Goal: Task Accomplishment & Management: Use online tool/utility

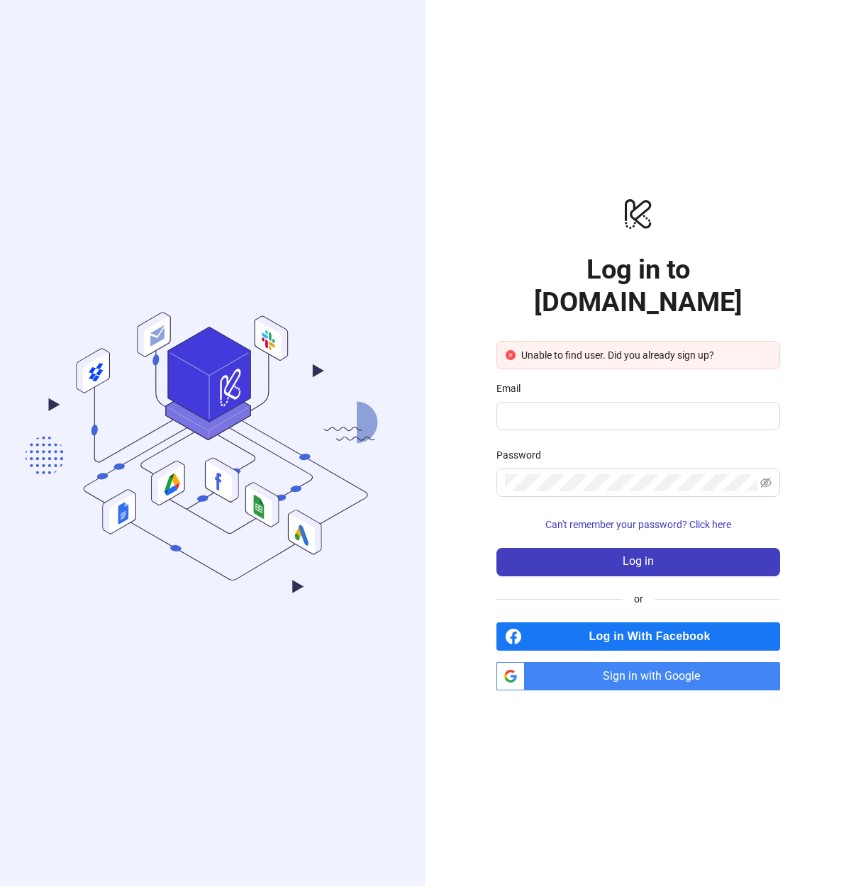
click at [650, 662] on span "Sign in with Google" at bounding box center [655, 676] width 250 height 28
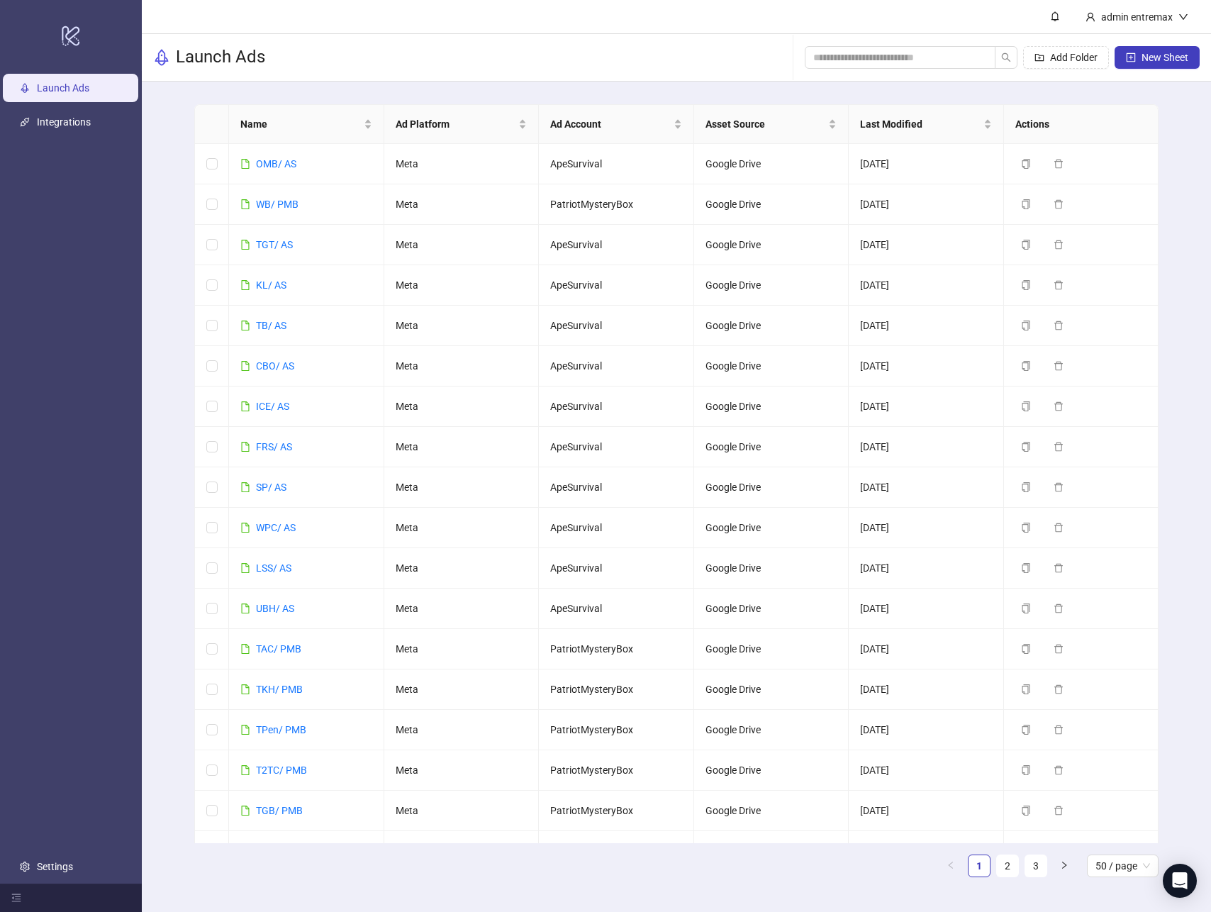
click at [850, 339] on div "Name Ad Platform Ad Account Asset Source Last Modified Actions OMB/ AS Meta Ape…" at bounding box center [676, 496] width 1069 height 829
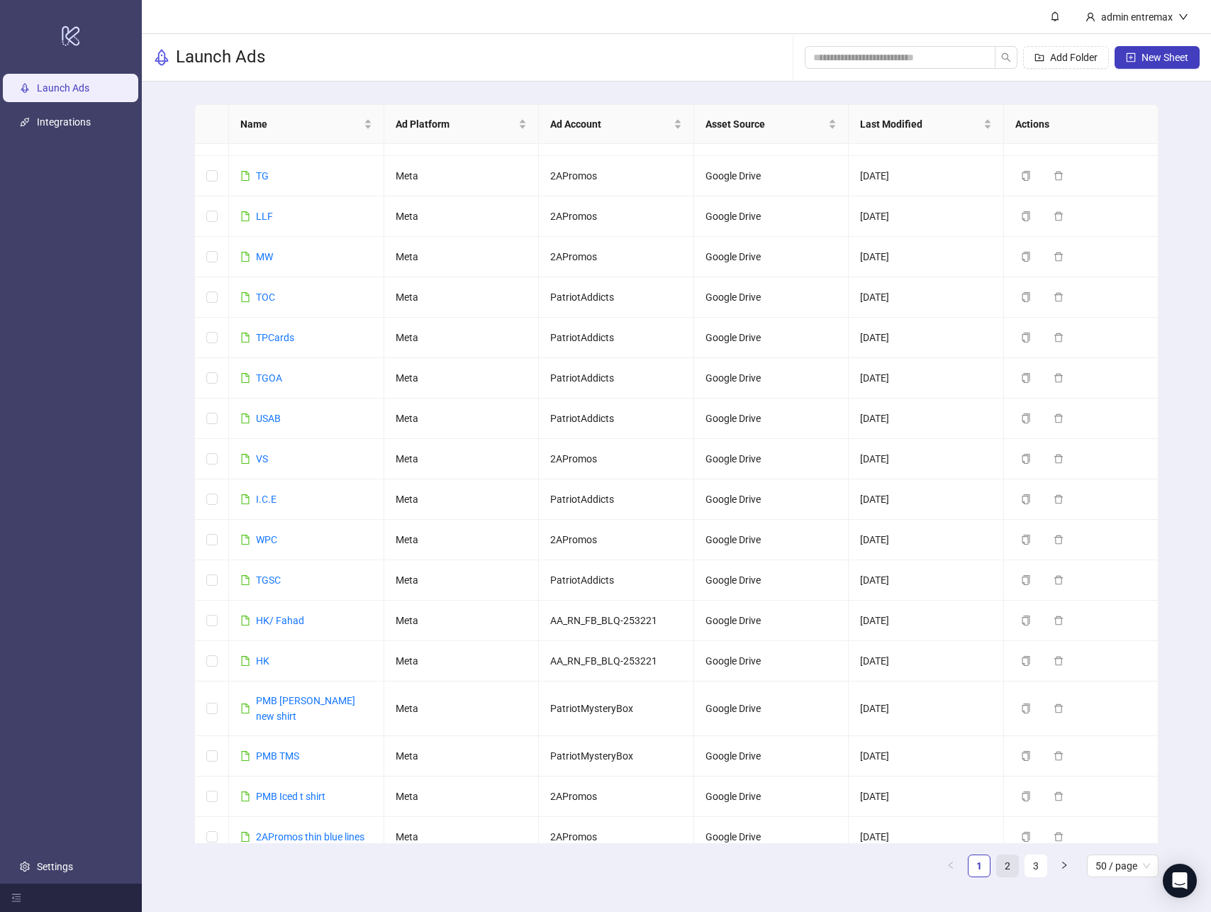
click at [850, 866] on link "2" at bounding box center [1007, 865] width 21 height 21
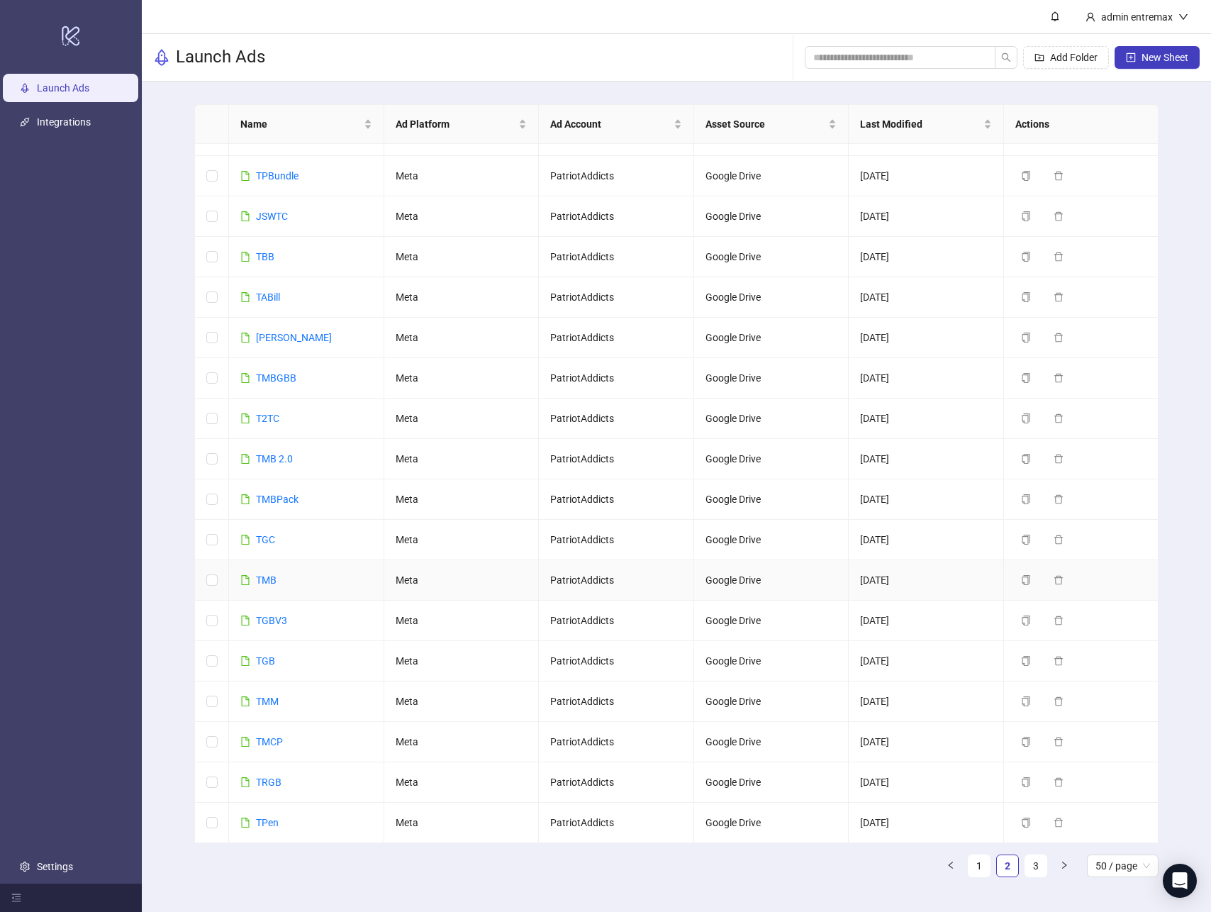
click at [278, 581] on td "TMB" at bounding box center [306, 580] width 155 height 40
click at [274, 580] on link "TMB" at bounding box center [266, 579] width 21 height 11
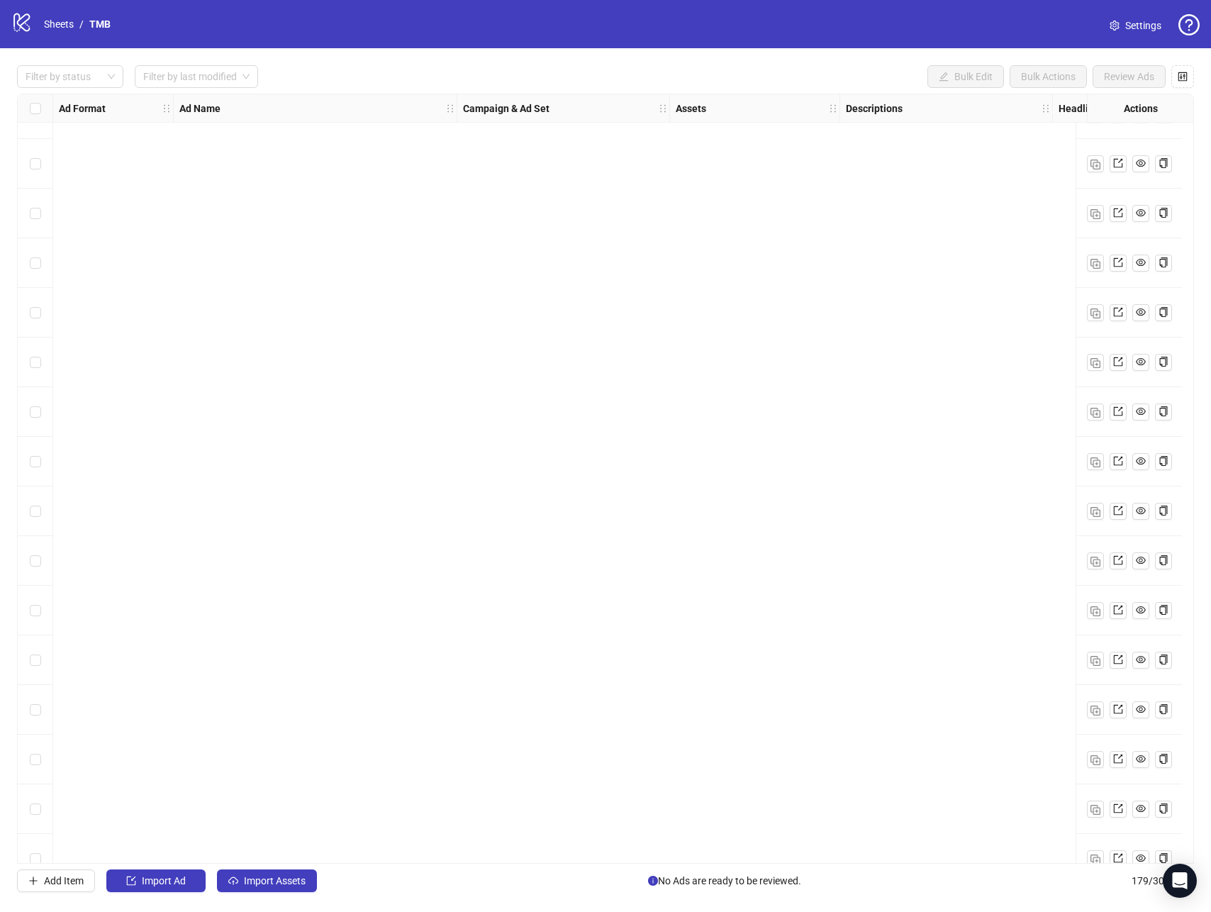
scroll to position [8147, 0]
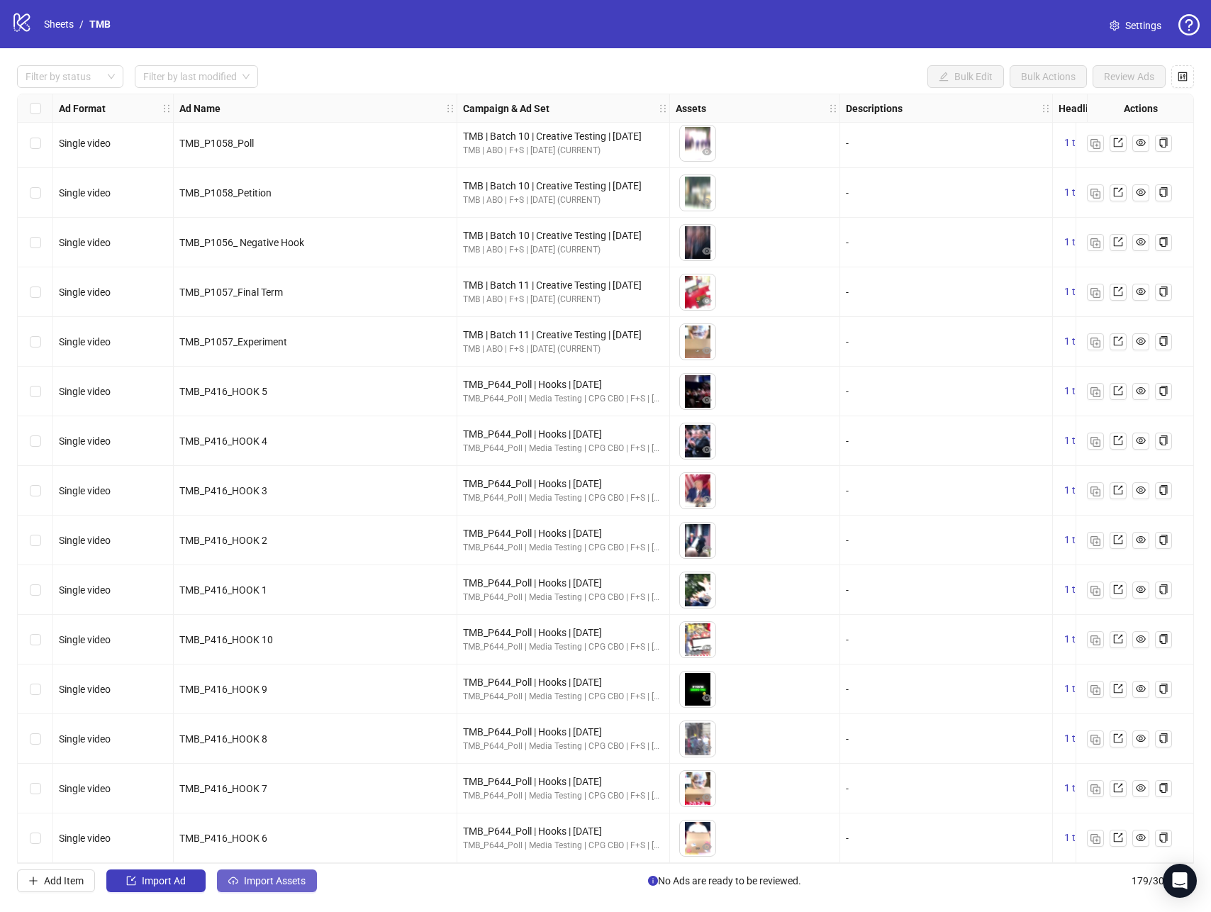
click at [303, 879] on span "Import Assets" at bounding box center [275, 880] width 62 height 11
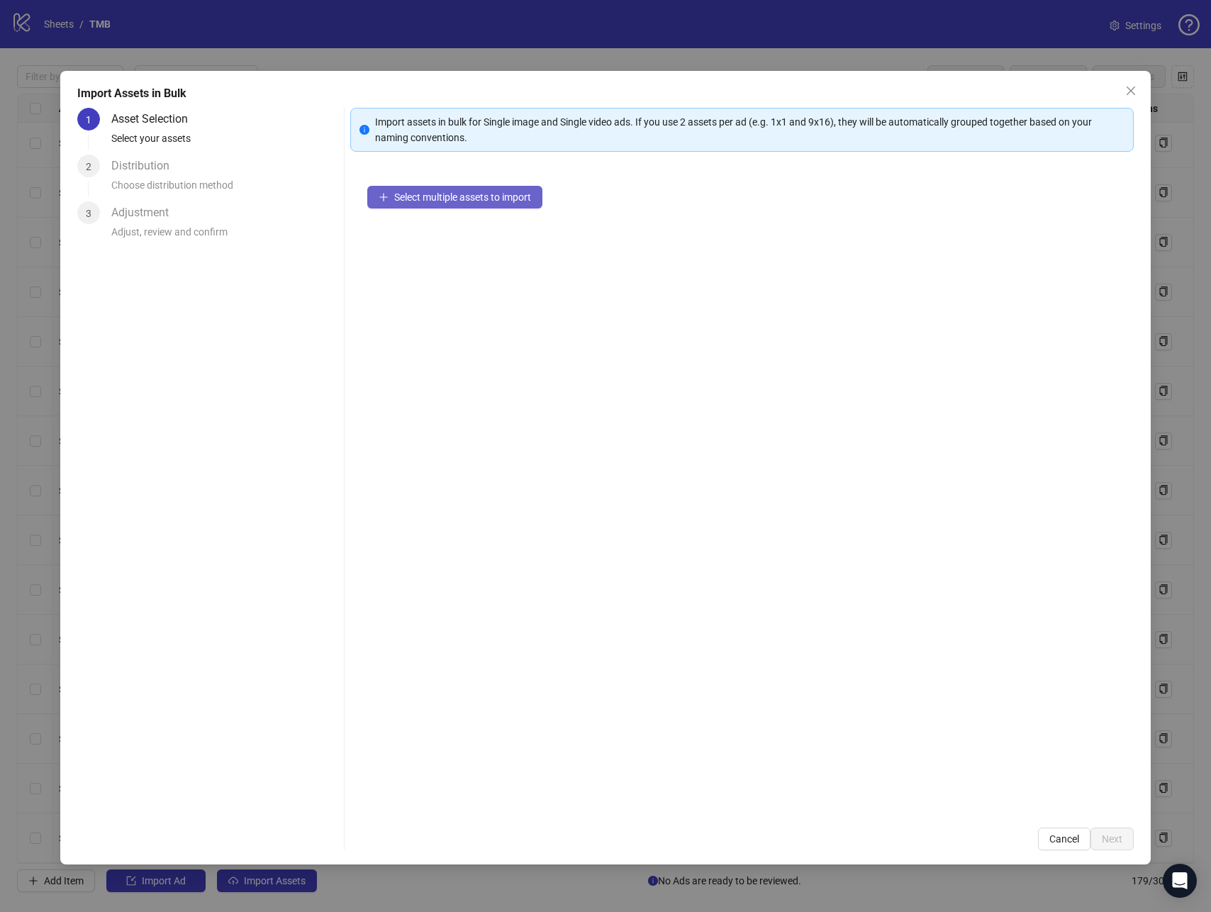
click at [473, 188] on button "Select multiple assets to import" at bounding box center [454, 197] width 175 height 23
click at [398, 193] on span "Select multiple assets to import" at bounding box center [462, 196] width 137 height 11
click at [398, 194] on span "Select multiple assets to import" at bounding box center [462, 196] width 137 height 11
click at [502, 198] on span "Select multiple assets to import" at bounding box center [462, 196] width 137 height 11
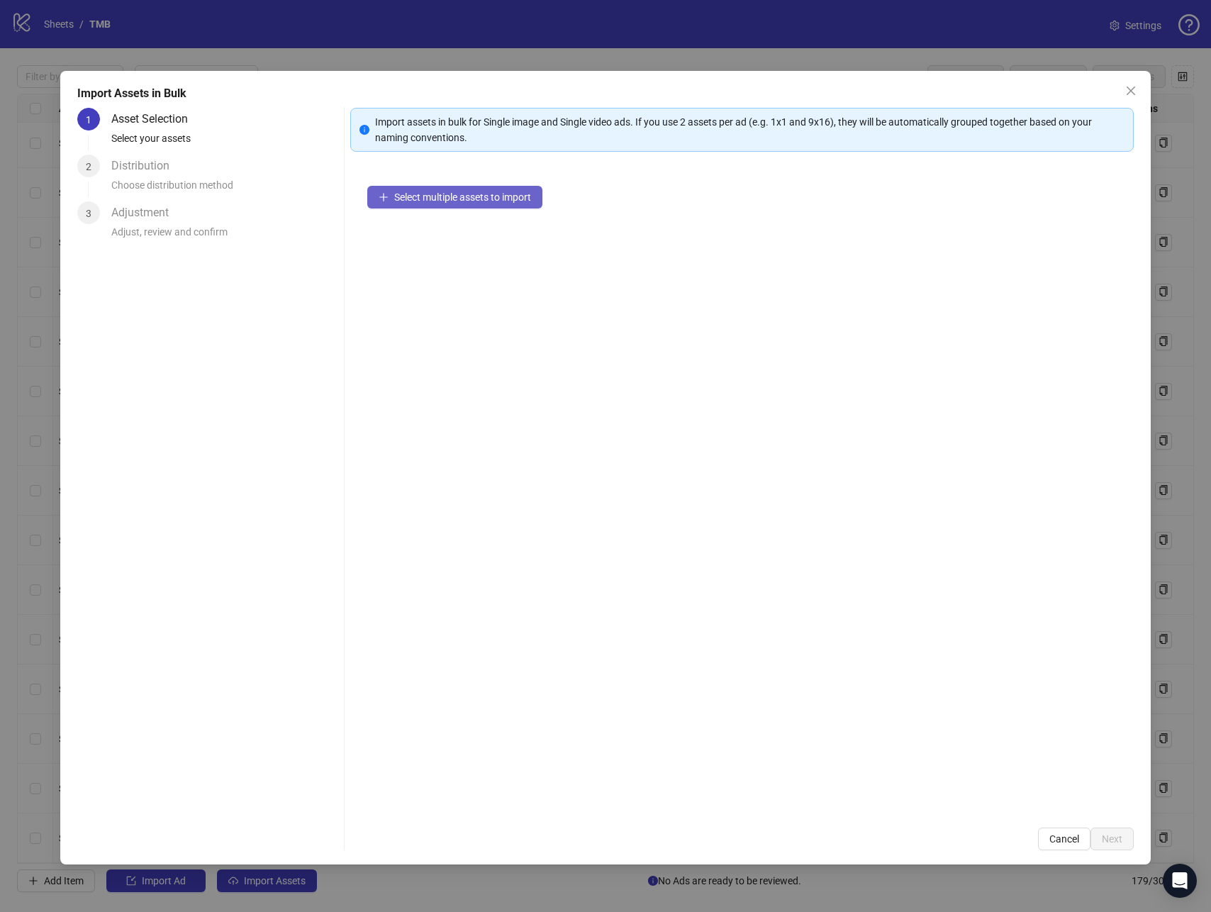
click at [503, 197] on span "Select multiple assets to import" at bounding box center [462, 196] width 137 height 11
click at [503, 196] on span "Select multiple assets to import" at bounding box center [462, 196] width 137 height 11
click at [502, 199] on span "Select multiple assets to import" at bounding box center [462, 196] width 137 height 11
click at [501, 199] on span "Select multiple assets to import" at bounding box center [462, 196] width 137 height 11
click at [502, 196] on span "Select multiple assets to import" at bounding box center [462, 196] width 137 height 11
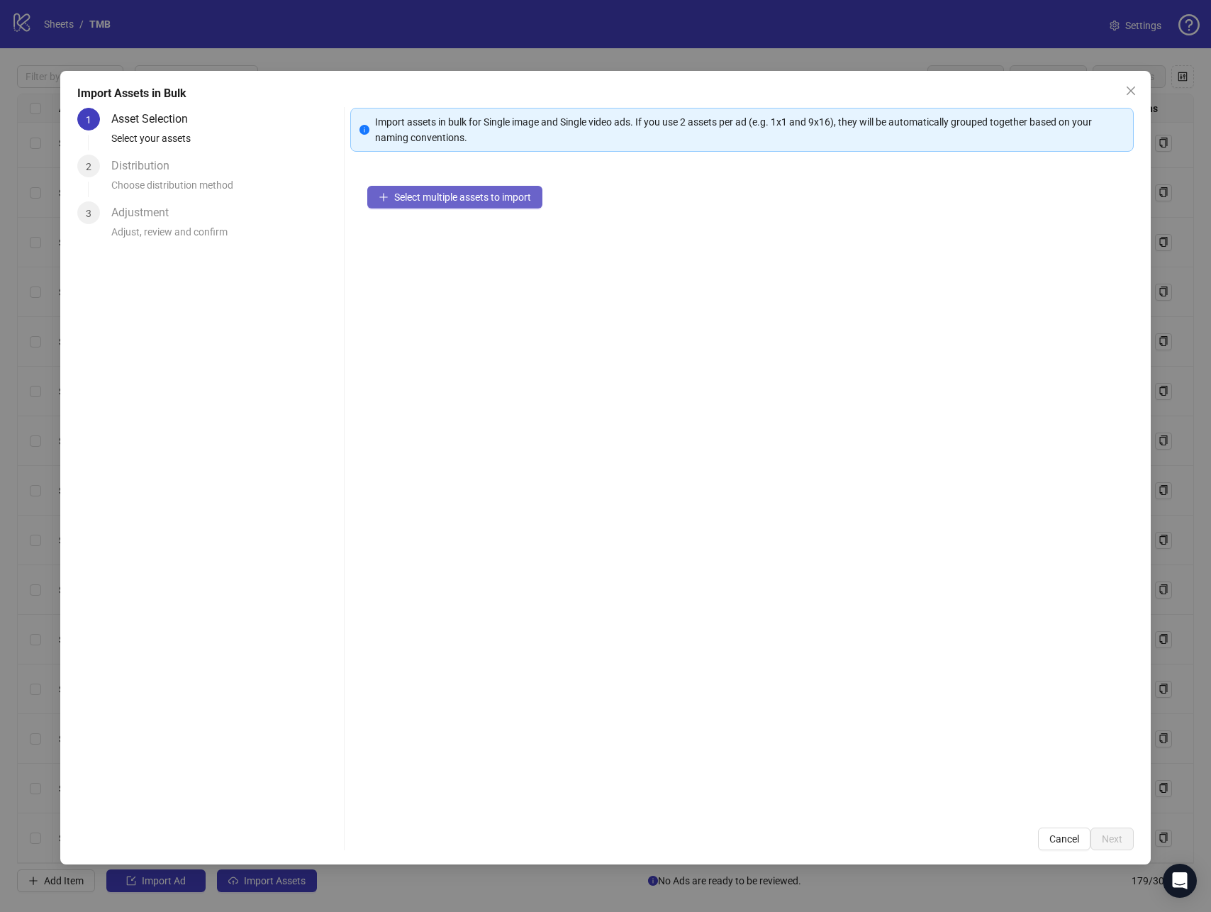
click at [503, 194] on span "Select multiple assets to import" at bounding box center [462, 196] width 137 height 11
click at [502, 194] on span "Select multiple assets to import" at bounding box center [462, 196] width 137 height 11
click at [502, 191] on span "Select multiple assets to import" at bounding box center [462, 196] width 137 height 11
click at [500, 194] on span "Select multiple assets to import" at bounding box center [462, 196] width 137 height 11
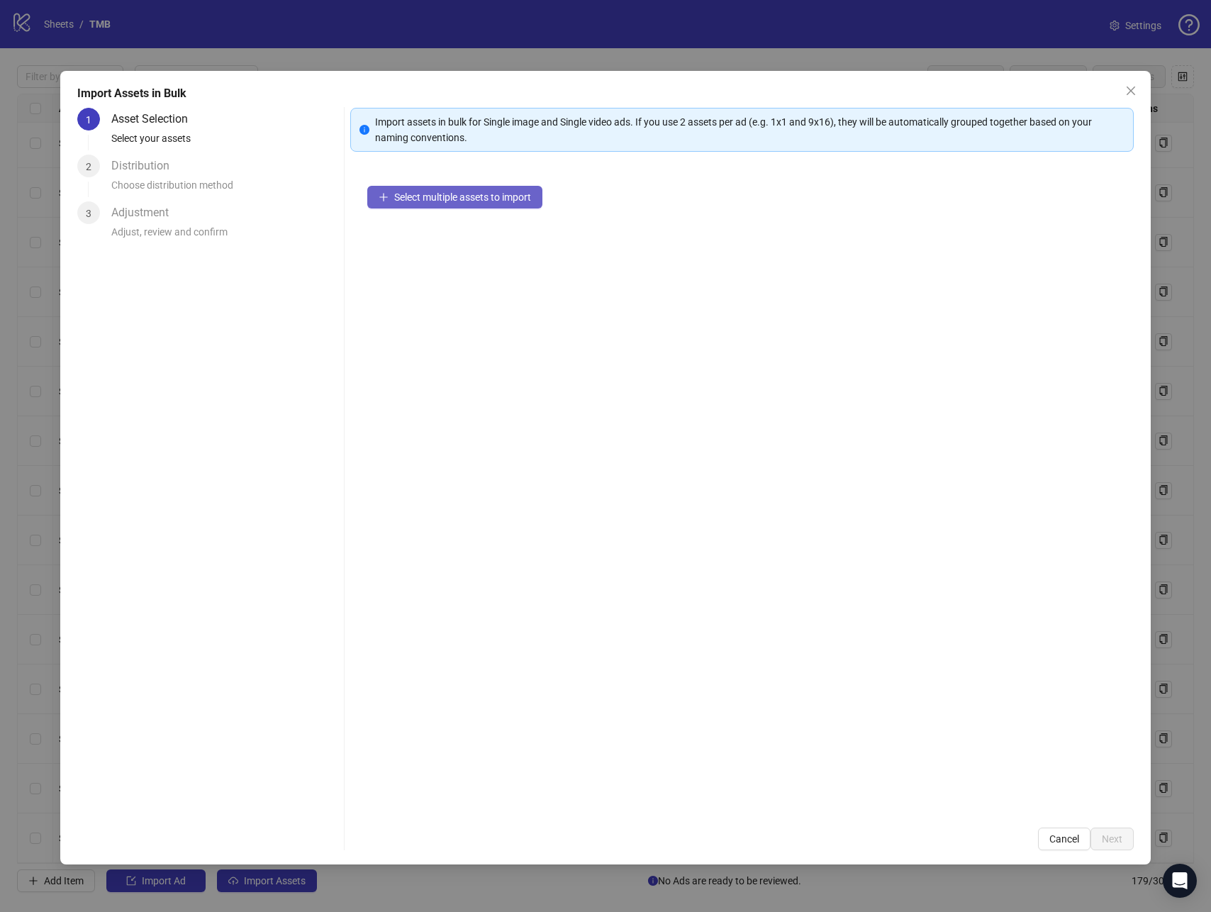
click at [500, 194] on span "Select multiple assets to import" at bounding box center [462, 196] width 137 height 11
click at [499, 198] on span "Select multiple assets to import" at bounding box center [462, 196] width 137 height 11
click at [499, 203] on button "Select multiple assets to import" at bounding box center [454, 197] width 175 height 23
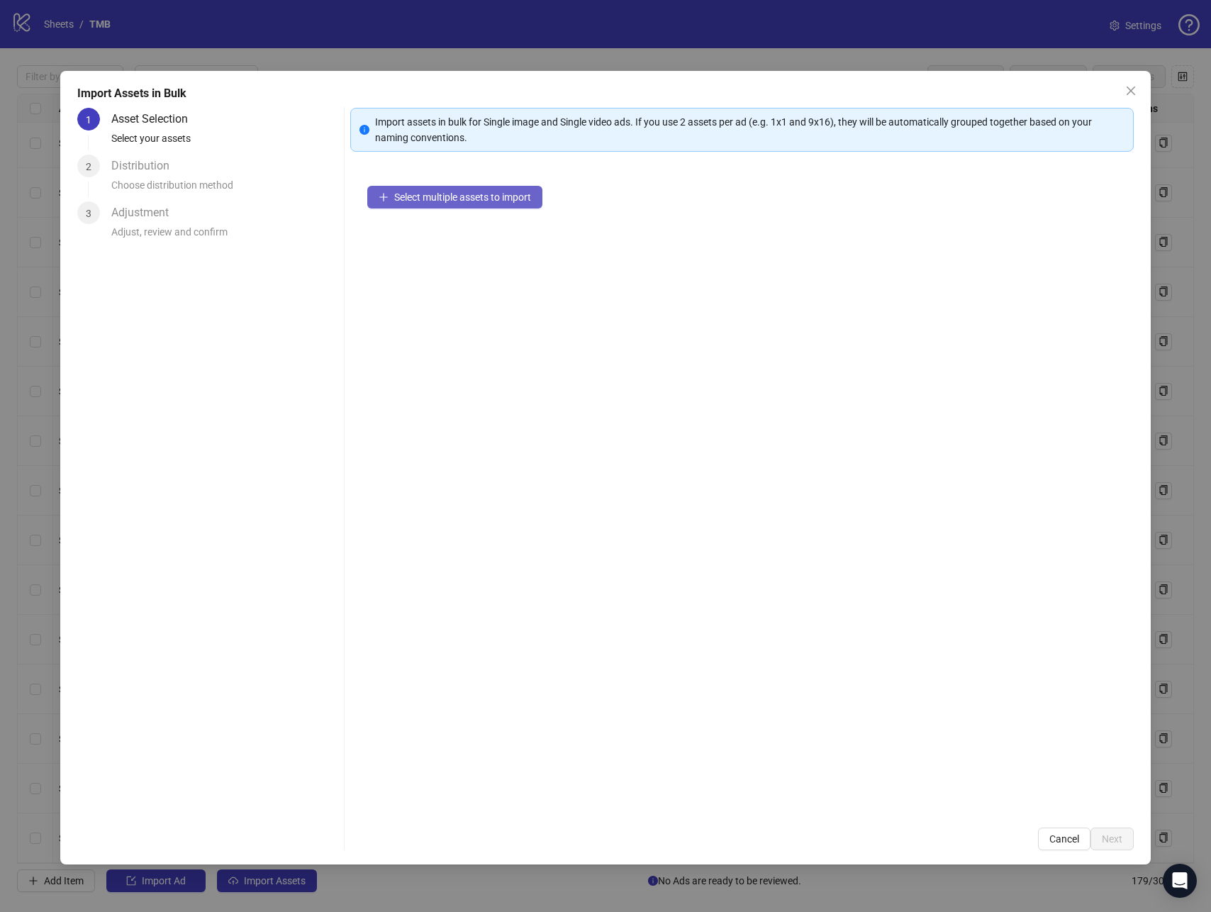
click at [499, 203] on button "Select multiple assets to import" at bounding box center [454, 197] width 175 height 23
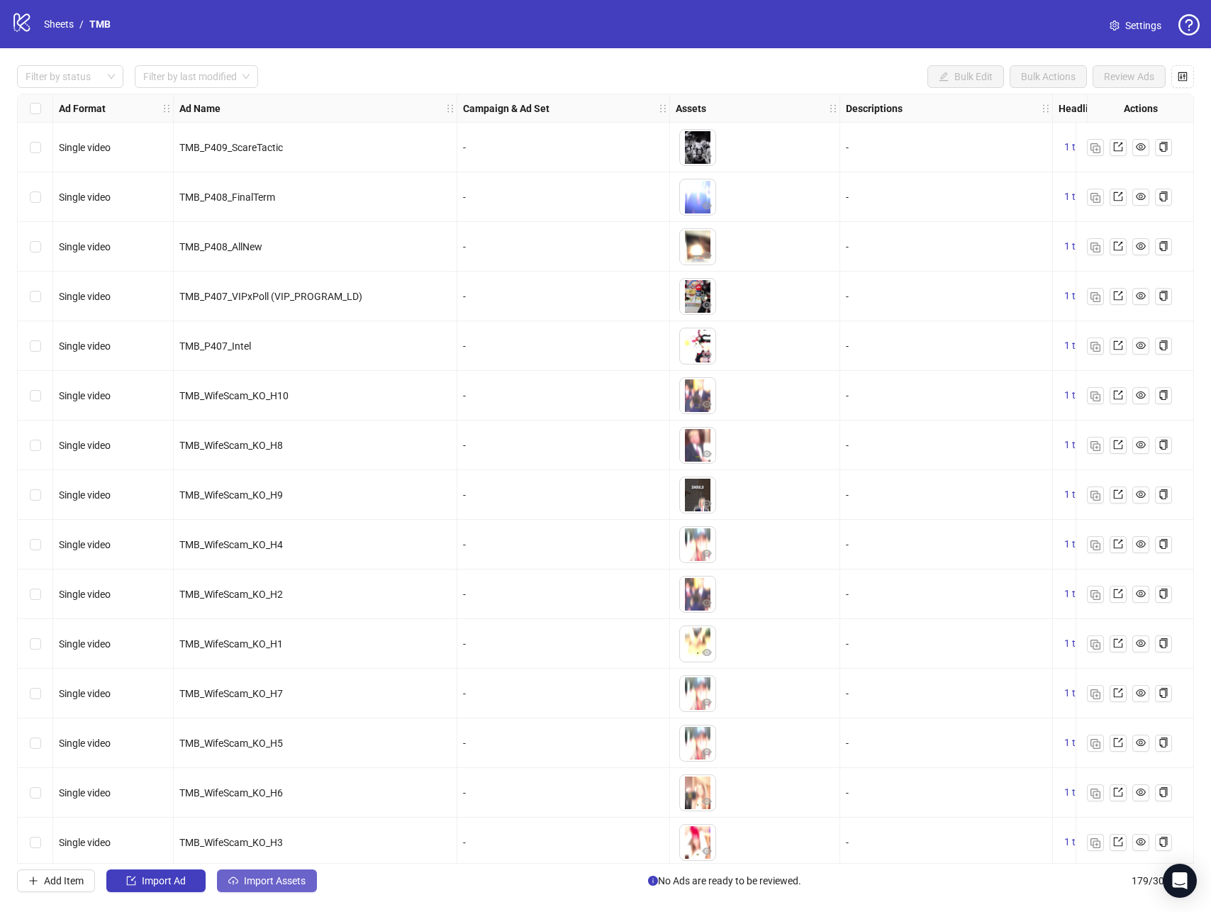
click at [302, 881] on span "Import Assets" at bounding box center [275, 880] width 62 height 11
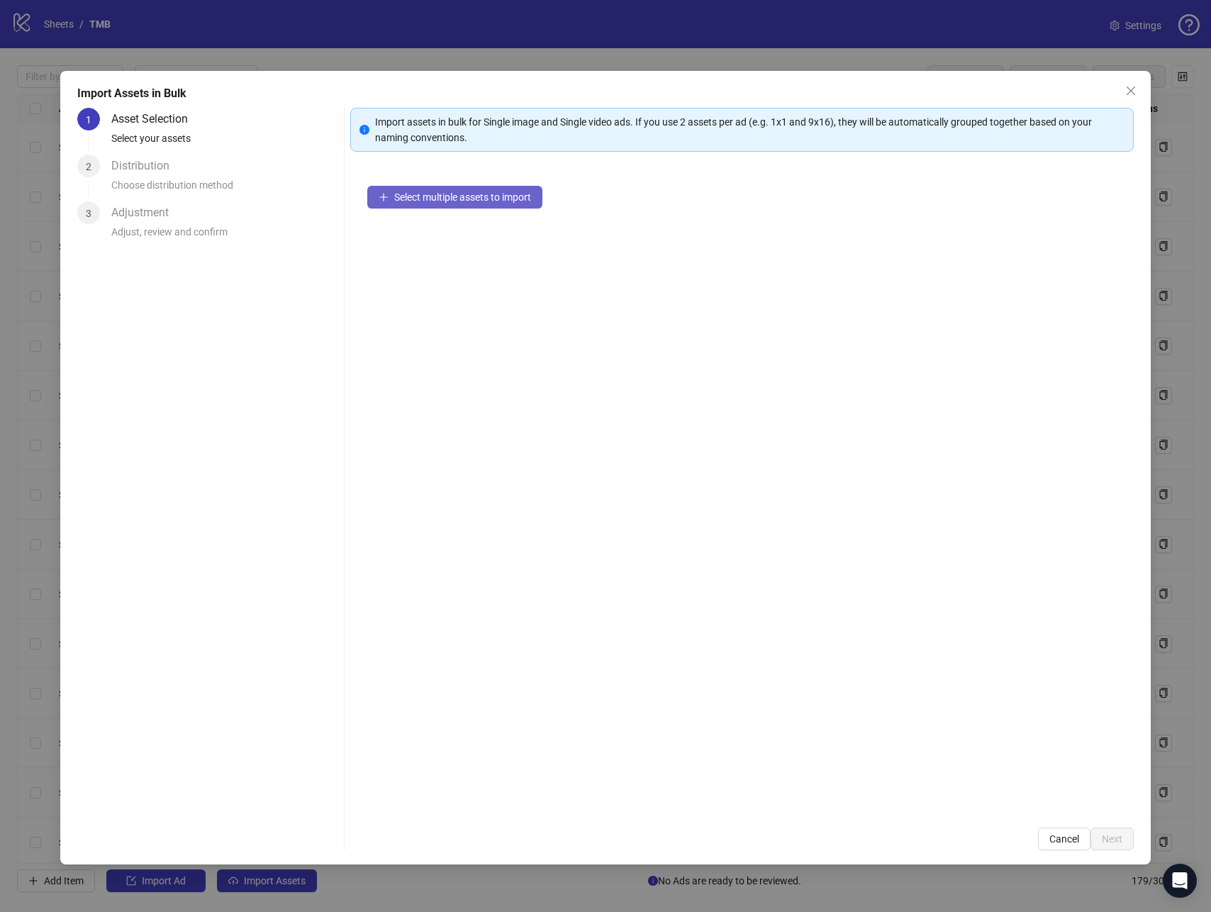
click at [471, 198] on span "Select multiple assets to import" at bounding box center [462, 196] width 137 height 11
click at [1122, 841] on button "Next" at bounding box center [1111, 838] width 43 height 23
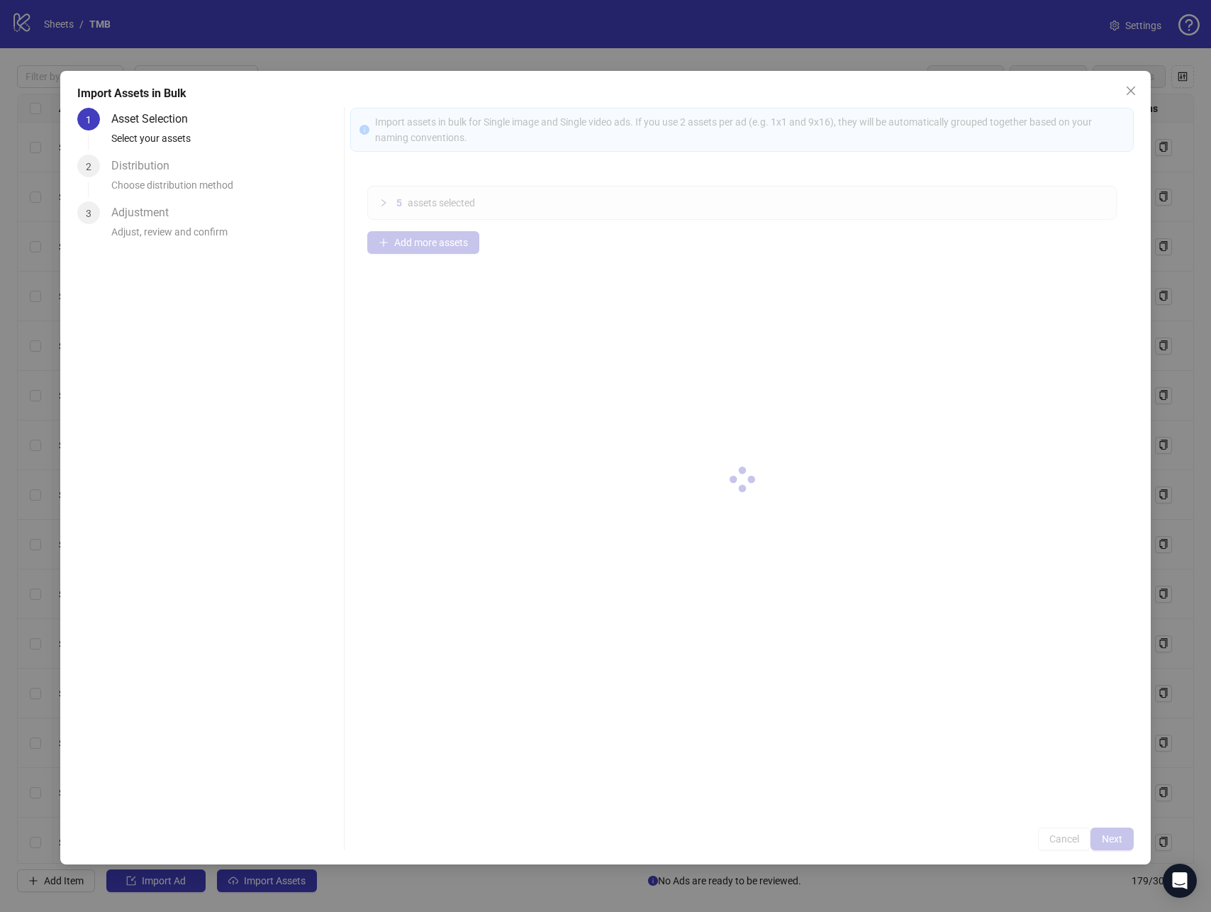
click at [1122, 841] on div at bounding box center [741, 479] width 783 height 742
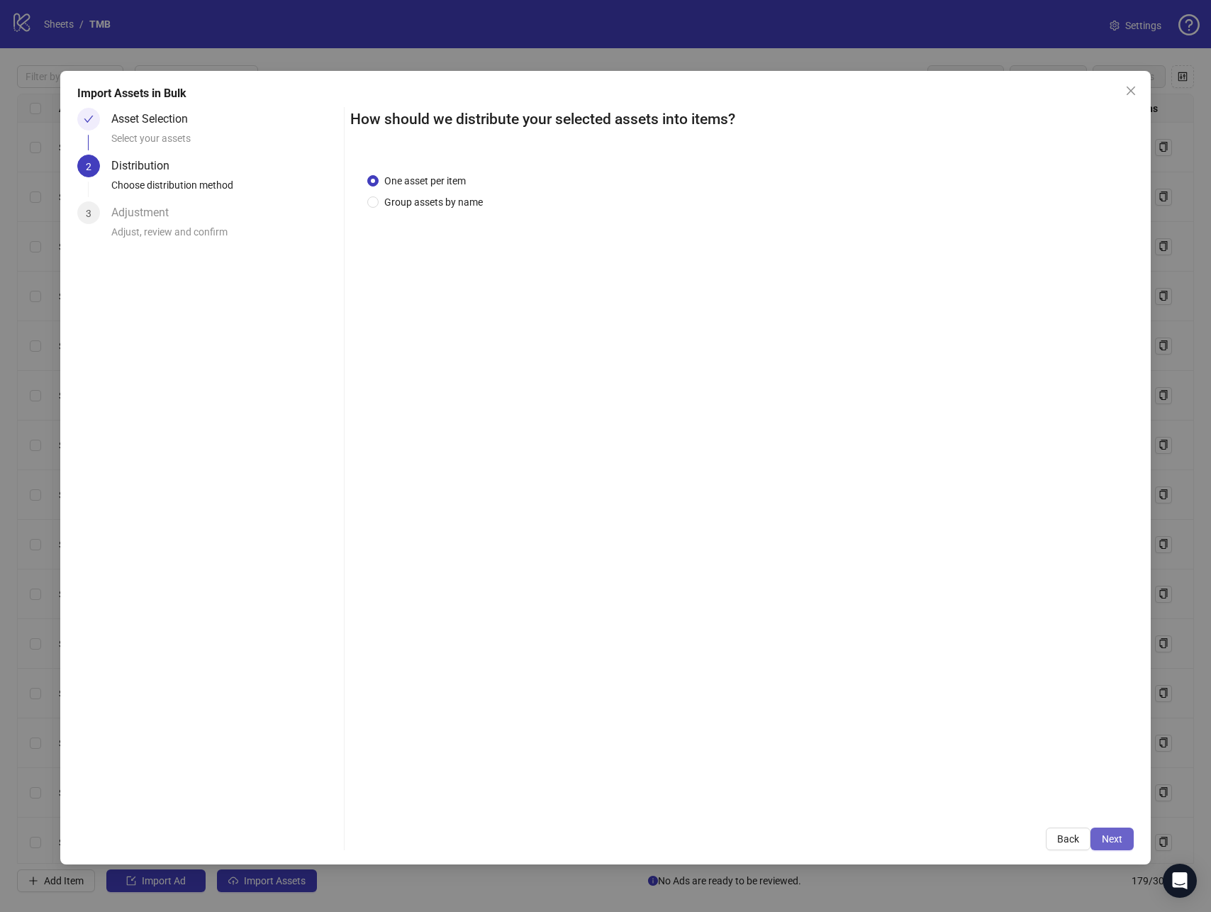
click at [1122, 841] on button "Next" at bounding box center [1111, 838] width 43 height 23
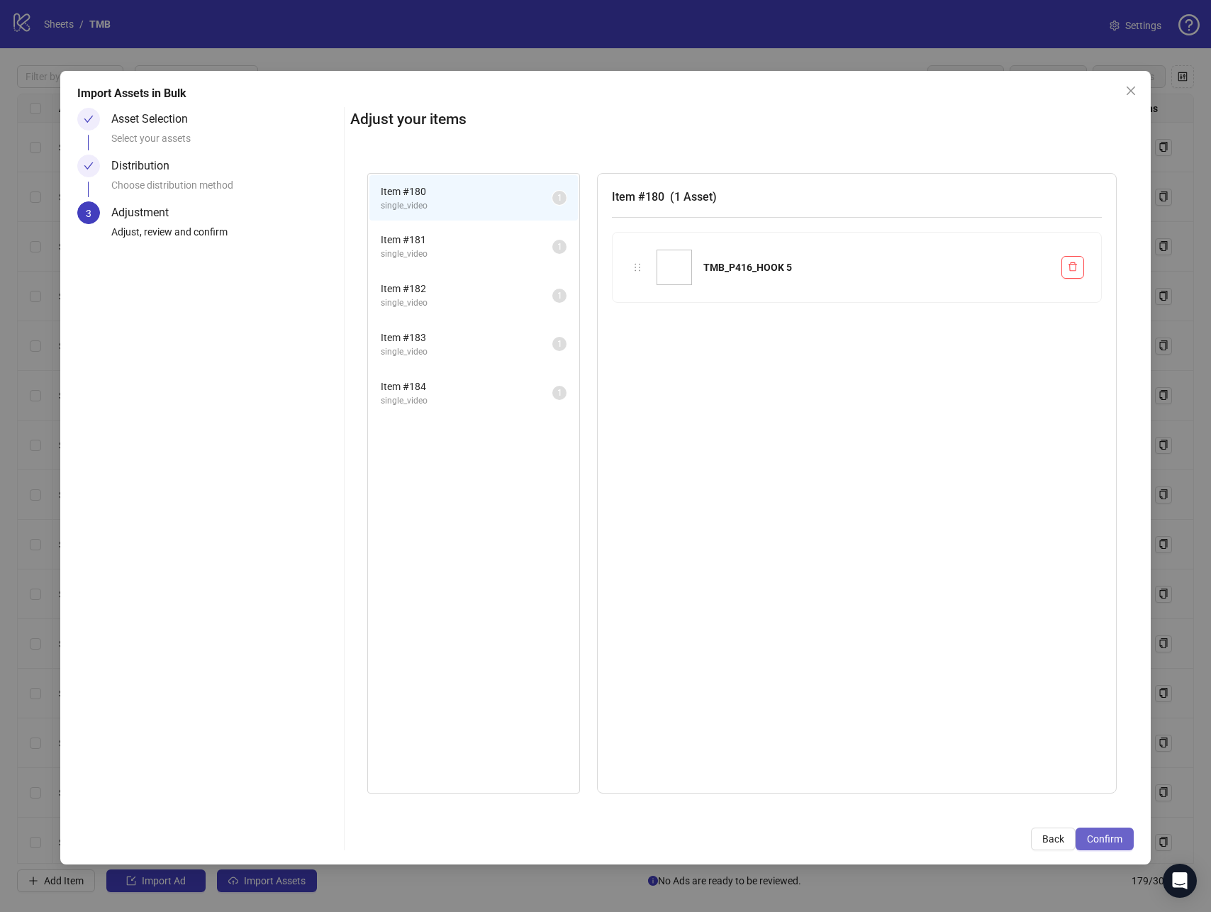
click at [1122, 841] on button "Confirm" at bounding box center [1104, 838] width 58 height 23
click at [1122, 841] on div "Import Assets in Bulk Asset Selection Select your assets Distribution Choose di…" at bounding box center [605, 456] width 1211 height 912
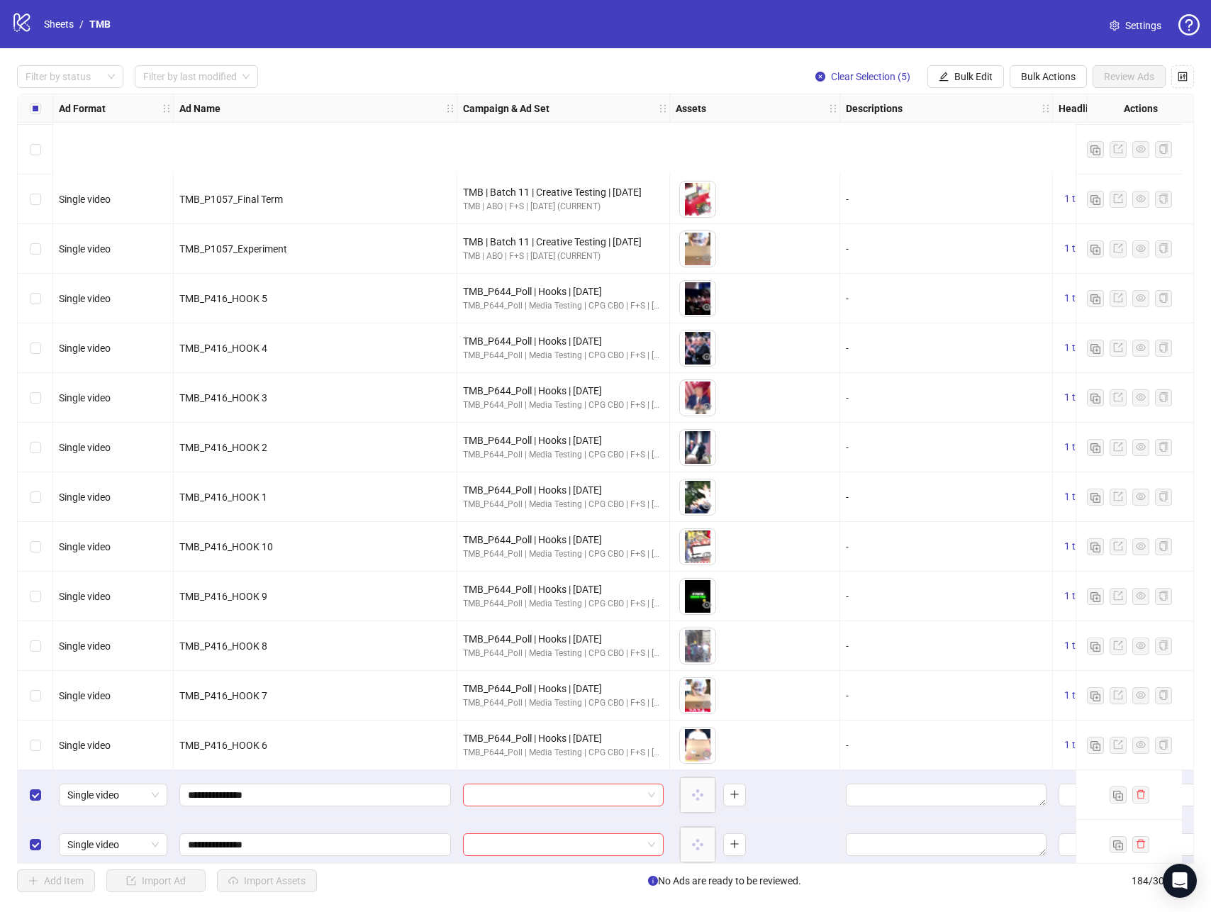
scroll to position [8395, 0]
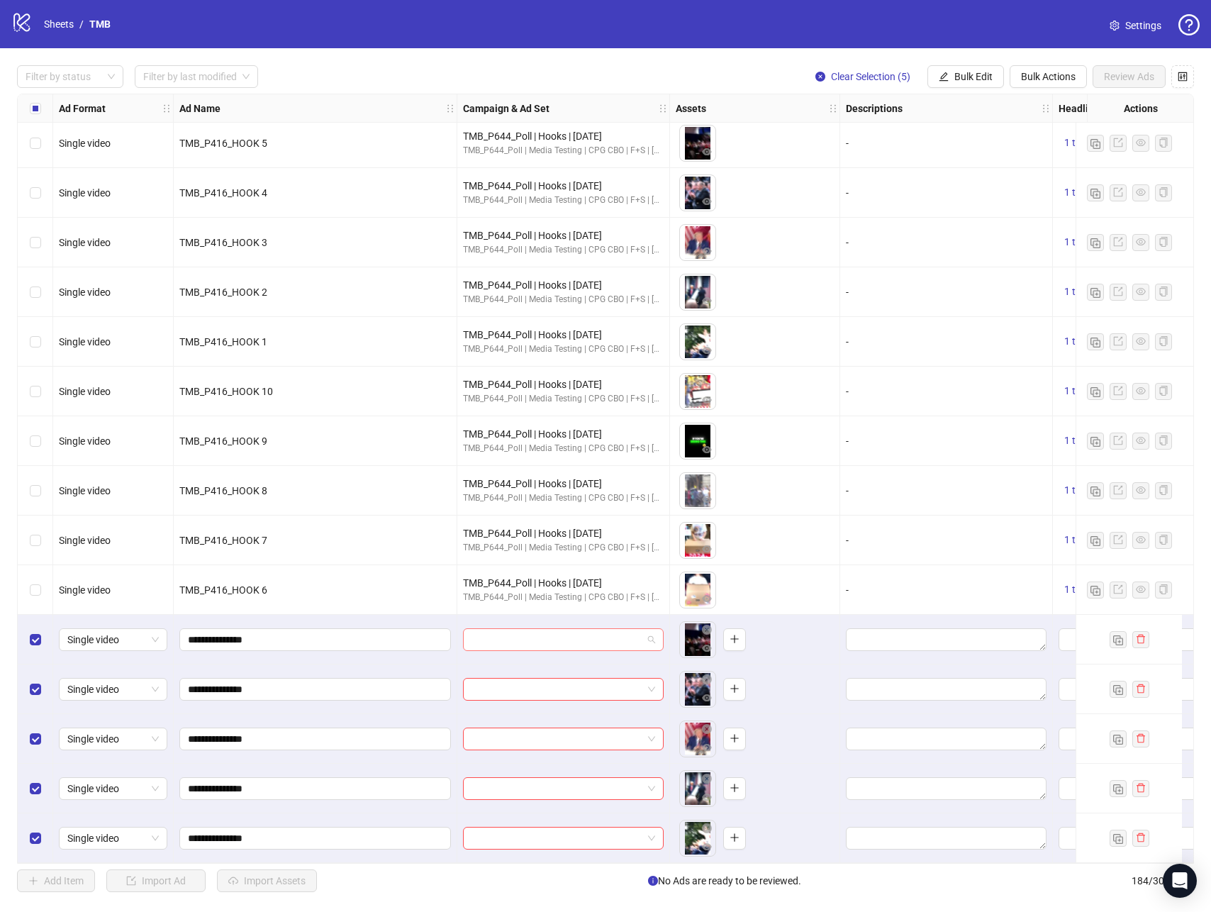
click at [605, 637] on input "search" at bounding box center [556, 639] width 171 height 21
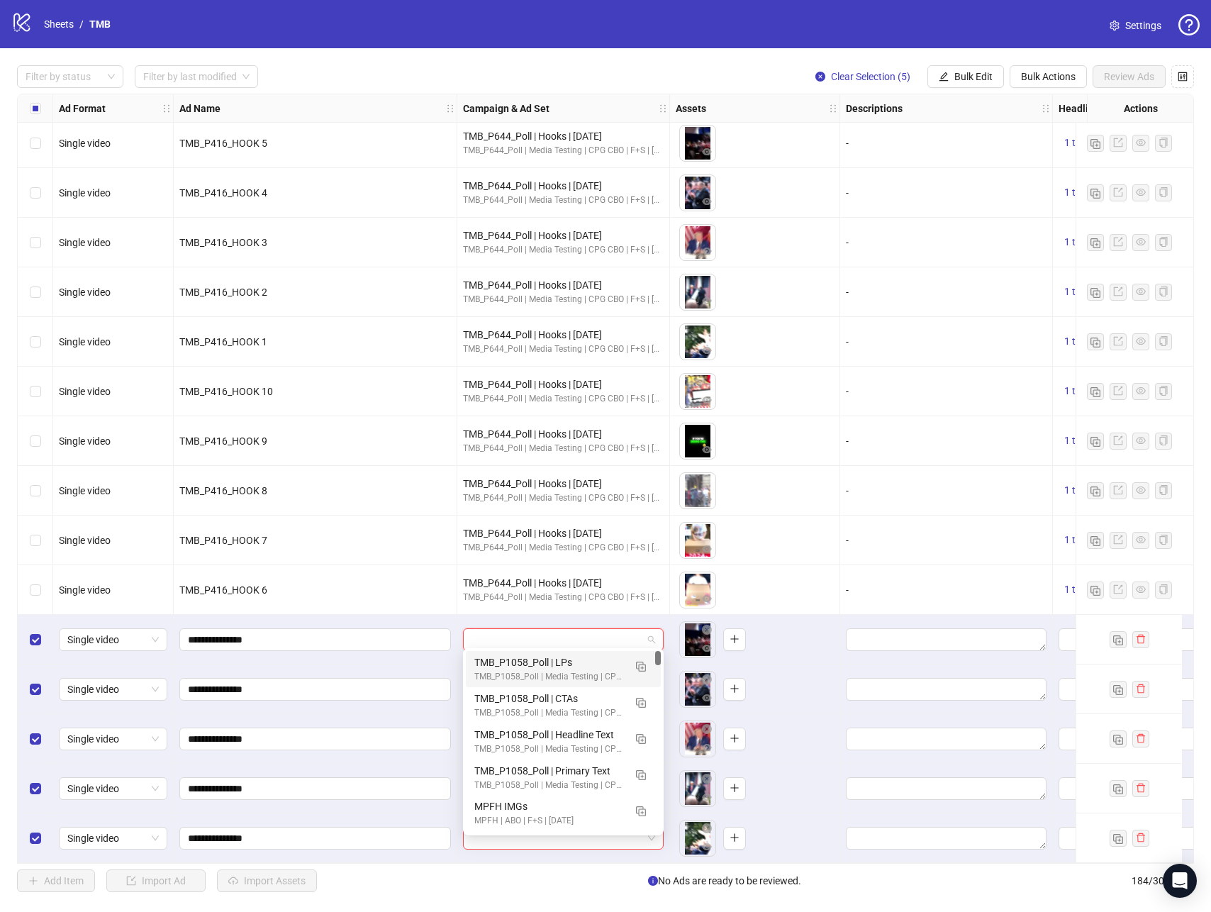
paste input "**********"
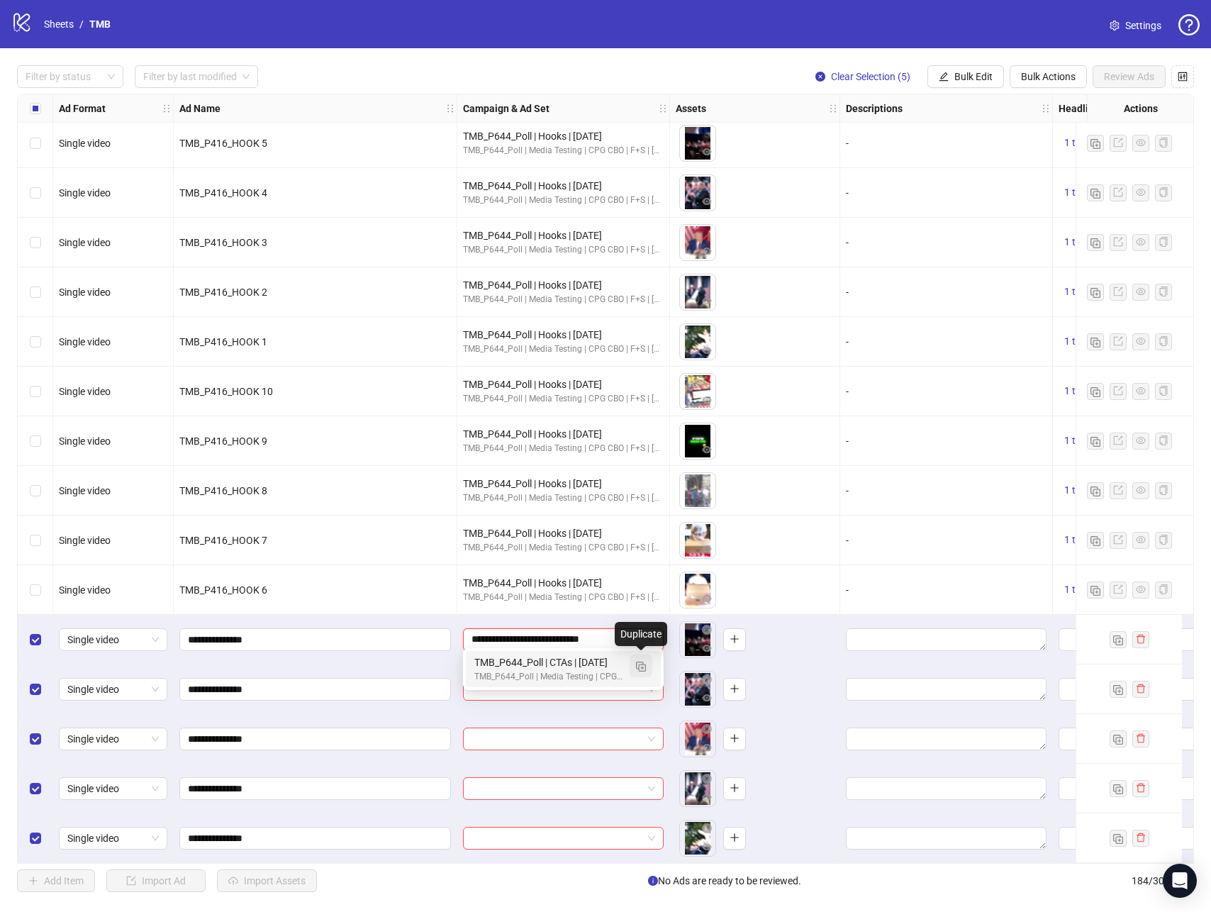
click at [644, 672] on button "button" at bounding box center [640, 665] width 23 height 23
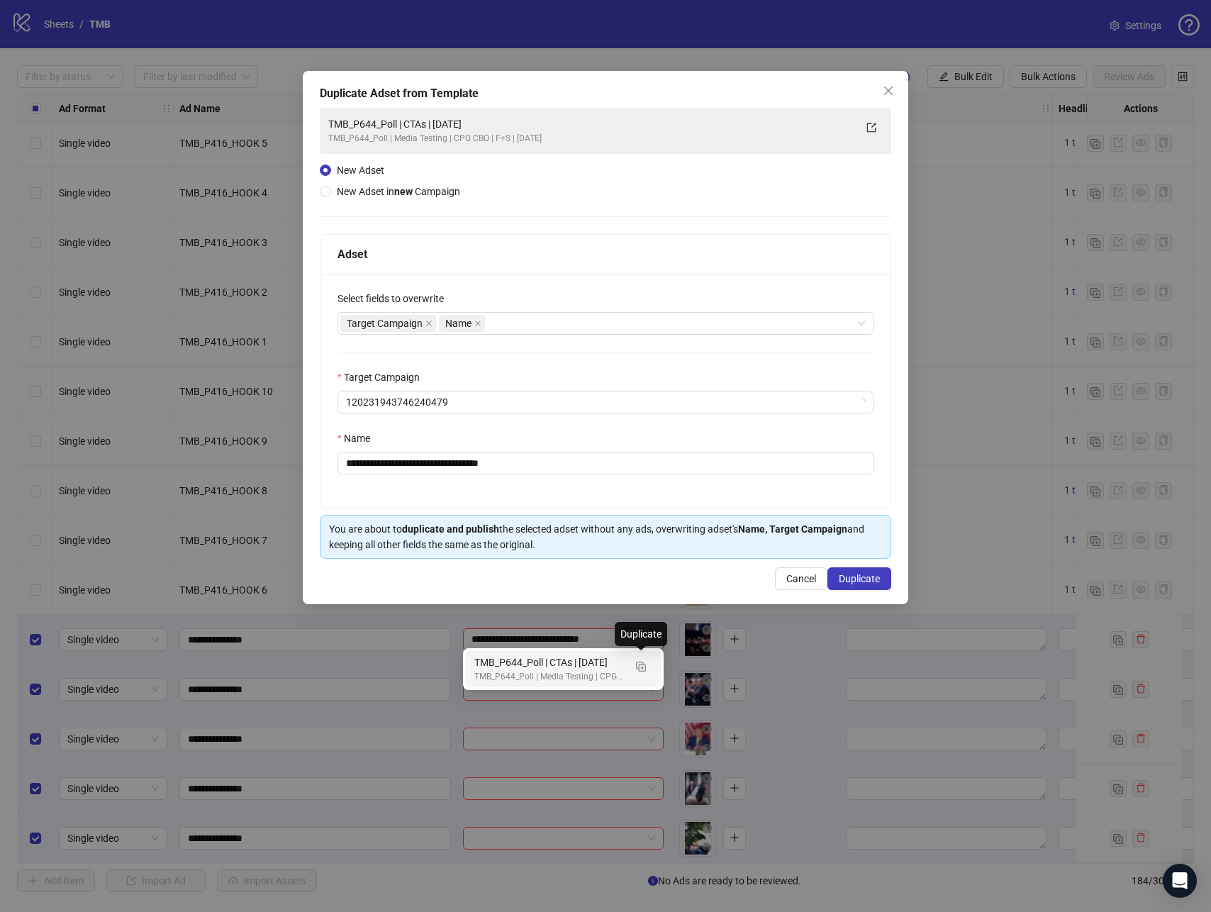
type input "**********"
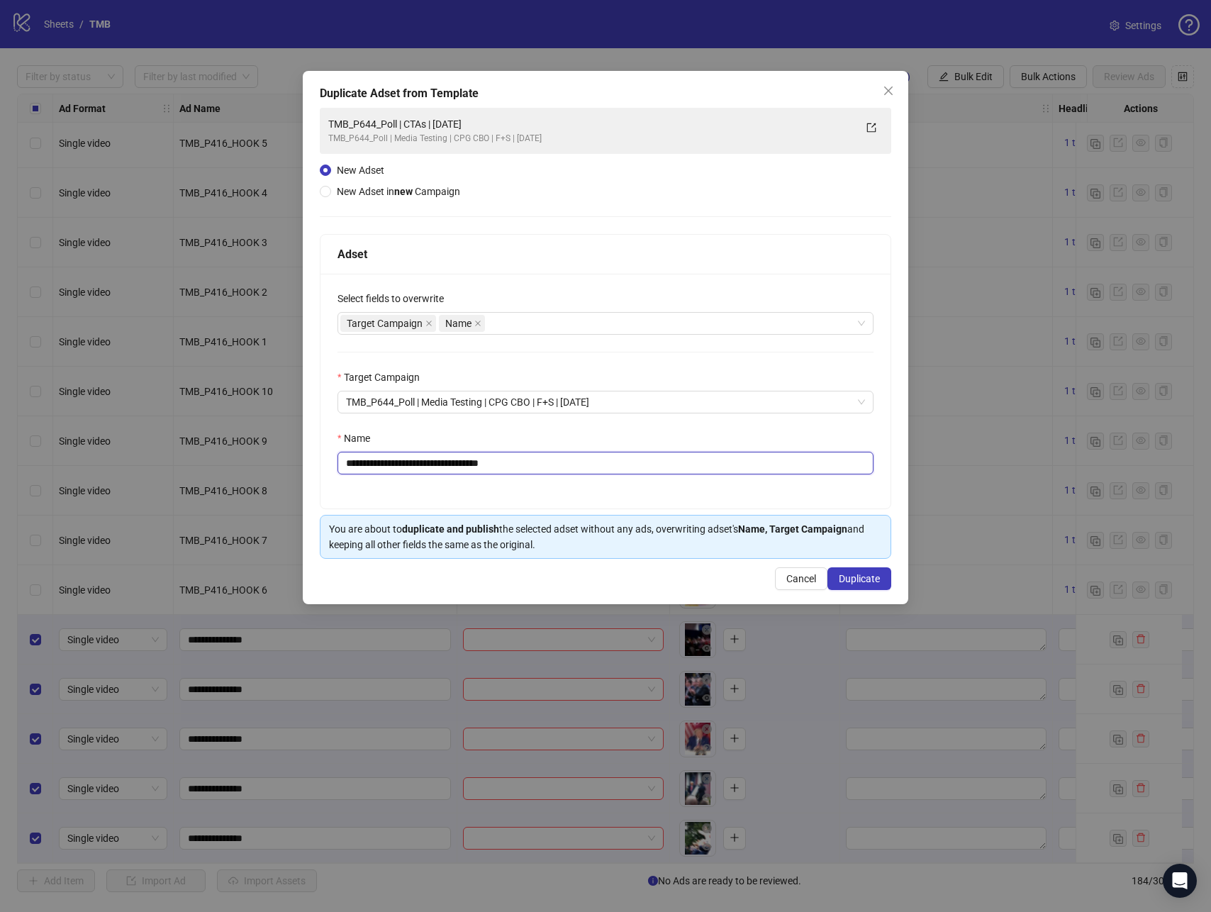
drag, startPoint x: 533, startPoint y: 464, endPoint x: 427, endPoint y: 469, distance: 106.5
click at [427, 469] on input "**********" at bounding box center [605, 463] width 536 height 23
click at [452, 469] on input "**********" at bounding box center [605, 463] width 536 height 23
click at [486, 469] on input "**********" at bounding box center [605, 463] width 536 height 23
click at [528, 321] on div "Target Campaign Name" at bounding box center [597, 323] width 515 height 20
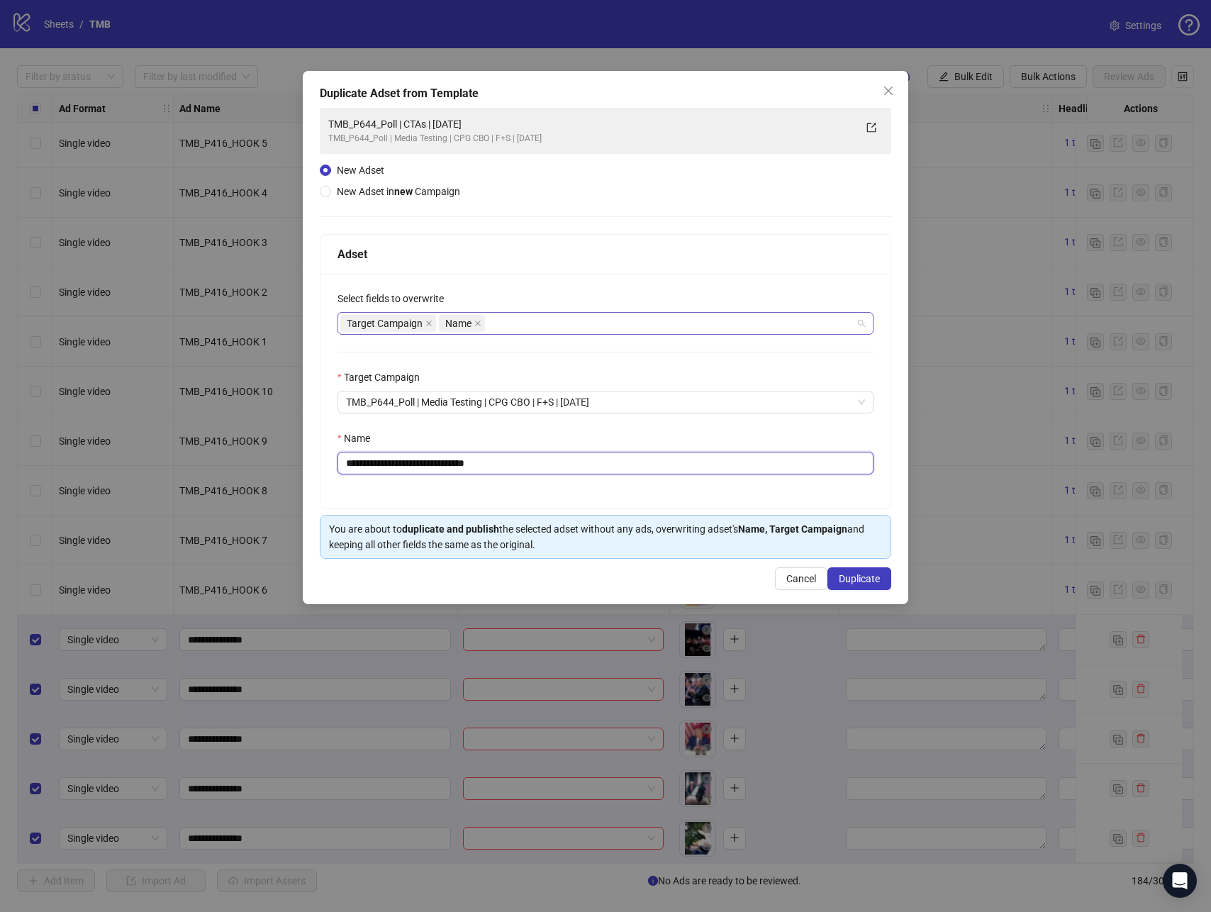
type input "**********"
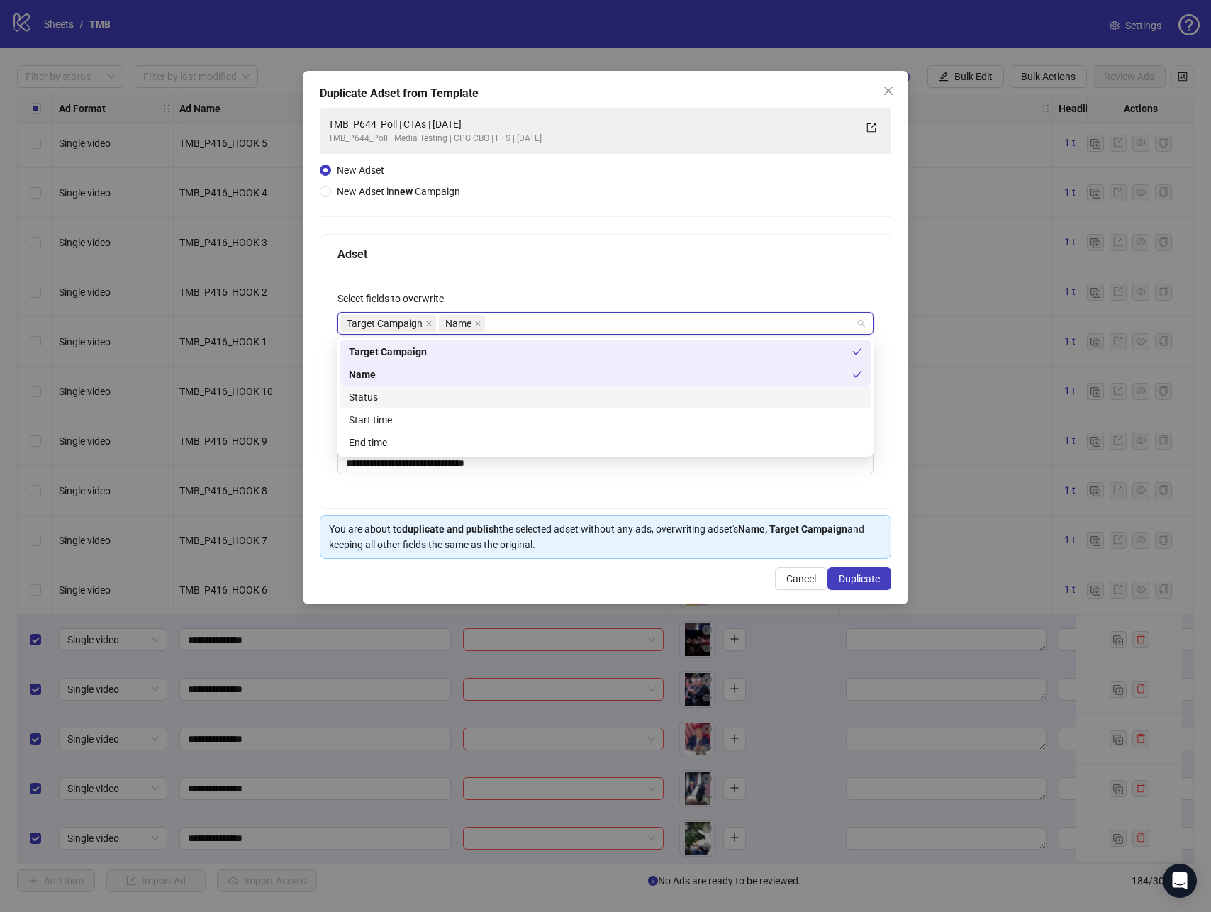
click at [365, 403] on div "Status" at bounding box center [605, 397] width 513 height 16
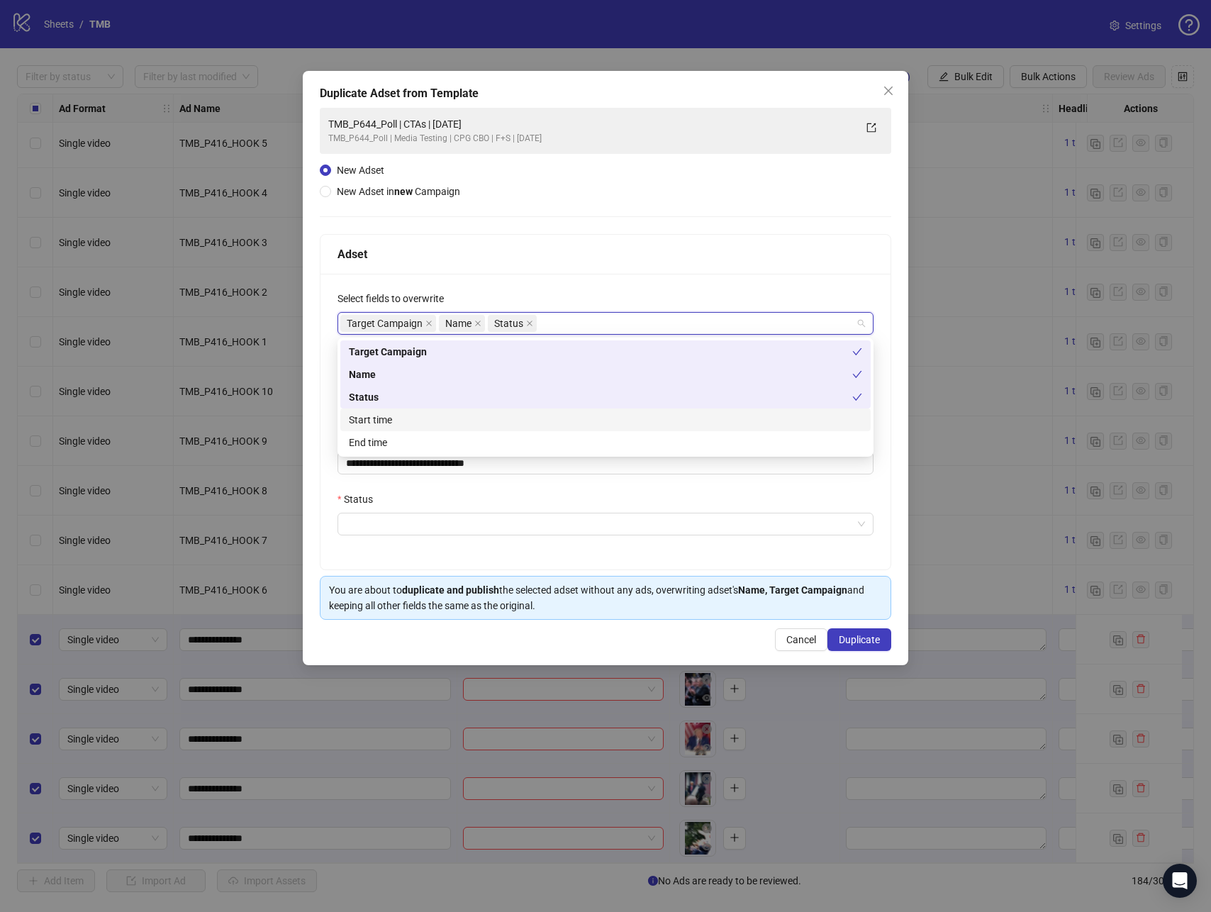
click at [372, 418] on div "Start time" at bounding box center [605, 420] width 513 height 16
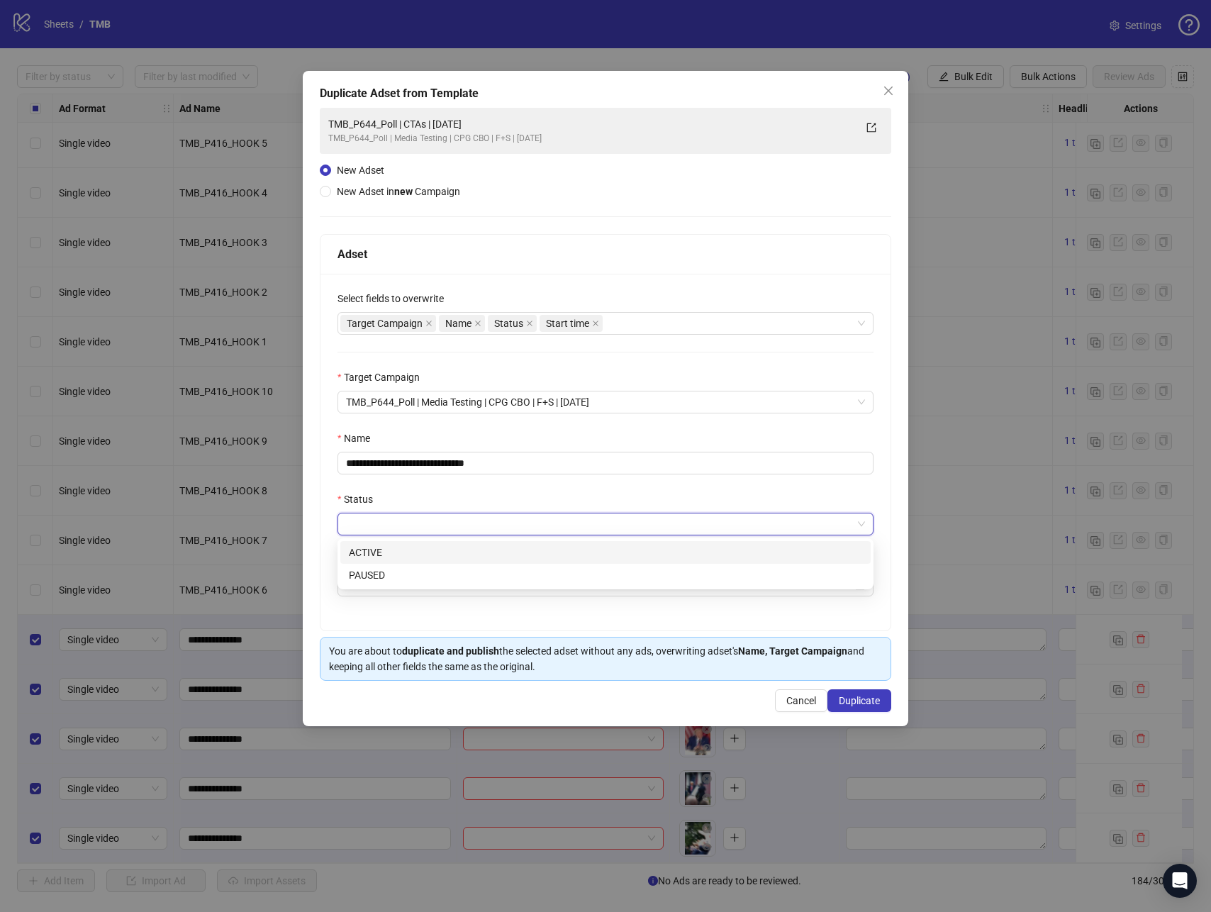
click at [384, 516] on input "Status" at bounding box center [599, 523] width 506 height 21
click at [382, 543] on div "ACTIVE" at bounding box center [605, 552] width 530 height 23
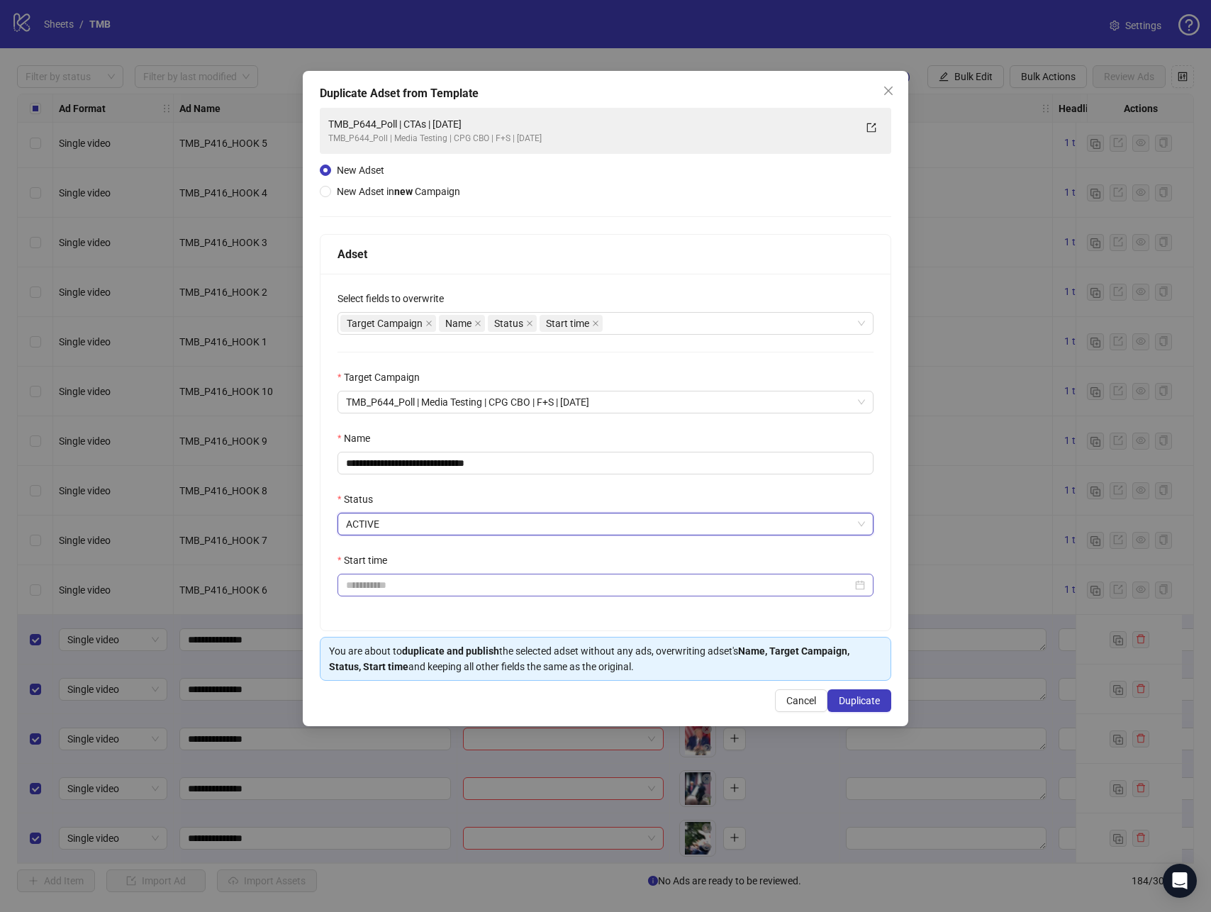
click at [408, 573] on div at bounding box center [605, 584] width 536 height 23
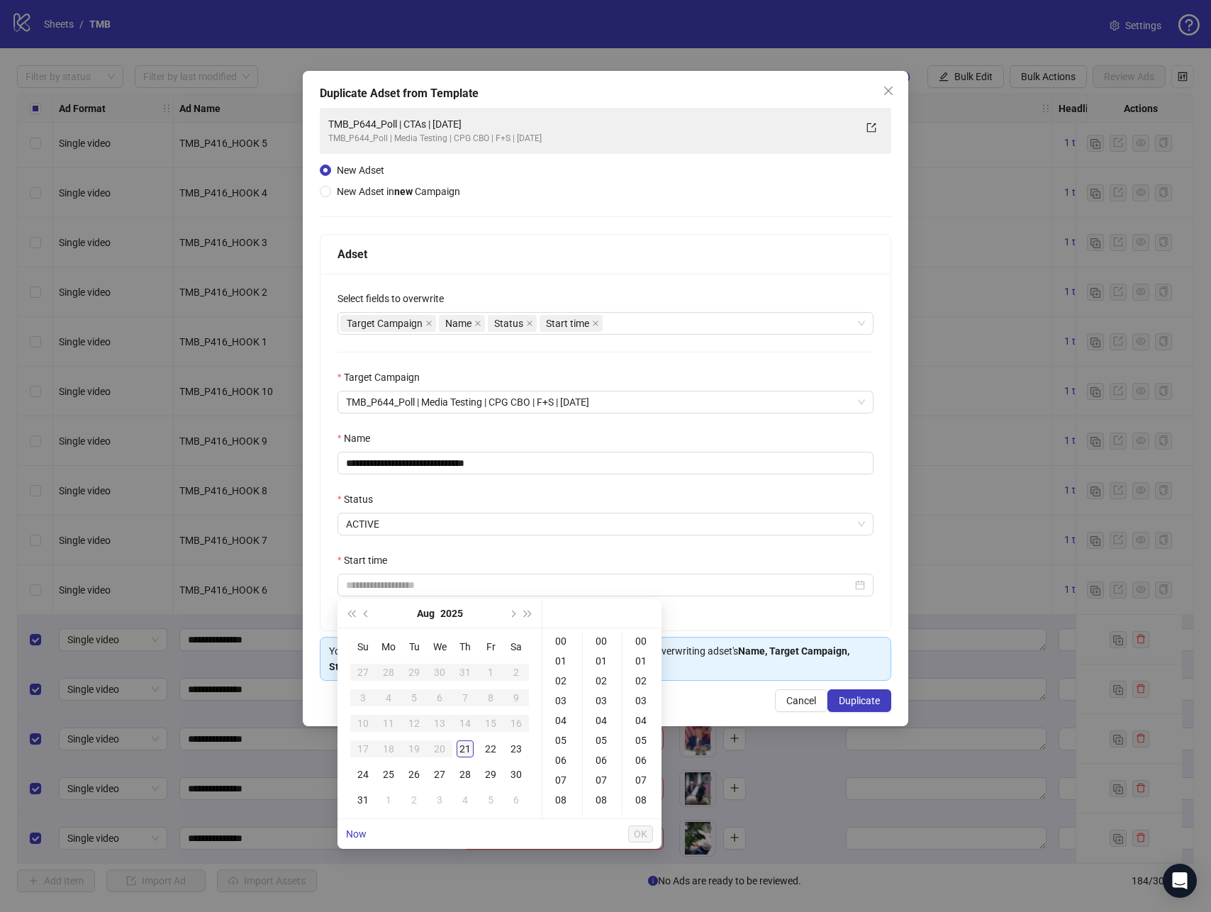
click at [469, 746] on div "21" at bounding box center [464, 748] width 17 height 17
type input "**********"
click at [649, 838] on button "OK" at bounding box center [640, 833] width 25 height 17
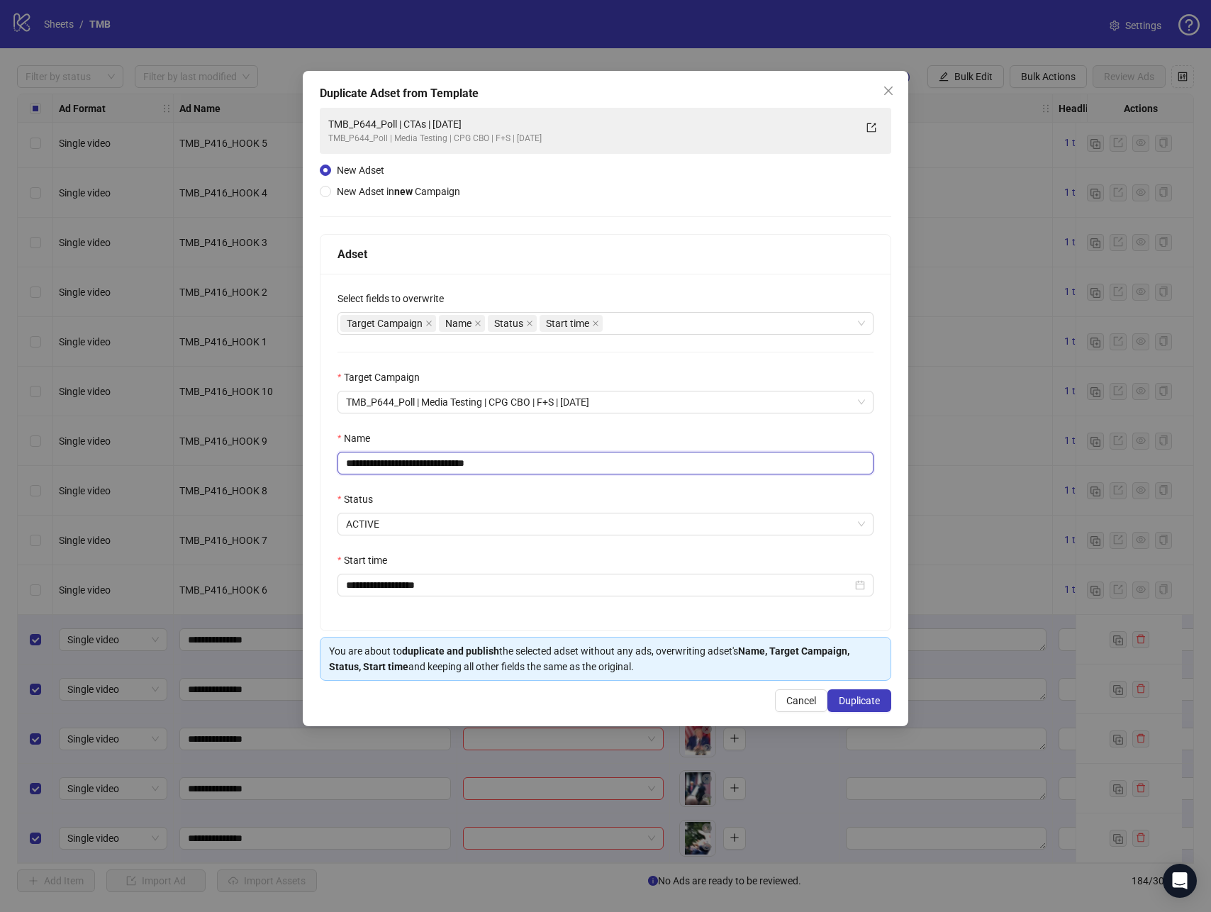
click at [464, 468] on input "**********" at bounding box center [605, 463] width 536 height 23
click at [532, 471] on input "**********" at bounding box center [605, 463] width 536 height 23
click at [858, 706] on button "Duplicate" at bounding box center [859, 700] width 64 height 23
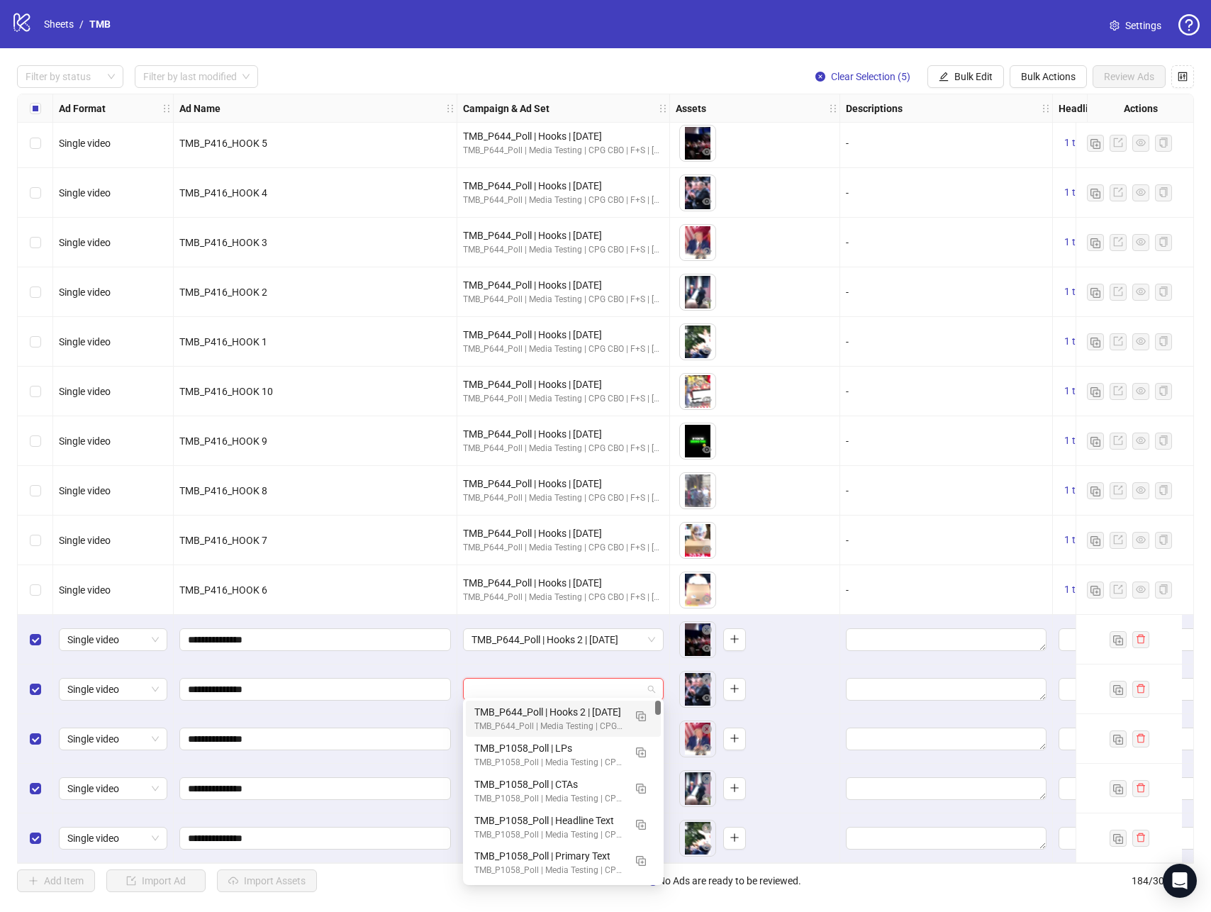
click at [534, 678] on input "search" at bounding box center [556, 688] width 171 height 21
drag, startPoint x: 525, startPoint y: 710, endPoint x: 525, endPoint y: 719, distance: 9.9
click at [525, 710] on div "TMB_P644_Poll | Hooks 2 | [DATE]" at bounding box center [549, 712] width 150 height 16
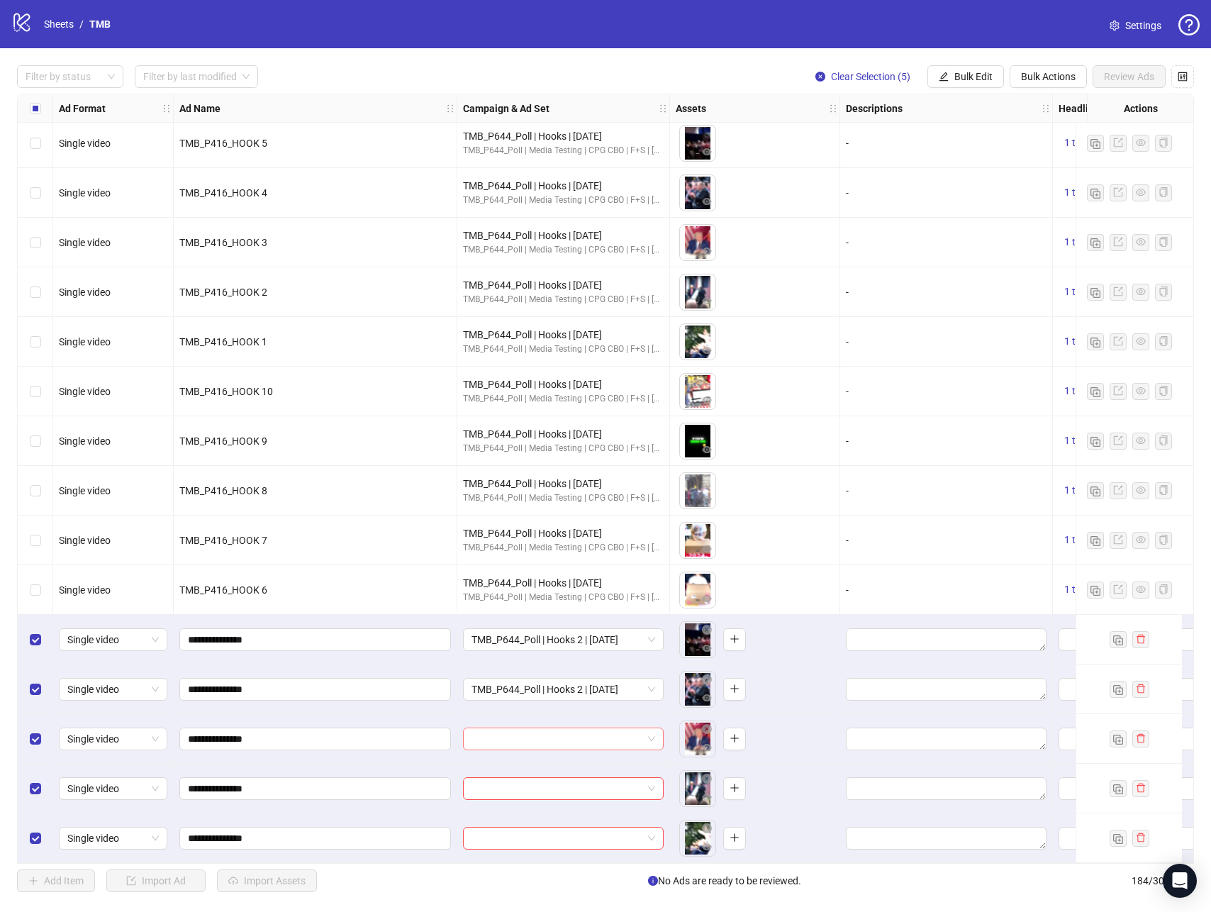
click at [534, 735] on input "search" at bounding box center [556, 738] width 171 height 21
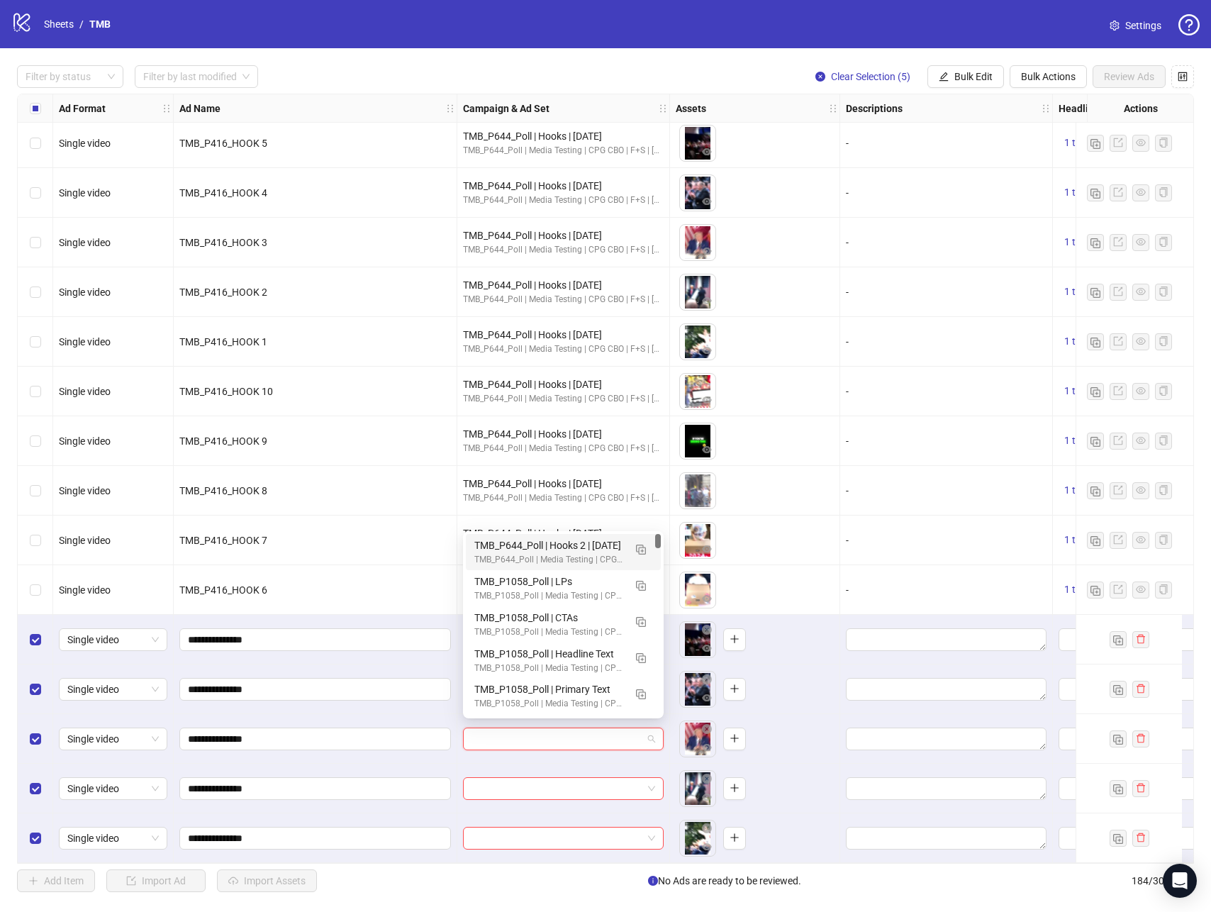
click at [562, 547] on div "TMB_P644_Poll | Hooks 2 | [DATE]" at bounding box center [549, 545] width 150 height 16
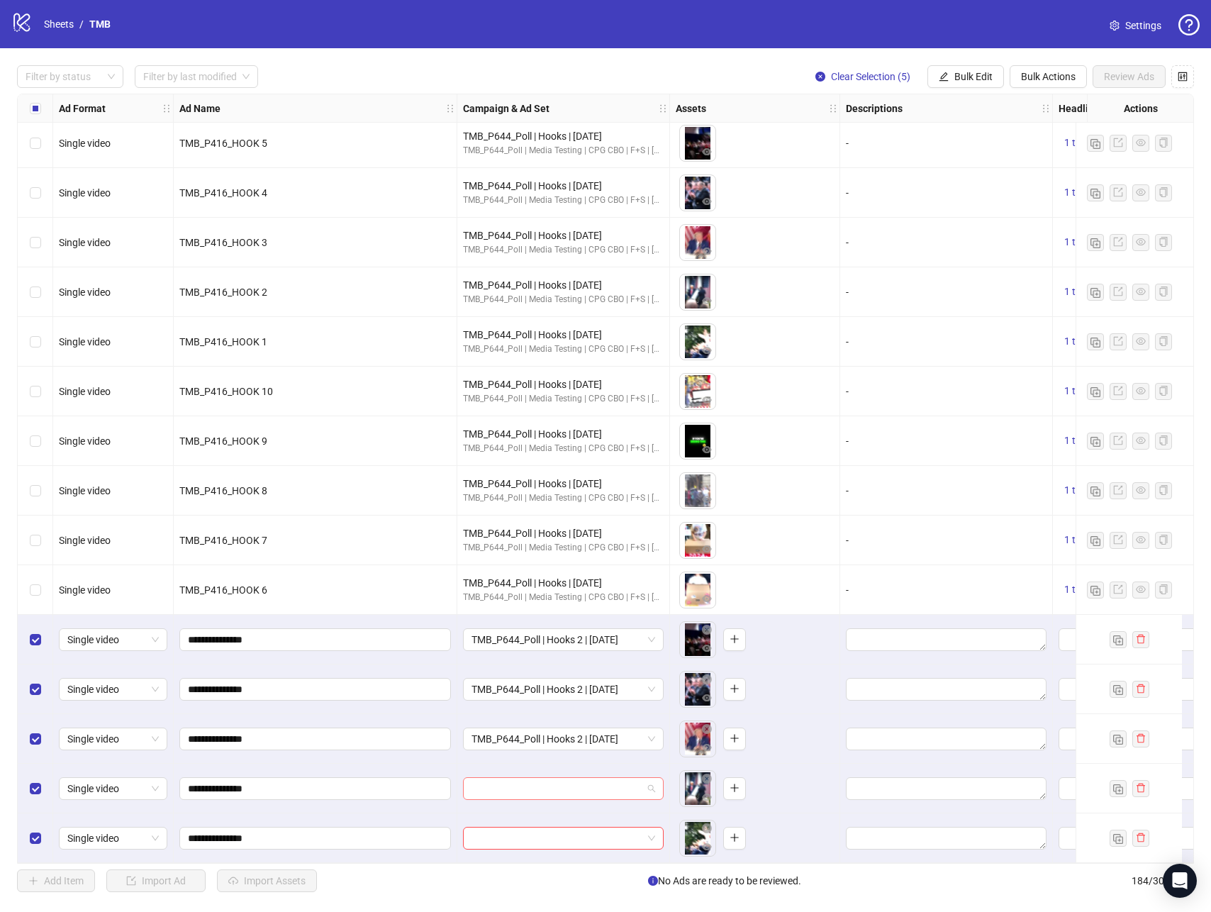
click at [534, 787] on input "search" at bounding box center [556, 788] width 171 height 21
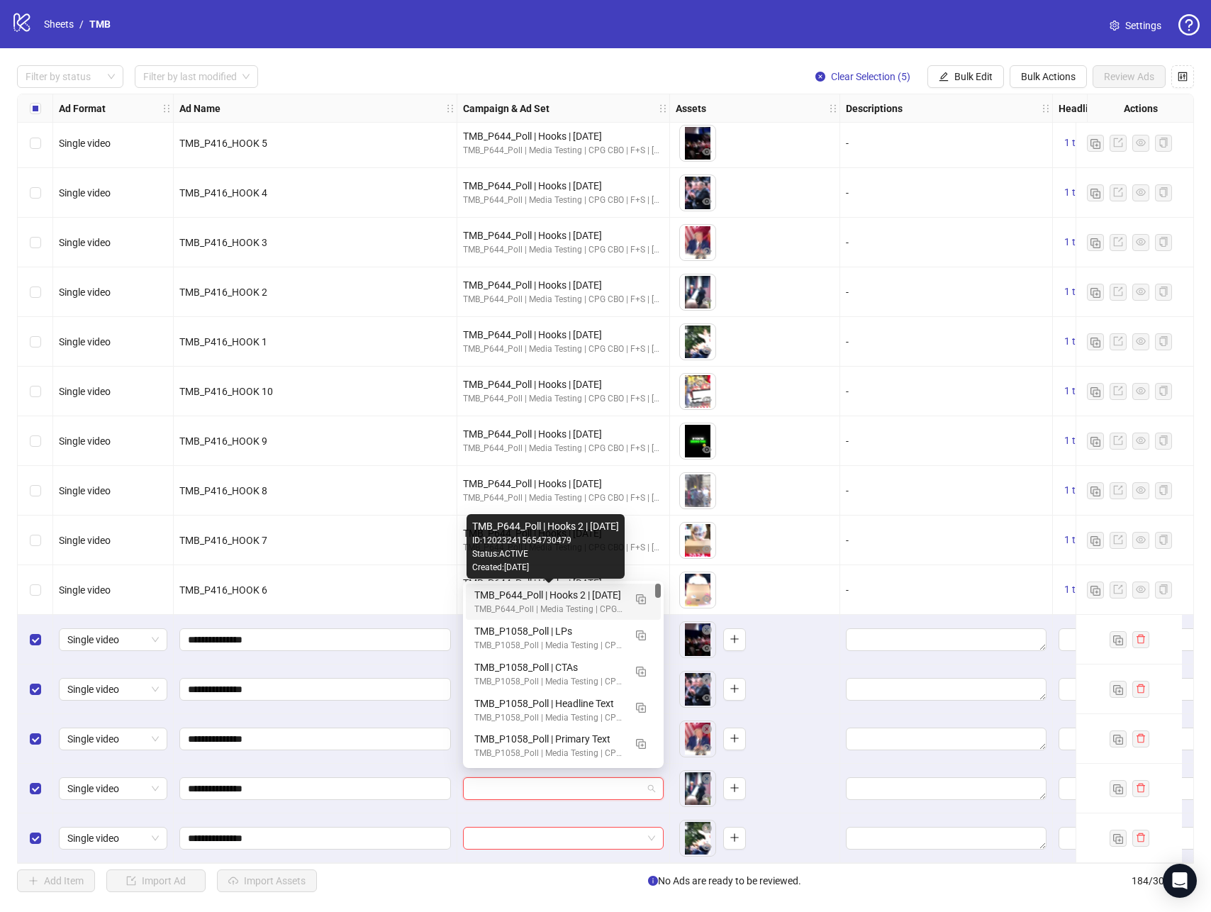
click at [514, 588] on div "TMB_P644_Poll | Hooks 2 | [DATE]" at bounding box center [549, 595] width 150 height 16
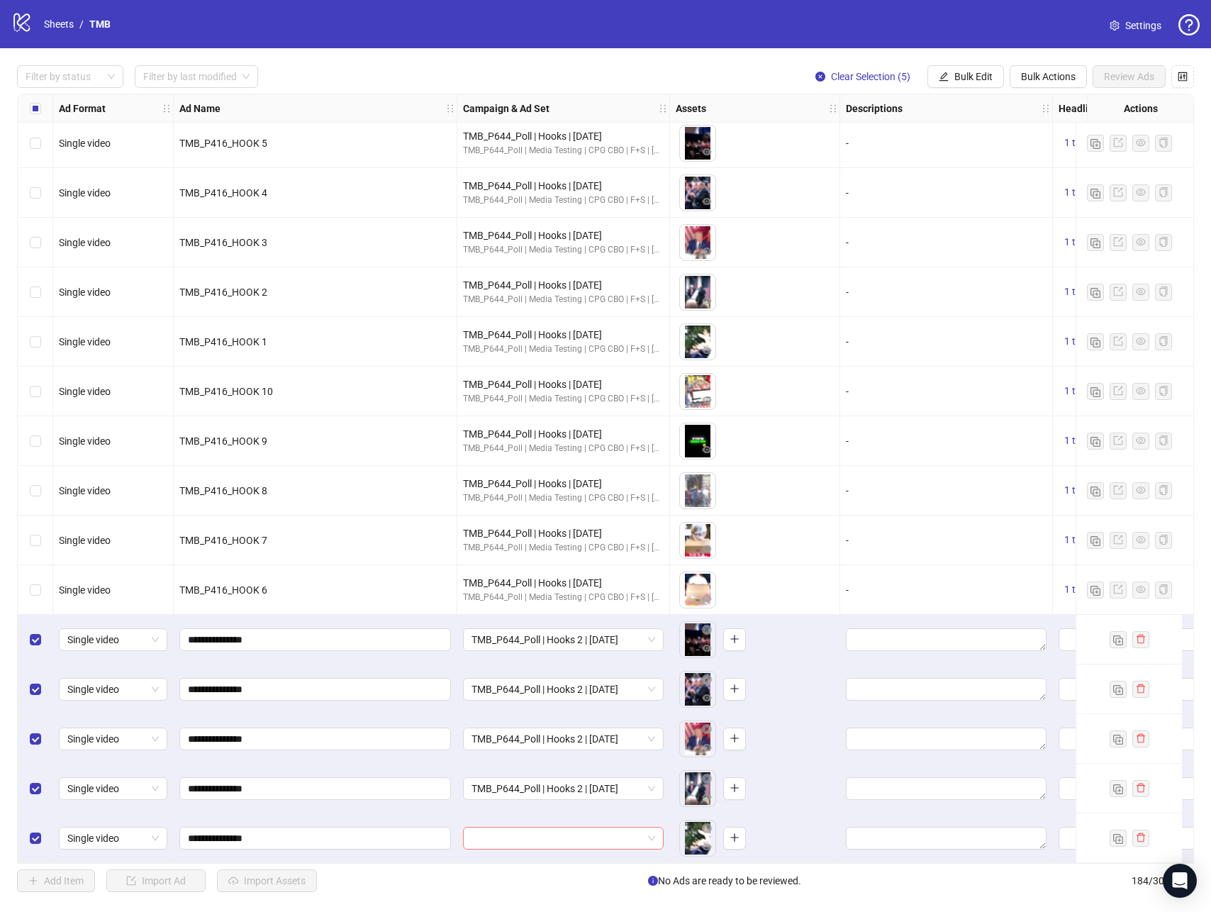
click at [558, 836] on input "search" at bounding box center [556, 837] width 171 height 21
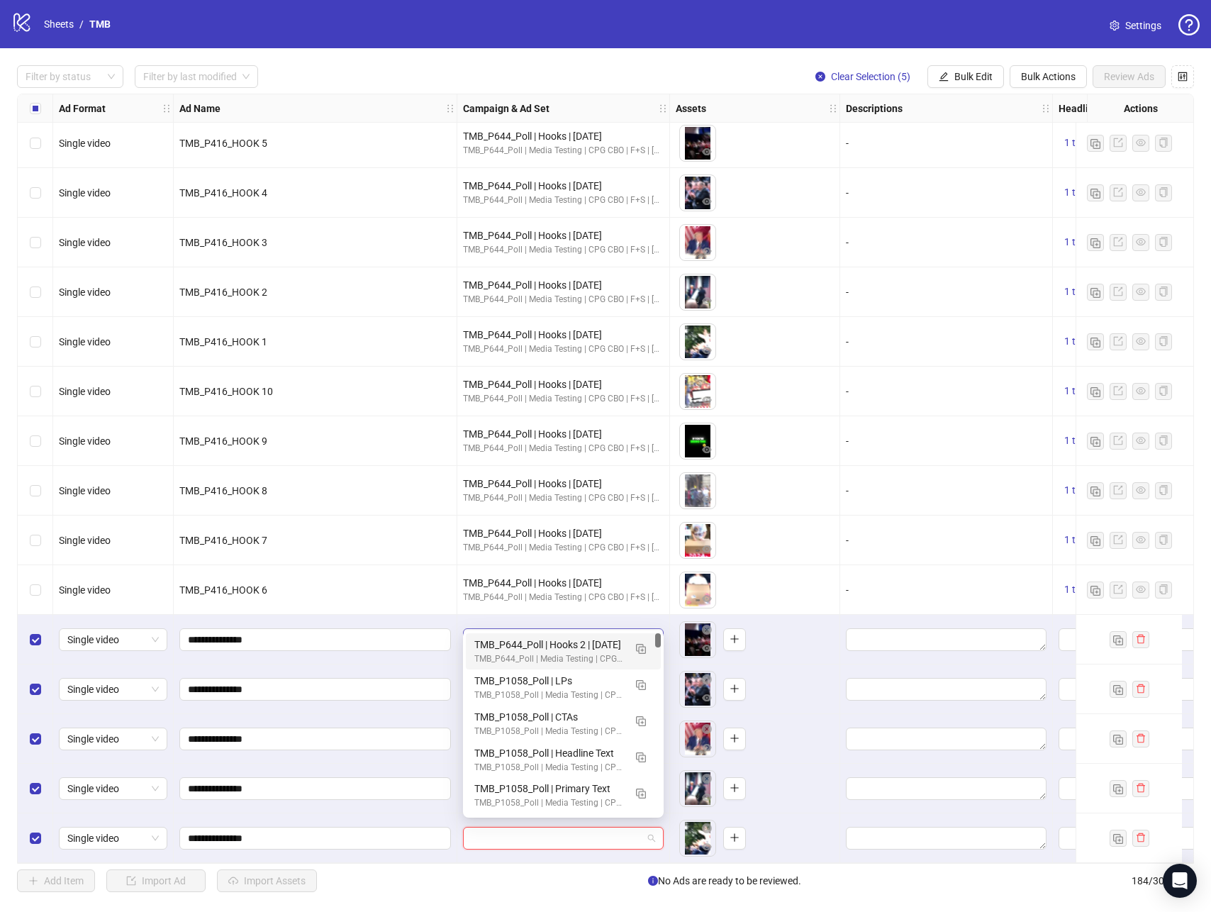
click at [546, 644] on div "TMB_P644_Poll | Hooks 2 | [DATE]" at bounding box center [549, 645] width 150 height 16
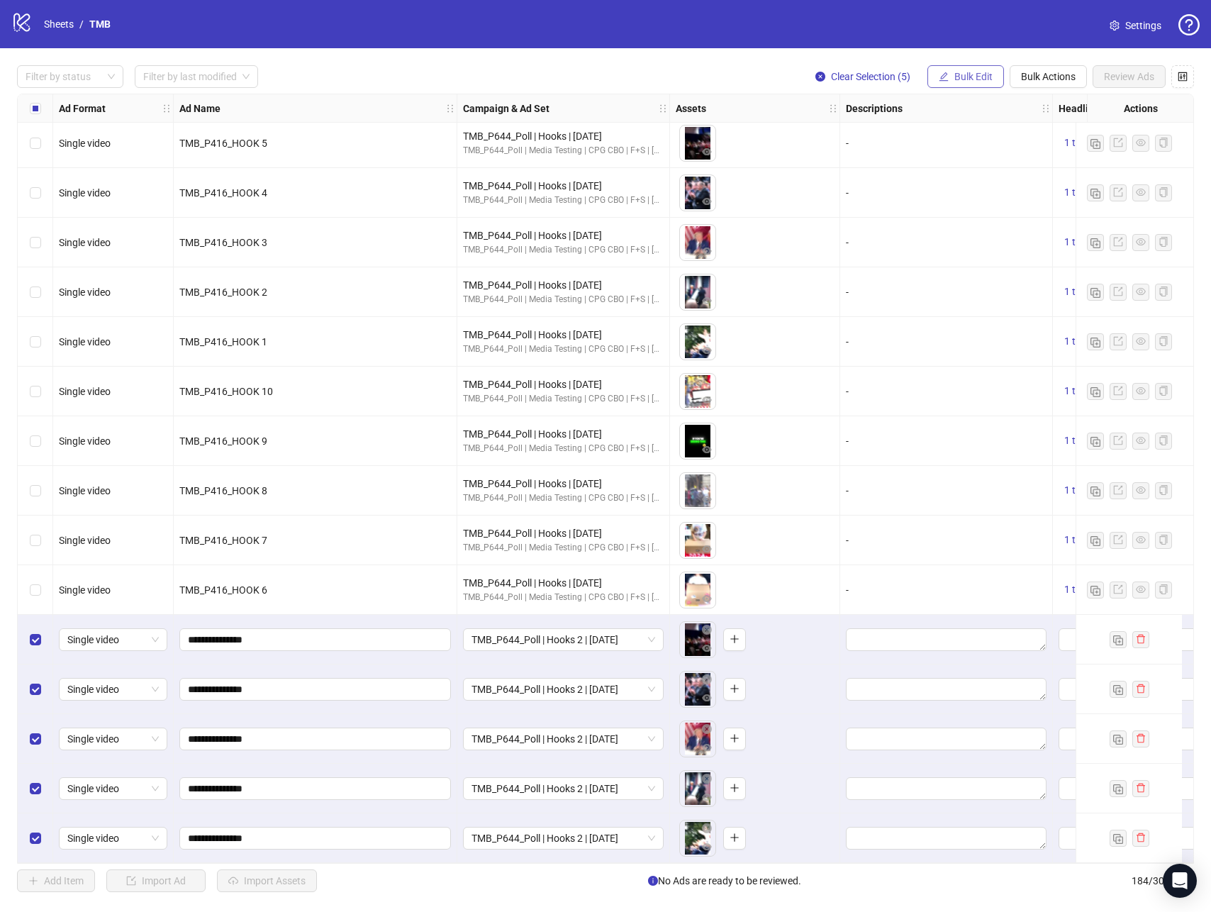
click at [971, 71] on span "Bulk Edit" at bounding box center [973, 76] width 38 height 11
click at [963, 220] on span "Primary Texts" at bounding box center [979, 219] width 84 height 16
click at [887, 140] on textarea at bounding box center [925, 145] width 213 height 38
paste textarea "**********"
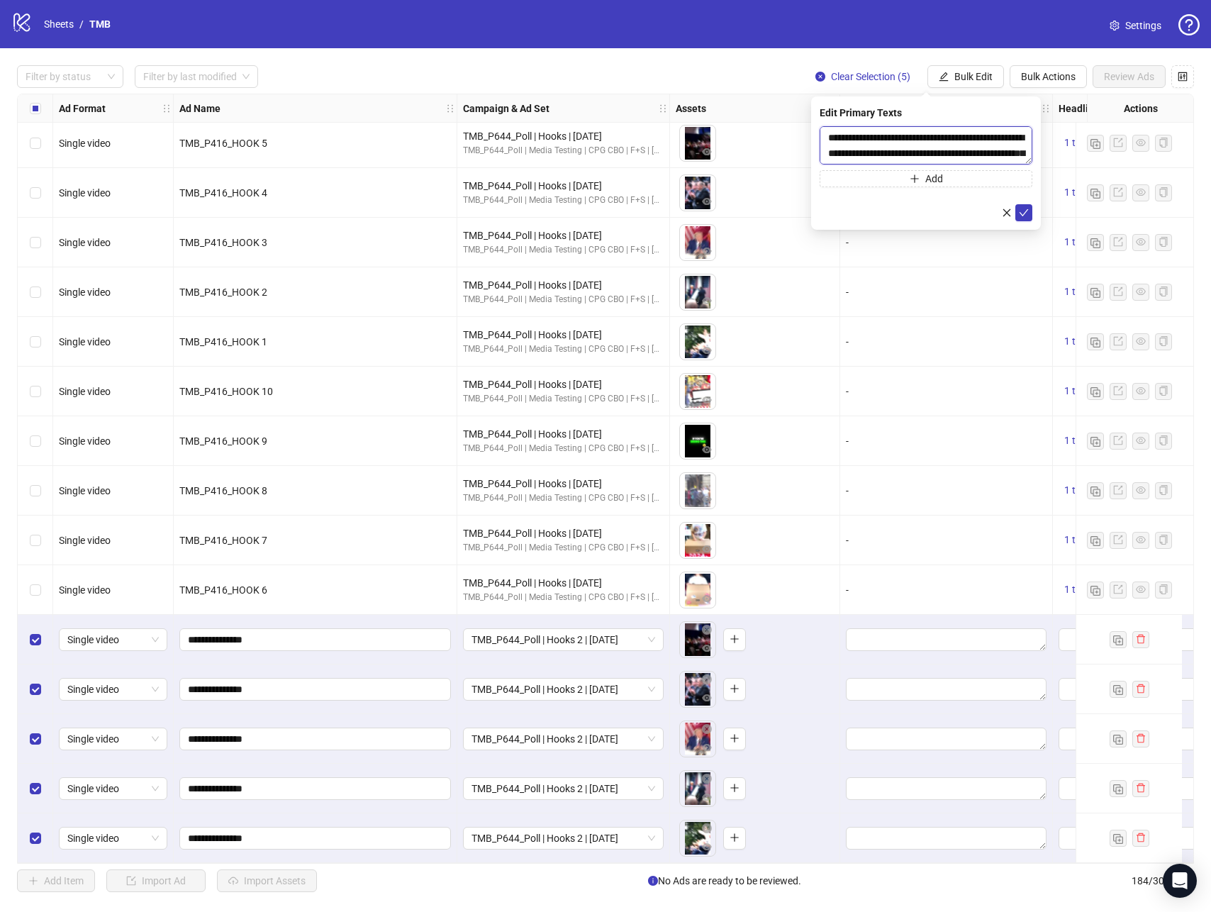
scroll to position [104, 0]
type textarea "**********"
click at [1019, 209] on icon "check" at bounding box center [1024, 213] width 10 height 10
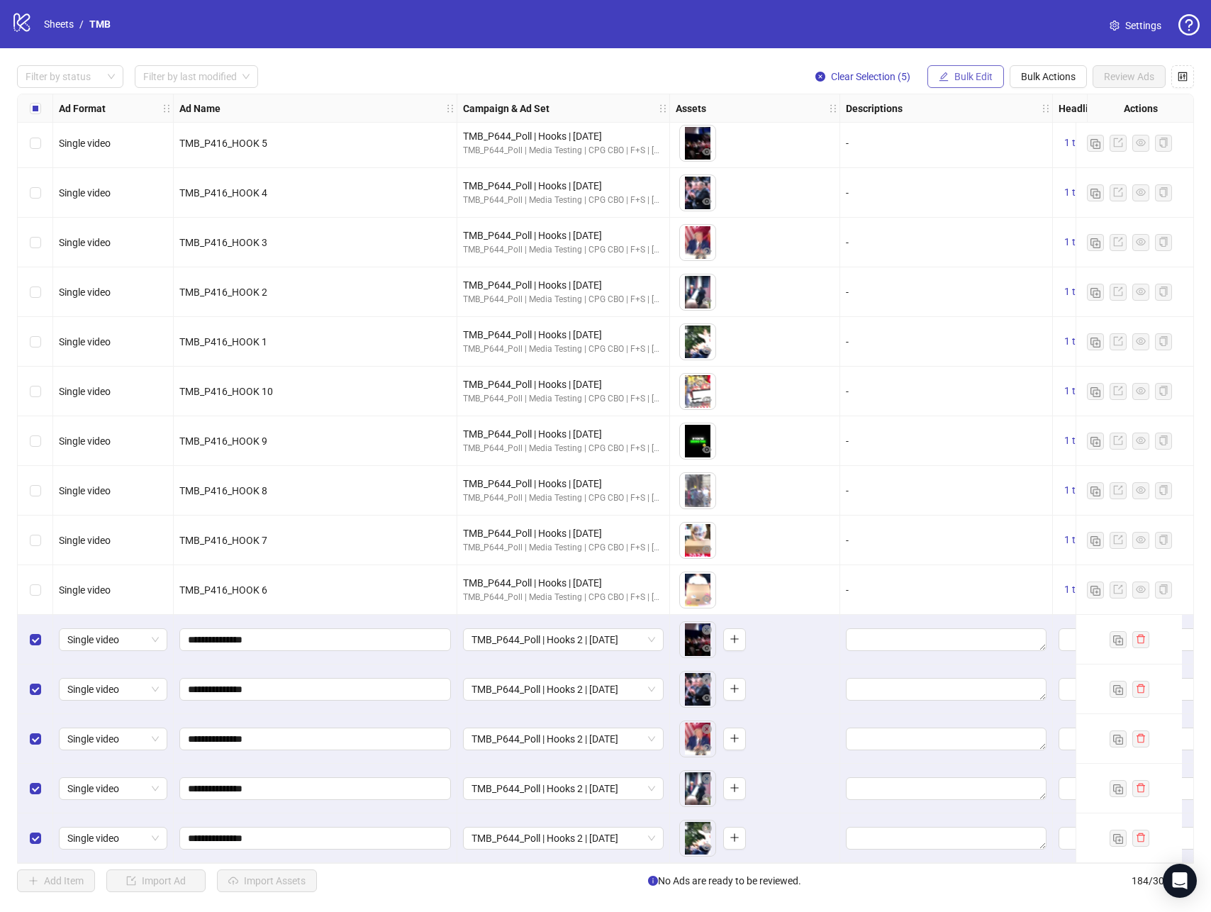
click at [968, 72] on span "Bulk Edit" at bounding box center [973, 76] width 38 height 11
click at [968, 195] on span "Headlines" at bounding box center [979, 196] width 84 height 16
click at [870, 135] on input "text" at bounding box center [925, 137] width 213 height 23
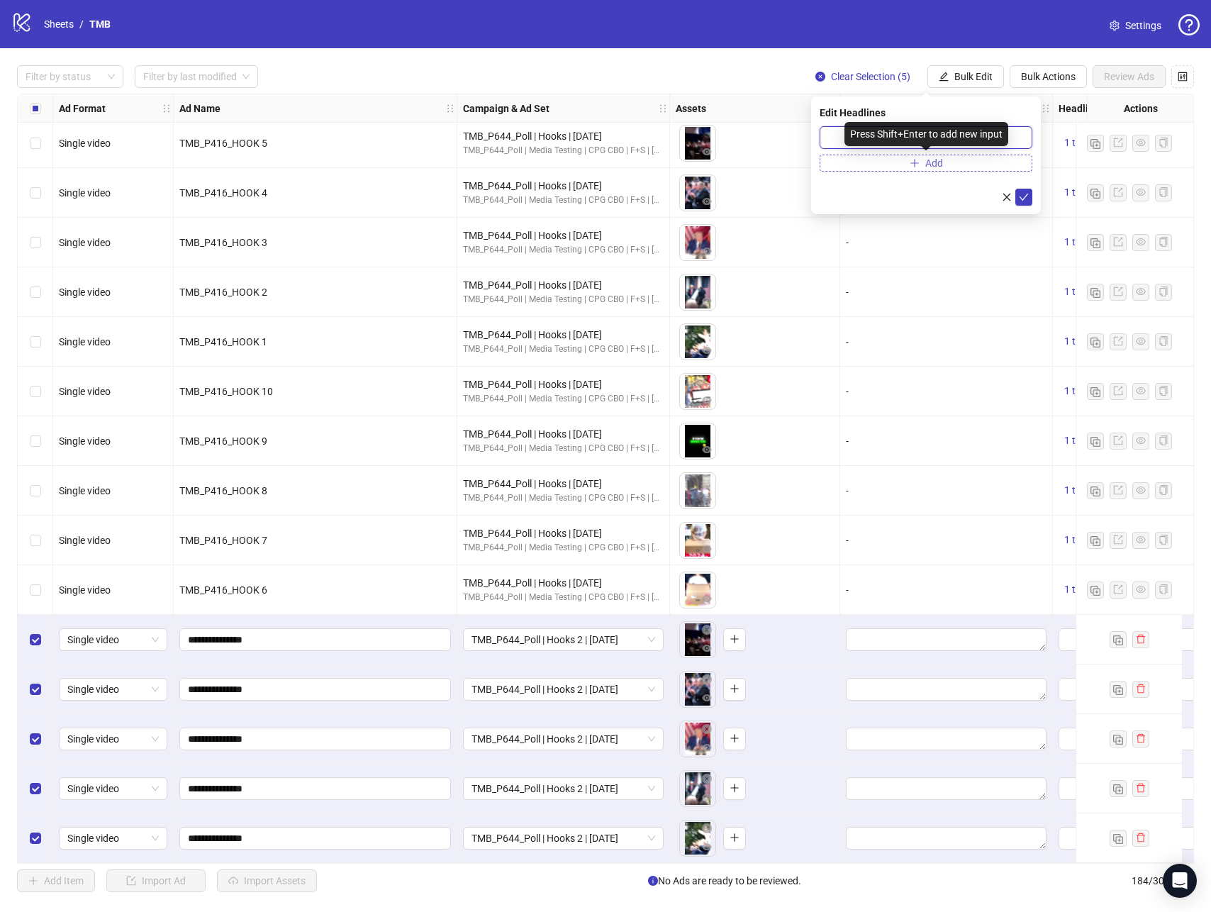
paste input "**********"
type input "**********"
click at [1021, 195] on icon "check" at bounding box center [1024, 197] width 10 height 10
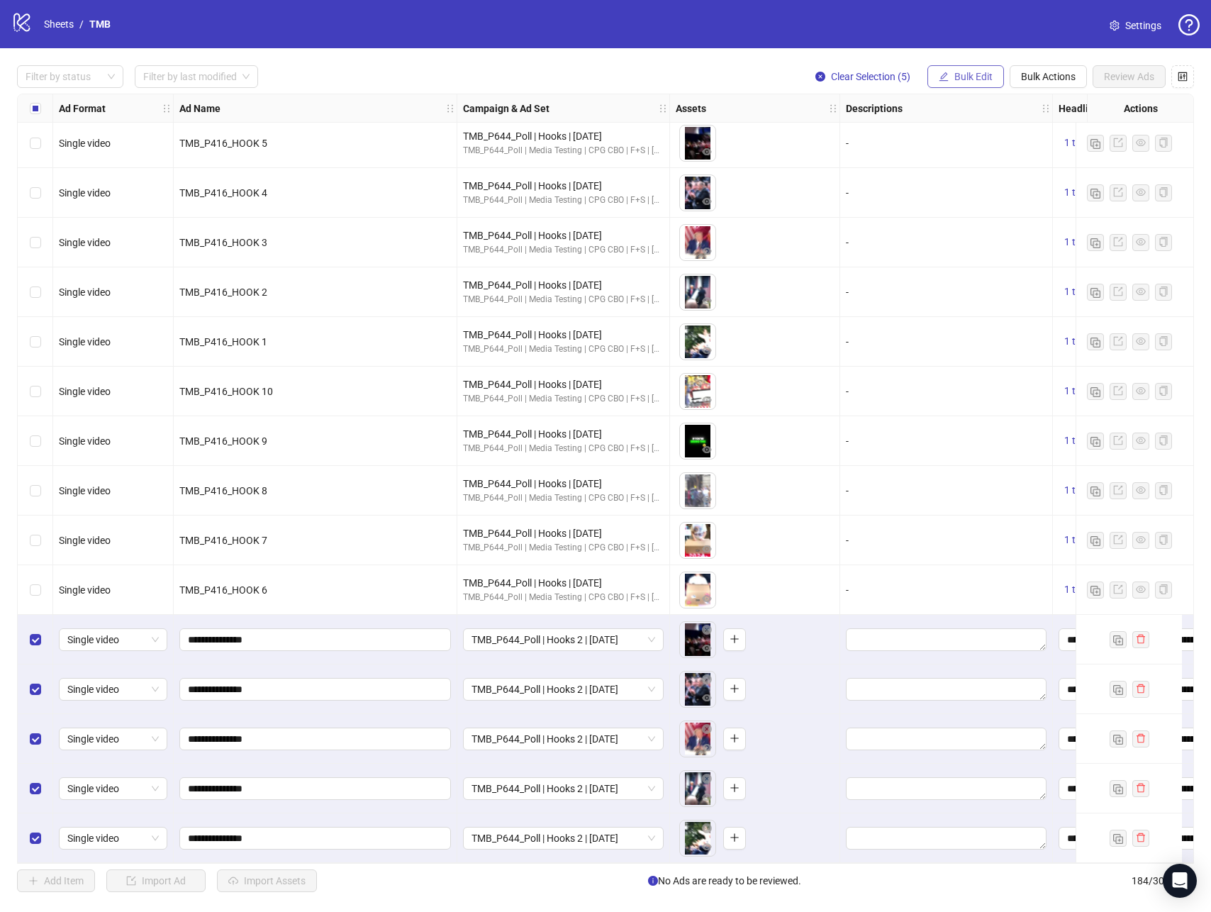
click at [972, 69] on button "Bulk Edit" at bounding box center [965, 76] width 77 height 23
click at [971, 311] on span "Call to Action" at bounding box center [979, 309] width 84 height 16
click at [882, 137] on input "search" at bounding box center [919, 137] width 183 height 21
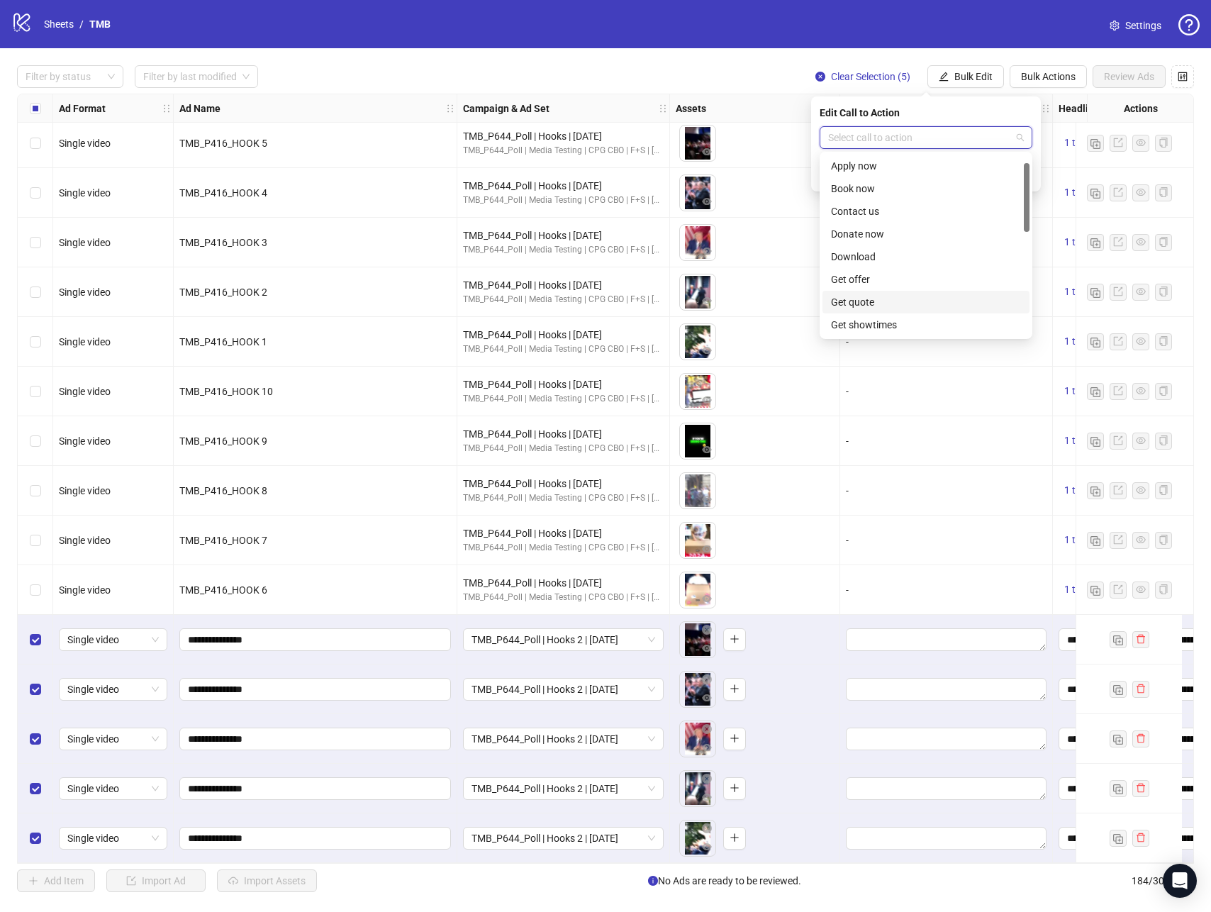
scroll to position [40, 0]
click at [873, 330] on div "Learn more" at bounding box center [926, 330] width 190 height 16
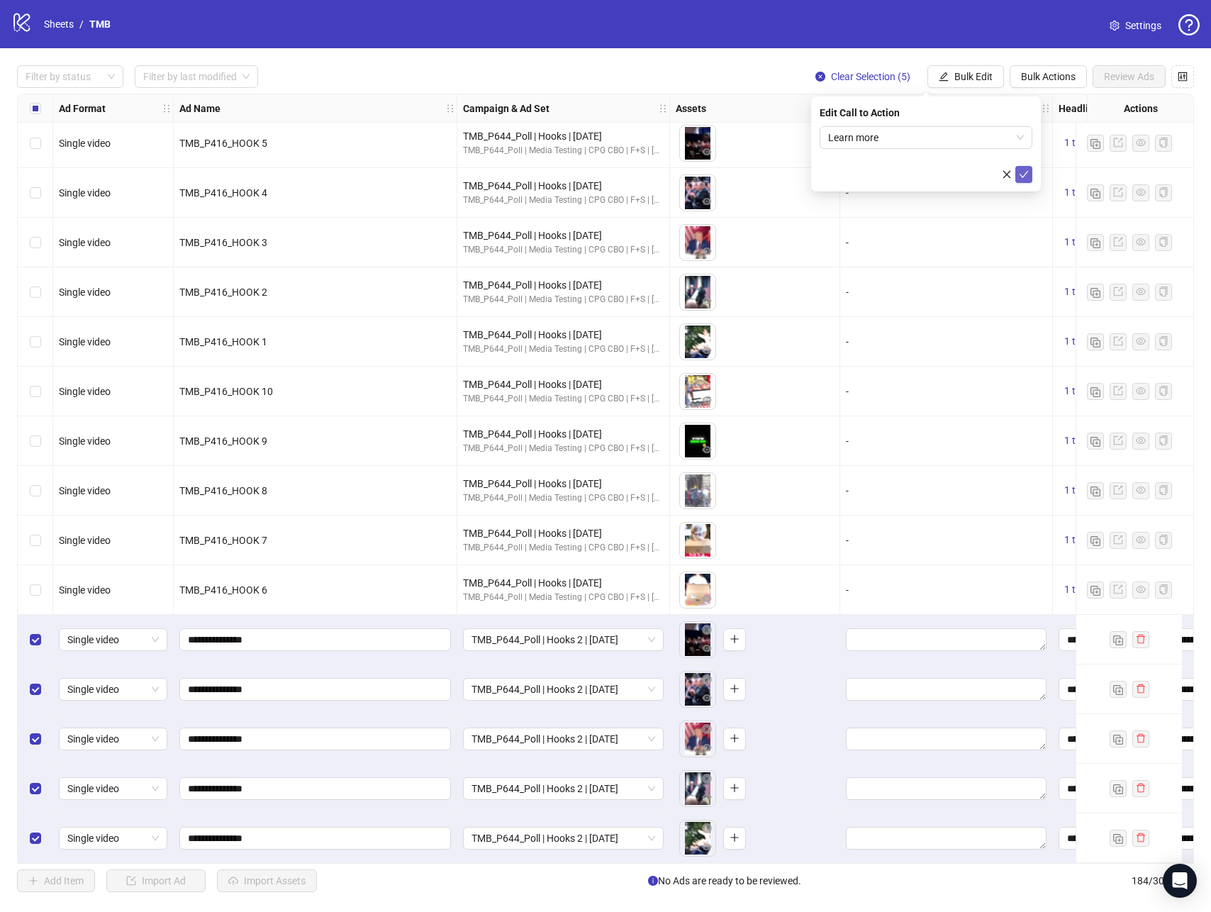
click at [1019, 176] on icon "check" at bounding box center [1024, 174] width 10 height 10
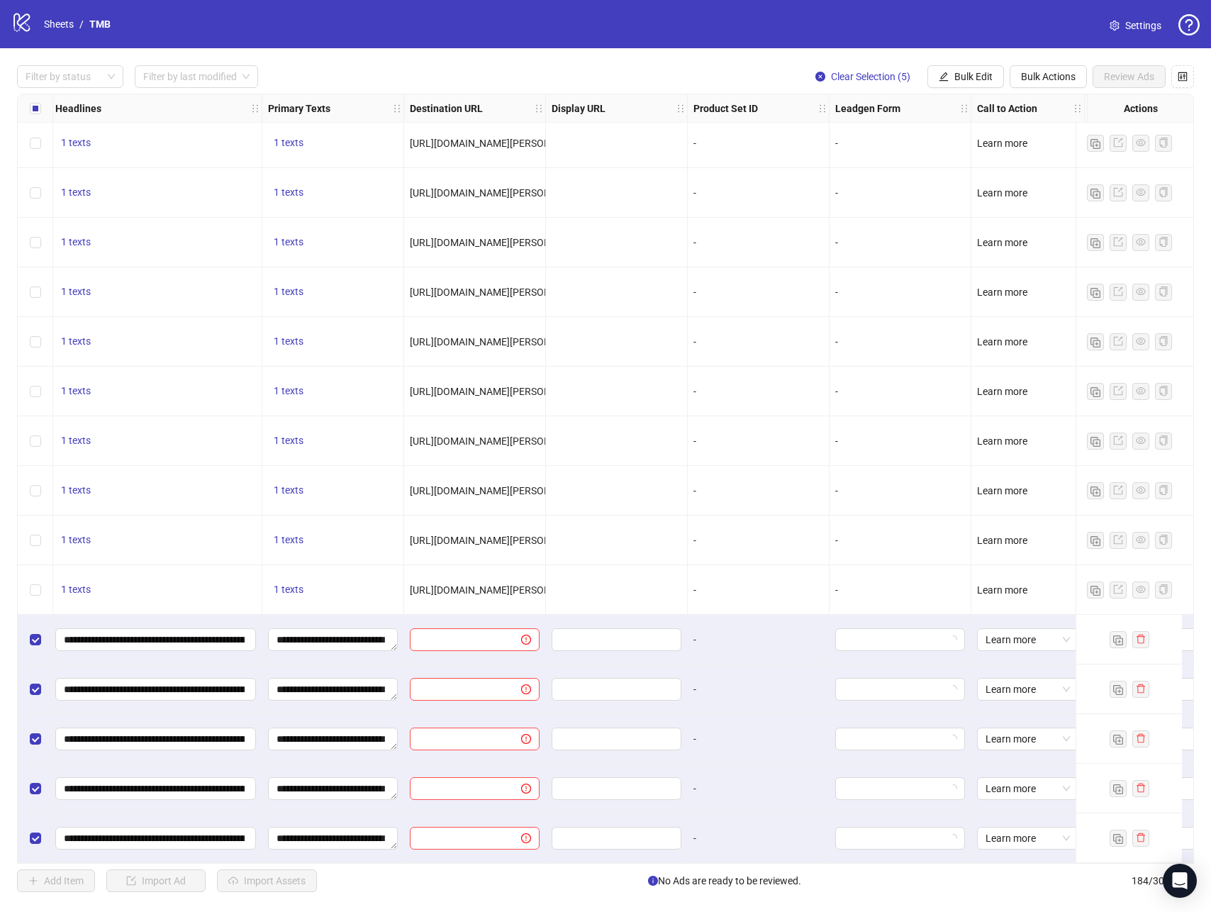
scroll to position [8395, 987]
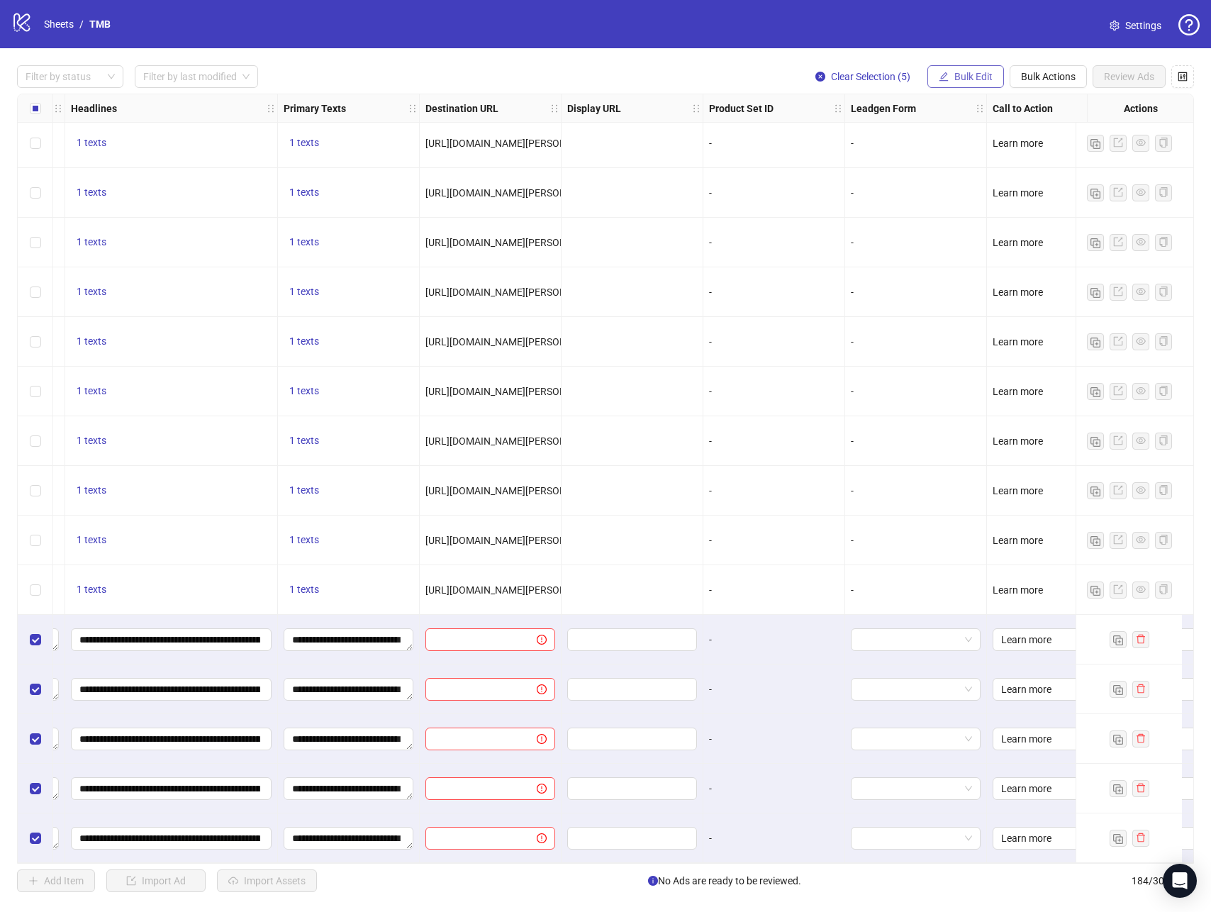
click at [977, 79] on span "Bulk Edit" at bounding box center [973, 76] width 38 height 11
click at [955, 235] on span "Destination URL" at bounding box center [979, 241] width 84 height 16
click at [882, 144] on input "text" at bounding box center [920, 138] width 184 height 16
click at [941, 141] on input "text" at bounding box center [920, 138] width 184 height 16
paste input "**********"
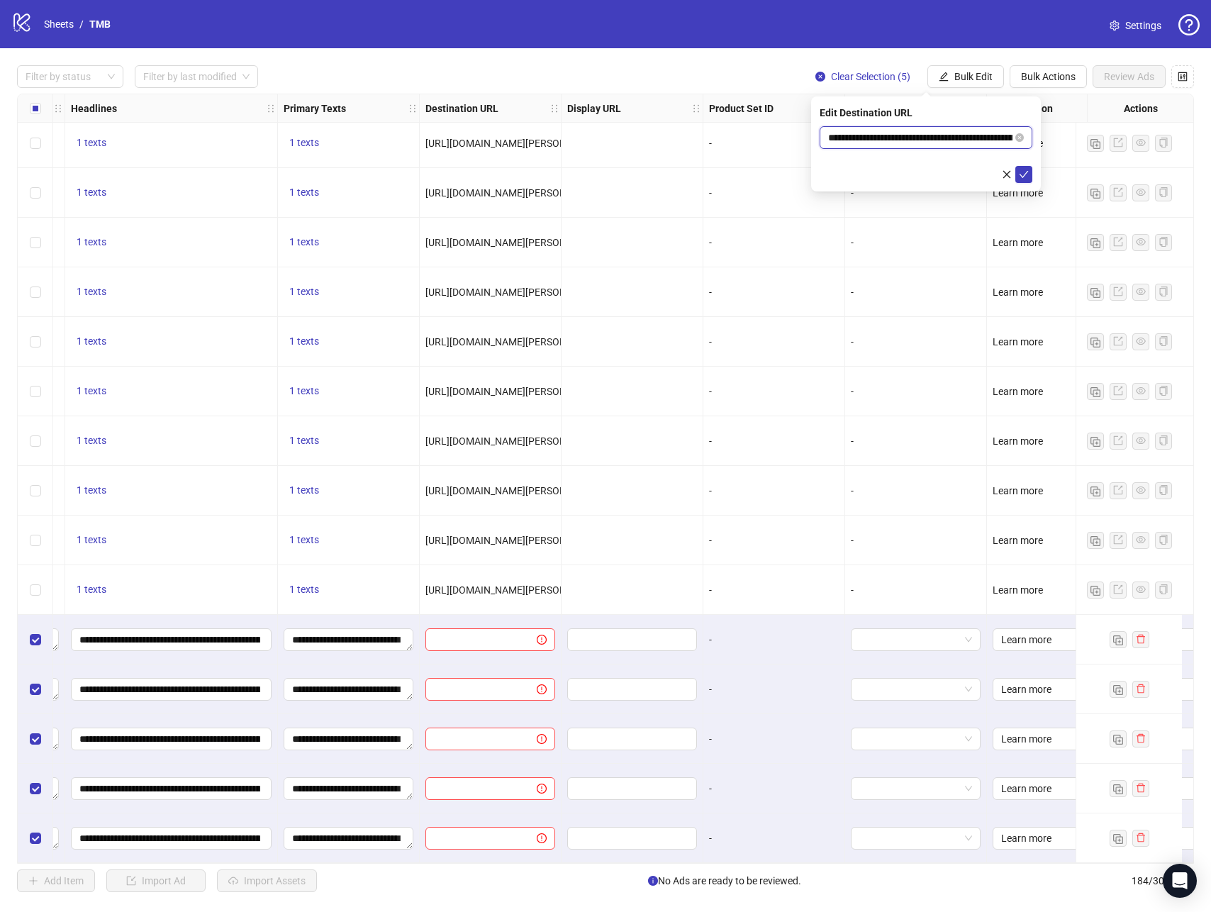
scroll to position [0, 362]
type input "**********"
click at [1024, 176] on icon "check" at bounding box center [1024, 174] width 10 height 10
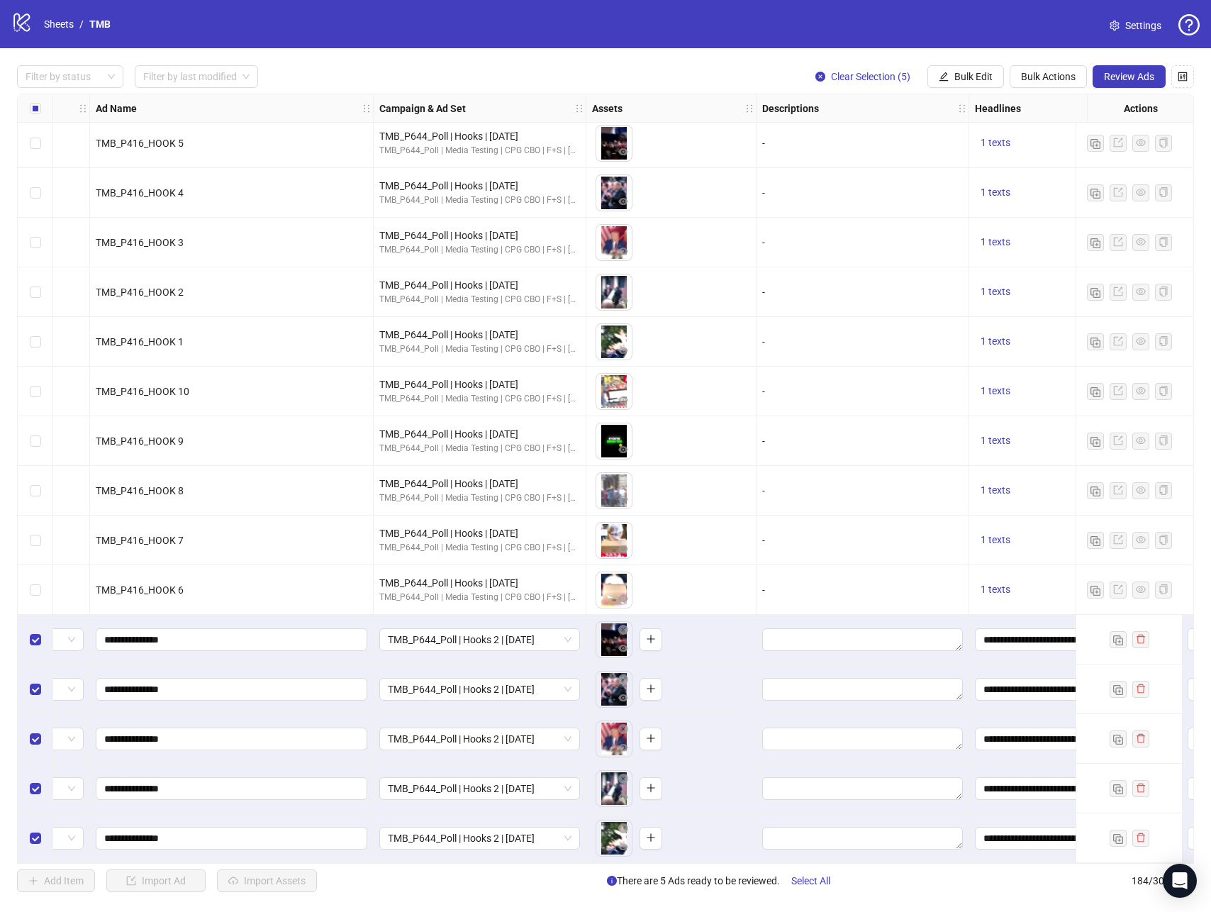
scroll to position [8395, 0]
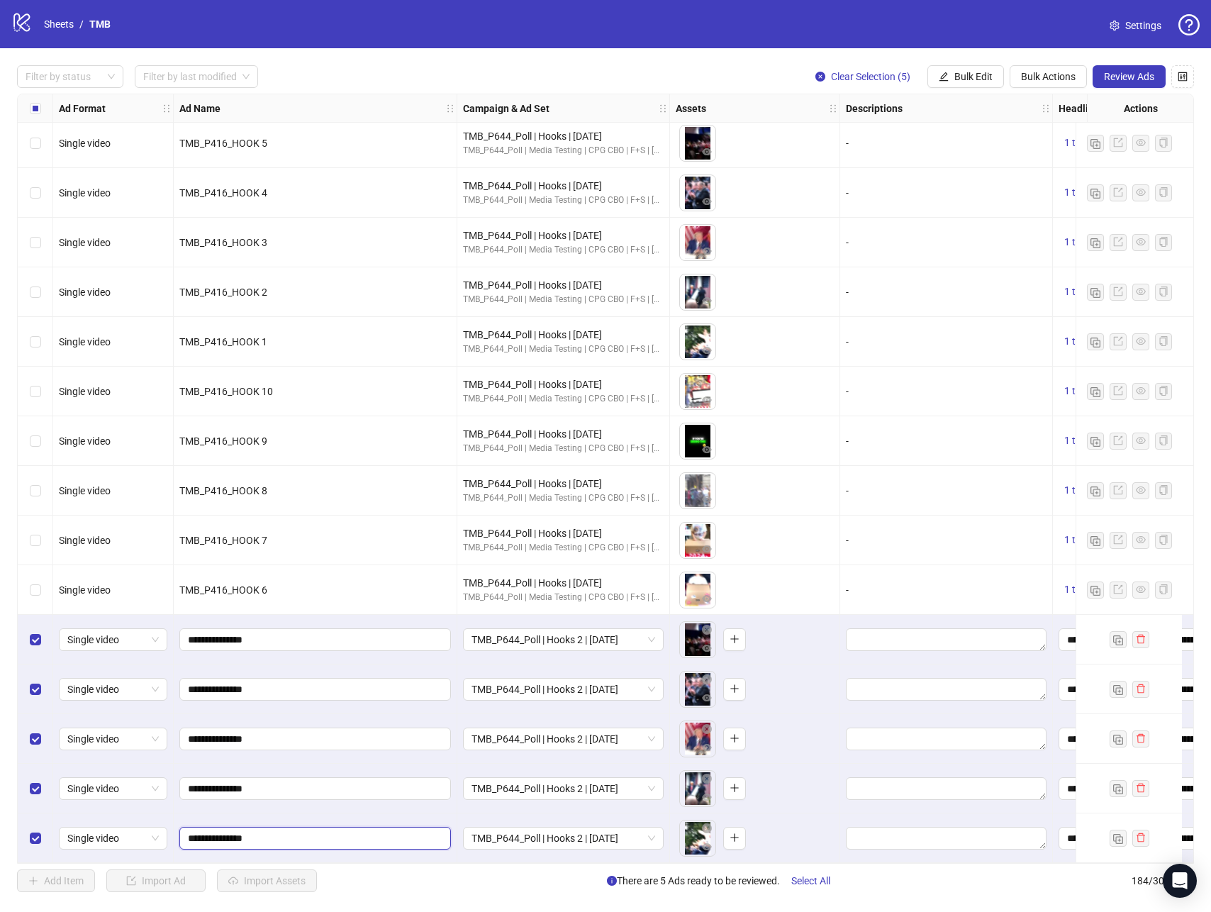
click at [286, 830] on input "**********" at bounding box center [314, 838] width 252 height 16
click at [286, 831] on input "**********" at bounding box center [314, 838] width 252 height 16
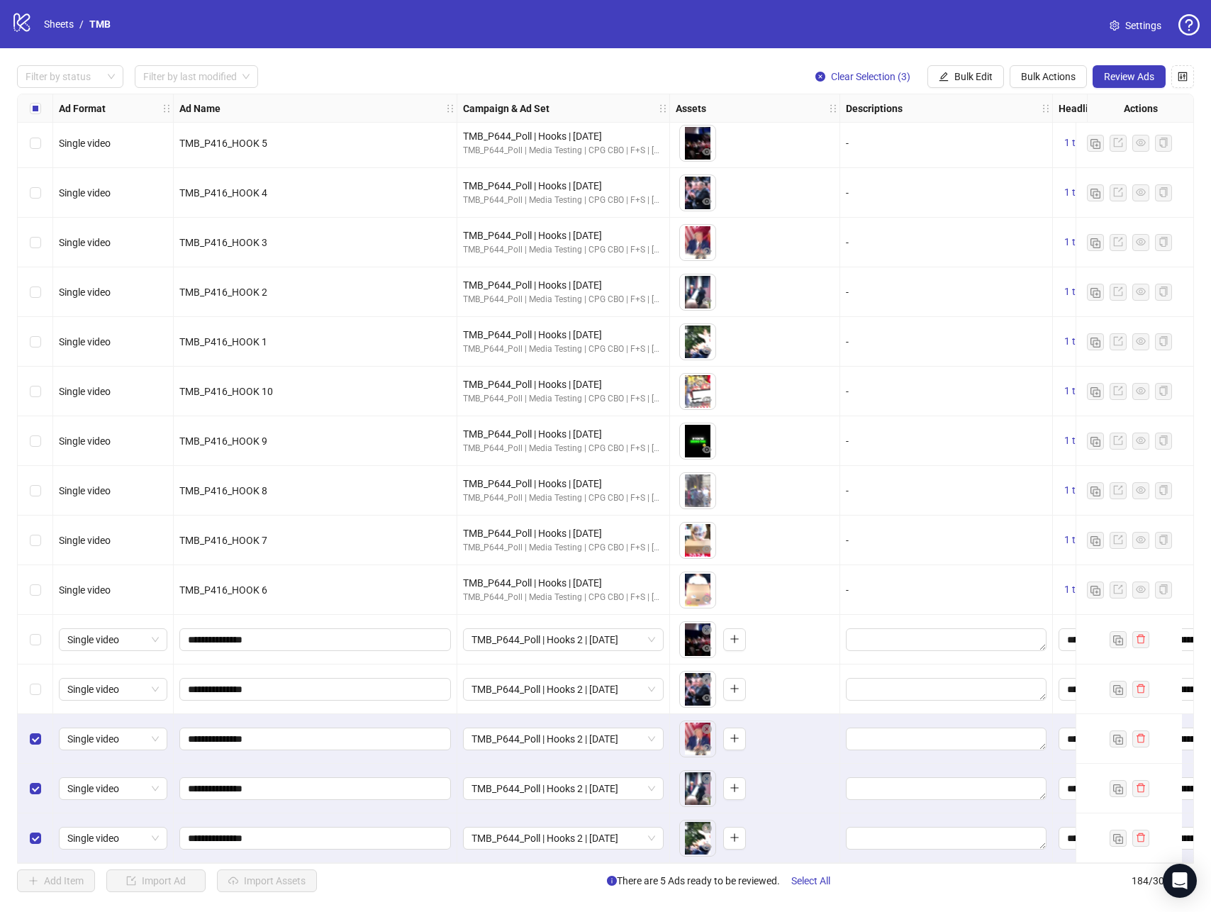
click at [27, 734] on div "Select row 182" at bounding box center [35, 739] width 35 height 50
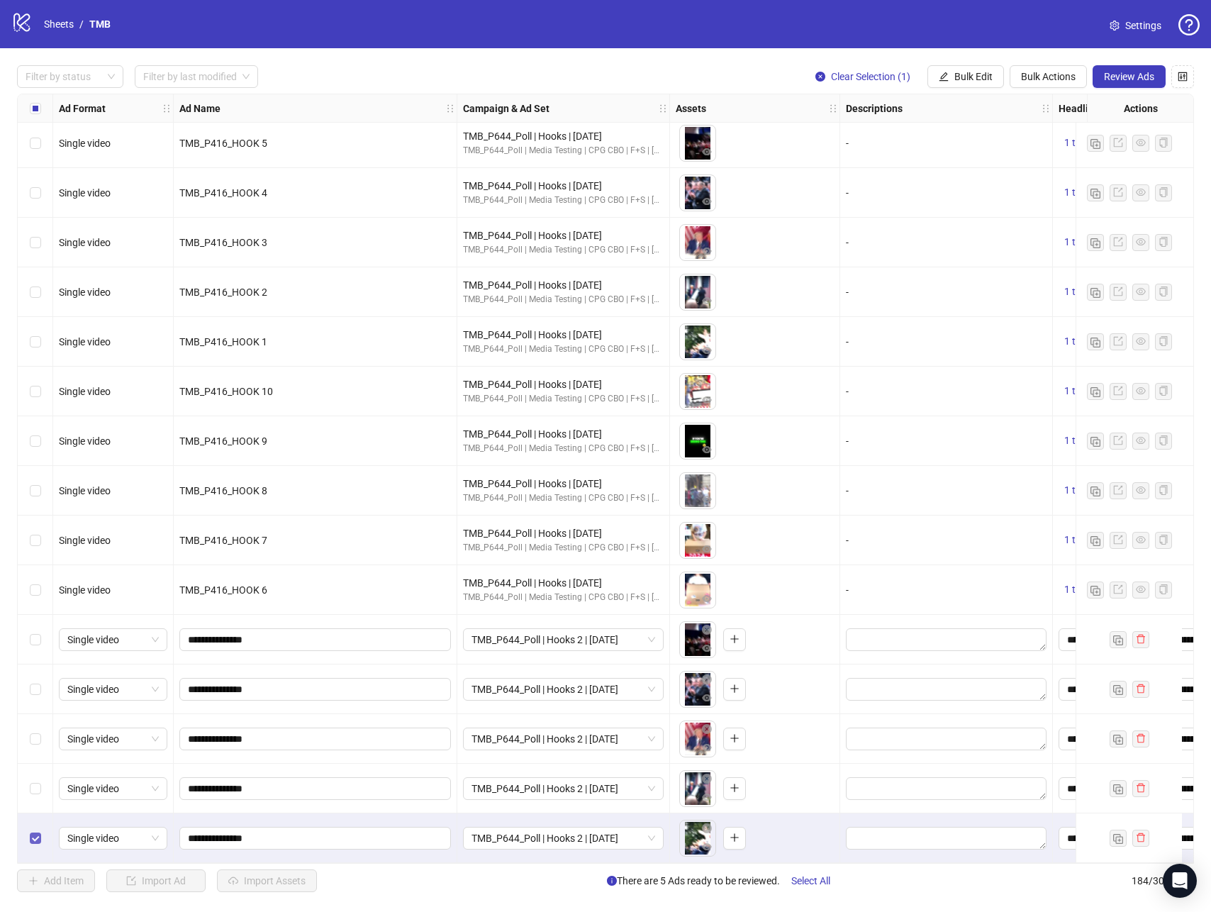
click at [30, 830] on label "Select row 184" at bounding box center [35, 838] width 11 height 16
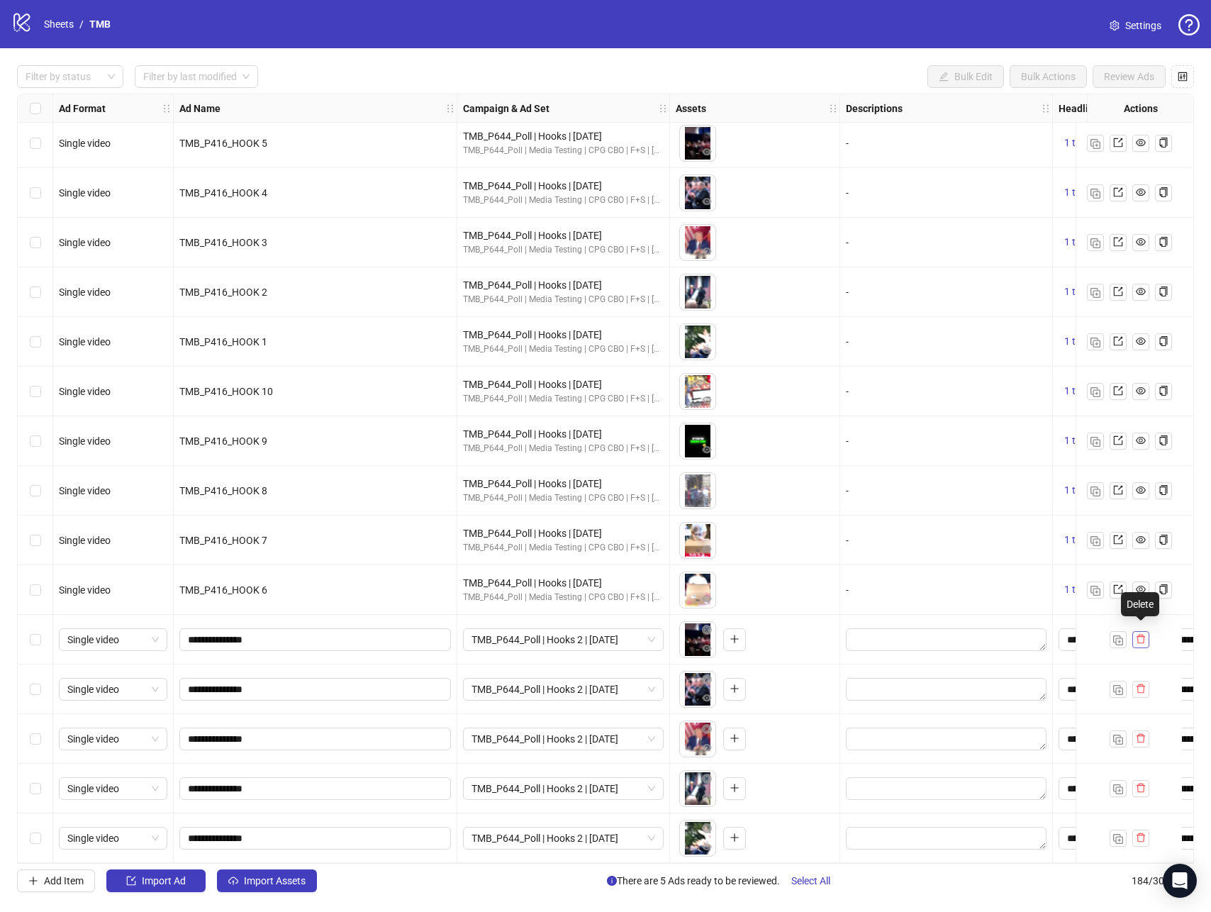
click at [1138, 634] on icon "delete" at bounding box center [1140, 638] width 9 height 9
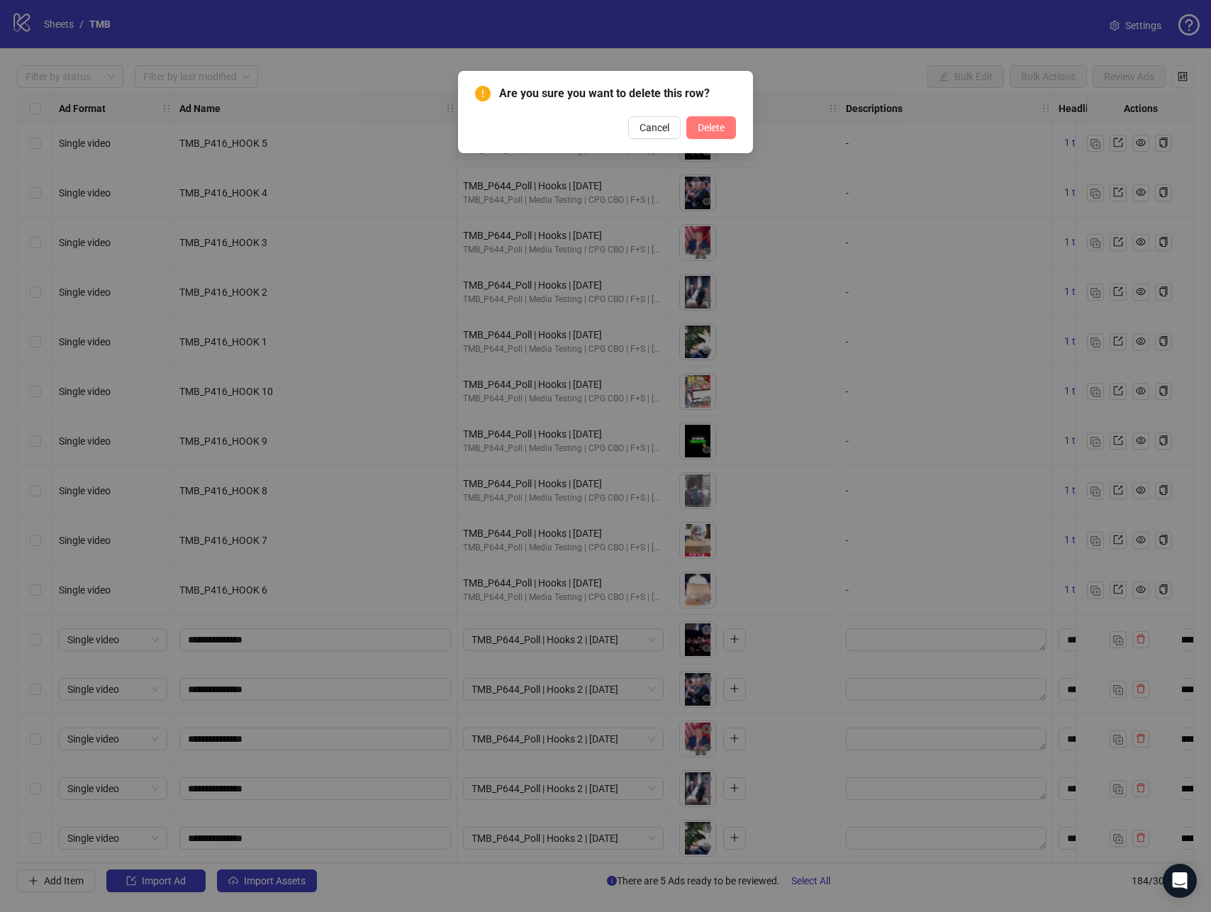
click at [714, 129] on span "Delete" at bounding box center [710, 127] width 27 height 11
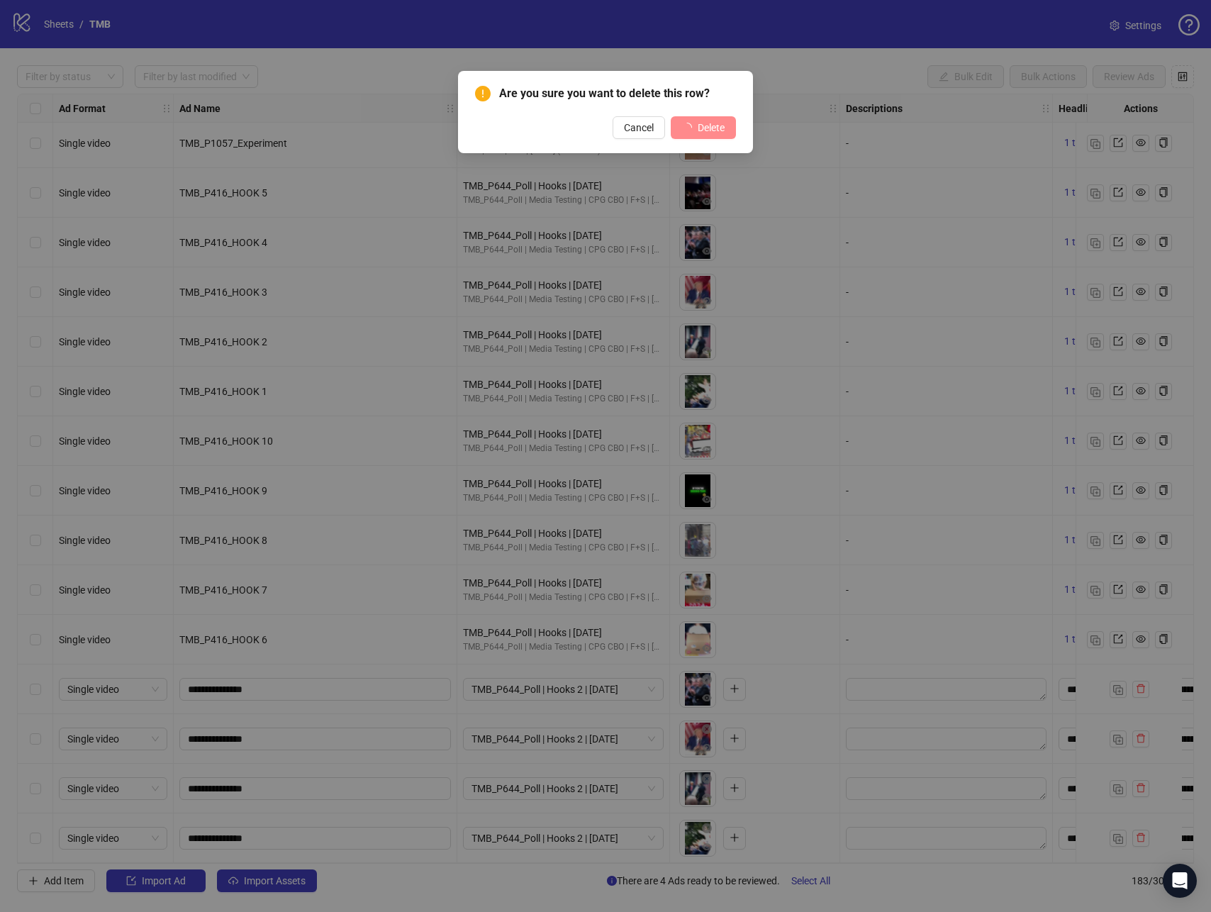
scroll to position [8346, 0]
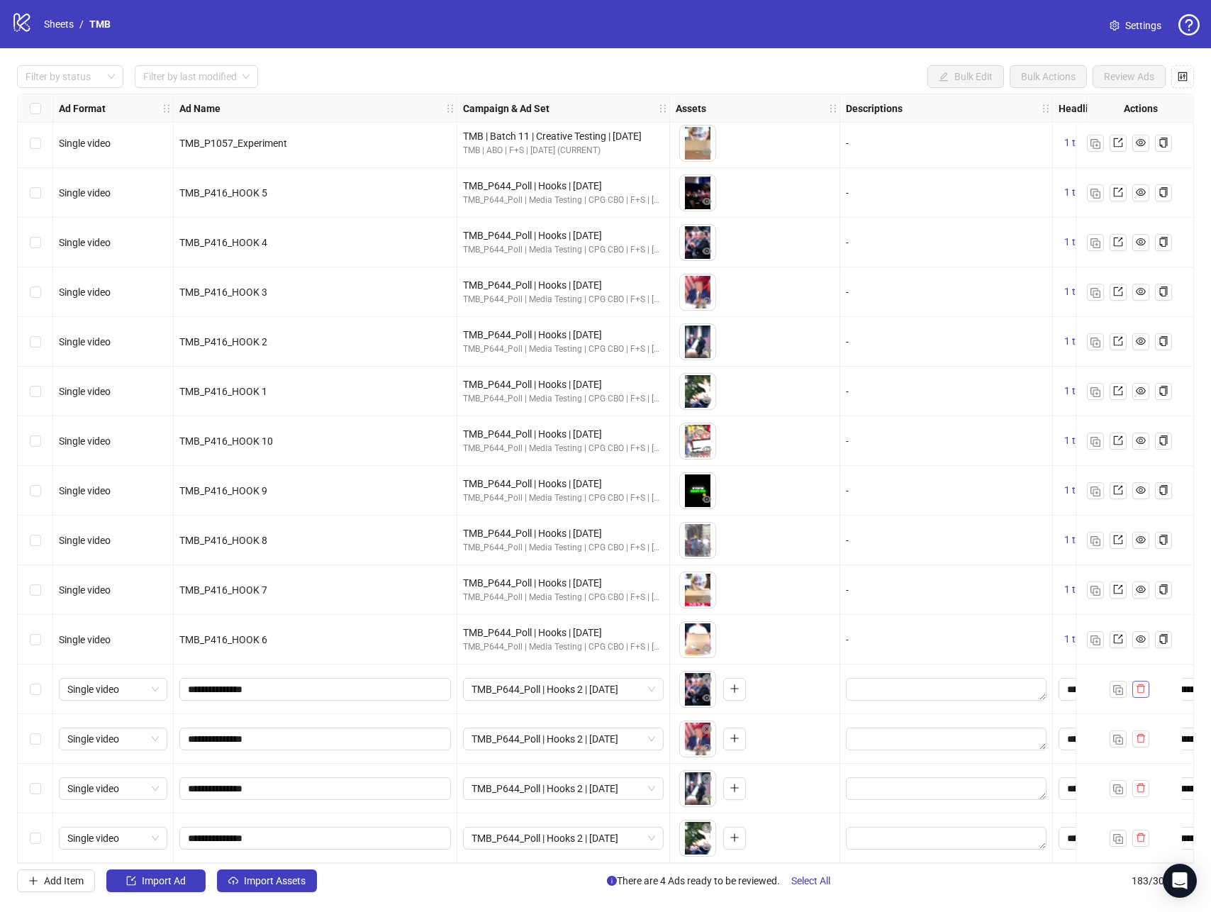
click at [1147, 682] on button "button" at bounding box center [1140, 688] width 17 height 17
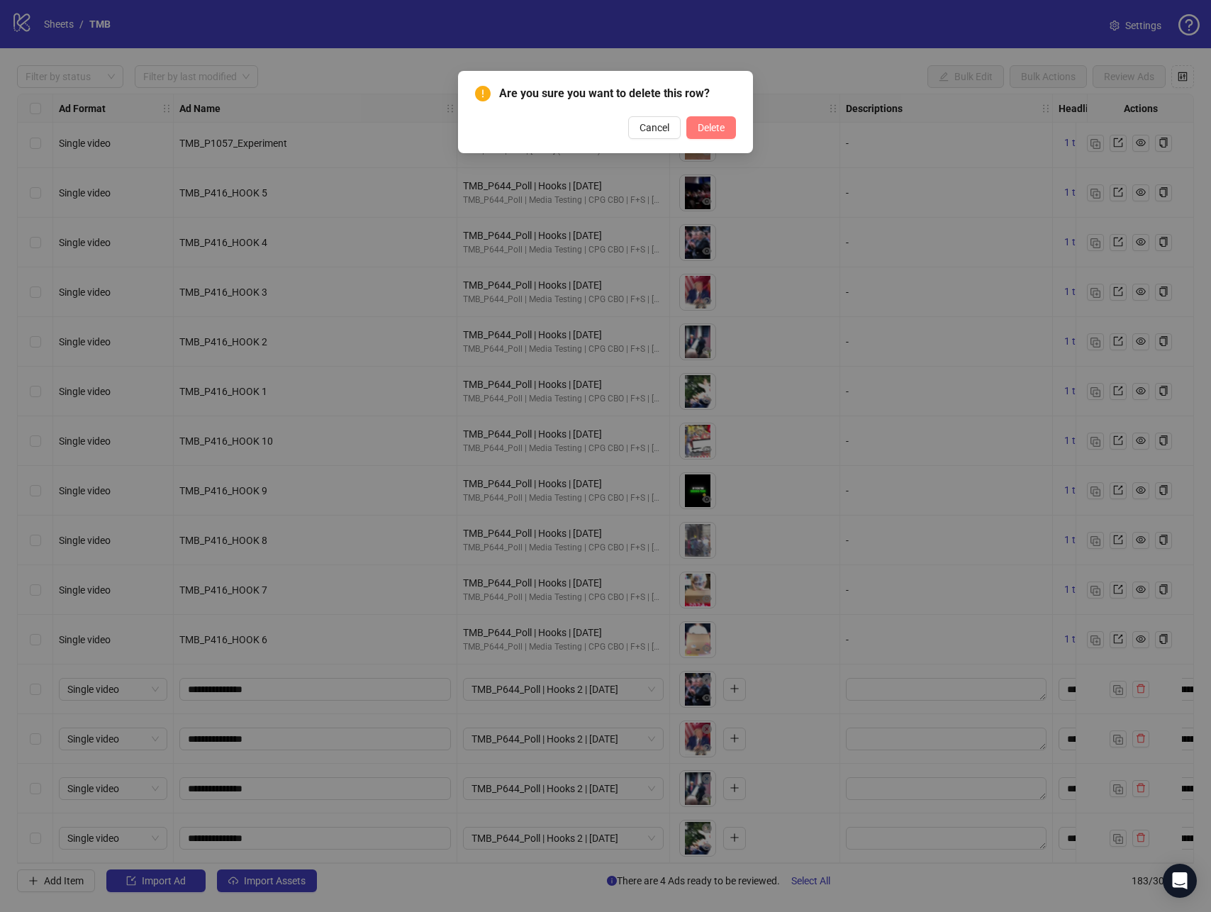
click at [686, 135] on button "Delete" at bounding box center [711, 127] width 50 height 23
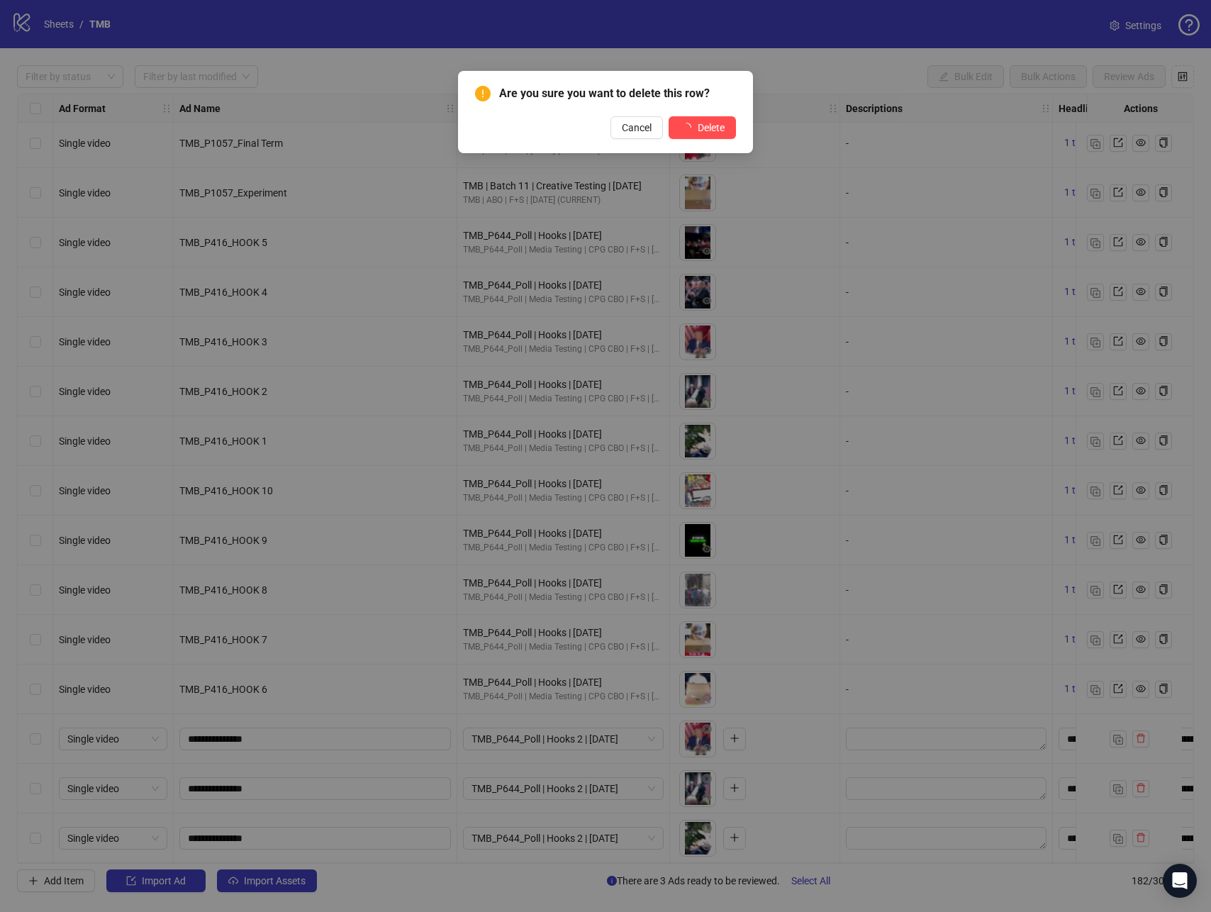
scroll to position [8296, 0]
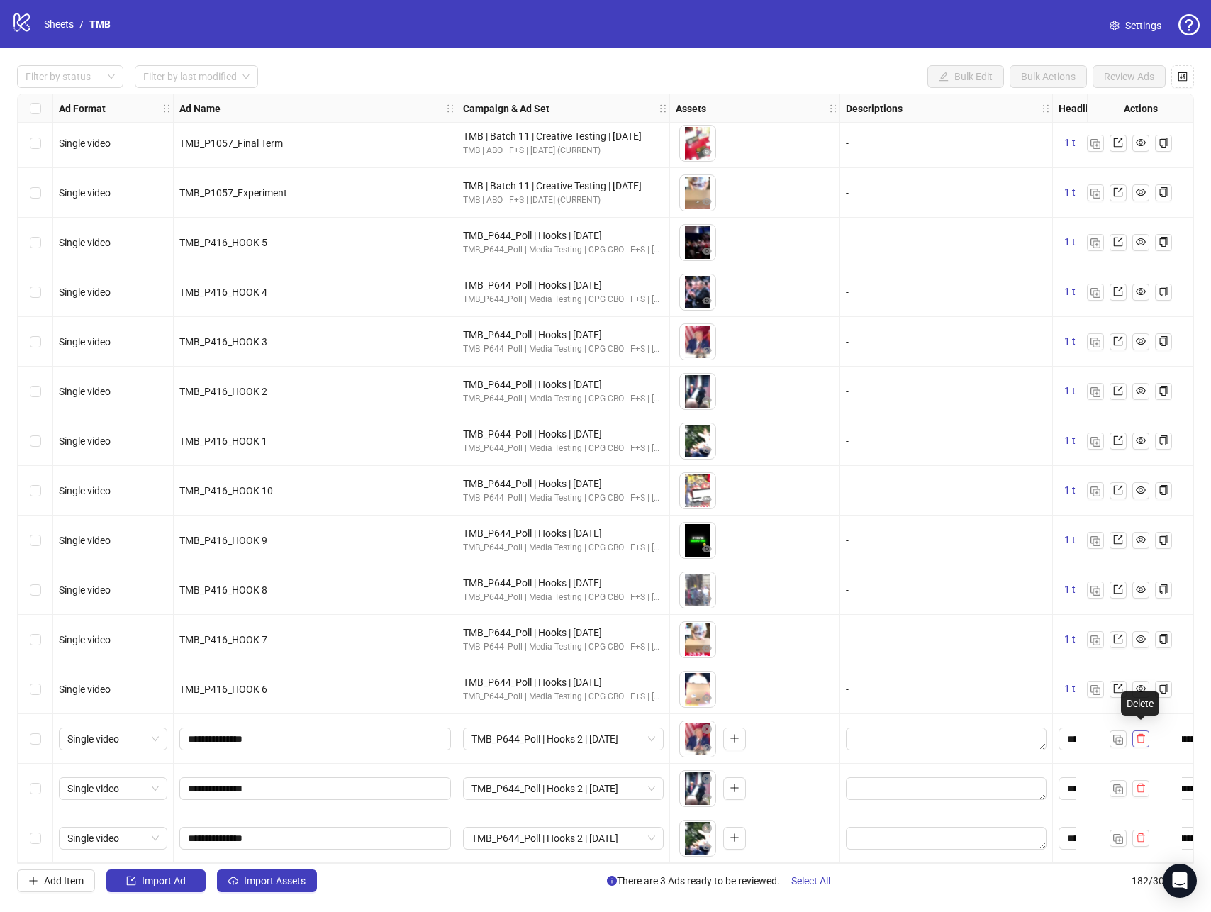
click at [1145, 734] on button "button" at bounding box center [1140, 738] width 17 height 17
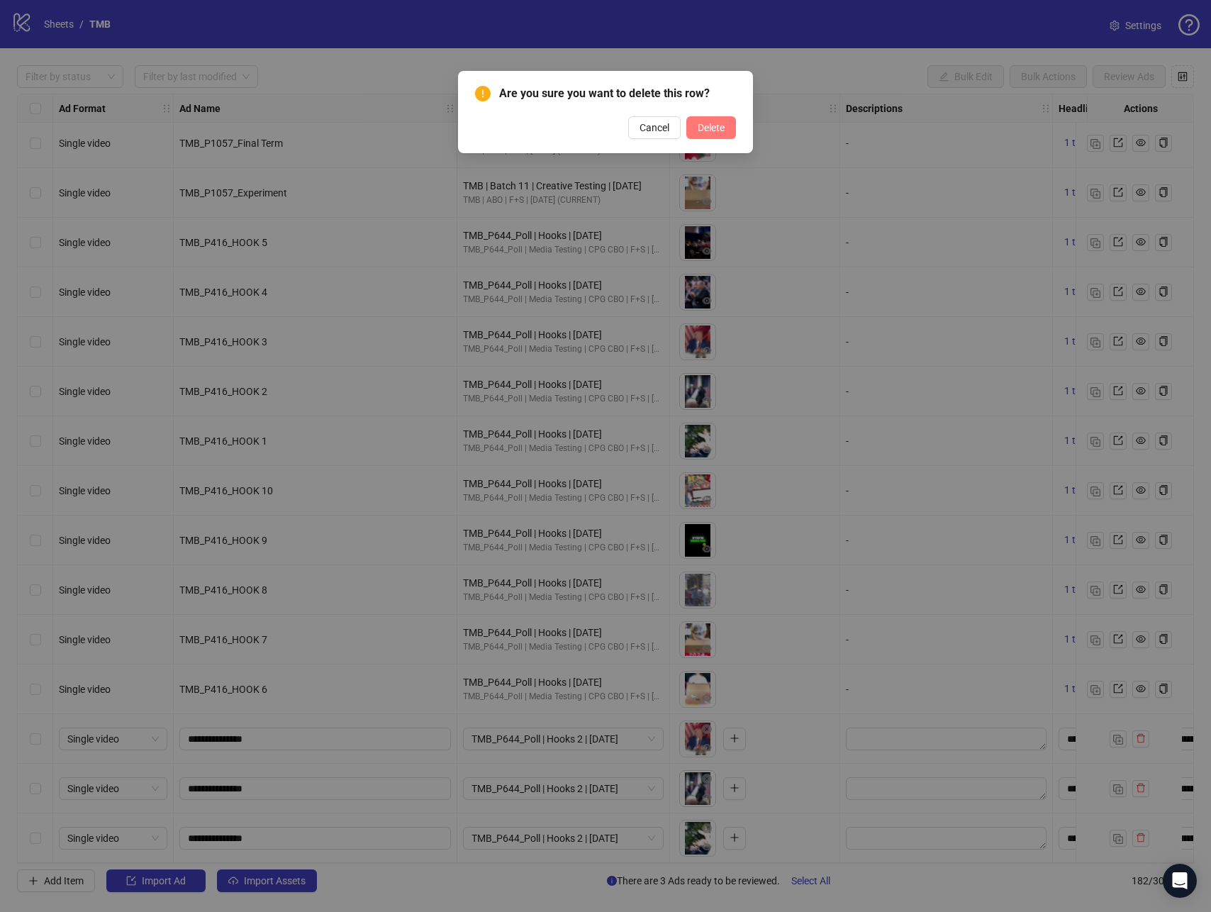
click at [700, 131] on span "Delete" at bounding box center [710, 127] width 27 height 11
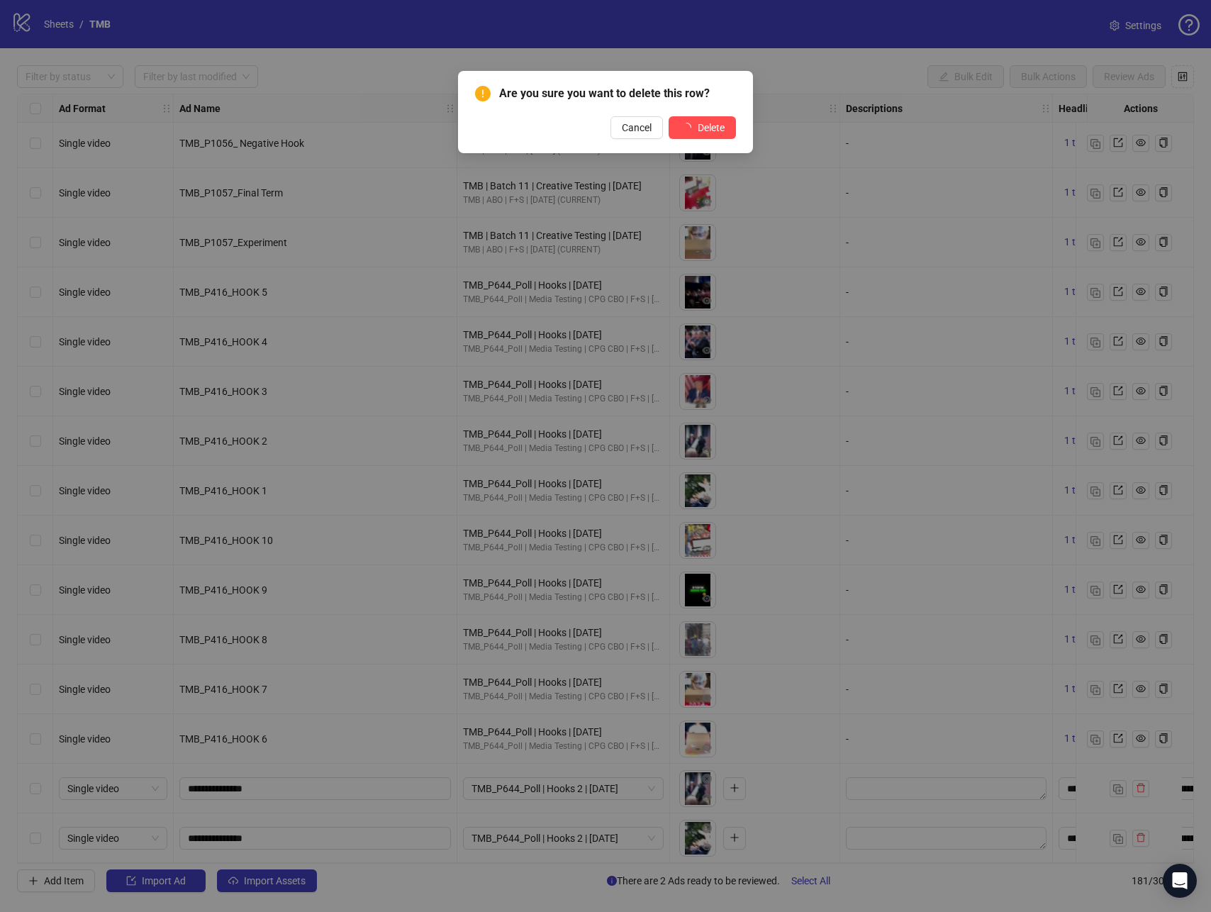
scroll to position [8246, 0]
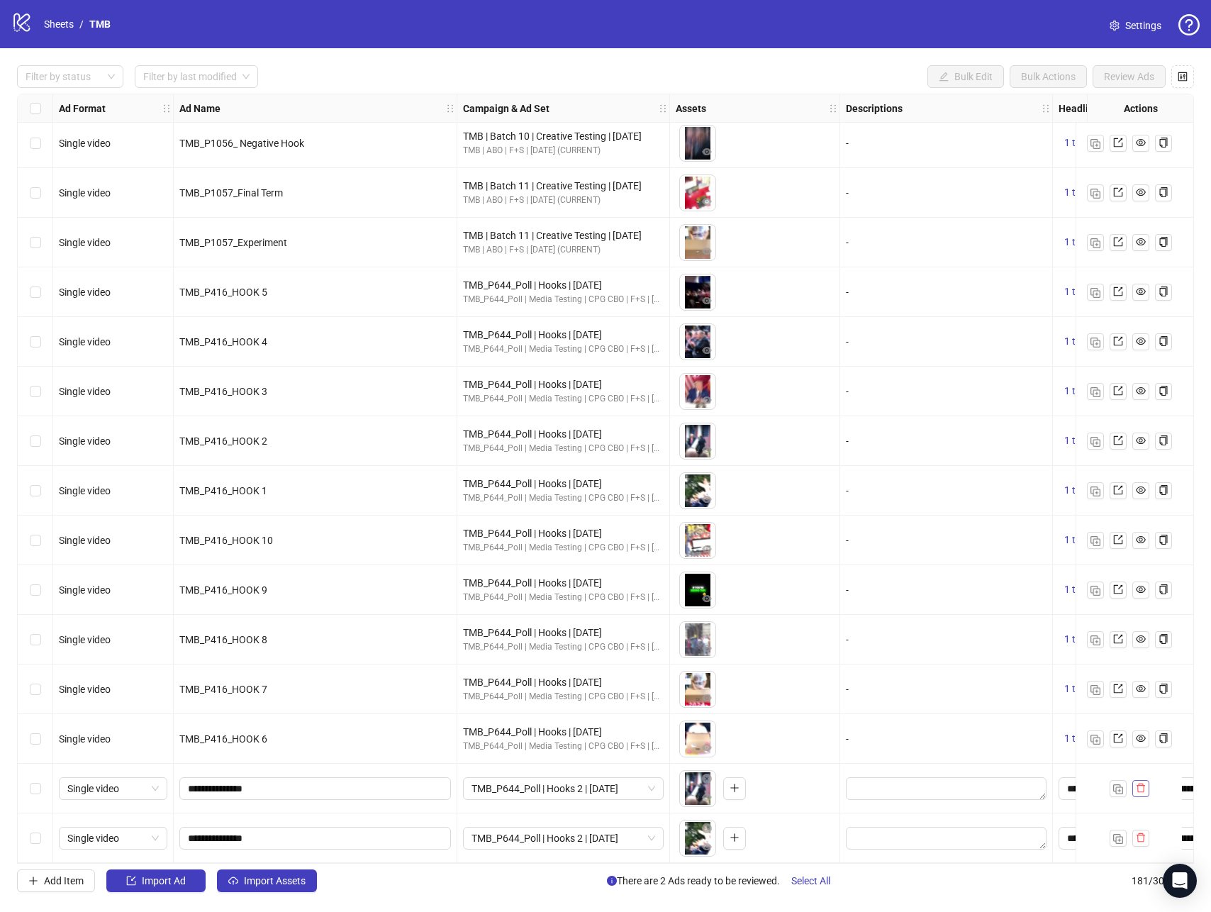
click at [1141, 783] on icon "delete" at bounding box center [1140, 787] width 9 height 9
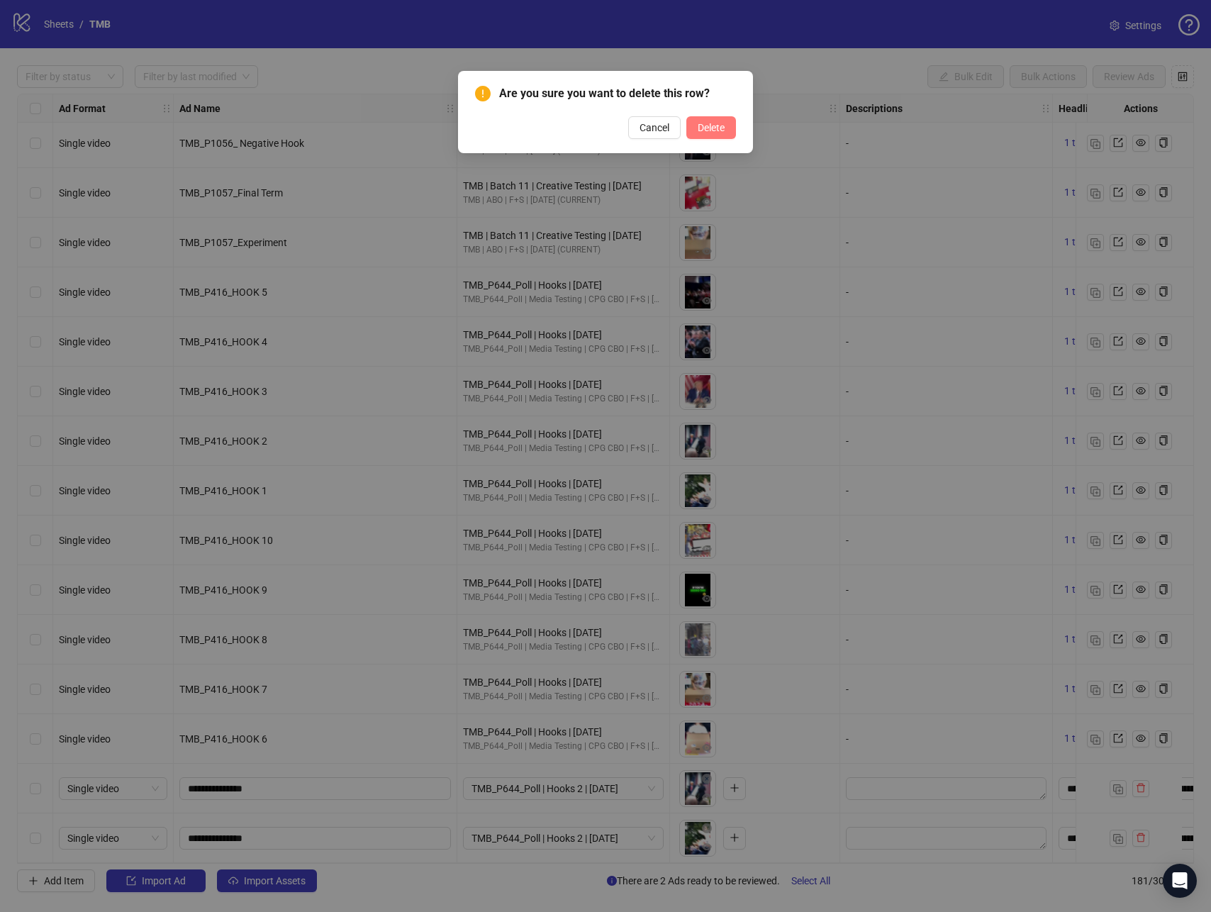
click at [717, 136] on button "Delete" at bounding box center [711, 127] width 50 height 23
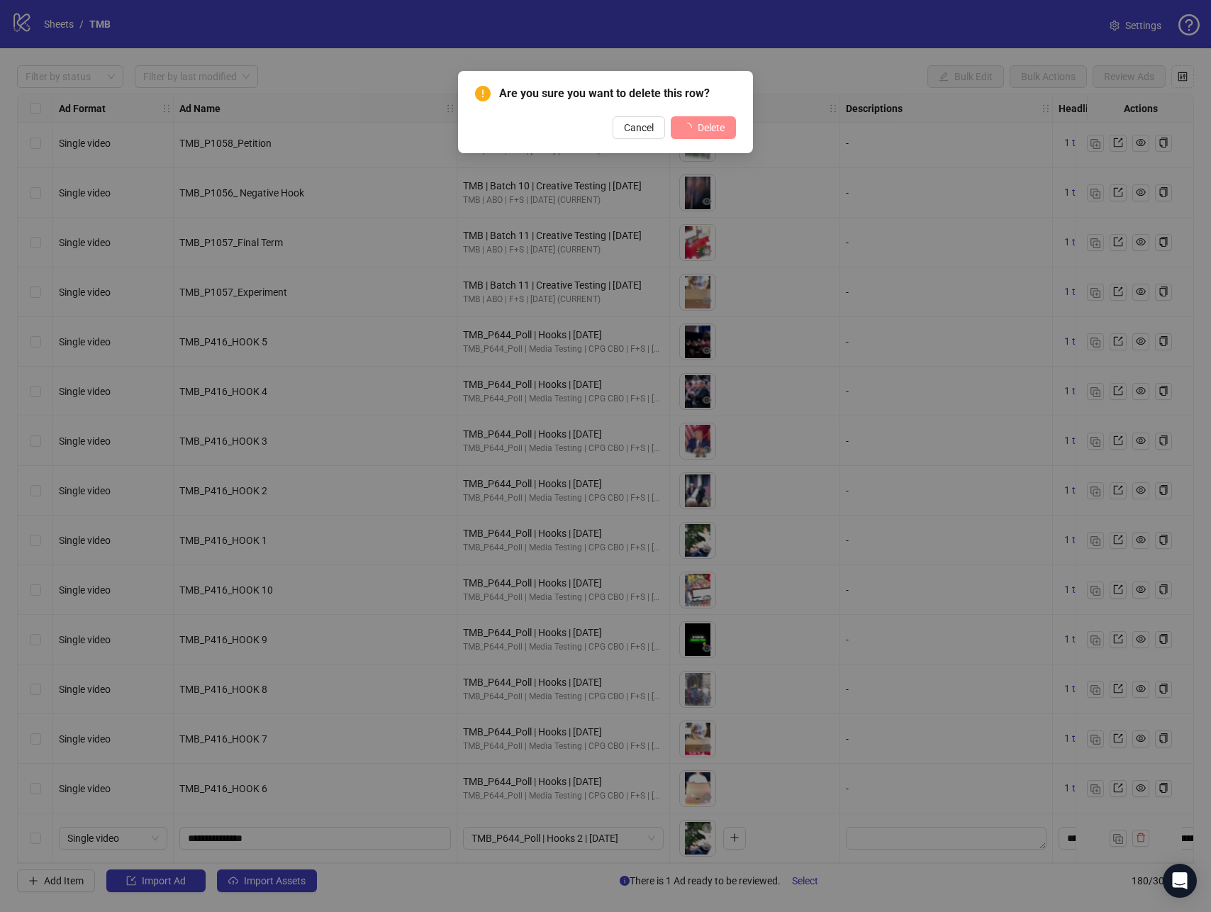
scroll to position [8197, 0]
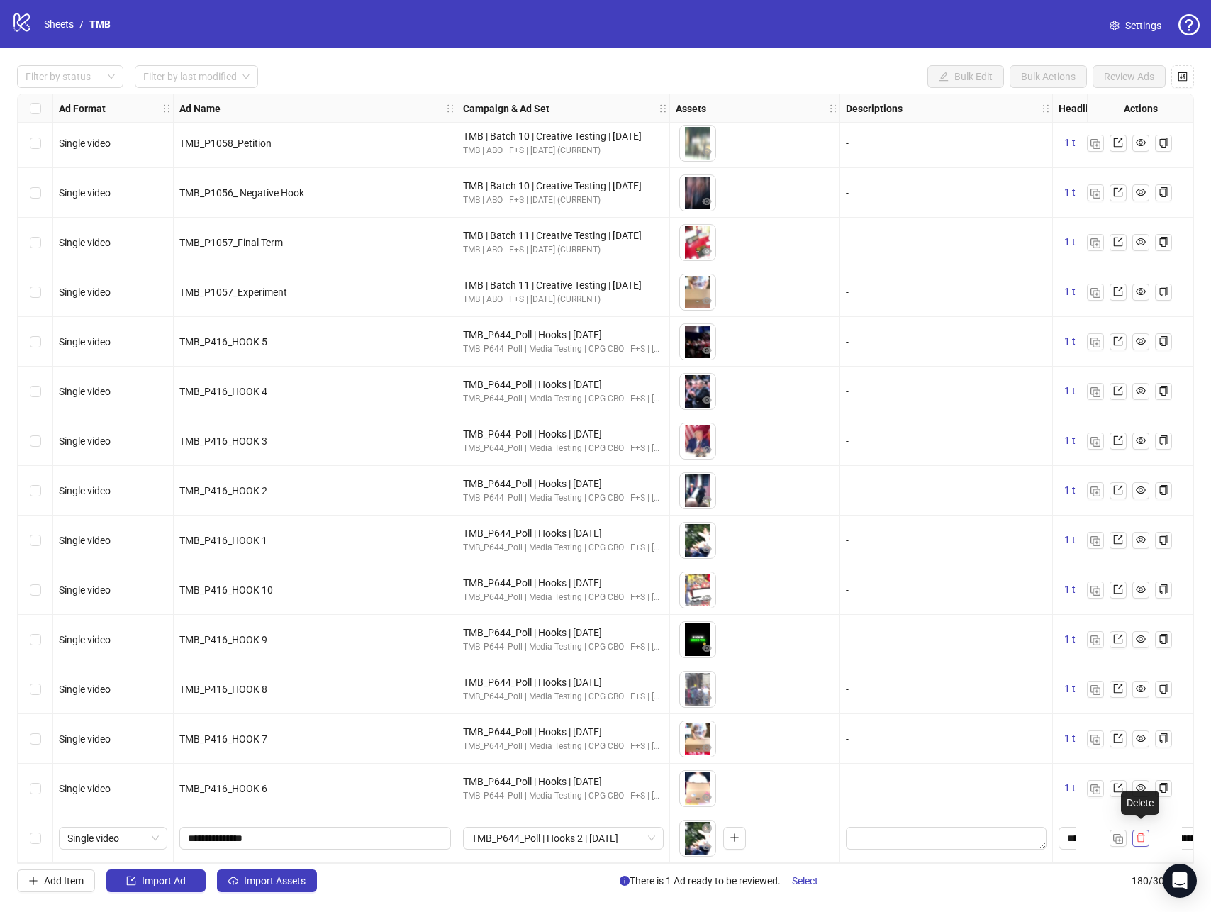
click at [1140, 829] on button "button" at bounding box center [1140, 837] width 17 height 17
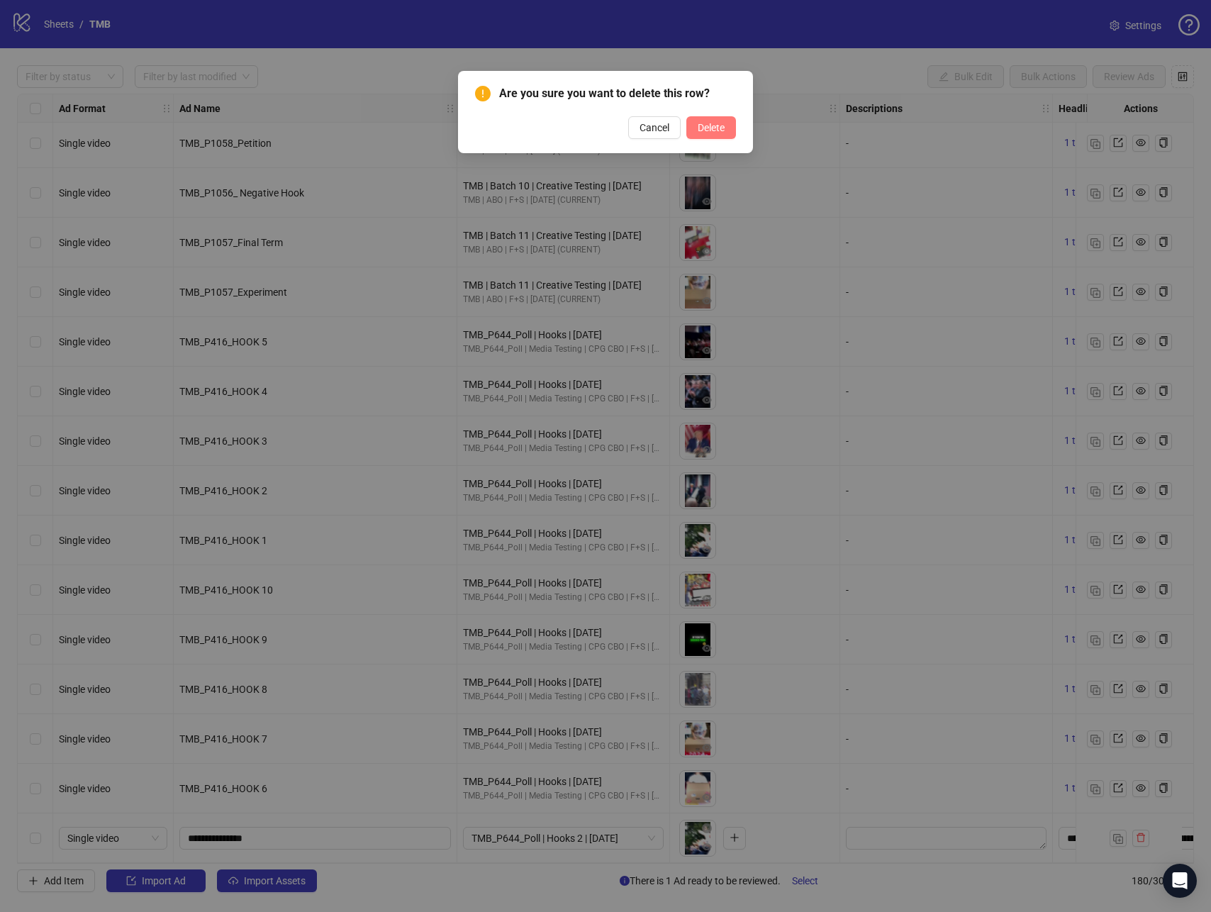
click at [710, 129] on span "Delete" at bounding box center [710, 127] width 27 height 11
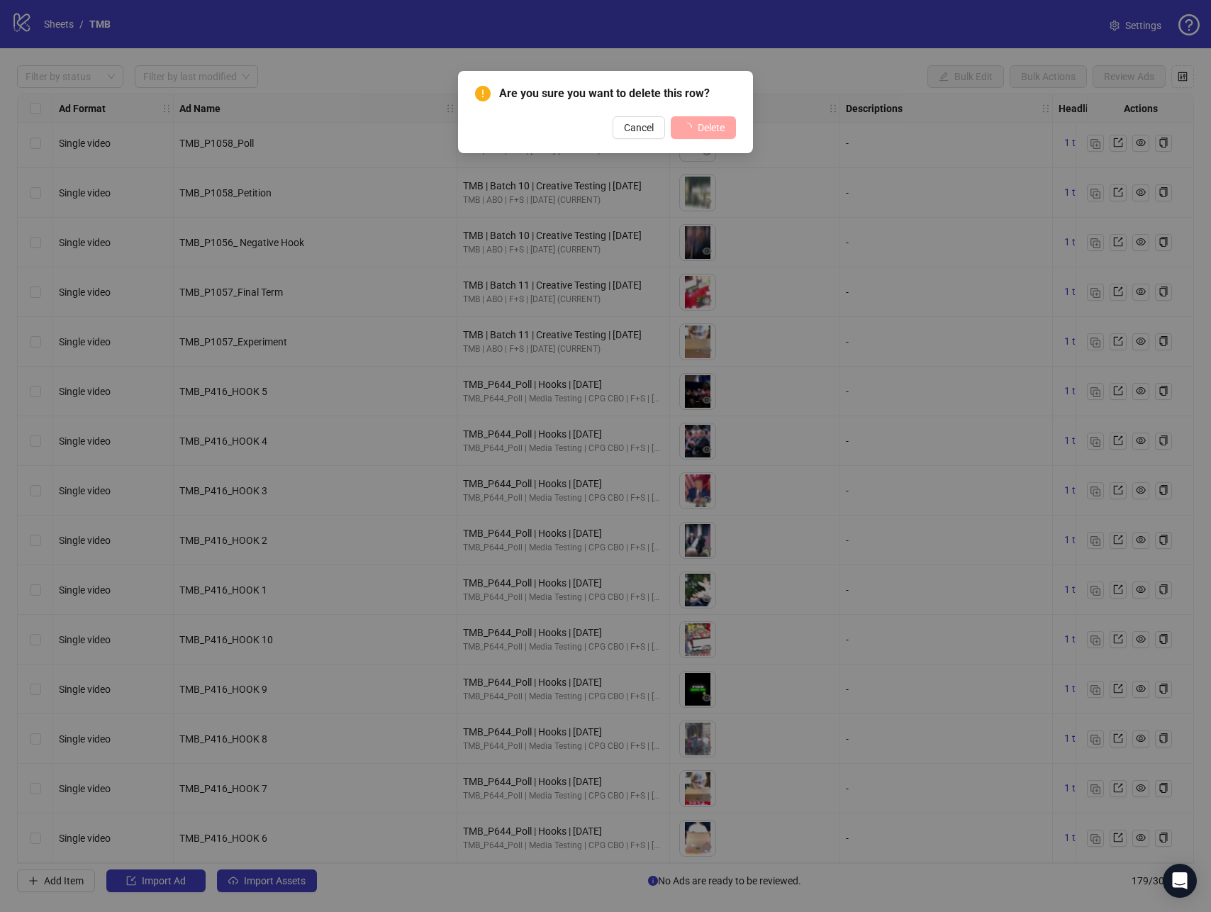
scroll to position [8147, 0]
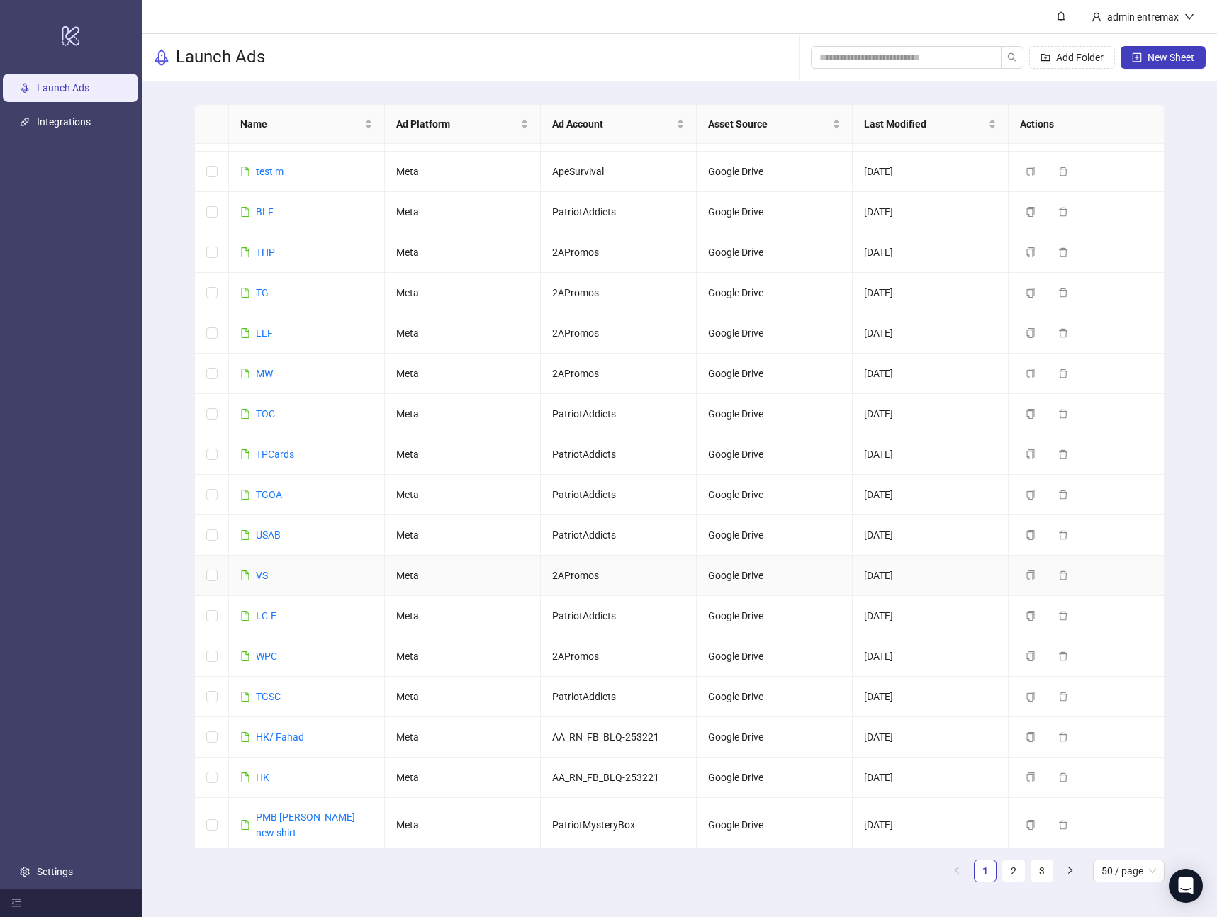
scroll to position [1316, 0]
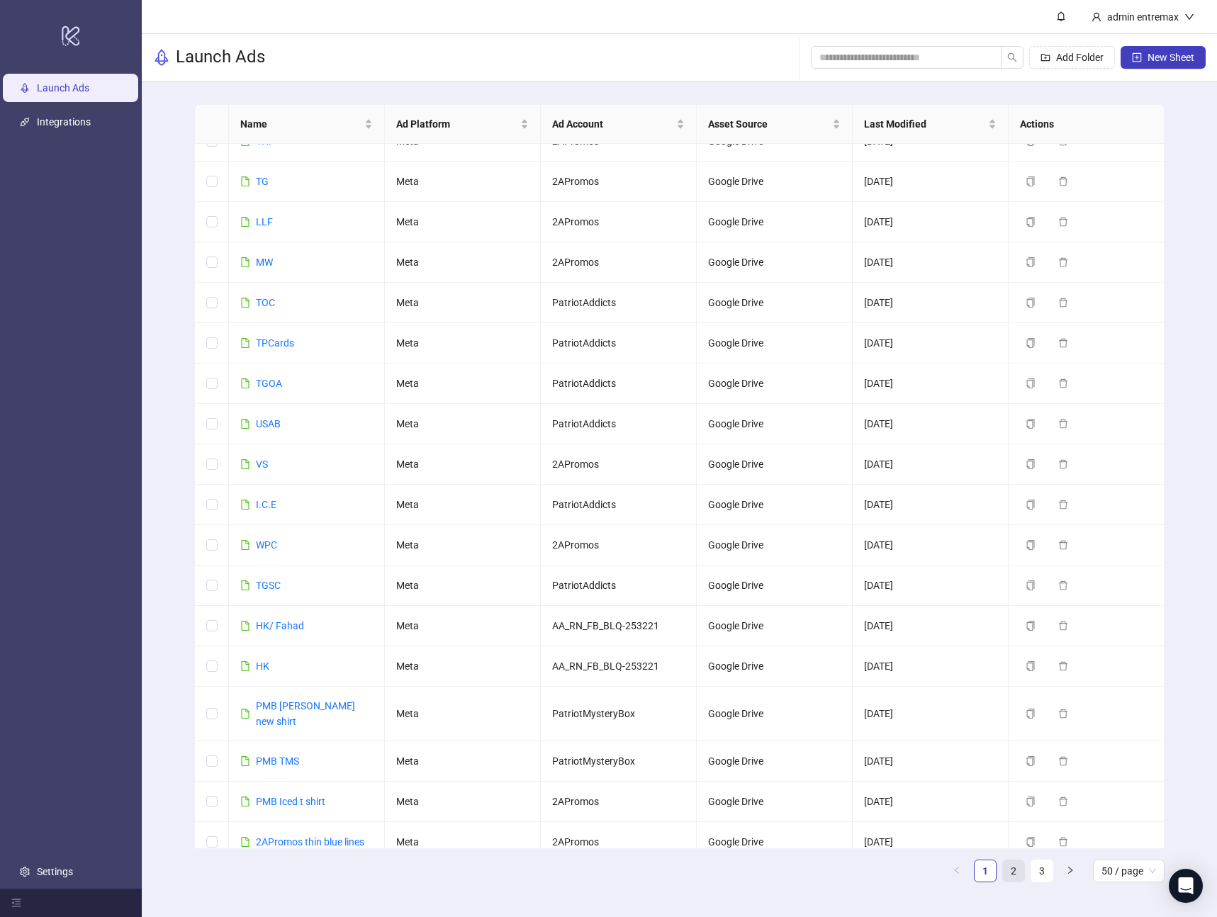
click at [1009, 867] on link "2" at bounding box center [1013, 871] width 21 height 21
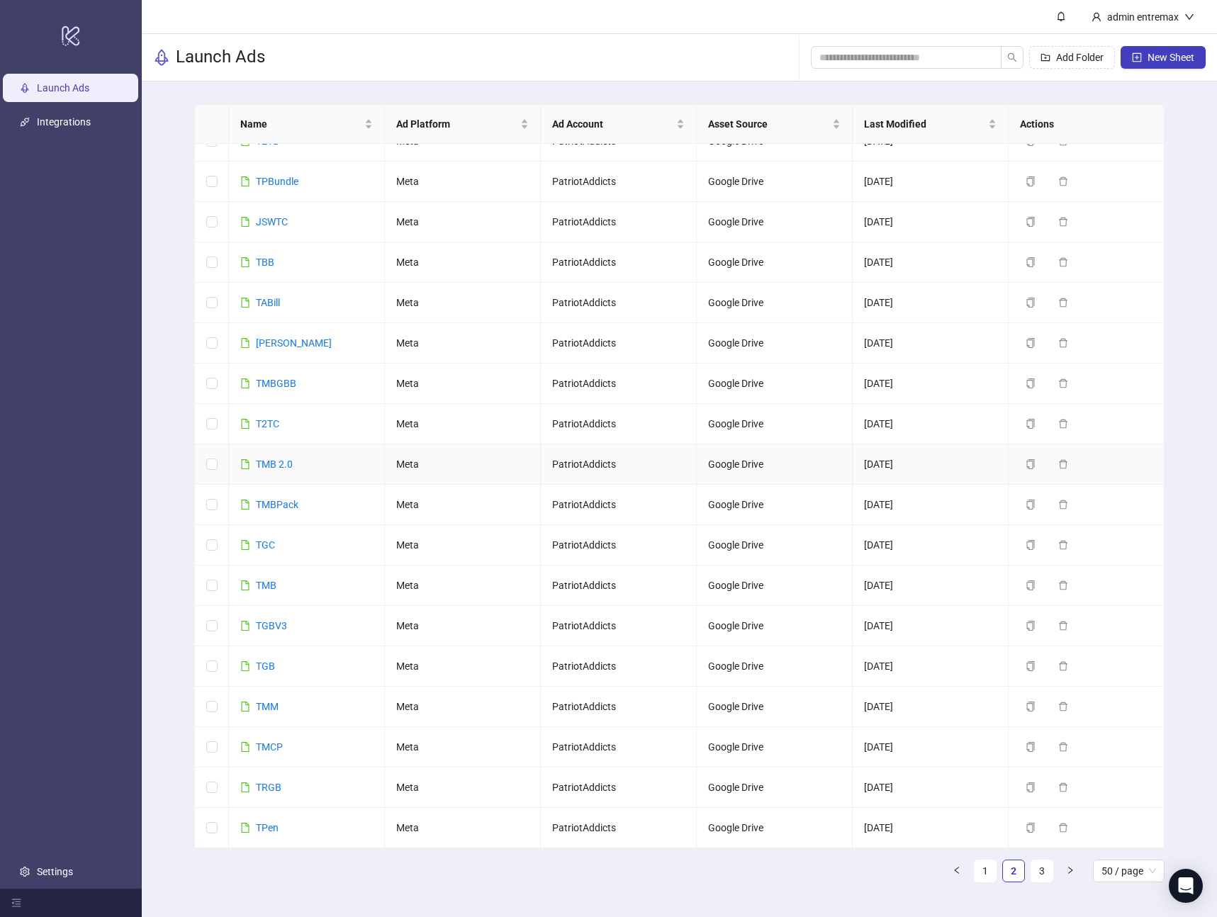
click at [283, 471] on div "TMB 2.0" at bounding box center [274, 464] width 37 height 16
click at [276, 464] on link "TMB 2.0" at bounding box center [274, 464] width 37 height 11
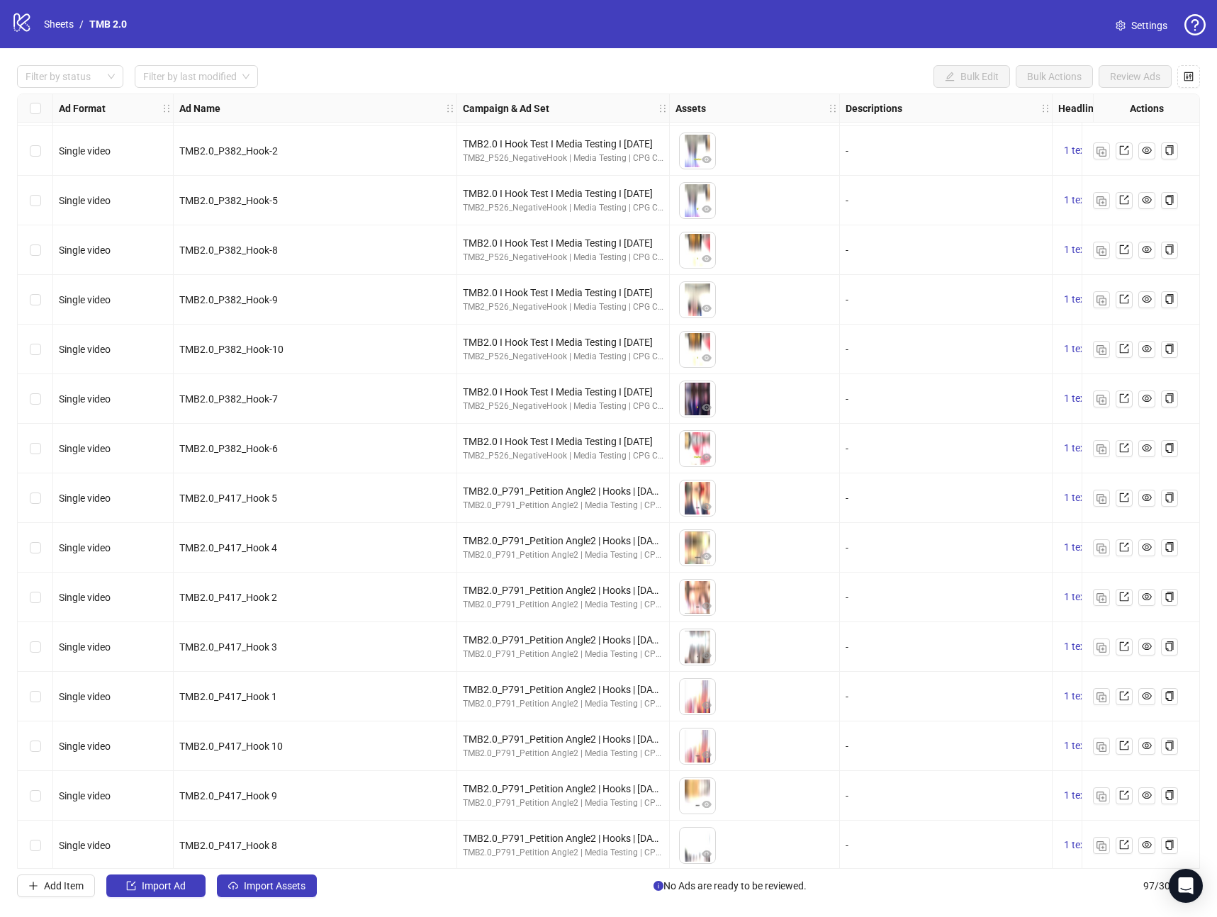
scroll to position [4073, 0]
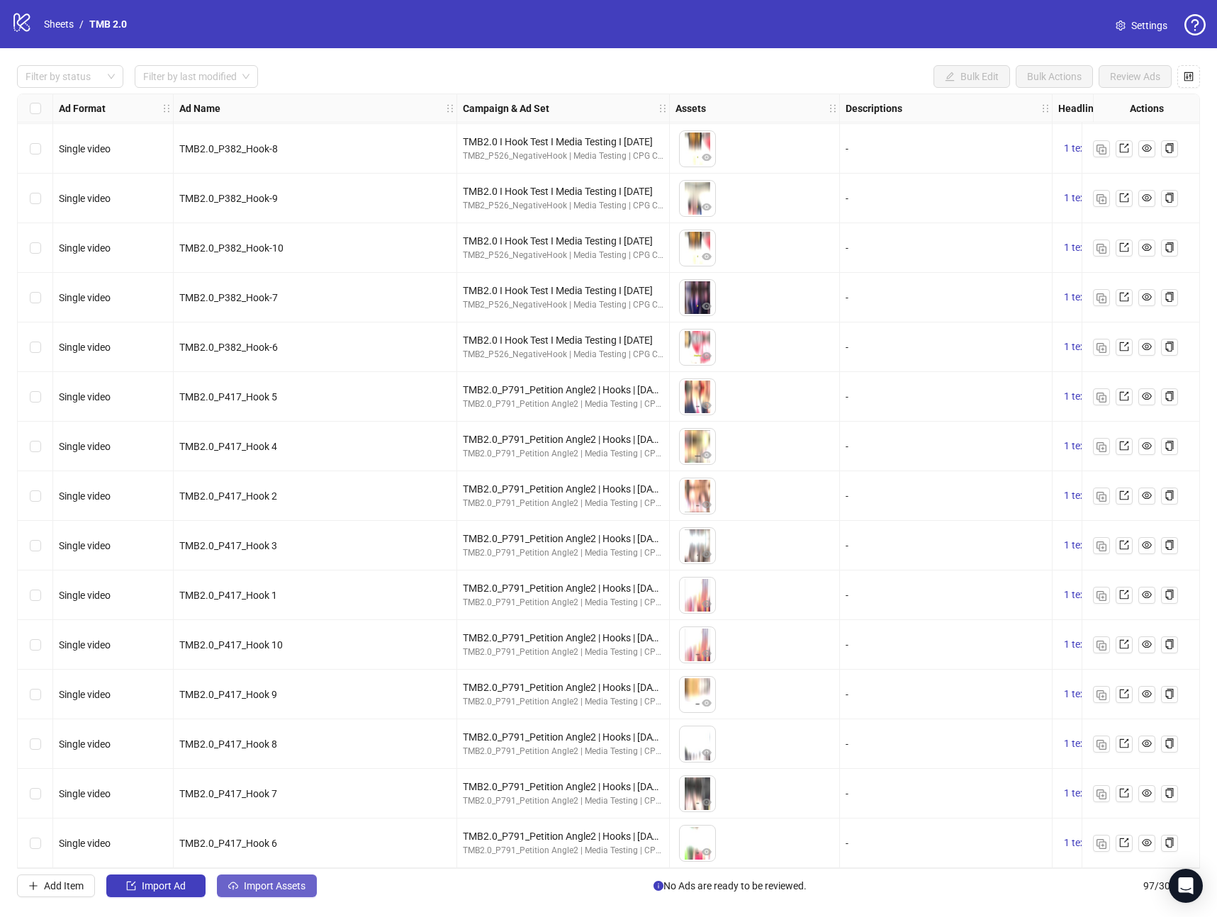
click at [288, 890] on span "Import Assets" at bounding box center [275, 885] width 62 height 11
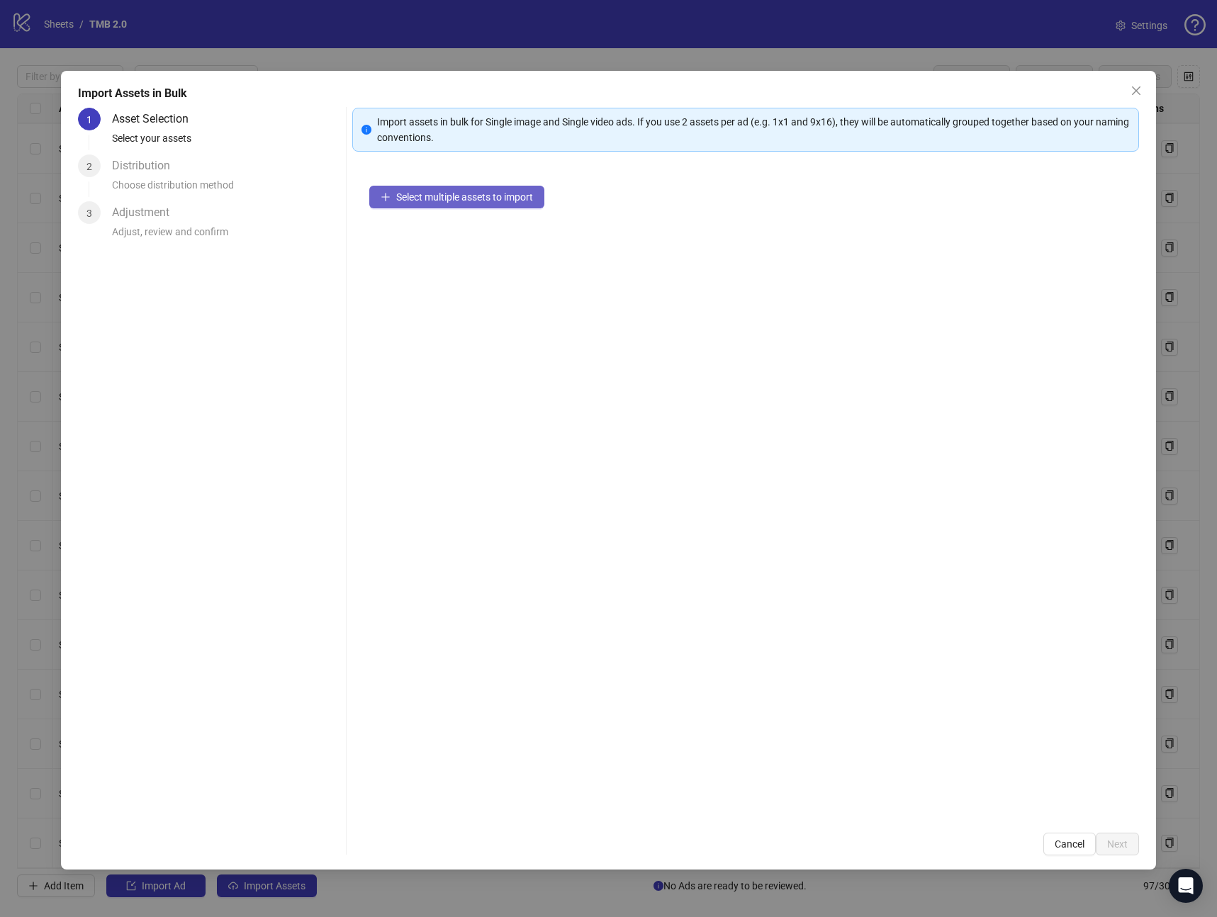
click at [470, 196] on span "Select multiple assets to import" at bounding box center [464, 196] width 137 height 11
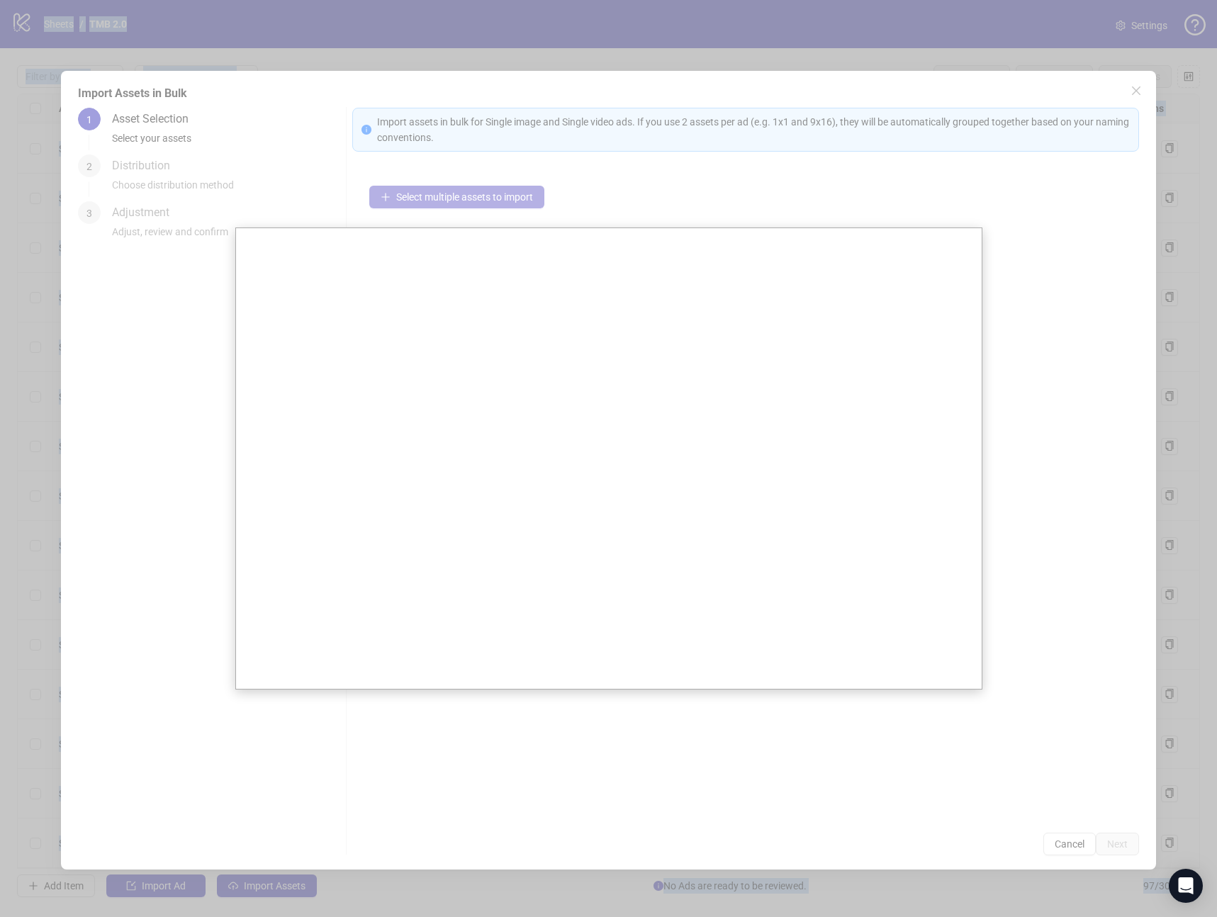
click at [470, 196] on div at bounding box center [608, 458] width 1217 height 917
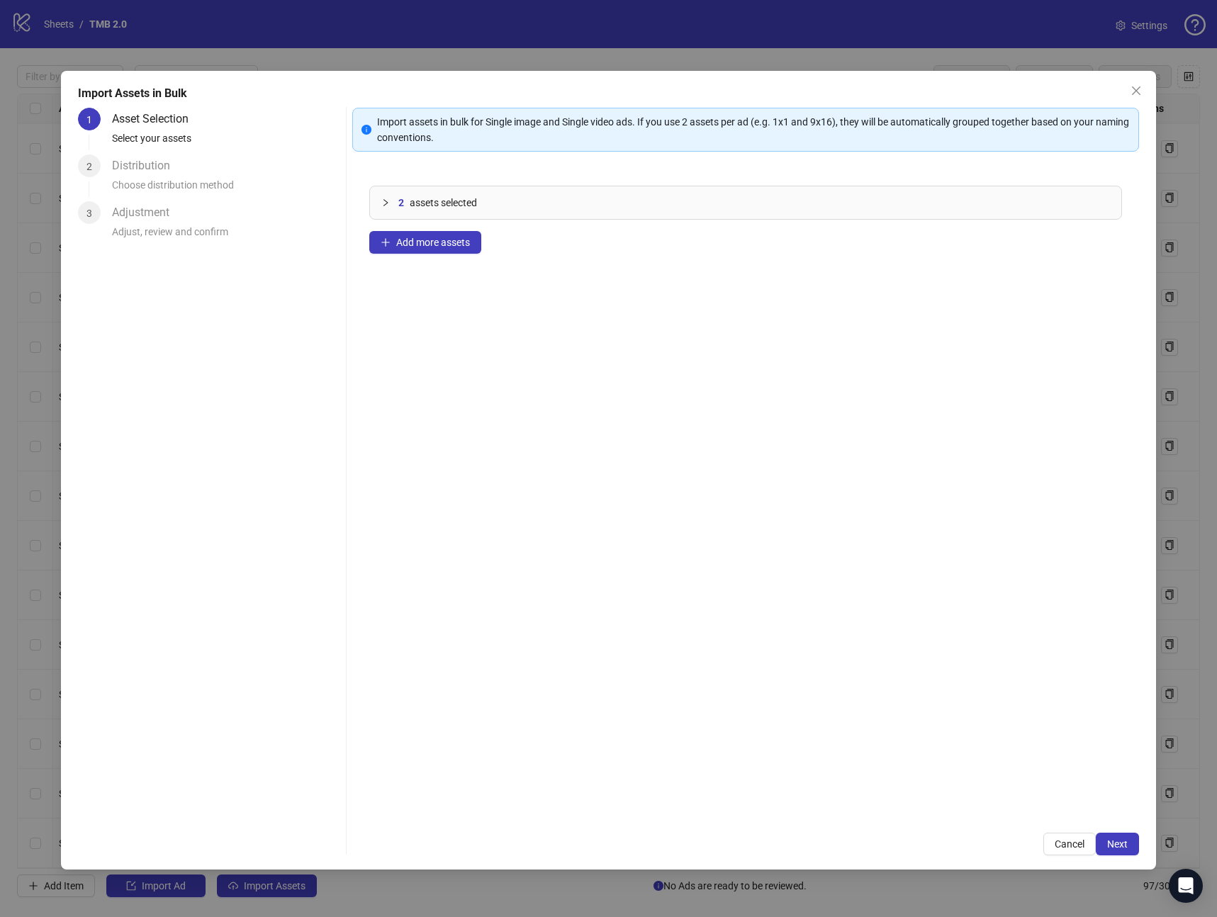
click at [1140, 840] on div "Import Assets in Bulk 1 Asset Selection Select your assets 2 Distribution Choos…" at bounding box center [608, 470] width 1095 height 799
click at [1128, 841] on button "Next" at bounding box center [1117, 844] width 43 height 23
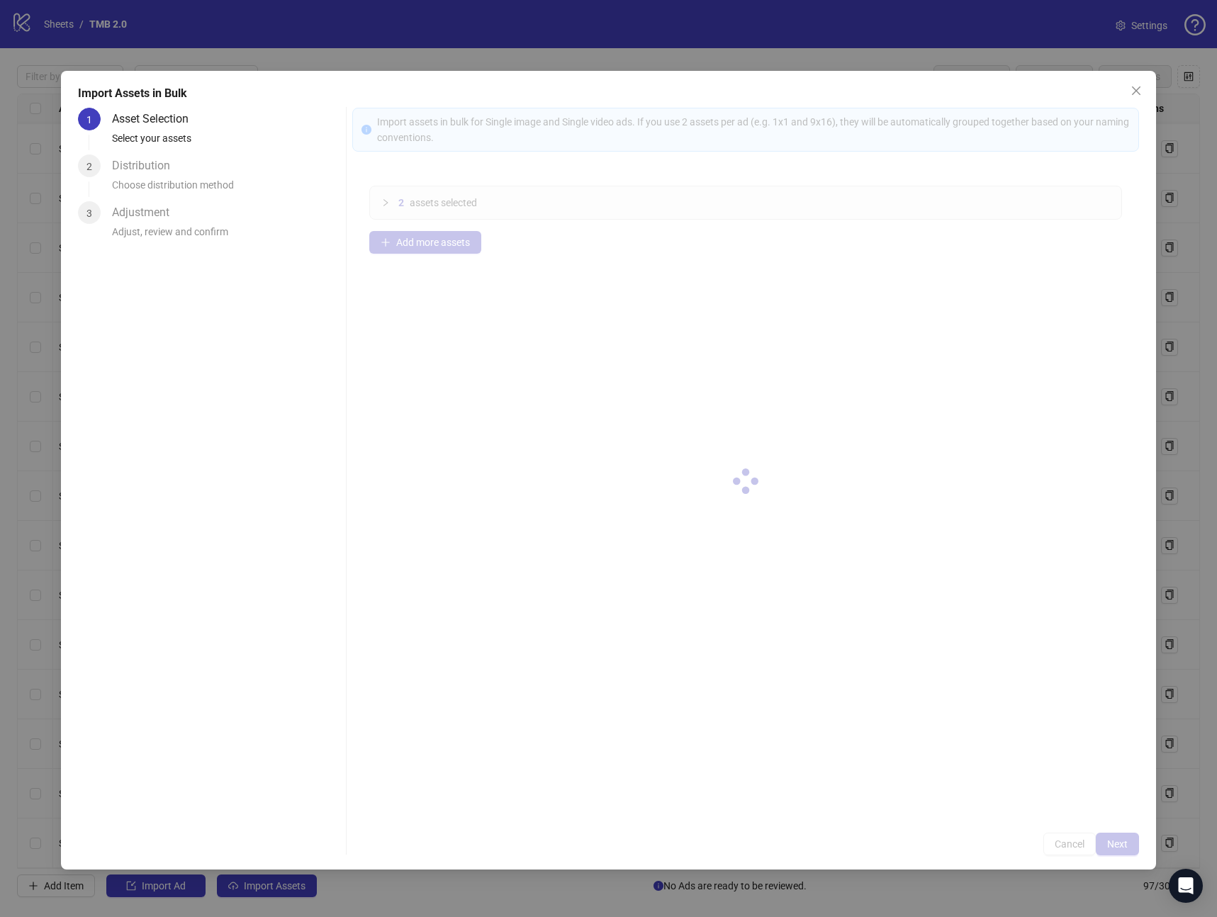
click at [1128, 842] on div at bounding box center [745, 482] width 787 height 748
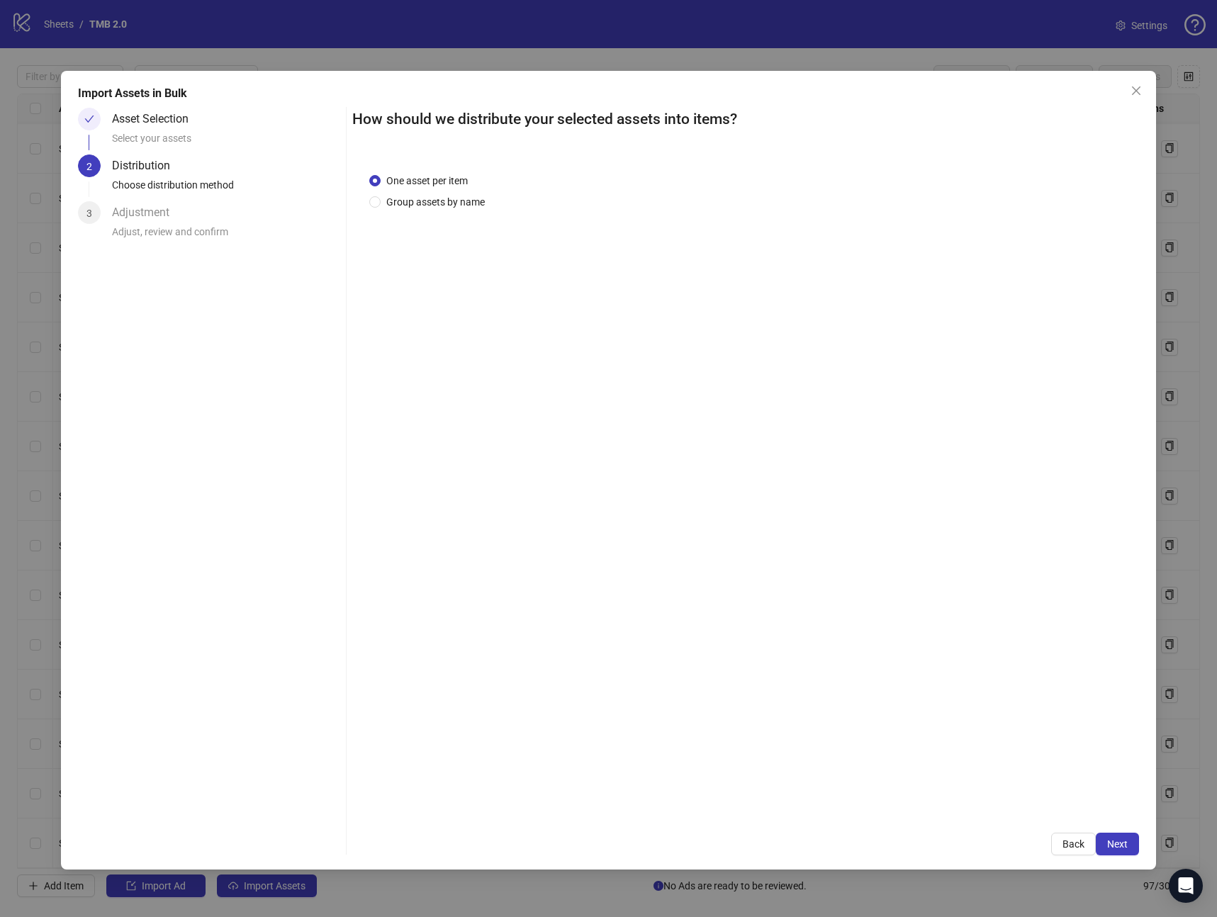
click at [1124, 848] on button "Next" at bounding box center [1117, 844] width 43 height 23
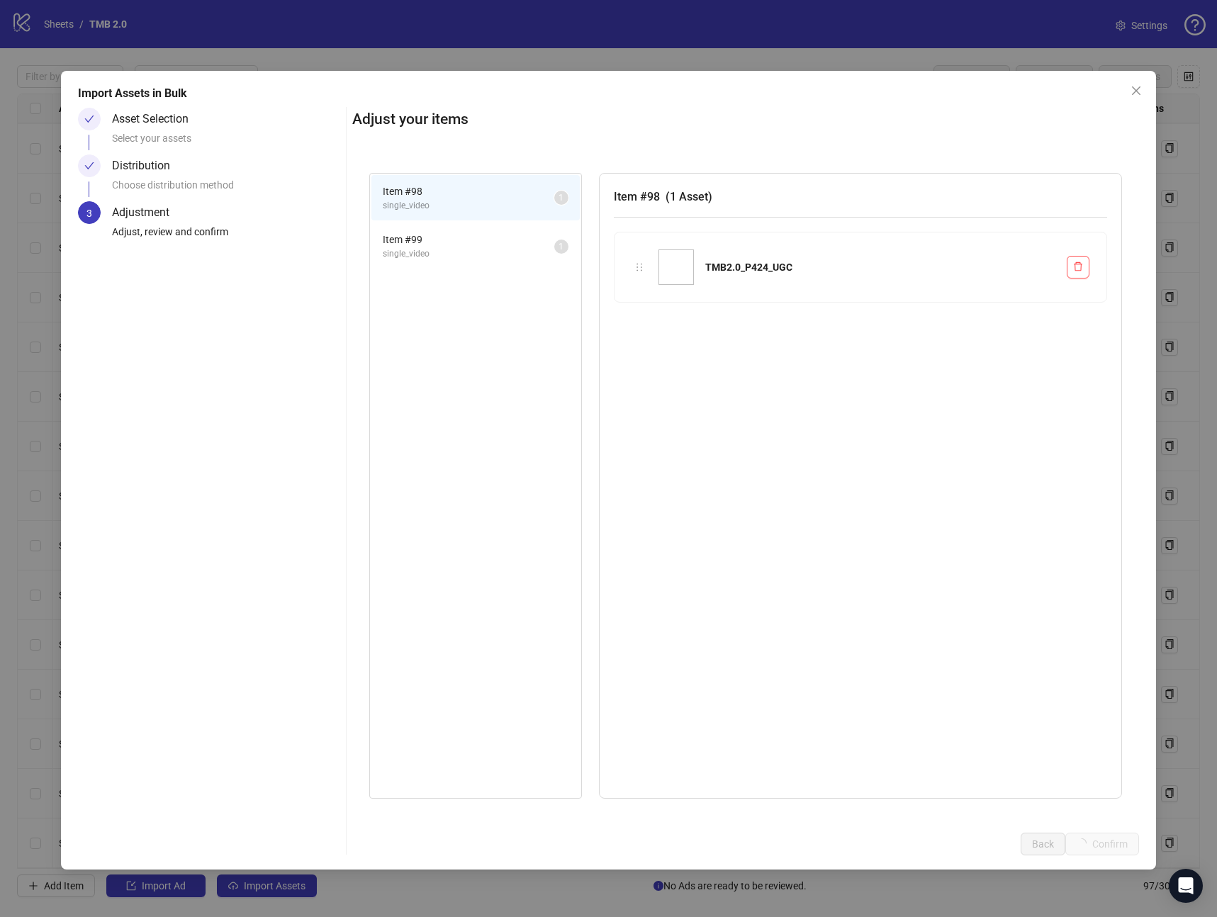
click at [1124, 848] on div "Import Assets in Bulk Asset Selection Select your assets Distribution Choose di…" at bounding box center [608, 458] width 1217 height 917
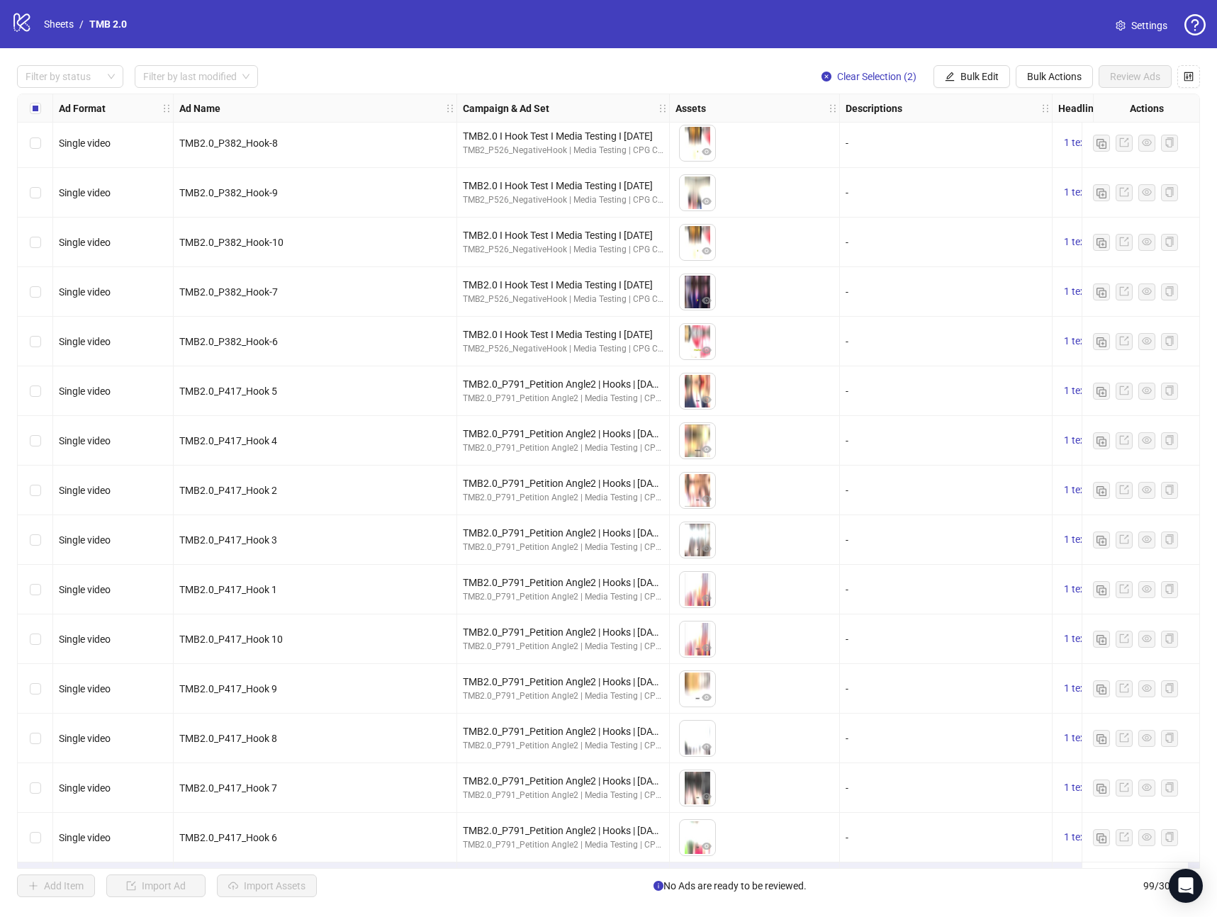
scroll to position [4172, 0]
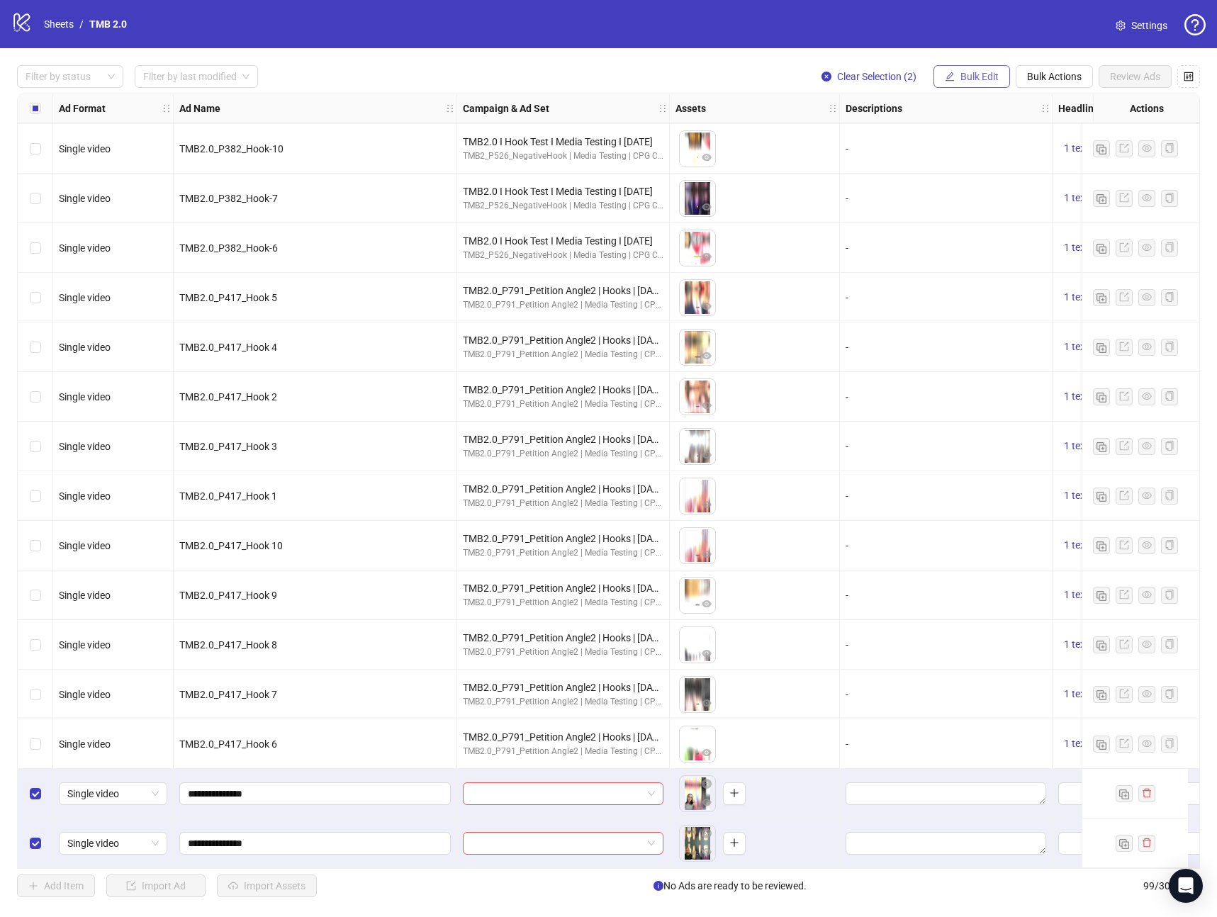
click at [981, 82] on span "Bulk Edit" at bounding box center [979, 76] width 38 height 11
click at [971, 195] on span "Headlines" at bounding box center [985, 196] width 84 height 16
click at [869, 136] on input "text" at bounding box center [932, 137] width 213 height 23
paste input "**********"
type input "**********"
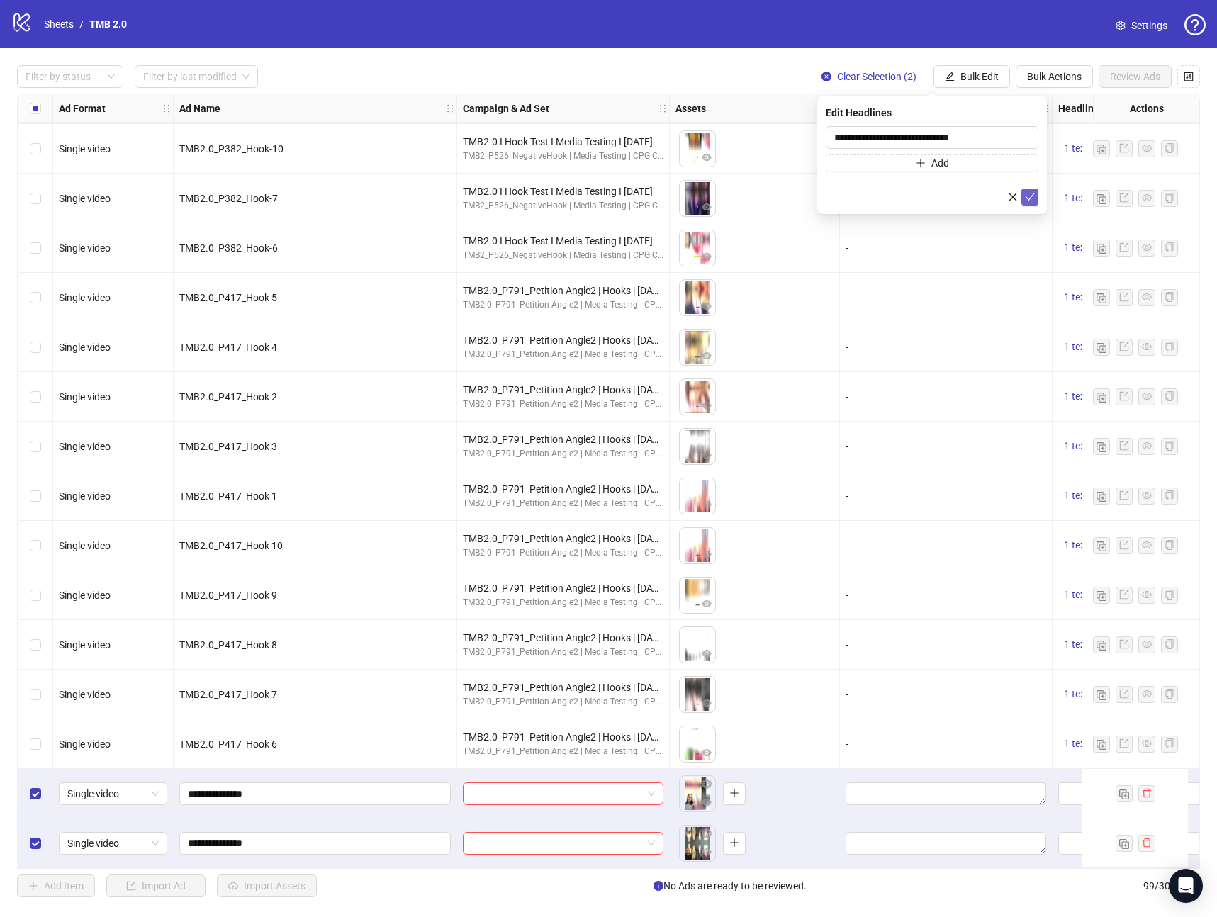
click at [1032, 196] on icon "check" at bounding box center [1030, 197] width 10 height 10
click at [625, 795] on input "search" at bounding box center [556, 793] width 171 height 21
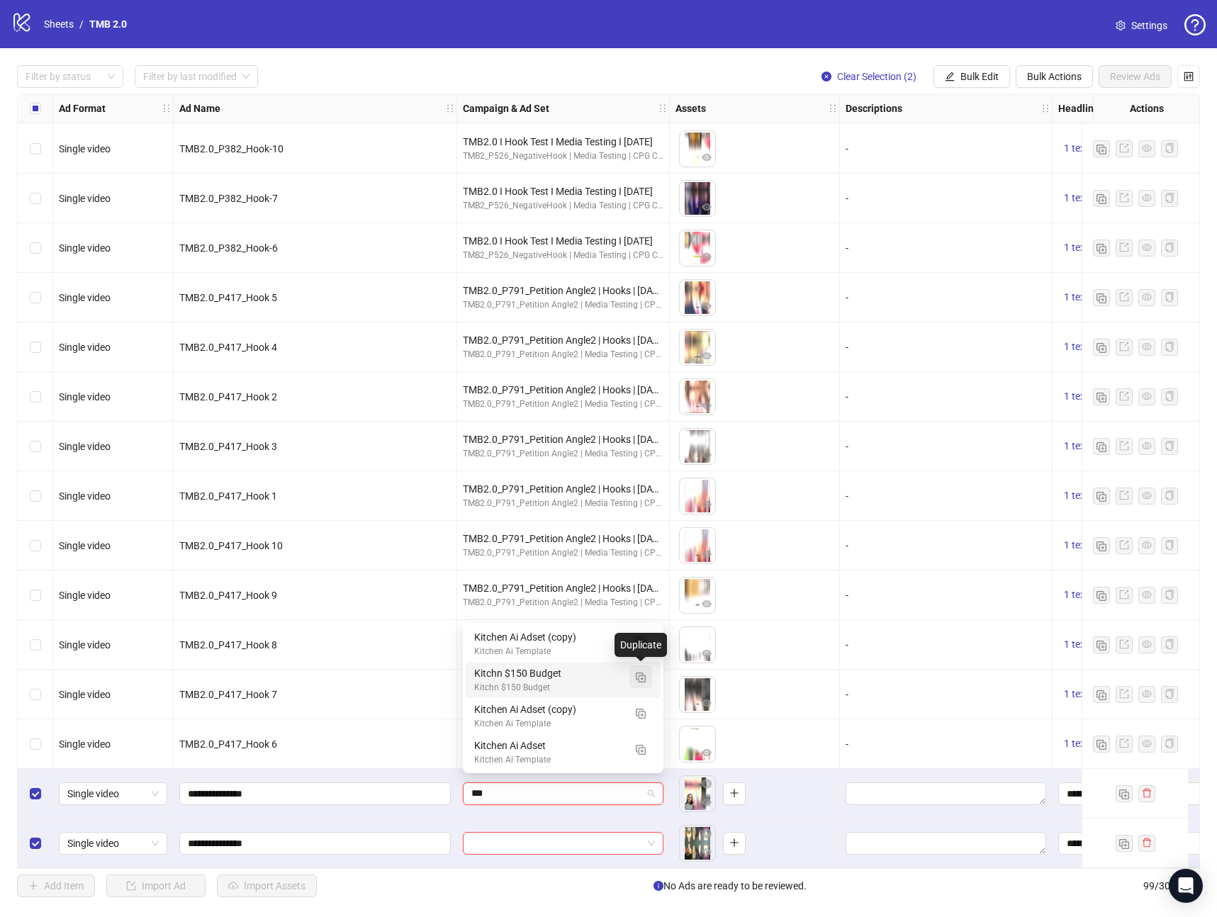
click at [634, 675] on button "button" at bounding box center [640, 677] width 23 height 23
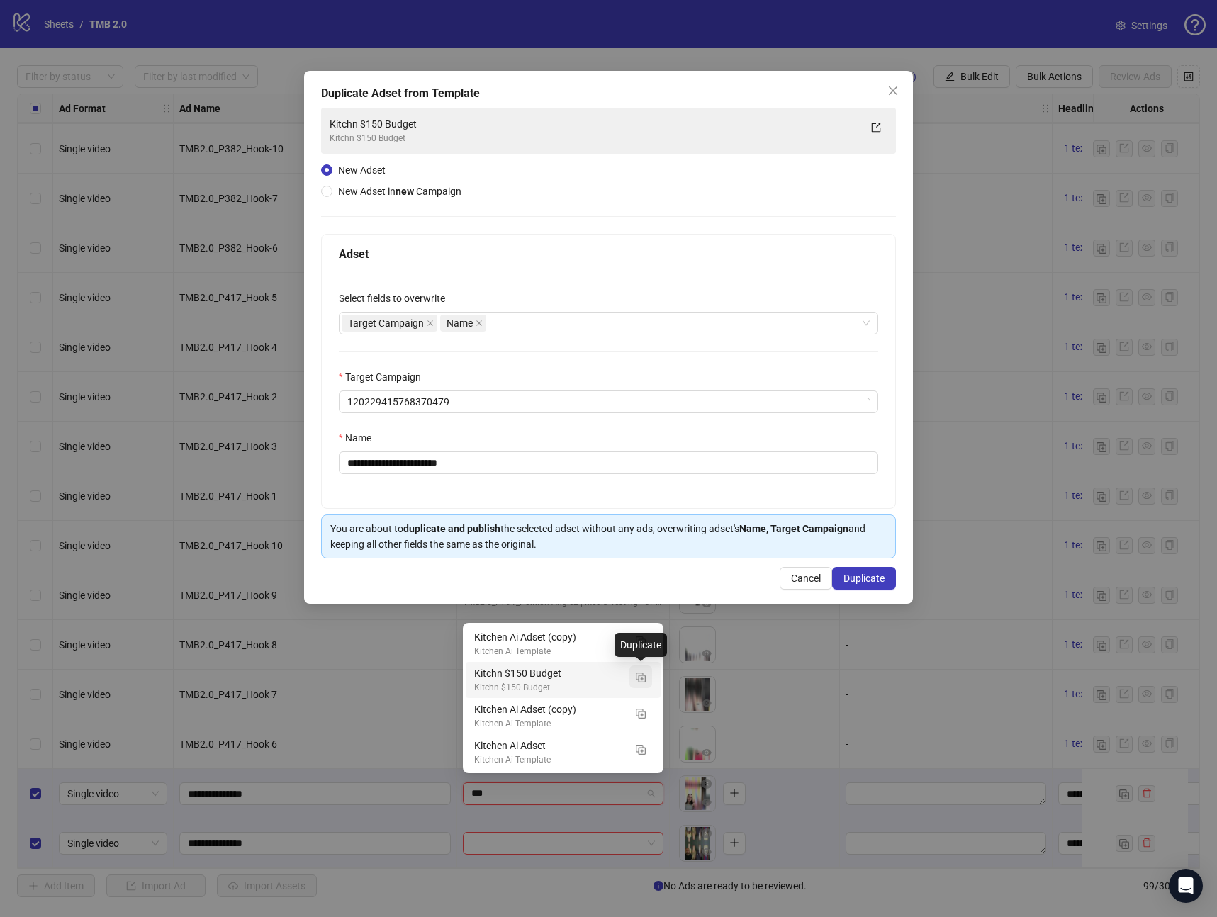
type input "***"
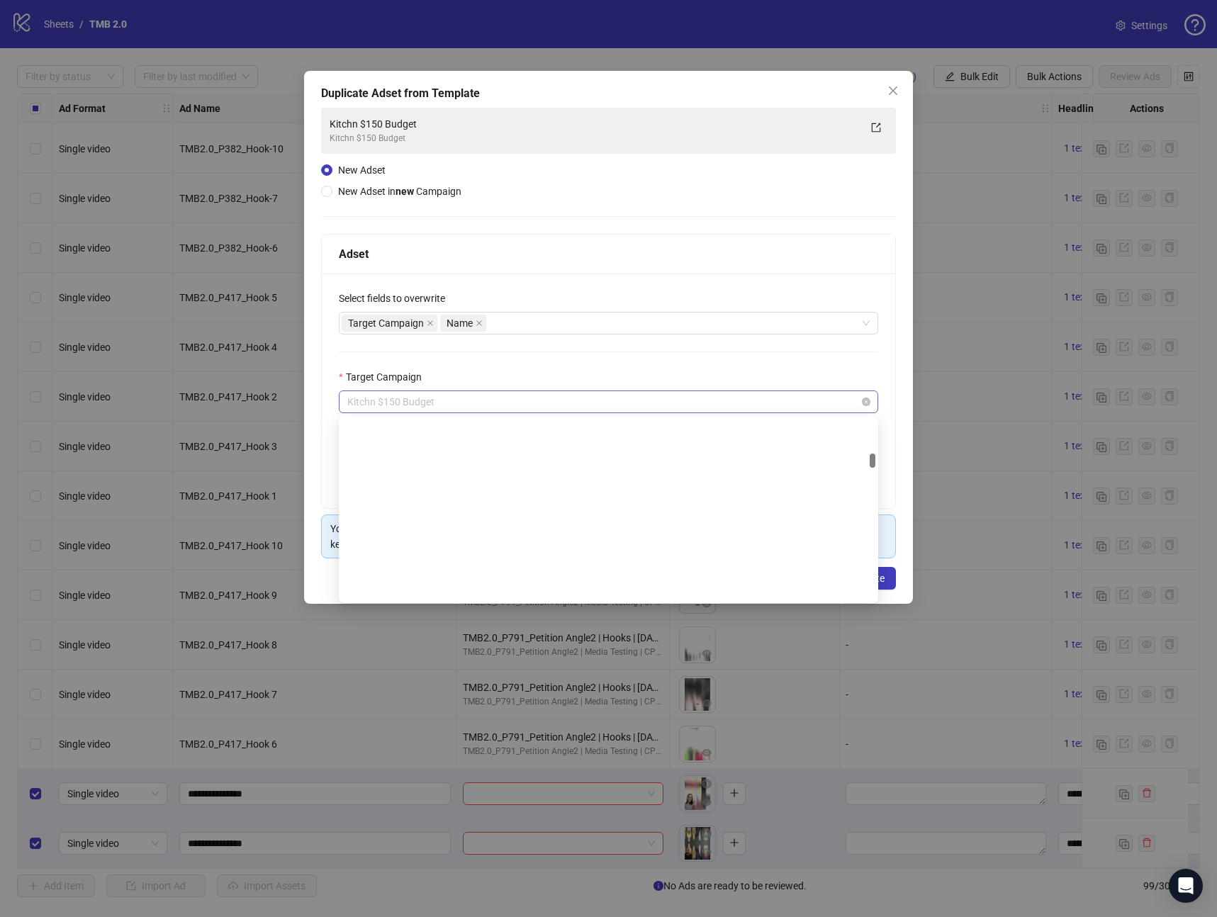
click at [468, 396] on span "Kitchn $150 Budget" at bounding box center [608, 401] width 522 height 21
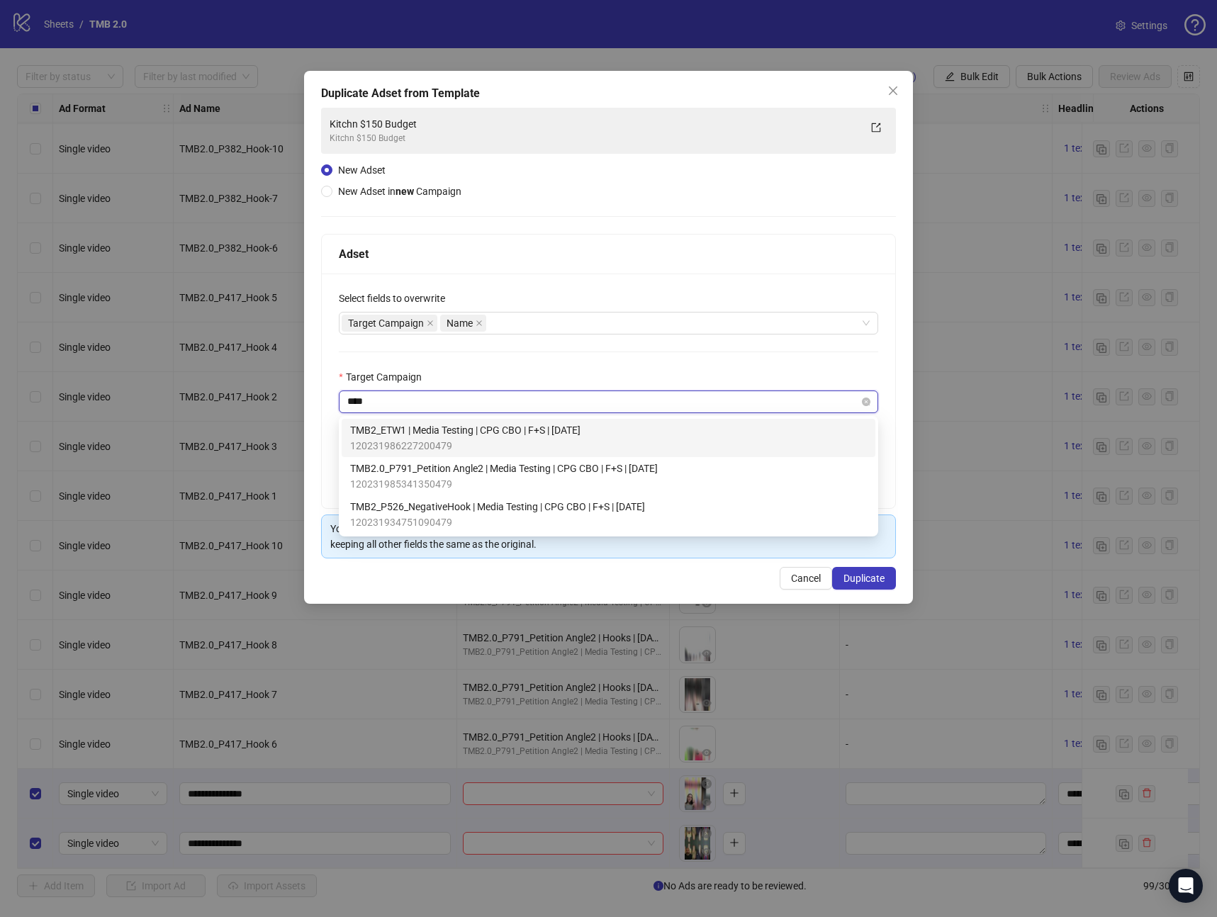
scroll to position [0, 0]
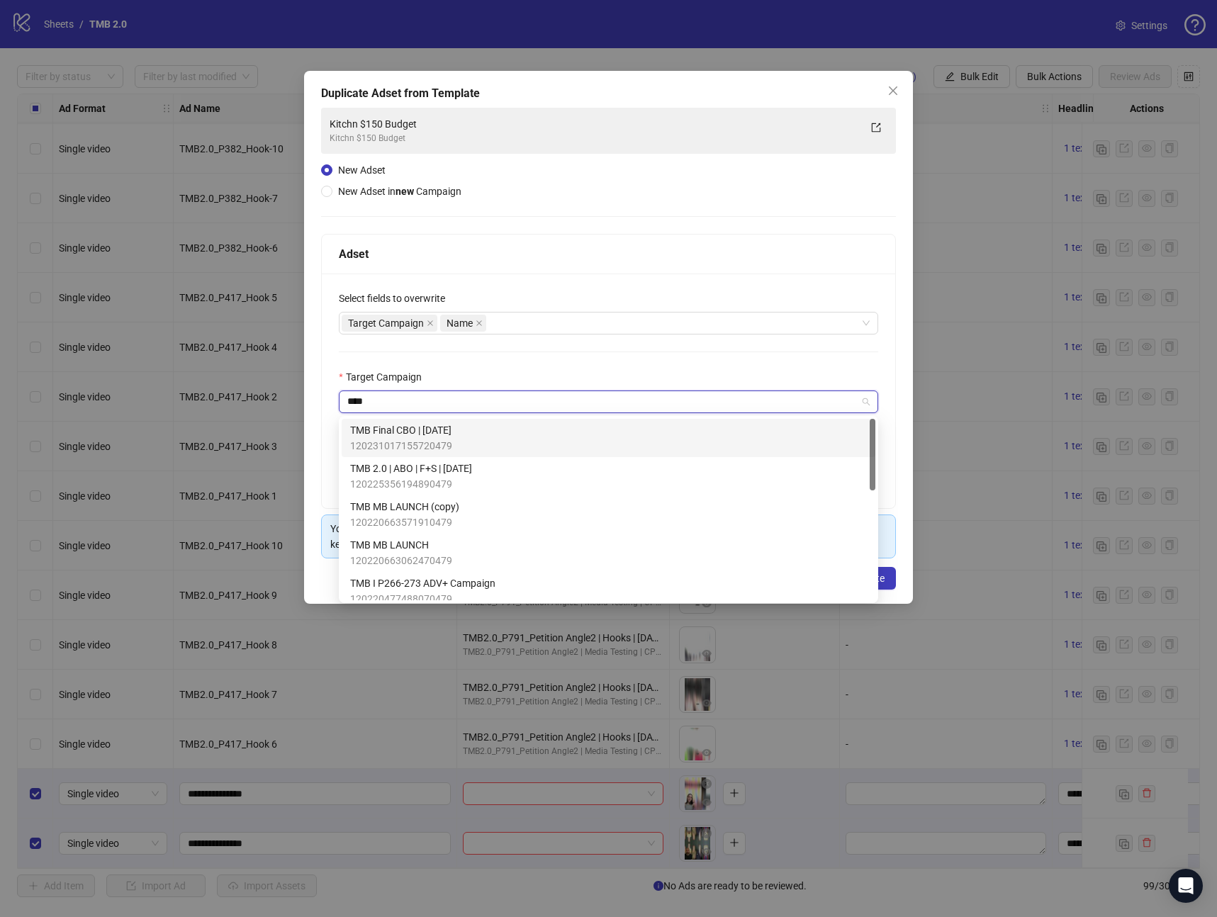
type input "*****"
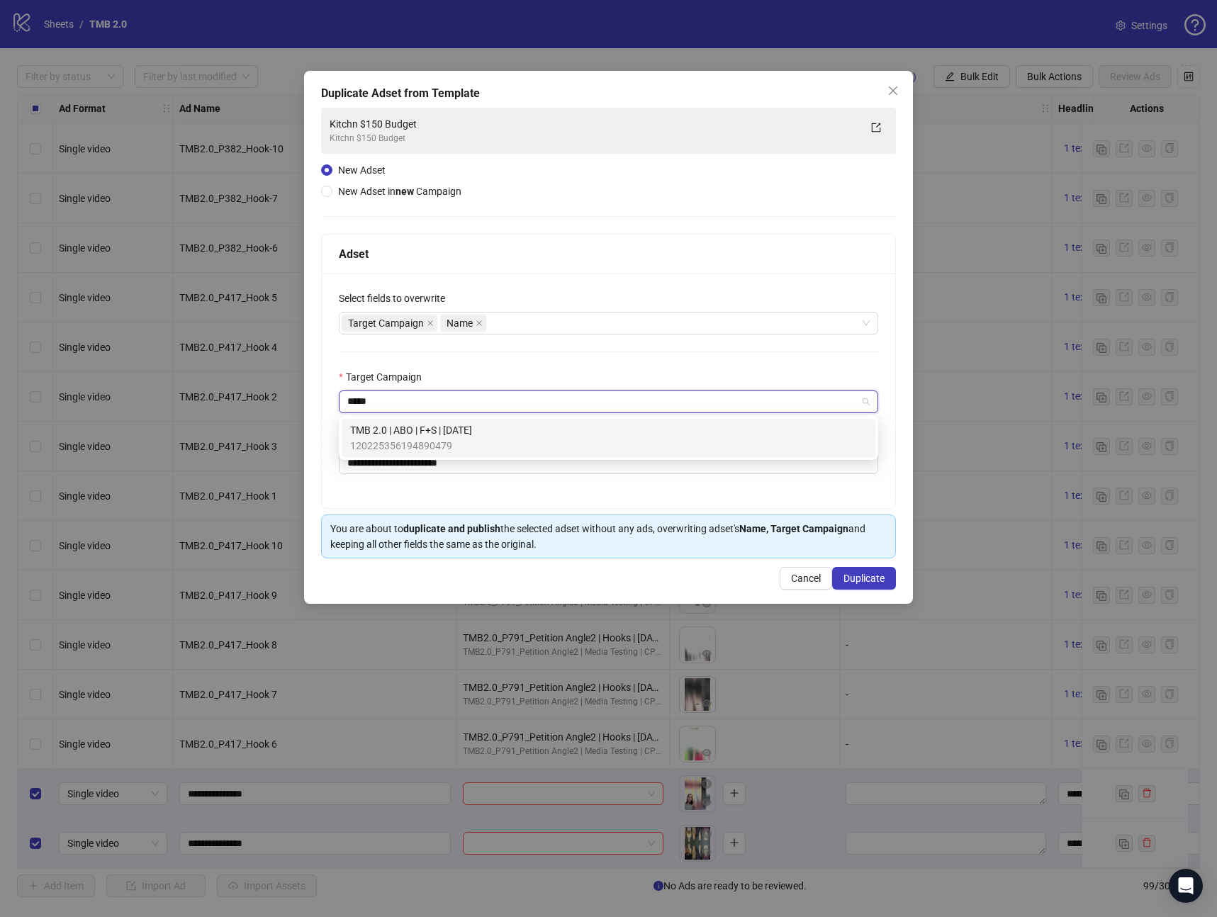
click at [433, 441] on span "120225356194890479" at bounding box center [411, 446] width 122 height 16
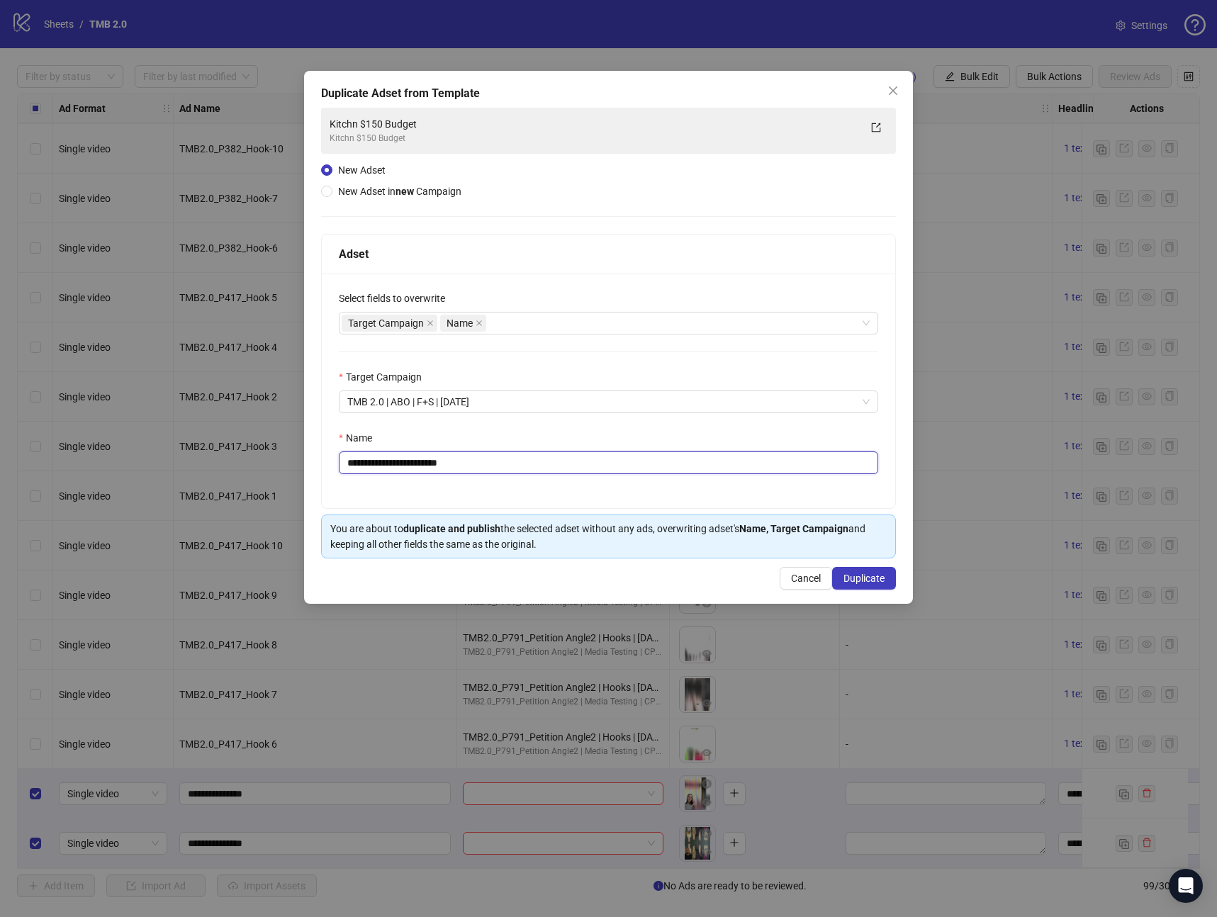
drag, startPoint x: -140, startPoint y: 470, endPoint x: -307, endPoint y: 474, distance: 167.3
click at [0, 474] on html "logo/logo-mobile Sheets / TMB 2.0 Settings Filter by status Filter by last modi…" at bounding box center [608, 458] width 1217 height 917
drag, startPoint x: 539, startPoint y: 456, endPoint x: -108, endPoint y: 509, distance: 648.6
click at [0, 509] on html "logo/logo-mobile Sheets / TMB 2.0 Settings Filter by status Filter by last modi…" at bounding box center [608, 458] width 1217 height 917
drag, startPoint x: 487, startPoint y: 466, endPoint x: 48, endPoint y: 456, distance: 438.9
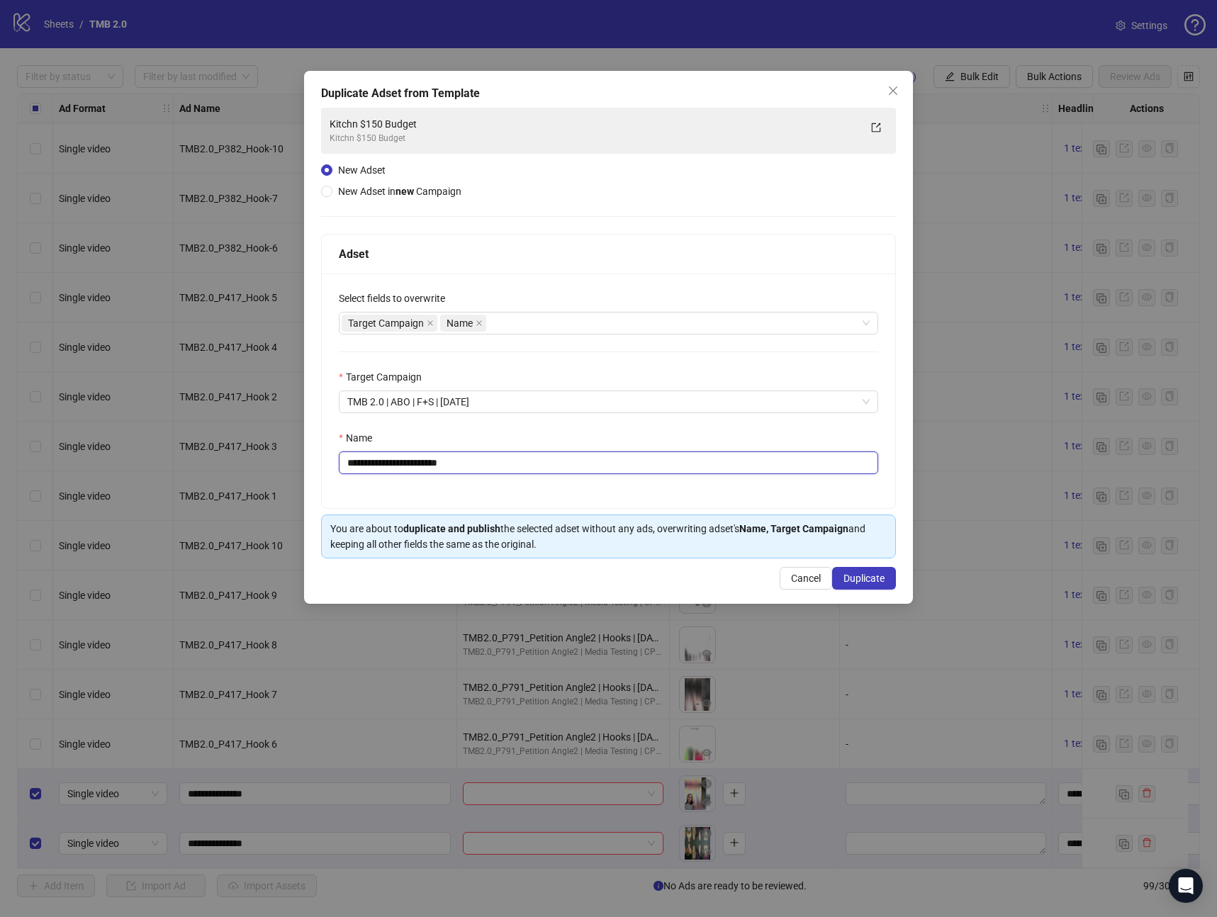
click at [48, 456] on div "**********" at bounding box center [608, 458] width 1217 height 917
click at [427, 466] on input "**********" at bounding box center [608, 463] width 539 height 23
drag, startPoint x: 659, startPoint y: 99, endPoint x: 715, endPoint y: 108, distance: 56.8
click at [712, 94] on div "Duplicate Adset from Template" at bounding box center [608, 93] width 575 height 17
click at [421, 464] on input "**********" at bounding box center [608, 463] width 539 height 23
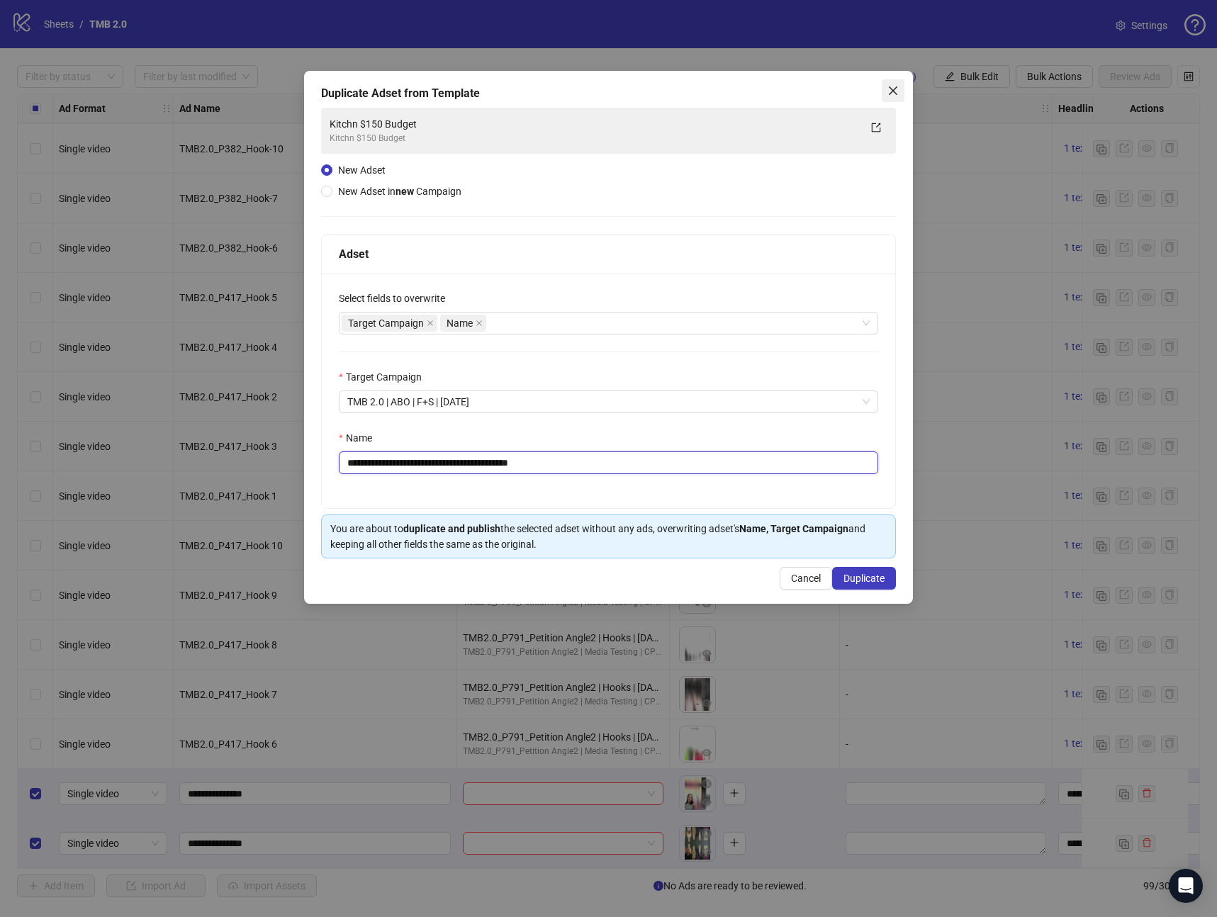
type input "**********"
click at [892, 89] on icon "close" at bounding box center [892, 90] width 11 height 11
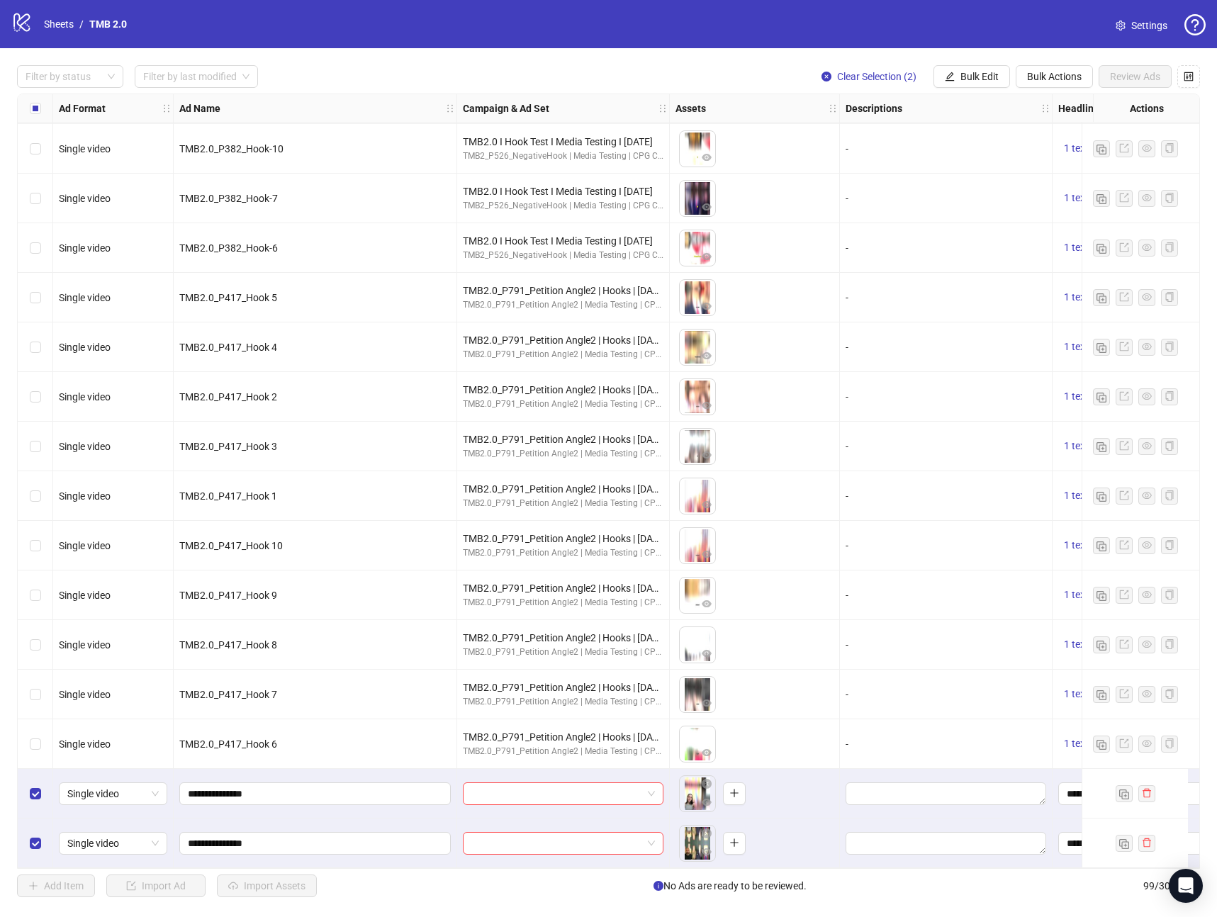
click at [314, 372] on div "TMB2.0_P417_Hook 2" at bounding box center [316, 397] width 284 height 50
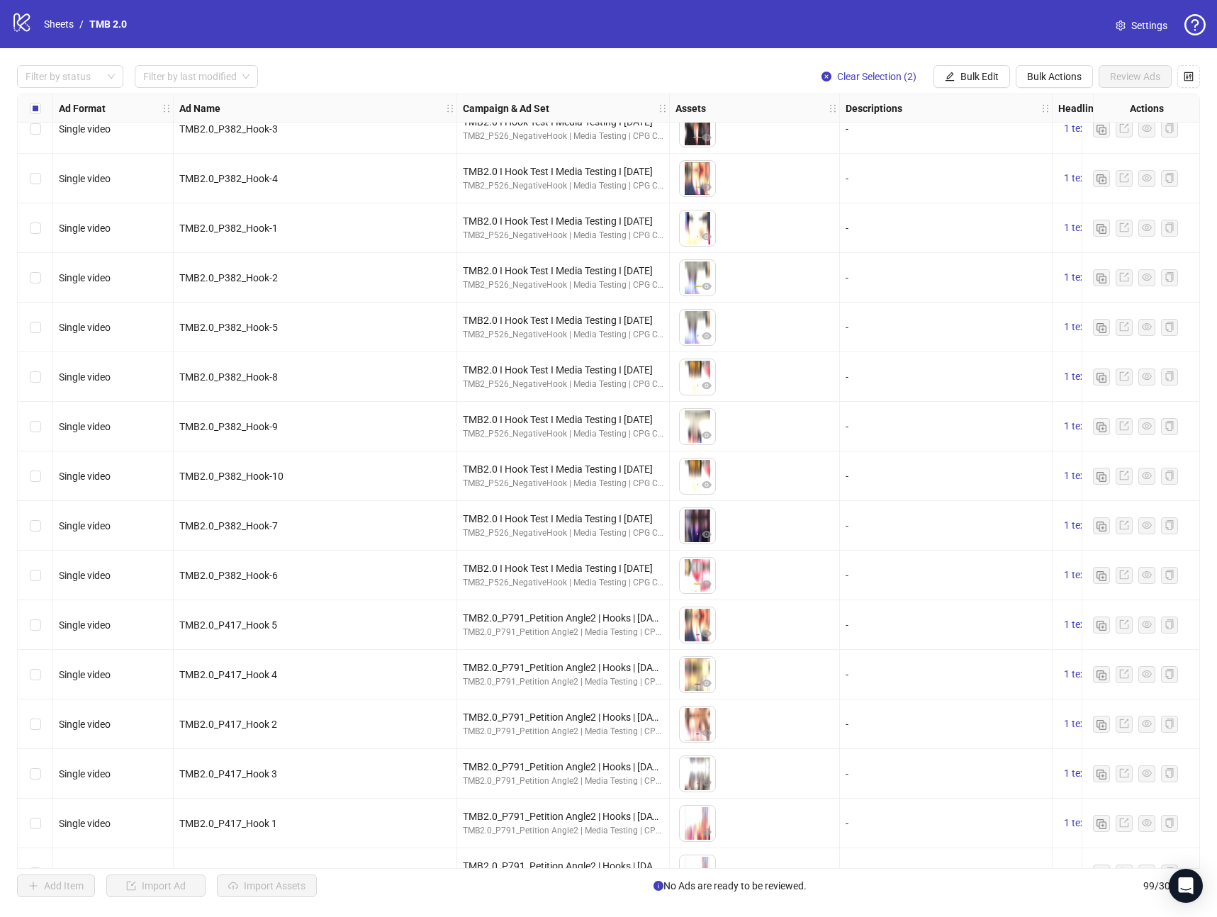
scroll to position [4172, 0]
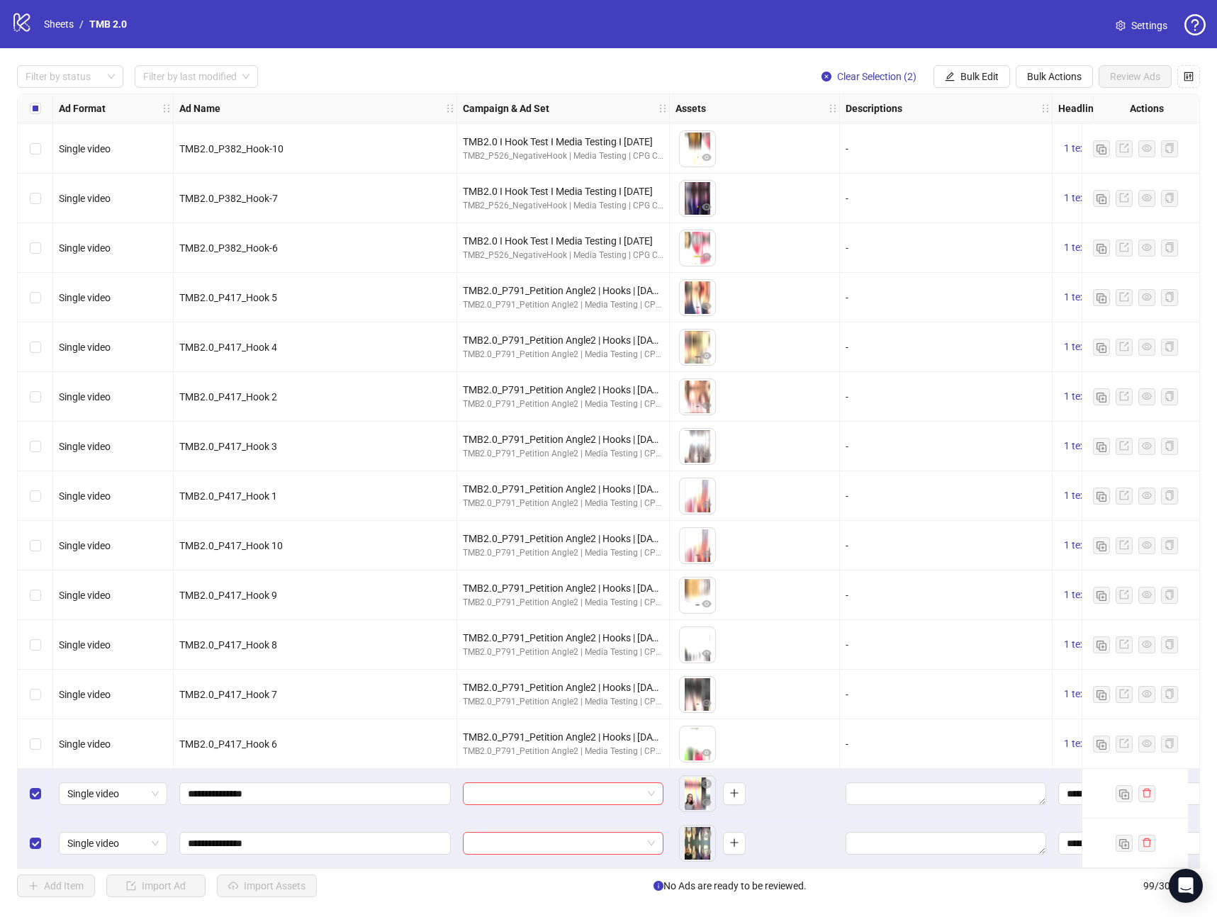
click at [572, 801] on div at bounding box center [563, 794] width 213 height 50
click at [575, 796] on input "search" at bounding box center [556, 793] width 171 height 21
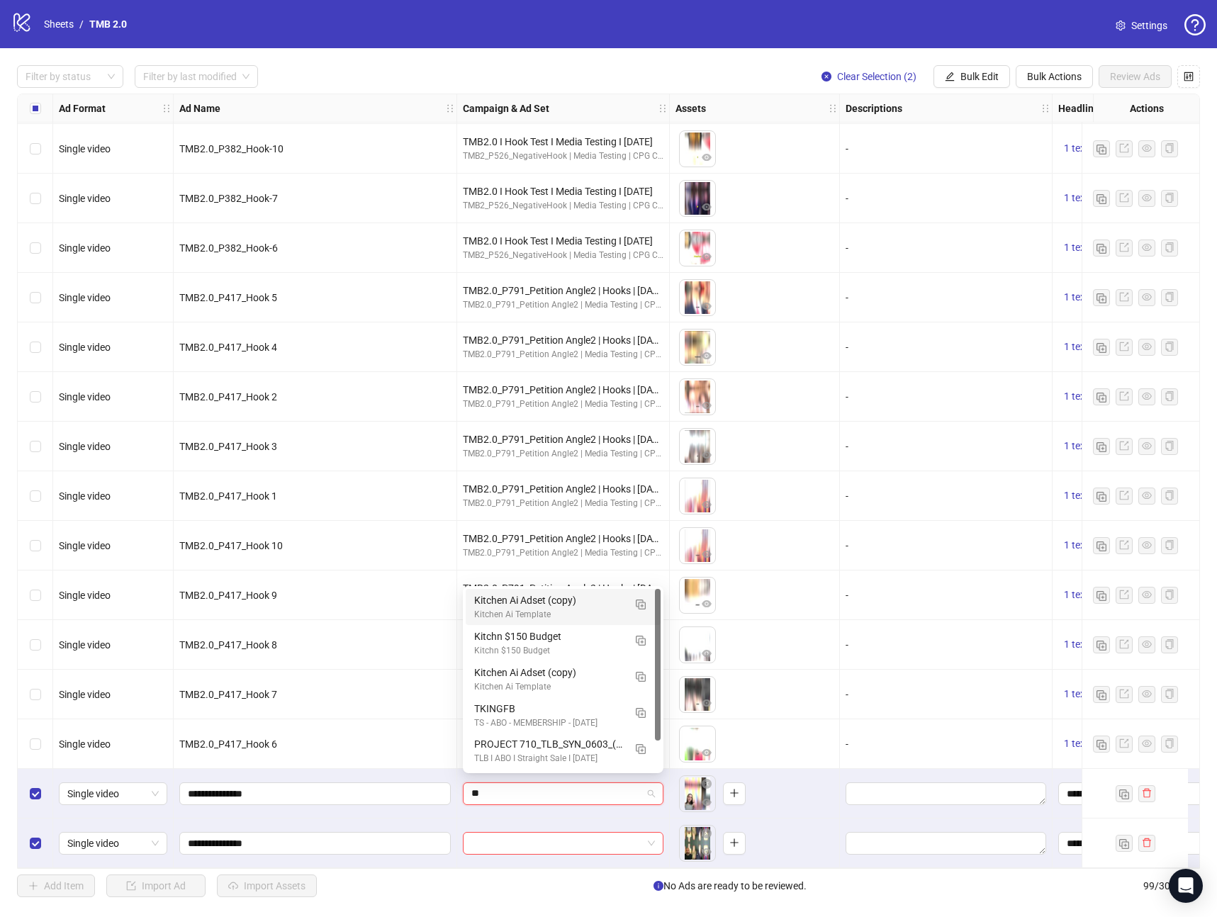
type input "***"
click at [637, 689] on div "Kitchn $150 Budget Kitchn $150 Budget" at bounding box center [563, 680] width 178 height 29
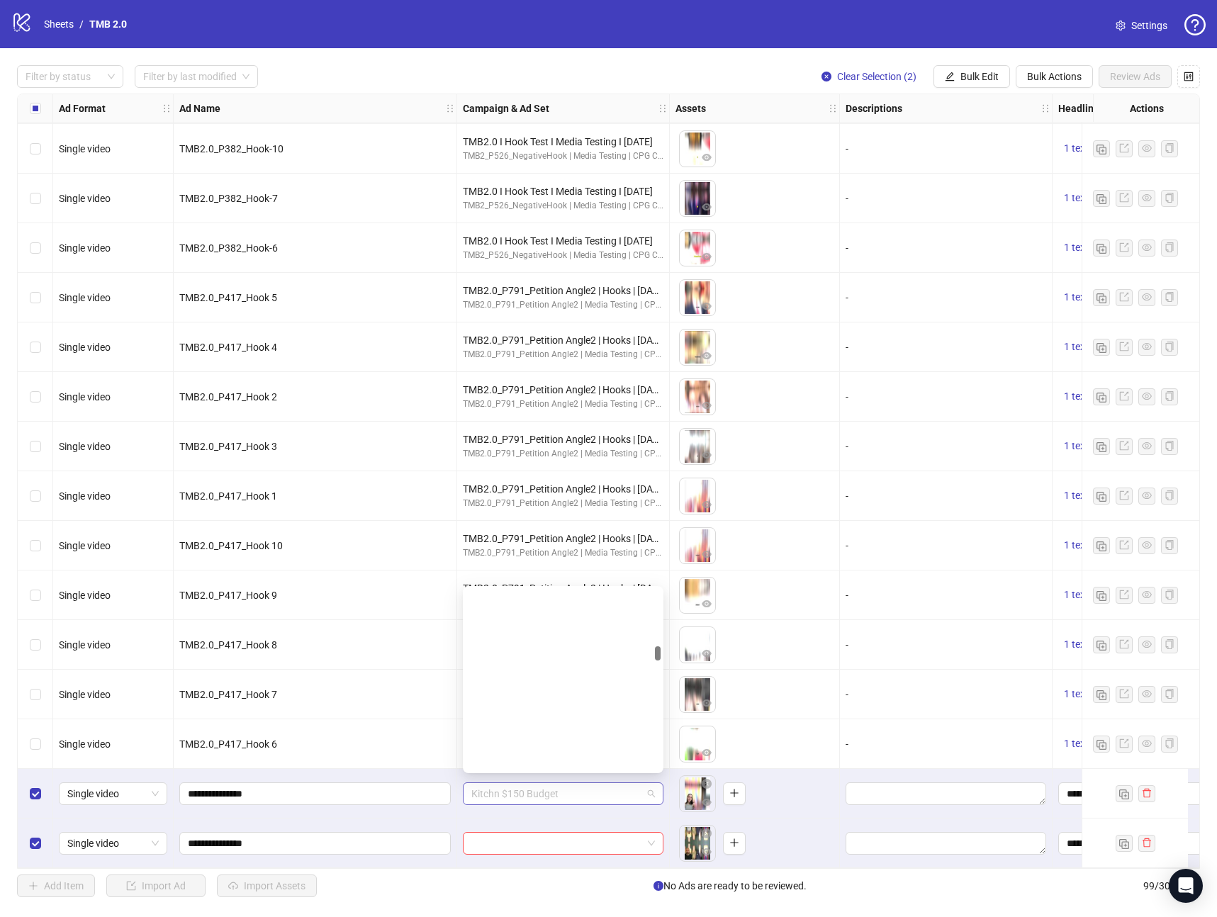
click at [622, 790] on span "Kitchn $150 Budget" at bounding box center [563, 793] width 184 height 21
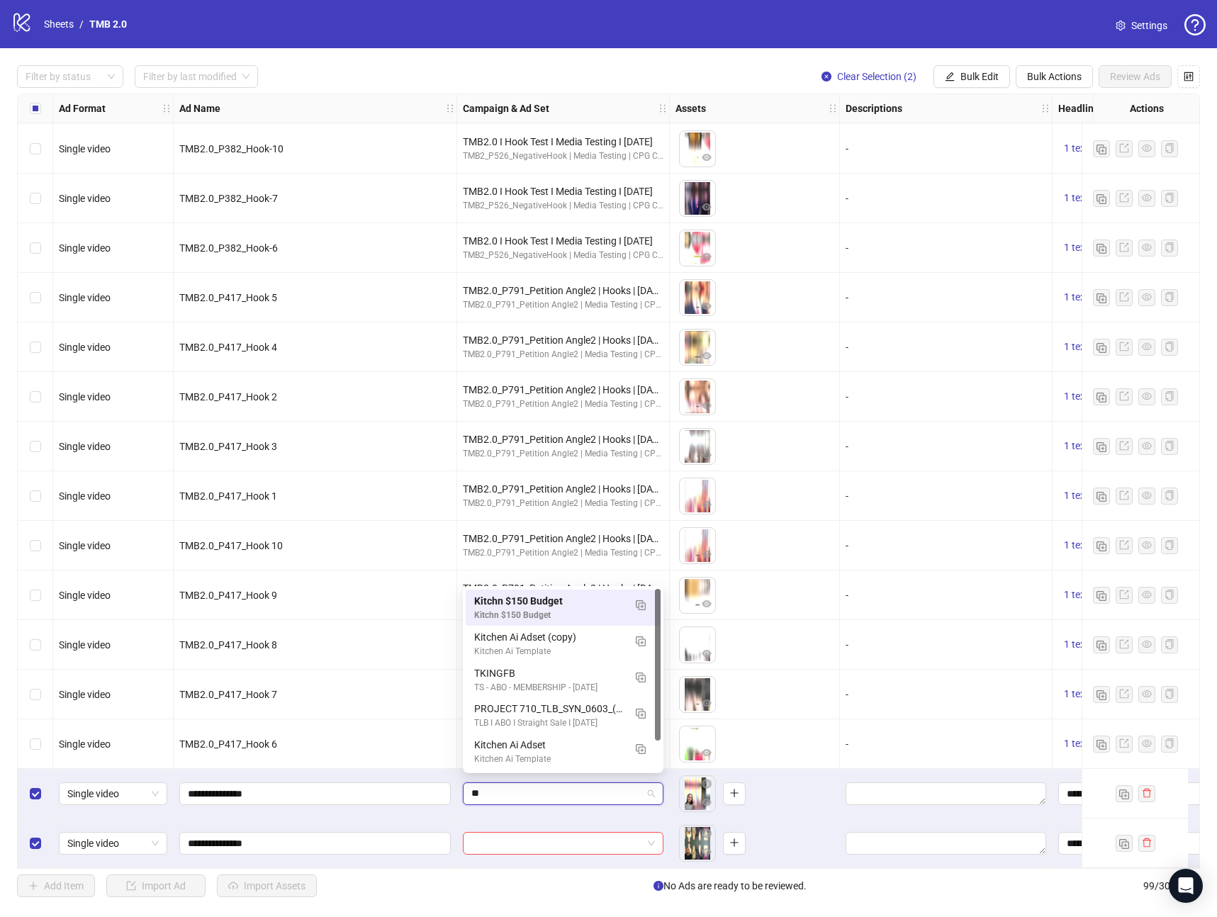
scroll to position [0, 0]
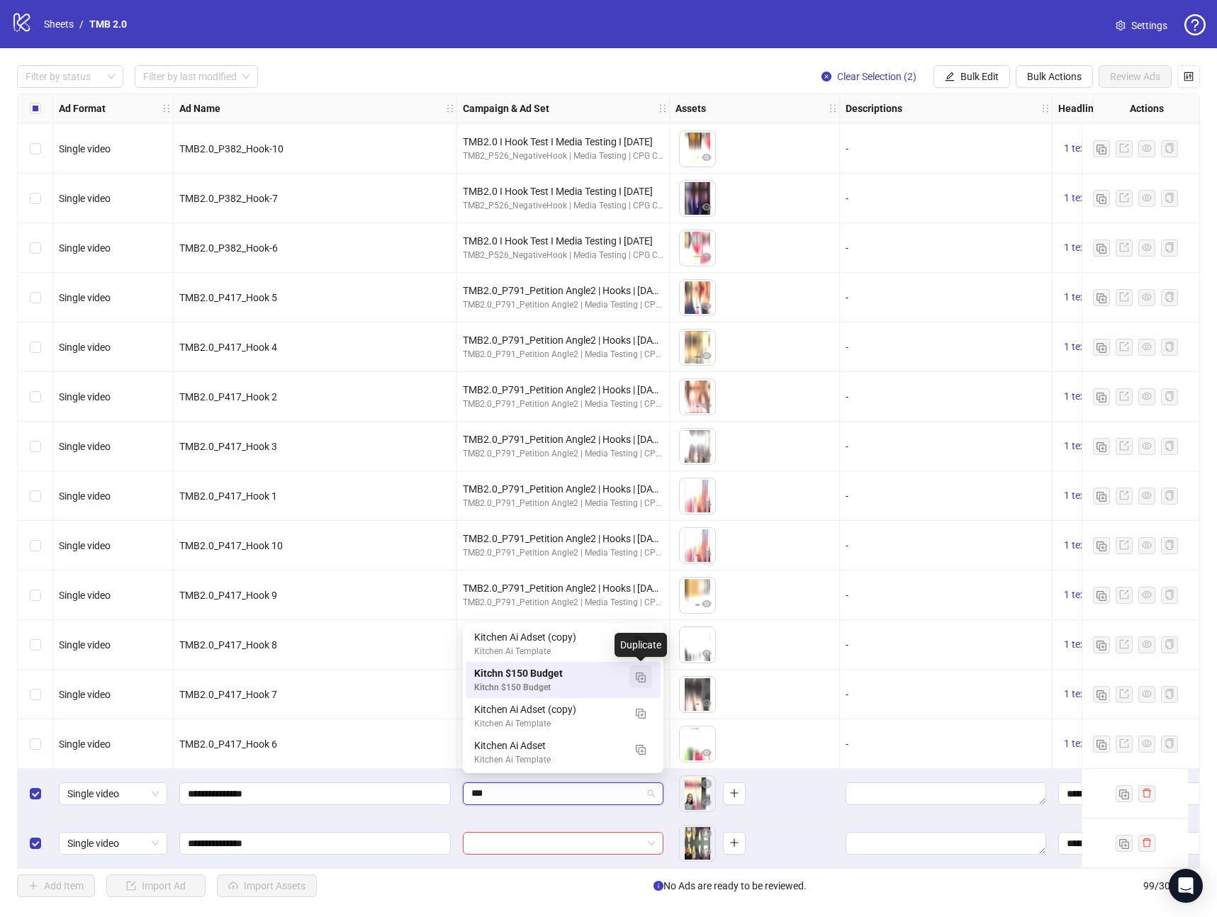
click at [637, 675] on img "button" at bounding box center [641, 678] width 10 height 10
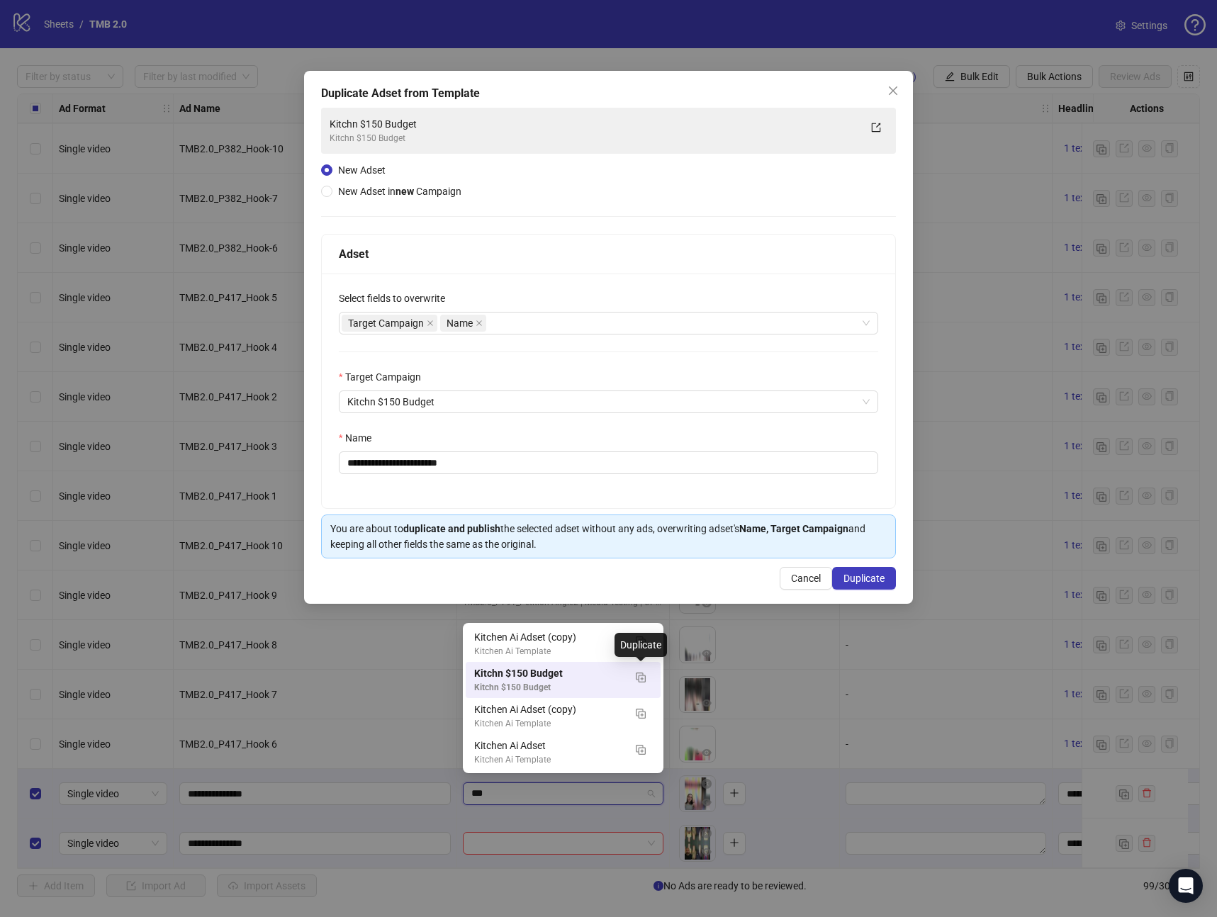
type input "***"
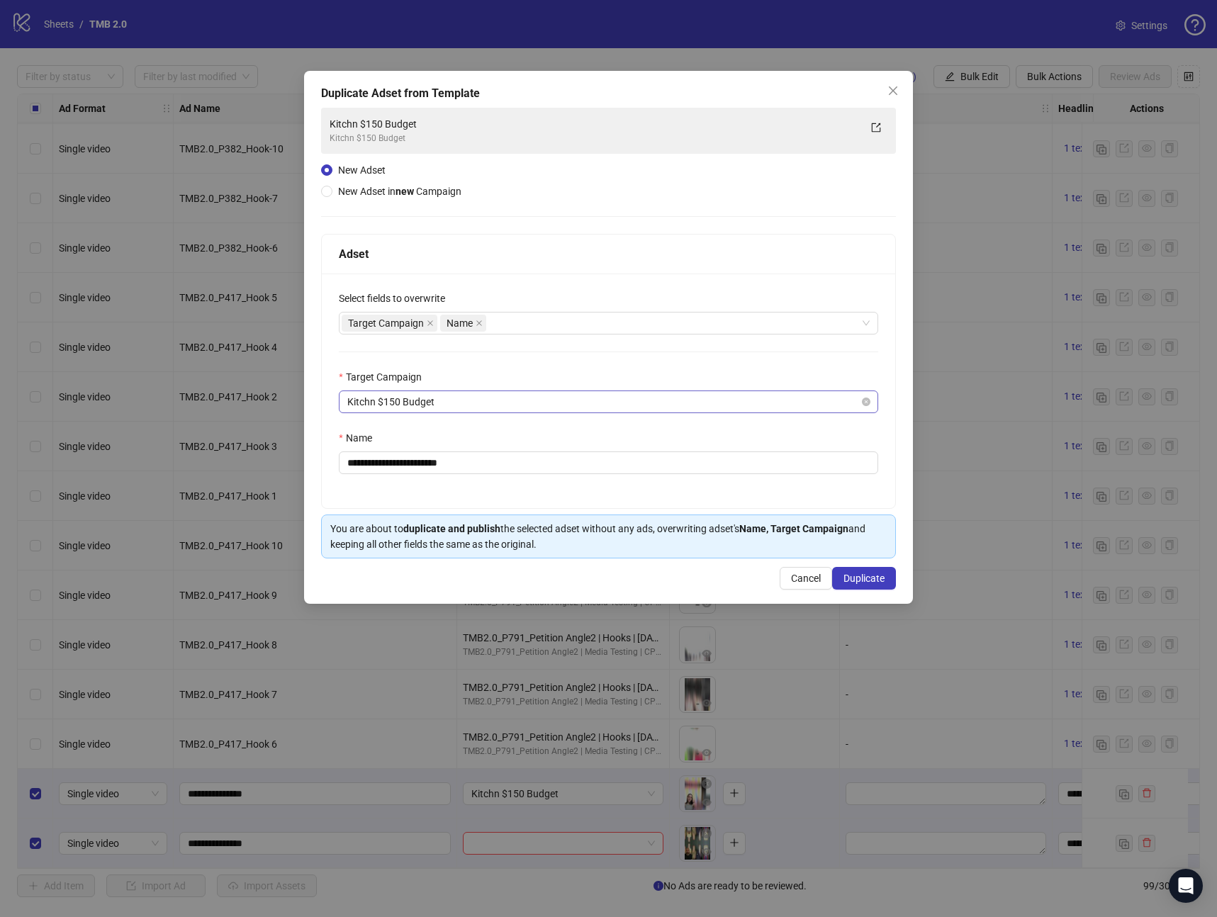
click at [464, 401] on span "Kitchn $150 Budget" at bounding box center [608, 401] width 522 height 21
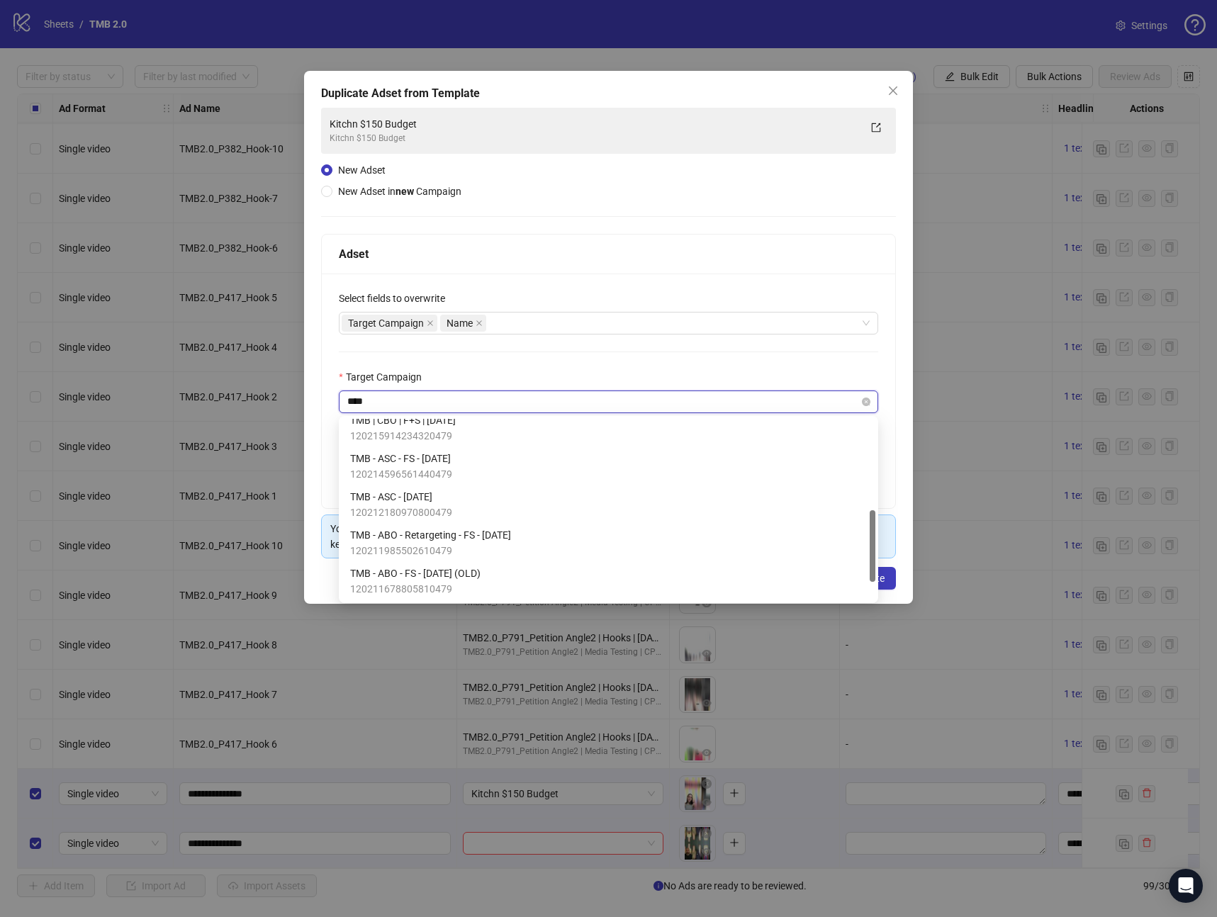
scroll to position [231, 0]
type input "*****"
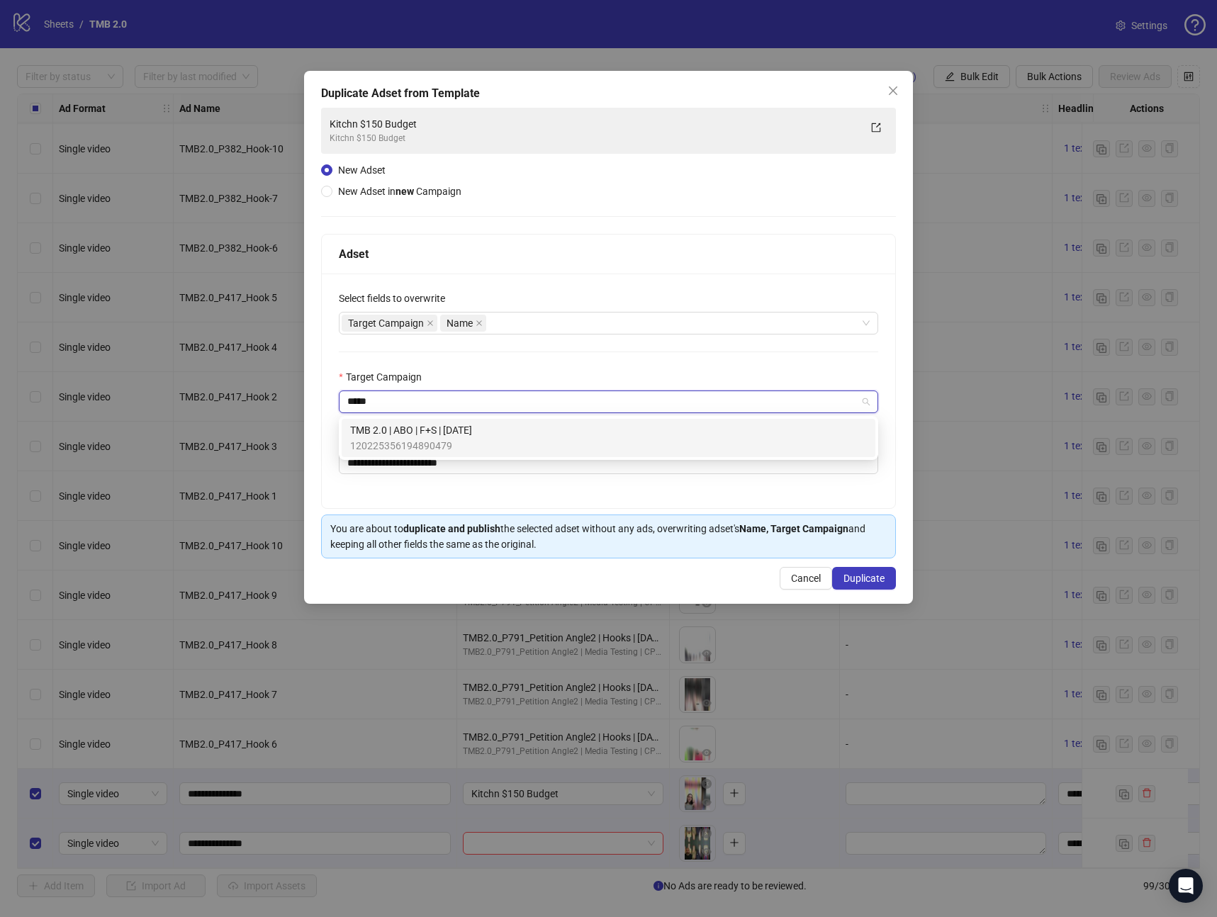
click at [447, 439] on span "120225356194890479" at bounding box center [411, 446] width 122 height 16
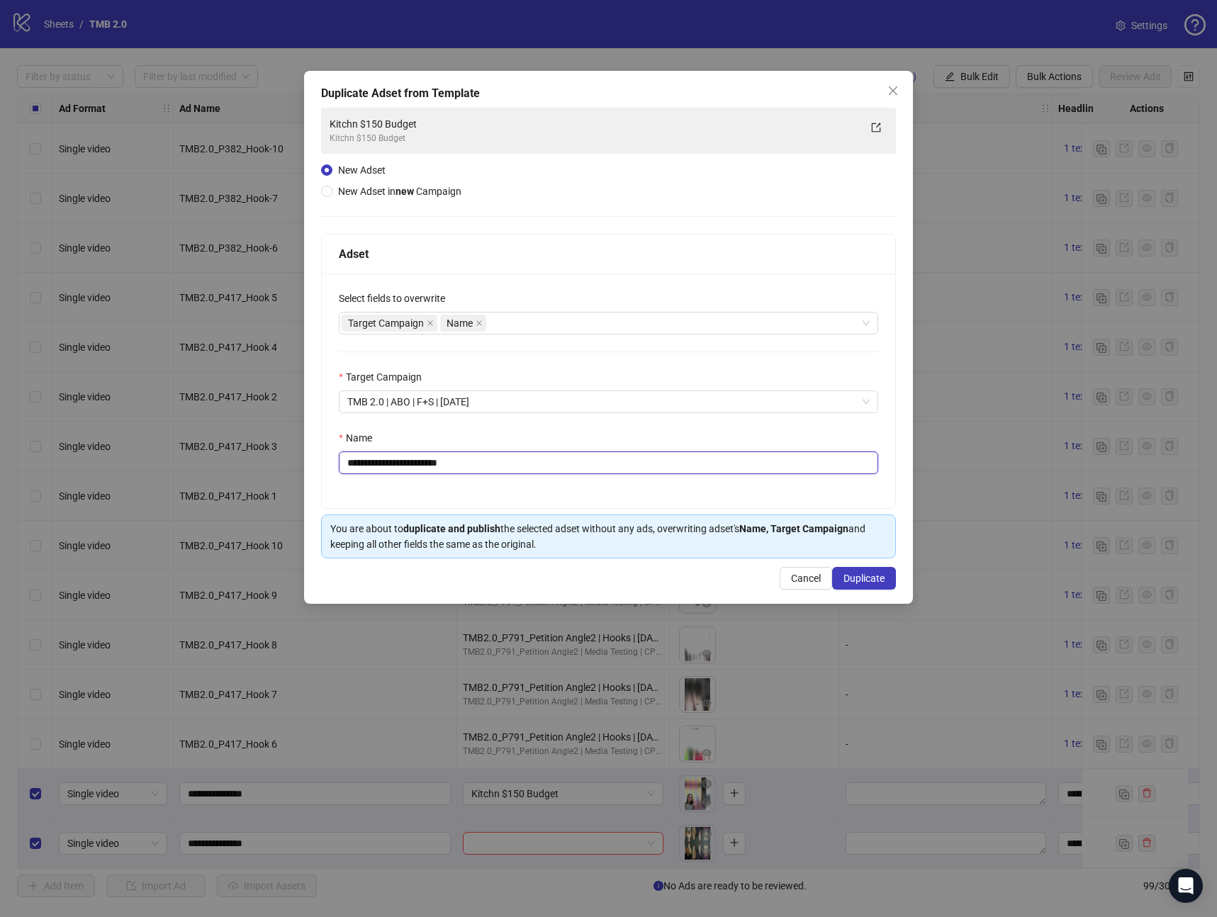
drag, startPoint x: 488, startPoint y: 464, endPoint x: -82, endPoint y: 446, distance: 569.5
click at [0, 446] on html "logo/logo-mobile Sheets / TMB 2.0 Settings Filter by status Filter by last modi…" at bounding box center [608, 458] width 1217 height 917
click at [424, 470] on input "**********" at bounding box center [608, 463] width 539 height 23
click at [529, 466] on input "**********" at bounding box center [608, 463] width 539 height 23
drag, startPoint x: 521, startPoint y: 320, endPoint x: 488, endPoint y: 332, distance: 35.2
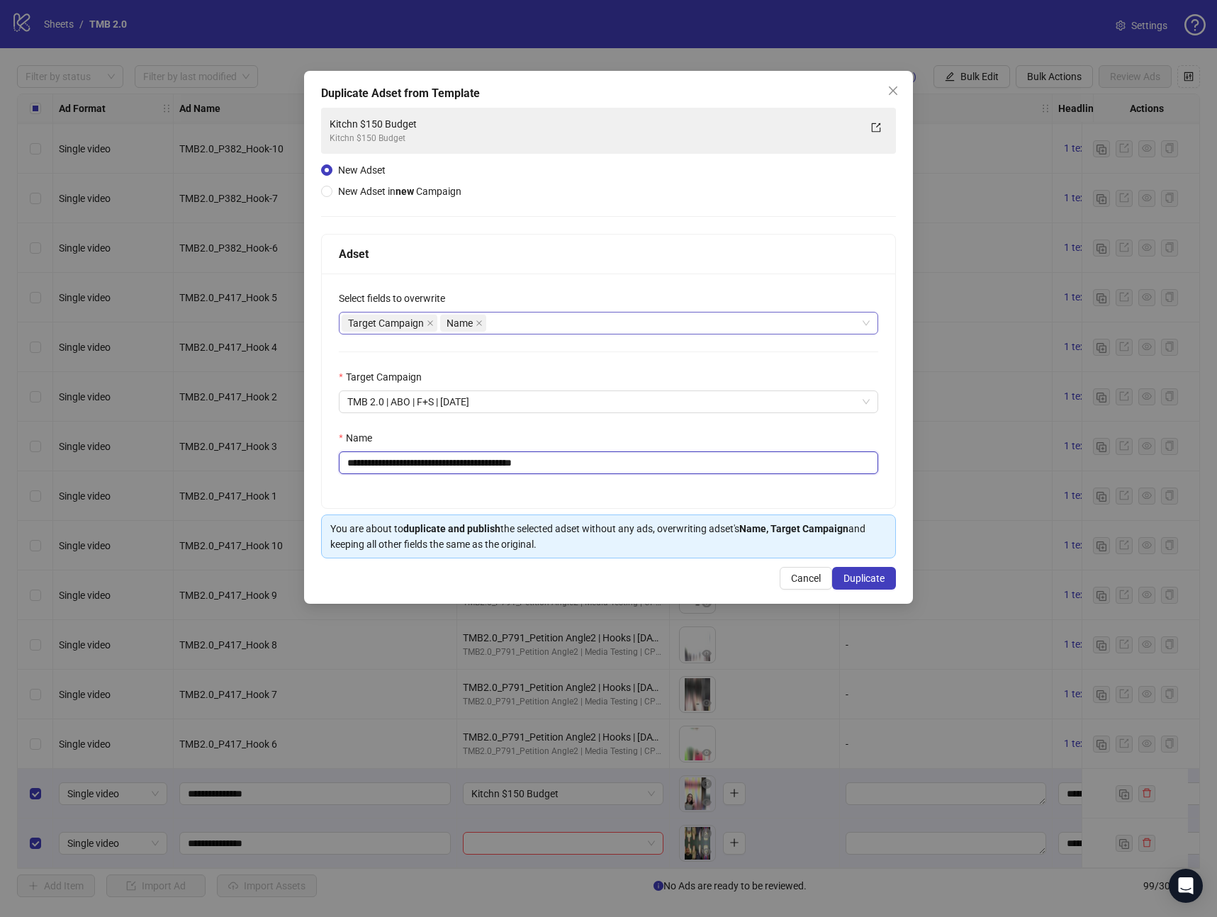
click at [521, 320] on div "Target Campaign Name" at bounding box center [601, 323] width 519 height 20
type input "**********"
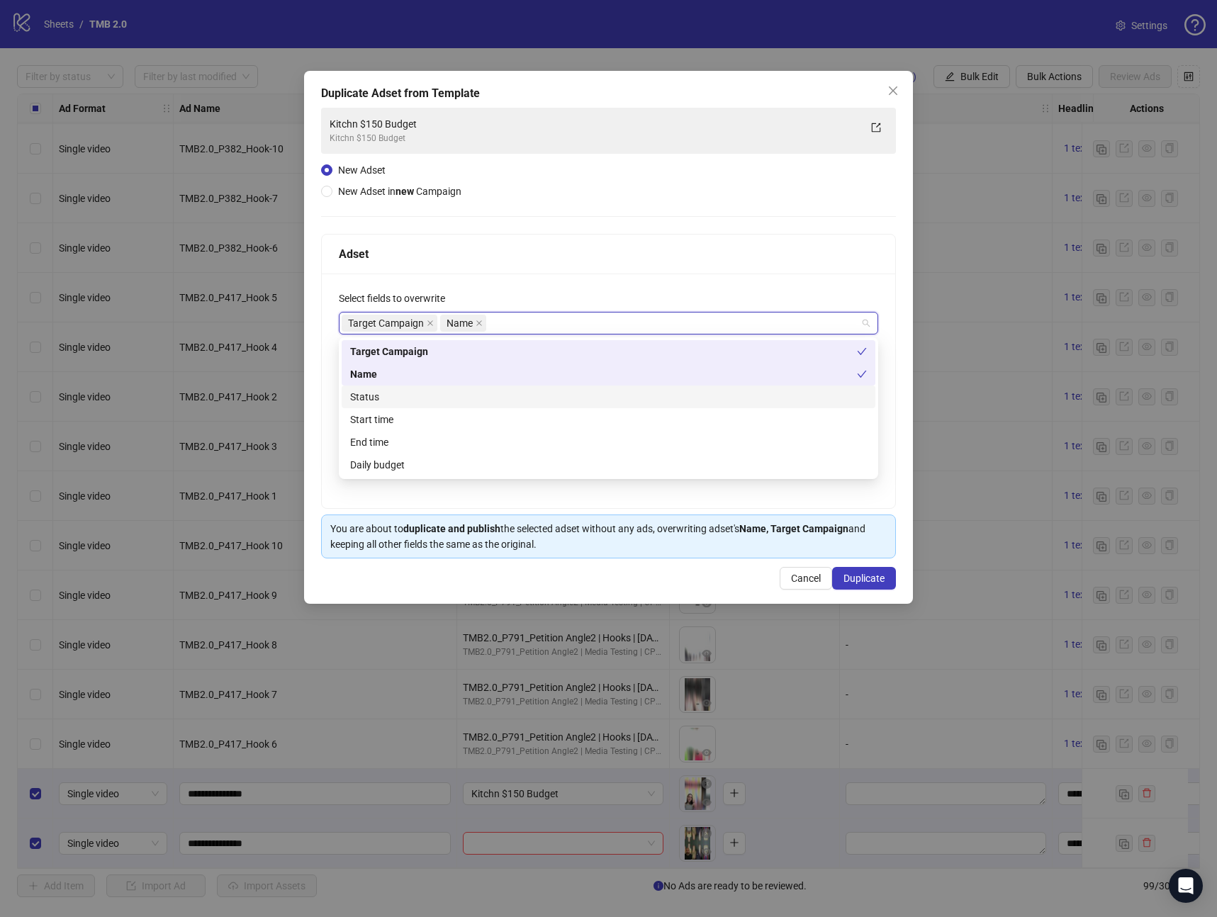
click at [369, 403] on div "Status" at bounding box center [608, 397] width 517 height 16
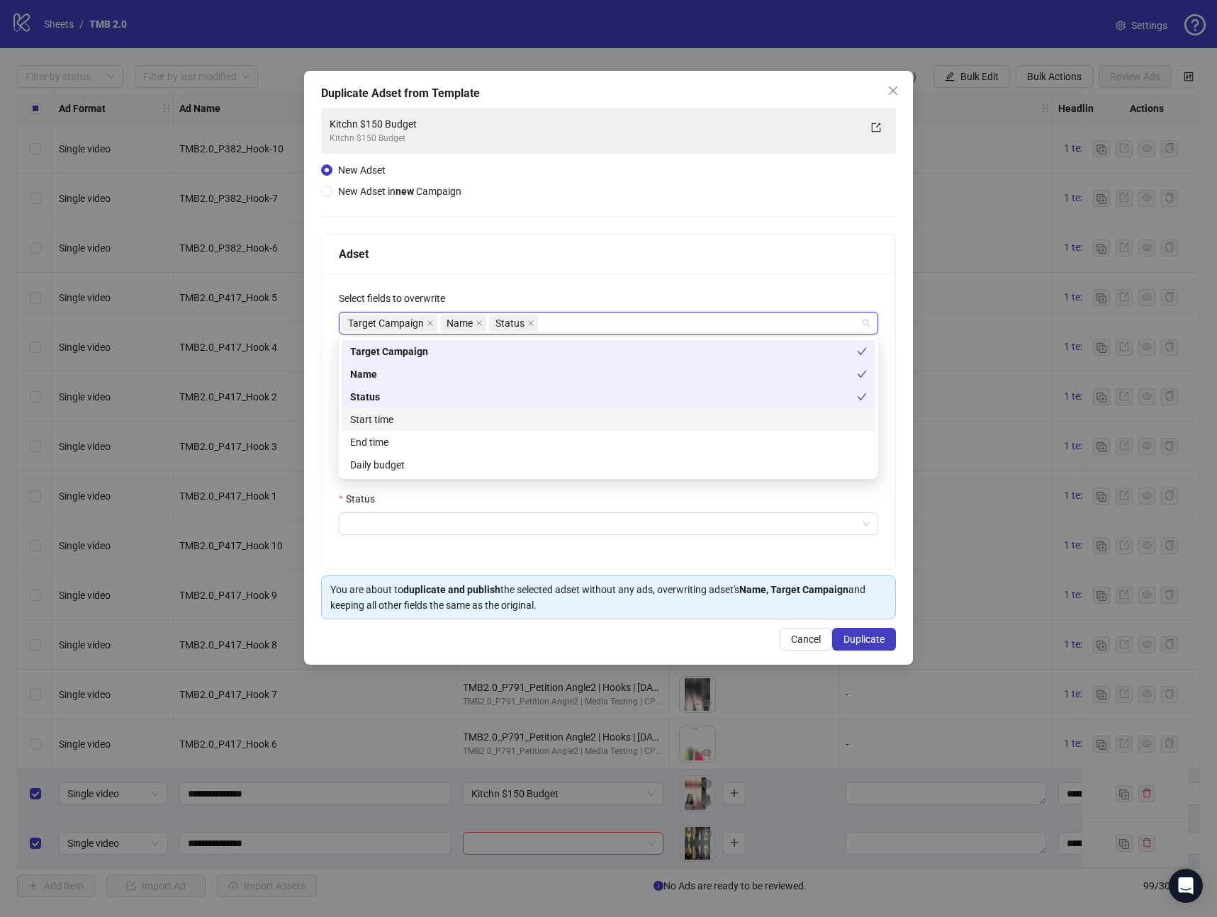
click at [368, 425] on div "Start time" at bounding box center [608, 420] width 517 height 16
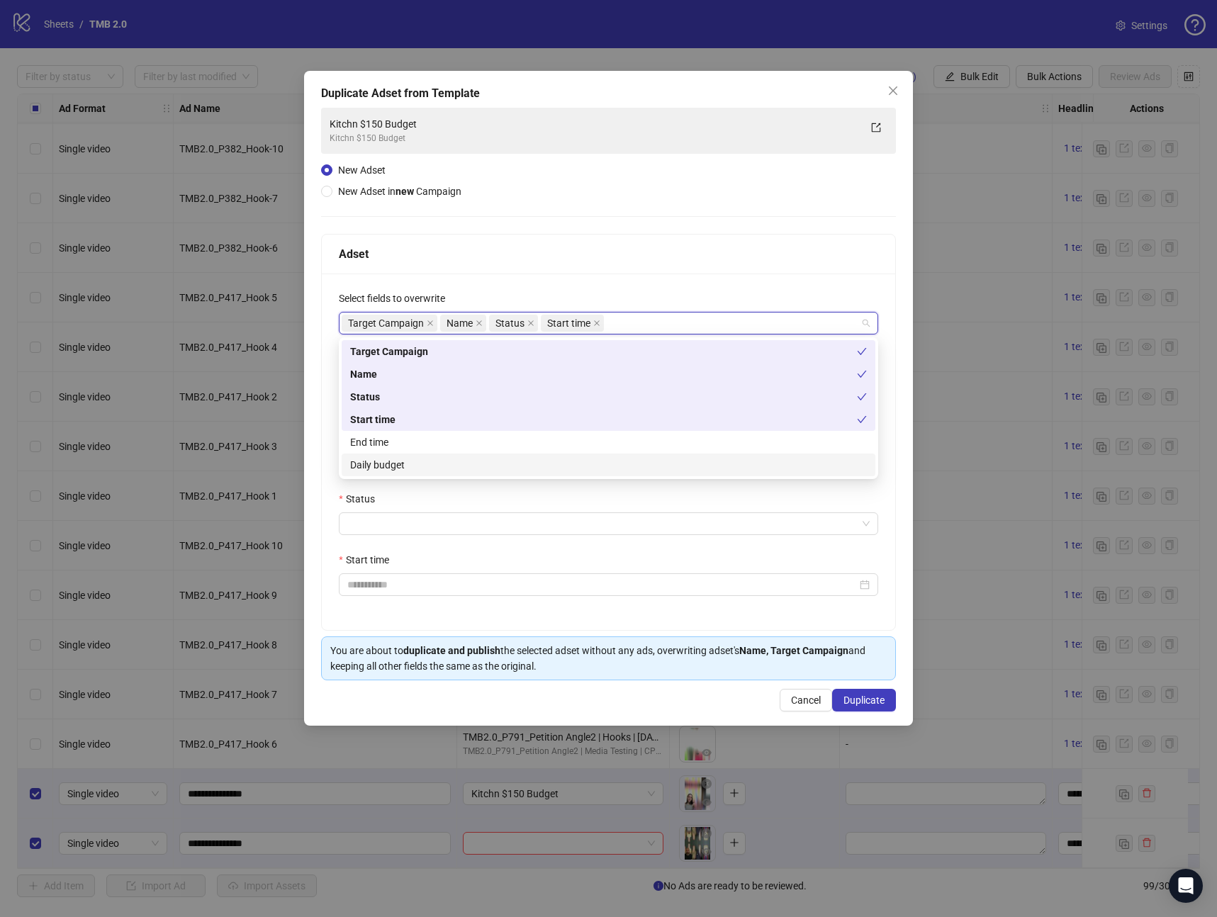
click at [374, 463] on div "Daily budget" at bounding box center [608, 465] width 517 height 16
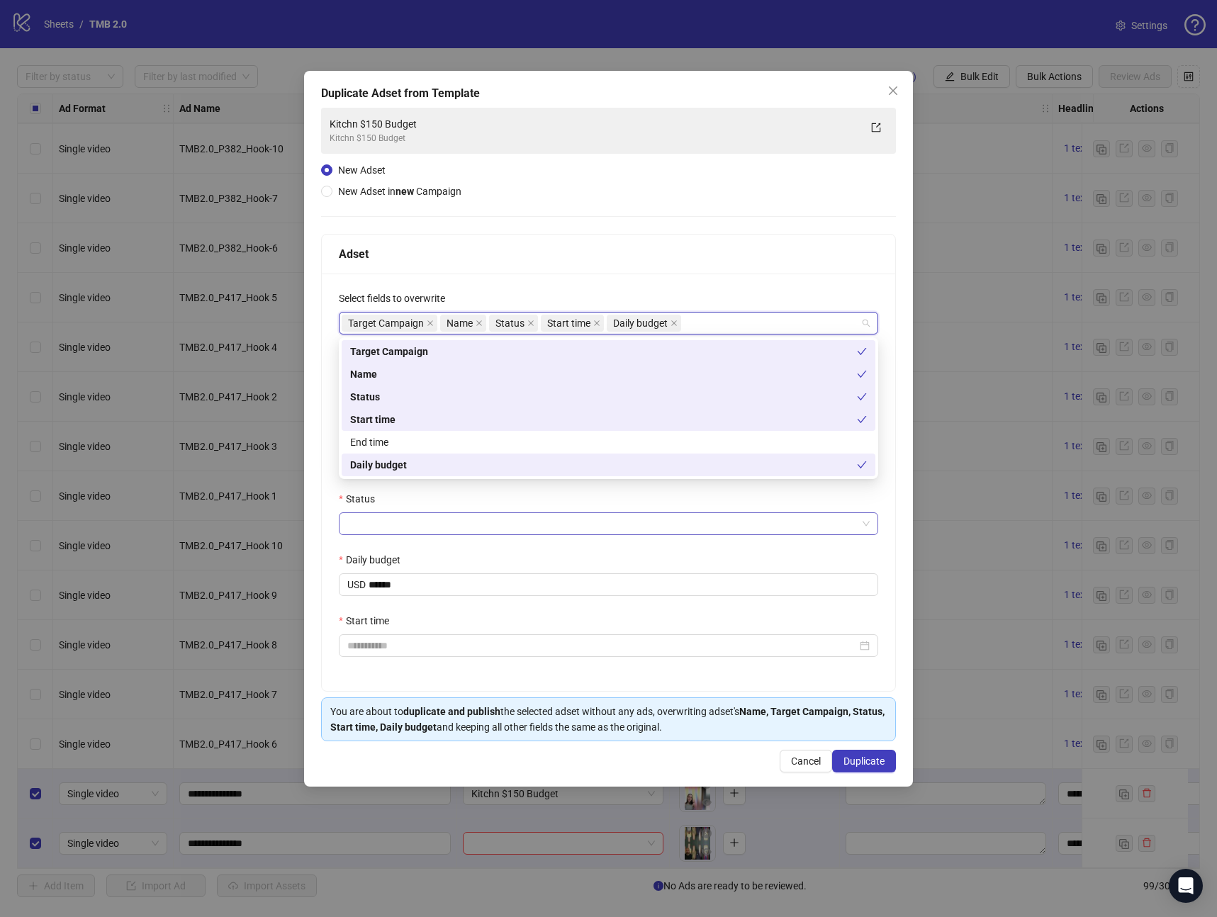
click at [394, 519] on input "Status" at bounding box center [602, 523] width 510 height 21
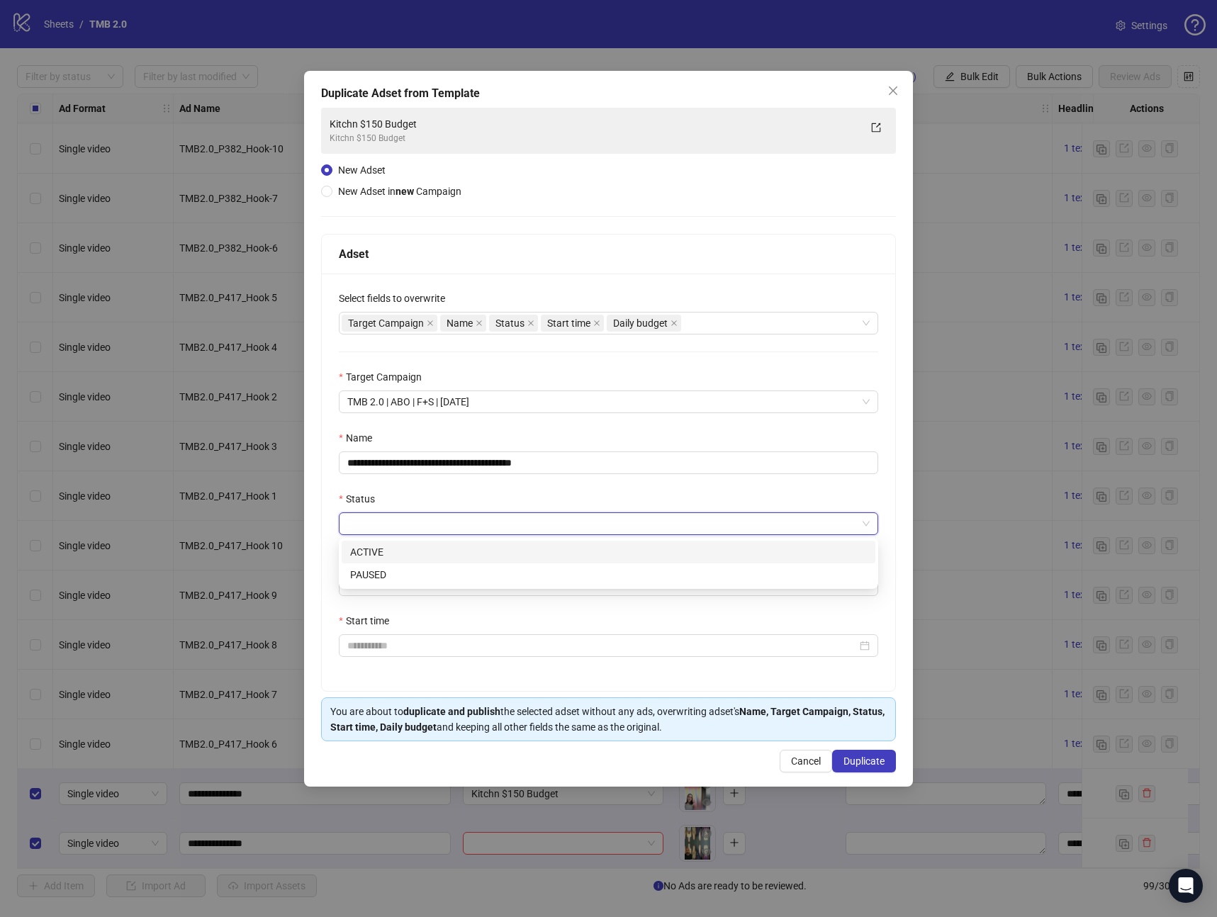
click at [395, 542] on div "ACTIVE" at bounding box center [609, 552] width 534 height 23
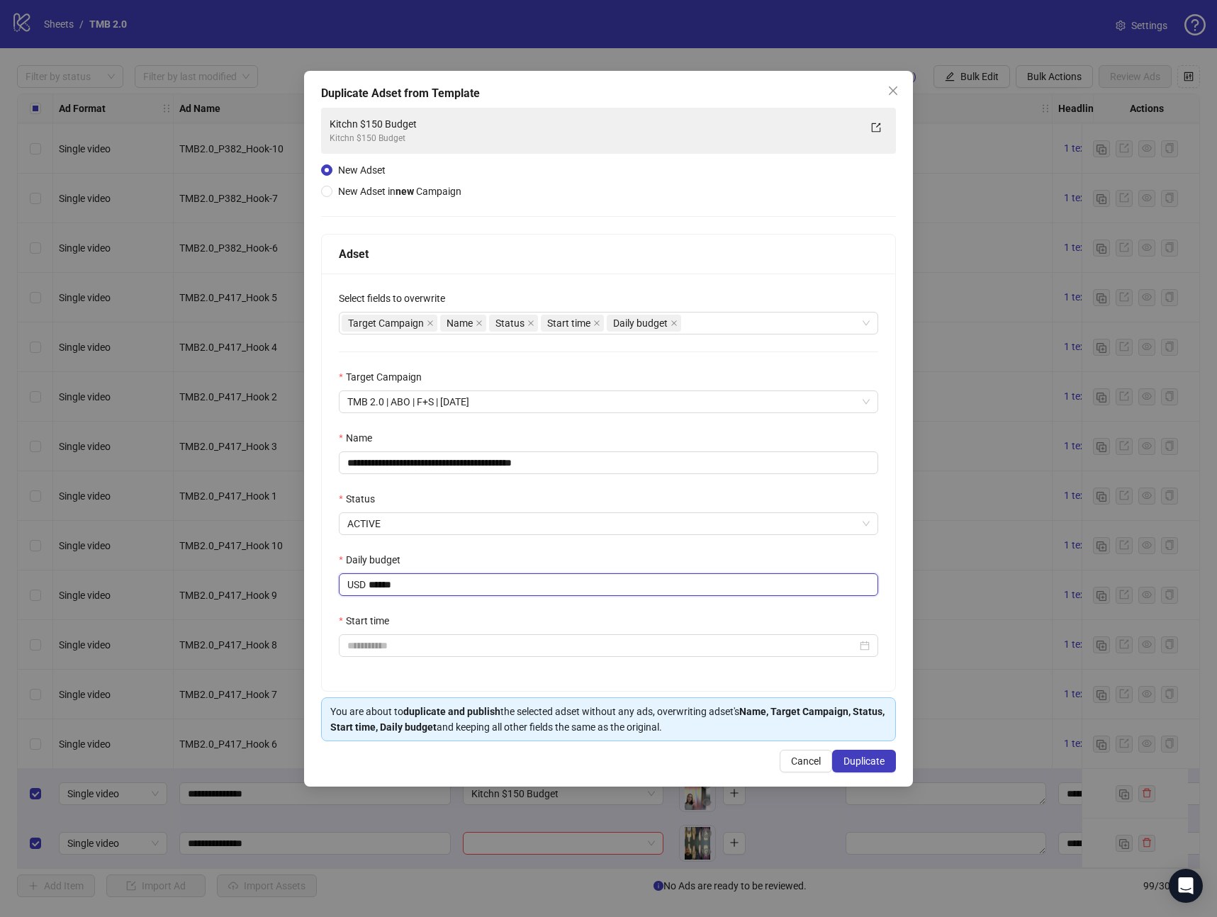
drag, startPoint x: 413, startPoint y: 585, endPoint x: 100, endPoint y: 568, distance: 313.8
click at [100, 568] on div "**********" at bounding box center [608, 458] width 1217 height 917
type input "*****"
click at [396, 651] on input "Start time" at bounding box center [602, 646] width 510 height 16
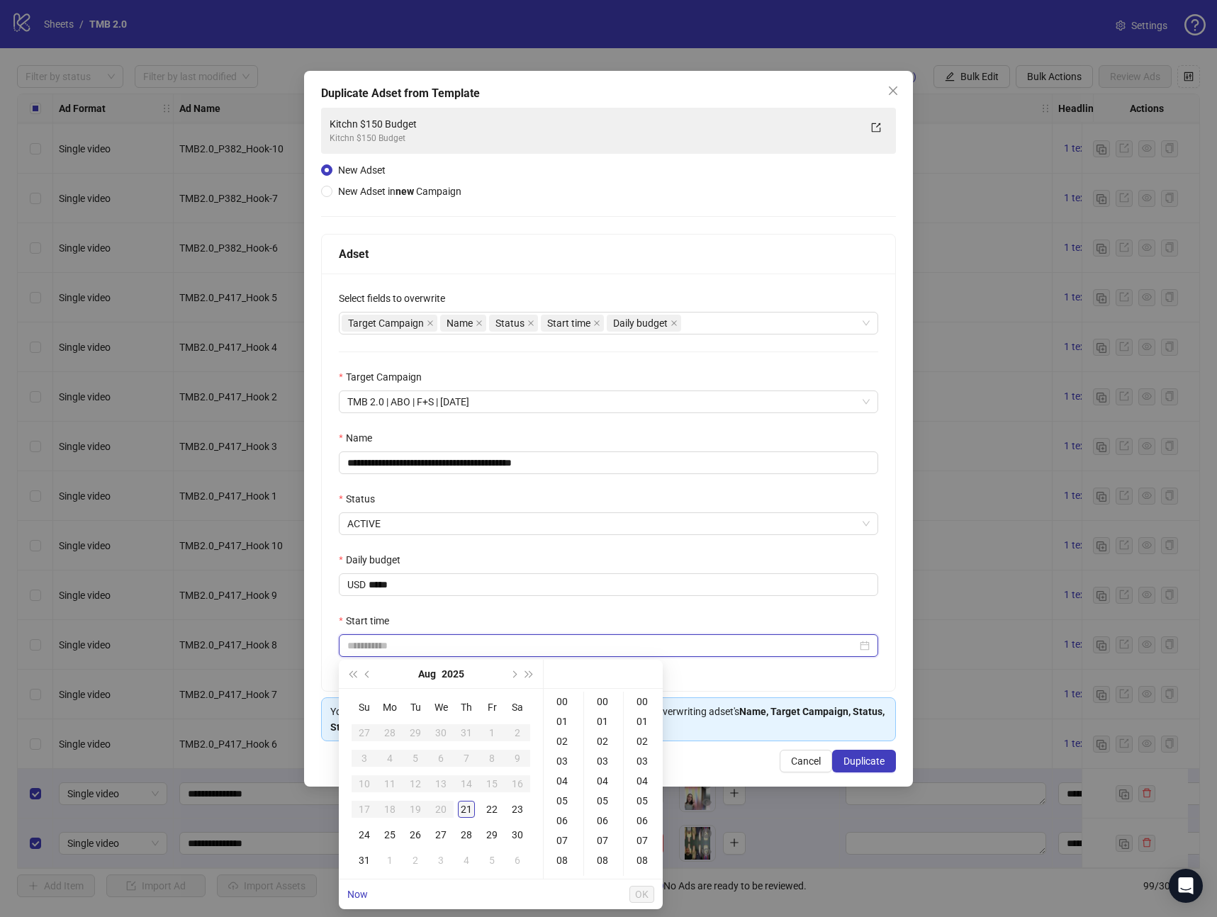
type input "**********"
click at [463, 807] on div "21" at bounding box center [466, 809] width 17 height 17
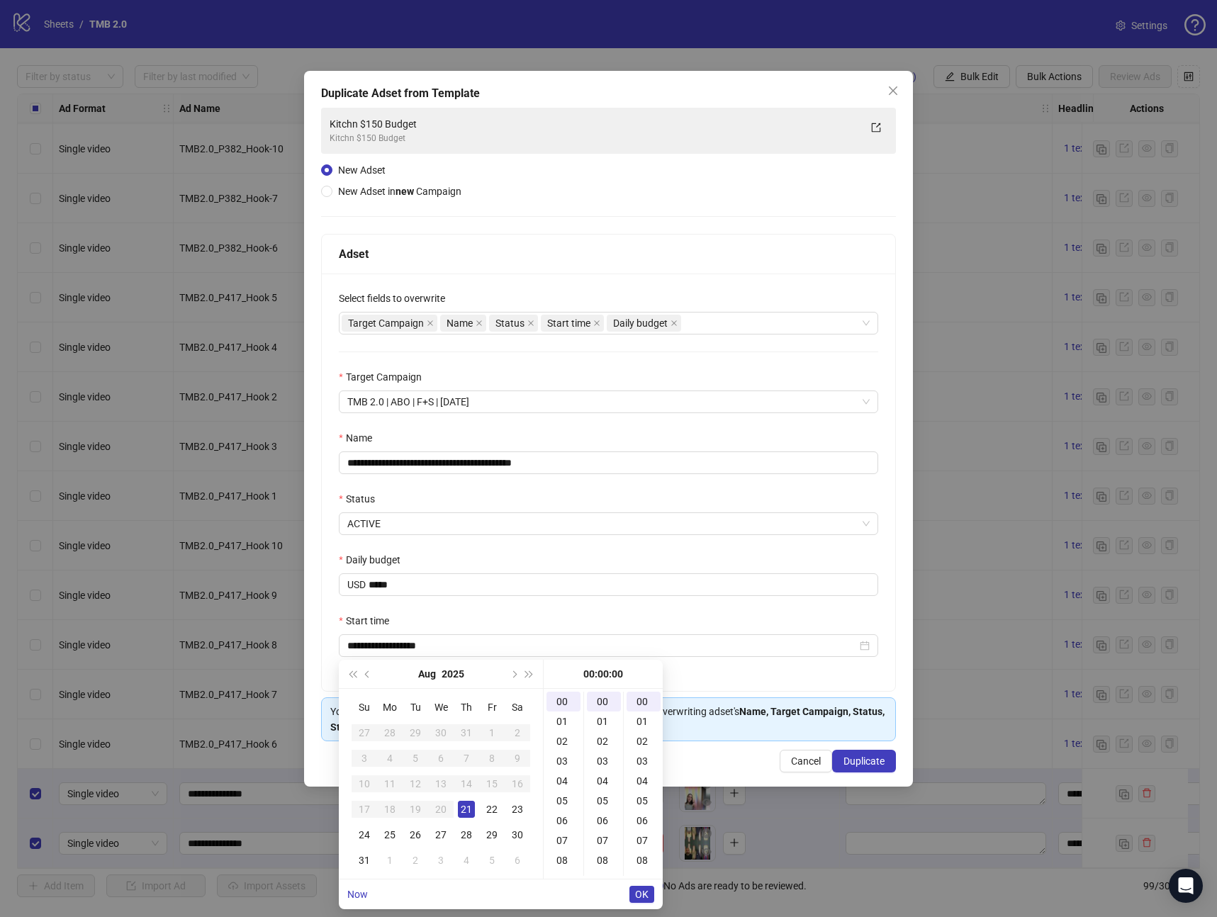
click at [646, 892] on span "OK" at bounding box center [641, 894] width 13 height 11
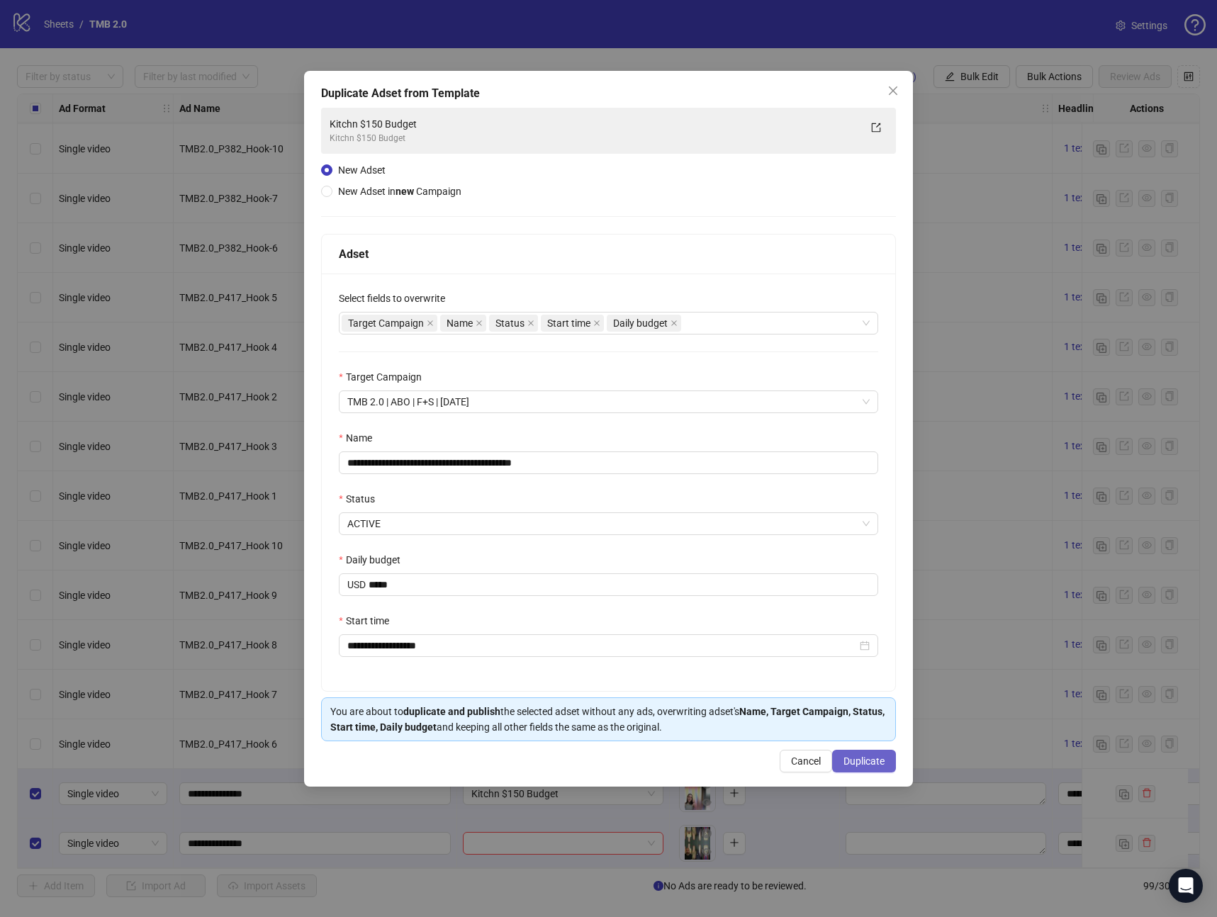
click at [870, 758] on span "Duplicate" at bounding box center [864, 761] width 41 height 11
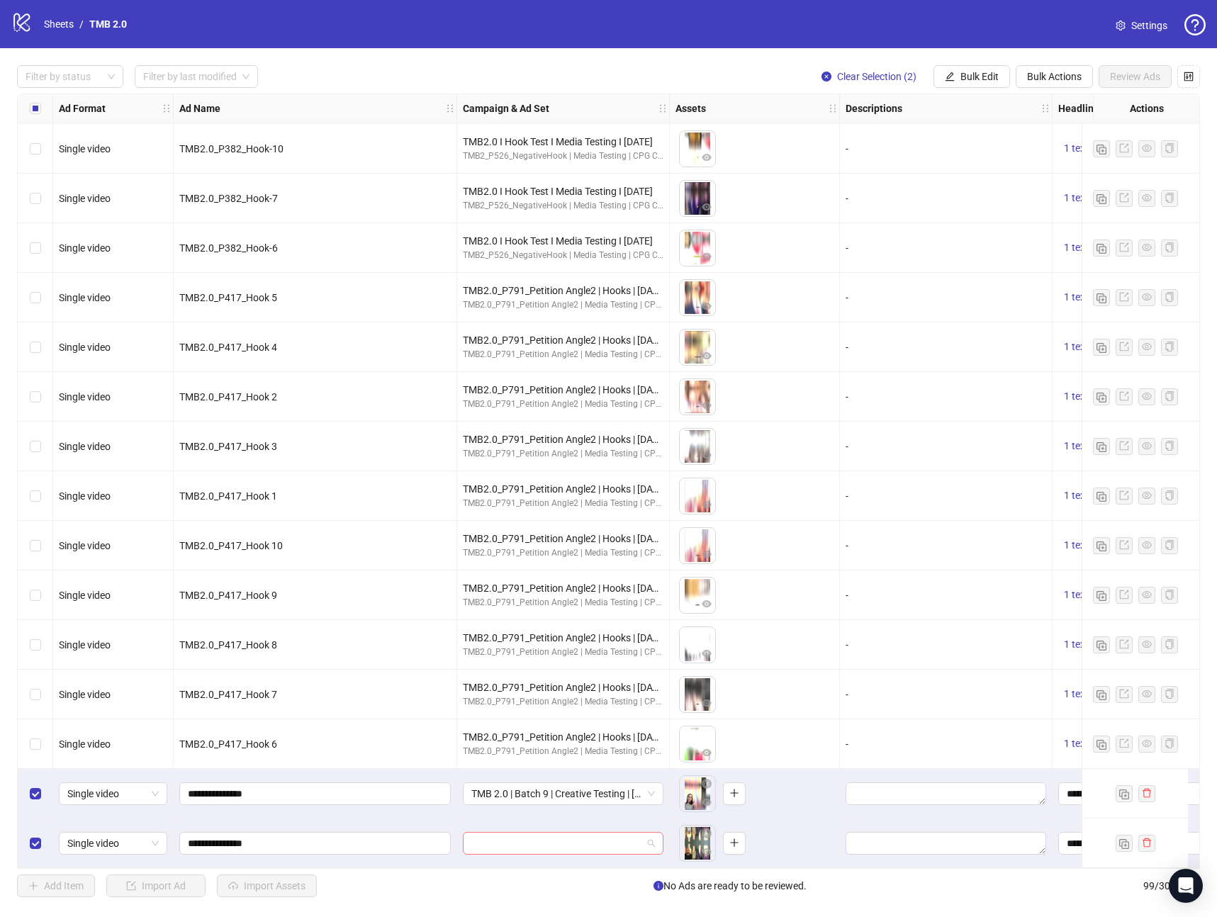
click at [517, 834] on input "search" at bounding box center [556, 843] width 171 height 21
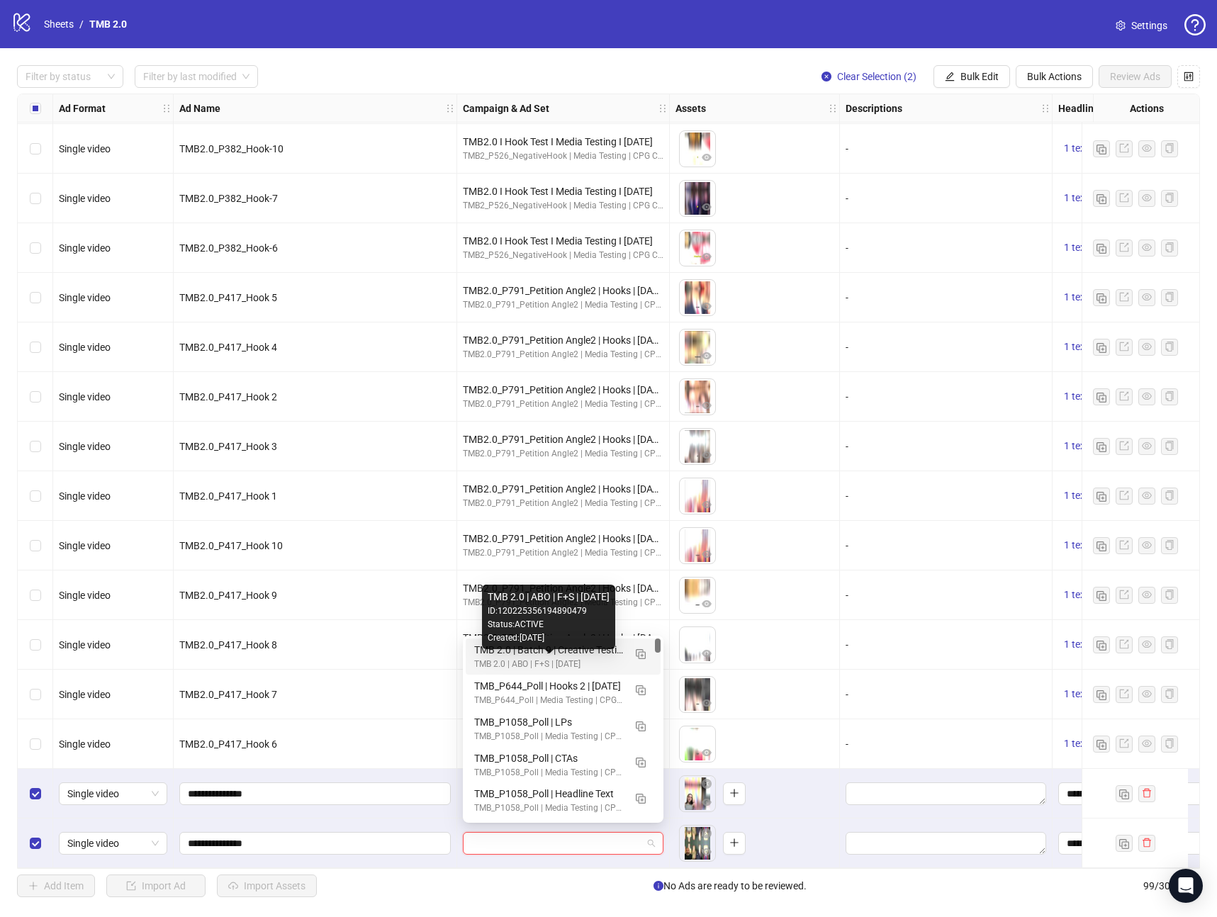
click at [595, 658] on div "TMB 2.0 | ABO | F+S | [DATE]" at bounding box center [549, 664] width 150 height 13
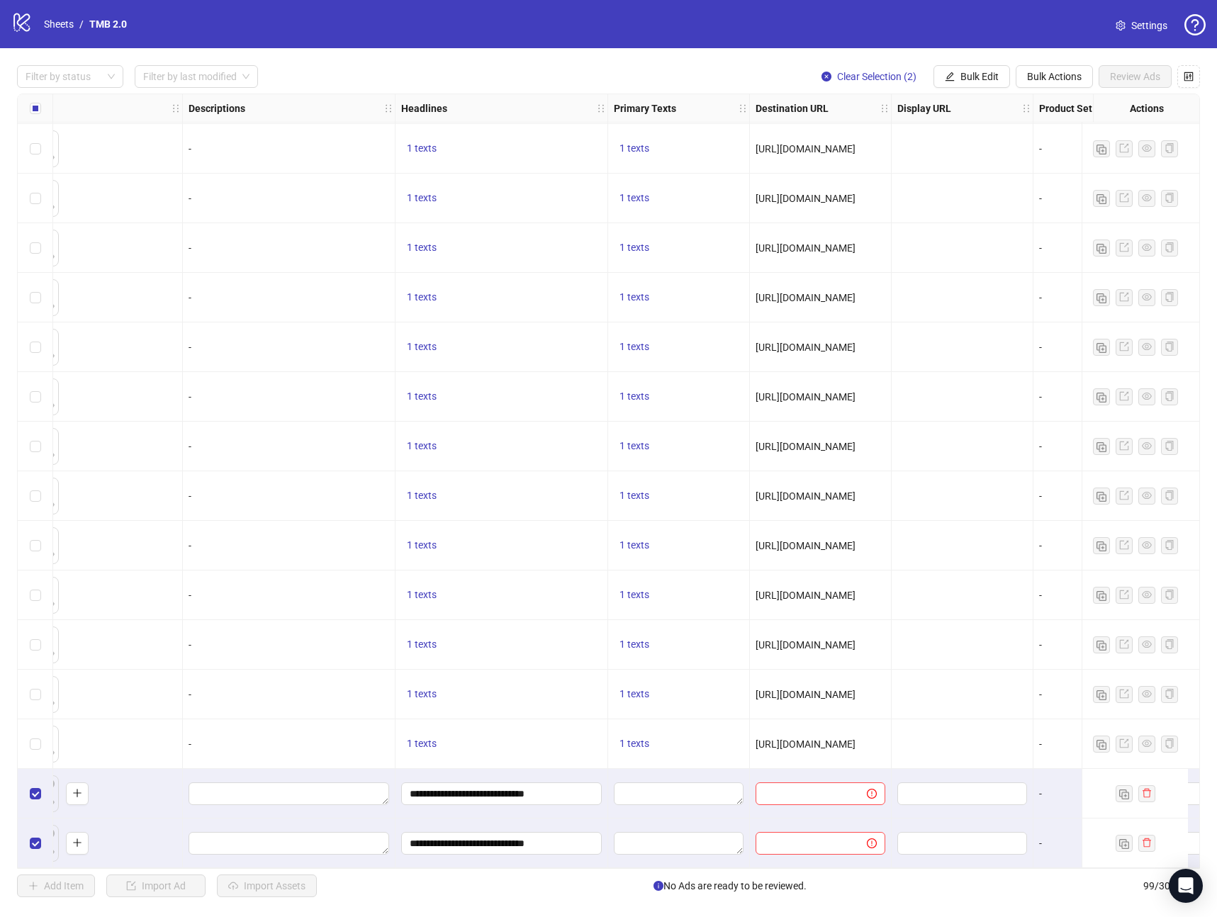
scroll to position [4172, 655]
click at [989, 80] on span "Bulk Edit" at bounding box center [979, 76] width 38 height 11
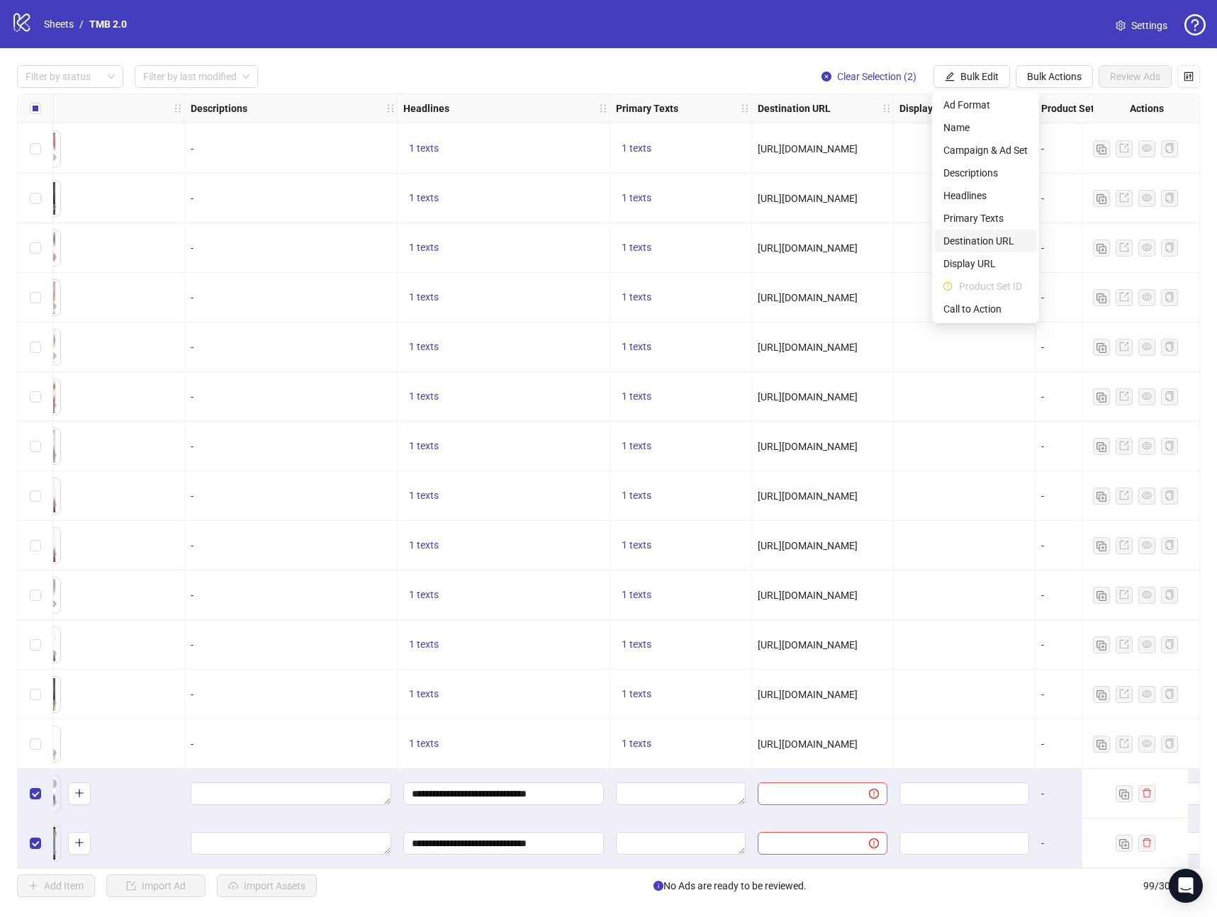
click at [971, 240] on span "Destination URL" at bounding box center [985, 241] width 84 height 16
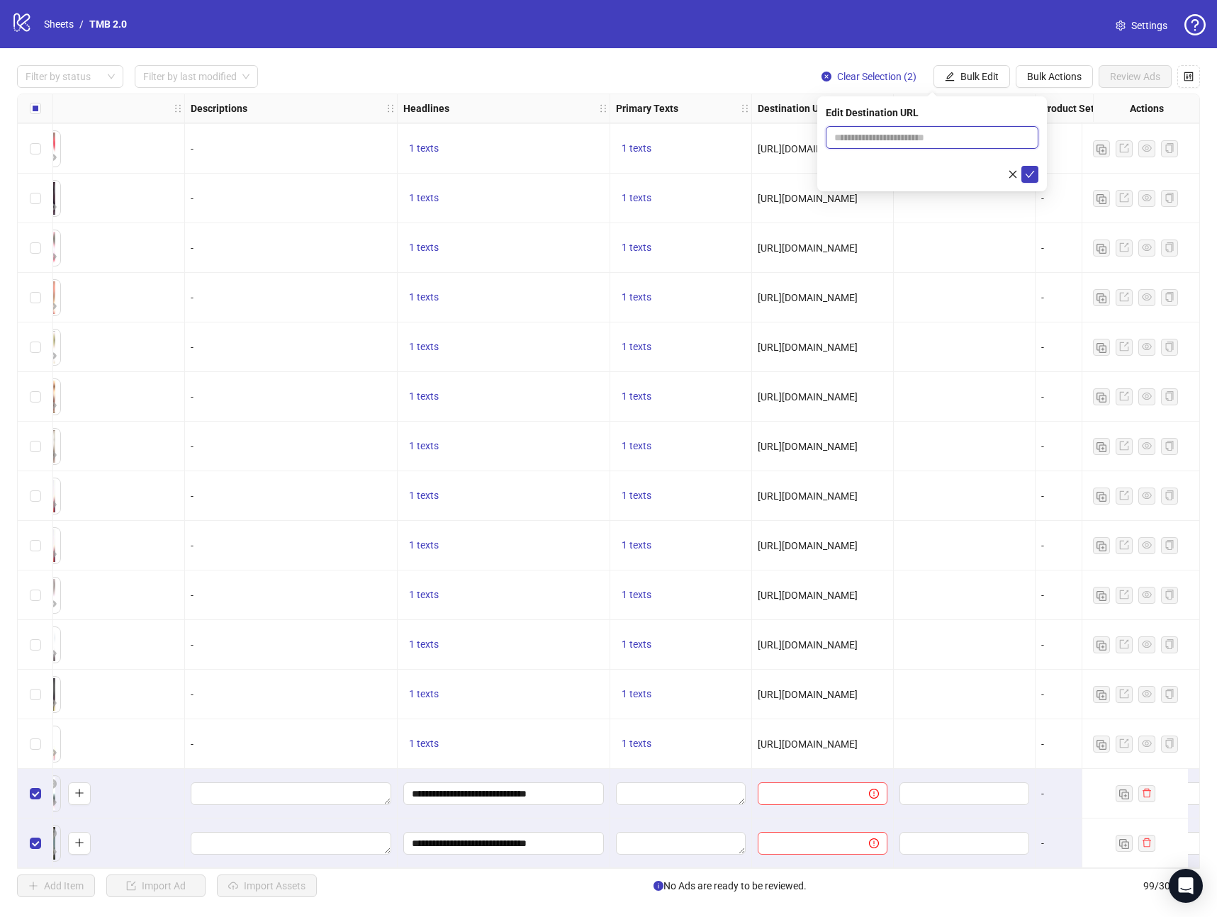
click at [875, 138] on input "text" at bounding box center [926, 138] width 184 height 16
paste input "**********"
type input "**********"
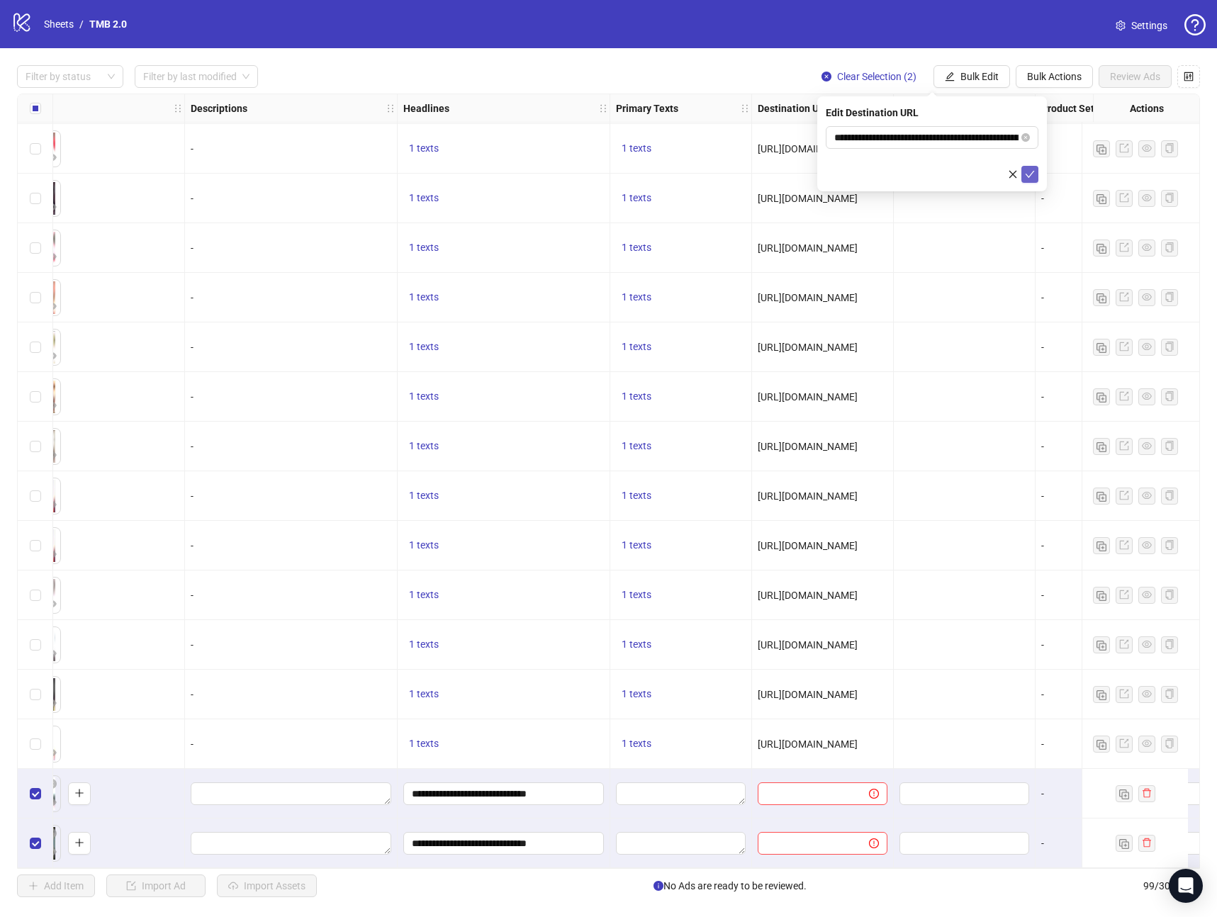
click at [1031, 176] on icon "check" at bounding box center [1030, 174] width 10 height 10
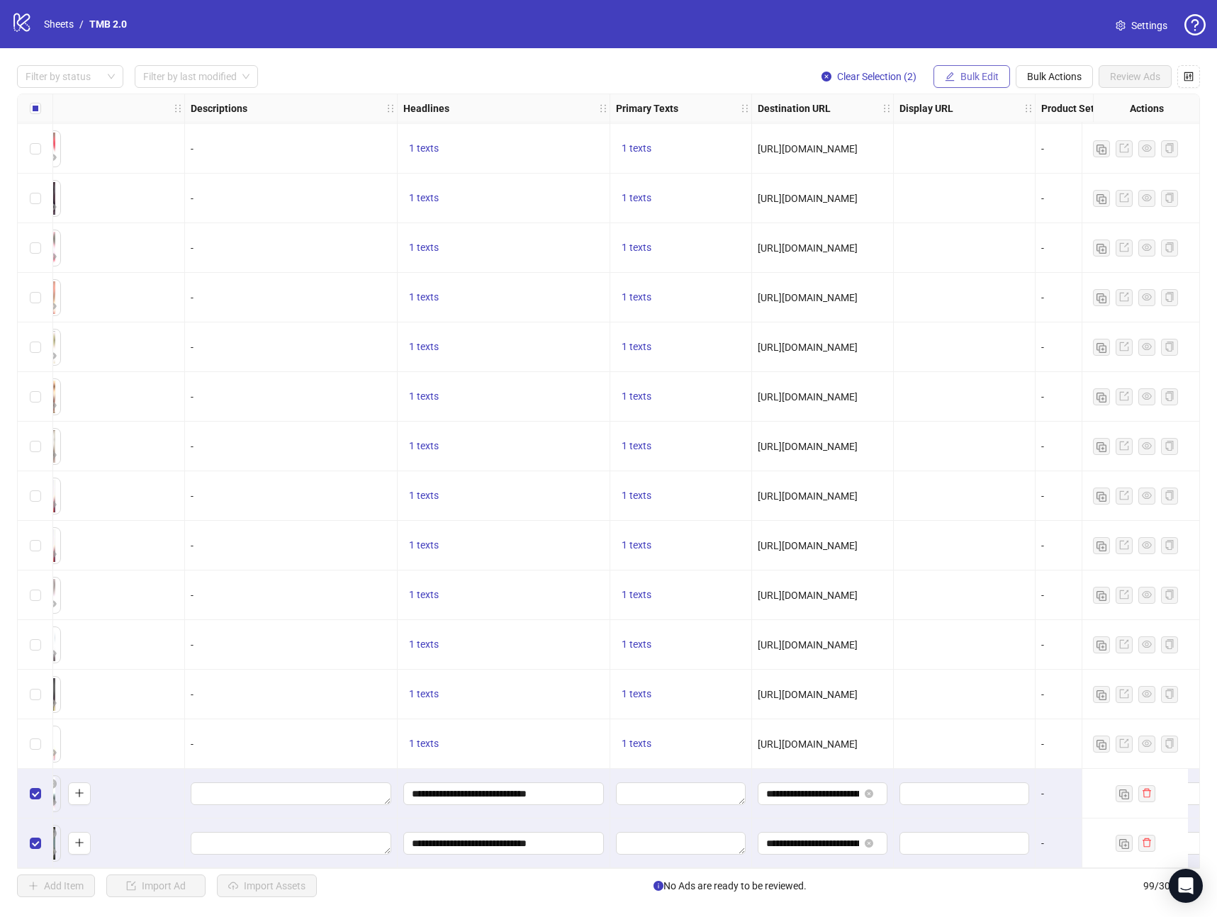
click at [951, 78] on icon "edit" at bounding box center [950, 77] width 10 height 10
click at [987, 303] on span "Call to Action" at bounding box center [985, 309] width 84 height 16
click at [882, 138] on input "search" at bounding box center [925, 137] width 183 height 21
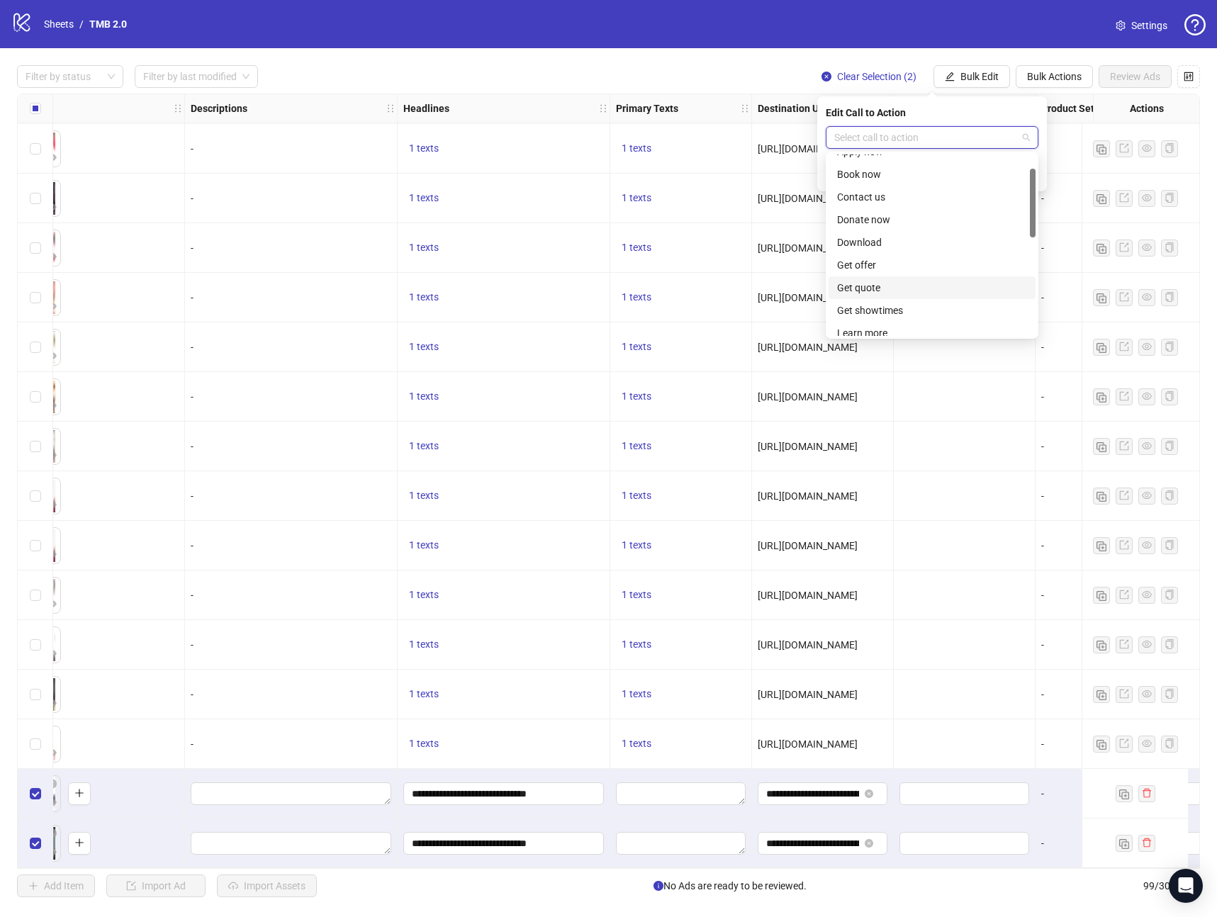
scroll to position [62, 0]
drag, startPoint x: 878, startPoint y: 305, endPoint x: 924, endPoint y: 224, distance: 93.4
click at [878, 305] on div "Learn more" at bounding box center [932, 308] width 190 height 16
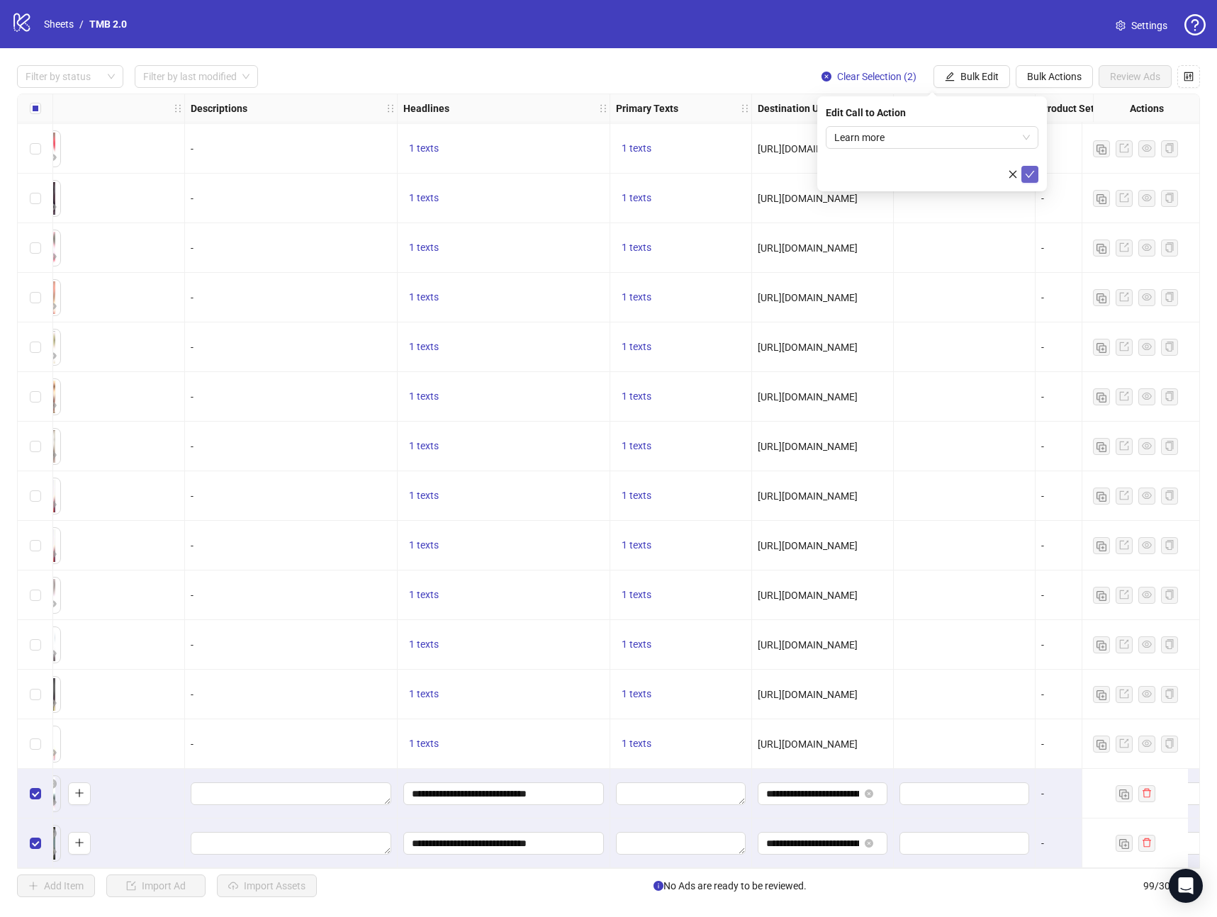
click at [1029, 169] on icon "check" at bounding box center [1030, 174] width 10 height 10
click at [978, 72] on span "Bulk Edit" at bounding box center [979, 76] width 38 height 11
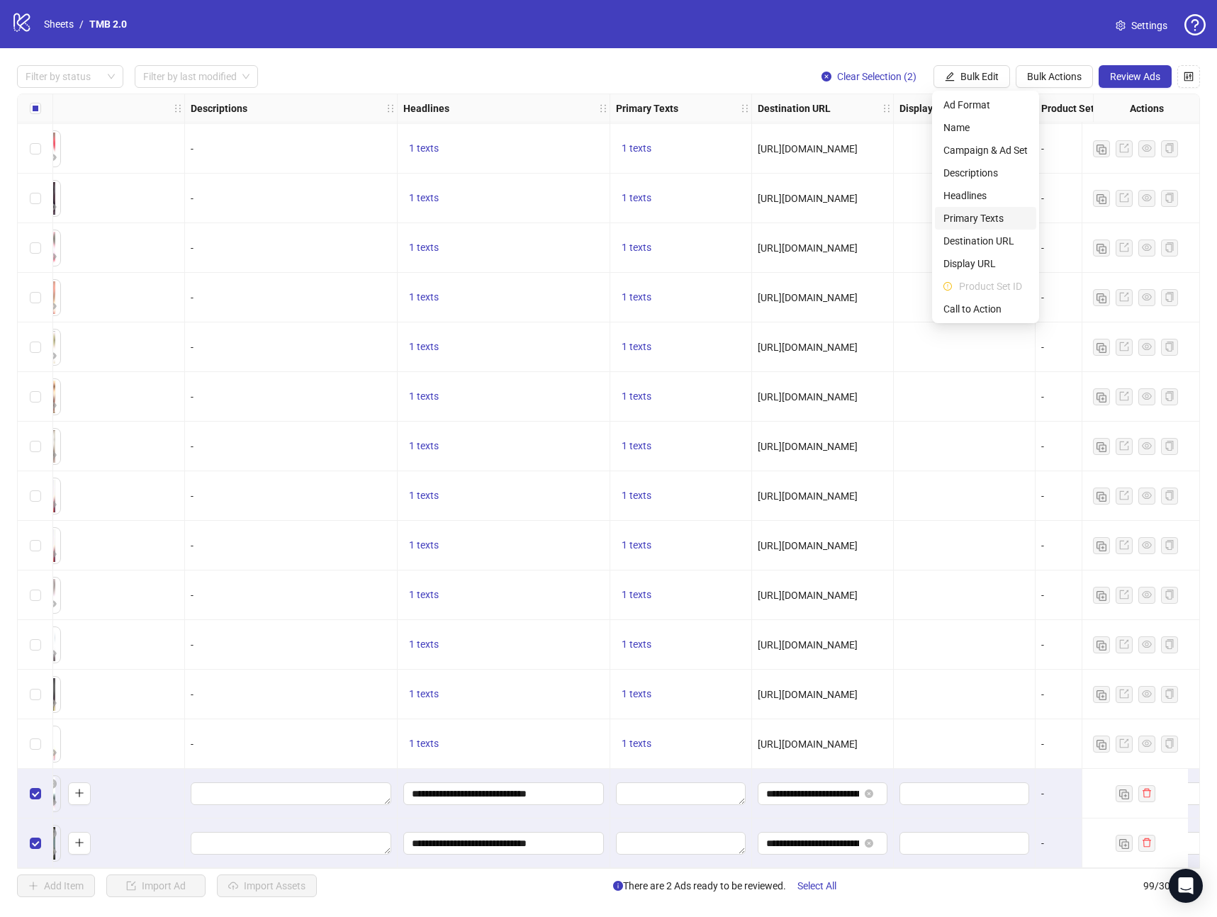
click at [980, 216] on span "Primary Texts" at bounding box center [985, 219] width 84 height 16
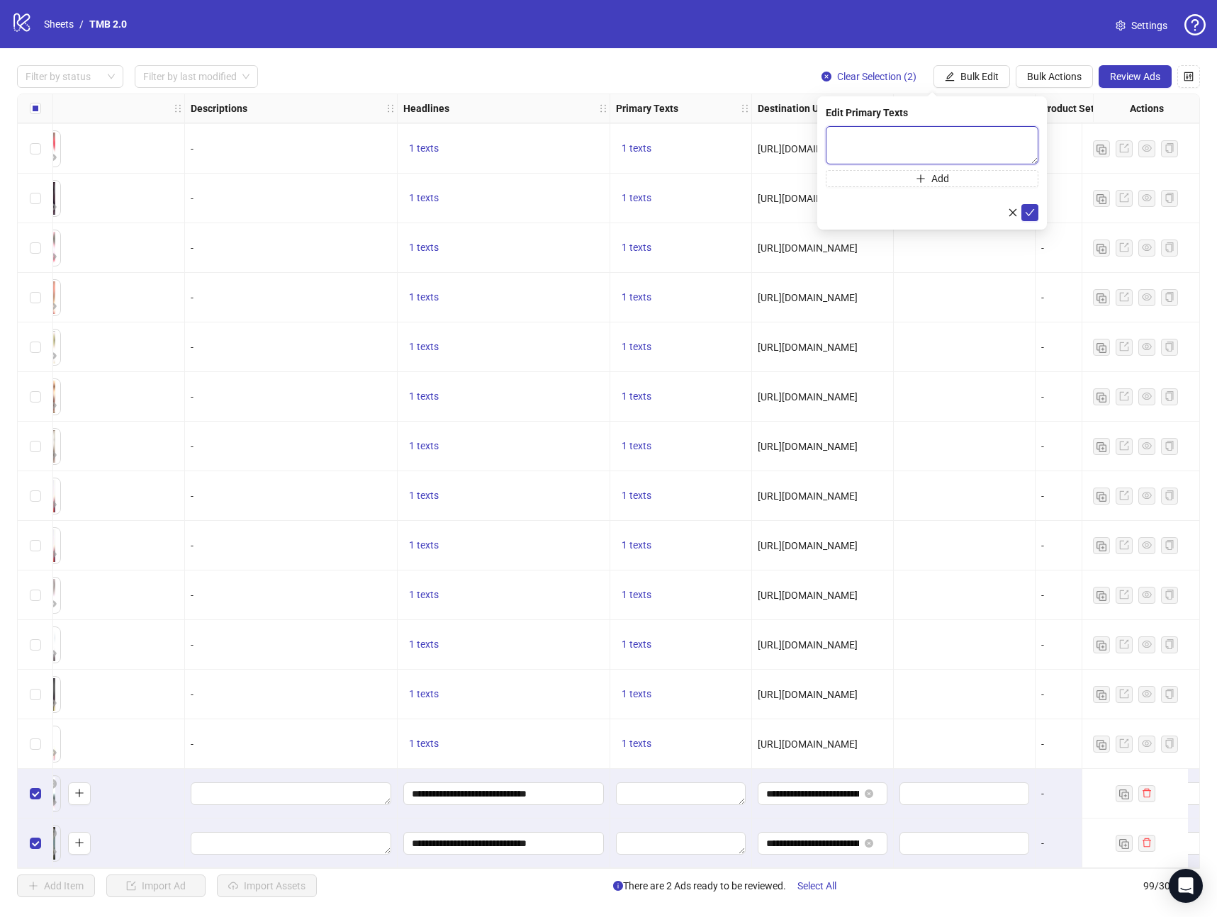
click at [866, 136] on textarea at bounding box center [932, 145] width 213 height 38
paste textarea "**********"
type textarea "**********"
click at [1026, 209] on icon "check" at bounding box center [1030, 213] width 10 height 10
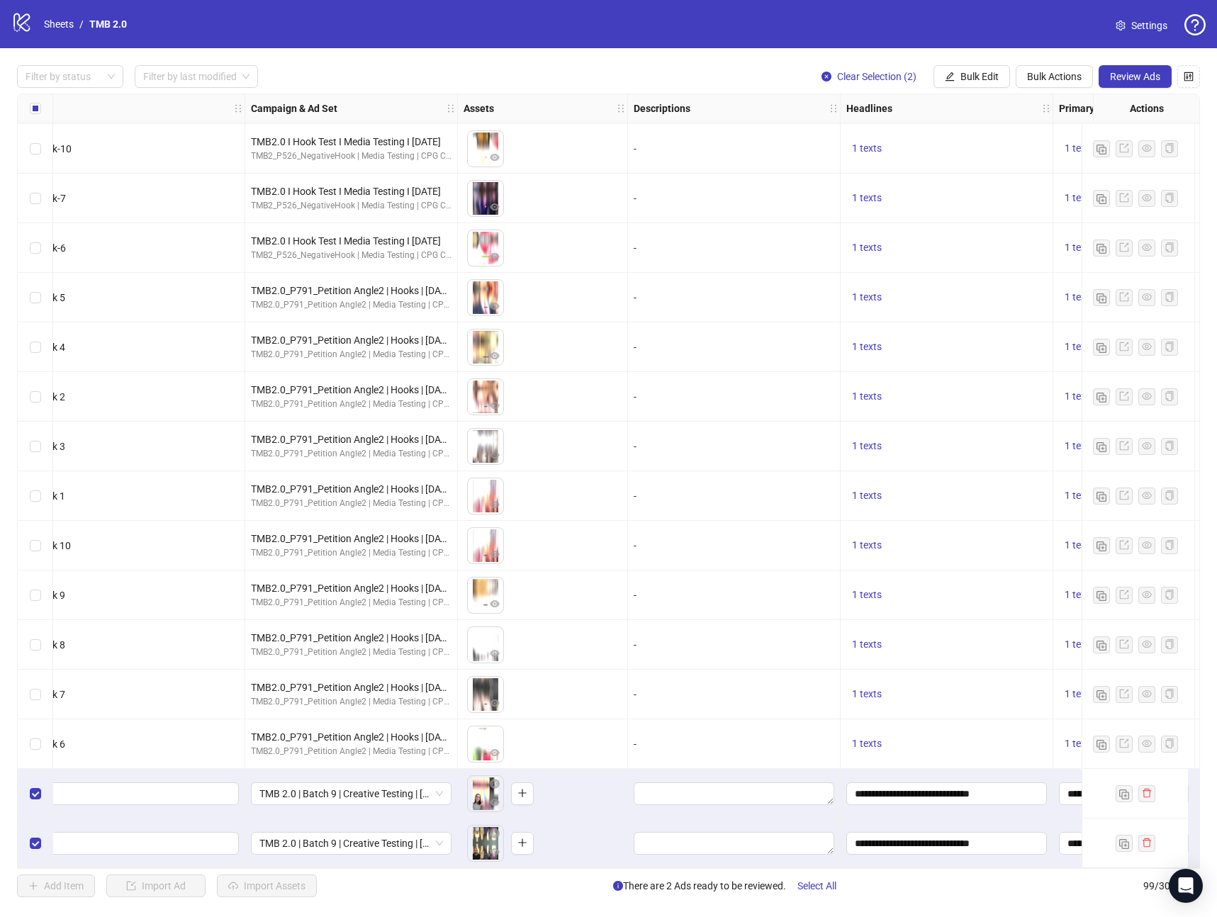
scroll to position [4172, 45]
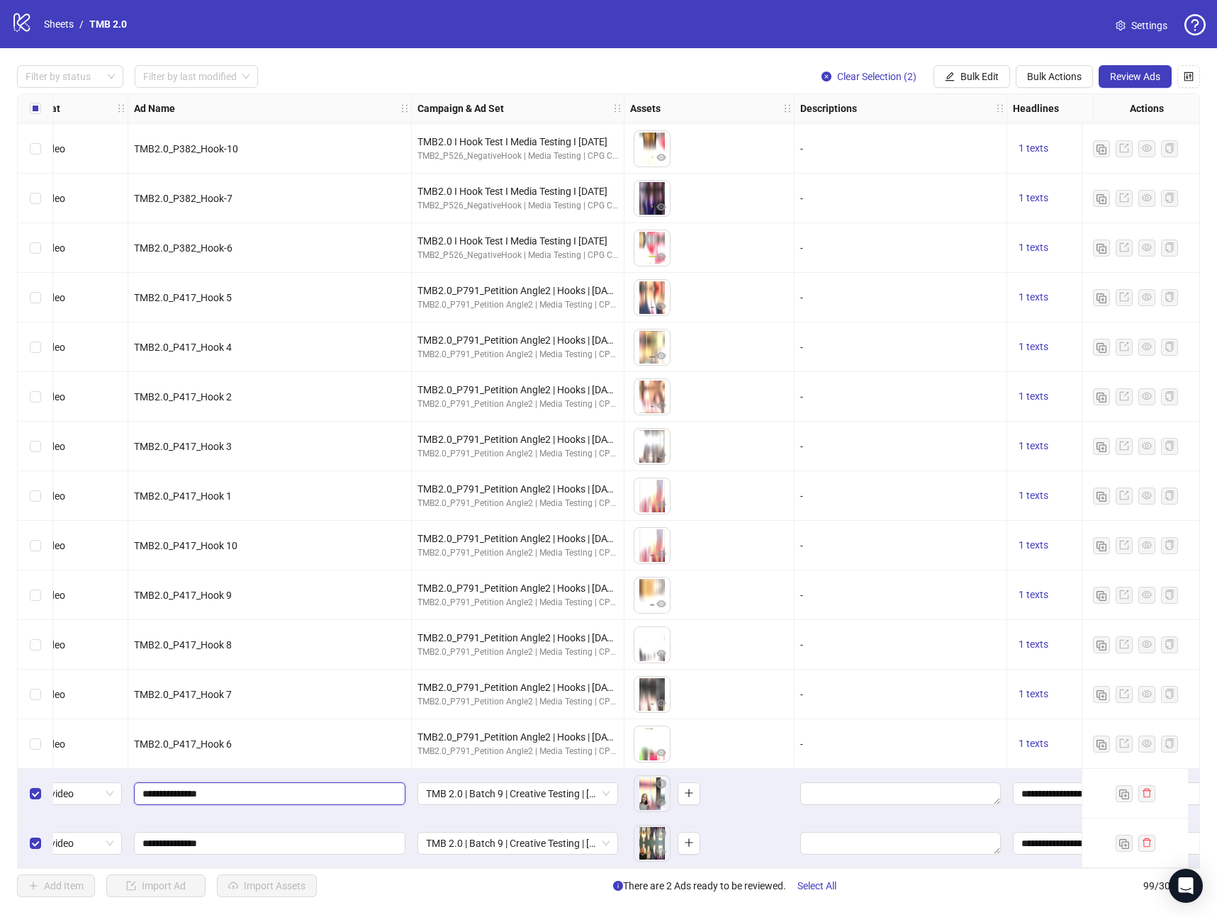
click at [244, 792] on input "**********" at bounding box center [268, 794] width 252 height 16
click at [228, 836] on input "**********" at bounding box center [268, 844] width 252 height 16
click at [229, 836] on input "**********" at bounding box center [268, 844] width 252 height 16
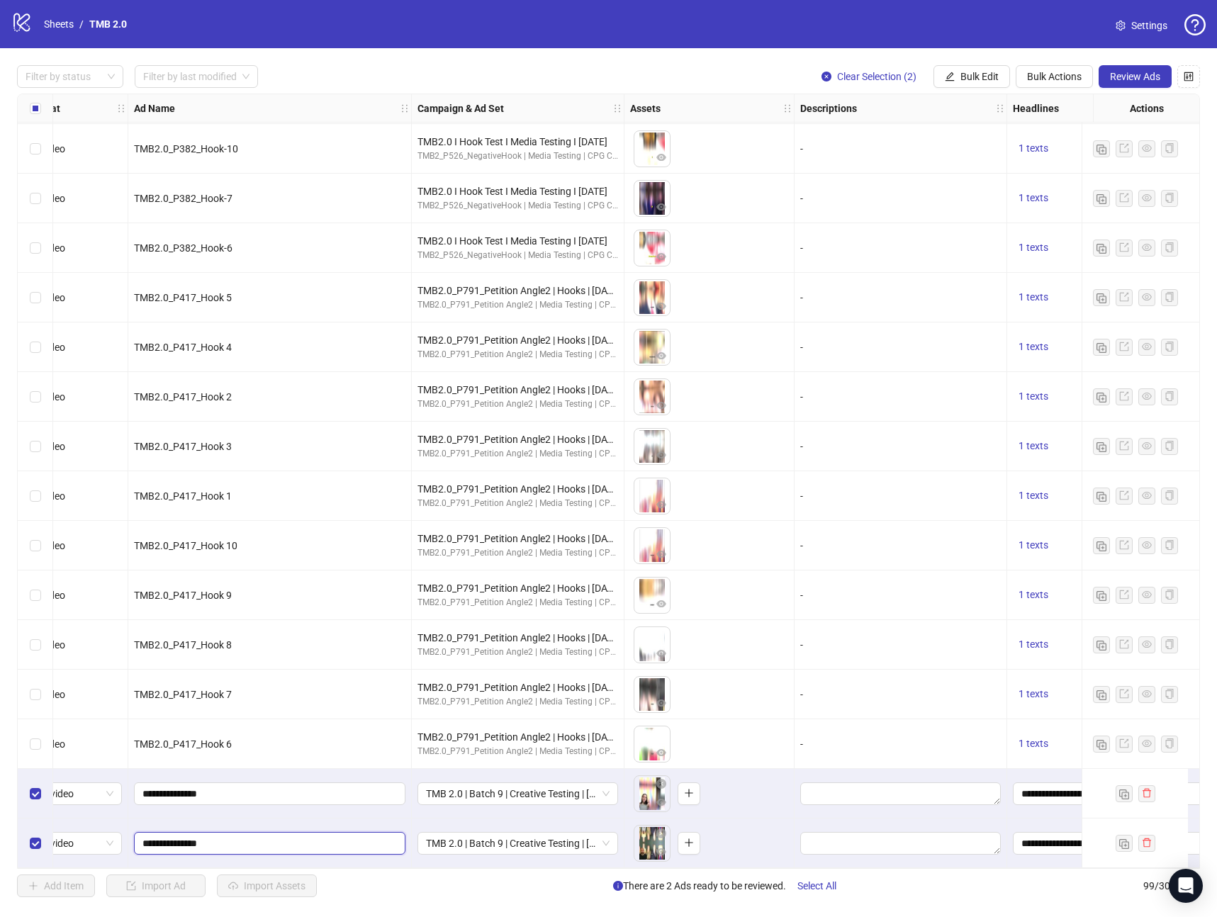
click at [229, 836] on input "**********" at bounding box center [268, 844] width 252 height 16
click at [1114, 67] on button "Review Ads" at bounding box center [1135, 76] width 73 height 23
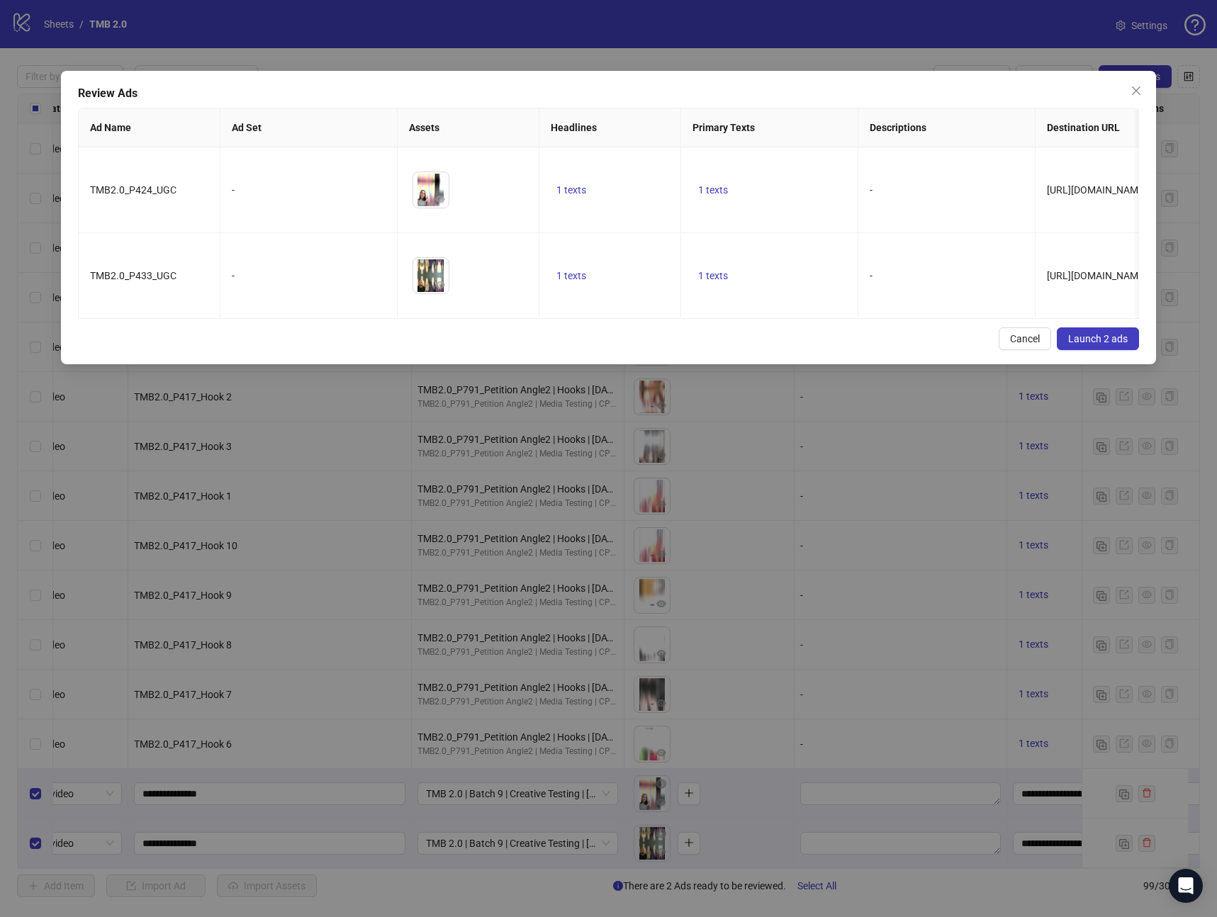
click at [1075, 337] on span "Launch 2 ads" at bounding box center [1098, 338] width 60 height 11
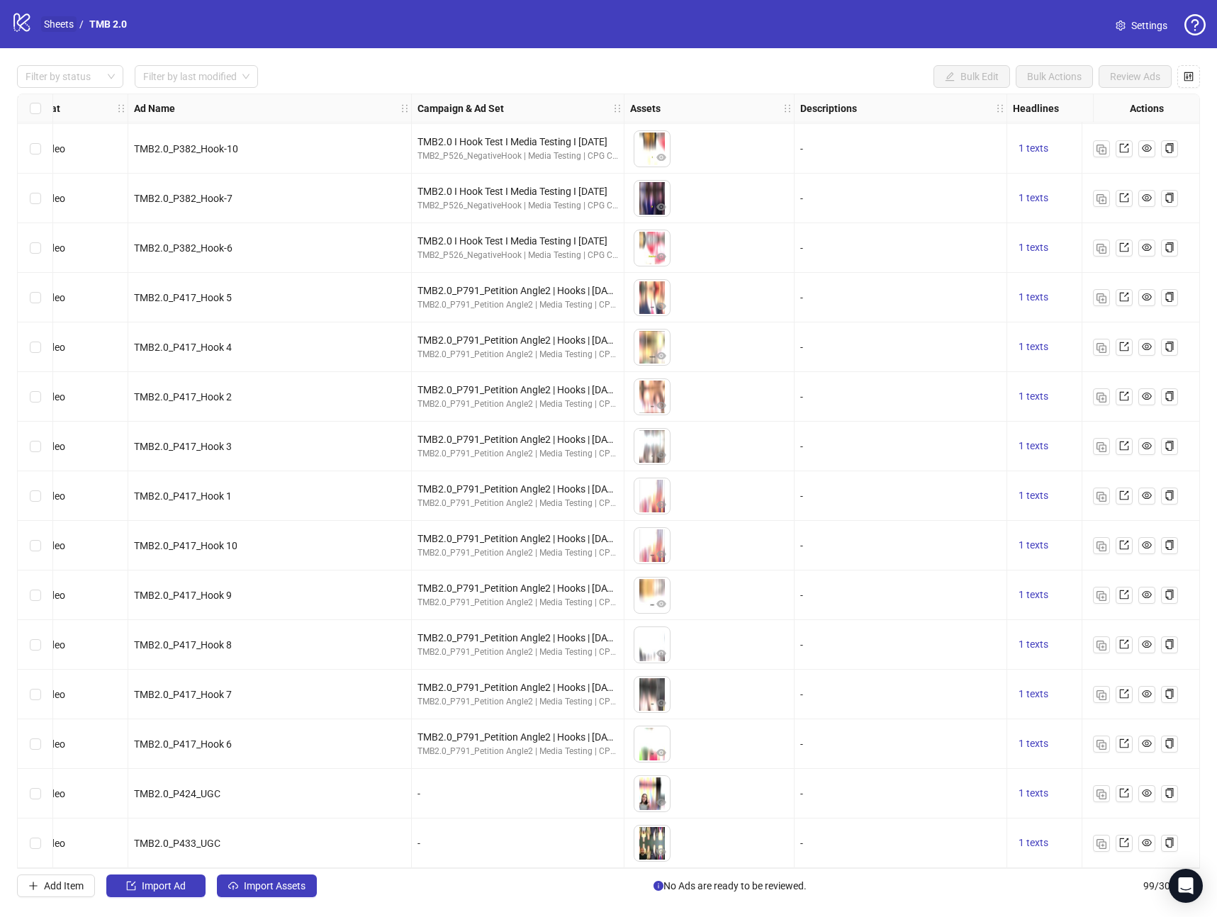
click at [63, 23] on link "Sheets" at bounding box center [58, 24] width 35 height 16
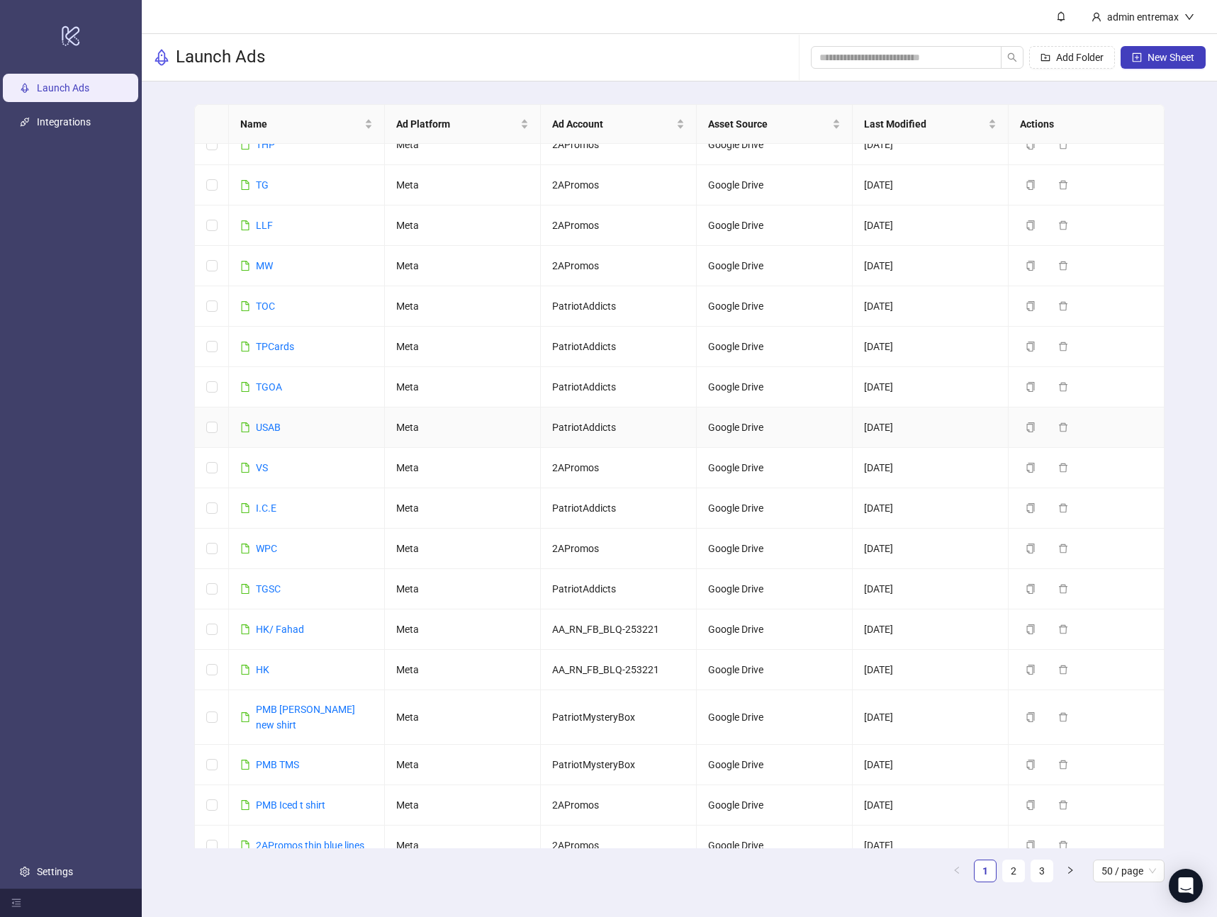
scroll to position [1316, 0]
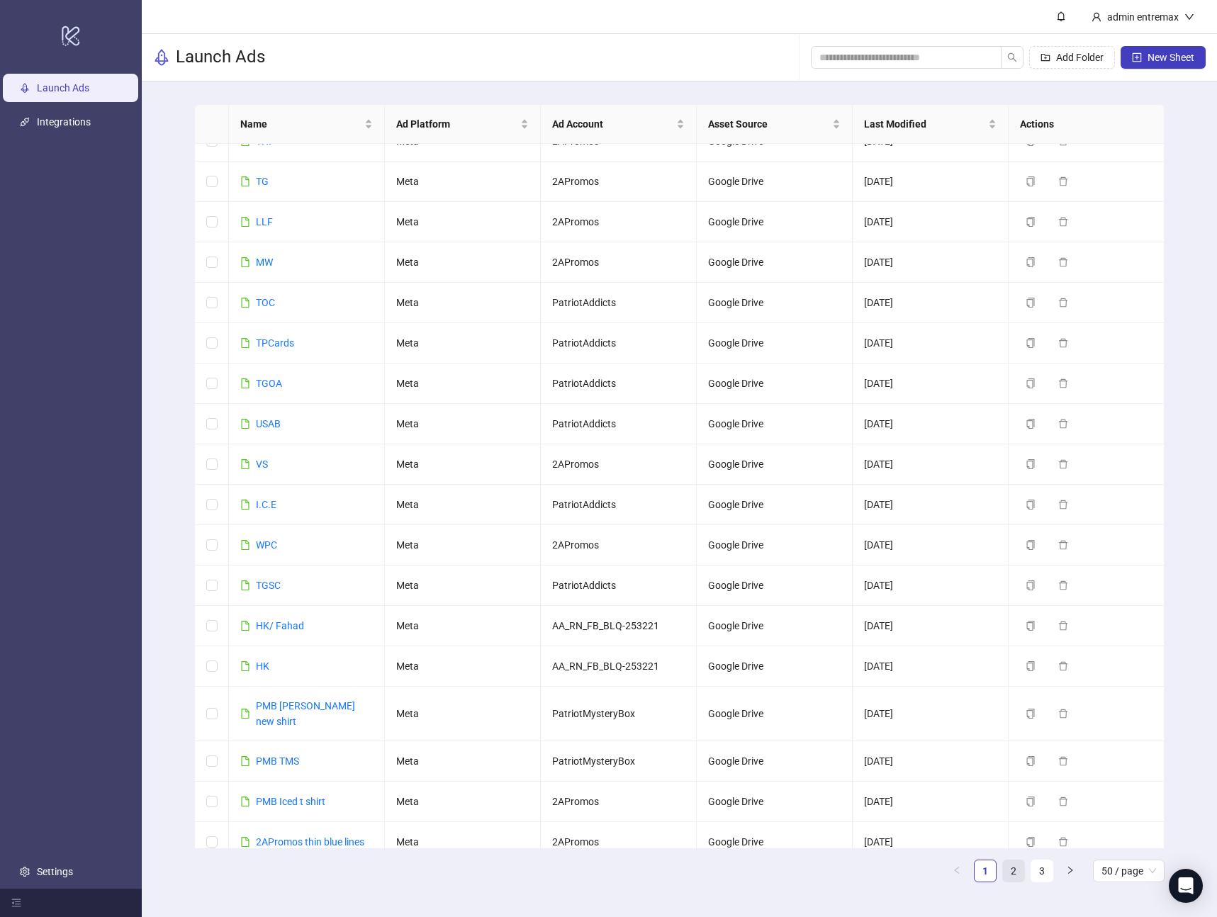
click at [1019, 870] on link "2" at bounding box center [1013, 871] width 21 height 21
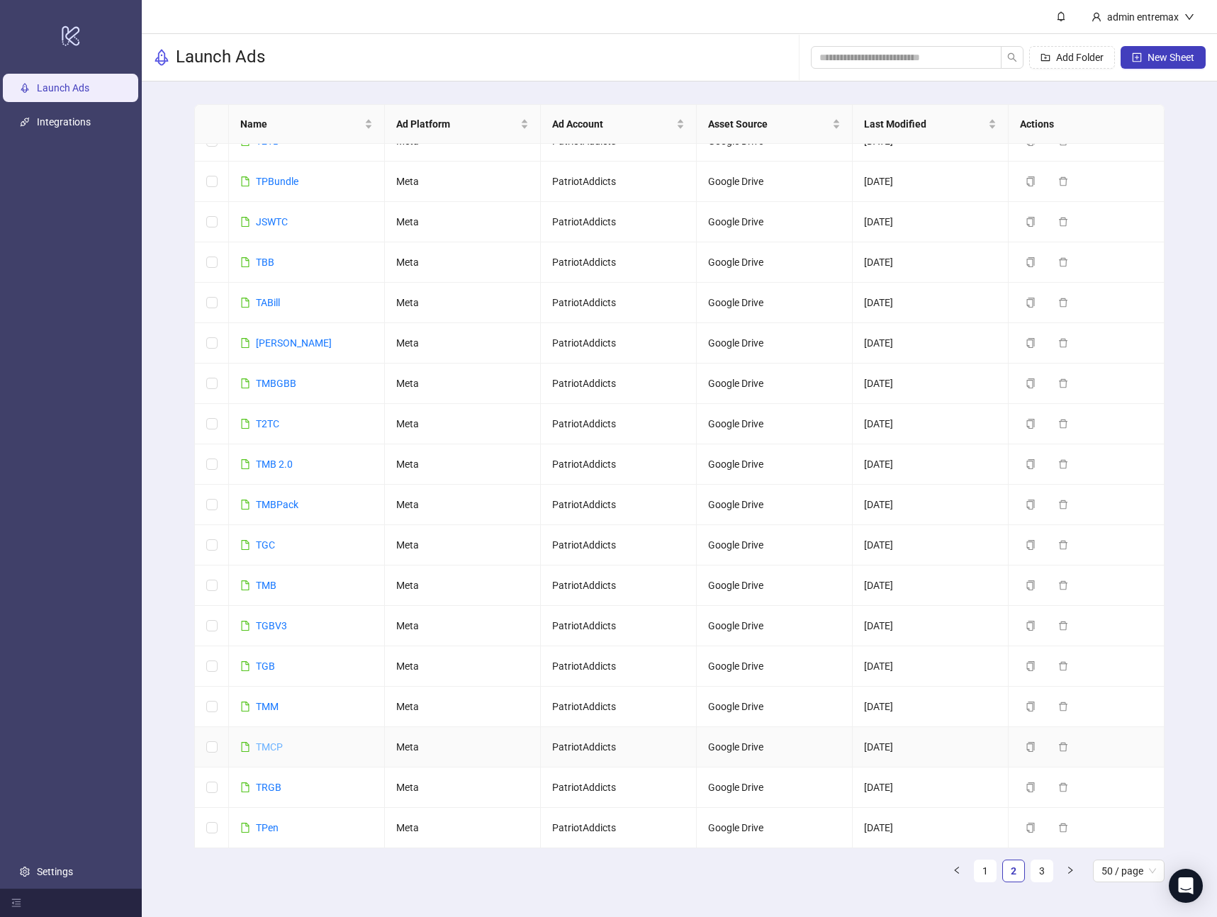
click at [271, 746] on link "TMCP" at bounding box center [269, 746] width 27 height 11
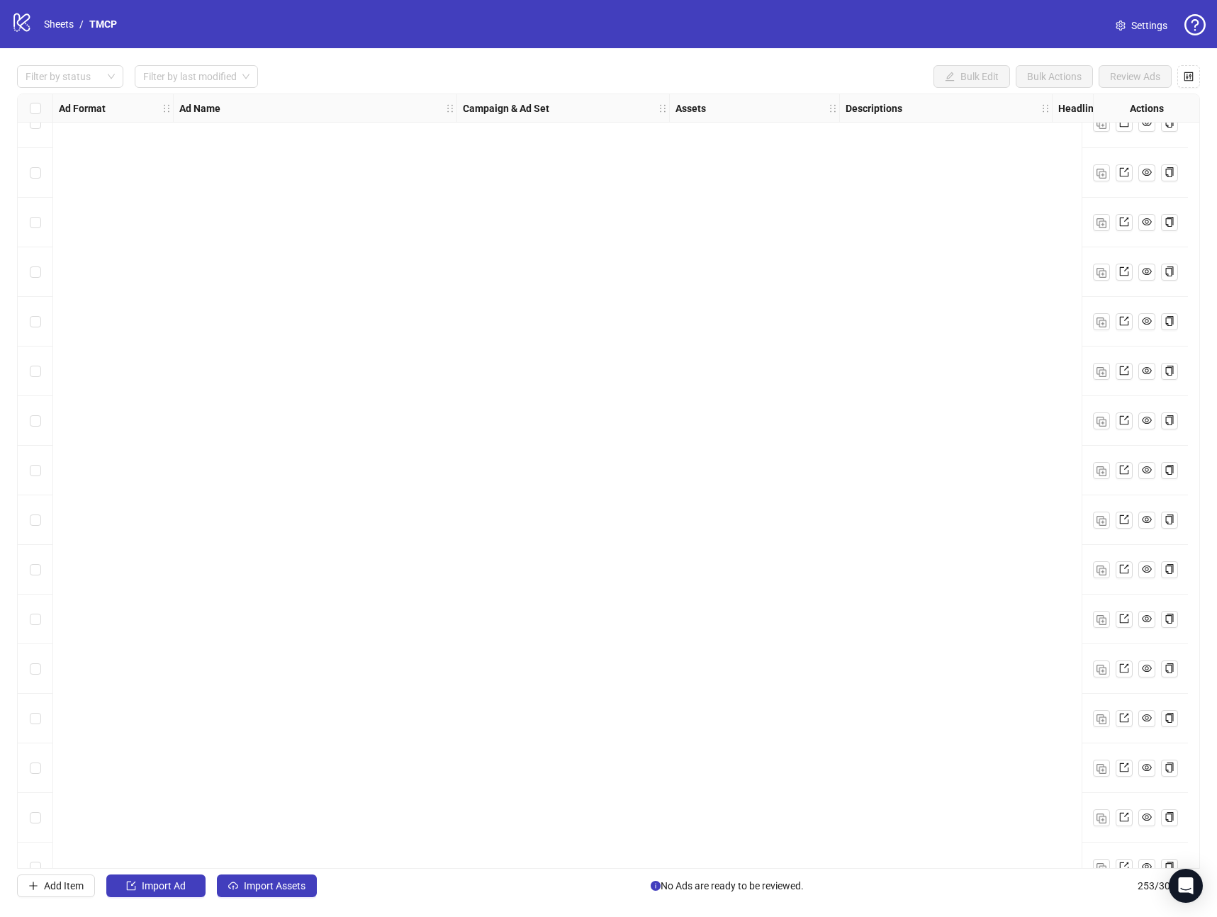
scroll to position [11813, 0]
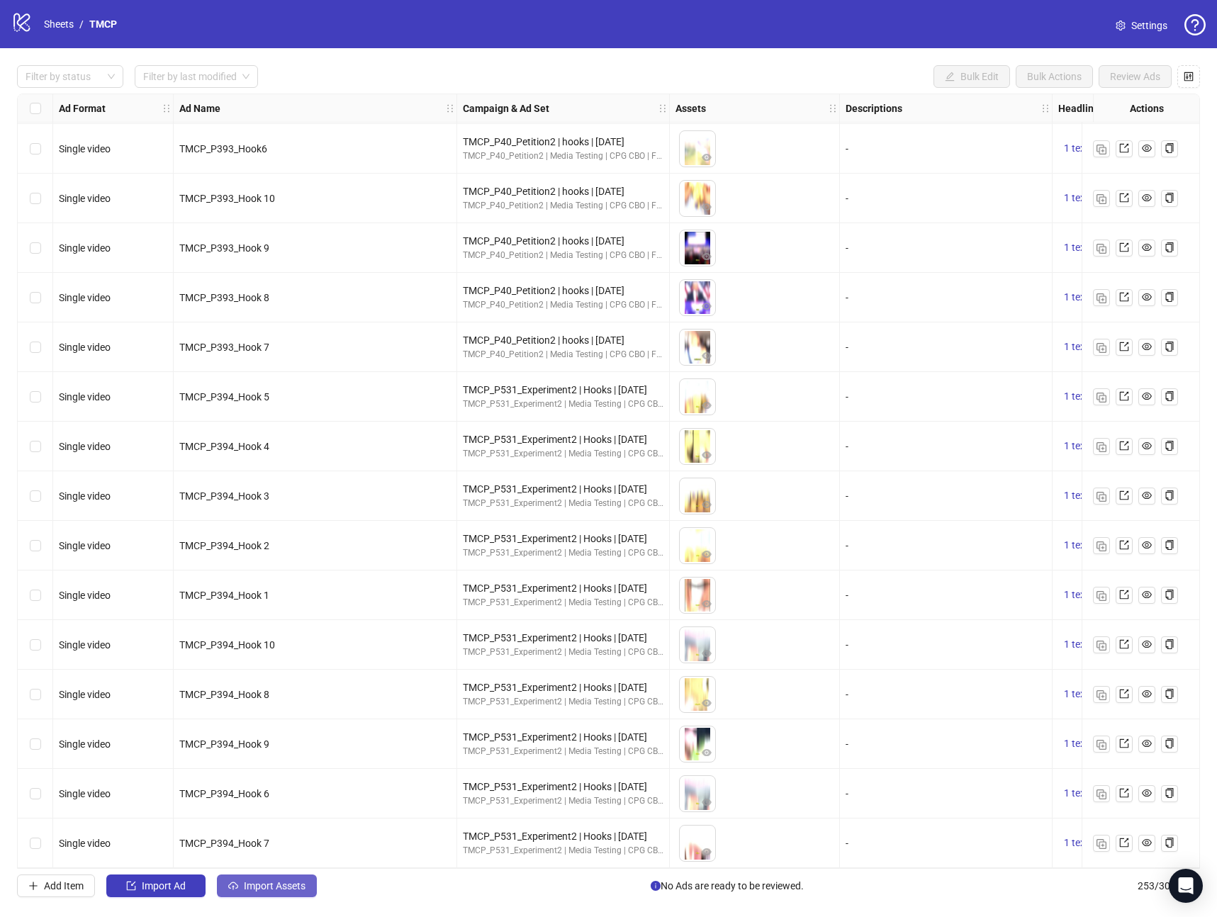
click at [302, 890] on span "Import Assets" at bounding box center [275, 885] width 62 height 11
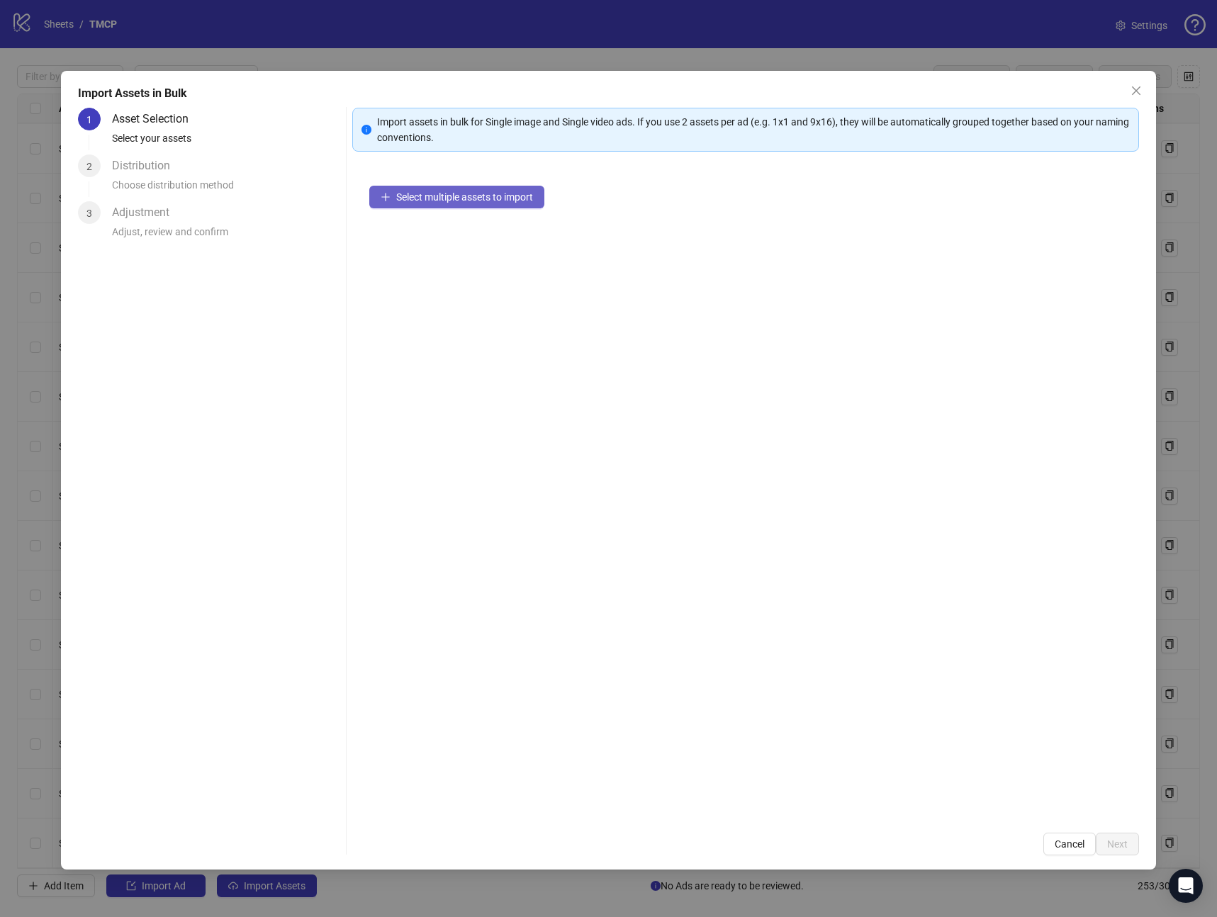
click at [491, 200] on span "Select multiple assets to import" at bounding box center [464, 196] width 137 height 11
click at [1126, 841] on span "Next" at bounding box center [1117, 844] width 21 height 11
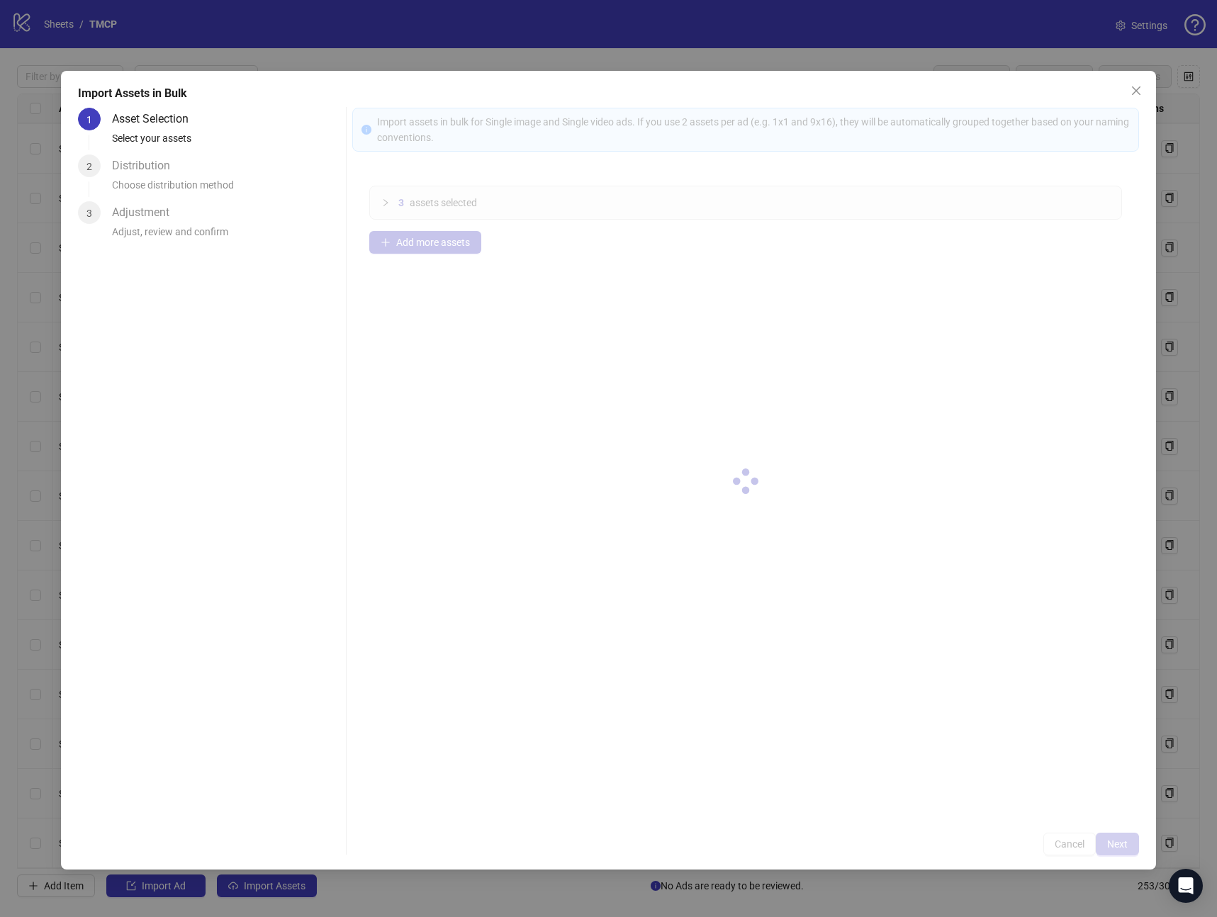
click at [1126, 841] on div at bounding box center [745, 482] width 787 height 748
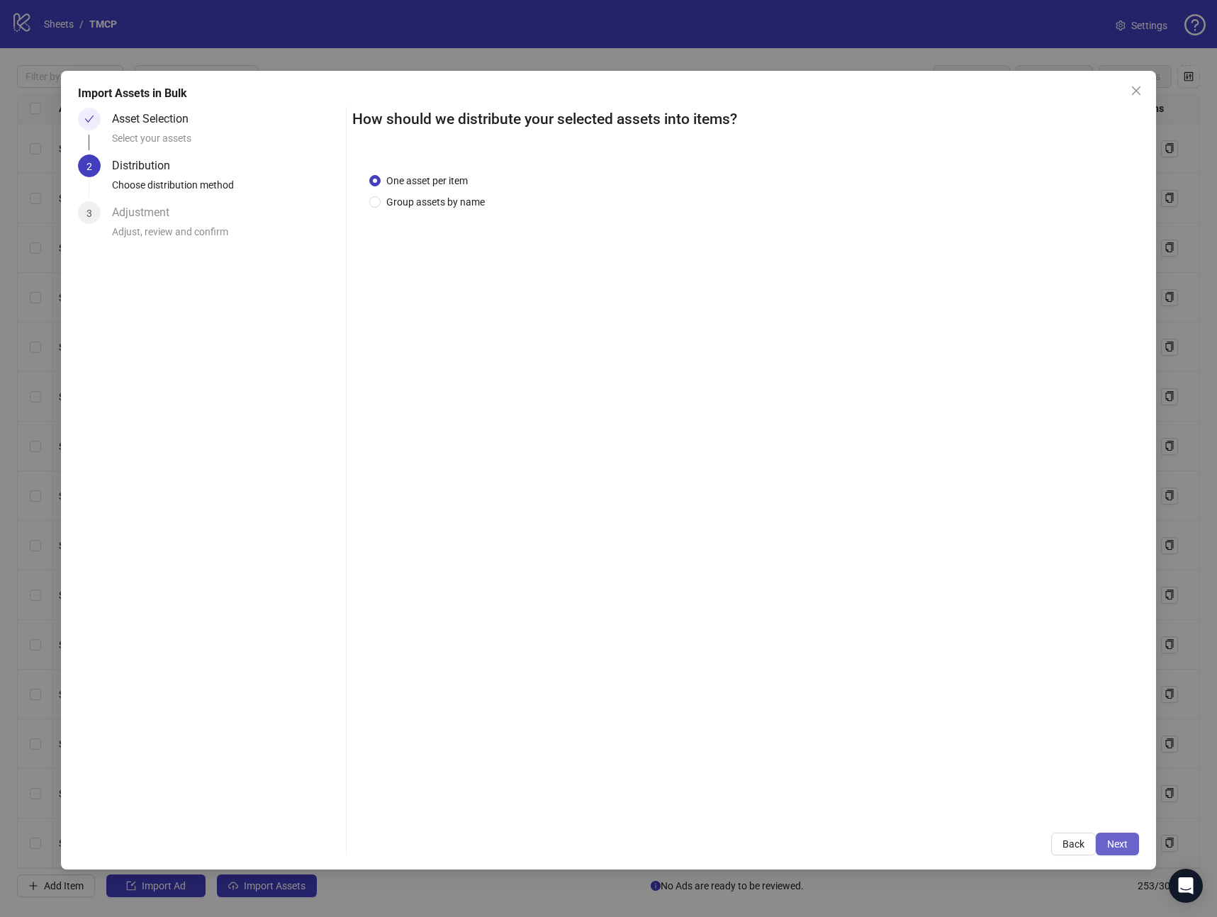
click at [1125, 841] on span "Next" at bounding box center [1117, 844] width 21 height 11
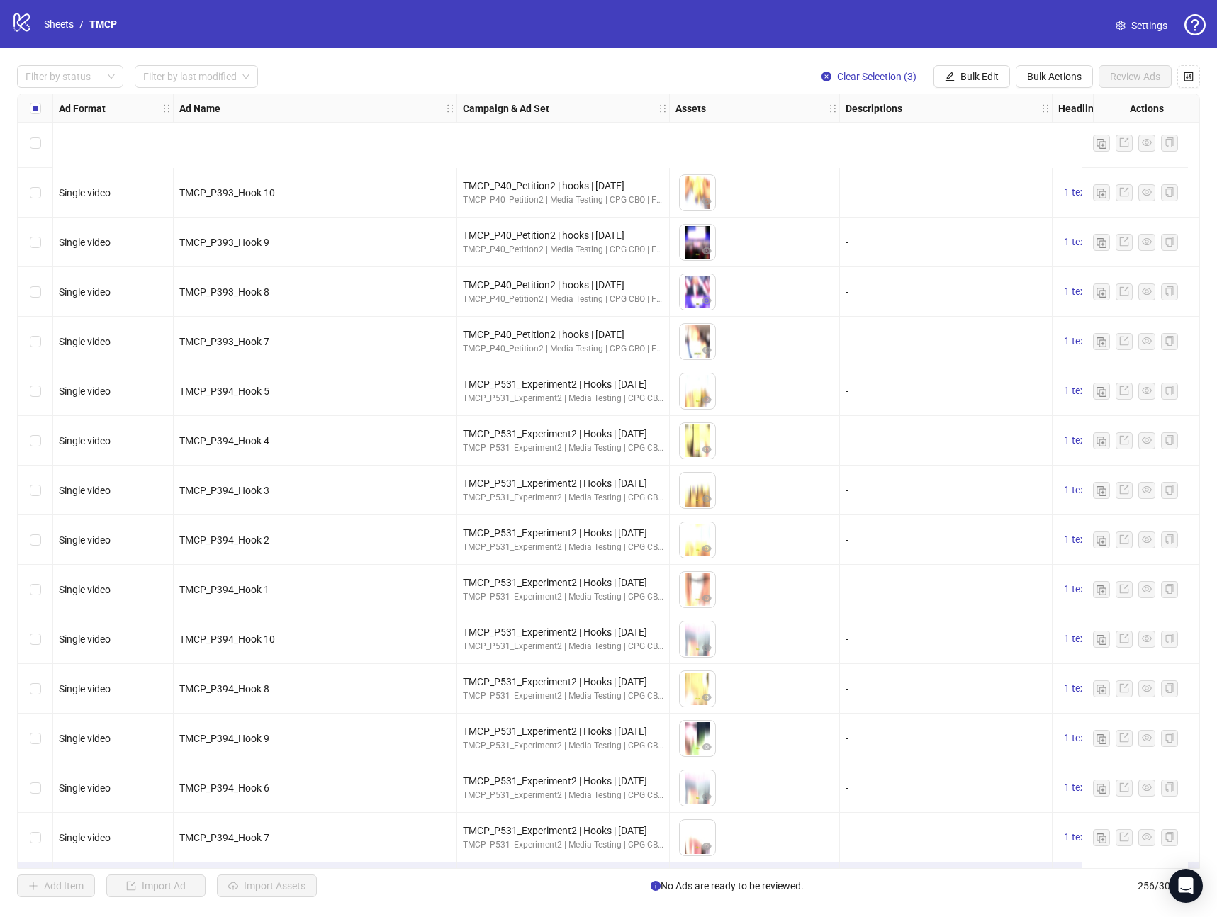
scroll to position [11962, 0]
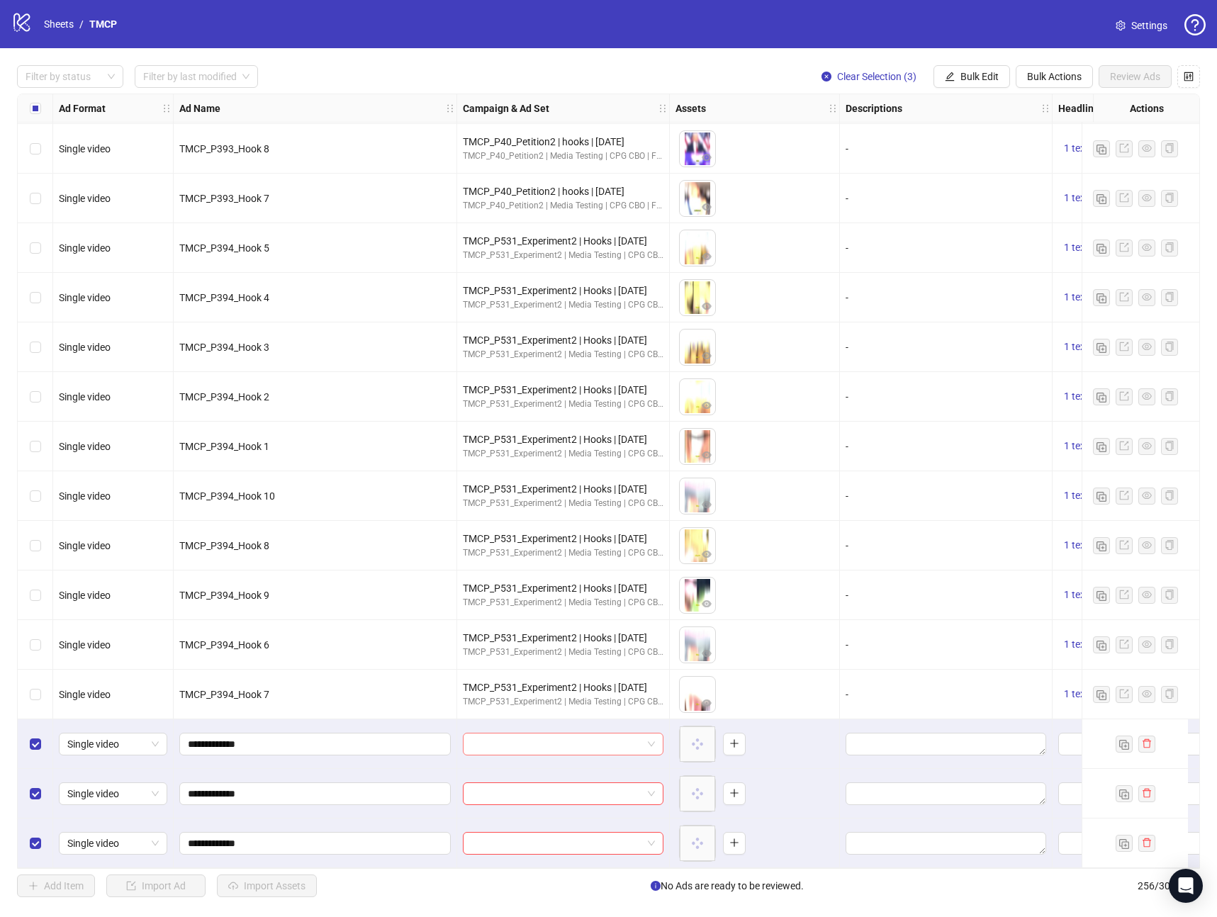
click at [516, 739] on input "search" at bounding box center [556, 744] width 171 height 21
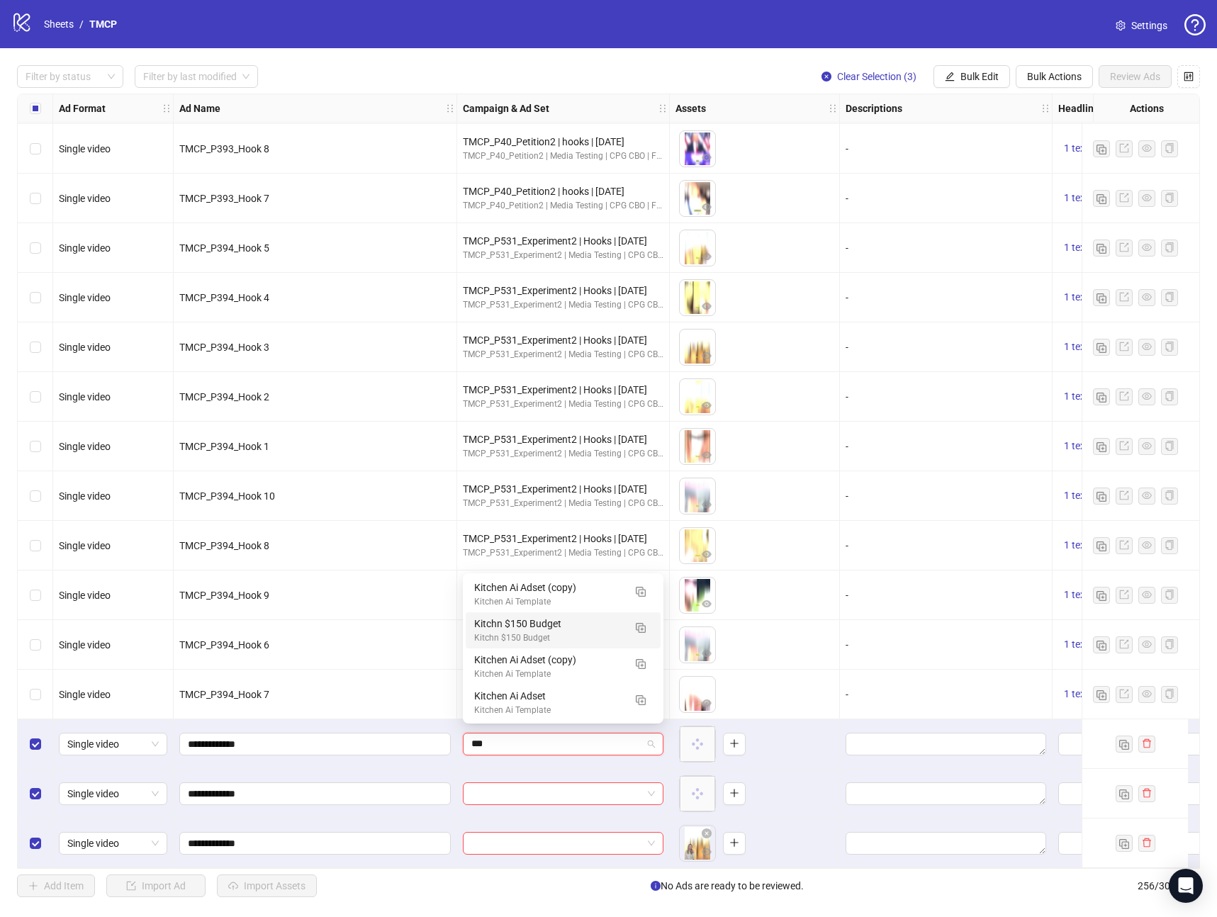
type input "***"
click at [627, 323] on div "TMCP_P531_Experiment2 | Hooks | [DATE] TMCP_P531_Experiment2 | Media Testing | …" at bounding box center [563, 348] width 213 height 50
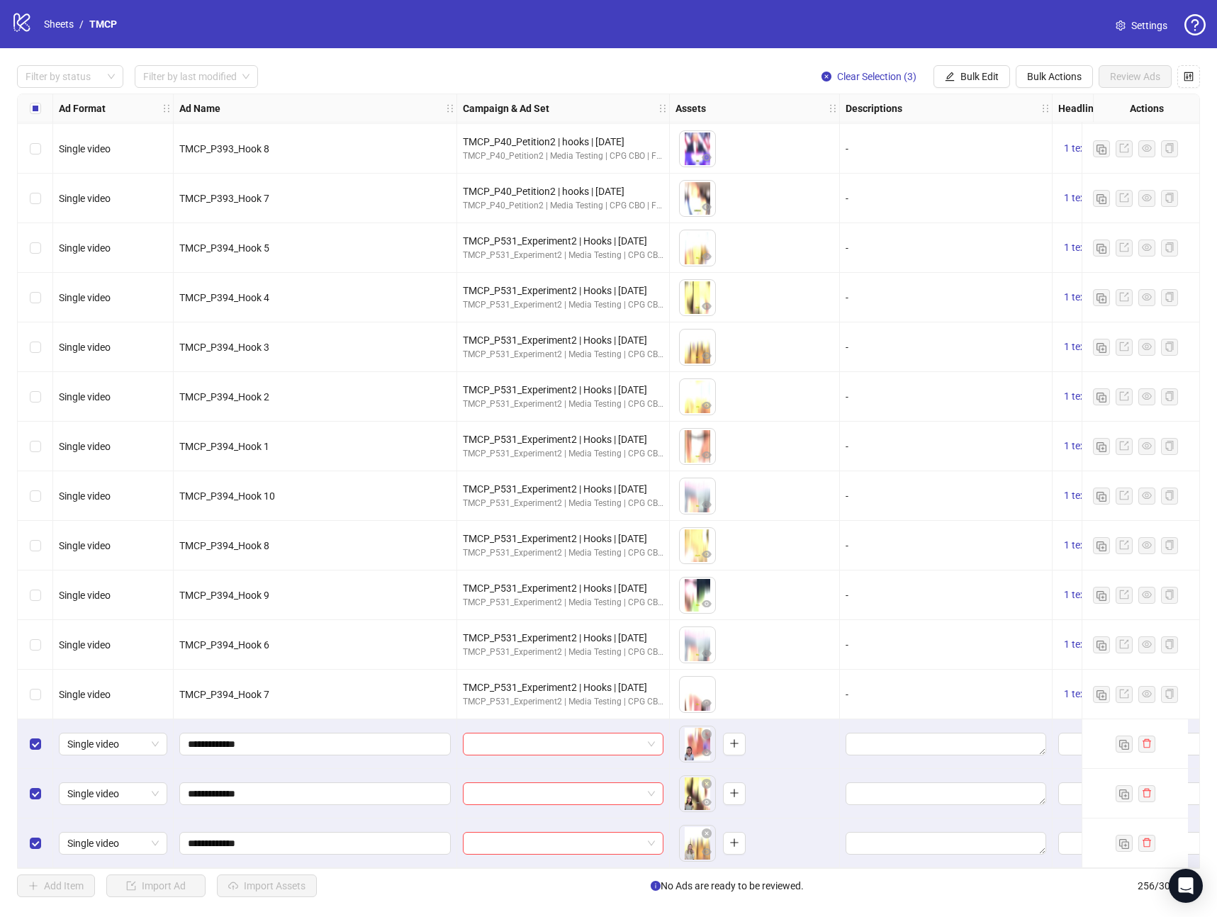
click at [544, 753] on div at bounding box center [563, 744] width 213 height 50
click at [539, 744] on input "search" at bounding box center [556, 744] width 171 height 21
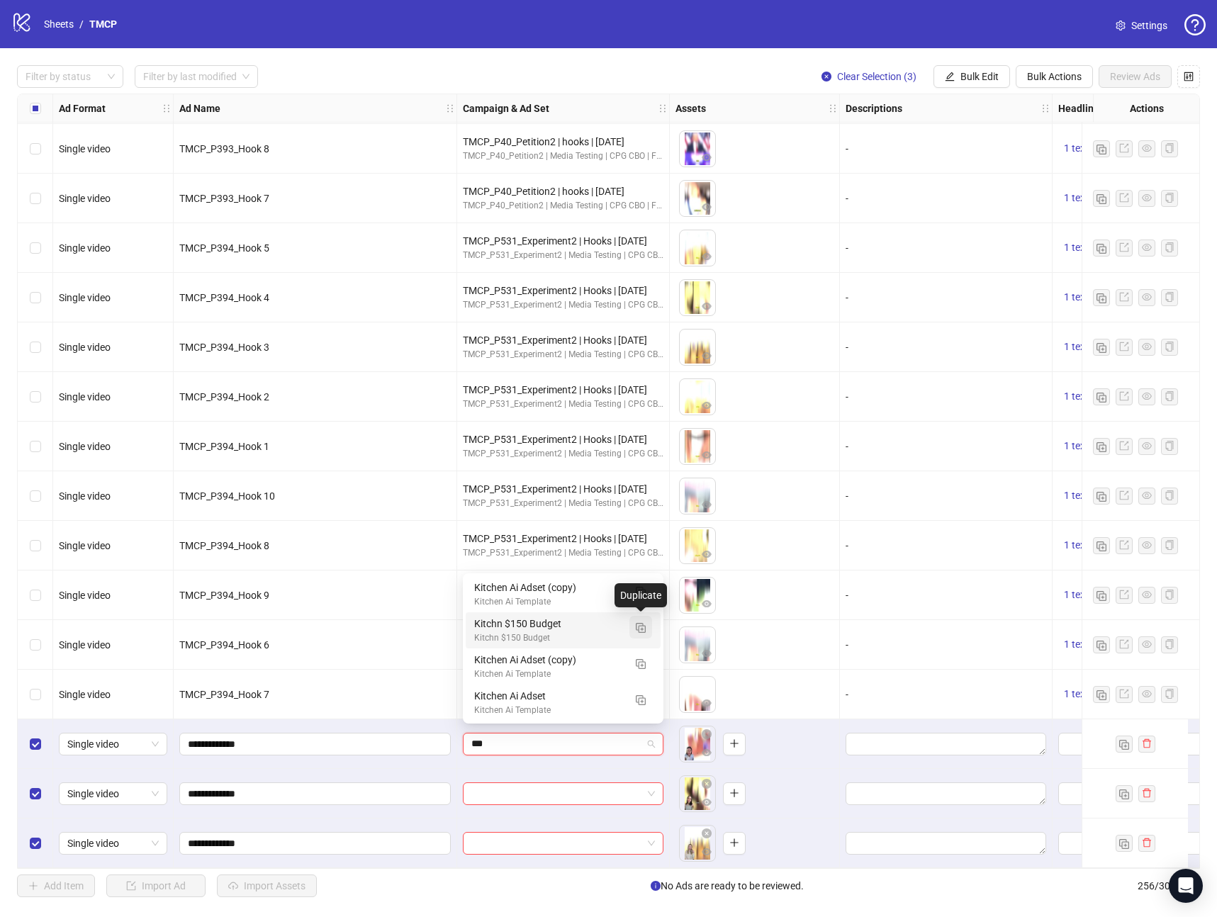
click at [639, 629] on img "button" at bounding box center [641, 628] width 10 height 10
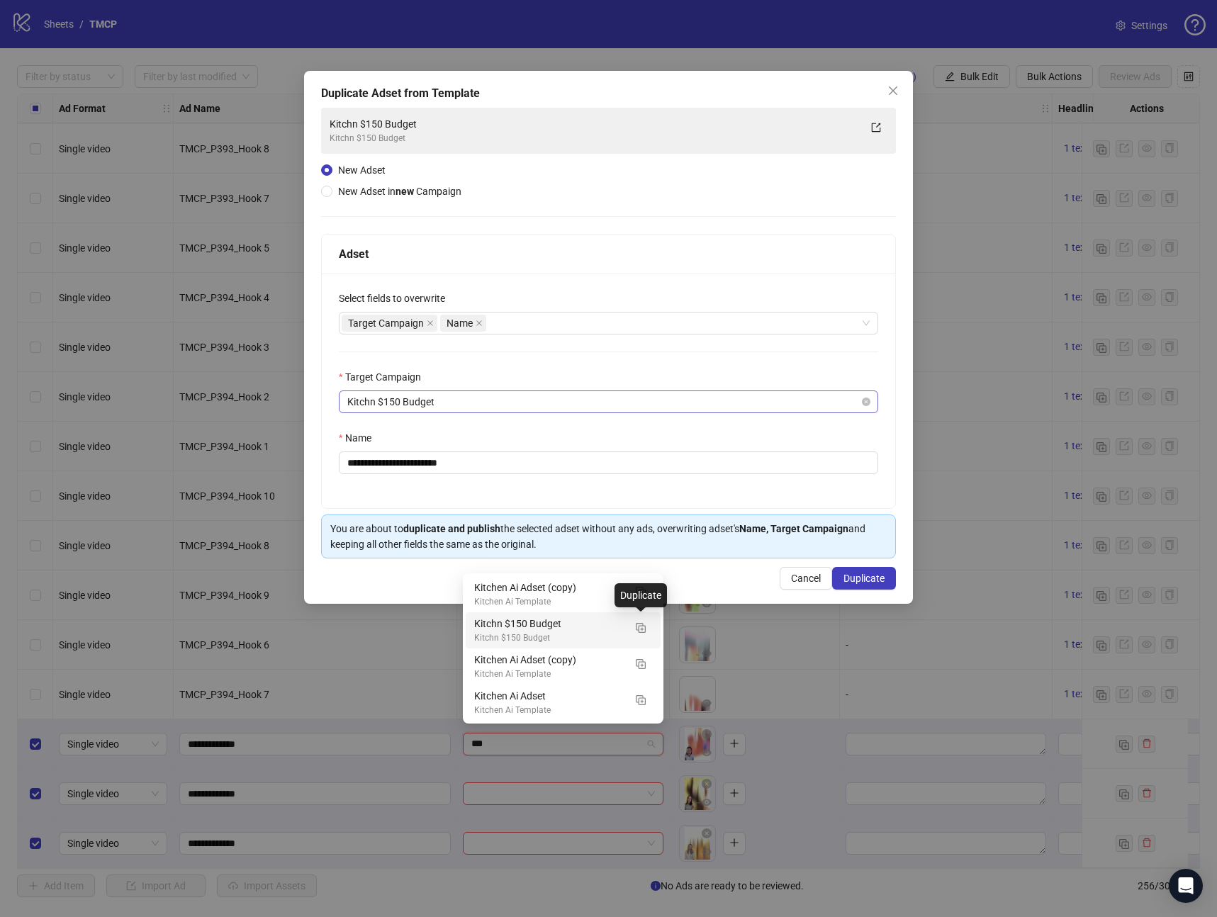
type input "***"
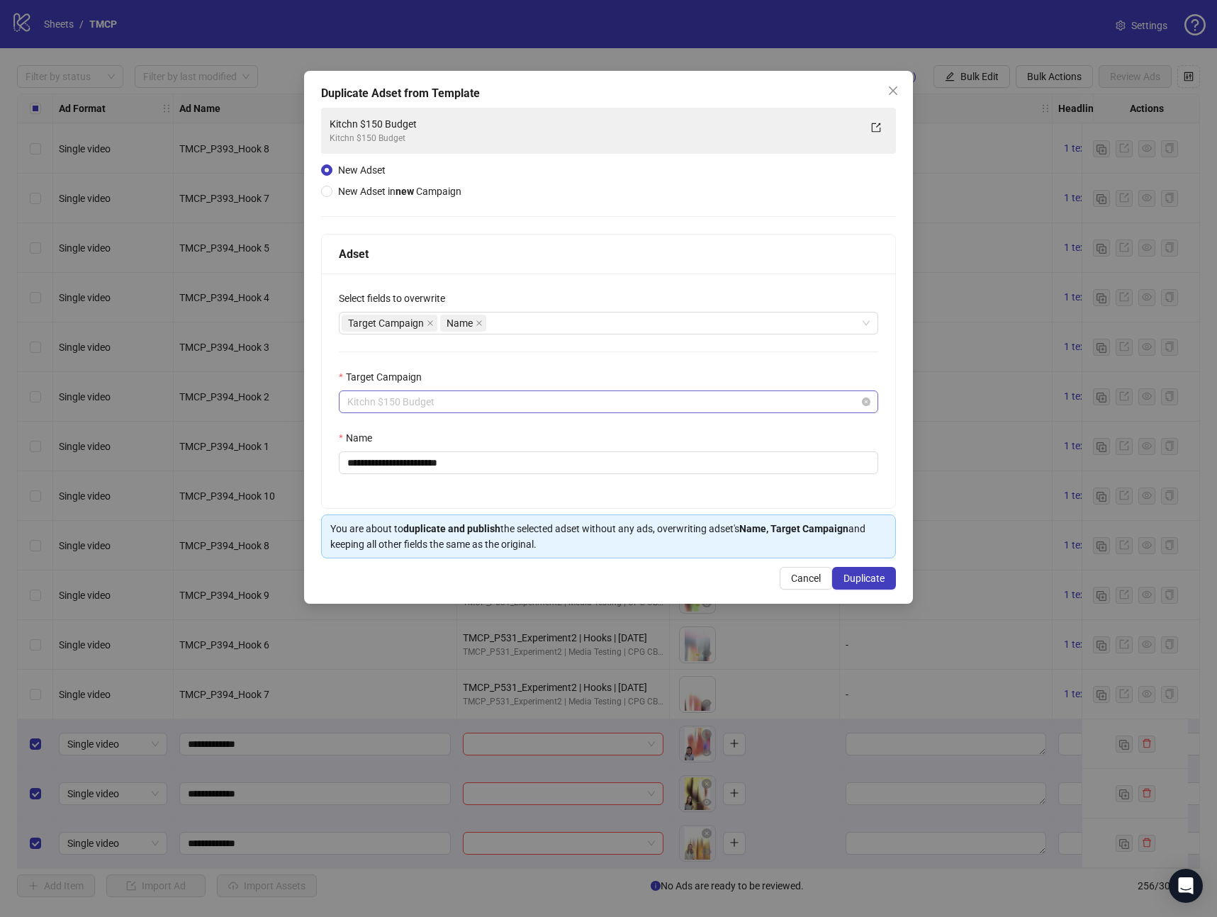
scroll to position [886, 0]
click at [513, 404] on span "Kitchn $150 Budget" at bounding box center [608, 401] width 522 height 21
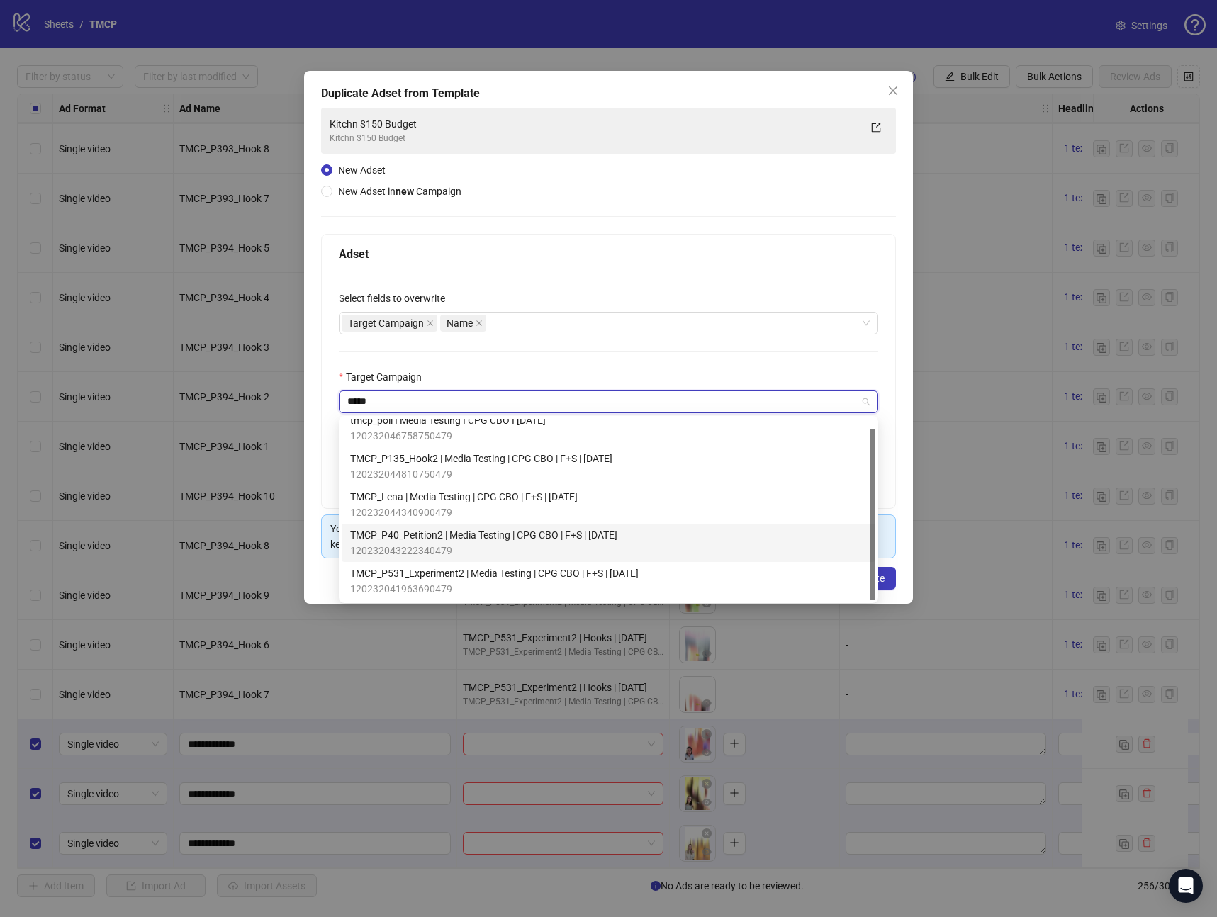
scroll to position [0, 0]
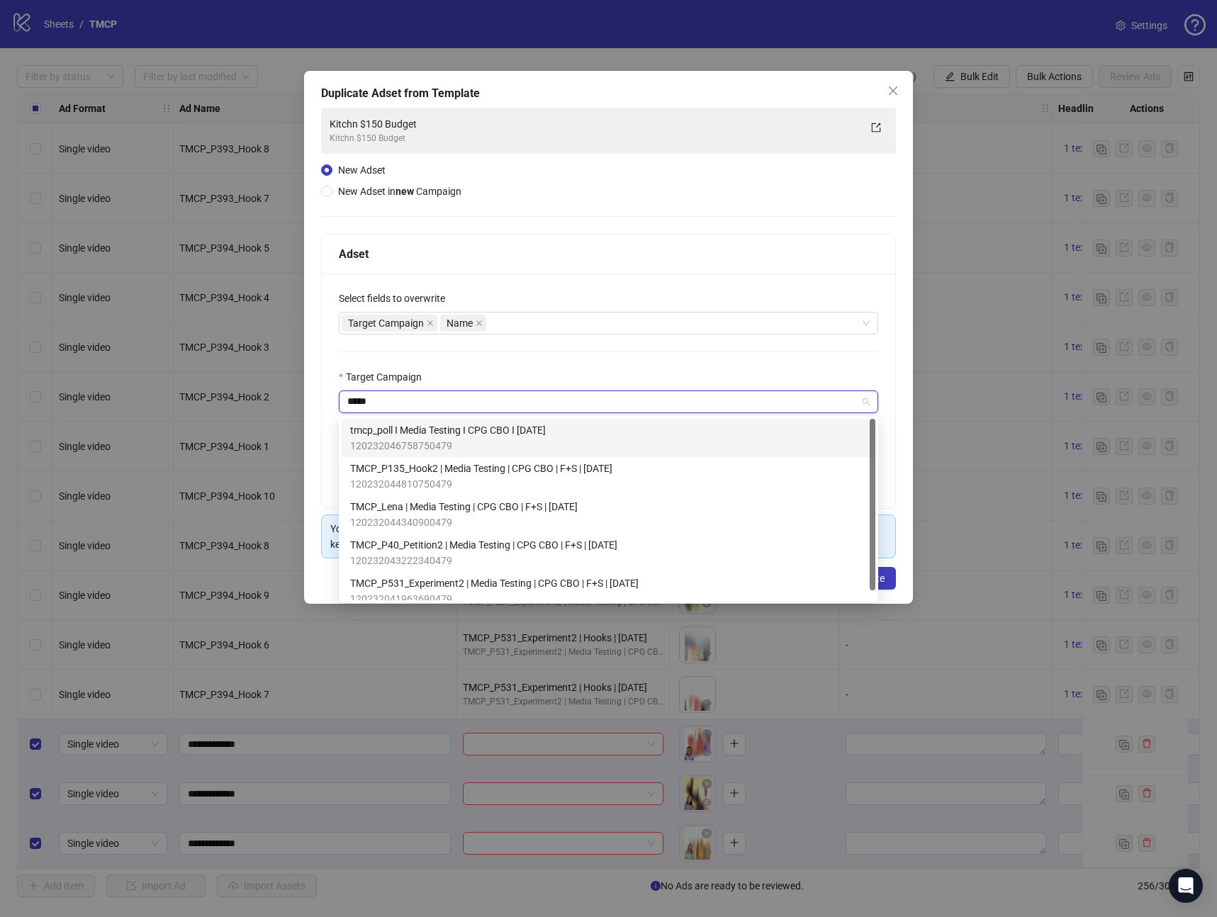
type input "****"
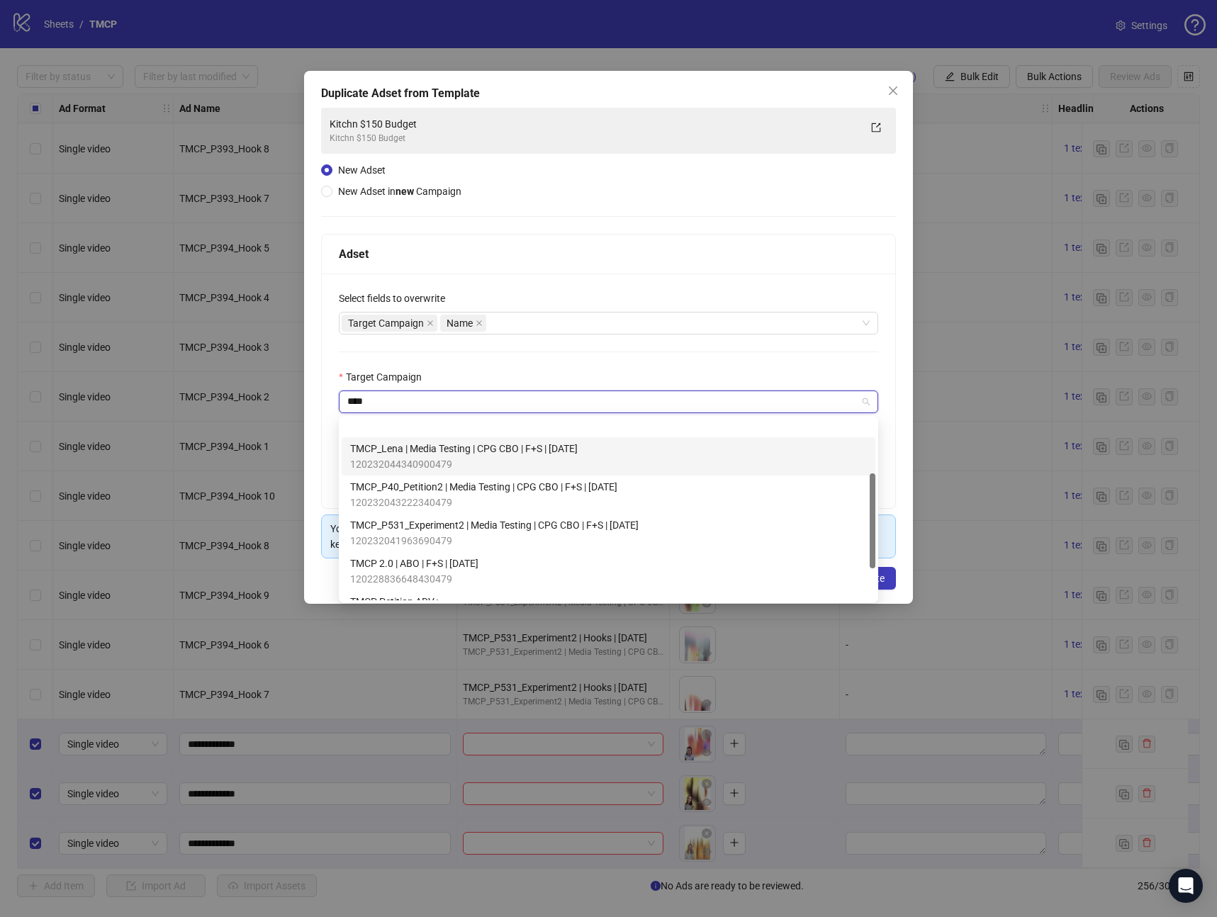
scroll to position [103, 0]
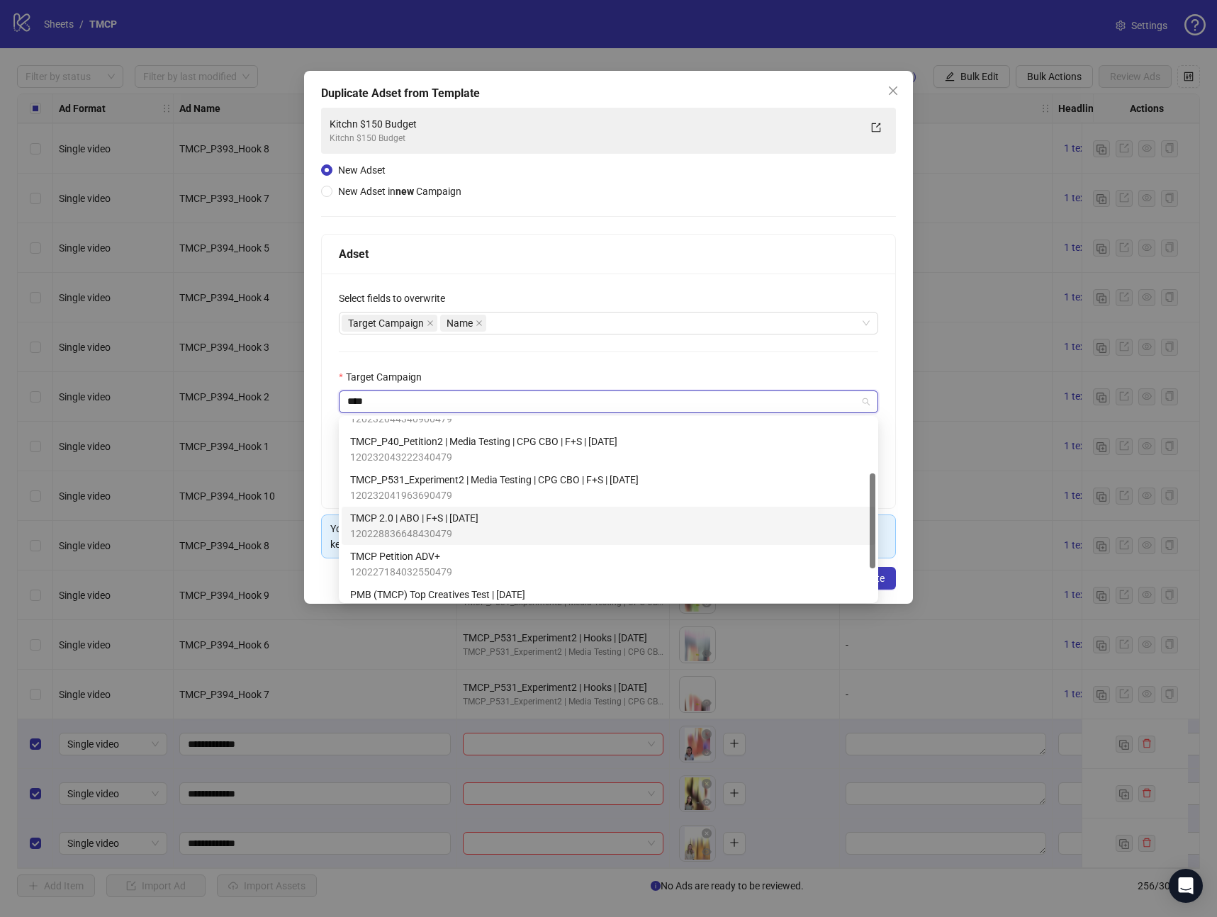
click at [443, 517] on span "TMCP 2.0 | ABO | F+S | [DATE]" at bounding box center [414, 518] width 128 height 16
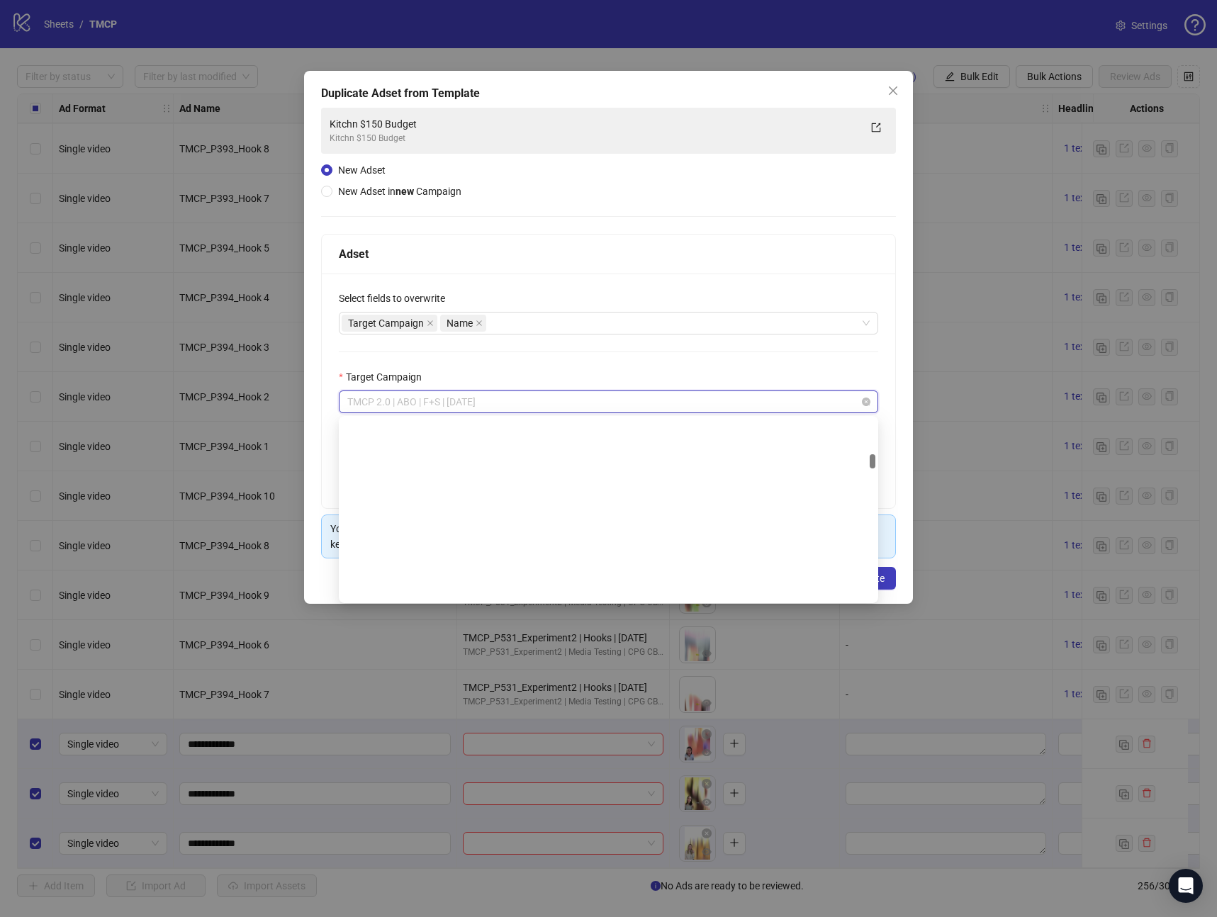
click at [392, 409] on span "TMCP 2.0 | ABO | F+S | [DATE]" at bounding box center [608, 401] width 522 height 21
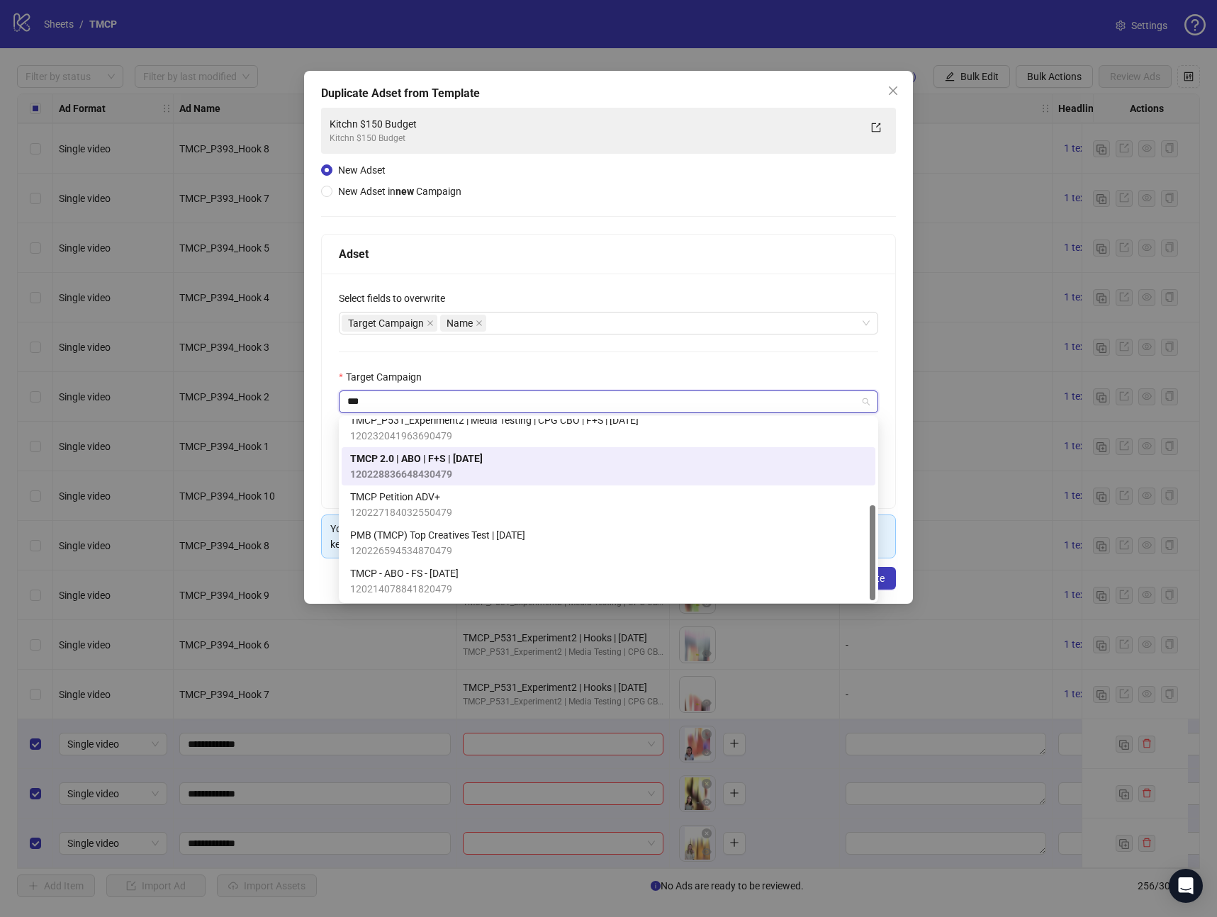
scroll to position [163, 0]
type input "****"
click at [441, 573] on span "TMCP - ABO - FS - [DATE]" at bounding box center [404, 574] width 108 height 16
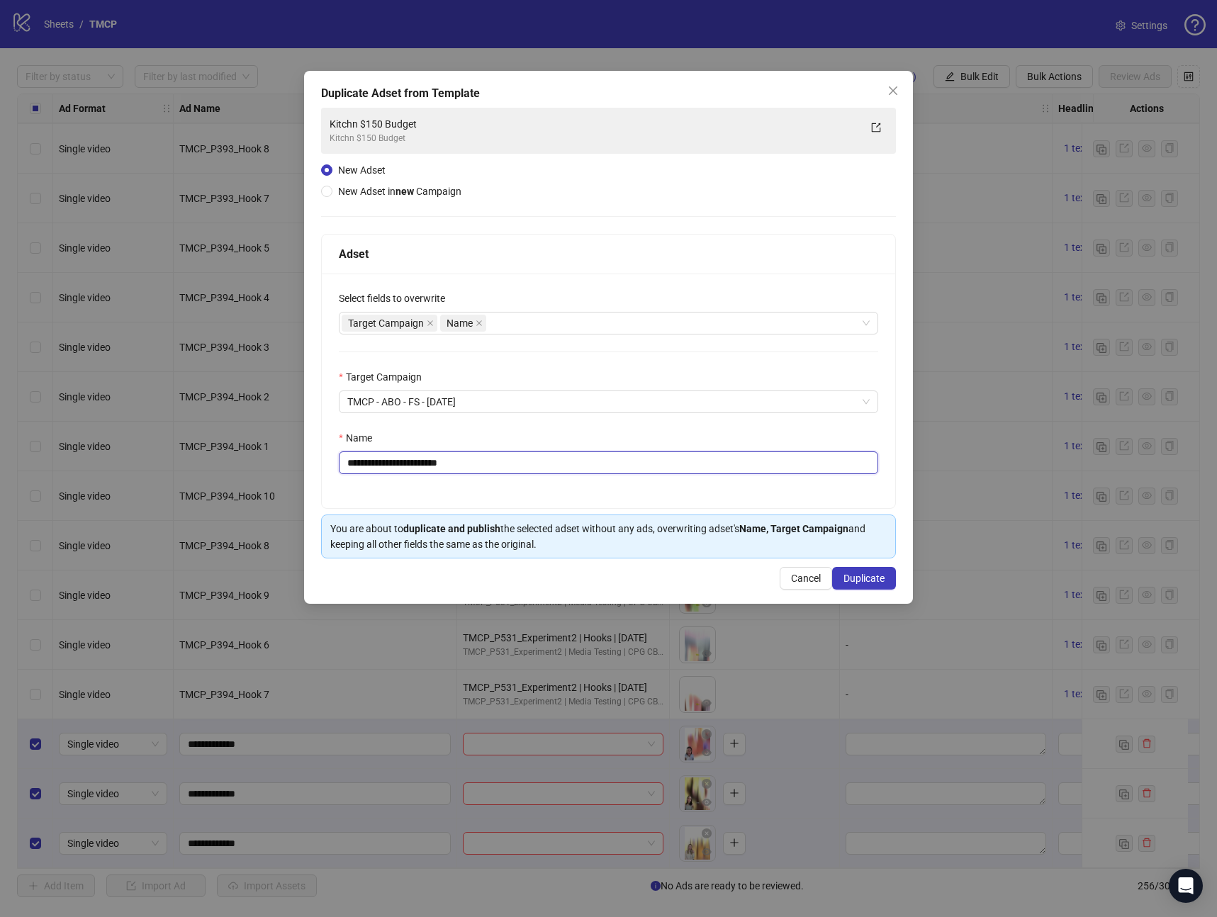
drag, startPoint x: 488, startPoint y: 471, endPoint x: 208, endPoint y: 471, distance: 279.3
click at [208, 471] on div "**********" at bounding box center [608, 458] width 1217 height 917
drag, startPoint x: 482, startPoint y: 463, endPoint x: 3, endPoint y: 486, distance: 479.7
click at [2, 487] on div "**********" at bounding box center [608, 458] width 1217 height 917
click at [420, 466] on input "**********" at bounding box center [608, 463] width 539 height 23
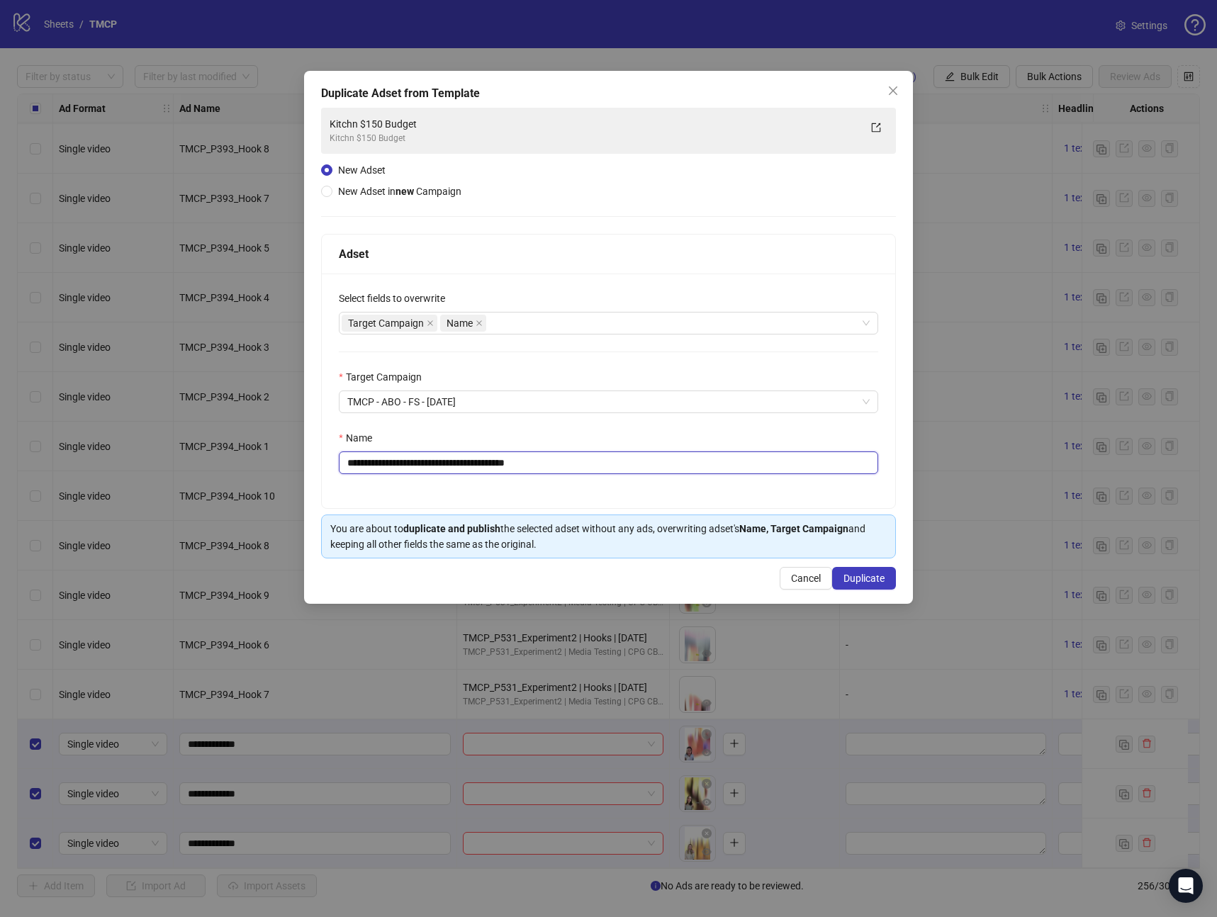
drag, startPoint x: 524, startPoint y: 464, endPoint x: 510, endPoint y: 469, distance: 14.8
click at [510, 469] on input "**********" at bounding box center [608, 463] width 539 height 23
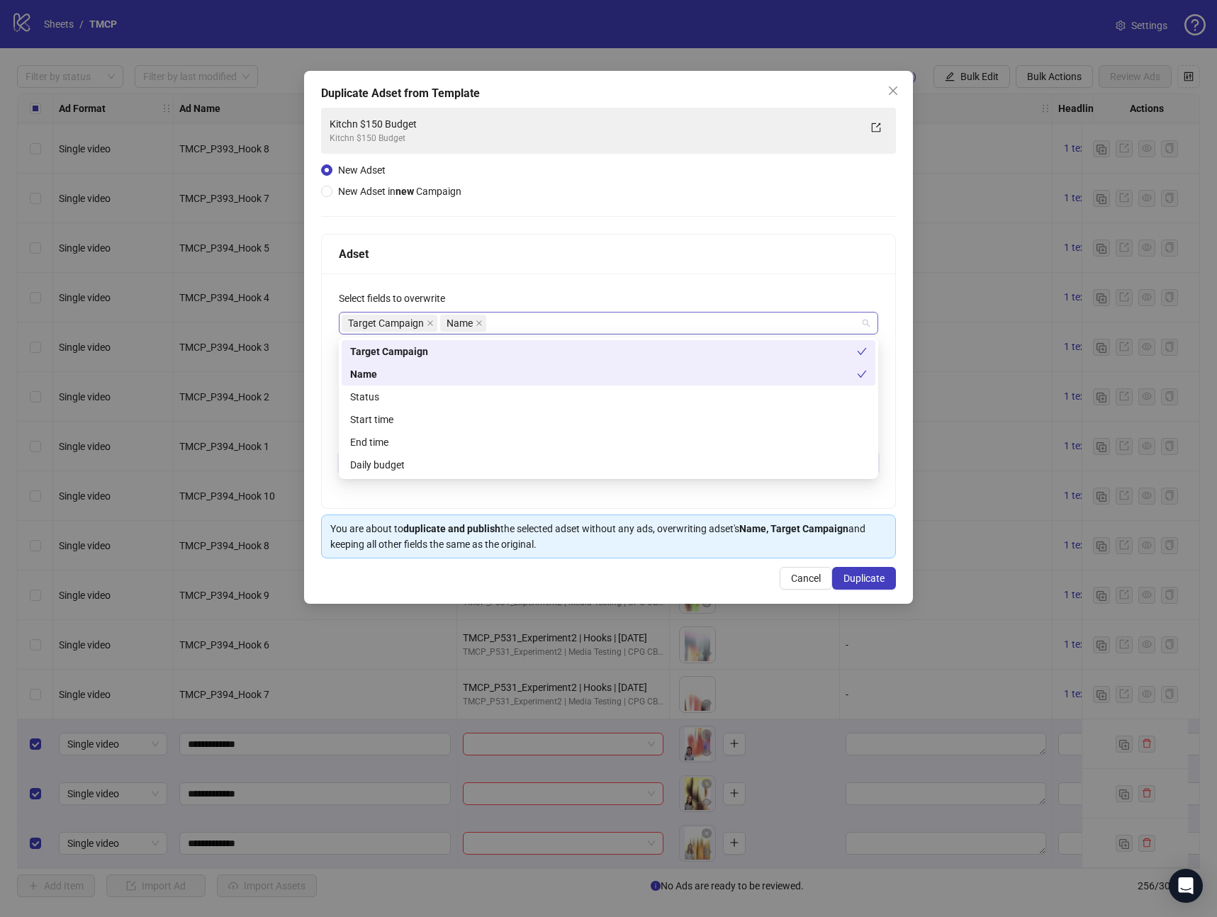
click at [519, 313] on div "Target Campaign Name" at bounding box center [601, 323] width 519 height 20
type input "**********"
click at [390, 400] on div "Status" at bounding box center [608, 397] width 517 height 16
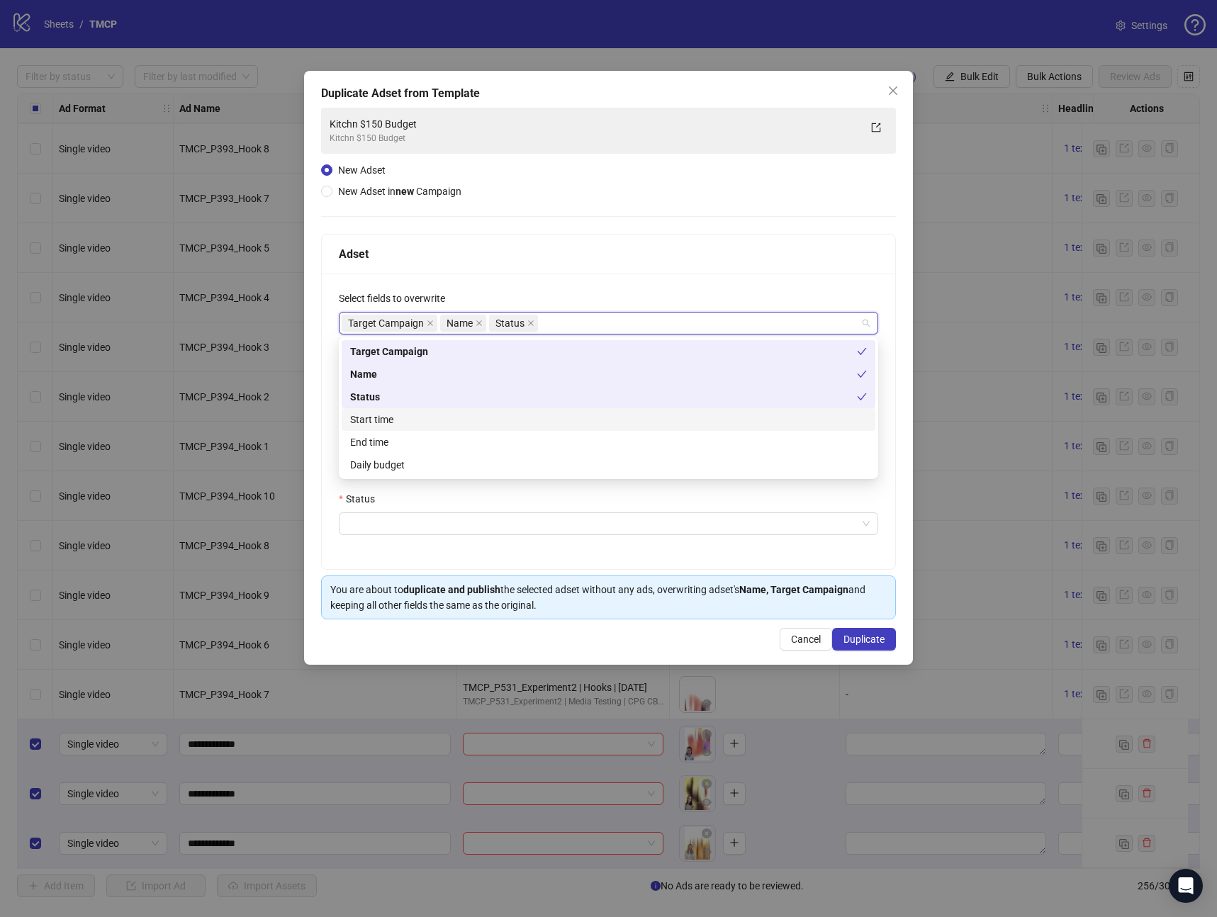
click at [386, 420] on div "Start time" at bounding box center [608, 420] width 517 height 16
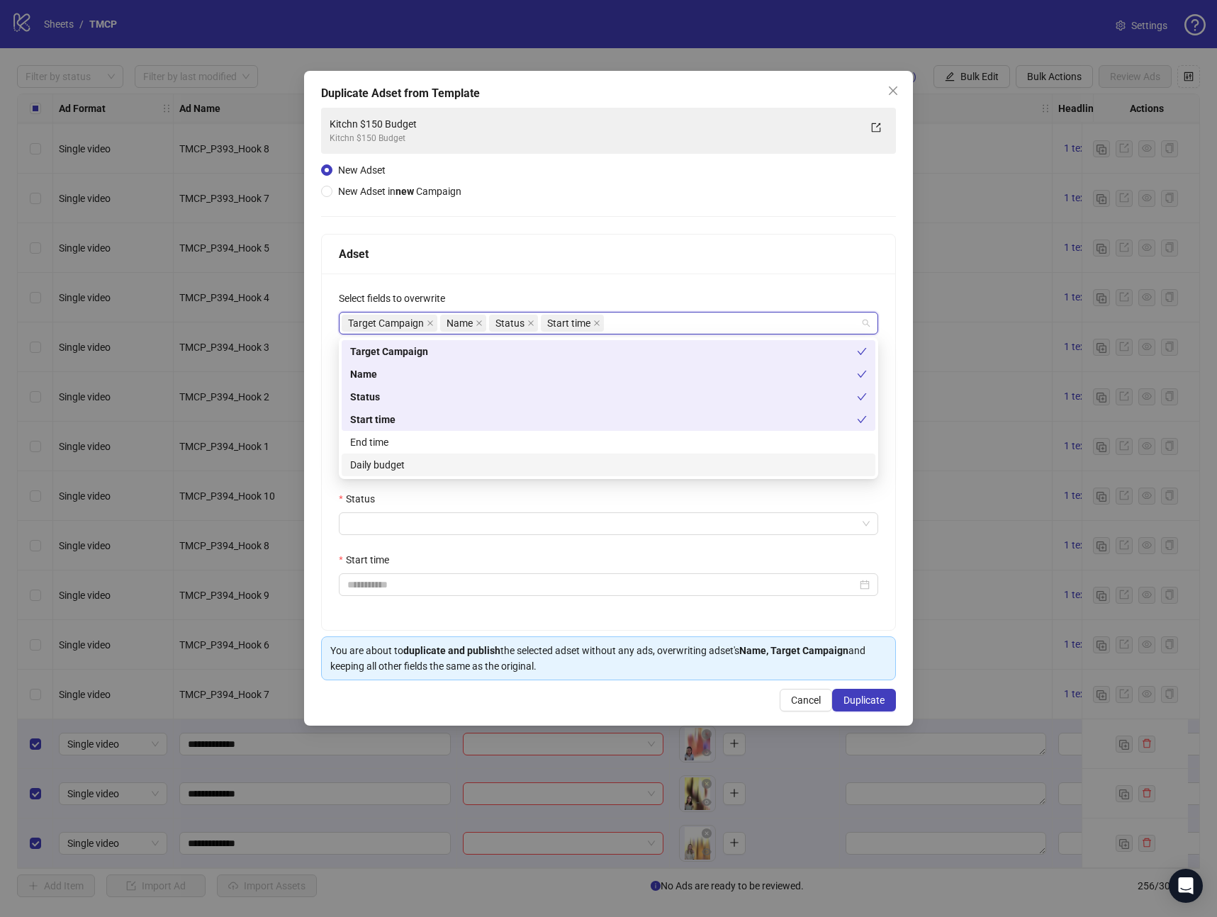
click at [386, 463] on div "Daily budget" at bounding box center [608, 465] width 517 height 16
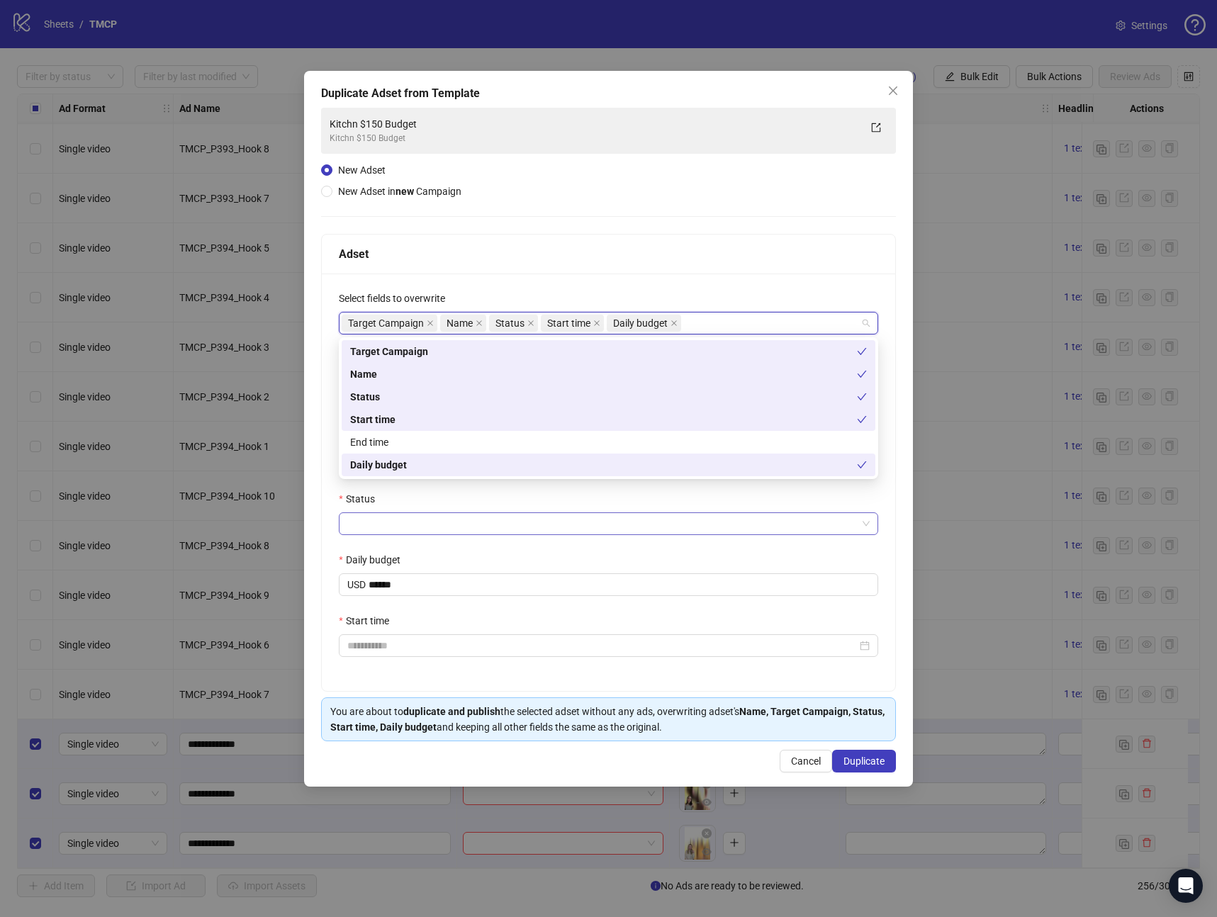
click at [381, 520] on input "Status" at bounding box center [602, 523] width 510 height 21
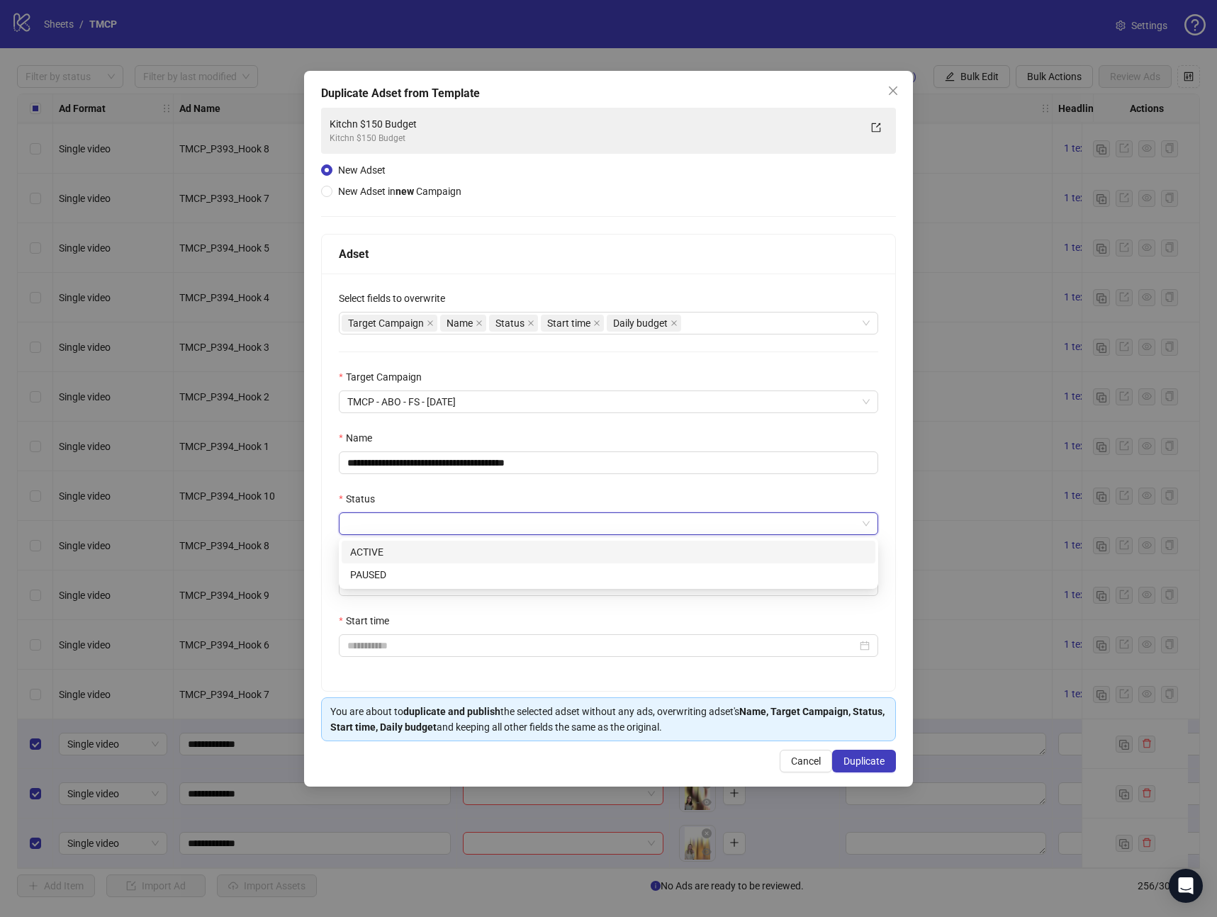
click at [379, 549] on div "ACTIVE" at bounding box center [608, 552] width 517 height 16
drag, startPoint x: 410, startPoint y: 585, endPoint x: 269, endPoint y: 589, distance: 141.1
click at [269, 589] on div "**********" at bounding box center [608, 458] width 1217 height 917
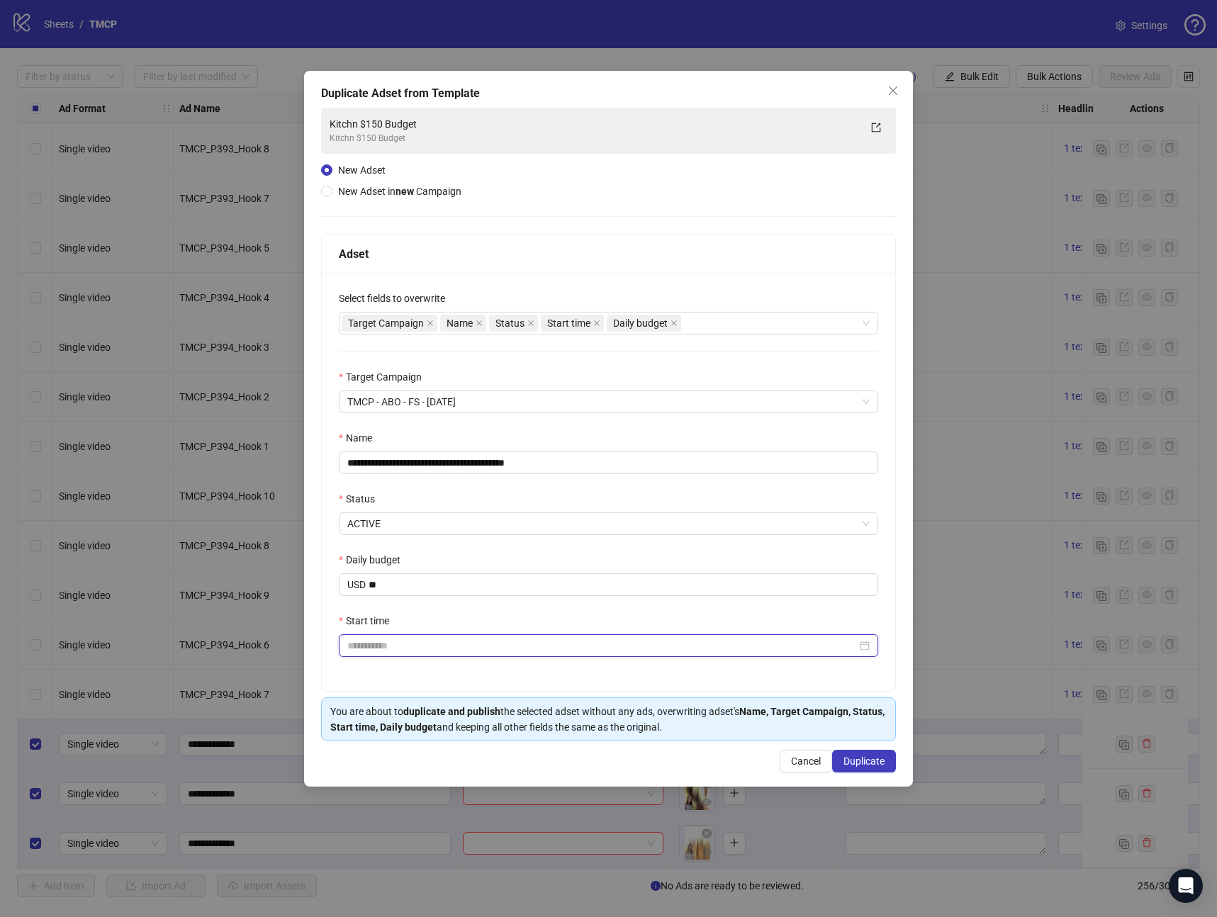
type input "*****"
click at [476, 650] on input "Start time" at bounding box center [602, 646] width 510 height 16
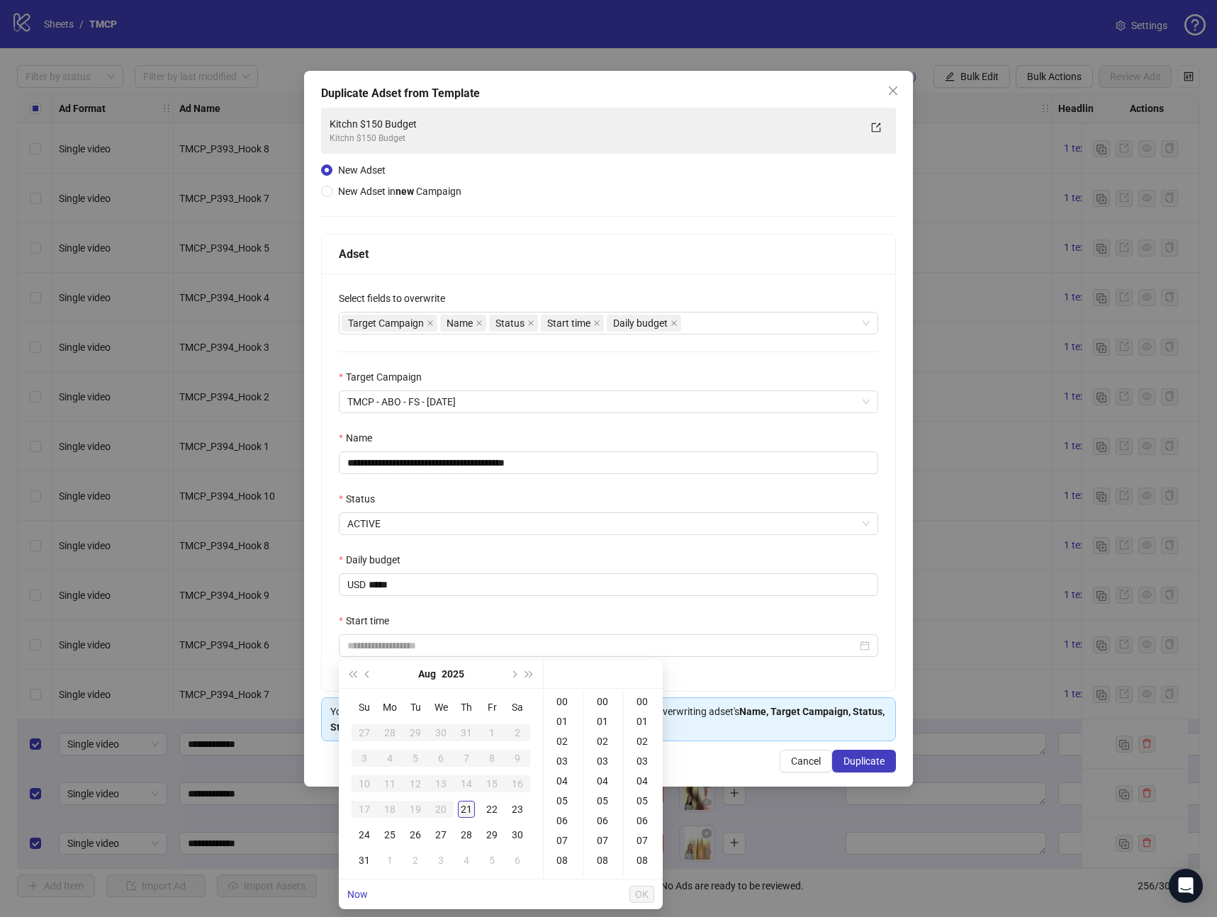
click at [467, 811] on div "21" at bounding box center [466, 809] width 17 height 17
type input "**********"
click at [651, 895] on button "OK" at bounding box center [641, 894] width 25 height 17
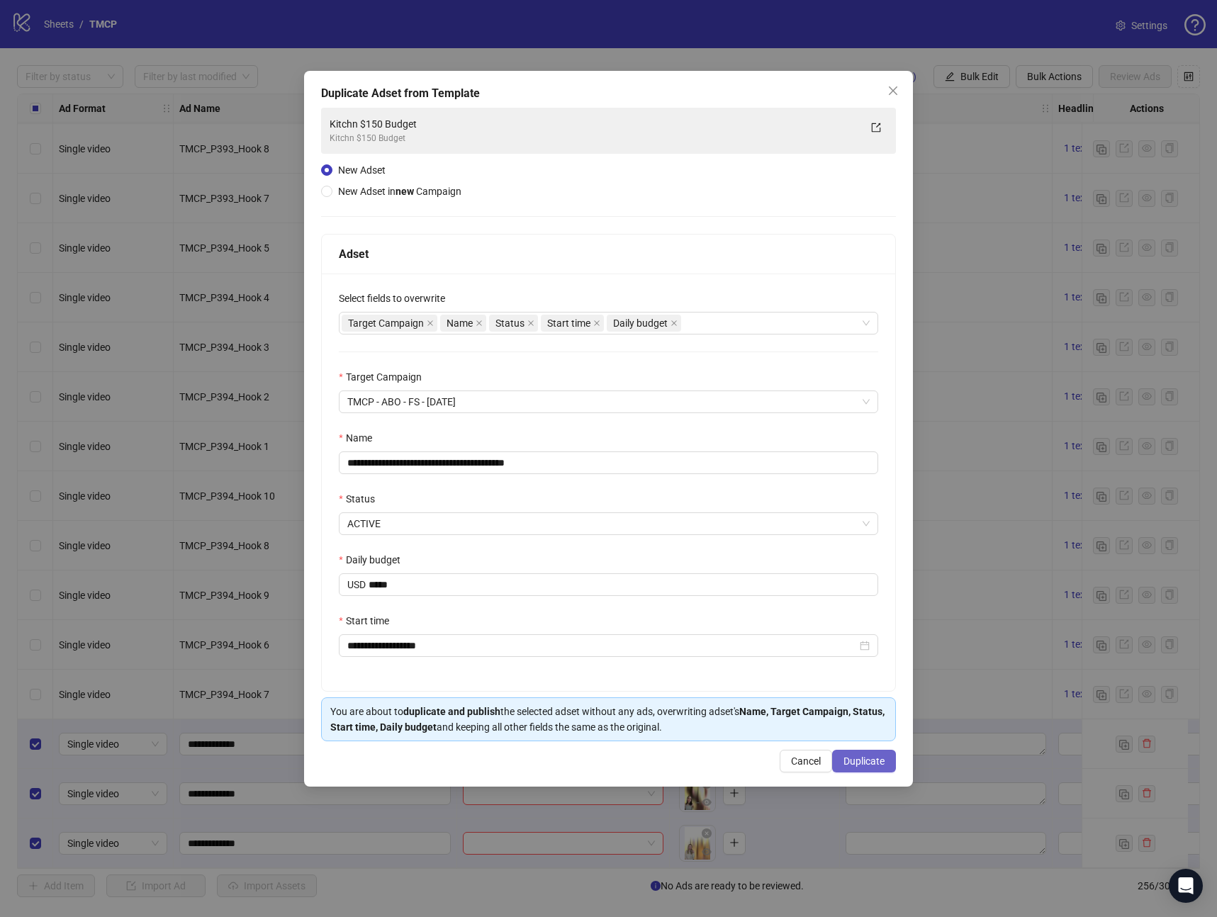
click at [852, 767] on button "Duplicate" at bounding box center [864, 761] width 64 height 23
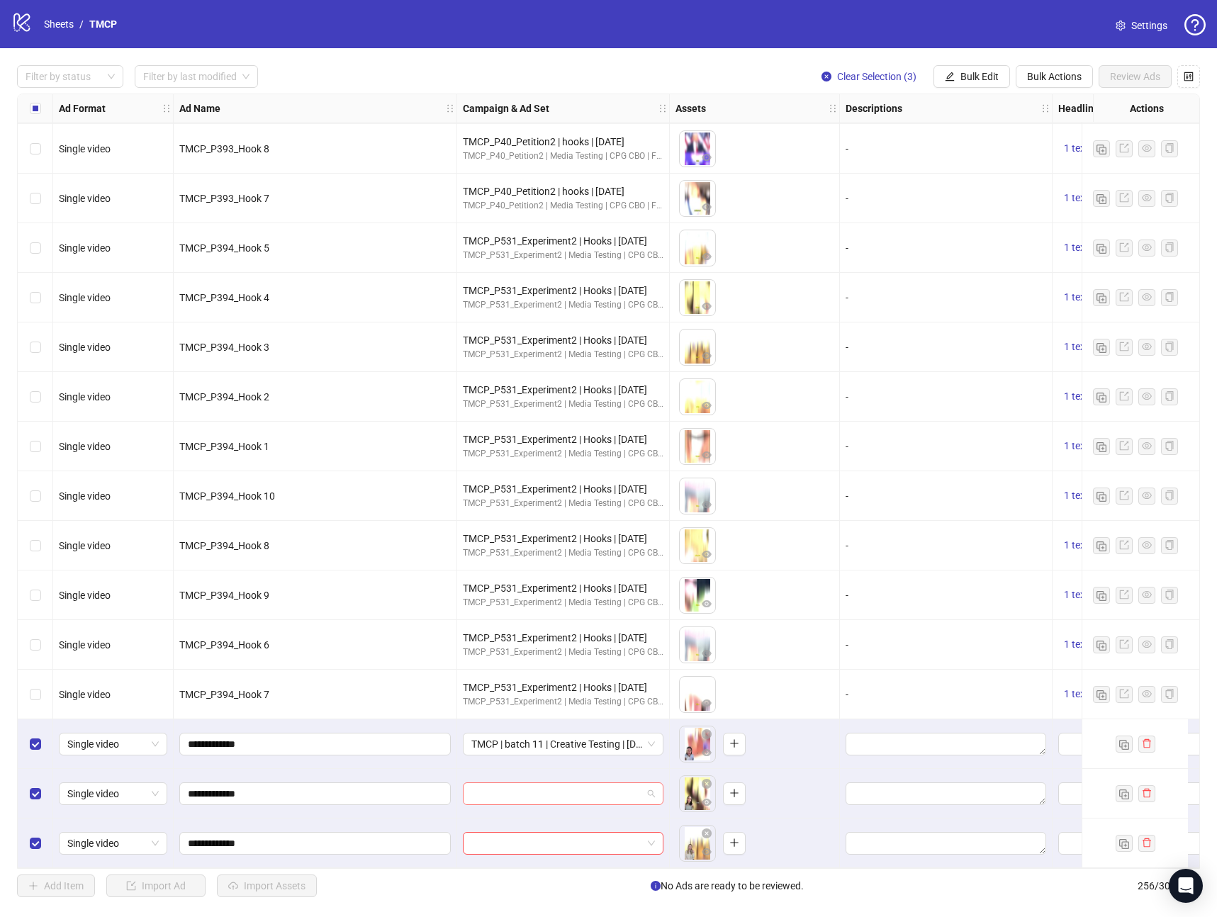
click at [515, 790] on input "search" at bounding box center [556, 793] width 171 height 21
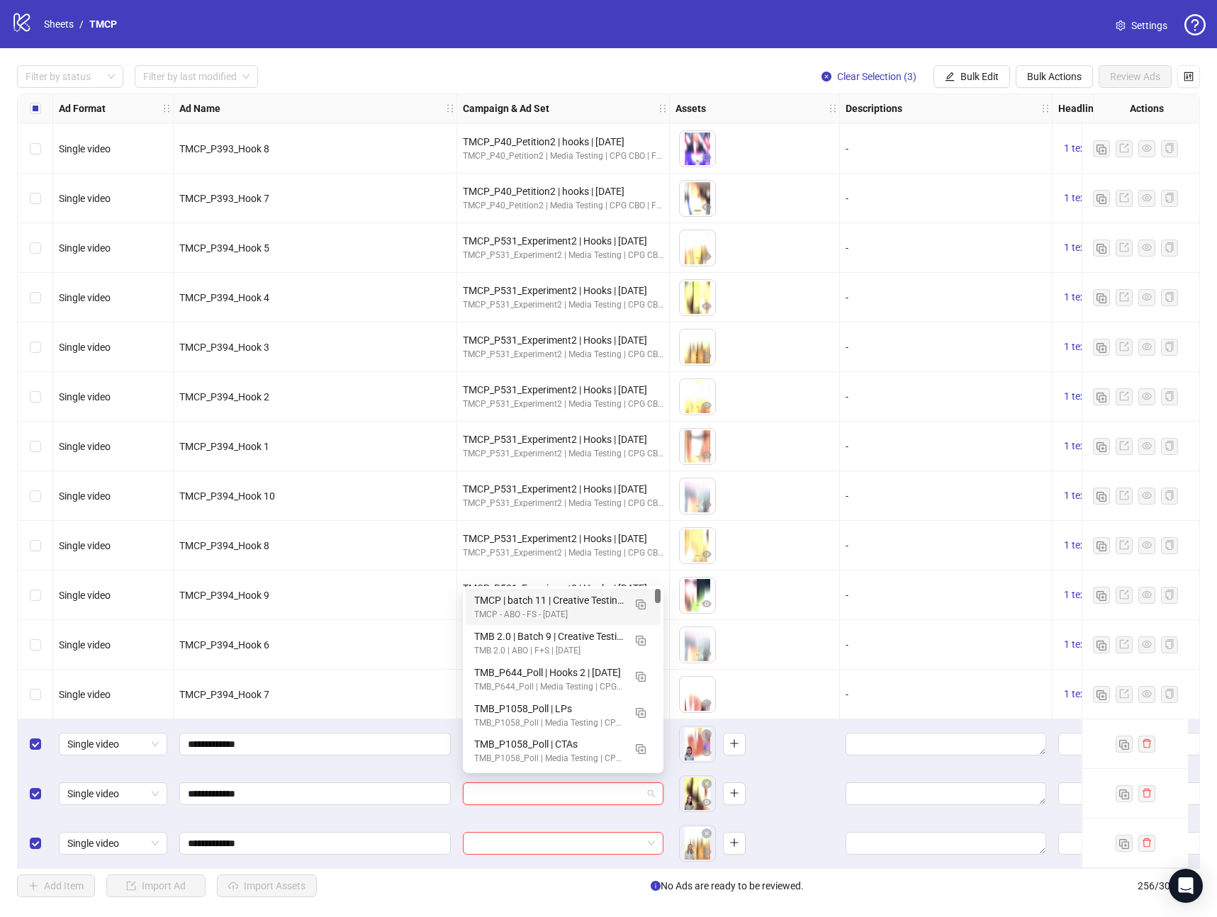
click at [558, 596] on div "TMCP | batch 11 | Creative Testing | [DATE]" at bounding box center [549, 601] width 150 height 16
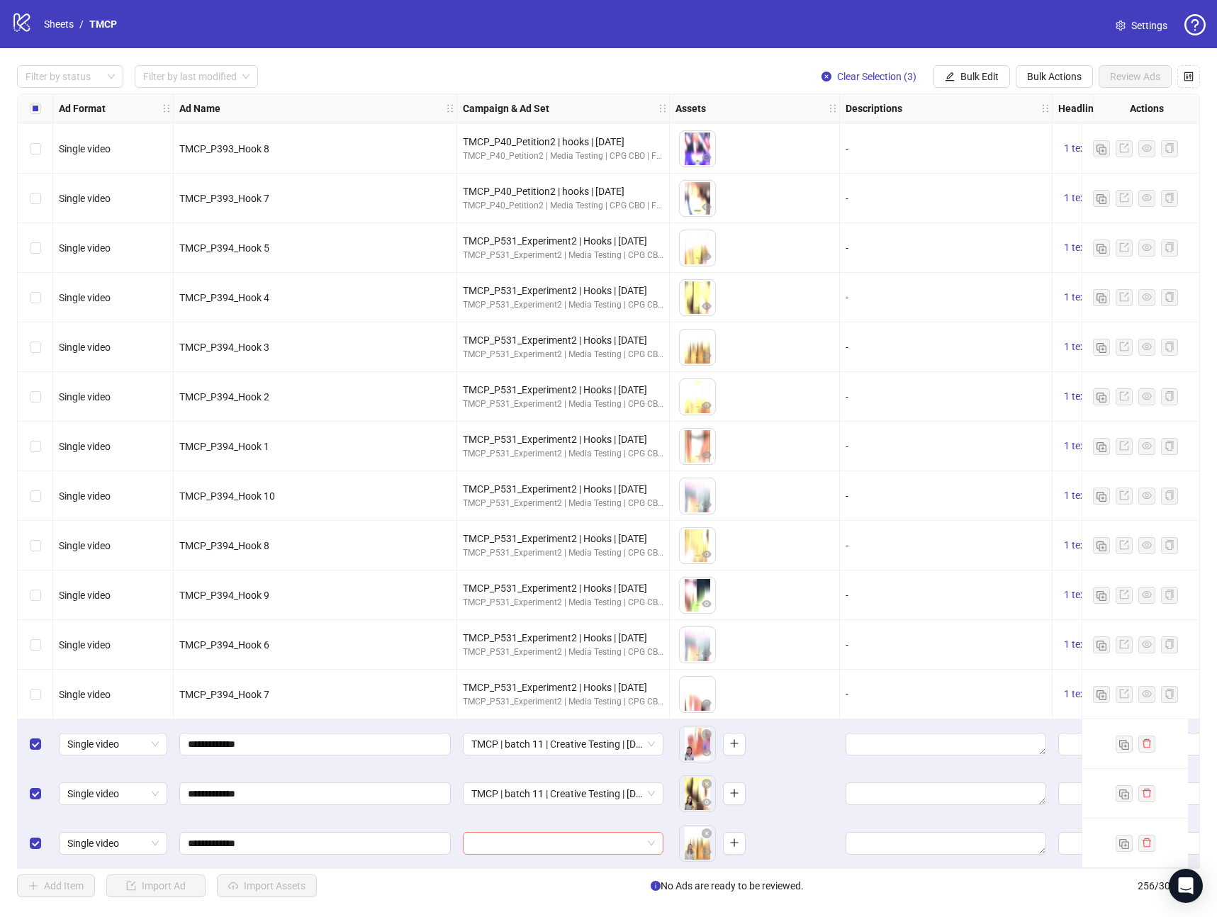
click at [503, 840] on input "search" at bounding box center [556, 843] width 171 height 21
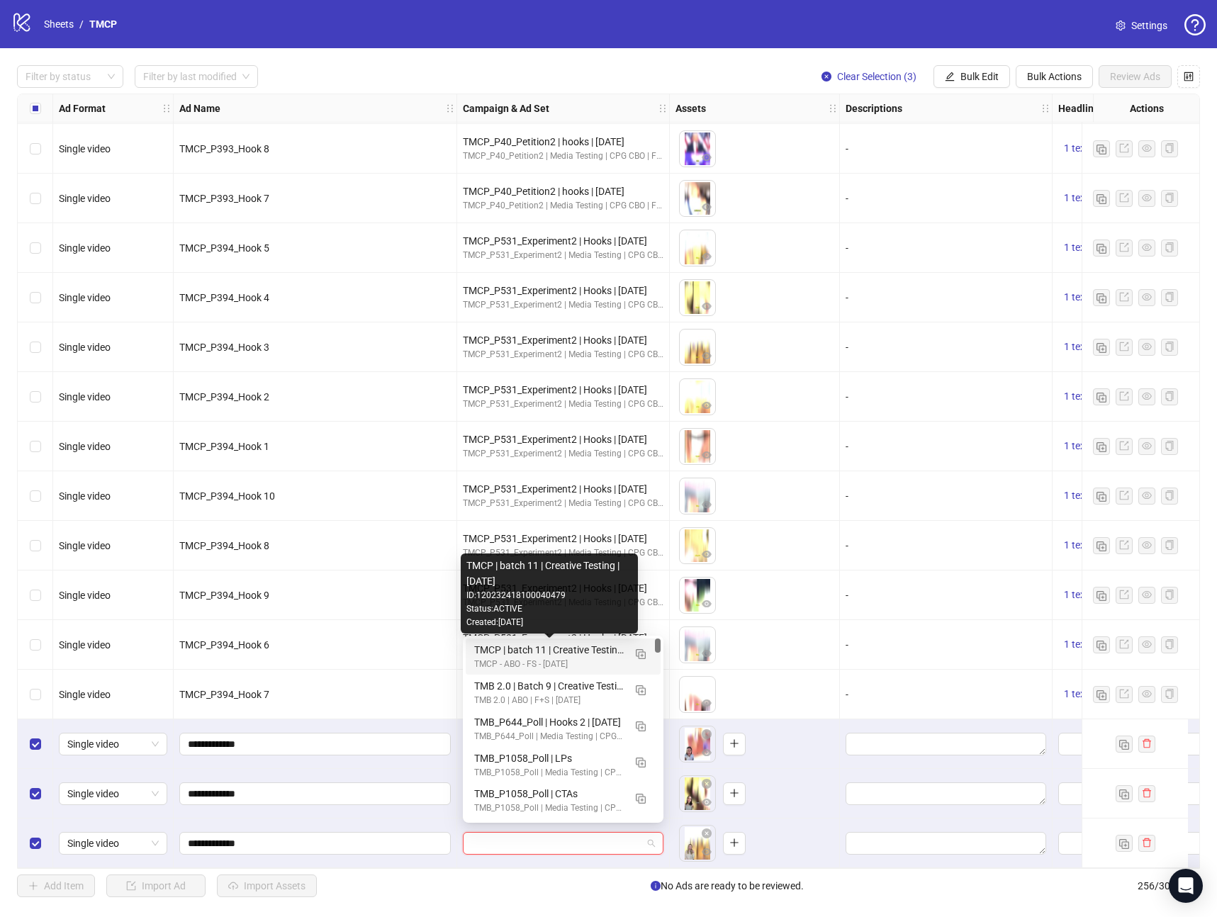
click at [513, 653] on div "TMCP | batch 11 | Creative Testing | [DATE]" at bounding box center [549, 650] width 150 height 16
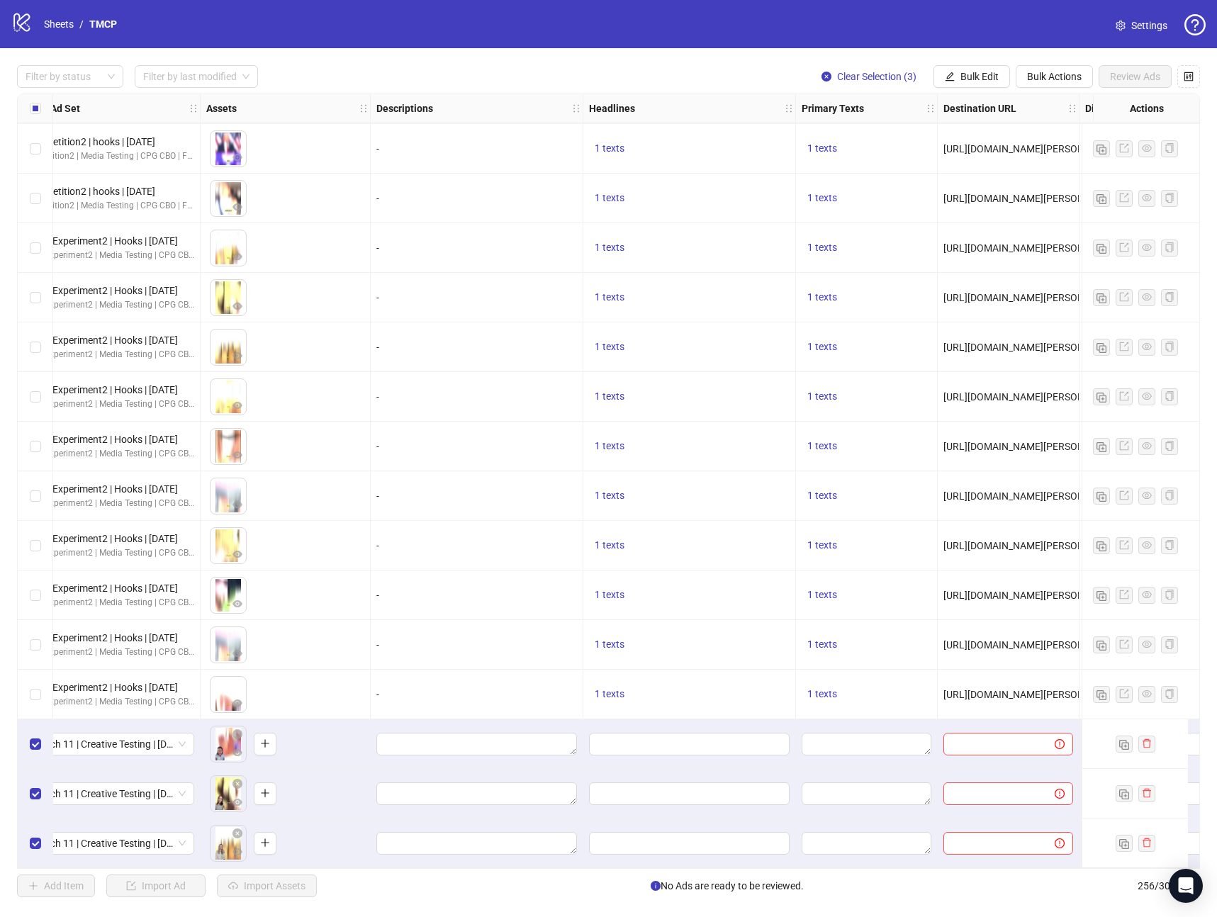
scroll to position [11962, 462]
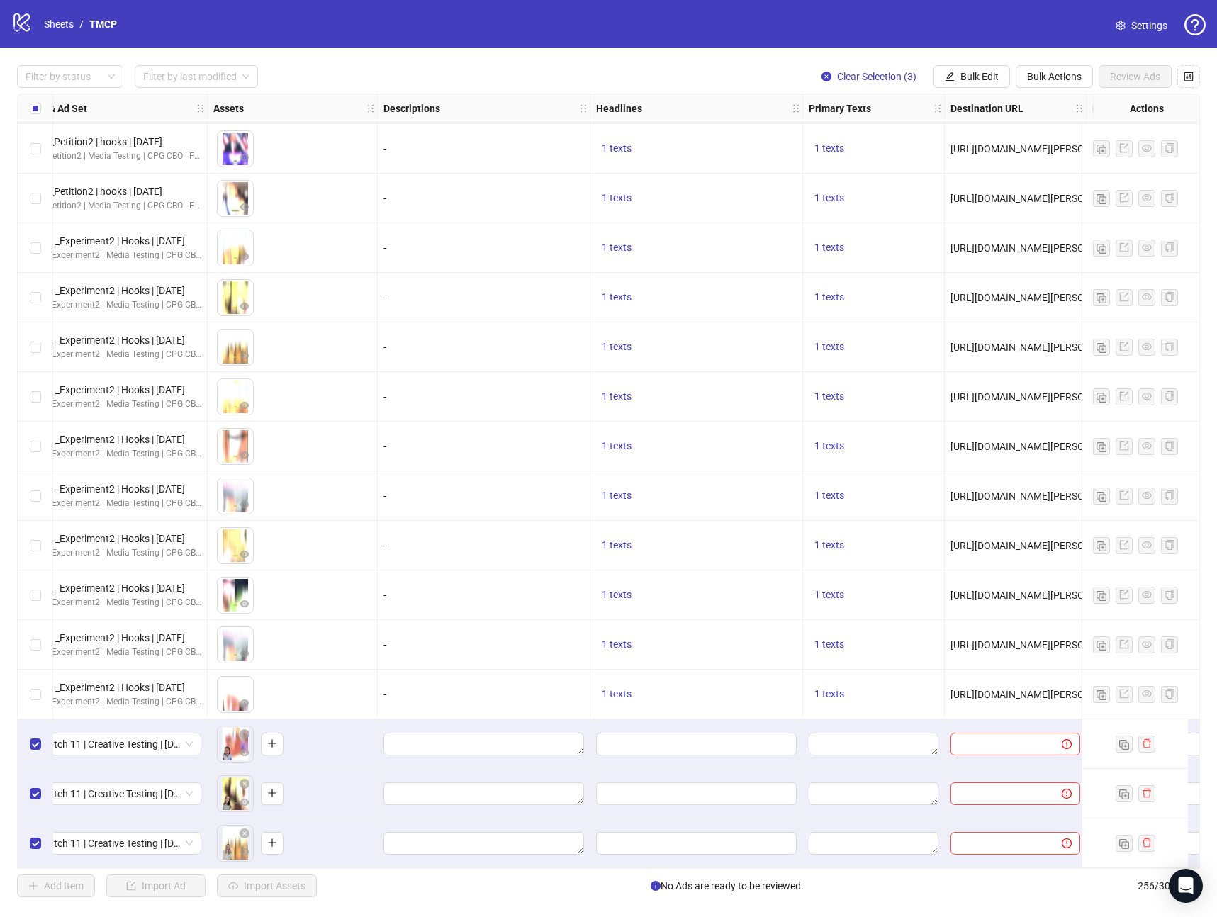
click at [347, 425] on div "To pick up a draggable item, press the space bar. While dragging, use the arrow…" at bounding box center [292, 447] width 158 height 44
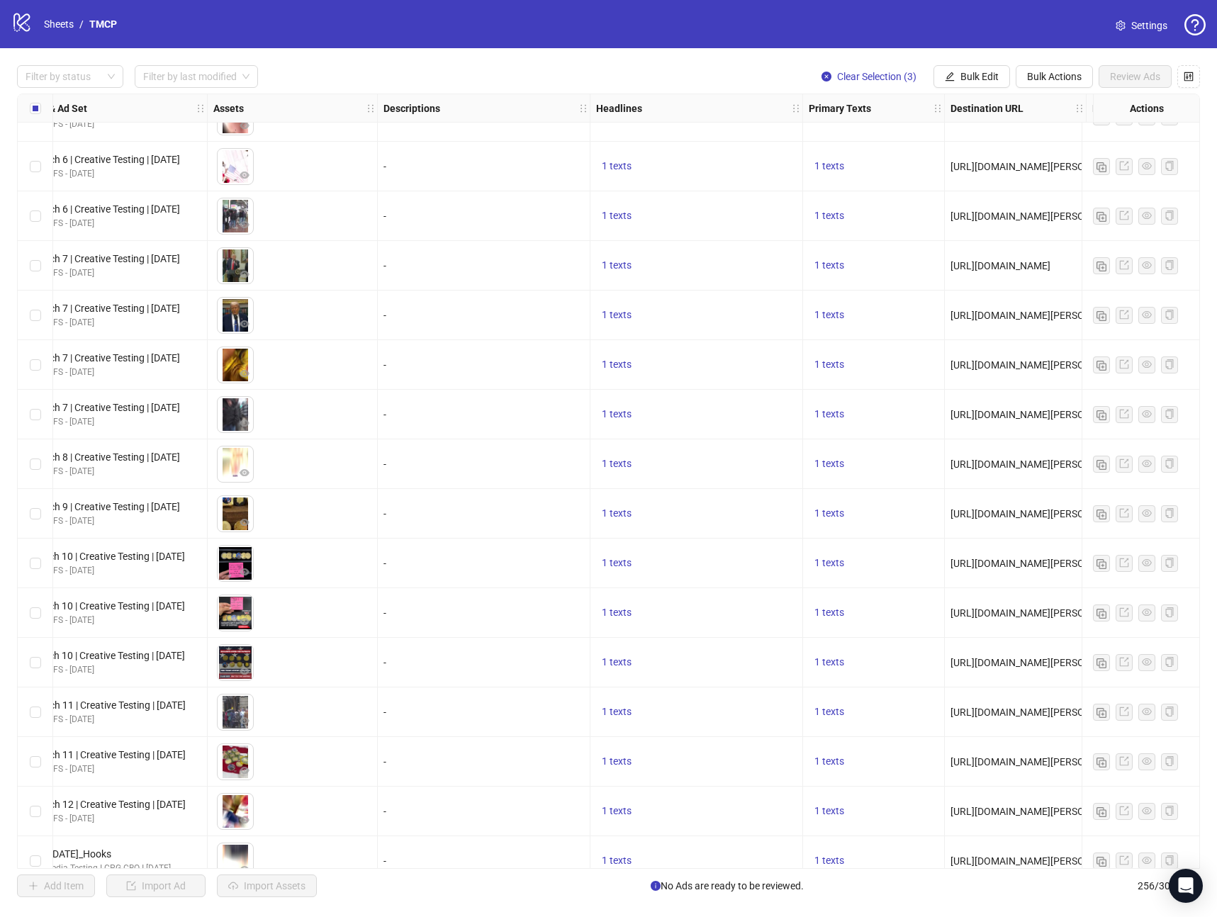
scroll to position [9309, 313]
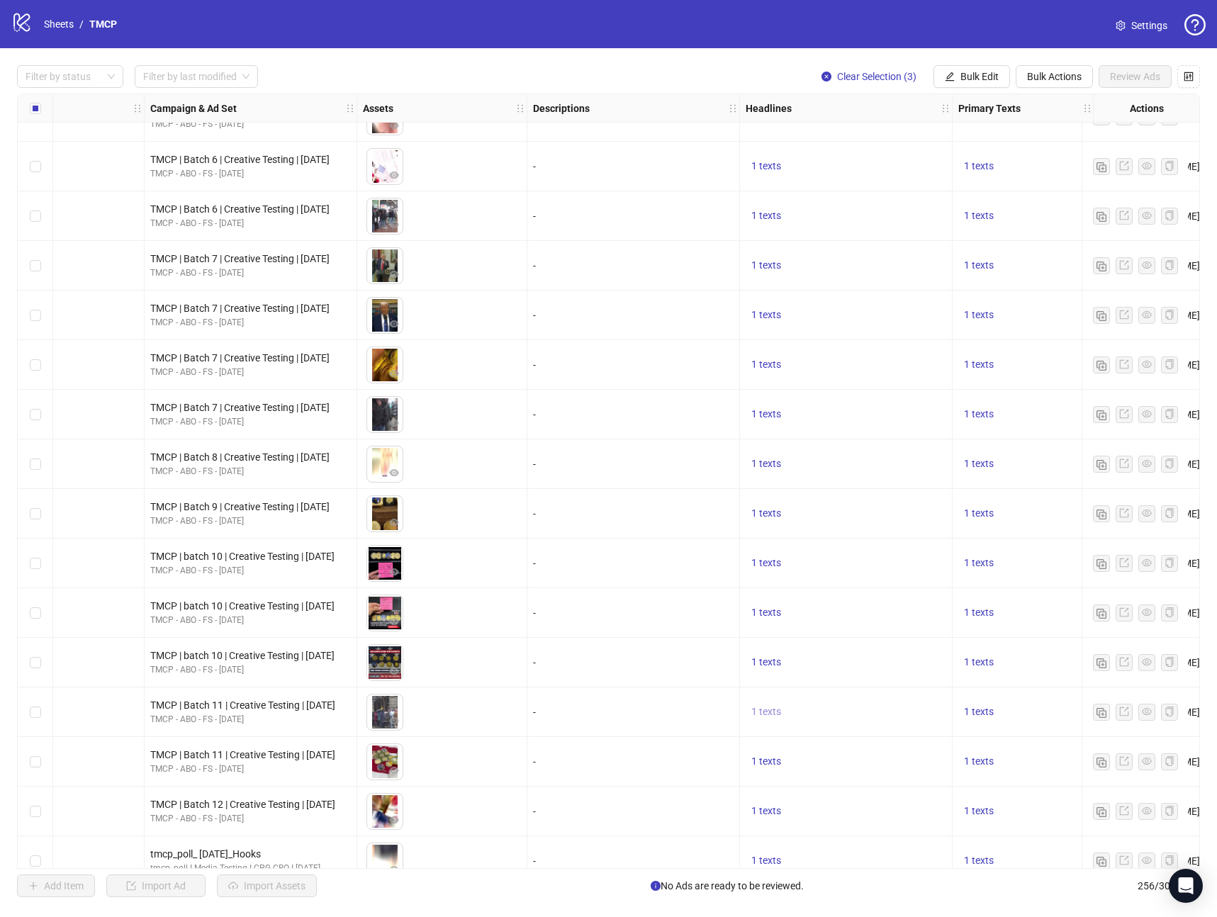
click at [775, 708] on span "1 texts" at bounding box center [766, 711] width 30 height 11
click at [906, 701] on div "Grab Your [PERSON_NAME] Mystery Coin Pack Now! 🪙🚀" at bounding box center [910, 708] width 118 height 47
click at [914, 693] on div "Grab Your [PERSON_NAME] Mystery Coin Pack Now! 🪙🚀" at bounding box center [910, 708] width 118 height 47
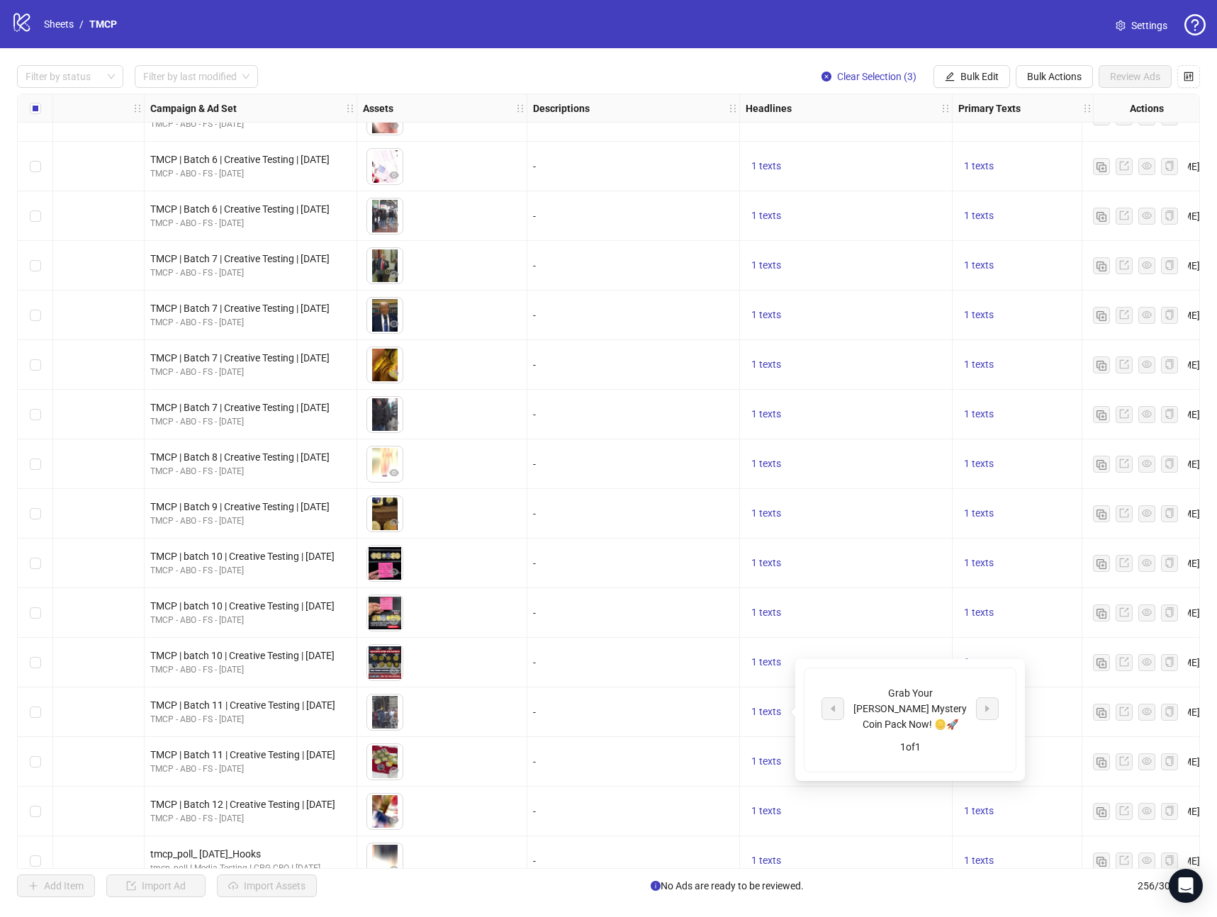
click at [912, 697] on div "Grab Your [PERSON_NAME] Mystery Coin Pack Now! 🪙🚀" at bounding box center [910, 708] width 118 height 47
copy div "Grab Your [PERSON_NAME] Mystery Coin Pack Now! 🪙🚀"
click at [965, 75] on span "Bulk Edit" at bounding box center [979, 76] width 38 height 11
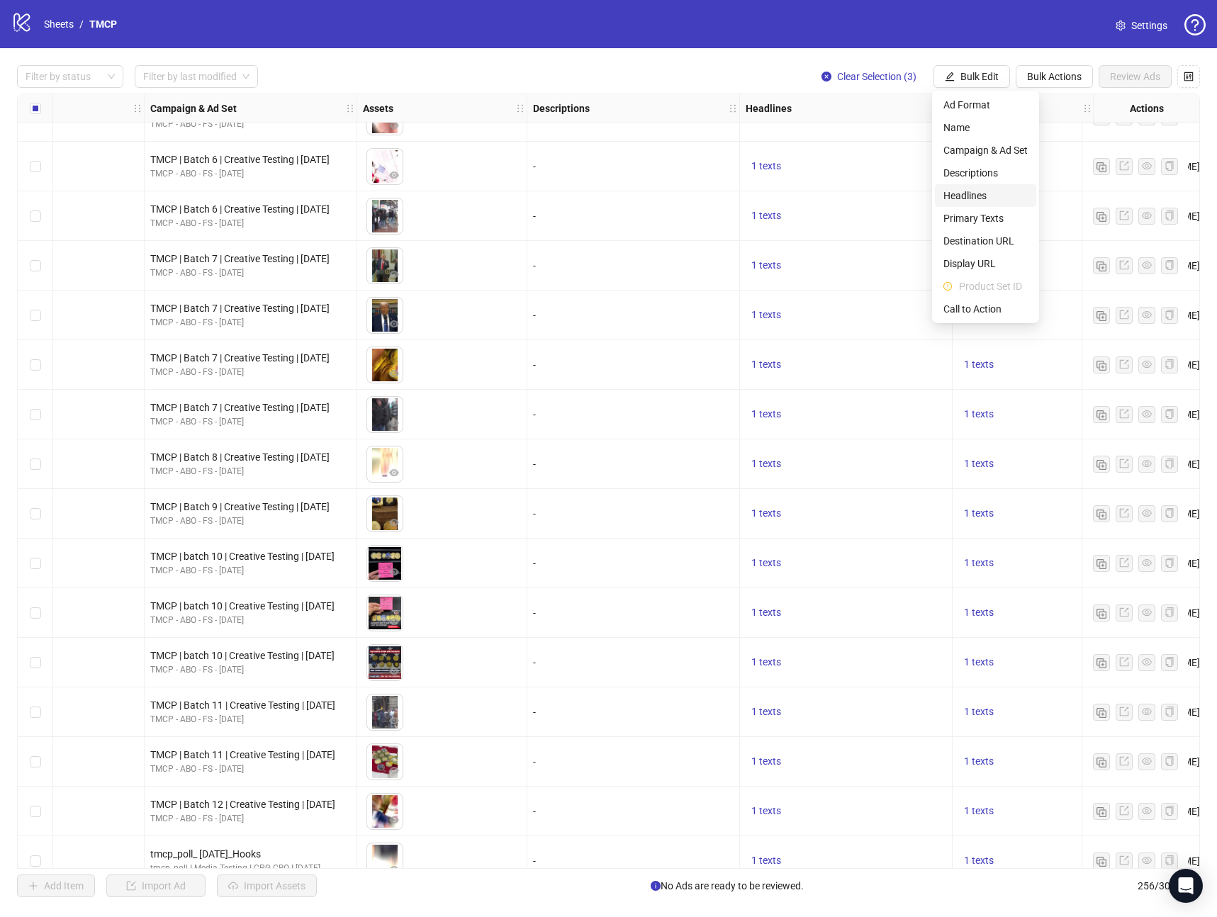
click at [961, 197] on span "Headlines" at bounding box center [985, 196] width 84 height 16
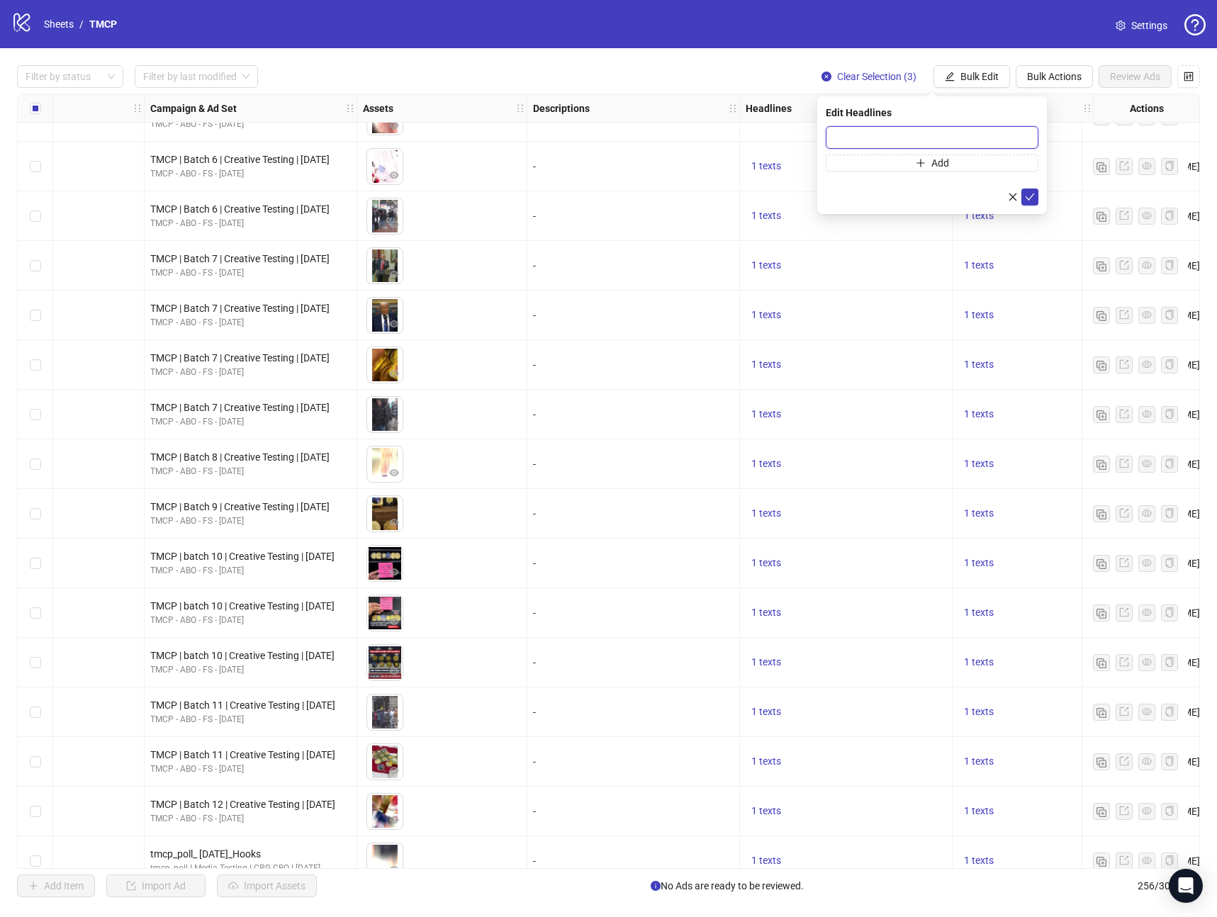
click at [893, 138] on input "text" at bounding box center [932, 137] width 213 height 23
paste input "**********"
type input "**********"
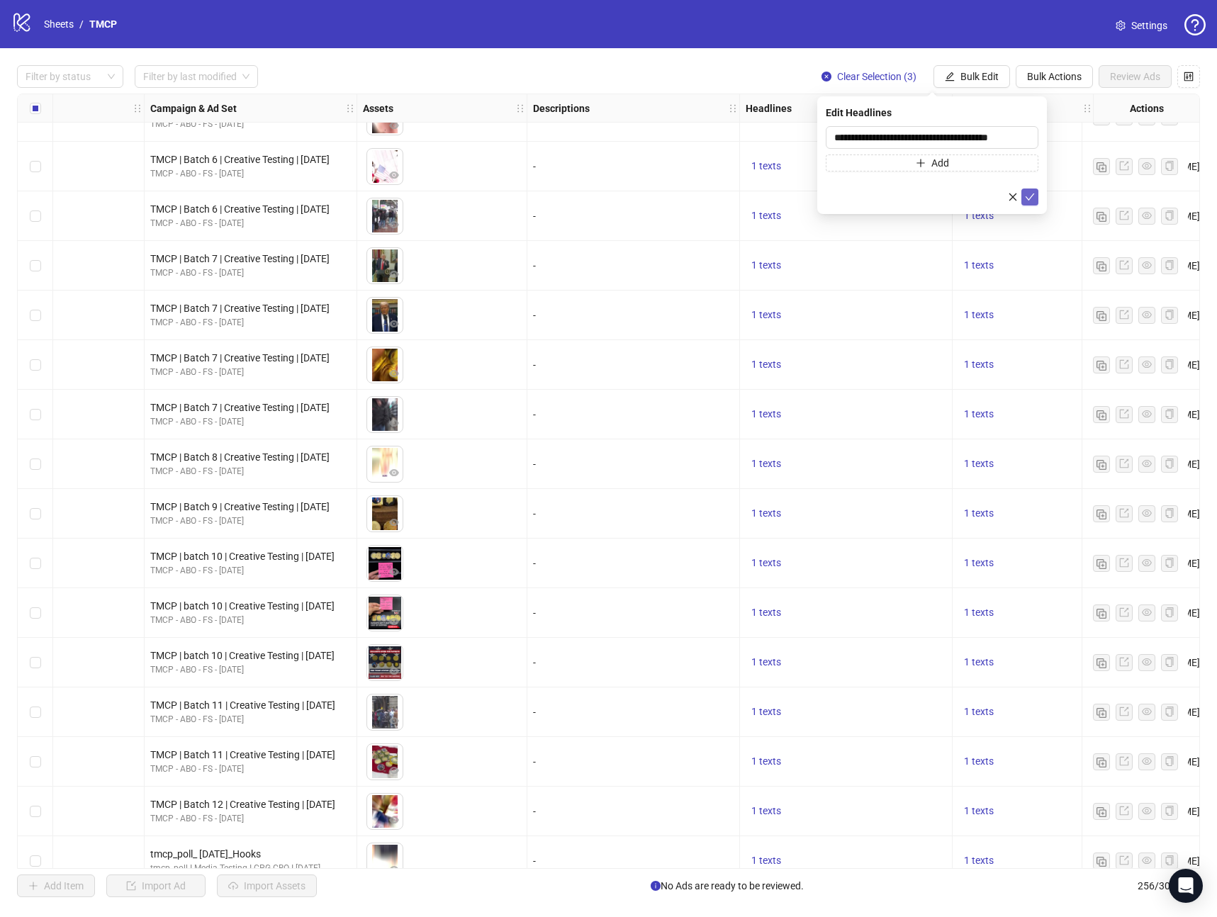
click at [1036, 201] on button "submit" at bounding box center [1029, 197] width 17 height 17
click at [973, 661] on span "1 texts" at bounding box center [979, 661] width 30 height 11
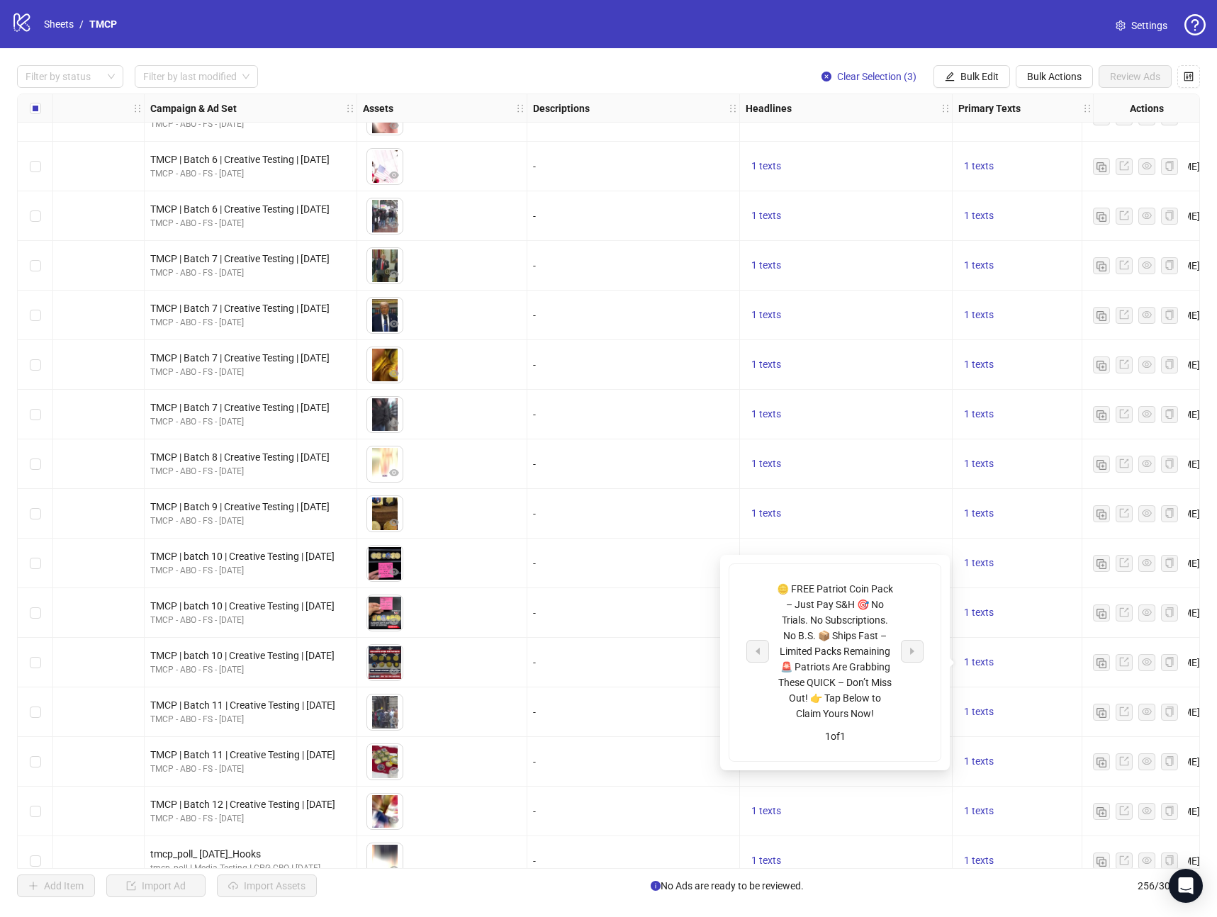
click at [863, 625] on div "🪙 FREE Patriot Coin Pack – Just Pay S&H 🎯 No Trials. No Subscriptions. No B.S. …" at bounding box center [835, 651] width 118 height 140
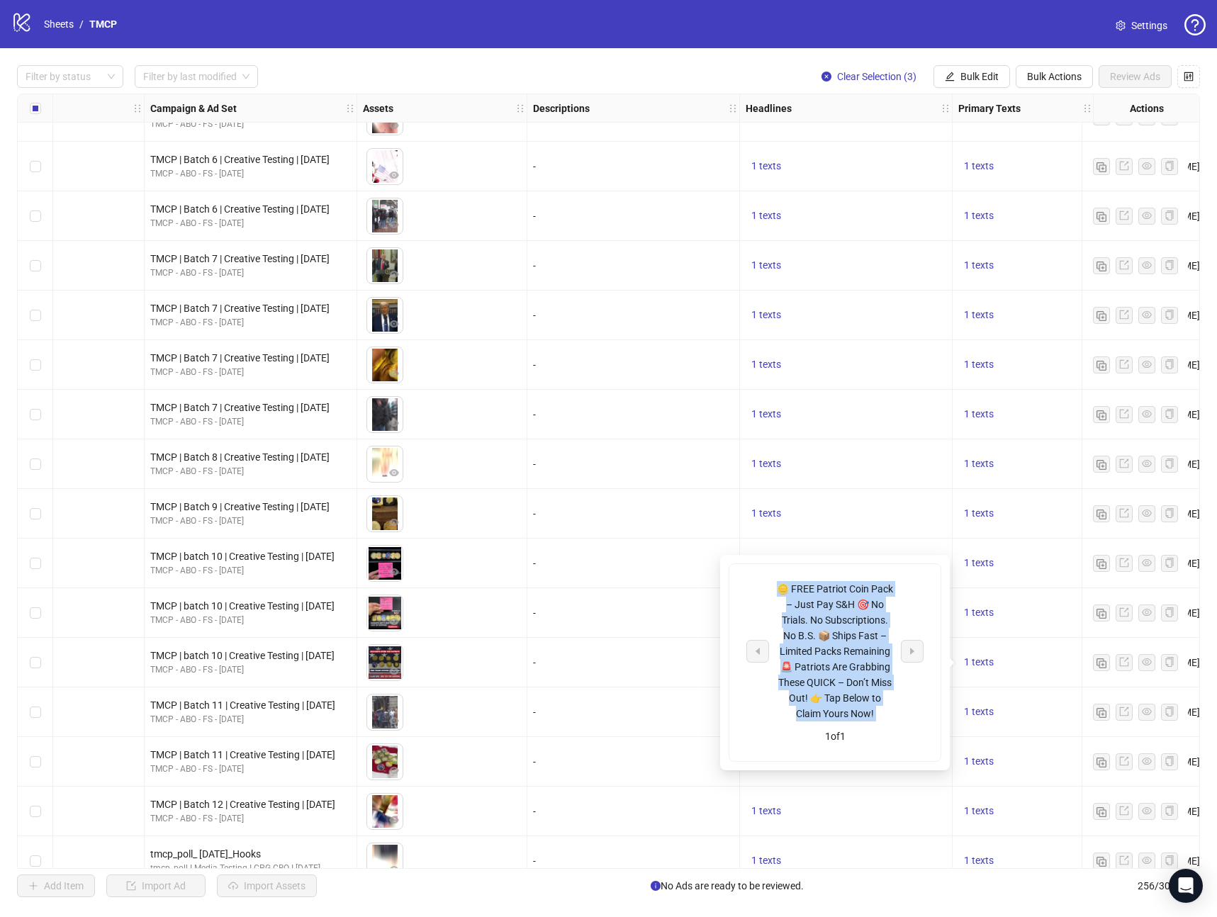
click at [863, 625] on div "🪙 FREE Patriot Coin Pack – Just Pay S&H 🎯 No Trials. No Subscriptions. No B.S. …" at bounding box center [835, 651] width 118 height 140
copy div "🪙 FREE Patriot Coin Pack – Just Pay S&H 🎯 No Trials. No Subscriptions. No B.S. …"
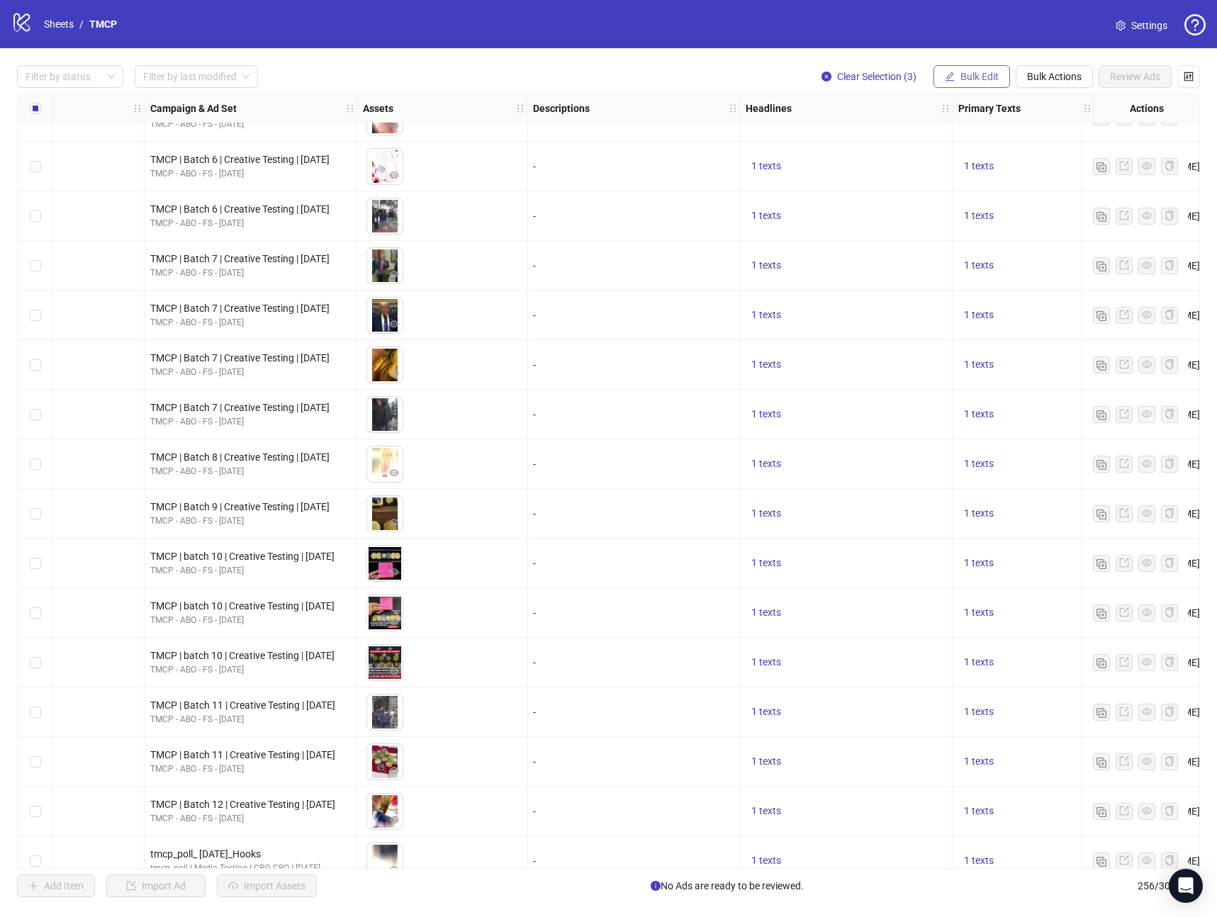
click at [991, 77] on span "Bulk Edit" at bounding box center [979, 76] width 38 height 11
click at [985, 220] on span "Primary Texts" at bounding box center [985, 219] width 84 height 16
click at [926, 153] on textarea at bounding box center [932, 145] width 213 height 38
paste textarea "**********"
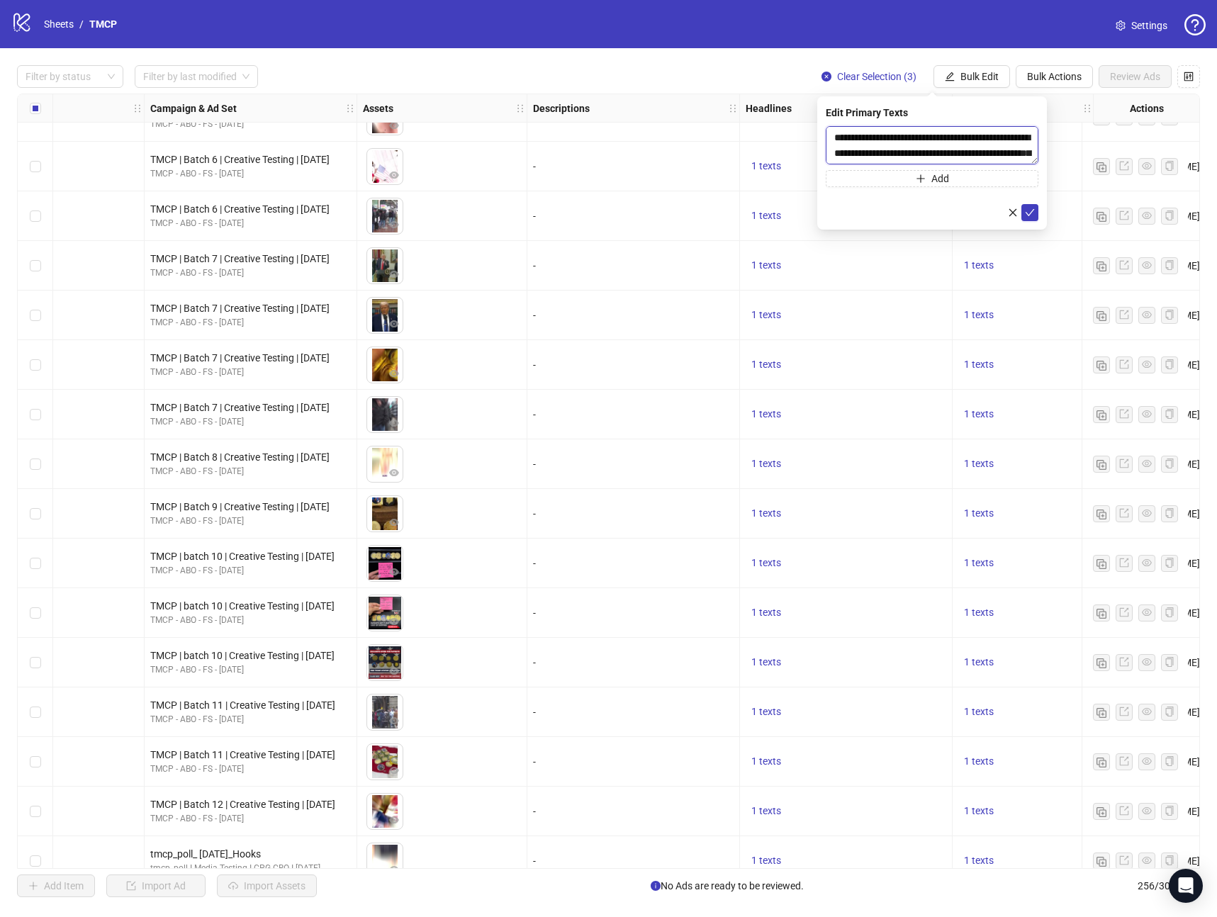
scroll to position [73, 0]
type textarea "**********"
click at [1033, 209] on icon "check" at bounding box center [1030, 212] width 9 height 7
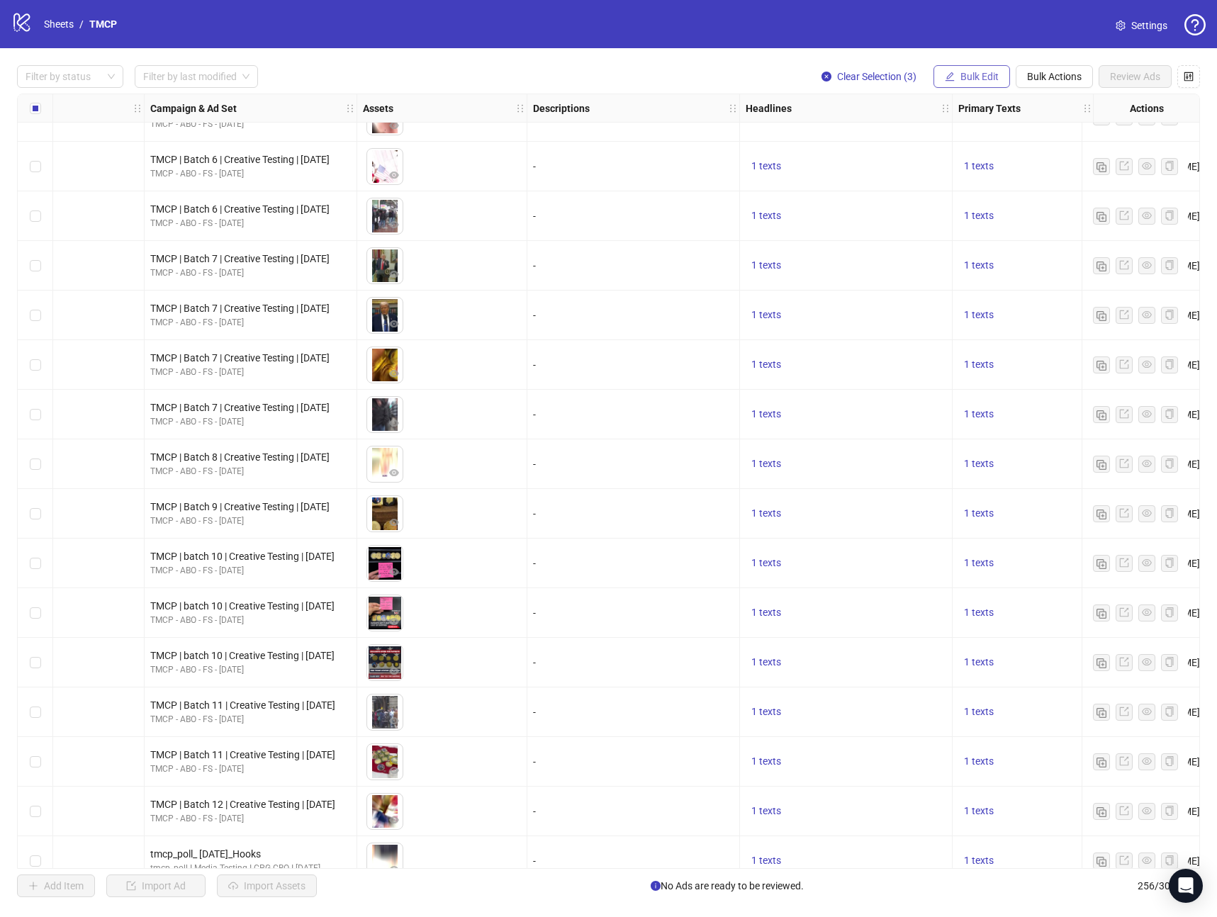
click at [988, 82] on button "Bulk Edit" at bounding box center [972, 76] width 77 height 23
click at [981, 314] on span "Call to Action" at bounding box center [985, 309] width 84 height 16
click at [868, 141] on input "search" at bounding box center [925, 137] width 183 height 21
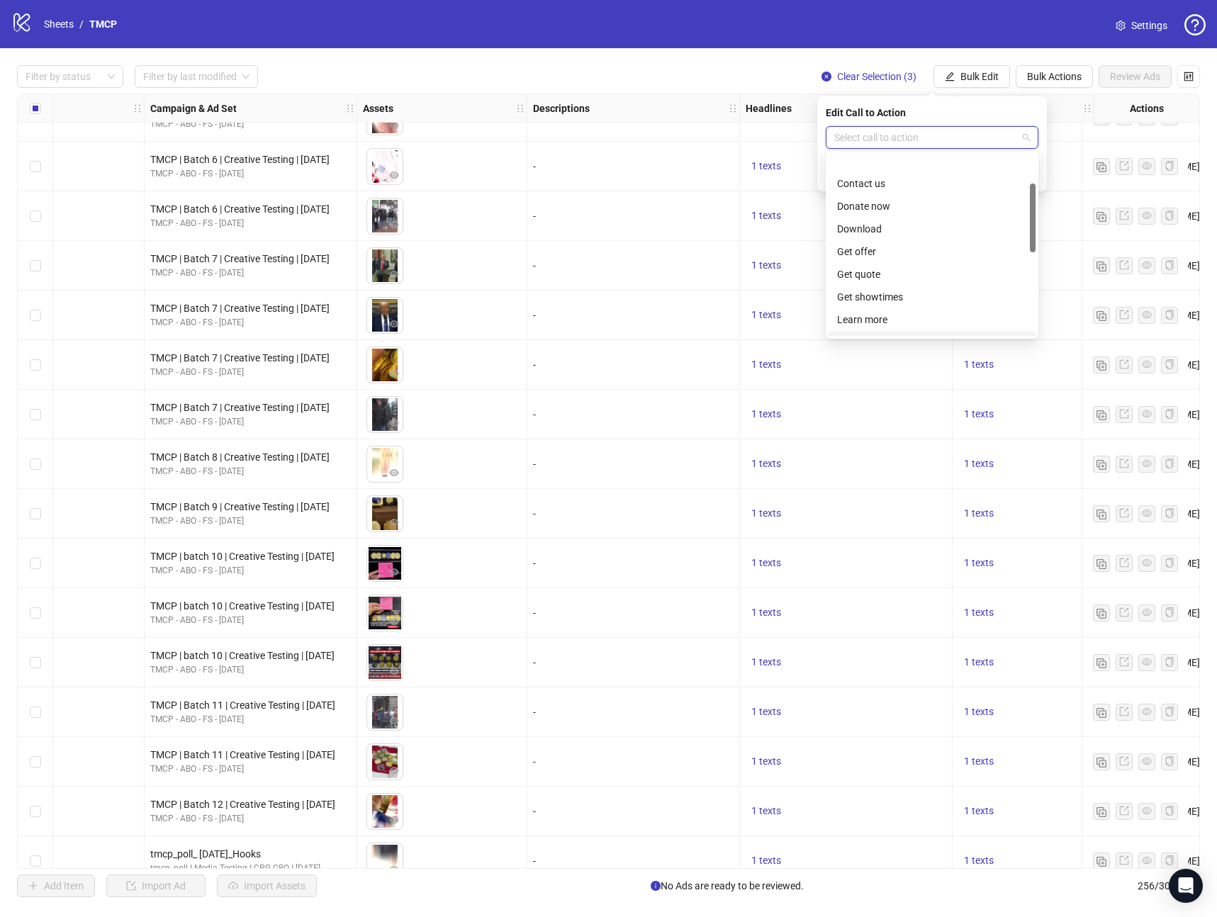
scroll to position [77, 0]
click at [878, 298] on div "Learn more" at bounding box center [932, 294] width 190 height 16
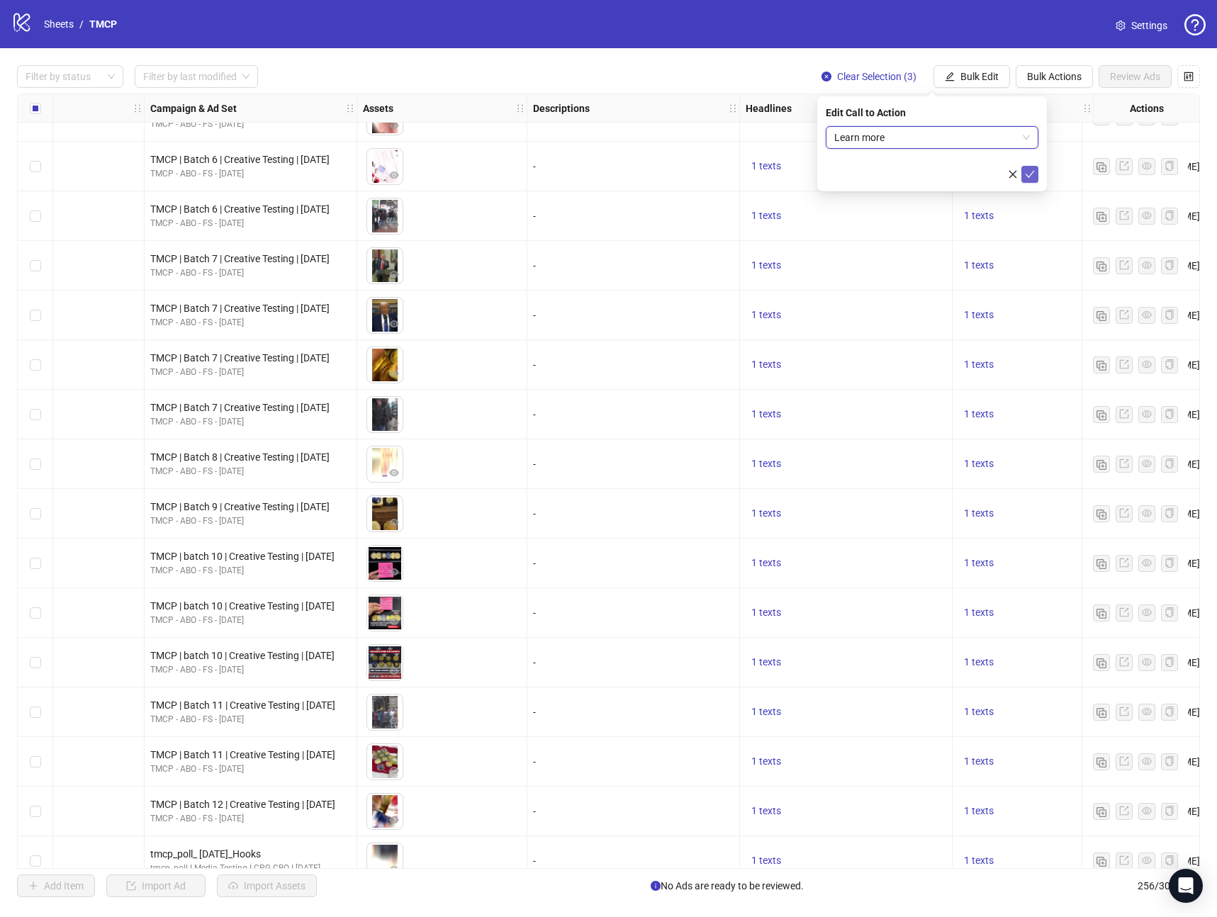
click at [1032, 174] on icon "check" at bounding box center [1030, 174] width 10 height 10
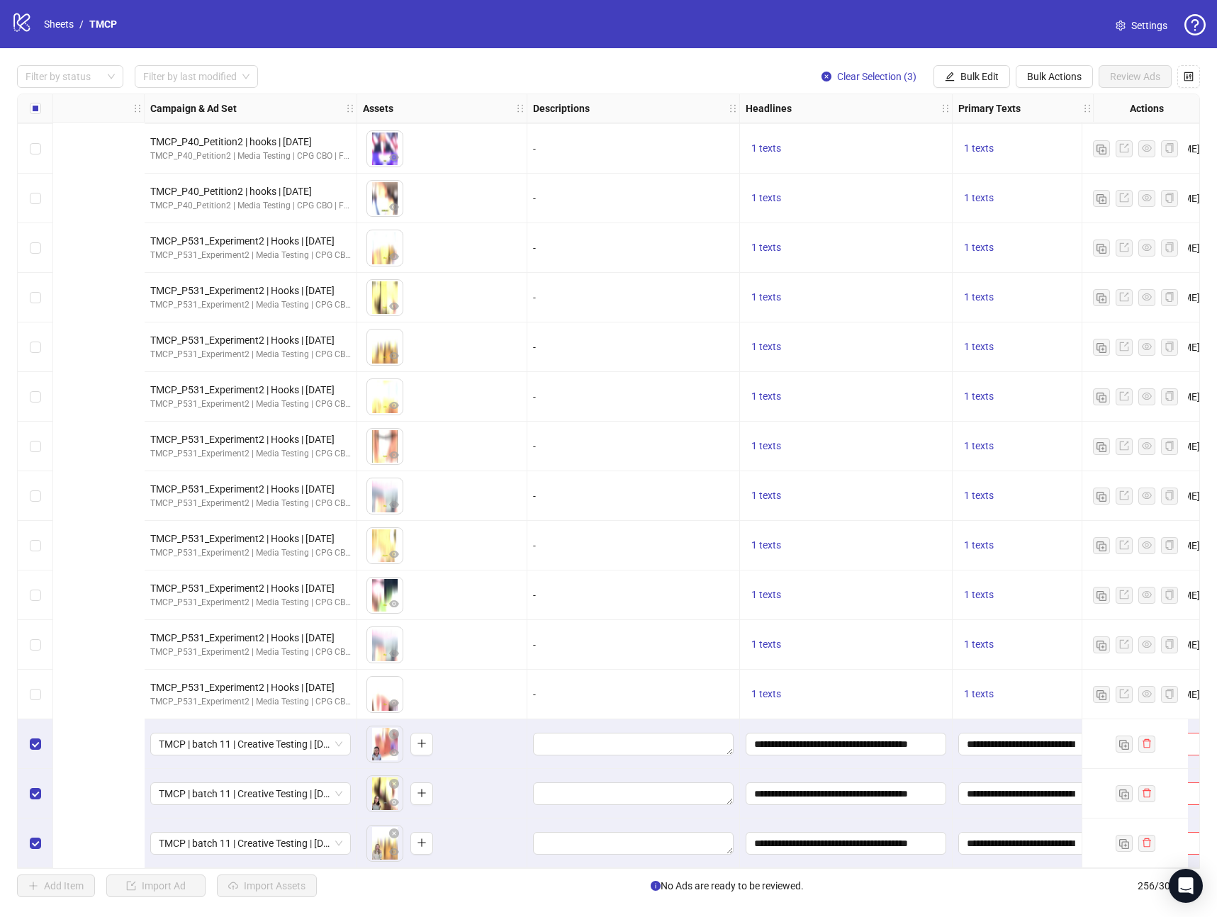
scroll to position [11962, 733]
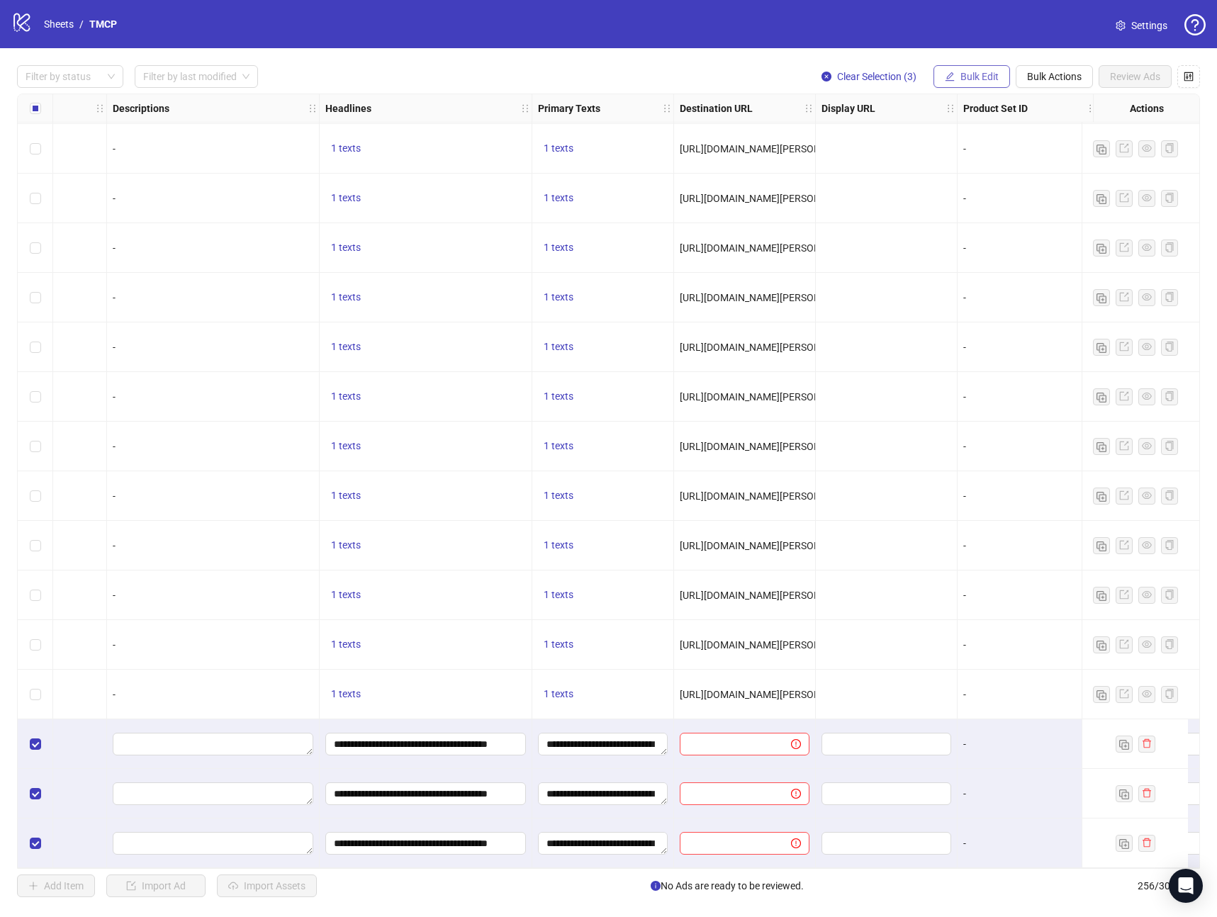
click at [979, 79] on span "Bulk Edit" at bounding box center [979, 76] width 38 height 11
click at [980, 241] on span "Destination URL" at bounding box center [985, 241] width 84 height 16
click at [908, 141] on input "text" at bounding box center [926, 138] width 184 height 16
paste input "**********"
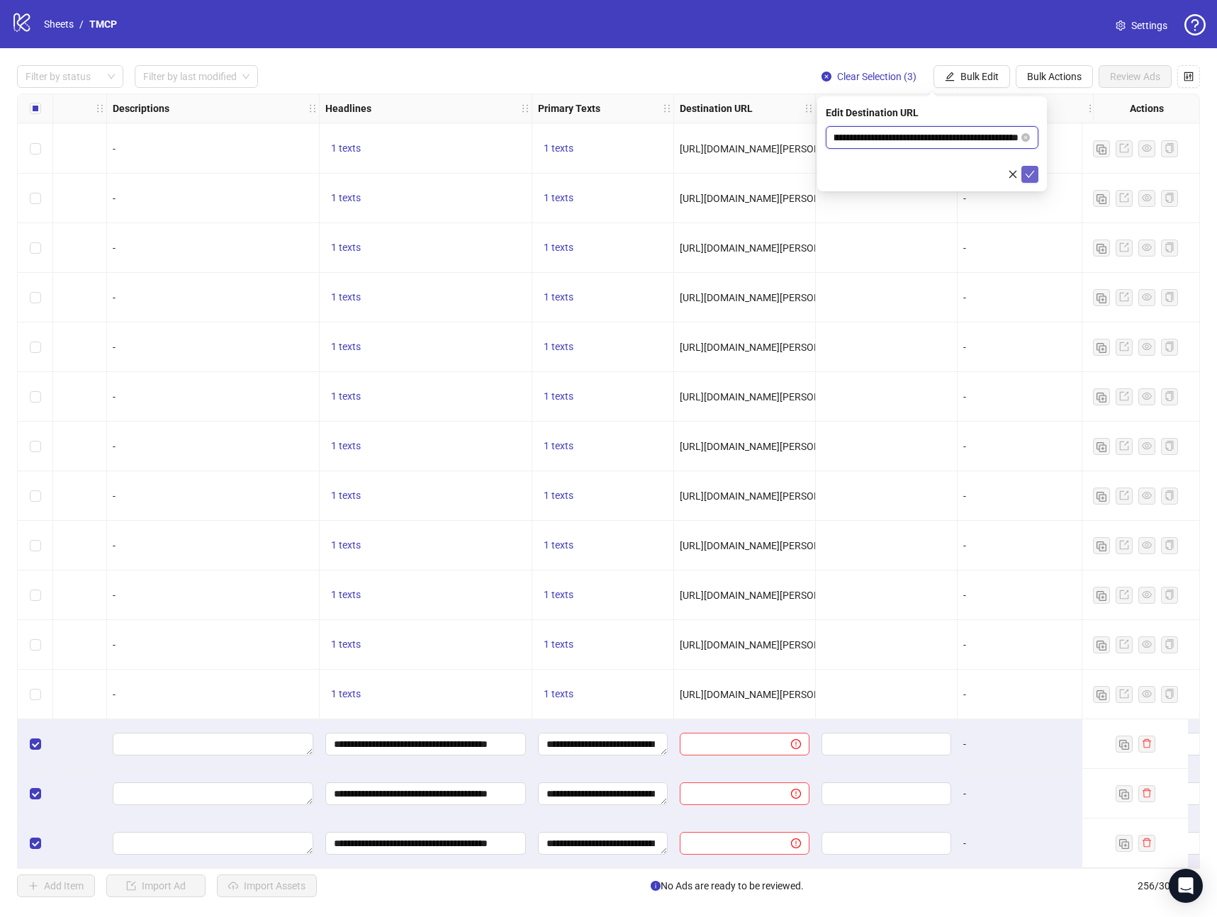
type input "**********"
click at [1024, 172] on button "submit" at bounding box center [1029, 174] width 17 height 17
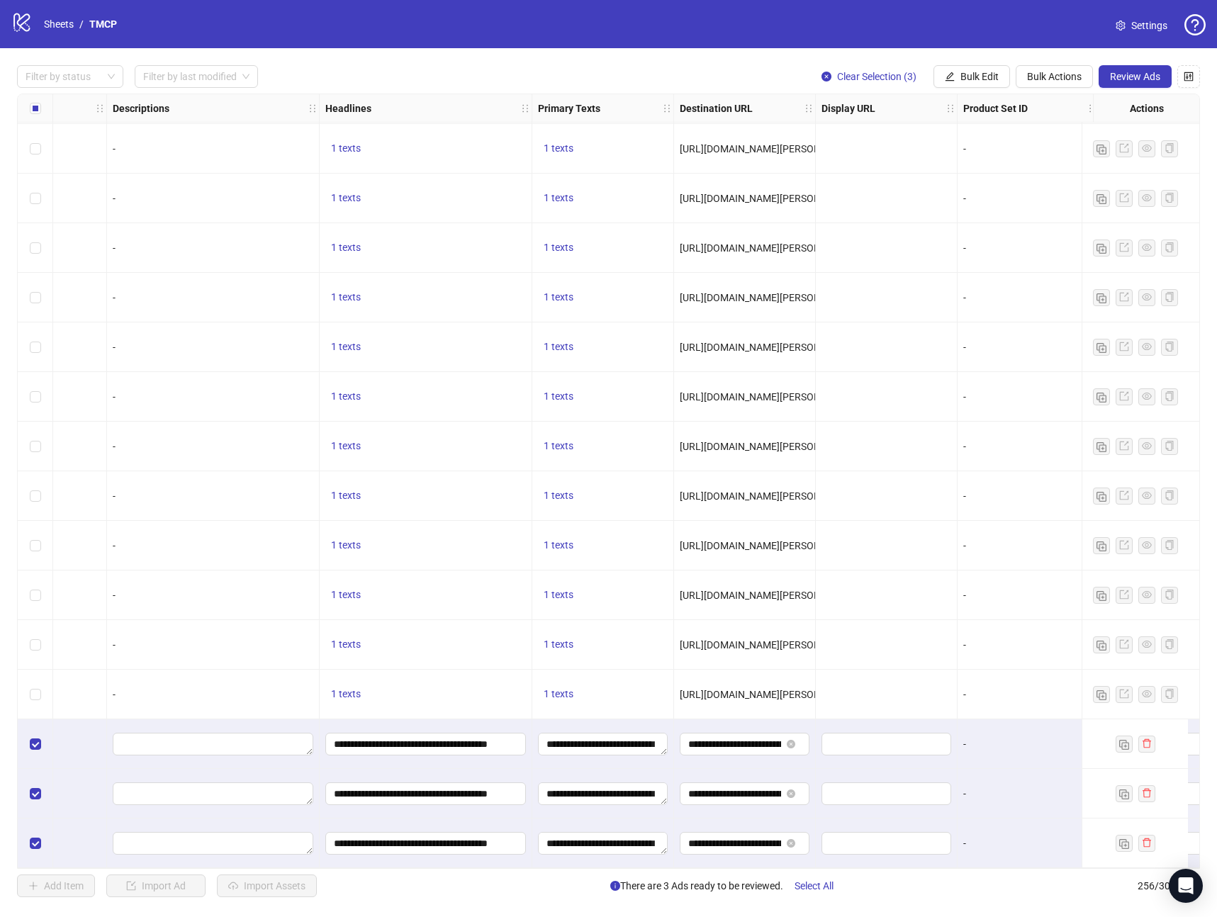
drag, startPoint x: 746, startPoint y: 870, endPoint x: 696, endPoint y: 872, distance: 49.6
click at [696, 872] on div "Filter by status Filter by last modified Clear Selection (3) Bulk Edit Bulk Act…" at bounding box center [608, 481] width 1217 height 866
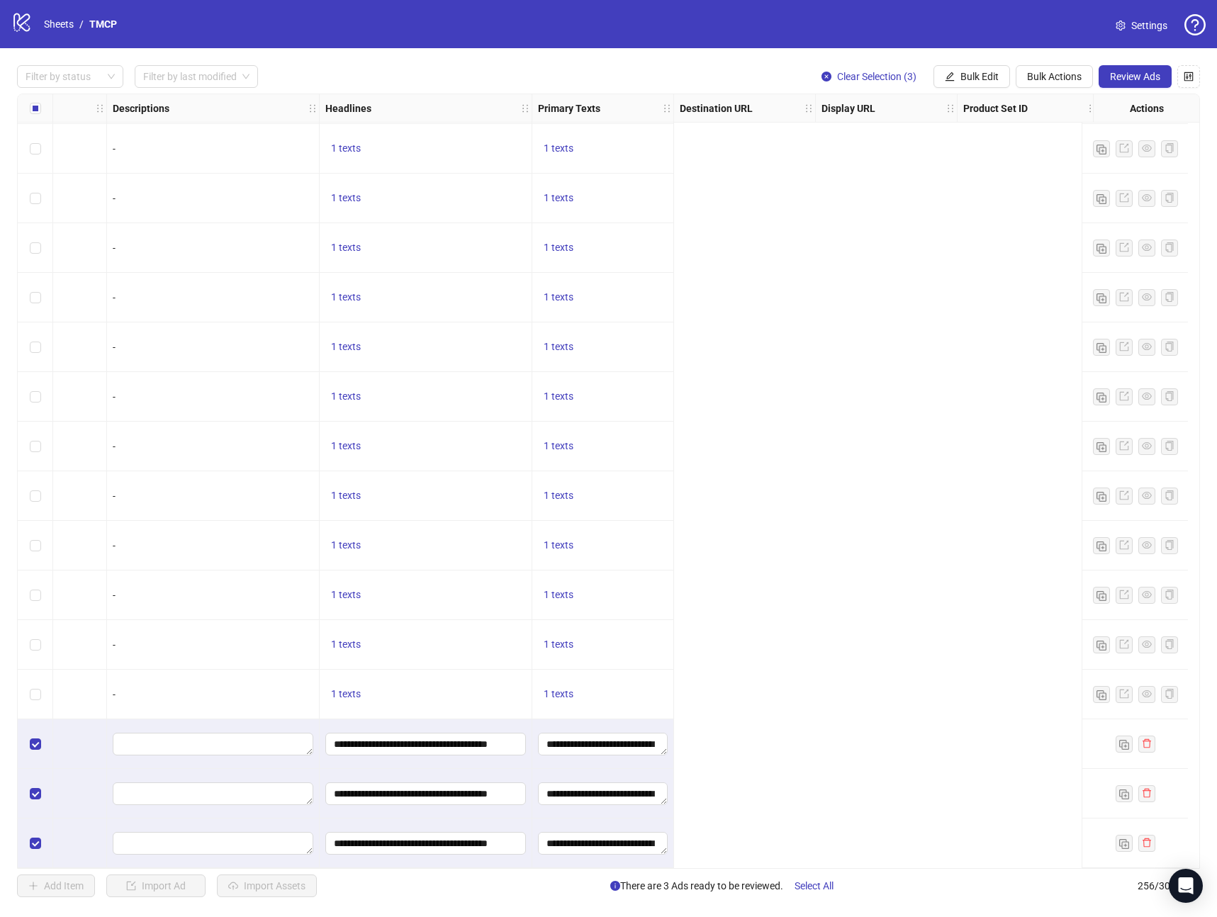
scroll to position [11962, 0]
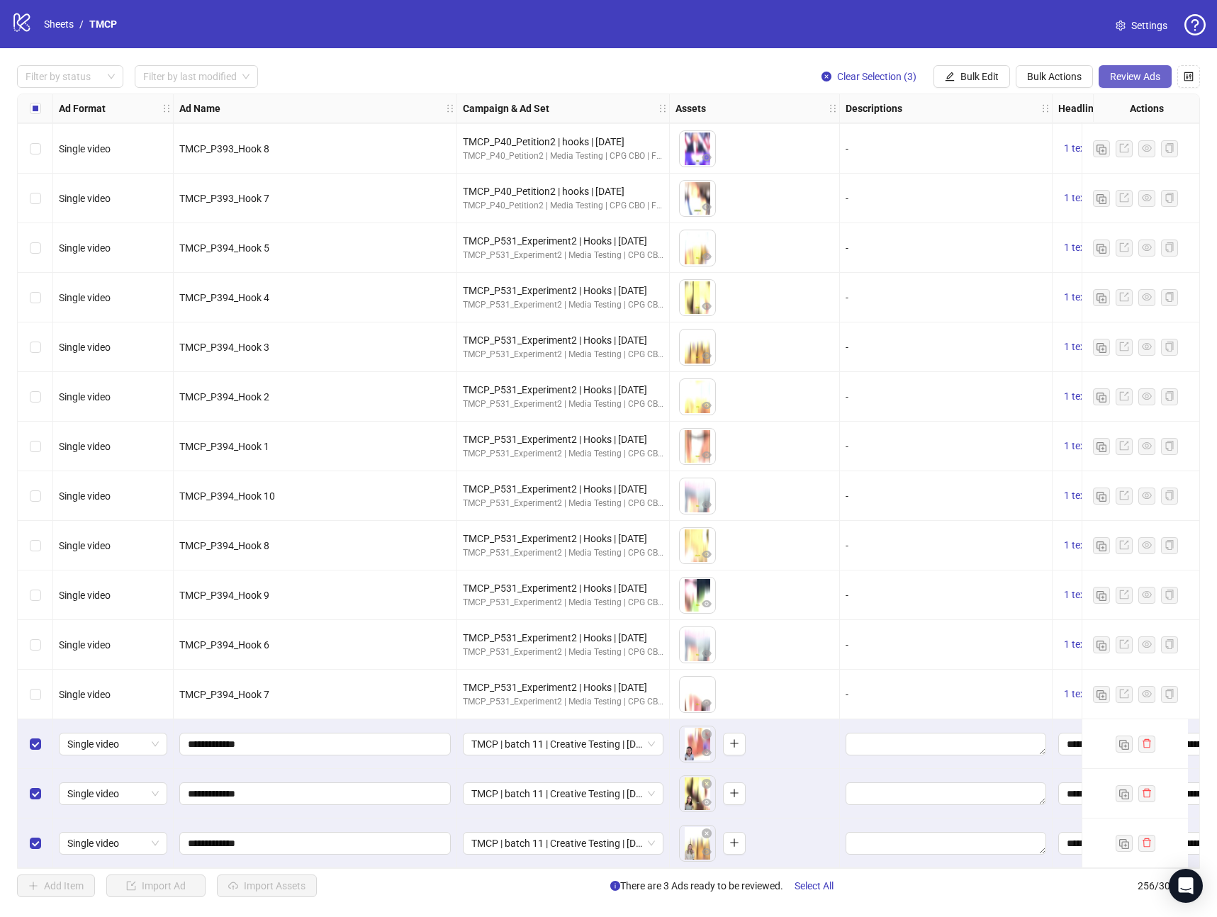
click at [1116, 73] on span "Review Ads" at bounding box center [1135, 76] width 50 height 11
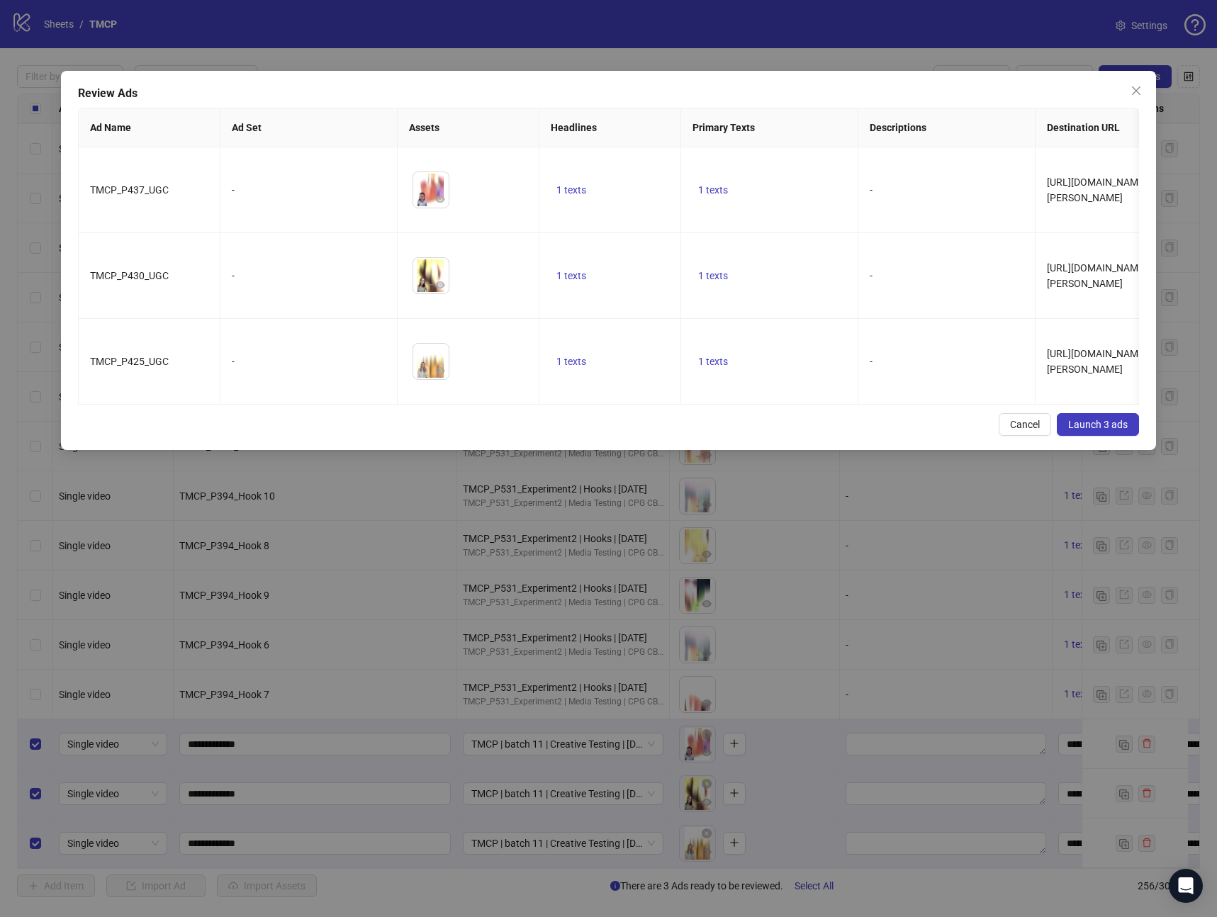
click at [1082, 427] on span "Launch 3 ads" at bounding box center [1098, 424] width 60 height 11
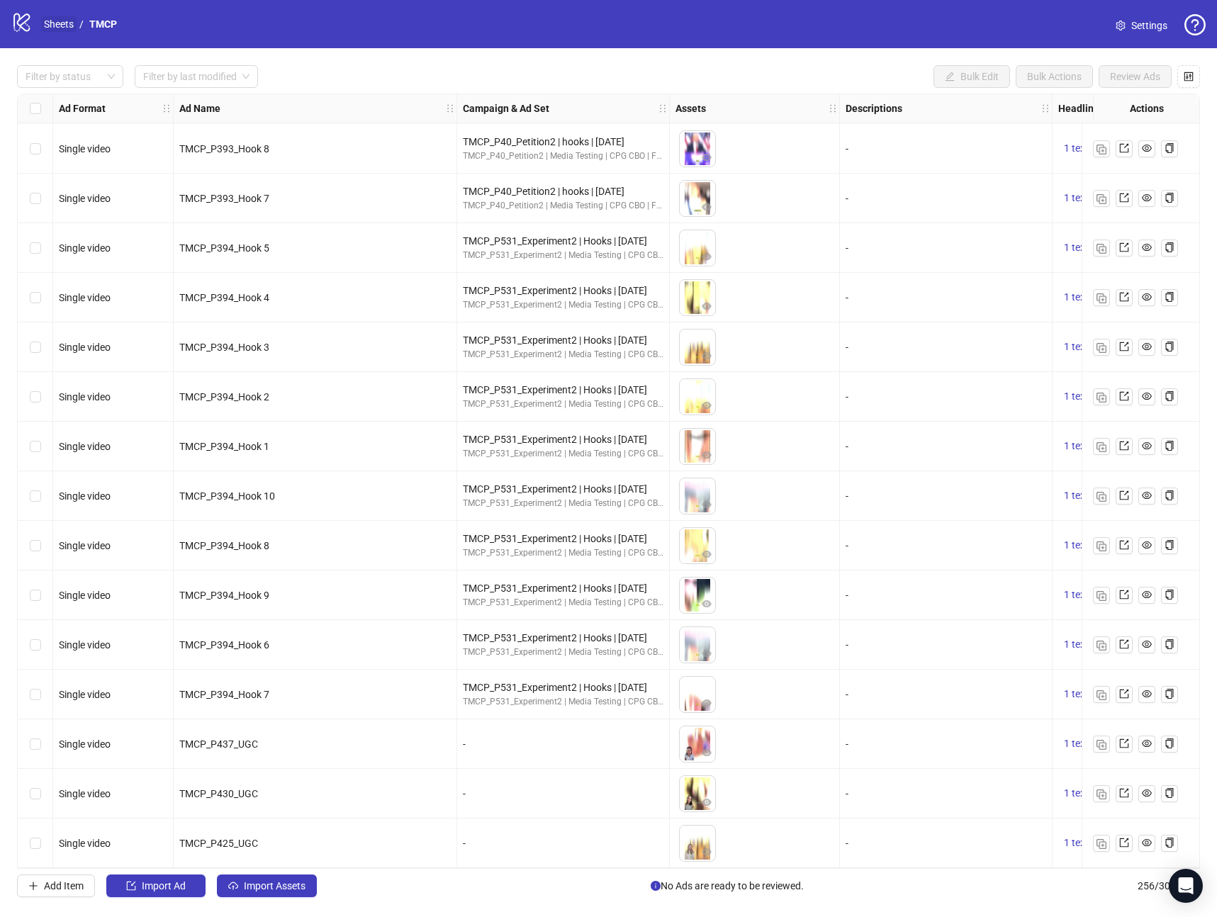
click at [52, 30] on link "Sheets" at bounding box center [58, 24] width 35 height 16
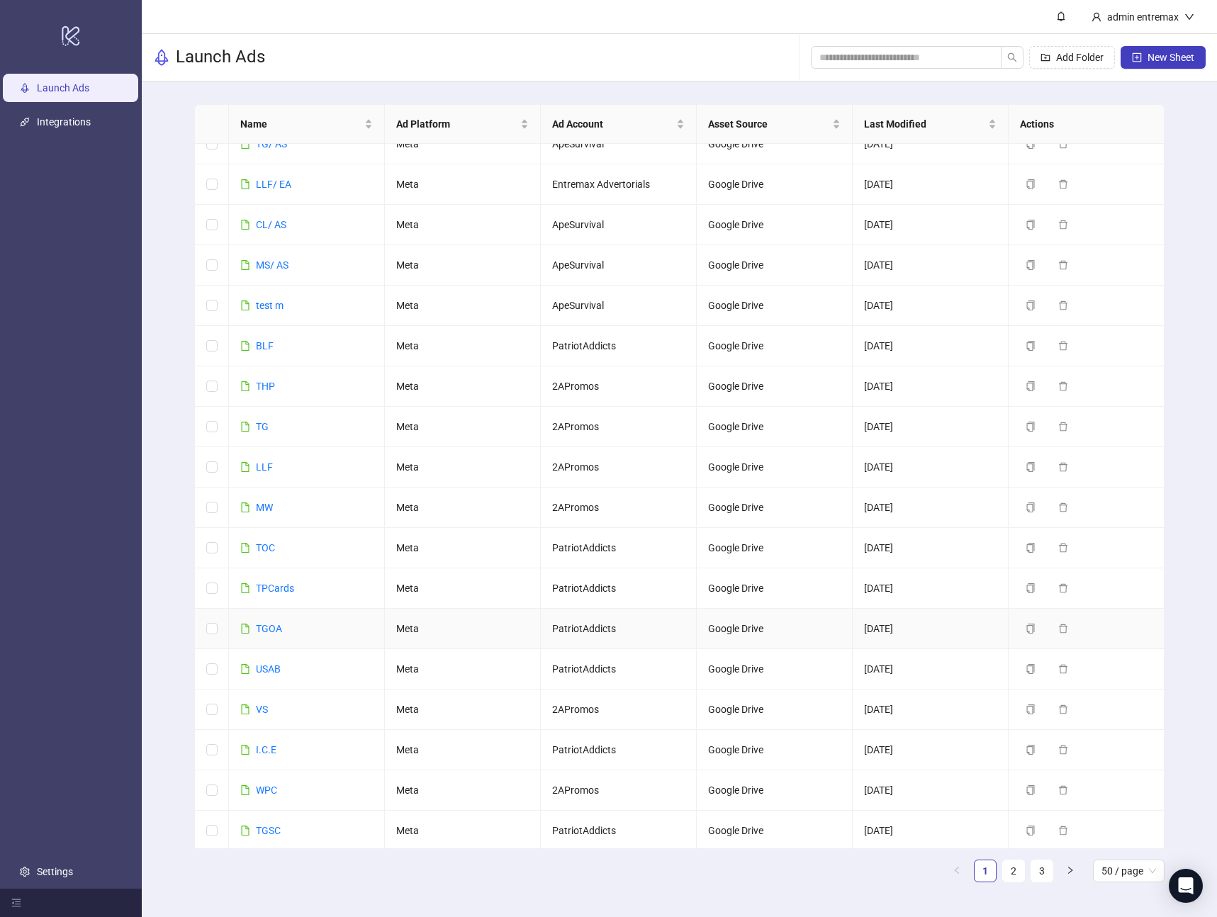
scroll to position [1316, 0]
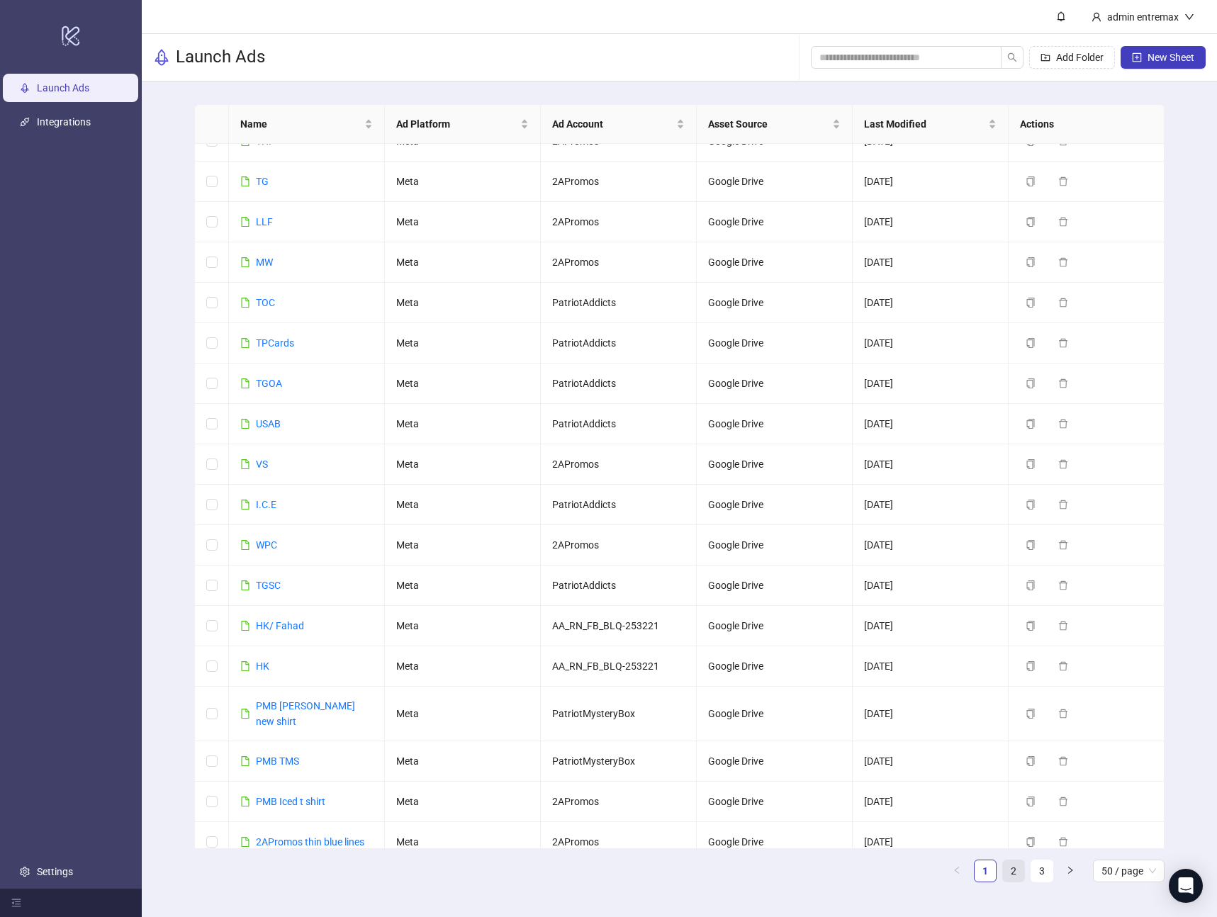
click at [1020, 872] on link "2" at bounding box center [1013, 871] width 21 height 21
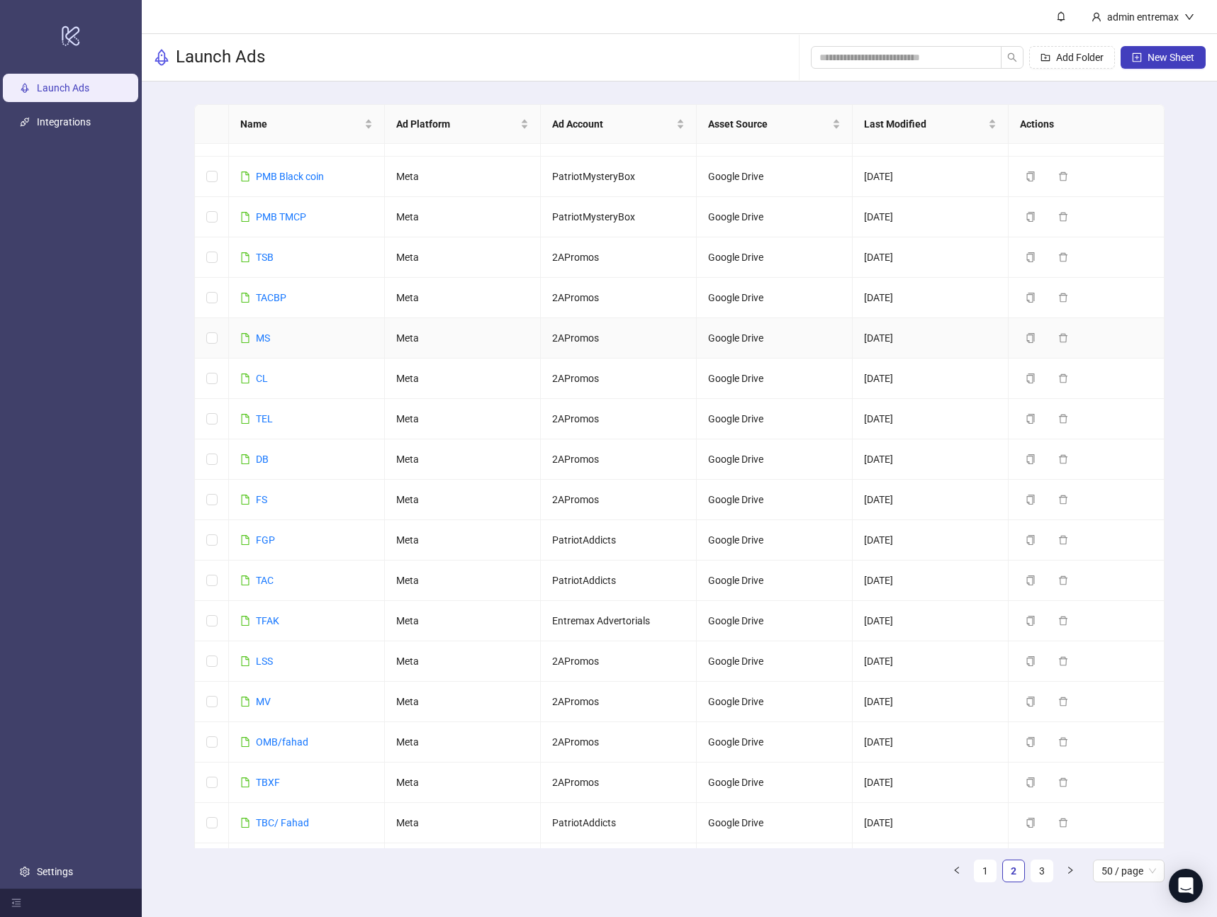
scroll to position [28, 0]
click at [263, 624] on link "TFAK" at bounding box center [267, 620] width 23 height 11
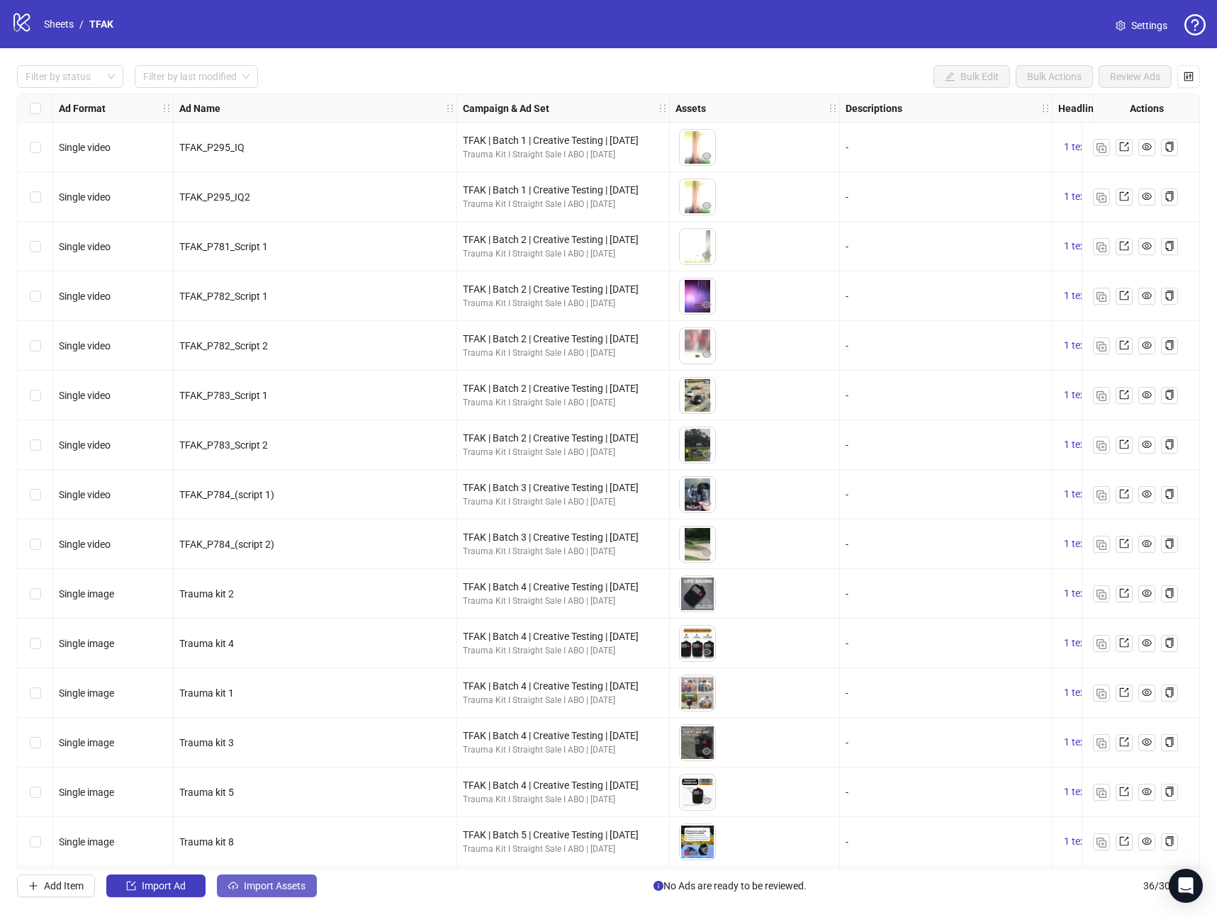
click at [276, 892] on button "Import Assets" at bounding box center [267, 886] width 100 height 23
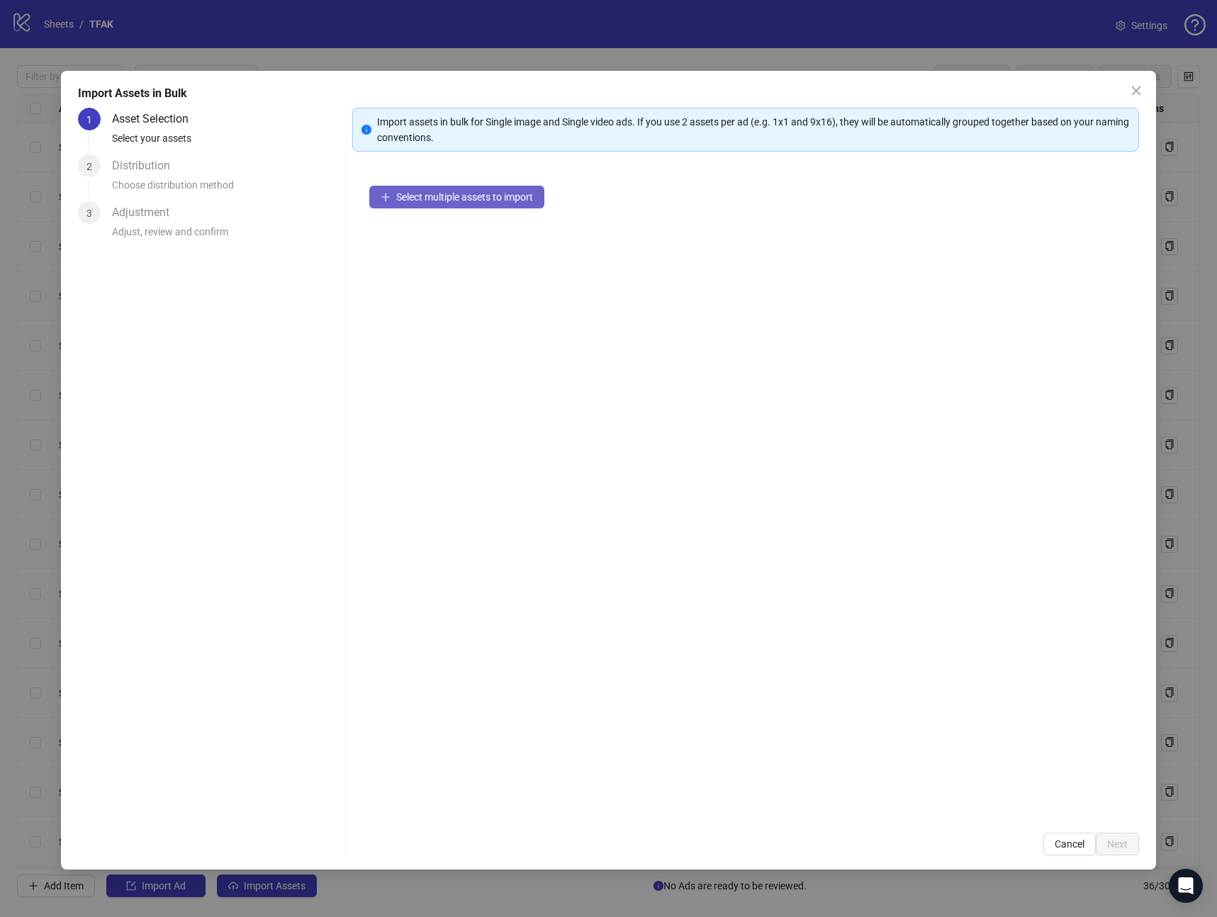
click at [481, 193] on span "Select multiple assets to import" at bounding box center [464, 196] width 137 height 11
click at [1121, 848] on span "Next" at bounding box center [1117, 844] width 21 height 11
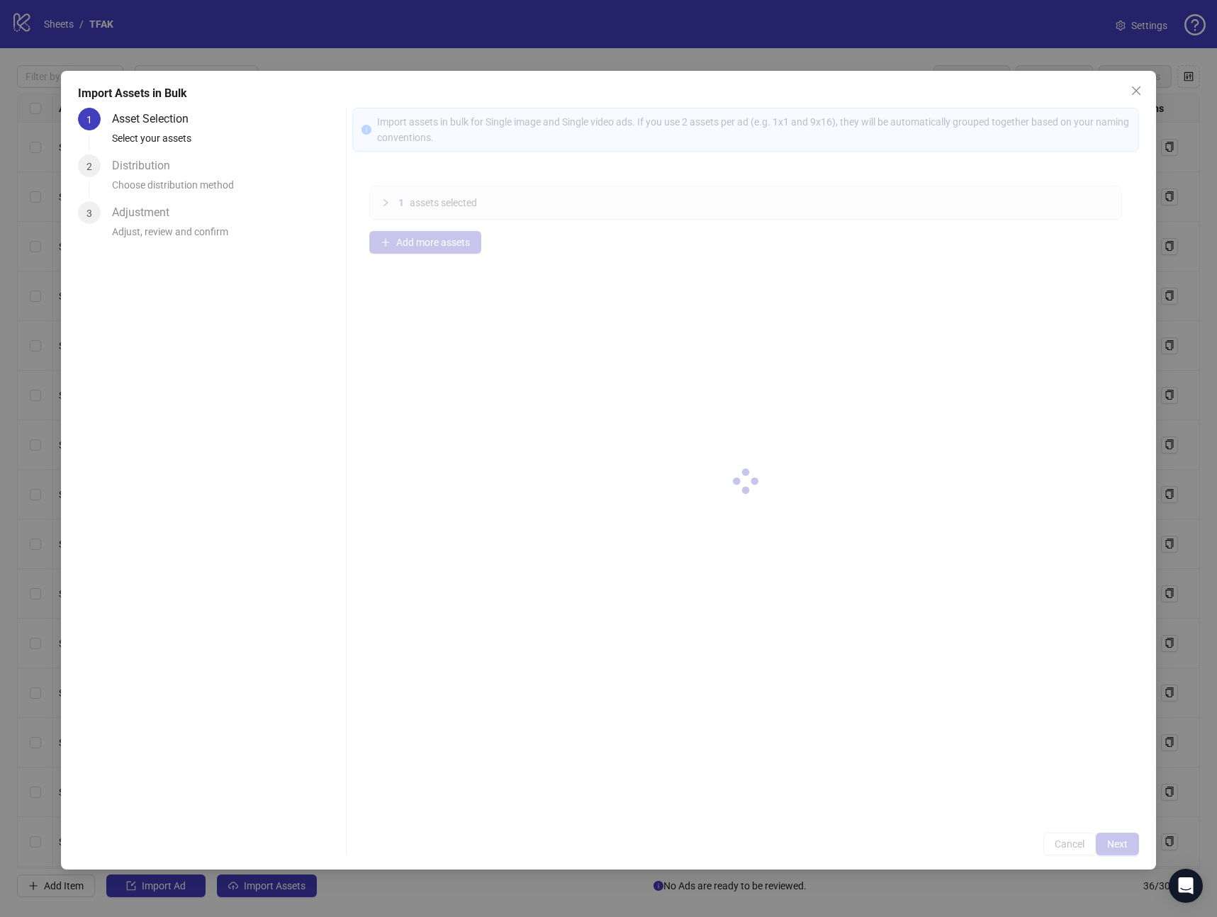
click at [1121, 848] on div at bounding box center [745, 482] width 787 height 748
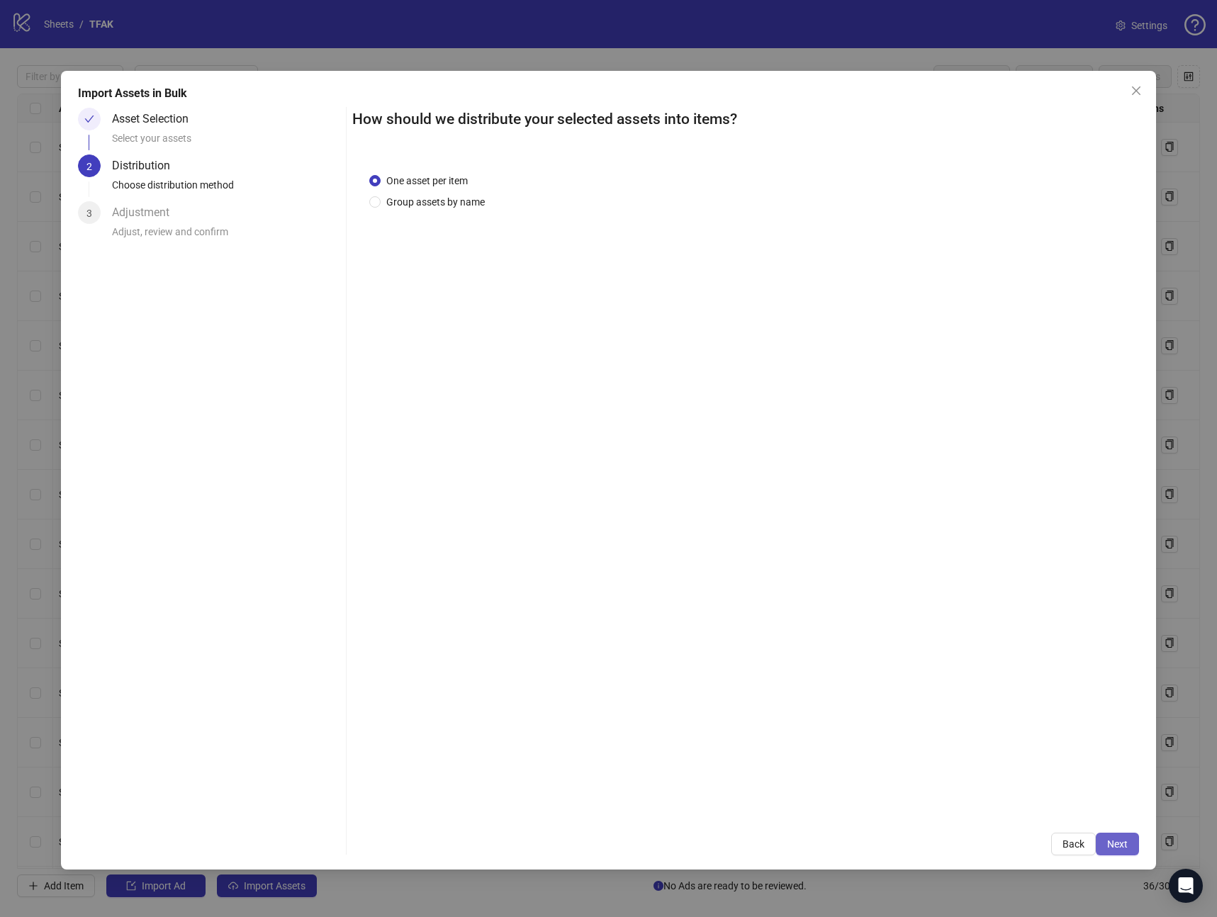
click at [1121, 849] on span "Next" at bounding box center [1117, 844] width 21 height 11
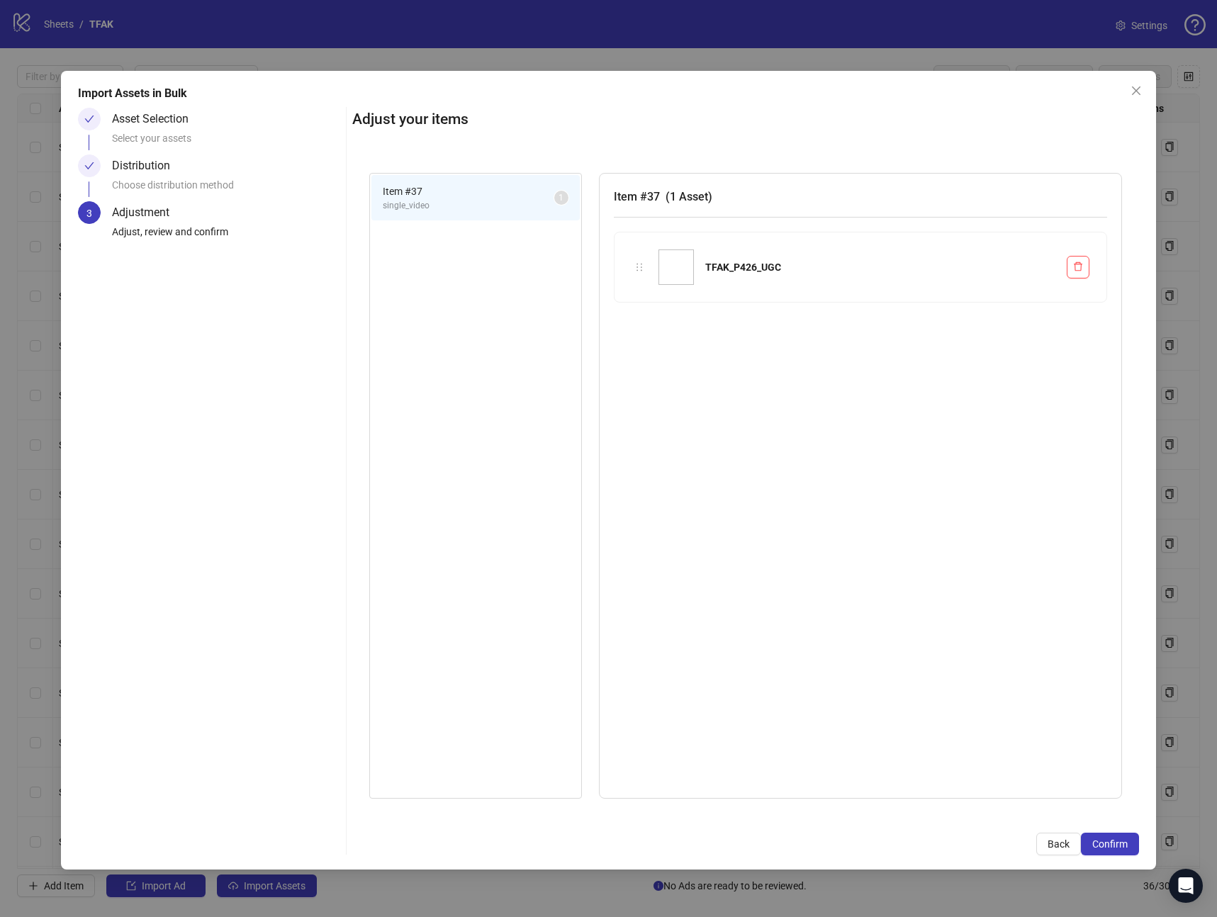
click at [1121, 849] on span "Confirm" at bounding box center [1109, 844] width 35 height 11
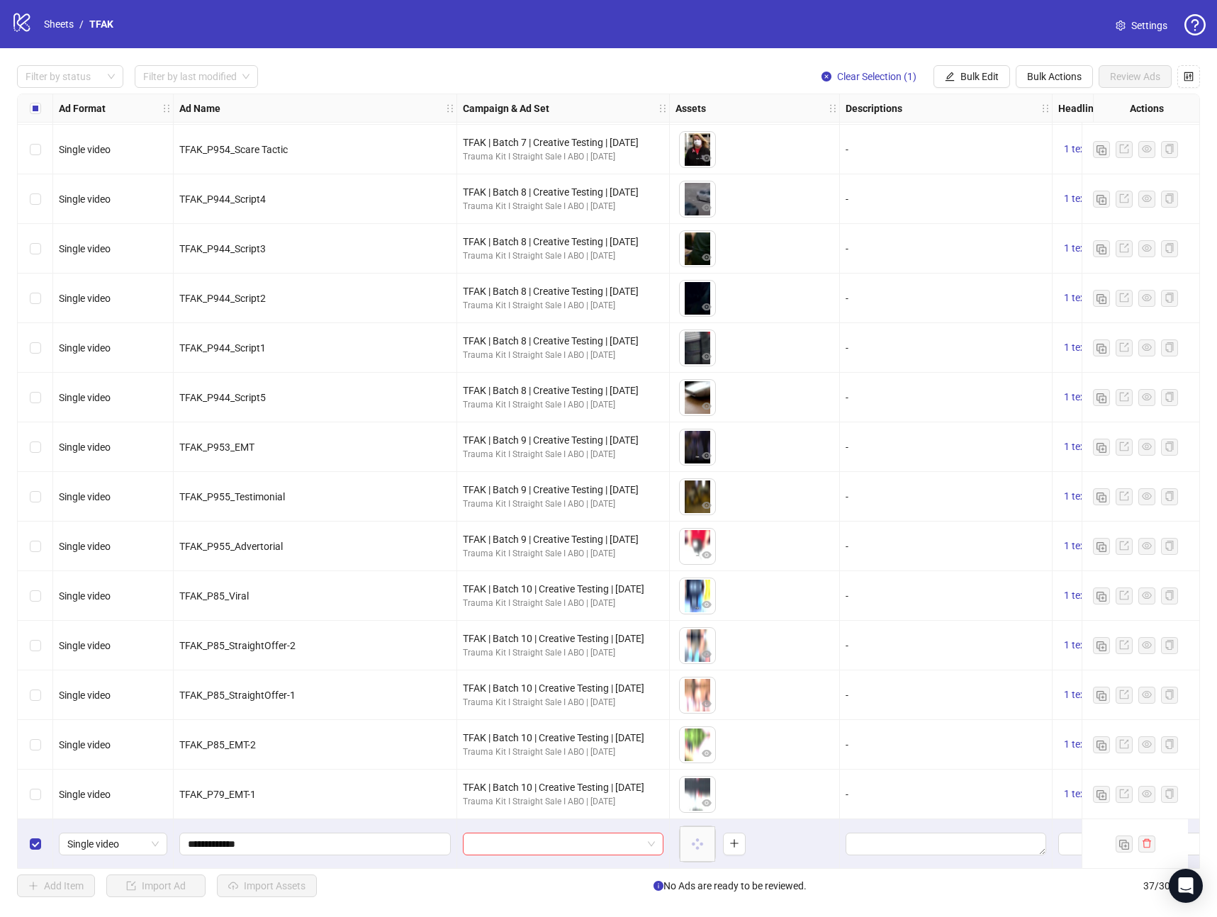
scroll to position [1096, 0]
click at [514, 833] on input "search" at bounding box center [556, 843] width 171 height 21
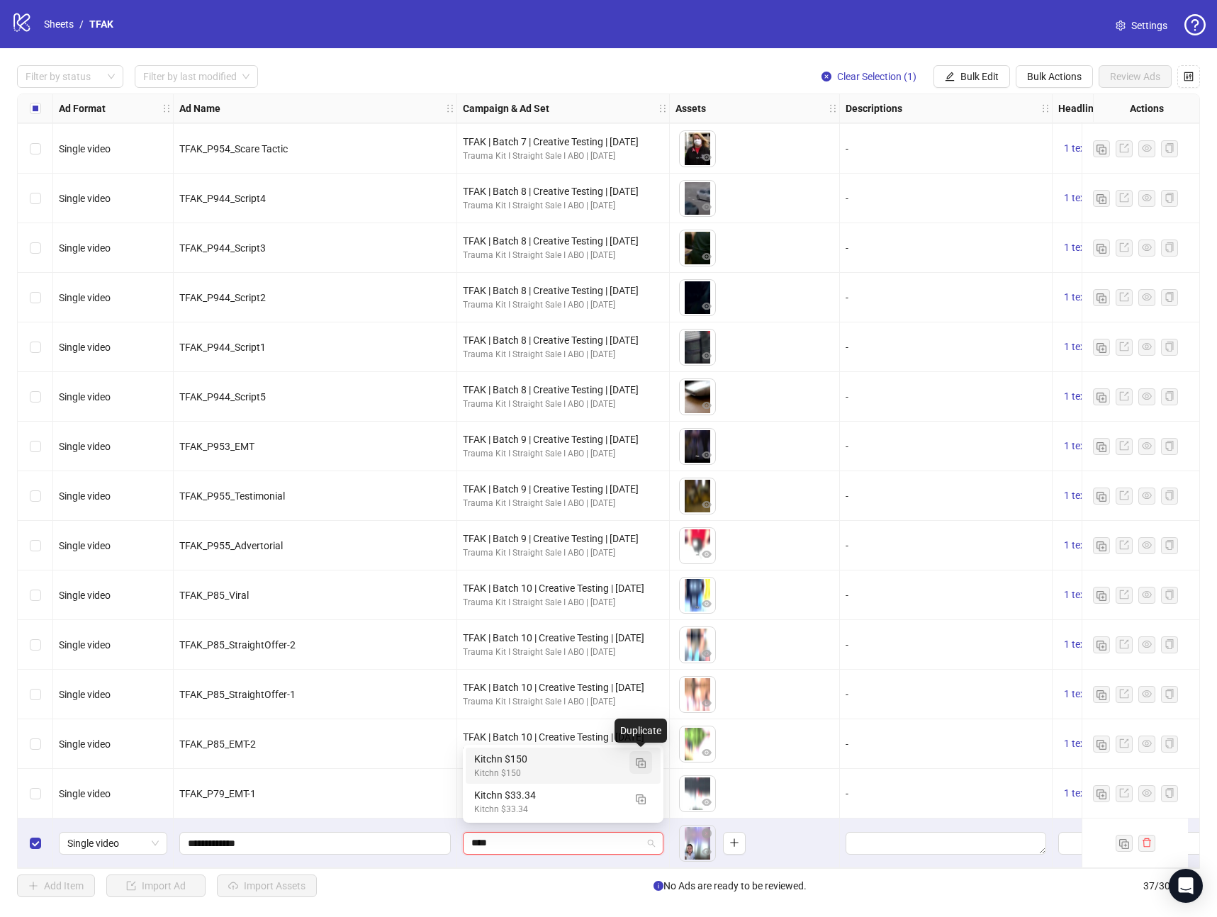
click at [639, 768] on img "button" at bounding box center [641, 763] width 10 height 10
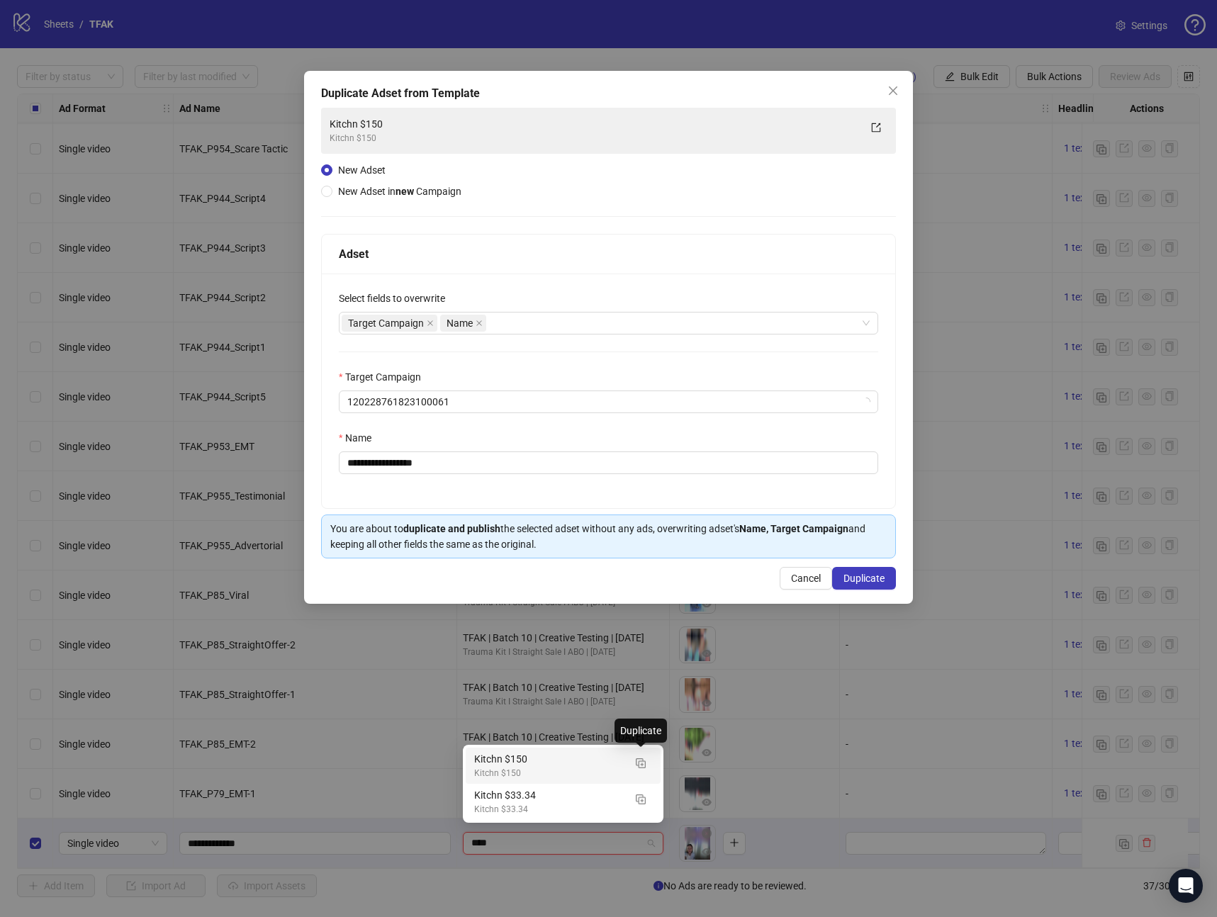
type input "****"
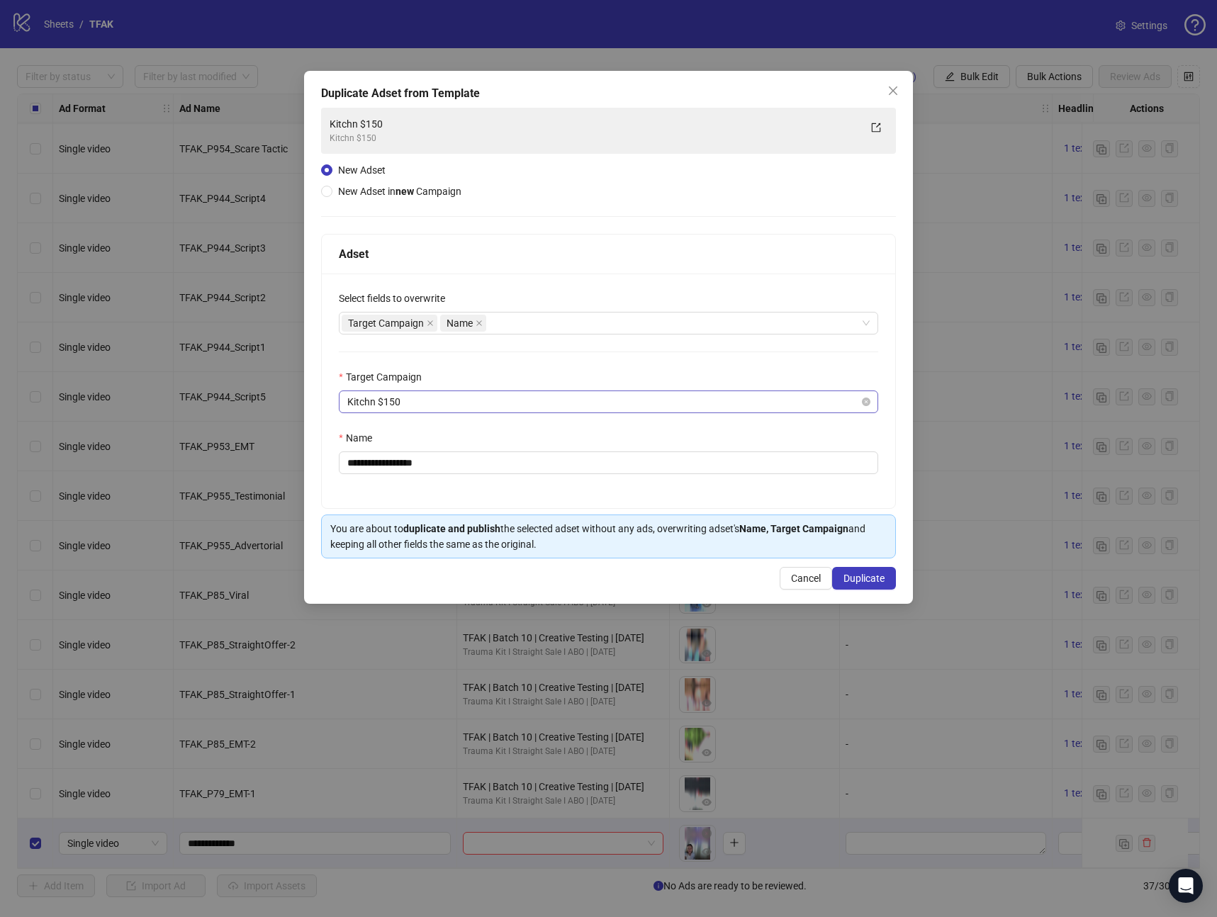
click at [457, 405] on span "Kitchn $150" at bounding box center [608, 401] width 522 height 21
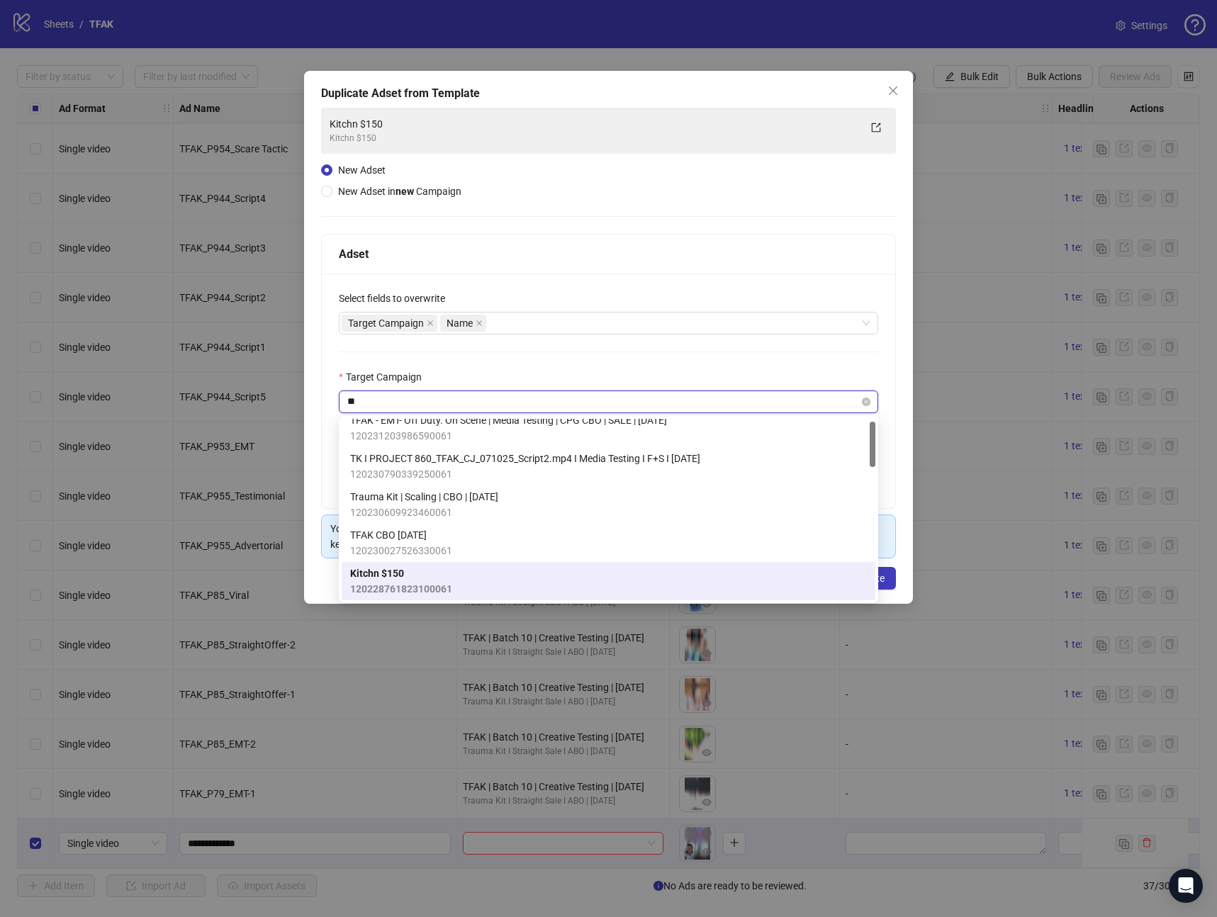
scroll to position [0, 0]
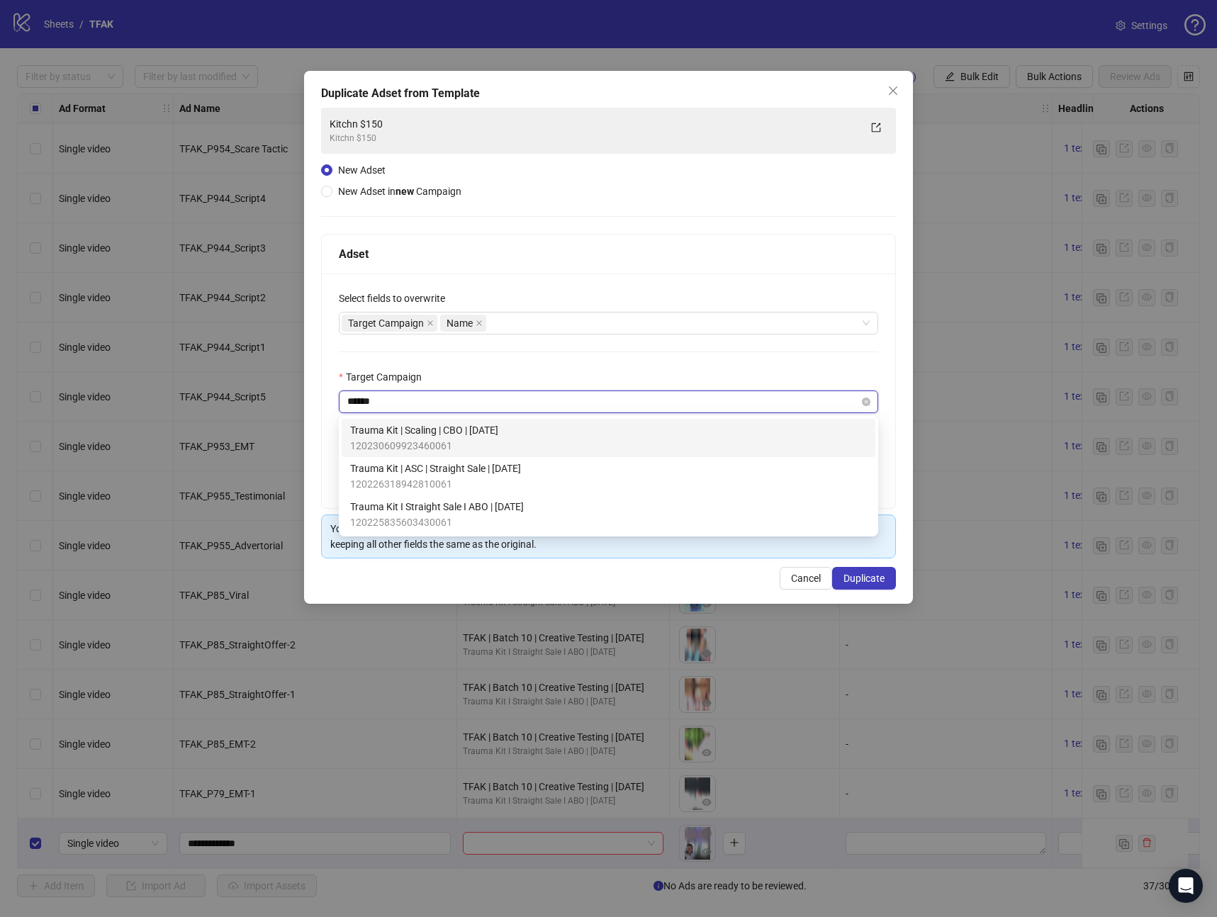
type input "******"
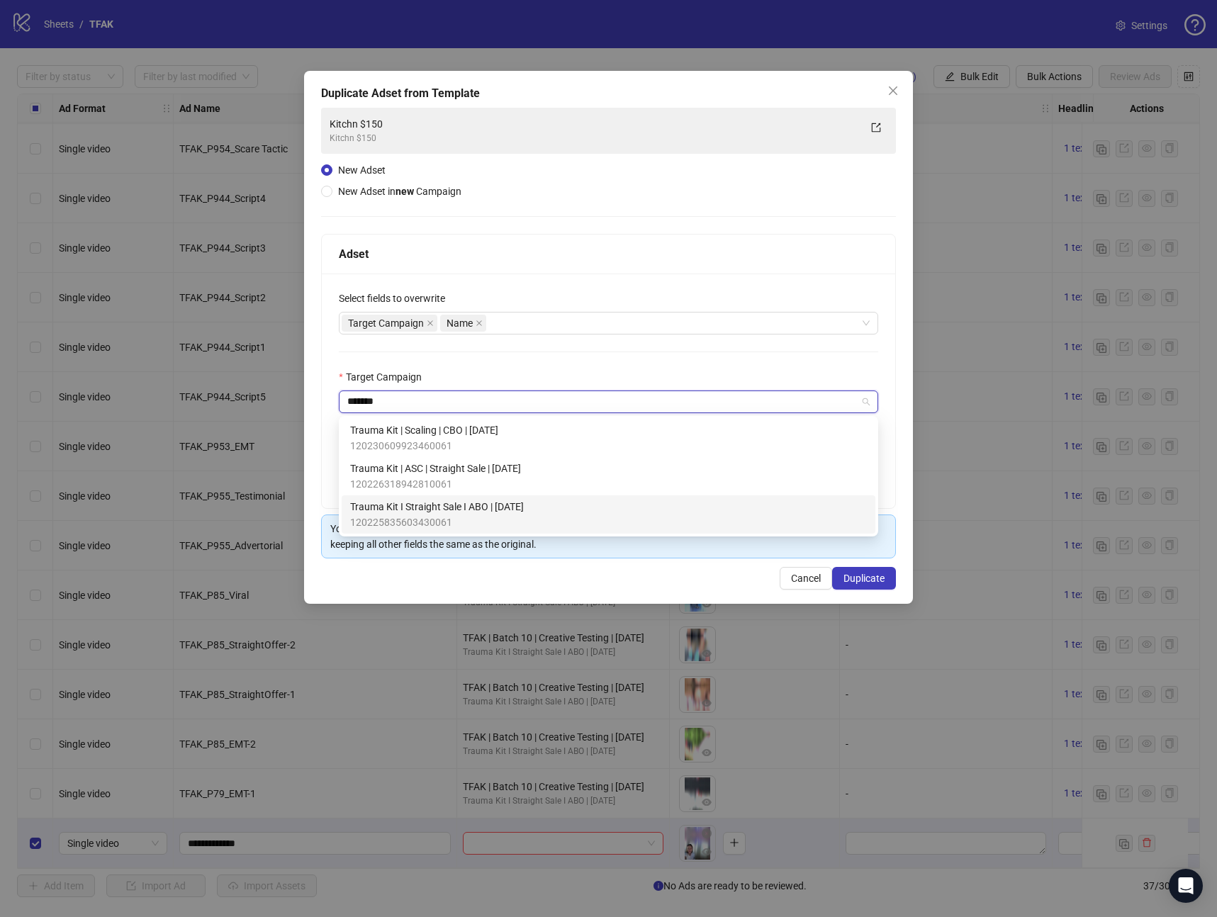
click at [493, 523] on span "120225835603430061" at bounding box center [437, 523] width 174 height 16
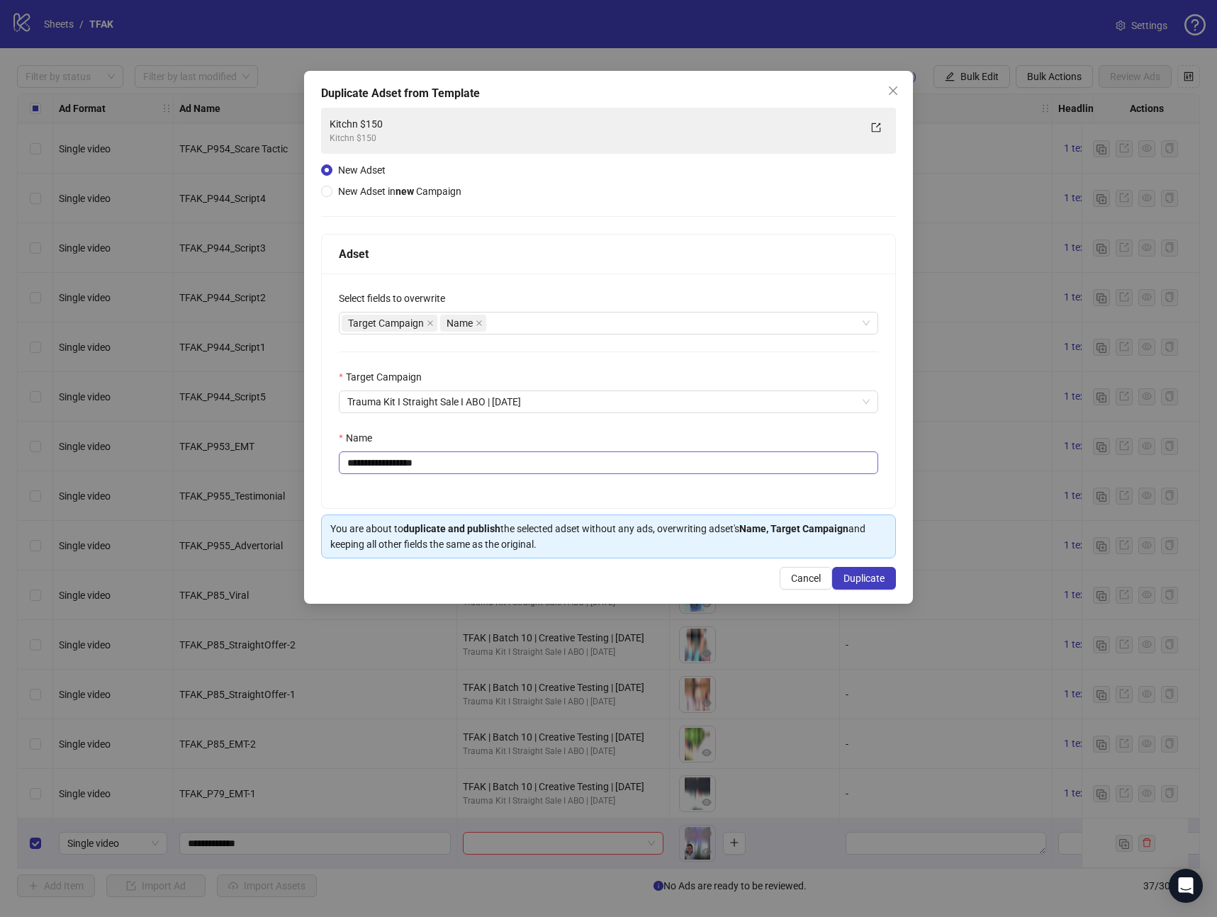
drag, startPoint x: 493, startPoint y: 475, endPoint x: 475, endPoint y: 470, distance: 18.4
click at [475, 470] on div "**********" at bounding box center [608, 391] width 573 height 235
click at [475, 470] on input "**********" at bounding box center [608, 463] width 539 height 23
drag, startPoint x: 475, startPoint y: 470, endPoint x: 219, endPoint y: 459, distance: 256.1
click at [219, 459] on div "**********" at bounding box center [608, 458] width 1217 height 917
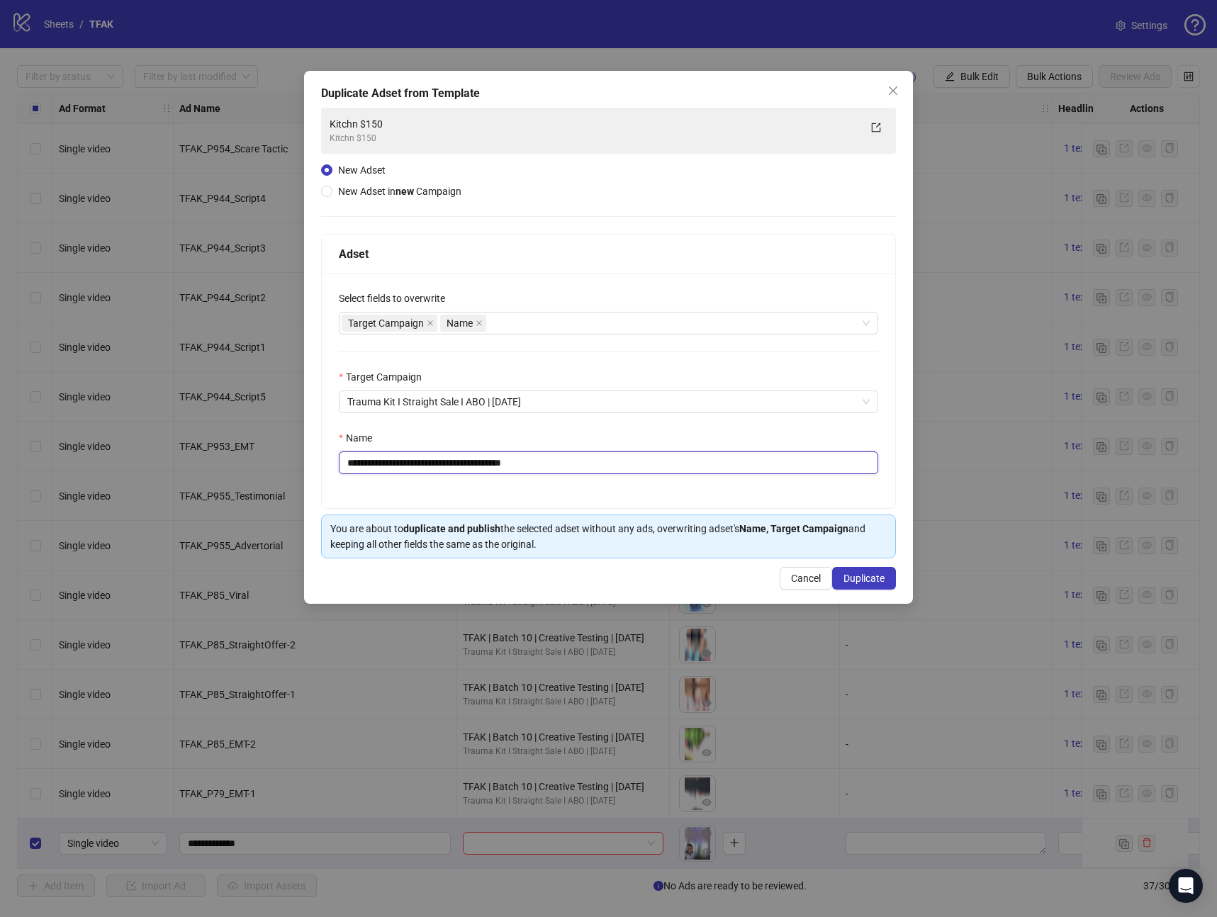
click at [412, 466] on input "**********" at bounding box center [608, 463] width 539 height 23
drag, startPoint x: 522, startPoint y: 464, endPoint x: 508, endPoint y: 470, distance: 15.9
click at [508, 470] on input "**********" at bounding box center [608, 463] width 539 height 23
click at [519, 325] on div "Target Campaign Name" at bounding box center [601, 323] width 519 height 20
type input "**********"
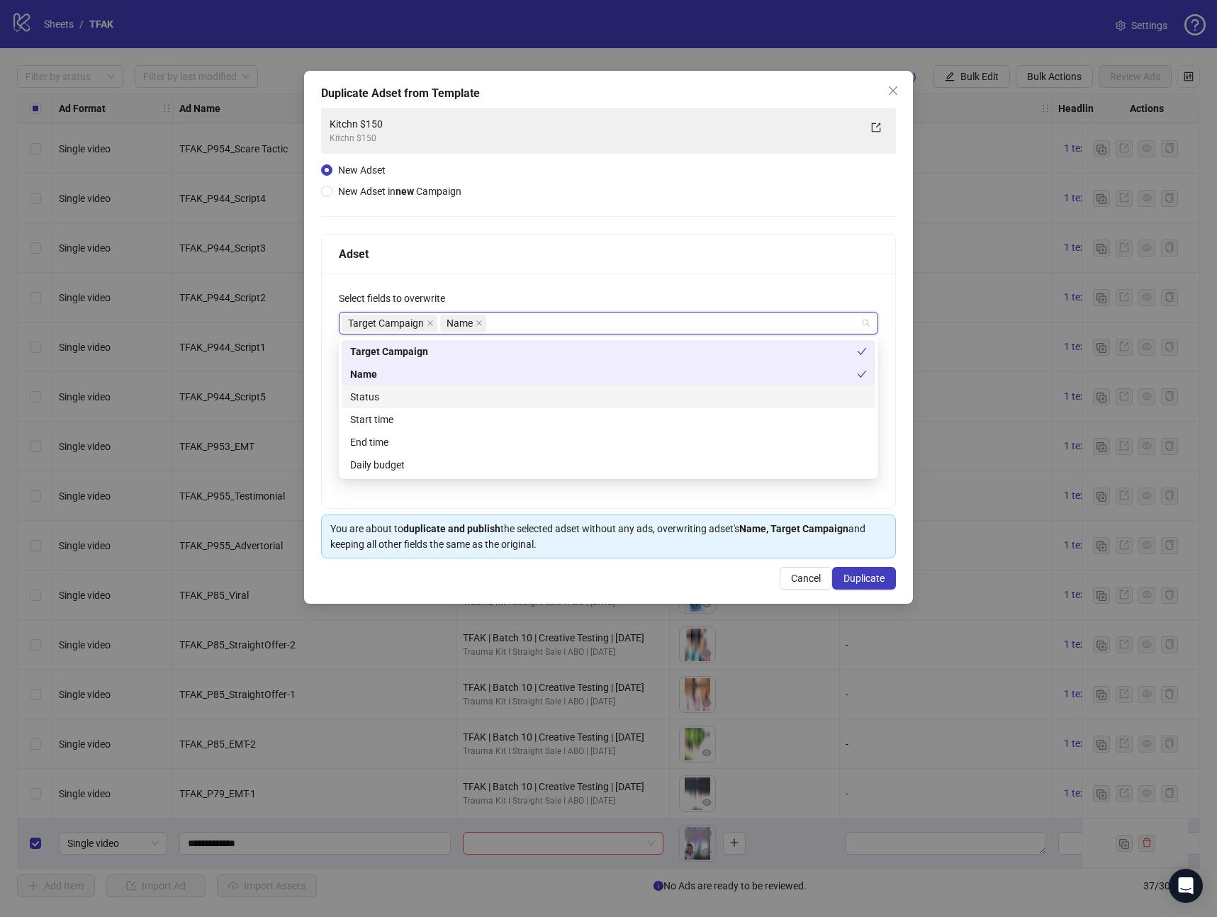
click at [438, 397] on div "Status" at bounding box center [608, 397] width 517 height 16
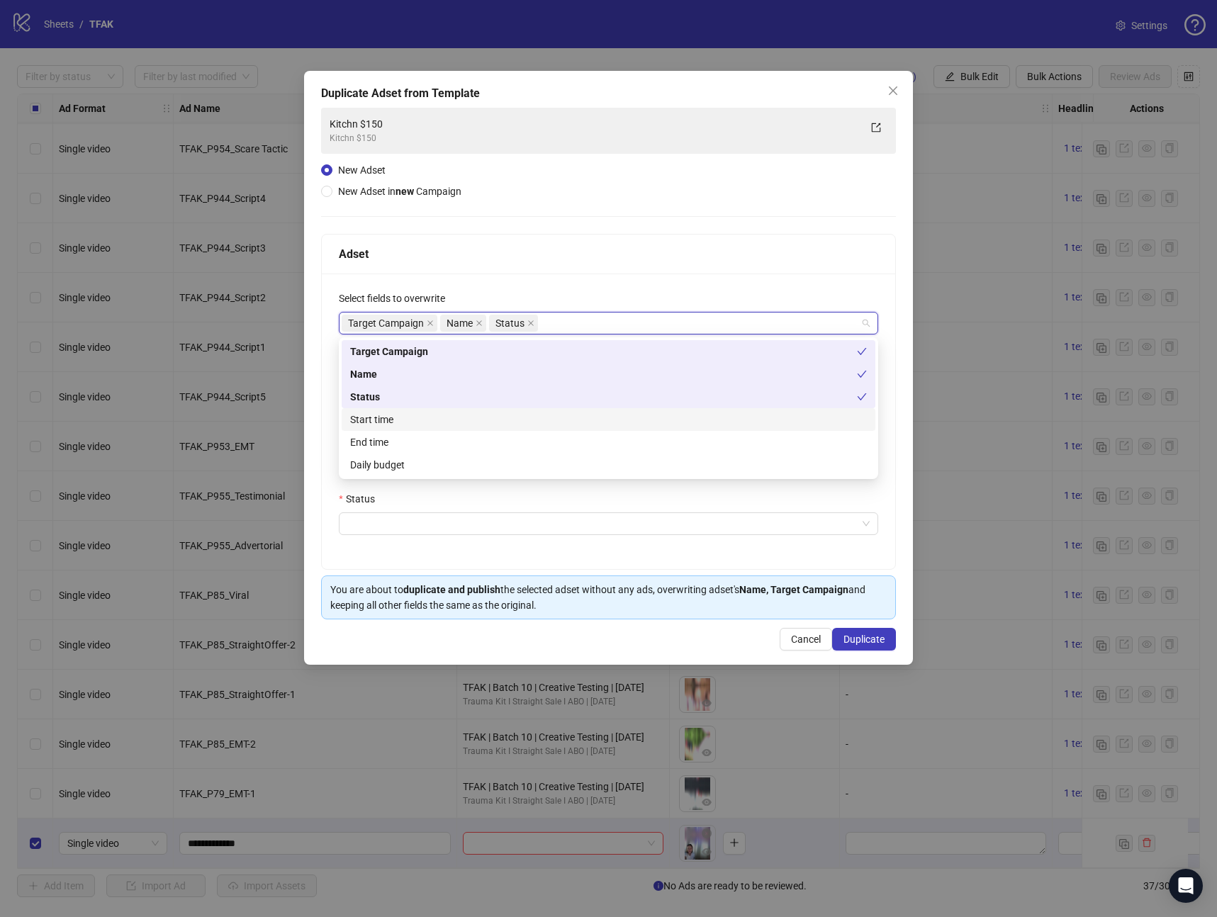
click at [426, 414] on div "Start time" at bounding box center [608, 420] width 517 height 16
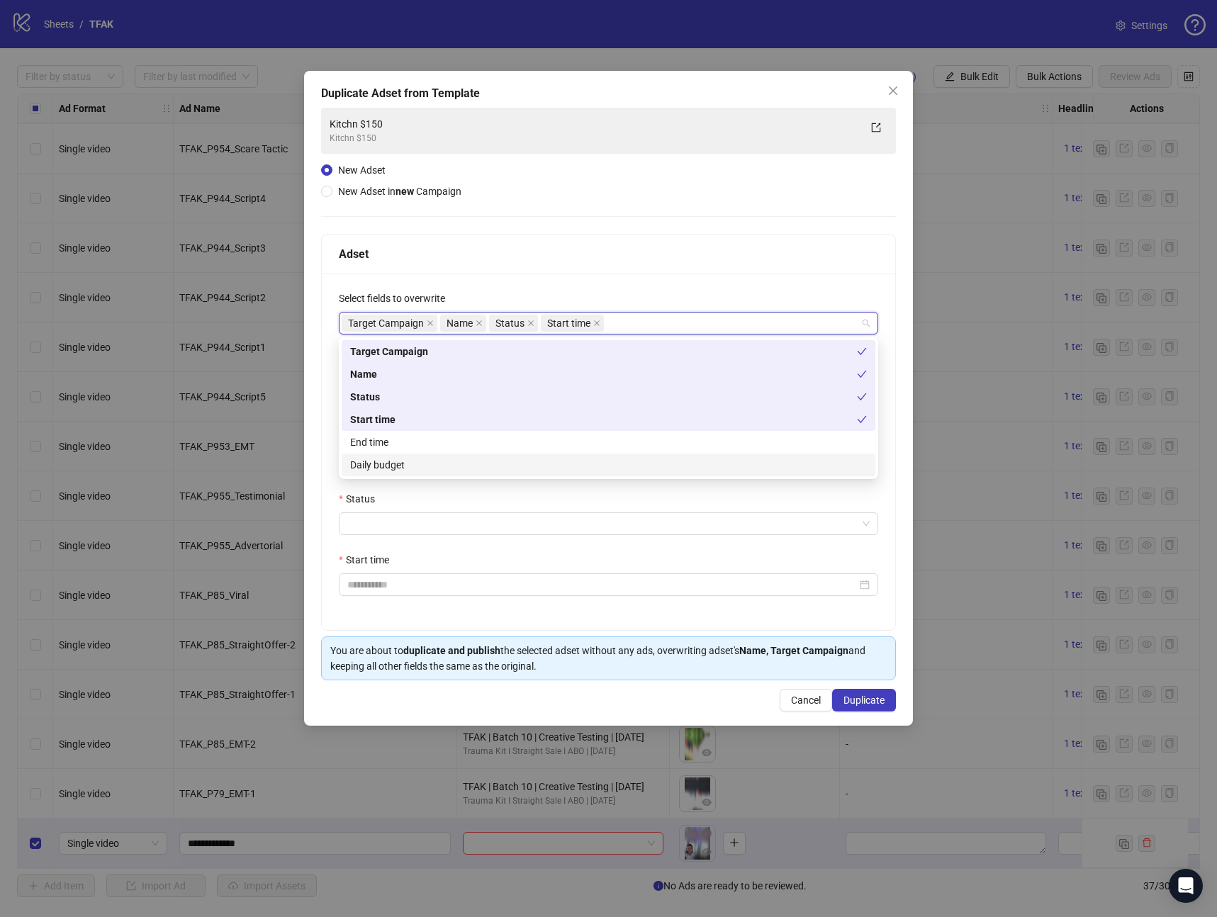
click at [405, 462] on div "Daily budget" at bounding box center [608, 465] width 517 height 16
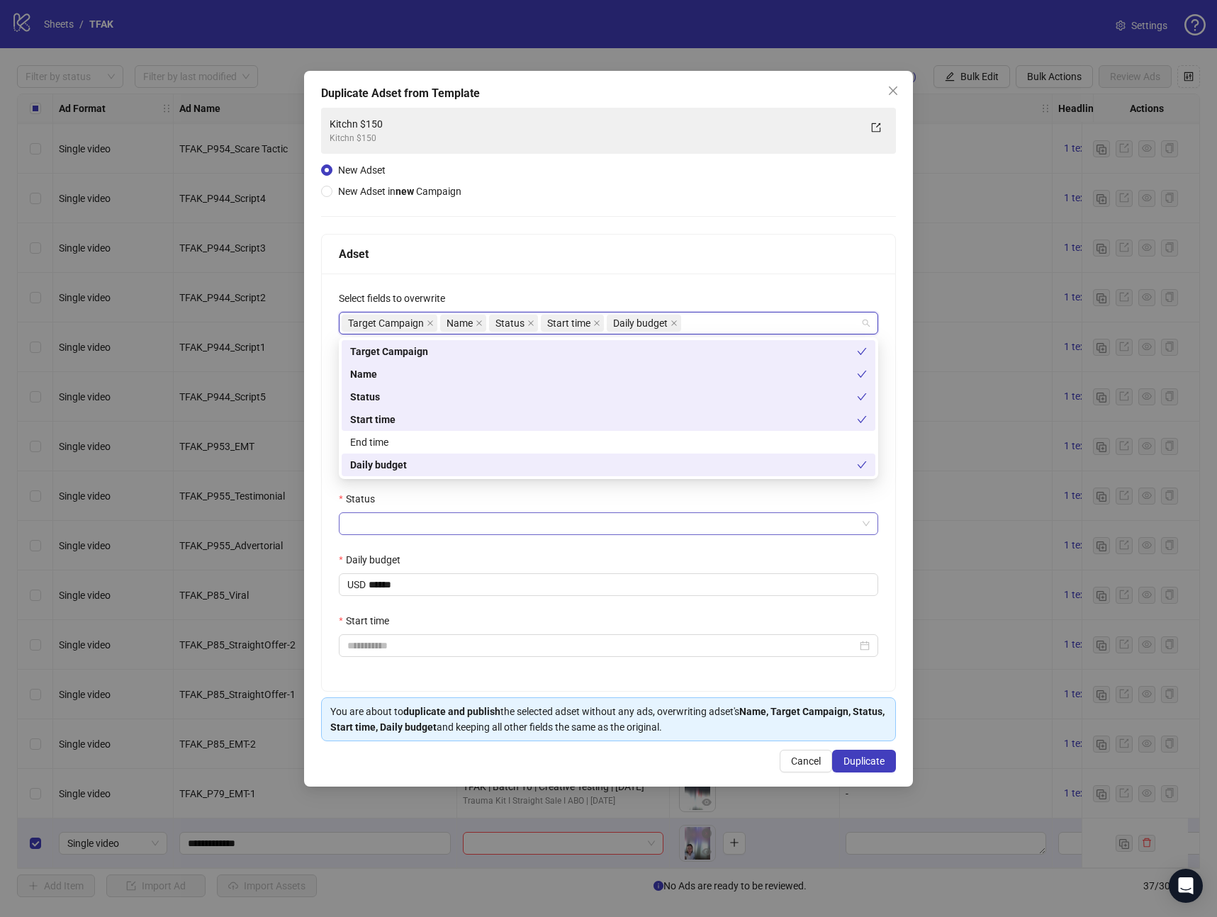
click at [388, 520] on input "Status" at bounding box center [602, 523] width 510 height 21
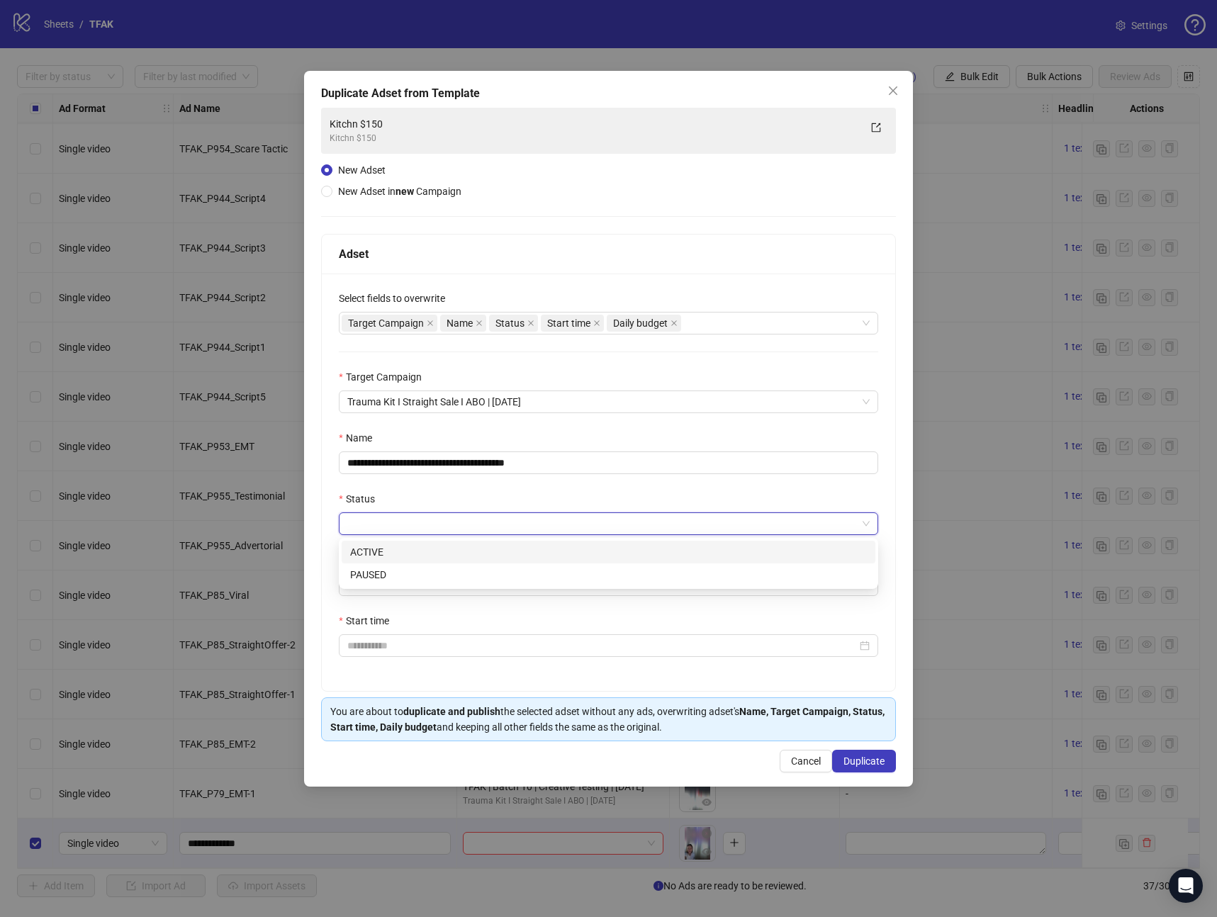
click at [386, 550] on div "ACTIVE" at bounding box center [608, 552] width 517 height 16
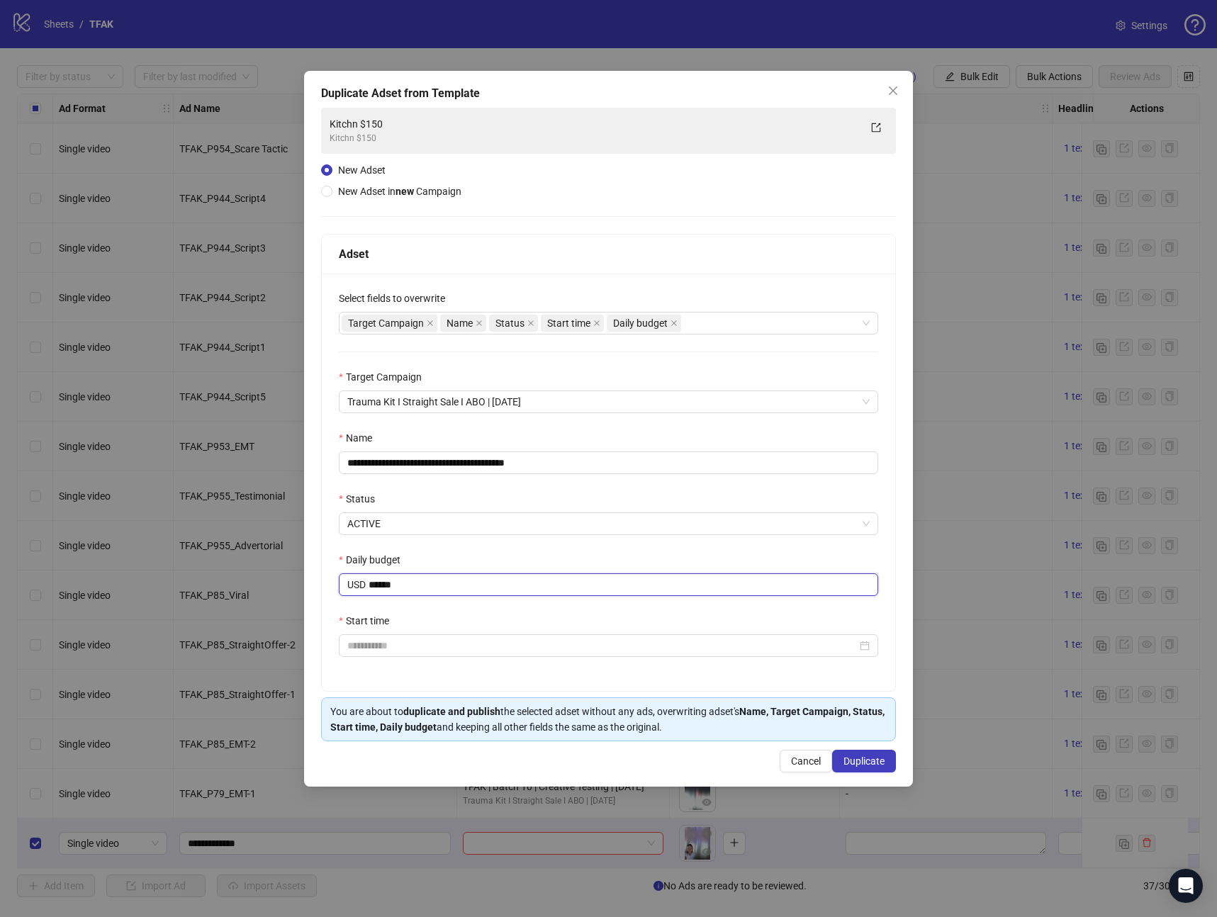
drag, startPoint x: 434, startPoint y: 586, endPoint x: 123, endPoint y: 567, distance: 311.8
click at [123, 568] on div "**********" at bounding box center [608, 458] width 1217 height 917
type input "*****"
click at [376, 651] on input "Start time" at bounding box center [602, 646] width 510 height 16
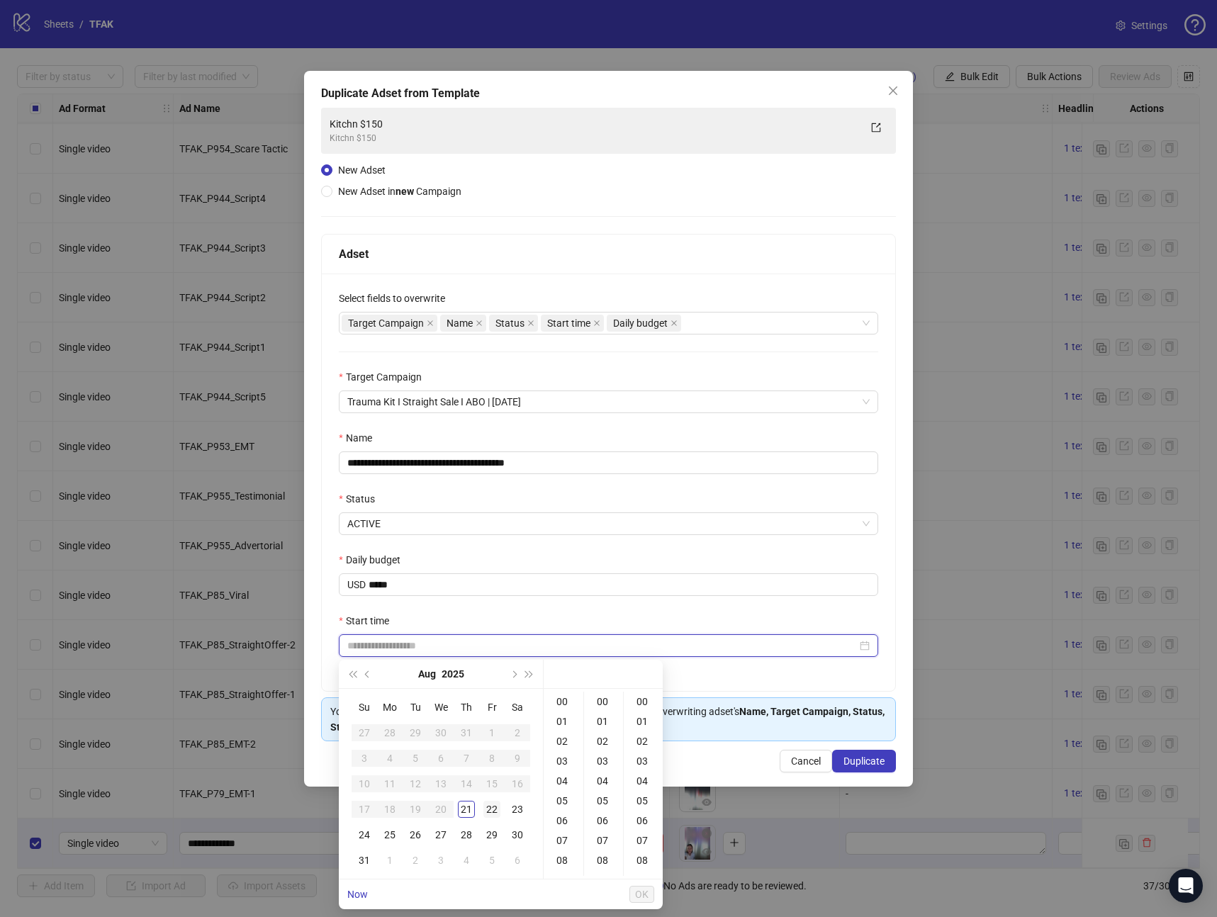
type input "**********"
click at [473, 802] on div "21" at bounding box center [466, 809] width 17 height 17
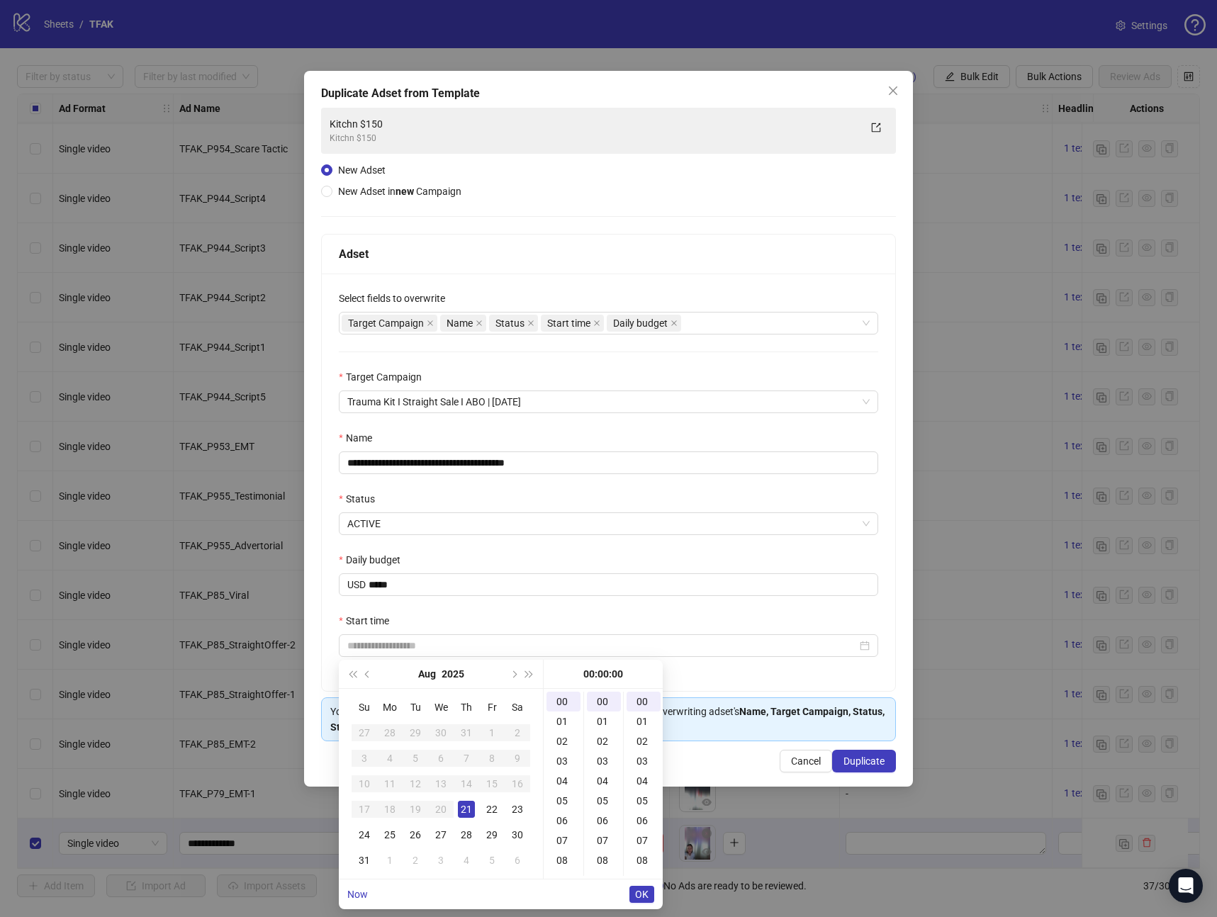
type input "**********"
click at [654, 900] on ul "Now OK" at bounding box center [501, 895] width 324 height 30
click at [646, 895] on span "OK" at bounding box center [641, 894] width 13 height 11
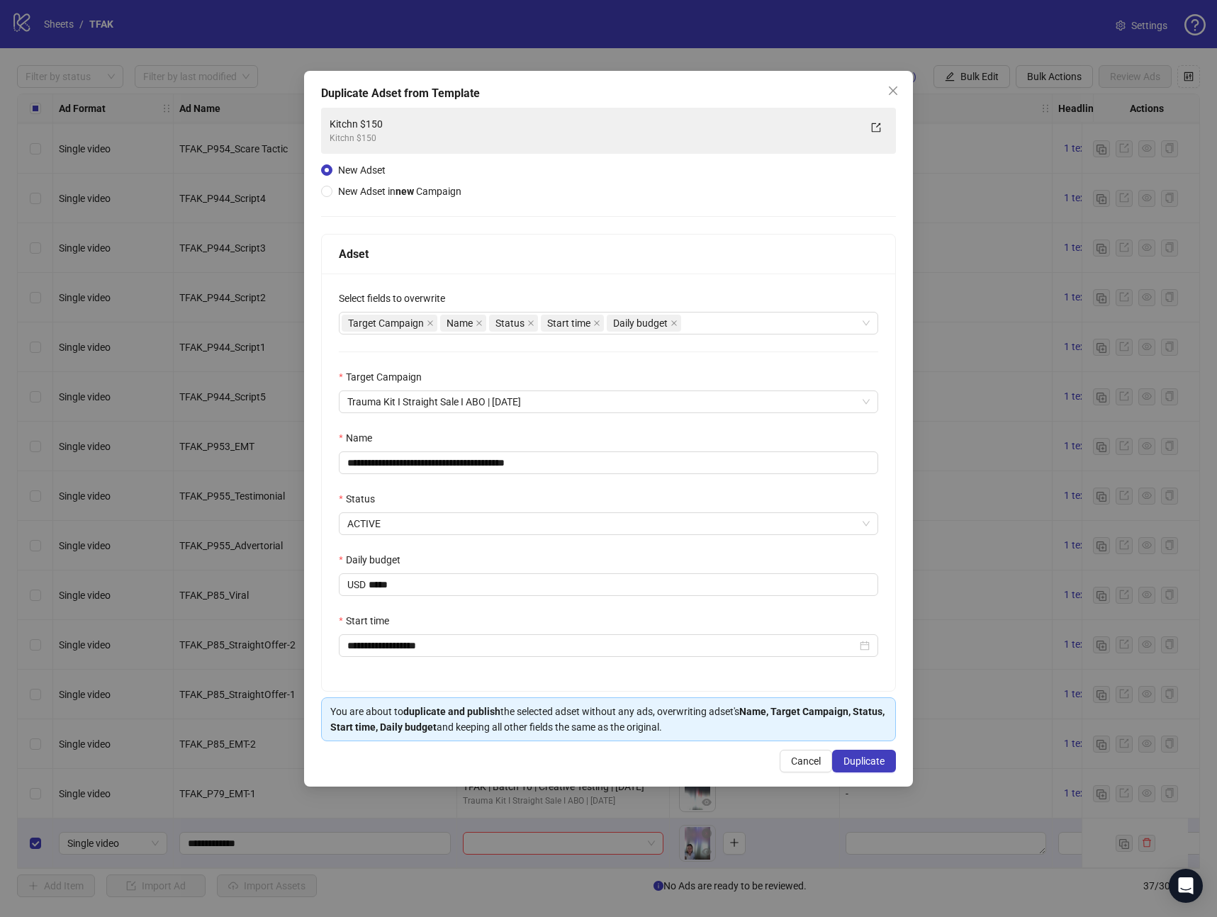
click at [491, 556] on div "Daily budget" at bounding box center [608, 562] width 539 height 21
click at [851, 762] on span "Duplicate" at bounding box center [864, 761] width 41 height 11
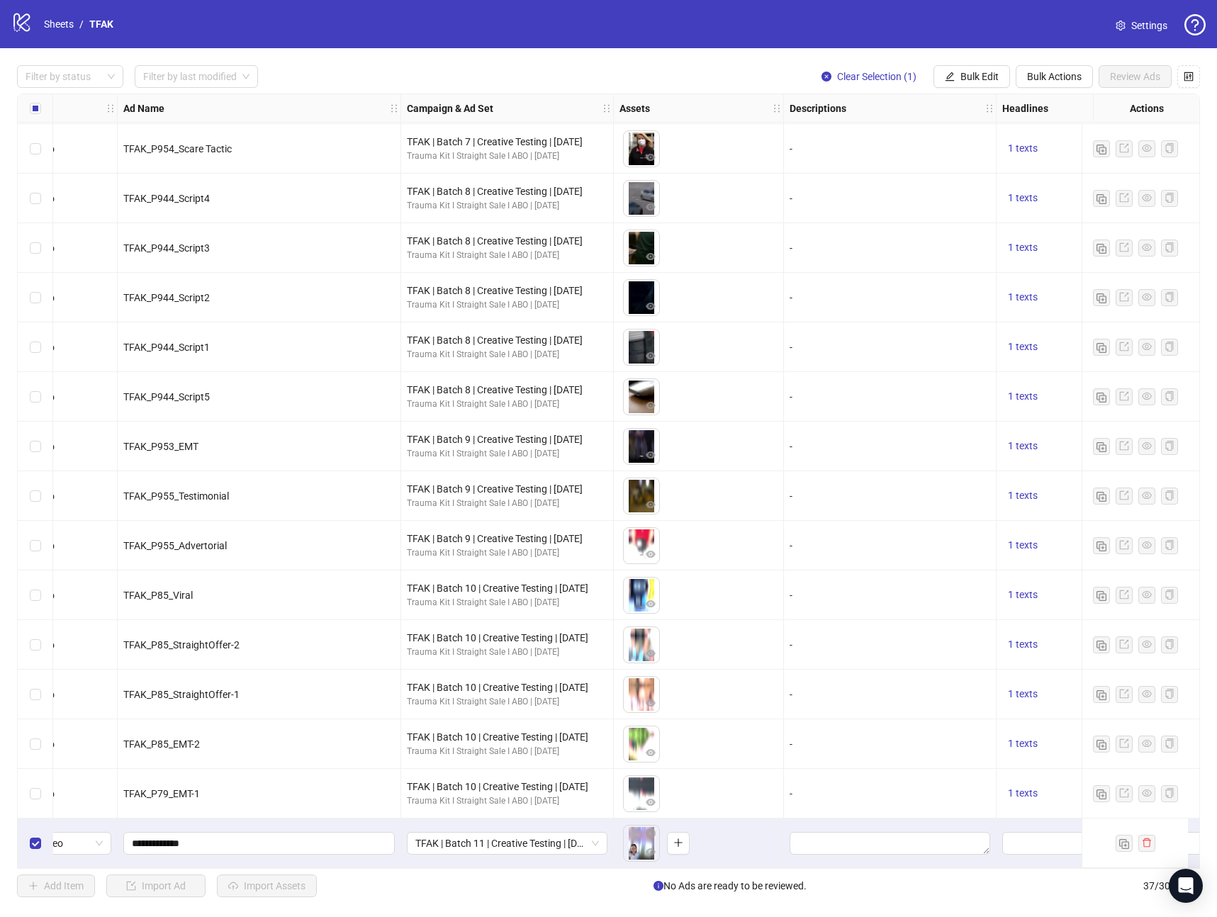
scroll to position [1096, 256]
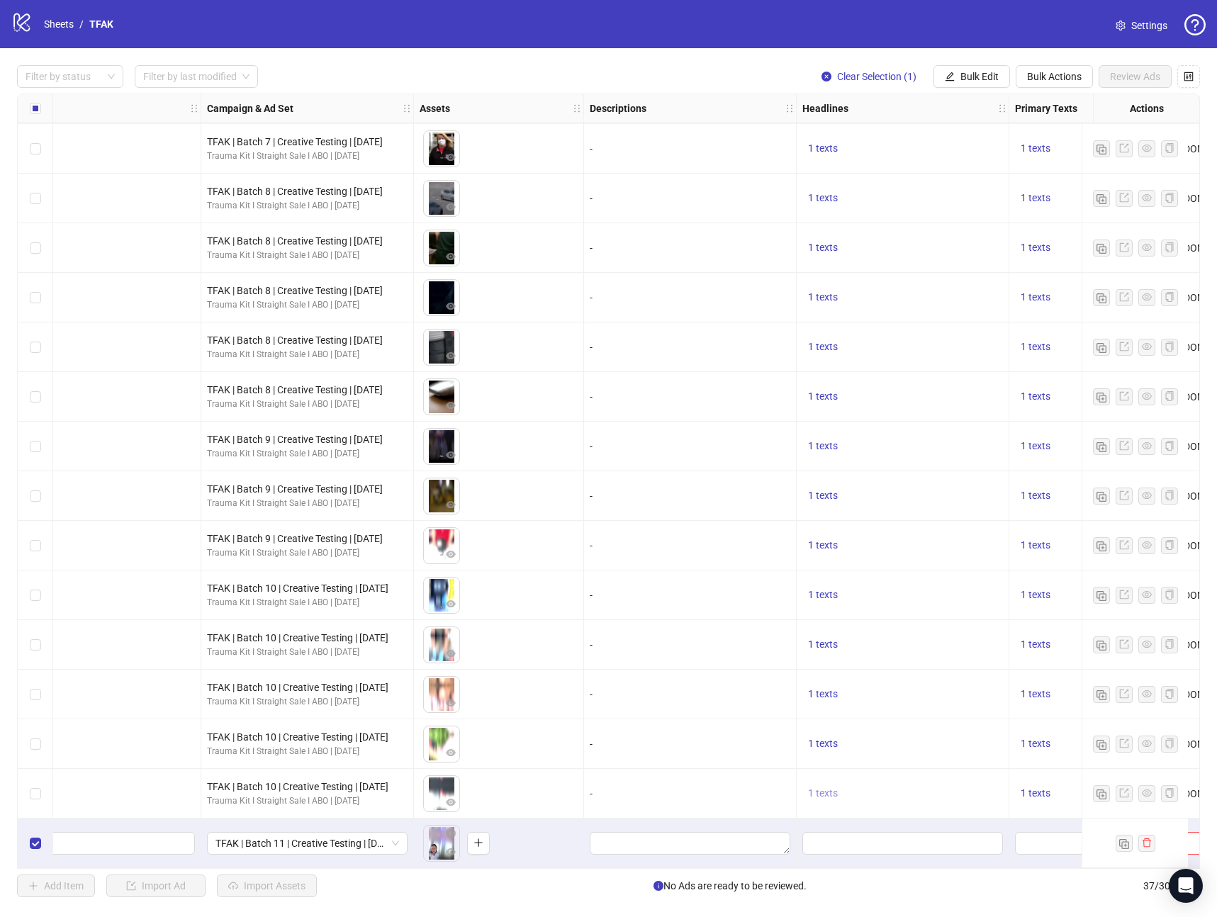
click at [817, 795] on button "1 texts" at bounding box center [822, 793] width 41 height 17
click at [938, 769] on div "🩸 Military-Grade First Aid Kit- Be Ready!" at bounding box center [967, 776] width 118 height 31
copy div "🩸 Military-Grade First Aid Kit- Be Ready!"
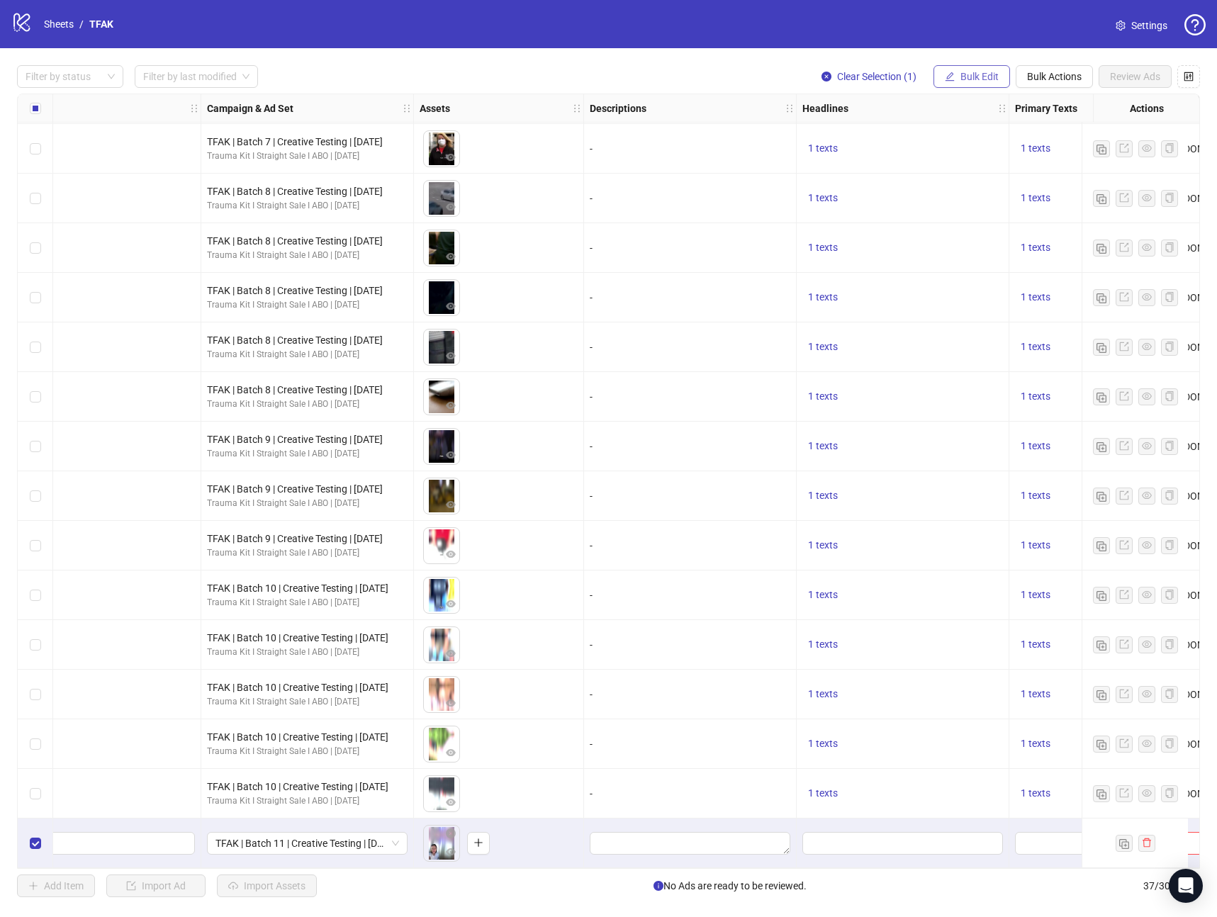
click at [976, 69] on button "Bulk Edit" at bounding box center [972, 76] width 77 height 23
click at [973, 196] on span "Headlines" at bounding box center [985, 196] width 84 height 16
click at [934, 133] on input "text" at bounding box center [932, 137] width 213 height 23
paste input "**********"
type input "**********"
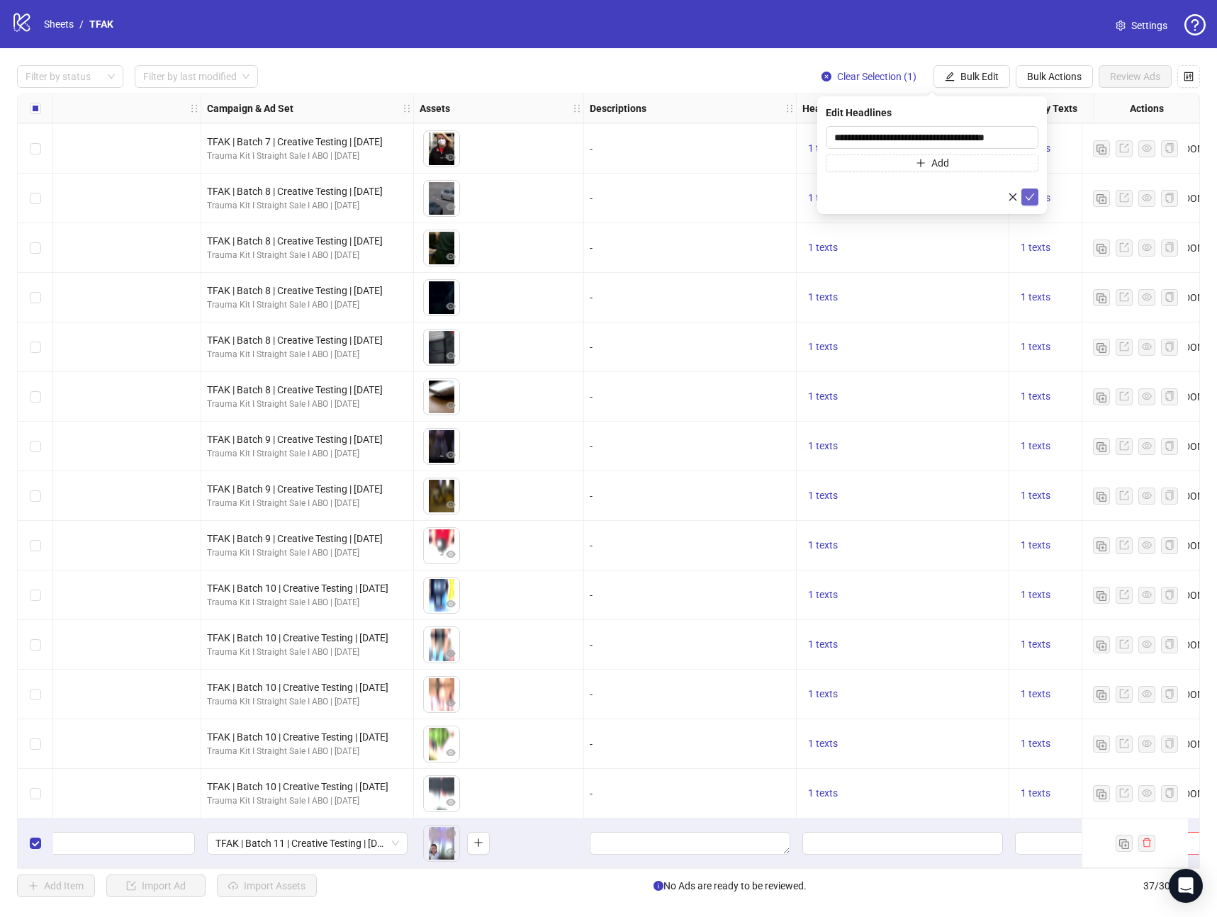
click at [1024, 194] on button "submit" at bounding box center [1029, 197] width 17 height 17
click at [1031, 794] on button "1 texts" at bounding box center [1035, 793] width 41 height 17
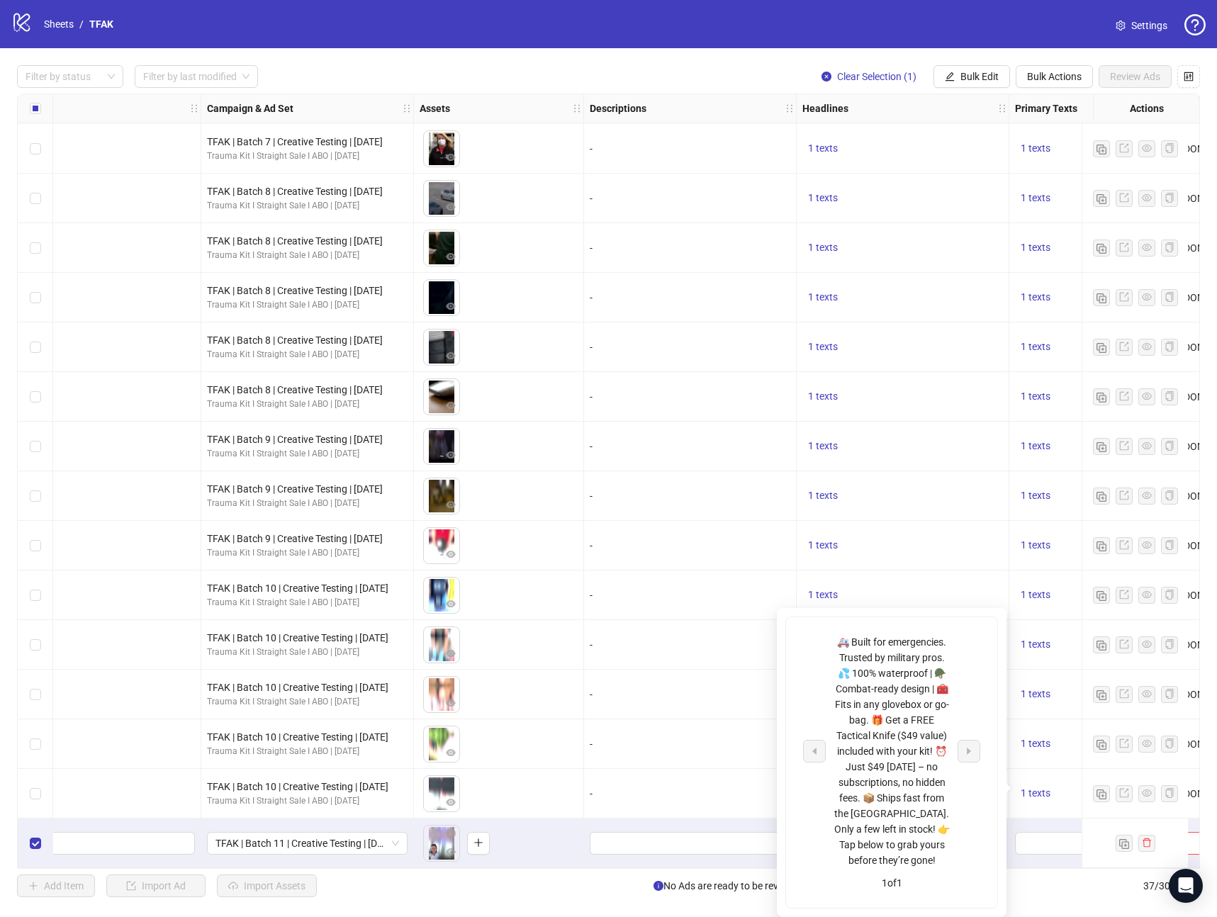
click at [873, 718] on div "🚑 Built for emergencies. Trusted by military pros. 💦 100% waterproof | 🪖 Combat…" at bounding box center [892, 751] width 118 height 234
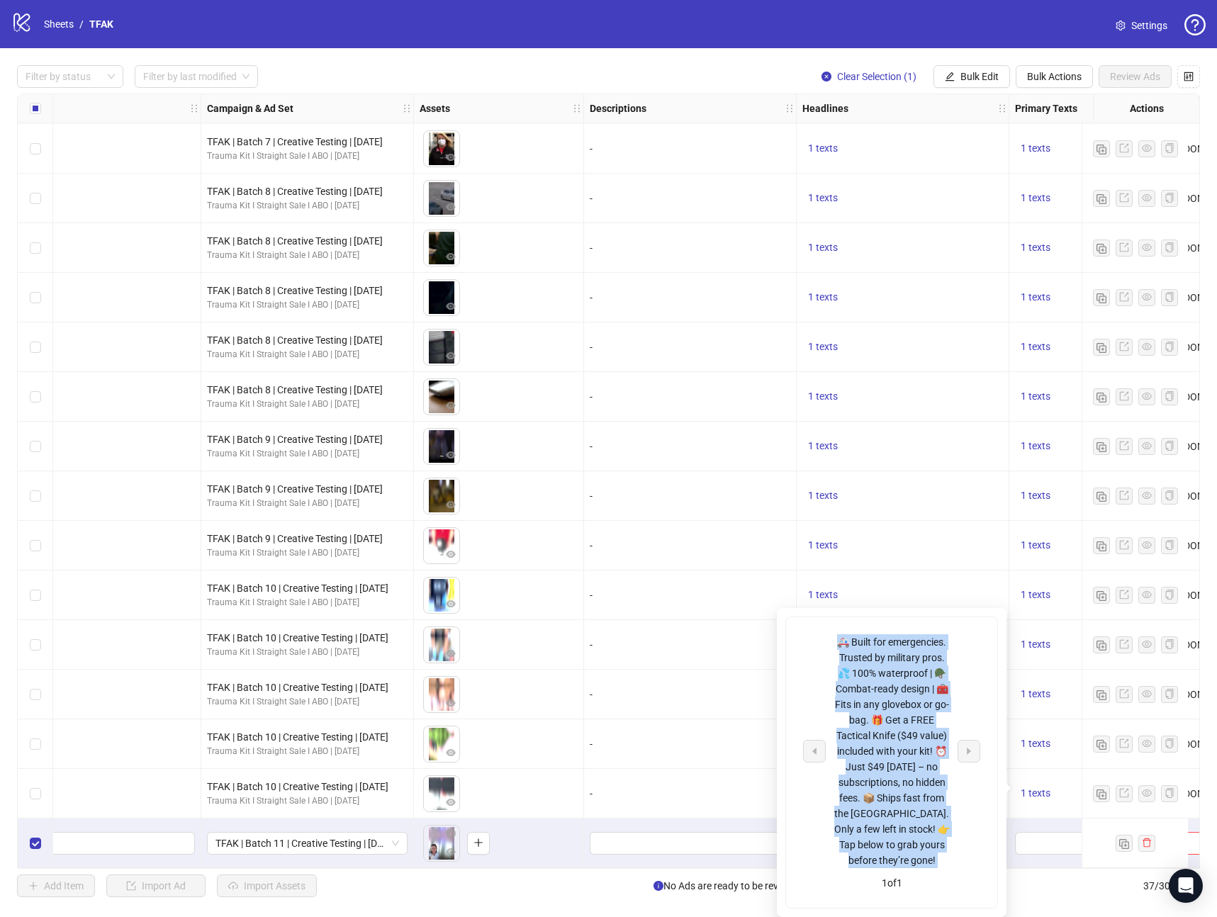
click at [873, 718] on div "🚑 Built for emergencies. Trusted by military pros. 💦 100% waterproof | 🪖 Combat…" at bounding box center [892, 751] width 118 height 234
copy div "🚑 Built for emergencies. Trusted by military pros. 💦 100% waterproof | 🪖 Combat…"
click at [994, 73] on span "Bulk Edit" at bounding box center [979, 76] width 38 height 11
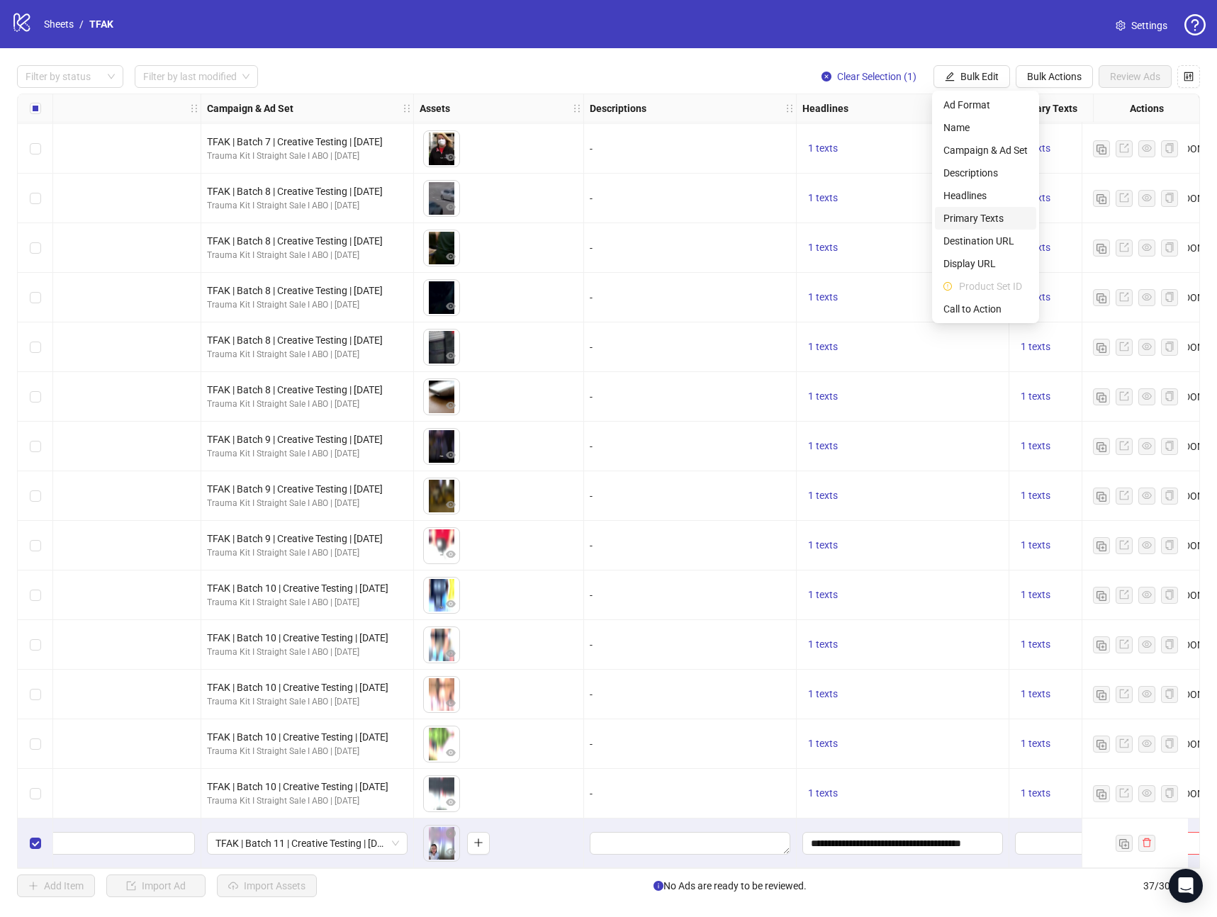
click at [981, 223] on span "Primary Texts" at bounding box center [985, 219] width 84 height 16
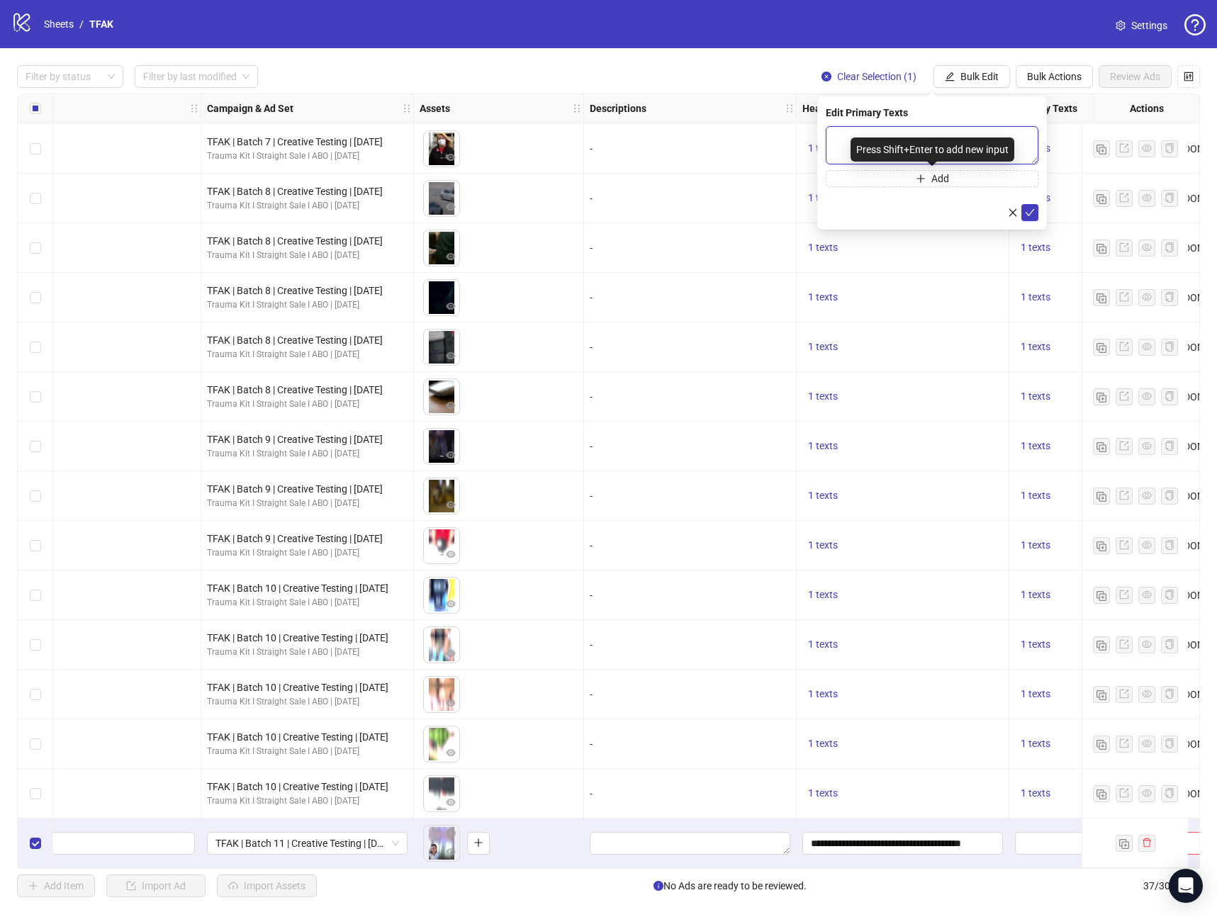
click at [941, 135] on textarea at bounding box center [932, 145] width 213 height 38
paste textarea "**********"
type textarea "**********"
click at [1028, 210] on icon "check" at bounding box center [1030, 213] width 10 height 10
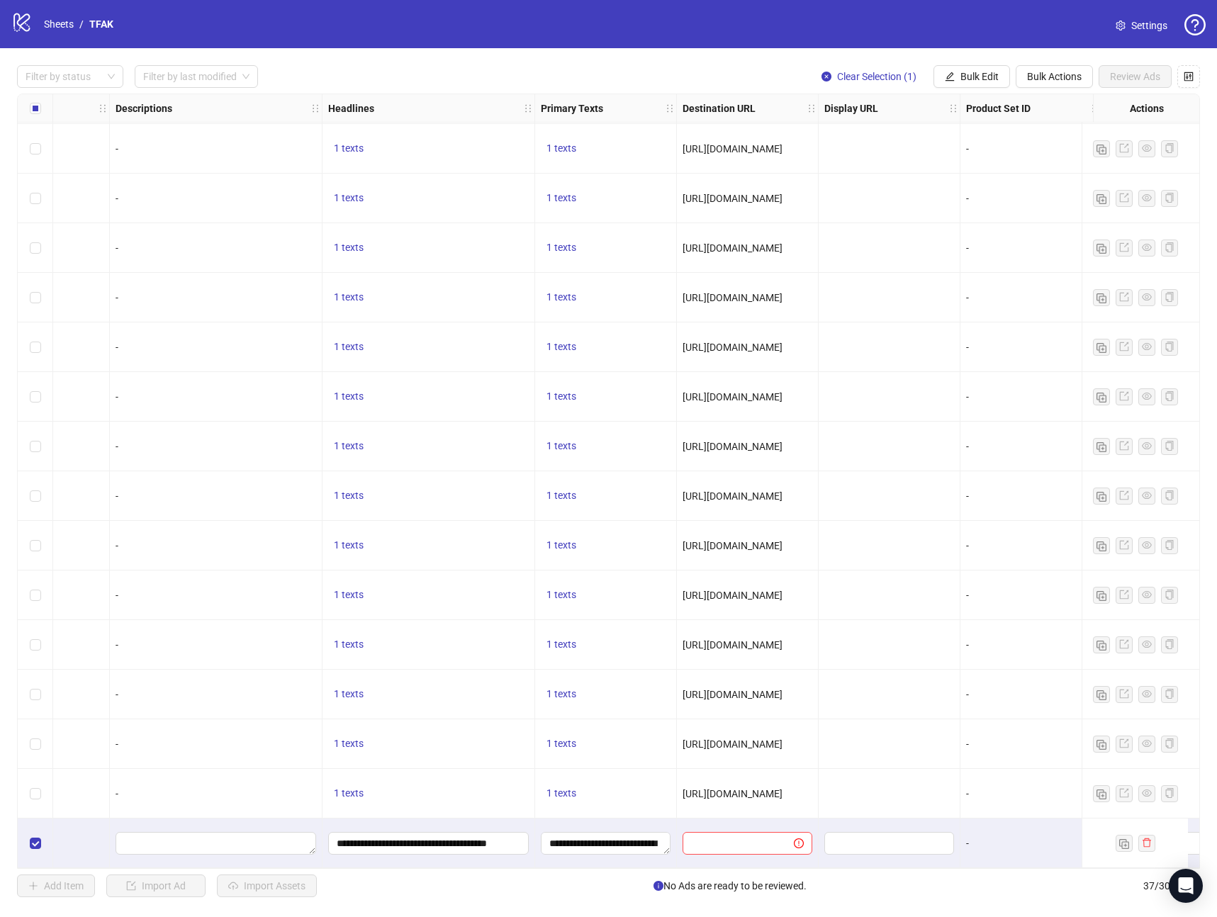
scroll to position [1096, 685]
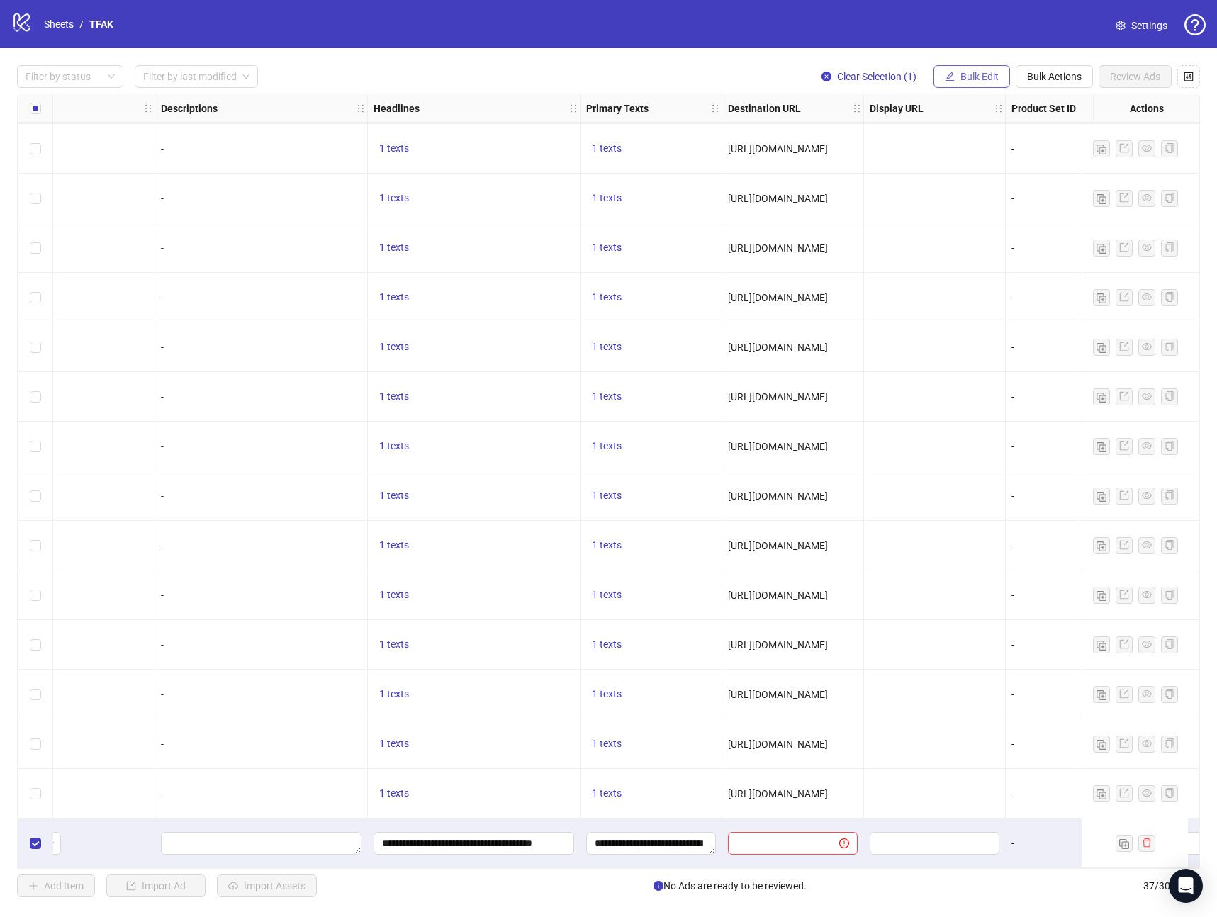
click at [969, 74] on span "Bulk Edit" at bounding box center [979, 76] width 38 height 11
click at [972, 243] on span "Destination URL" at bounding box center [985, 241] width 84 height 16
click at [886, 141] on input "text" at bounding box center [926, 138] width 184 height 16
paste input "**********"
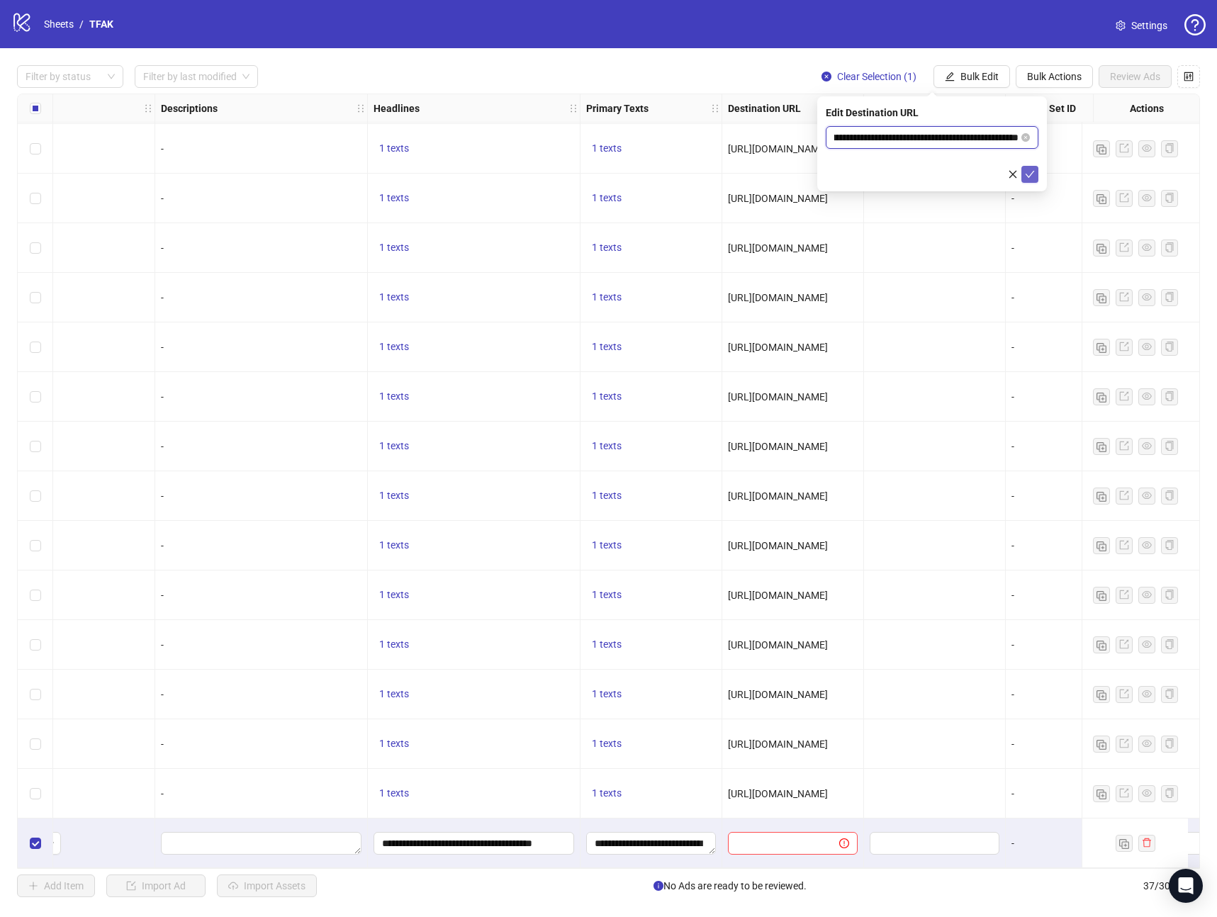
type input "**********"
click at [1026, 172] on icon "check" at bounding box center [1030, 174] width 10 height 10
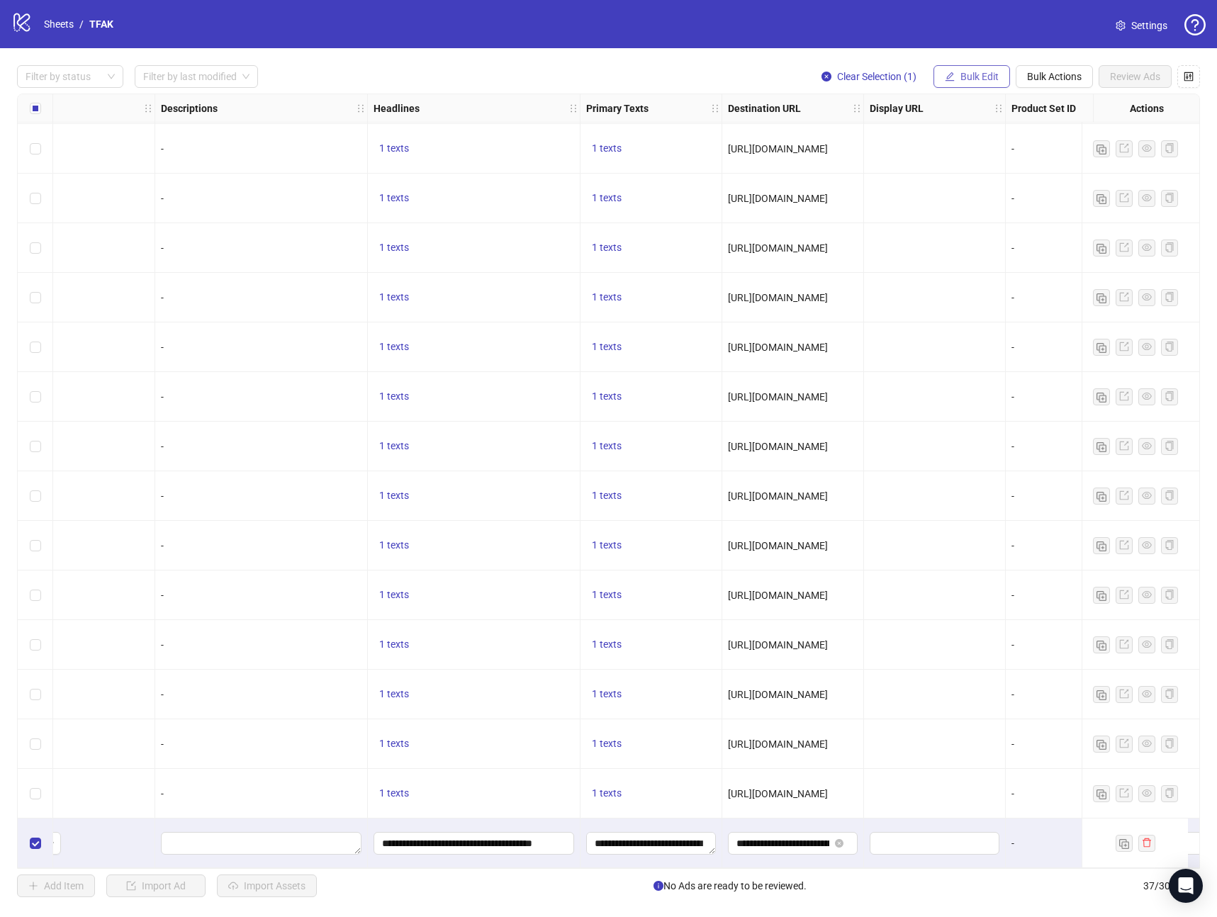
click at [974, 77] on span "Bulk Edit" at bounding box center [979, 76] width 38 height 11
click at [975, 308] on span "Call to Action" at bounding box center [985, 309] width 84 height 16
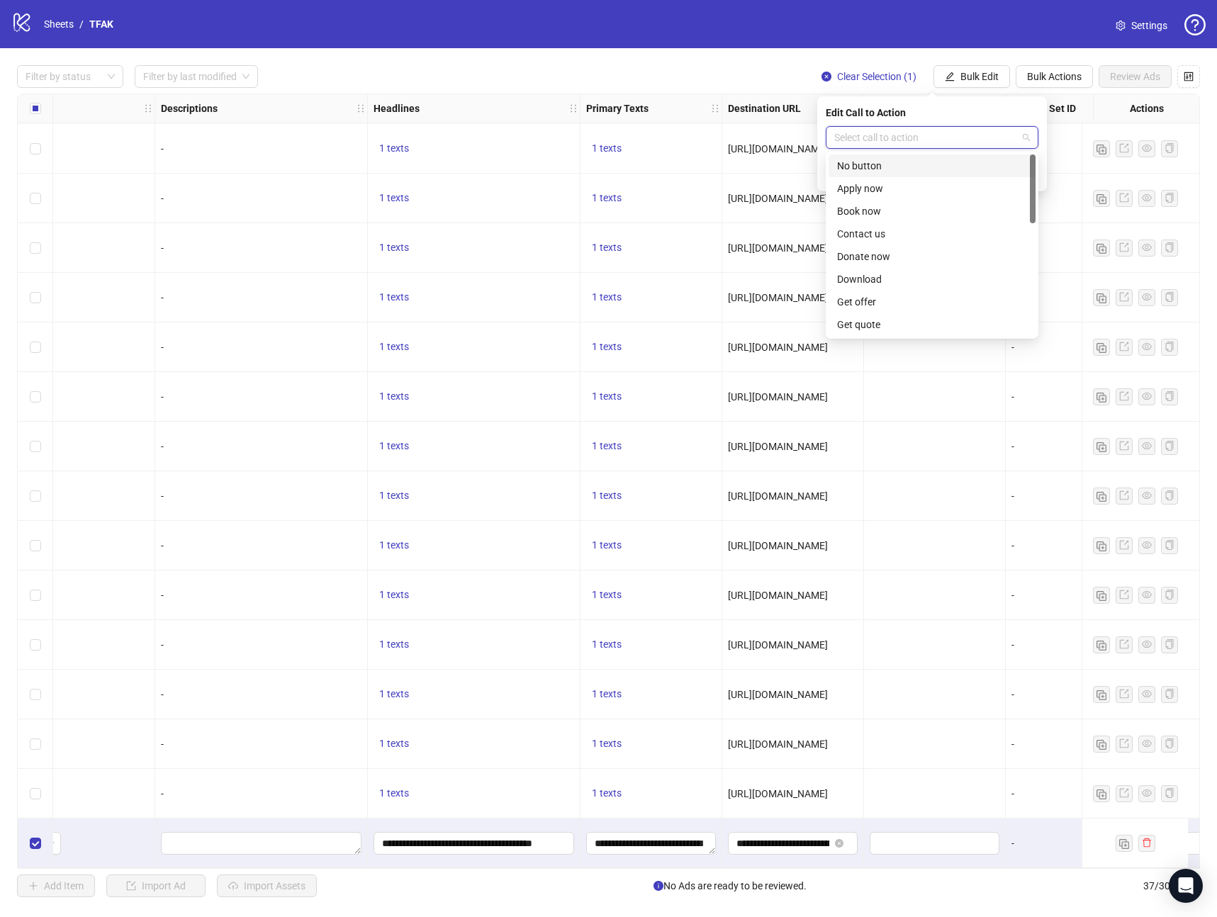
click at [899, 137] on input "search" at bounding box center [925, 137] width 183 height 21
click at [890, 277] on div "Learn more" at bounding box center [932, 282] width 190 height 16
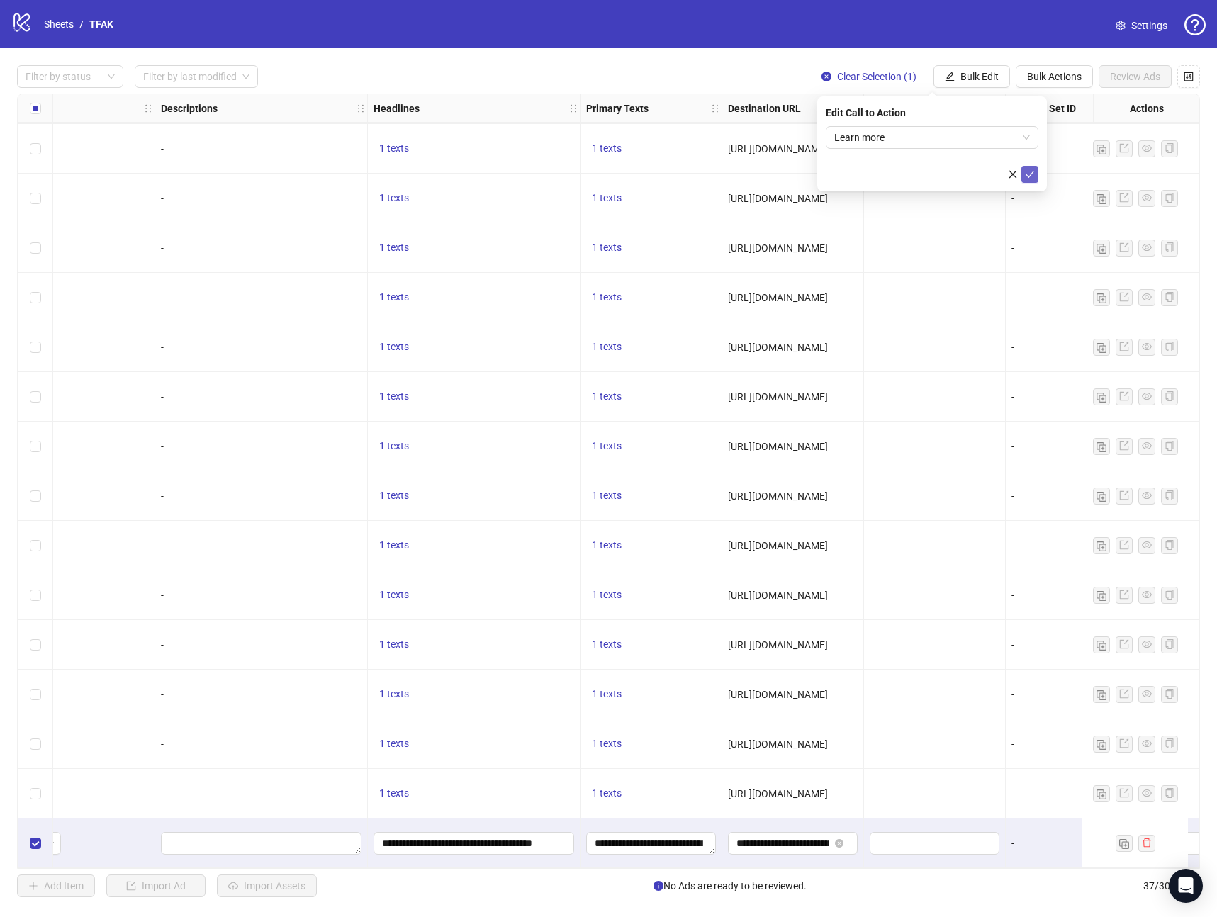
click at [1032, 176] on icon "check" at bounding box center [1030, 174] width 10 height 10
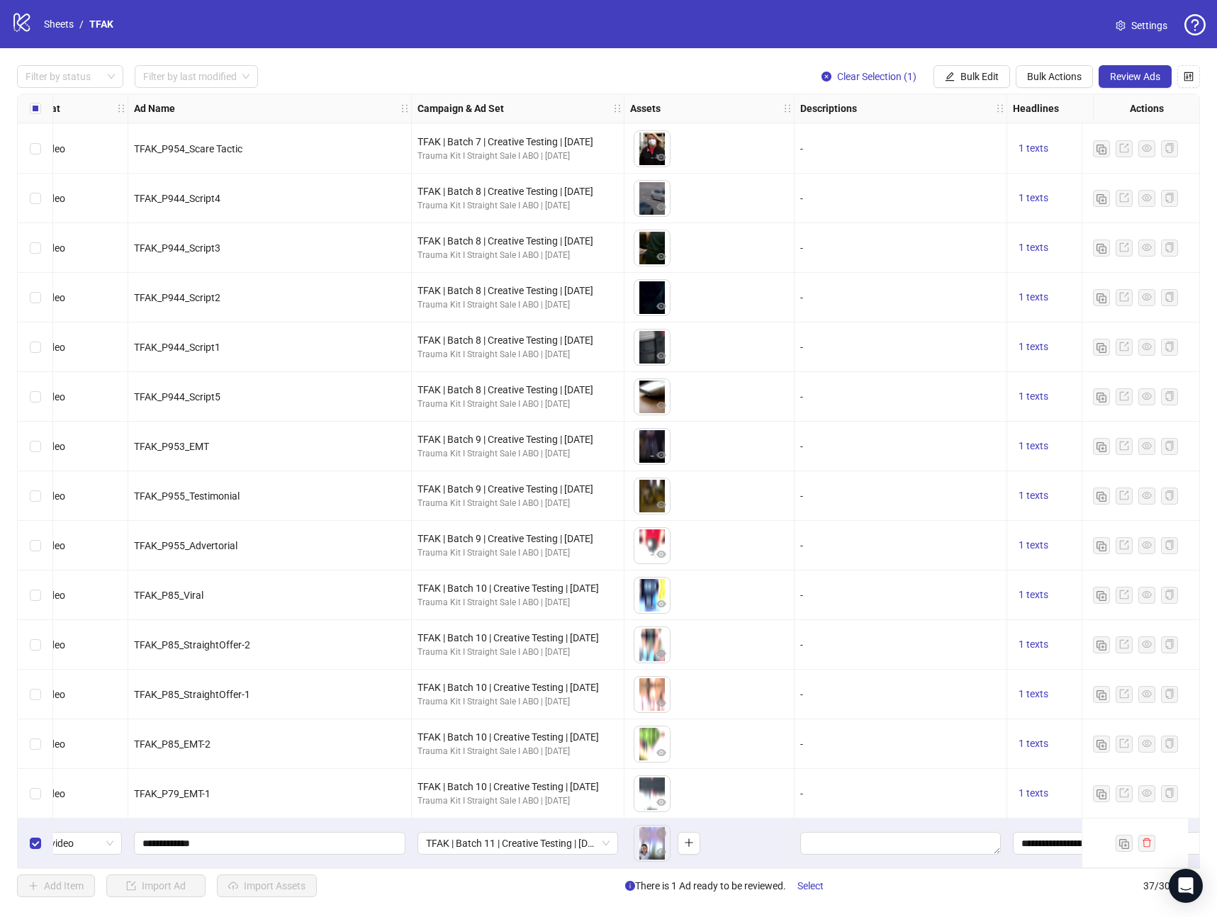
scroll to position [1096, 0]
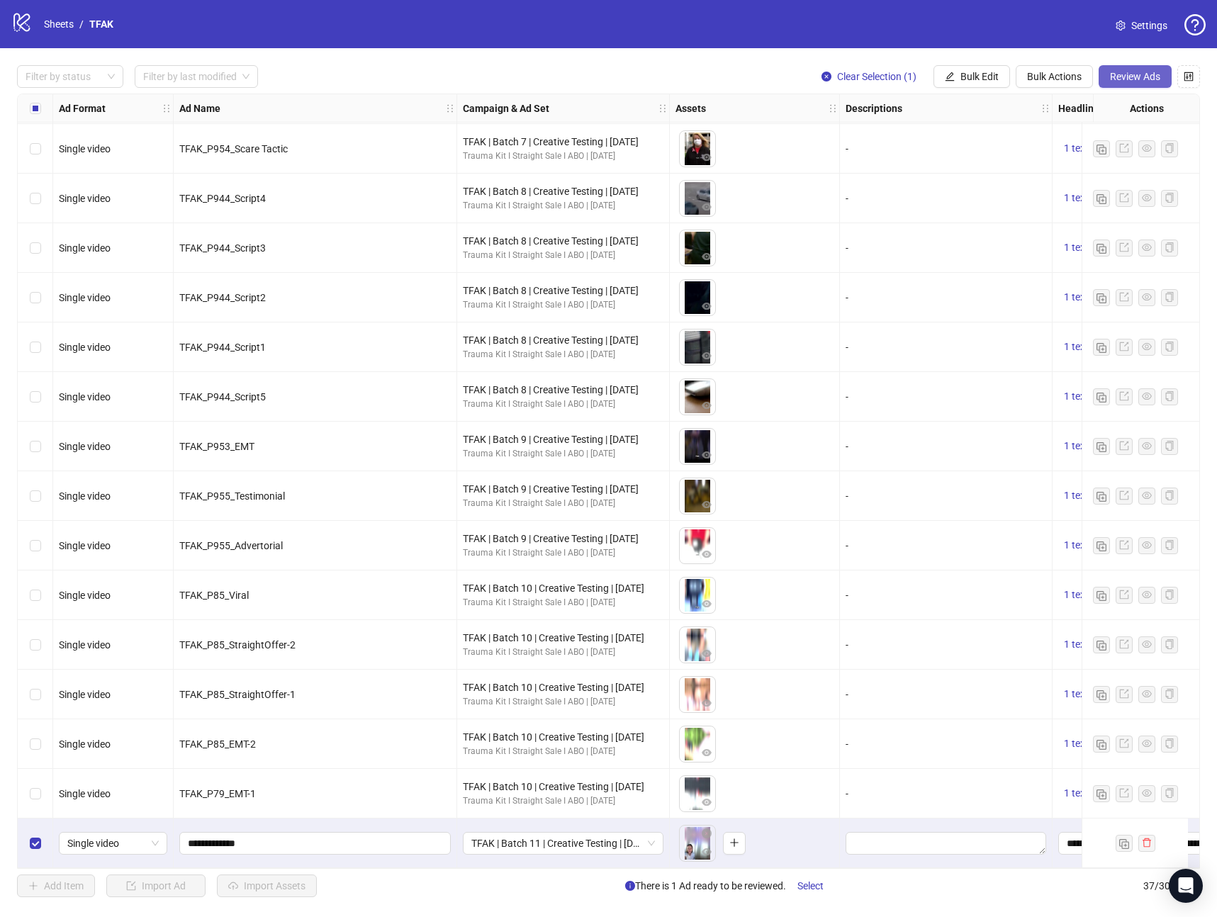
click at [1120, 74] on span "Review Ads" at bounding box center [1135, 76] width 50 height 11
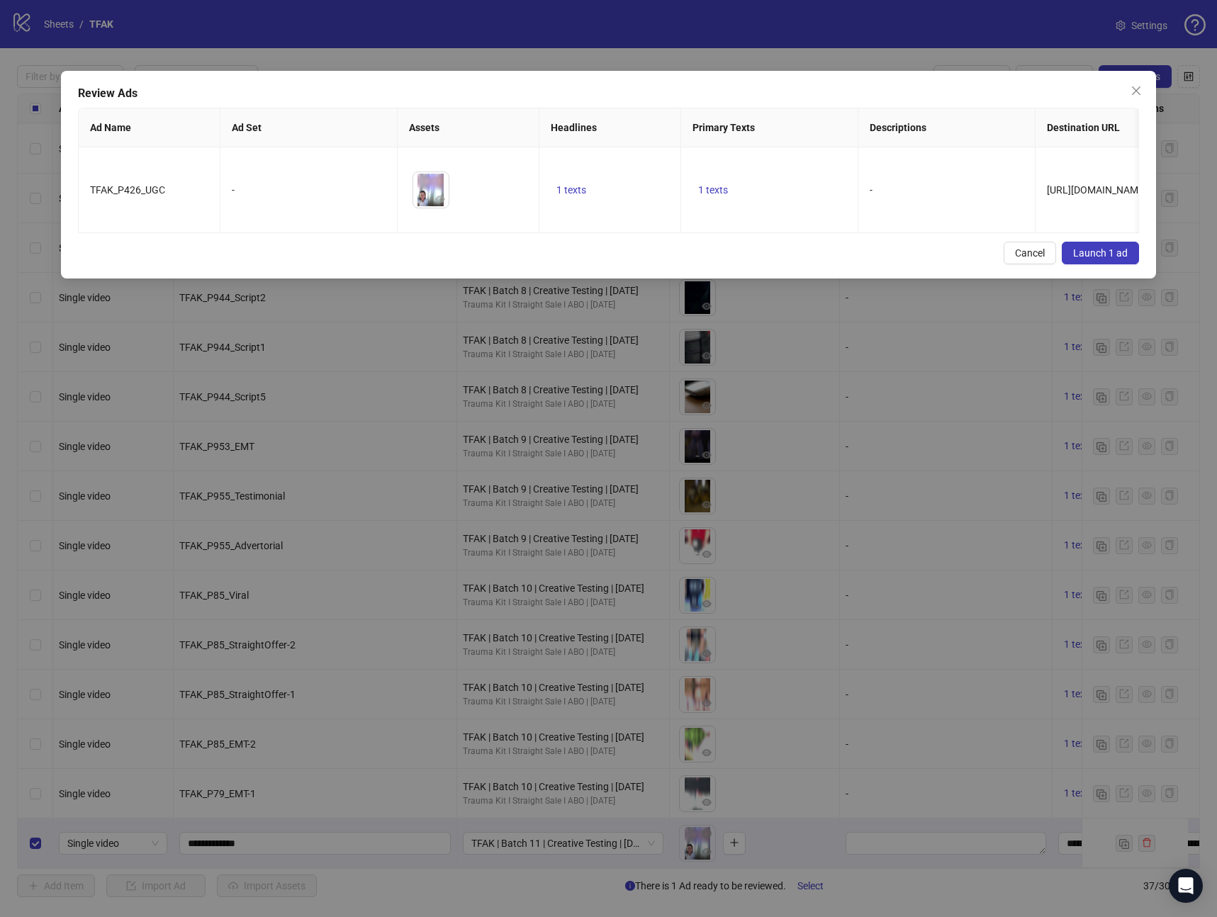
click at [1106, 263] on button "Launch 1 ad" at bounding box center [1100, 253] width 77 height 23
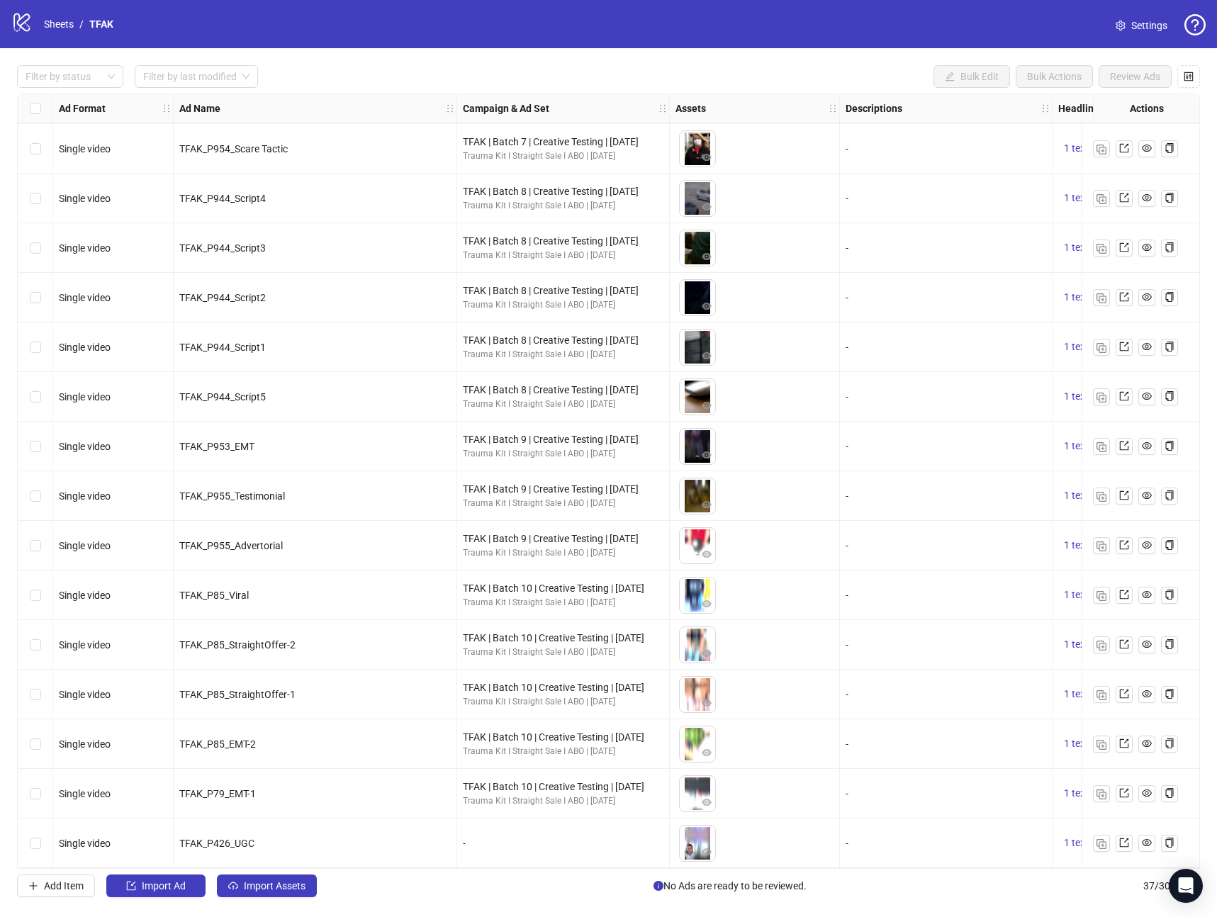
click at [58, 33] on div "logo/logo-mobile Sheets / TFAK" at bounding box center [65, 24] width 108 height 26
click at [62, 30] on link "Sheets" at bounding box center [58, 24] width 35 height 16
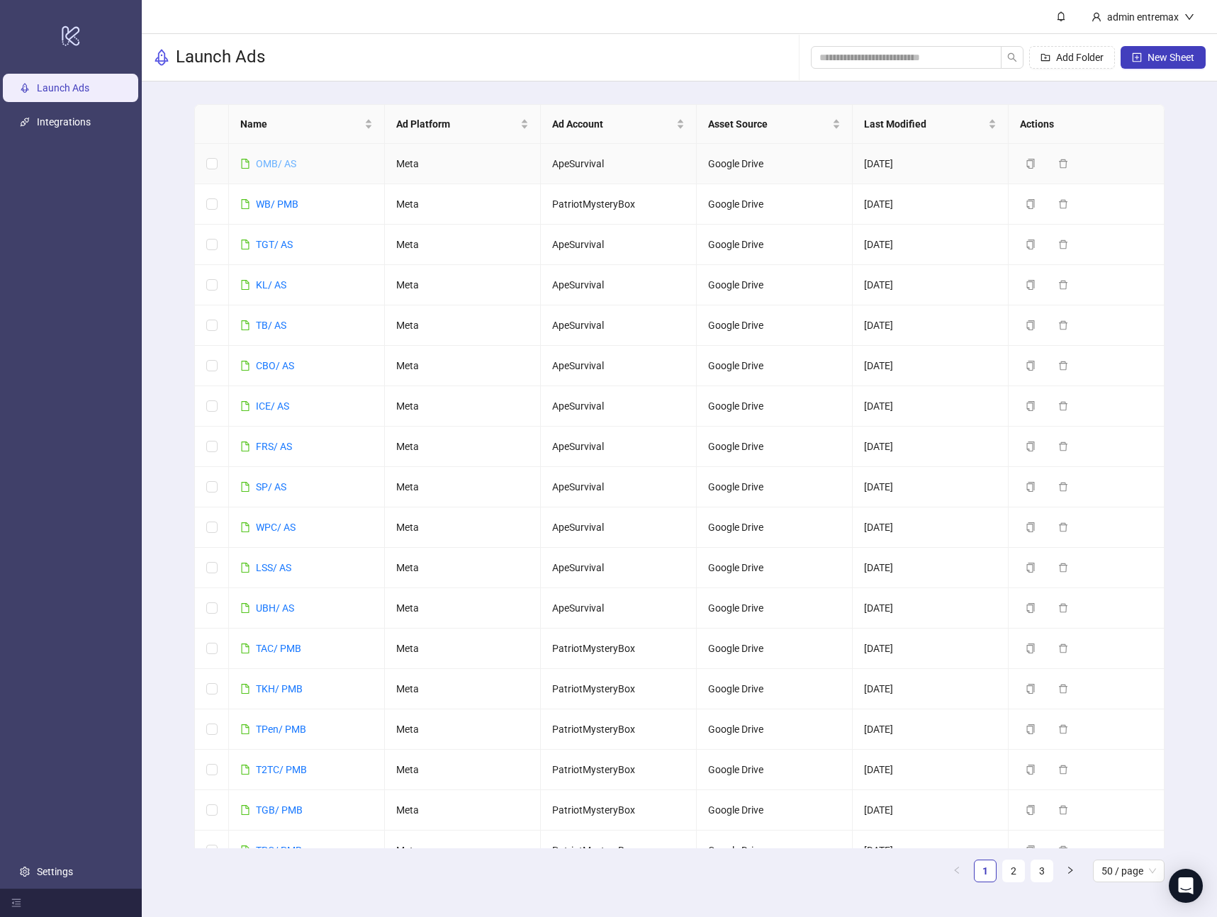
click at [266, 167] on link "OMB/ AS" at bounding box center [276, 163] width 40 height 11
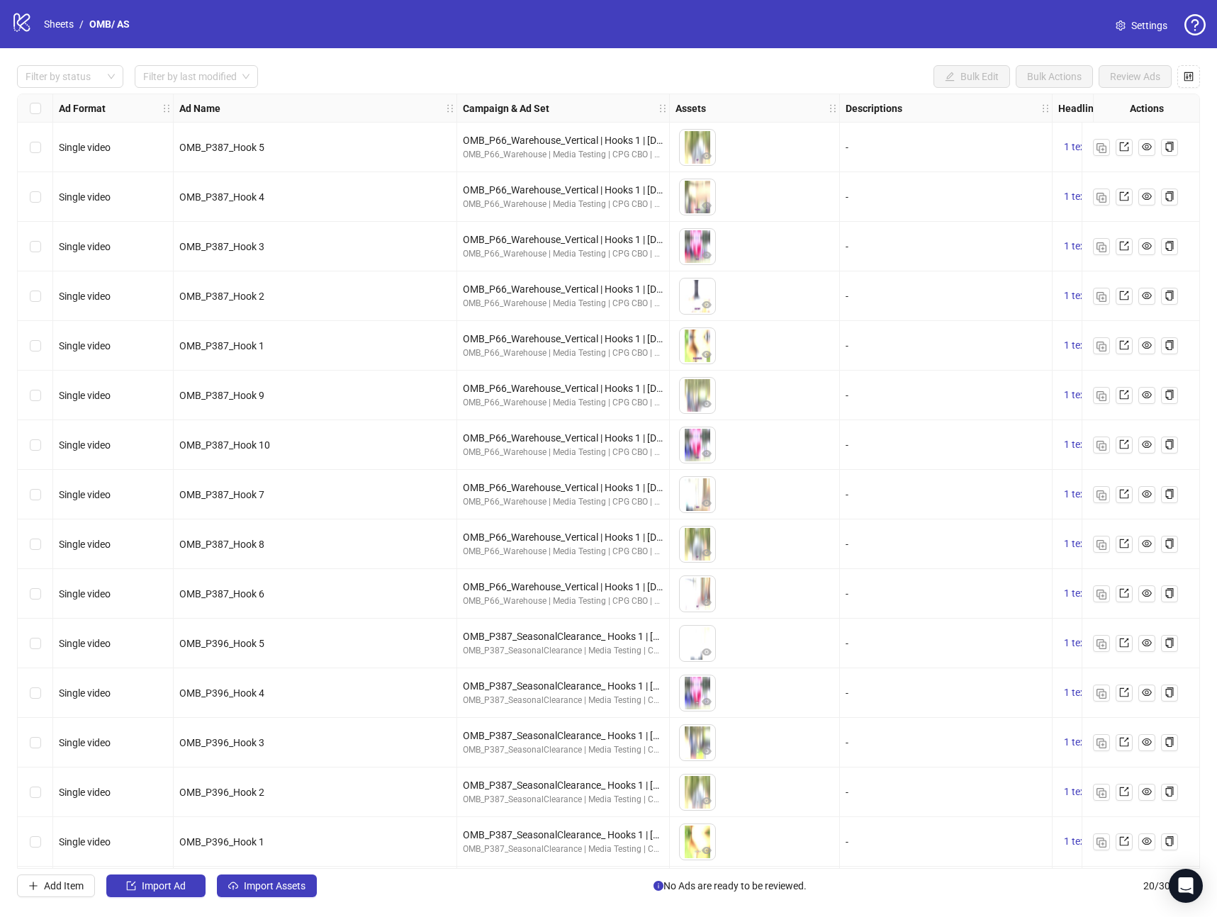
scroll to position [252, 0]
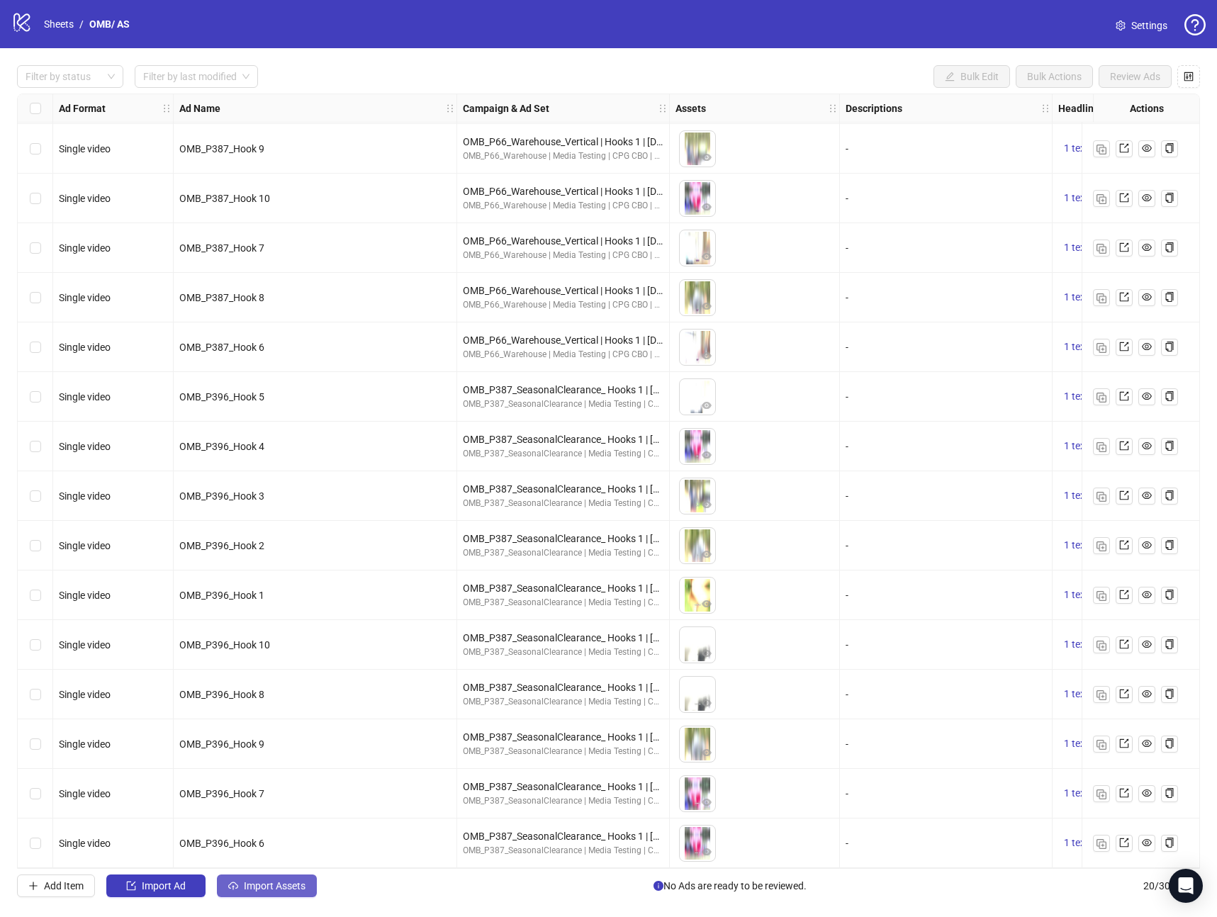
click at [298, 882] on span "Import Assets" at bounding box center [275, 885] width 62 height 11
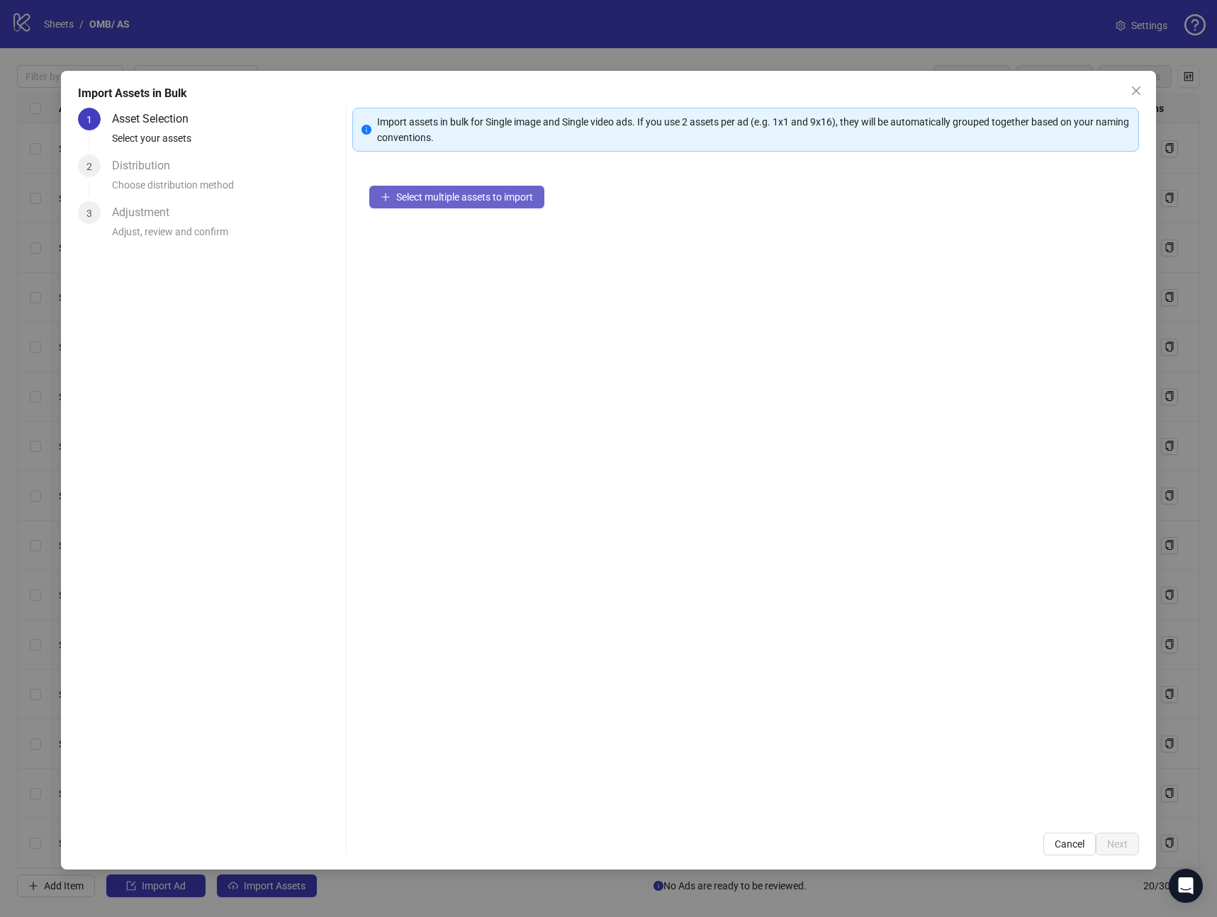
click at [444, 205] on button "Select multiple assets to import" at bounding box center [456, 197] width 175 height 23
click at [1105, 834] on button "Next" at bounding box center [1117, 844] width 43 height 23
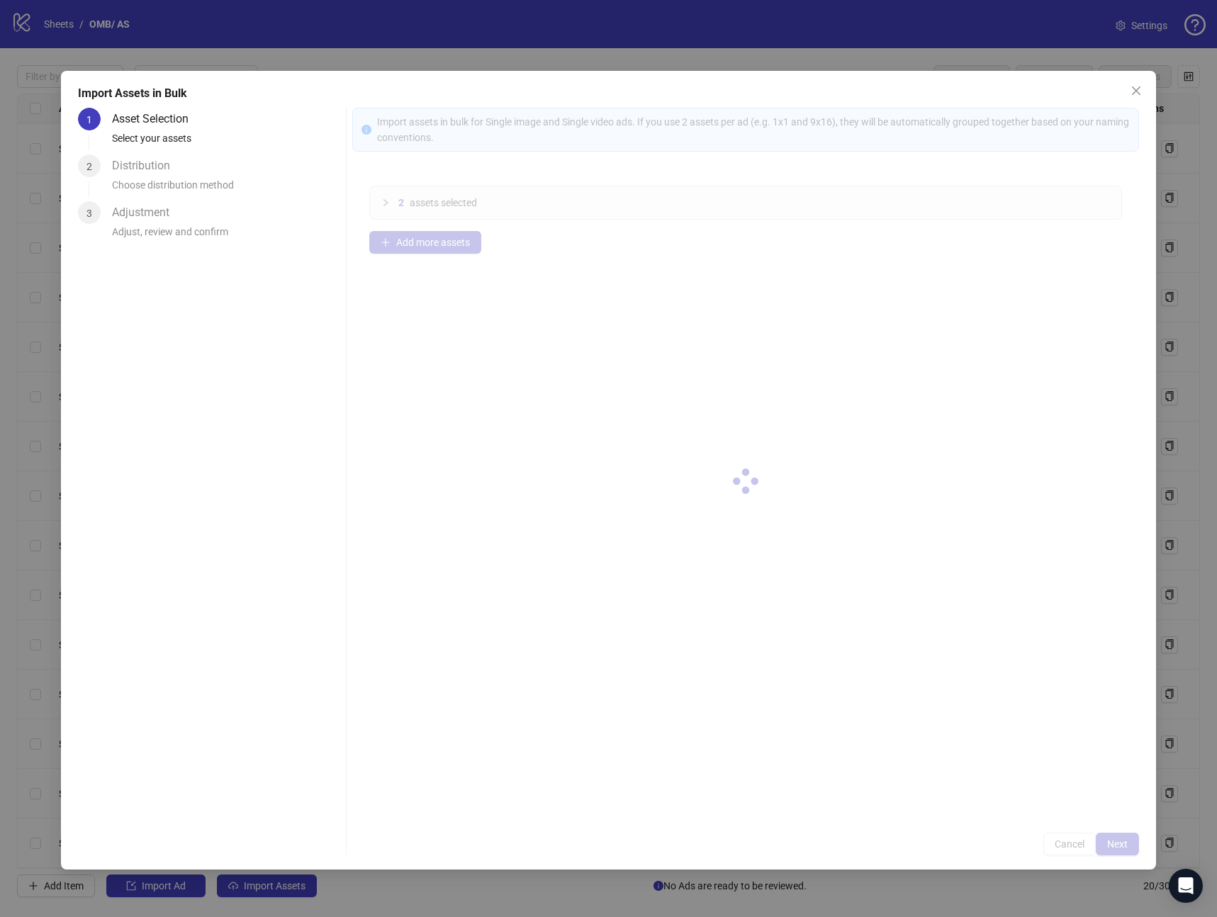
click at [1114, 837] on div at bounding box center [745, 482] width 787 height 748
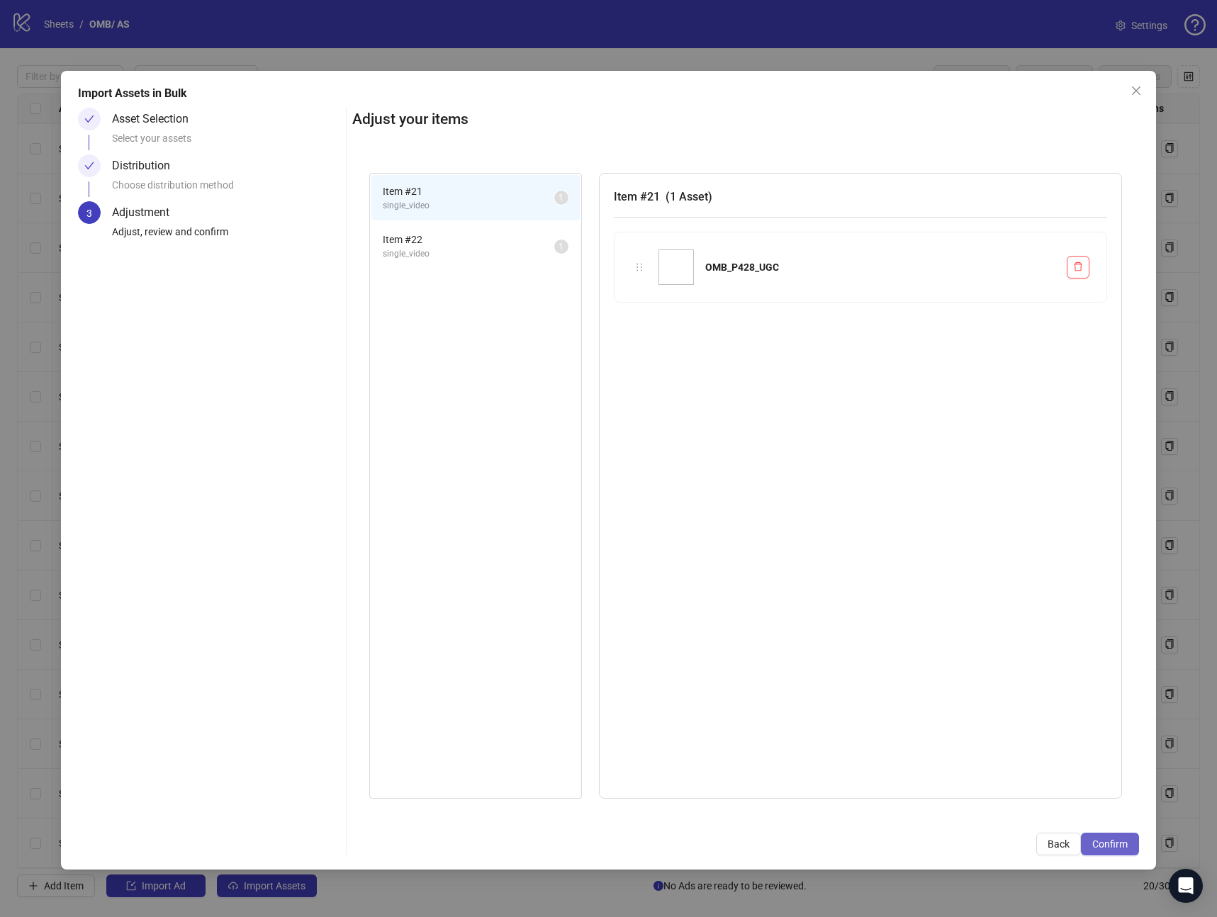
click at [1112, 839] on span "Confirm" at bounding box center [1109, 844] width 35 height 11
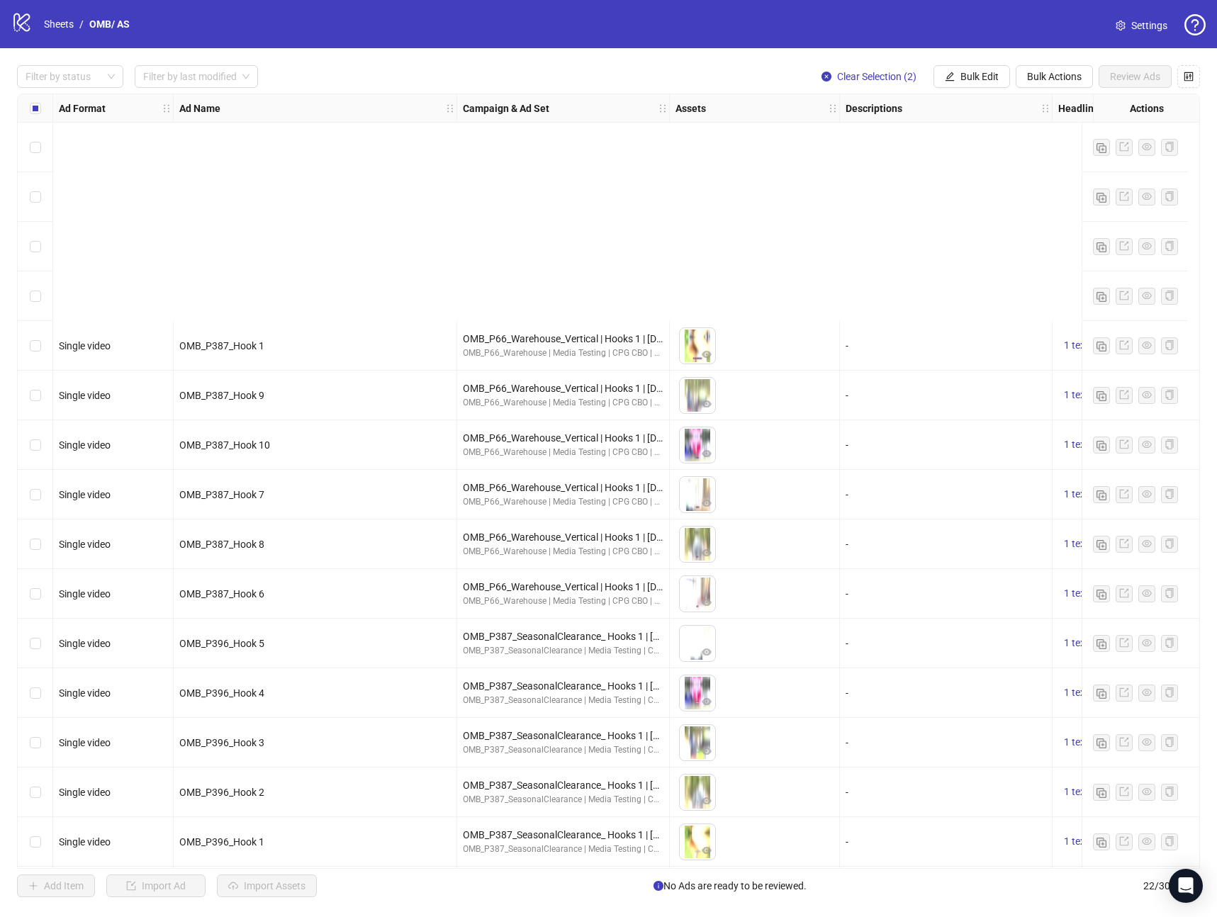
scroll to position [352, 0]
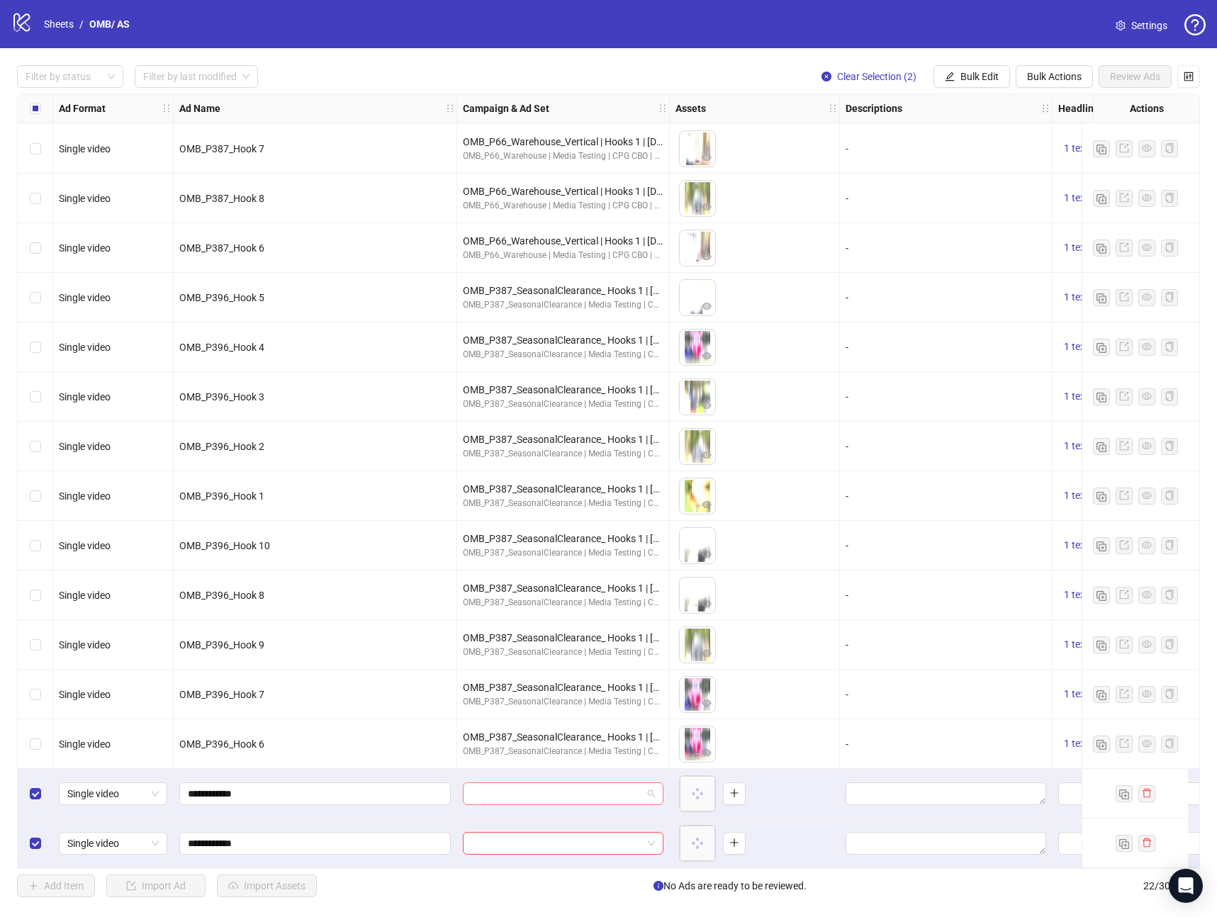
click at [511, 785] on input "search" at bounding box center [556, 793] width 171 height 21
click at [636, 749] on img "button" at bounding box center [641, 750] width 10 height 10
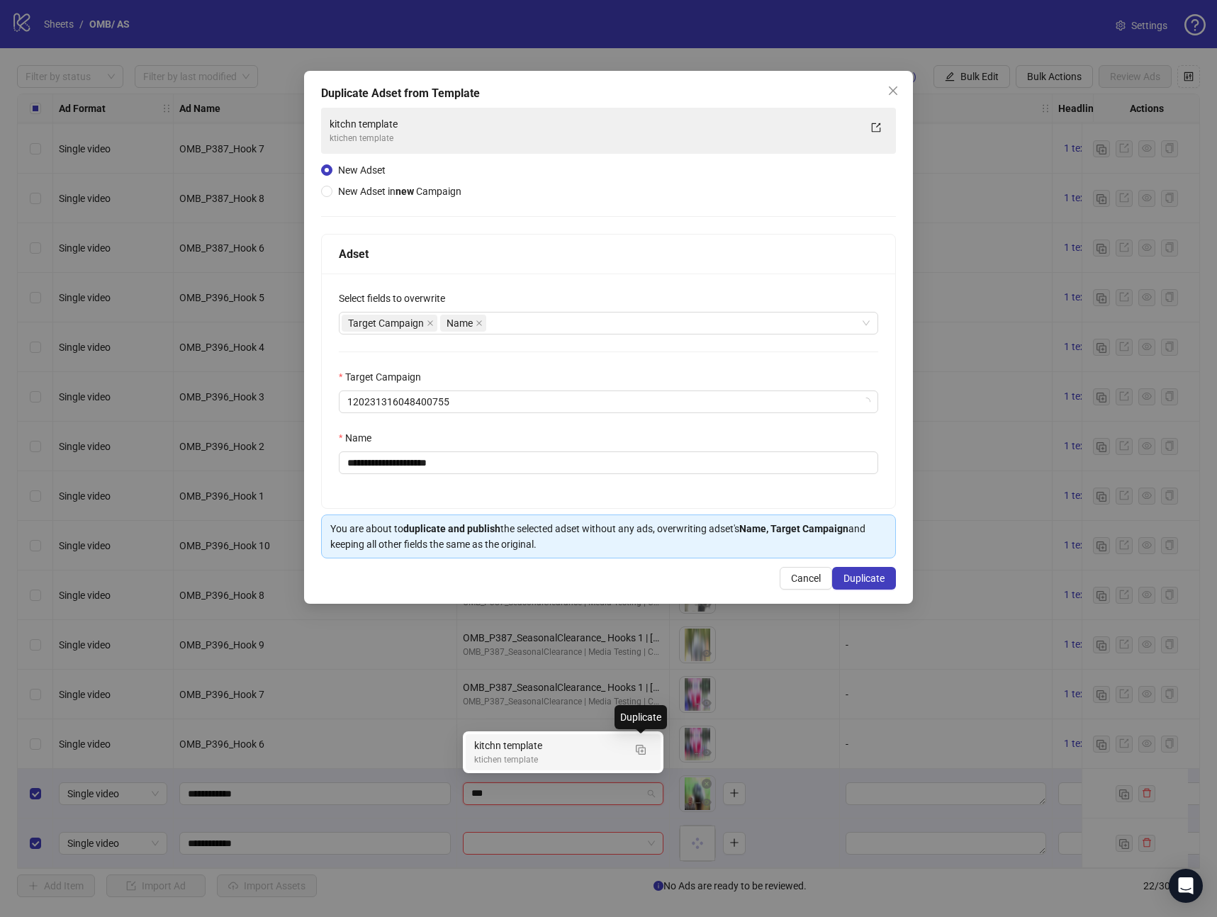
type input "***"
click at [513, 405] on span "ktichen template" at bounding box center [608, 401] width 522 height 21
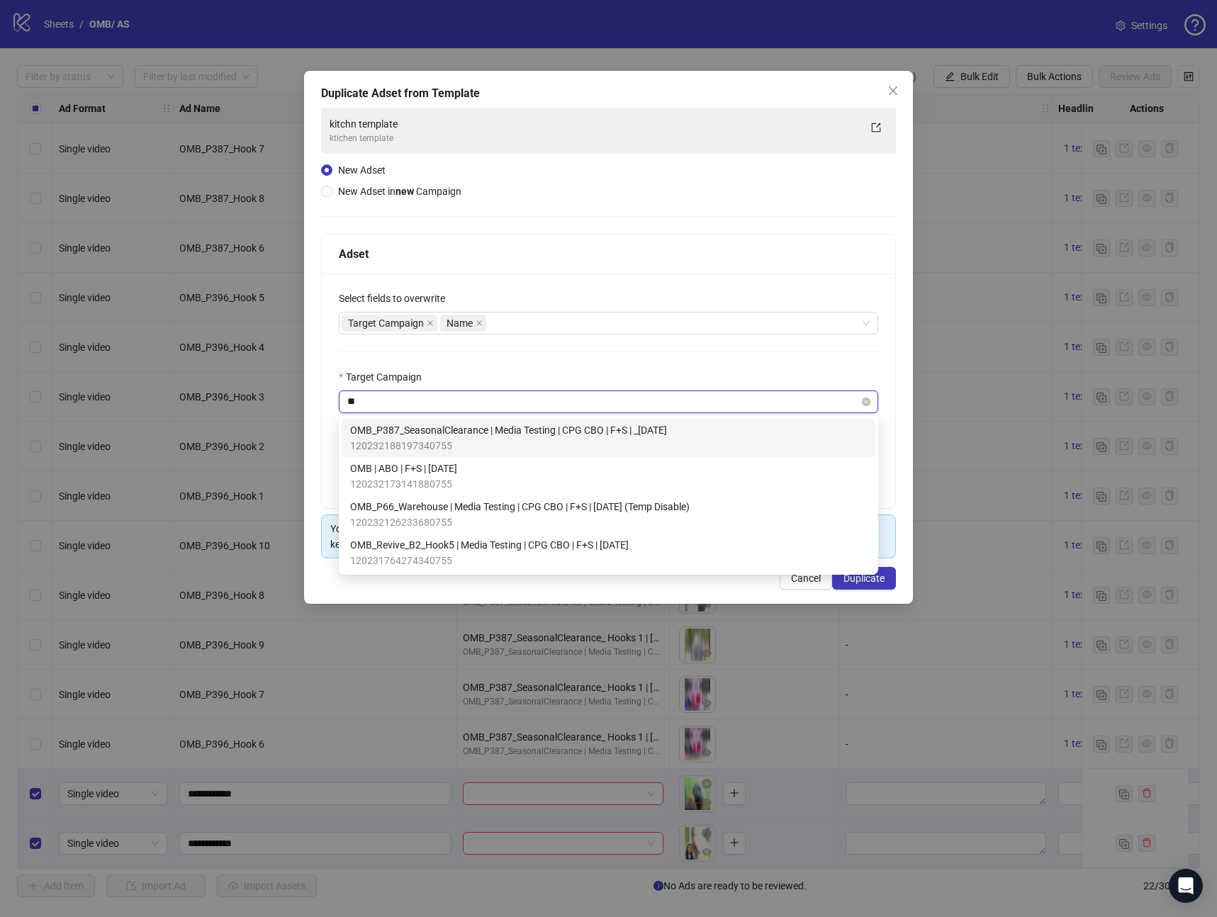
scroll to position [0, 0]
type input "***"
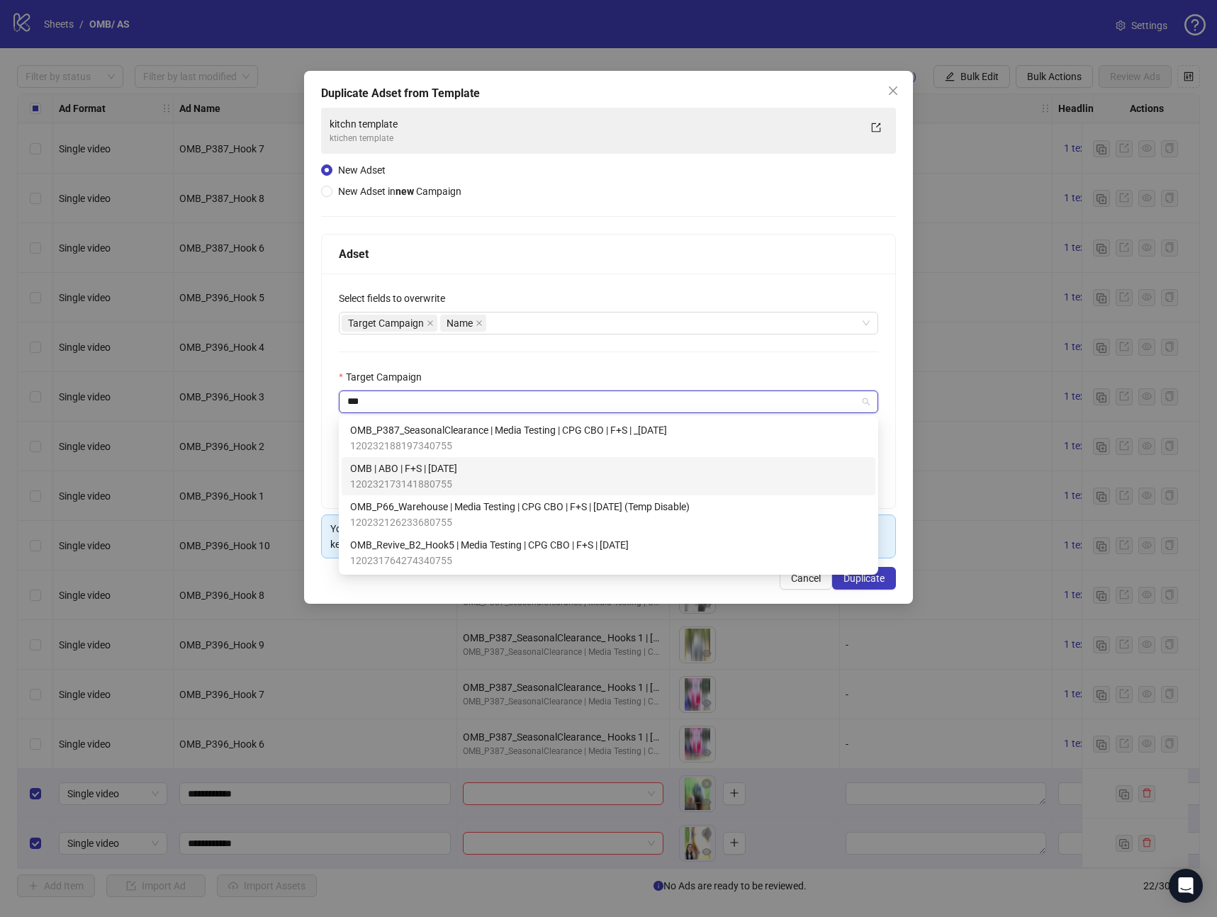
click at [430, 473] on span "OMB | ABO | F+S | [DATE]" at bounding box center [403, 469] width 107 height 16
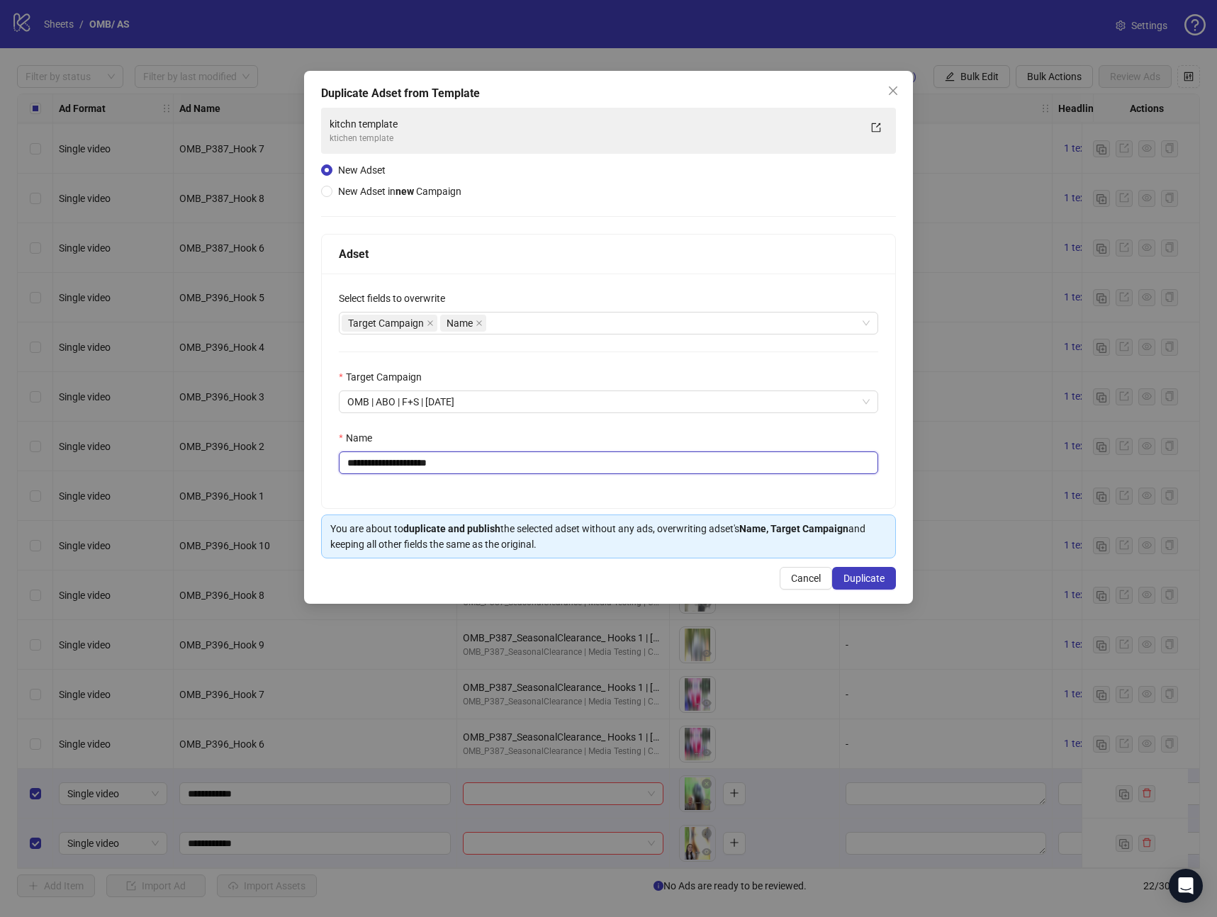
drag, startPoint x: 517, startPoint y: 464, endPoint x: 178, endPoint y: 486, distance: 340.3
click at [178, 486] on div "**********" at bounding box center [608, 458] width 1217 height 917
type input "*"
type input "***"
drag, startPoint x: 893, startPoint y: 91, endPoint x: 934, endPoint y: 127, distance: 54.2
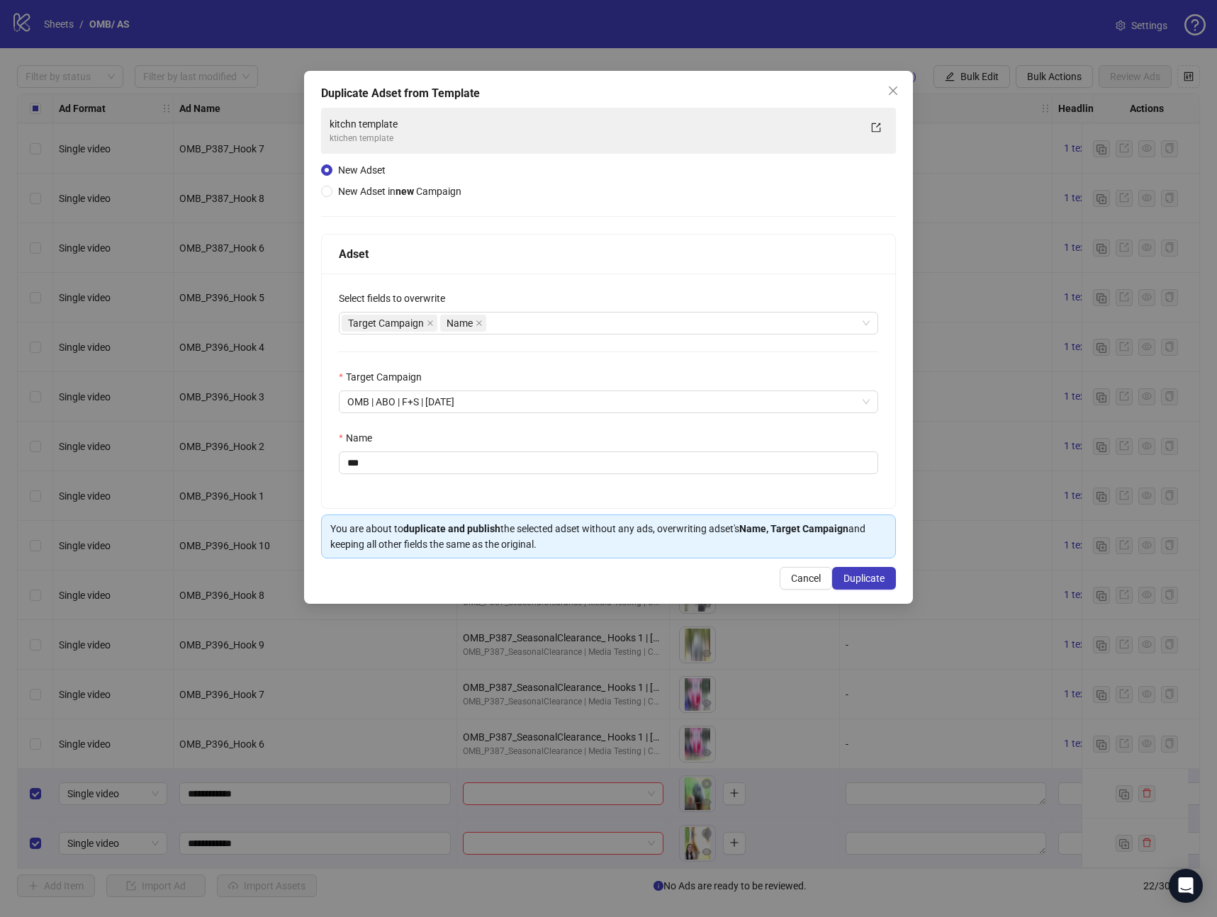
click at [893, 91] on icon "close" at bounding box center [893, 90] width 9 height 9
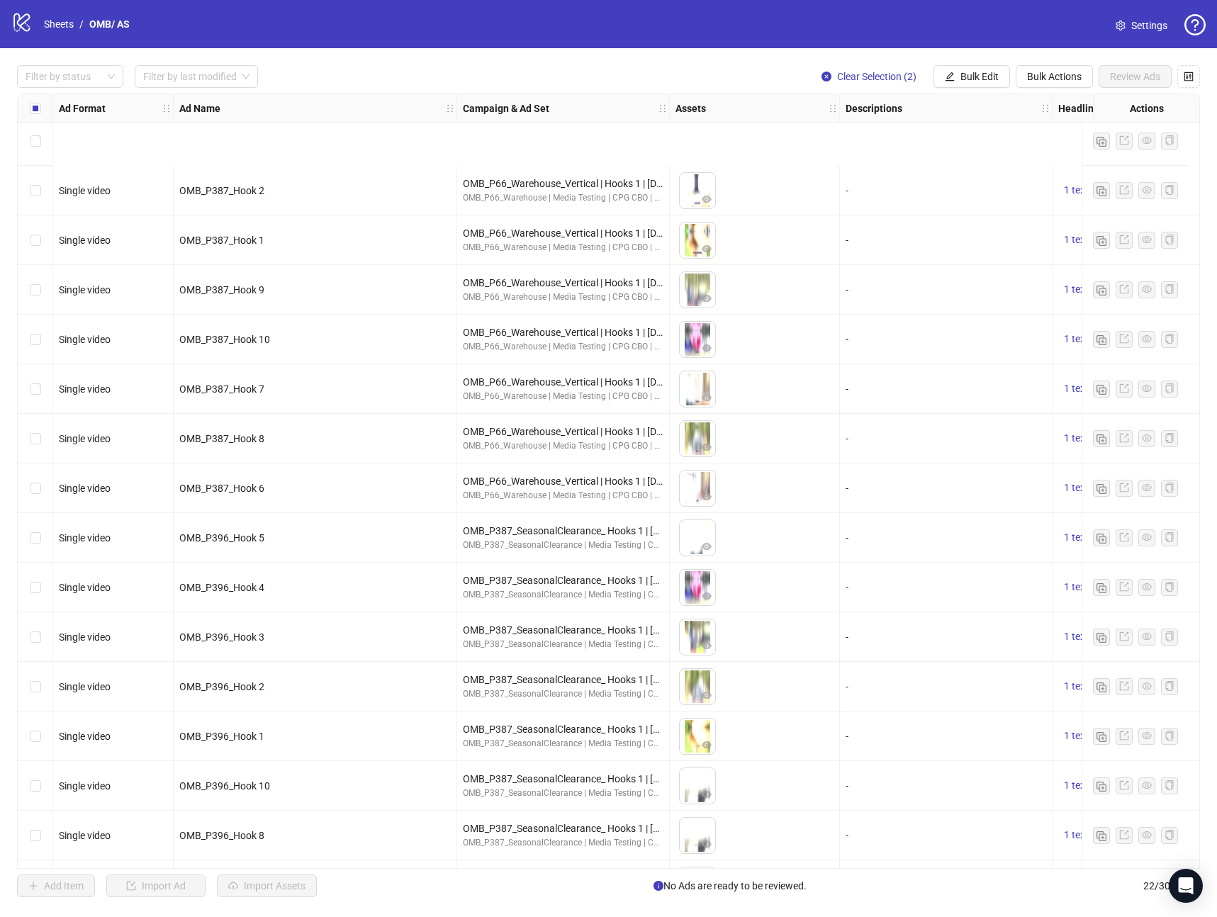
scroll to position [352, 0]
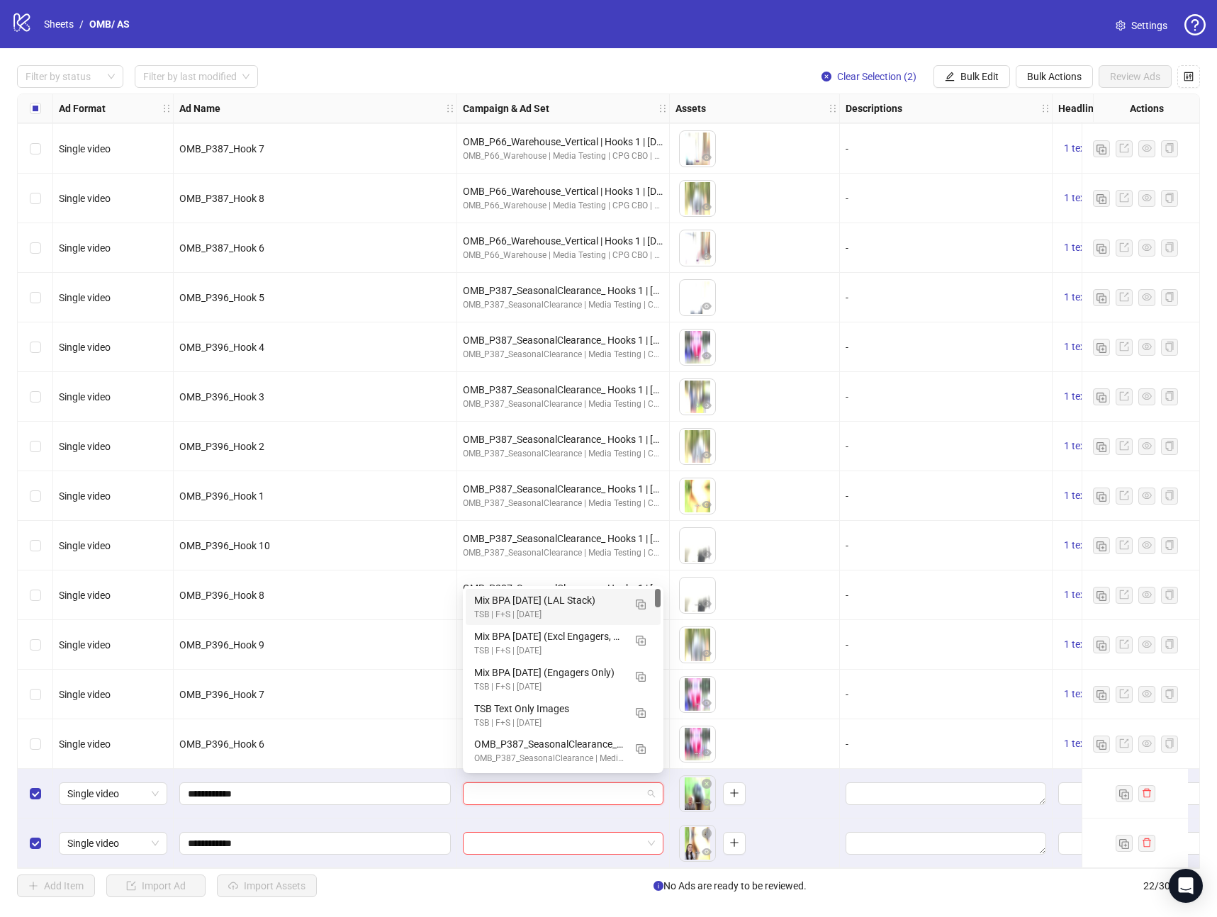
click at [505, 785] on input "search" at bounding box center [556, 793] width 171 height 21
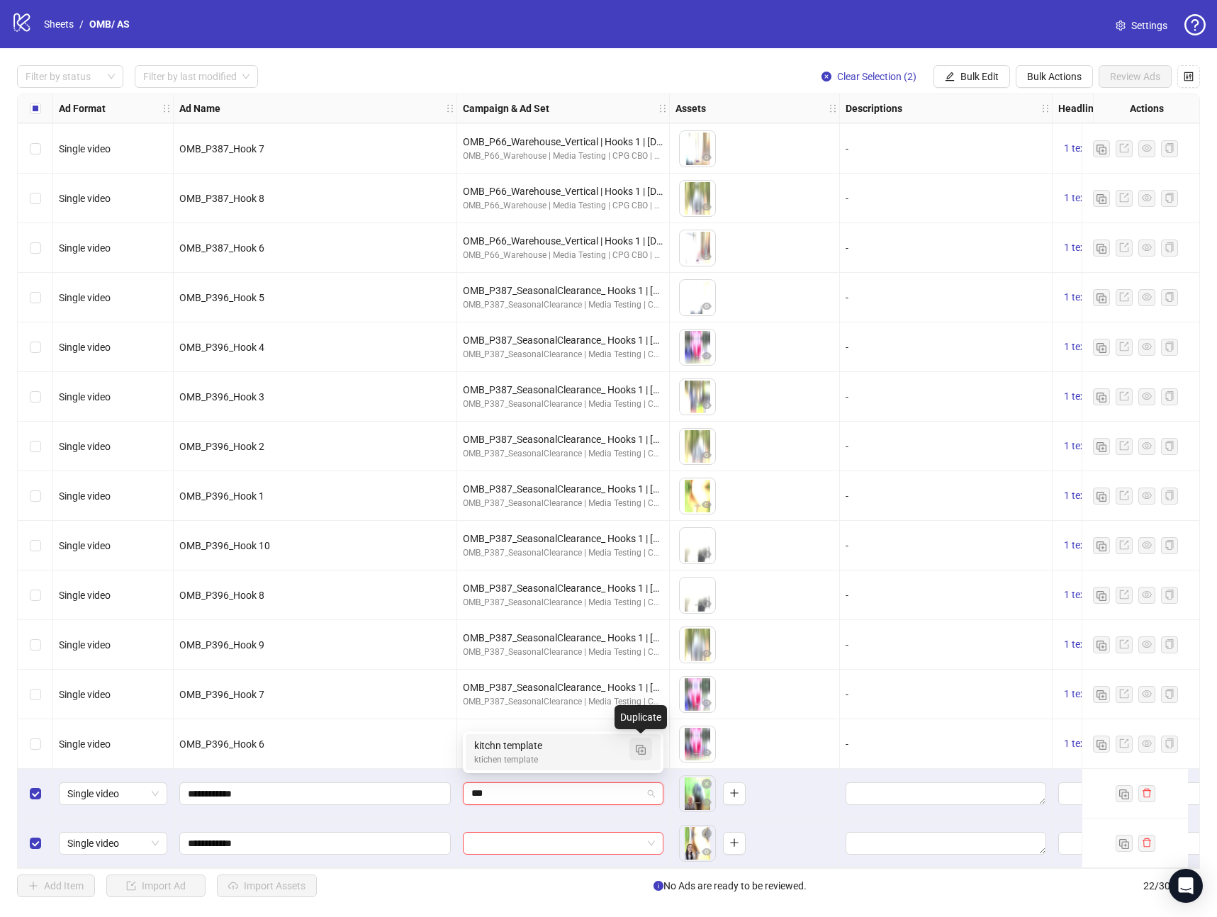
click at [637, 747] on img "button" at bounding box center [641, 750] width 10 height 10
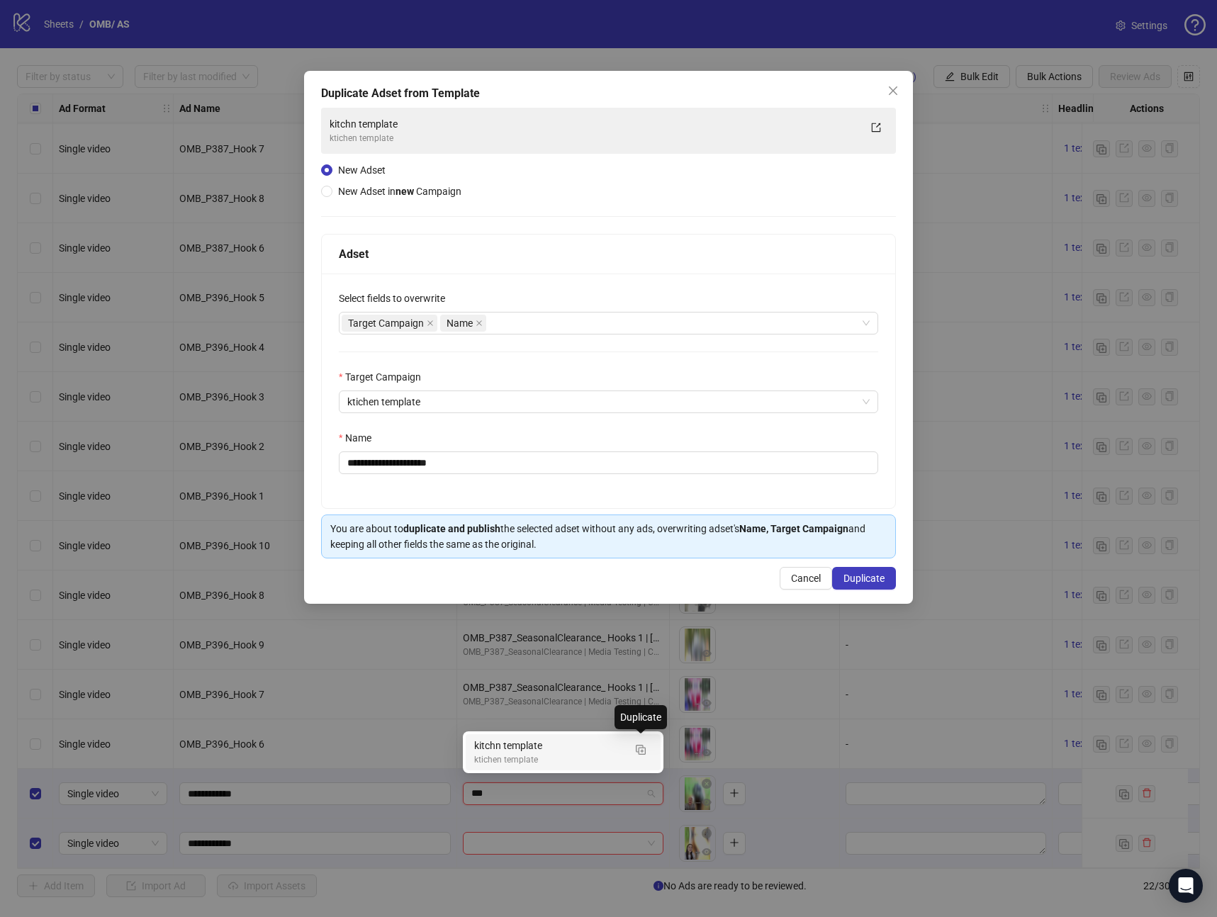
type input "***"
click at [469, 417] on div "**********" at bounding box center [608, 391] width 573 height 235
click at [466, 410] on span "ktichen template" at bounding box center [608, 401] width 522 height 21
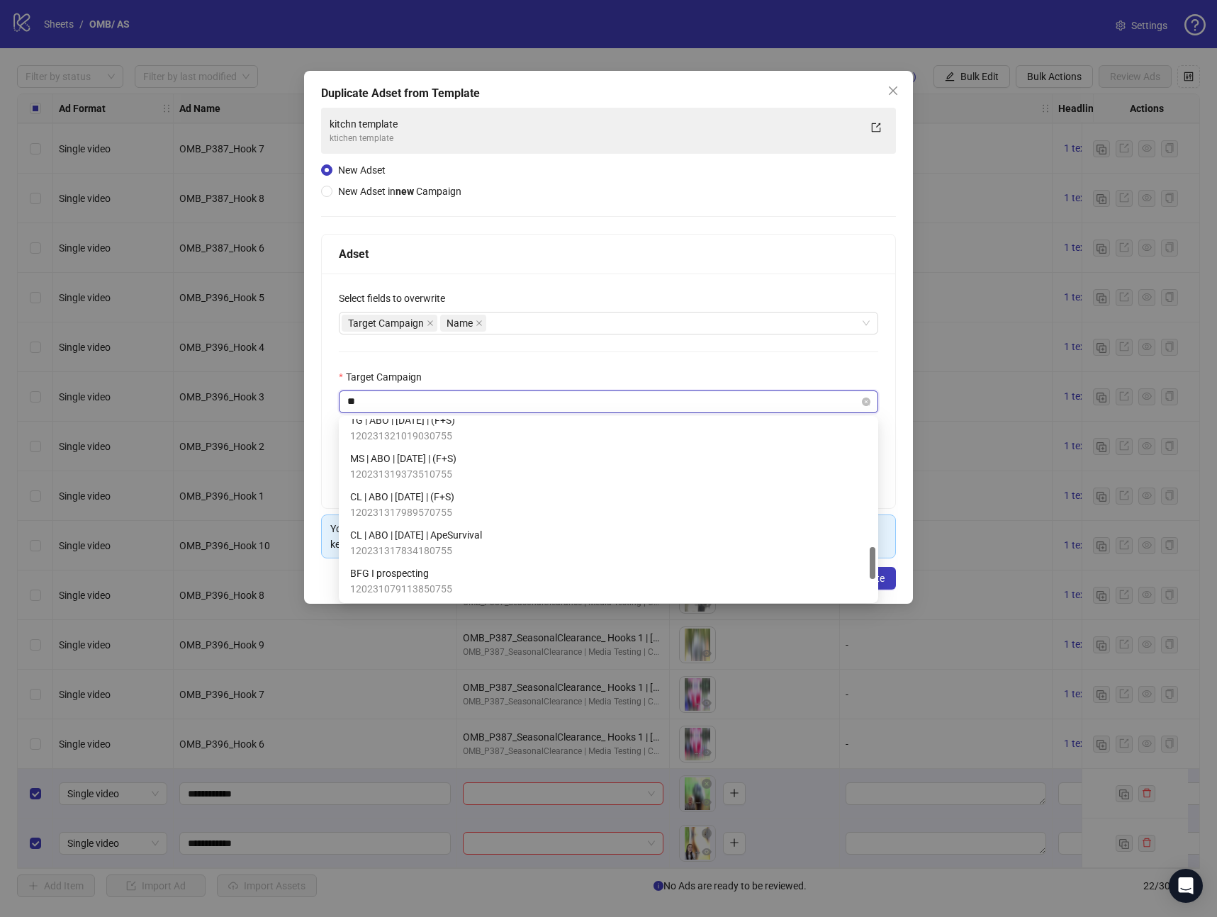
scroll to position [0, 0]
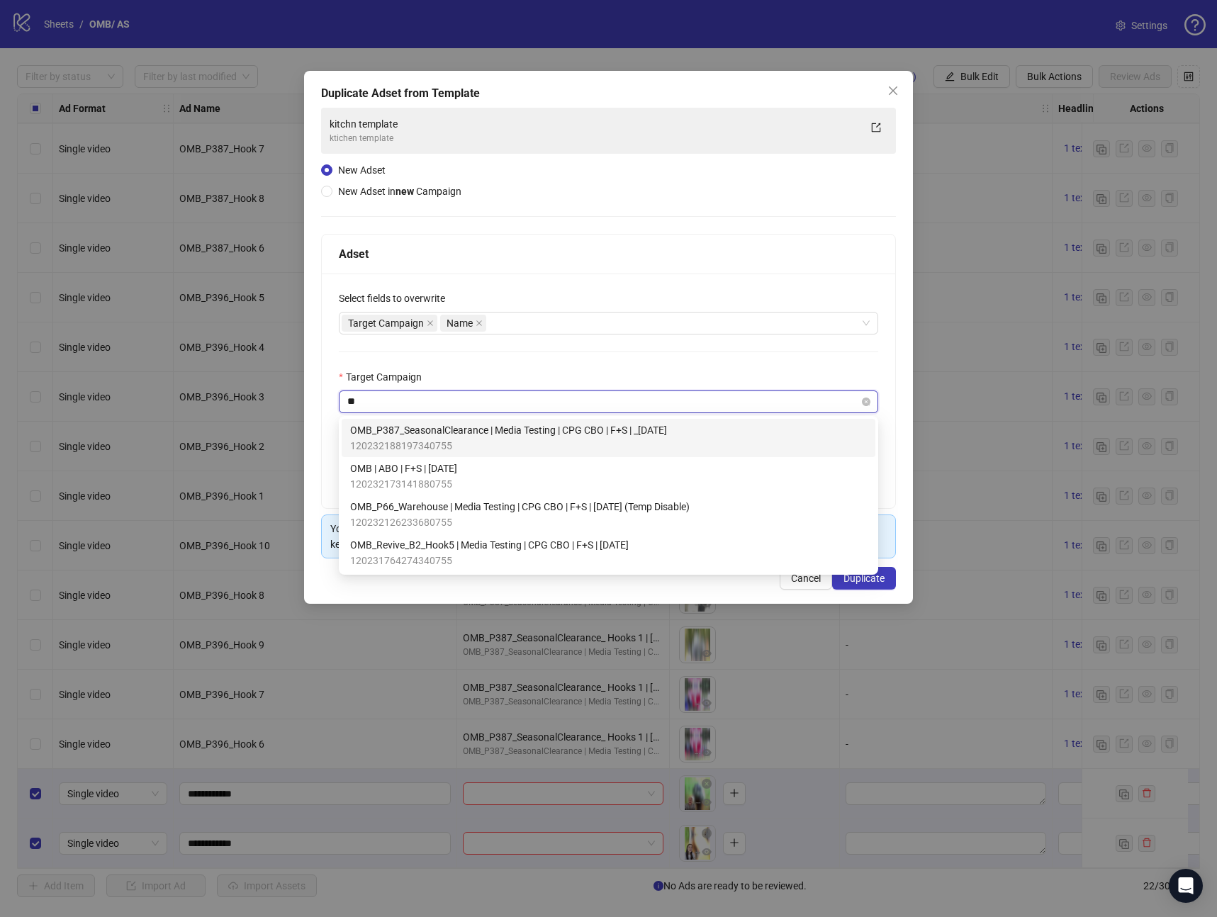
type input "***"
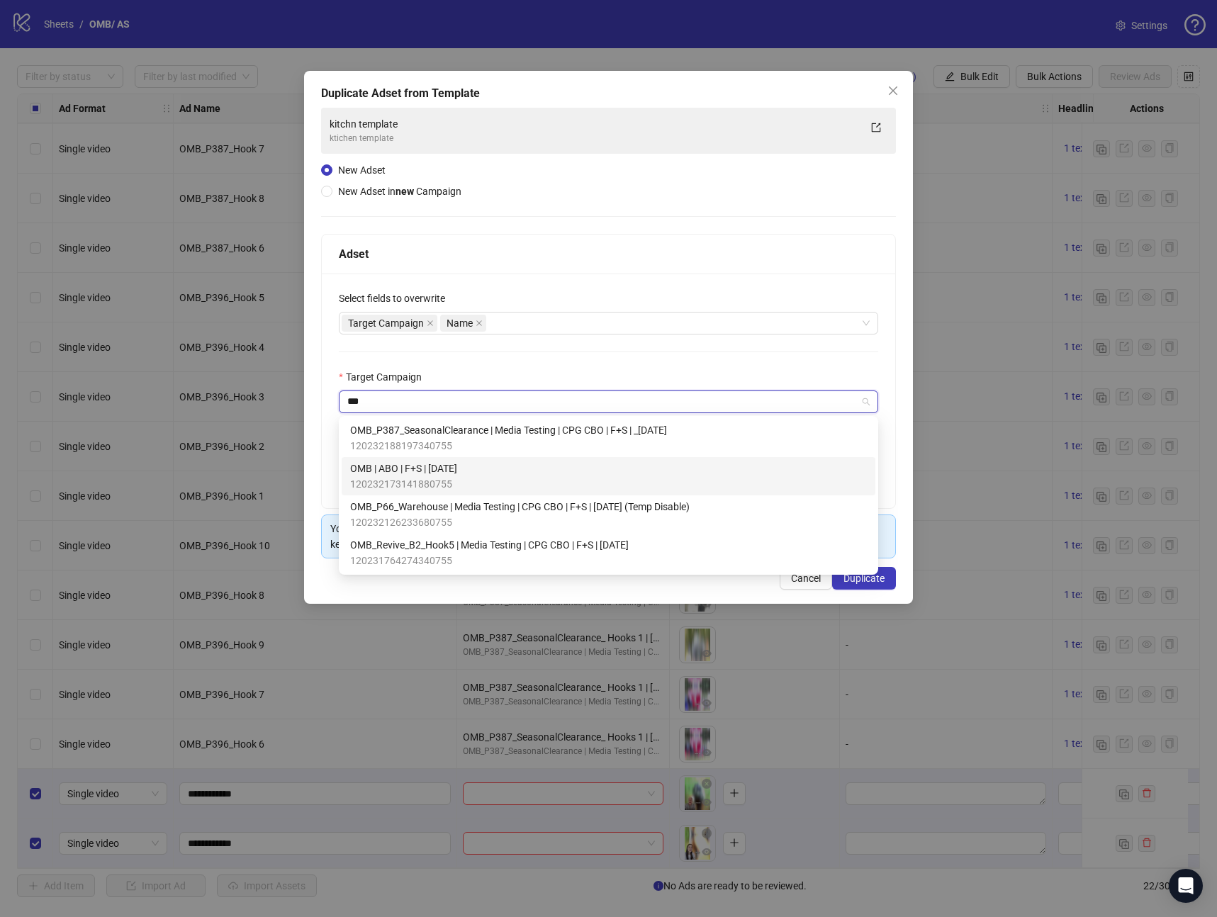
click at [449, 474] on span "OMB | ABO | F+S | [DATE]" at bounding box center [403, 469] width 107 height 16
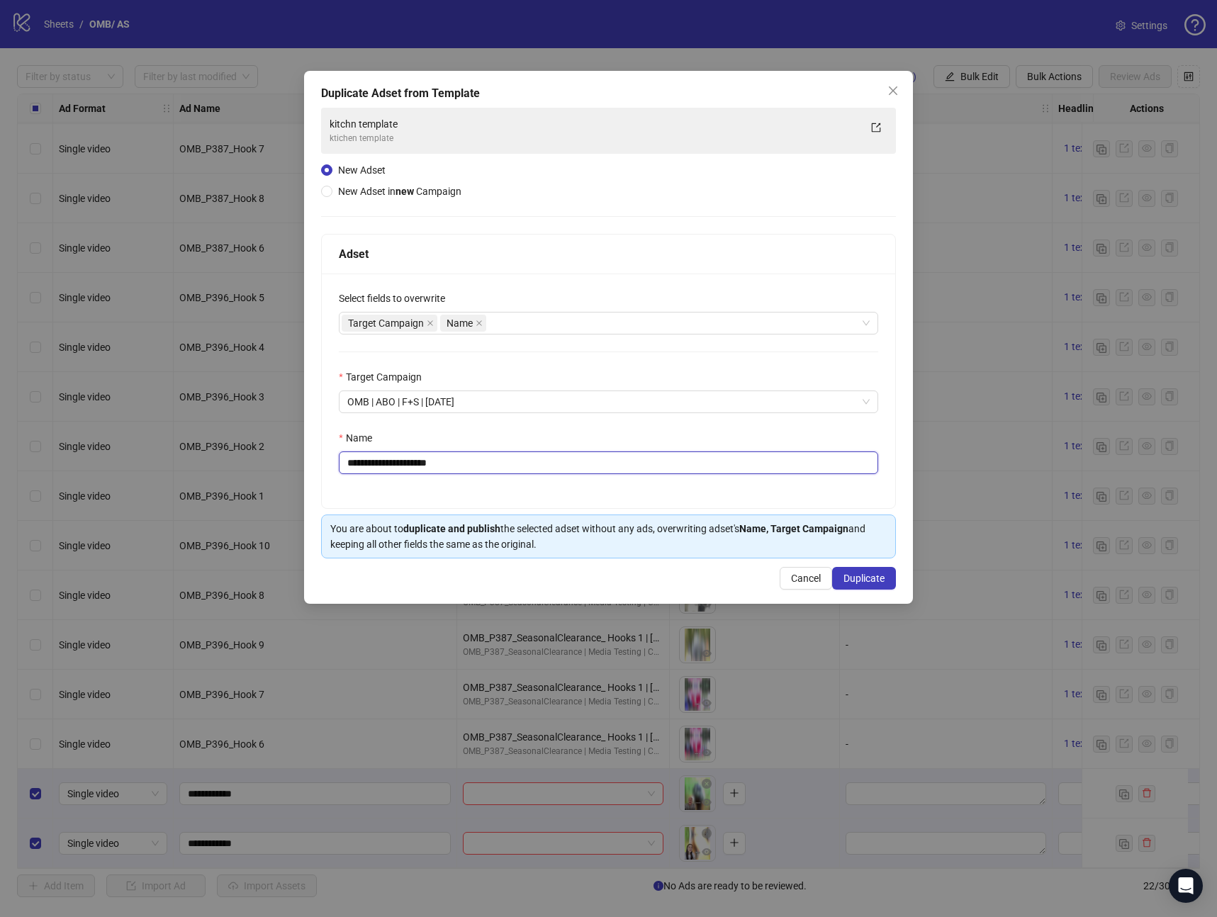
drag, startPoint x: 478, startPoint y: 462, endPoint x: 77, endPoint y: 436, distance: 401.3
click at [77, 436] on div "**********" at bounding box center [608, 458] width 1217 height 917
click at [407, 466] on input "**********" at bounding box center [608, 463] width 539 height 23
click at [417, 465] on input "**********" at bounding box center [608, 463] width 539 height 23
click at [528, 466] on input "**********" at bounding box center [608, 463] width 539 height 23
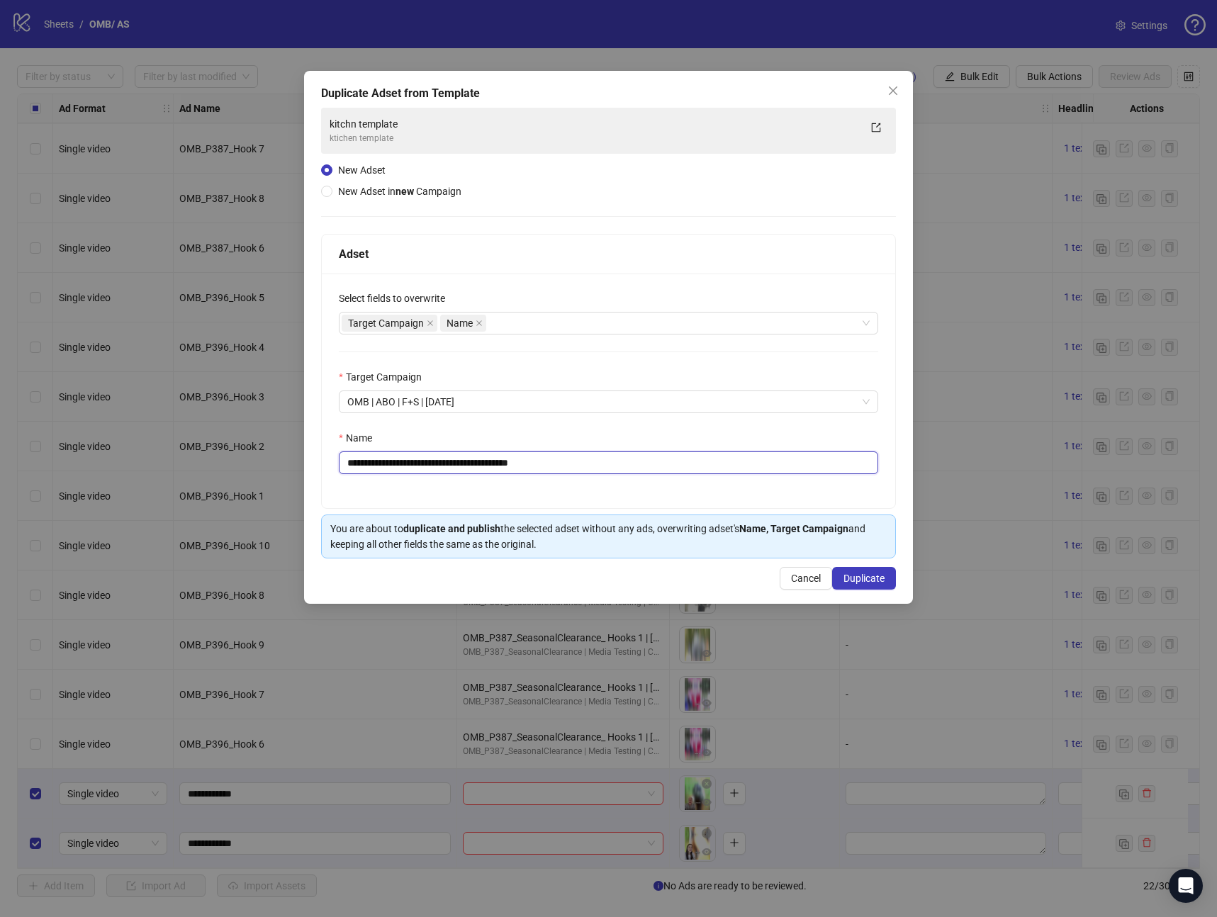
click at [527, 467] on input "**********" at bounding box center [608, 463] width 539 height 23
click at [522, 318] on div "Target Campaign Name" at bounding box center [601, 323] width 519 height 20
type input "**********"
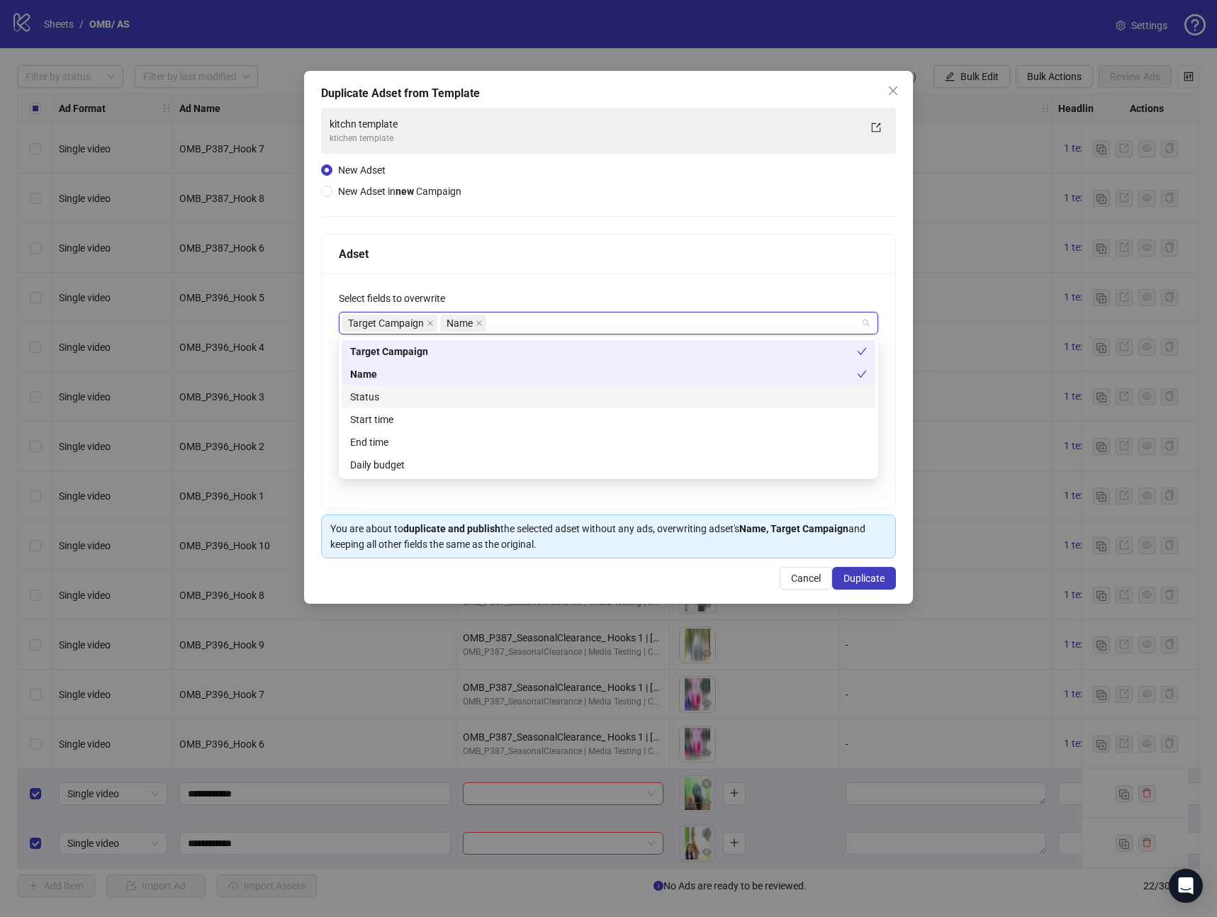
click at [424, 390] on div "Status" at bounding box center [608, 397] width 517 height 16
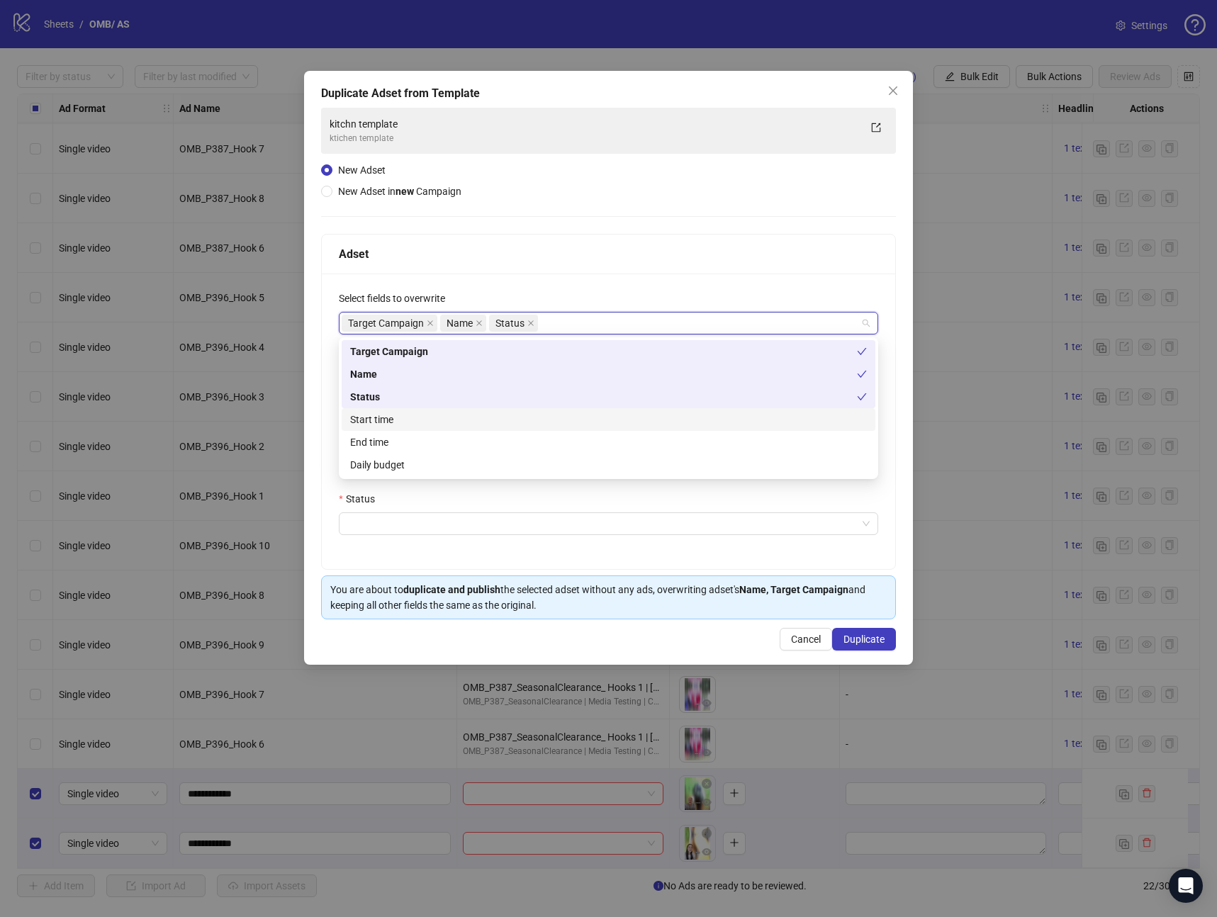
click at [403, 416] on div "Start time" at bounding box center [608, 420] width 517 height 16
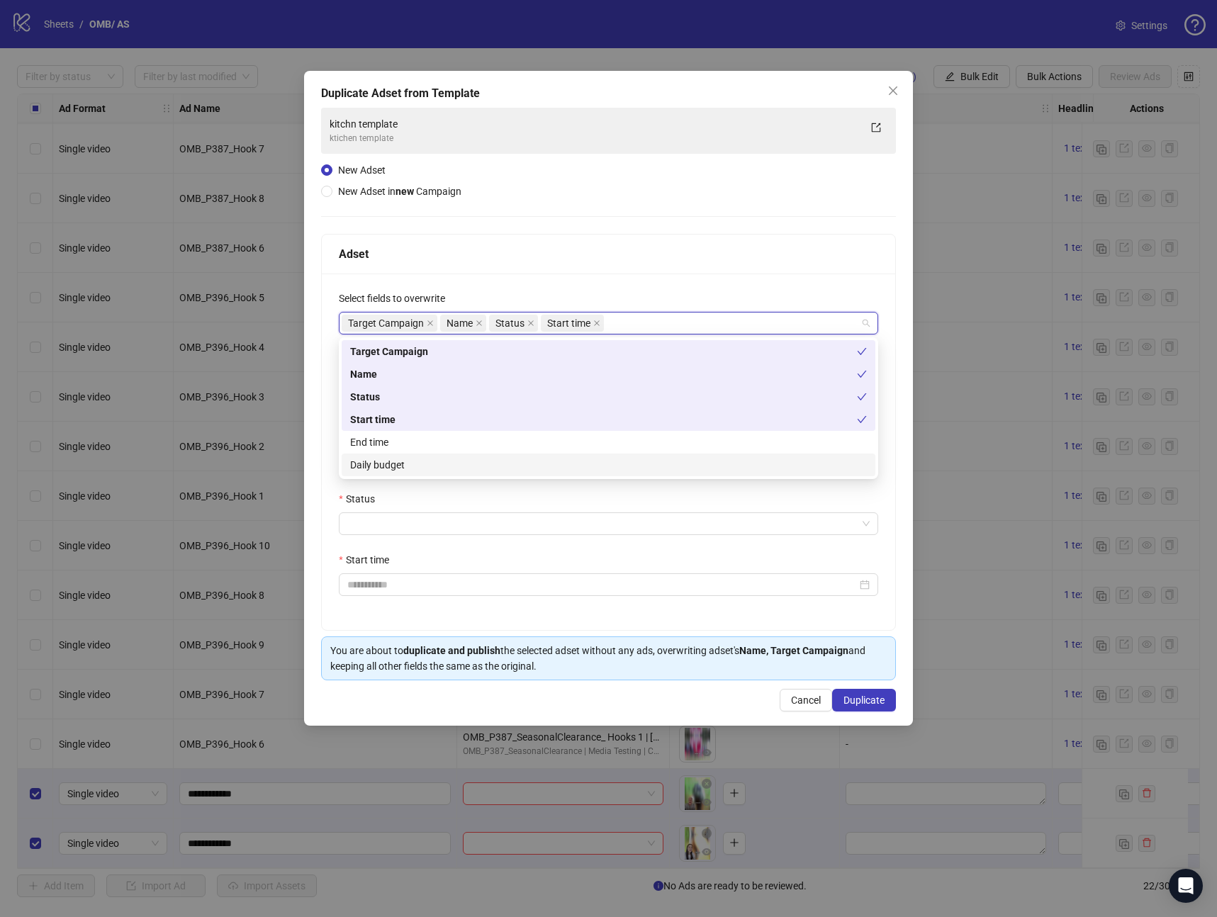
click at [361, 471] on div "Daily budget" at bounding box center [608, 465] width 517 height 16
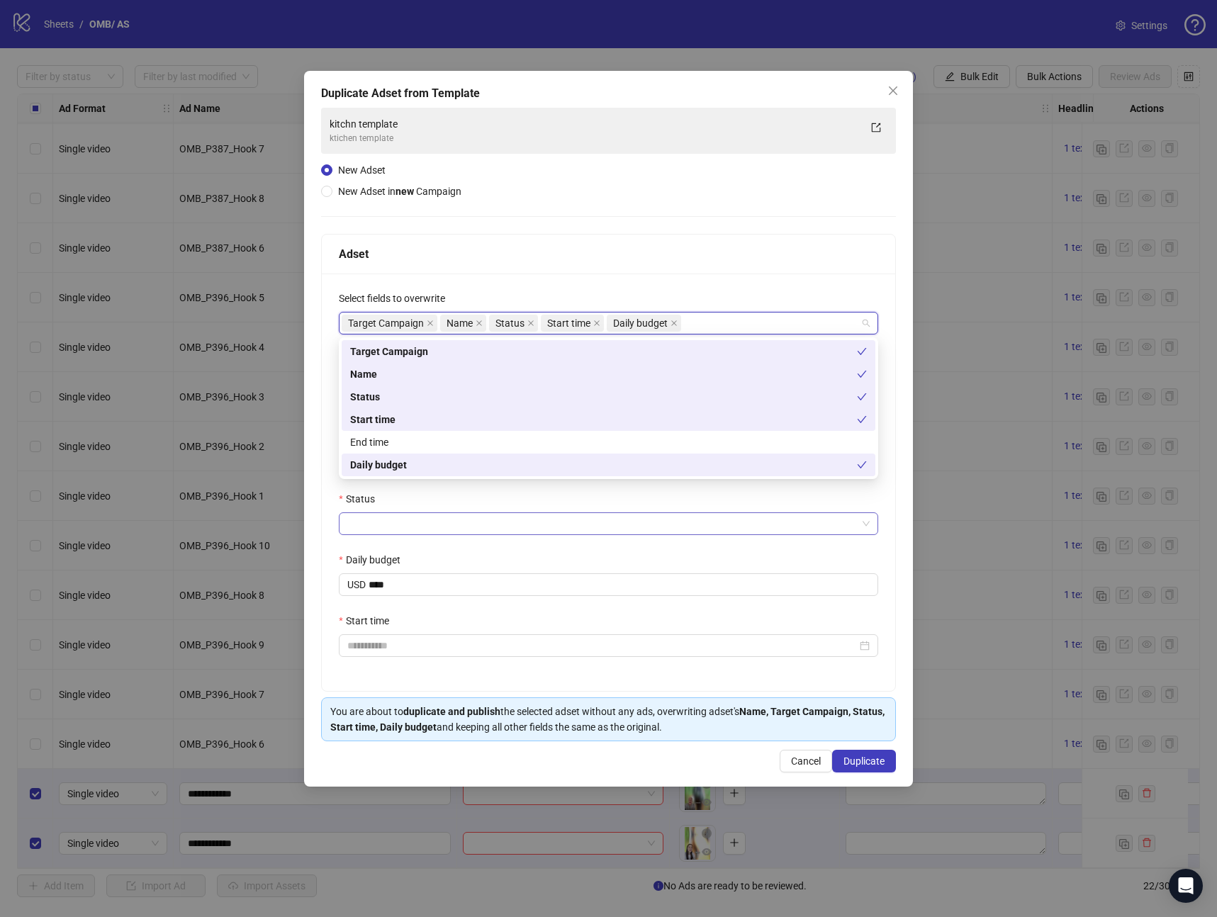
click at [361, 526] on input "Status" at bounding box center [602, 523] width 510 height 21
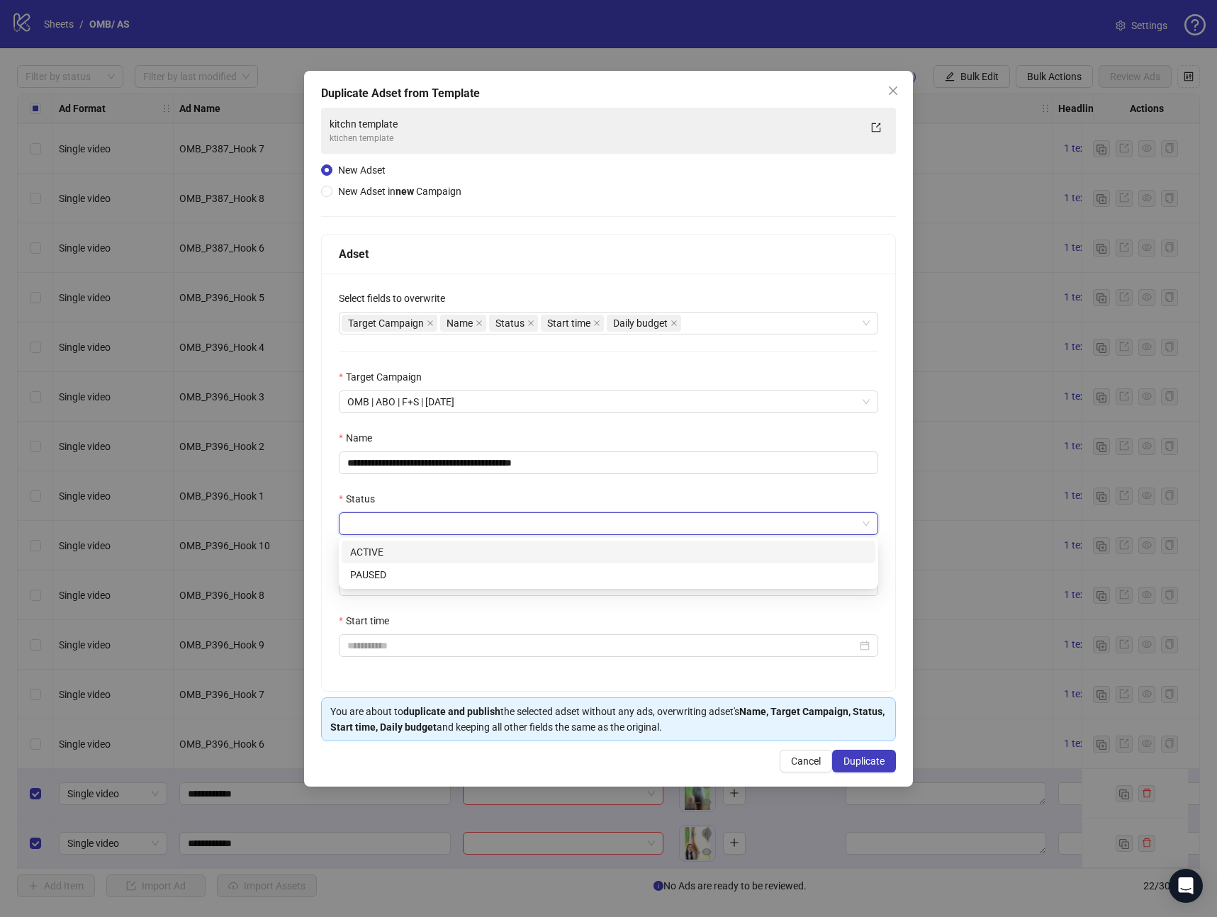
click at [381, 549] on div "ACTIVE" at bounding box center [608, 552] width 517 height 16
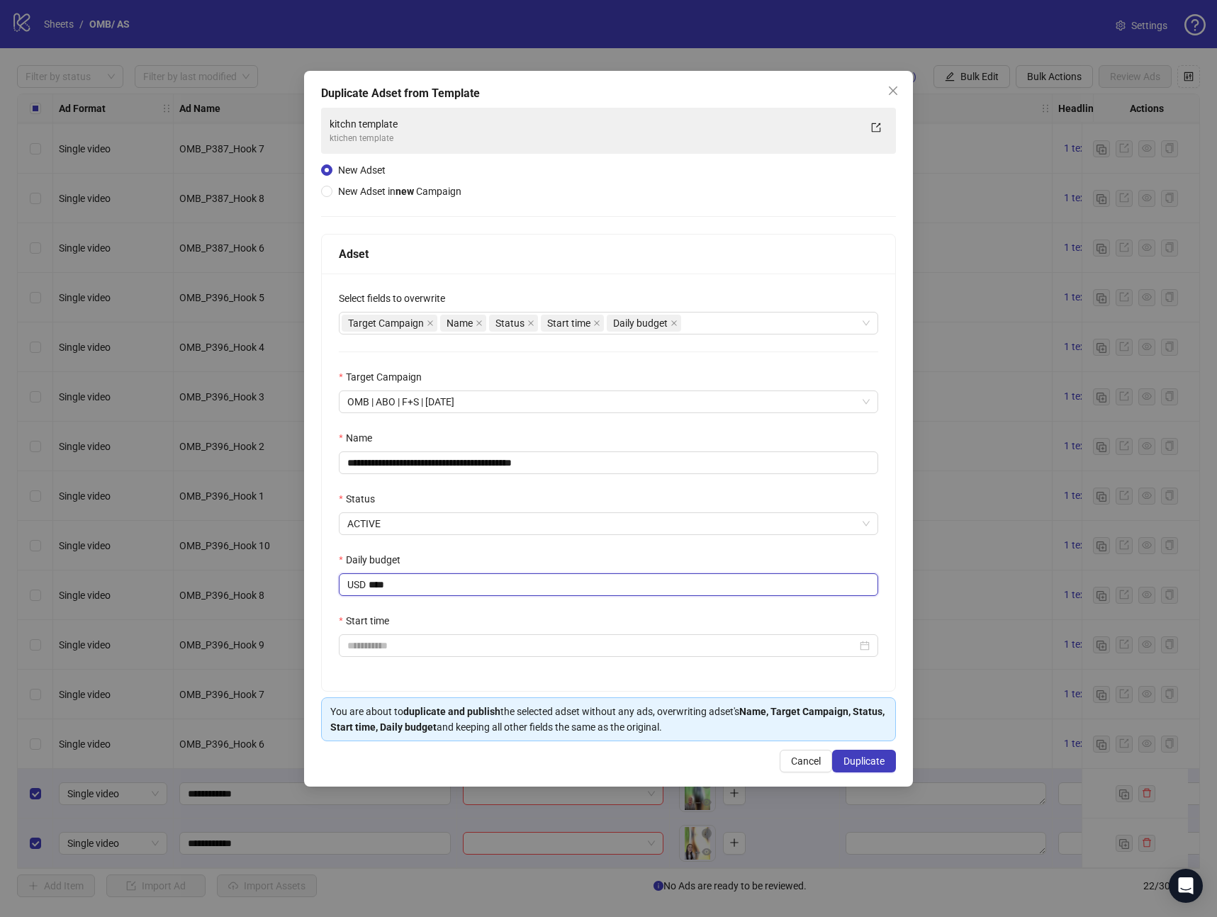
drag, startPoint x: 425, startPoint y: 583, endPoint x: 215, endPoint y: 568, distance: 209.6
click at [215, 568] on div "**********" at bounding box center [608, 458] width 1217 height 917
type input "*****"
click at [413, 639] on input "Start time" at bounding box center [602, 646] width 510 height 16
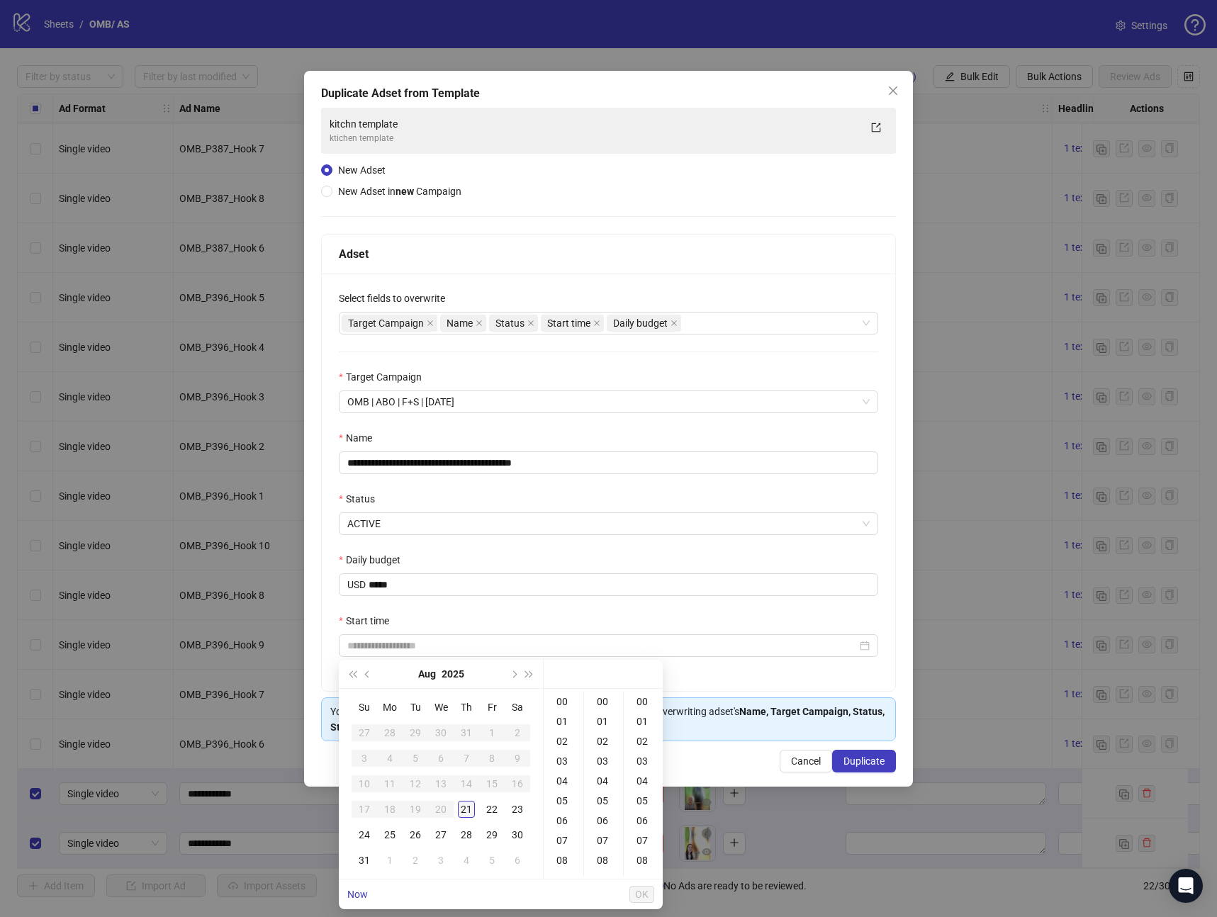
click at [472, 807] on div "21" at bounding box center [466, 809] width 17 height 17
type input "**********"
click at [636, 893] on span "OK" at bounding box center [641, 894] width 13 height 11
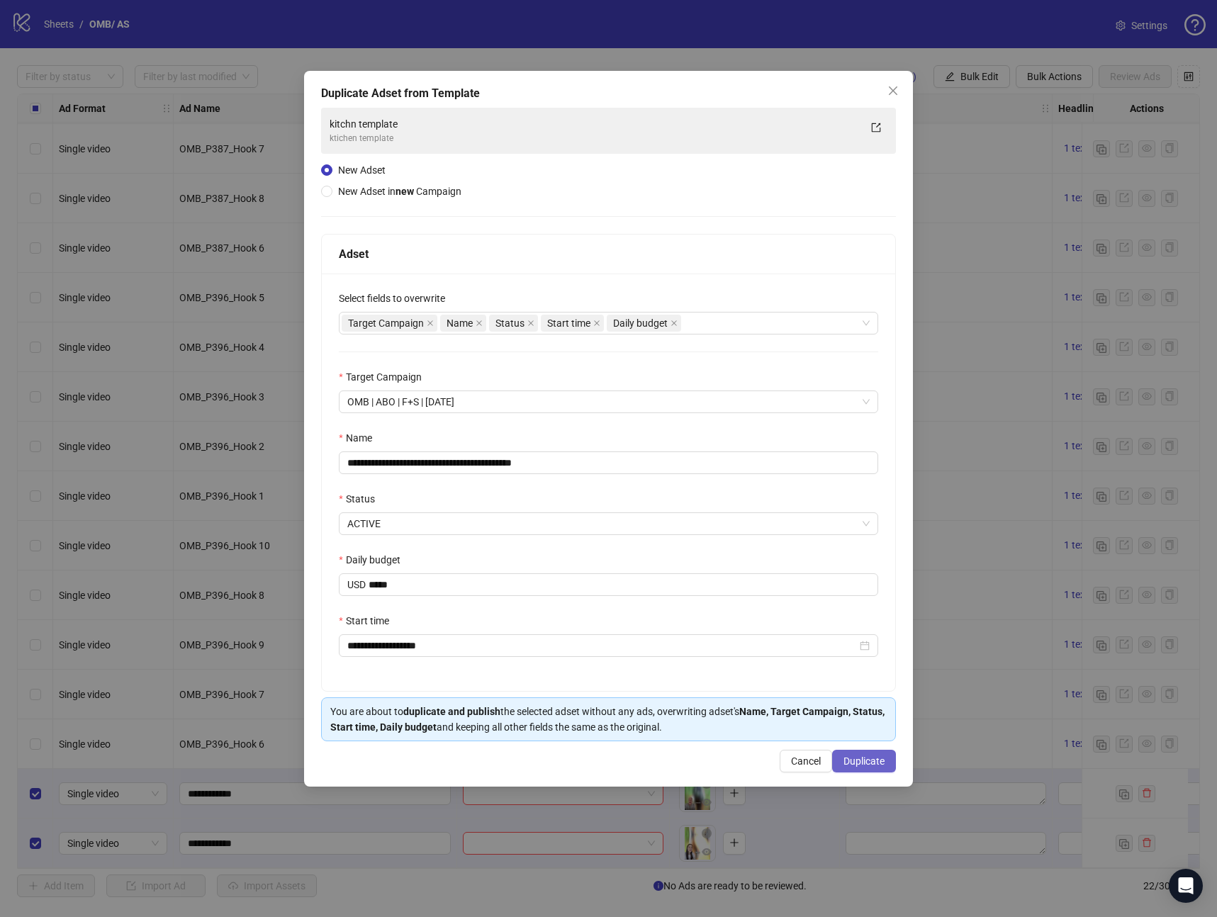
click at [871, 757] on span "Duplicate" at bounding box center [864, 761] width 41 height 11
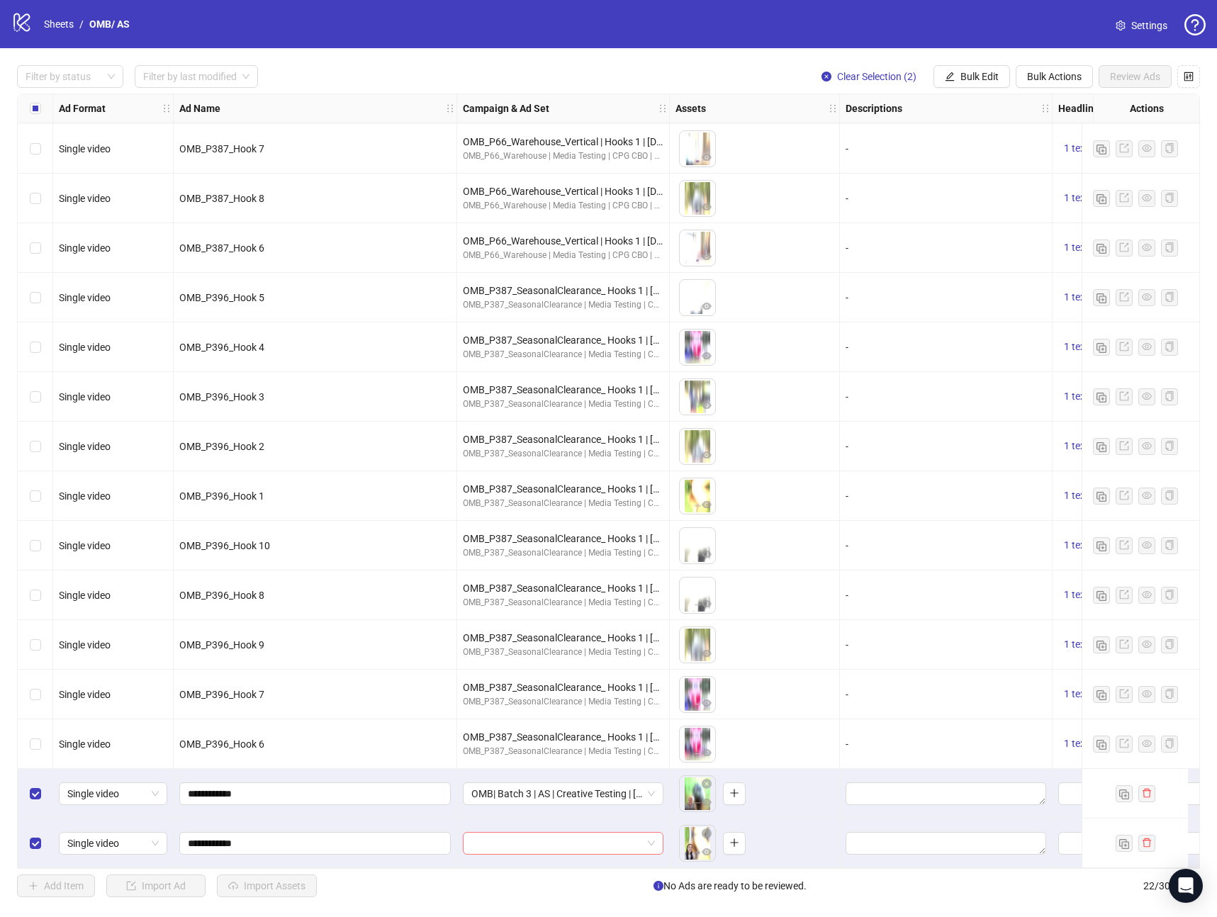
click at [606, 837] on input "search" at bounding box center [556, 843] width 171 height 21
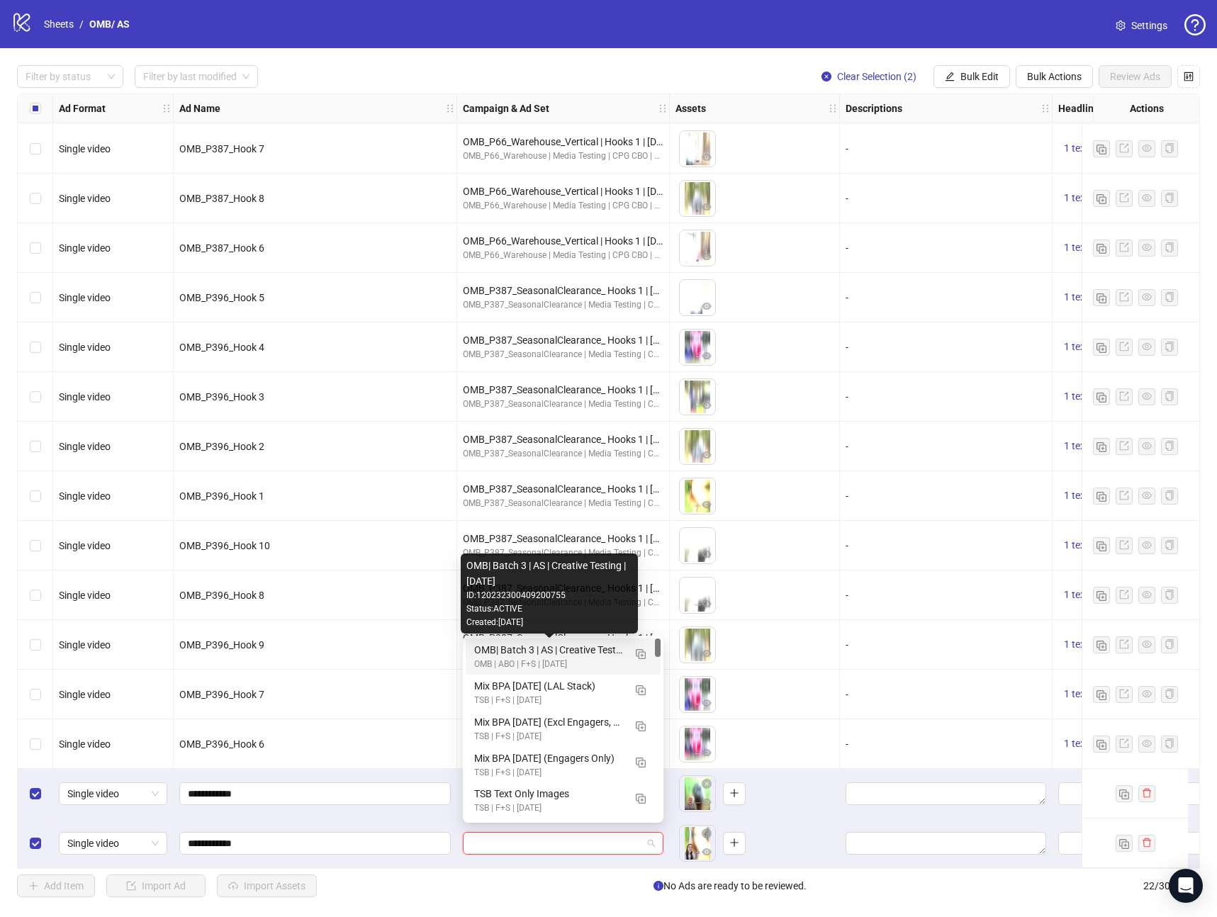
click at [580, 650] on div "OMB| Batch 3 | AS | Creative Testing | [DATE]" at bounding box center [549, 650] width 150 height 16
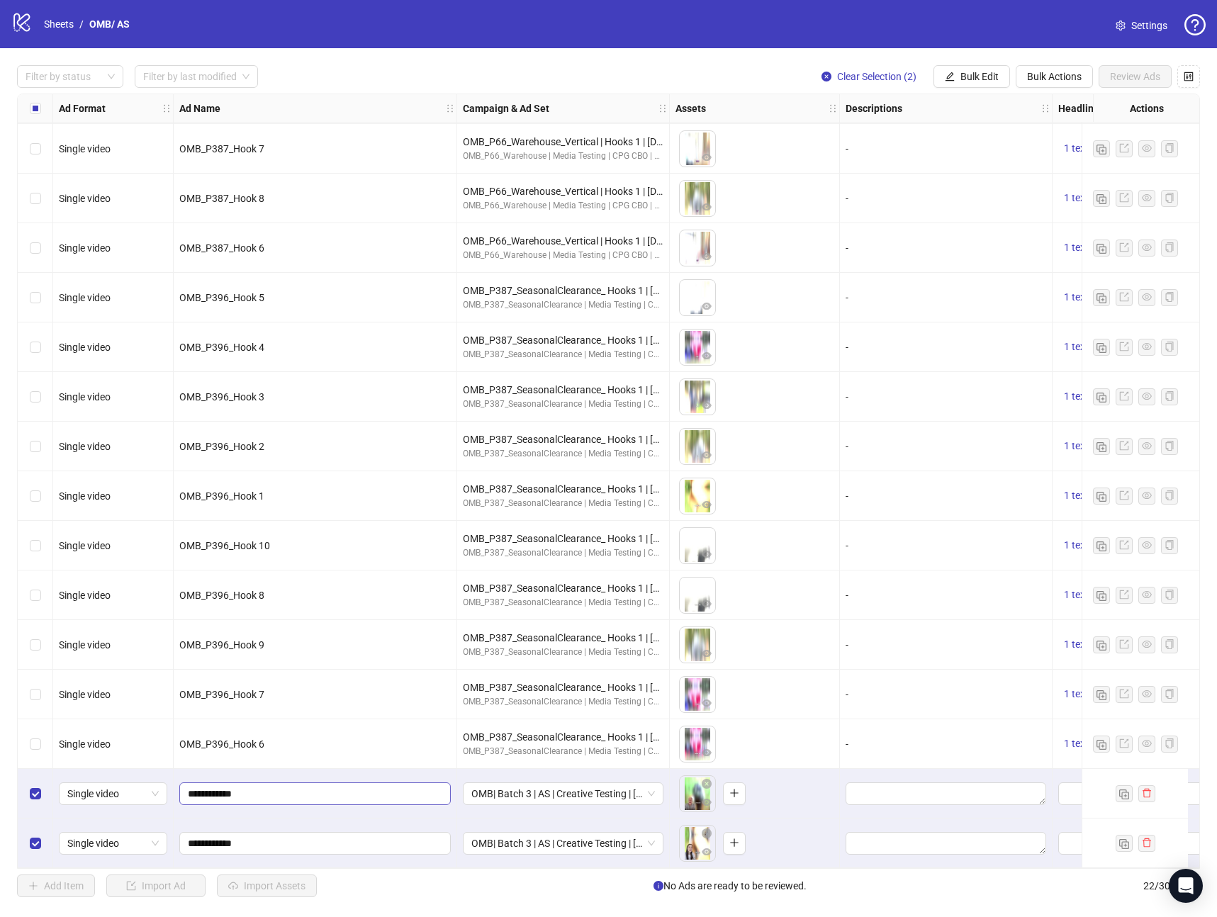
click at [354, 783] on span "**********" at bounding box center [314, 794] width 271 height 23
click at [282, 836] on input "**********" at bounding box center [314, 844] width 252 height 16
click at [284, 790] on input "**********" at bounding box center [314, 794] width 252 height 16
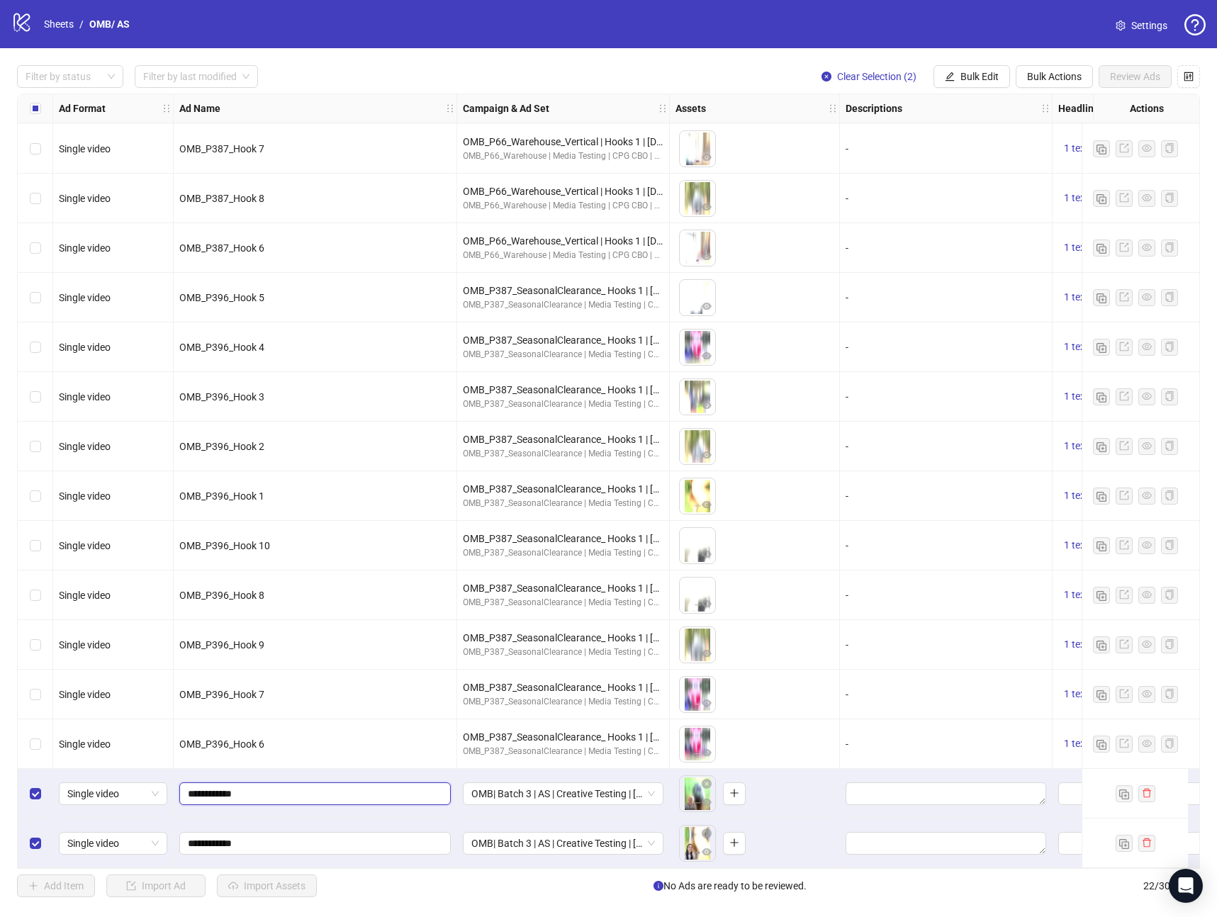
click at [284, 790] on input "**********" at bounding box center [314, 794] width 252 height 16
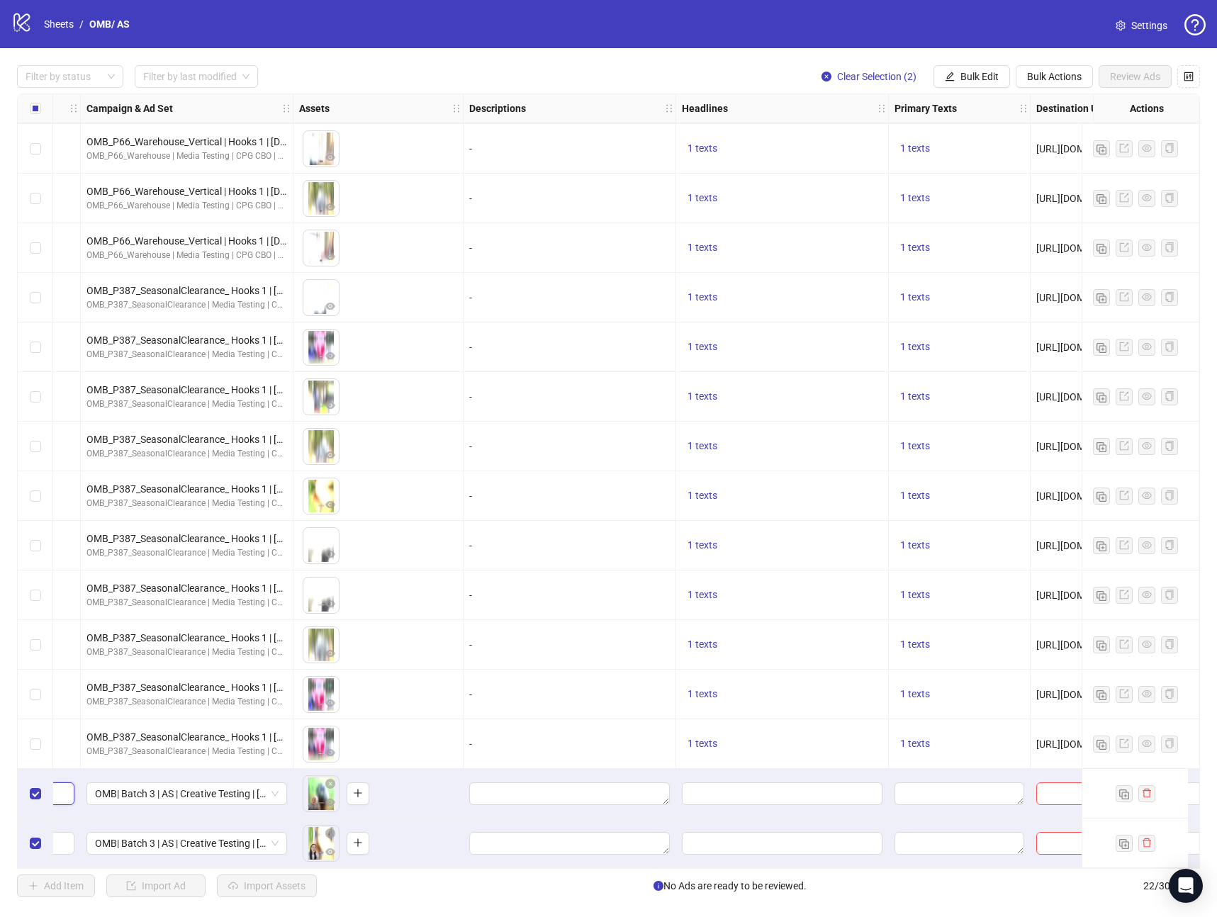
scroll to position [352, 435]
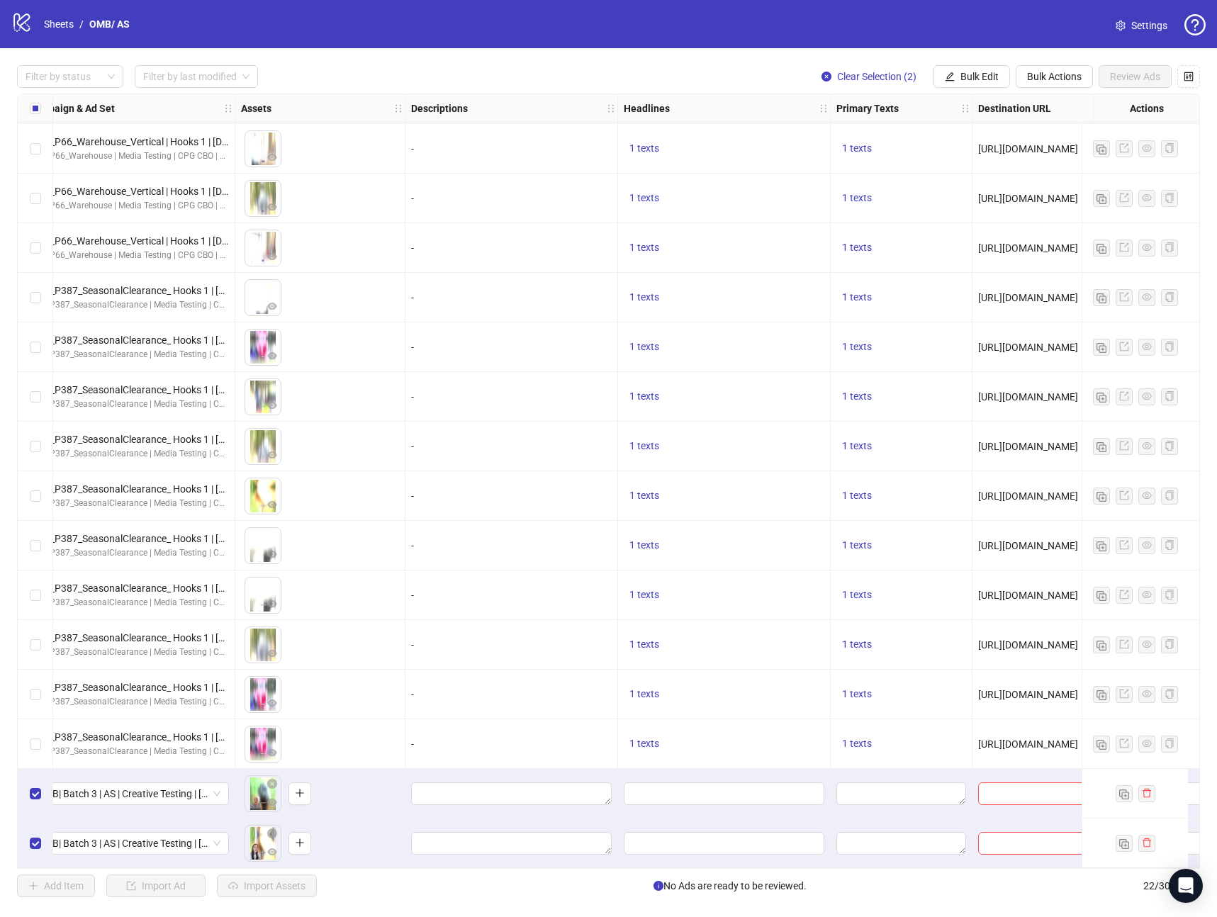
click at [638, 728] on div "1 texts" at bounding box center [724, 744] width 213 height 50
click at [973, 73] on span "Bulk Edit" at bounding box center [979, 76] width 38 height 11
click at [994, 216] on span "Primary Texts" at bounding box center [985, 219] width 84 height 16
click at [860, 135] on textarea at bounding box center [932, 145] width 213 height 38
paste textarea "**********"
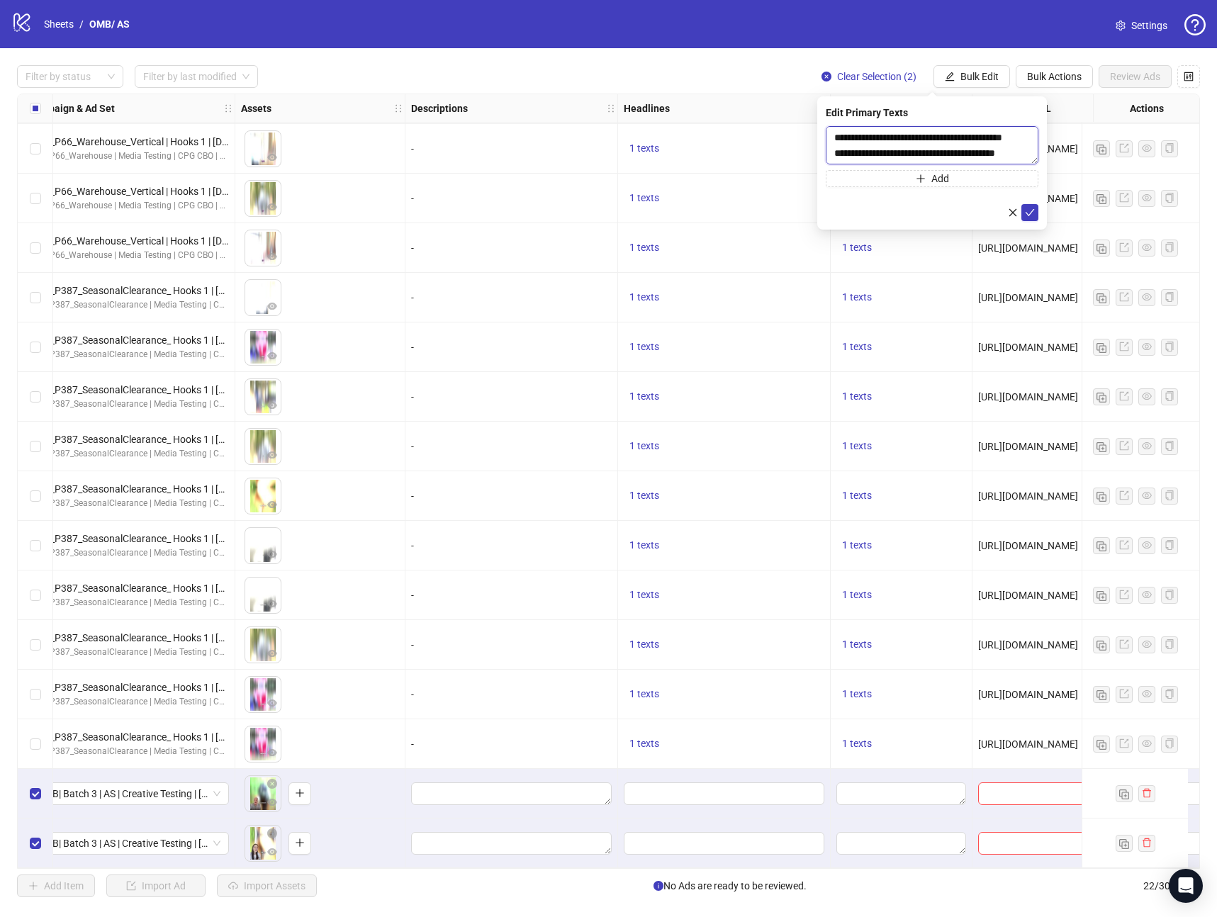
scroll to position [89, 0]
type textarea "**********"
click at [1031, 216] on icon "check" at bounding box center [1030, 213] width 10 height 10
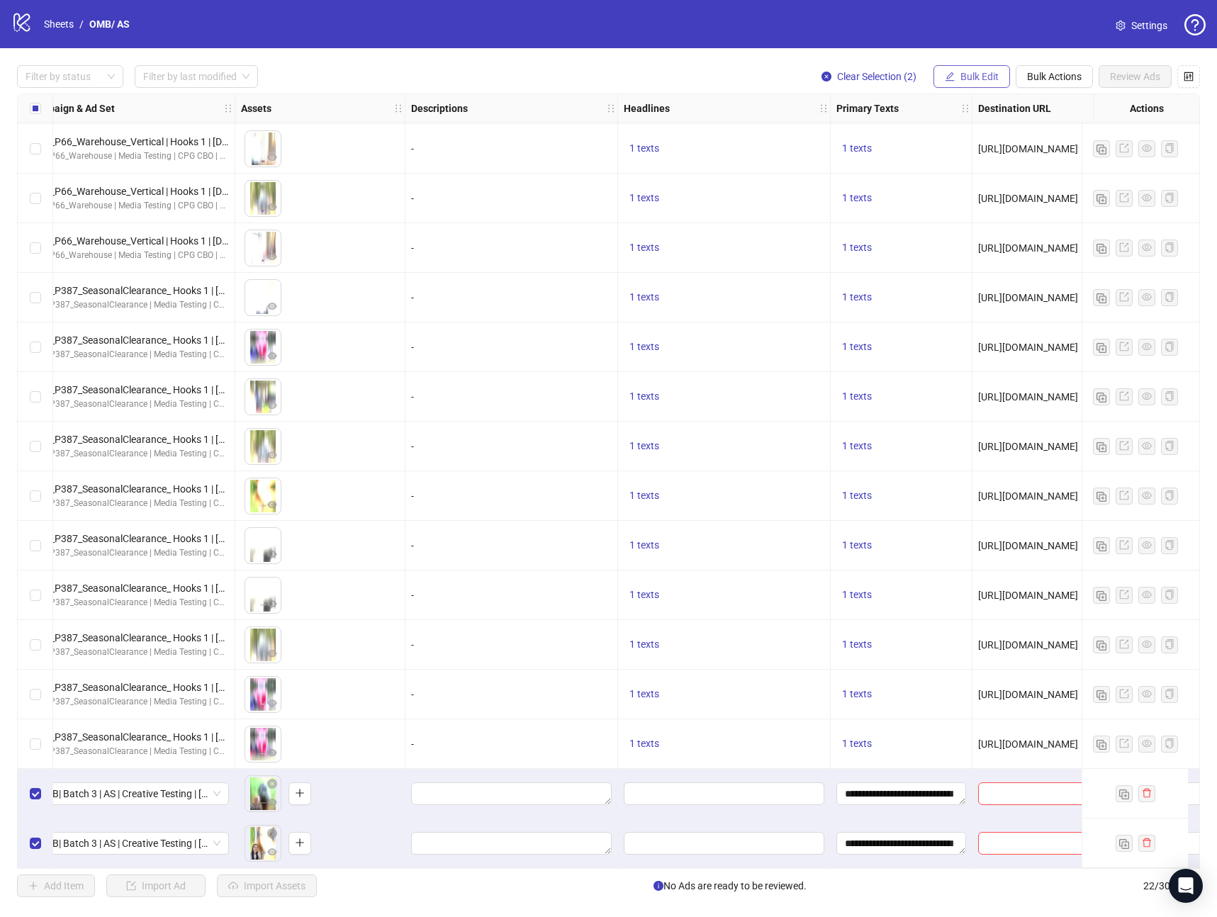
click at [970, 87] on button "Bulk Edit" at bounding box center [972, 76] width 77 height 23
click at [965, 199] on span "Headlines" at bounding box center [985, 196] width 84 height 16
click at [853, 136] on input "text" at bounding box center [932, 137] width 213 height 23
paste input "**********"
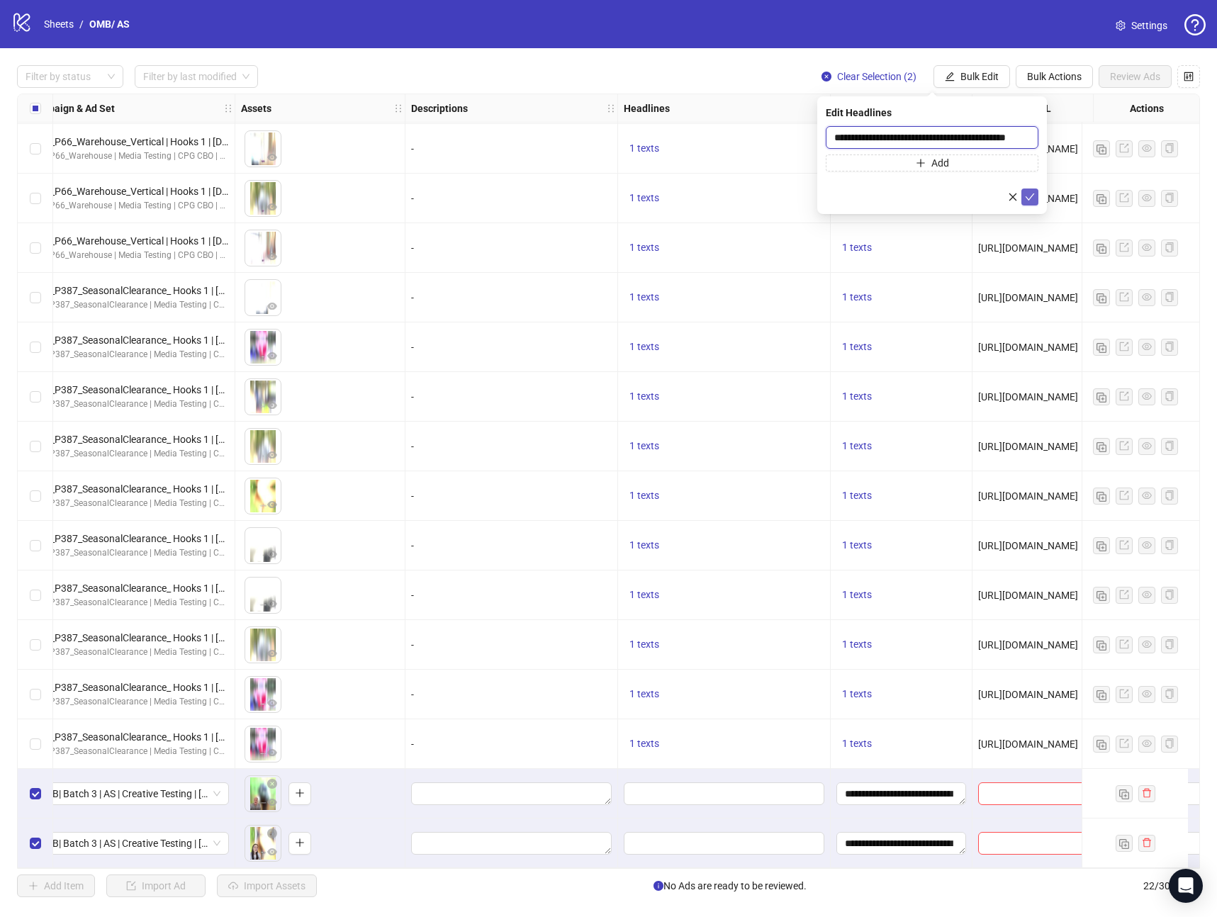
type input "**********"
click at [1021, 194] on button "submit" at bounding box center [1029, 197] width 17 height 17
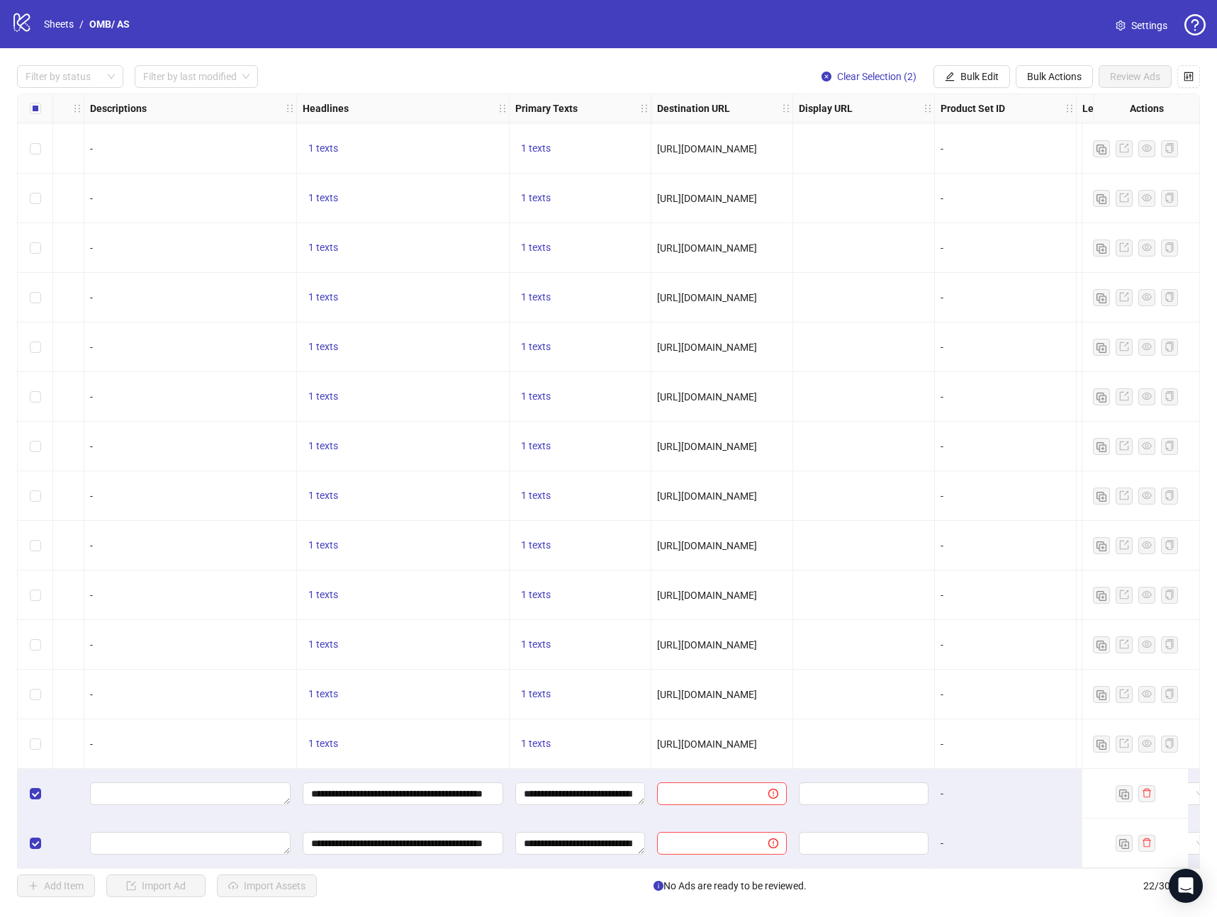
scroll to position [352, 1148]
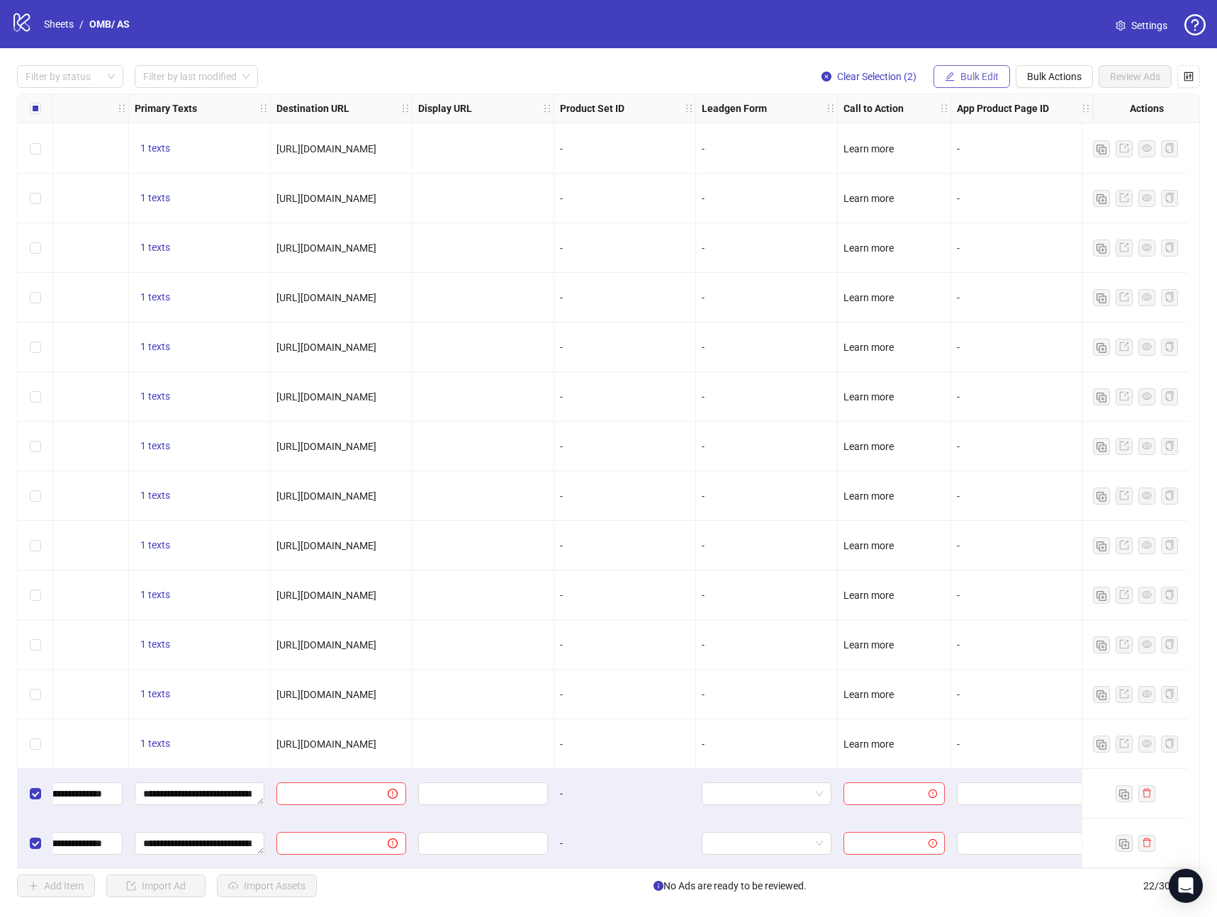
click at [994, 77] on span "Bulk Edit" at bounding box center [979, 76] width 38 height 11
click at [958, 319] on li "Call to Action" at bounding box center [985, 309] width 101 height 23
click at [913, 140] on input "search" at bounding box center [925, 137] width 183 height 21
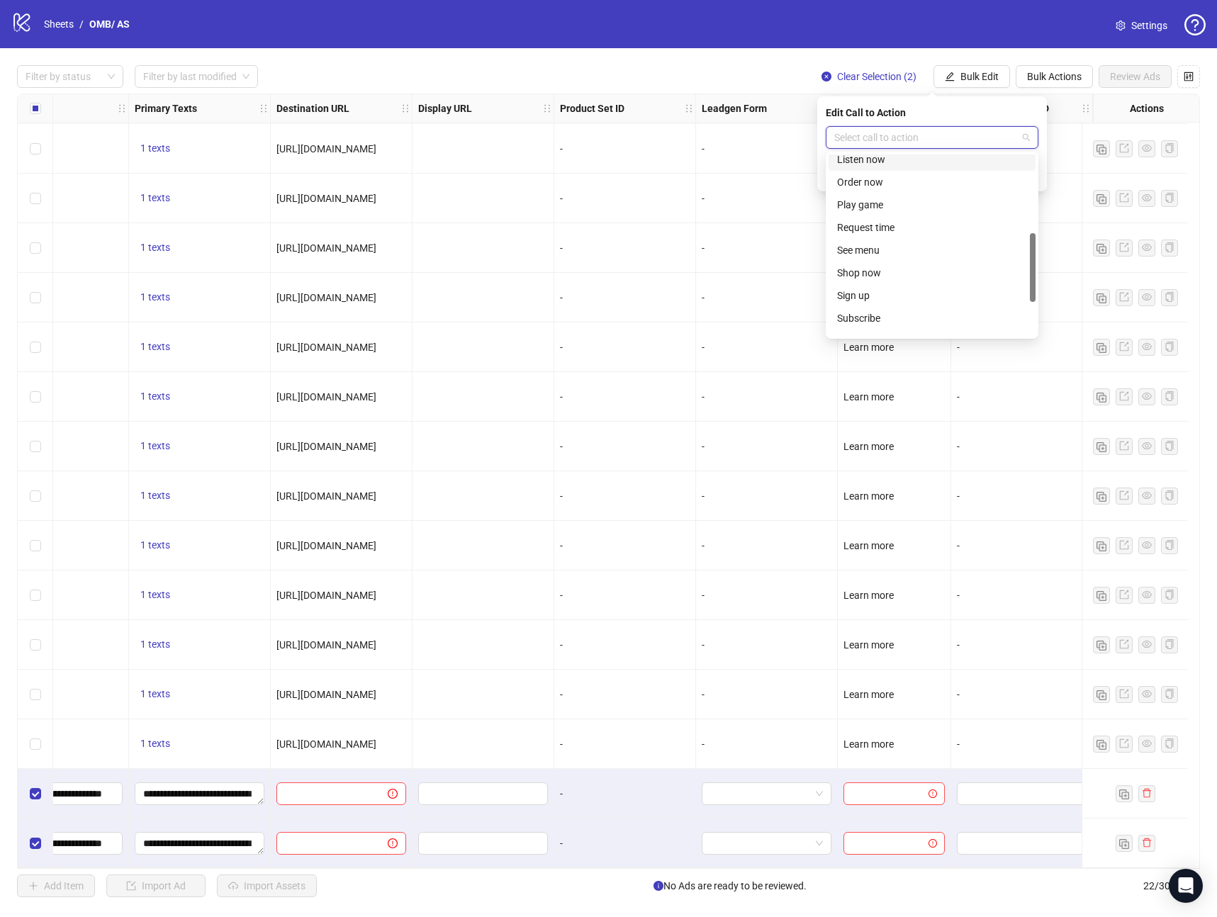
scroll to position [113, 0]
click at [879, 260] on div "Learn more" at bounding box center [932, 257] width 190 height 16
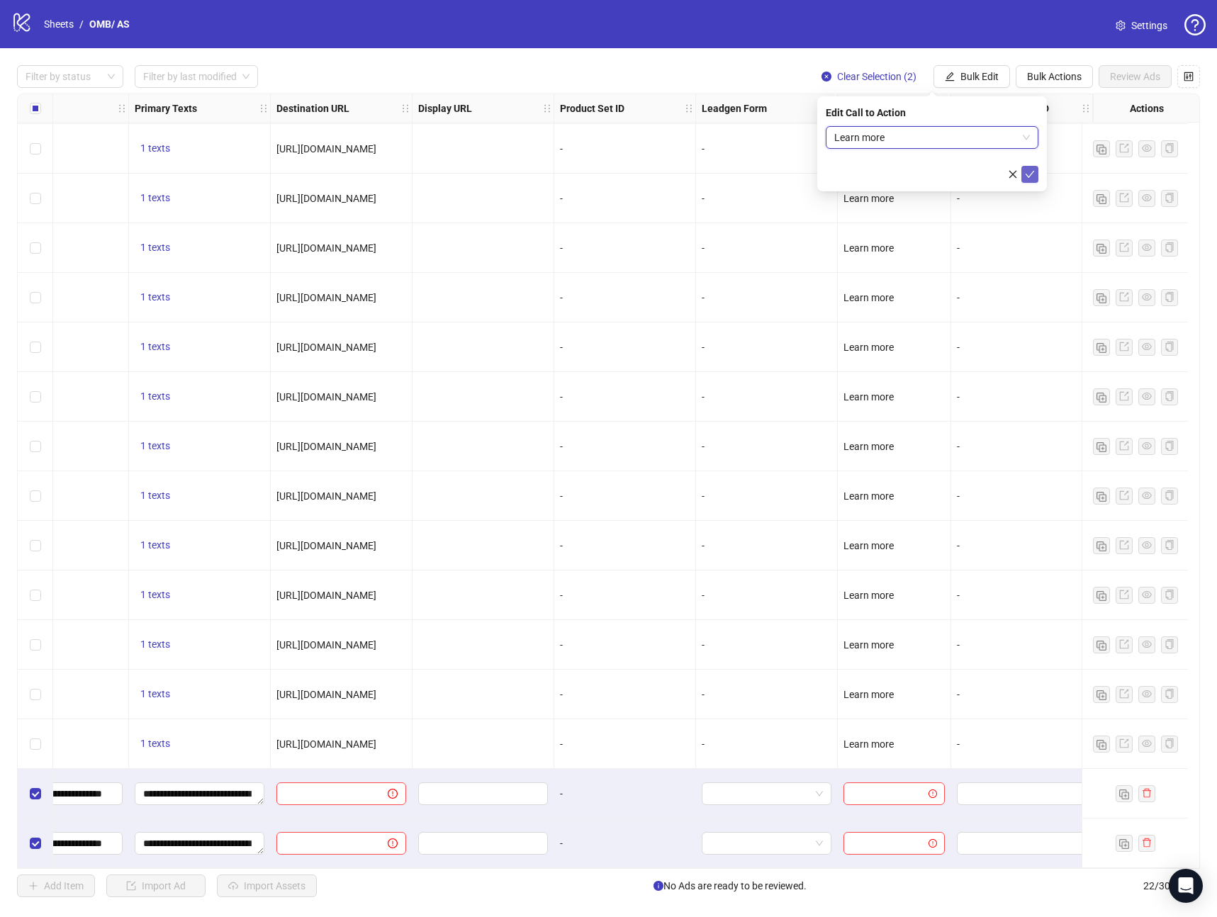
click at [1032, 174] on icon "check" at bounding box center [1030, 174] width 10 height 10
drag, startPoint x: 778, startPoint y: 868, endPoint x: 708, endPoint y: 861, distance: 69.8
click at [709, 861] on div "Ad Format Ad Name Campaign & Ad Set Assets Descriptions Headlines Primary Texts…" at bounding box center [608, 481] width 1183 height 775
click at [996, 85] on button "Bulk Edit" at bounding box center [972, 76] width 77 height 23
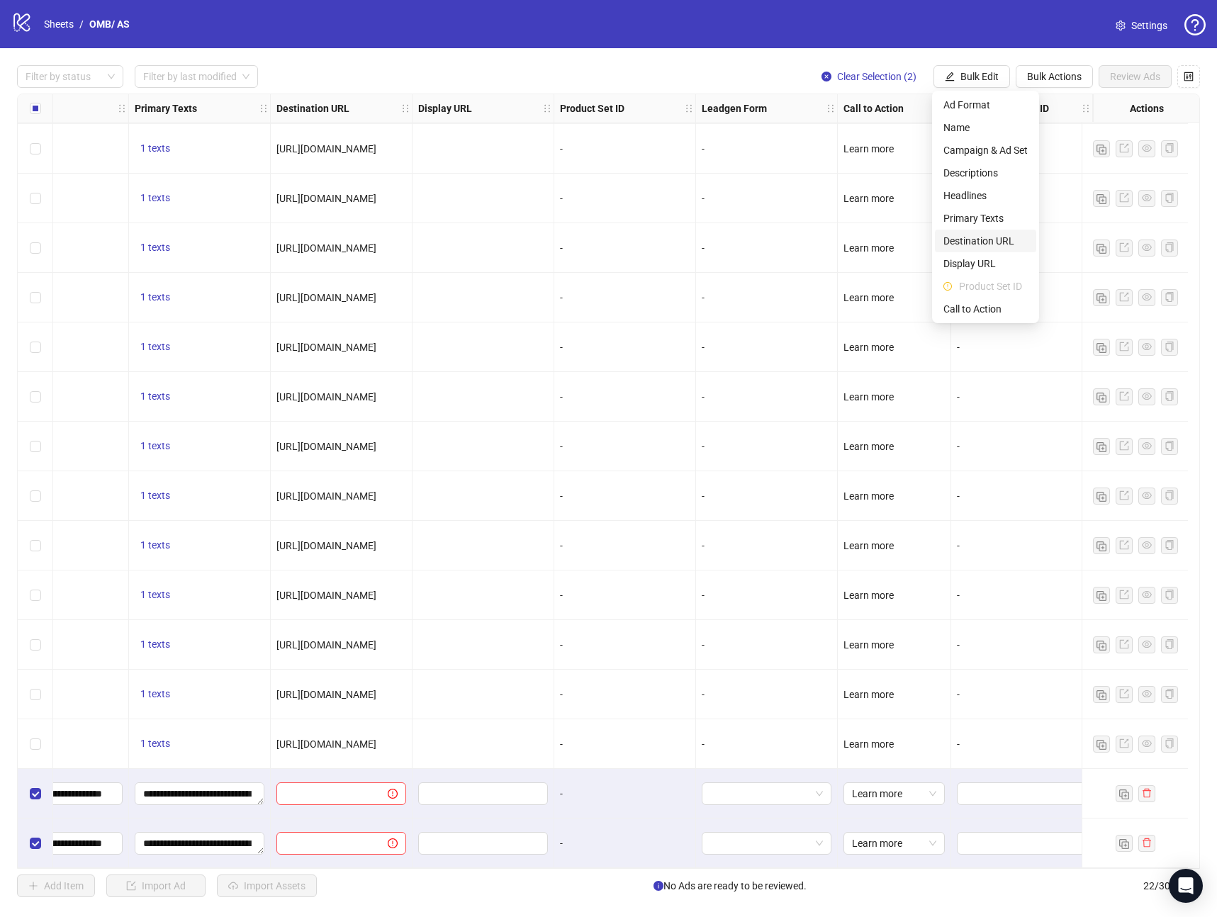
click at [967, 240] on span "Destination URL" at bounding box center [985, 241] width 84 height 16
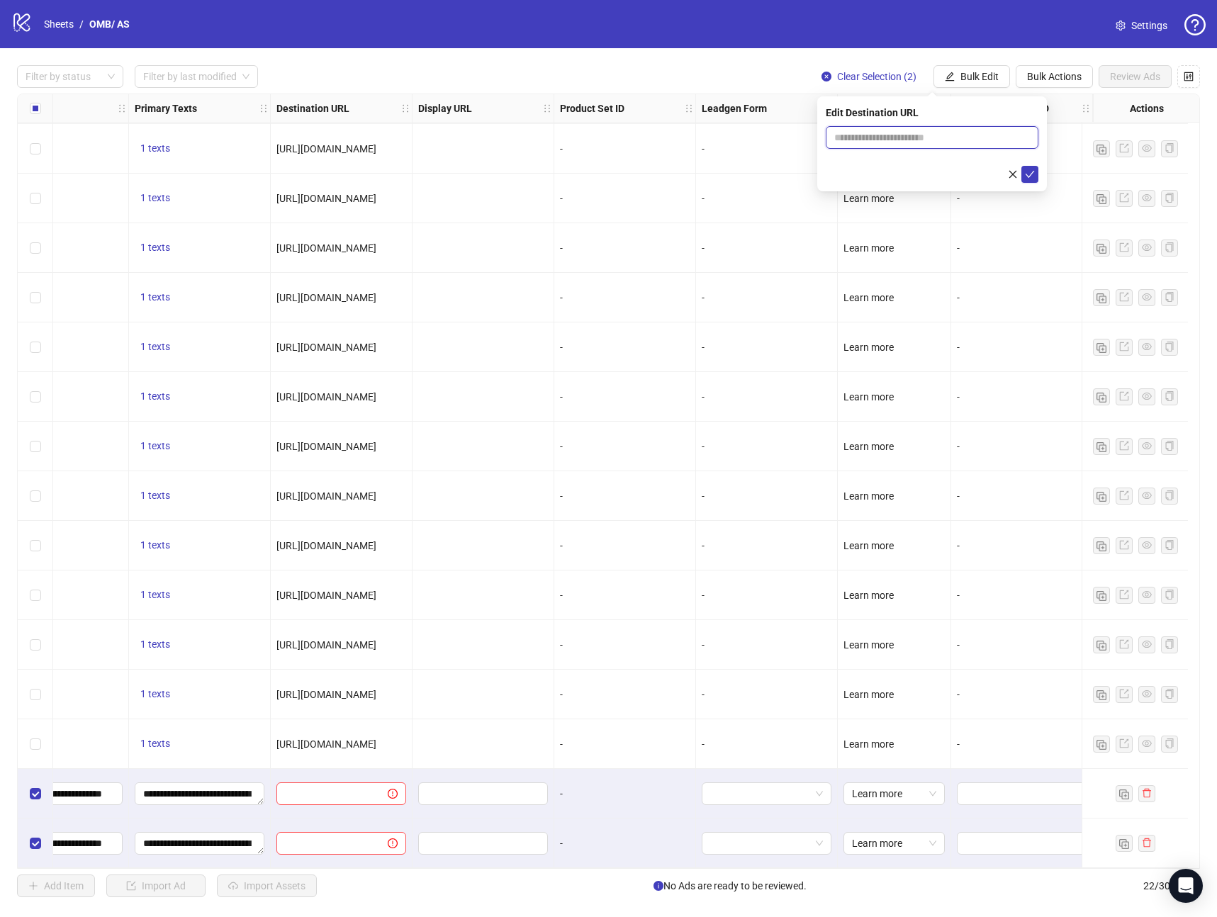
click at [876, 140] on input "text" at bounding box center [926, 138] width 184 height 16
paste input "**********"
type input "**********"
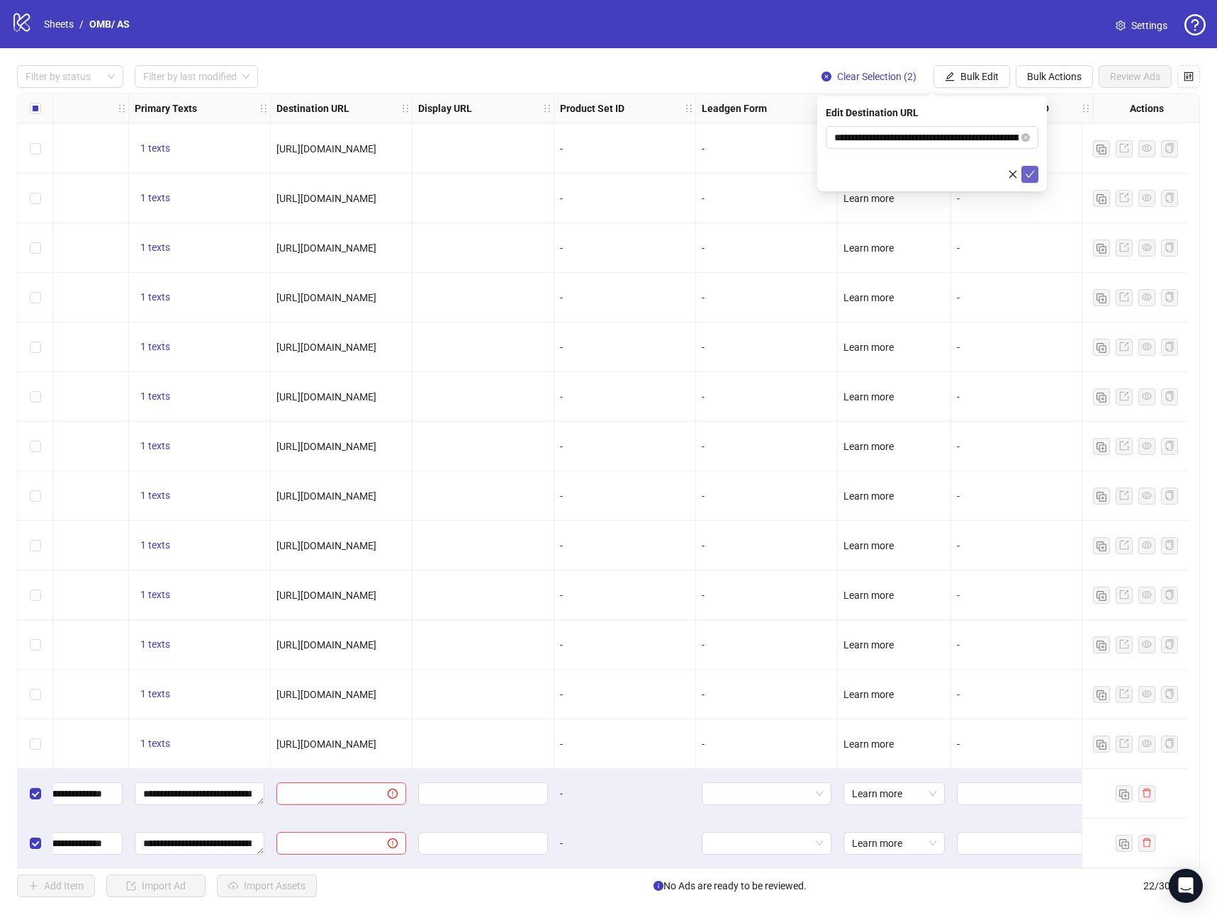
click at [1030, 175] on icon "check" at bounding box center [1030, 174] width 9 height 7
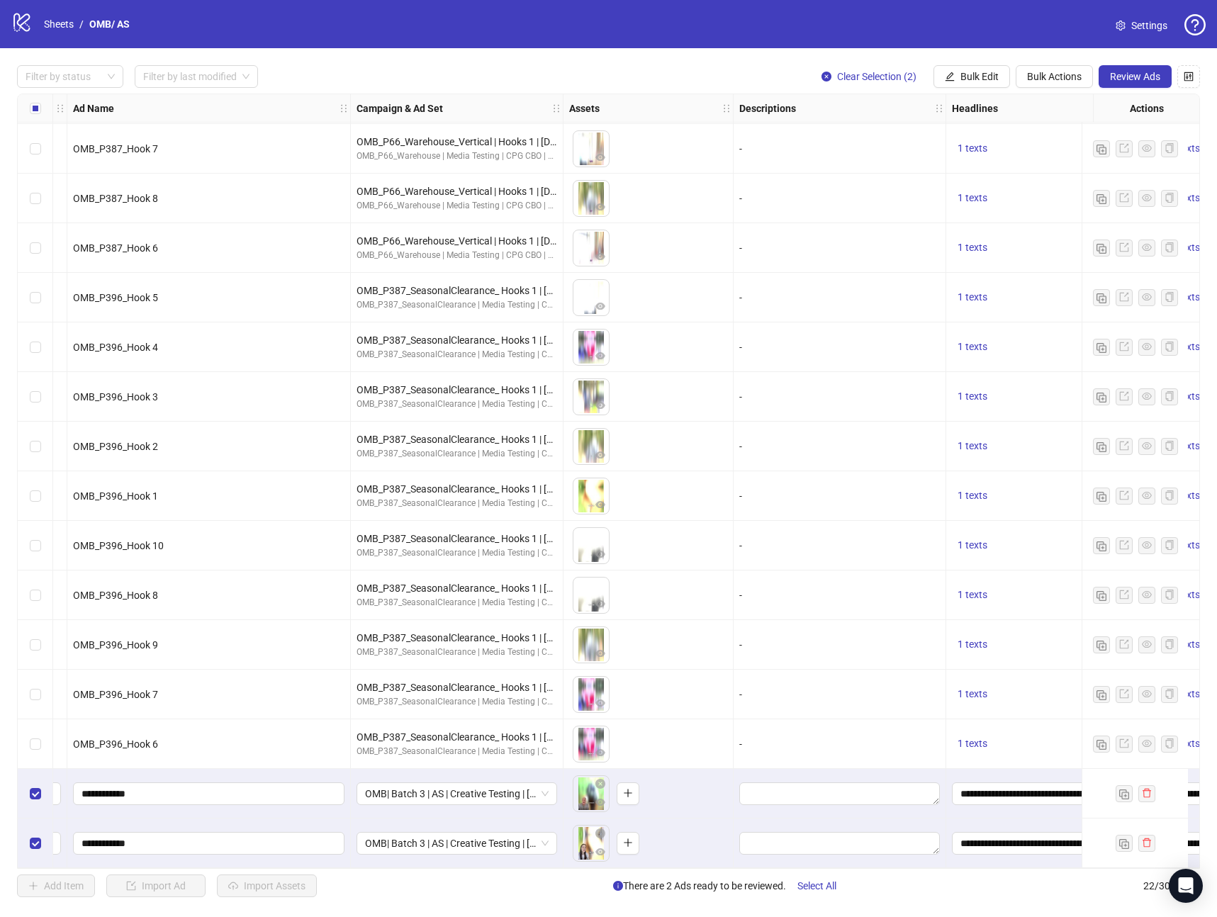
scroll to position [352, 103]
click at [174, 839] on input "**********" at bounding box center [211, 844] width 252 height 16
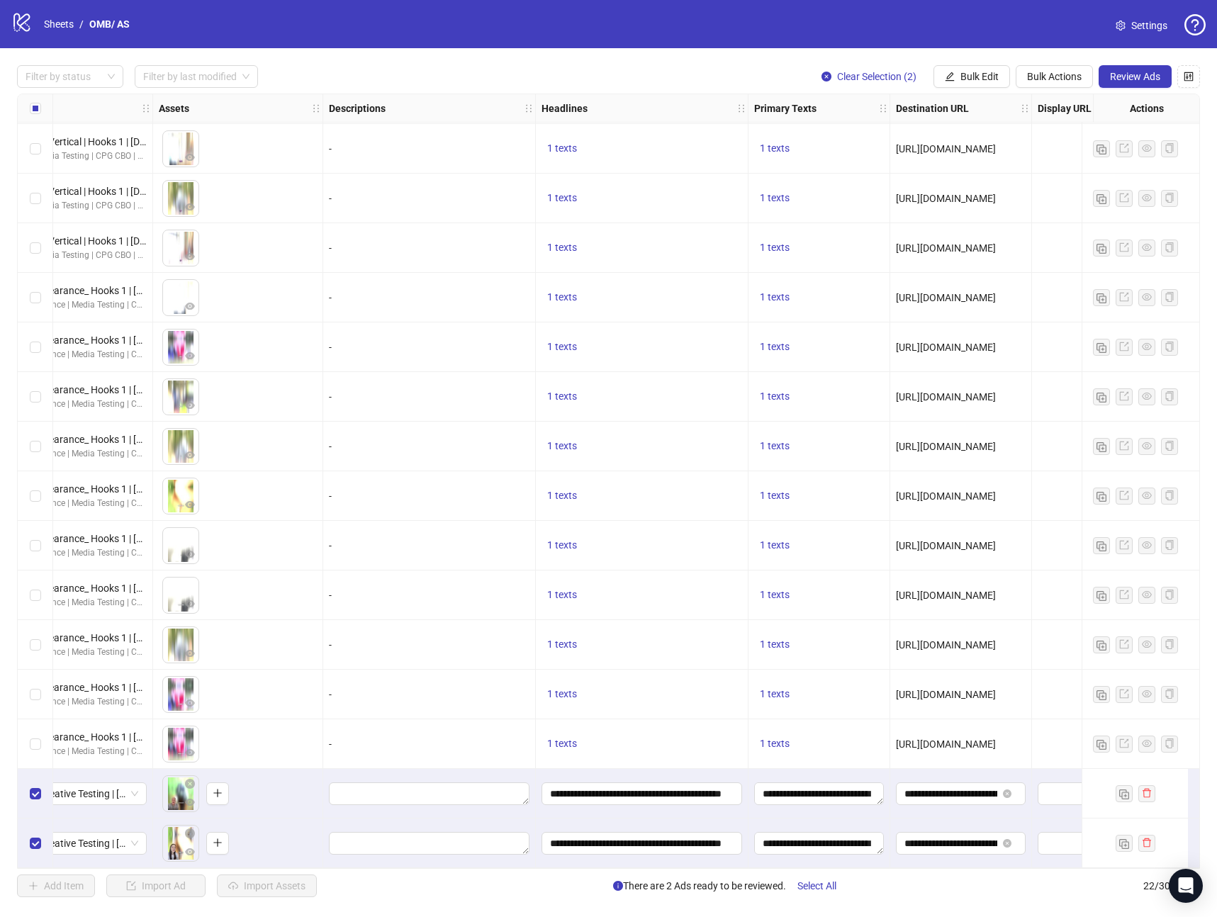
scroll to position [352, 461]
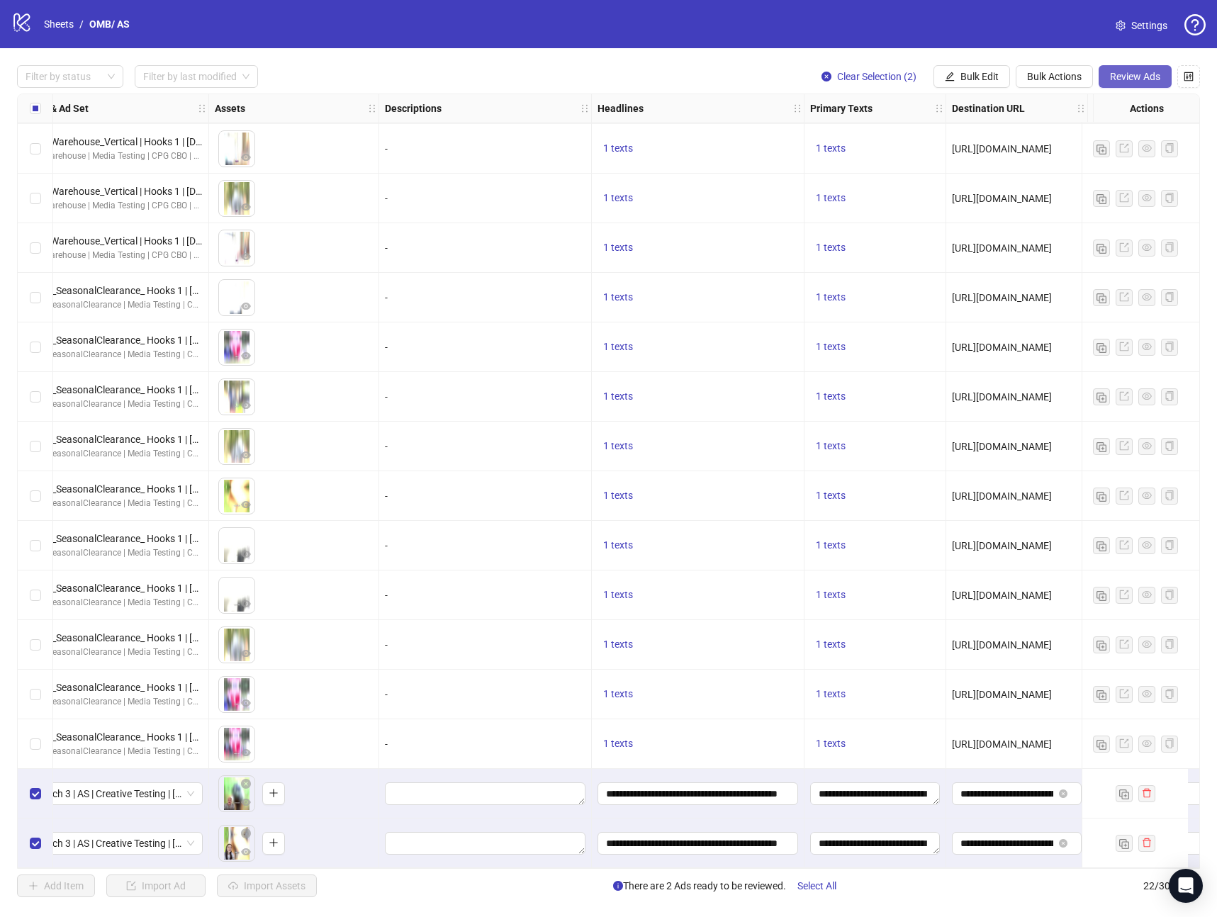
click at [1136, 67] on button "Review Ads" at bounding box center [1135, 76] width 73 height 23
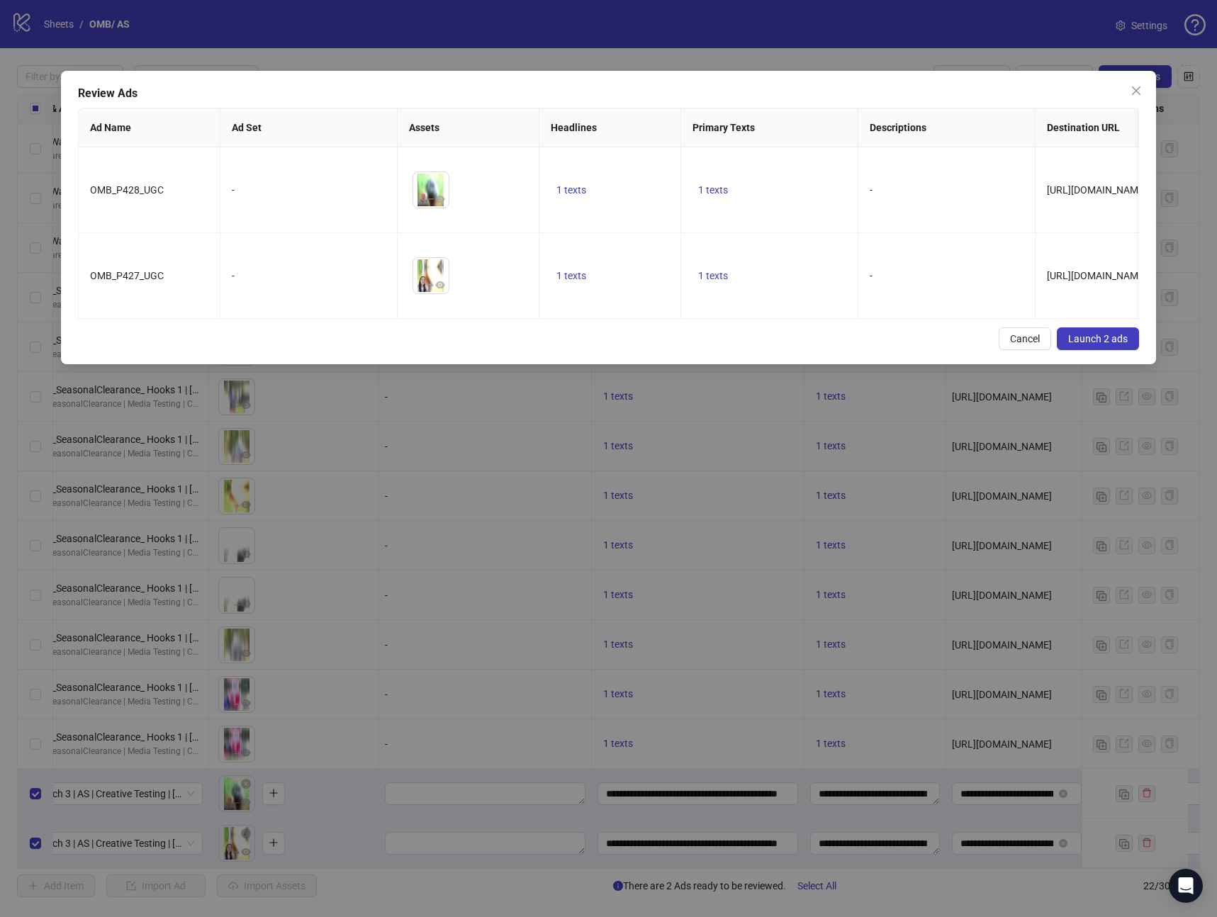
click at [1082, 337] on span "Launch 2 ads" at bounding box center [1098, 338] width 60 height 11
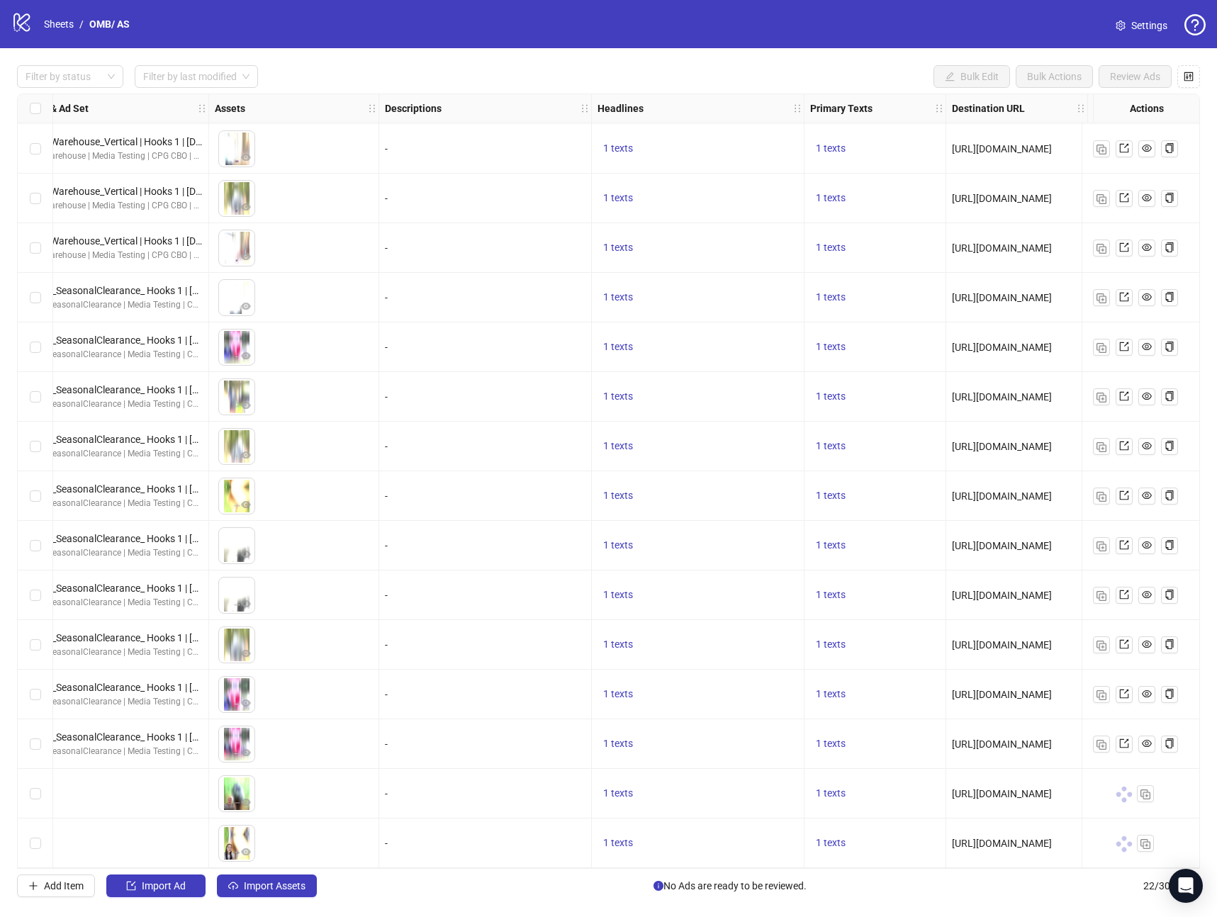
drag, startPoint x: 726, startPoint y: 868, endPoint x: 822, endPoint y: 867, distance: 95.7
click at [819, 868] on div "Ad Format Ad Name Campaign & Ad Set Assets Descriptions Headlines Primary Texts…" at bounding box center [608, 481] width 1183 height 775
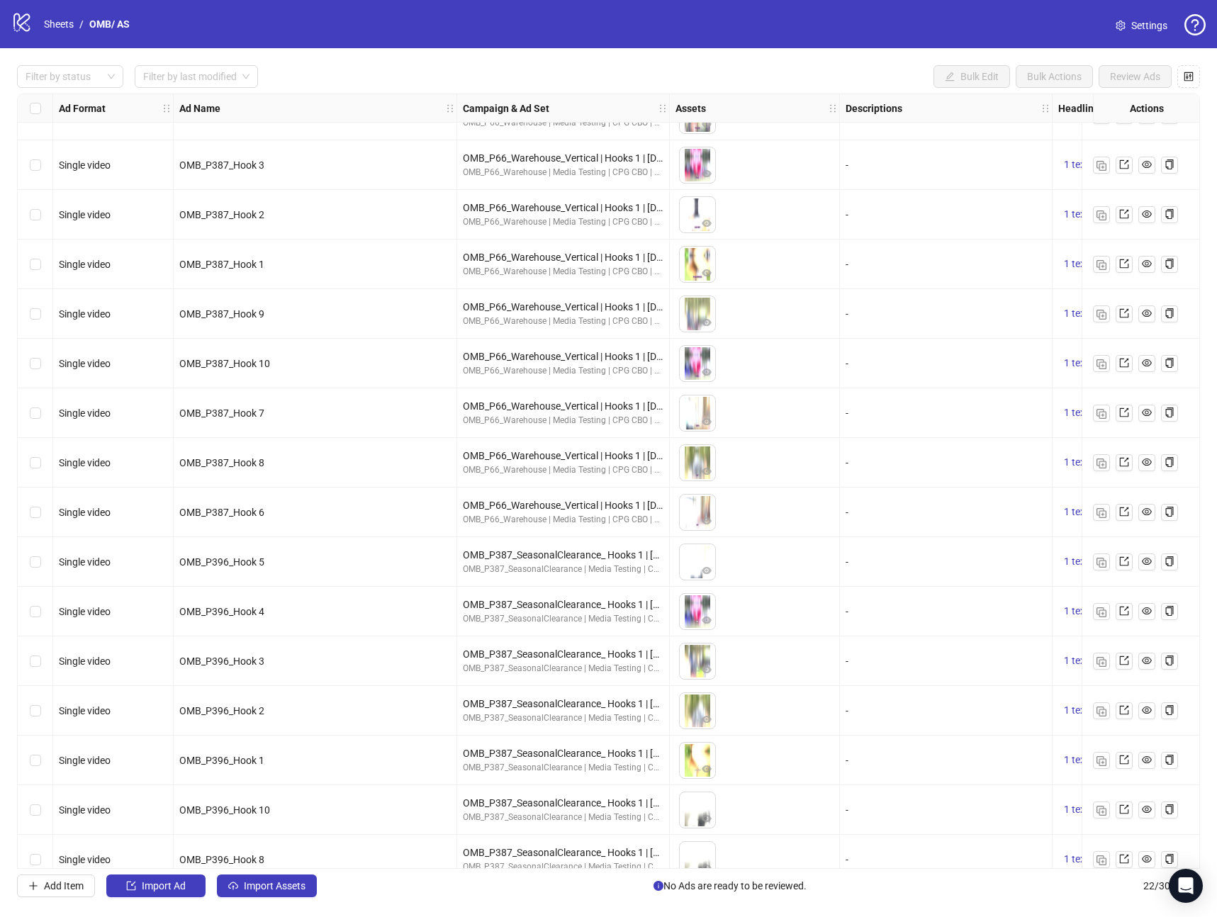
scroll to position [352, 0]
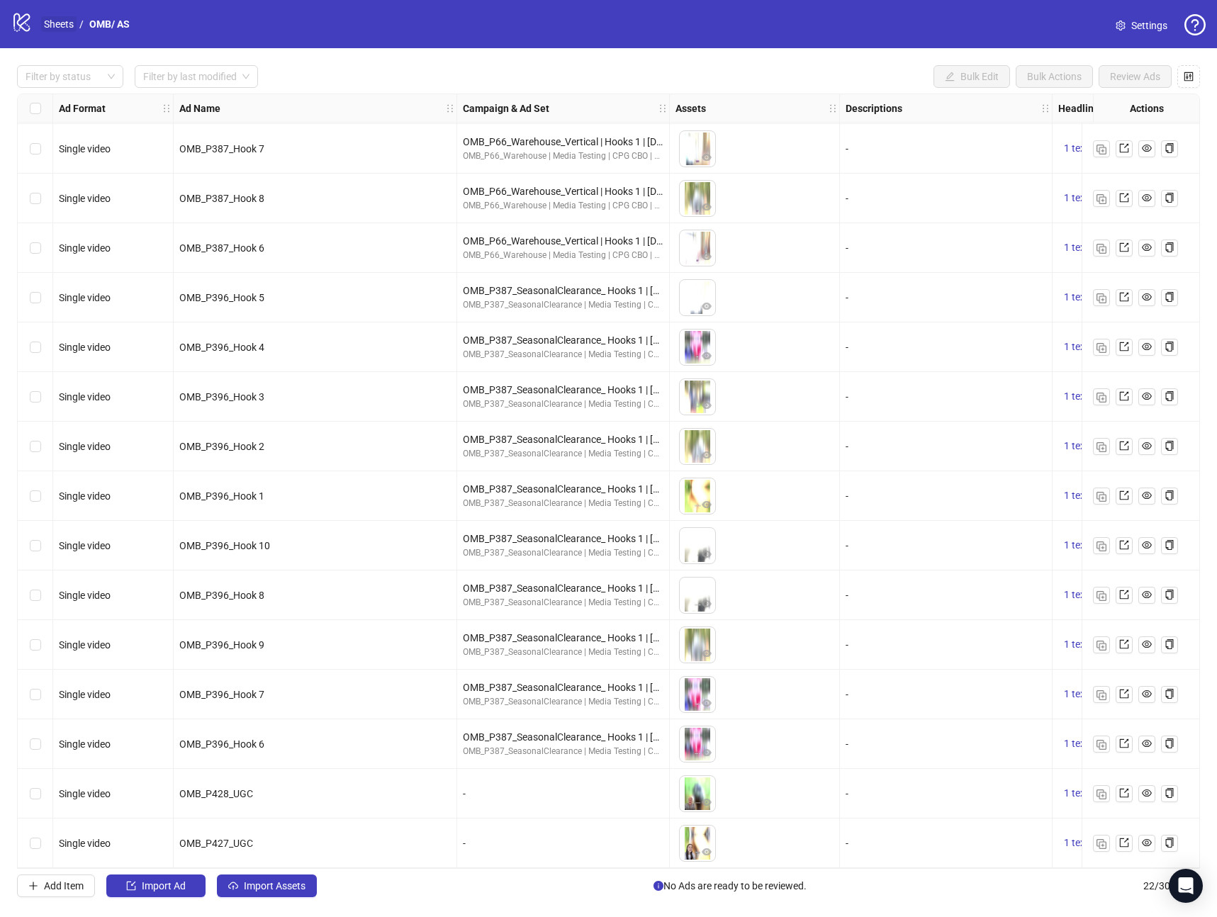
click at [66, 21] on link "Sheets" at bounding box center [58, 24] width 35 height 16
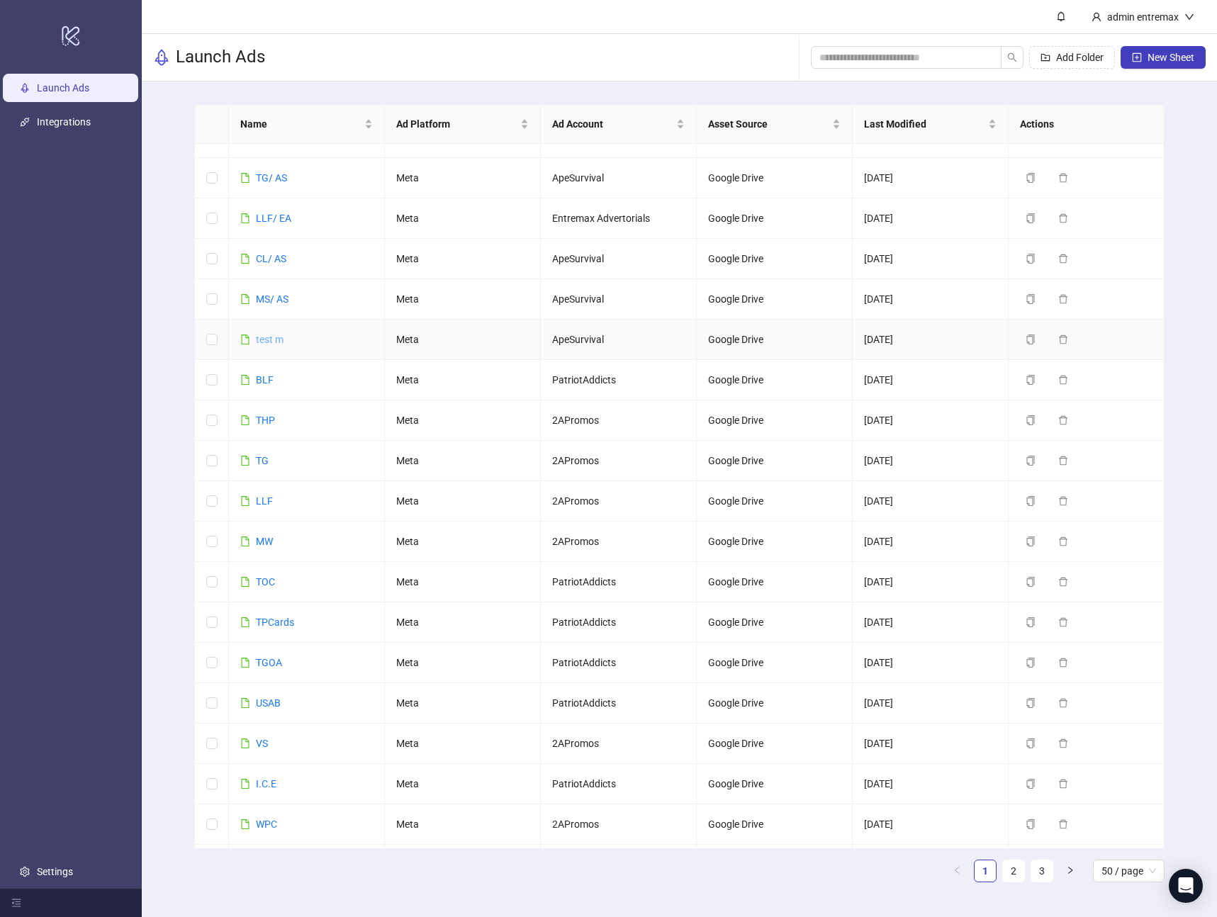
scroll to position [1316, 0]
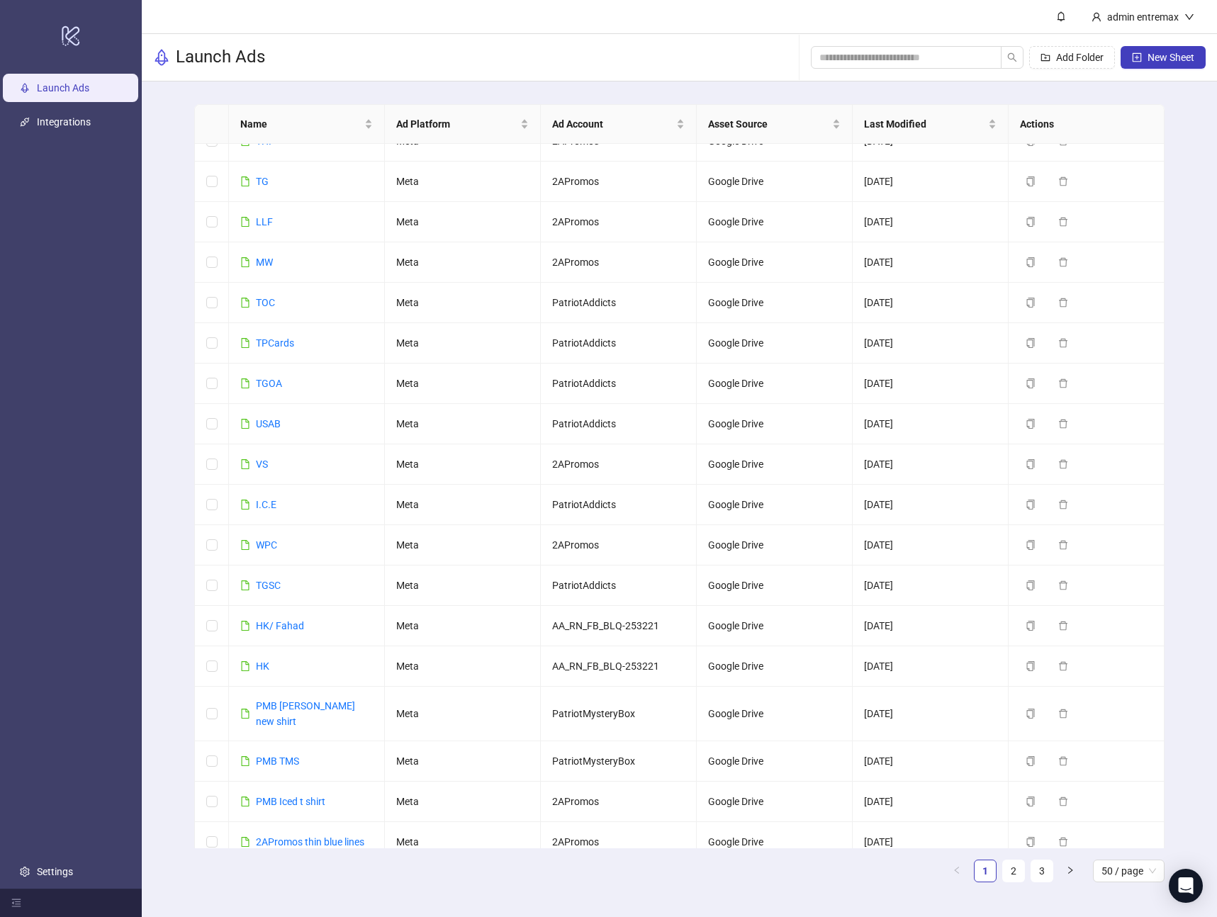
click at [1201, 618] on div "Name Ad Platform Ad Account Asset Source Last Modified Actions OMB/ AS Meta Ape…" at bounding box center [679, 499] width 1075 height 835
click at [260, 588] on link "TGSC" at bounding box center [268, 585] width 25 height 11
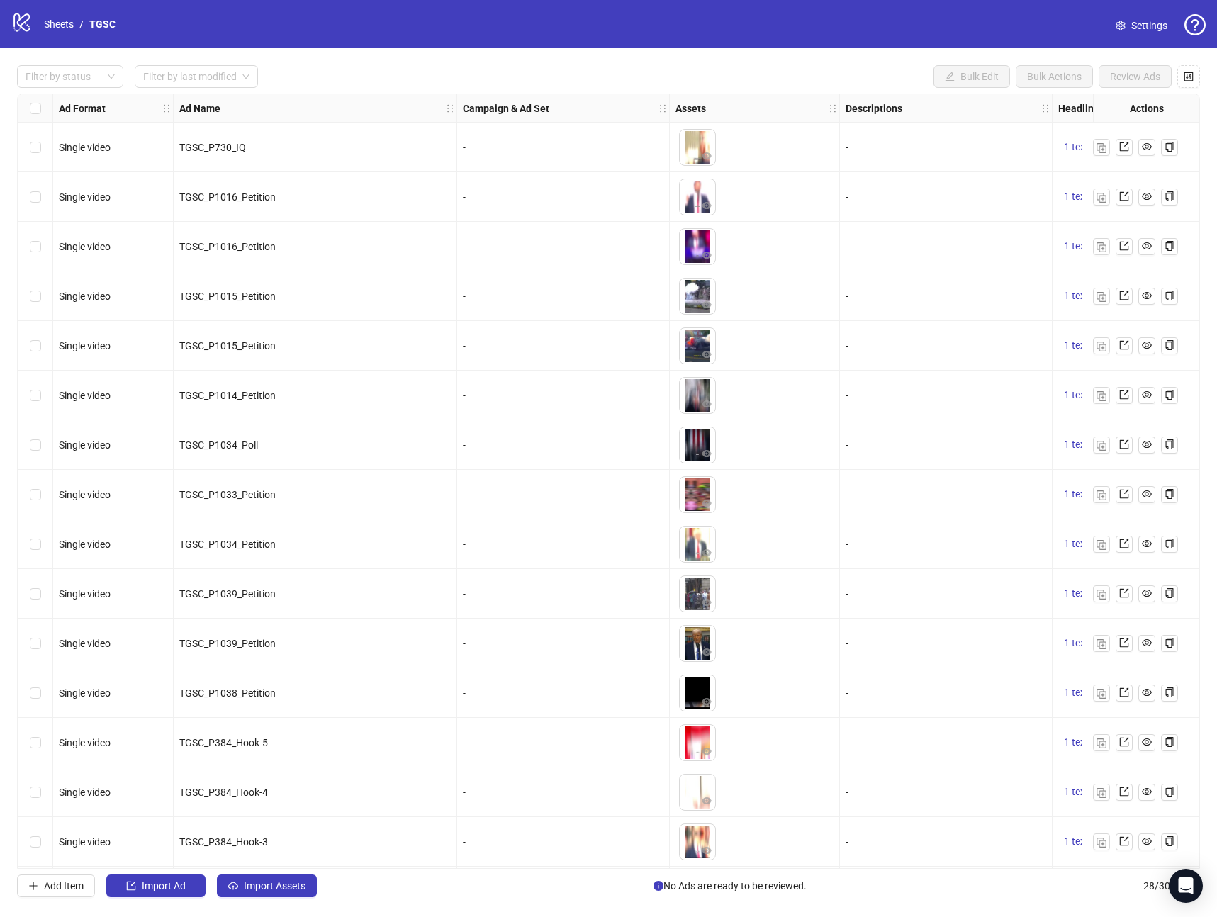
scroll to position [649, 0]
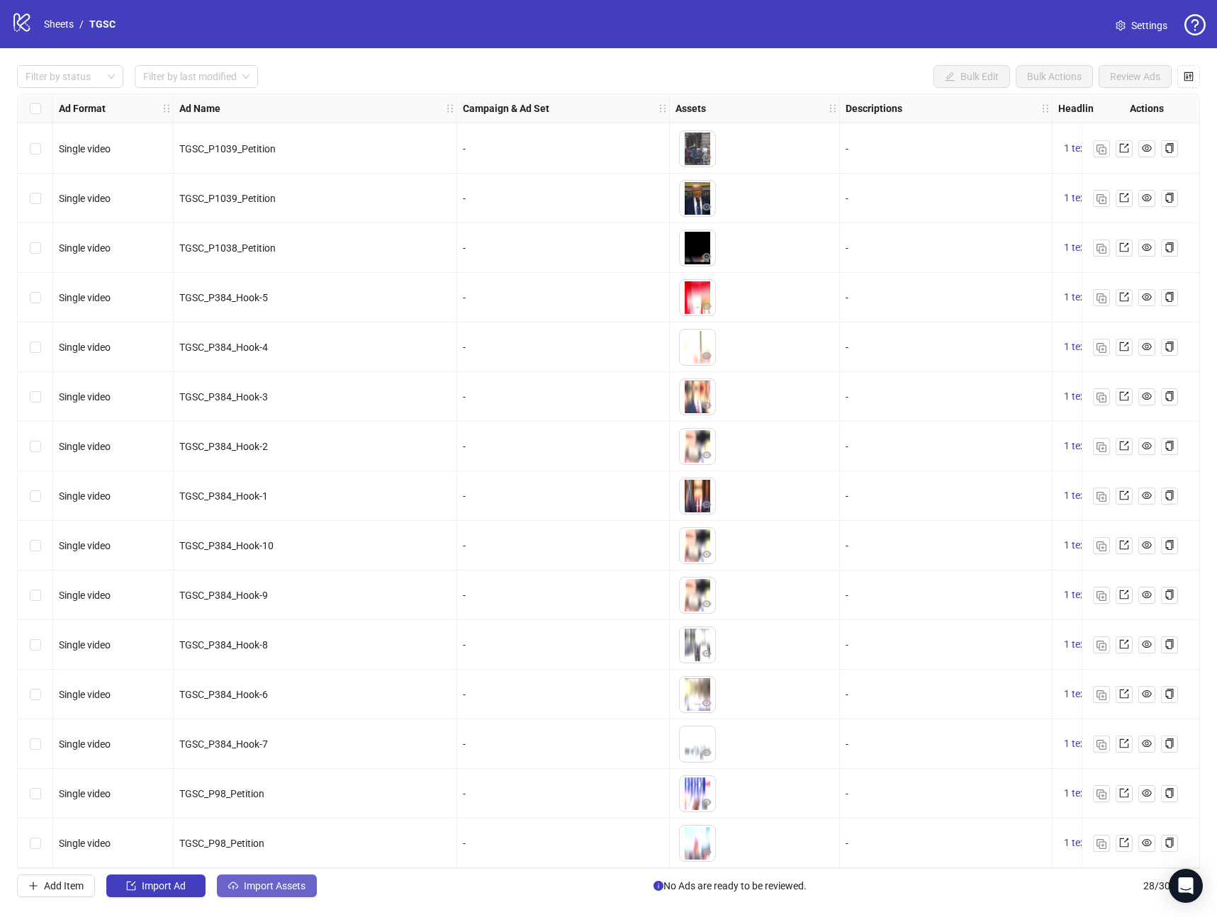
click at [291, 881] on span "Import Assets" at bounding box center [275, 885] width 62 height 11
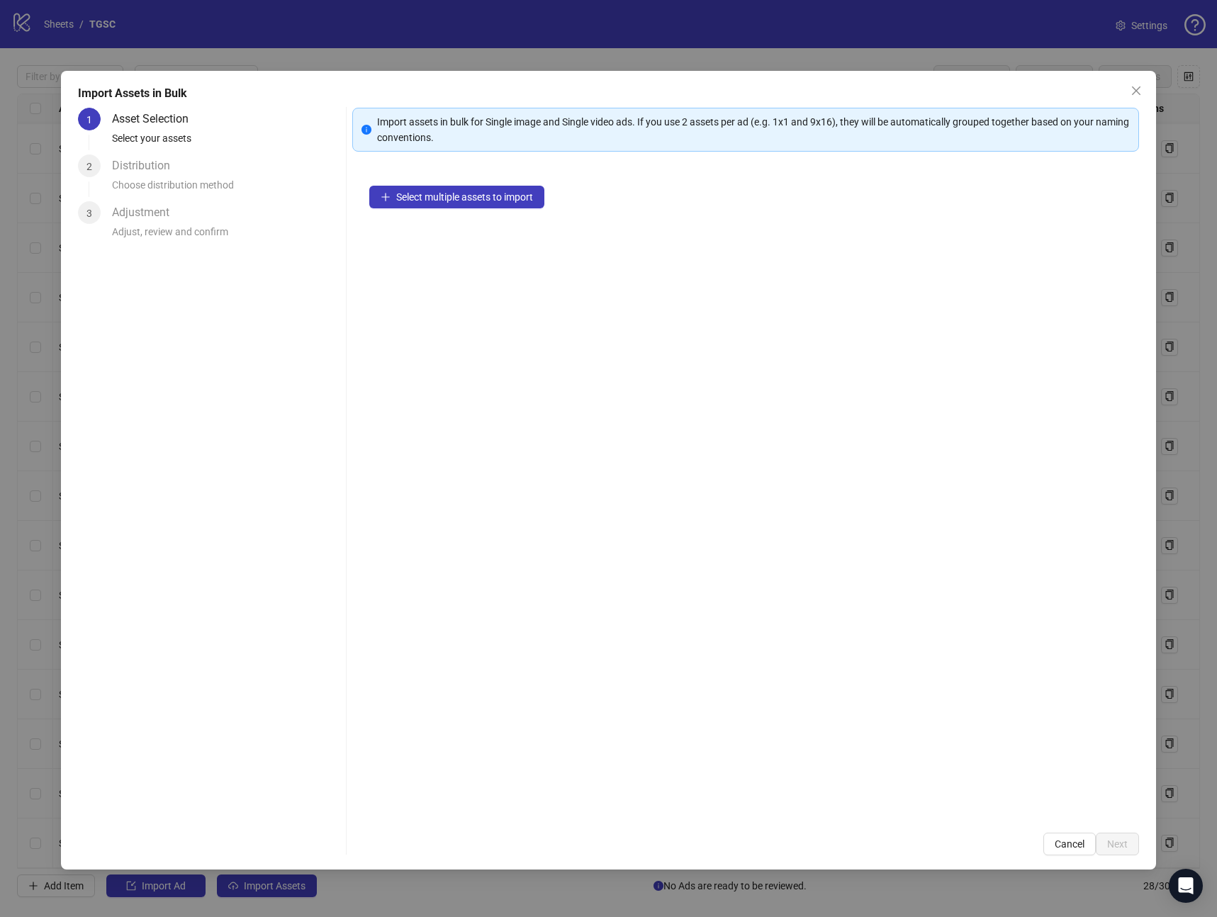
click at [482, 180] on div "Select multiple assets to import" at bounding box center [745, 492] width 787 height 647
click at [473, 195] on span "Select multiple assets to import" at bounding box center [464, 196] width 137 height 11
click at [1125, 844] on span "Next" at bounding box center [1117, 844] width 21 height 11
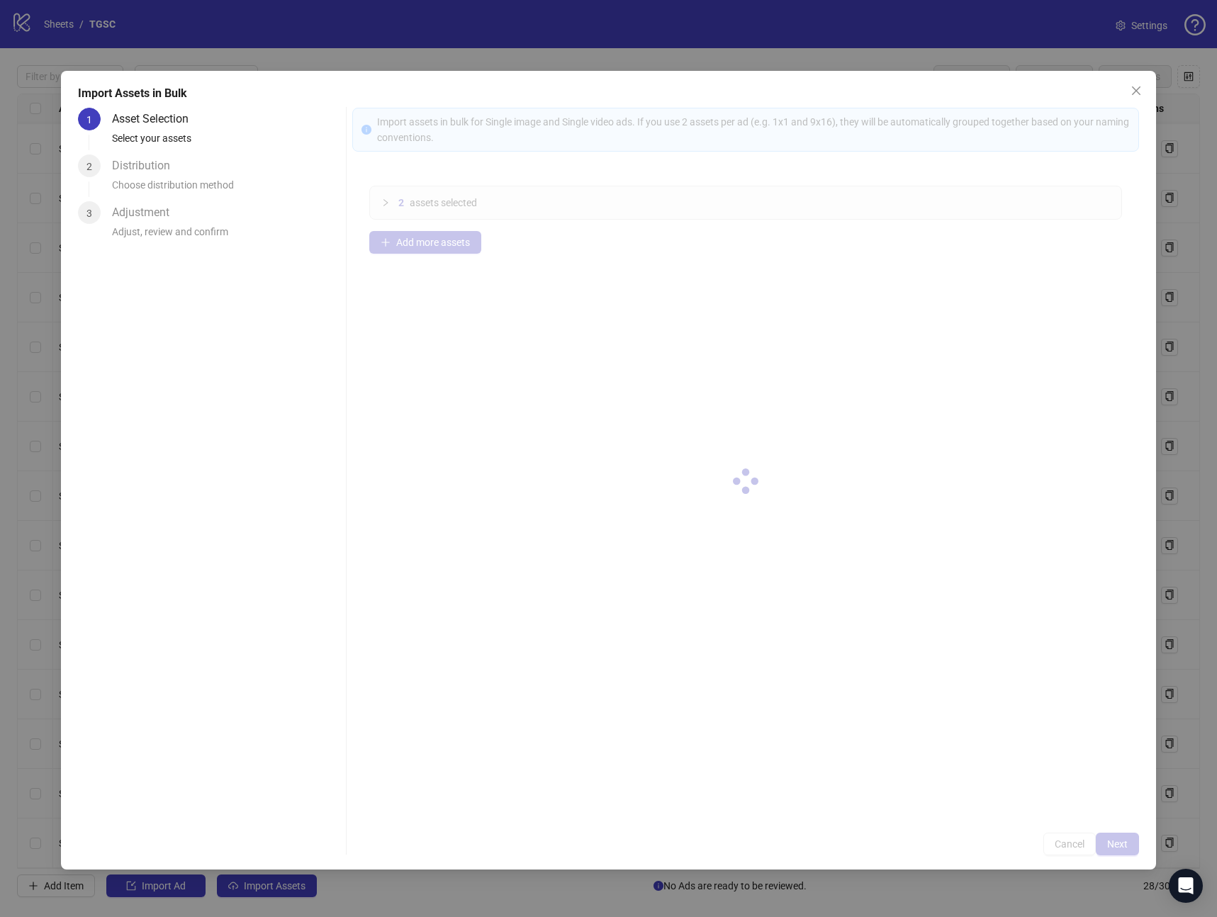
click at [1125, 844] on div at bounding box center [745, 482] width 787 height 748
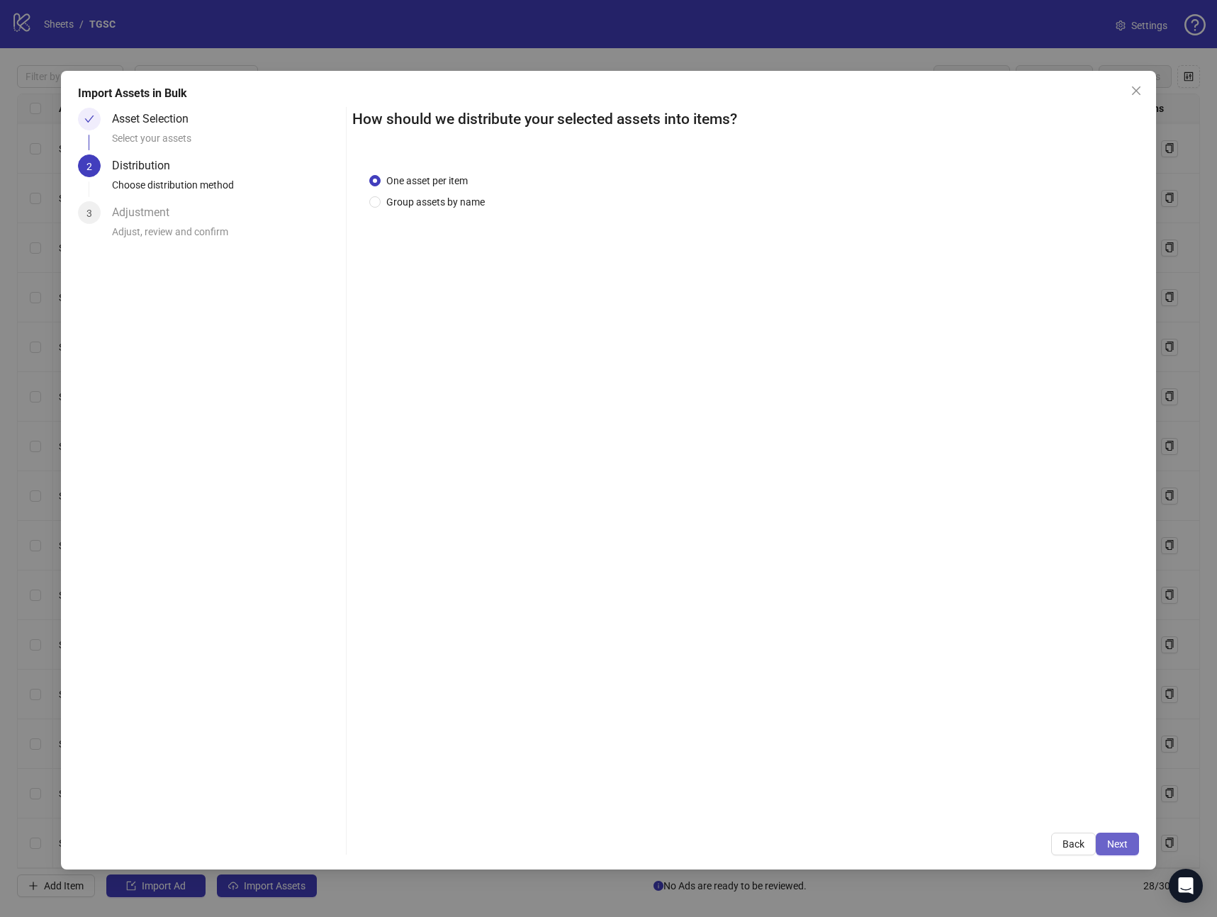
click at [1125, 844] on span "Next" at bounding box center [1117, 844] width 21 height 11
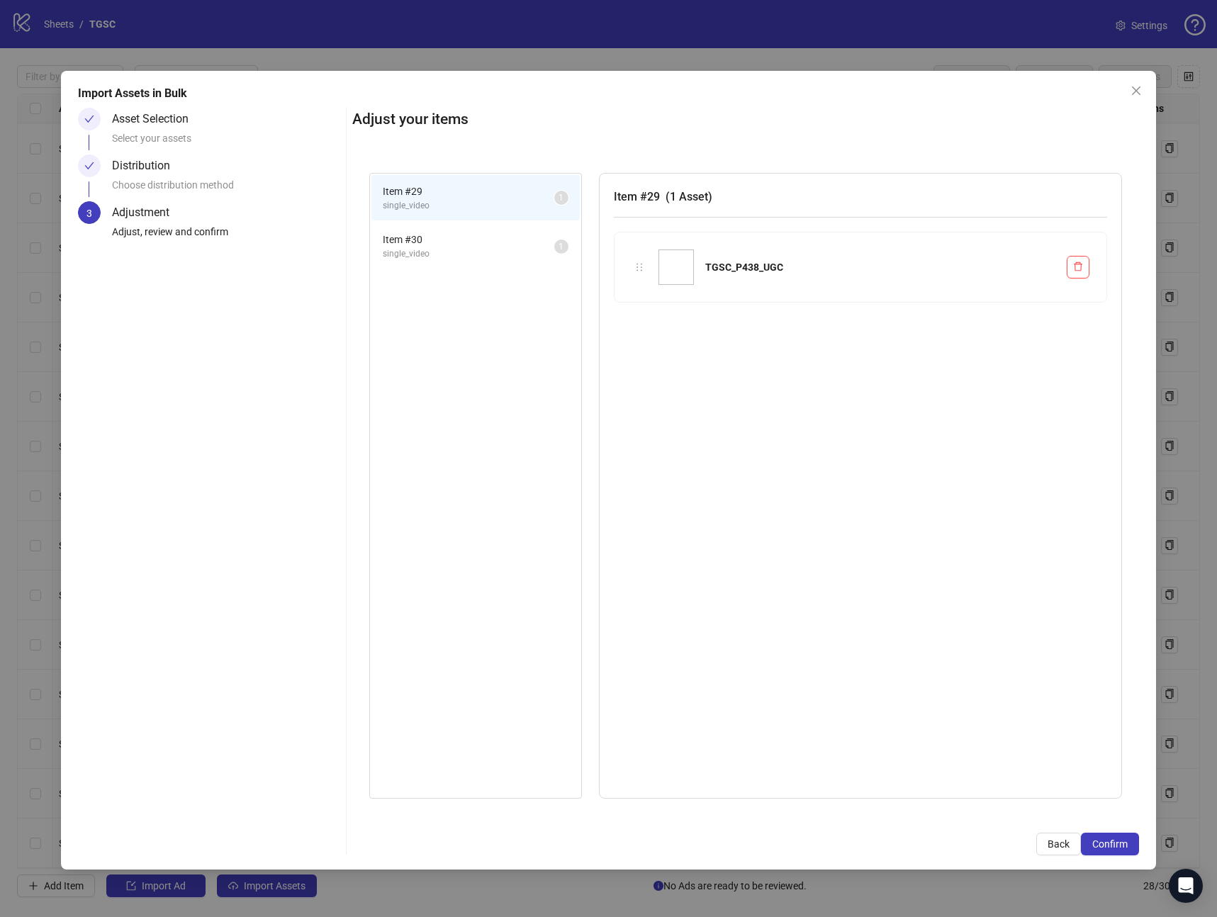
click at [1125, 844] on span "Confirm" at bounding box center [1109, 844] width 35 height 11
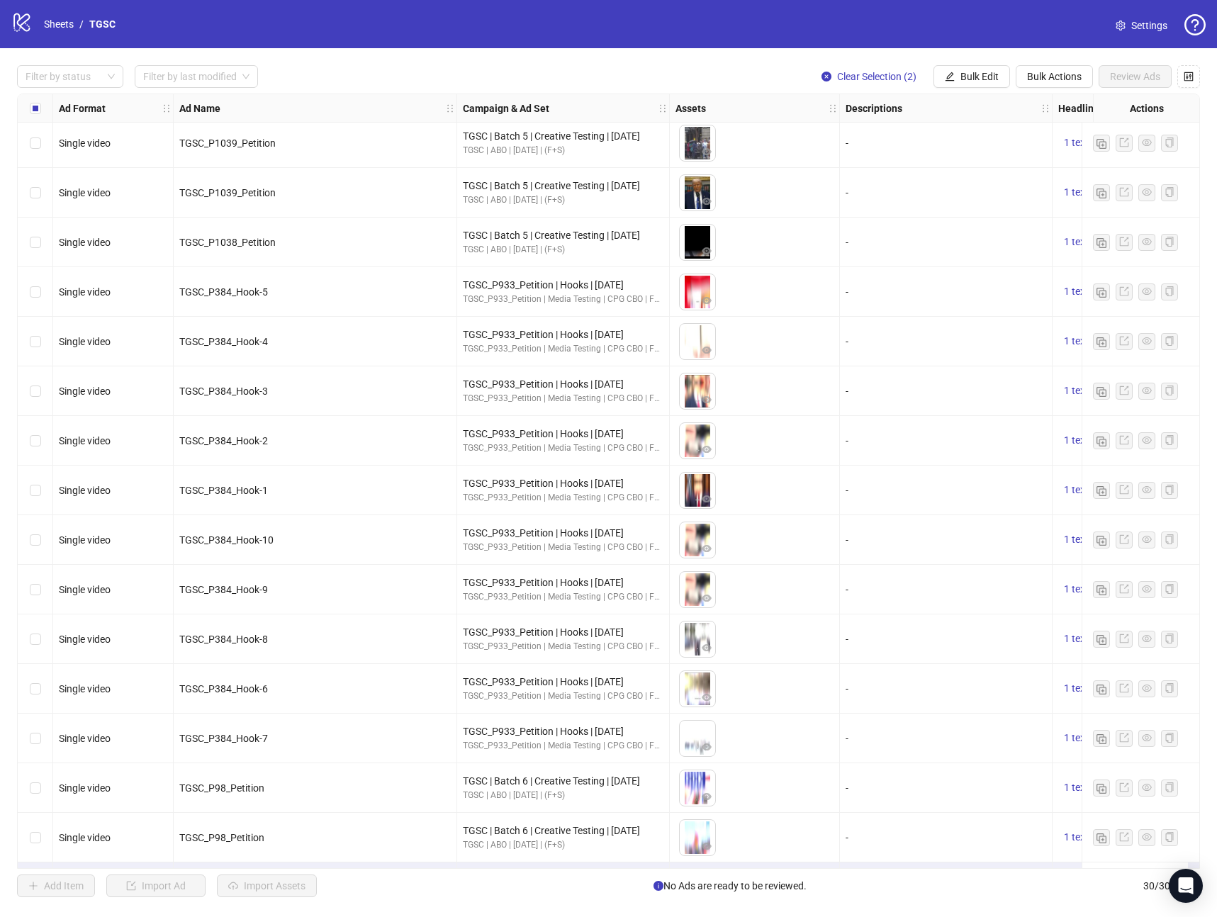
scroll to position [749, 0]
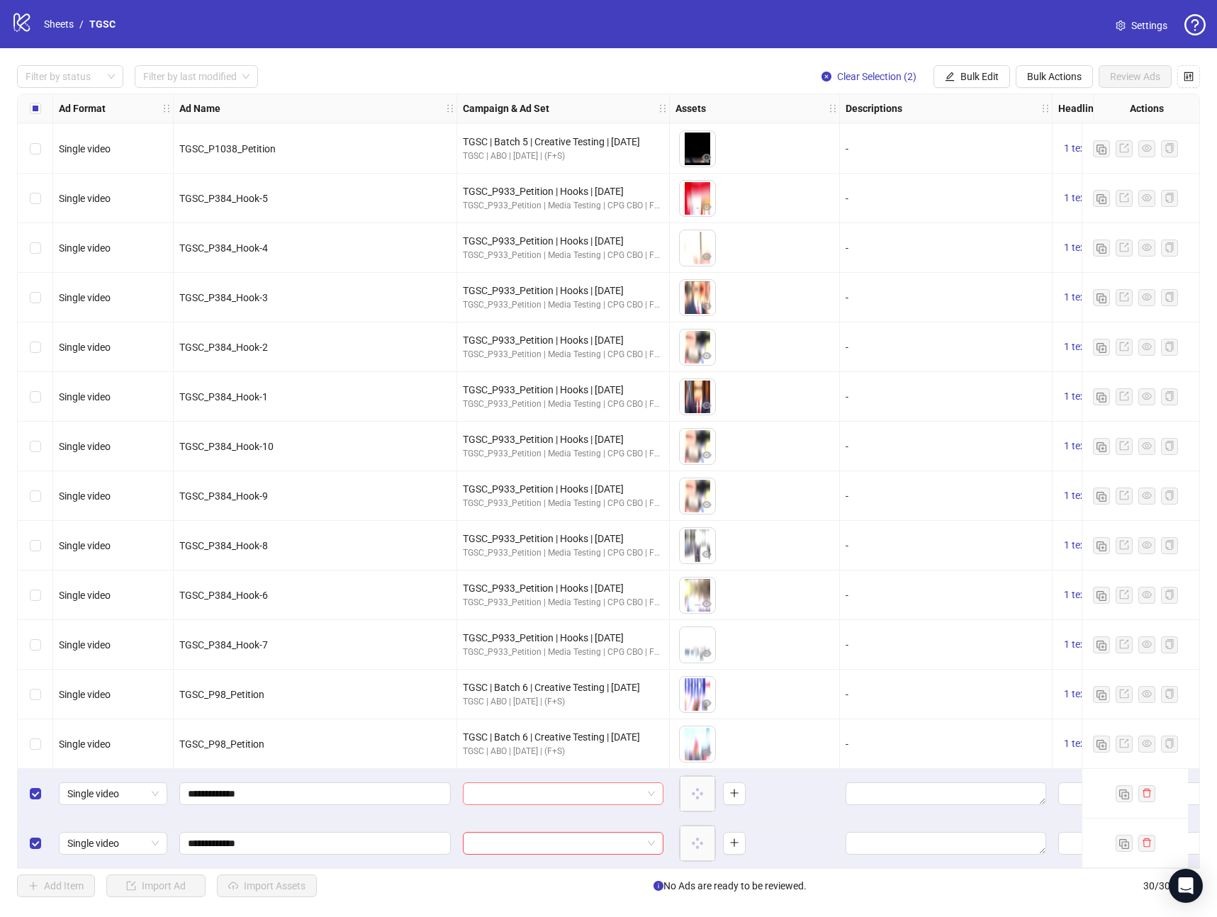
click at [574, 790] on input "search" at bounding box center [556, 793] width 171 height 21
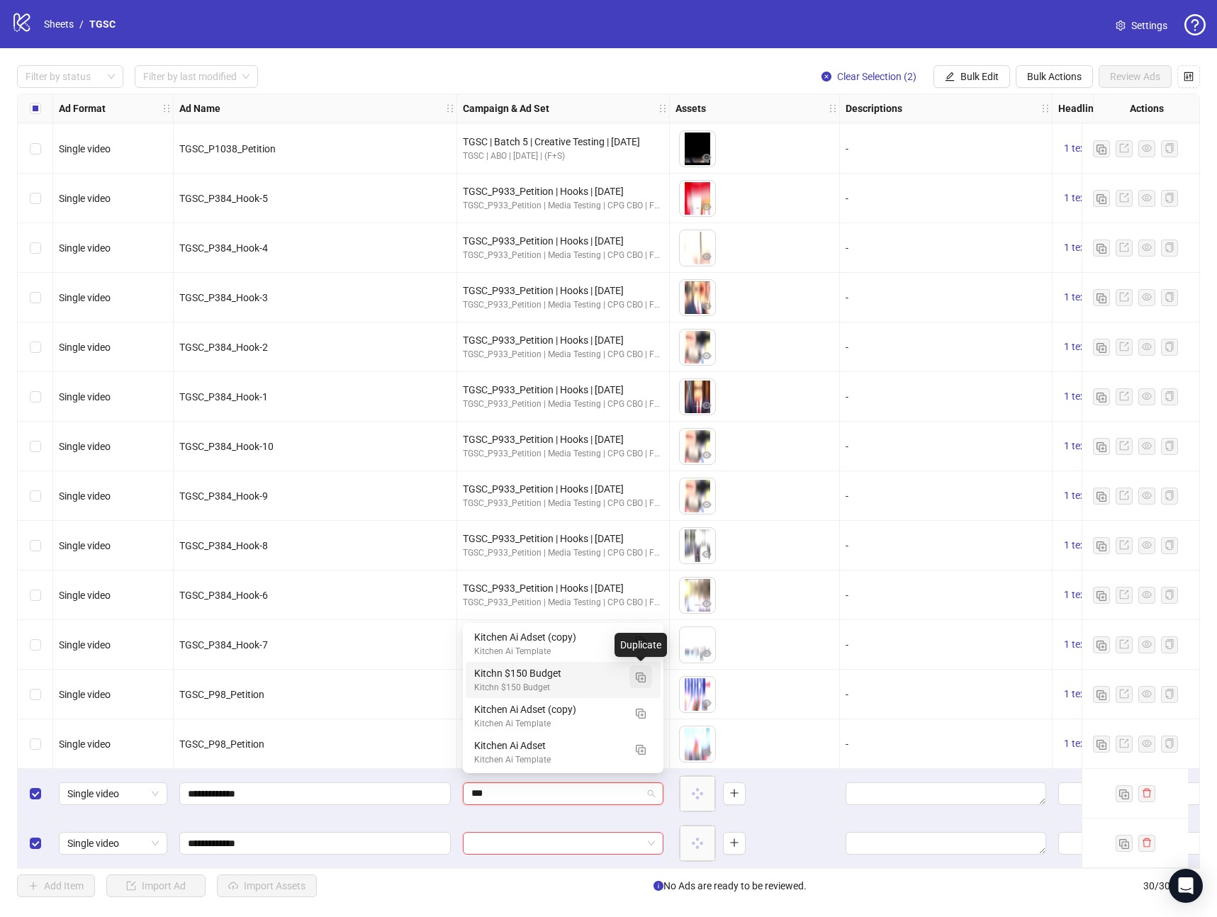
click at [638, 673] on img "button" at bounding box center [641, 678] width 10 height 10
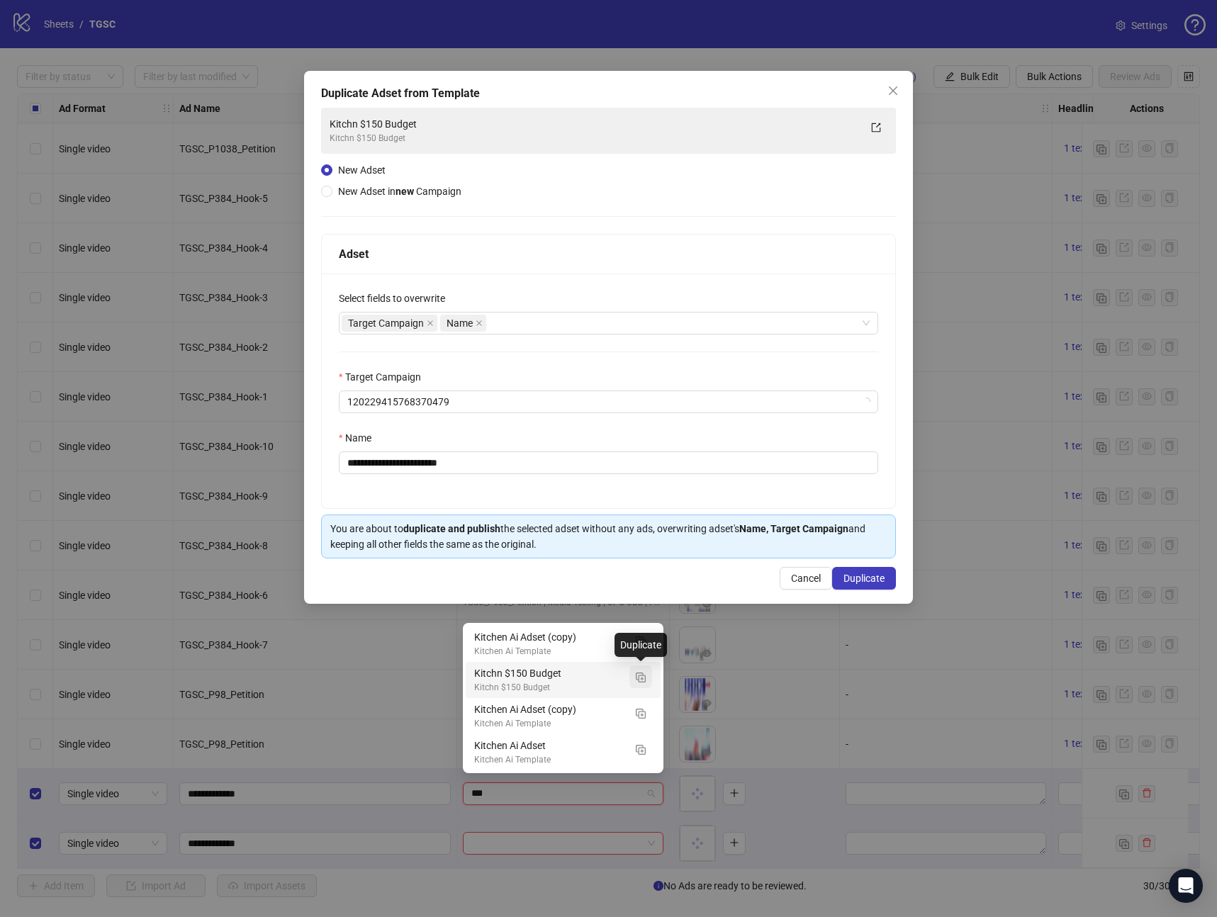
type input "***"
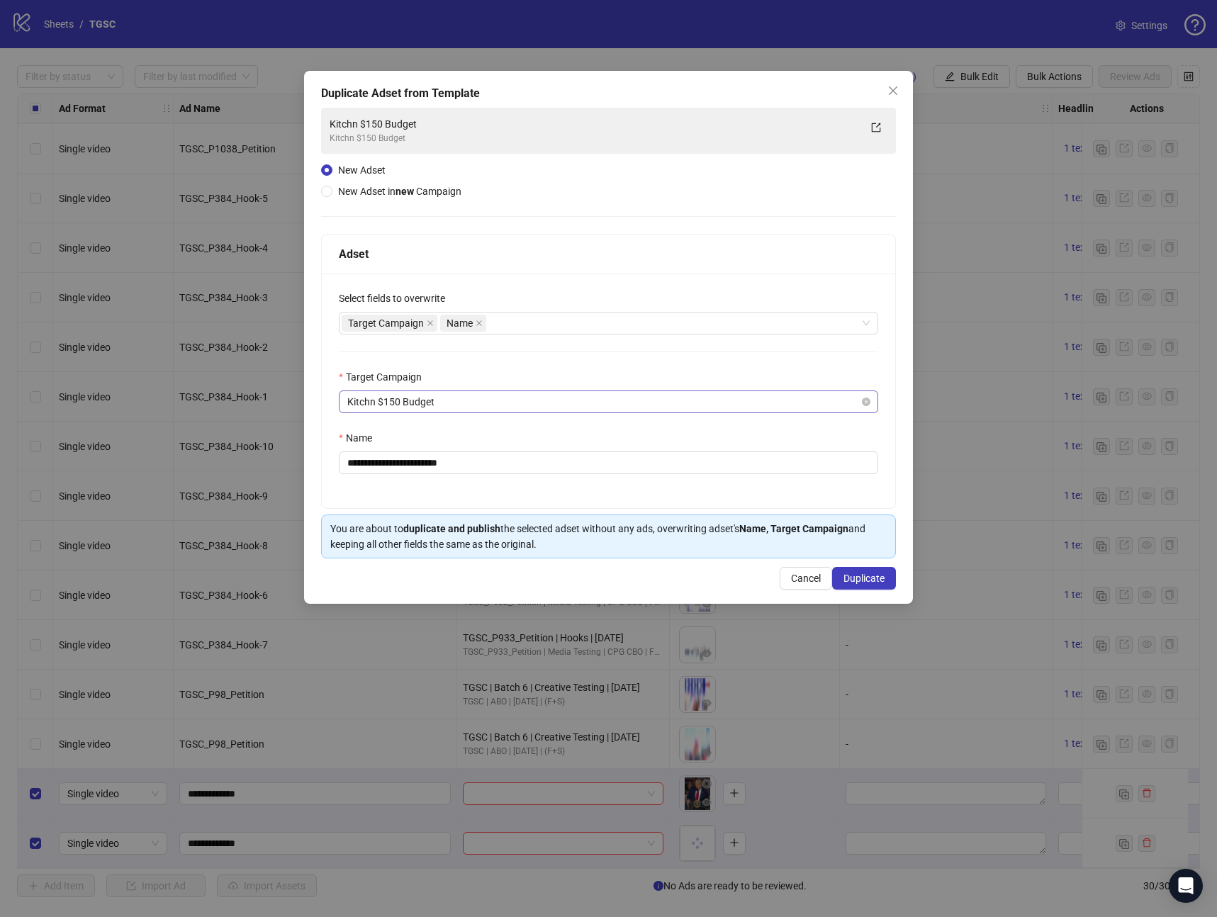
click at [484, 391] on span "Kitchn $150 Budget" at bounding box center [608, 401] width 522 height 21
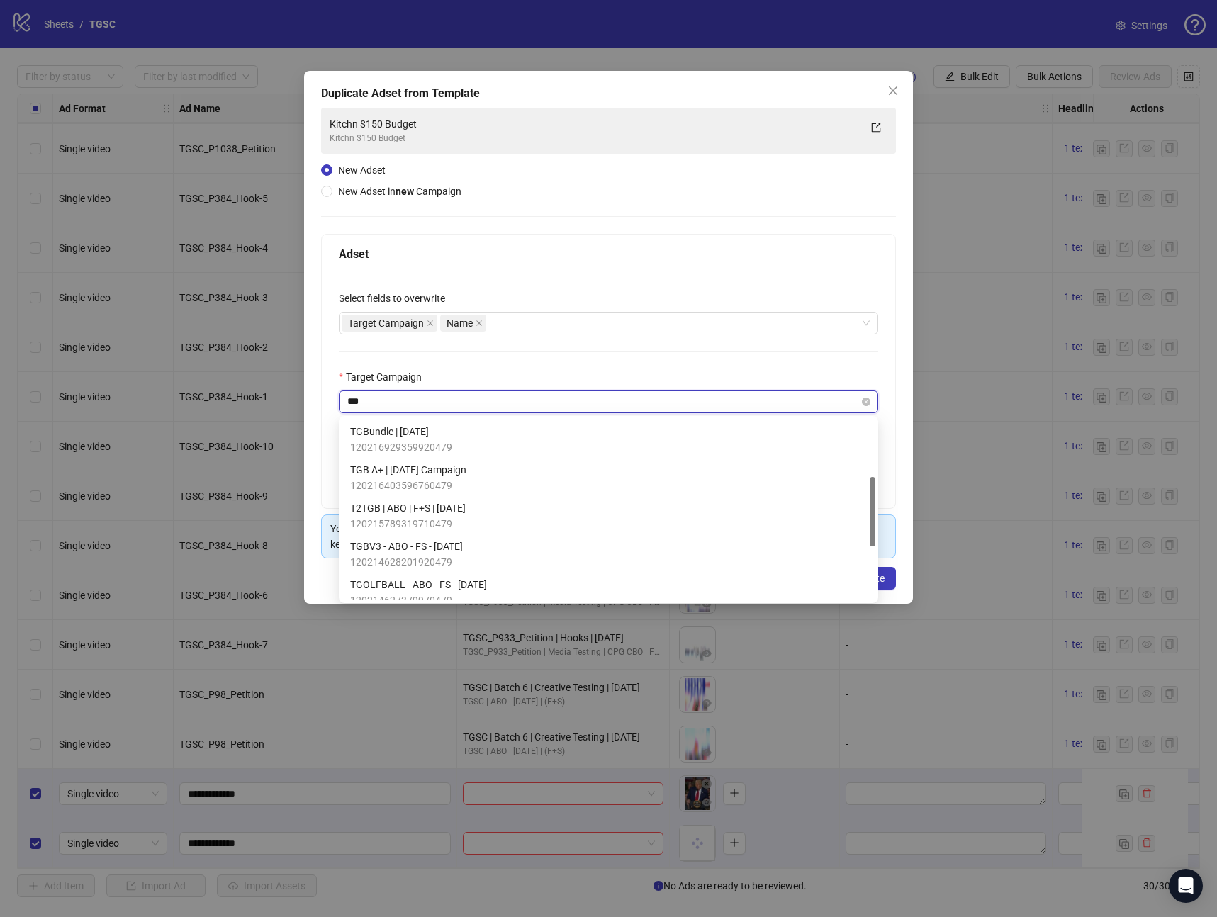
scroll to position [0, 0]
type input "****"
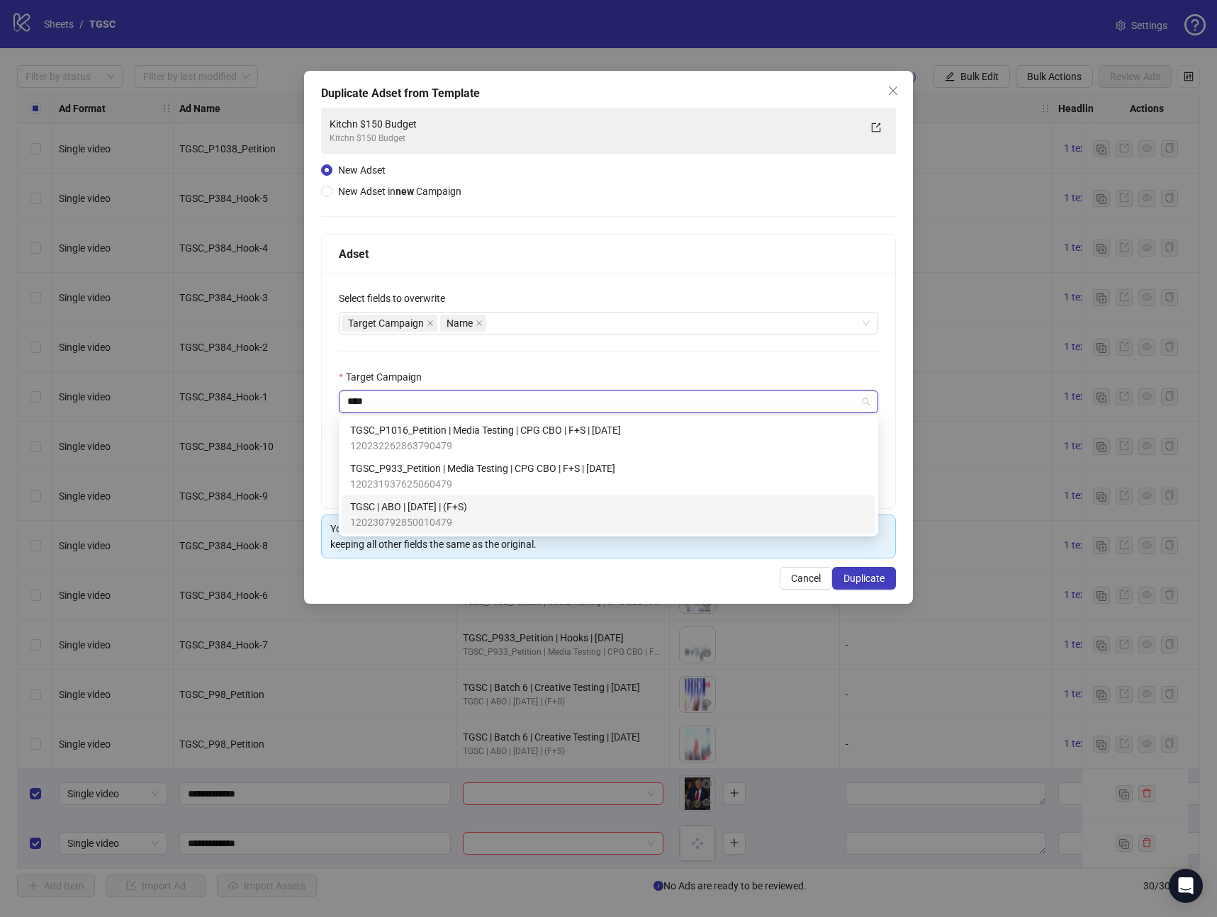
click at [480, 507] on div "TGSC | ABO | [DATE] | (F+S) 120230792850010479" at bounding box center [608, 514] width 517 height 31
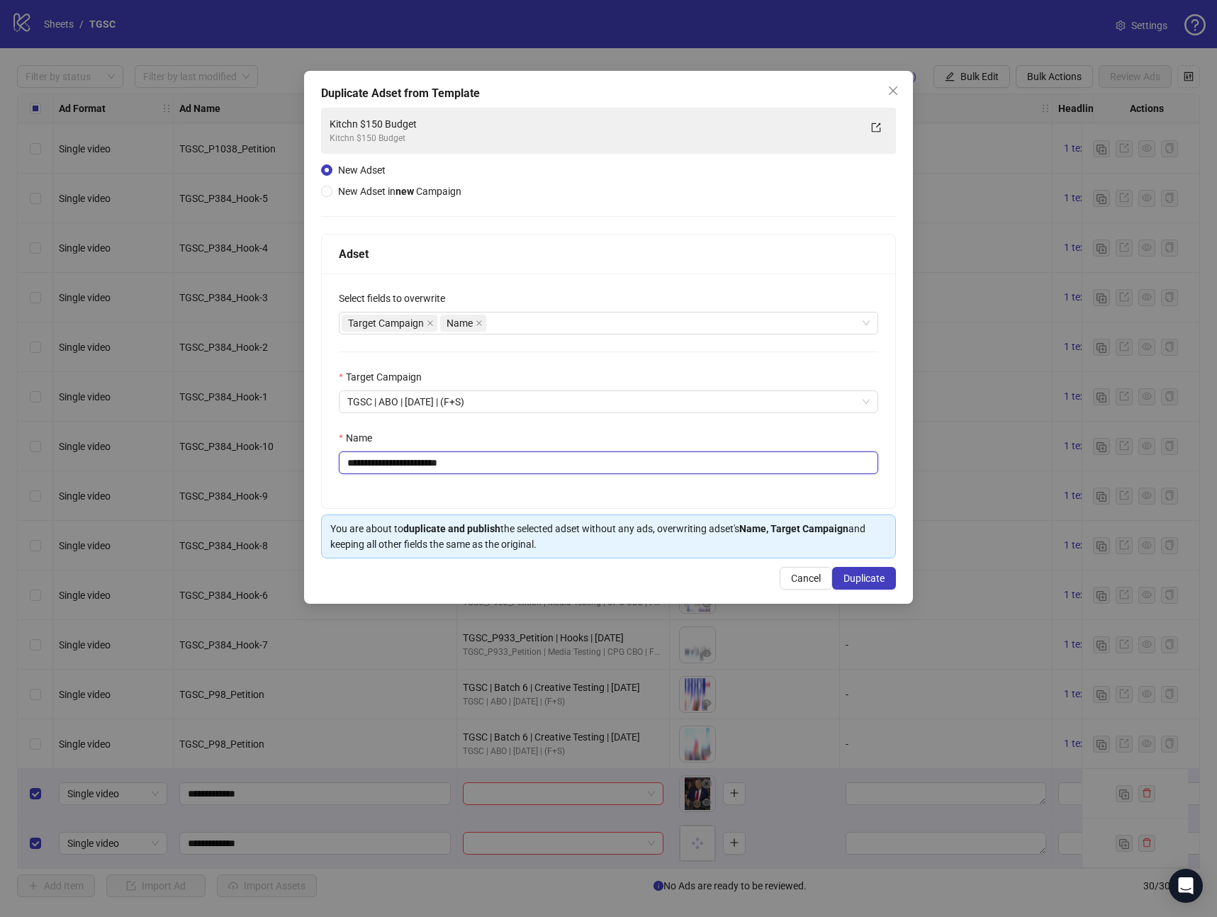
drag, startPoint x: 491, startPoint y: 457, endPoint x: 216, endPoint y: 448, distance: 274.5
click at [216, 448] on div "**********" at bounding box center [608, 458] width 1217 height 917
click at [414, 468] on input "**********" at bounding box center [608, 463] width 539 height 23
click at [516, 469] on input "**********" at bounding box center [608, 463] width 539 height 23
click at [550, 324] on div "Target Campaign Name" at bounding box center [601, 323] width 519 height 20
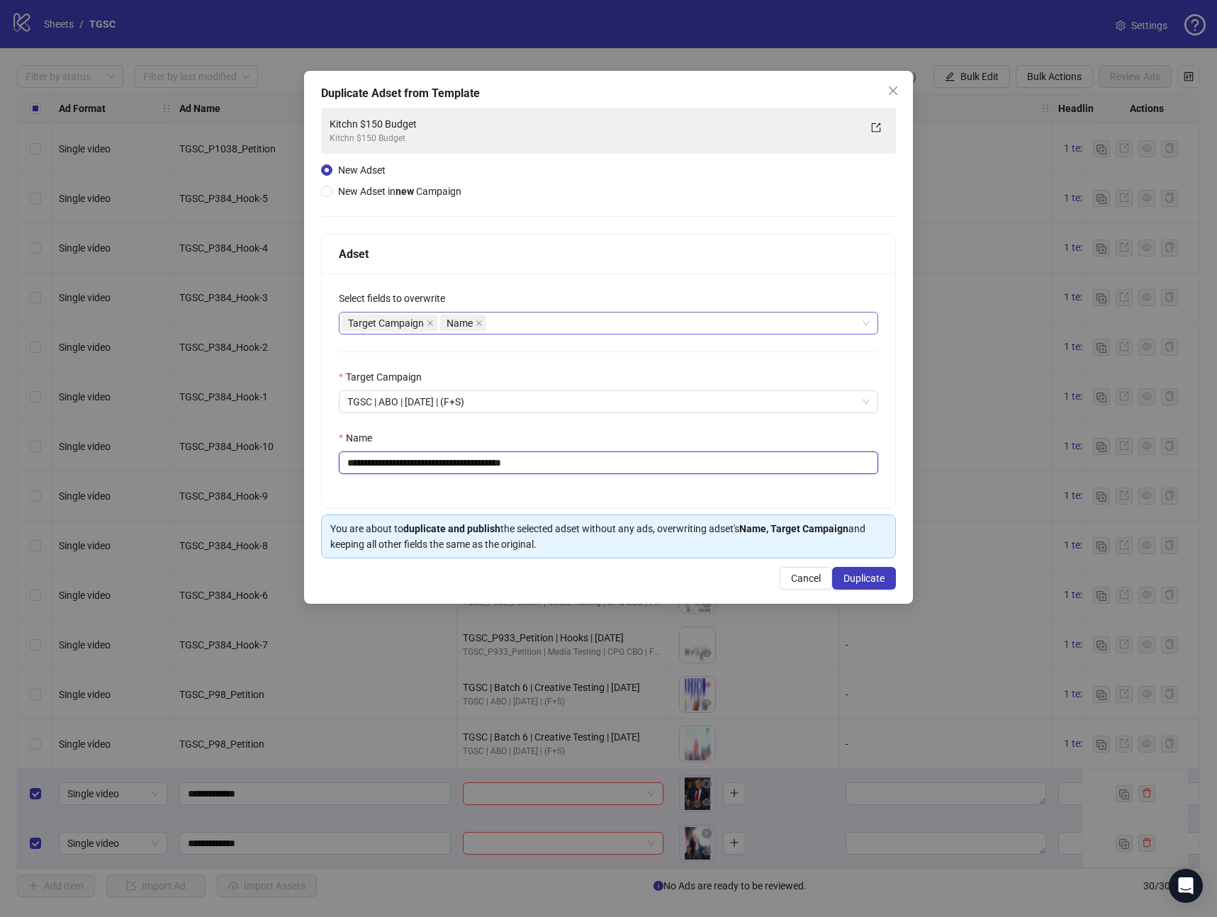
type input "**********"
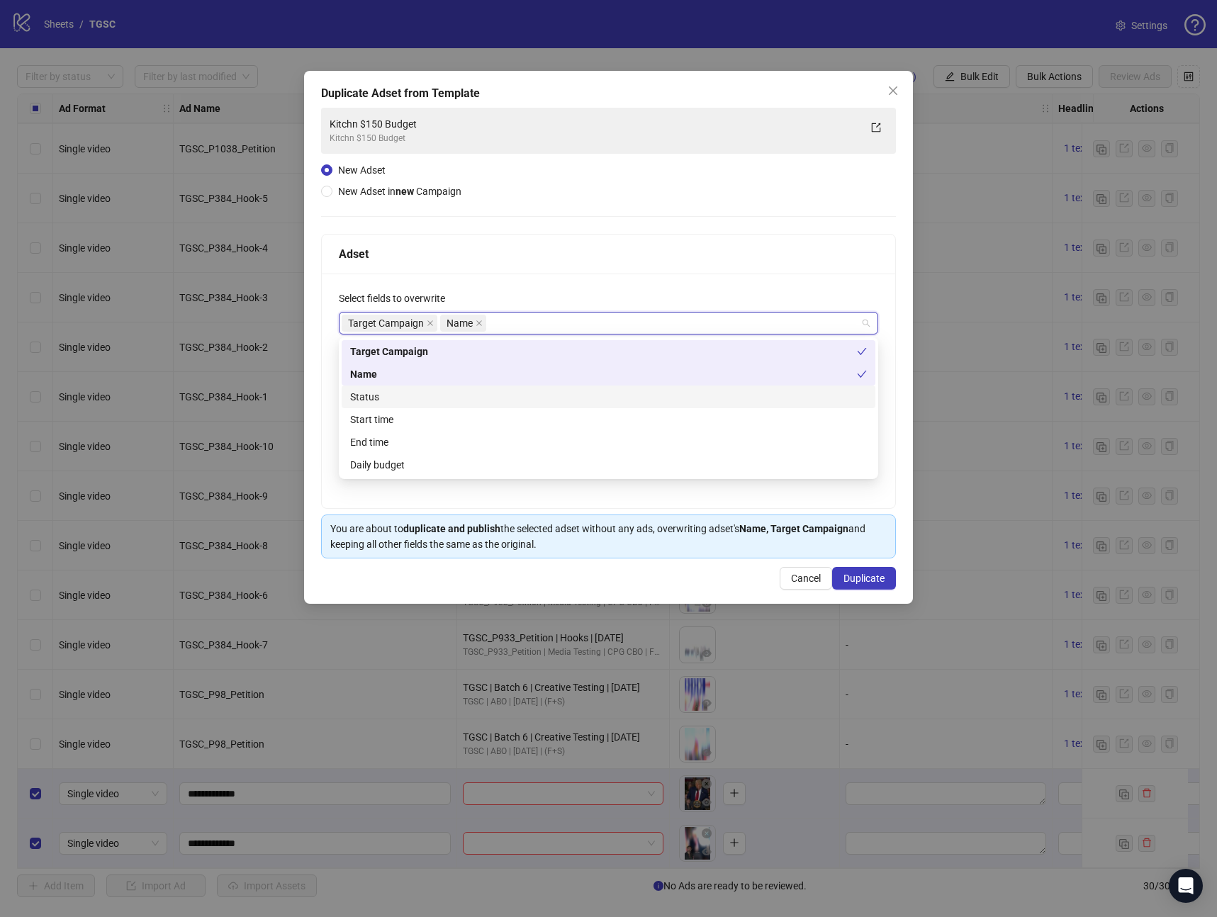
click at [361, 400] on div "Status" at bounding box center [608, 397] width 517 height 16
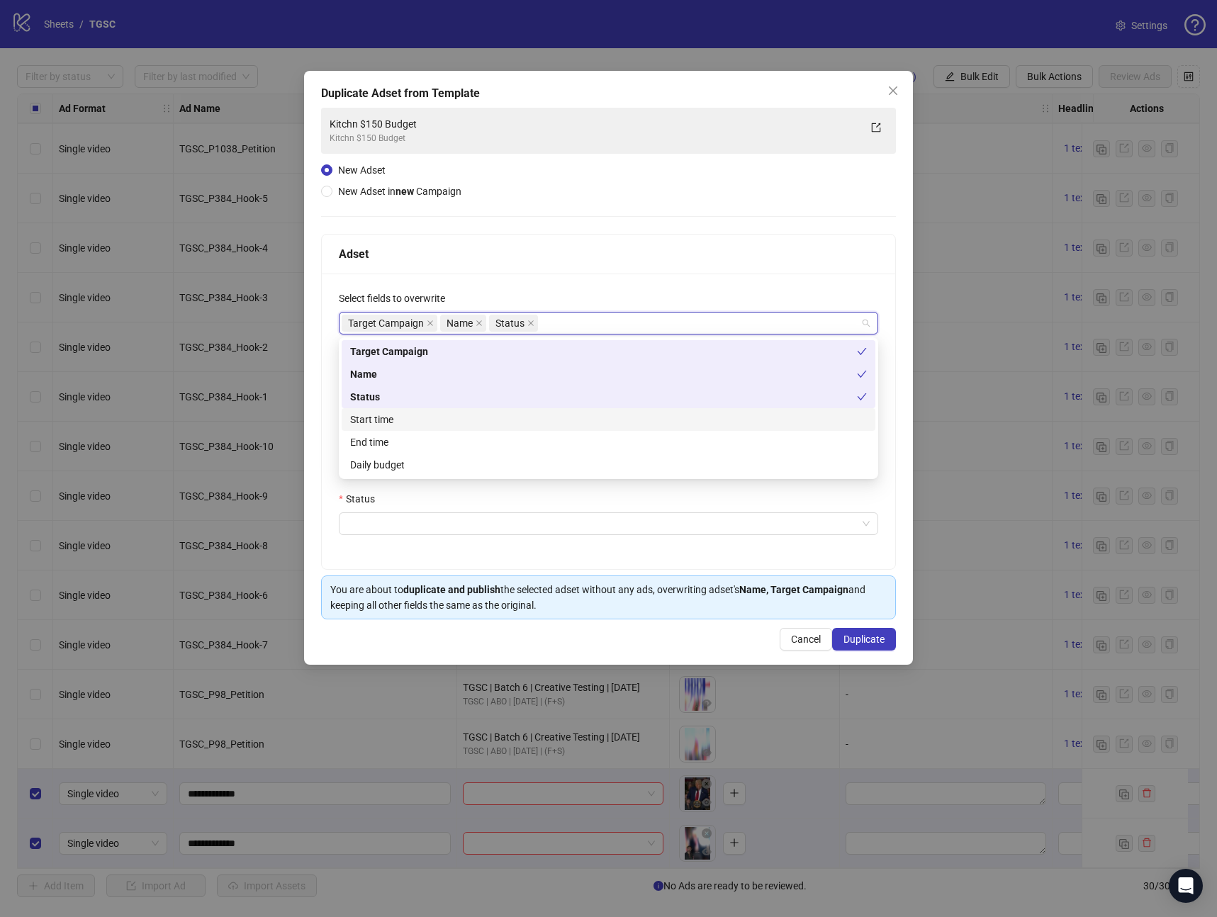
click at [368, 415] on div "Start time" at bounding box center [608, 420] width 517 height 16
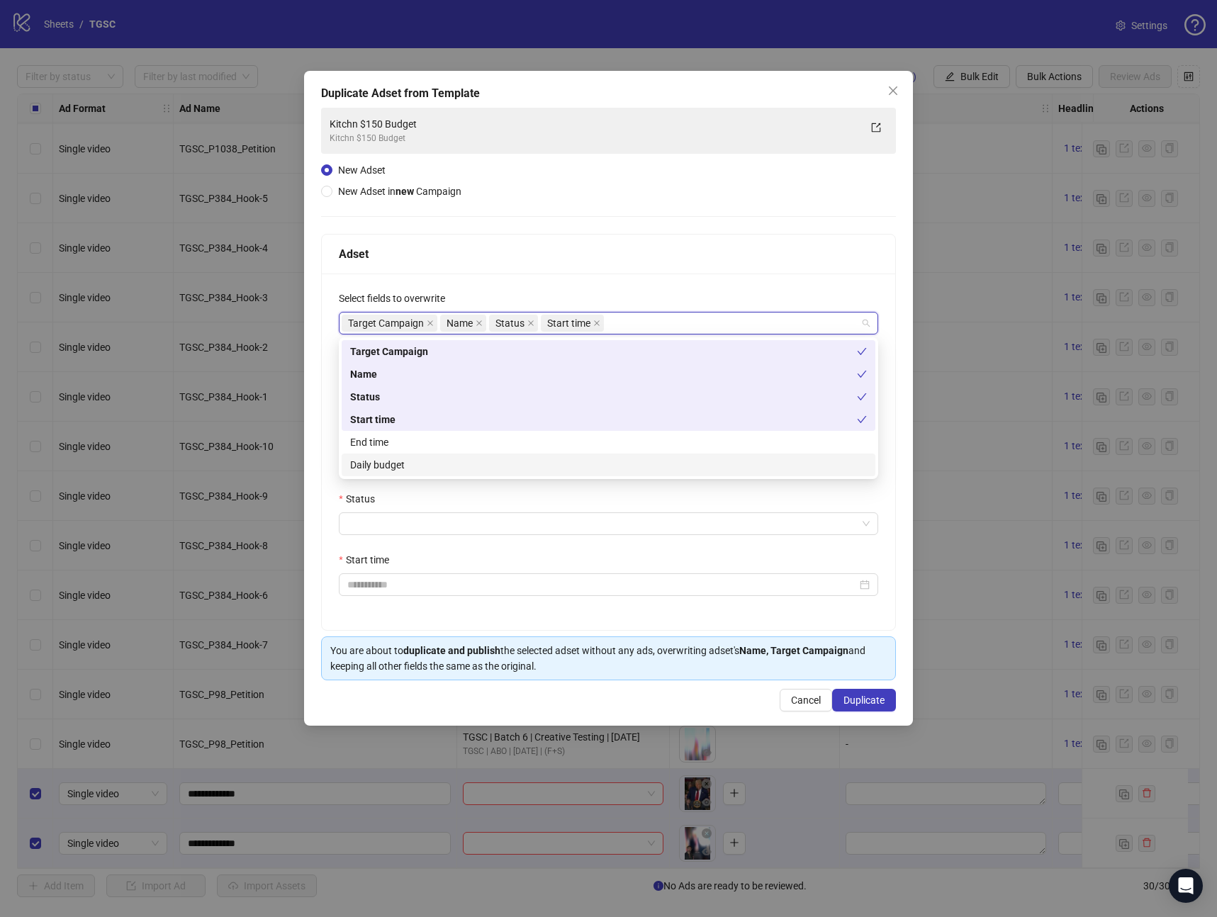
click at [383, 465] on div "Daily budget" at bounding box center [608, 465] width 517 height 16
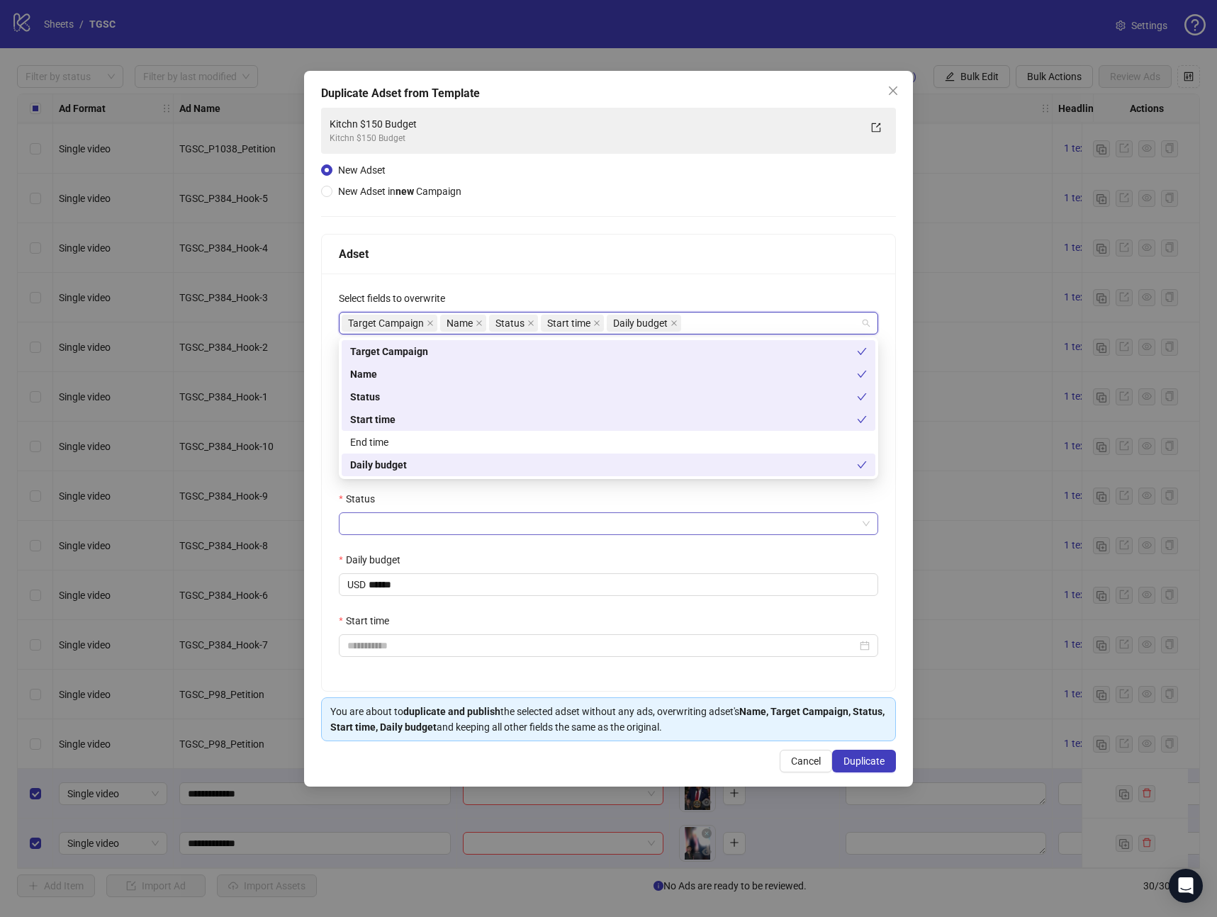
click at [374, 520] on input "Status" at bounding box center [602, 523] width 510 height 21
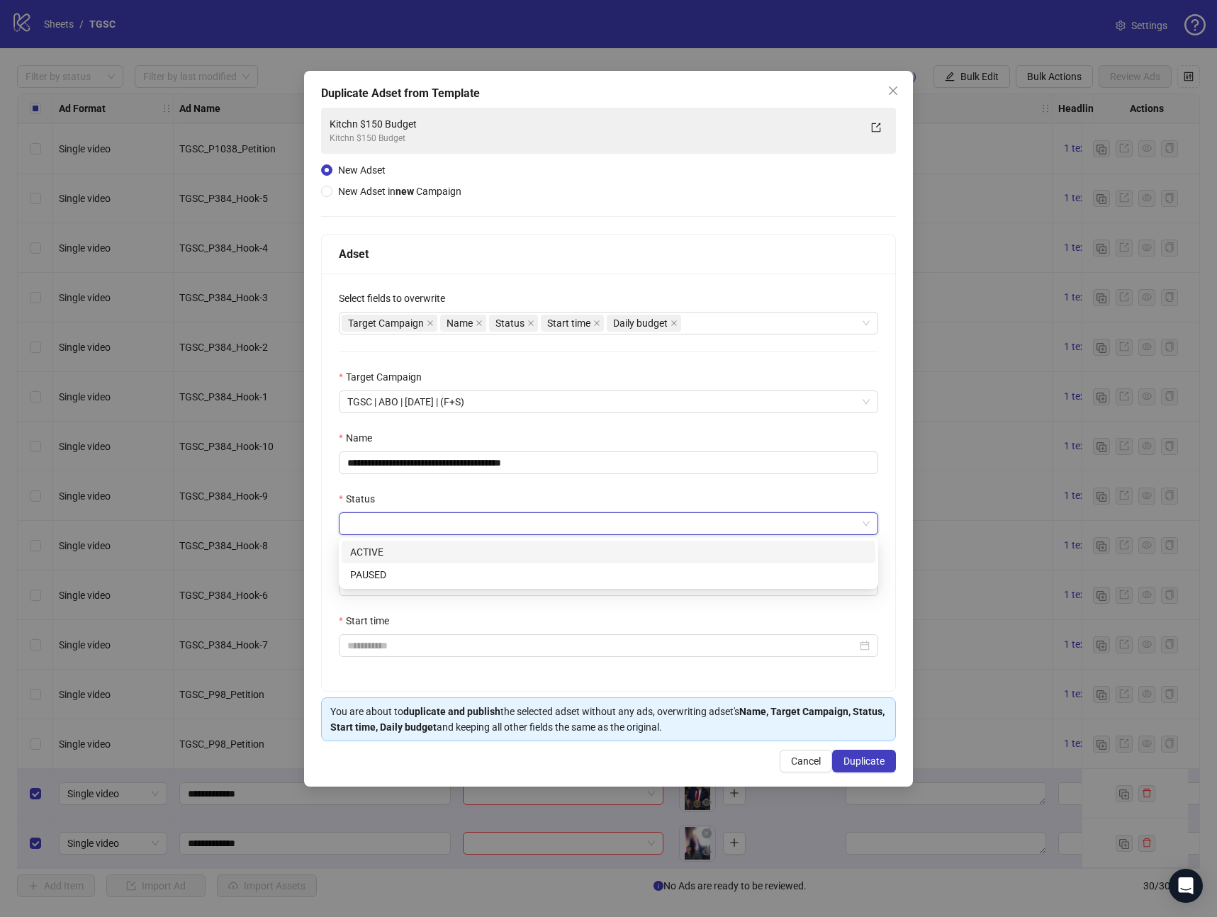
click at [394, 547] on div "ACTIVE" at bounding box center [608, 552] width 517 height 16
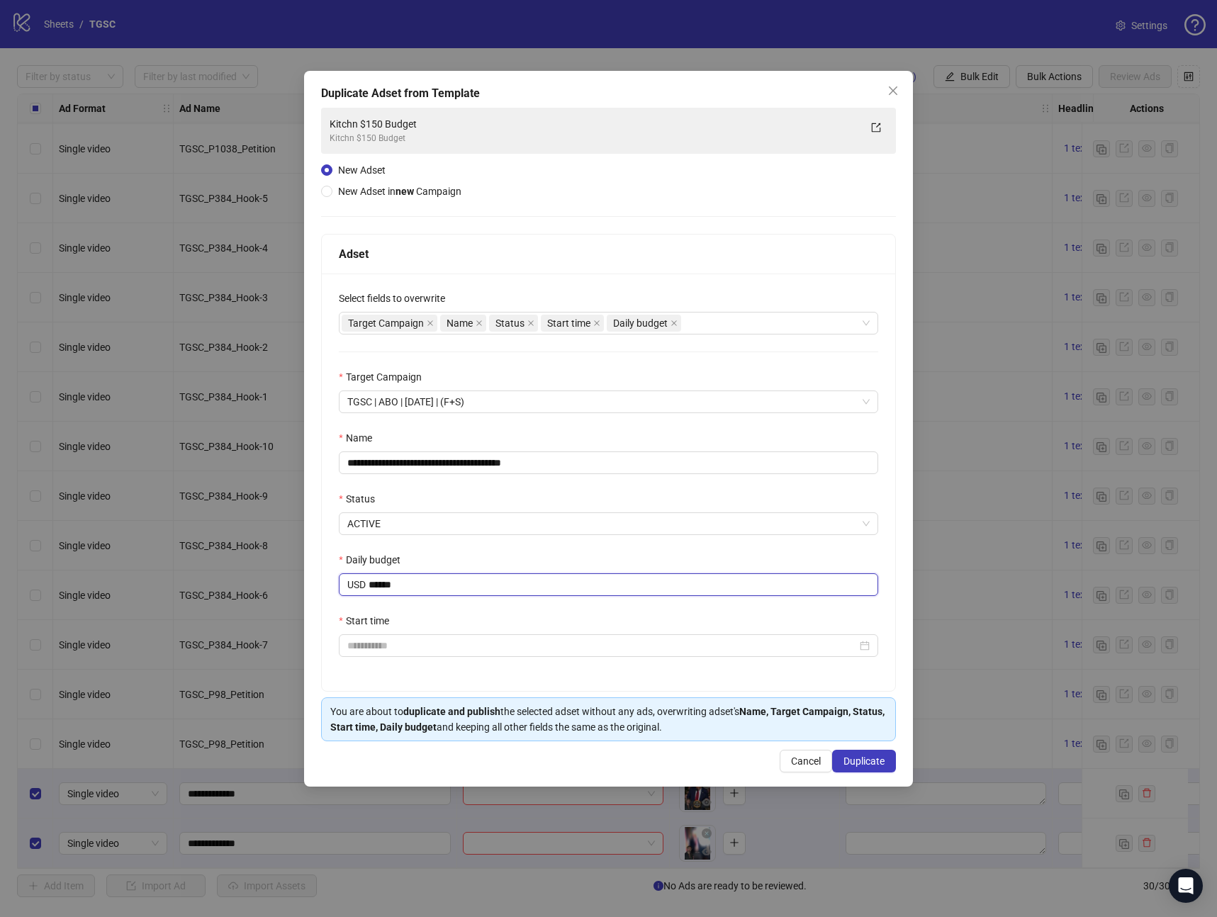
drag, startPoint x: 403, startPoint y: 578, endPoint x: 299, endPoint y: 585, distance: 104.4
click at [301, 586] on div "**********" at bounding box center [608, 458] width 1217 height 917
click at [423, 636] on div at bounding box center [608, 645] width 539 height 23
type input "*****"
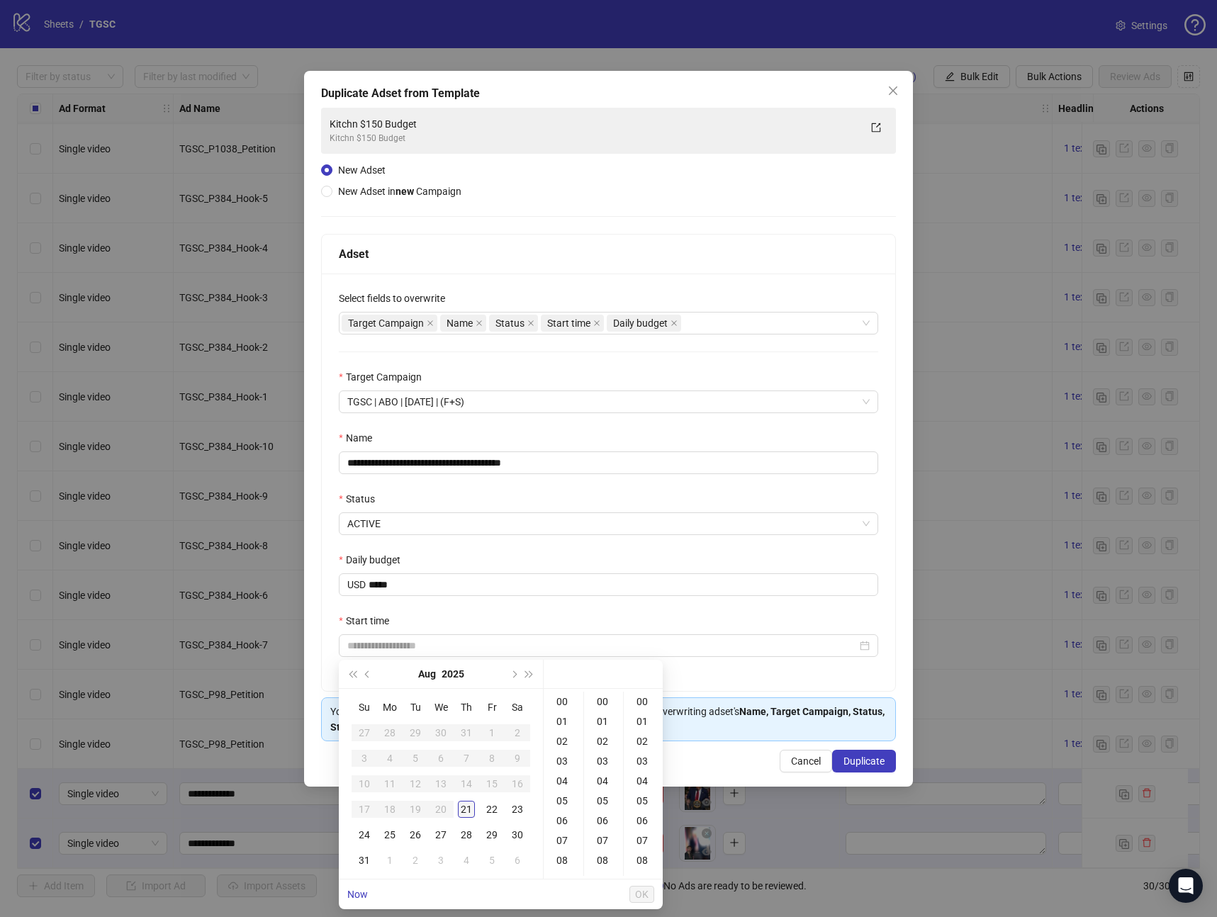
click at [462, 812] on div "21" at bounding box center [466, 809] width 17 height 17
type input "**********"
click at [644, 893] on span "OK" at bounding box center [641, 894] width 13 height 11
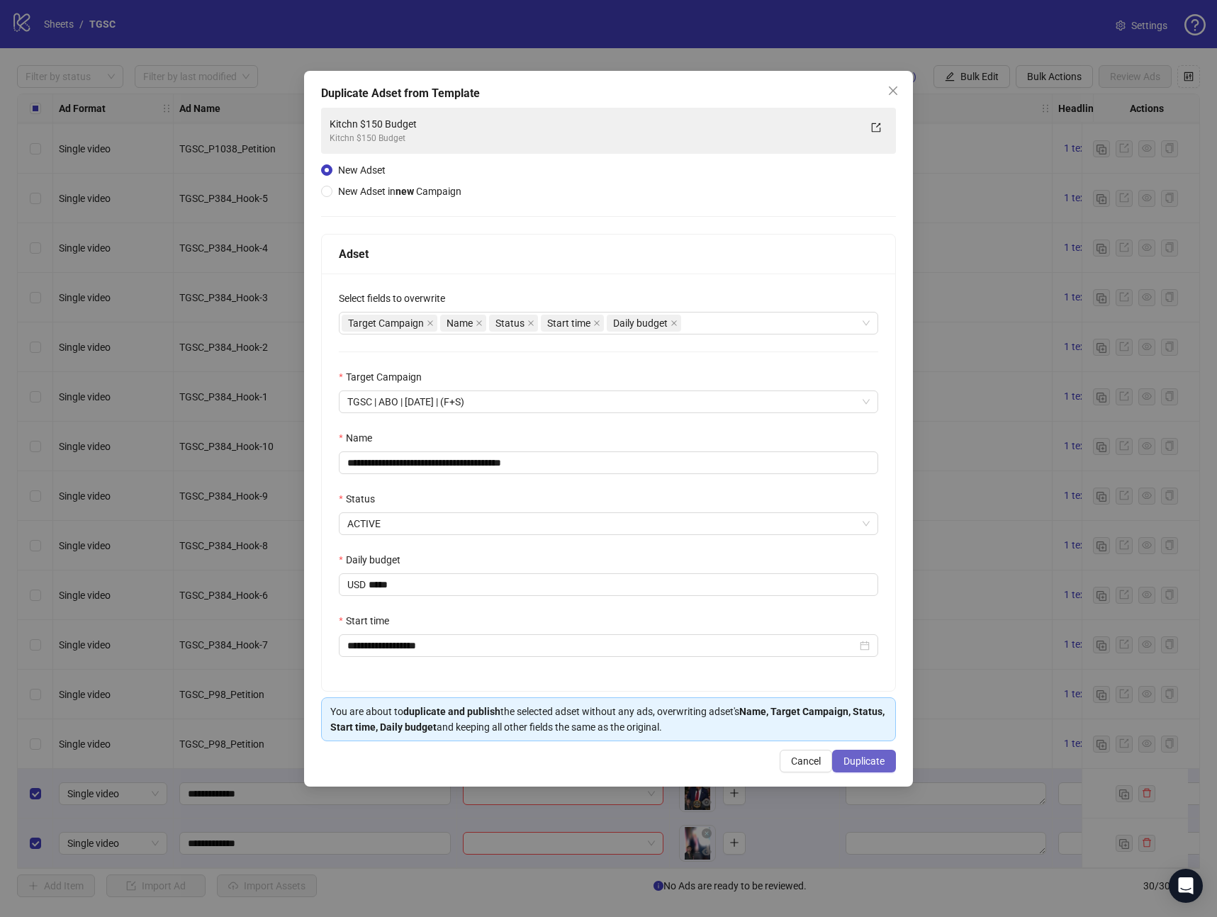
click at [849, 763] on span "Duplicate" at bounding box center [864, 761] width 41 height 11
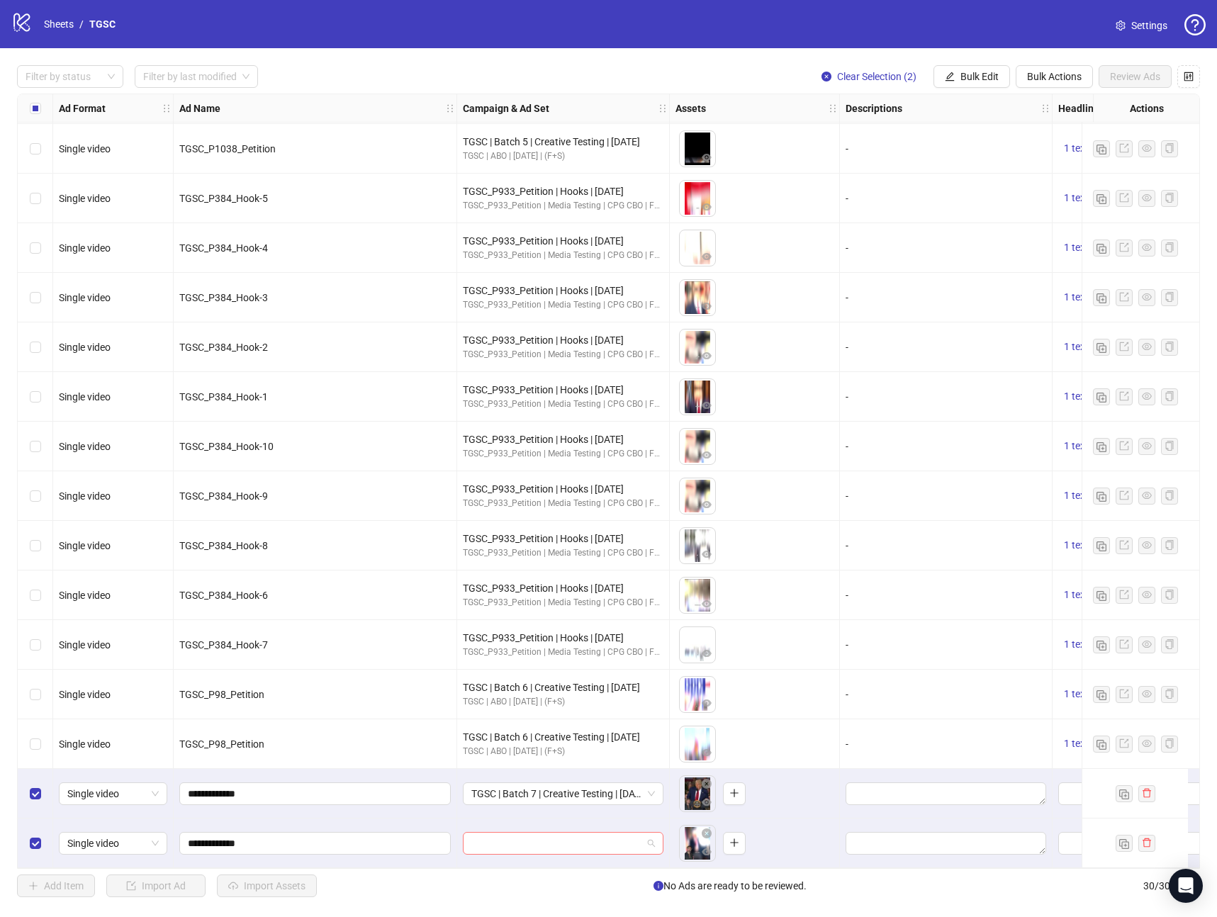
click at [562, 841] on input "search" at bounding box center [556, 843] width 171 height 21
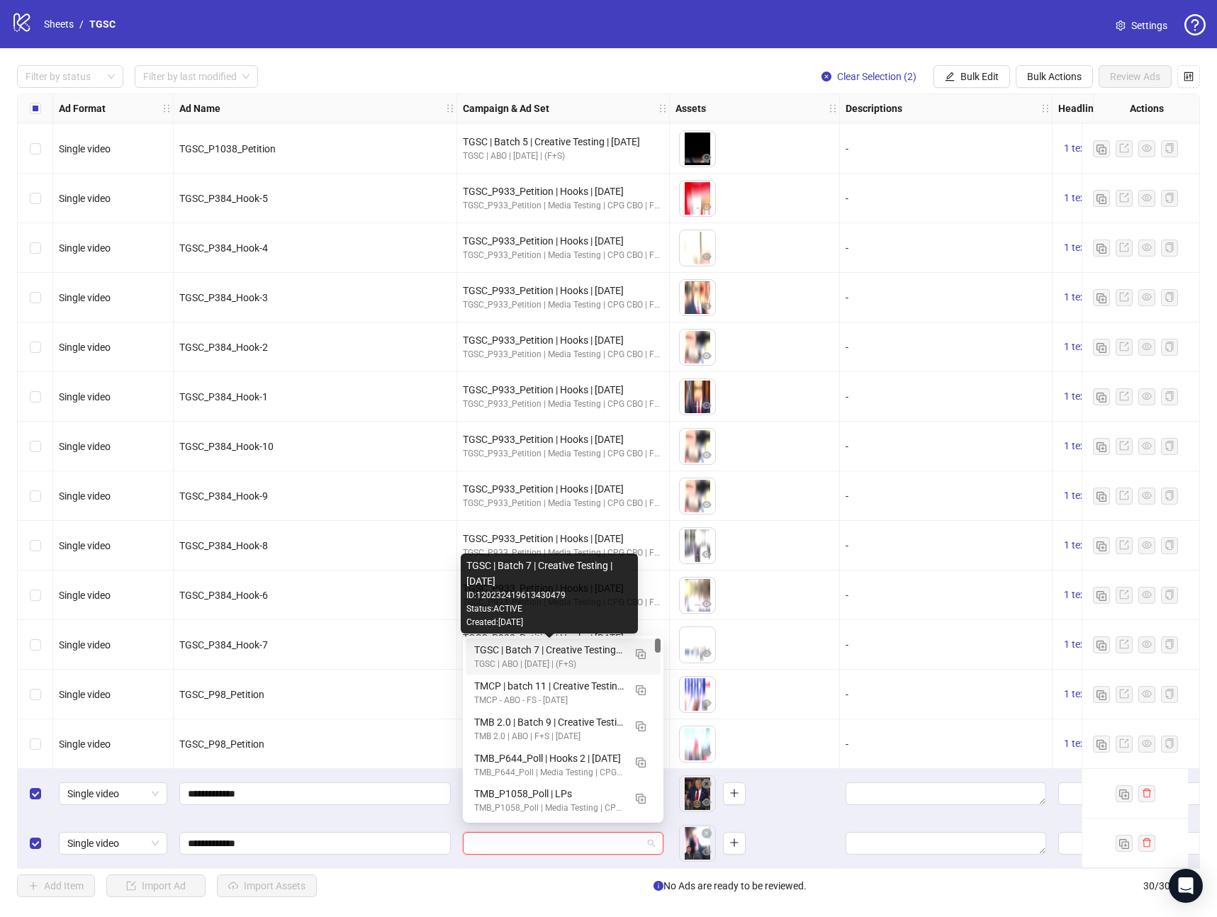
click at [519, 656] on div "TGSC | Batch 7 | Creative Testing | [DATE]" at bounding box center [549, 650] width 150 height 16
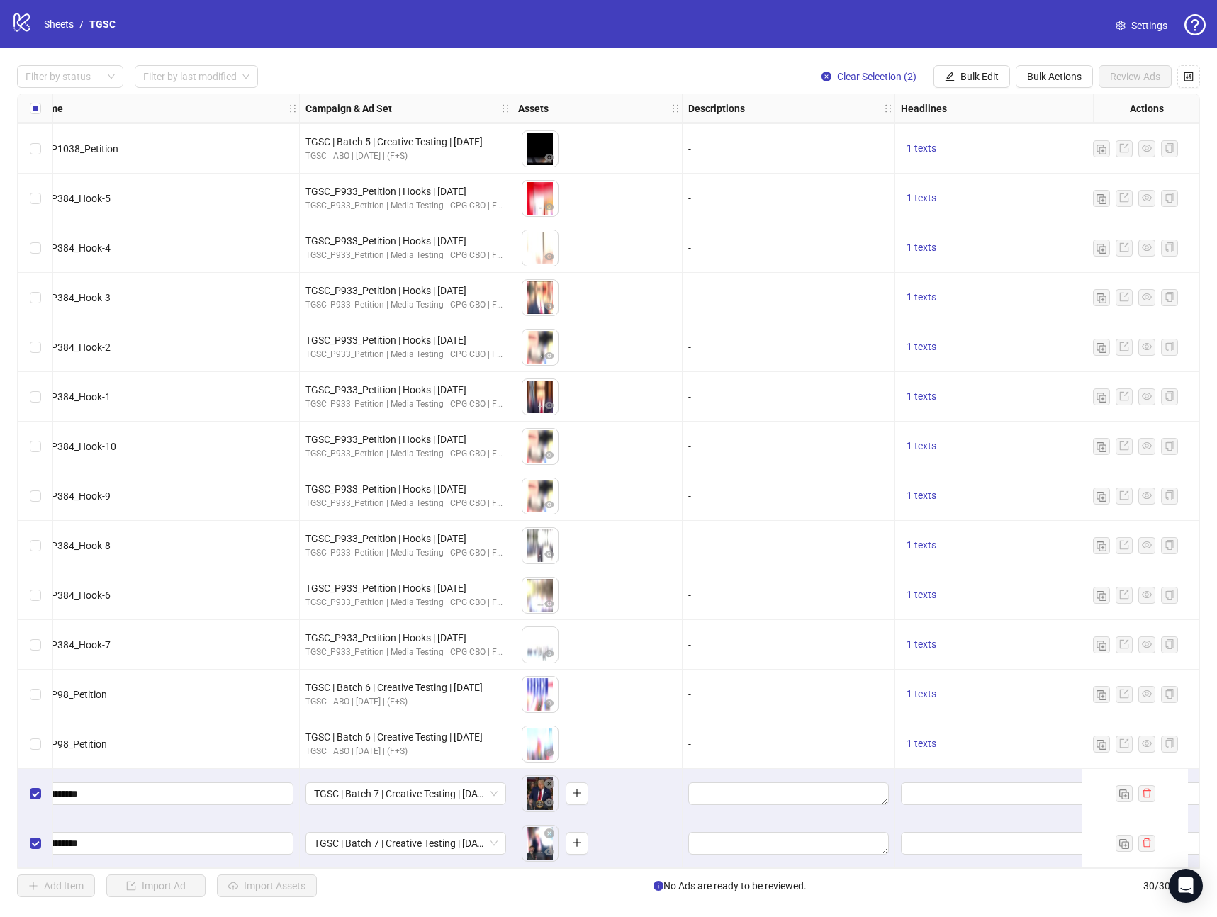
scroll to position [749, 227]
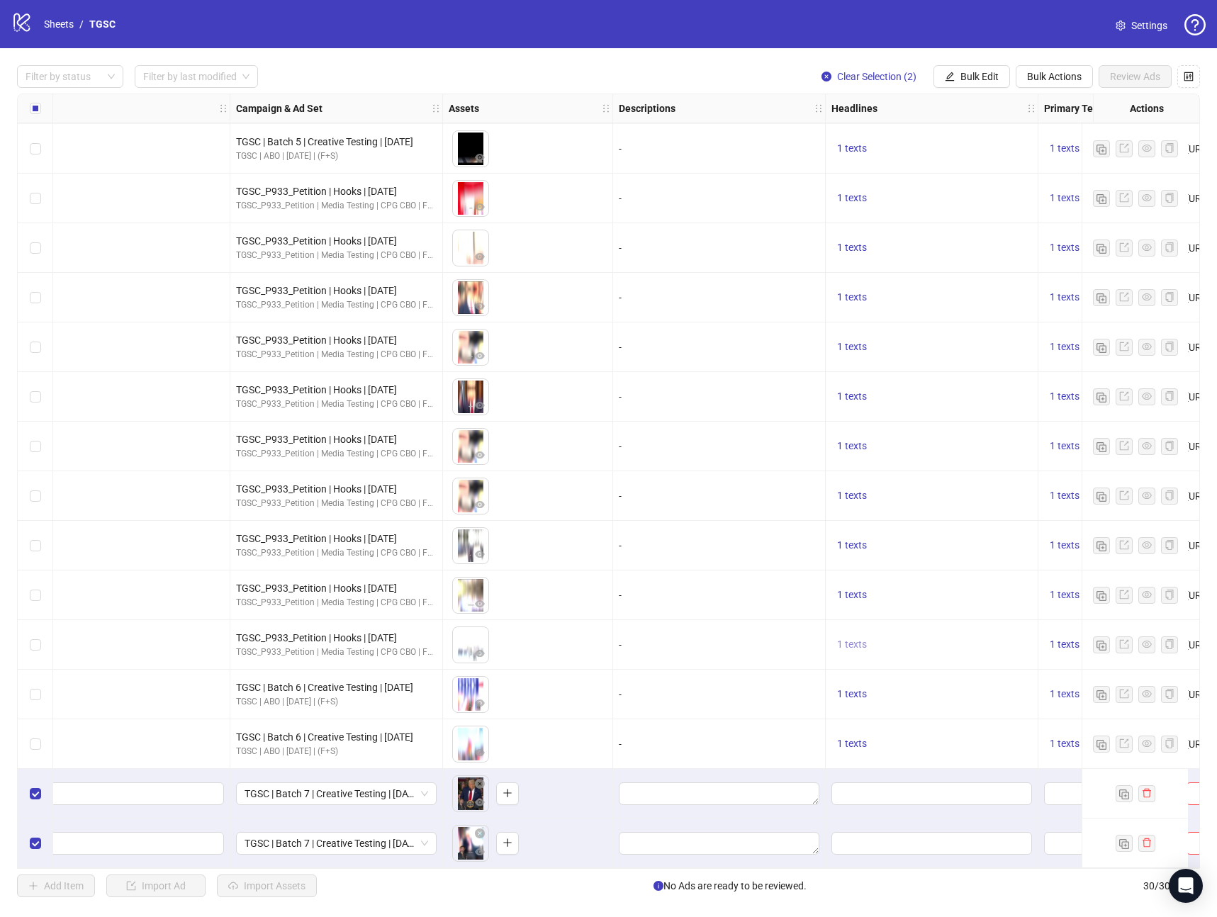
click at [856, 639] on span "1 texts" at bounding box center [852, 644] width 30 height 11
click at [849, 697] on button "1 texts" at bounding box center [851, 694] width 41 height 17
click at [962, 672] on div "🪙 Claim Your Patriot Collector’s Gift – Just Pay S&H!" at bounding box center [996, 677] width 118 height 47
click at [961, 671] on div "🪙 Claim Your Patriot Collector’s Gift – Just Pay S&H!" at bounding box center [996, 677] width 118 height 47
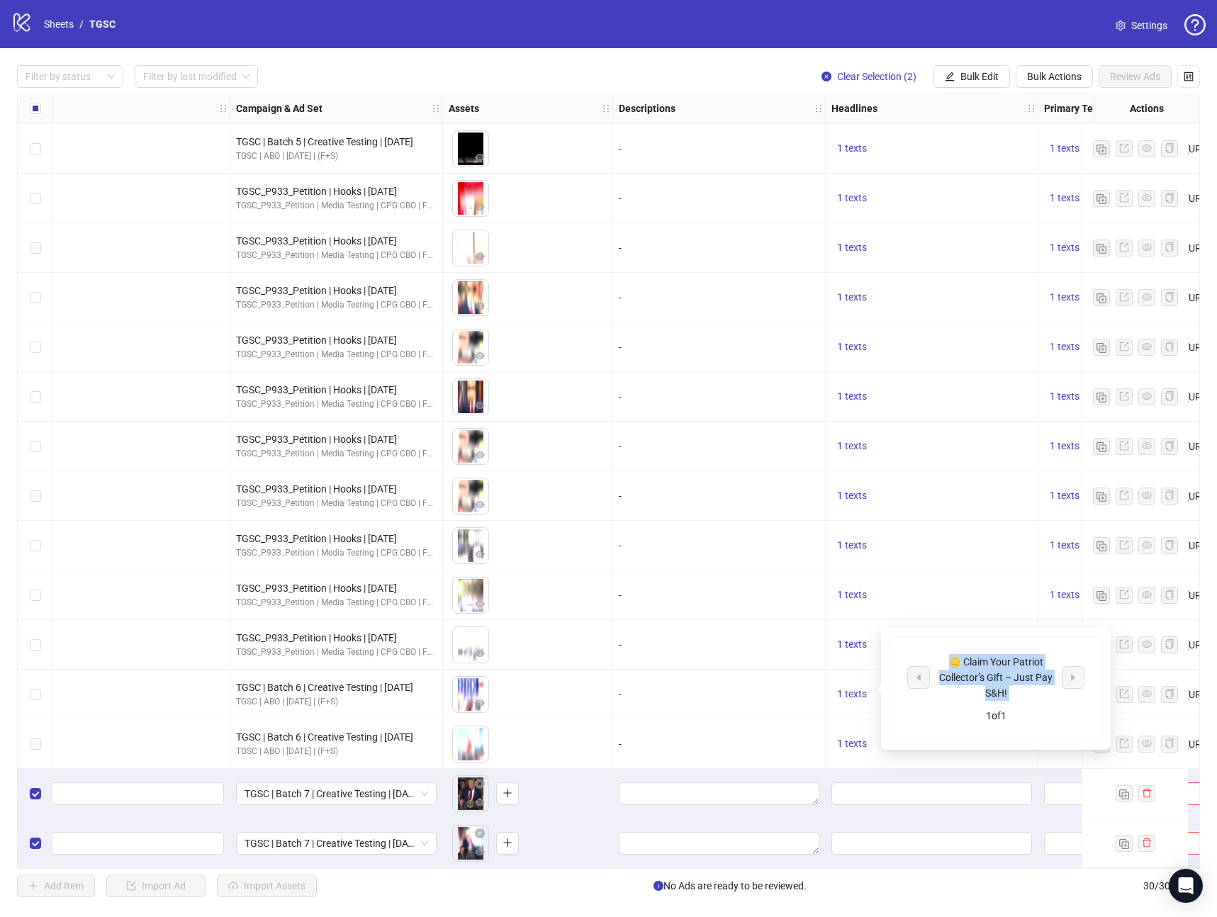
copy div "🪙 Claim Your Patriot Collector’s Gift – Just Pay S&H!"
click at [963, 73] on span "Bulk Edit" at bounding box center [979, 76] width 38 height 11
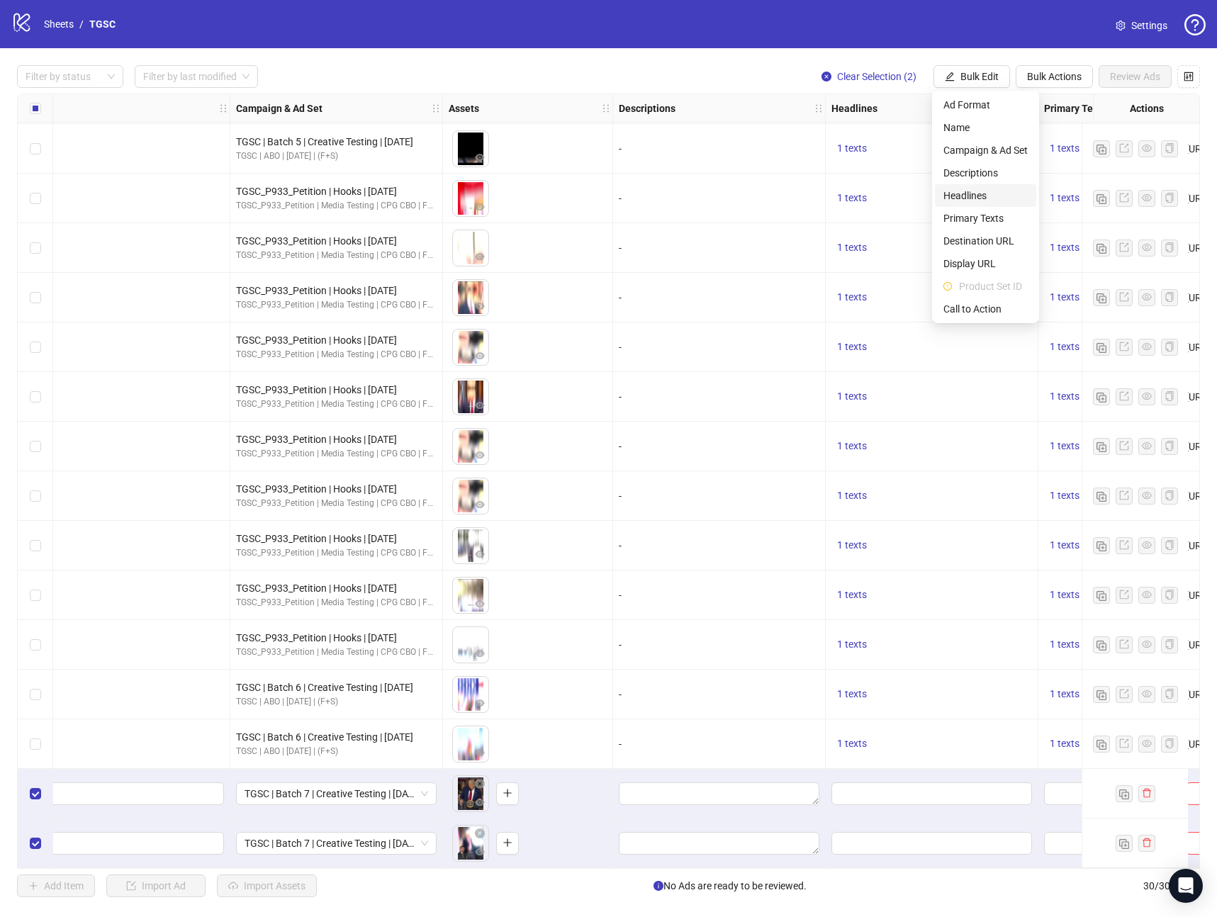
click at [968, 197] on span "Headlines" at bounding box center [985, 196] width 84 height 16
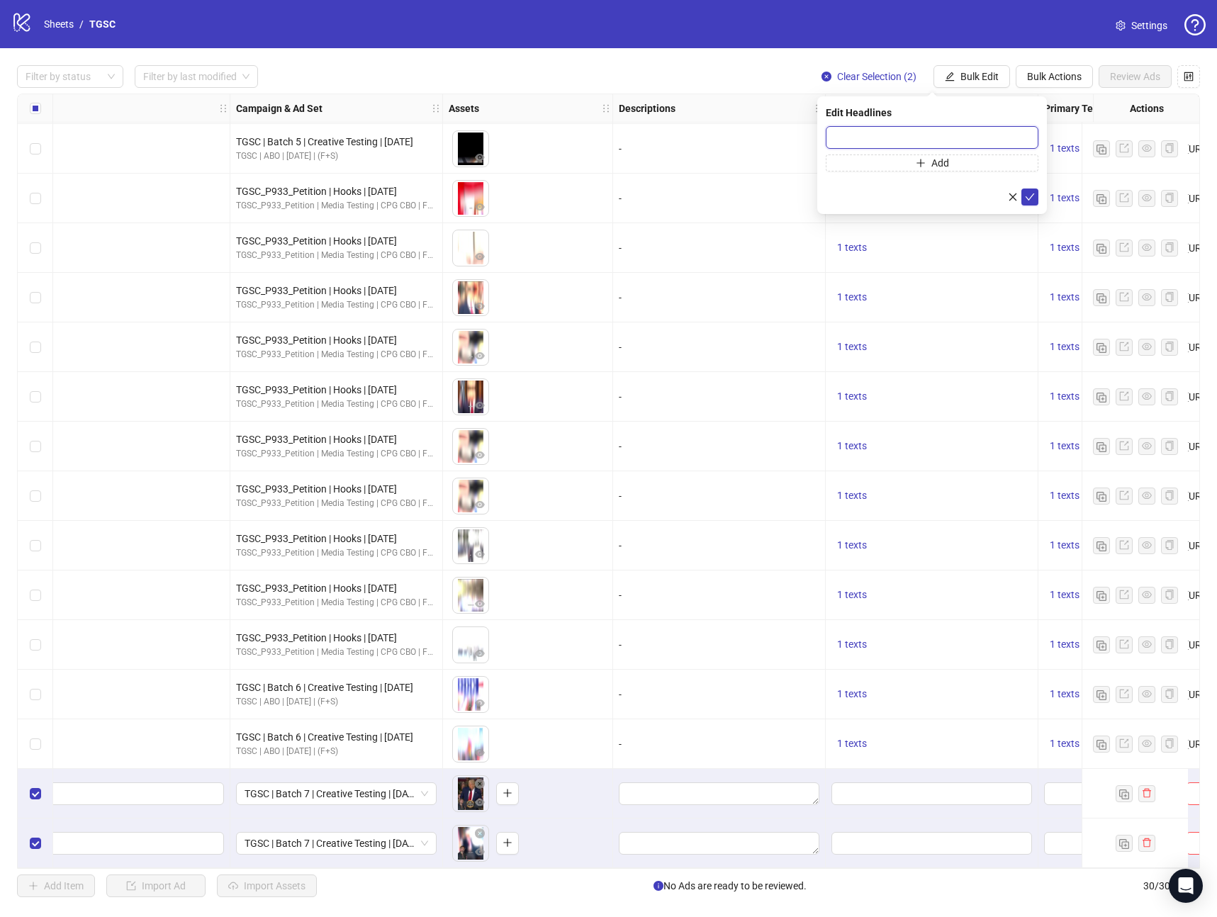
click at [919, 132] on input "text" at bounding box center [932, 137] width 213 height 23
paste input "**********"
type input "**********"
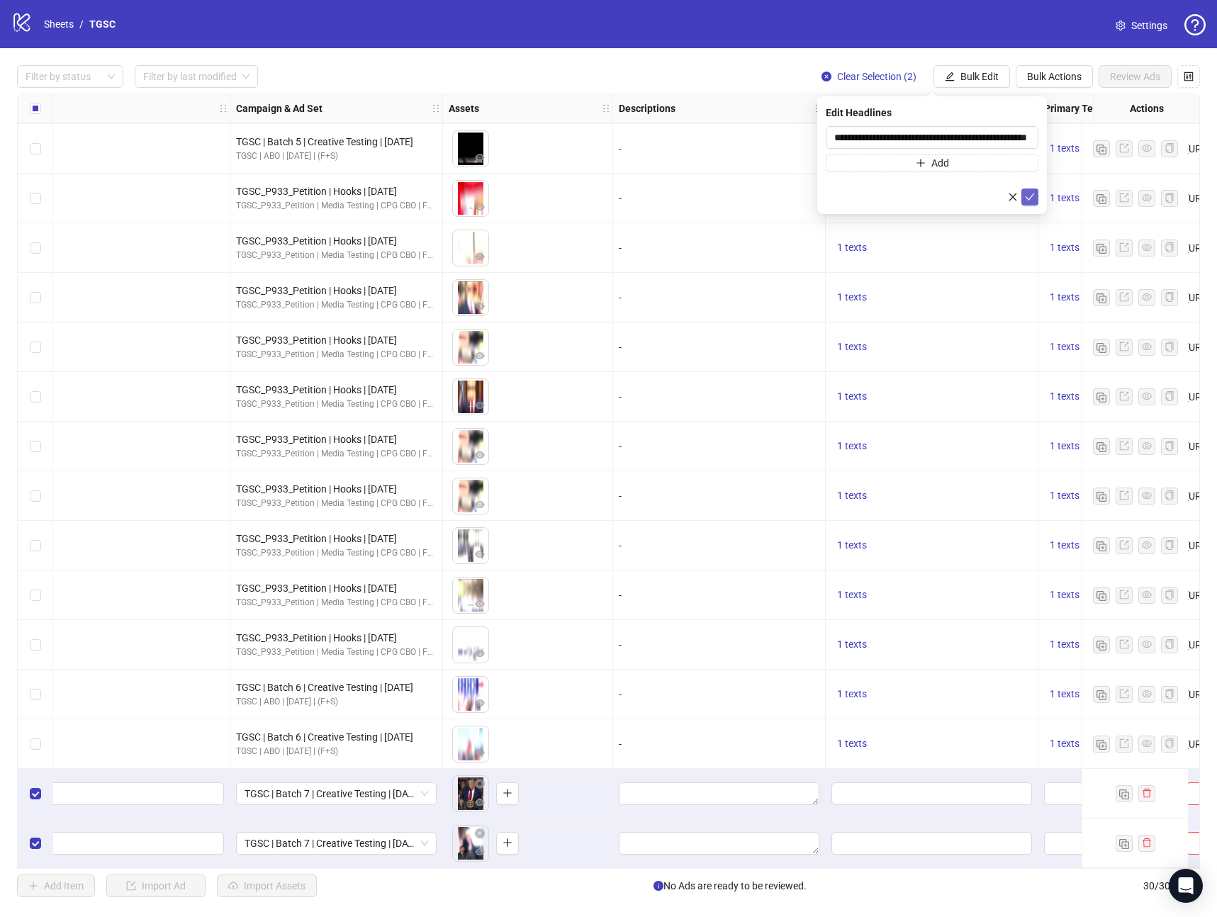
click at [1026, 199] on icon "check" at bounding box center [1030, 197] width 10 height 10
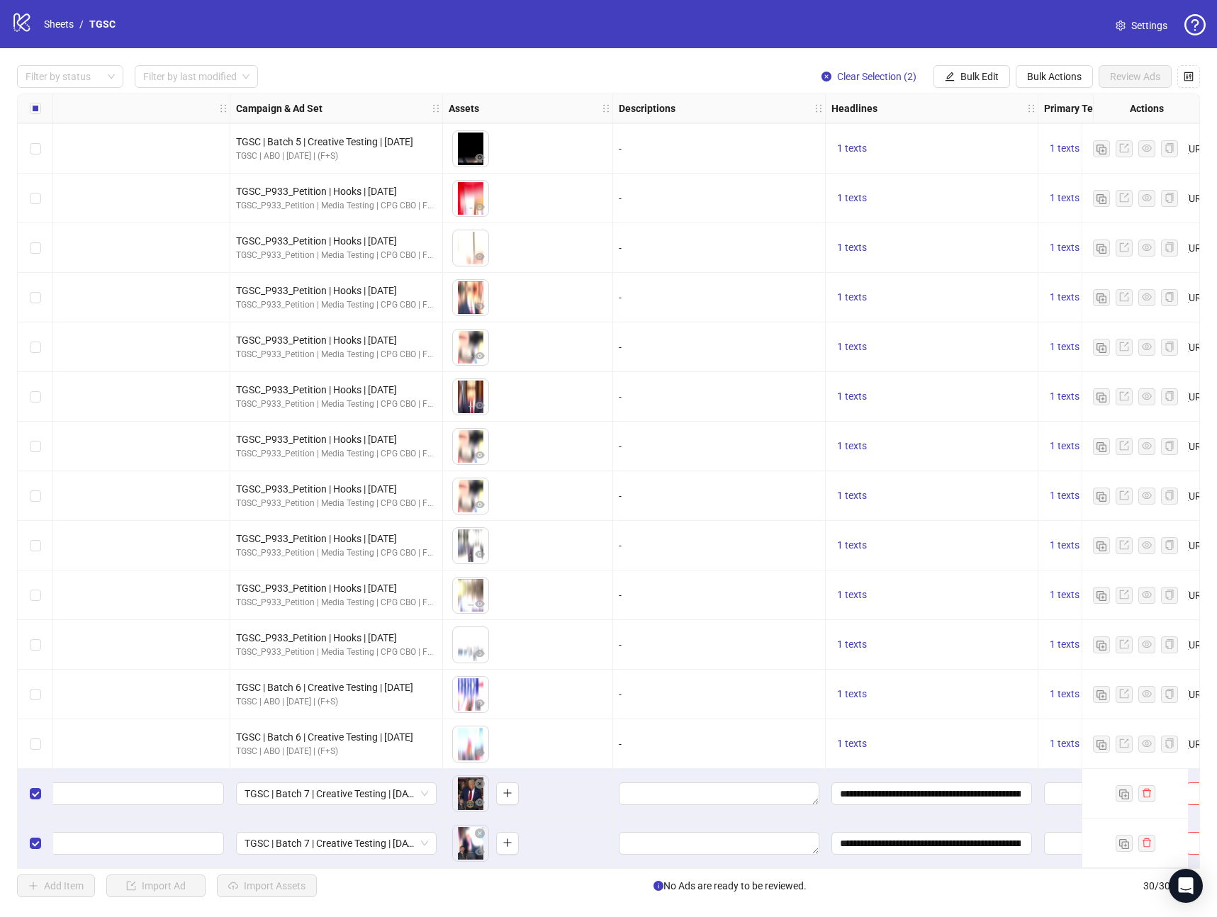
click at [607, 870] on div "Filter by status Filter by last modified Clear Selection (2) Bulk Edit Bulk Act…" at bounding box center [608, 481] width 1217 height 866
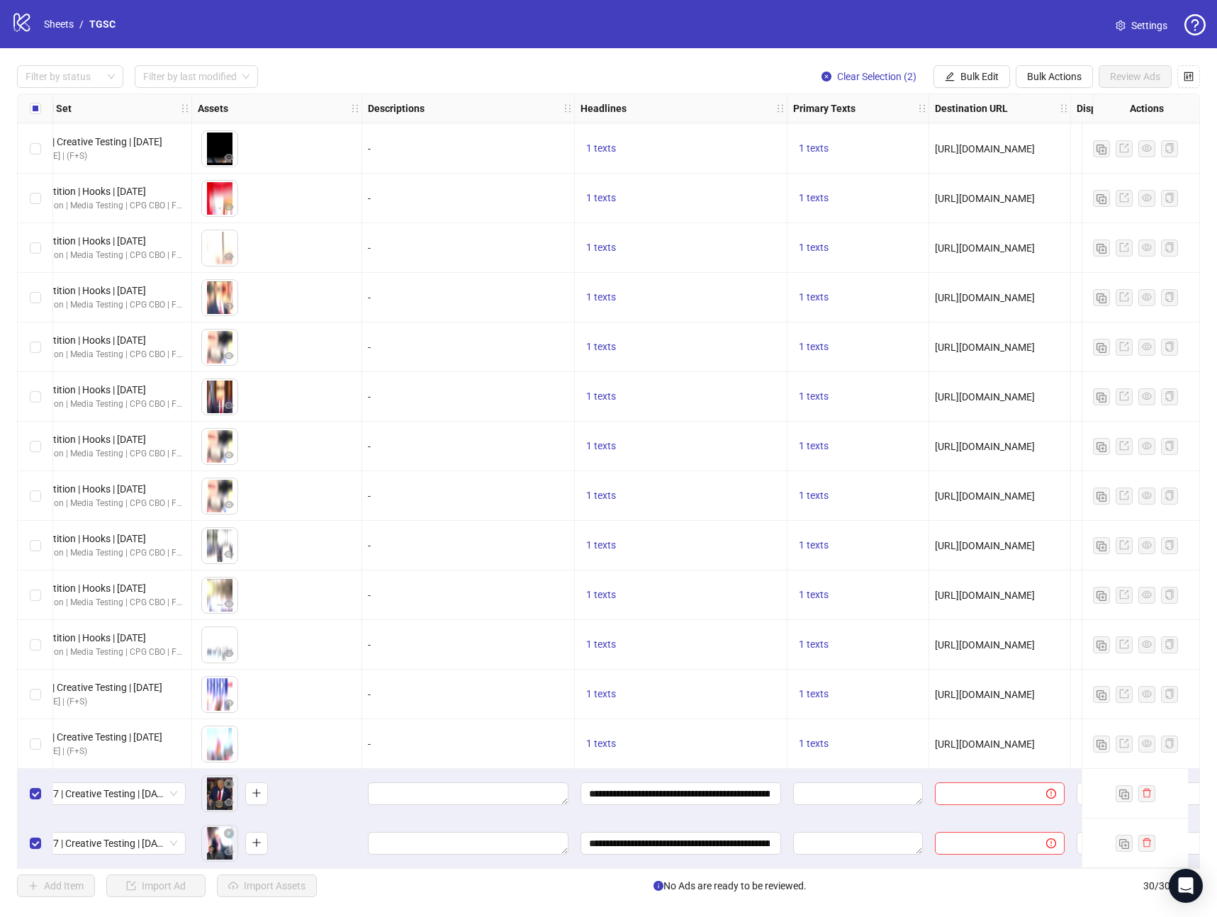
scroll to position [749, 480]
click at [802, 738] on span "1 texts" at bounding box center [812, 743] width 30 height 11
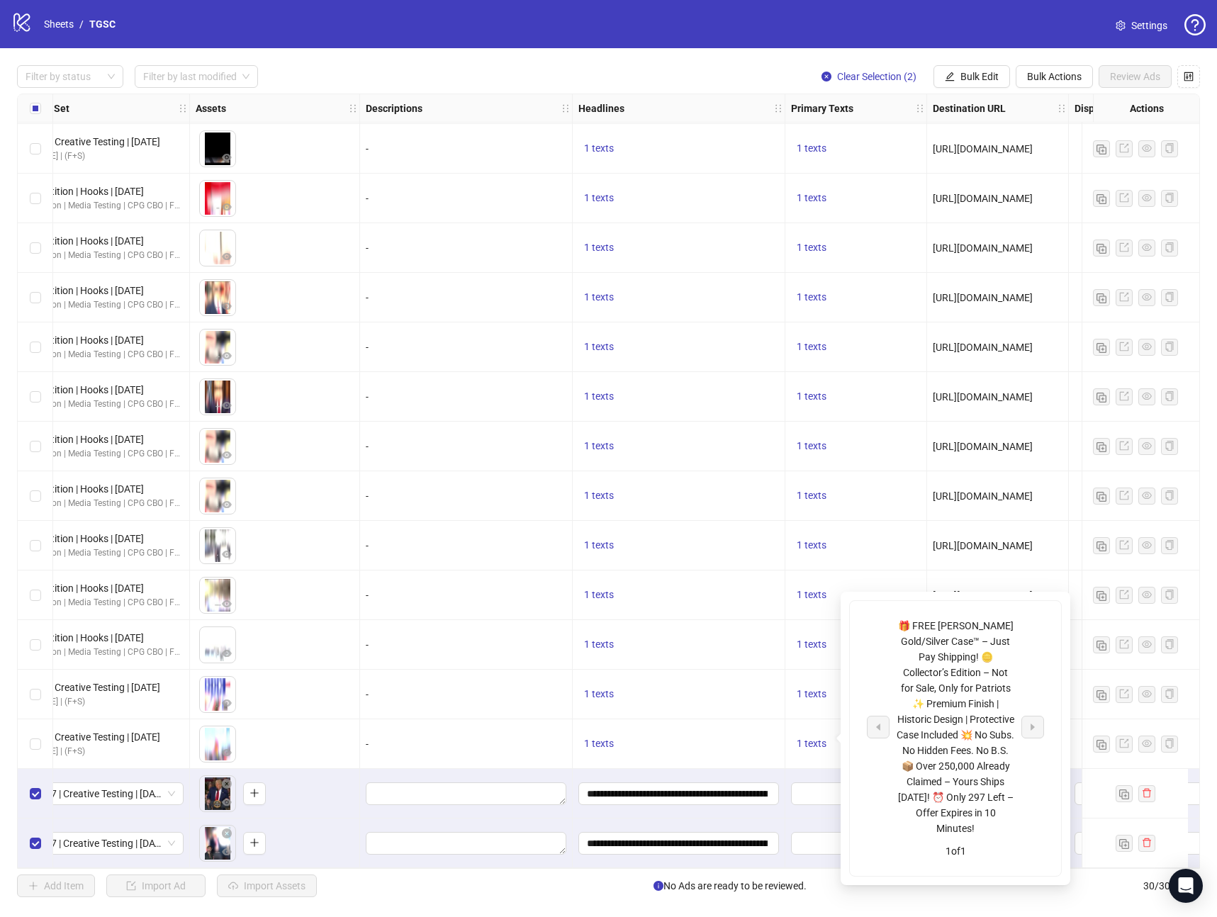
click at [946, 678] on div "🎁 FREE [PERSON_NAME] Gold/Silver Case™ – Just Pay Shipping! 🪙 Collector’s Editi…" at bounding box center [956, 727] width 118 height 218
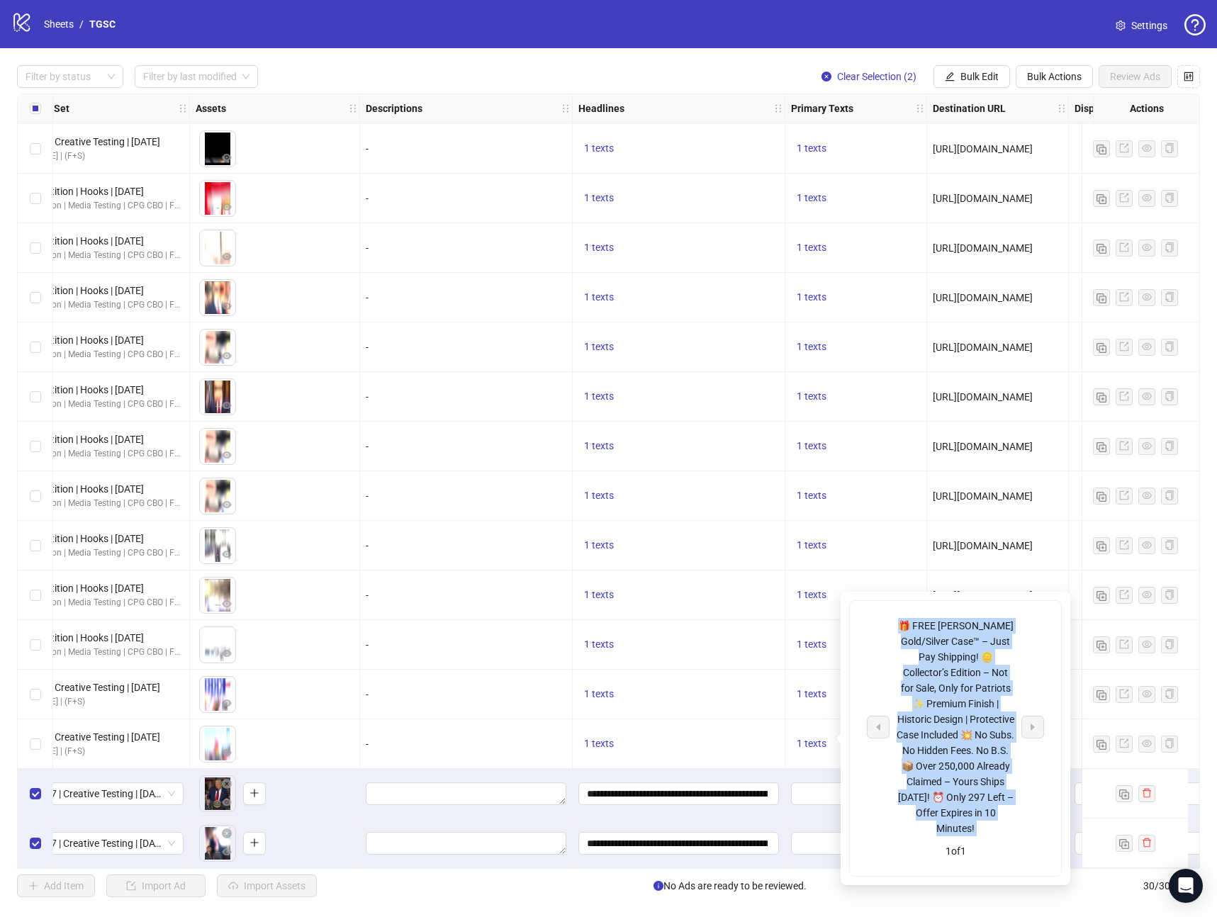
click at [946, 678] on div "🎁 FREE [PERSON_NAME] Gold/Silver Case™ – Just Pay Shipping! 🪙 Collector’s Editi…" at bounding box center [956, 727] width 118 height 218
copy div "🎁 FREE [PERSON_NAME] Gold/Silver Case™ – Just Pay Shipping! 🪙 Collector’s Editi…"
click at [964, 66] on button "Bulk Edit" at bounding box center [972, 76] width 77 height 23
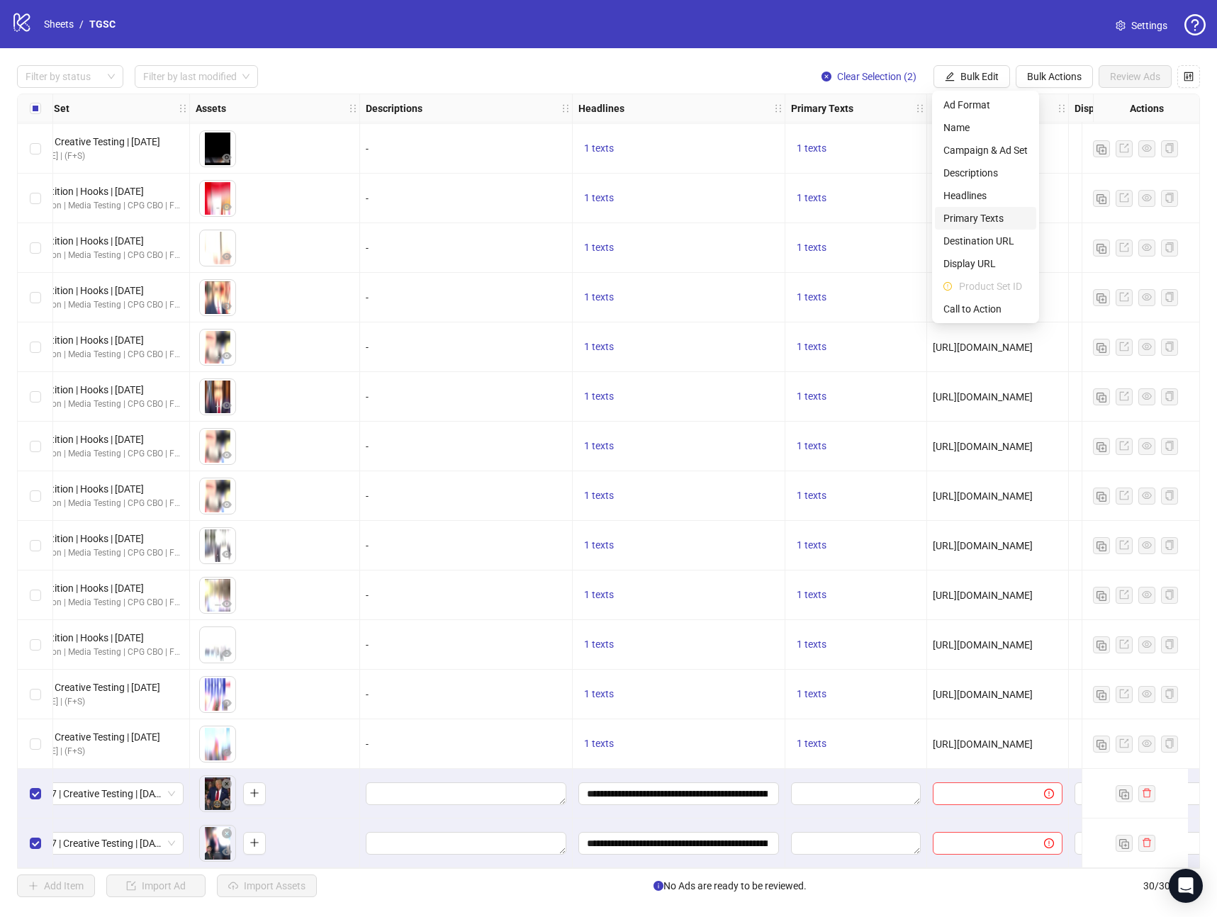
click at [983, 220] on span "Primary Texts" at bounding box center [985, 219] width 84 height 16
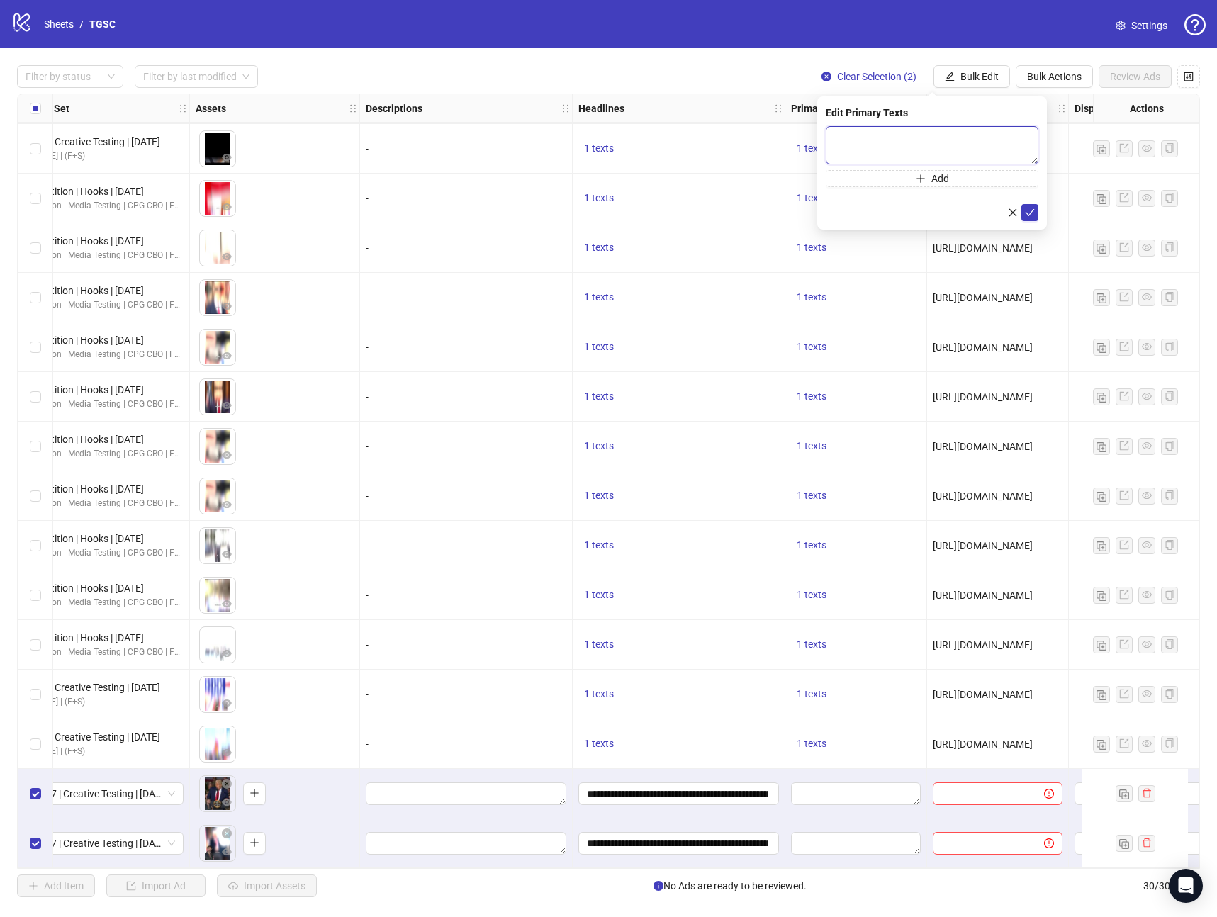
click at [937, 152] on textarea at bounding box center [932, 145] width 213 height 38
paste textarea "**********"
type textarea "**********"
click at [1036, 215] on button "submit" at bounding box center [1029, 212] width 17 height 17
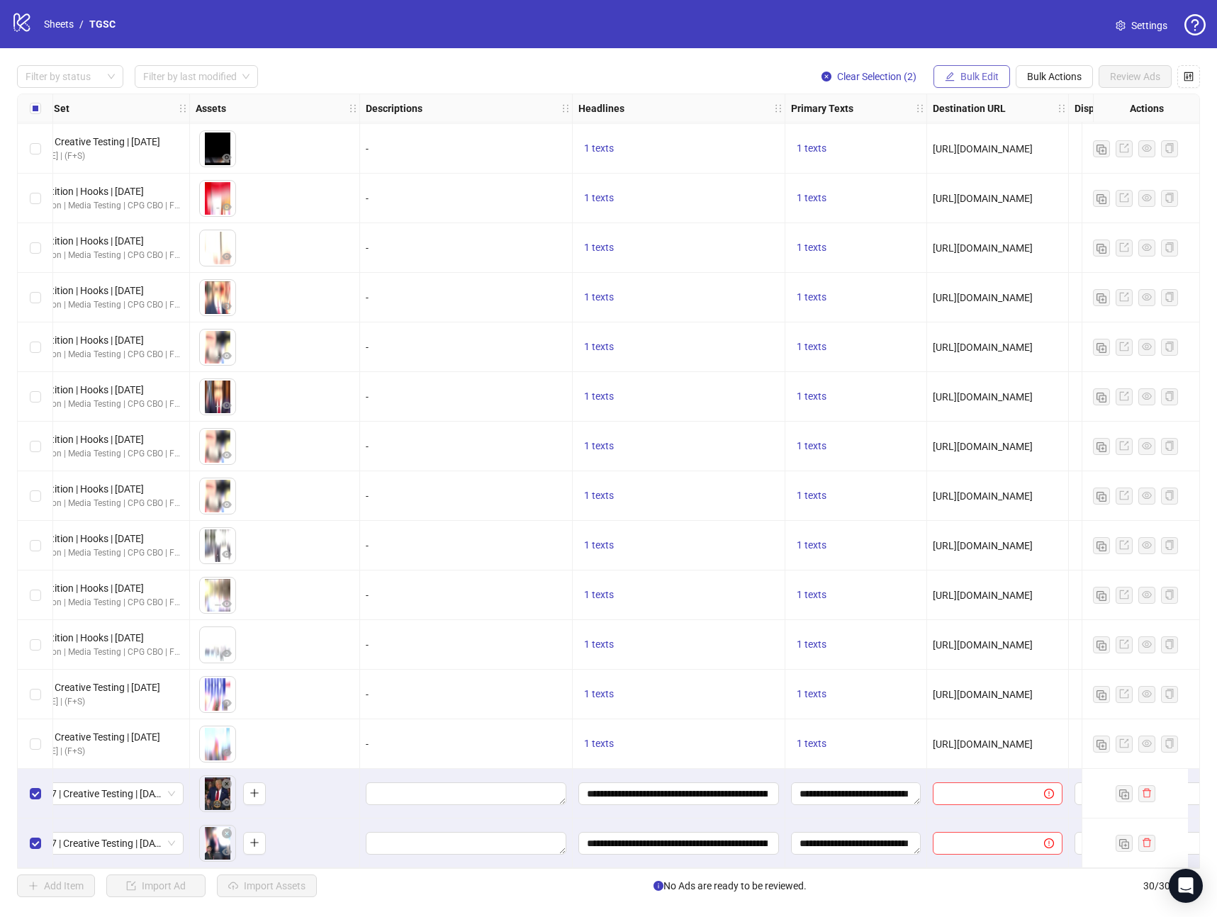
click at [981, 76] on span "Bulk Edit" at bounding box center [979, 76] width 38 height 11
click at [972, 246] on span "Destination URL" at bounding box center [985, 241] width 84 height 16
click at [924, 143] on input "text" at bounding box center [926, 138] width 184 height 16
paste input "**********"
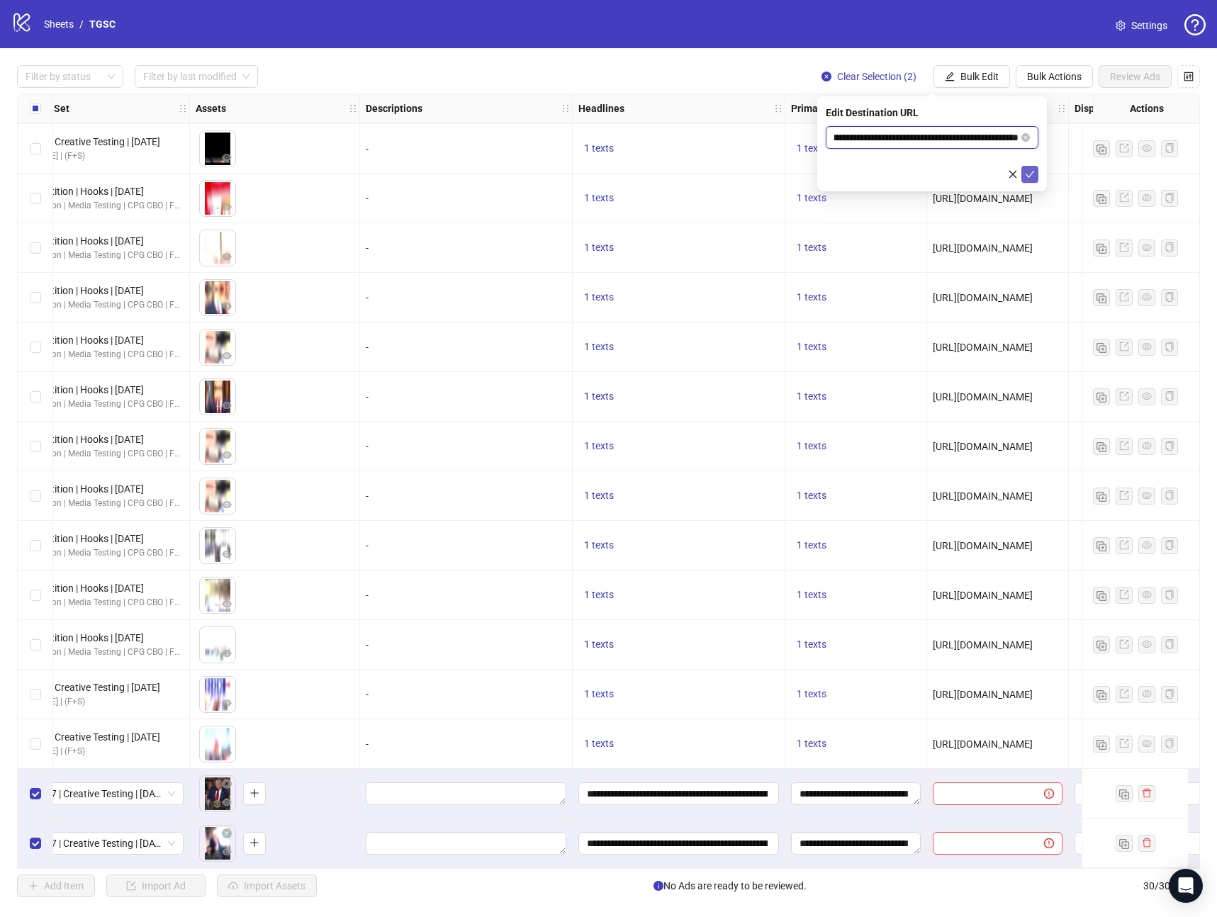
type input "**********"
click at [1026, 174] on icon "check" at bounding box center [1030, 174] width 9 height 7
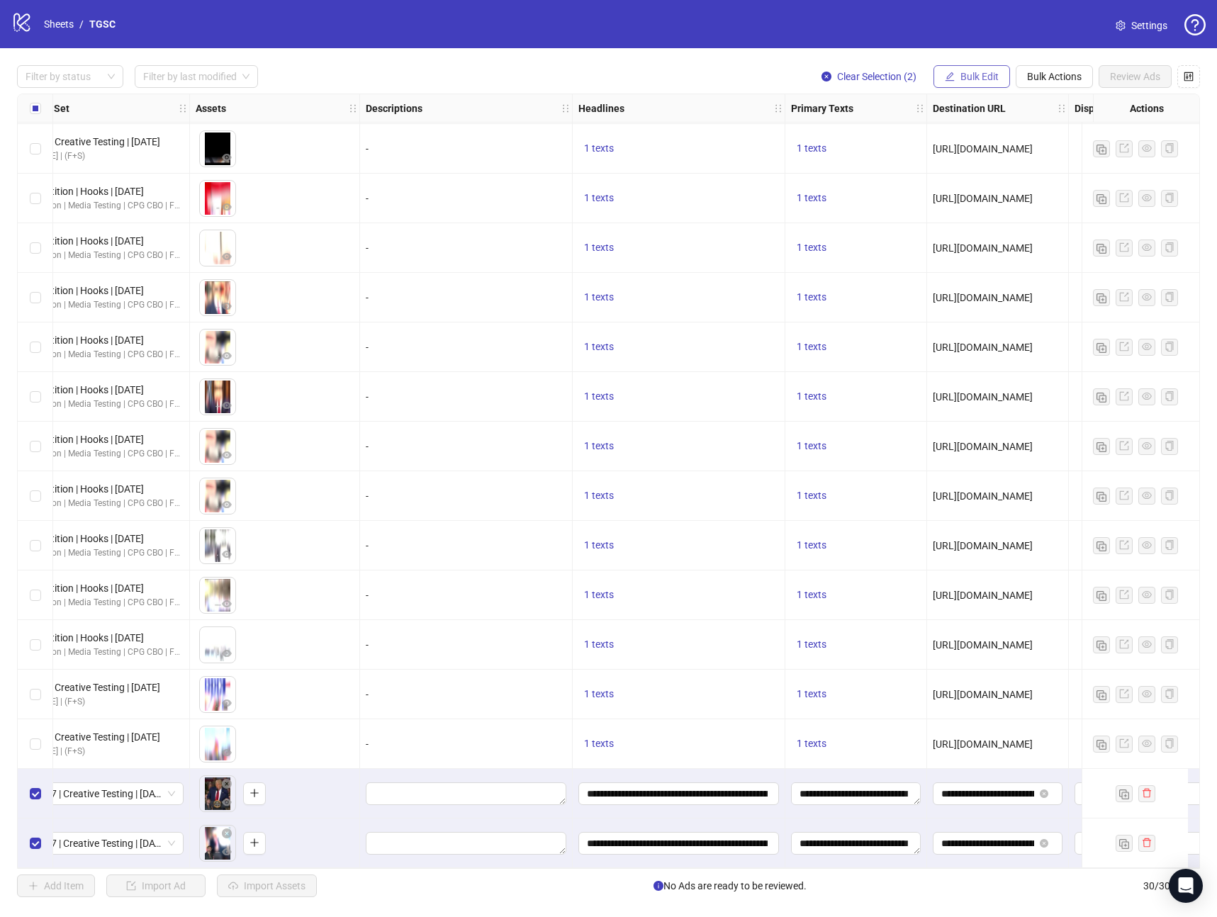
click at [982, 76] on span "Bulk Edit" at bounding box center [979, 76] width 38 height 11
click at [987, 298] on li "Call to Action" at bounding box center [985, 309] width 101 height 23
click at [898, 133] on input "search" at bounding box center [925, 137] width 183 height 21
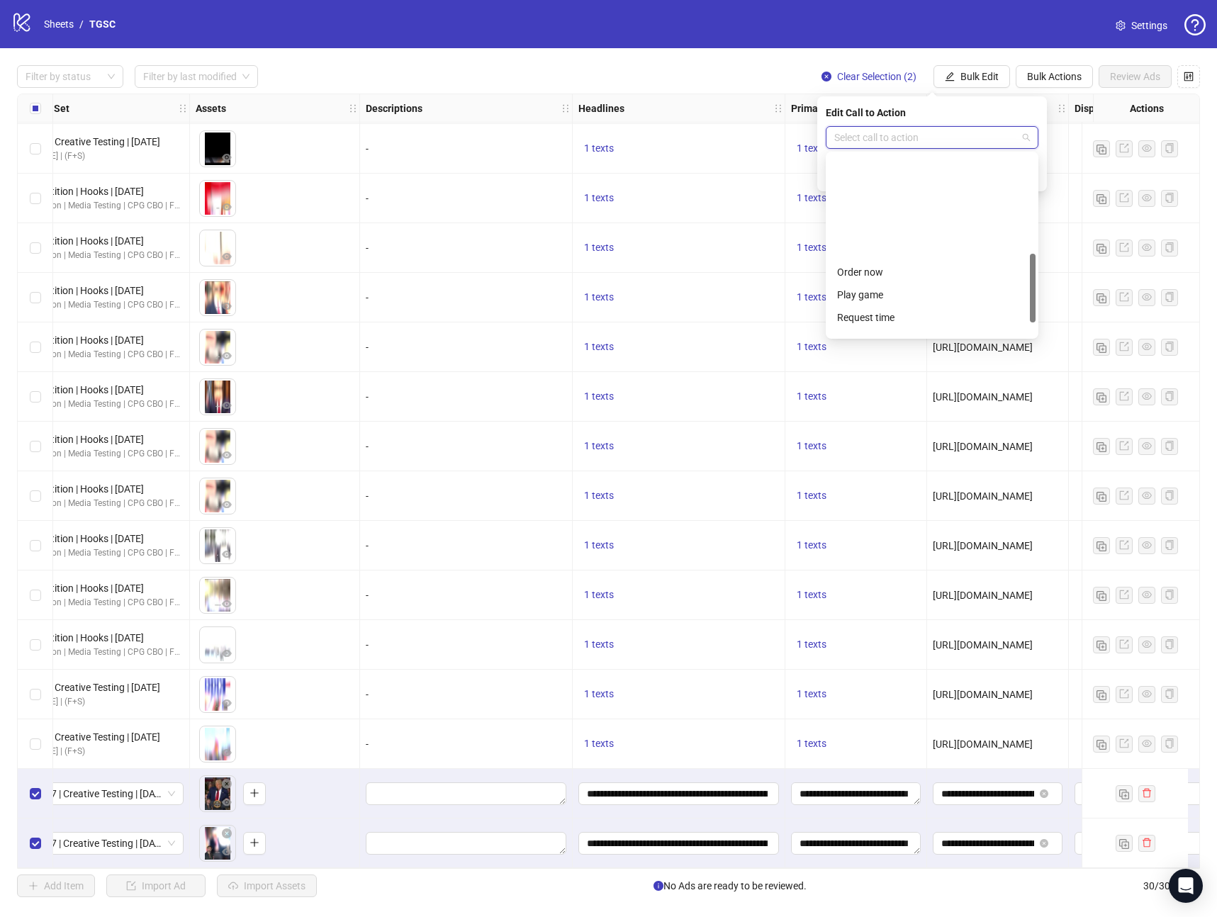
scroll to position [259, 0]
drag, startPoint x: 1033, startPoint y: 264, endPoint x: 1013, endPoint y: 221, distance: 47.6
click at [1032, 234] on div at bounding box center [1033, 262] width 6 height 69
click at [956, 190] on div "Learn more" at bounding box center [932, 189] width 190 height 16
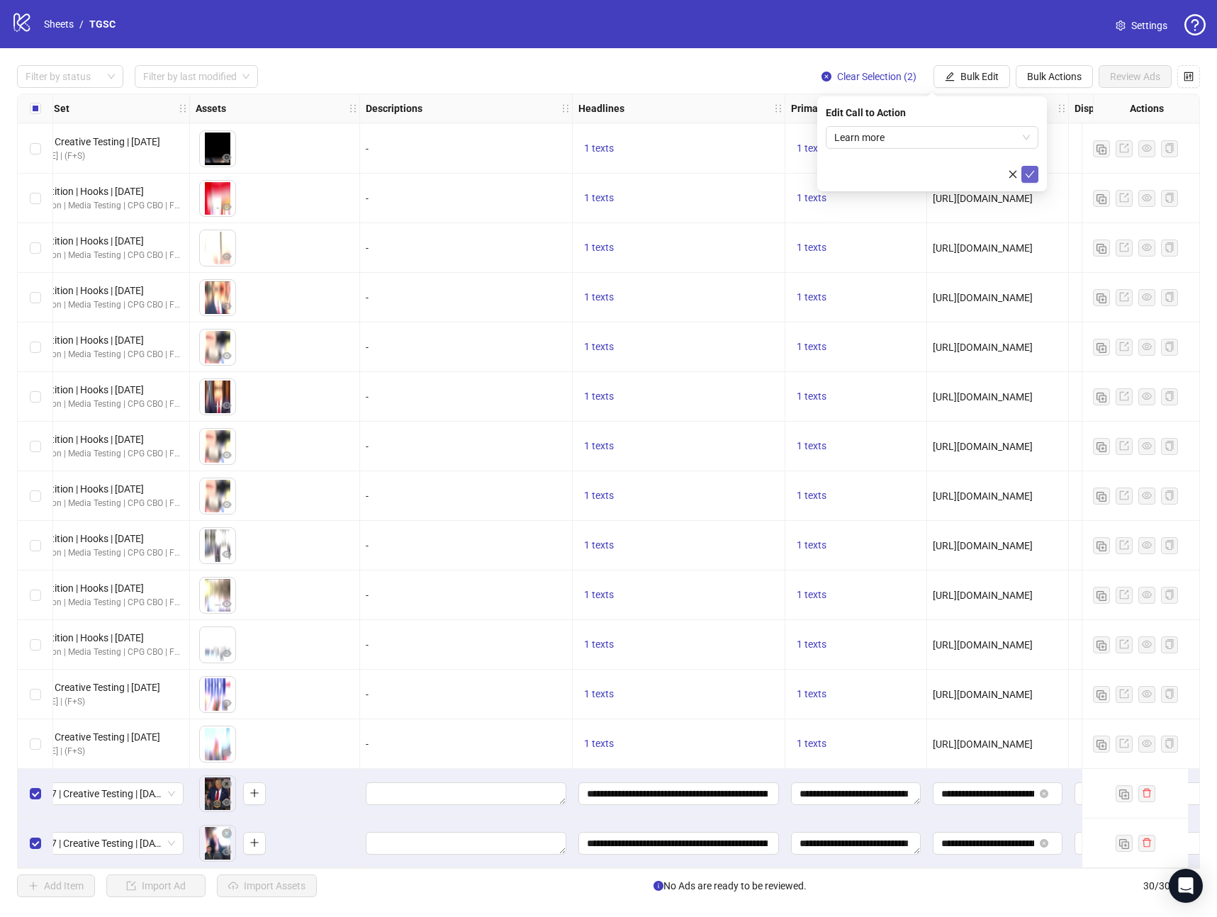
click at [1028, 181] on button "submit" at bounding box center [1029, 174] width 17 height 17
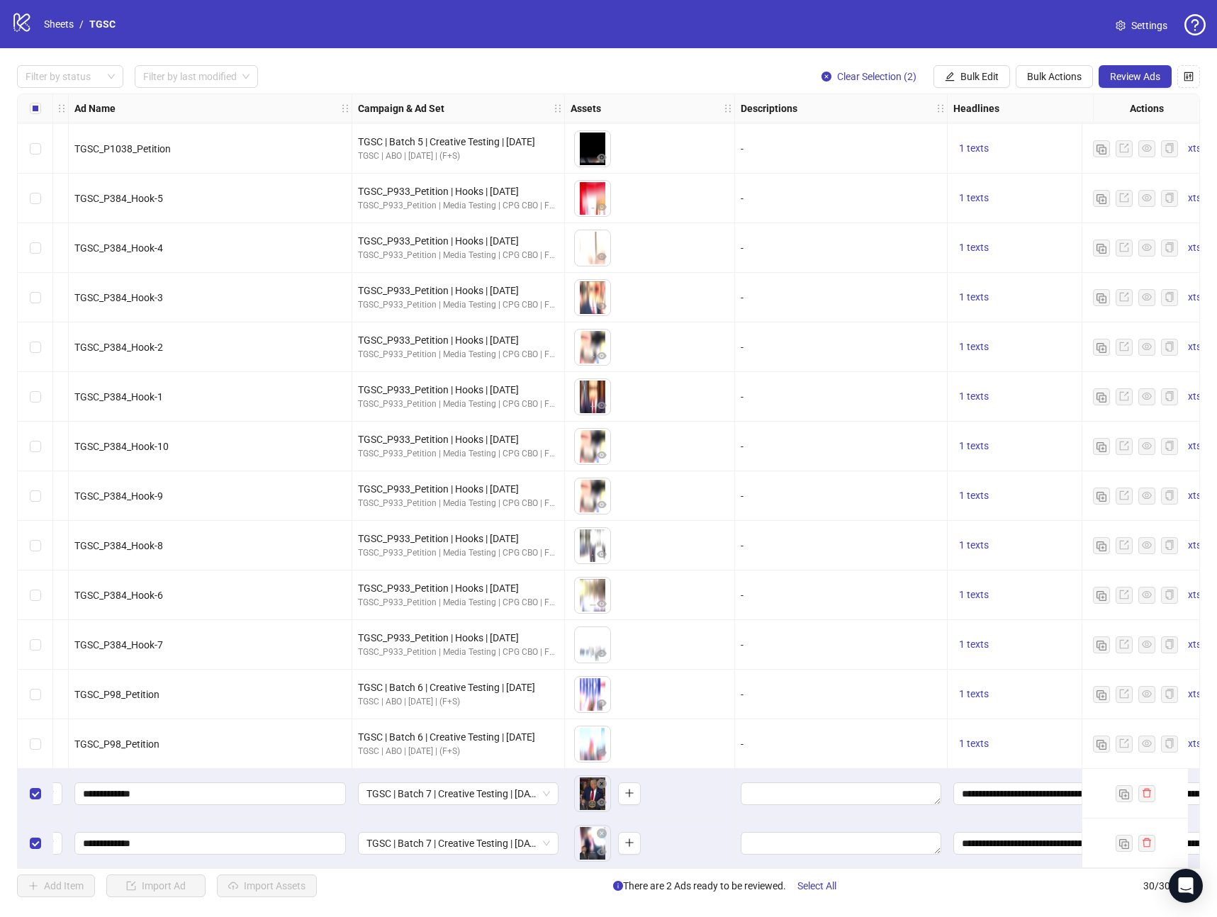
scroll to position [749, 0]
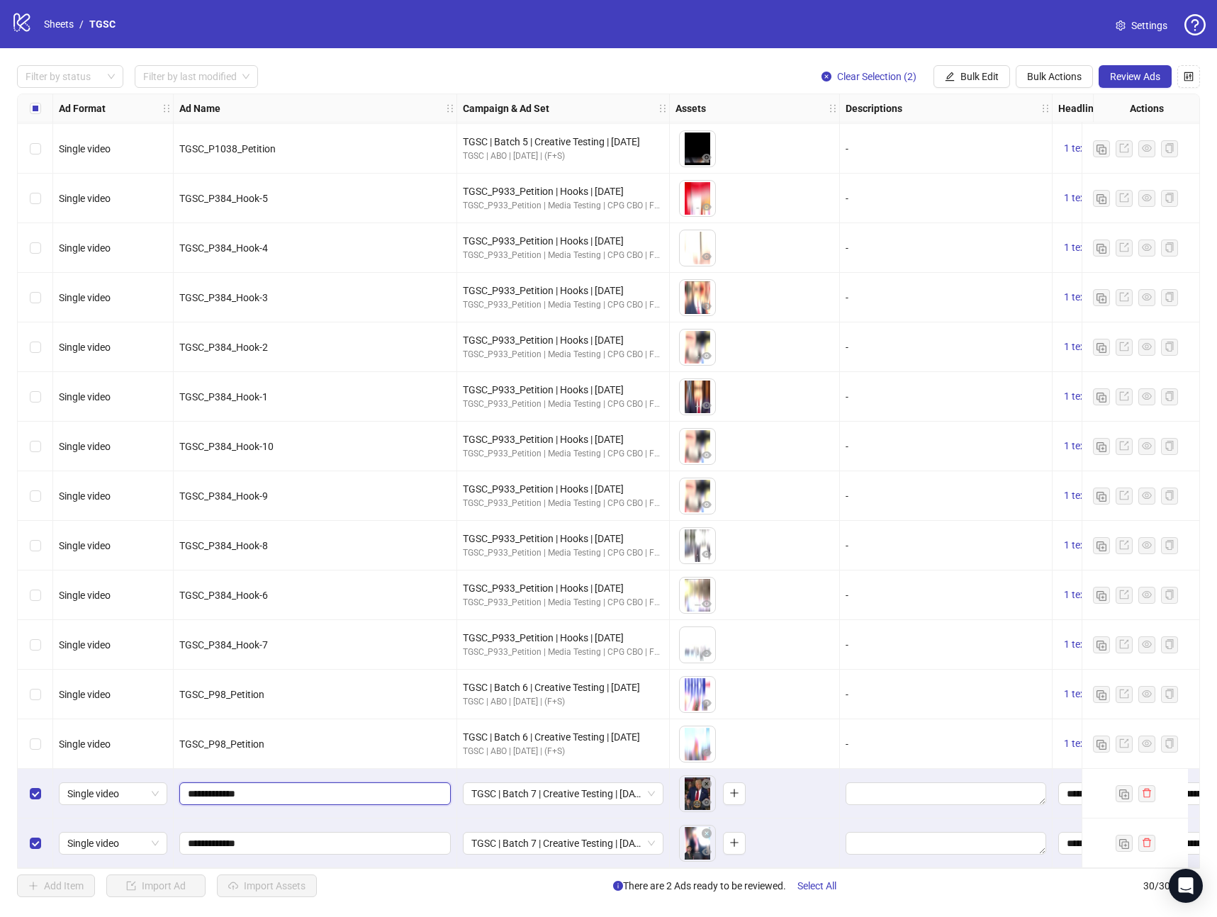
click at [344, 794] on input "**********" at bounding box center [314, 794] width 252 height 16
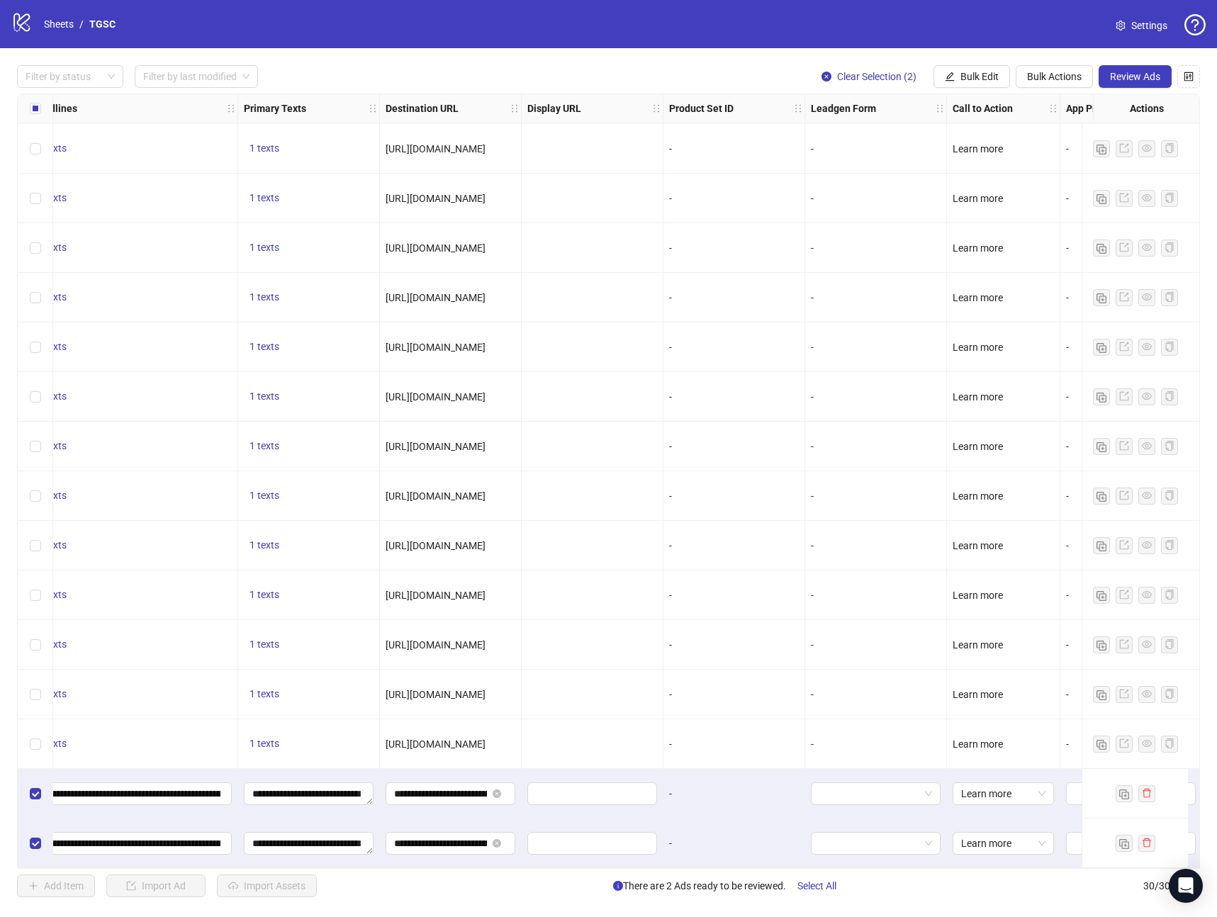
scroll to position [749, 1092]
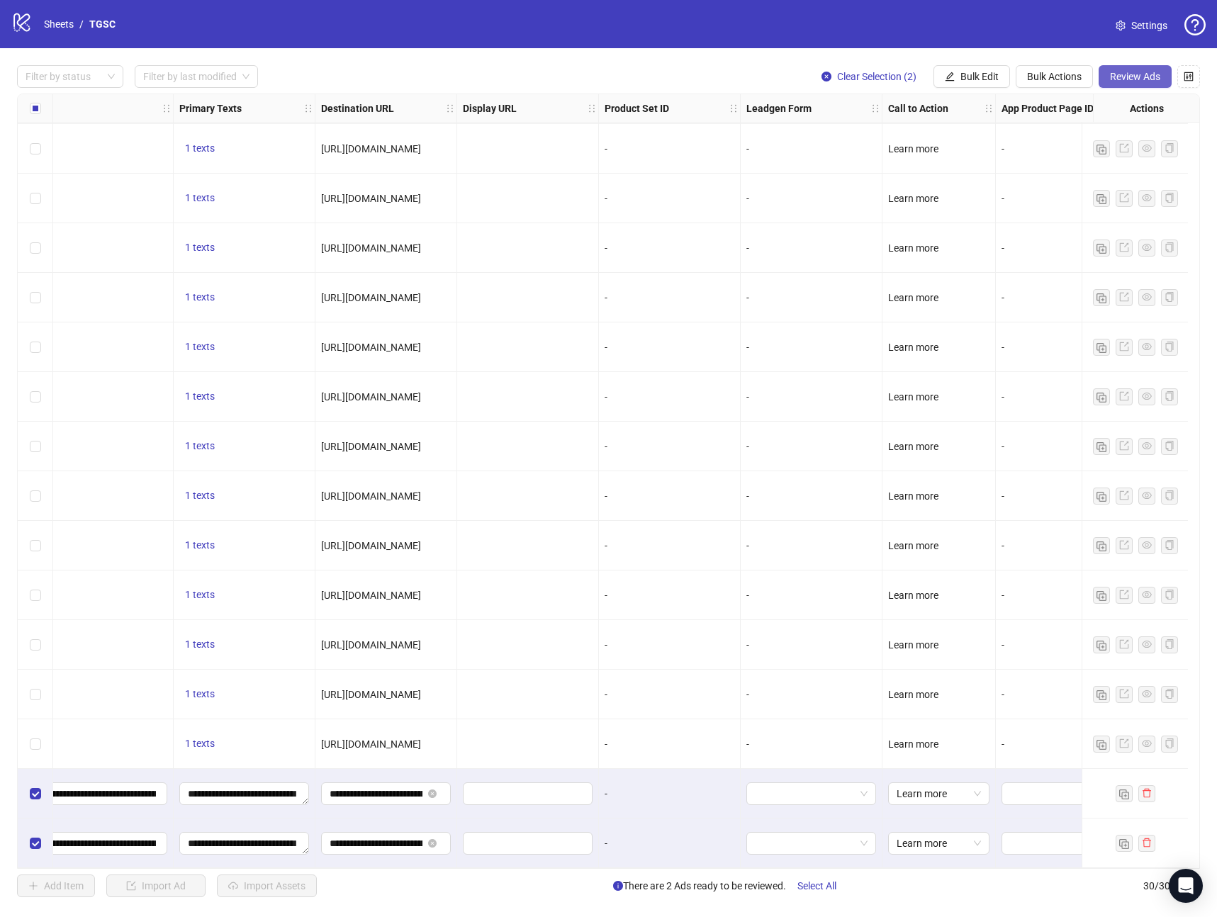
click at [1121, 67] on button "Review Ads" at bounding box center [1135, 76] width 73 height 23
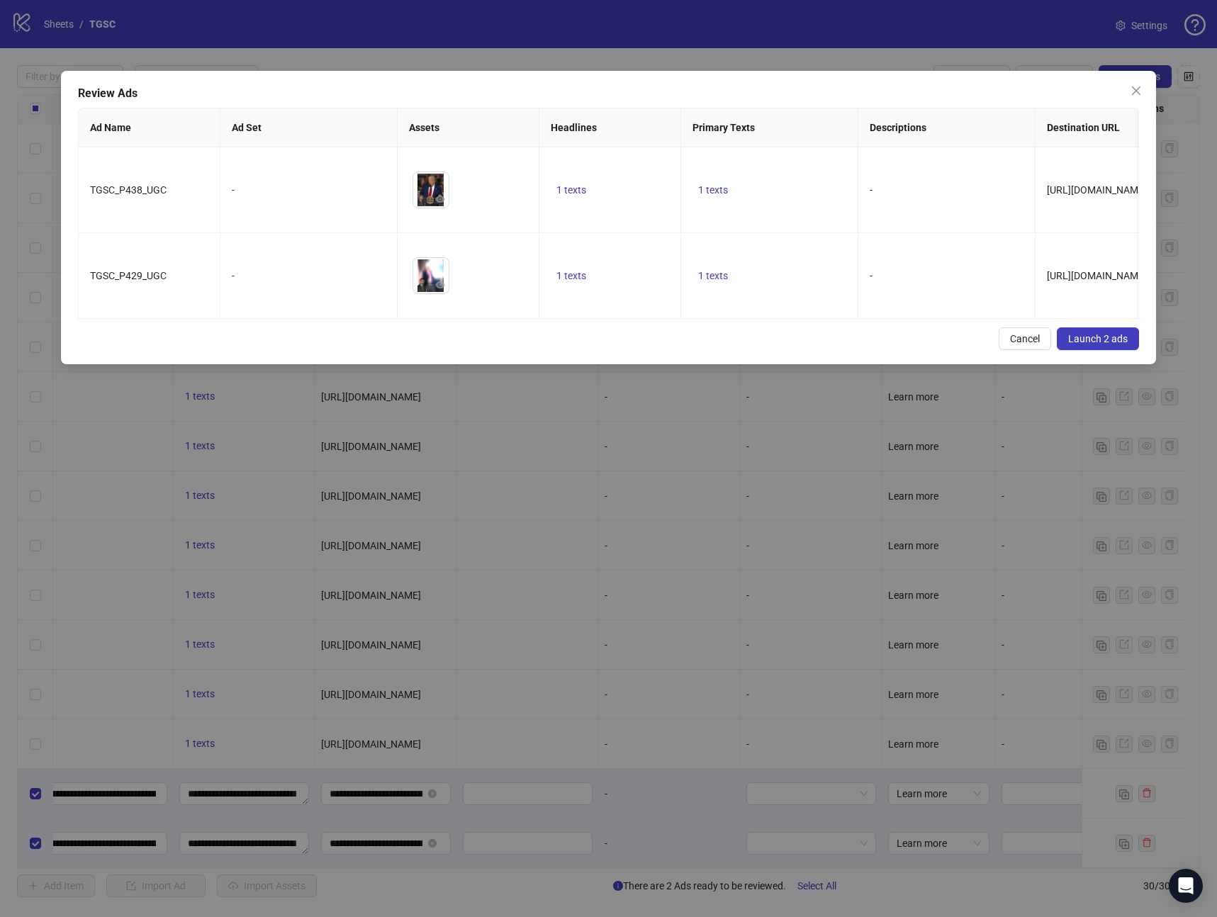
click at [1109, 339] on span "Launch 2 ads" at bounding box center [1098, 338] width 60 height 11
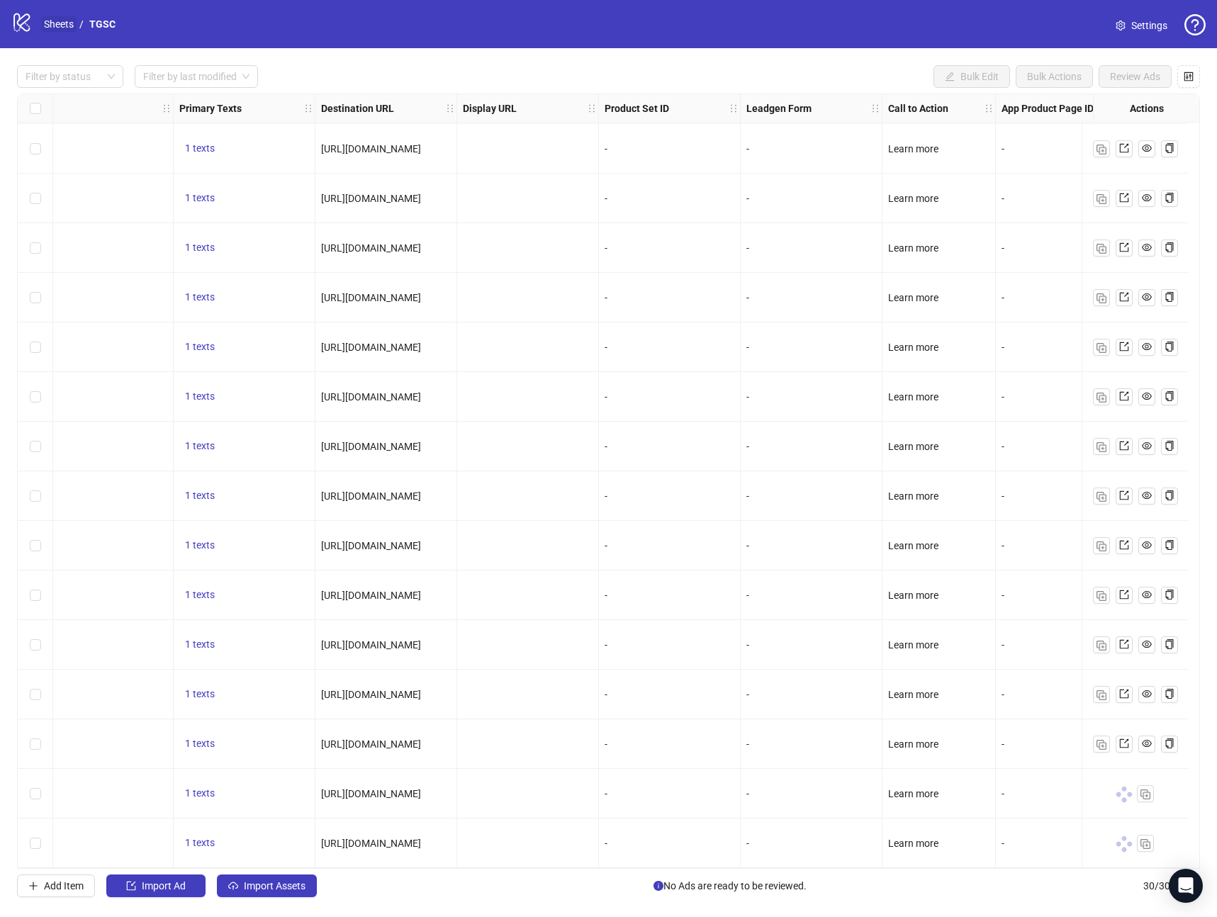
click at [72, 25] on link "Sheets" at bounding box center [58, 24] width 35 height 16
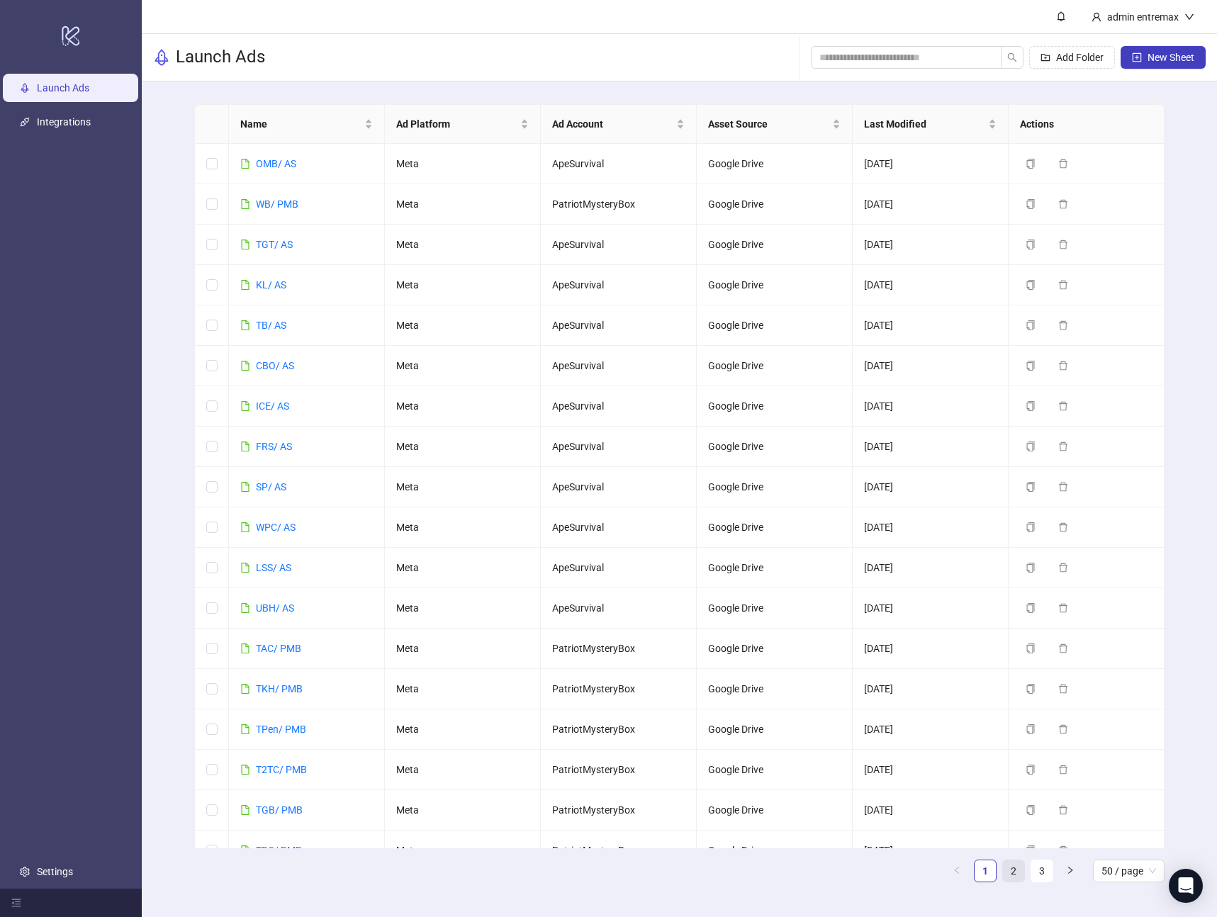
click at [1017, 873] on link "2" at bounding box center [1013, 871] width 21 height 21
click at [257, 281] on link "TSB" at bounding box center [265, 284] width 18 height 11
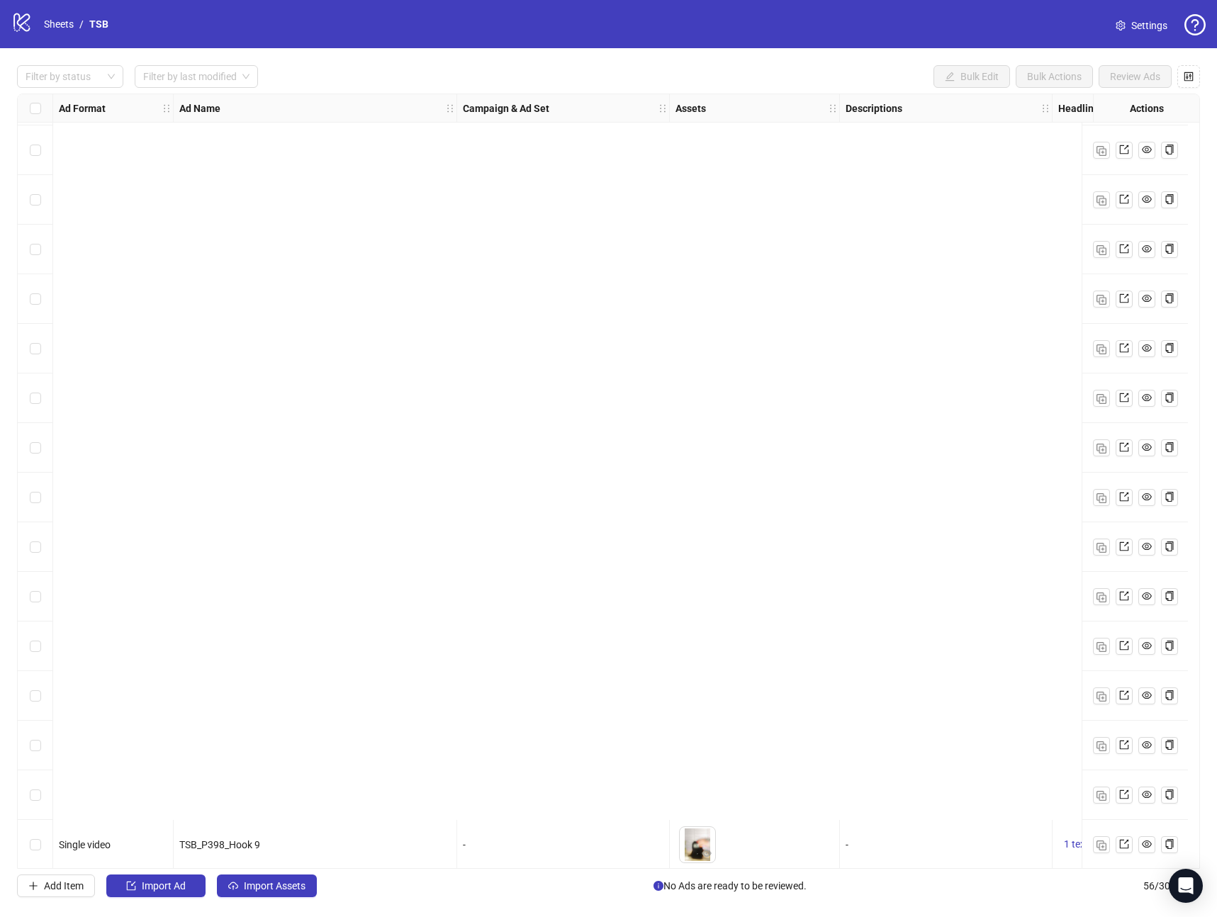
scroll to position [2039, 0]
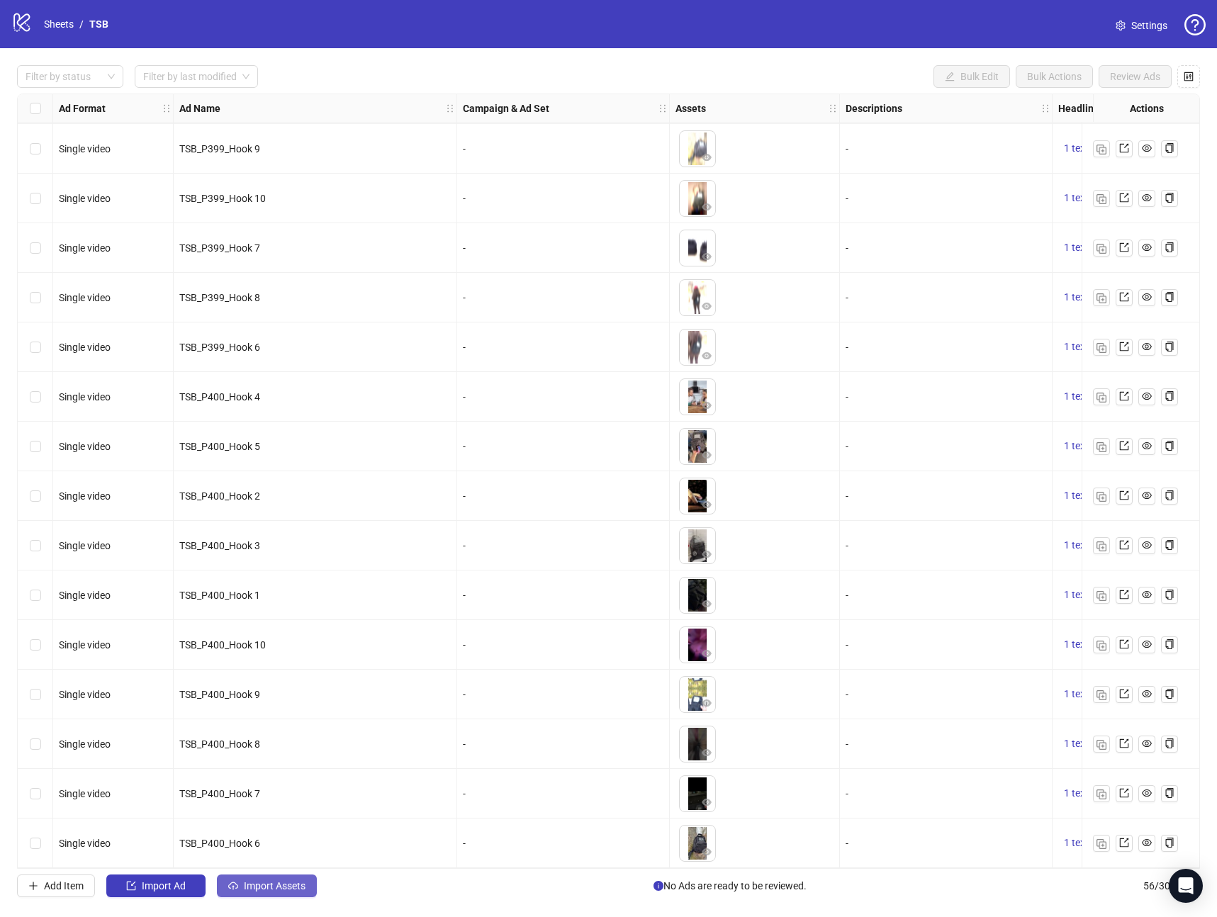
click at [250, 890] on span "Import Assets" at bounding box center [275, 885] width 62 height 11
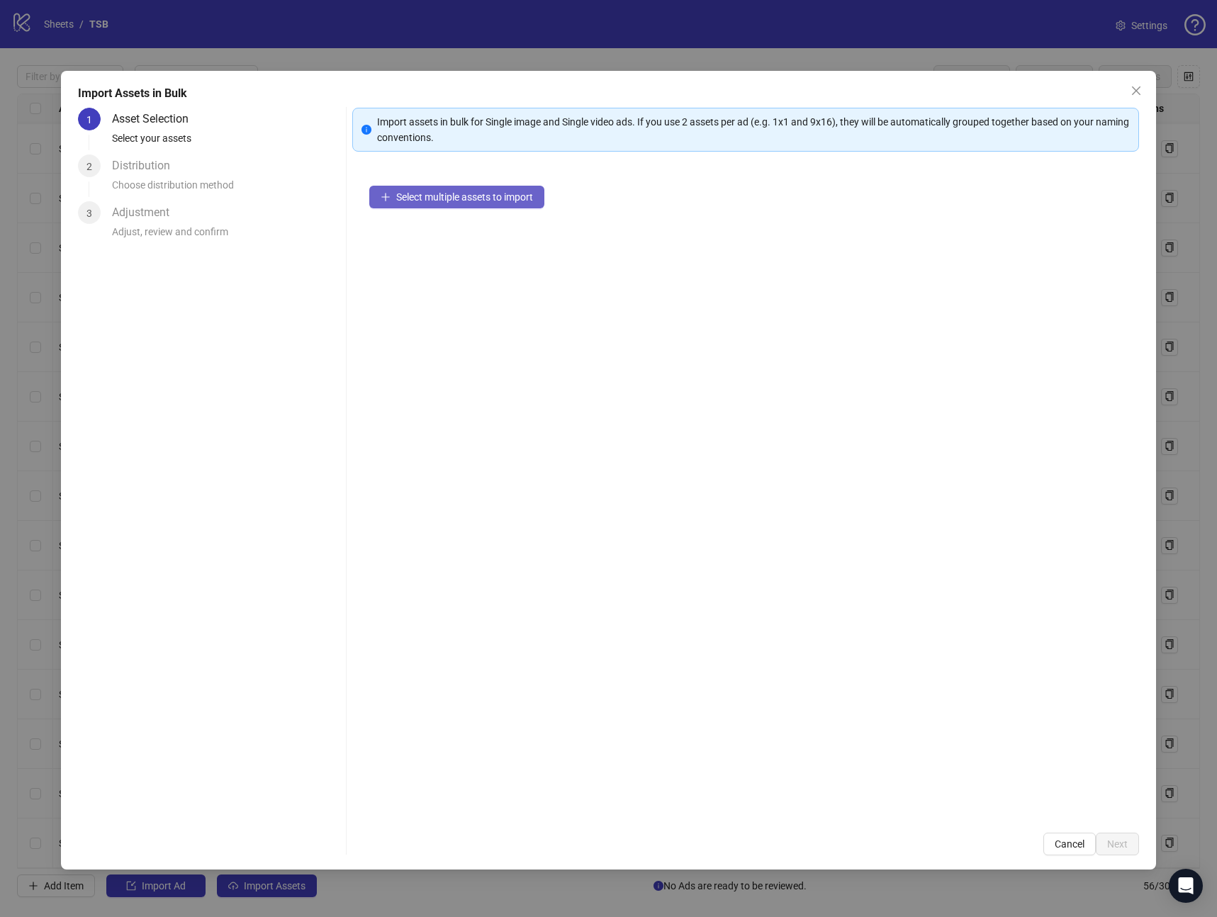
click at [460, 198] on span "Select multiple assets to import" at bounding box center [464, 196] width 137 height 11
click at [1136, 855] on div "Import Assets in Bulk 1 Asset Selection Select your assets 2 Distribution Choos…" at bounding box center [608, 470] width 1095 height 799
click at [1134, 853] on button "Next" at bounding box center [1117, 844] width 43 height 23
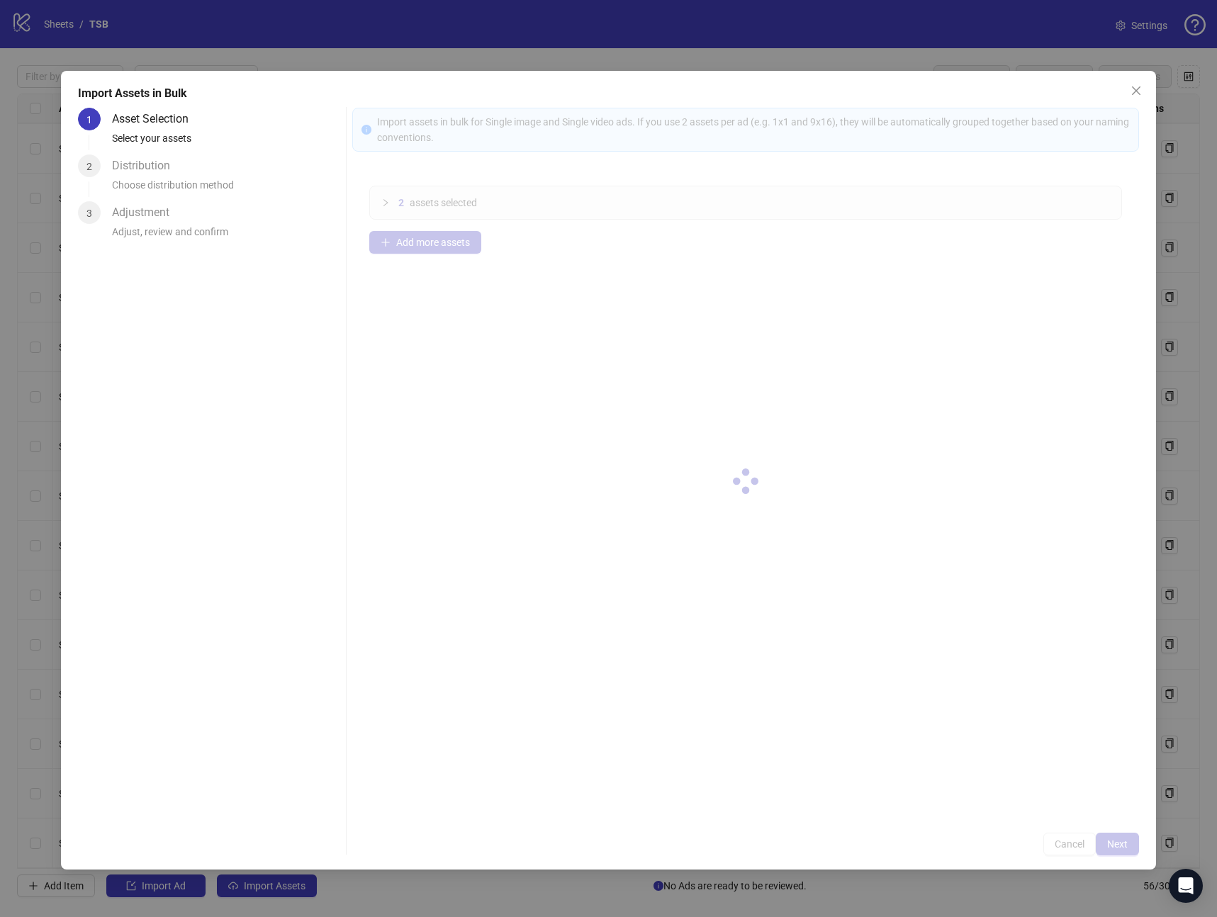
click at [1134, 853] on div at bounding box center [745, 482] width 787 height 748
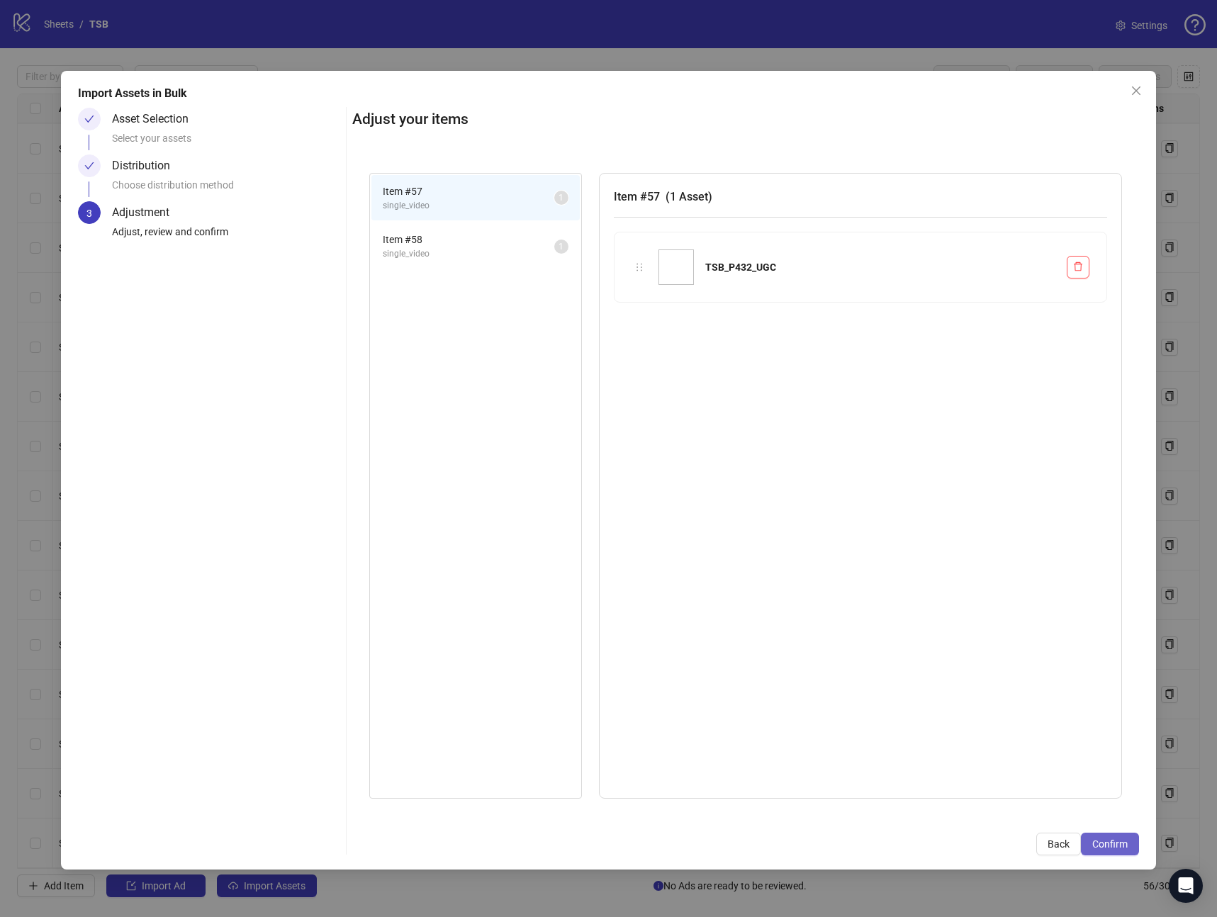
click at [1132, 854] on button "Confirm" at bounding box center [1110, 844] width 58 height 23
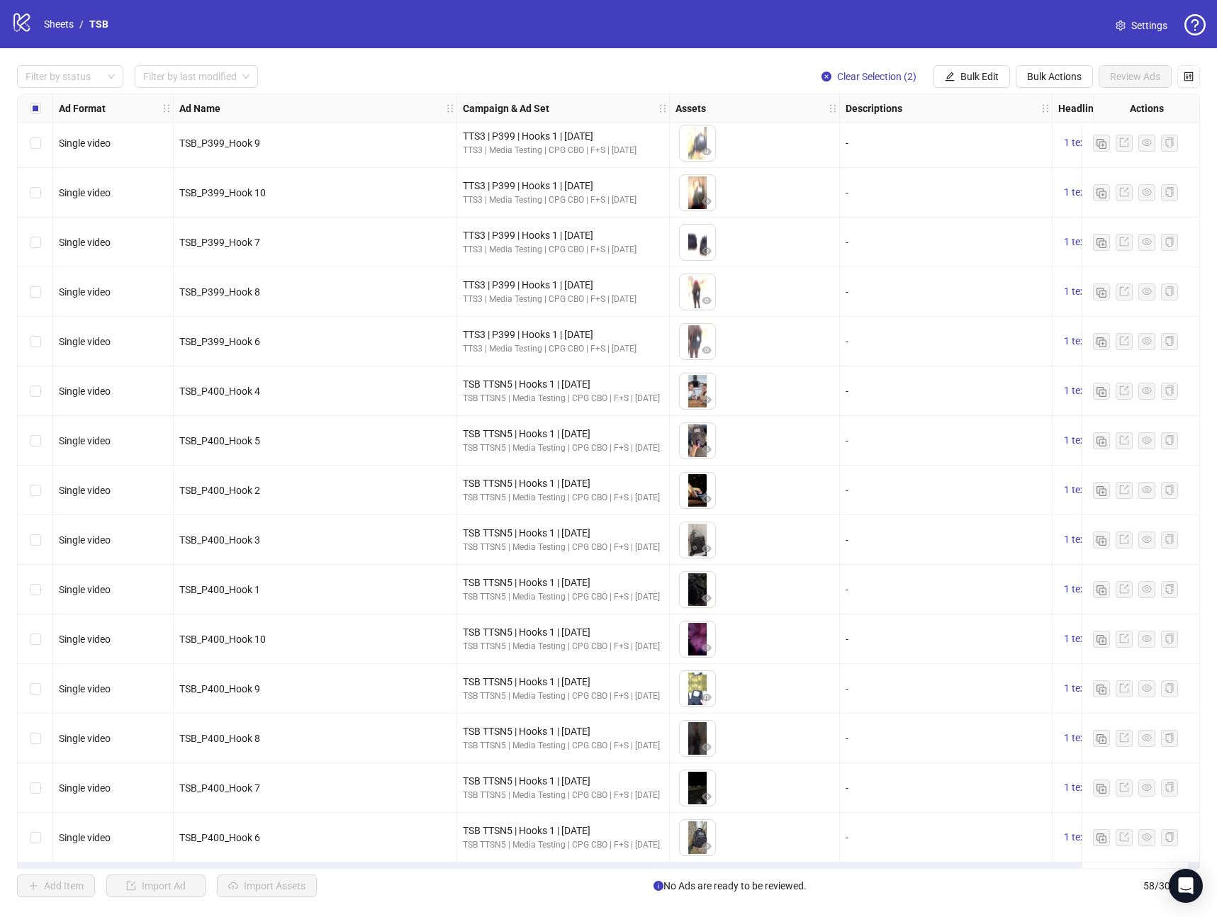
scroll to position [2138, 0]
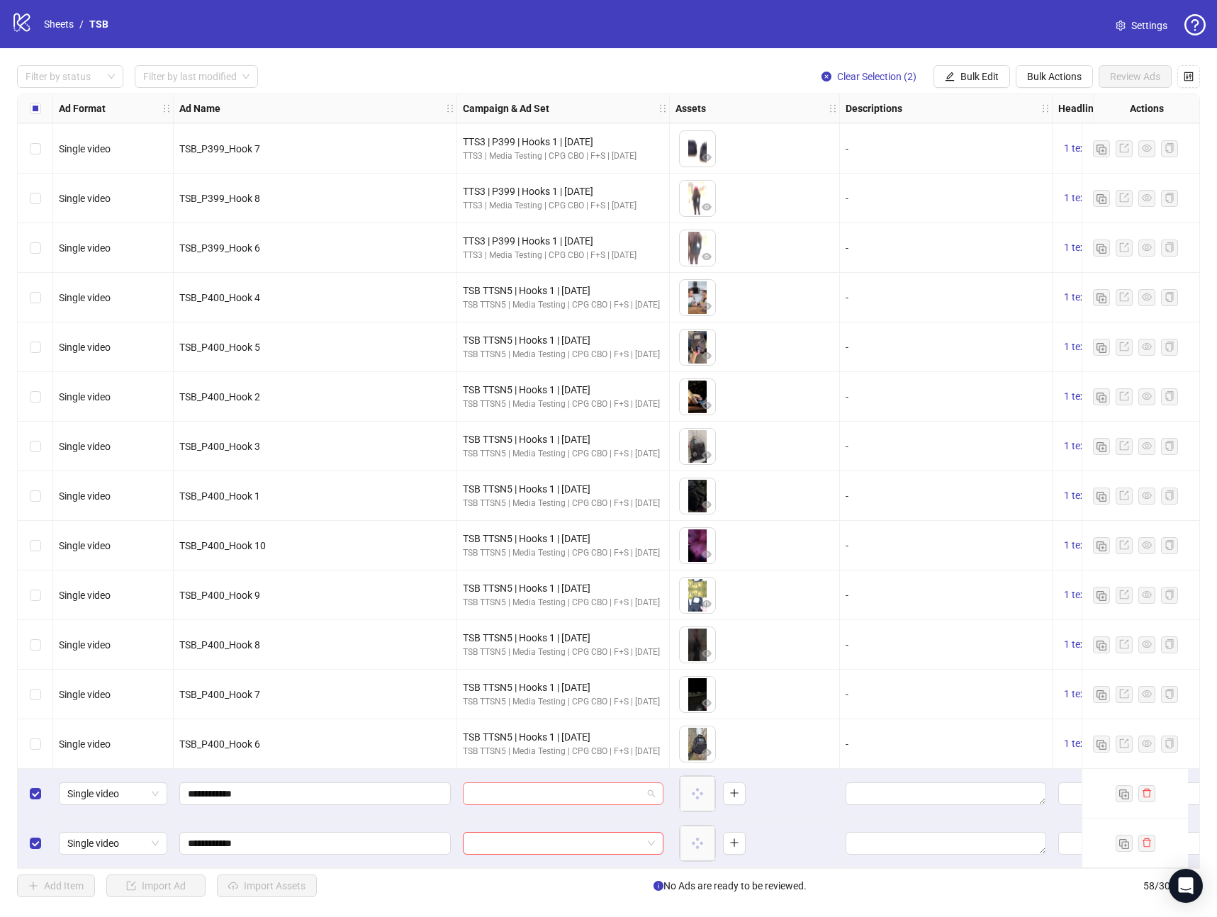
click at [520, 783] on input "search" at bounding box center [556, 793] width 171 height 21
click at [646, 719] on div "Kitchn $150 Kitchn Kitchn $33.34 Kitchn" at bounding box center [563, 734] width 195 height 72
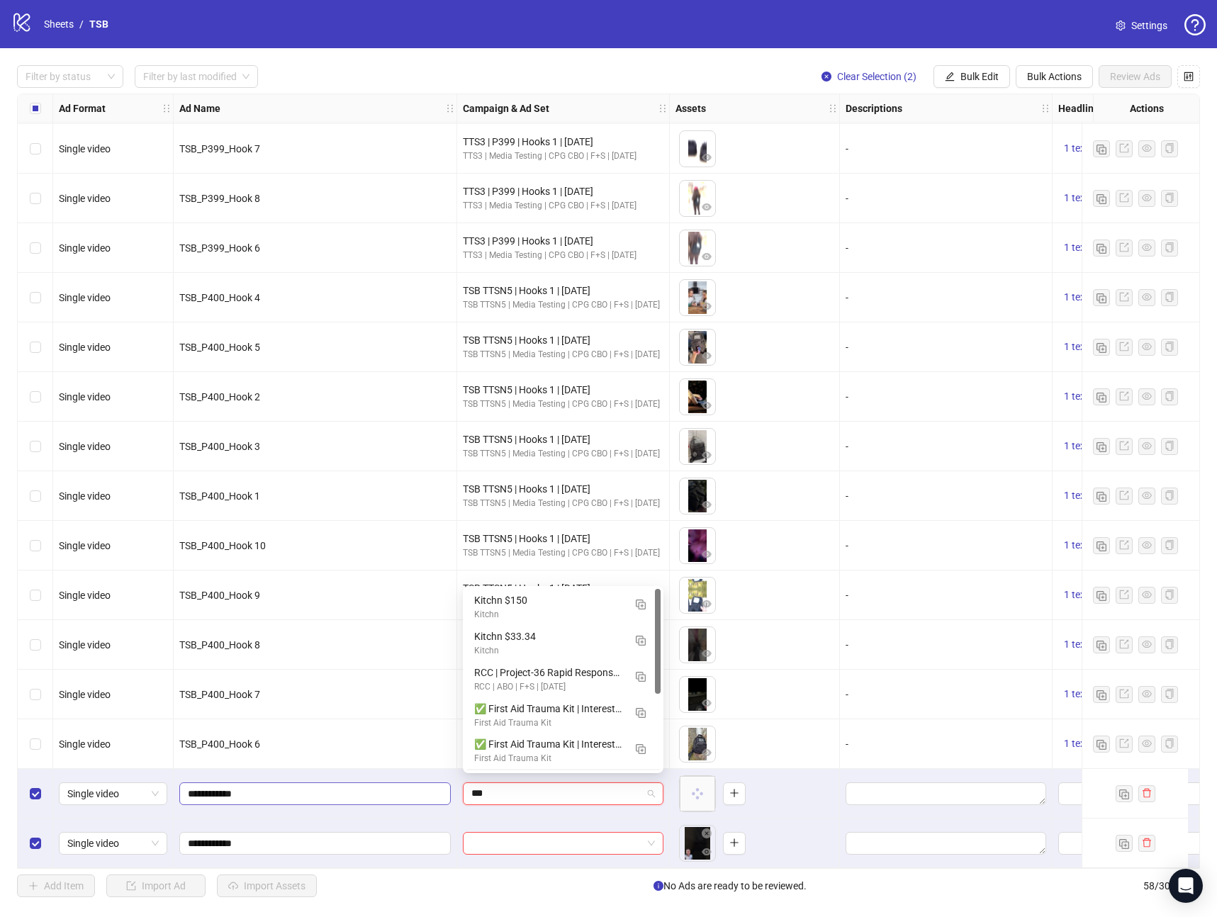
drag, startPoint x: 523, startPoint y: 790, endPoint x: 396, endPoint y: 796, distance: 127.0
type input "*"
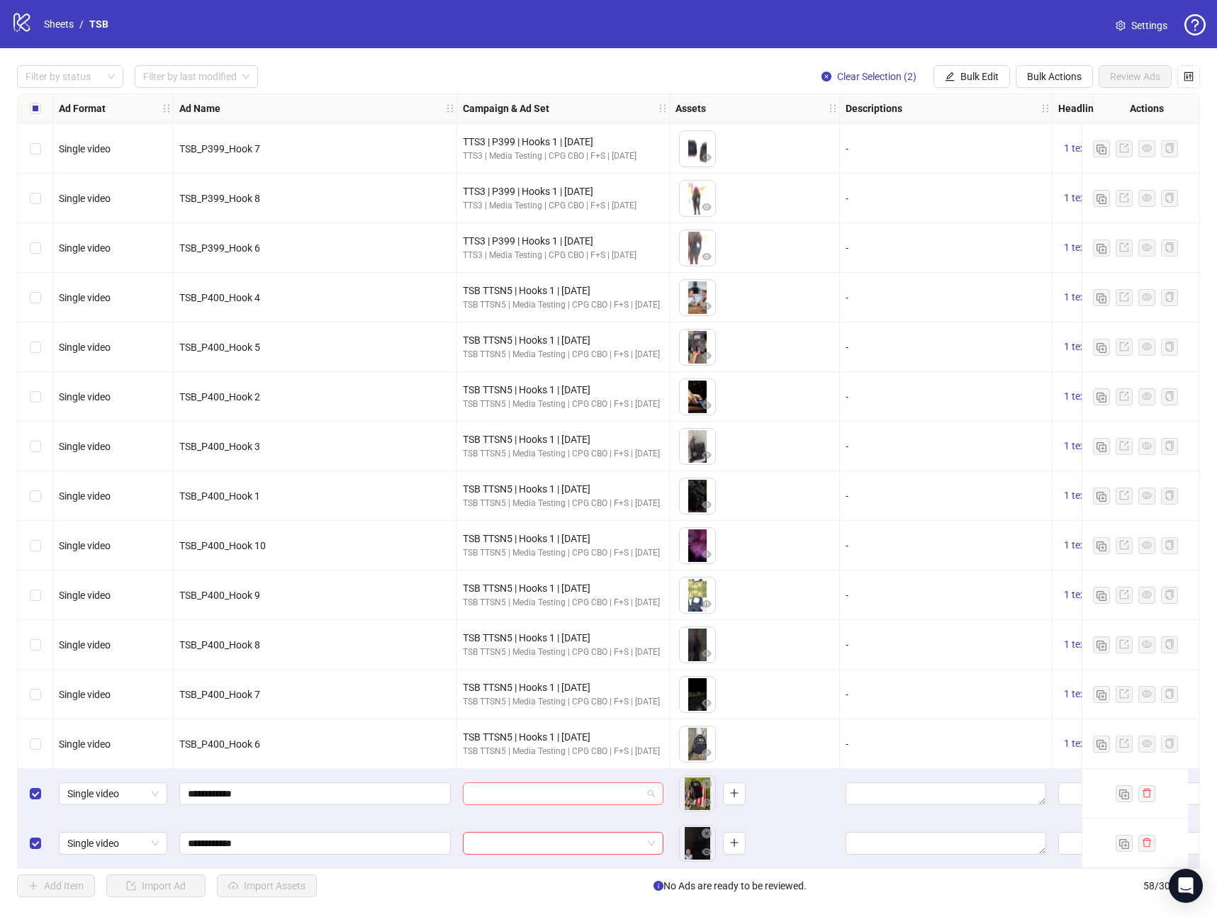
click at [581, 795] on input "search" at bounding box center [556, 793] width 171 height 21
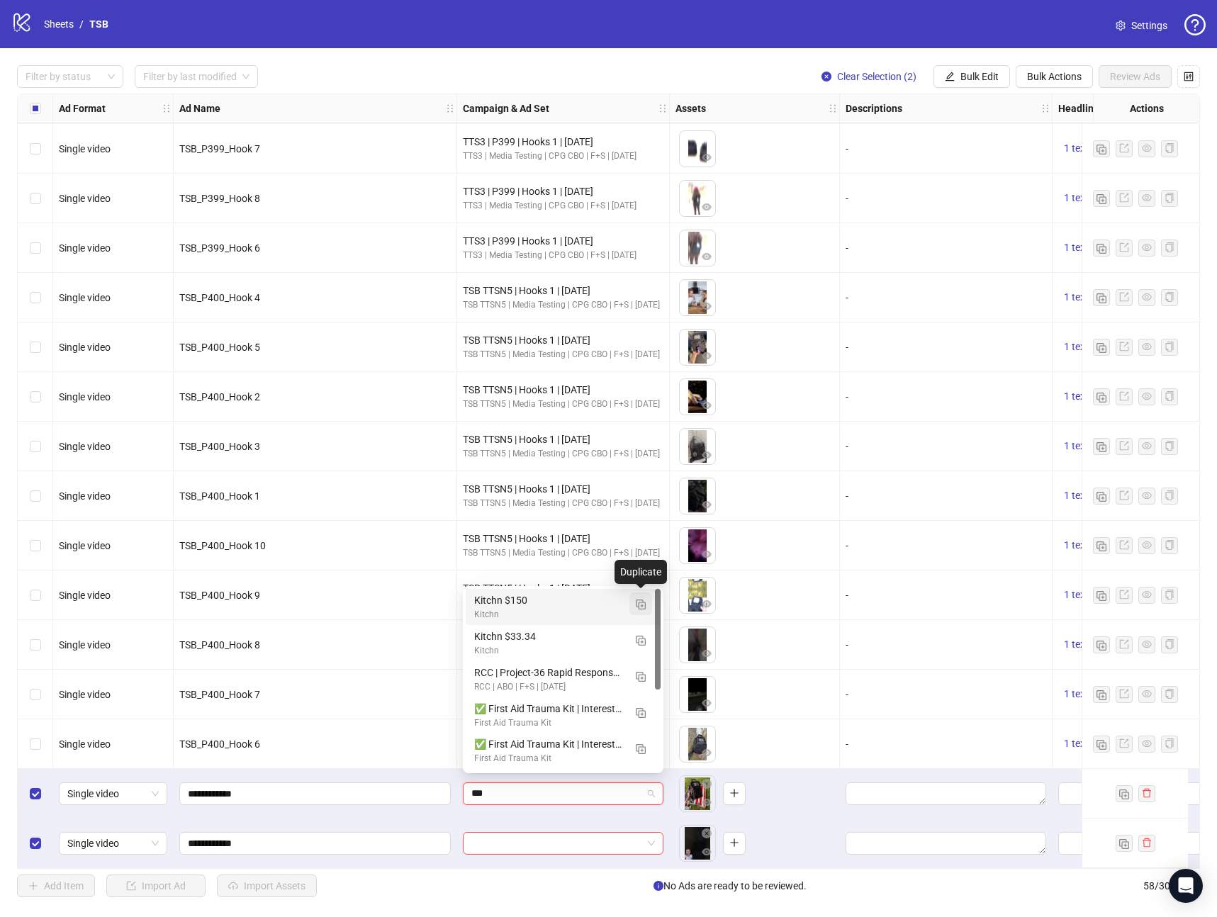
click at [640, 600] on img "button" at bounding box center [641, 605] width 10 height 10
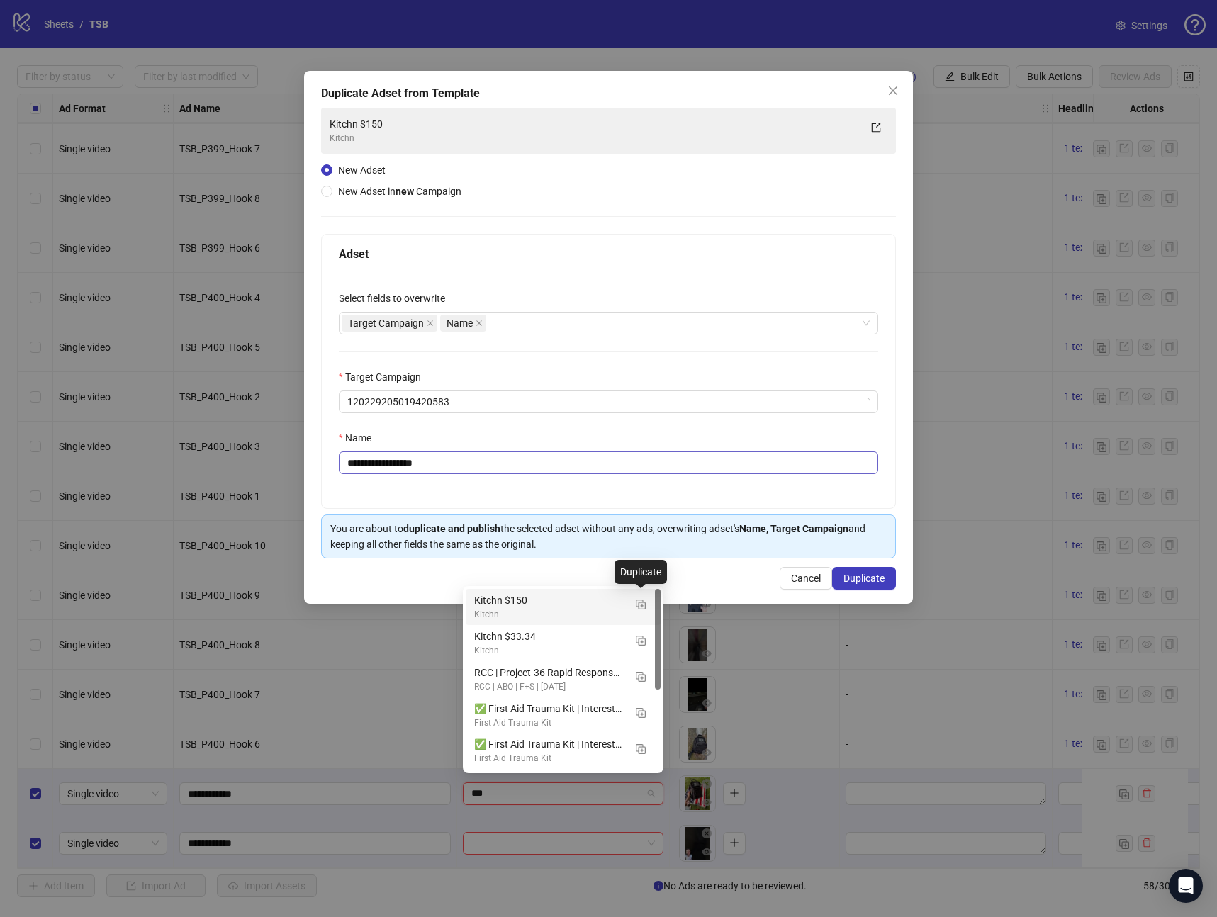
type input "***"
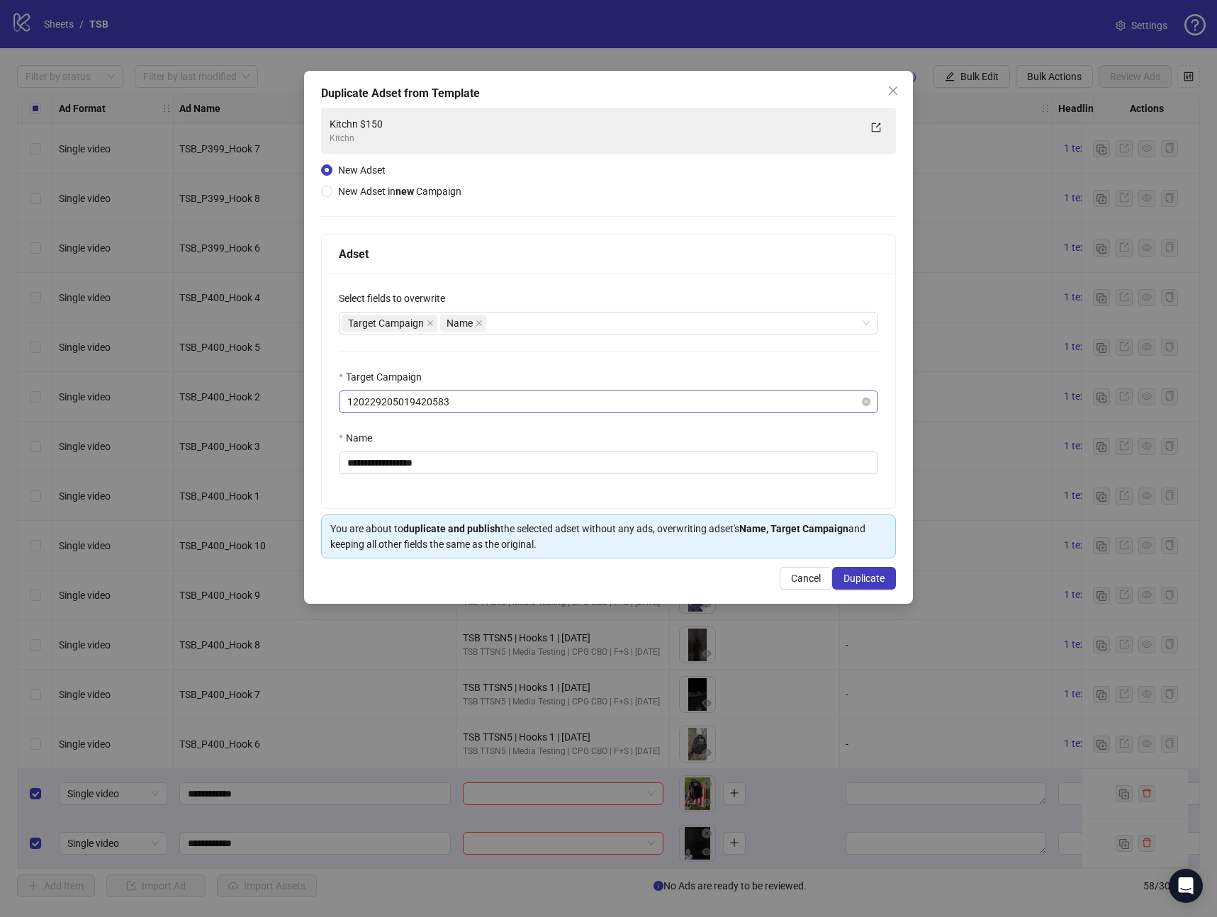
click at [466, 410] on span "120229205019420583" at bounding box center [608, 401] width 522 height 21
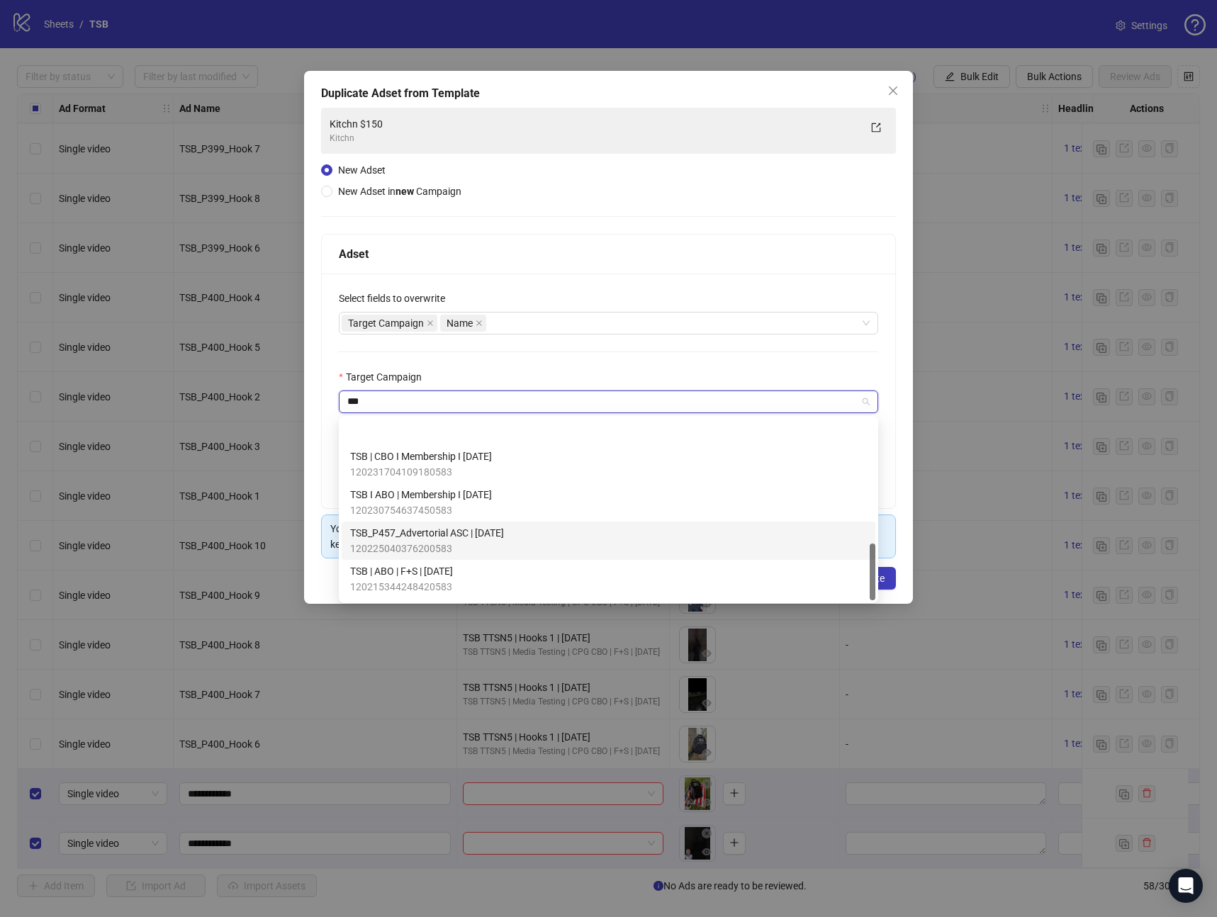
scroll to position [393, 0]
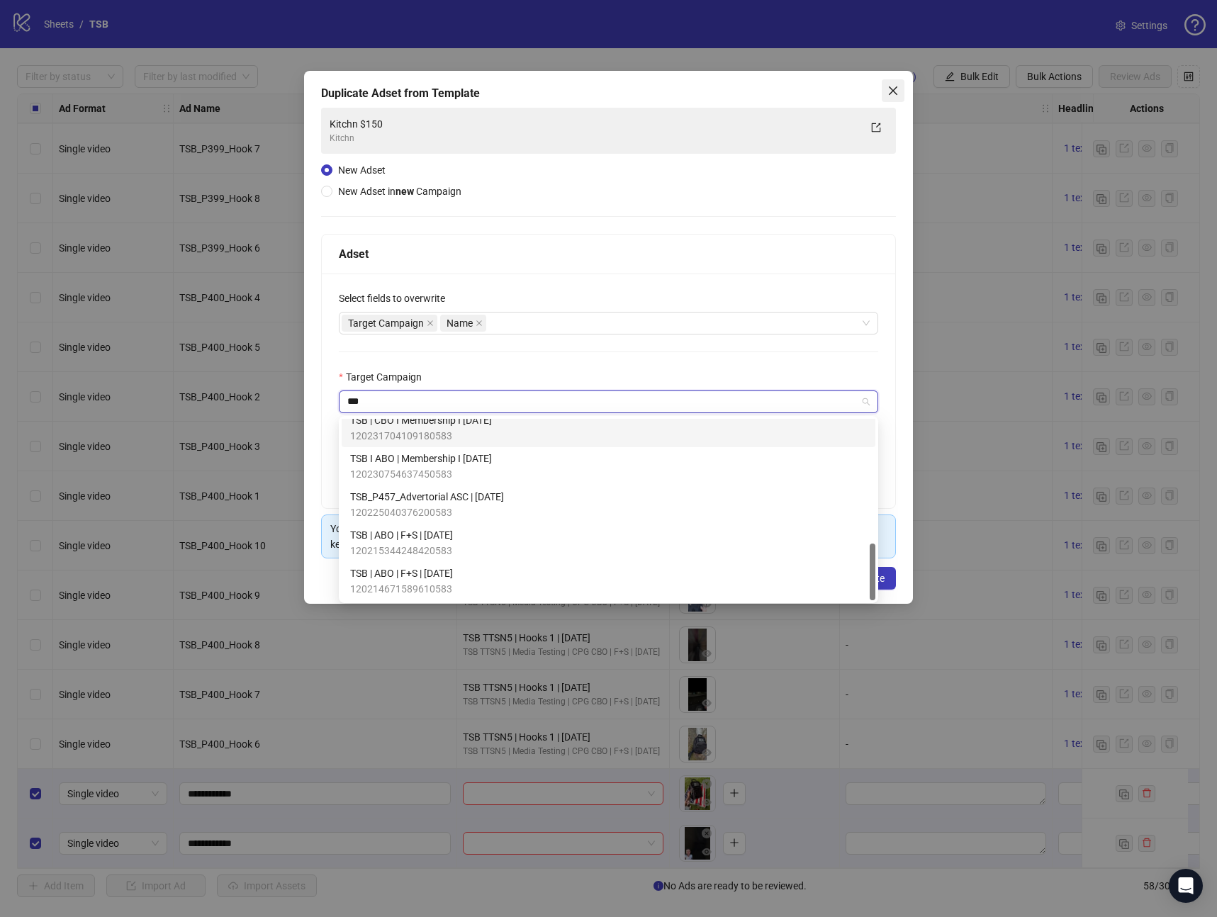
type input "***"
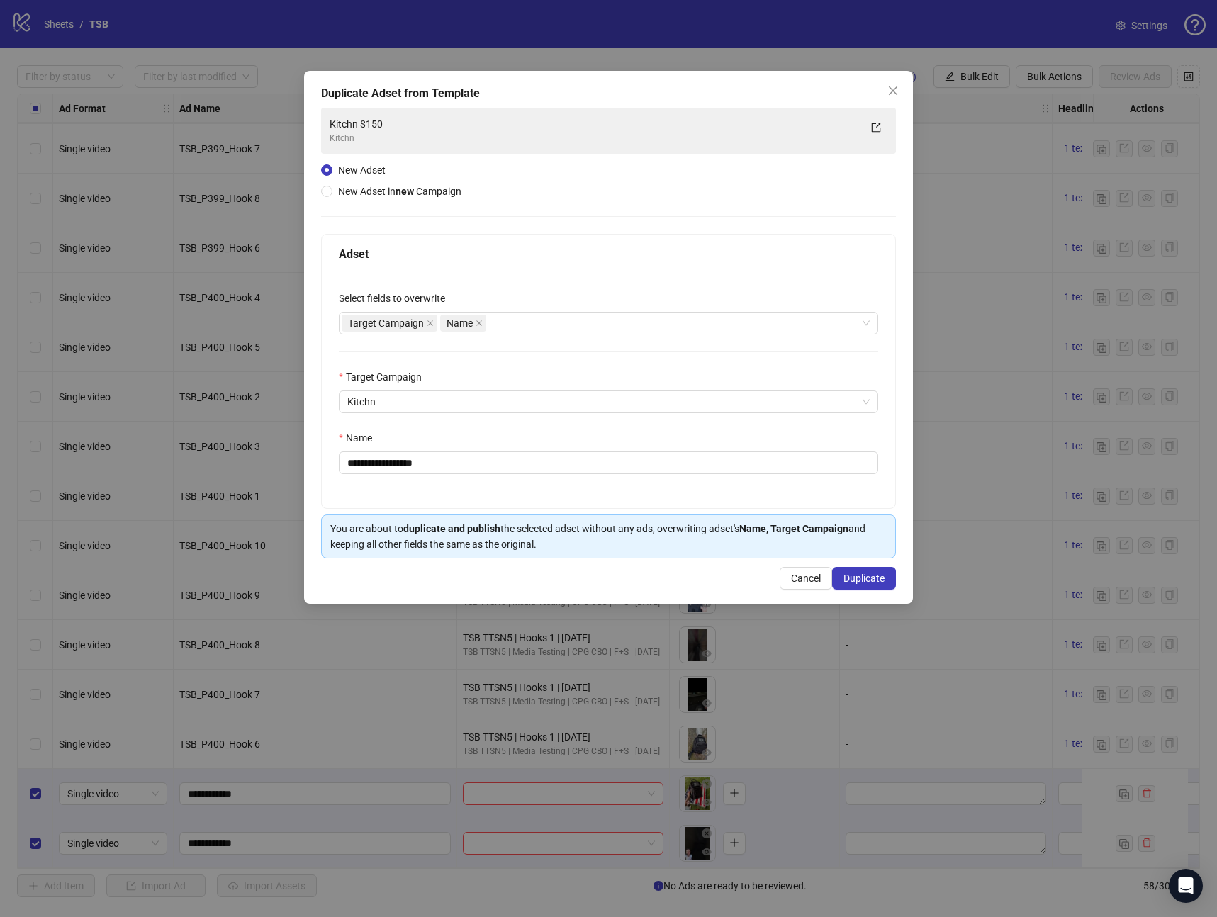
click at [888, 92] on icon "close" at bounding box center [892, 90] width 11 height 11
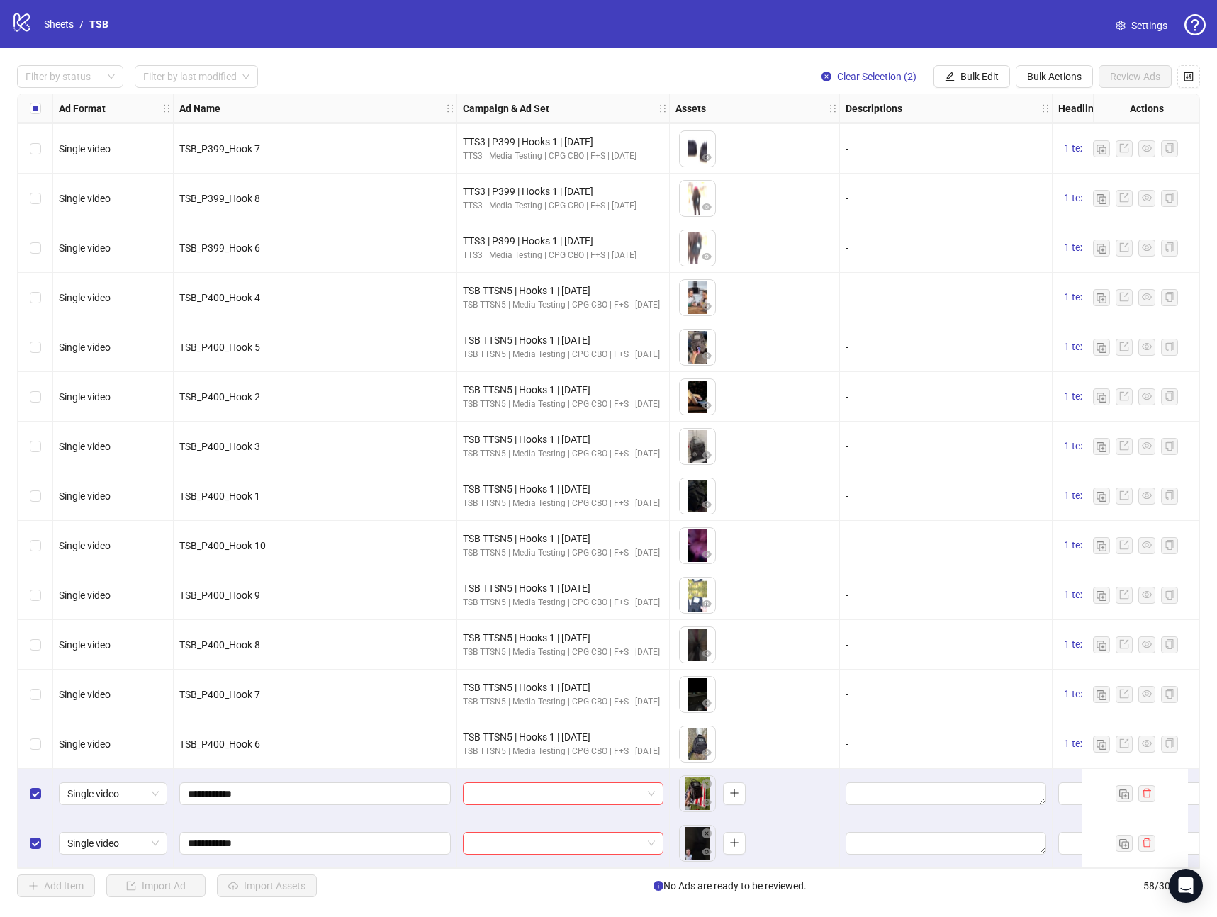
scroll to position [2138, 0]
click at [494, 784] on input "search" at bounding box center [556, 793] width 171 height 21
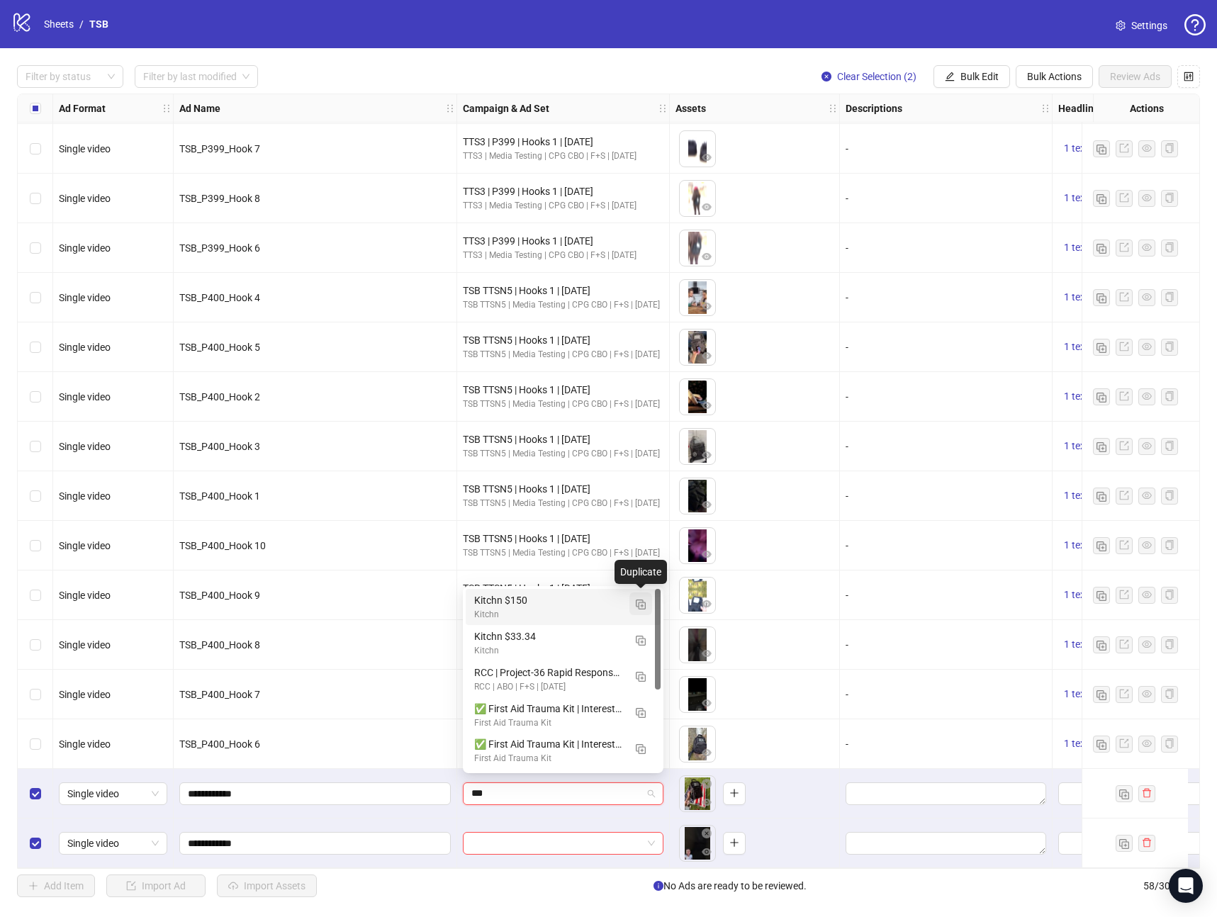
click at [644, 604] on img "button" at bounding box center [641, 605] width 10 height 10
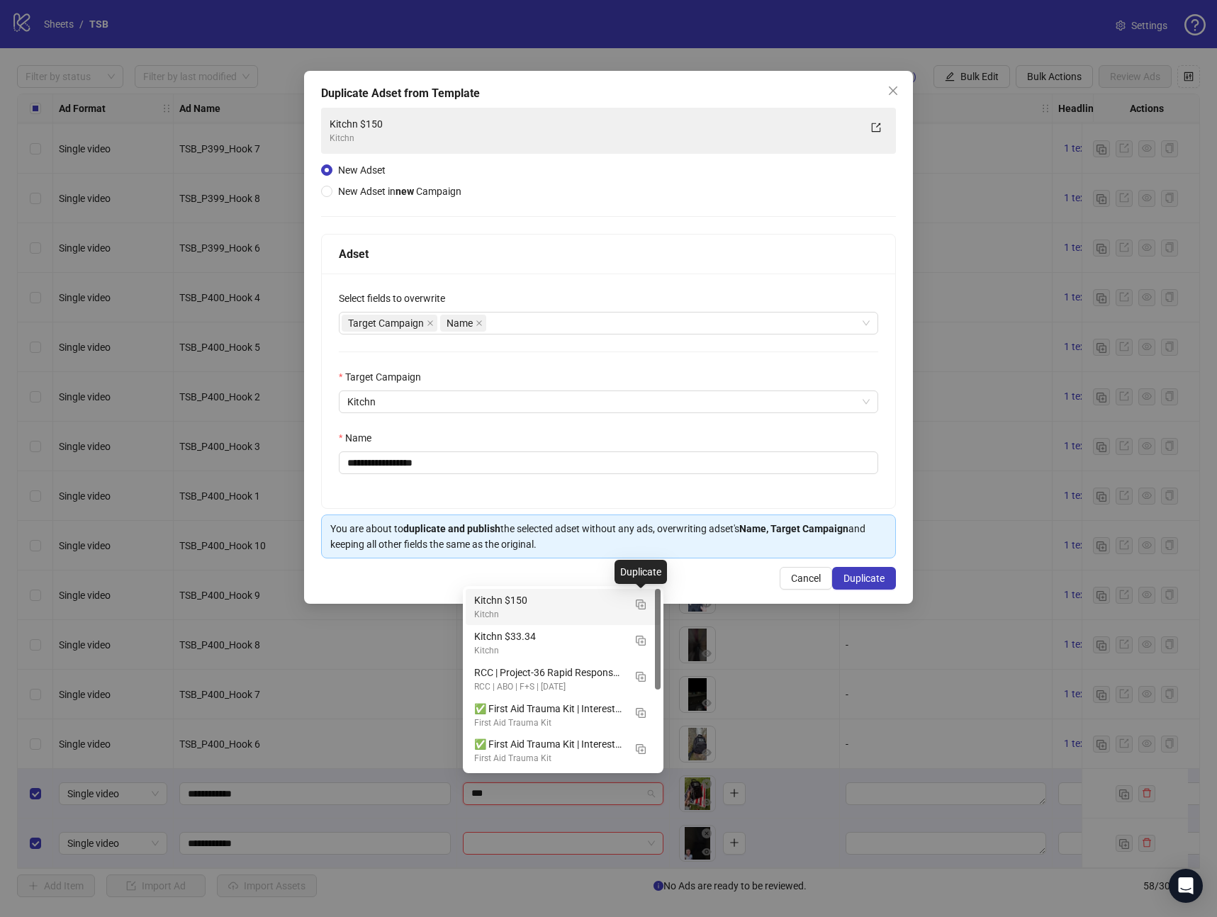
type input "***"
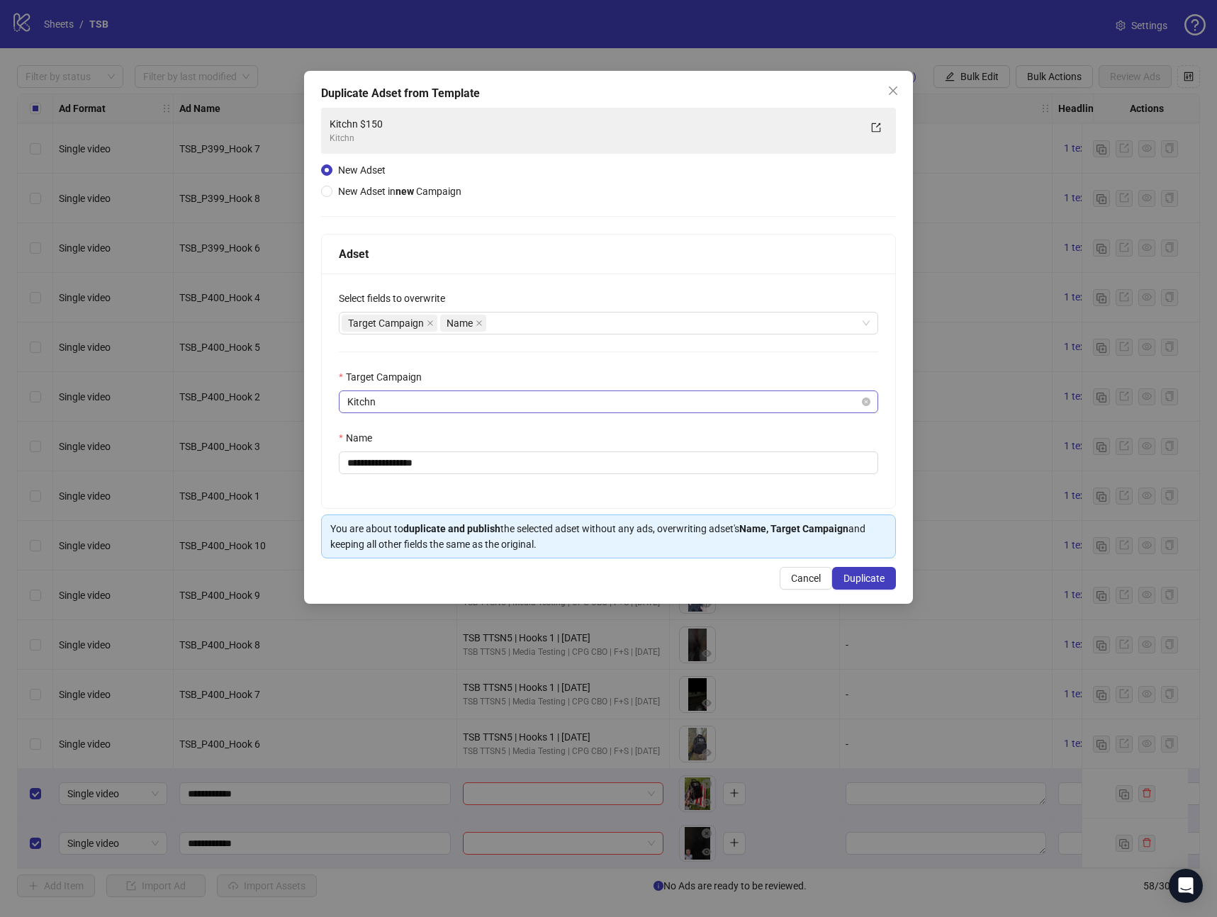
click at [415, 410] on span "Kitchn" at bounding box center [608, 401] width 522 height 21
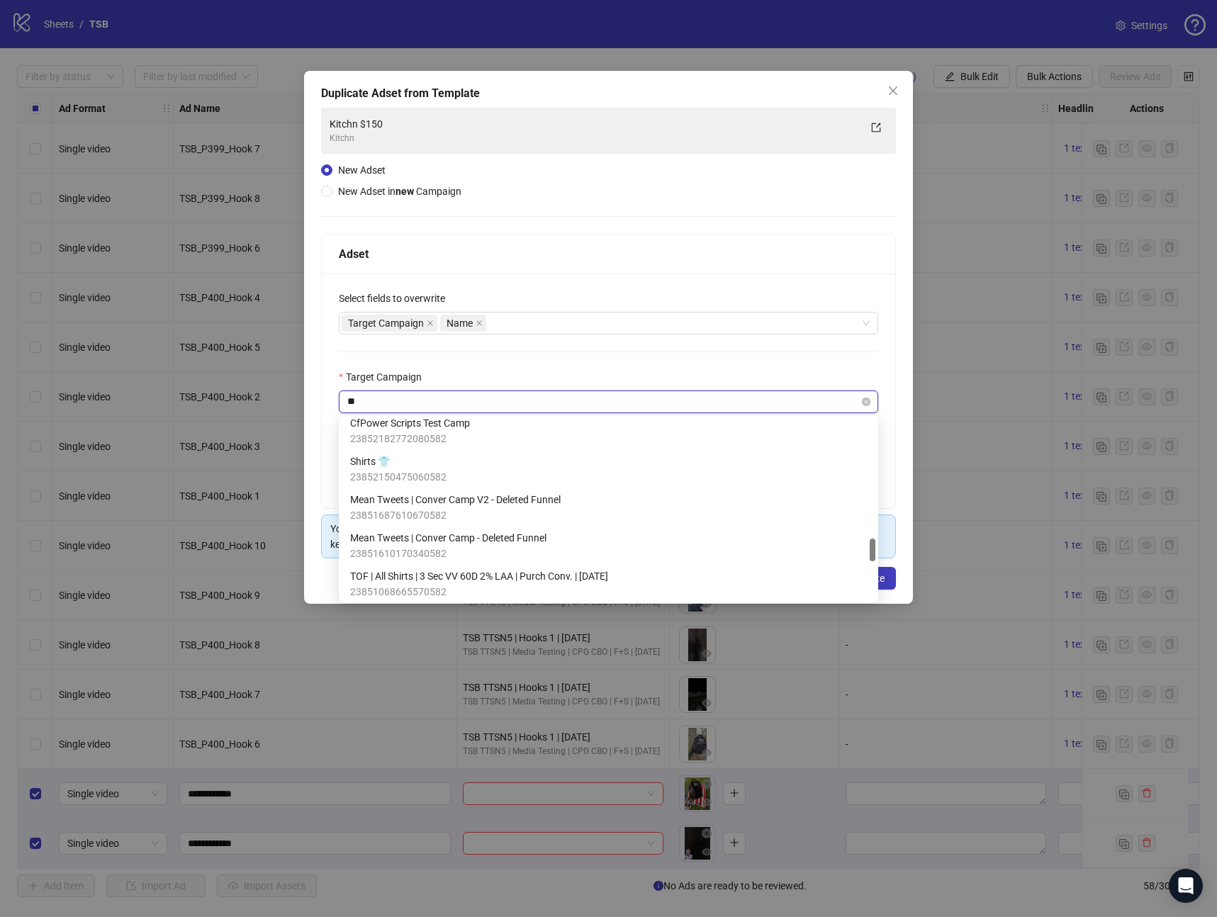
type input "***"
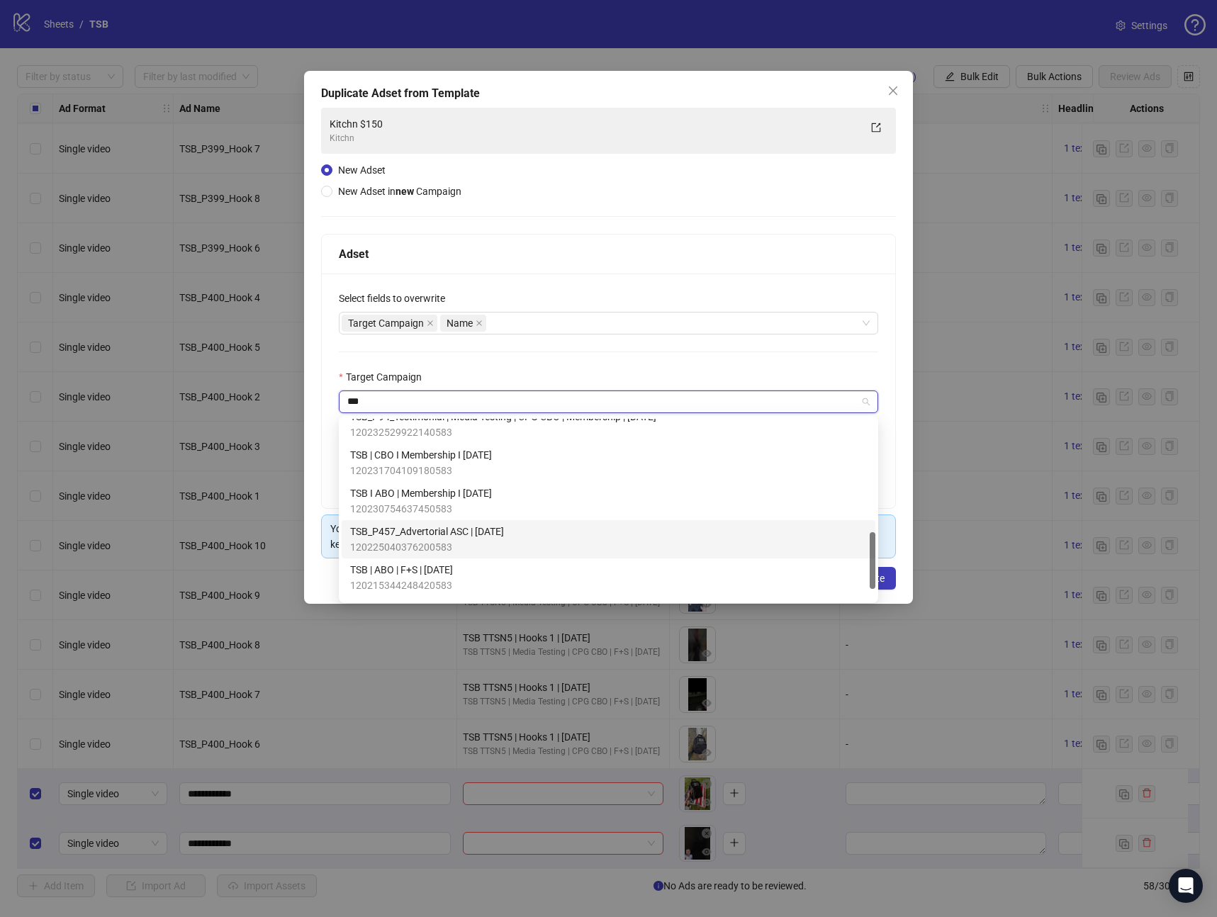
scroll to position [393, 0]
click at [491, 540] on div "TSB | ABO | F+S | [DATE] 120215344248420583" at bounding box center [608, 542] width 517 height 31
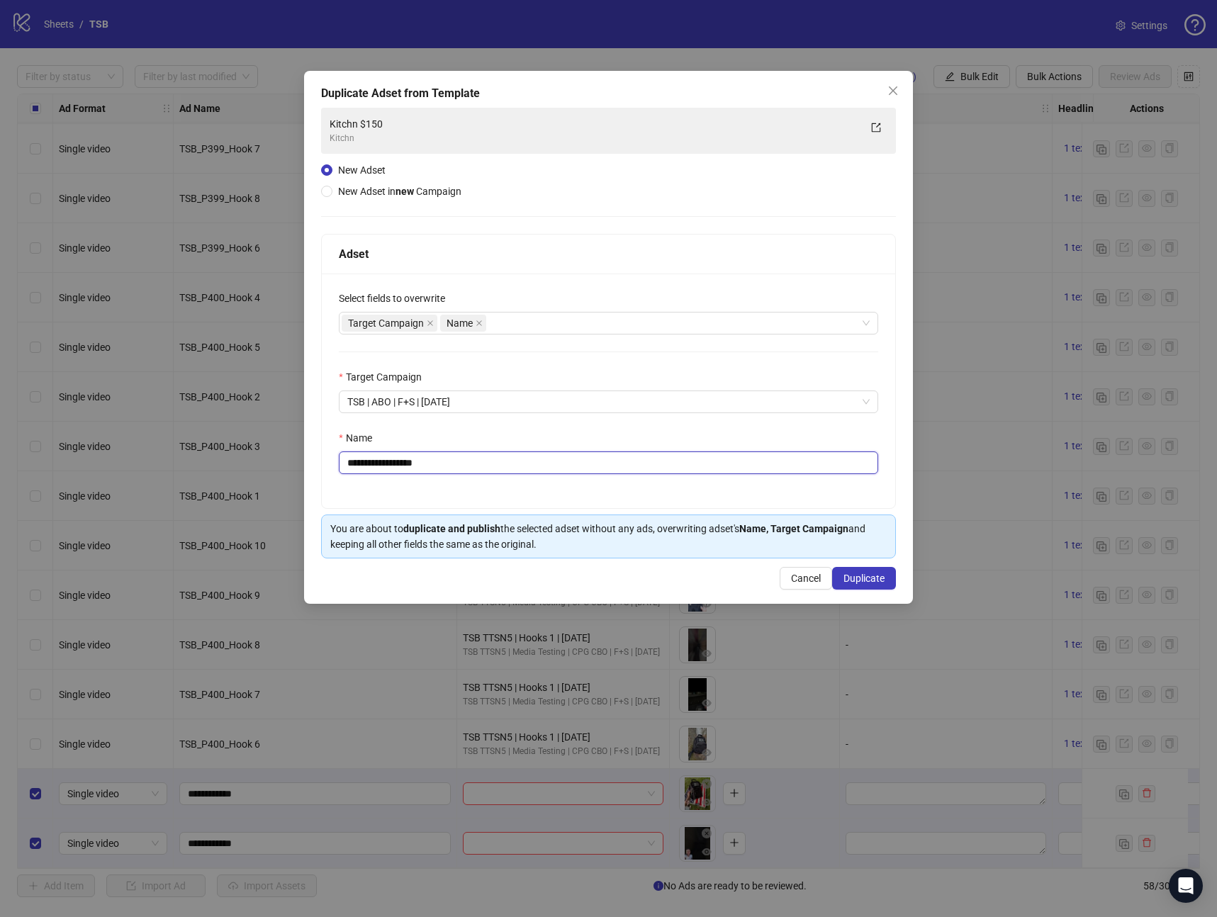
drag, startPoint x: 508, startPoint y: 464, endPoint x: 215, endPoint y: 458, distance: 292.8
click at [215, 458] on div "**********" at bounding box center [608, 458] width 1217 height 917
click at [406, 466] on input "**********" at bounding box center [608, 463] width 539 height 23
click at [510, 468] on input "**********" at bounding box center [608, 463] width 539 height 23
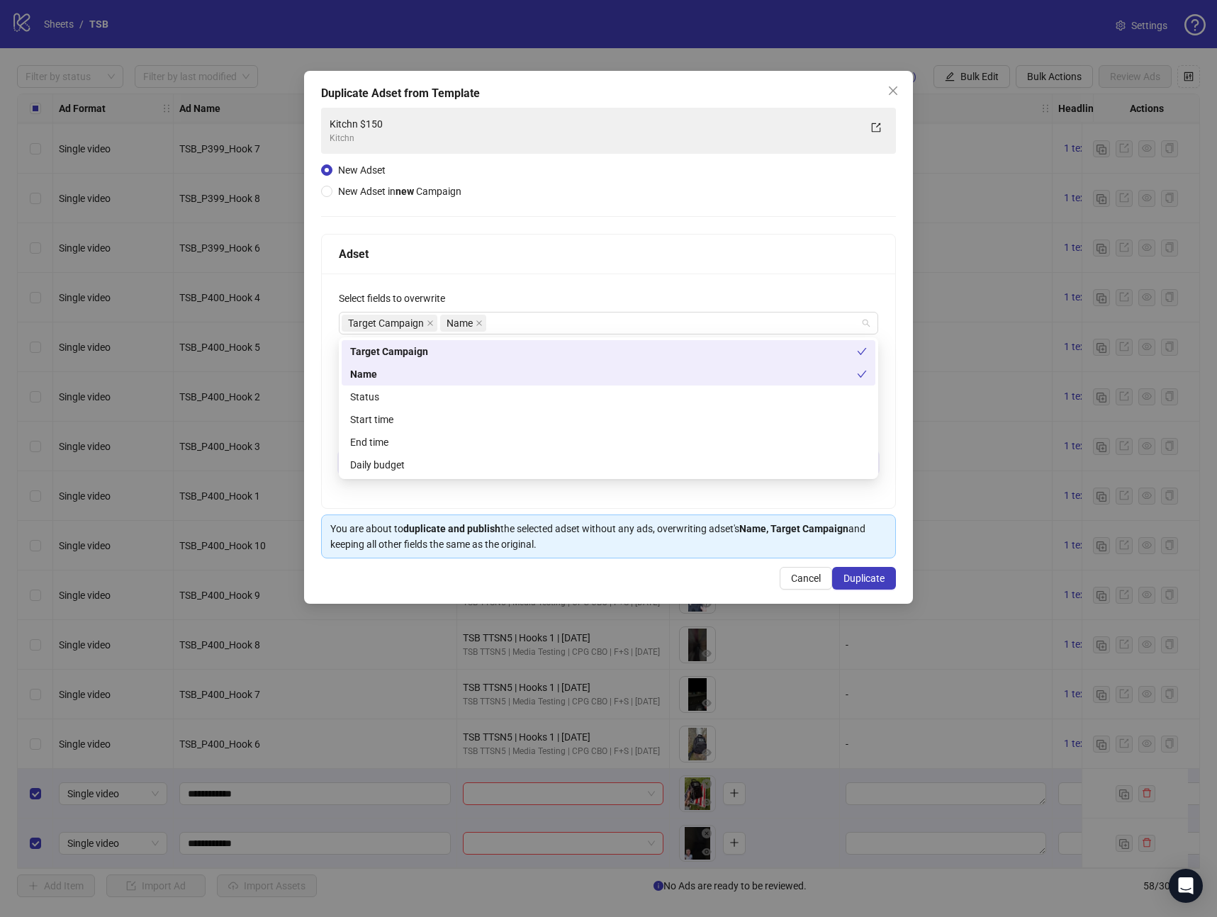
drag, startPoint x: 520, startPoint y: 324, endPoint x: 496, endPoint y: 336, distance: 26.3
click at [520, 323] on div "Target Campaign Name" at bounding box center [601, 323] width 519 height 20
type input "**********"
click at [385, 400] on div "Status" at bounding box center [608, 397] width 517 height 16
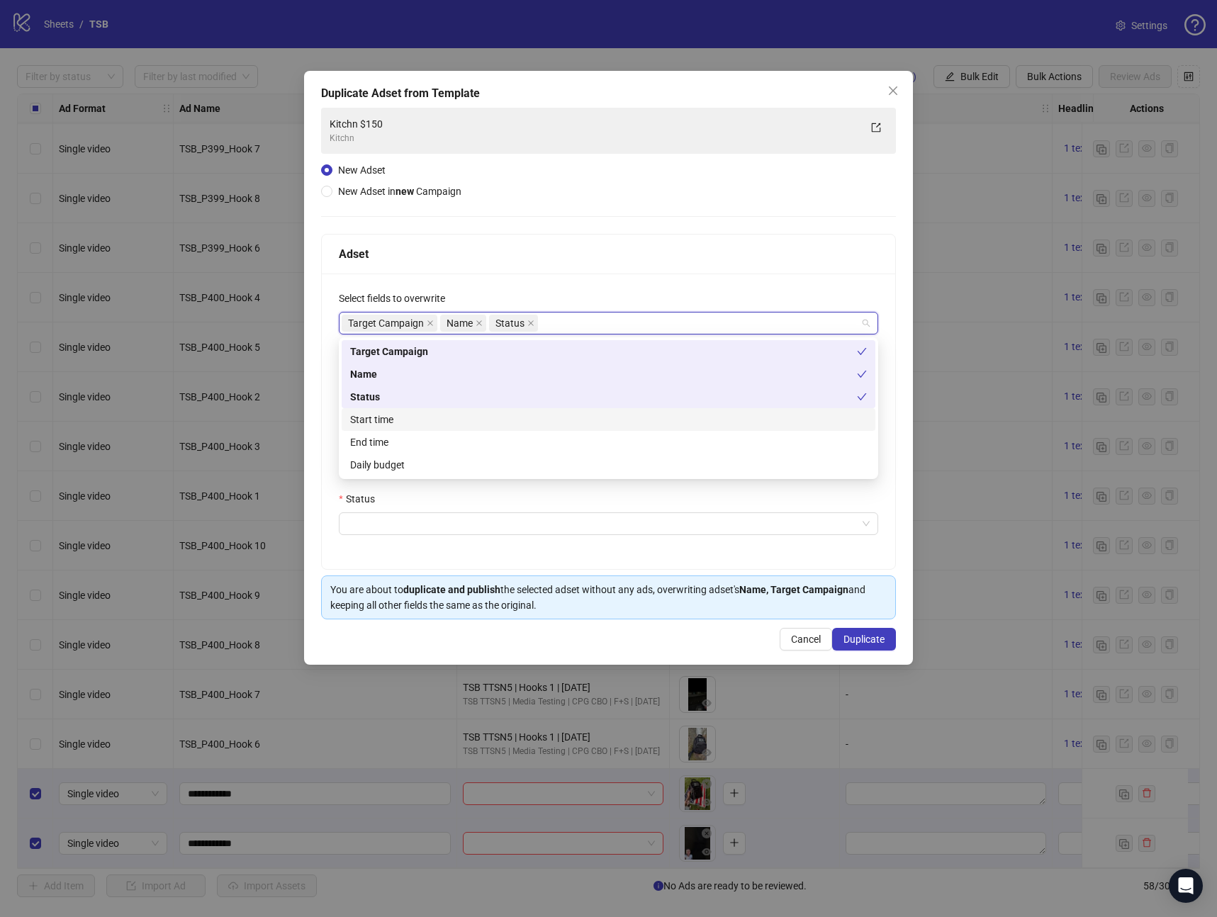
click at [381, 423] on div "Start time" at bounding box center [608, 420] width 517 height 16
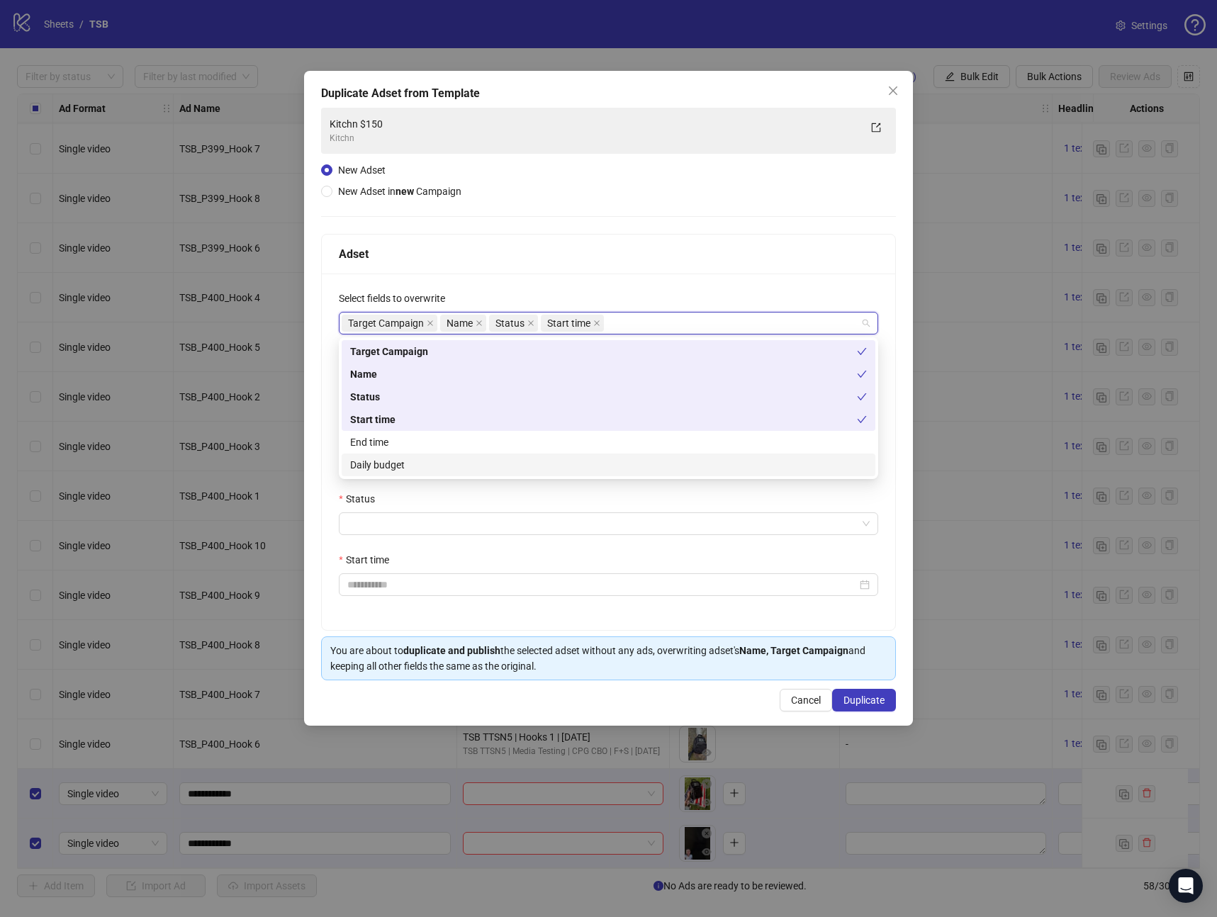
click at [383, 469] on div "Daily budget" at bounding box center [608, 465] width 517 height 16
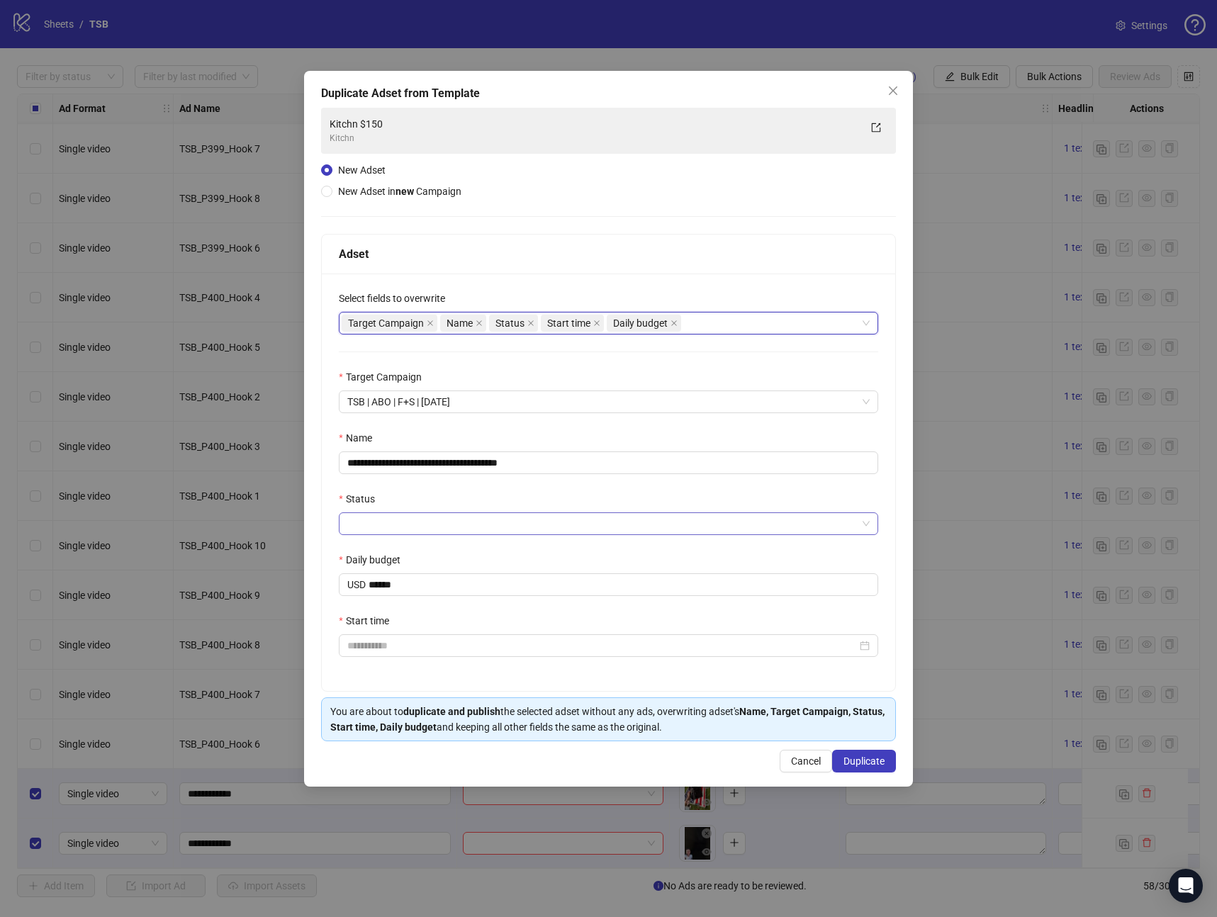
click at [383, 532] on input "Status" at bounding box center [602, 523] width 510 height 21
click at [386, 542] on div "ACTIVE" at bounding box center [609, 552] width 534 height 23
drag, startPoint x: 403, startPoint y: 578, endPoint x: 279, endPoint y: 583, distance: 124.8
click at [279, 583] on div "**********" at bounding box center [608, 458] width 1217 height 917
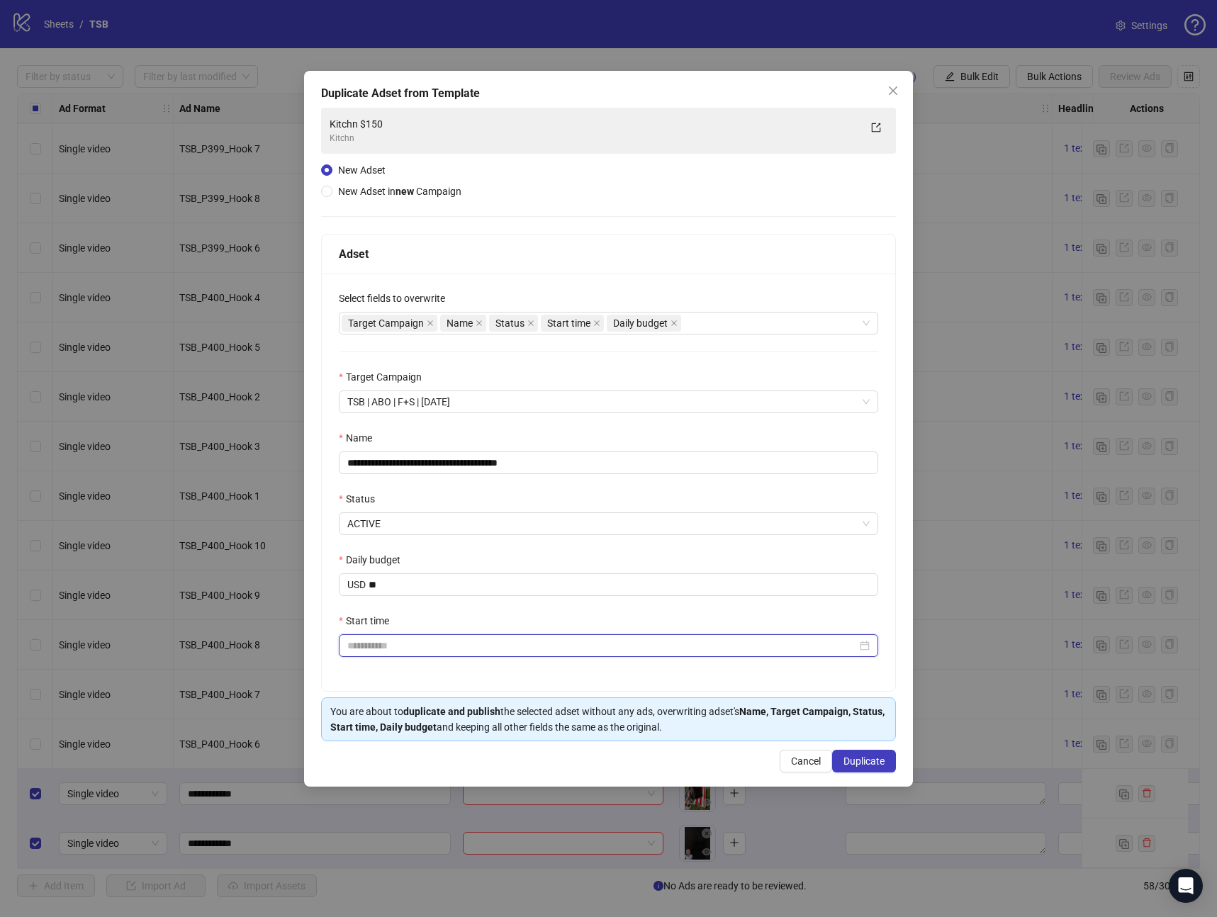
type input "*****"
click at [359, 639] on input "Start time" at bounding box center [602, 646] width 510 height 16
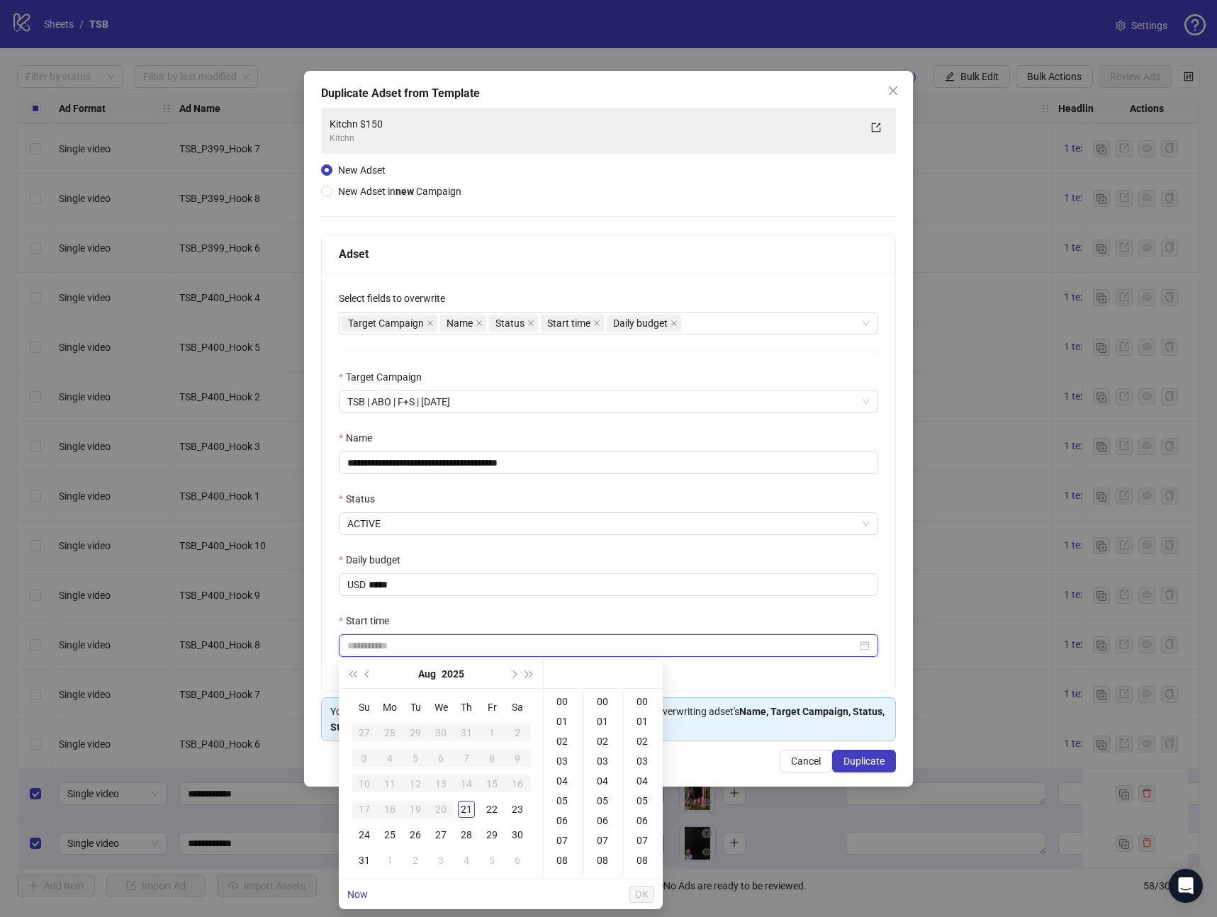
type input "**********"
click at [467, 802] on div "21" at bounding box center [466, 809] width 17 height 17
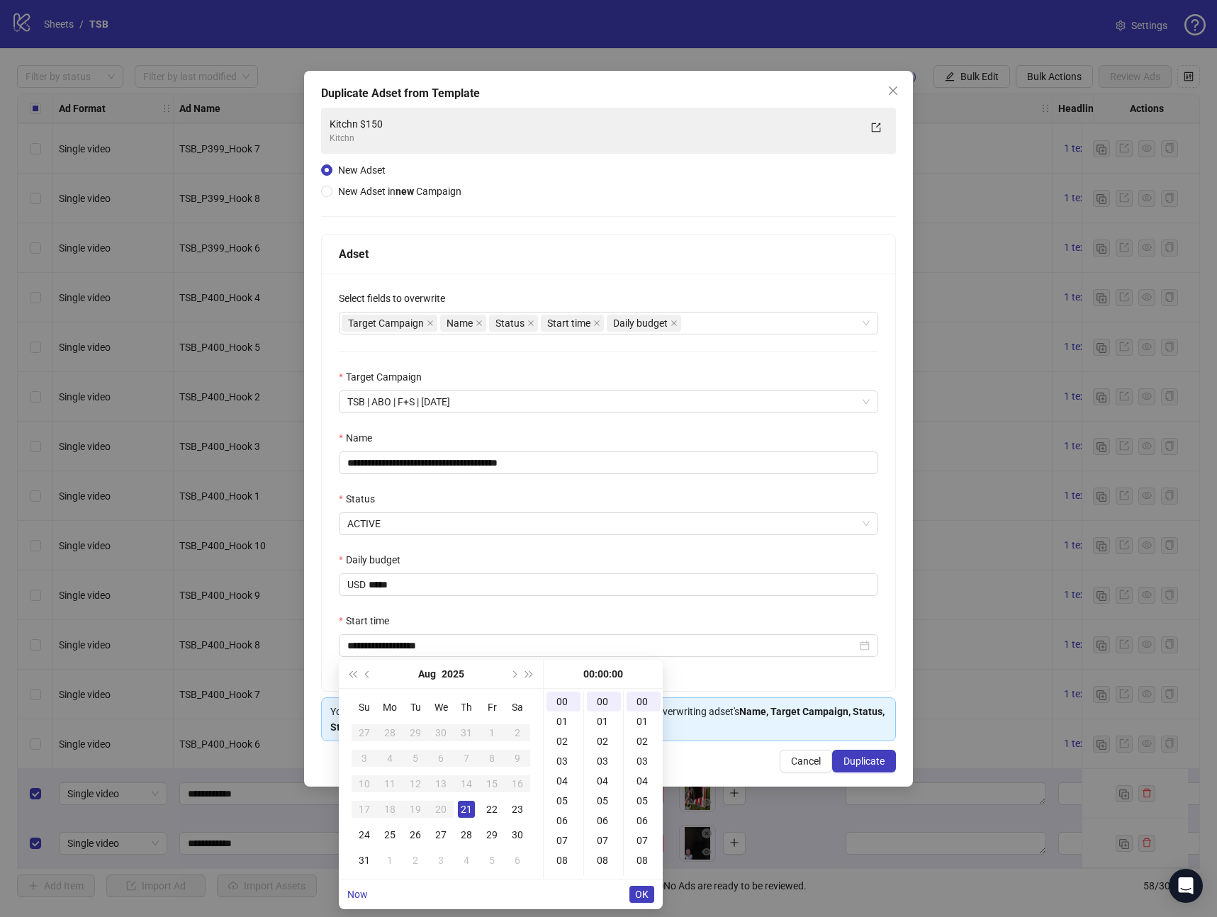
click at [652, 899] on button "OK" at bounding box center [641, 894] width 25 height 17
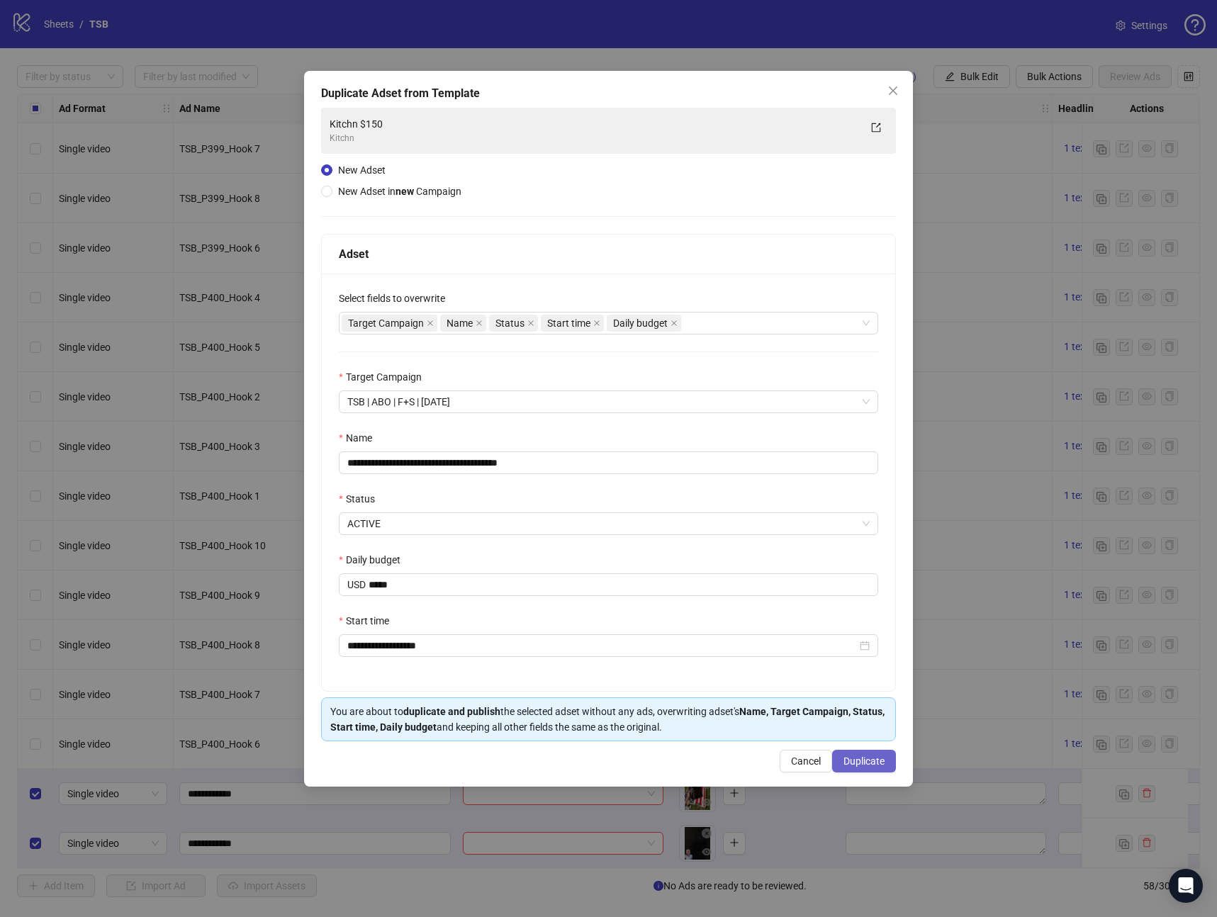
click at [877, 763] on span "Duplicate" at bounding box center [864, 761] width 41 height 11
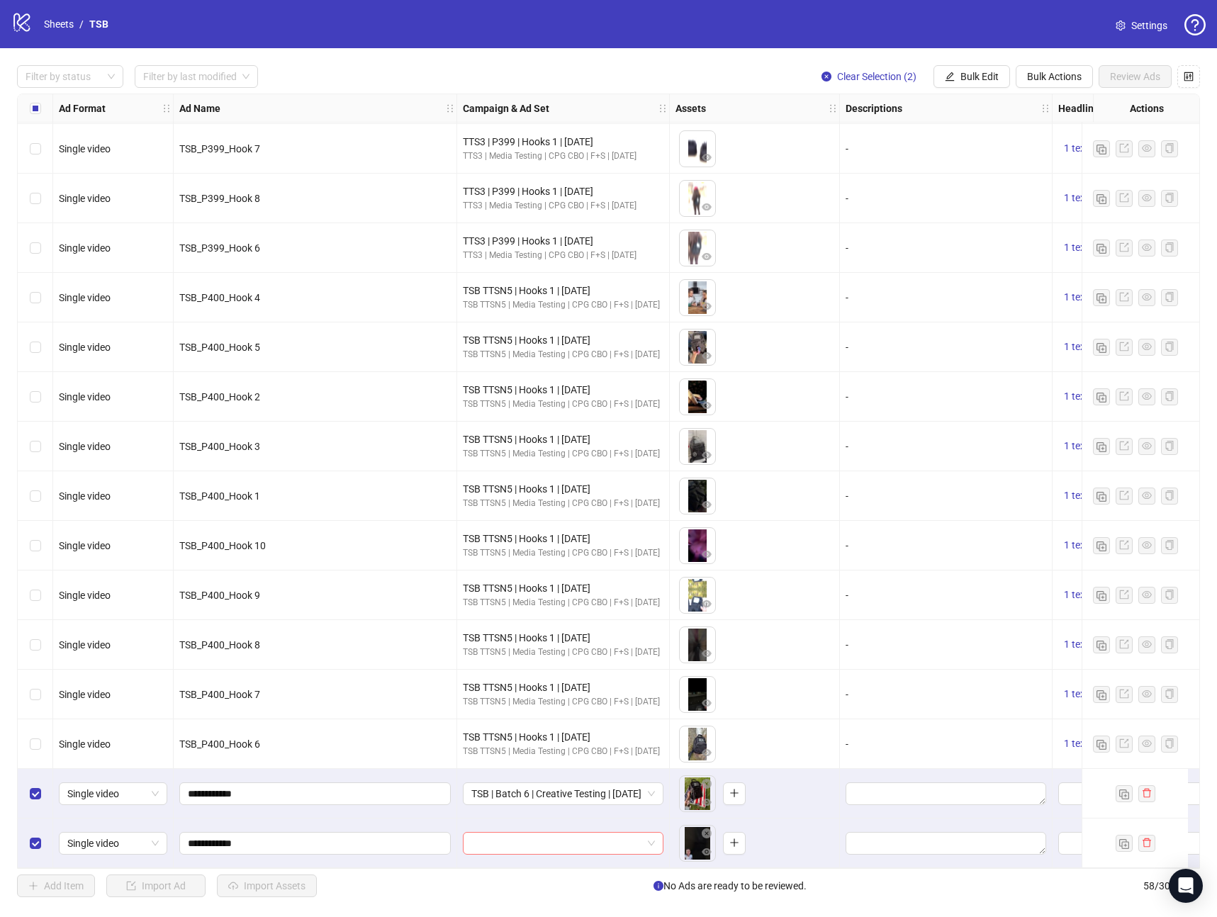
click at [549, 833] on input "search" at bounding box center [556, 843] width 171 height 21
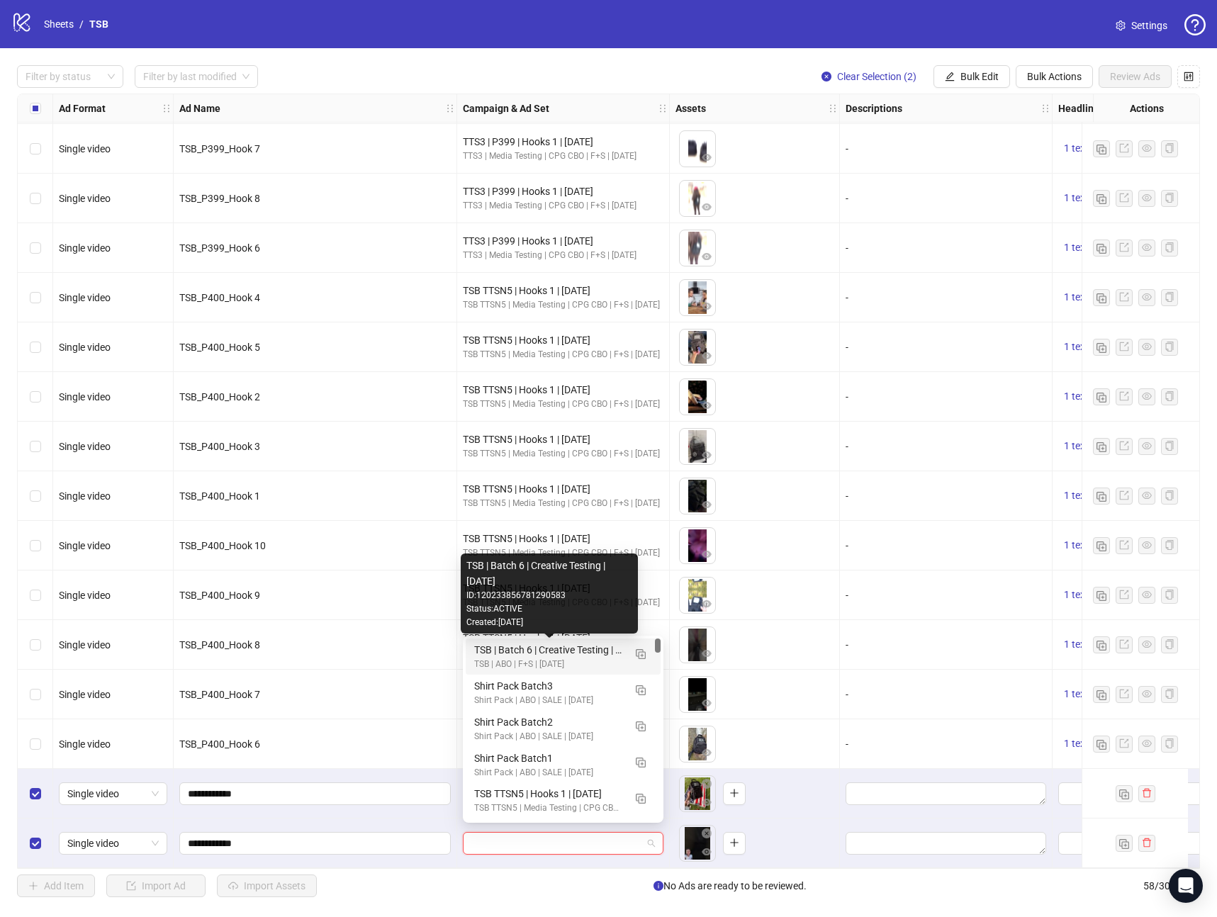
click at [520, 644] on div "TSB | Batch 6 | Creative Testing | [DATE]" at bounding box center [549, 650] width 150 height 16
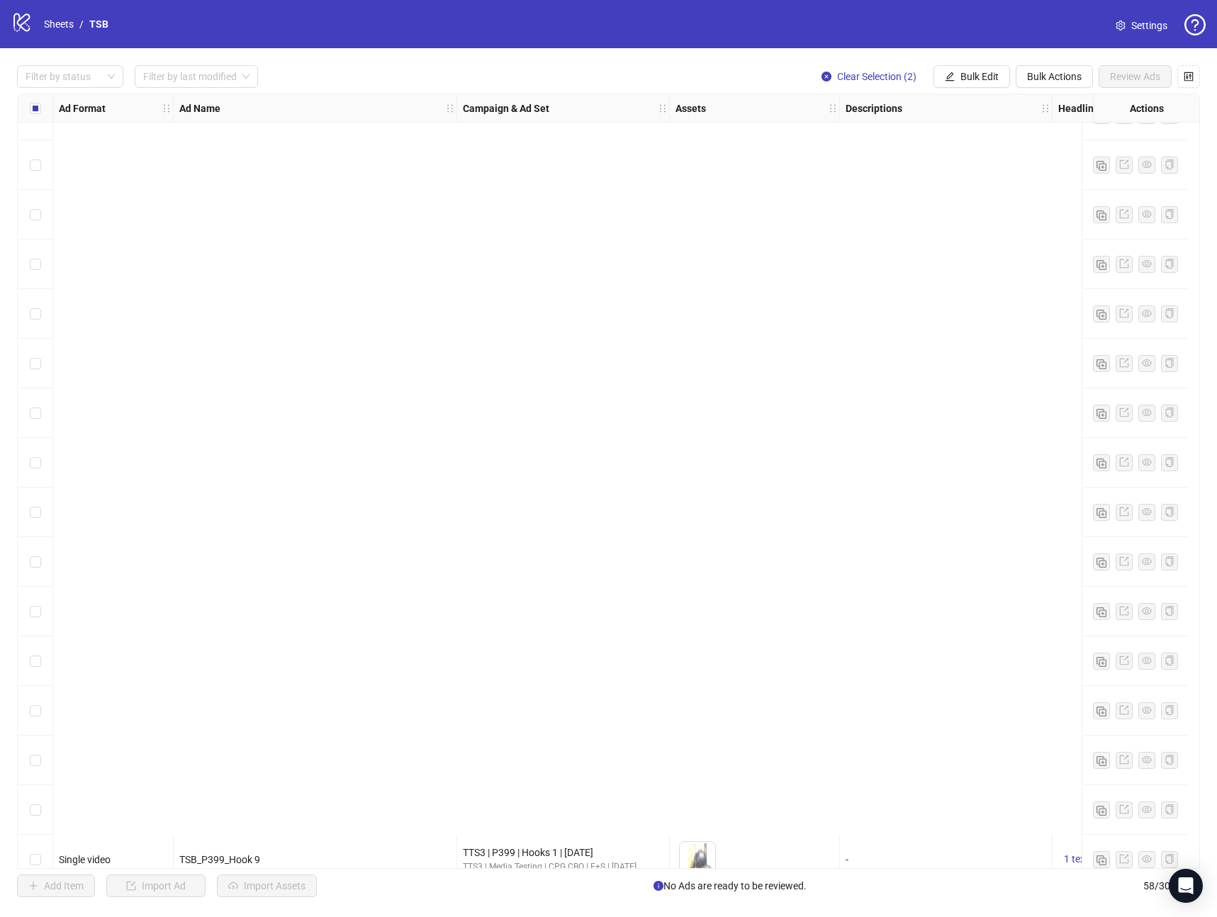
scroll to position [2138, 0]
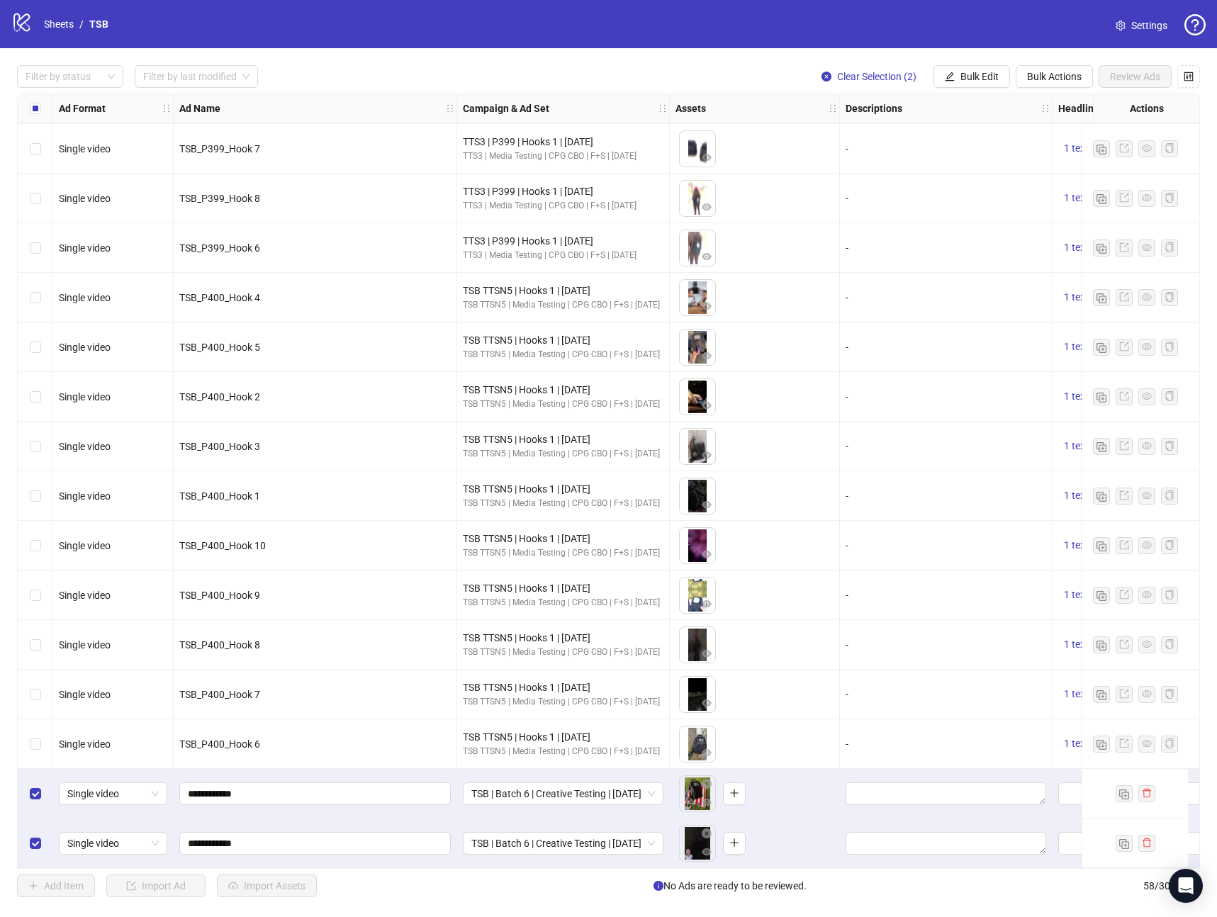
drag, startPoint x: 588, startPoint y: 868, endPoint x: 704, endPoint y: 870, distance: 115.6
click at [871, 884] on div "Filter by status Filter by last modified Clear Selection (2) Bulk Edit Bulk Act…" at bounding box center [608, 481] width 1217 height 866
drag, startPoint x: 564, startPoint y: 868, endPoint x: 661, endPoint y: 870, distance: 96.4
click at [661, 870] on div "Filter by status Filter by last modified Clear Selection (2) Bulk Edit Bulk Act…" at bounding box center [608, 481] width 1217 height 866
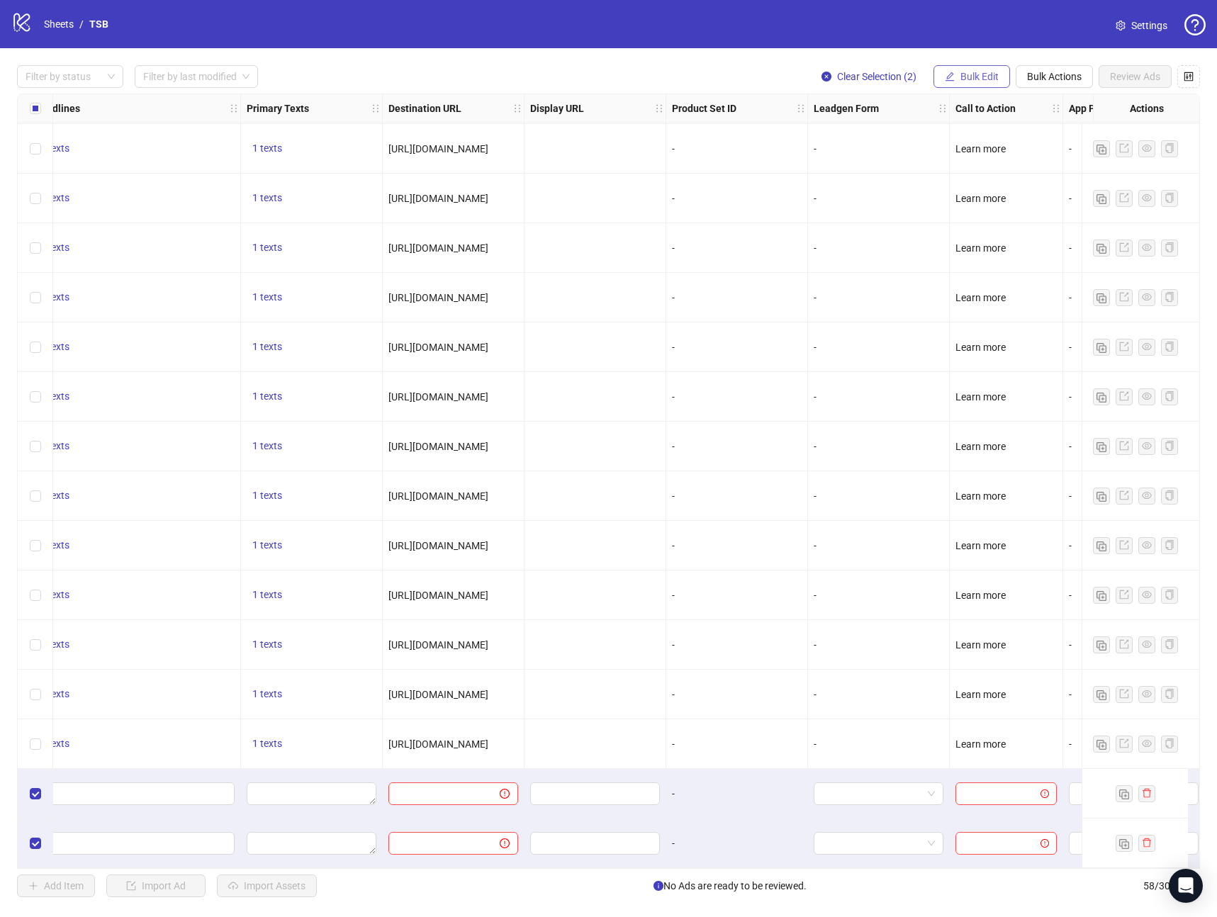
click at [976, 67] on button "Bulk Edit" at bounding box center [972, 76] width 77 height 23
click at [978, 306] on span "Call to Action" at bounding box center [985, 309] width 84 height 16
click at [887, 140] on input "search" at bounding box center [925, 137] width 183 height 21
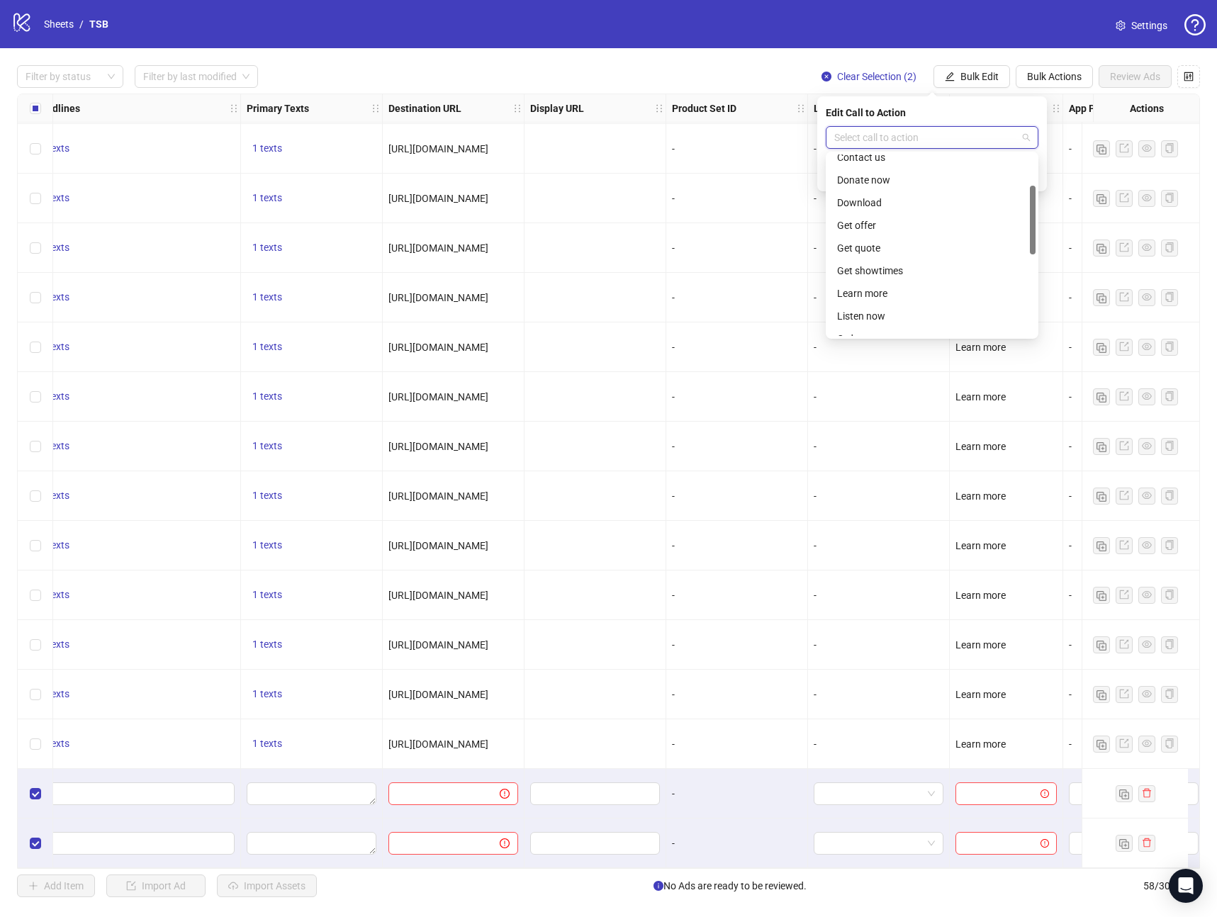
scroll to position [95, 0]
drag, startPoint x: 1033, startPoint y: 211, endPoint x: 1020, endPoint y: 253, distance: 44.6
click at [1031, 247] on div at bounding box center [1033, 220] width 6 height 69
click at [965, 272] on div "Learn more" at bounding box center [932, 275] width 190 height 16
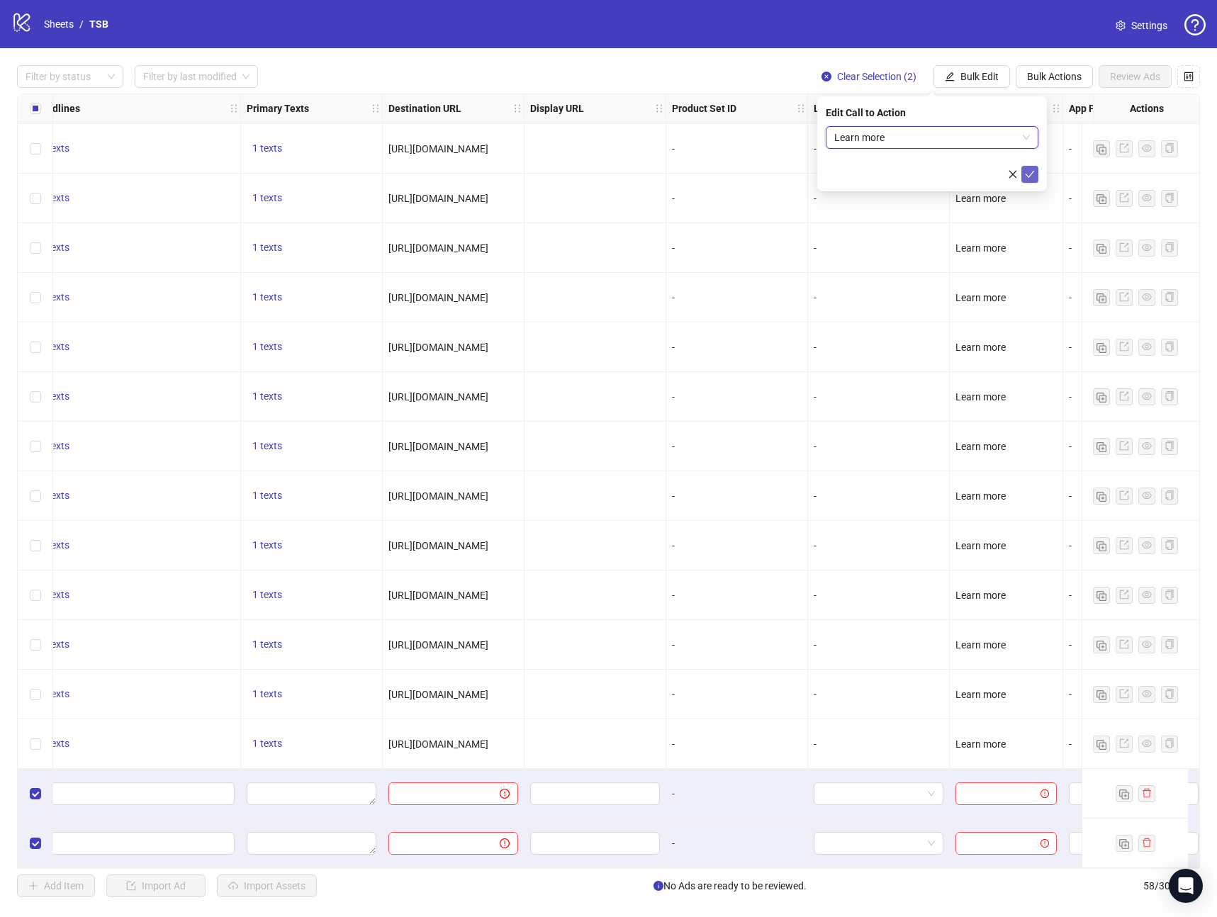
click at [1028, 176] on icon "check" at bounding box center [1030, 174] width 9 height 7
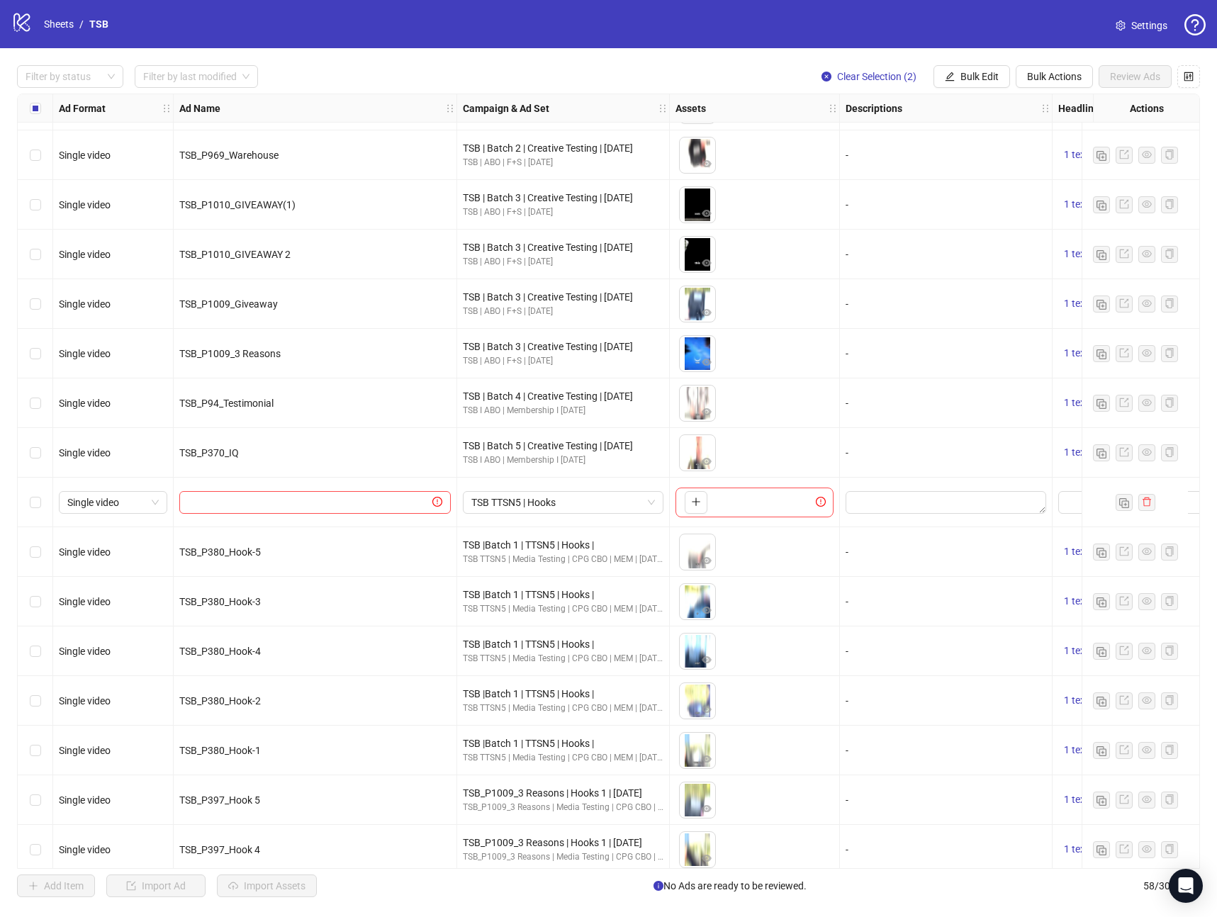
scroll to position [389, 309]
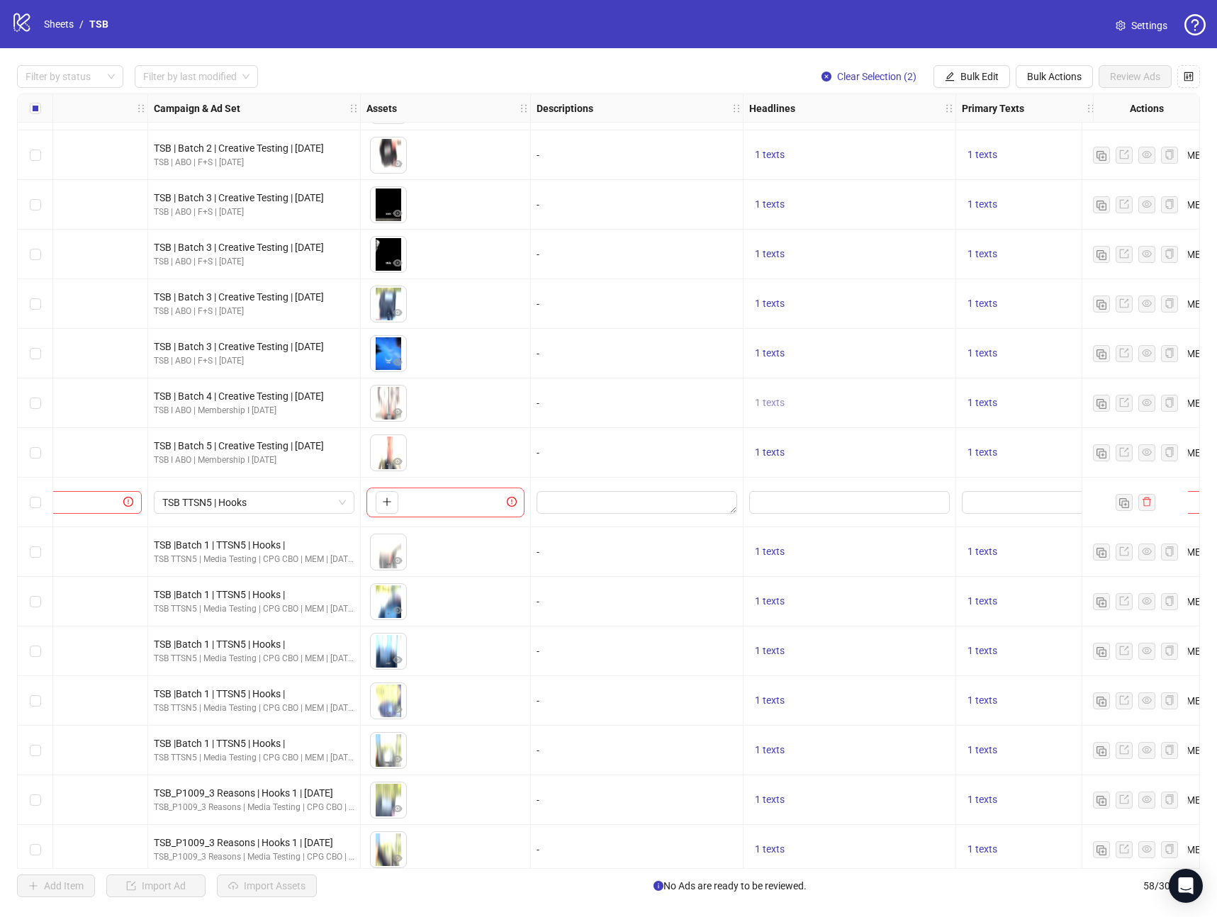
click at [766, 400] on span "1 texts" at bounding box center [770, 402] width 30 height 11
click at [918, 391] on div "🎒 Claim Your FREE Tactical Shoulder Bag Now" at bounding box center [914, 384] width 118 height 31
copy div "🎒 Claim Your FREE Tactical Shoulder Bag Now"
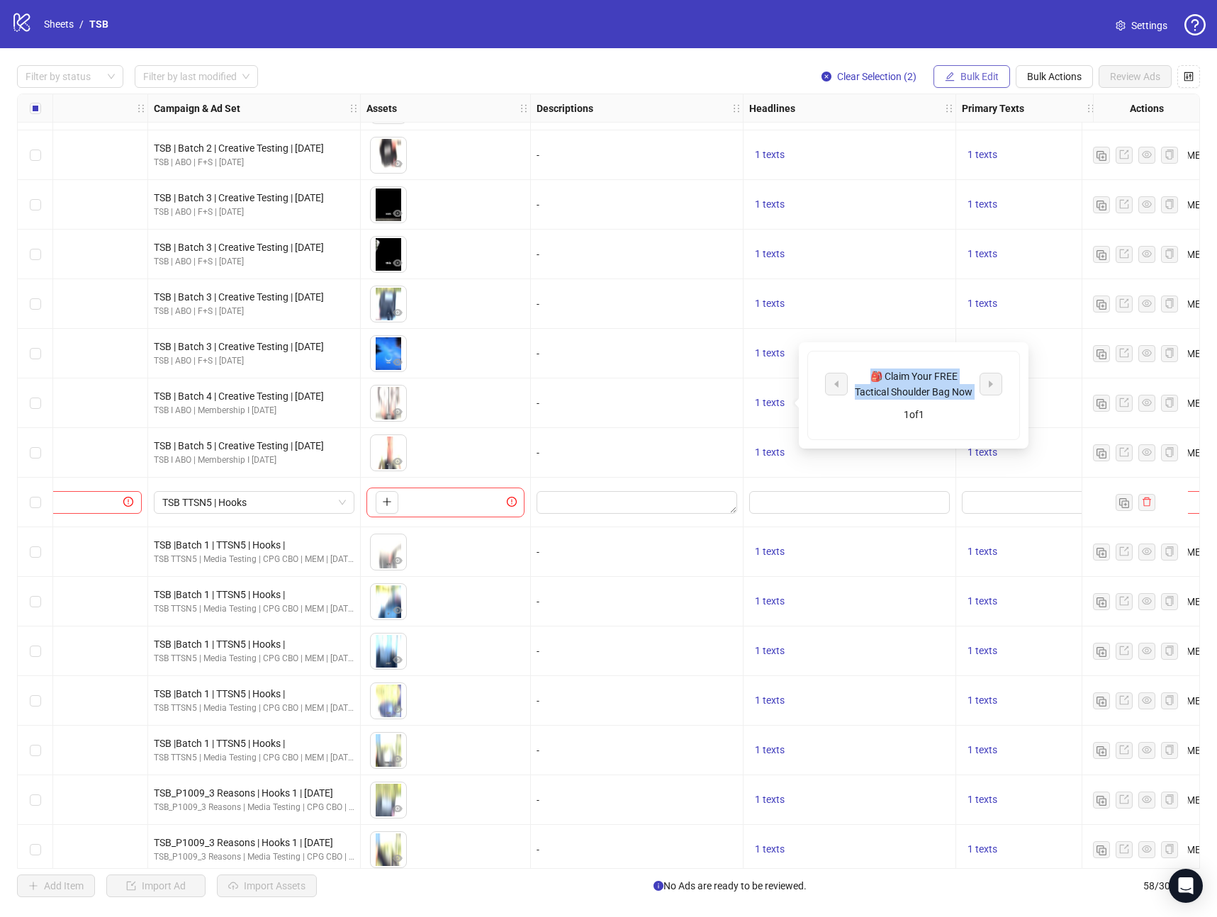
click at [963, 80] on span "Bulk Edit" at bounding box center [979, 76] width 38 height 11
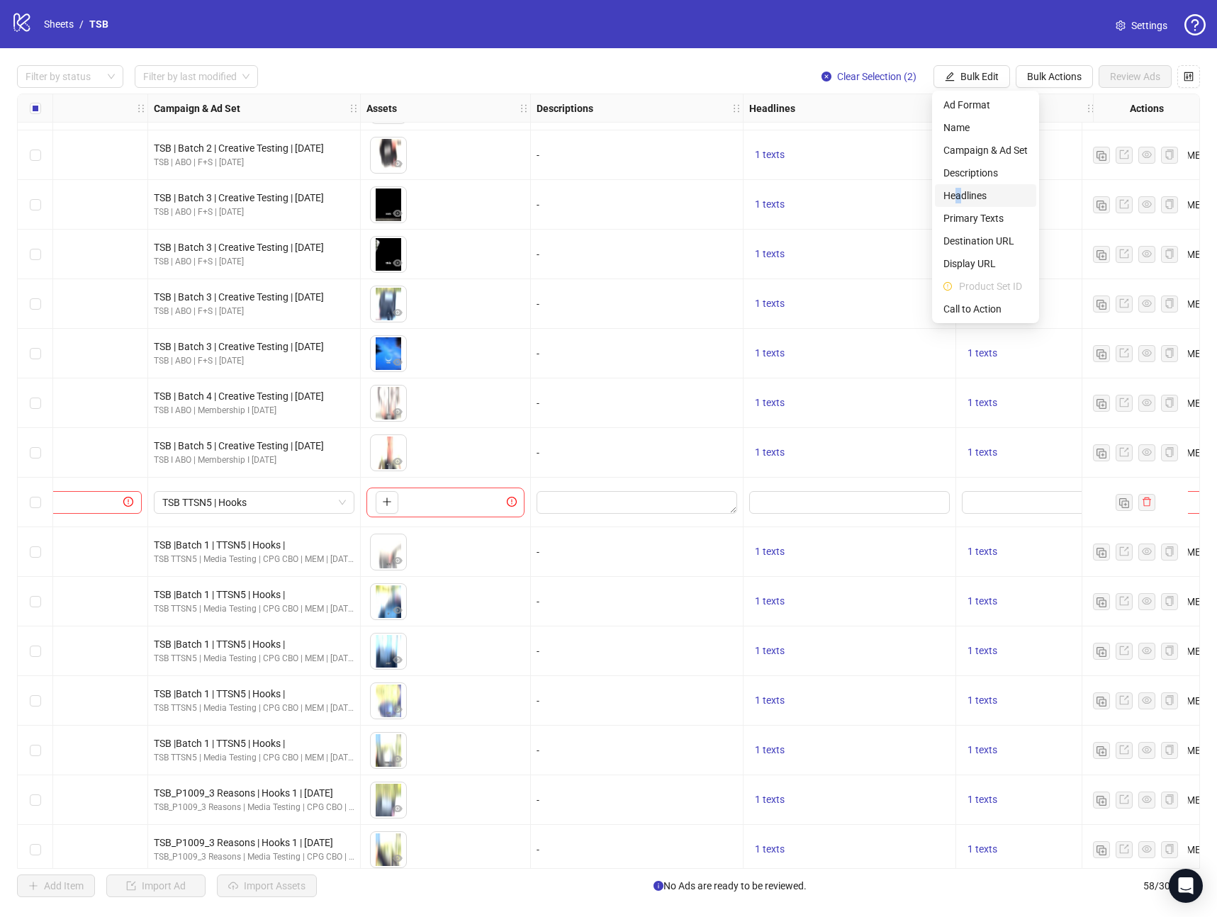
click at [958, 198] on span "Headlines" at bounding box center [985, 196] width 84 height 16
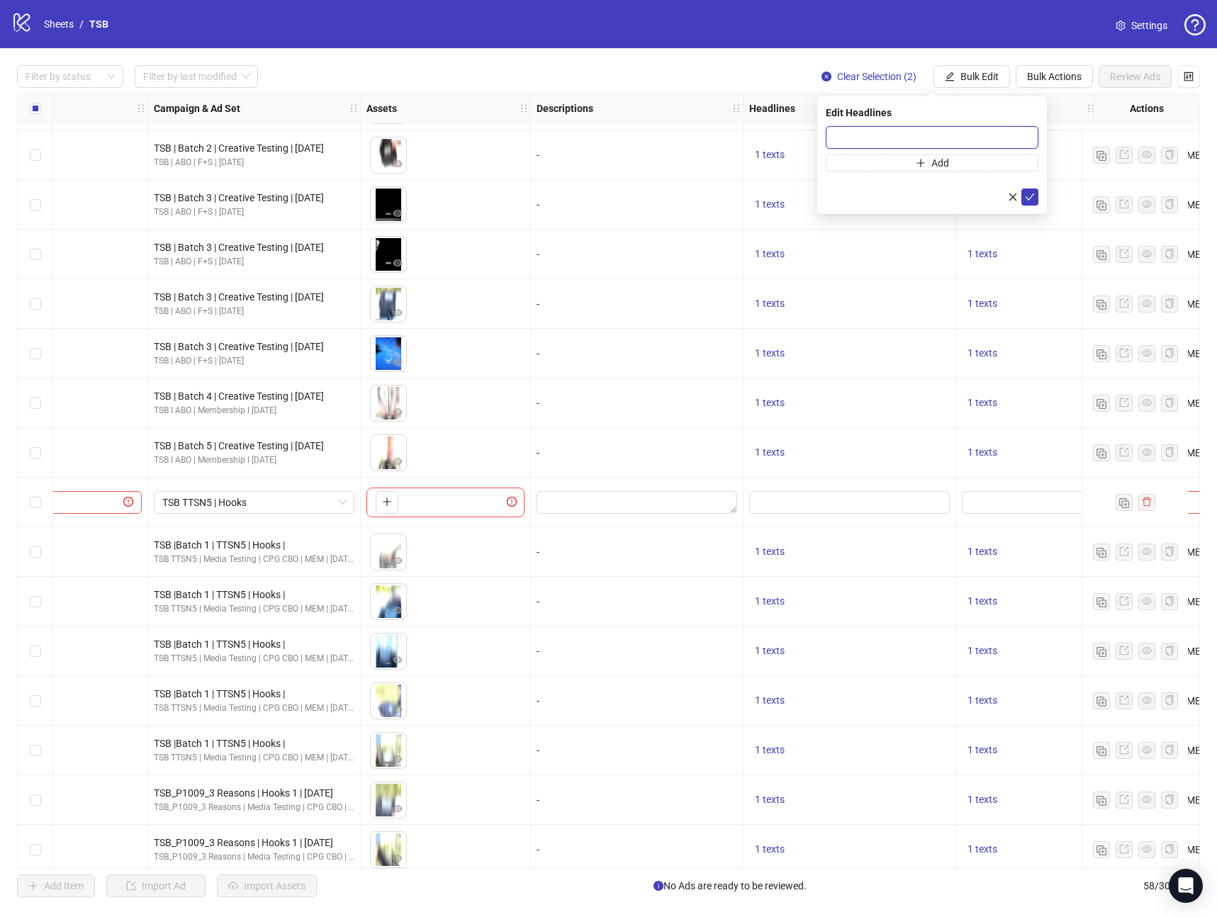
click at [880, 146] on input "text" at bounding box center [932, 137] width 213 height 23
paste input "**********"
type input "**********"
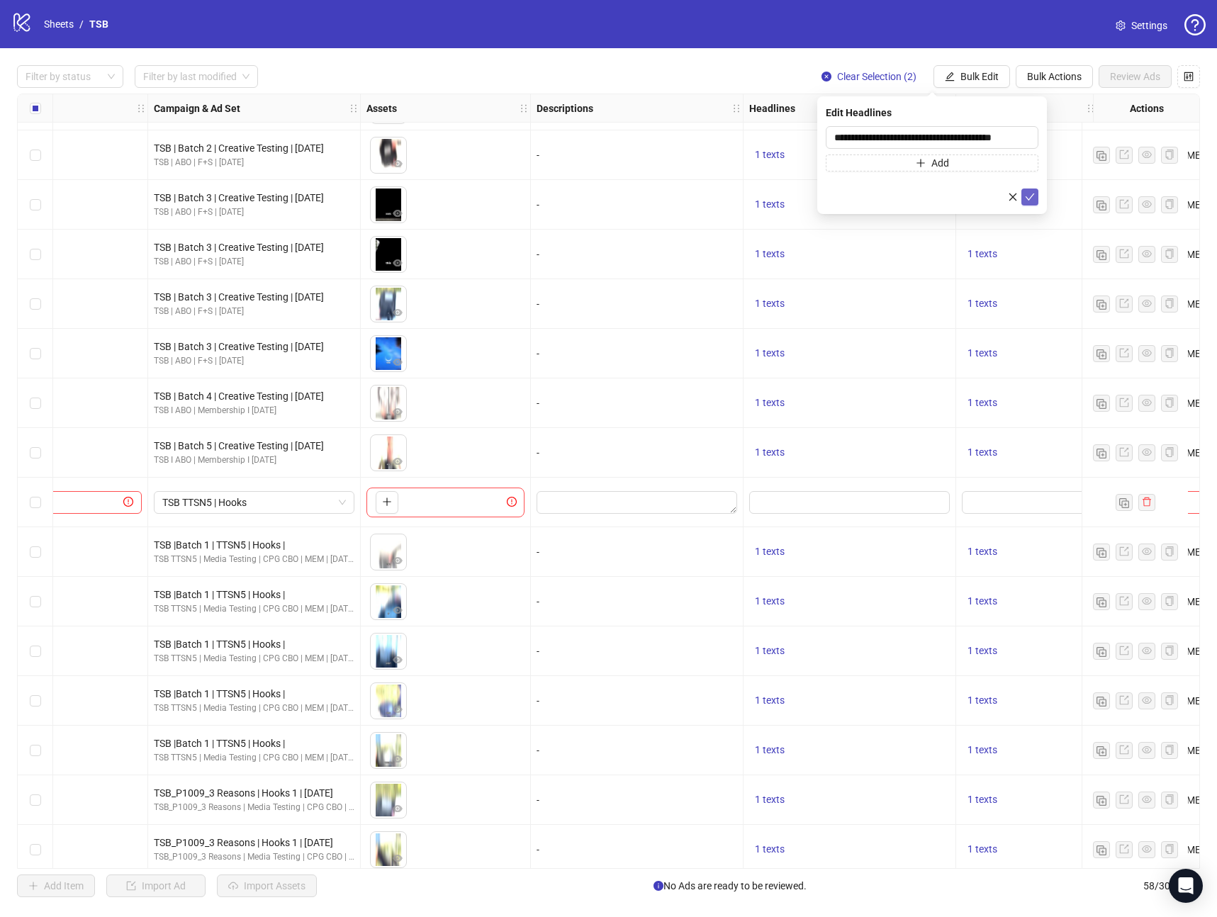
click at [1023, 191] on button "submit" at bounding box center [1029, 197] width 17 height 17
click at [977, 448] on span "1 texts" at bounding box center [983, 452] width 30 height 11
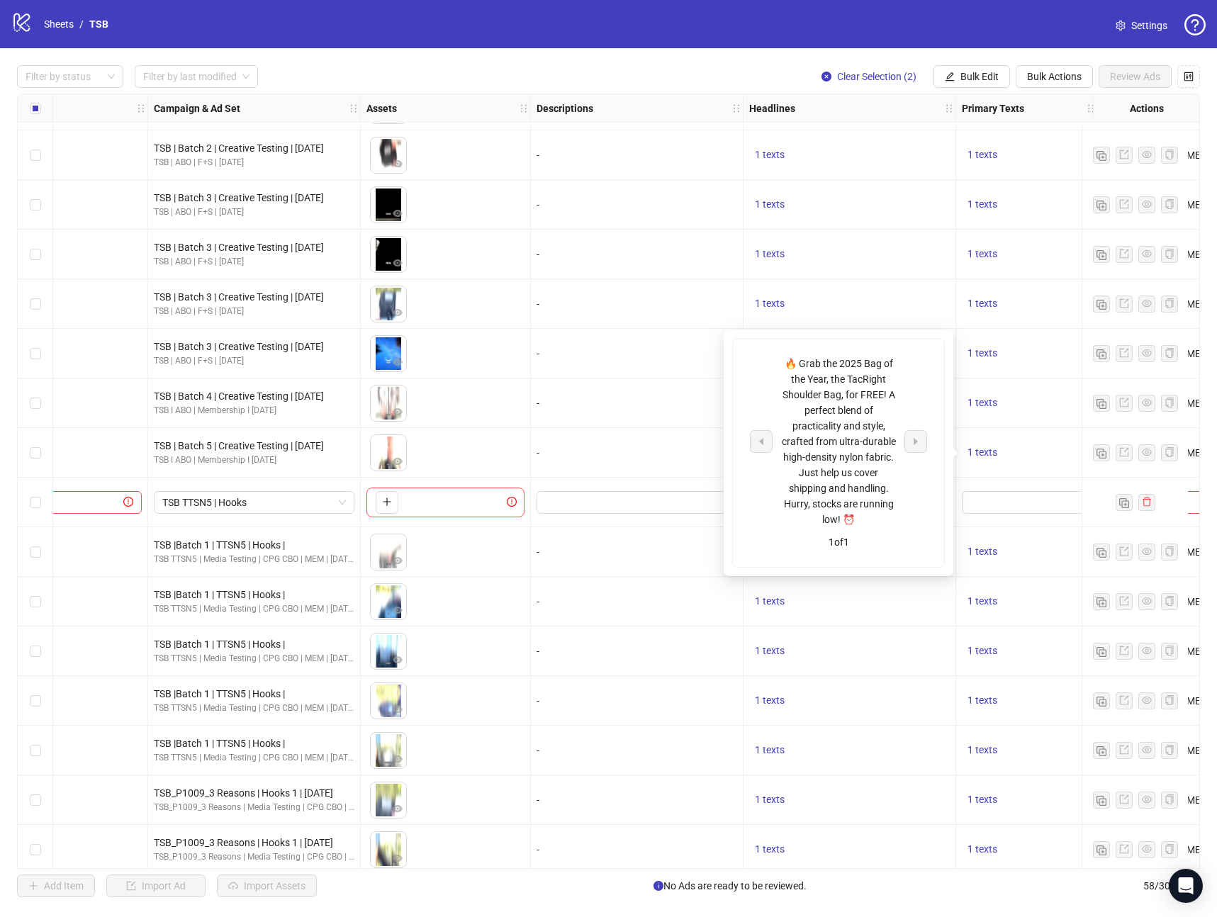
click at [806, 420] on div "🔥 Grab the 2025 Bag of the Year, the TacRight Shoulder Bag, for FREE! A perfect…" at bounding box center [839, 442] width 118 height 172
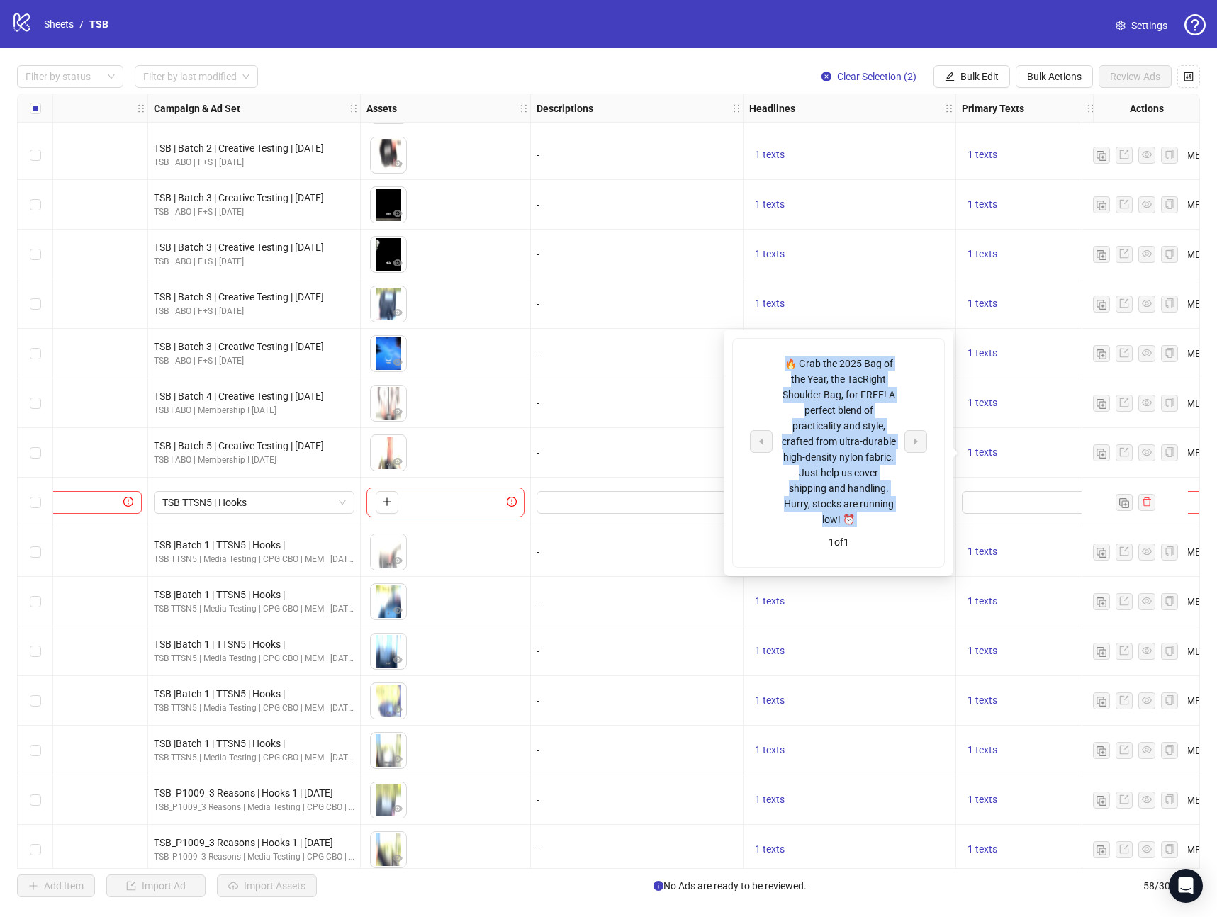
click at [806, 420] on div "🔥 Grab the 2025 Bag of the Year, the TacRight Shoulder Bag, for FREE! A perfect…" at bounding box center [839, 442] width 118 height 172
copy div "🔥 Grab the 2025 Bag of the Year, the TacRight Shoulder Bag, for FREE! A perfect…"
click at [987, 79] on span "Bulk Edit" at bounding box center [979, 76] width 38 height 11
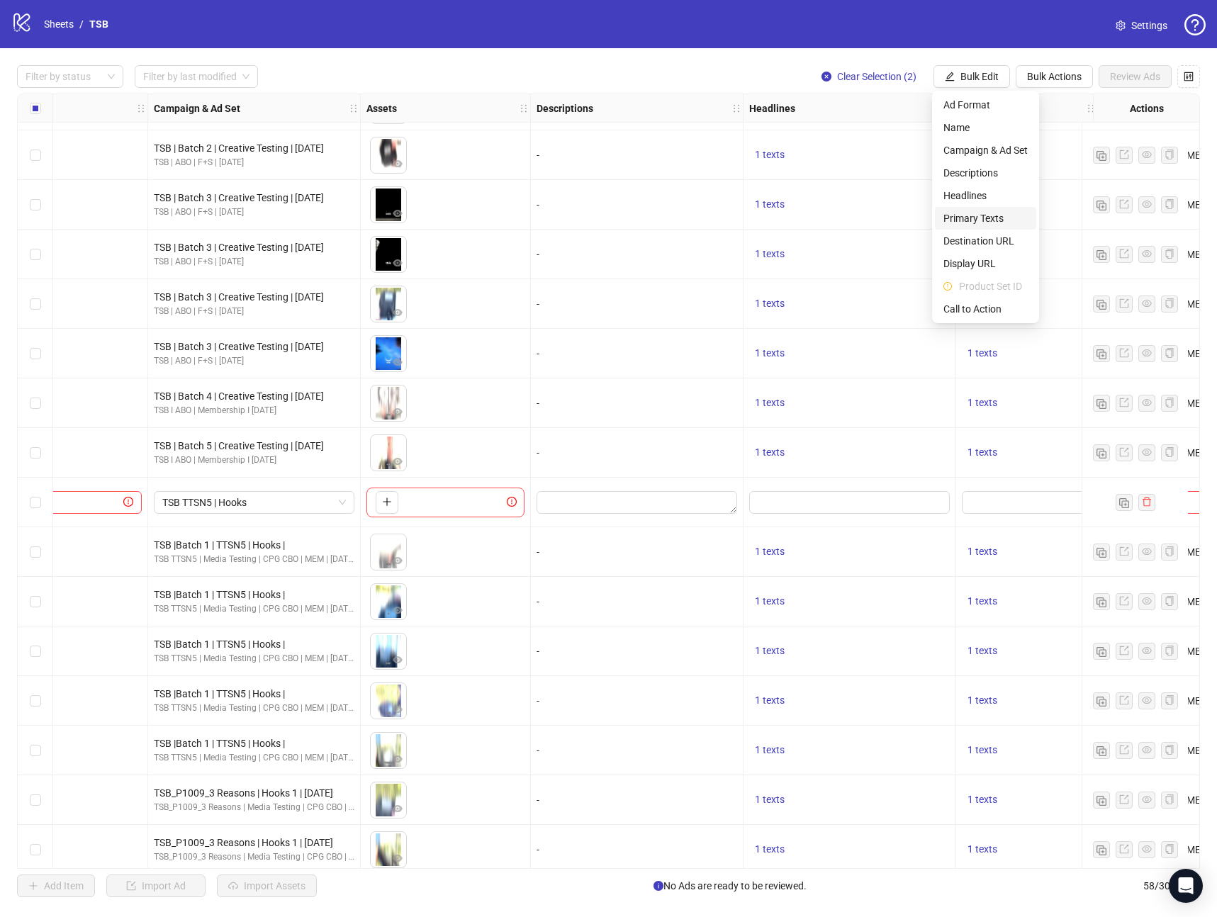
click at [984, 215] on span "Primary Texts" at bounding box center [985, 219] width 84 height 16
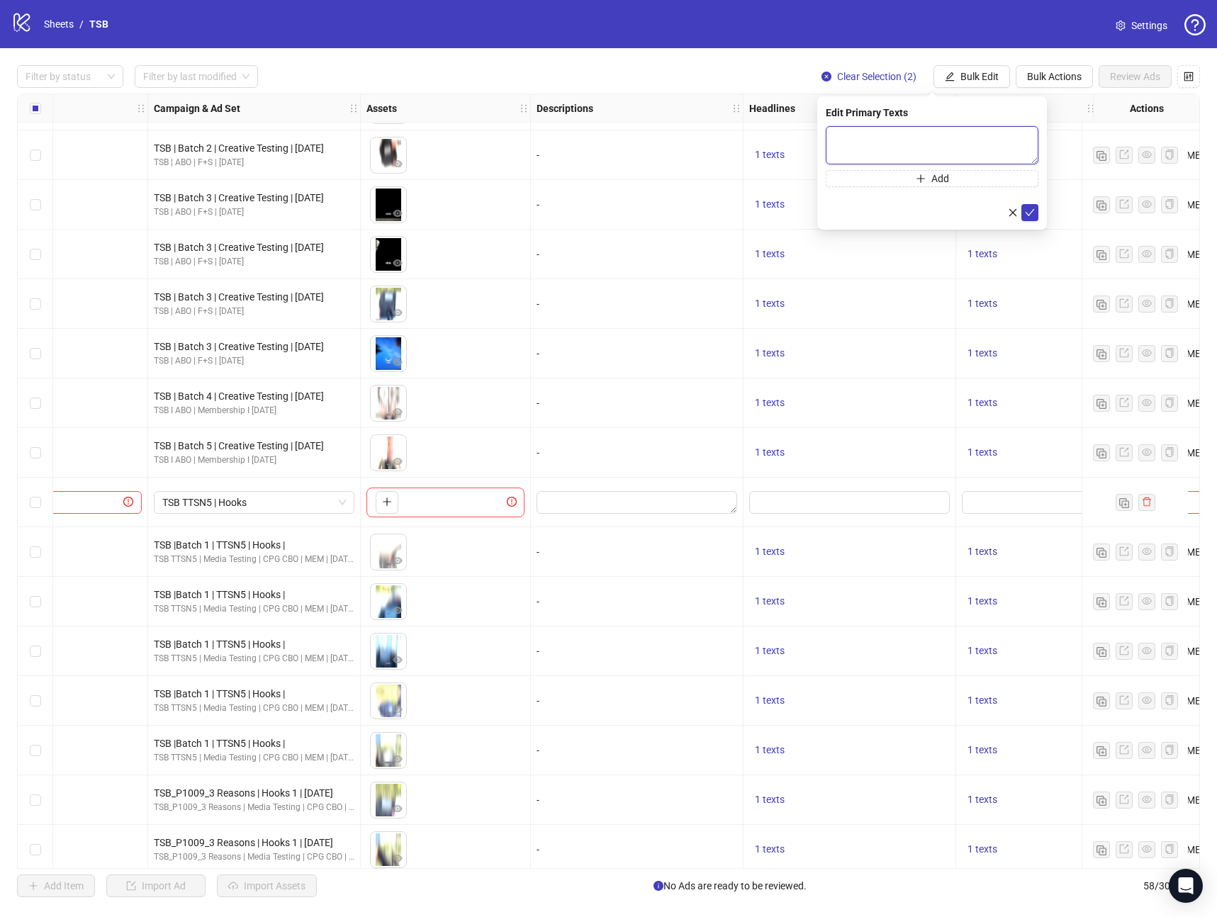
click at [916, 152] on textarea at bounding box center [932, 145] width 213 height 38
paste textarea "**********"
type textarea "**********"
click at [1029, 213] on icon "check" at bounding box center [1030, 213] width 10 height 10
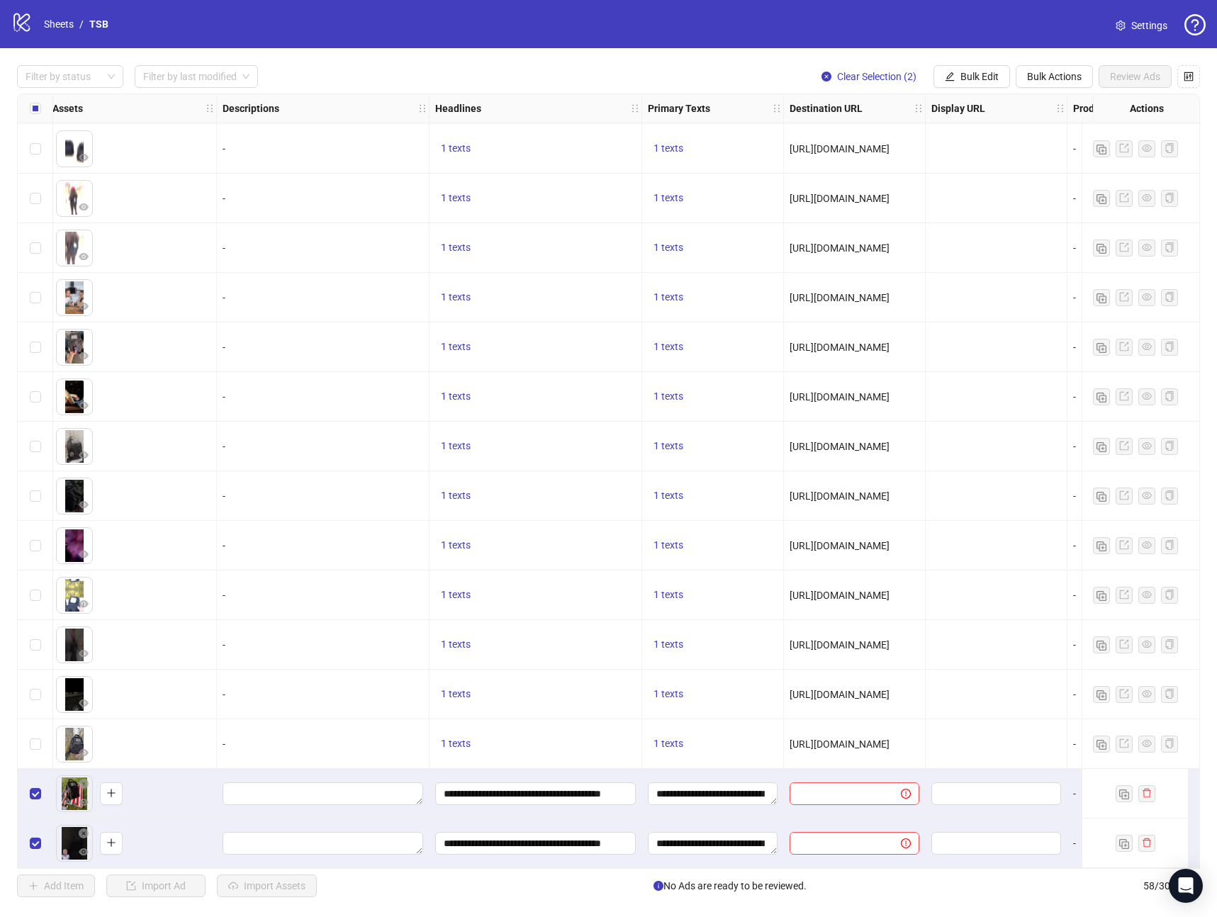
scroll to position [2138, 645]
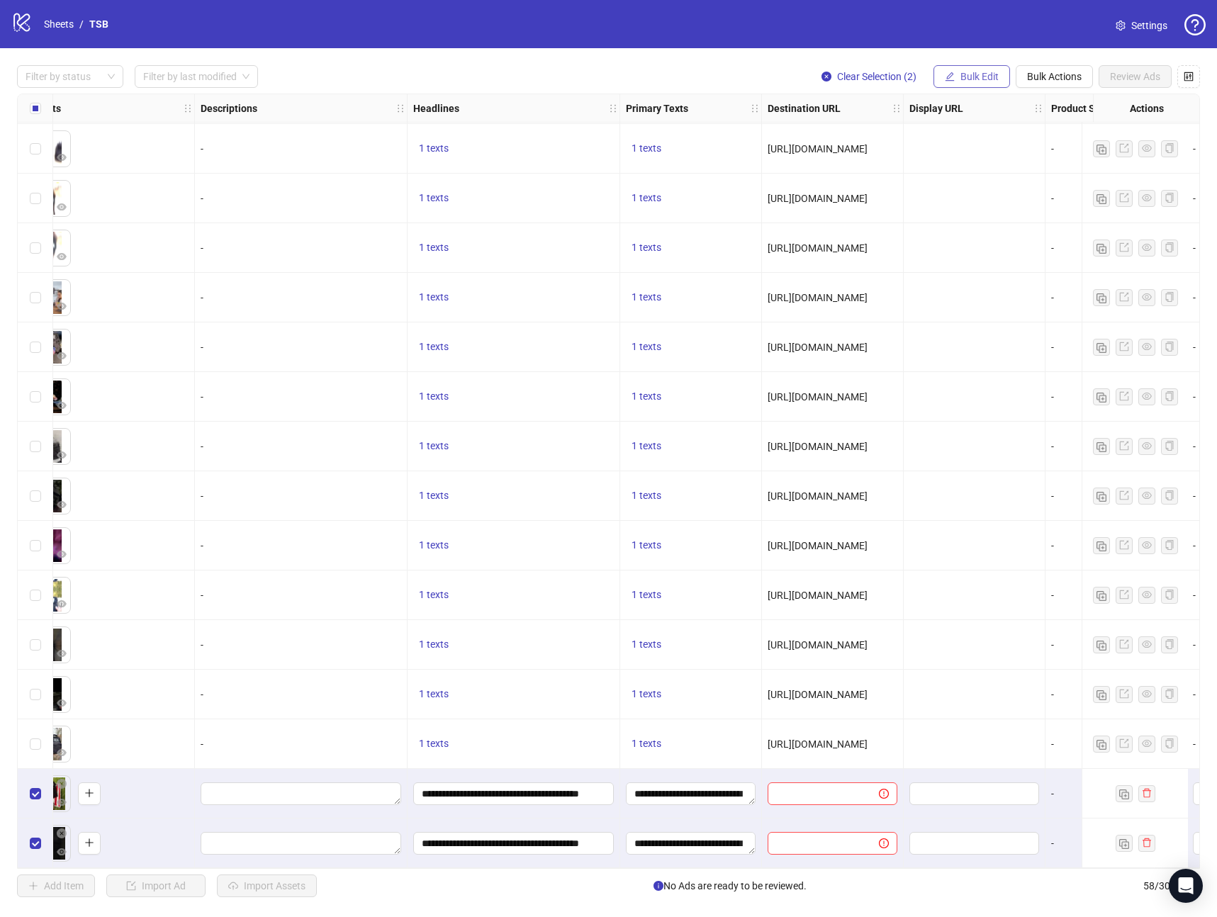
click at [970, 79] on span "Bulk Edit" at bounding box center [979, 76] width 38 height 11
click at [980, 237] on span "Destination URL" at bounding box center [985, 241] width 84 height 16
click at [888, 135] on input "text" at bounding box center [926, 138] width 184 height 16
paste input "**********"
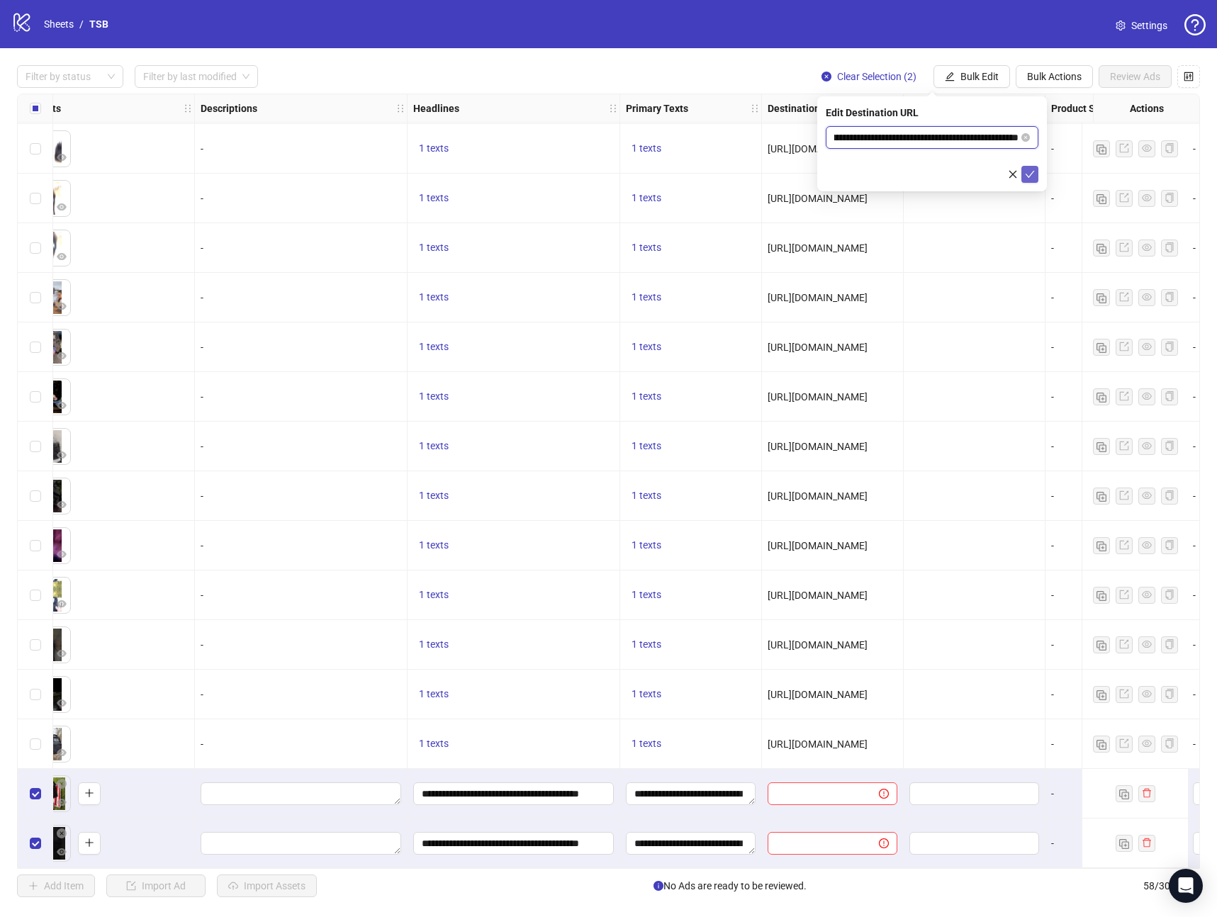
type input "**********"
click at [1027, 174] on icon "check" at bounding box center [1030, 174] width 10 height 10
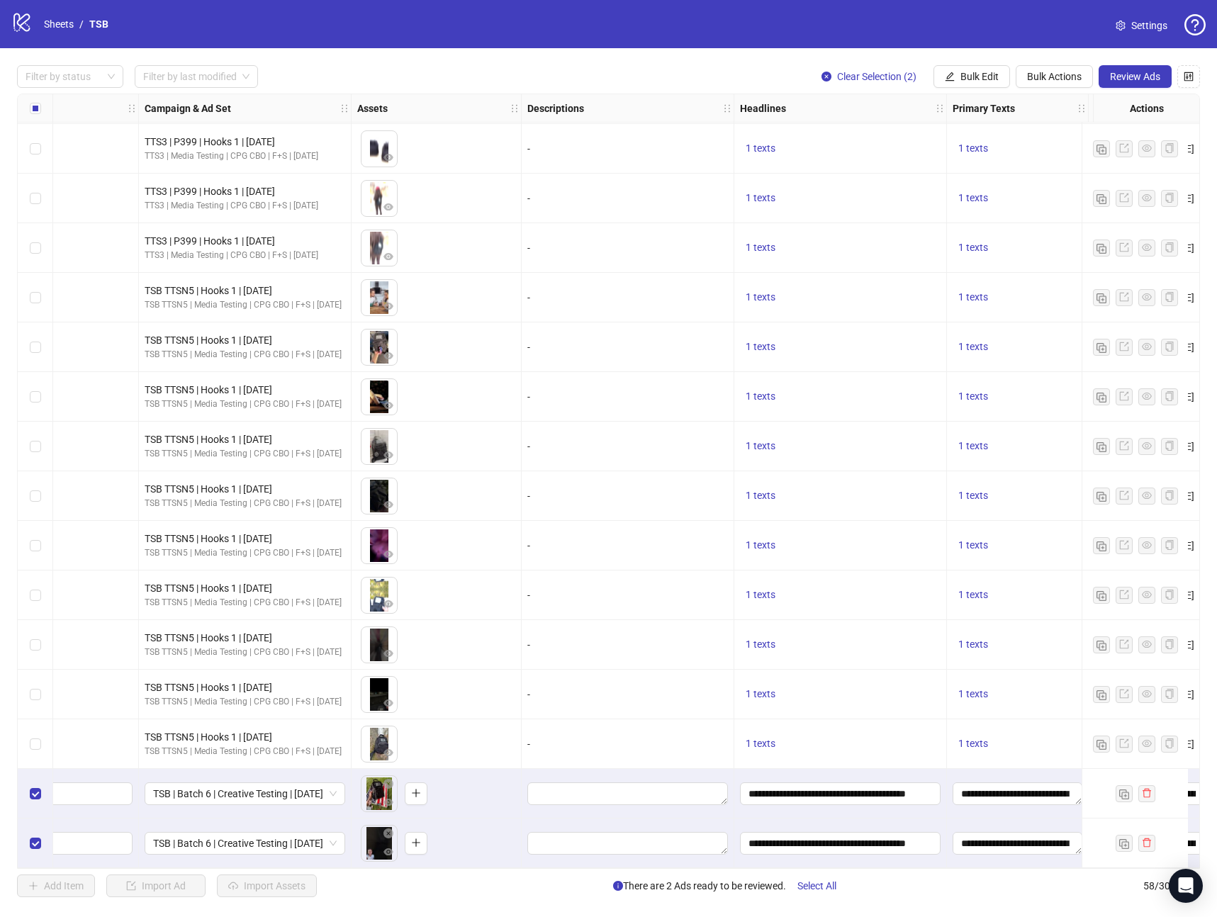
scroll to position [2138, 0]
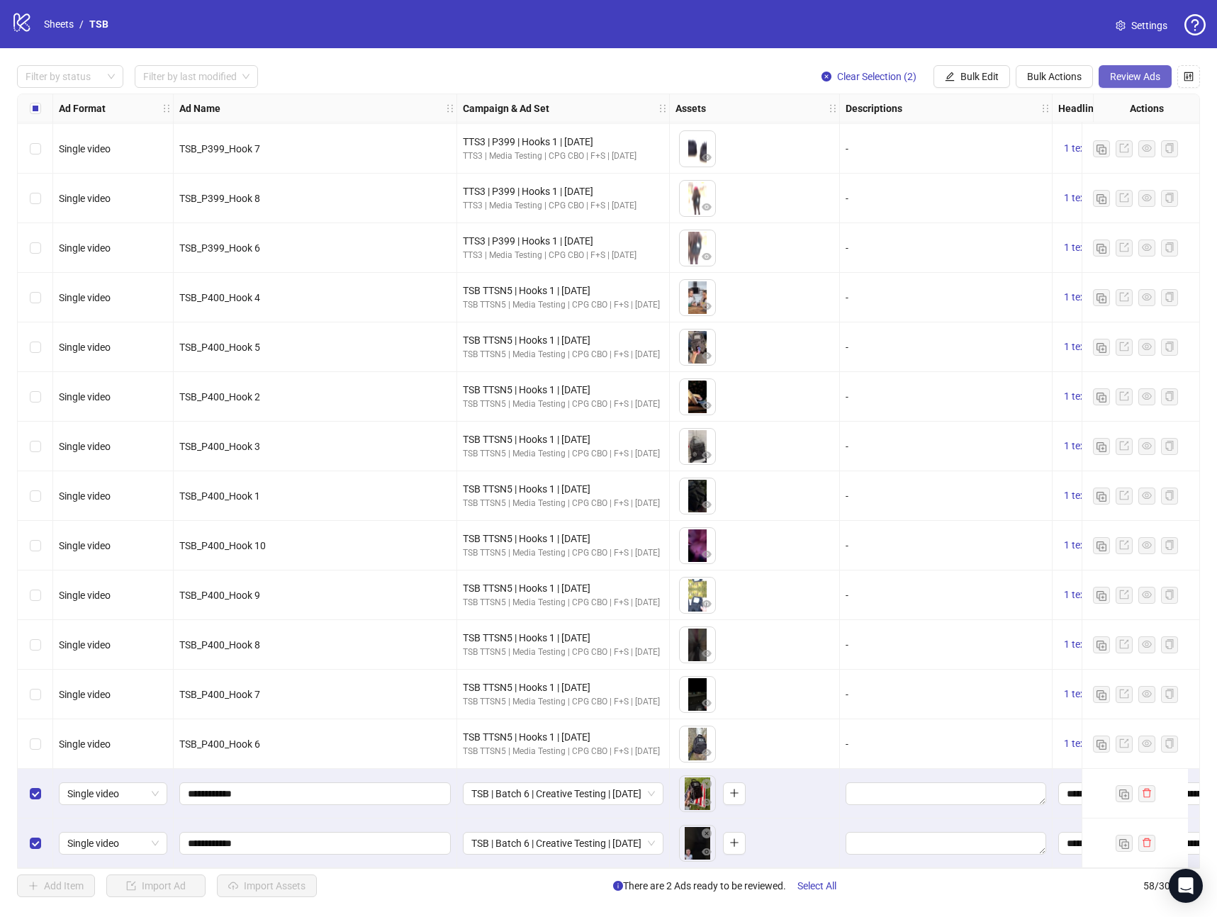
click at [1126, 71] on span "Review Ads" at bounding box center [1135, 76] width 50 height 11
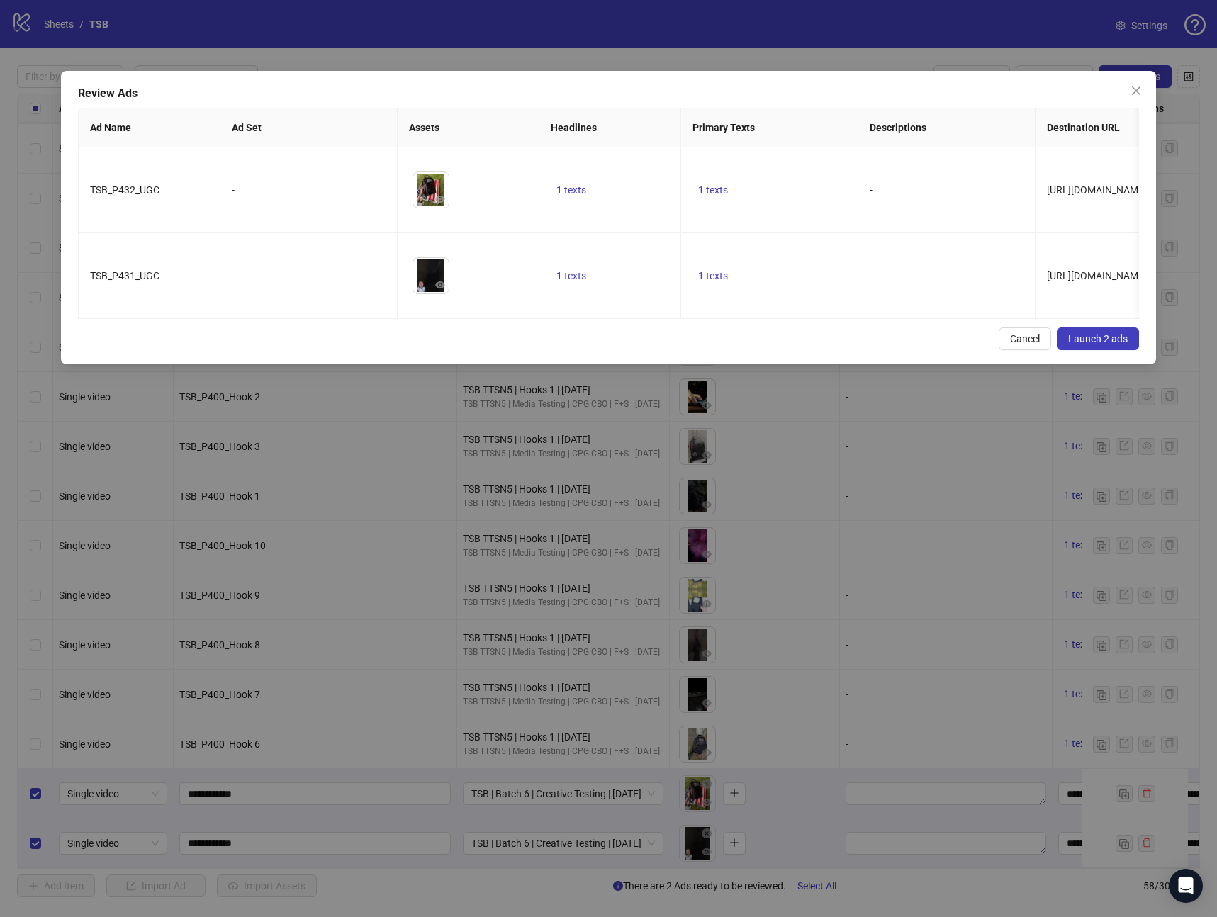
click at [1117, 347] on button "Launch 2 ads" at bounding box center [1098, 338] width 82 height 23
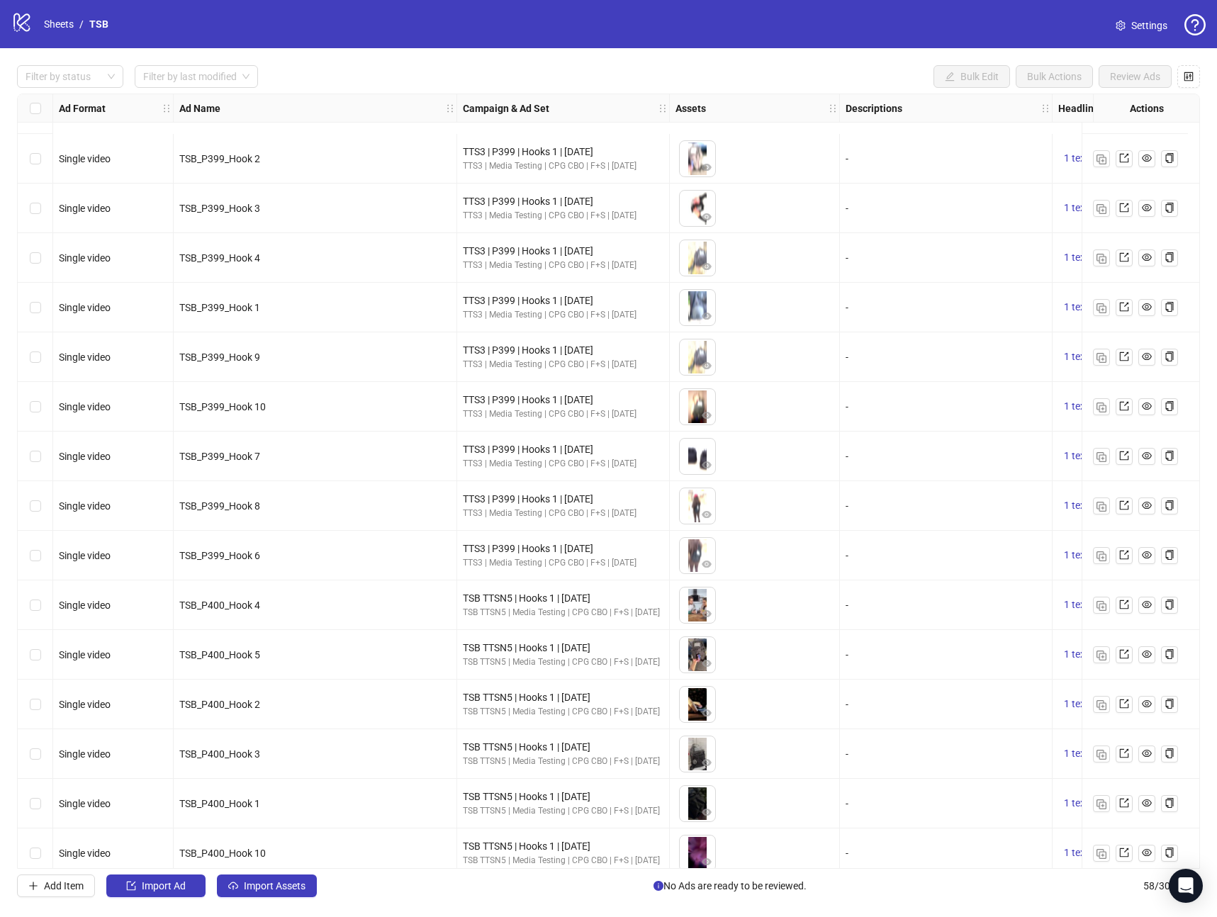
scroll to position [2082, 0]
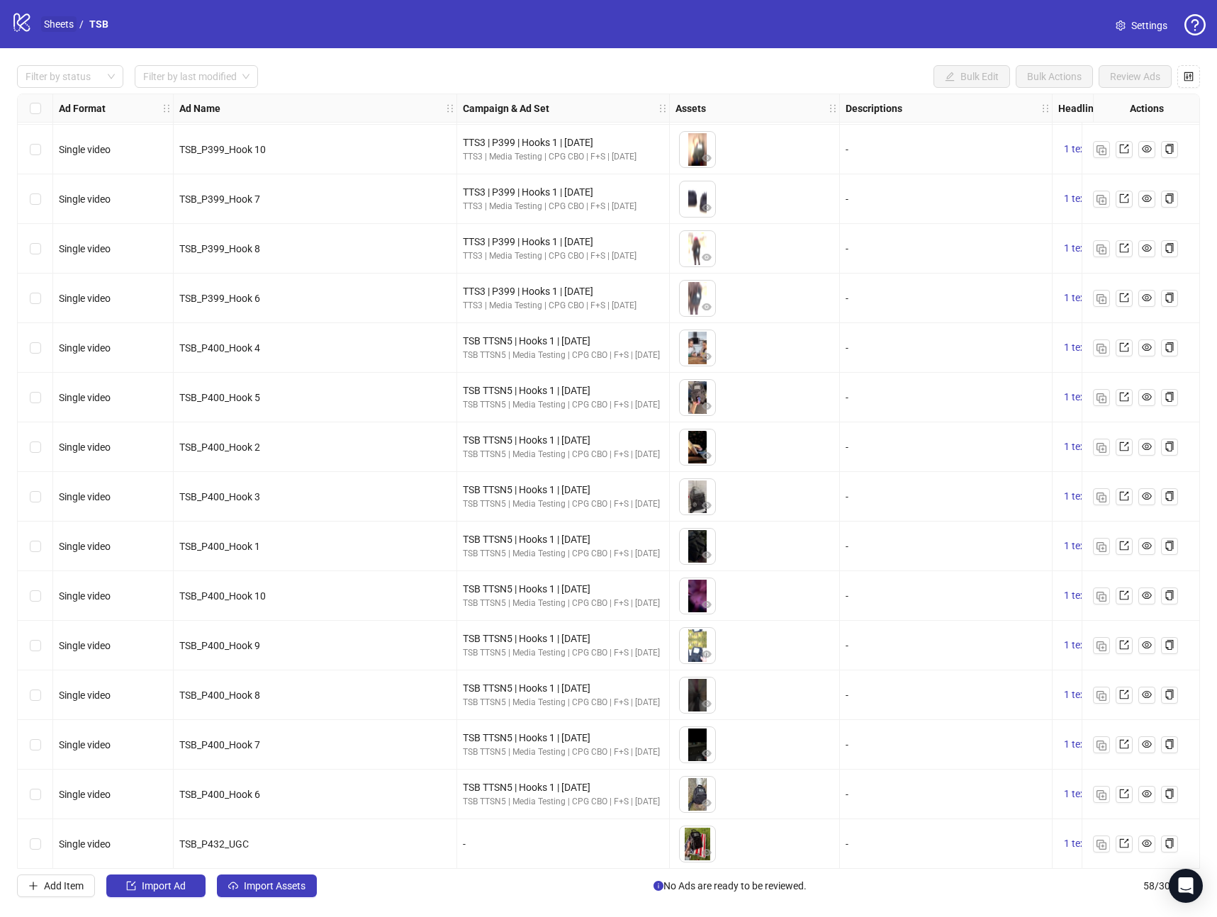
click at [49, 26] on link "Sheets" at bounding box center [58, 24] width 35 height 16
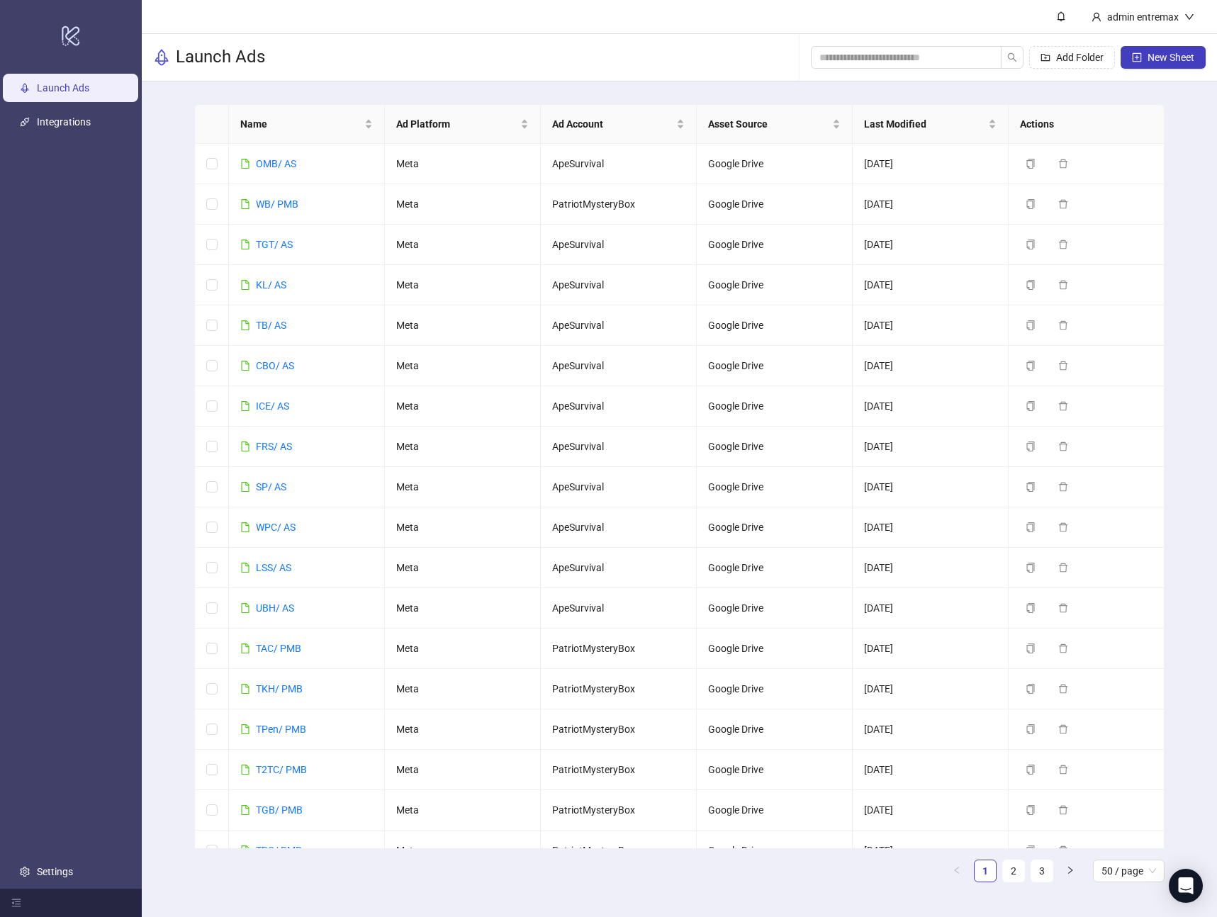
click at [332, 74] on div "Launch Ads Add Folder New Sheet" at bounding box center [679, 57] width 1075 height 47
click at [1009, 877] on link "2" at bounding box center [1013, 871] width 21 height 21
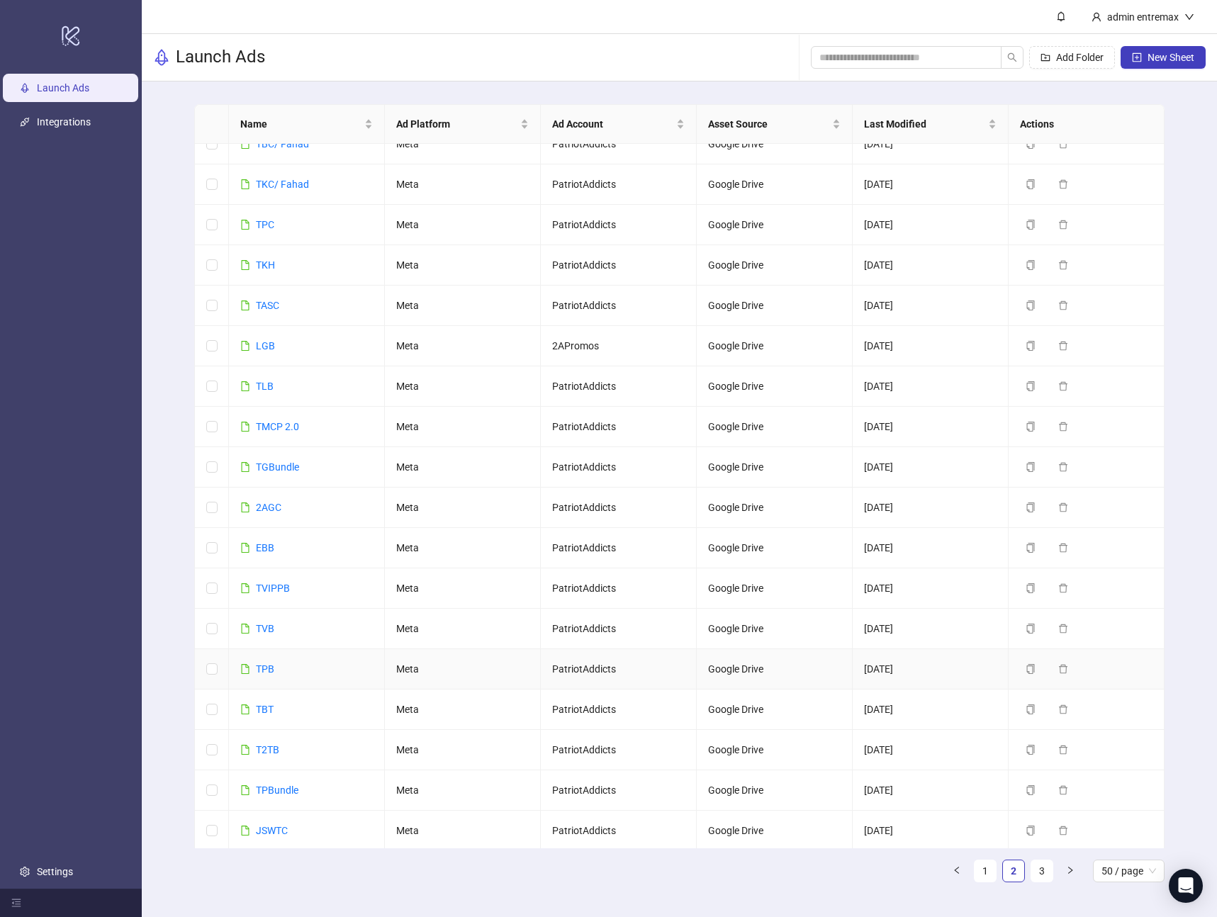
scroll to position [1316, 0]
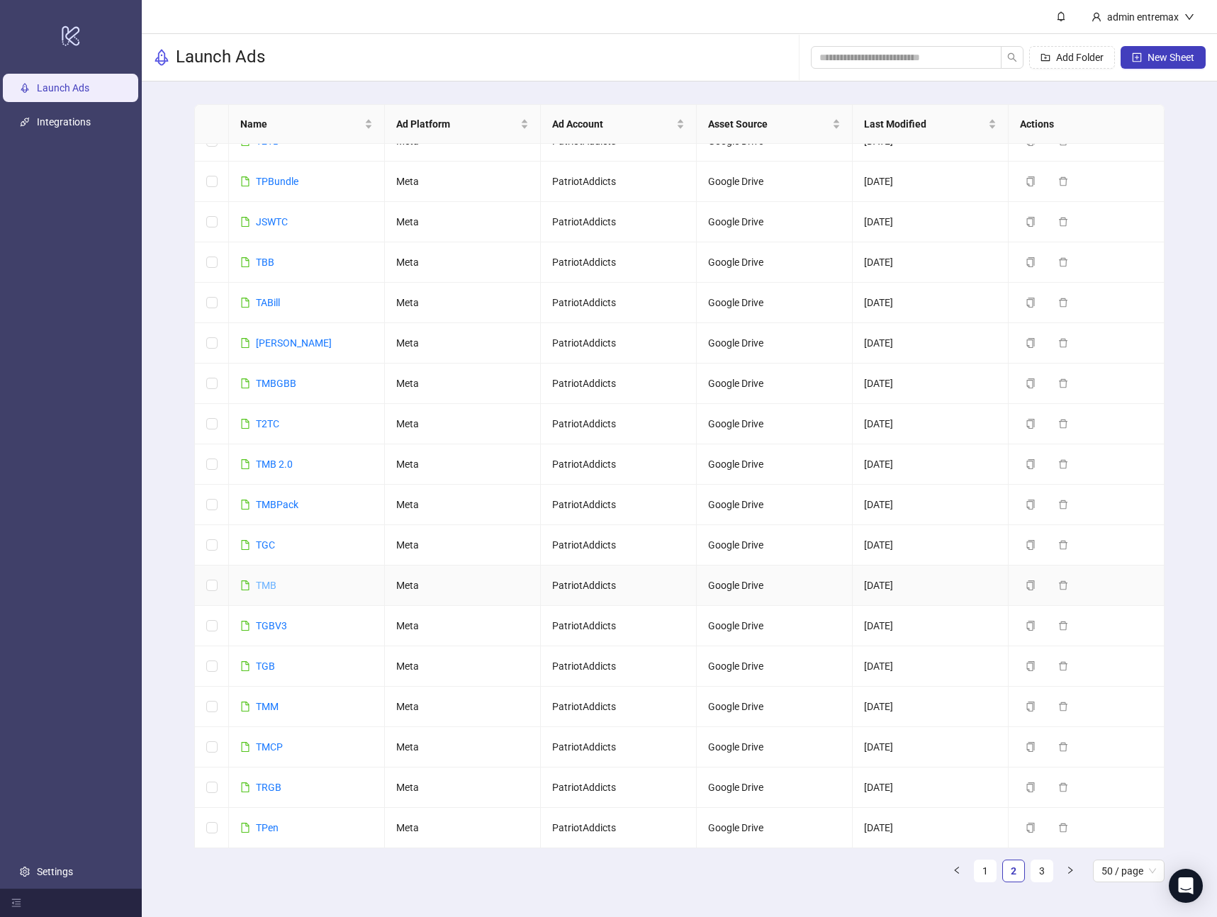
click at [264, 589] on link "TMB" at bounding box center [266, 585] width 21 height 11
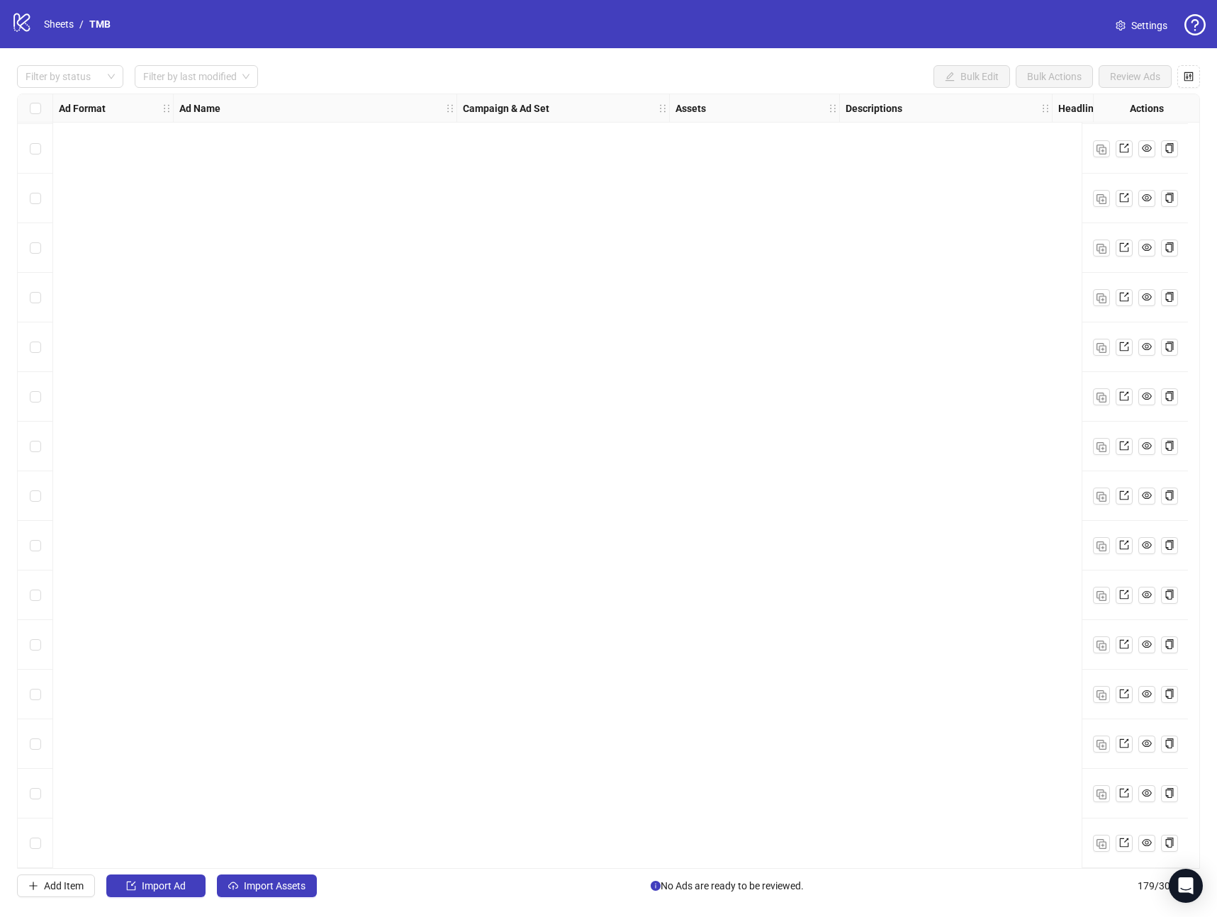
scroll to position [8142, 0]
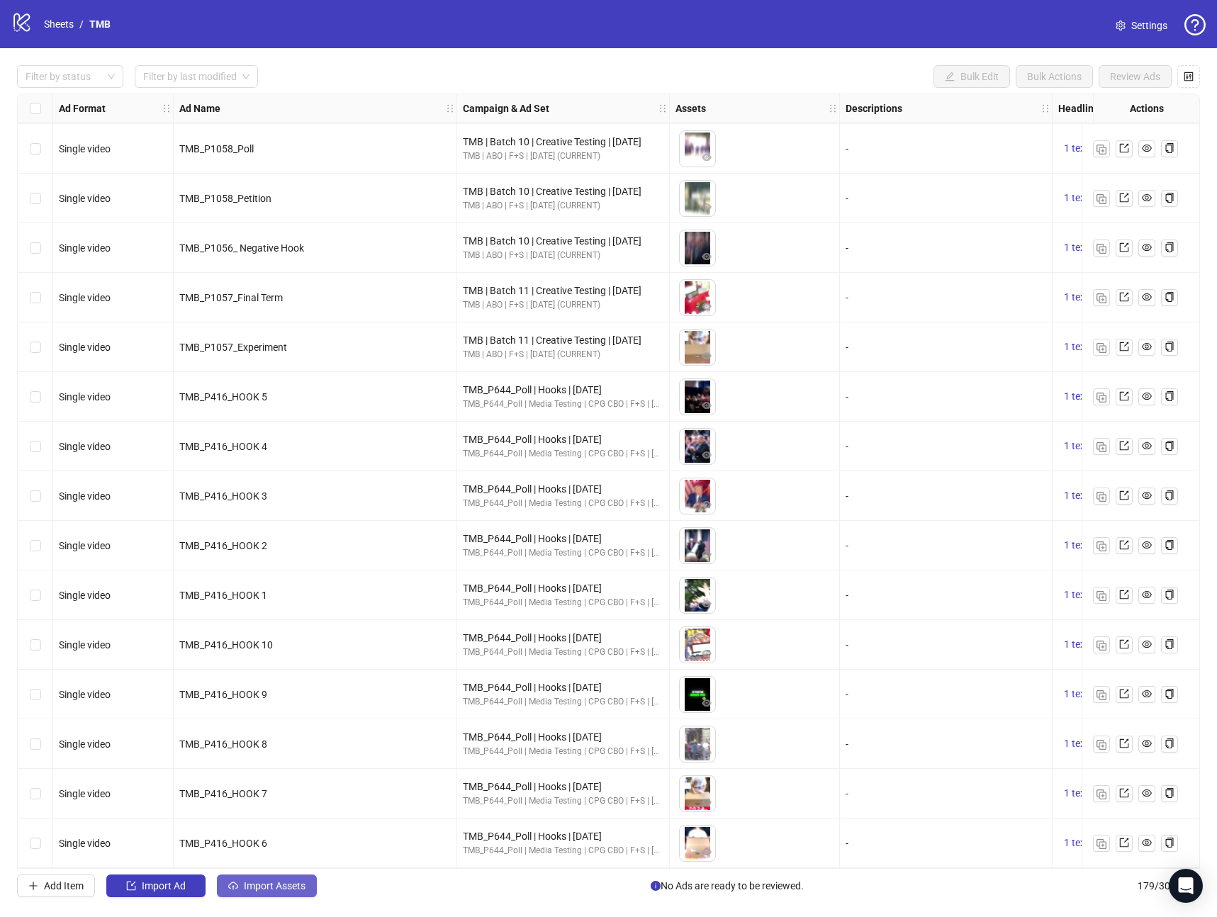
click at [257, 879] on button "Import Assets" at bounding box center [267, 886] width 100 height 23
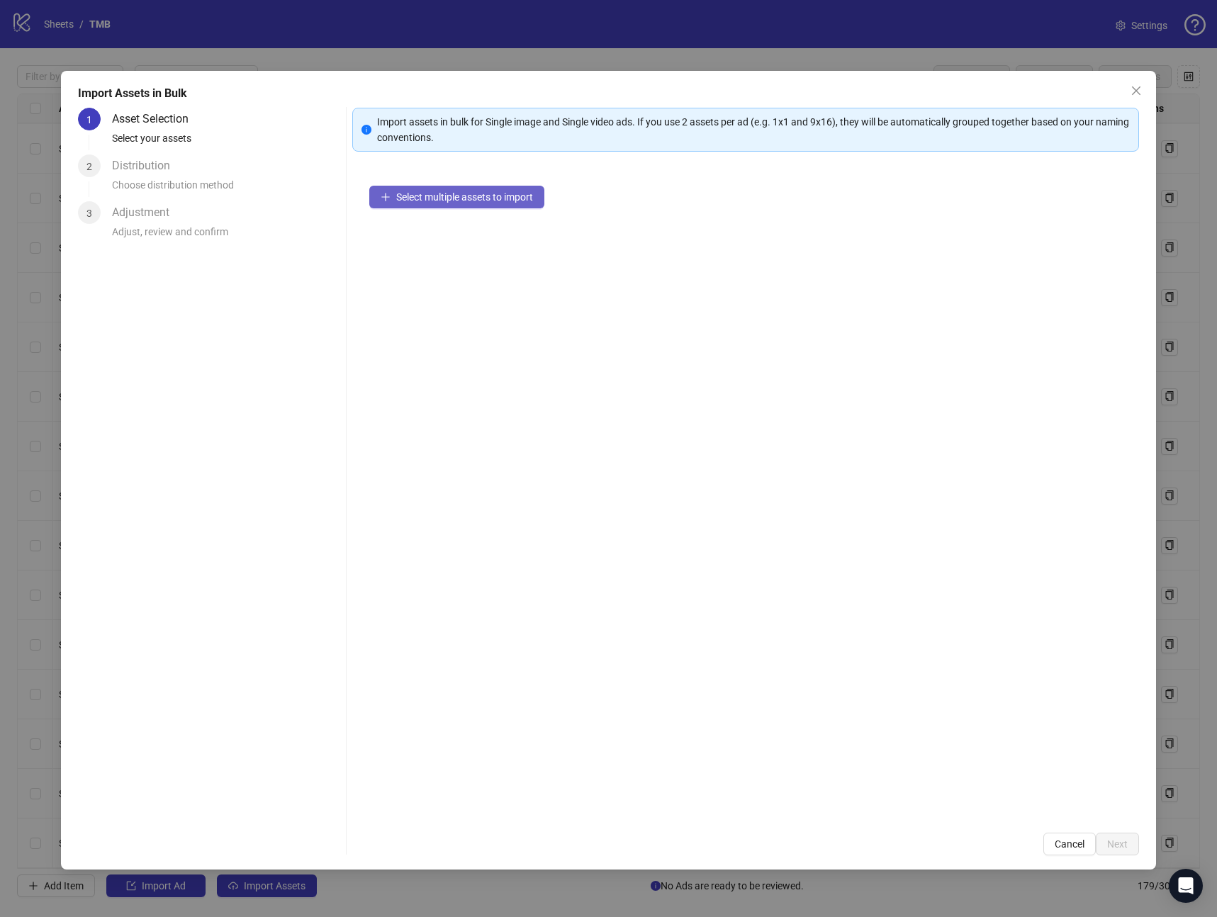
click at [478, 201] on span "Select multiple assets to import" at bounding box center [464, 196] width 137 height 11
click at [1115, 839] on span "Next" at bounding box center [1117, 844] width 21 height 11
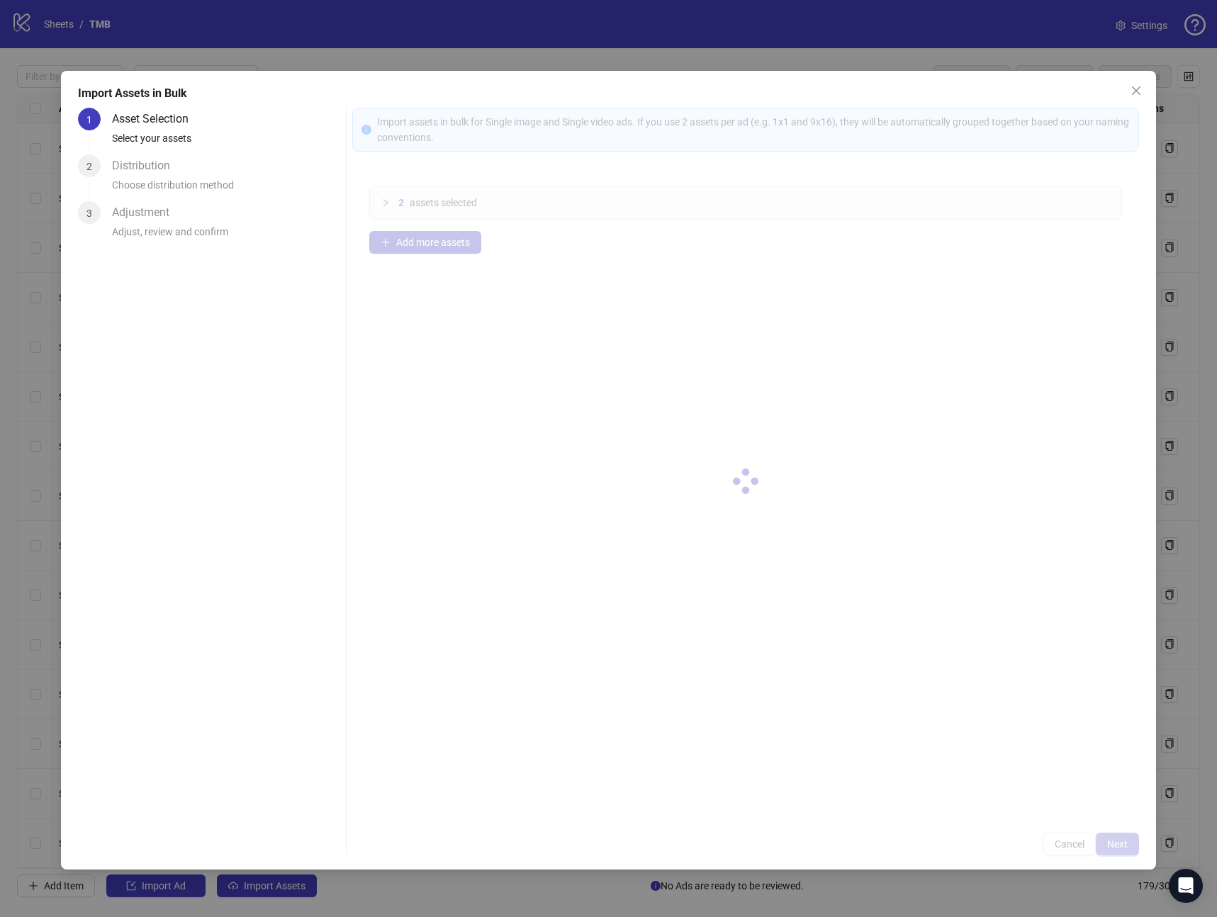
click at [1115, 839] on div at bounding box center [745, 482] width 787 height 748
click at [1114, 839] on div at bounding box center [745, 482] width 787 height 748
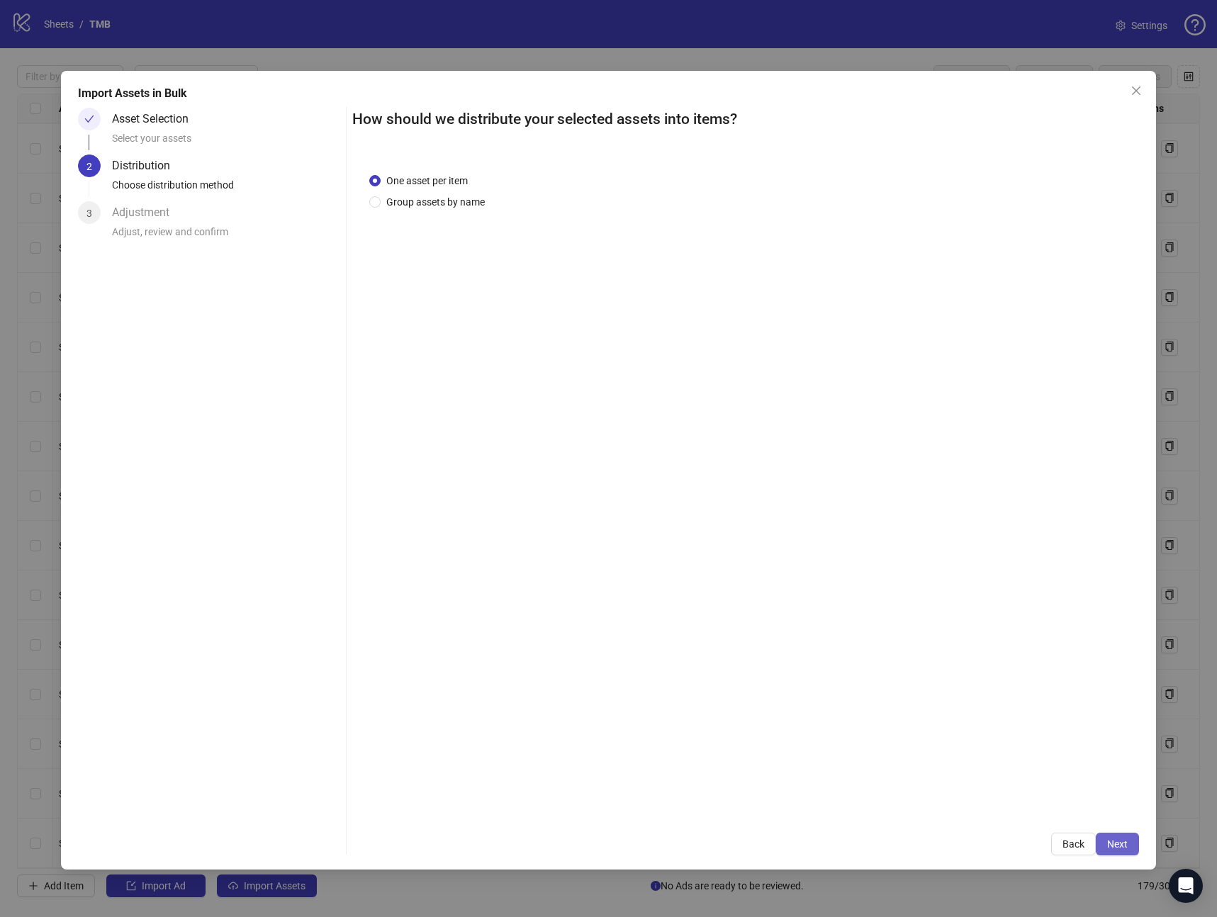
click at [1114, 839] on span "Next" at bounding box center [1117, 844] width 21 height 11
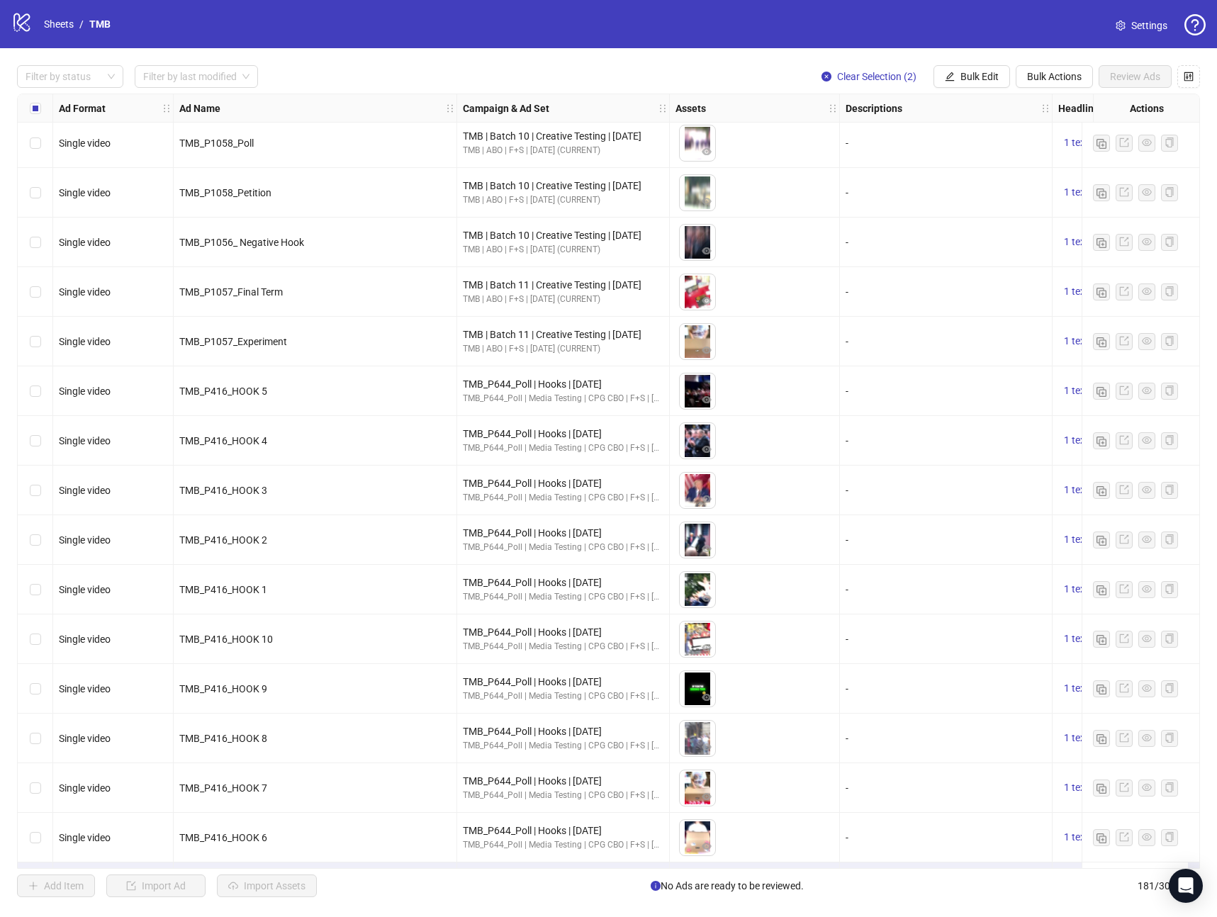
scroll to position [8241, 0]
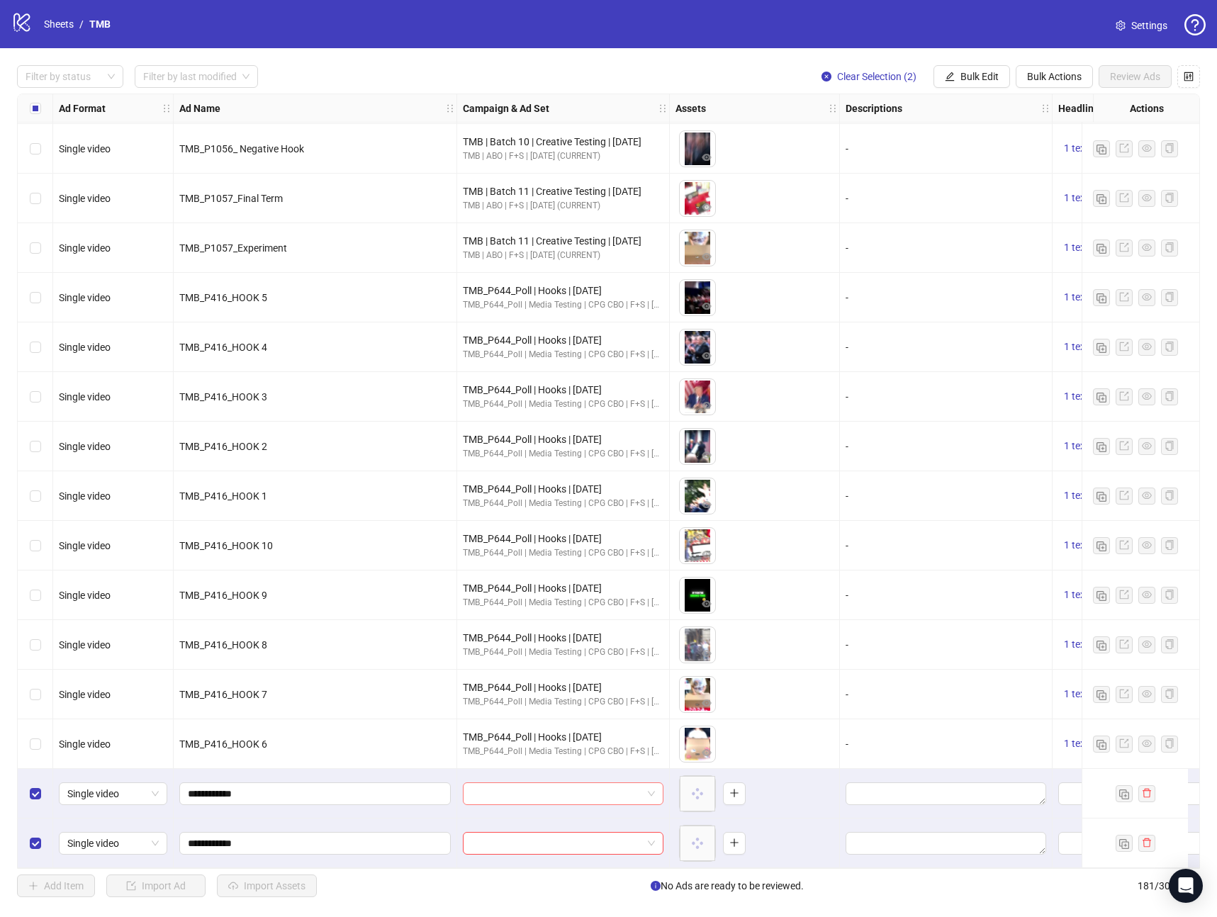
click at [543, 788] on input "search" at bounding box center [556, 793] width 171 height 21
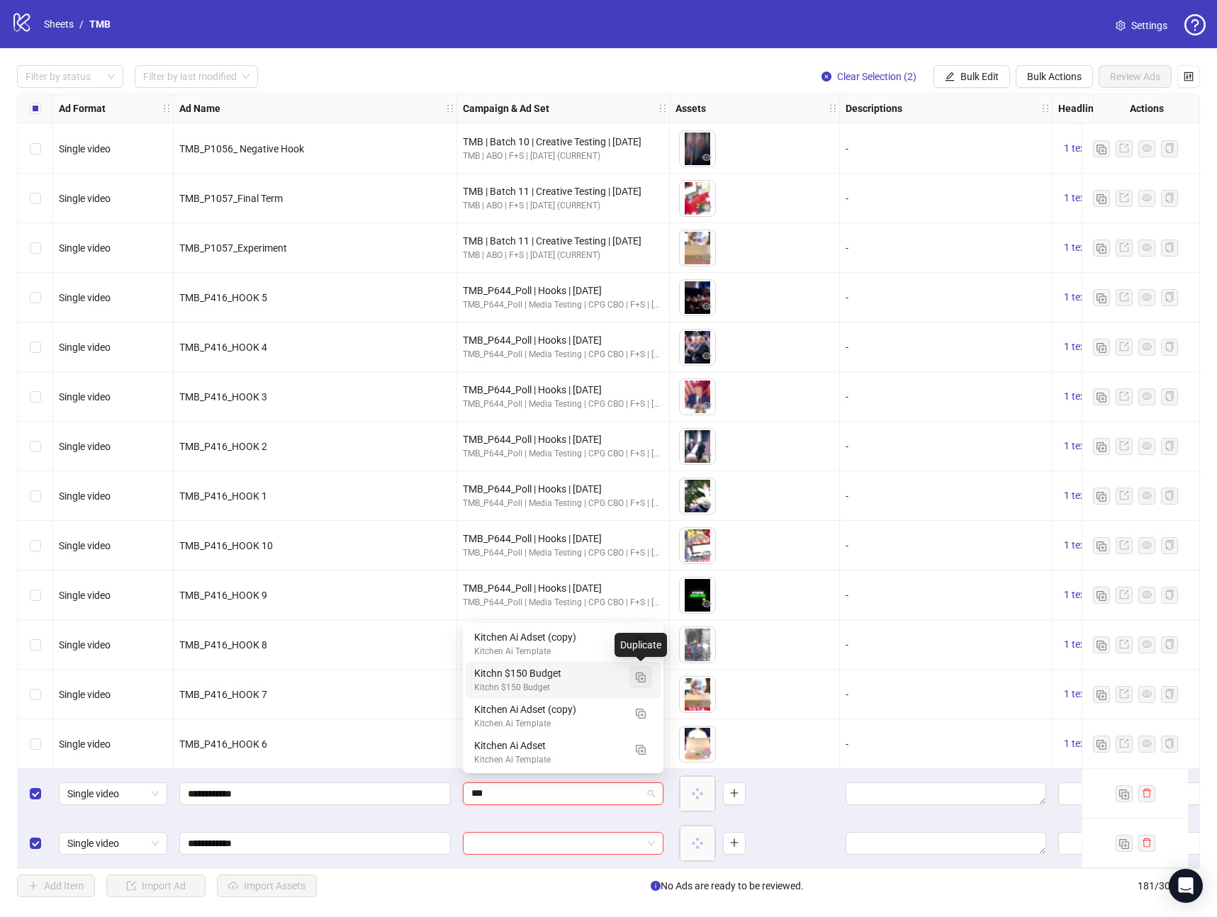
click at [637, 685] on button "button" at bounding box center [640, 677] width 23 height 23
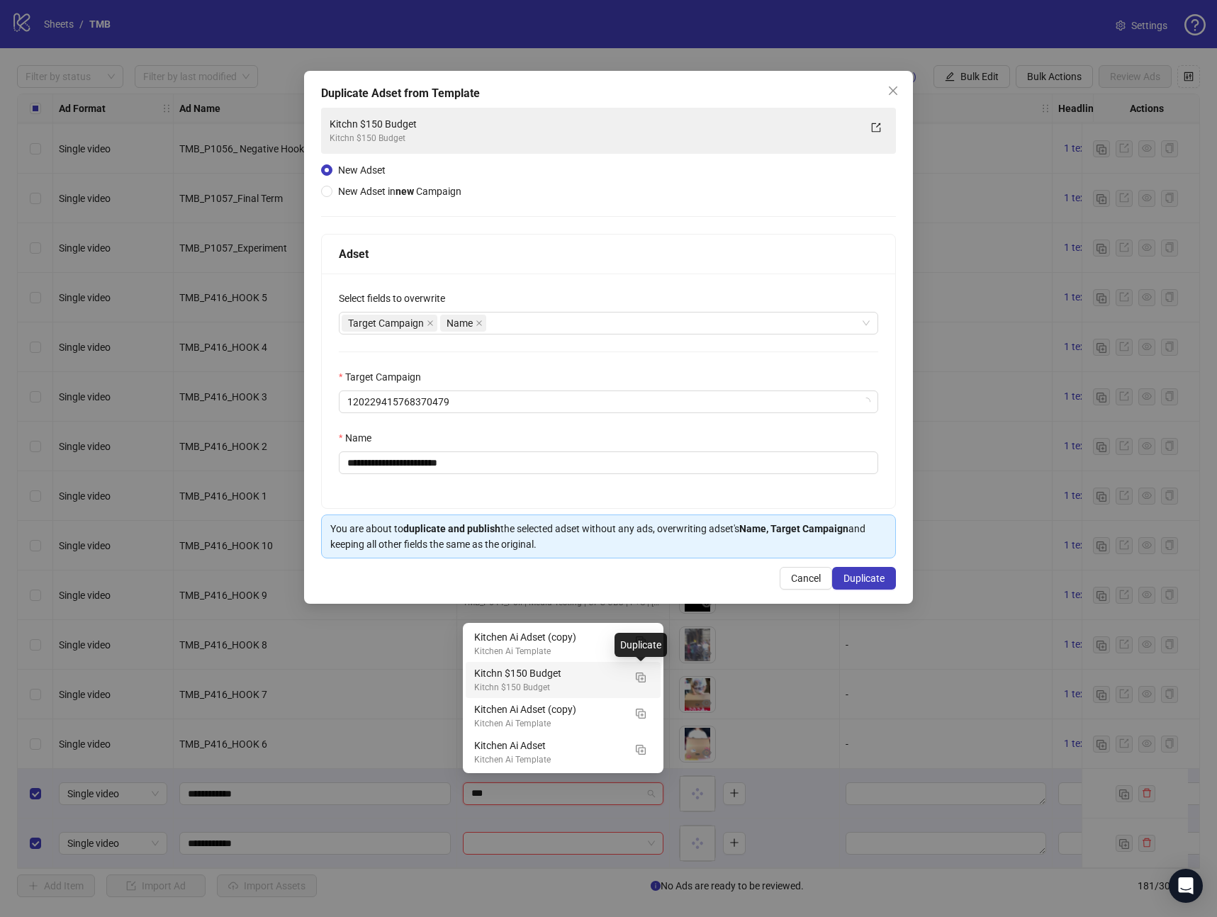
type input "***"
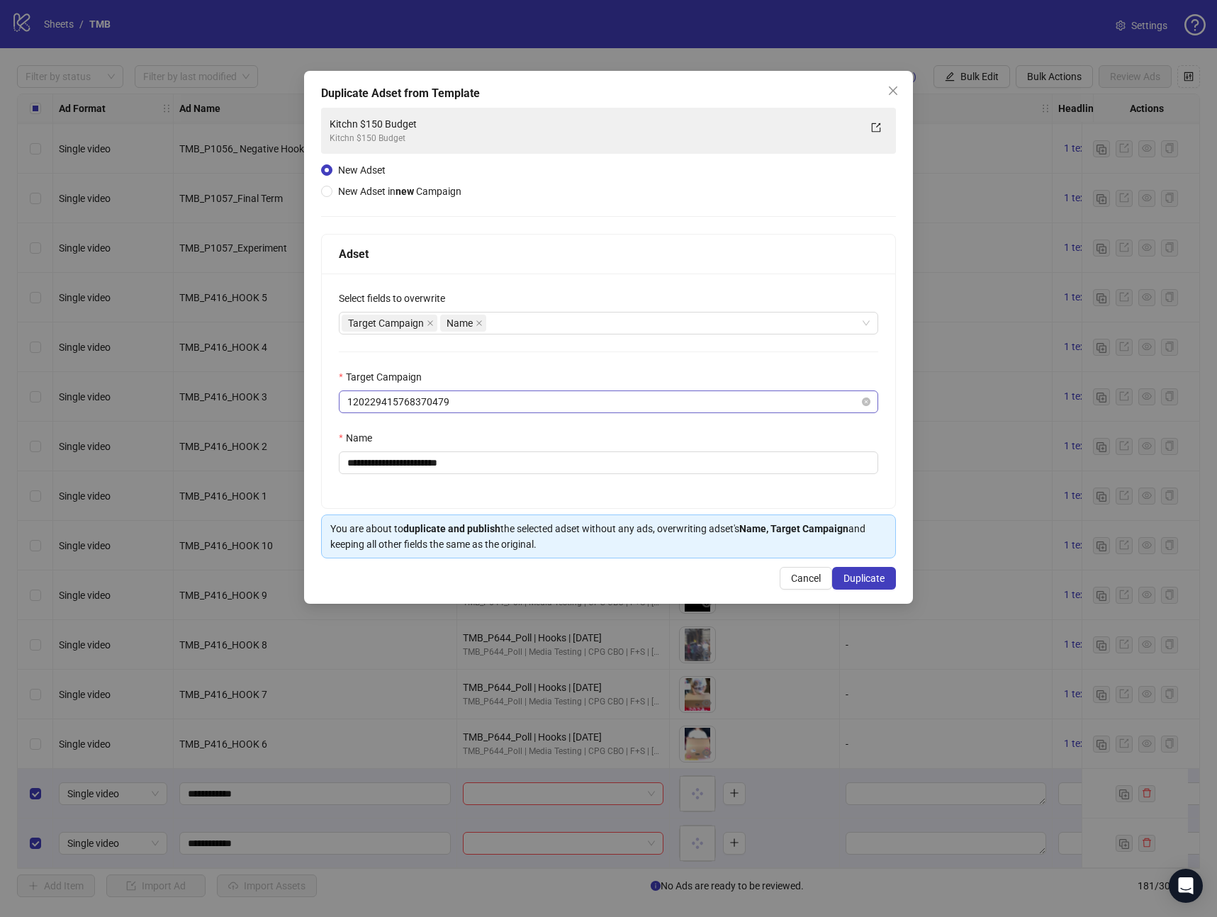
click at [476, 403] on span "120229415768370479" at bounding box center [608, 401] width 522 height 21
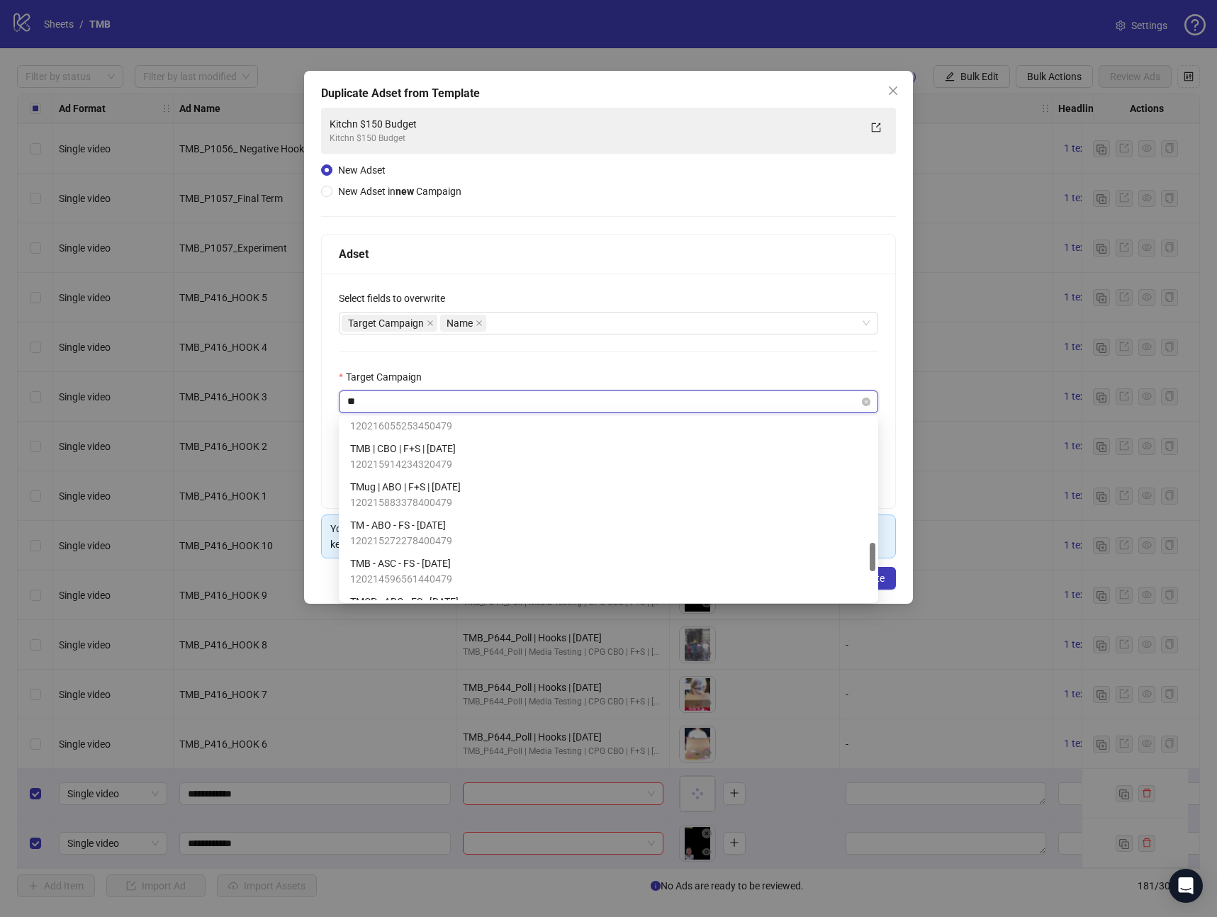
type input "***"
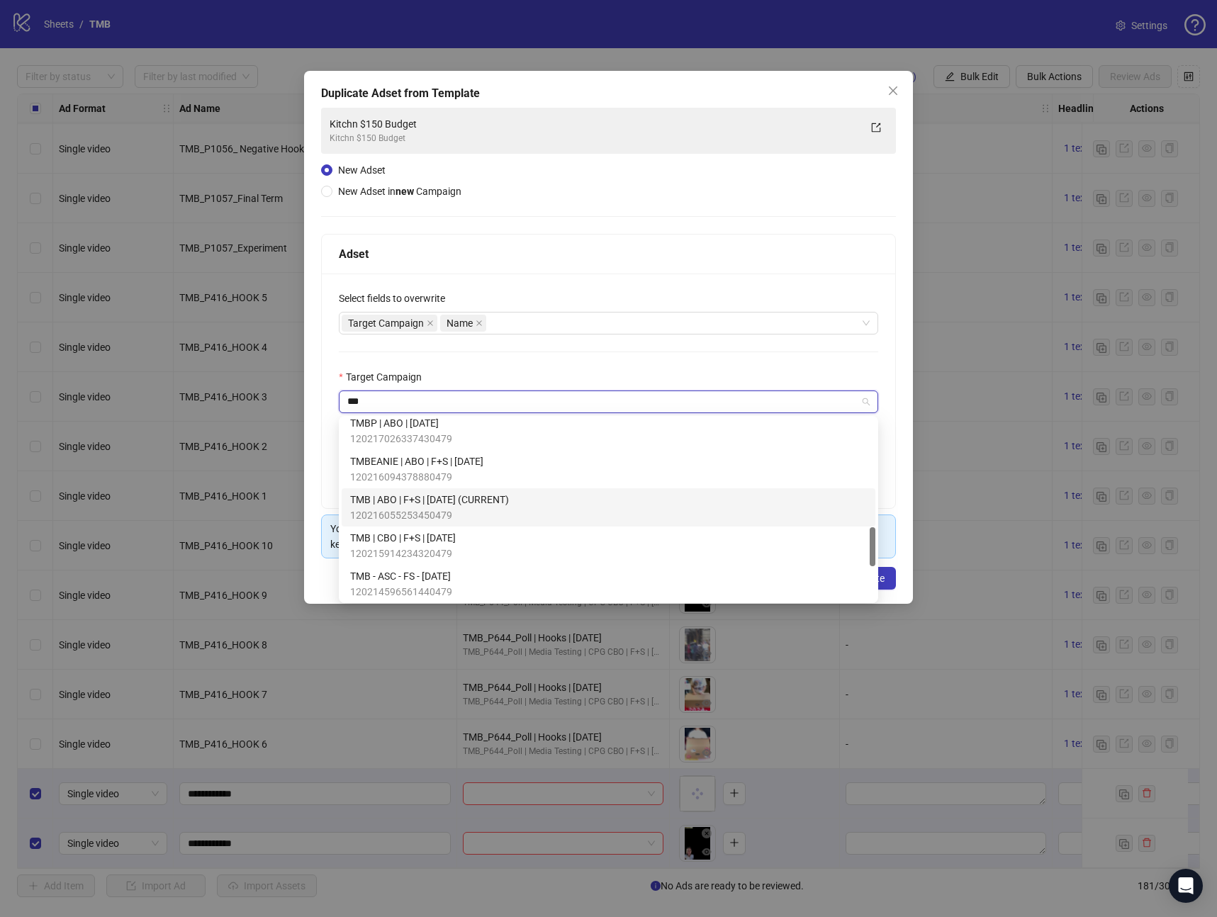
click at [447, 506] on span "TMB | ABO | F+S | [DATE] (CURRENT)" at bounding box center [429, 500] width 159 height 16
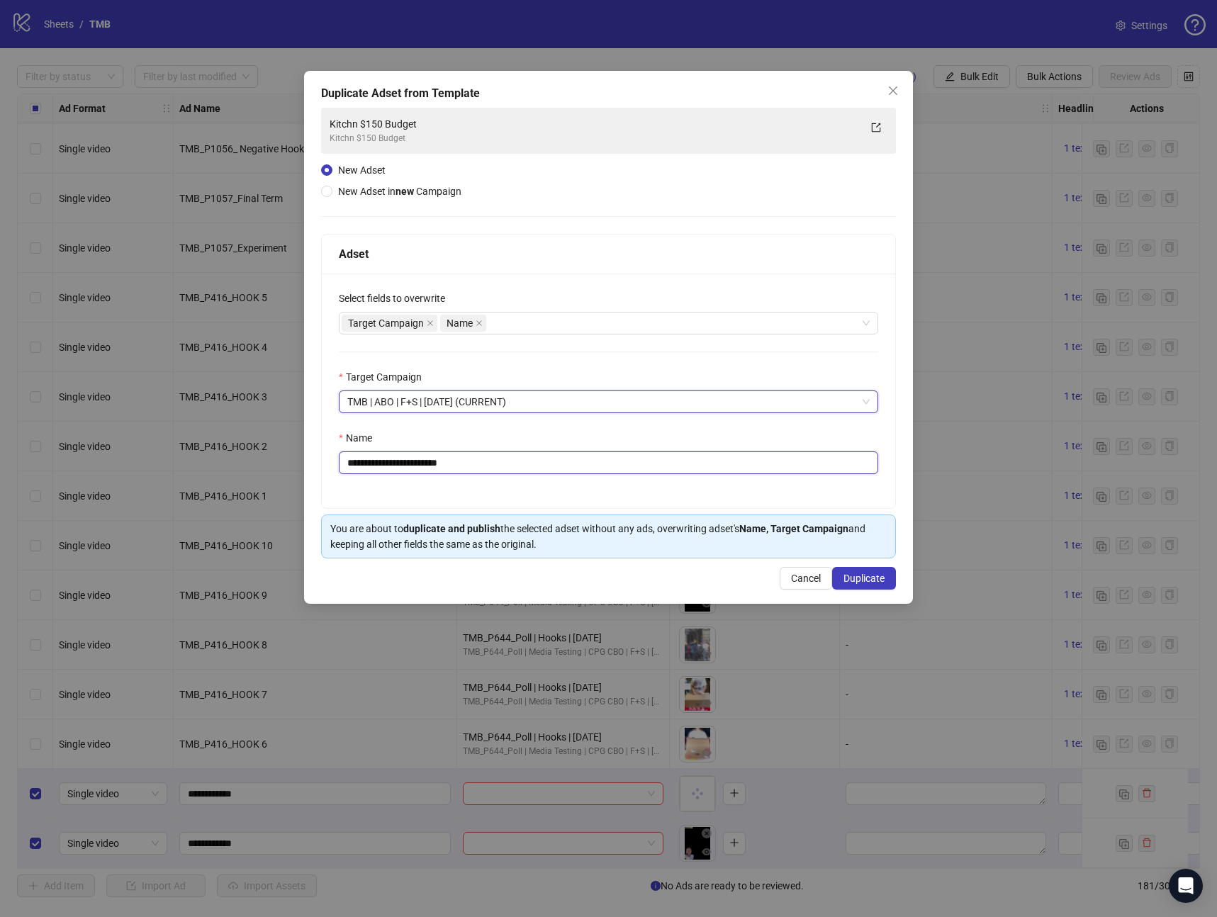
drag, startPoint x: 479, startPoint y: 470, endPoint x: 215, endPoint y: 460, distance: 264.6
click at [215, 460] on div "**********" at bounding box center [608, 458] width 1217 height 917
drag, startPoint x: 415, startPoint y: 469, endPoint x: 424, endPoint y: 476, distance: 11.2
click at [415, 469] on input "**********" at bounding box center [608, 463] width 539 height 23
click at [518, 468] on input "**********" at bounding box center [608, 463] width 539 height 23
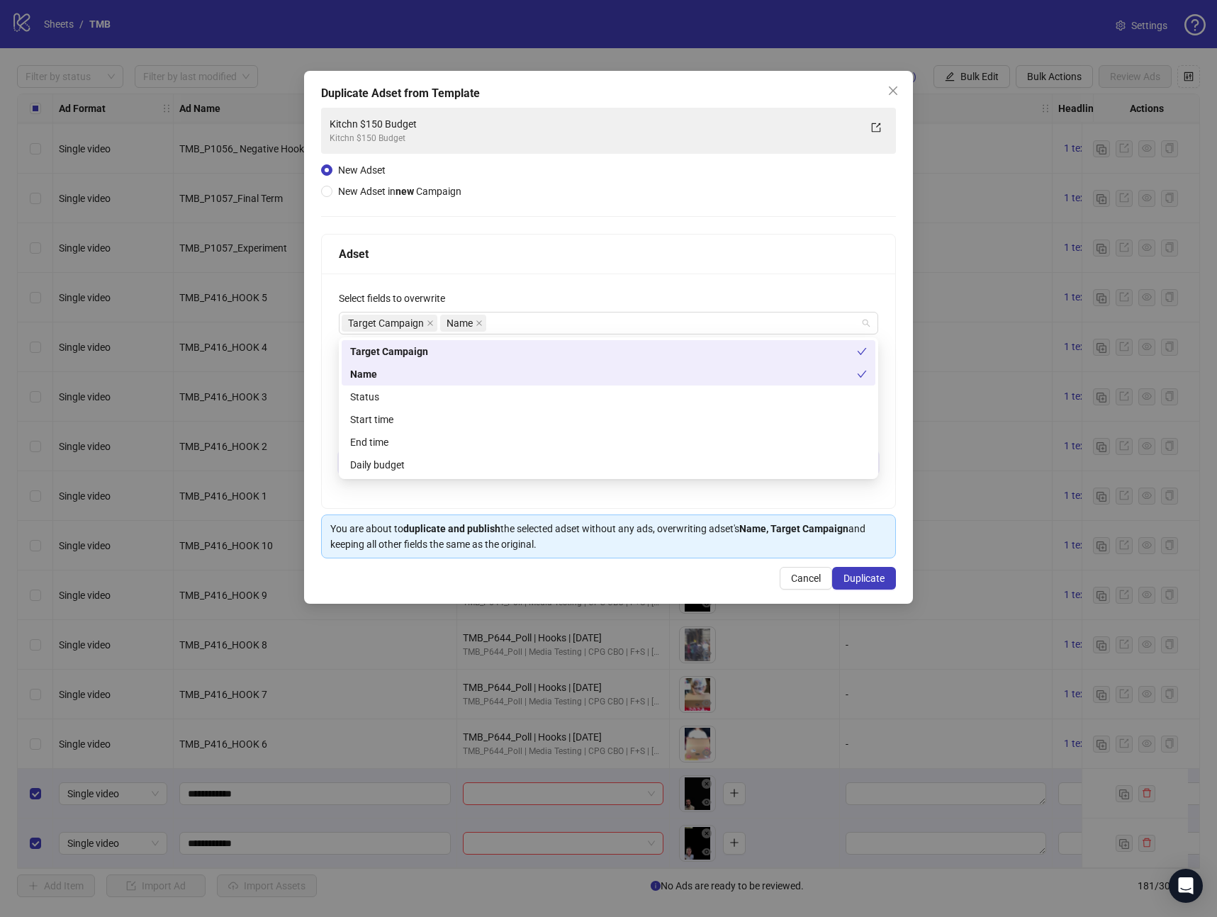
drag, startPoint x: 545, startPoint y: 319, endPoint x: 415, endPoint y: 370, distance: 139.4
click at [545, 319] on div "Target Campaign Name" at bounding box center [601, 323] width 519 height 20
type input "**********"
drag, startPoint x: 362, startPoint y: 398, endPoint x: 366, endPoint y: 409, distance: 11.9
click at [362, 398] on div "Status" at bounding box center [608, 397] width 517 height 16
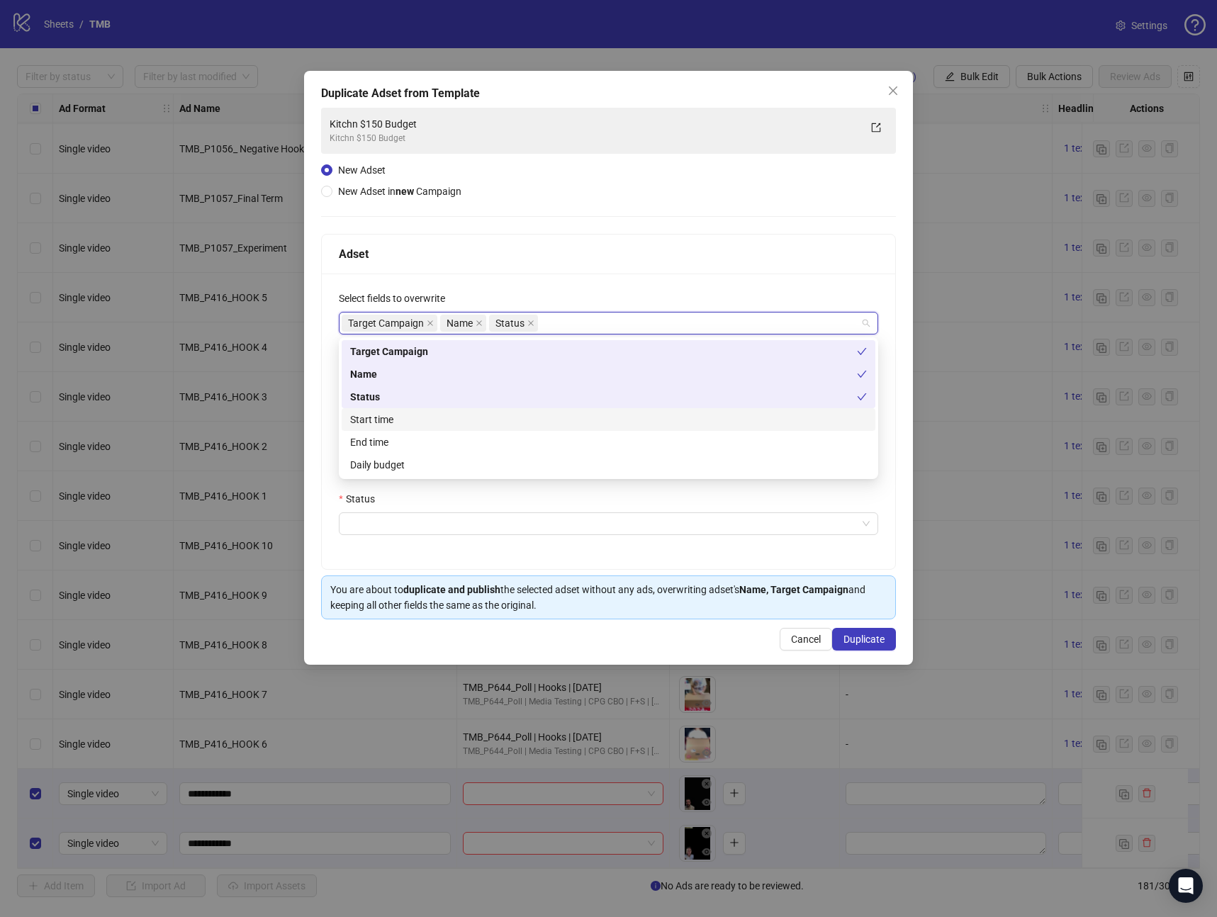
click at [369, 425] on div "Start time" at bounding box center [608, 420] width 517 height 16
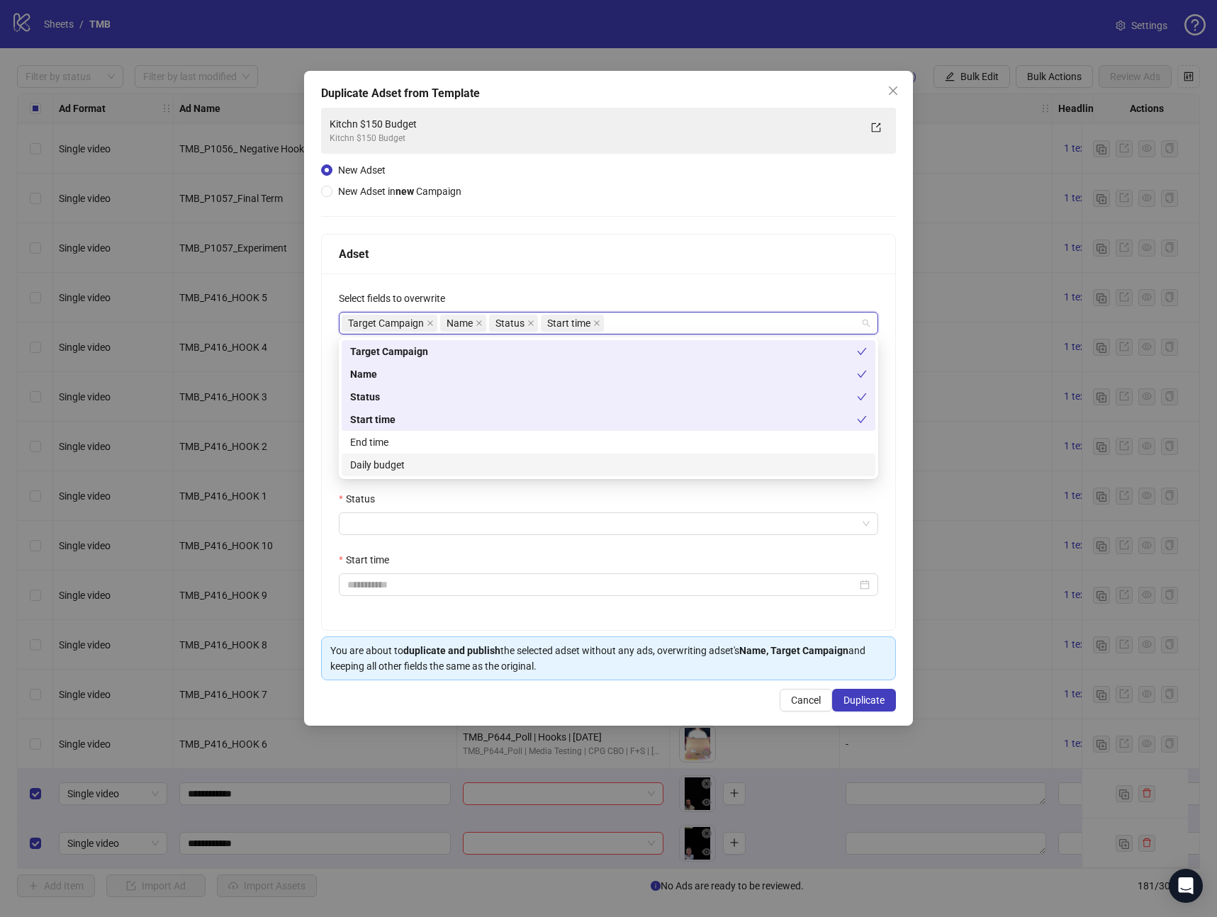
click at [386, 473] on div "Daily budget" at bounding box center [609, 465] width 534 height 23
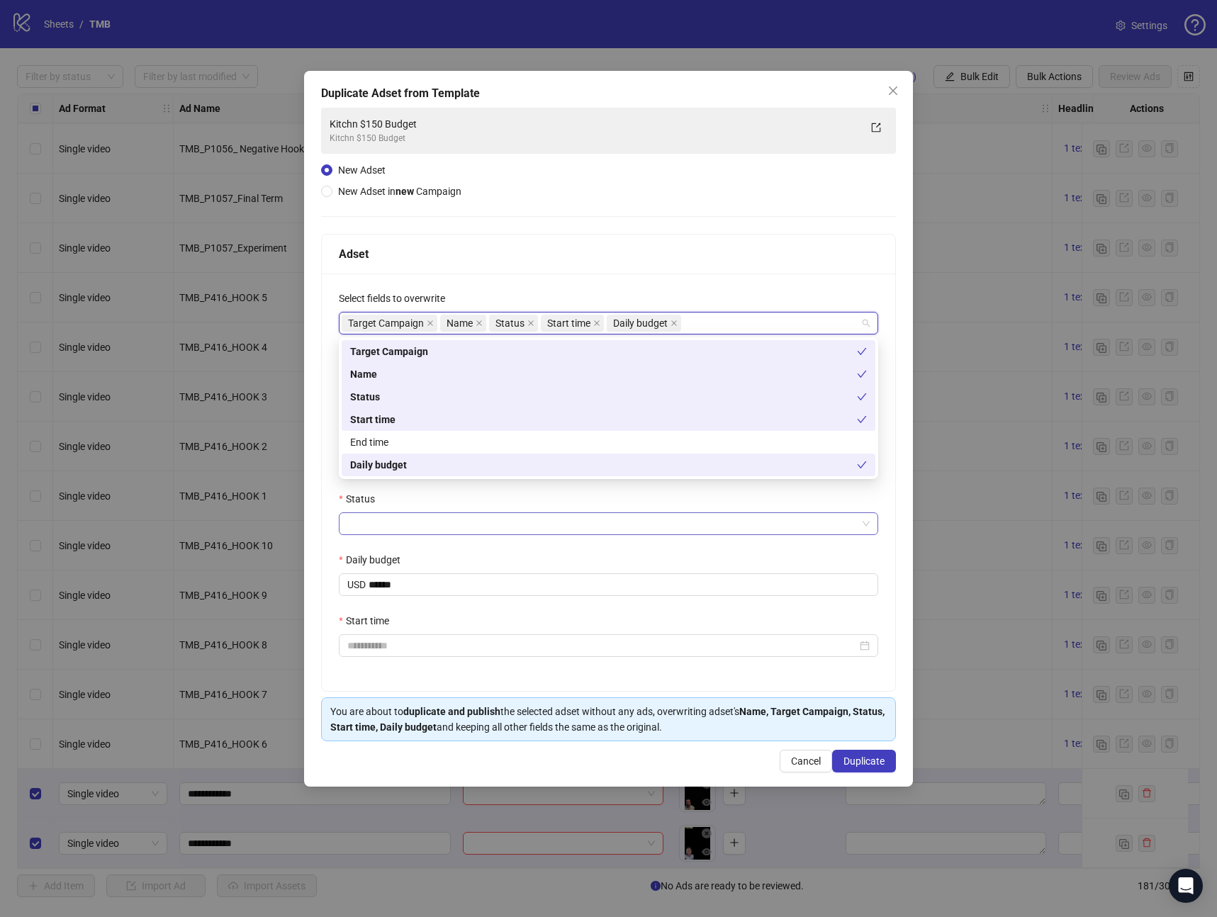
click at [399, 518] on input "Status" at bounding box center [602, 523] width 510 height 21
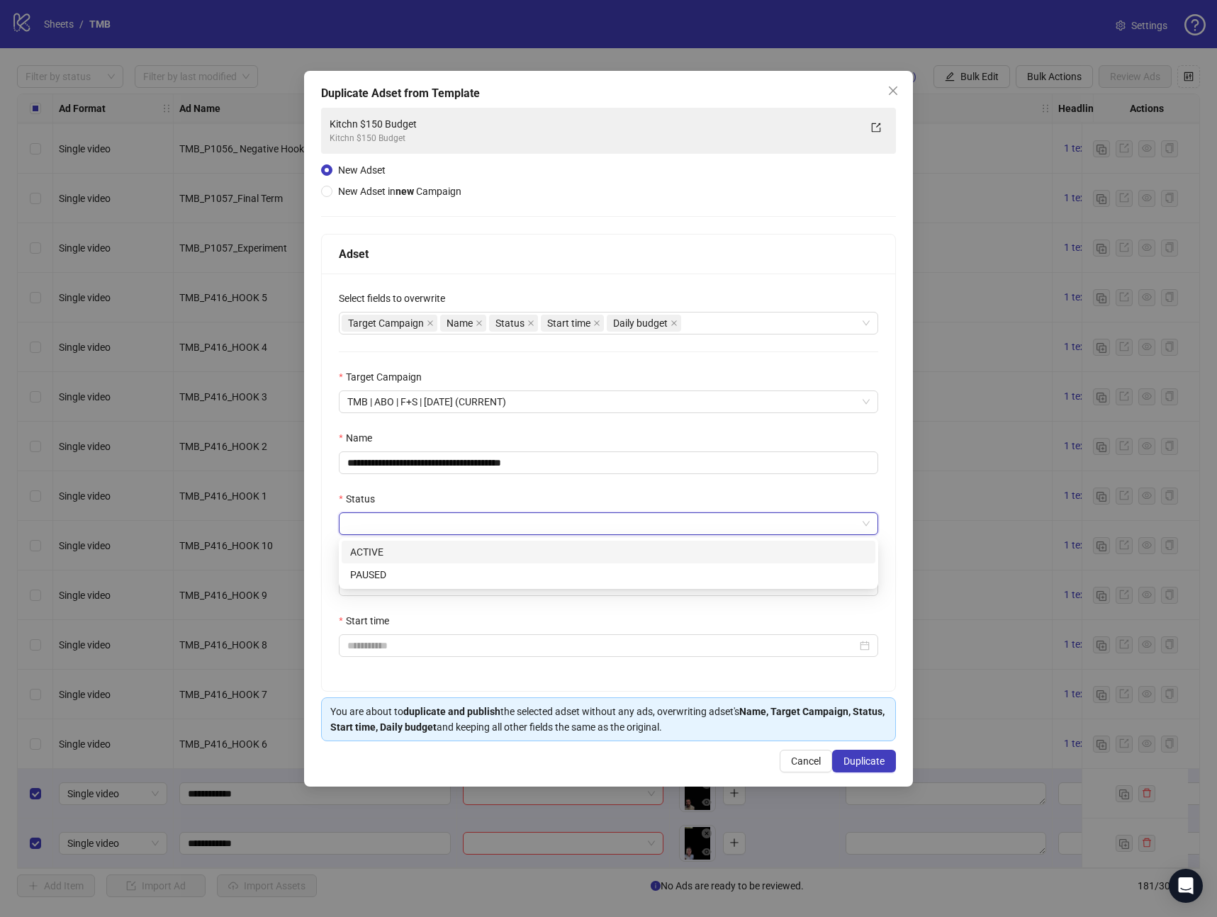
click at [391, 541] on div "ACTIVE" at bounding box center [609, 552] width 534 height 23
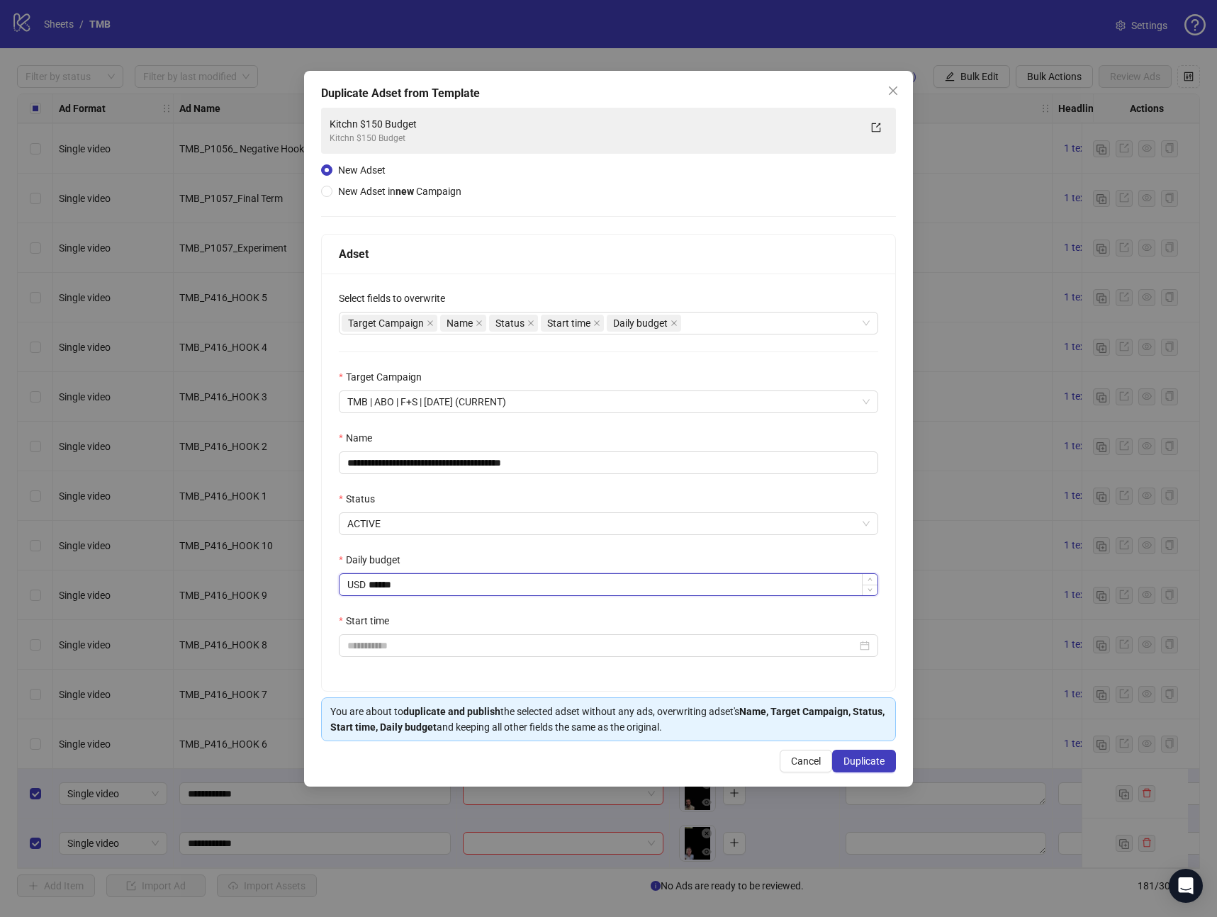
drag, startPoint x: 412, startPoint y: 573, endPoint x: 394, endPoint y: 580, distance: 19.1
click at [394, 580] on div "******" at bounding box center [623, 584] width 509 height 21
drag, startPoint x: 417, startPoint y: 585, endPoint x: 288, endPoint y: 592, distance: 129.2
click at [289, 591] on div "**********" at bounding box center [608, 458] width 1217 height 917
type input "*****"
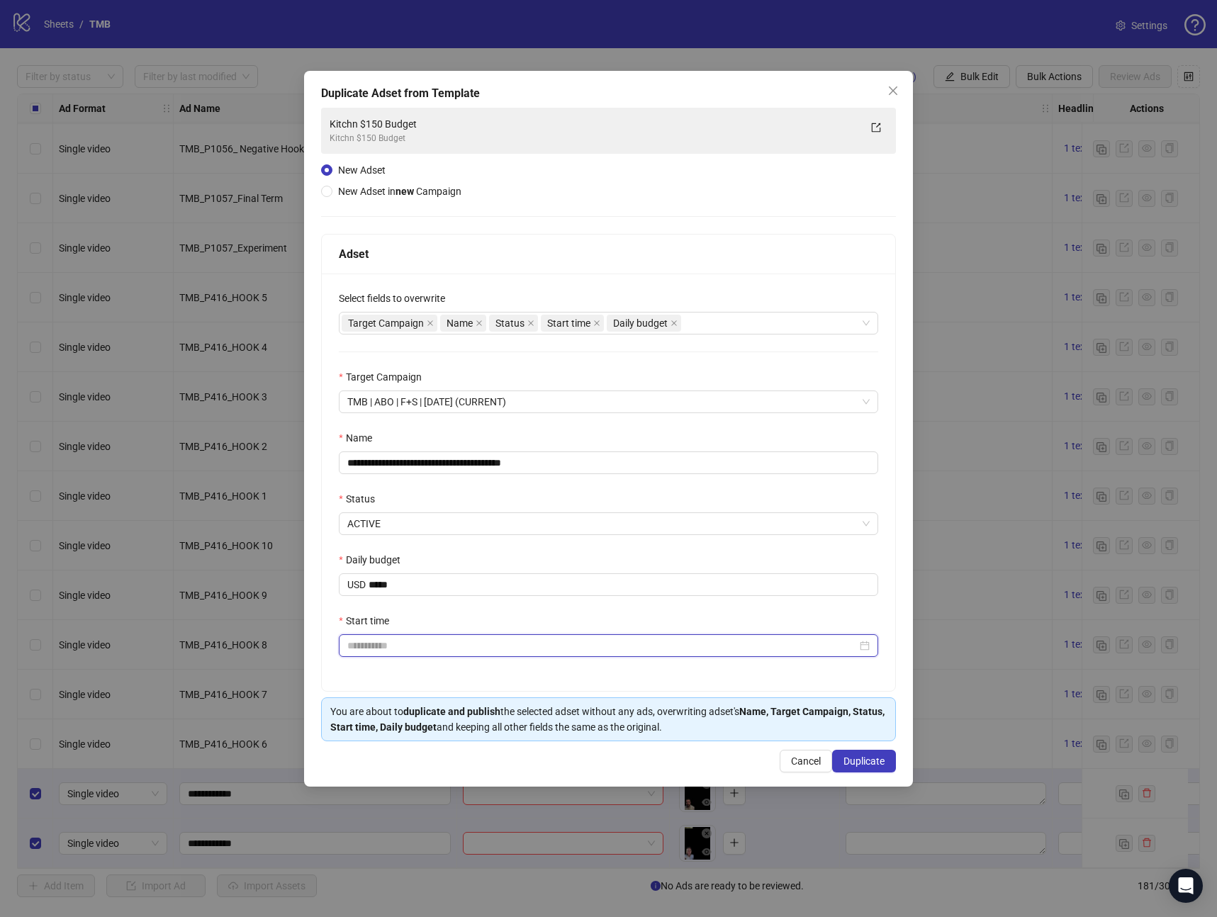
click at [389, 646] on input "Start time" at bounding box center [602, 646] width 510 height 16
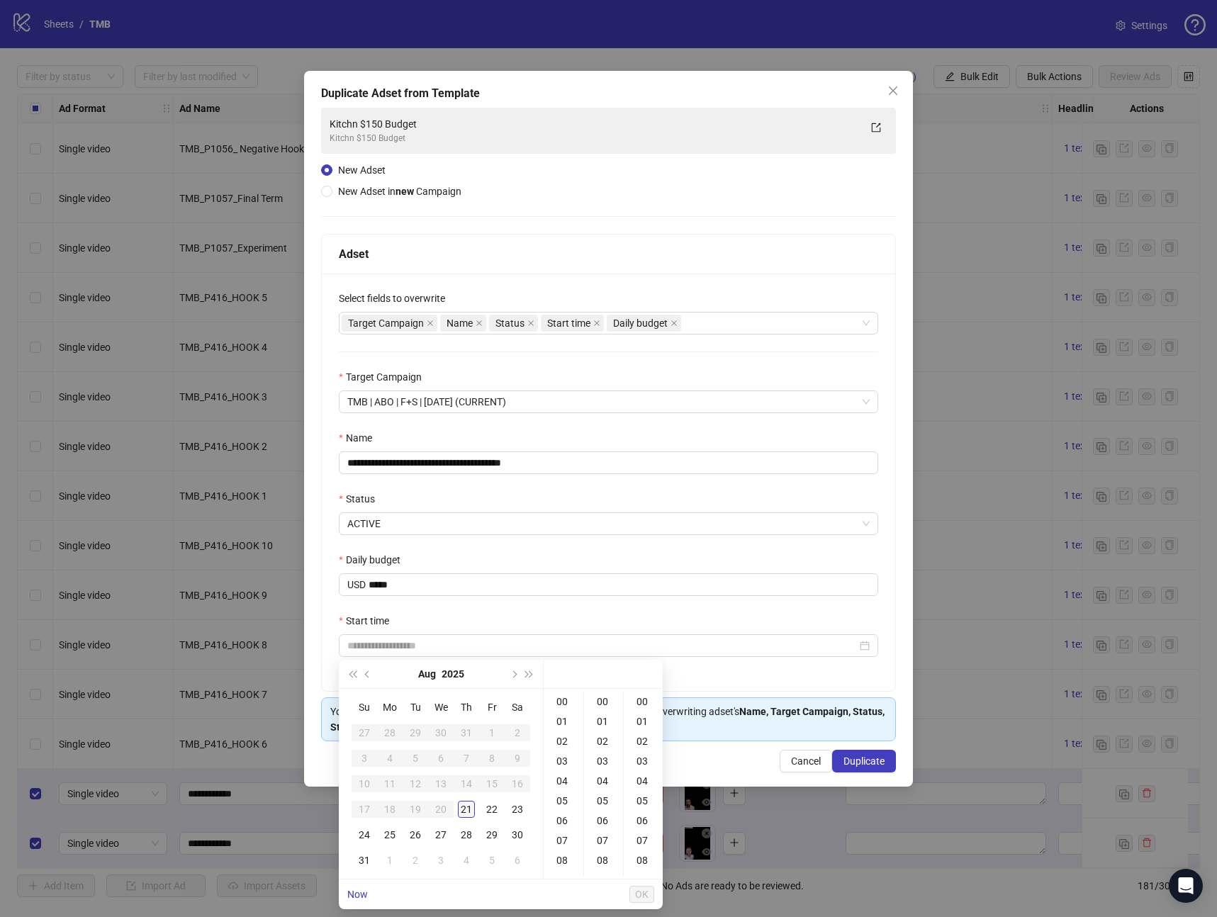
click at [470, 810] on div "21" at bounding box center [466, 809] width 17 height 17
type input "**********"
click at [640, 887] on button "OK" at bounding box center [641, 894] width 25 height 17
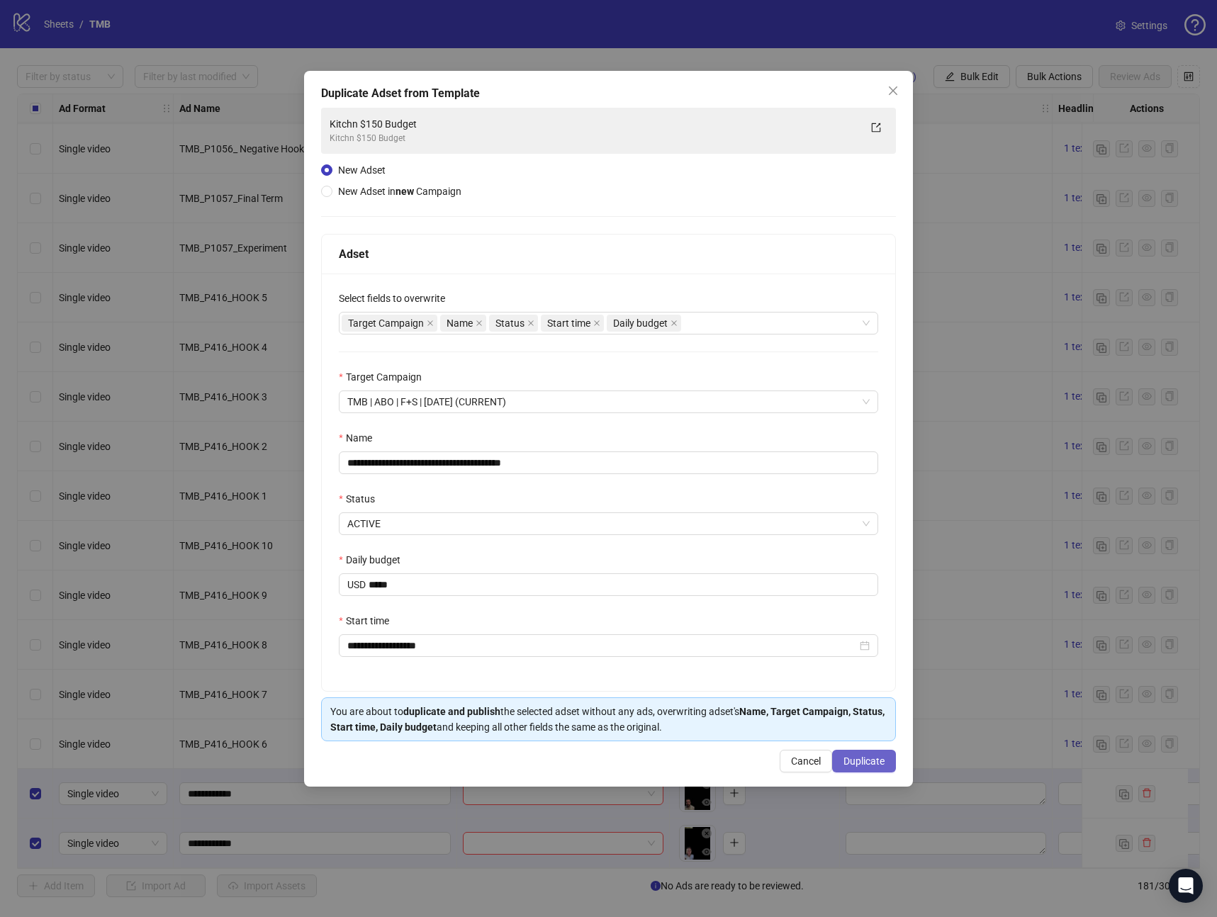
click at [885, 768] on button "Duplicate" at bounding box center [864, 761] width 64 height 23
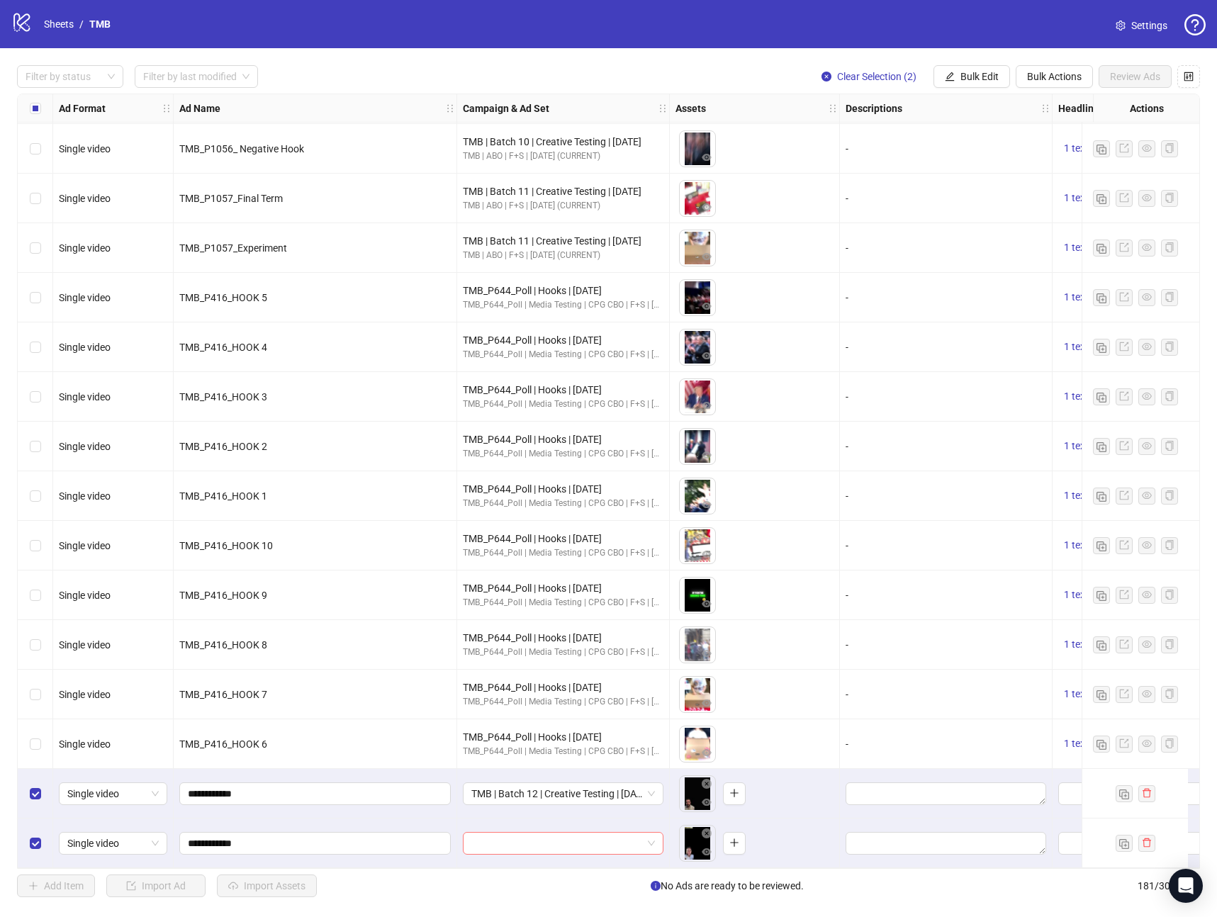
click at [554, 833] on input "search" at bounding box center [556, 843] width 171 height 21
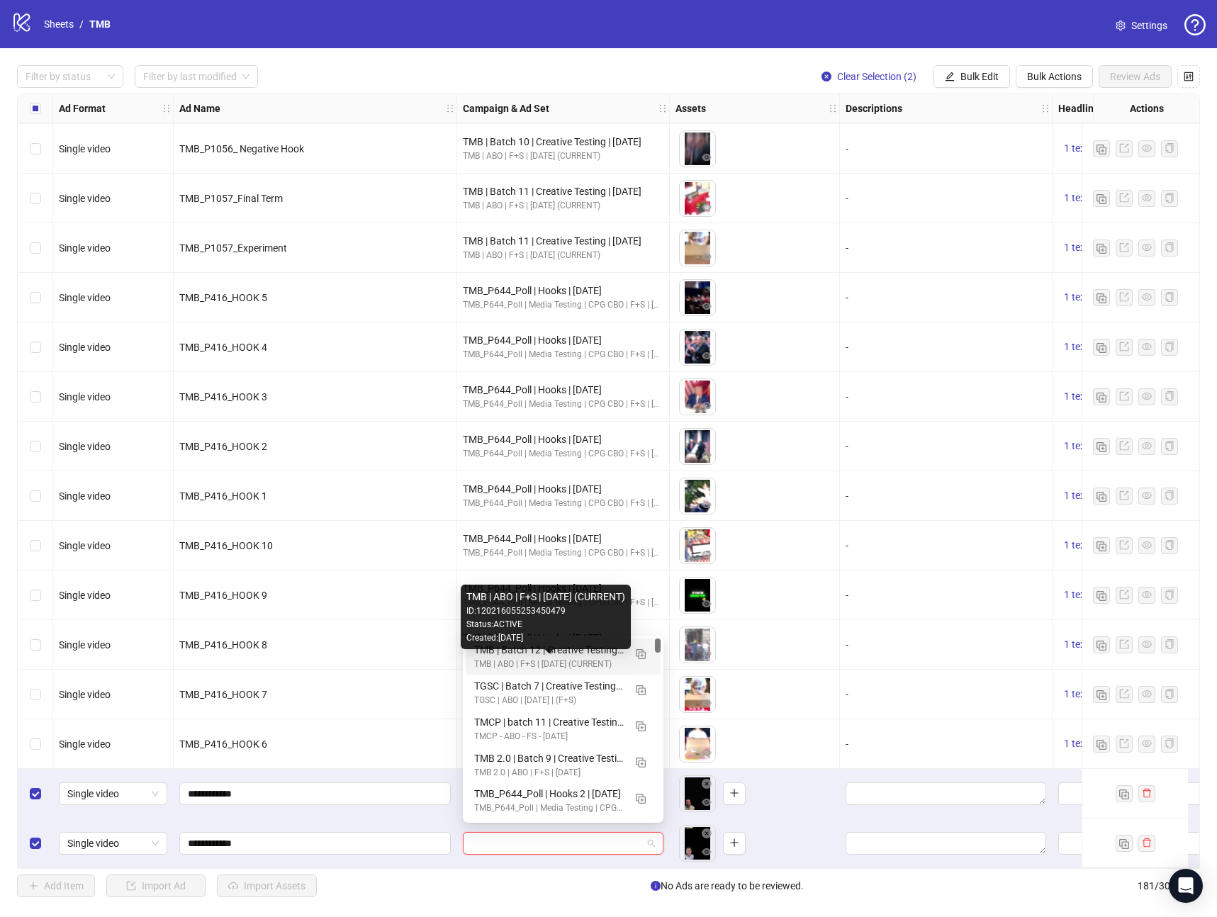
click at [555, 660] on div "TMB | ABO | F+S | [DATE] (CURRENT)" at bounding box center [549, 664] width 150 height 13
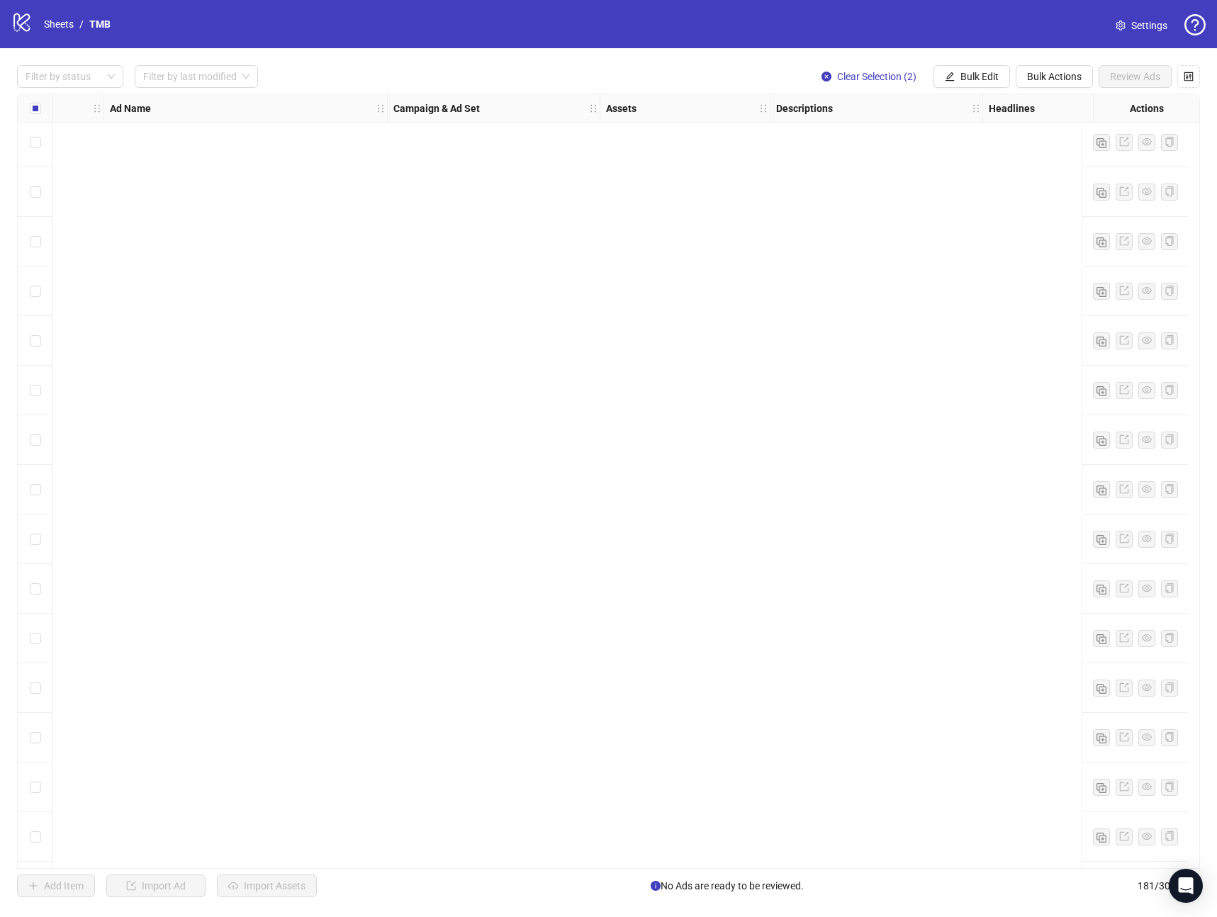
scroll to position [8241, 69]
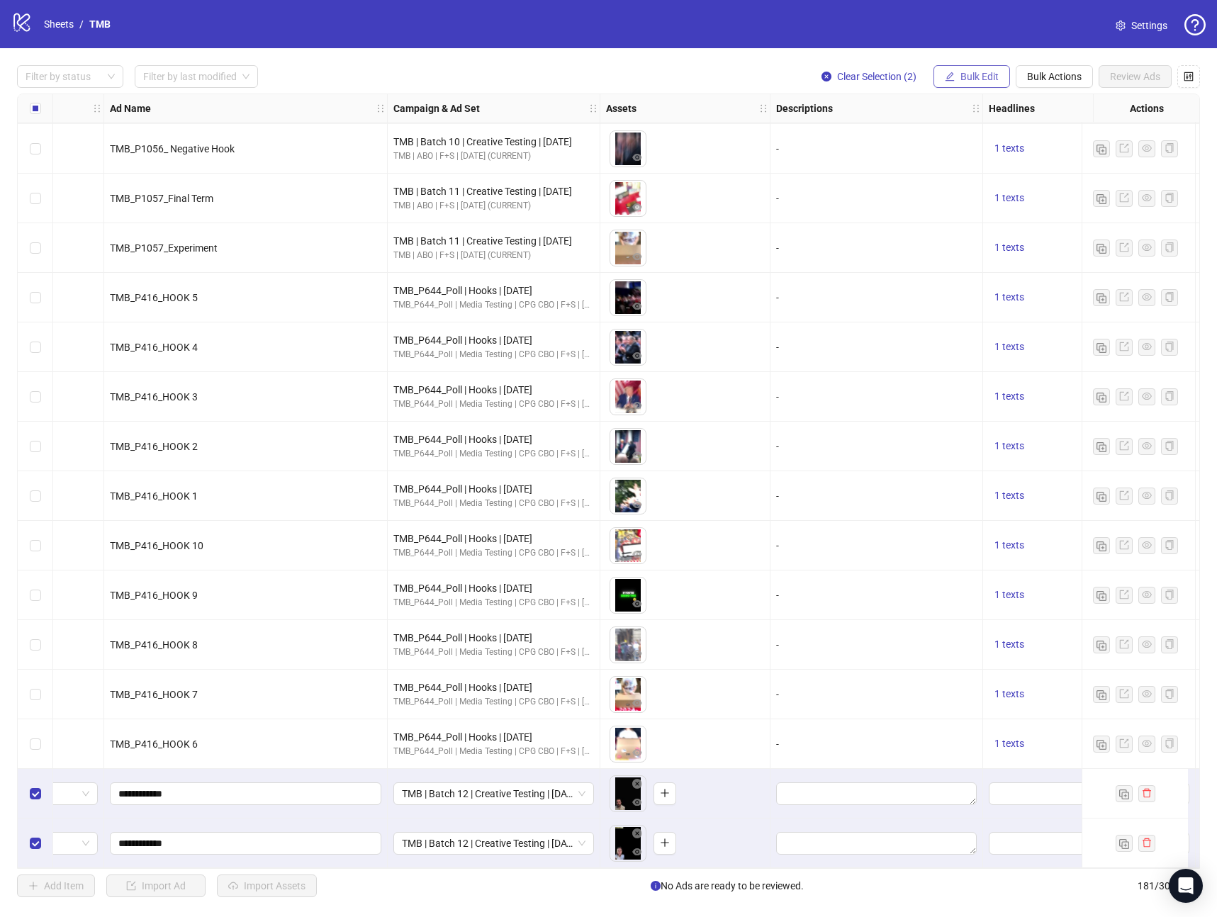
click at [972, 78] on span "Bulk Edit" at bounding box center [979, 76] width 38 height 11
click at [958, 217] on span "Primary Texts" at bounding box center [985, 219] width 84 height 16
click at [842, 137] on textarea at bounding box center [932, 145] width 213 height 38
paste textarea "**********"
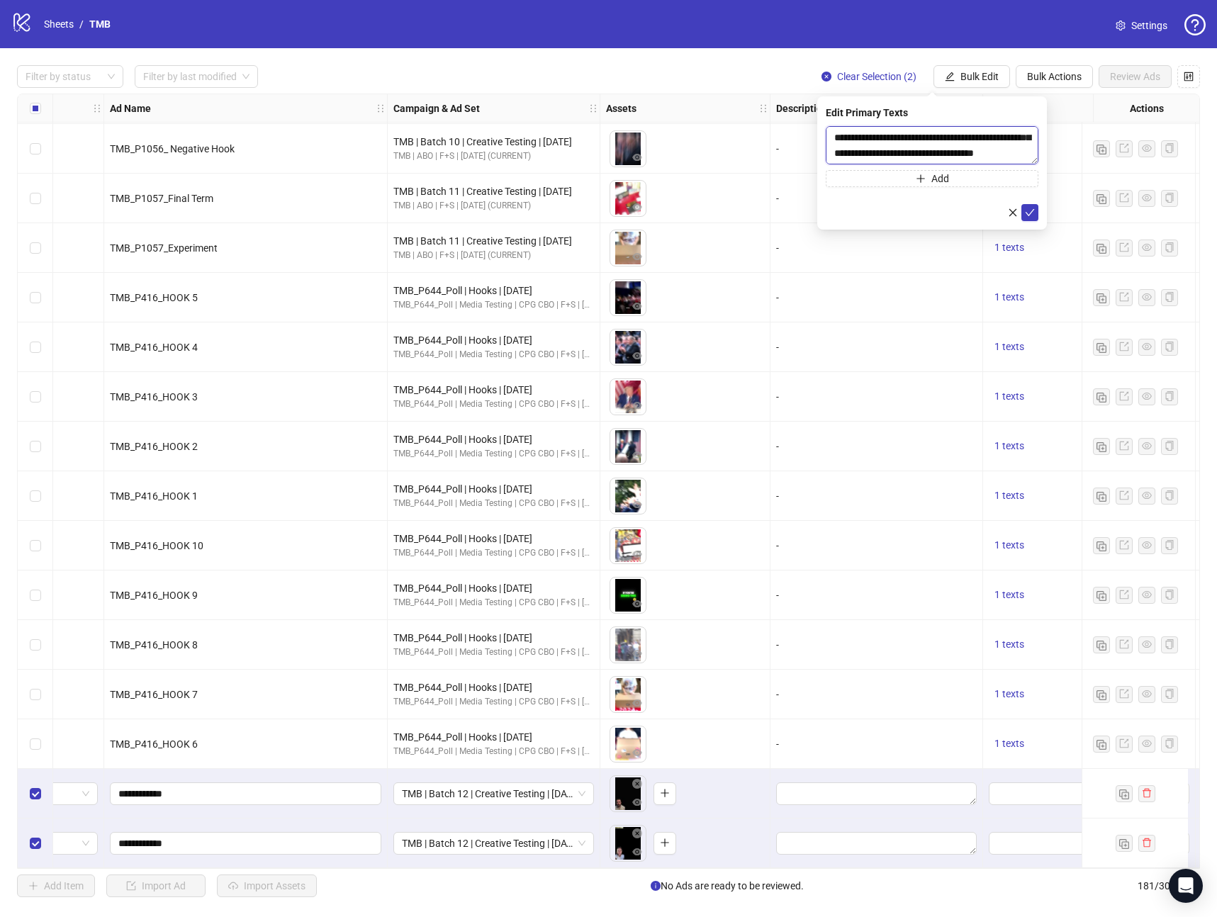
scroll to position [41, 0]
click at [1009, 133] on textarea "**********" at bounding box center [932, 145] width 213 height 38
click at [1011, 141] on textarea "**********" at bounding box center [932, 145] width 213 height 38
click at [1011, 138] on textarea "**********" at bounding box center [932, 145] width 213 height 38
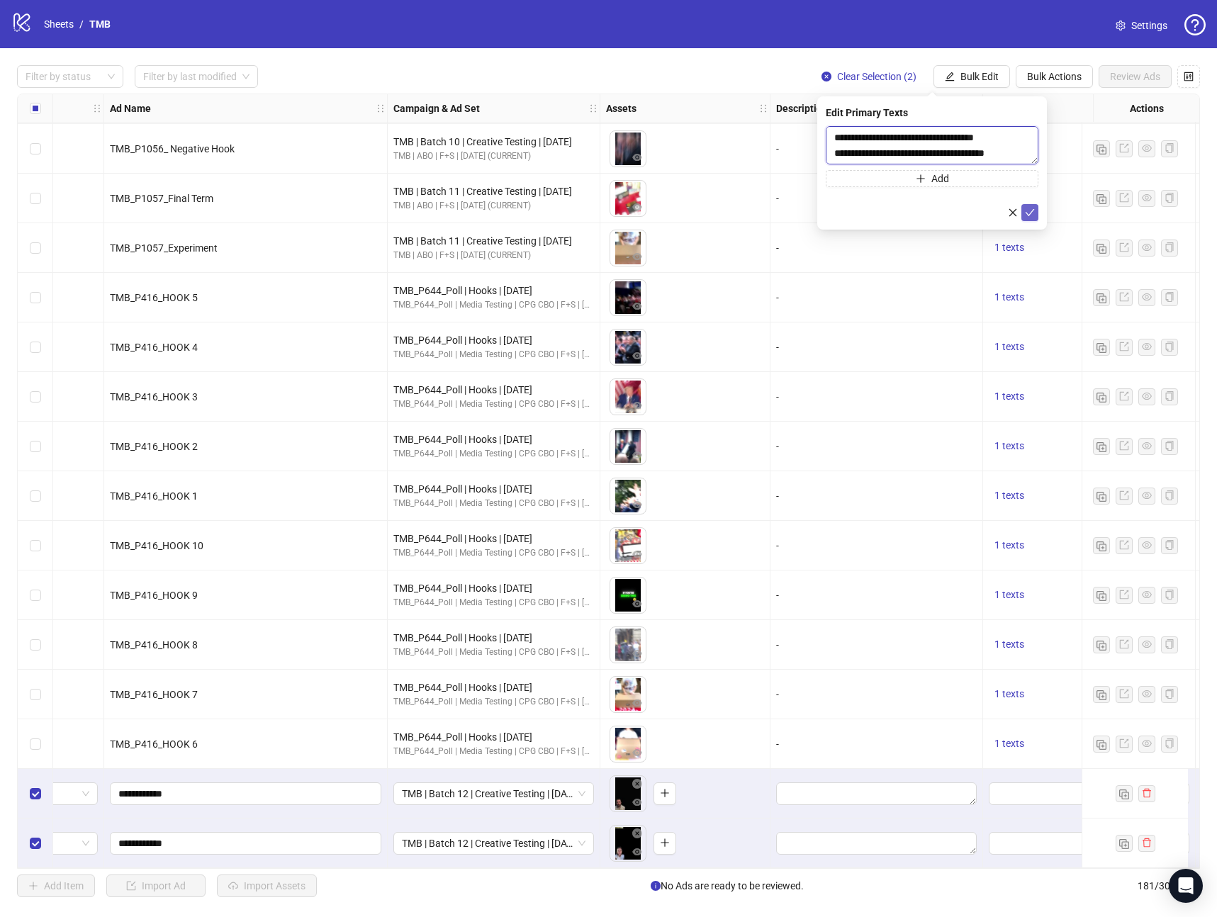
type textarea "**********"
click at [1030, 209] on icon "check" at bounding box center [1030, 213] width 10 height 10
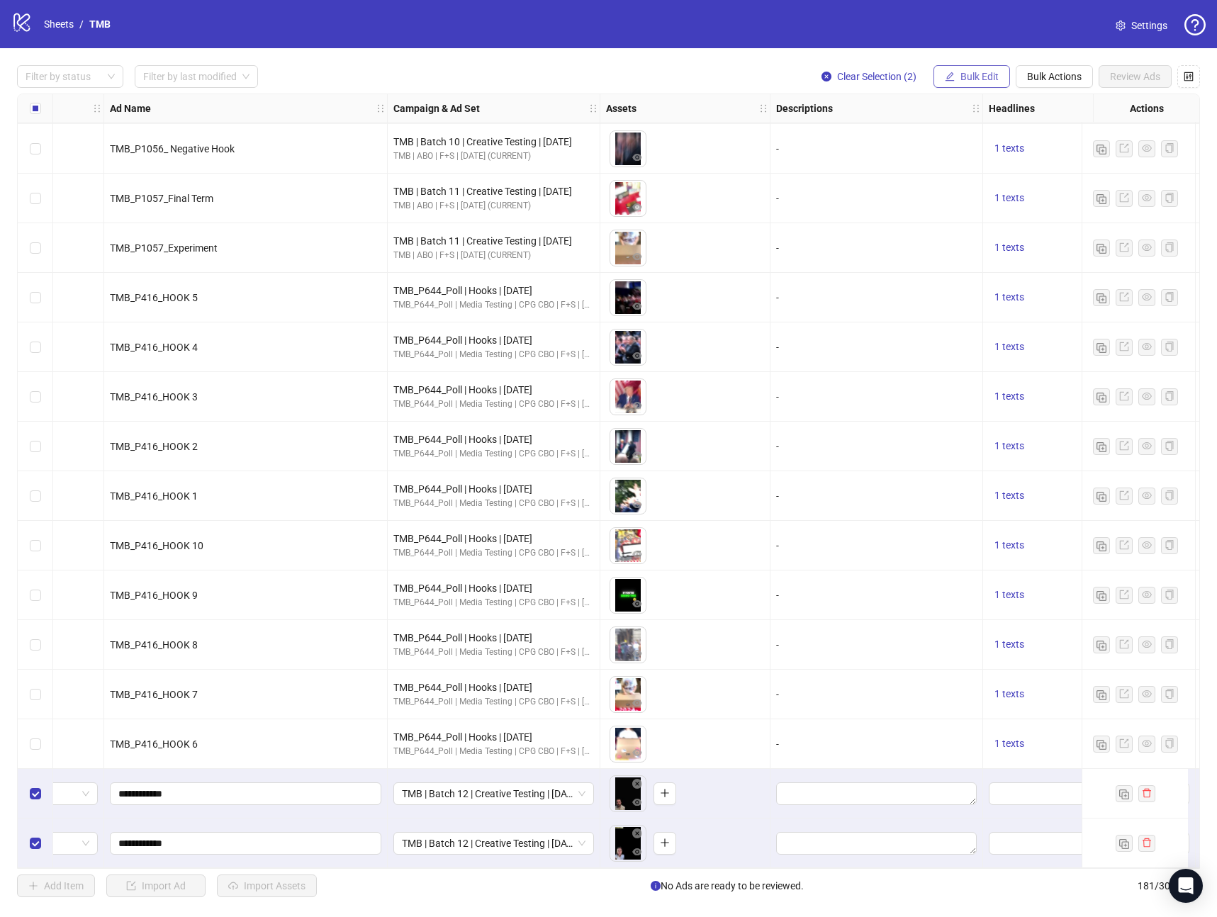
click at [960, 72] on span "Bulk Edit" at bounding box center [979, 76] width 38 height 11
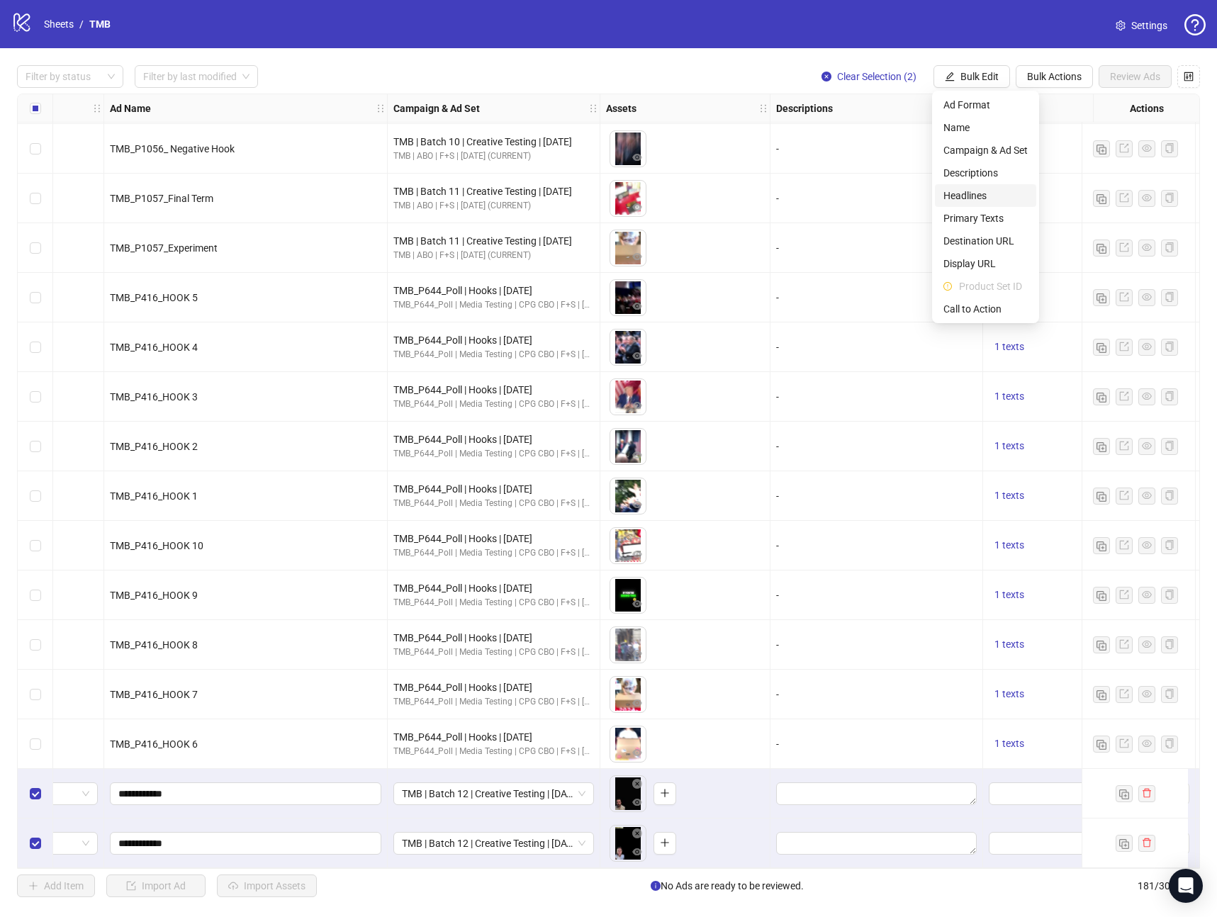
click at [968, 191] on span "Headlines" at bounding box center [985, 196] width 84 height 16
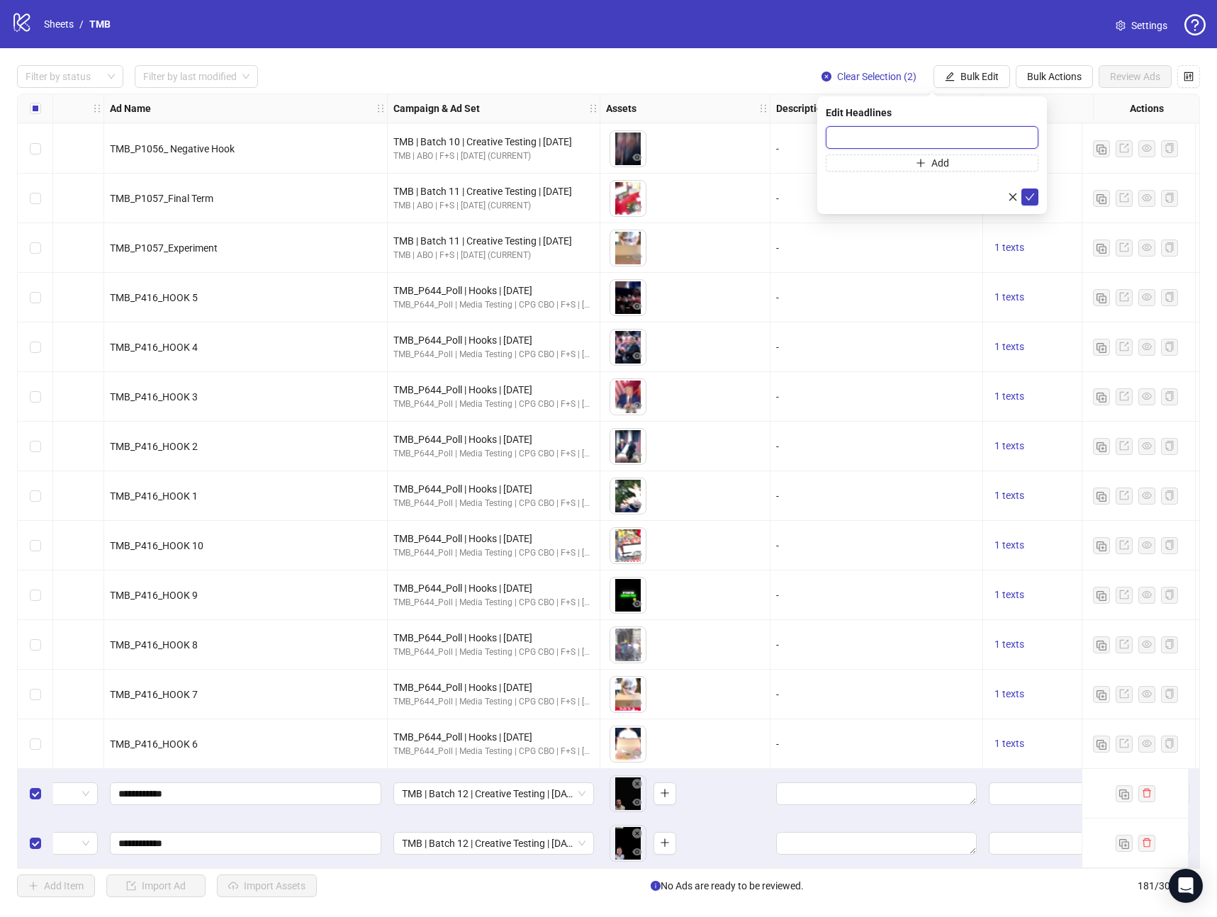
click at [848, 132] on input "text" at bounding box center [932, 137] width 213 height 23
paste input "**********"
type input "**********"
click at [1029, 192] on icon "check" at bounding box center [1030, 197] width 10 height 10
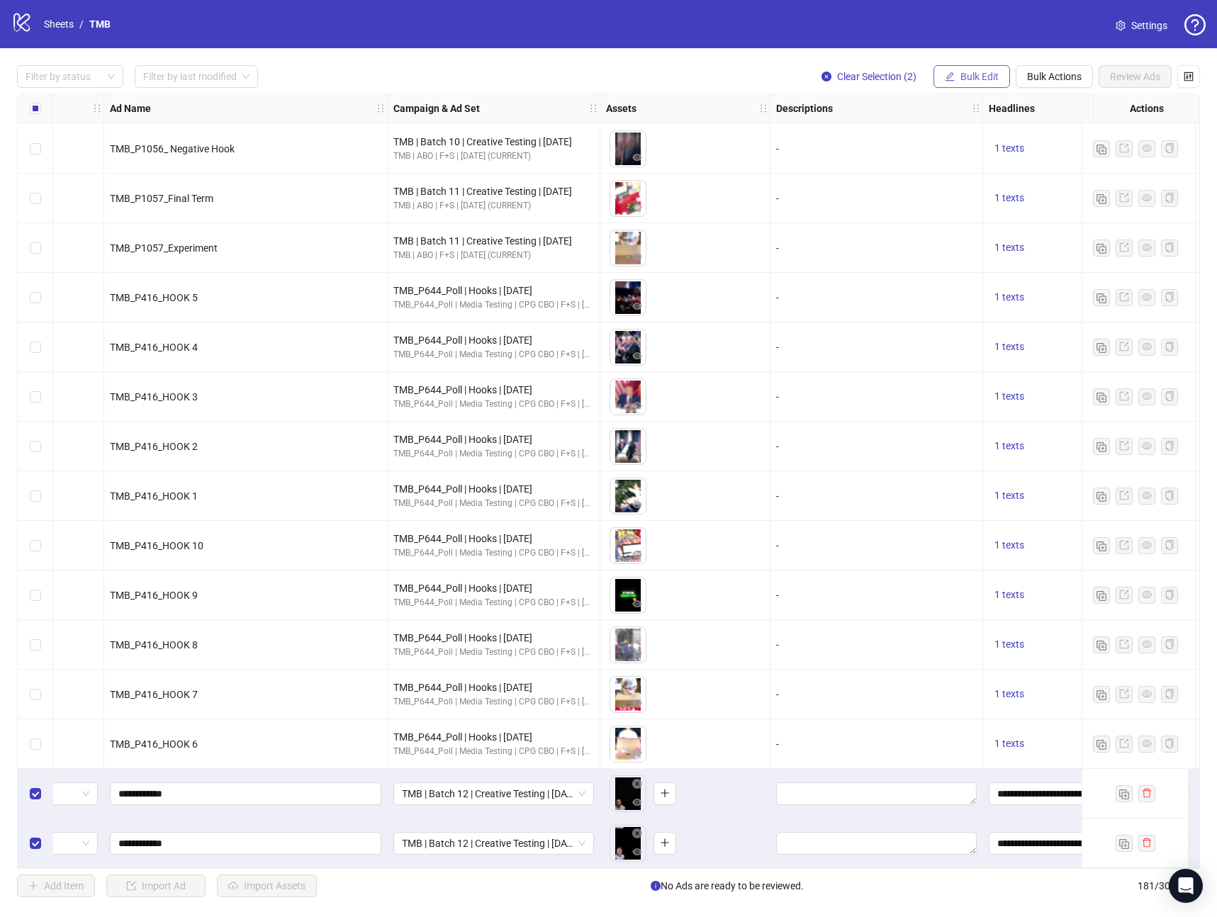
click at [977, 80] on span "Bulk Edit" at bounding box center [979, 76] width 38 height 11
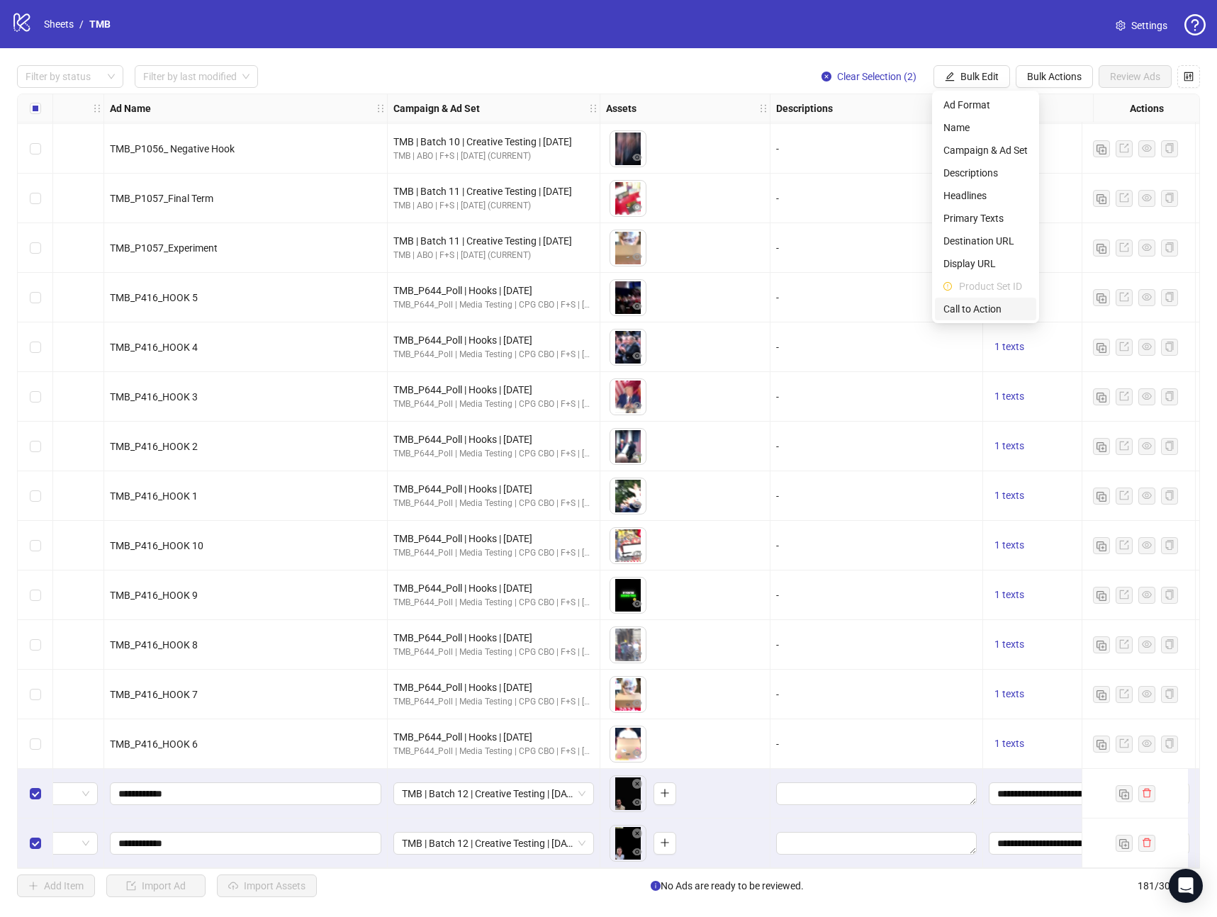
click at [988, 306] on span "Call to Action" at bounding box center [985, 309] width 84 height 16
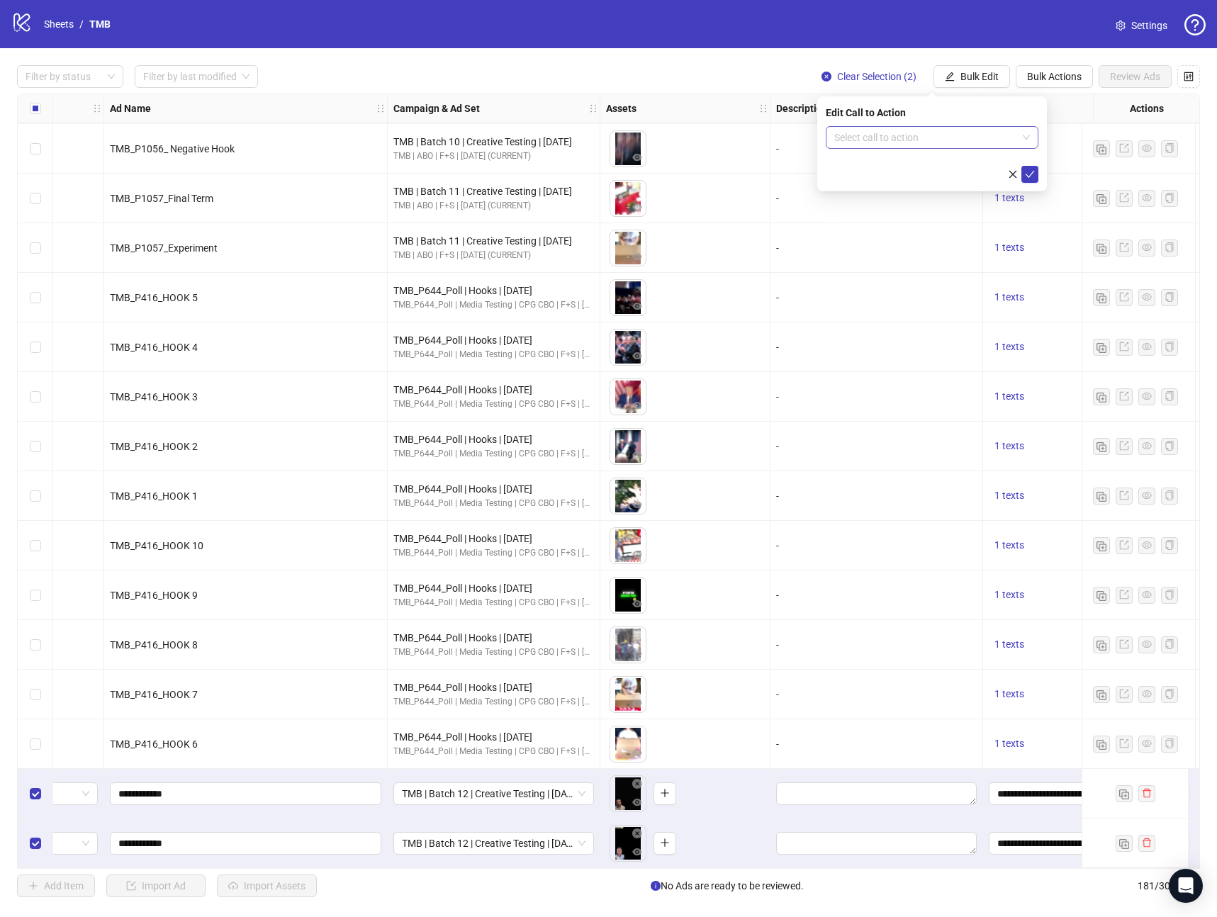
click at [860, 135] on input "search" at bounding box center [925, 137] width 183 height 21
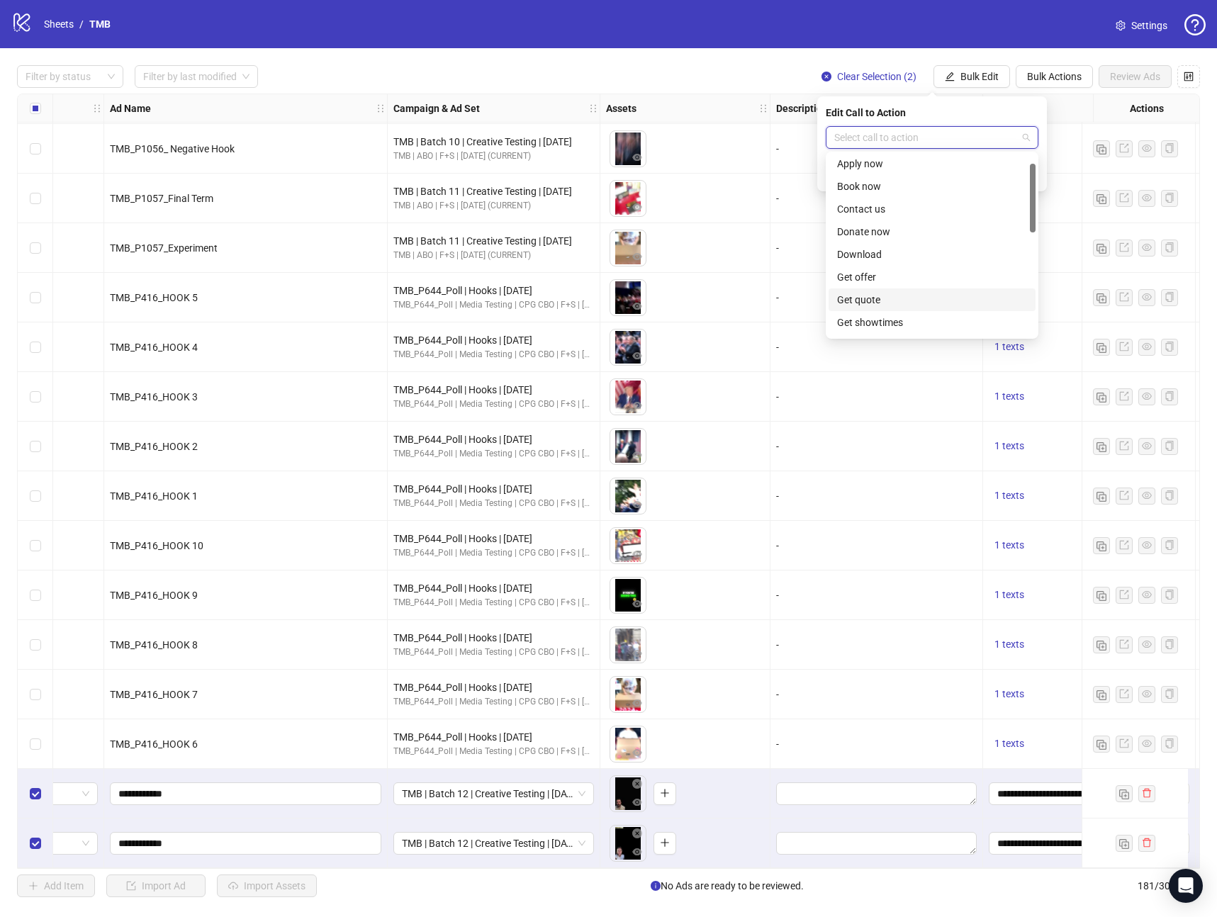
scroll to position [130, 0]
click at [878, 240] on div "Learn more" at bounding box center [932, 240] width 190 height 16
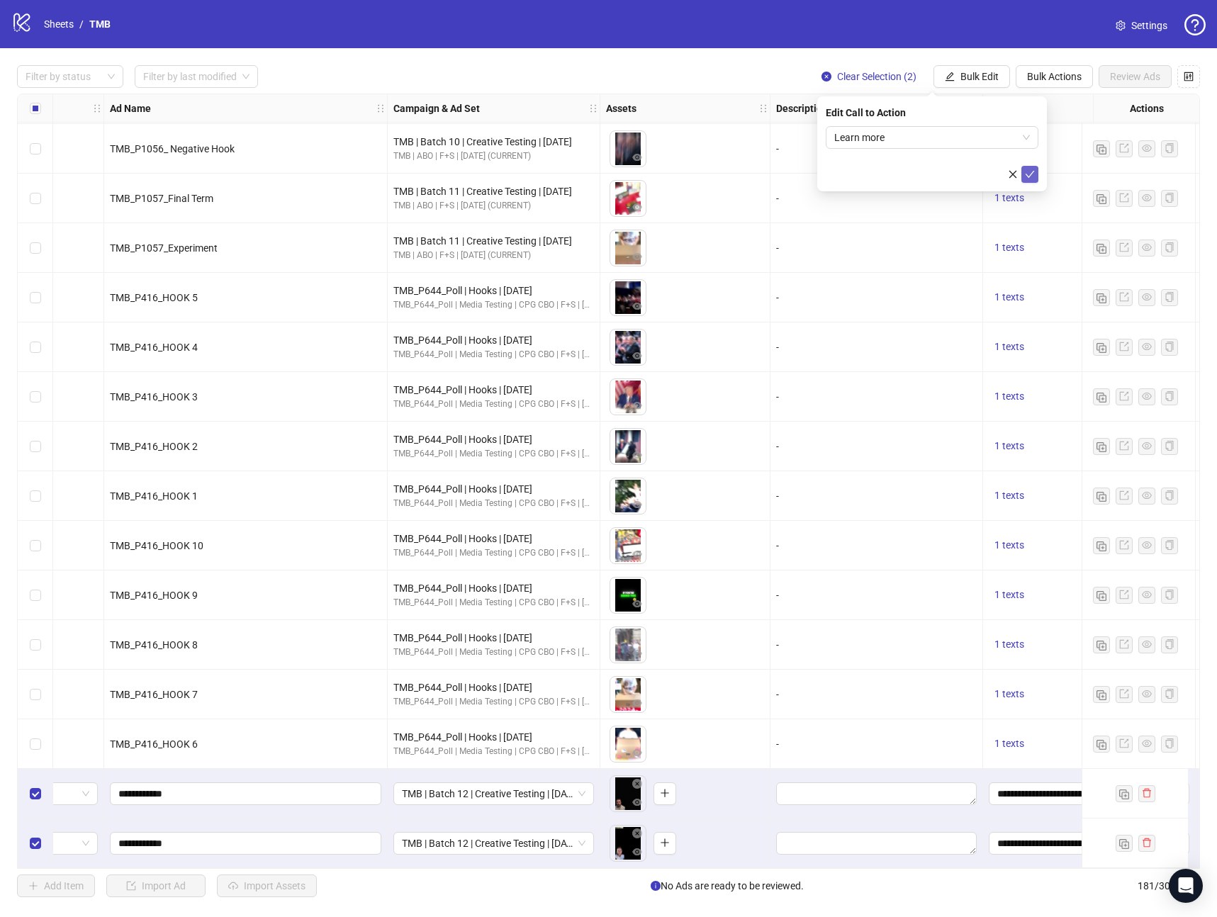
click at [1032, 175] on icon "check" at bounding box center [1030, 174] width 10 height 10
click at [981, 82] on button "Bulk Edit" at bounding box center [972, 76] width 77 height 23
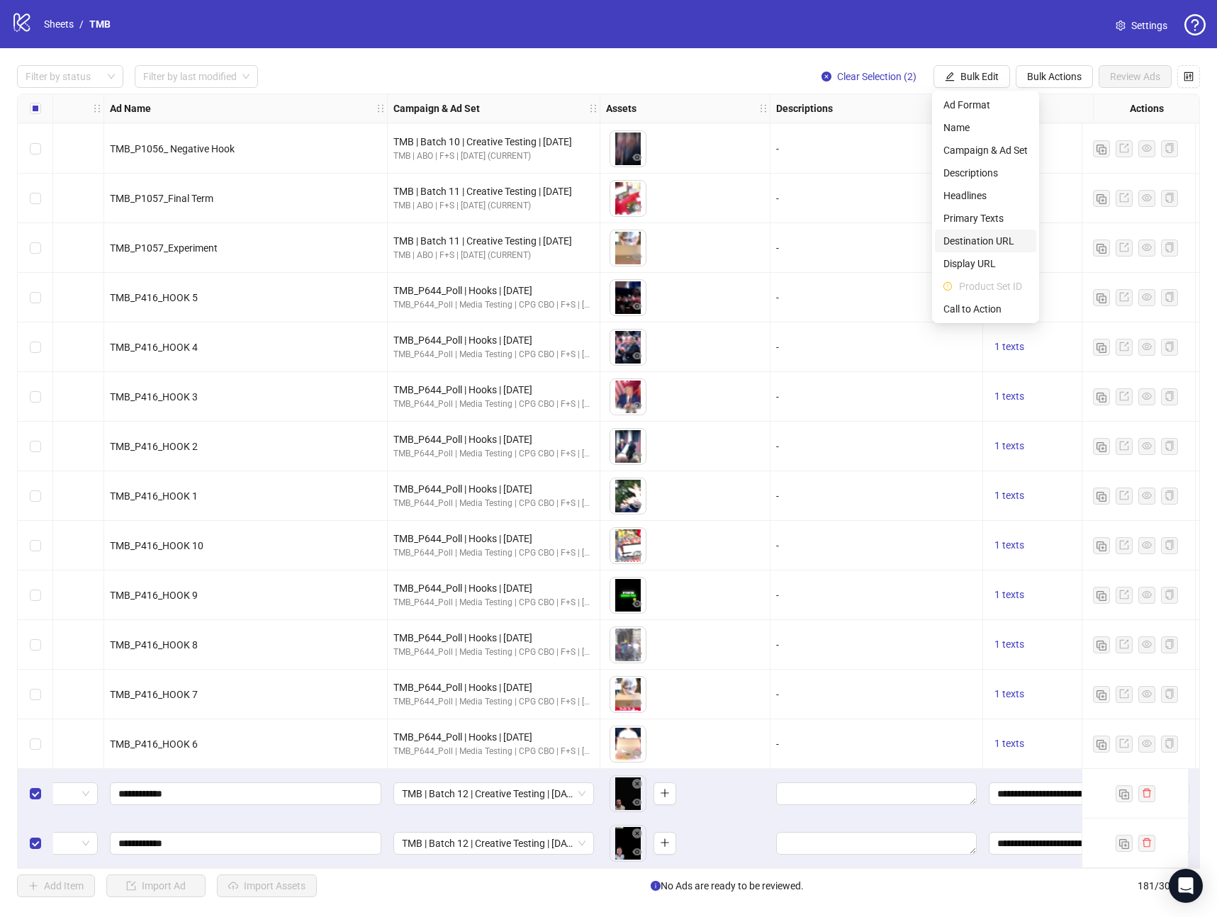
click at [965, 244] on span "Destination URL" at bounding box center [985, 241] width 84 height 16
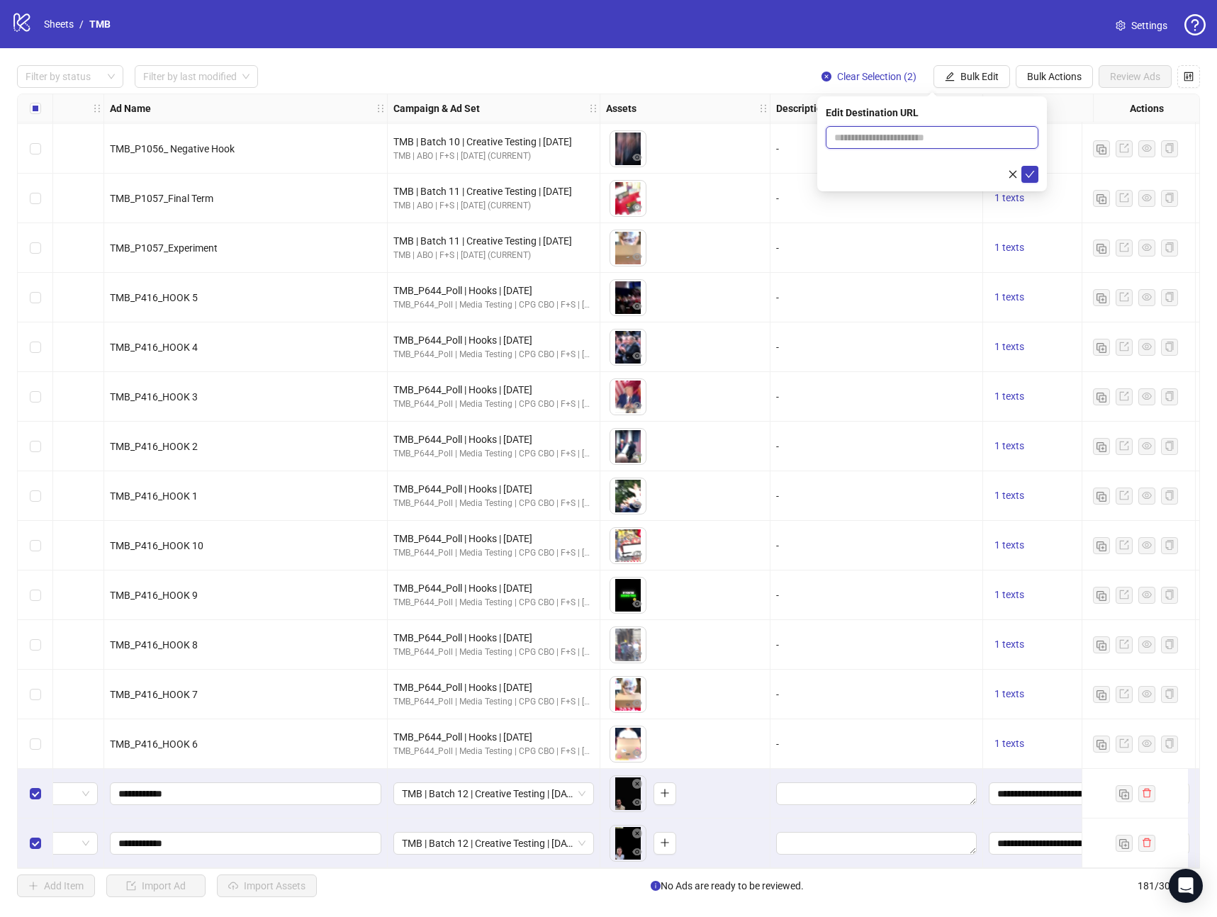
click at [863, 138] on input "text" at bounding box center [926, 138] width 184 height 16
paste input "**********"
type input "**********"
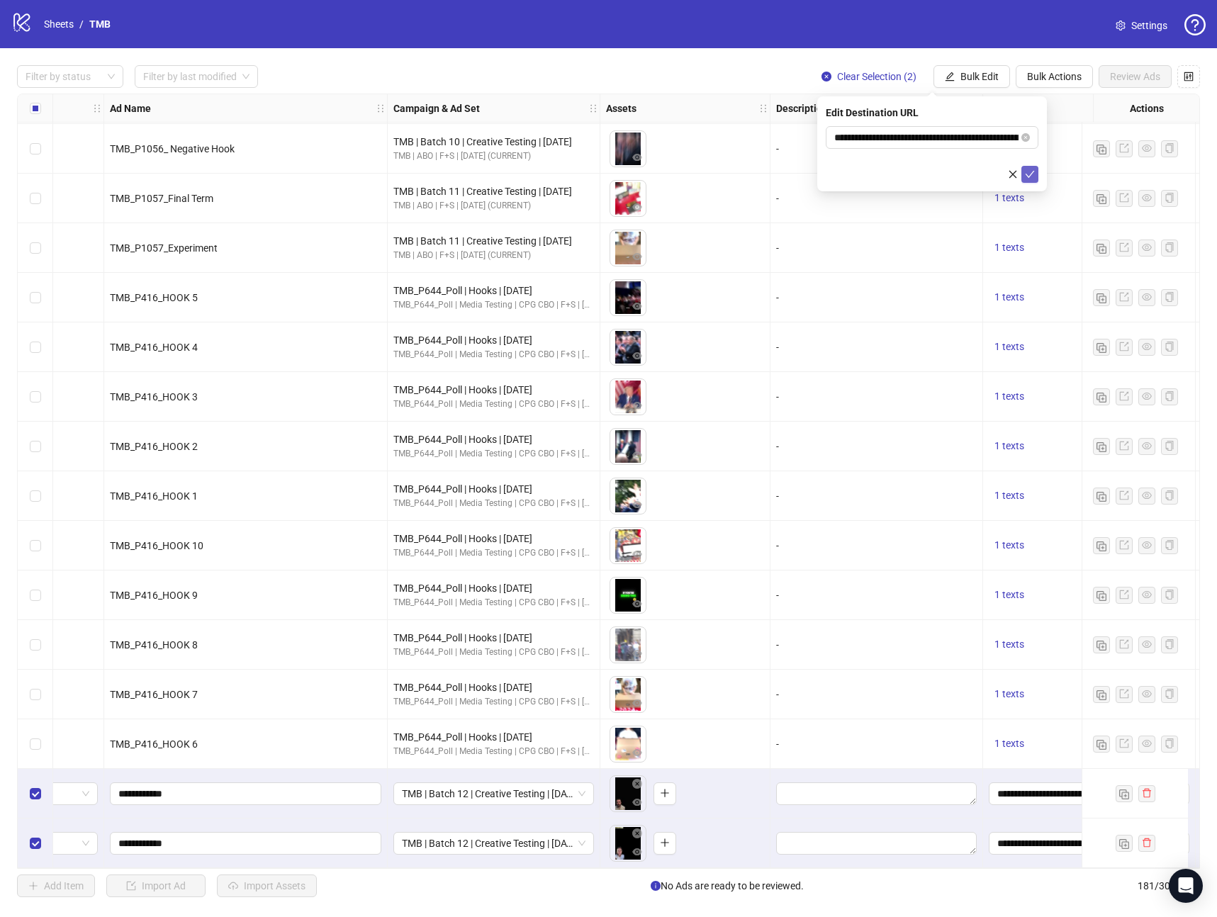
click at [1031, 176] on icon "check" at bounding box center [1030, 174] width 10 height 10
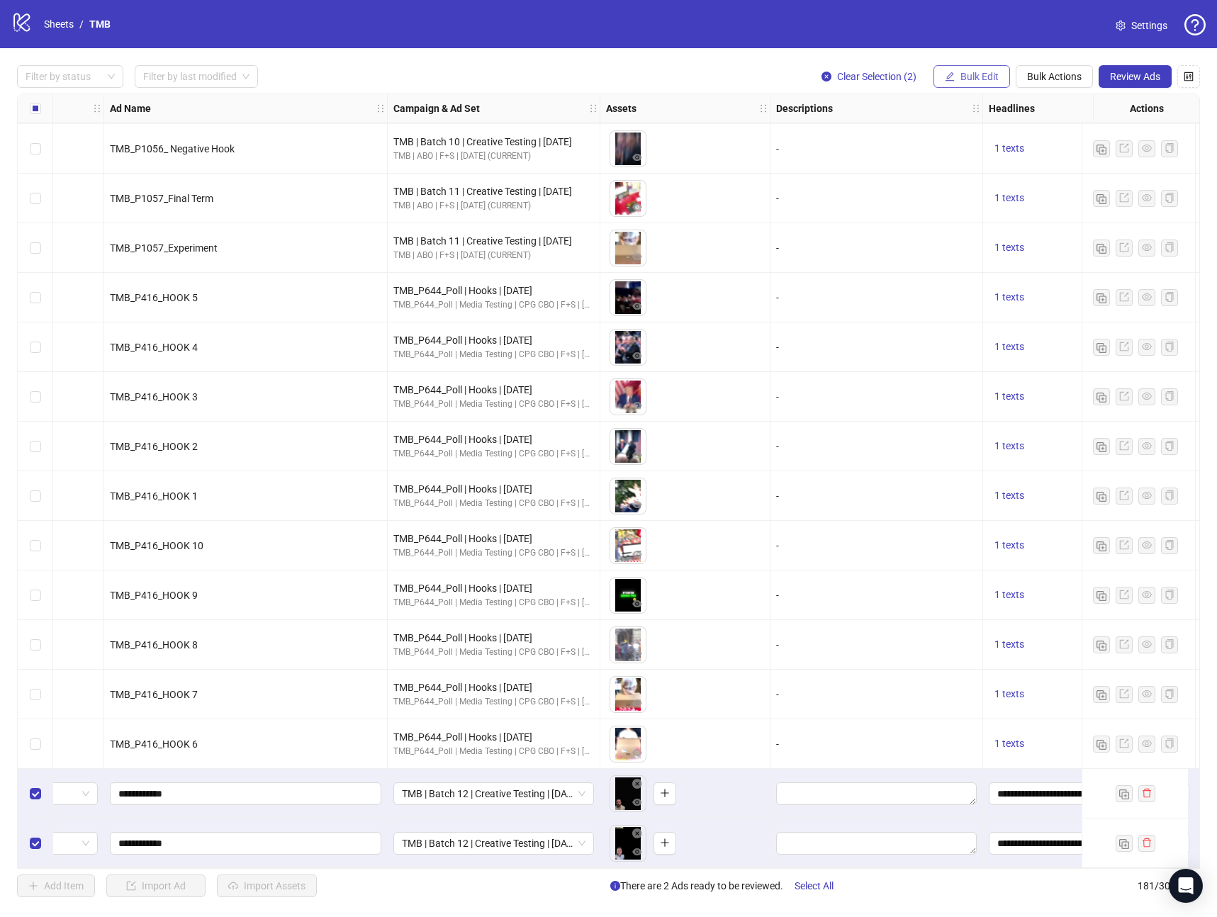
click at [973, 84] on button "Bulk Edit" at bounding box center [972, 76] width 77 height 23
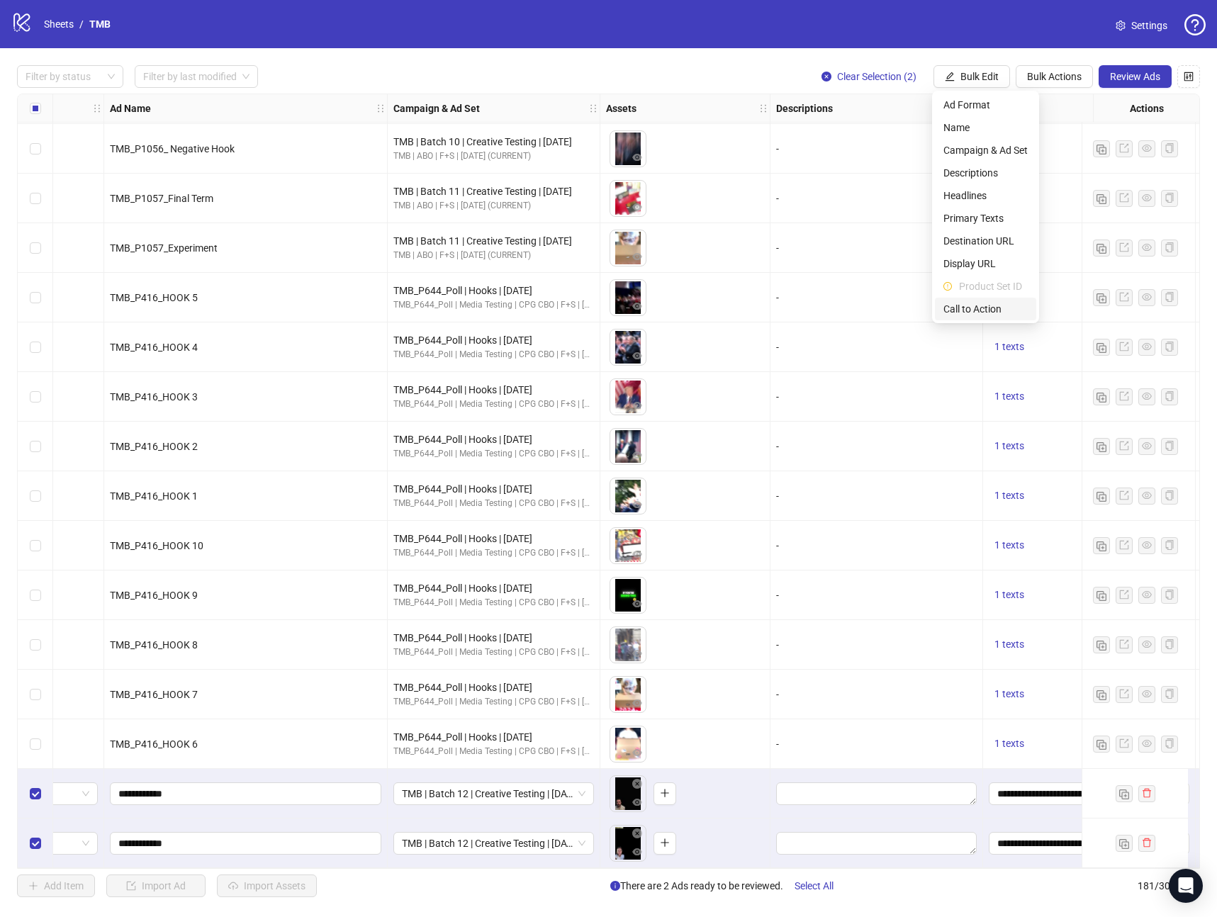
click at [982, 306] on span "Call to Action" at bounding box center [985, 309] width 84 height 16
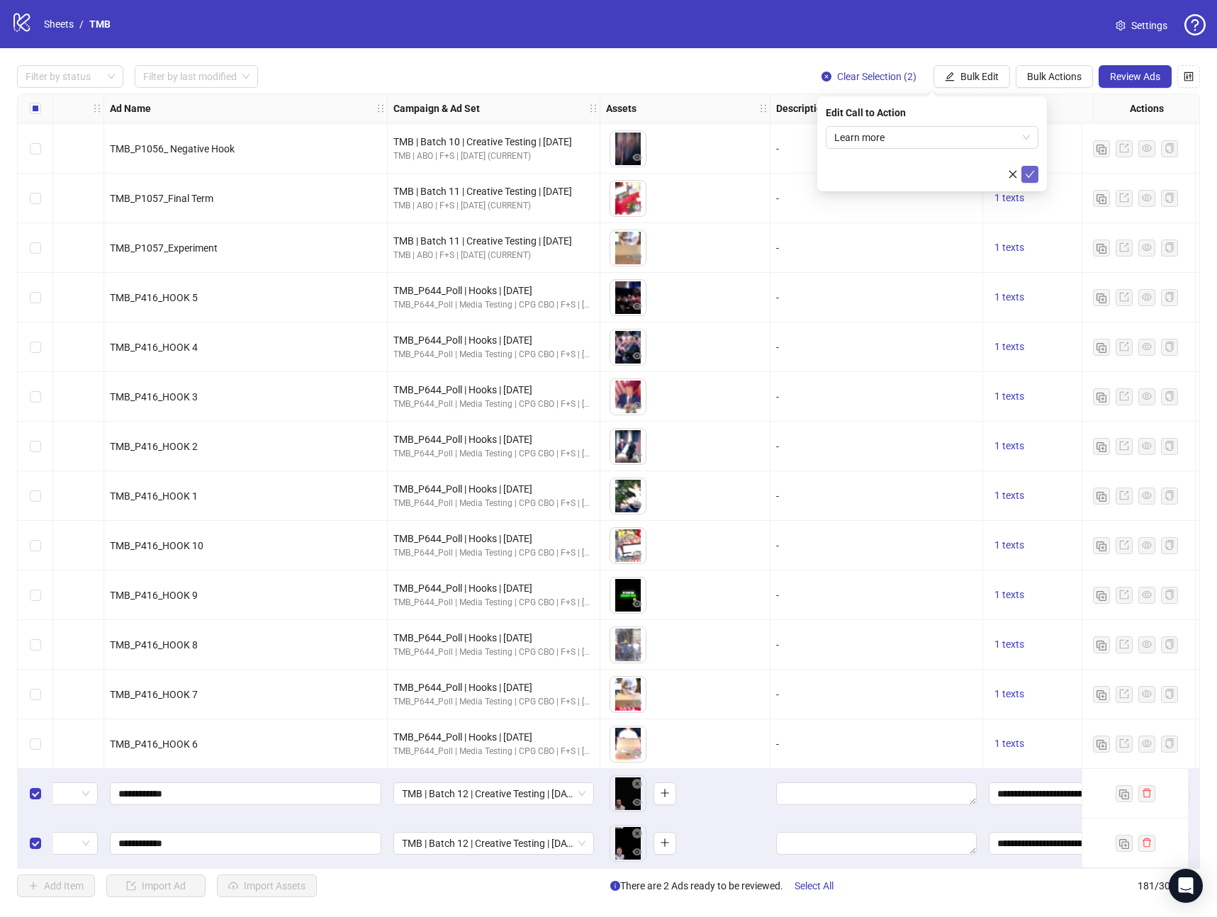
click at [1032, 175] on icon "check" at bounding box center [1030, 174] width 10 height 10
click at [1123, 88] on div "Filter by status Filter by last modified Clear Selection (2) Bulk Edit Bulk Act…" at bounding box center [608, 481] width 1217 height 866
click at [1130, 79] on span "Review Ads" at bounding box center [1135, 76] width 50 height 11
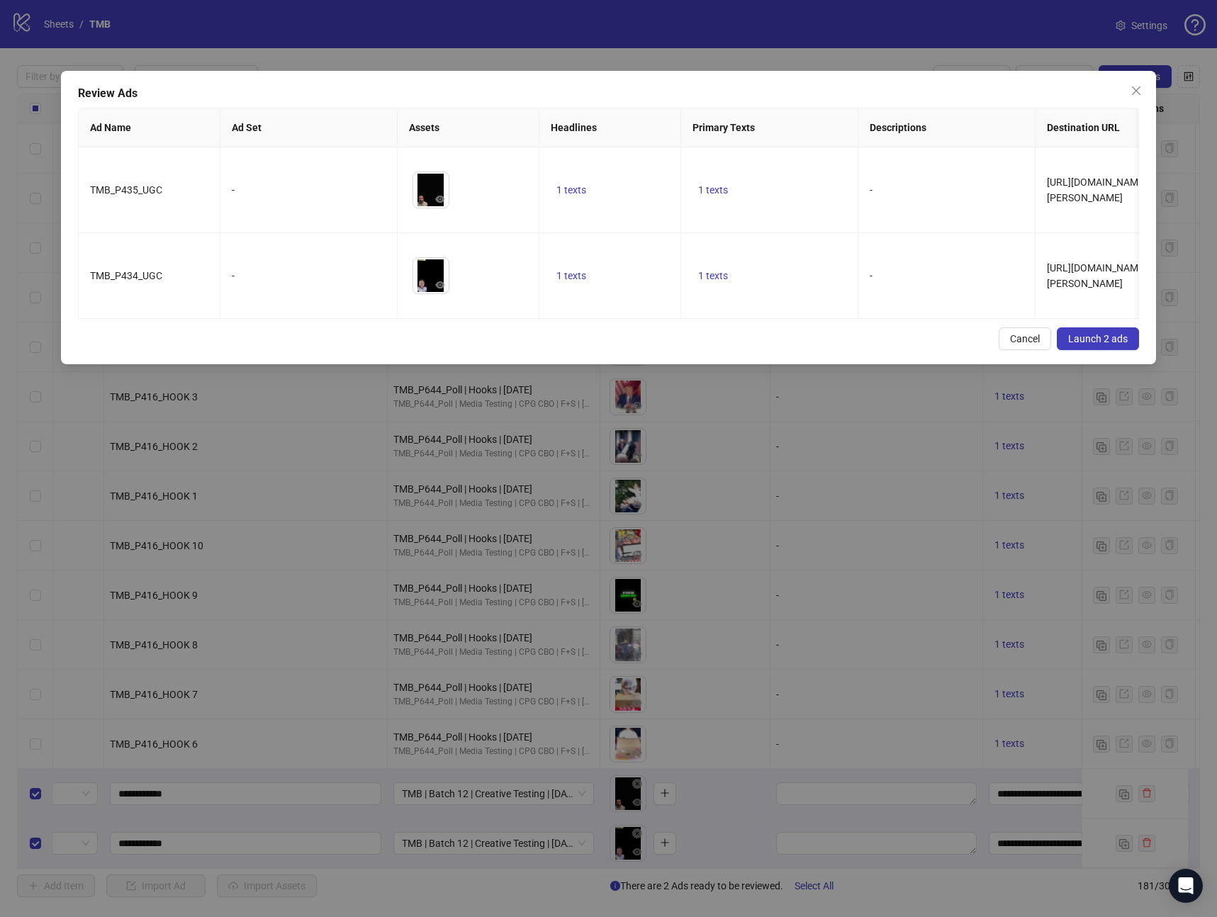
click at [1072, 340] on span "Launch 2 ads" at bounding box center [1098, 338] width 60 height 11
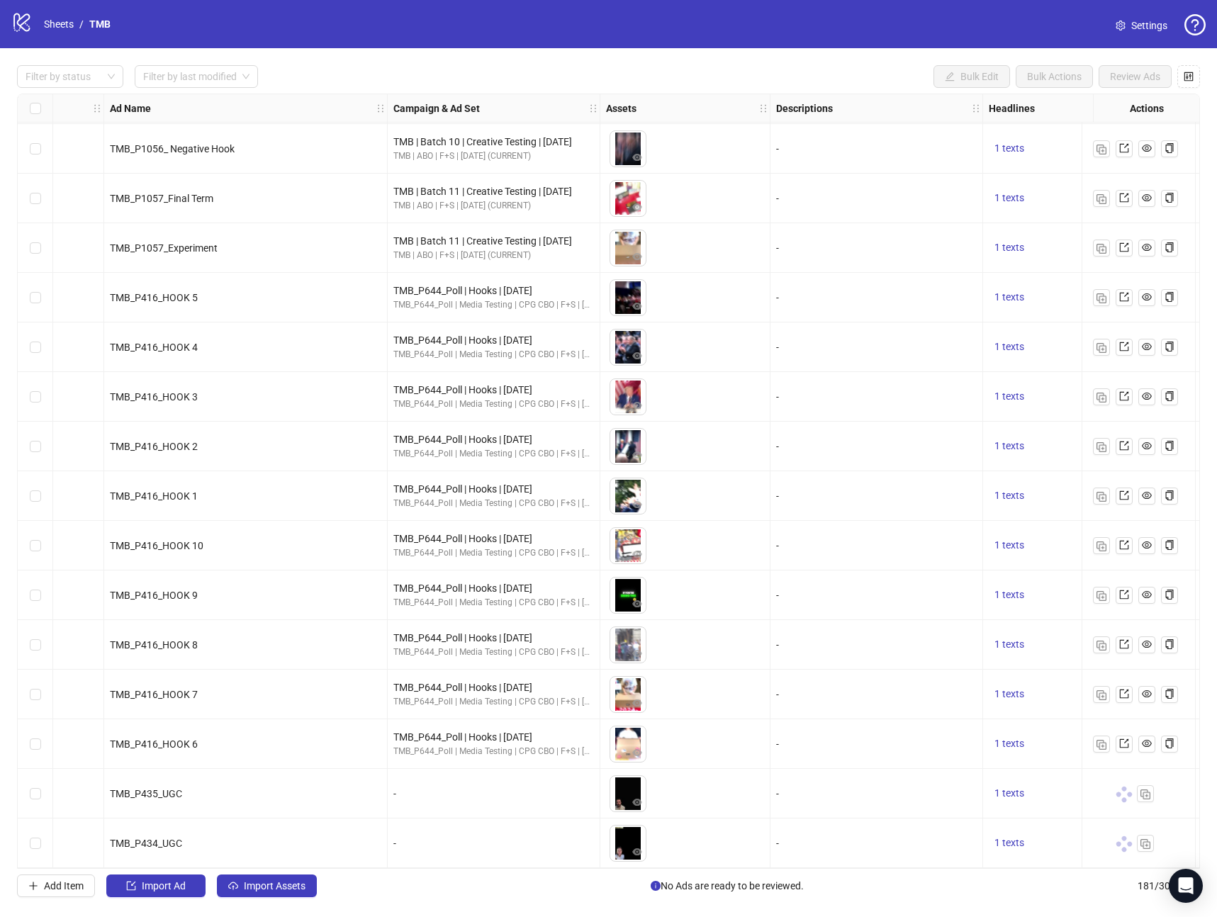
scroll to position [8241, 0]
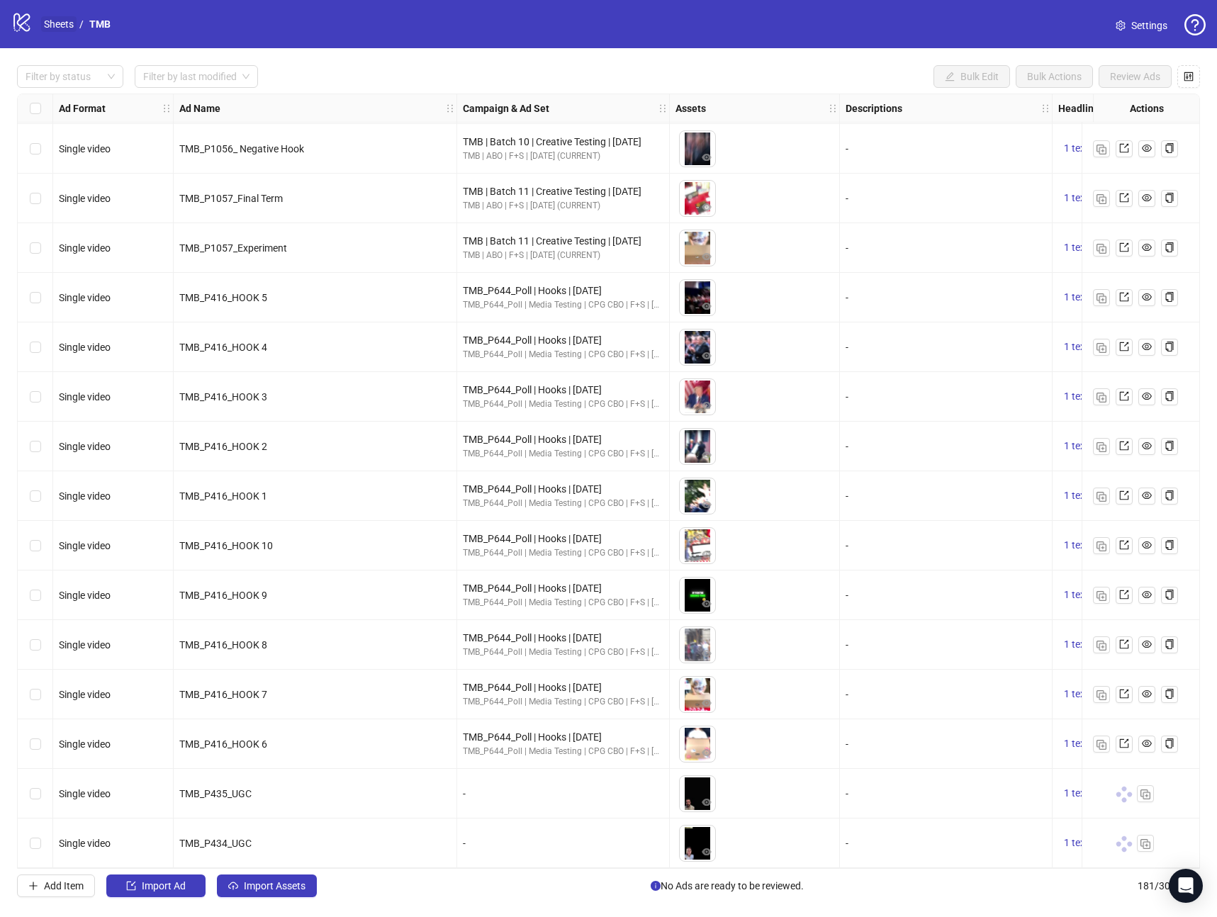
click at [63, 28] on link "Sheets" at bounding box center [58, 24] width 35 height 16
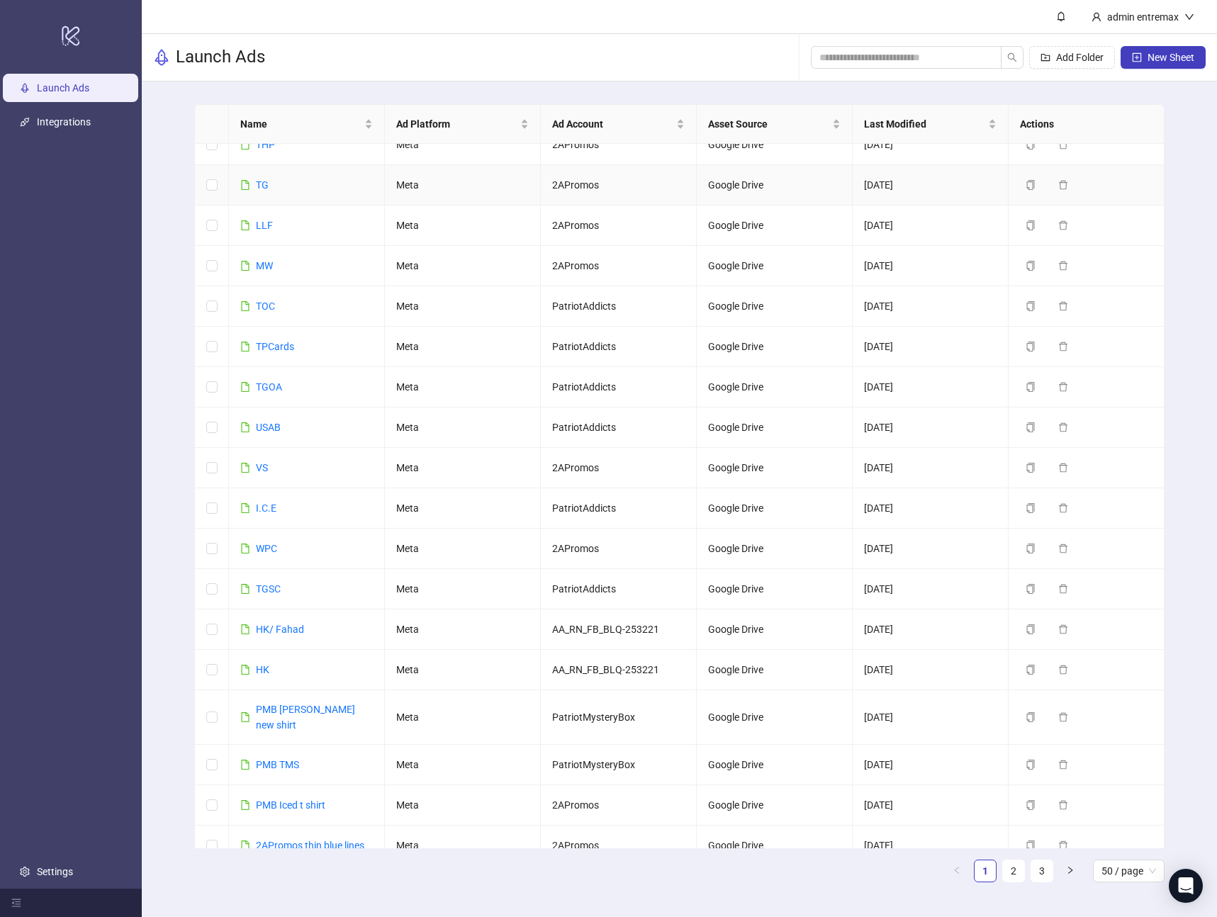
scroll to position [1316, 0]
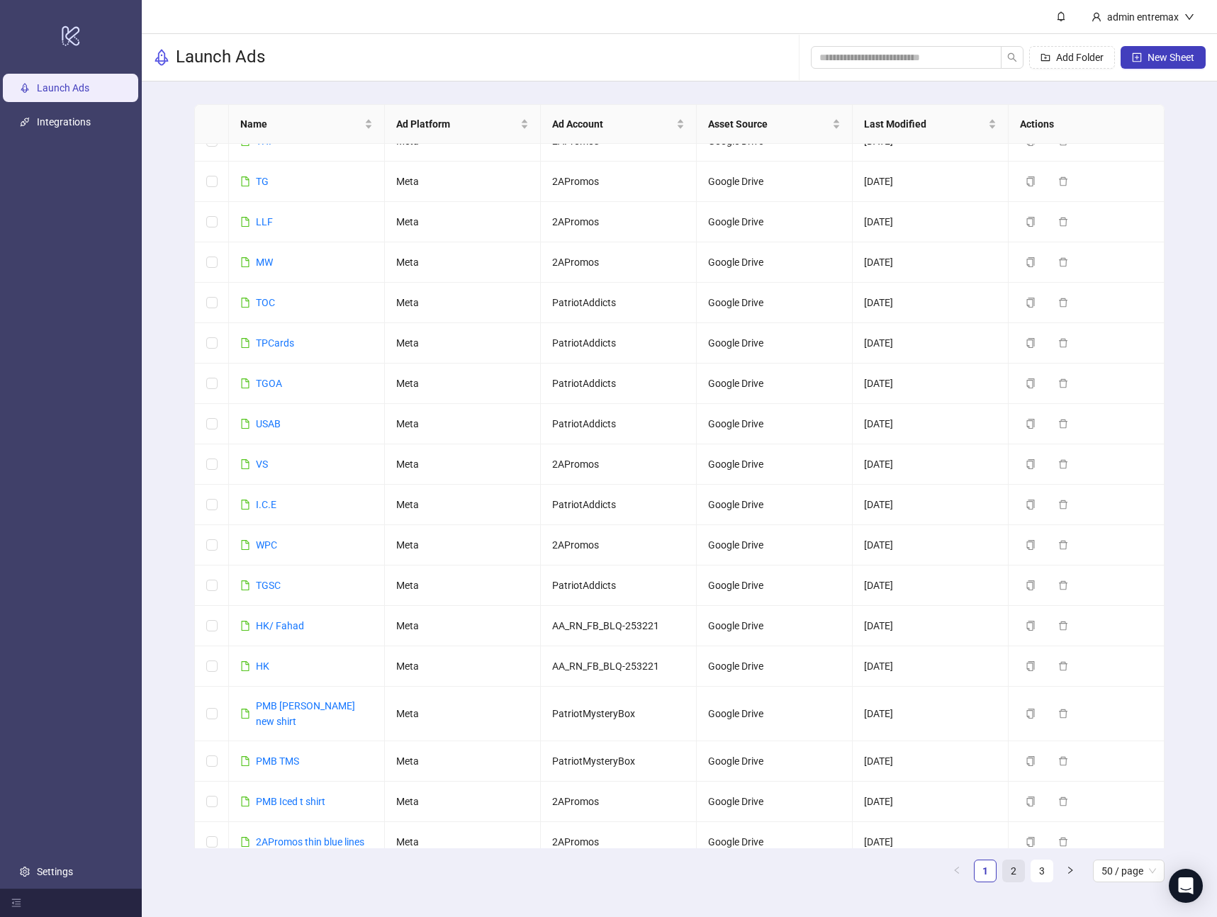
click at [1011, 878] on link "2" at bounding box center [1013, 871] width 21 height 21
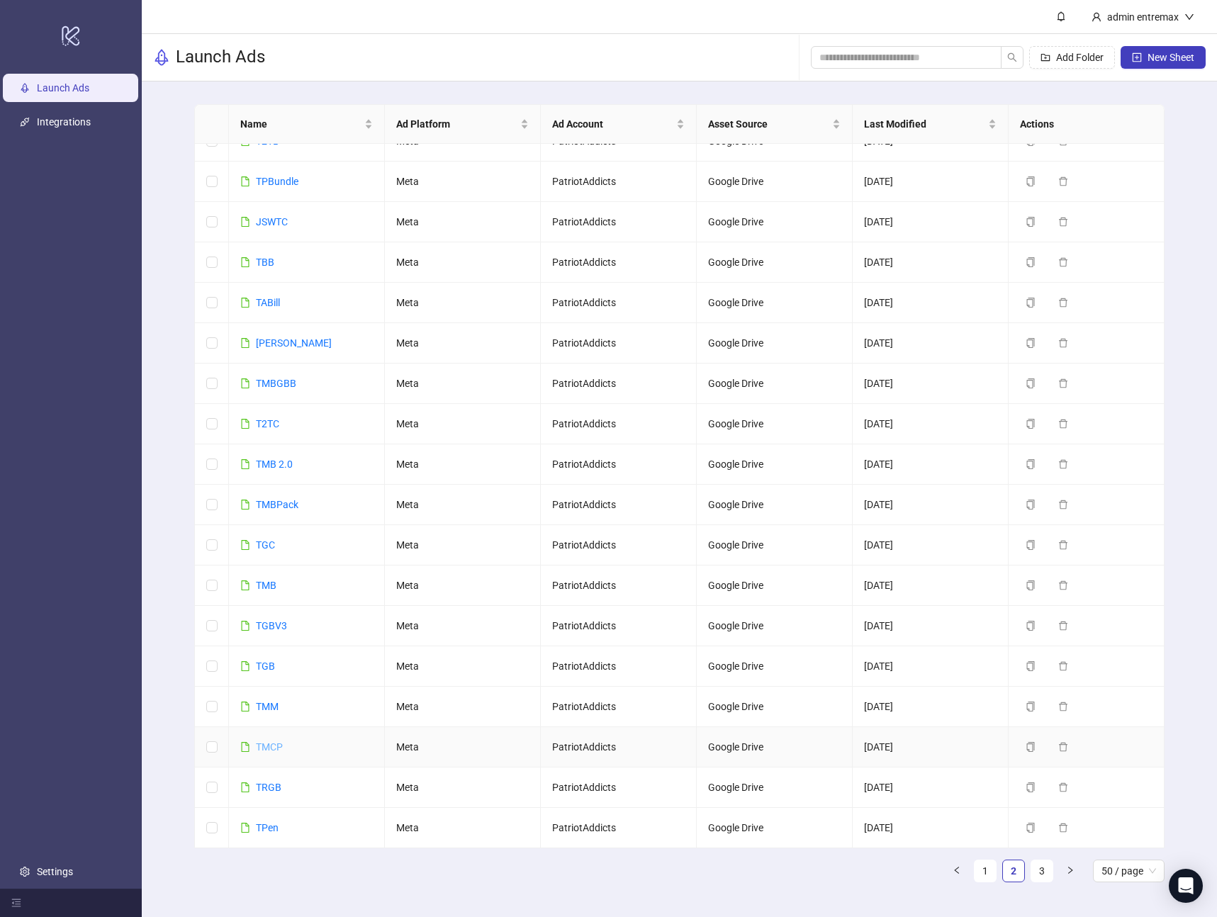
click at [259, 742] on link "TMCP" at bounding box center [269, 746] width 27 height 11
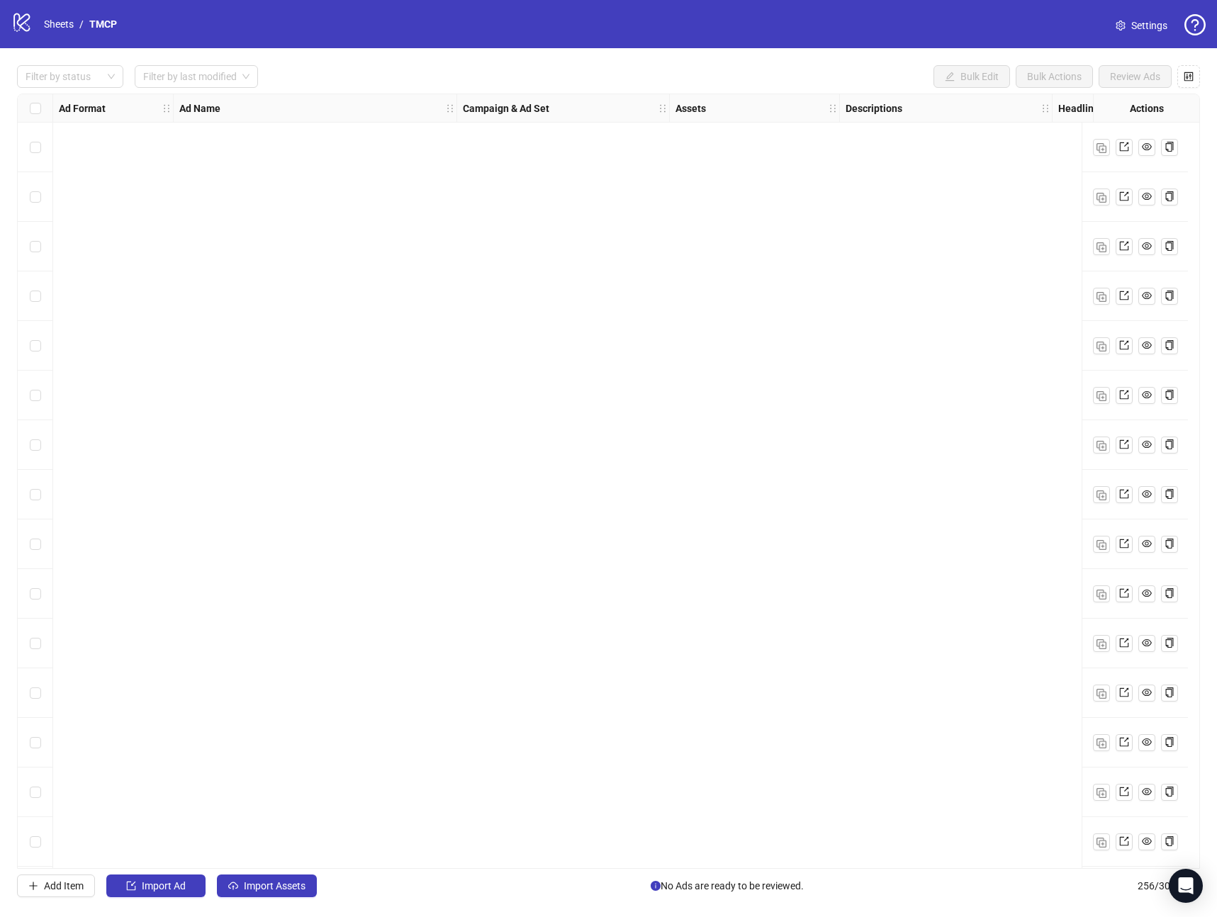
scroll to position [11962, 0]
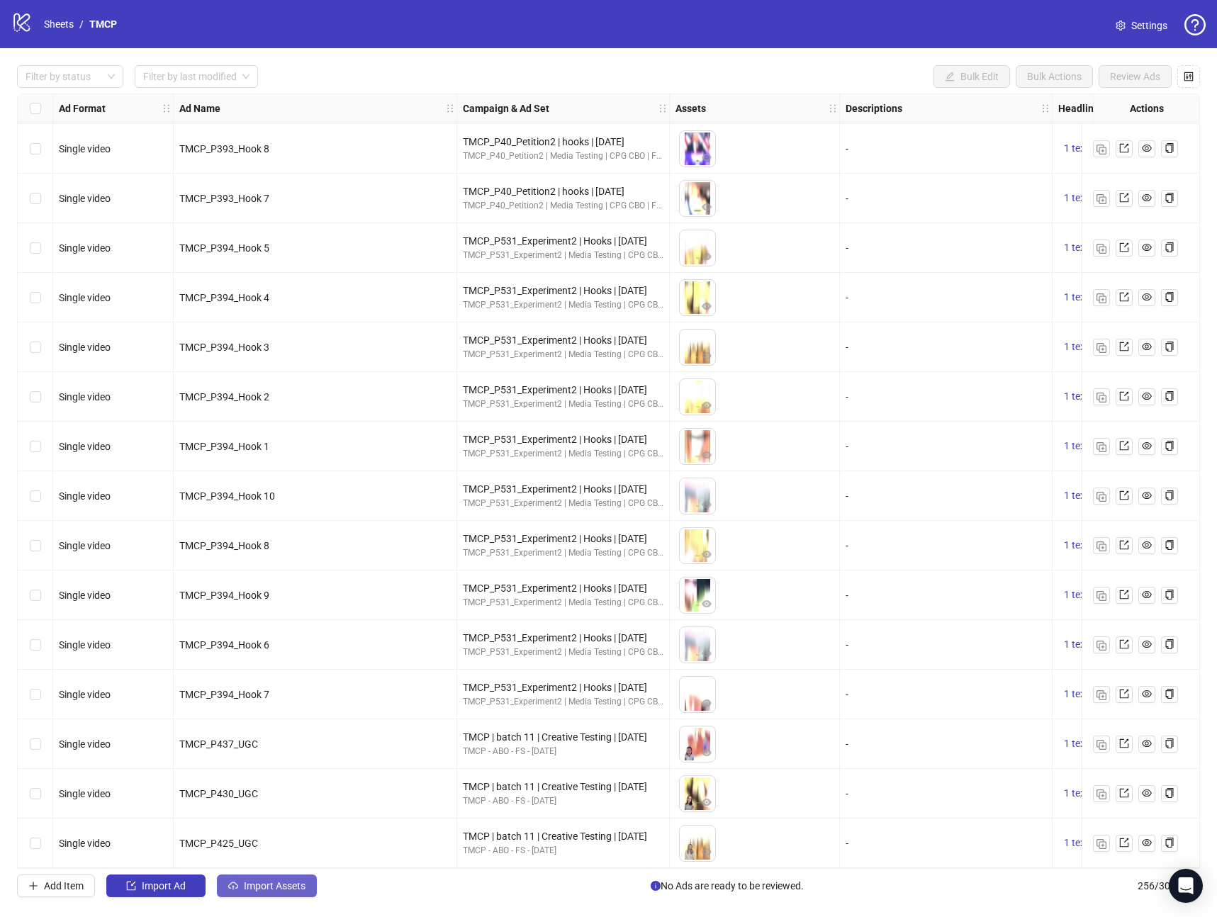
click at [284, 883] on span "Import Assets" at bounding box center [275, 885] width 62 height 11
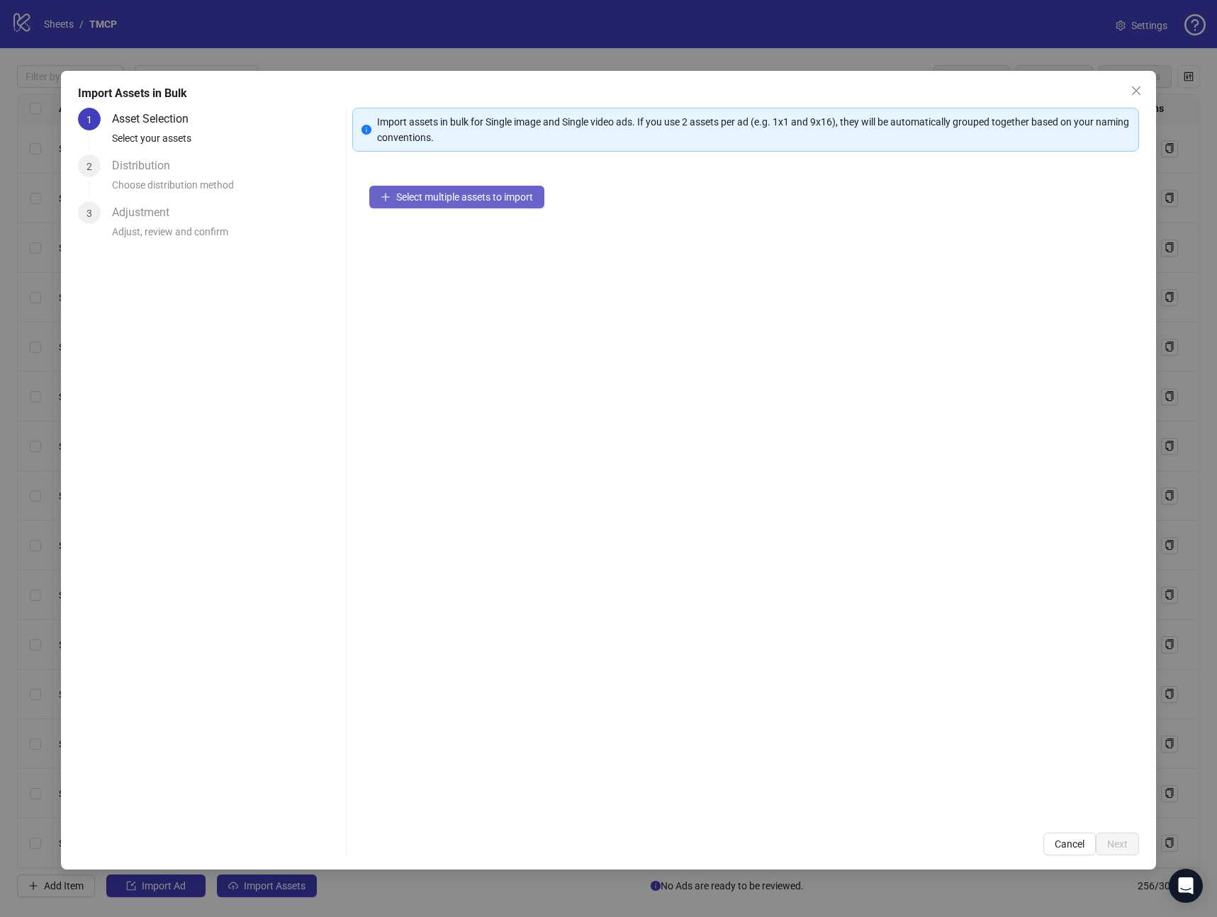
click at [469, 197] on span "Select multiple assets to import" at bounding box center [464, 196] width 137 height 11
click at [1114, 857] on div "Import Assets in Bulk 1 Asset Selection Select your assets 2 Distribution Choos…" at bounding box center [608, 470] width 1095 height 799
click at [1114, 849] on button "Next" at bounding box center [1117, 844] width 43 height 23
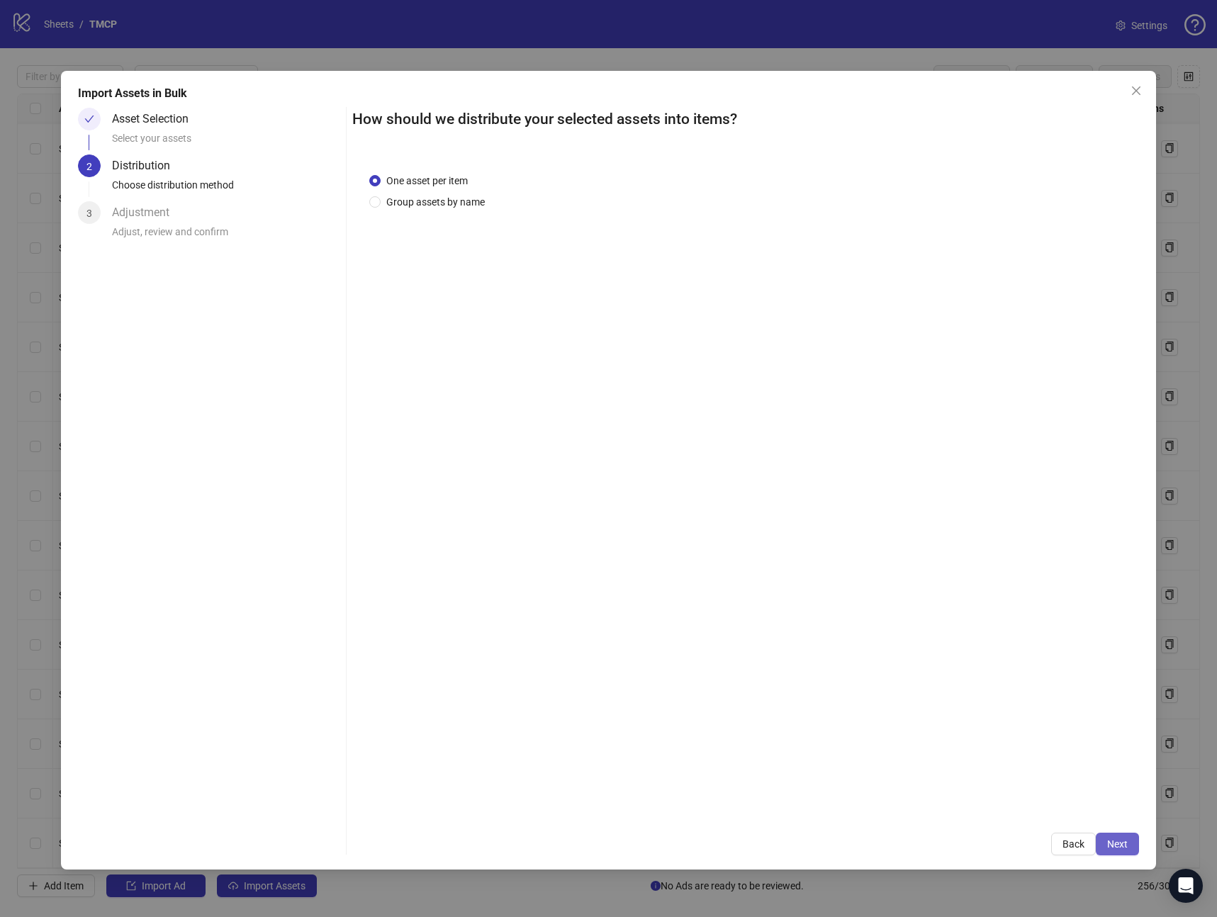
click at [1114, 850] on button "Next" at bounding box center [1117, 844] width 43 height 23
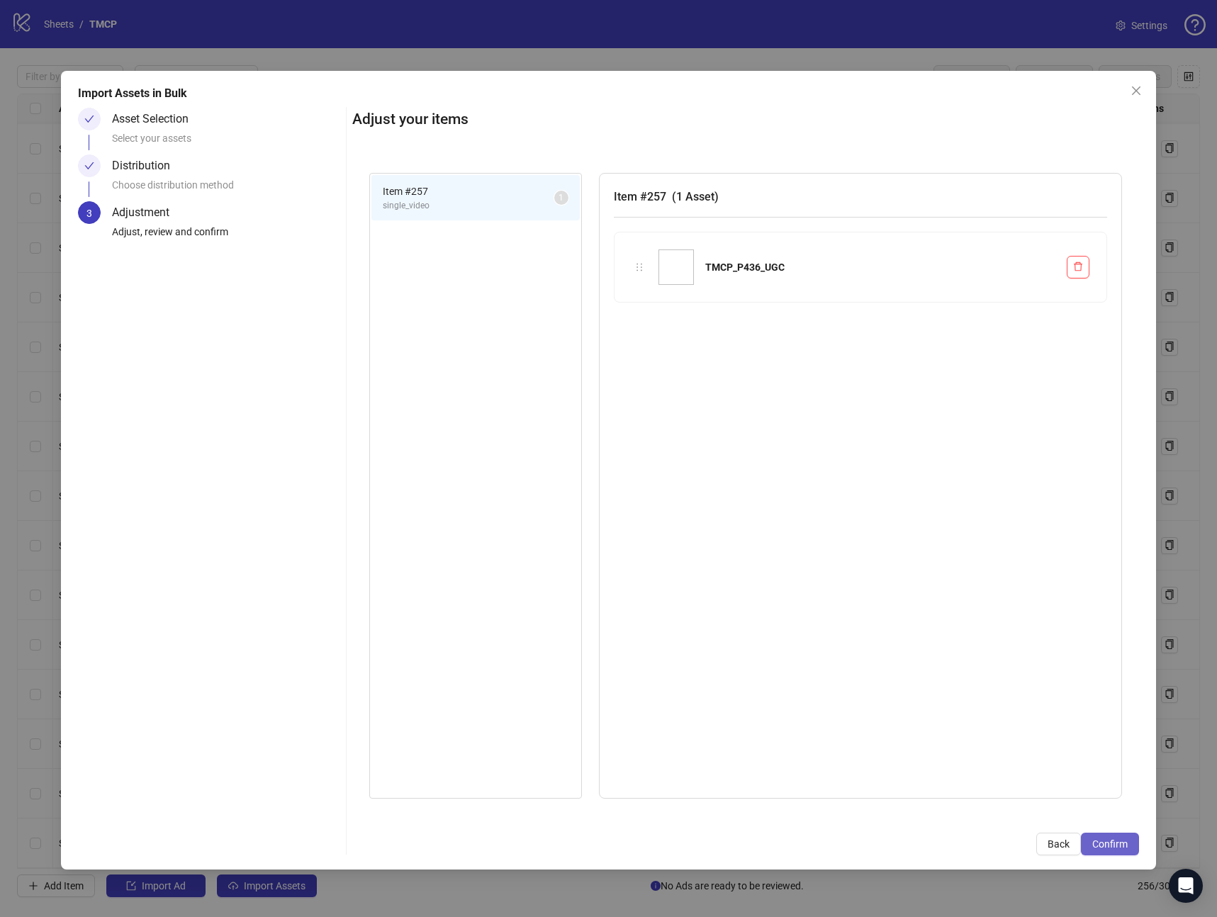
click at [1114, 850] on button "Confirm" at bounding box center [1110, 844] width 58 height 23
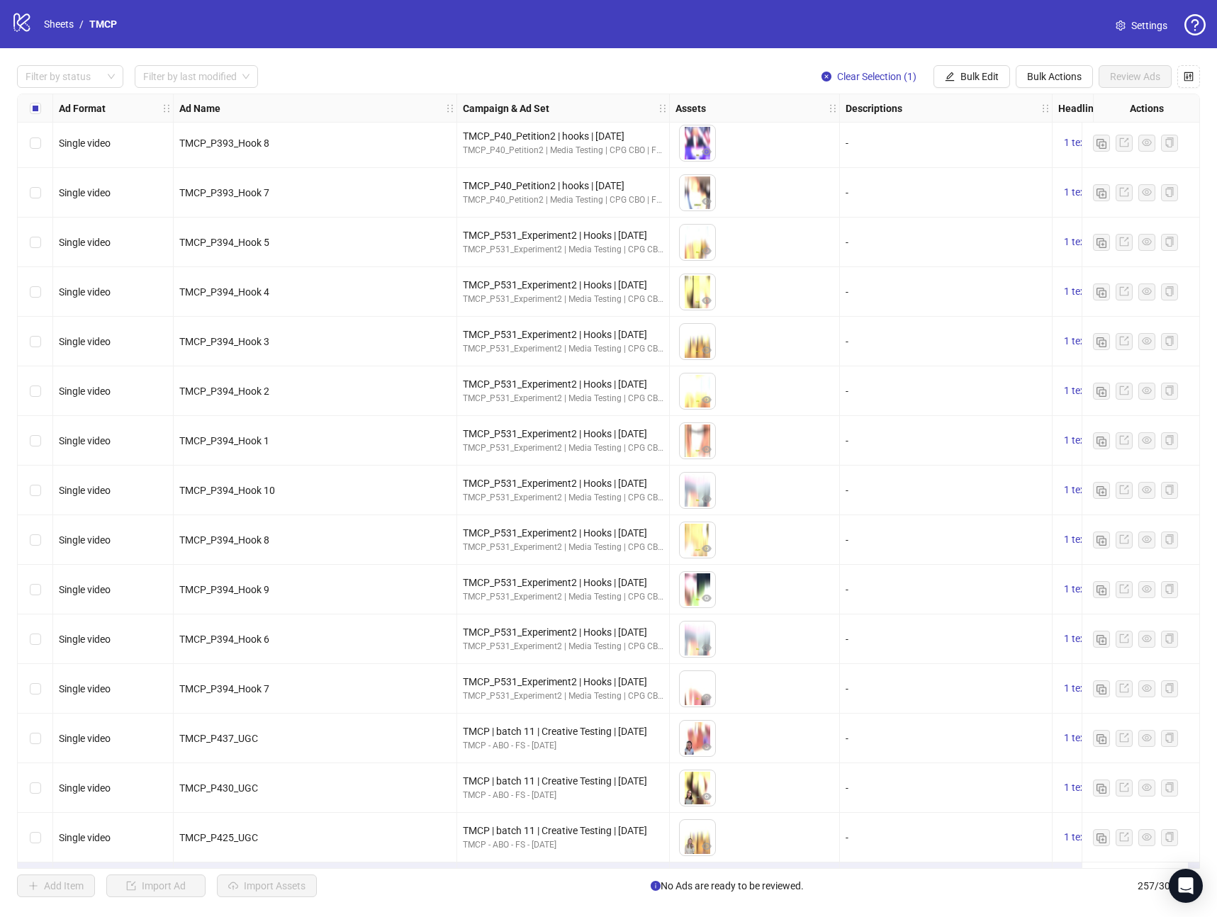
scroll to position [12012, 0]
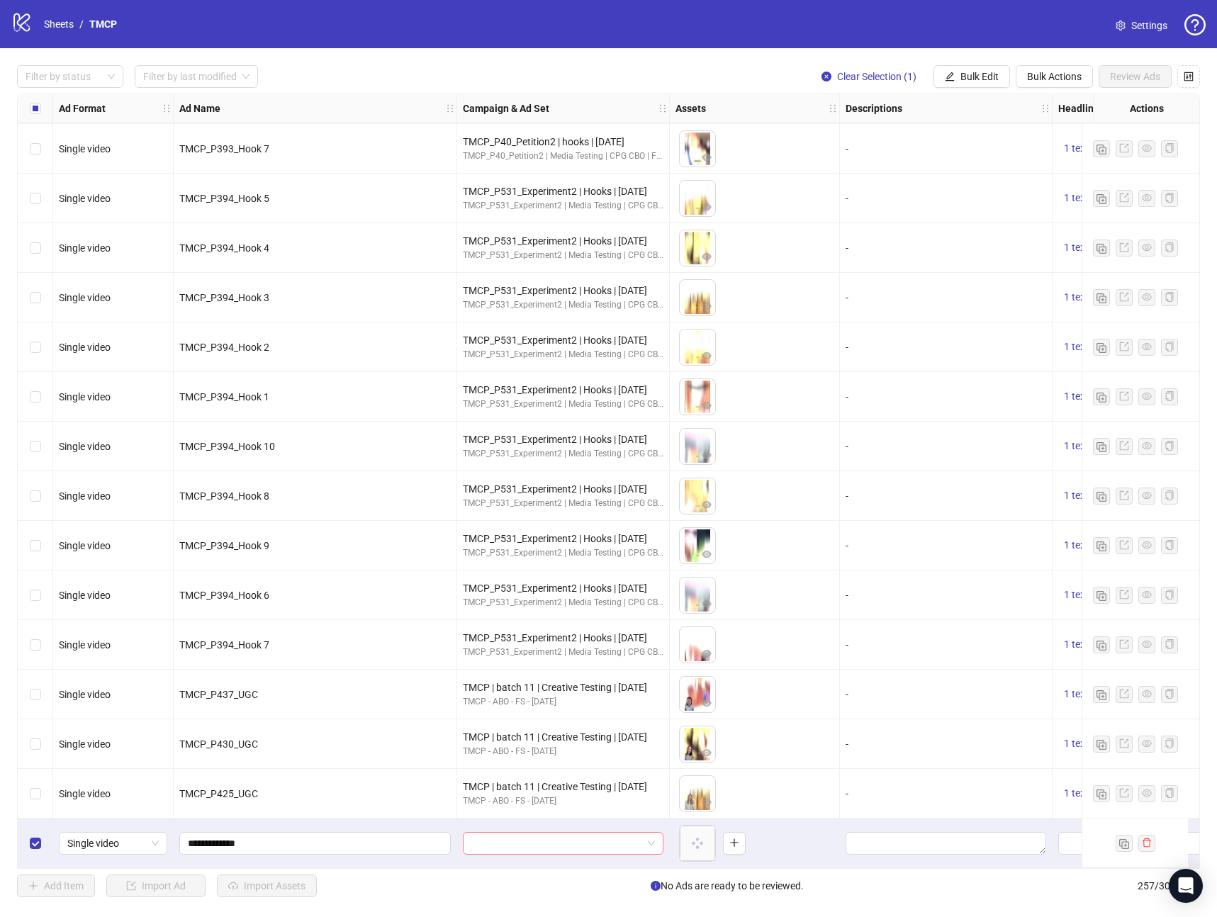
click at [518, 833] on input "search" at bounding box center [556, 843] width 171 height 21
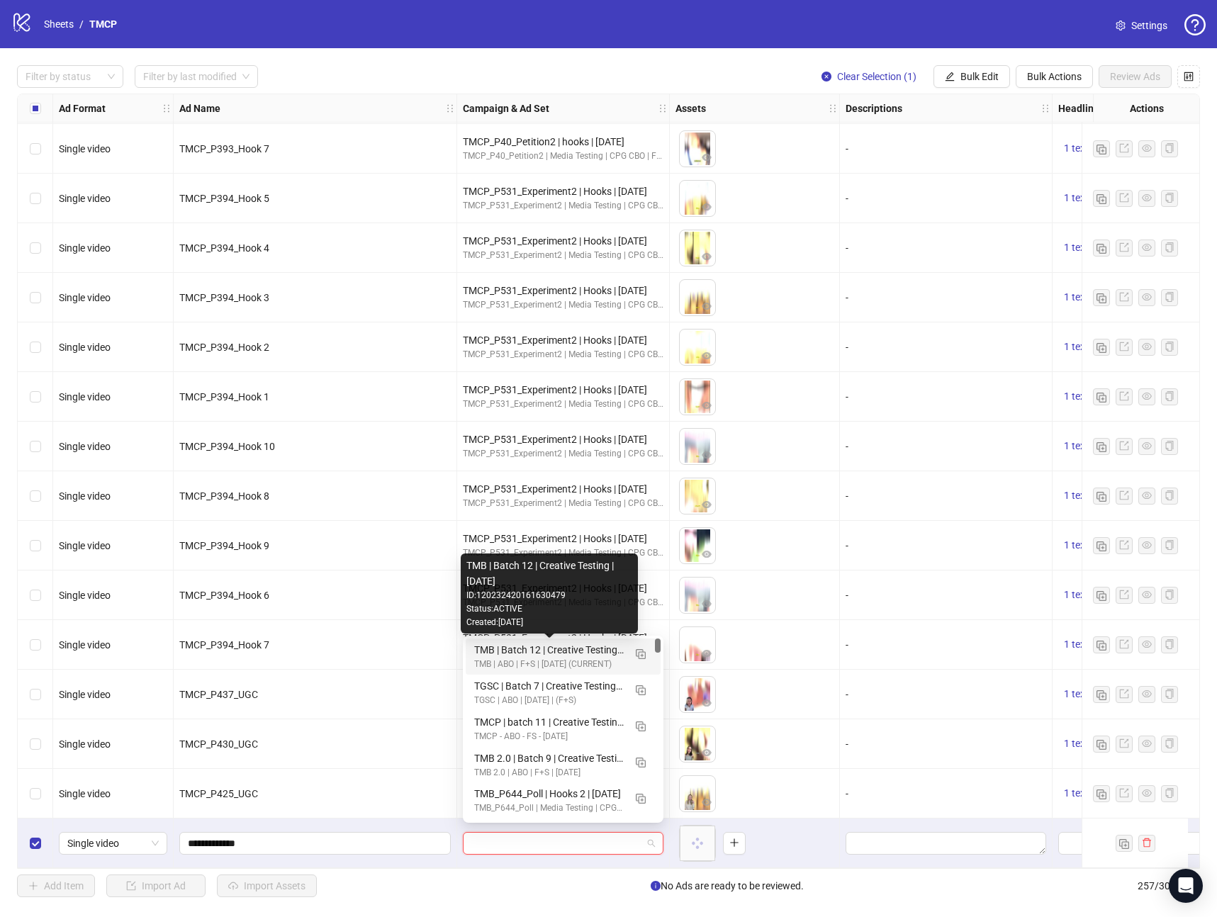
click at [577, 651] on div "TMB | Batch 12 | Creative Testing | [DATE]" at bounding box center [549, 650] width 150 height 16
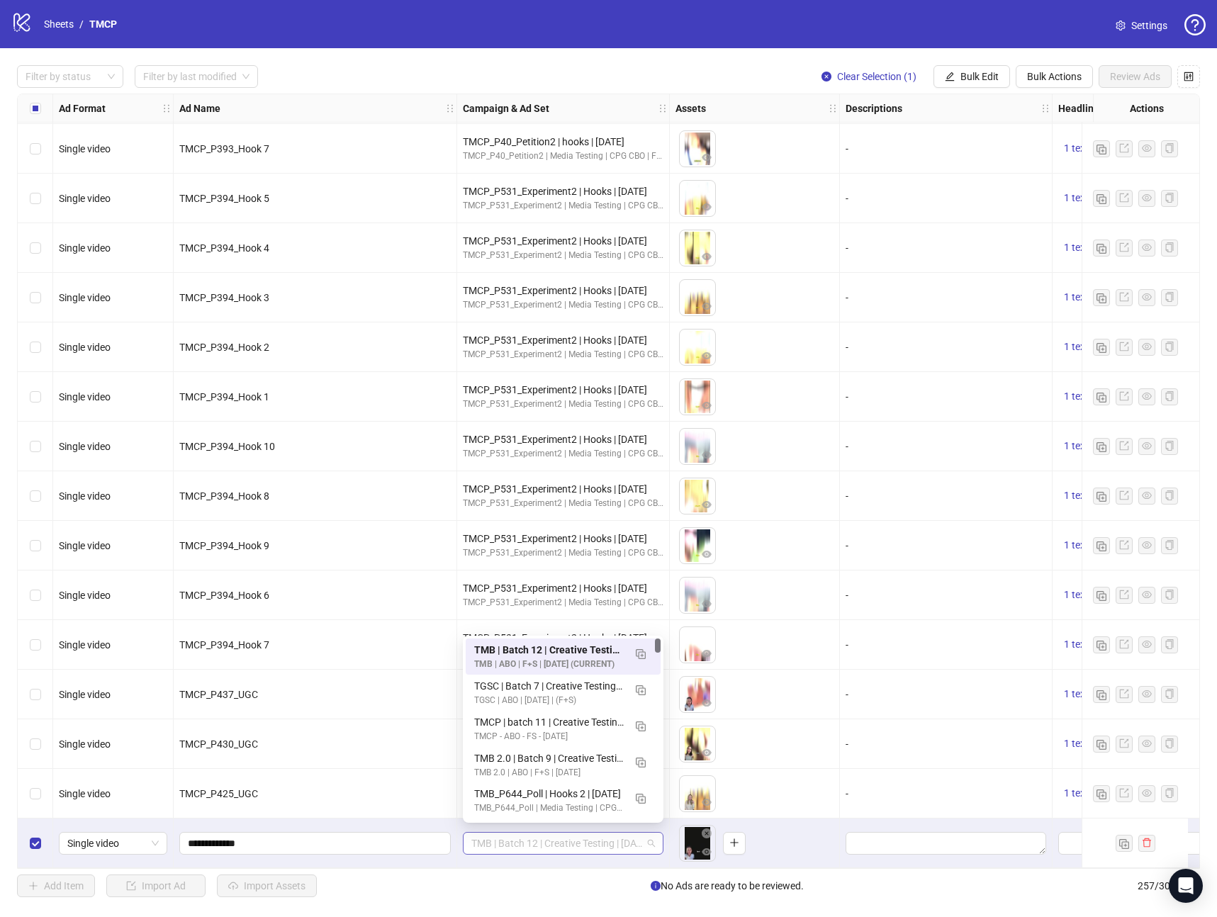
click at [545, 833] on span "TMB | Batch 12 | Creative Testing | [DATE]" at bounding box center [563, 843] width 184 height 21
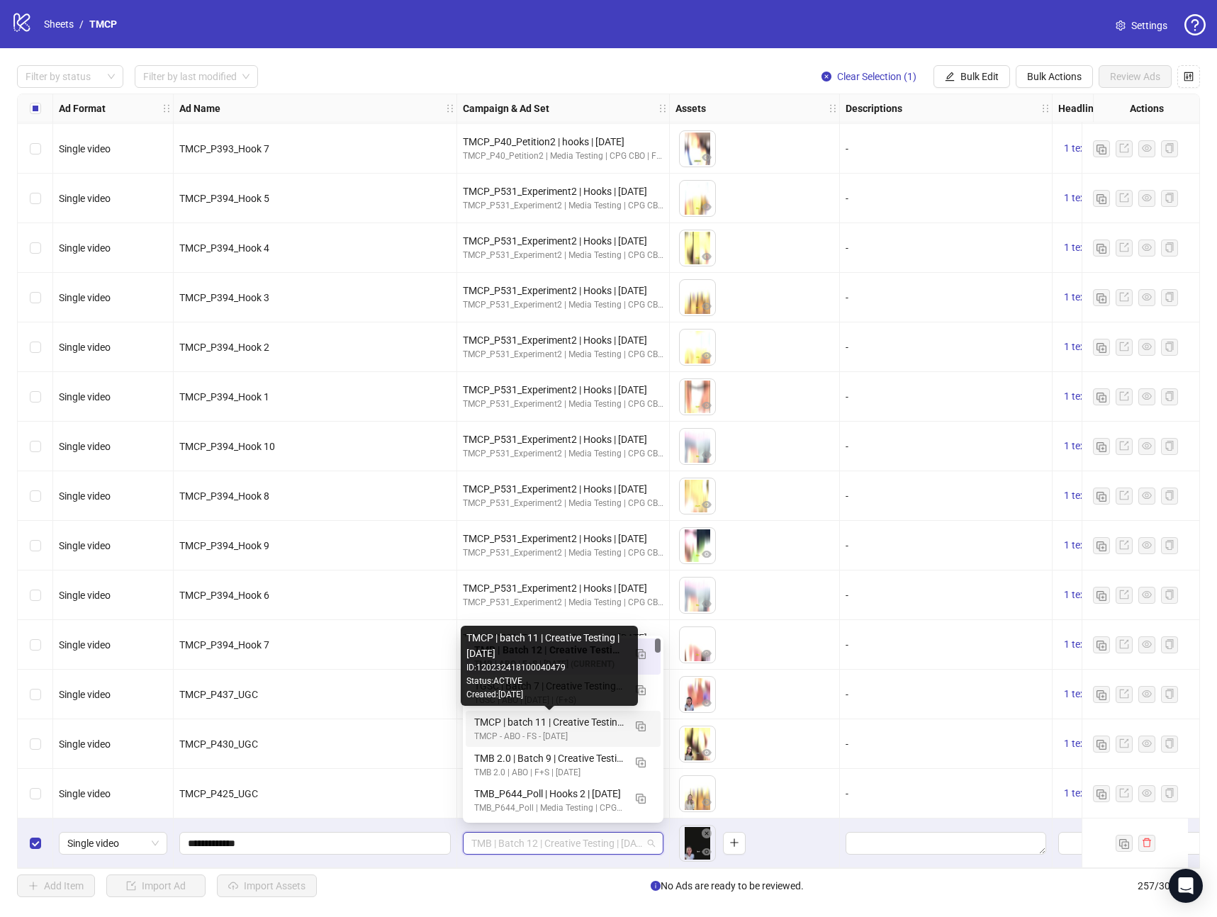
click at [532, 729] on div "TMCP | batch 11 | Creative Testing | [DATE] TMCP - ABO - FS - [DATE]" at bounding box center [549, 728] width 150 height 29
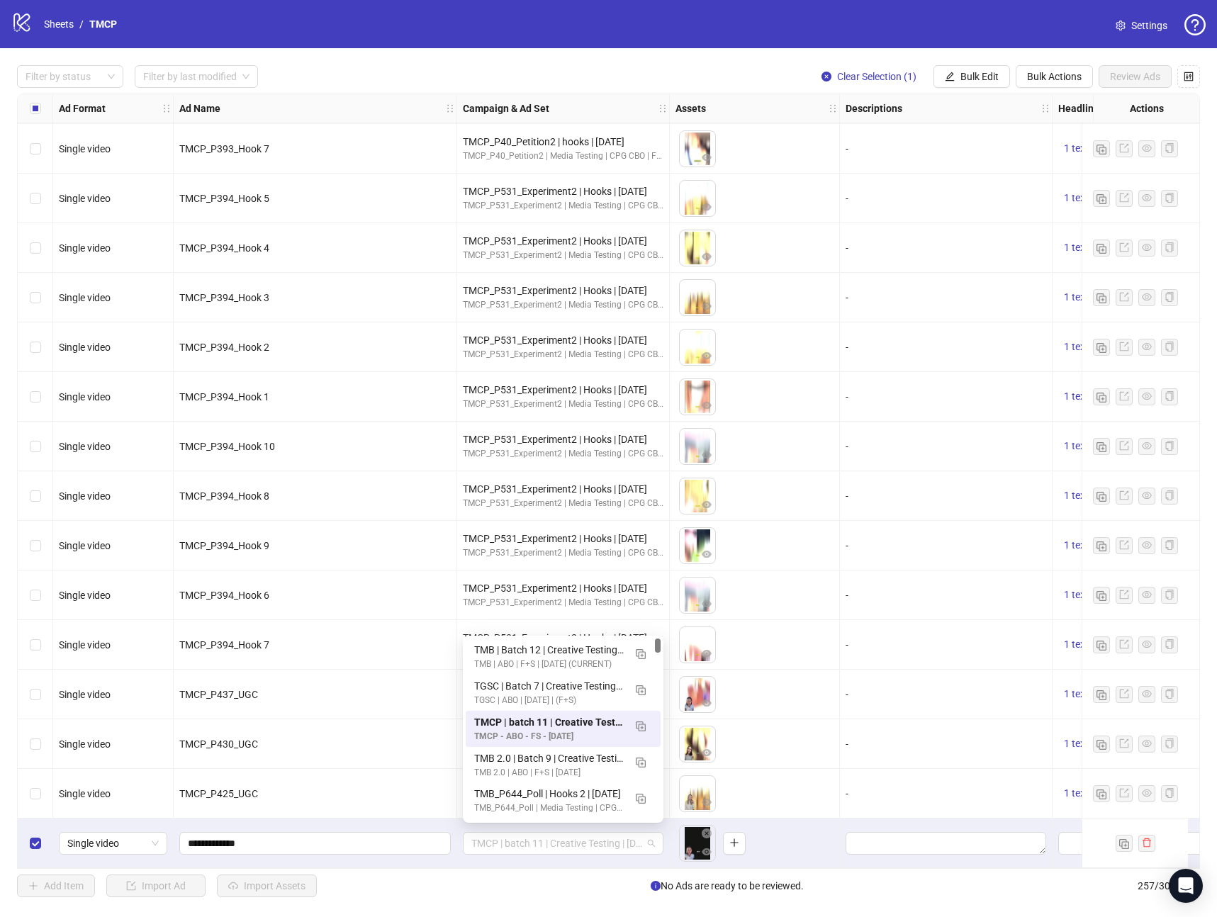
drag, startPoint x: 469, startPoint y: 839, endPoint x: 506, endPoint y: 824, distance: 40.0
click at [506, 839] on div "TMCP | batch 11 | Creative Testing | [DATE]" at bounding box center [563, 843] width 201 height 23
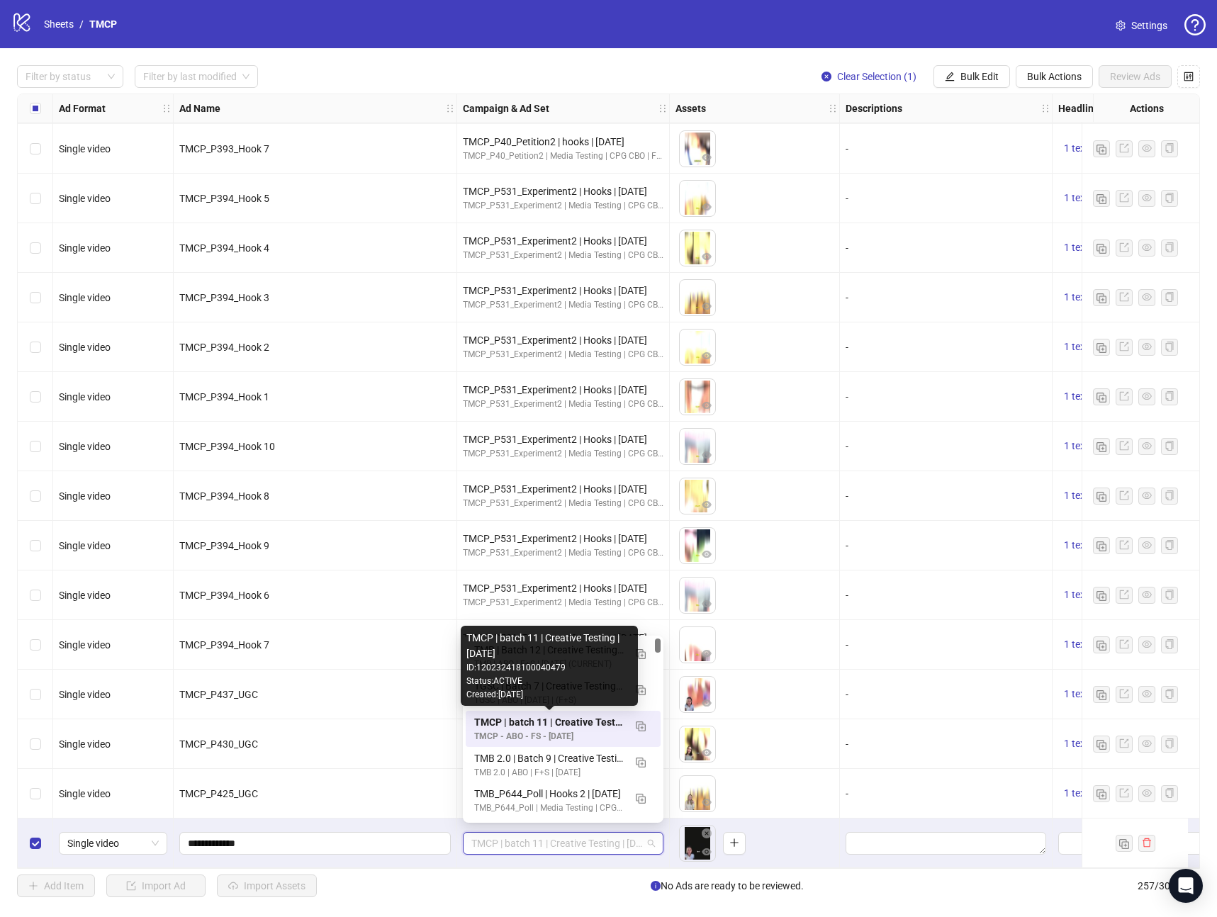
drag, startPoint x: 480, startPoint y: 721, endPoint x: 501, endPoint y: 703, distance: 27.7
click at [500, 706] on div "TMB | Batch 12 | Creative Testing | [DATE] TMB | ABO | F+S | [DATE] (CURRENT) T…" at bounding box center [563, 765] width 195 height 252
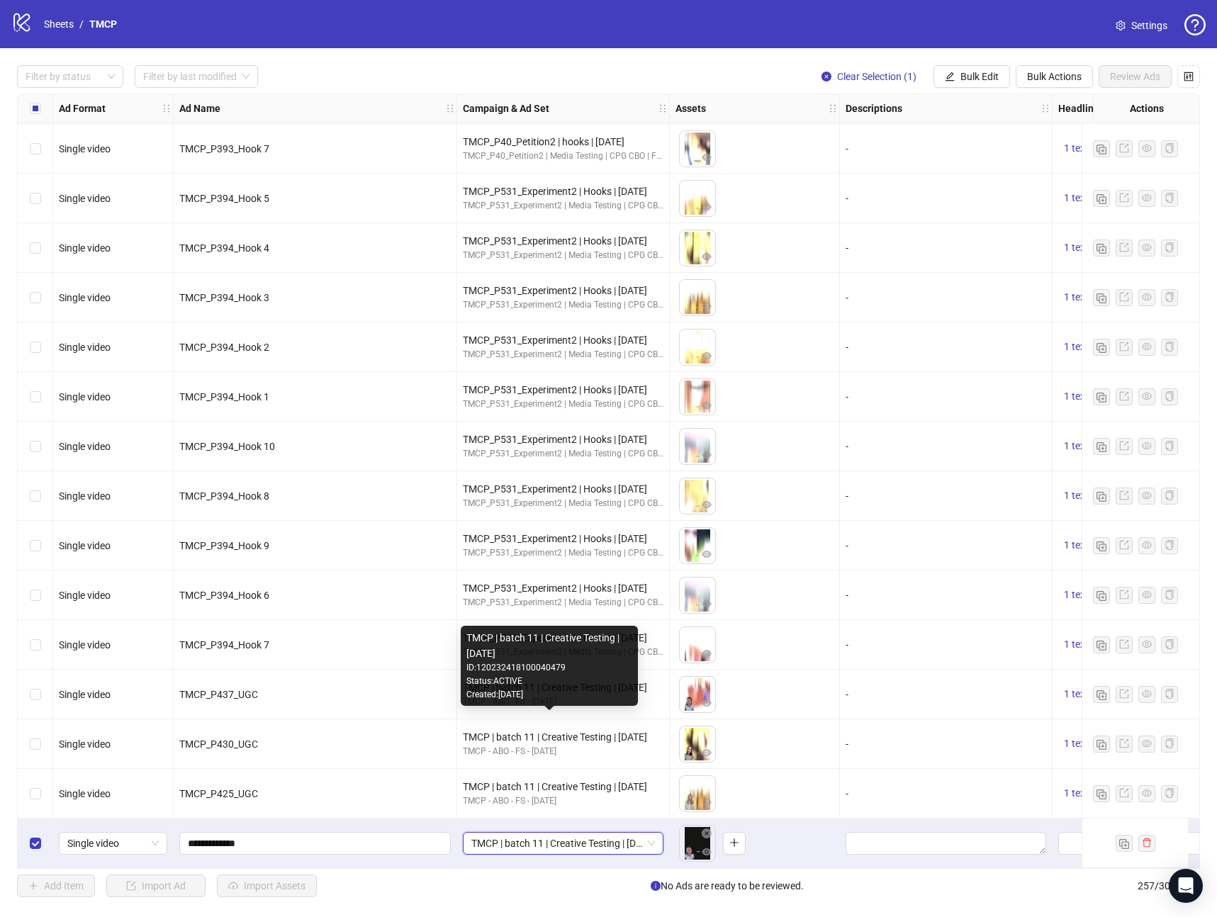
drag, startPoint x: 470, startPoint y: 638, endPoint x: 502, endPoint y: 656, distance: 36.5
click at [502, 656] on div "TMCP | batch 11 | Creative Testing | [DATE]" at bounding box center [549, 645] width 166 height 31
drag, startPoint x: 499, startPoint y: 653, endPoint x: 481, endPoint y: 637, distance: 24.1
click at [481, 637] on div "TMCP | batch 11 | Creative Testing | [DATE]" at bounding box center [549, 645] width 166 height 31
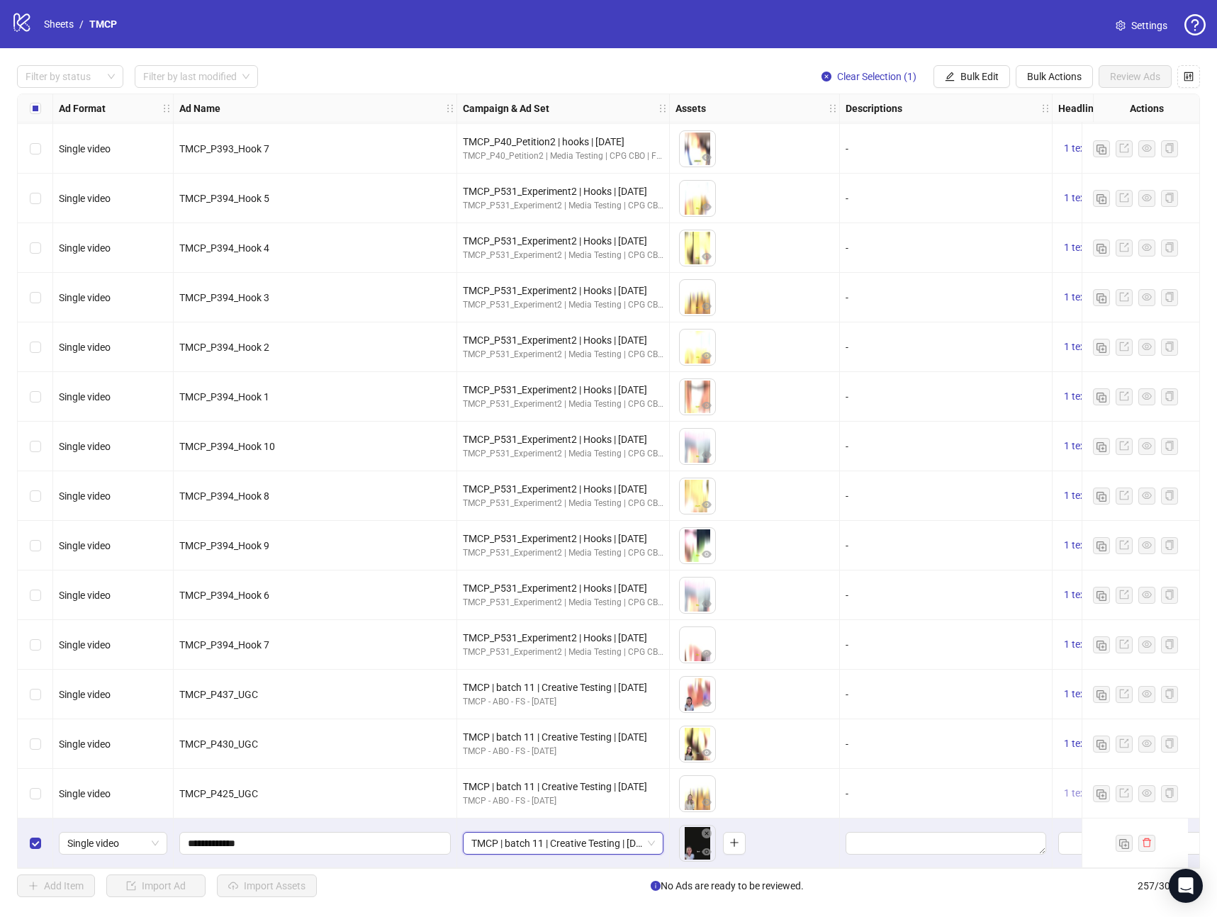
click at [1070, 788] on span "1 texts" at bounding box center [1079, 793] width 30 height 11
click at [917, 787] on div "Grab Your [PERSON_NAME] Mystery Coin Pack Now! 🪙🚀" at bounding box center [935, 784] width 118 height 47
copy div "Grab Your [PERSON_NAME] Mystery Coin Pack Now! 🪙🚀"
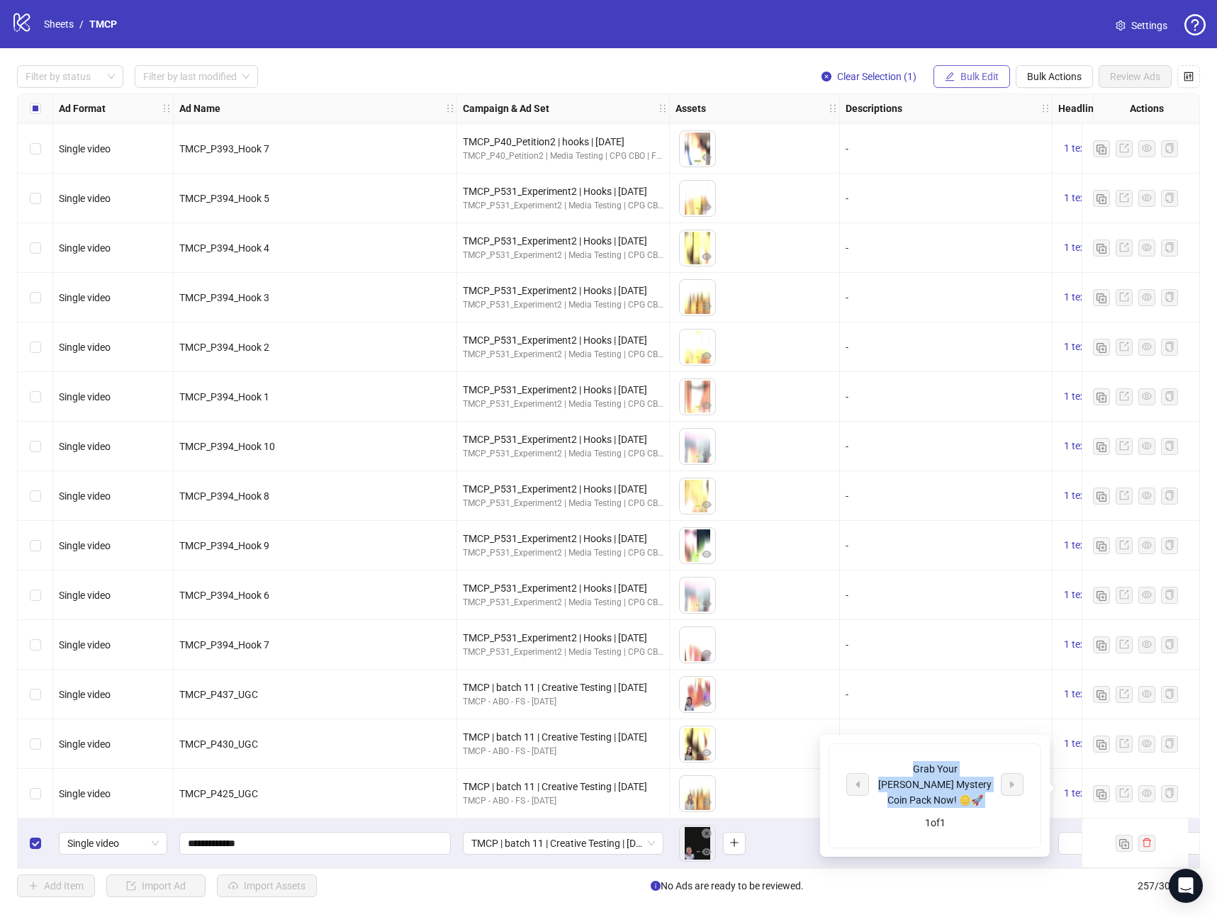
click at [972, 80] on span "Bulk Edit" at bounding box center [979, 76] width 38 height 11
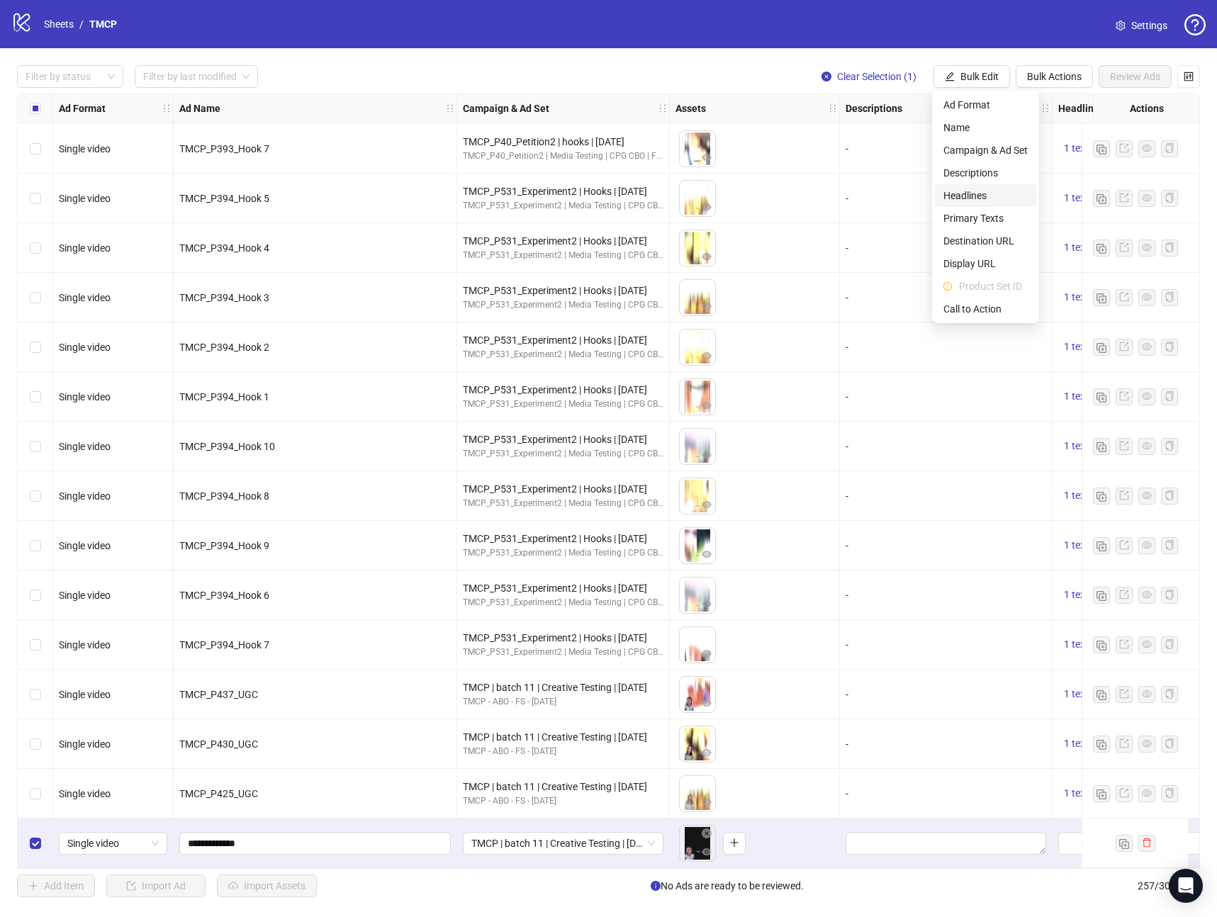
click at [987, 201] on span "Headlines" at bounding box center [985, 196] width 84 height 16
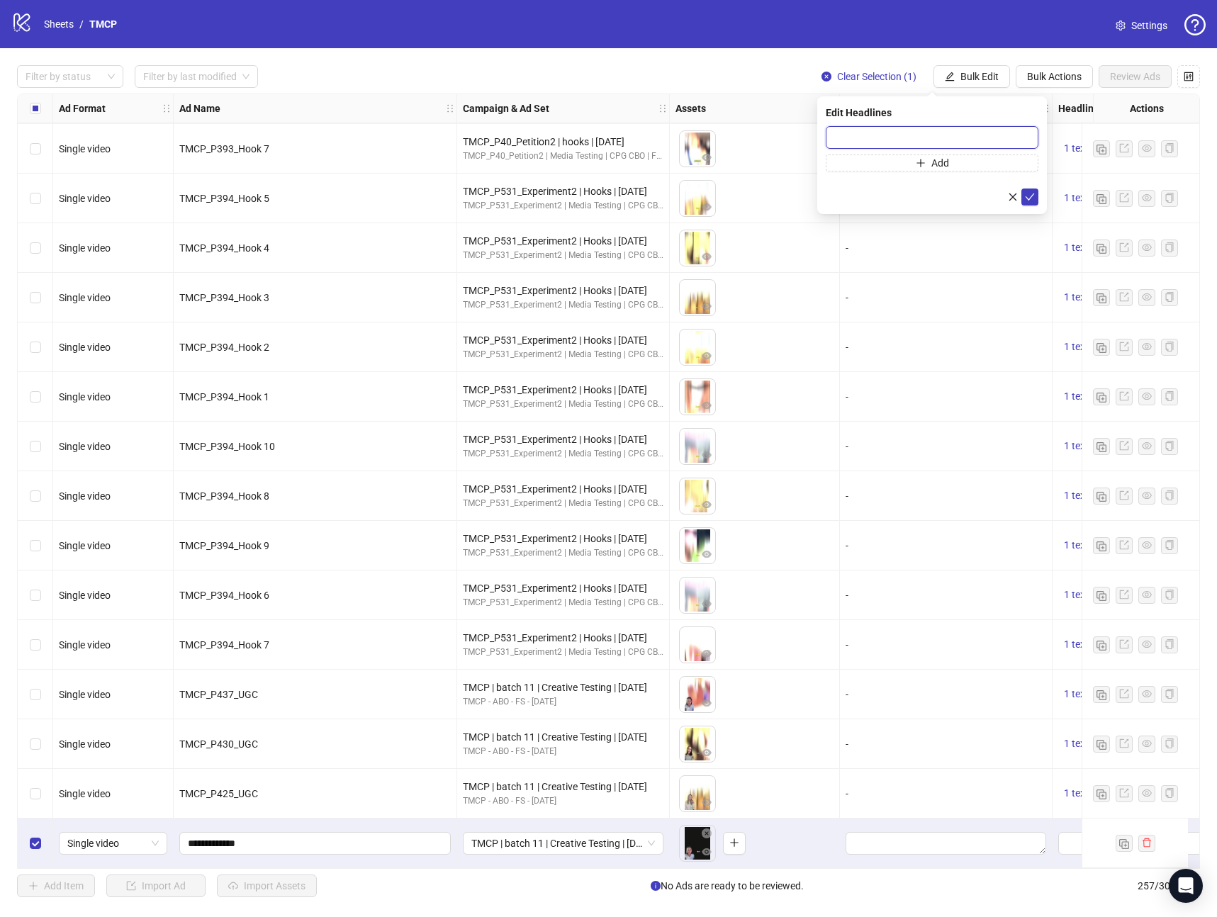
click at [857, 130] on input "text" at bounding box center [932, 137] width 213 height 23
paste input "**********"
type input "**********"
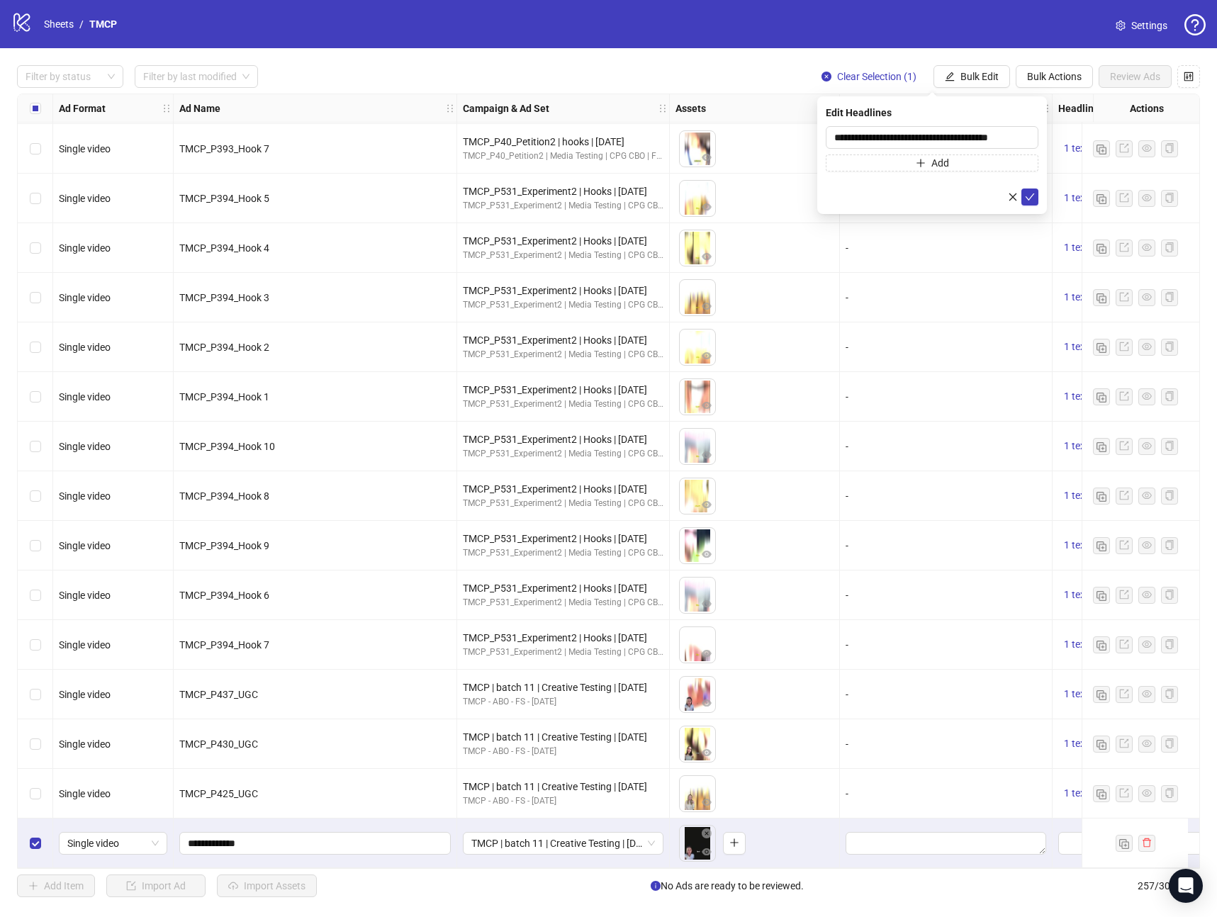
drag, startPoint x: 1030, startPoint y: 201, endPoint x: 1019, endPoint y: 457, distance: 256.8
click at [1030, 201] on icon "check" at bounding box center [1030, 197] width 10 height 10
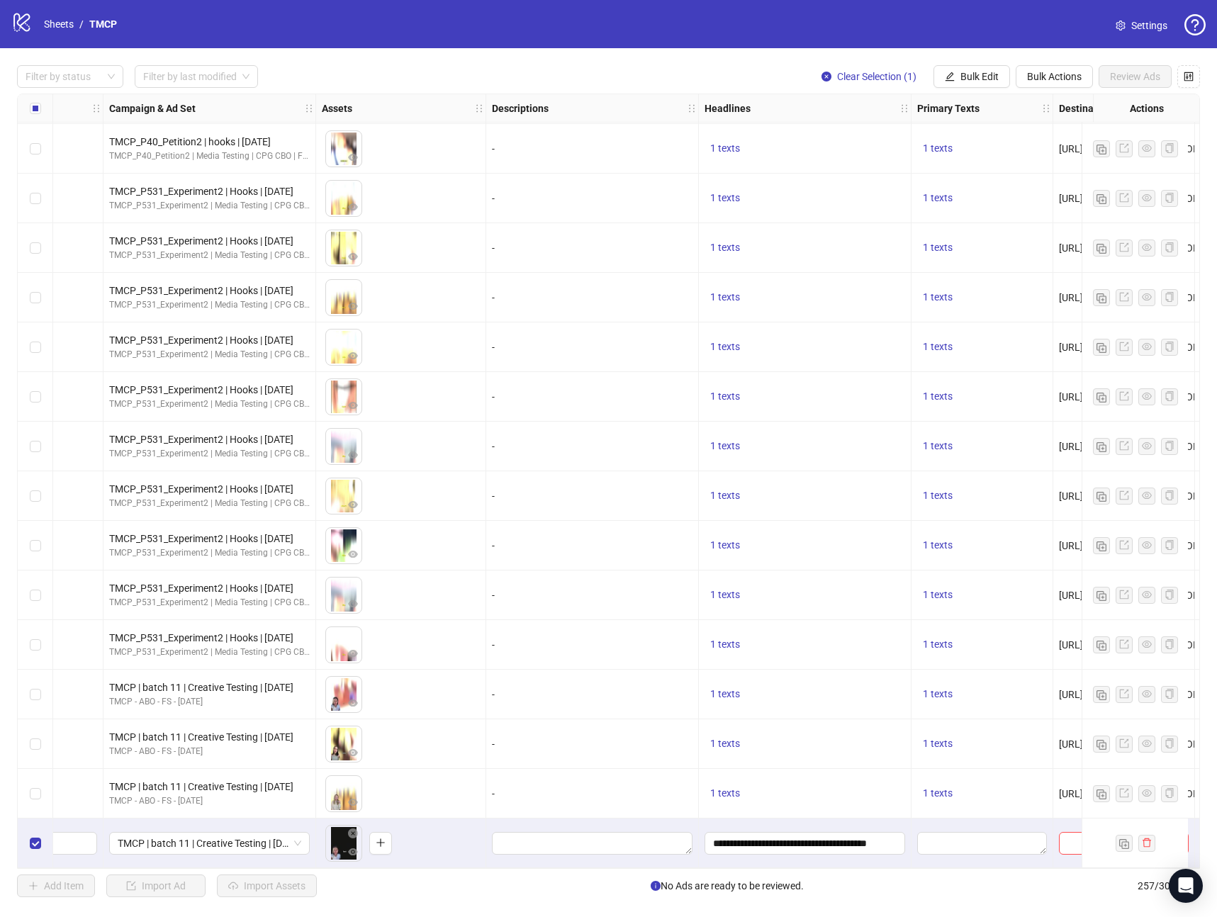
scroll to position [12012, 430]
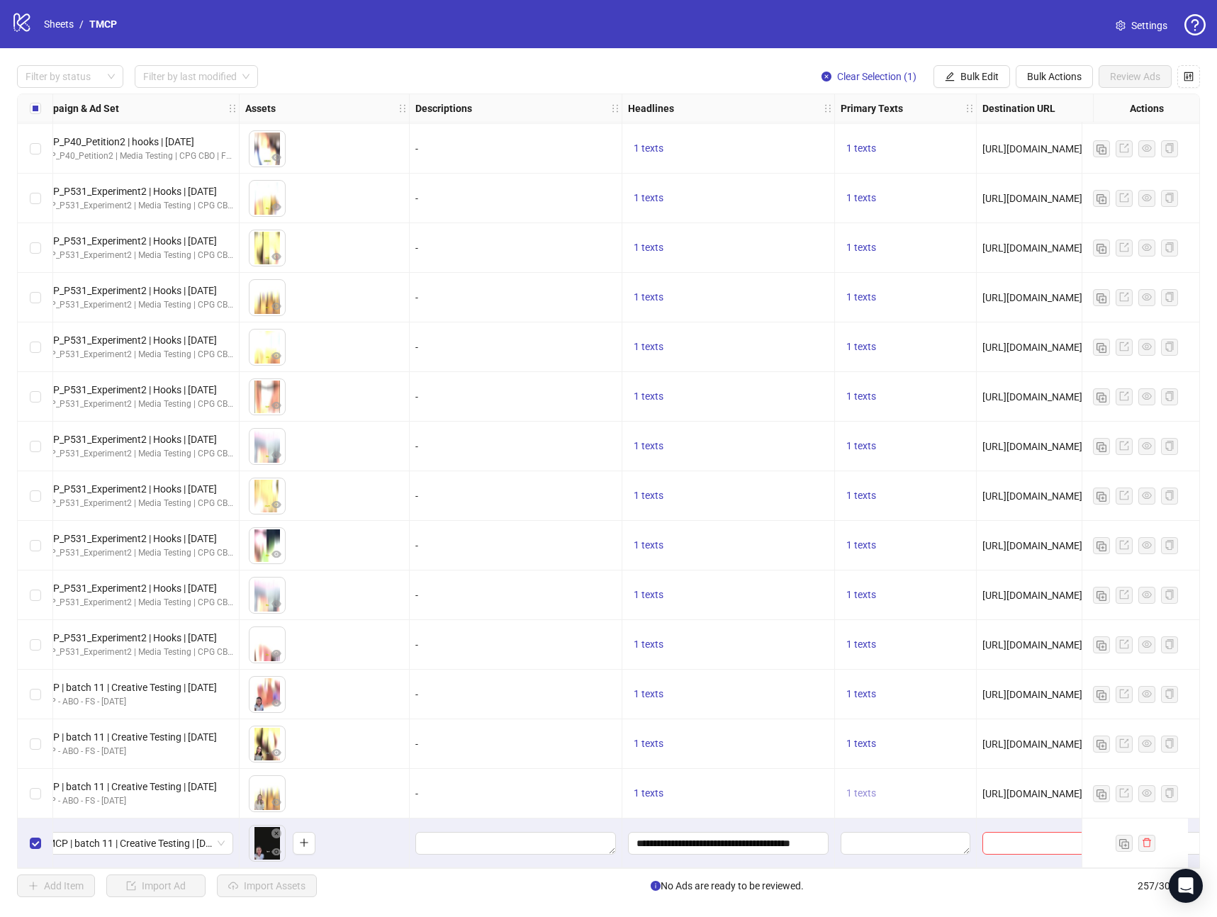
click at [860, 788] on span "1 texts" at bounding box center [861, 793] width 30 height 11
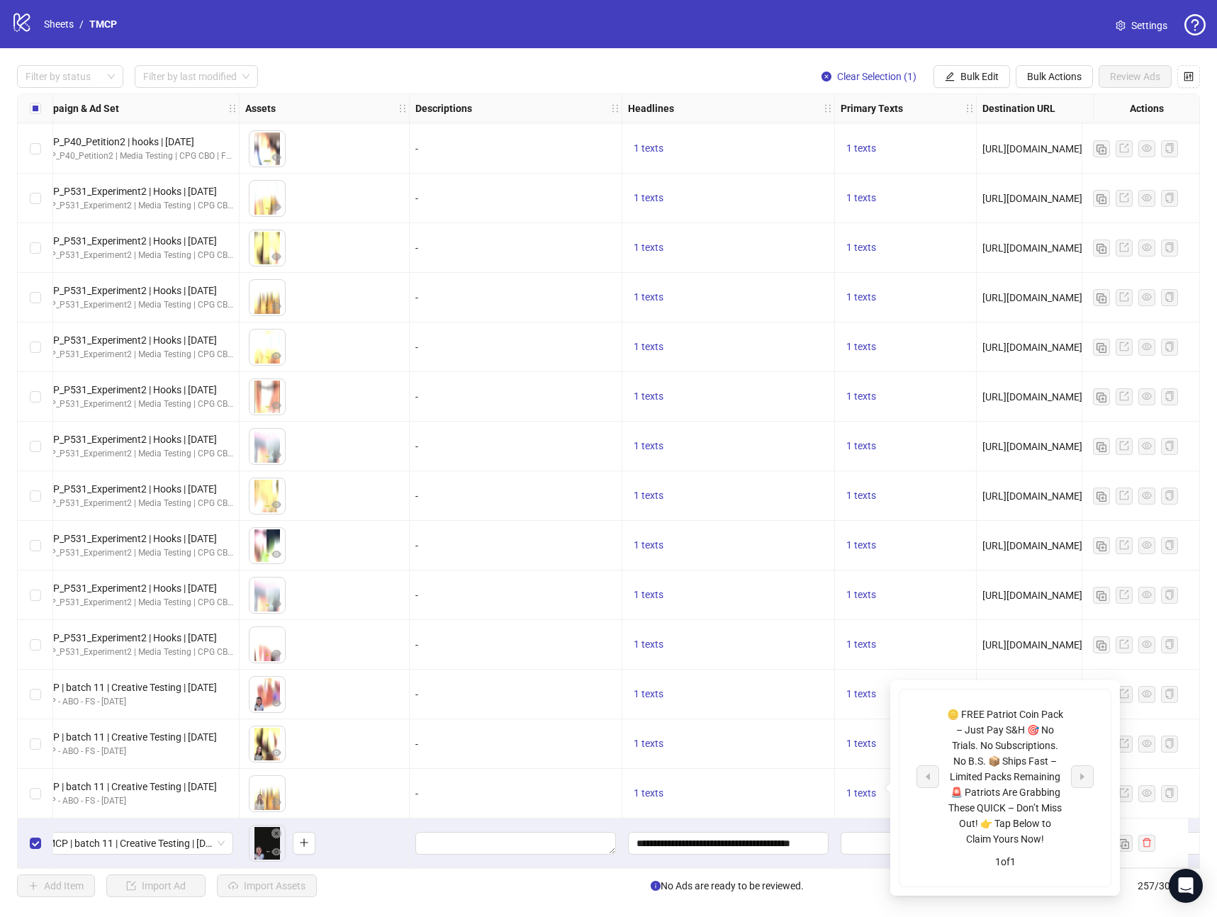
click at [1035, 736] on div "🪙 FREE Patriot Coin Pack – Just Pay S&H 🎯 No Trials. No Subscriptions. No B.S. …" at bounding box center [1005, 777] width 118 height 140
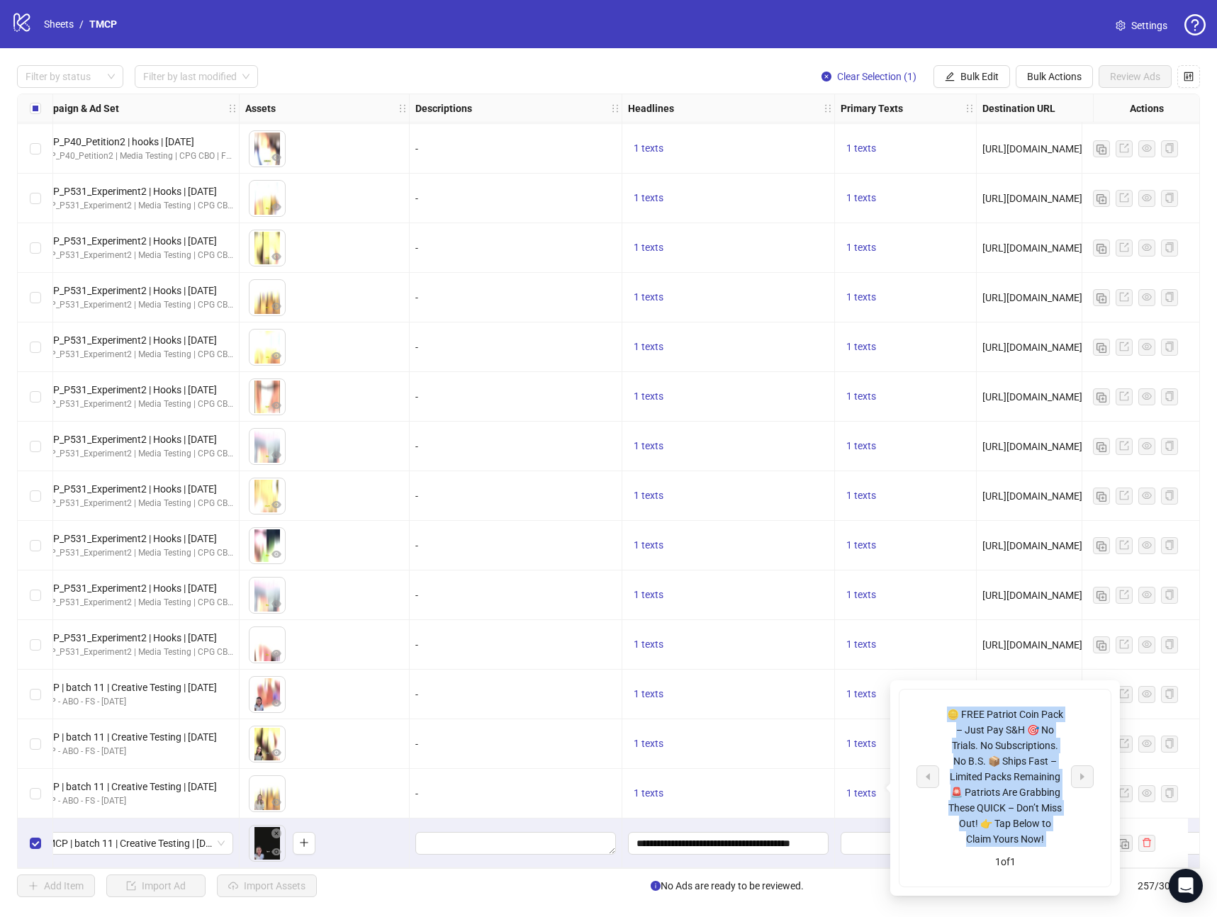
click at [1035, 736] on div "🪙 FREE Patriot Coin Pack – Just Pay S&H 🎯 No Trials. No Subscriptions. No B.S. …" at bounding box center [1005, 777] width 118 height 140
copy div "🪙 FREE Patriot Coin Pack – Just Pay S&H 🎯 No Trials. No Subscriptions. No B.S. …"
click at [962, 71] on span "Bulk Edit" at bounding box center [979, 76] width 38 height 11
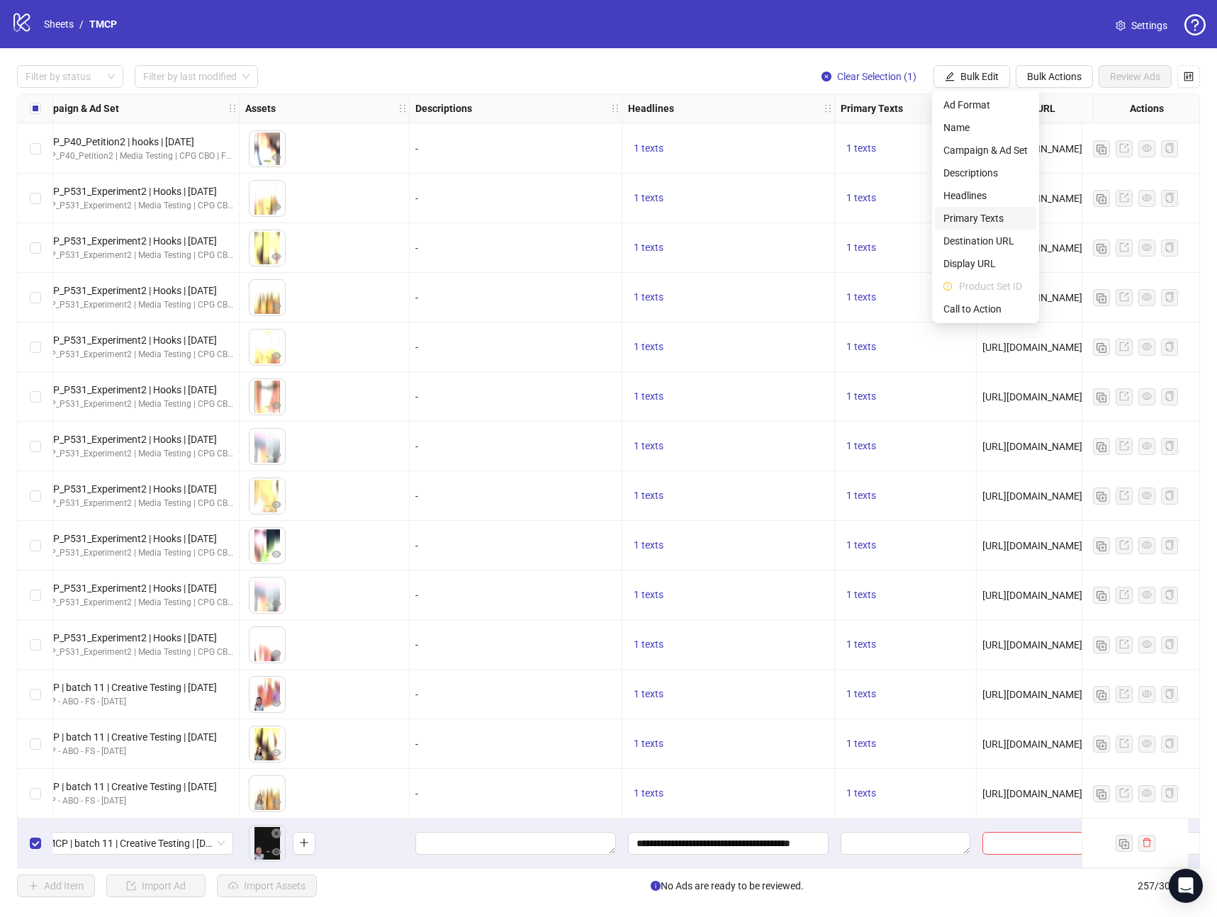
click at [991, 223] on span "Primary Texts" at bounding box center [985, 219] width 84 height 16
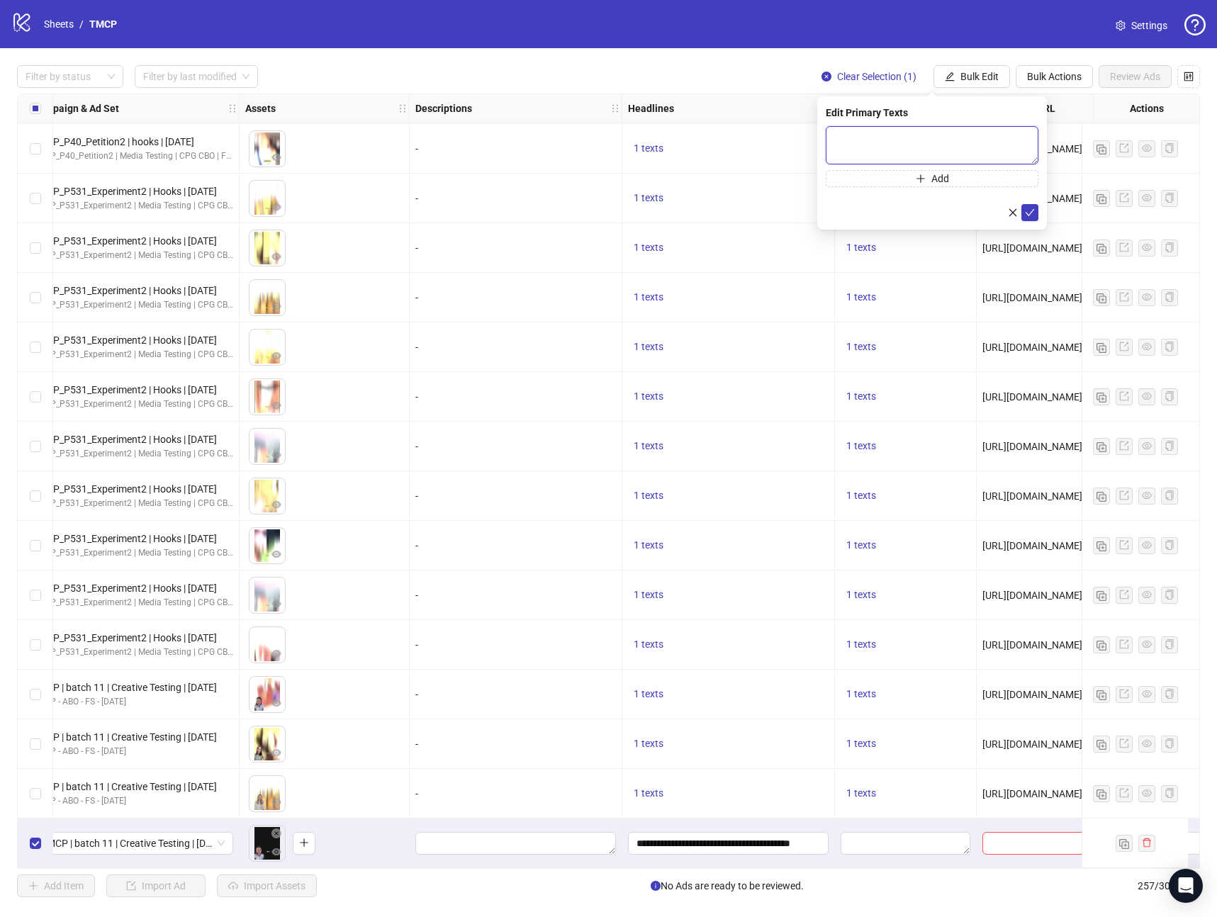
click at [889, 147] on textarea at bounding box center [932, 145] width 213 height 38
paste textarea "**********"
type textarea "**********"
click at [1025, 211] on icon "check" at bounding box center [1030, 213] width 10 height 10
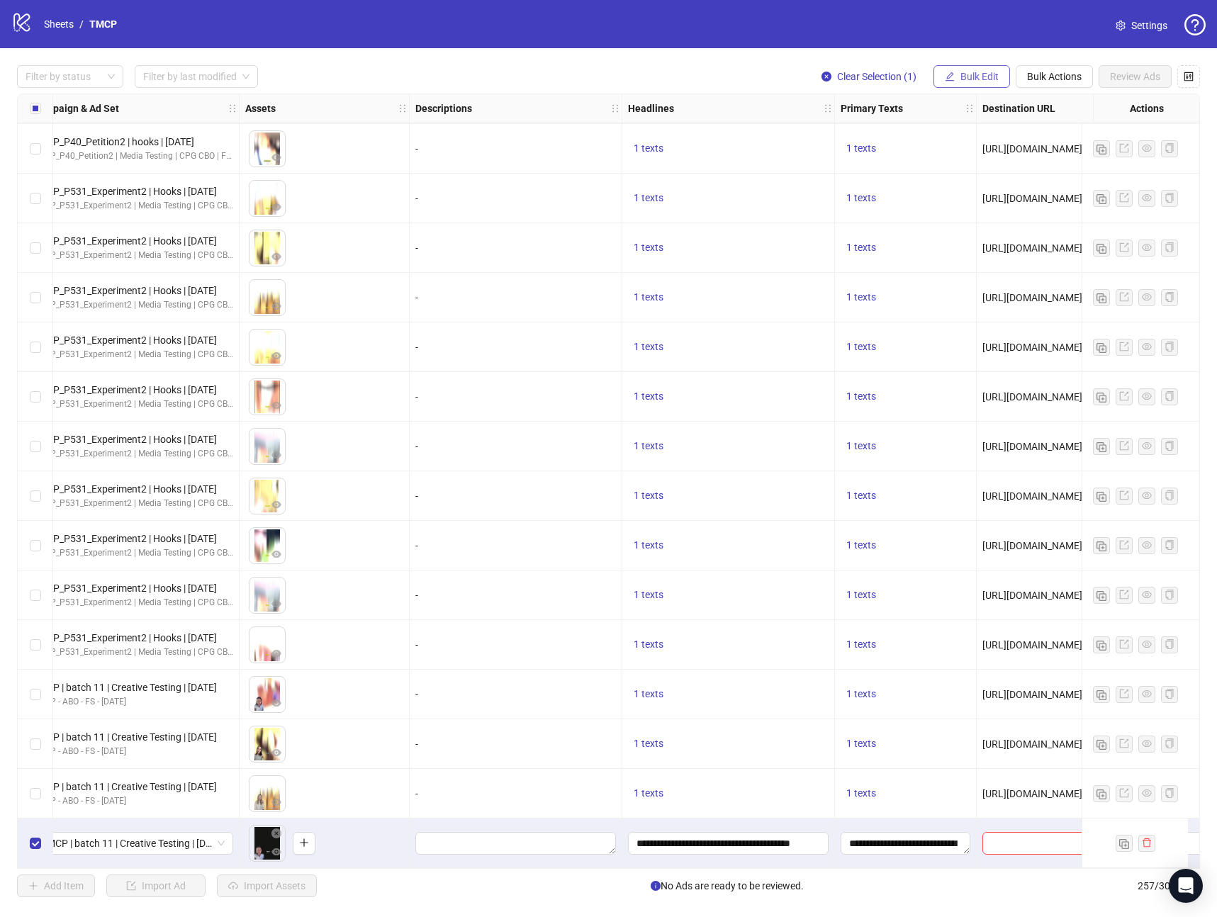
click at [963, 72] on span "Bulk Edit" at bounding box center [979, 76] width 38 height 11
click at [976, 241] on span "Destination URL" at bounding box center [985, 241] width 84 height 16
click at [916, 146] on span at bounding box center [932, 137] width 213 height 23
paste input "**********"
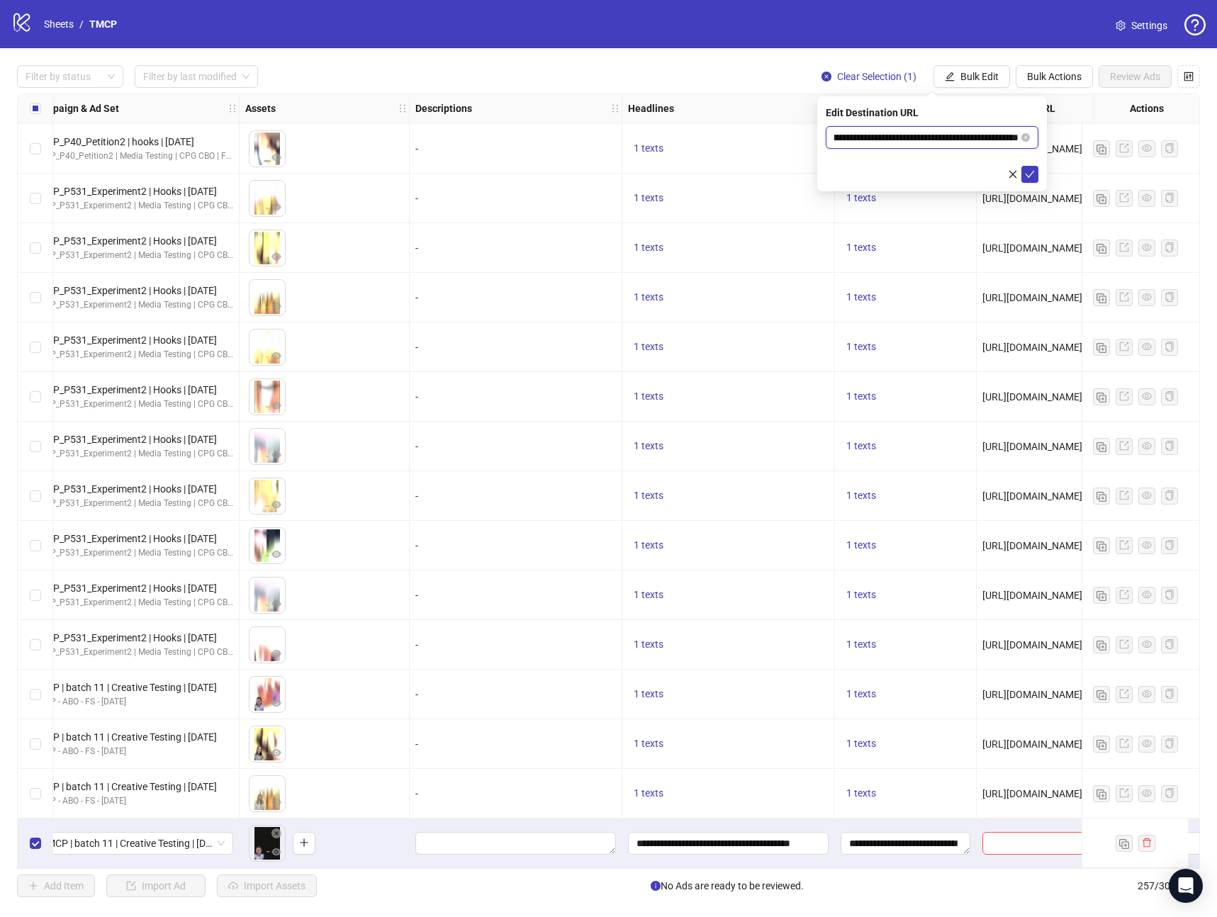
type input "**********"
click at [1038, 172] on div "**********" at bounding box center [932, 143] width 230 height 95
click at [1036, 174] on button "submit" at bounding box center [1029, 174] width 17 height 17
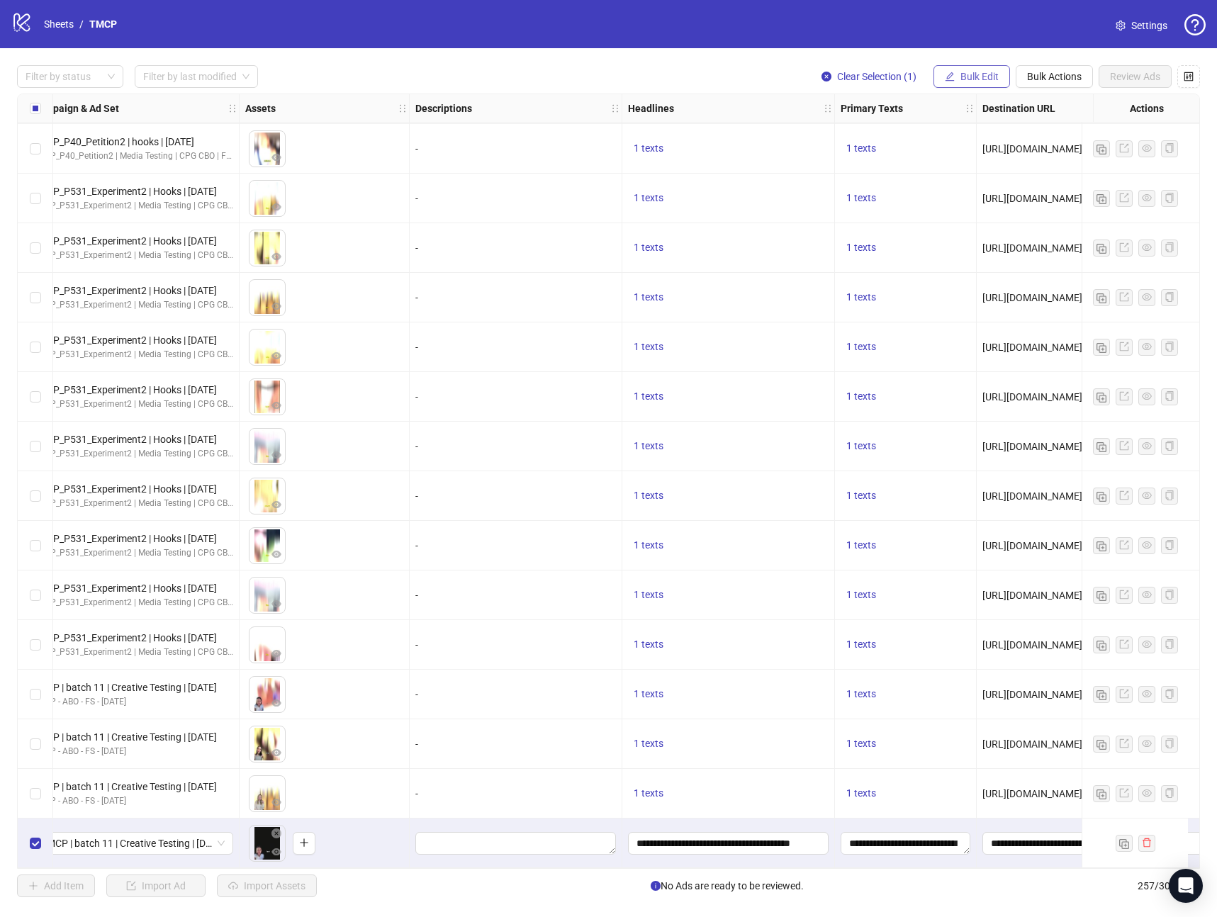
click at [980, 82] on span "Bulk Edit" at bounding box center [979, 76] width 38 height 11
click at [974, 312] on span "Call to Action" at bounding box center [985, 309] width 84 height 16
click at [917, 138] on input "search" at bounding box center [925, 137] width 183 height 21
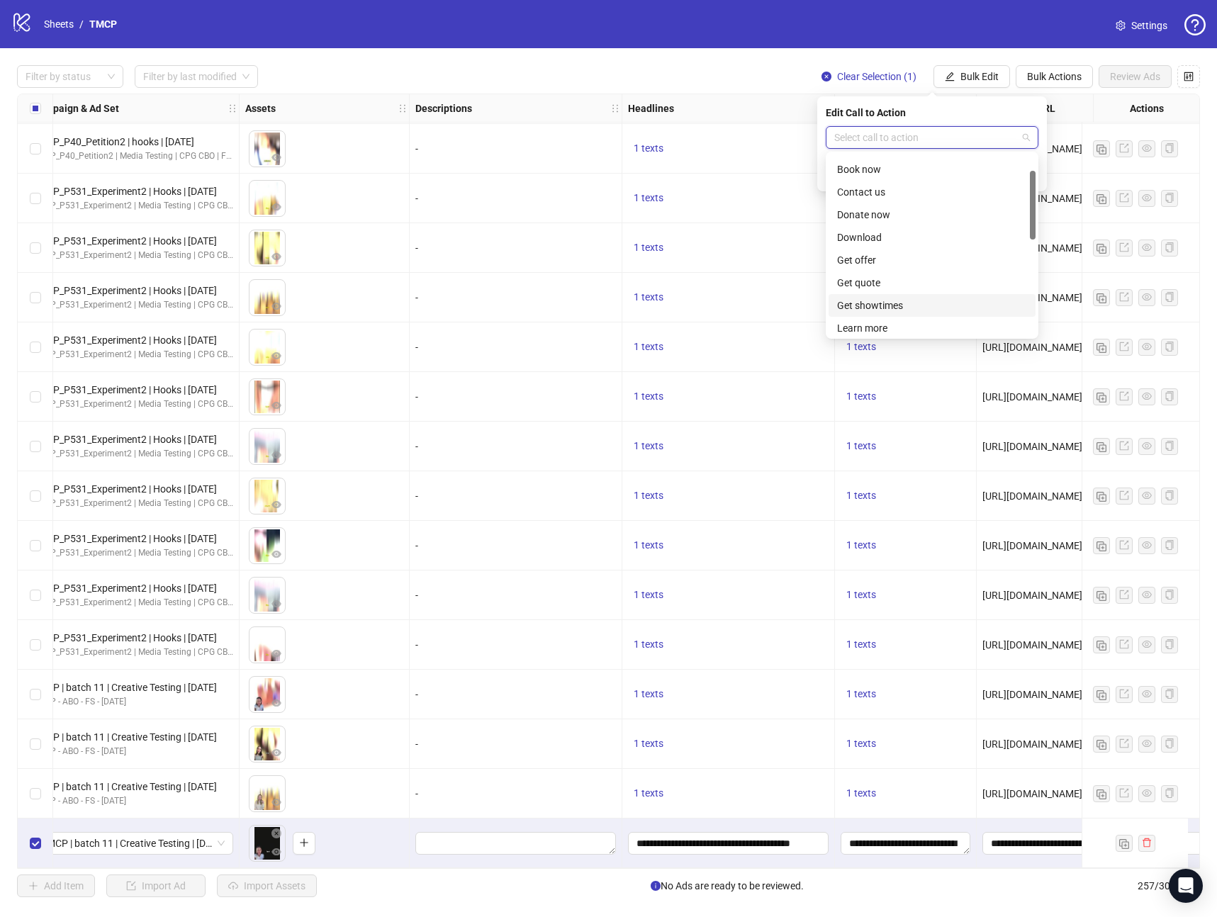
scroll to position [45, 0]
click at [873, 325] on div "Learn more" at bounding box center [932, 326] width 190 height 16
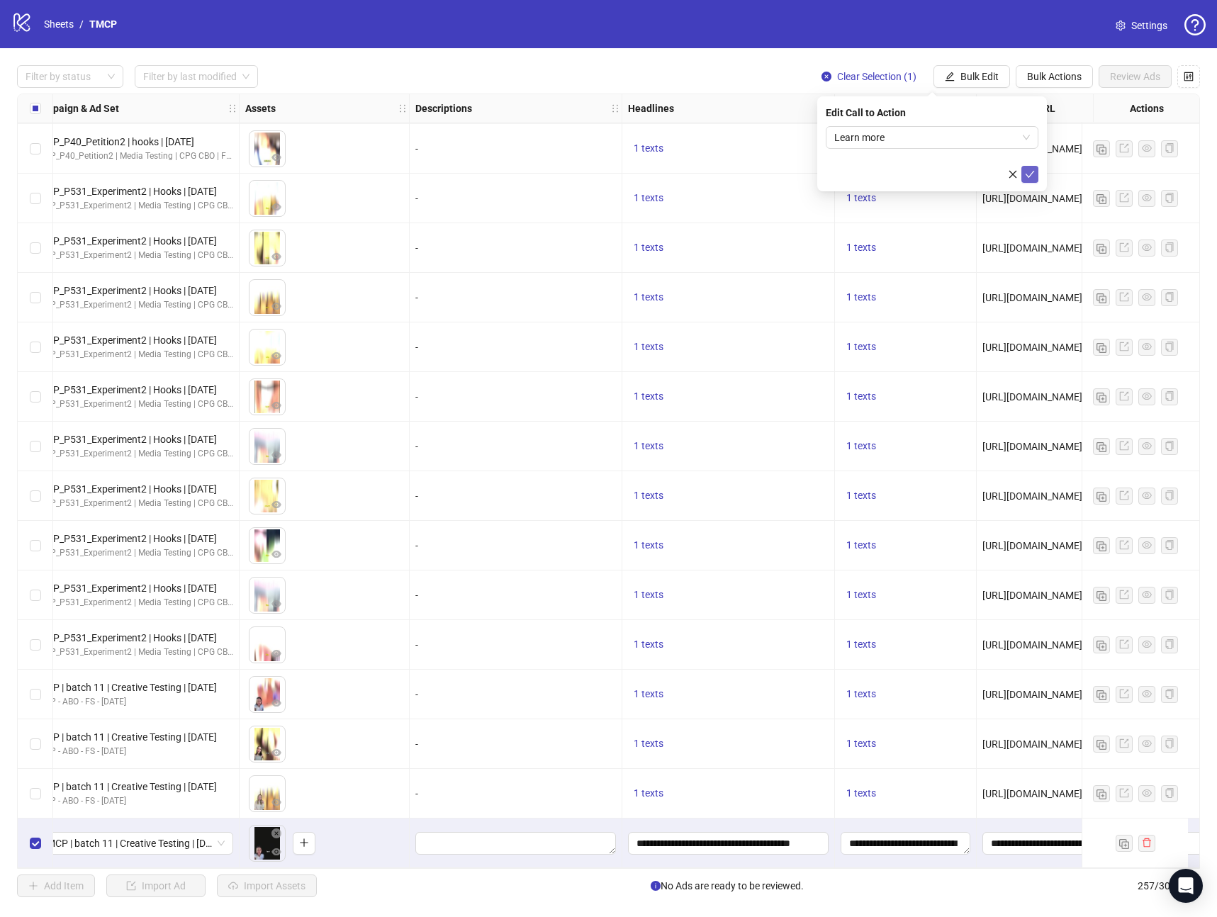
click at [1032, 172] on icon "check" at bounding box center [1030, 174] width 10 height 10
drag, startPoint x: 767, startPoint y: 870, endPoint x: 715, endPoint y: 873, distance: 51.8
click at [716, 873] on div "Filter by status Filter by last modified Clear Selection (1) Bulk Edit Bulk Act…" at bounding box center [608, 481] width 1217 height 866
click at [683, 870] on div "Filter by status Filter by last modified Clear Selection (1) Bulk Edit Bulk Act…" at bounding box center [608, 481] width 1217 height 866
drag, startPoint x: 680, startPoint y: 868, endPoint x: 671, endPoint y: 870, distance: 10.0
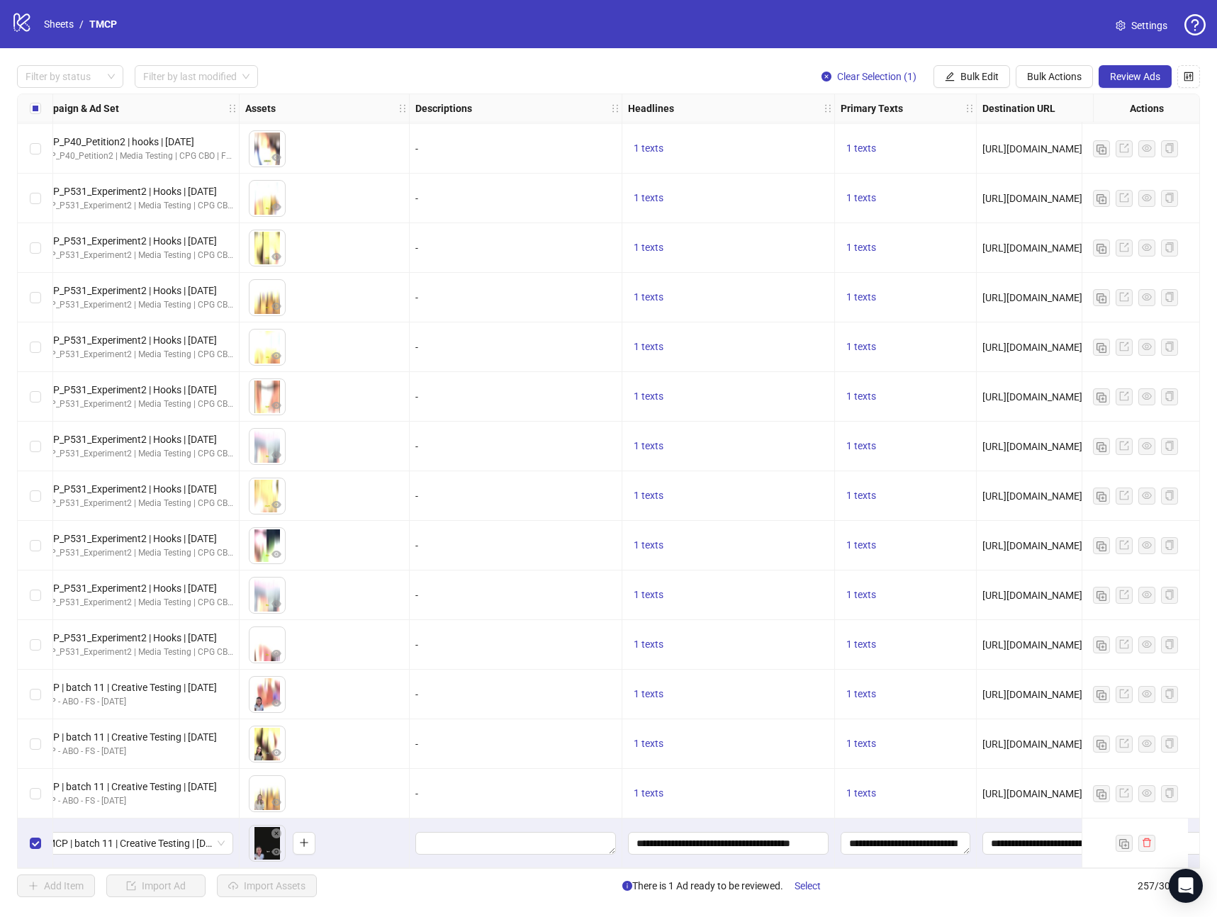
click at [671, 870] on div "Filter by status Filter by last modified Clear Selection (1) Bulk Edit Bulk Act…" at bounding box center [608, 481] width 1217 height 866
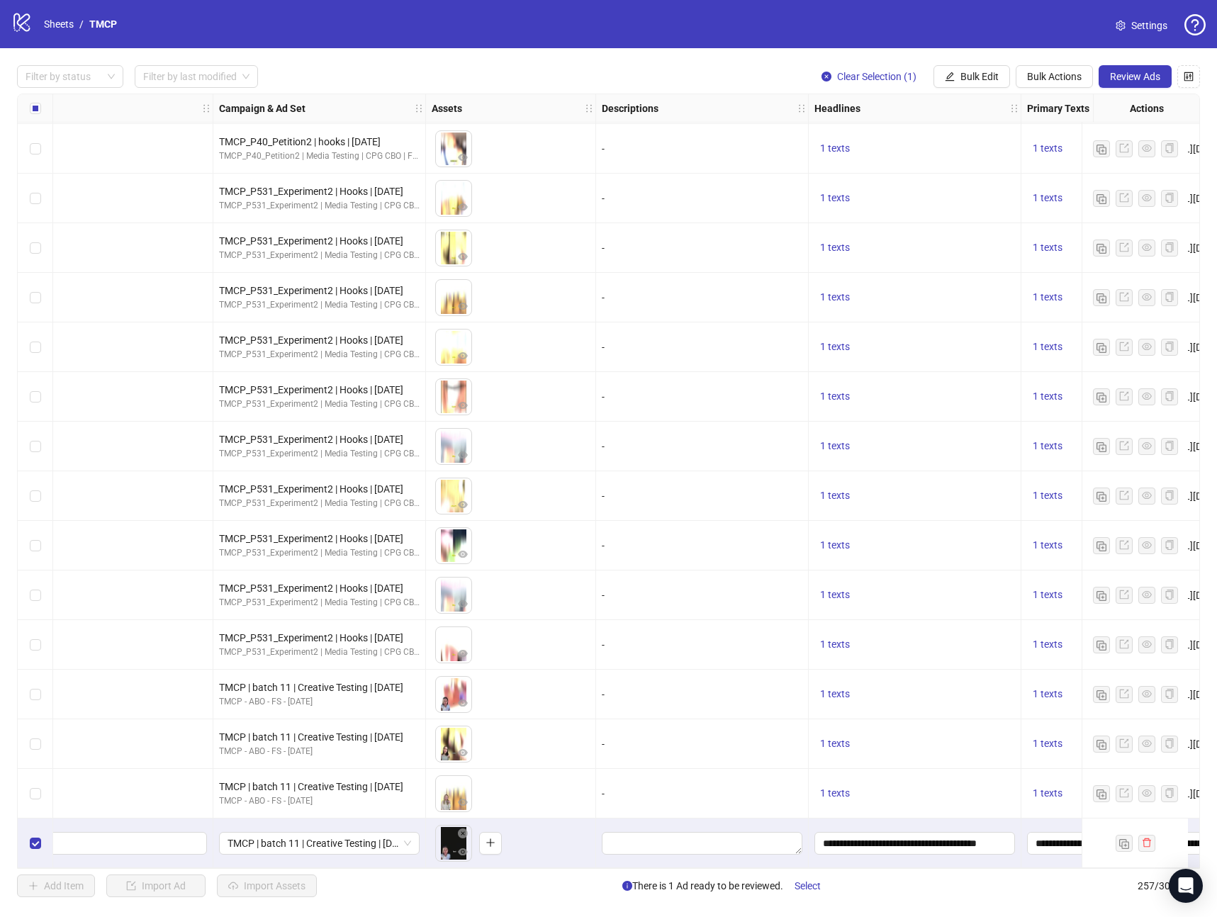
scroll to position [12012, 208]
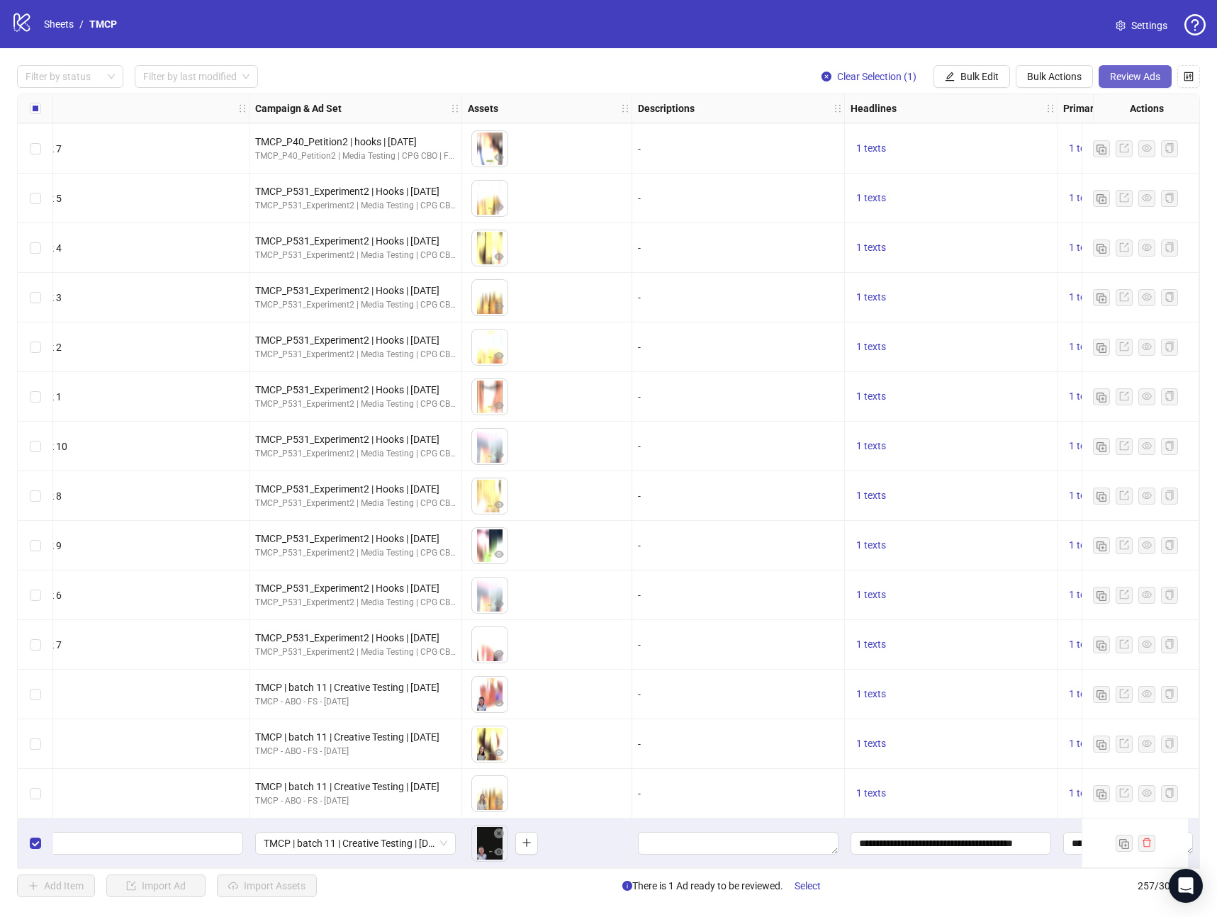
click at [1144, 79] on span "Review Ads" at bounding box center [1135, 76] width 50 height 11
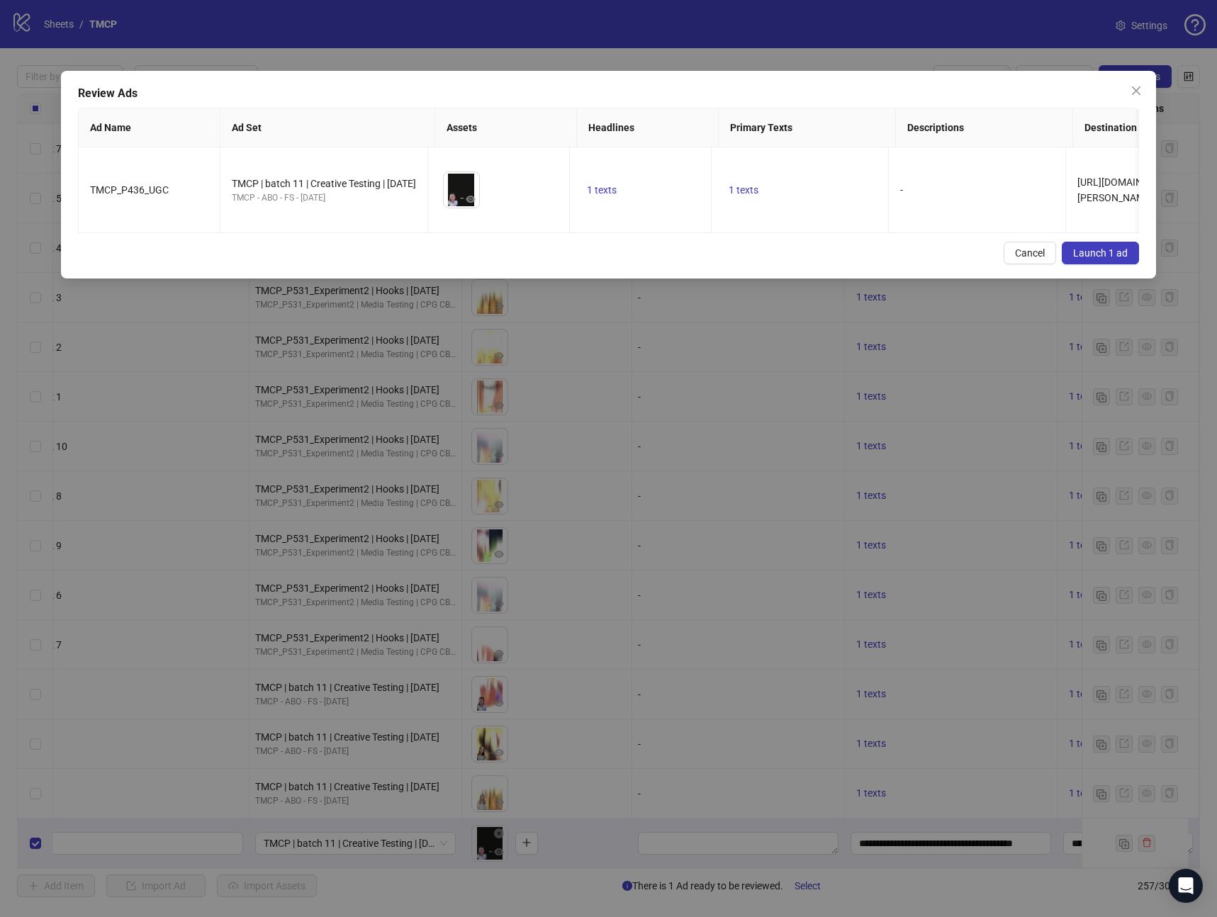
click at [1092, 263] on button "Launch 1 ad" at bounding box center [1100, 253] width 77 height 23
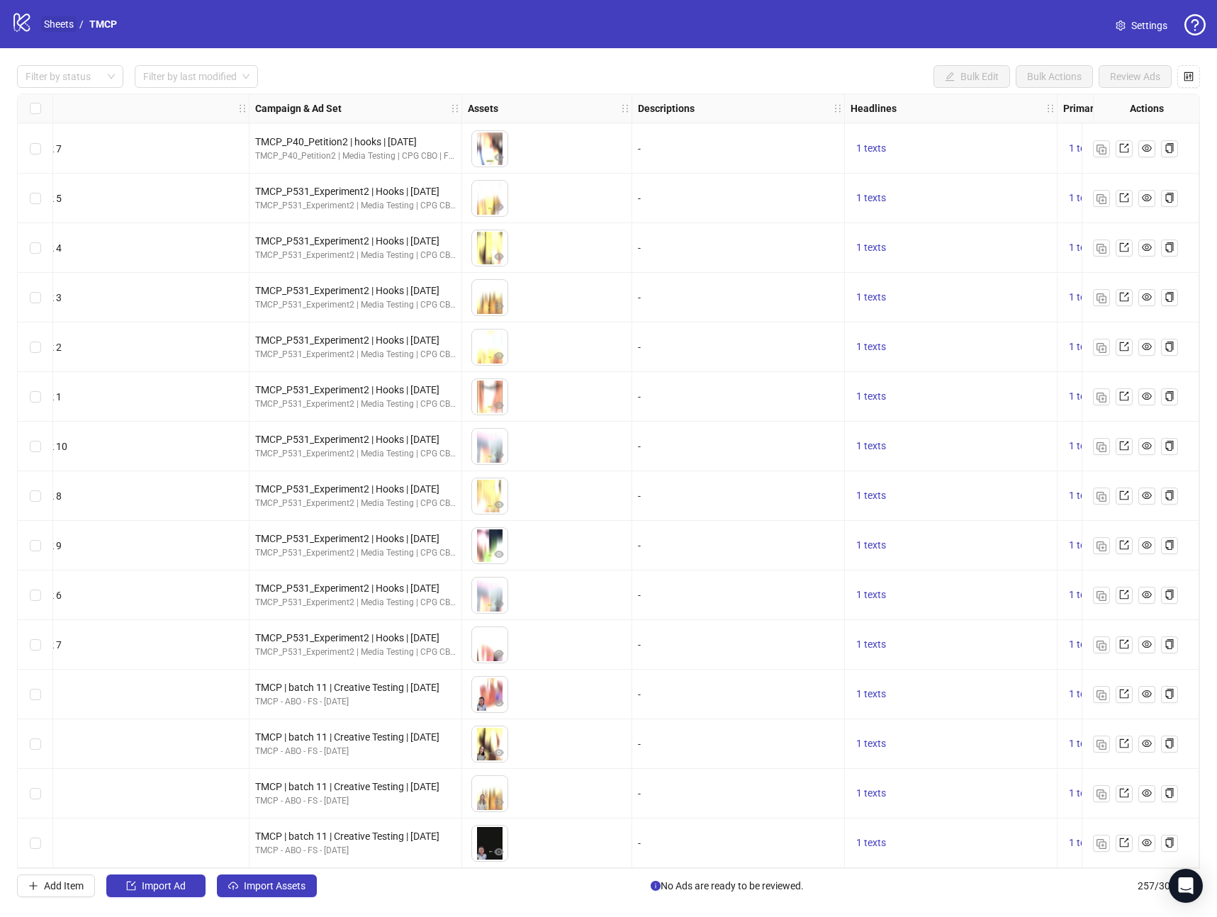
click at [68, 28] on link "Sheets" at bounding box center [58, 24] width 35 height 16
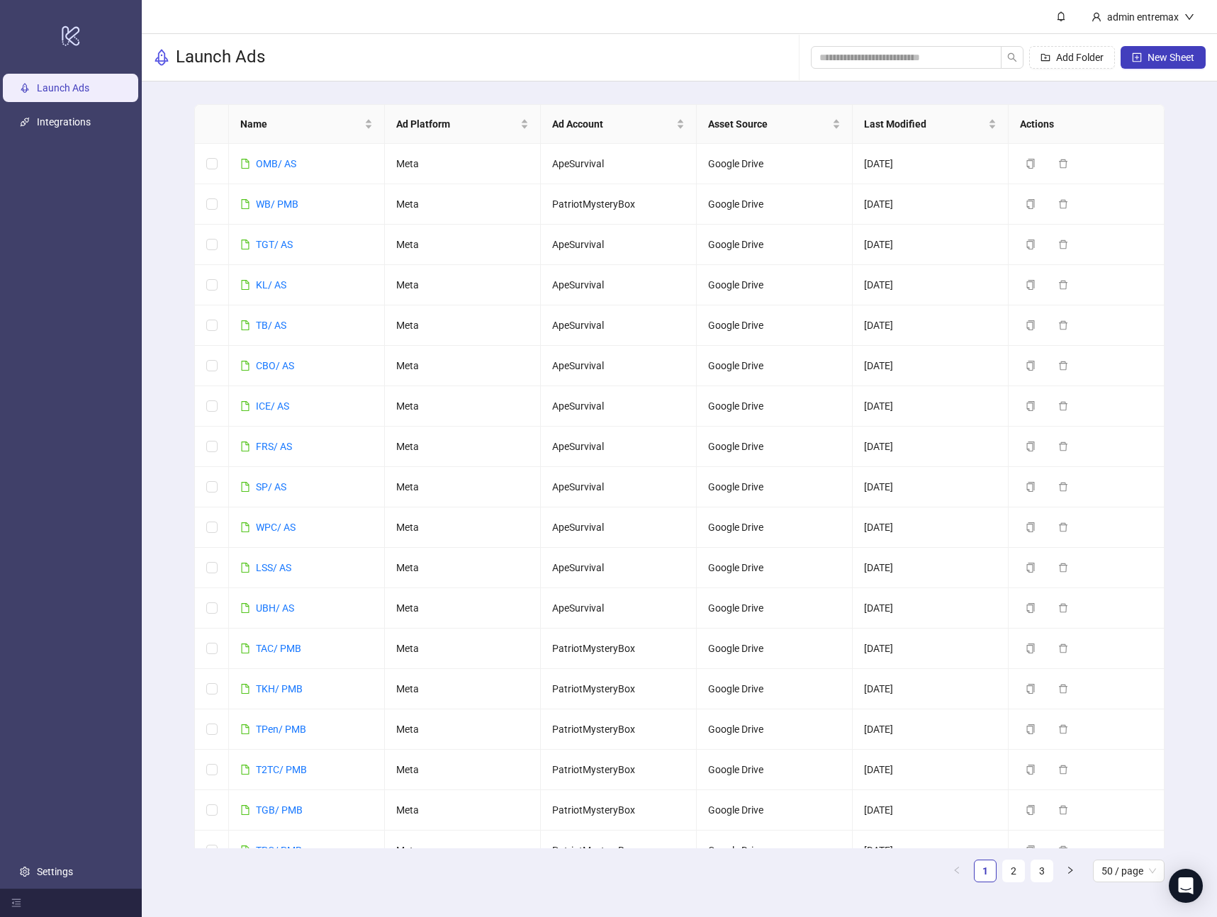
click at [1176, 221] on div "Name Ad Platform Ad Account Asset Source Last Modified Actions OMB/ AS Meta Ape…" at bounding box center [679, 499] width 1075 height 835
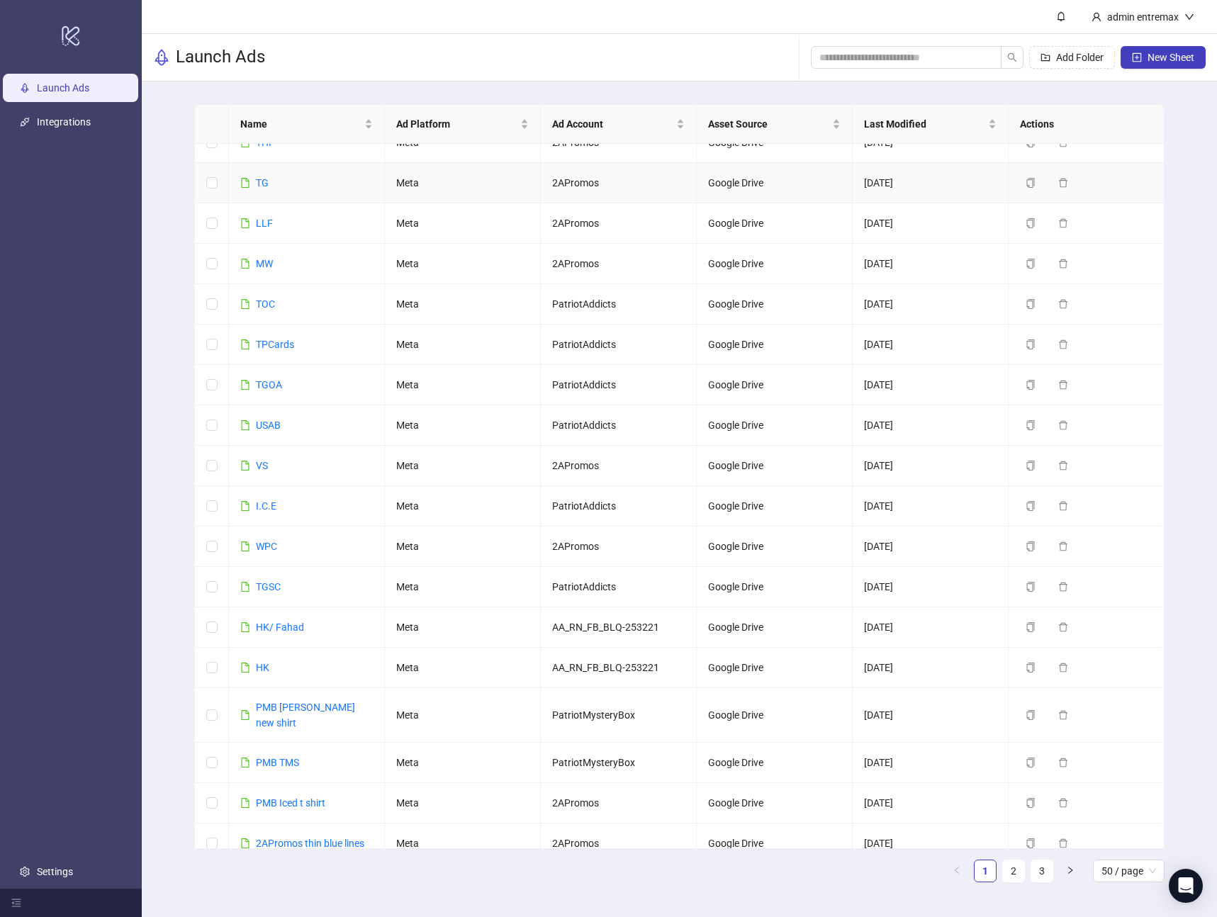
scroll to position [1316, 0]
click at [1011, 875] on link "2" at bounding box center [1013, 871] width 21 height 21
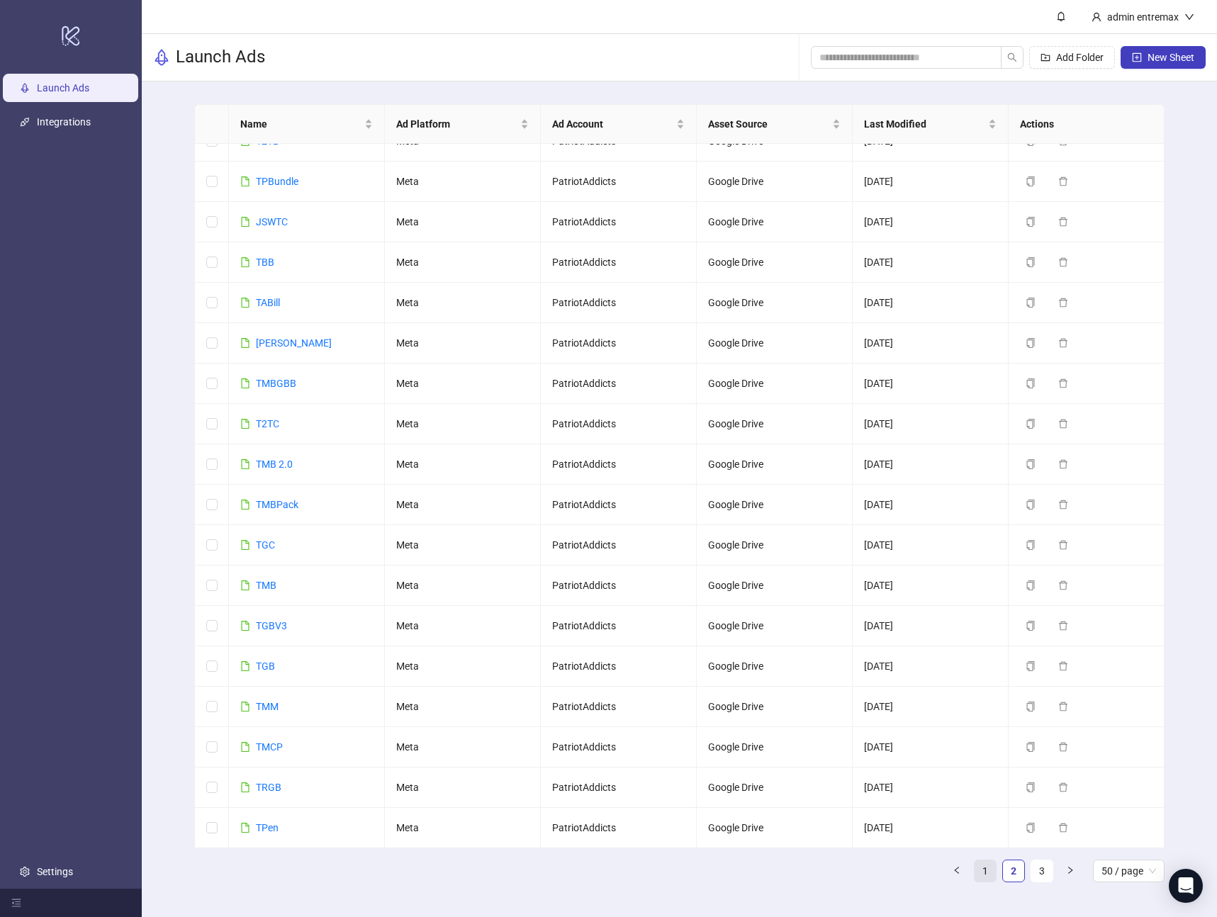
click at [986, 871] on link "1" at bounding box center [985, 871] width 21 height 21
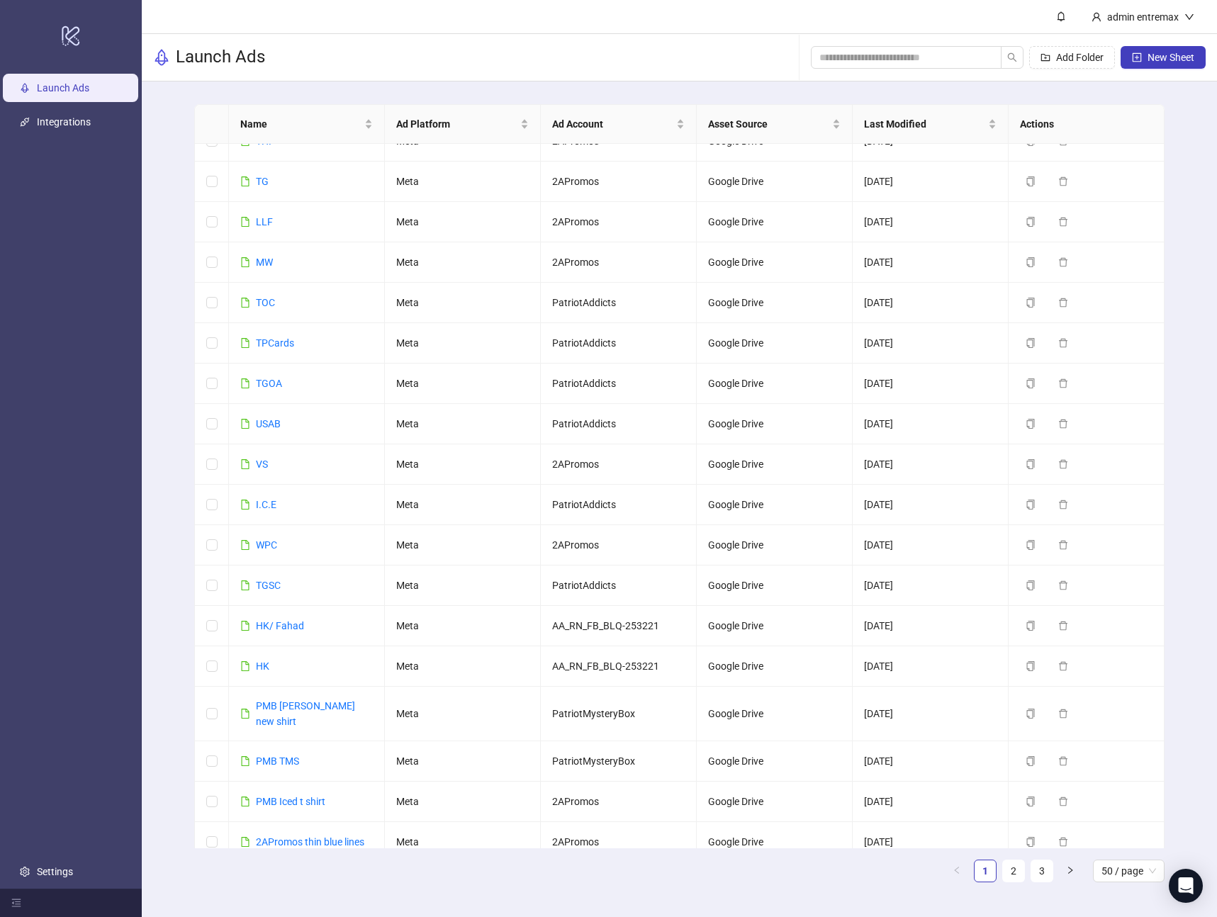
click at [1182, 530] on div "Name Ad Platform Ad Account Asset Source Last Modified Actions OMB/ AS Meta Ape…" at bounding box center [679, 499] width 1075 height 835
click at [1009, 873] on link "2" at bounding box center [1013, 871] width 21 height 21
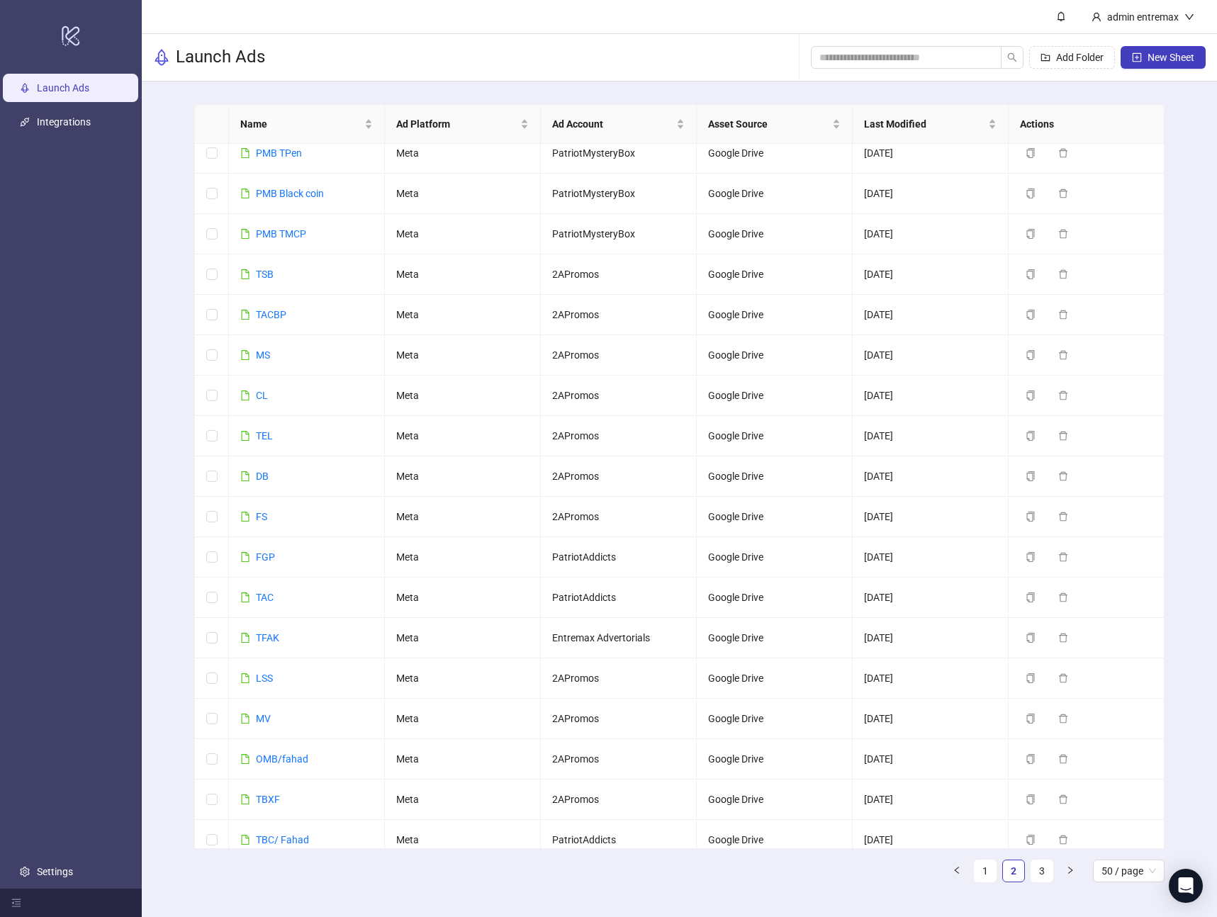
scroll to position [0, 0]
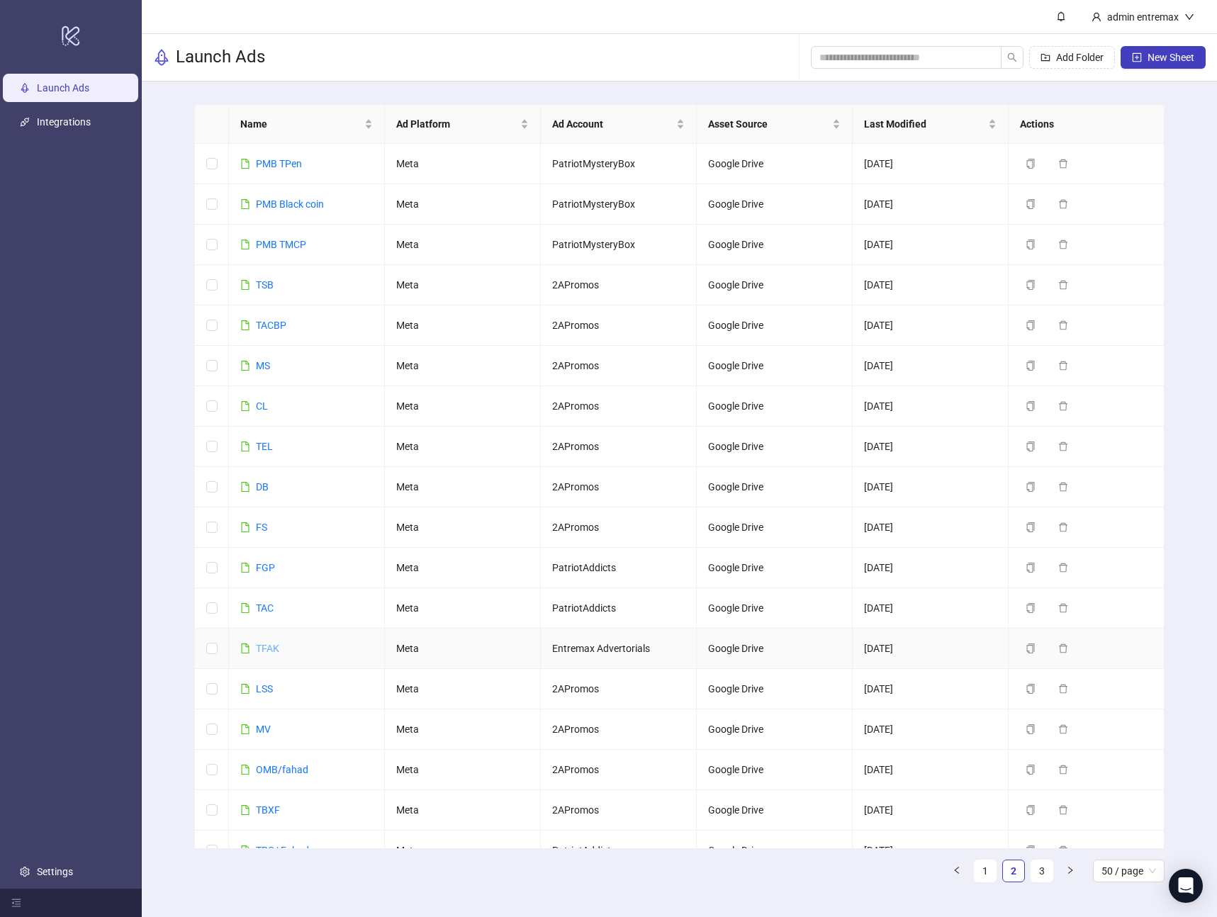
click at [265, 652] on link "TFAK" at bounding box center [267, 648] width 23 height 11
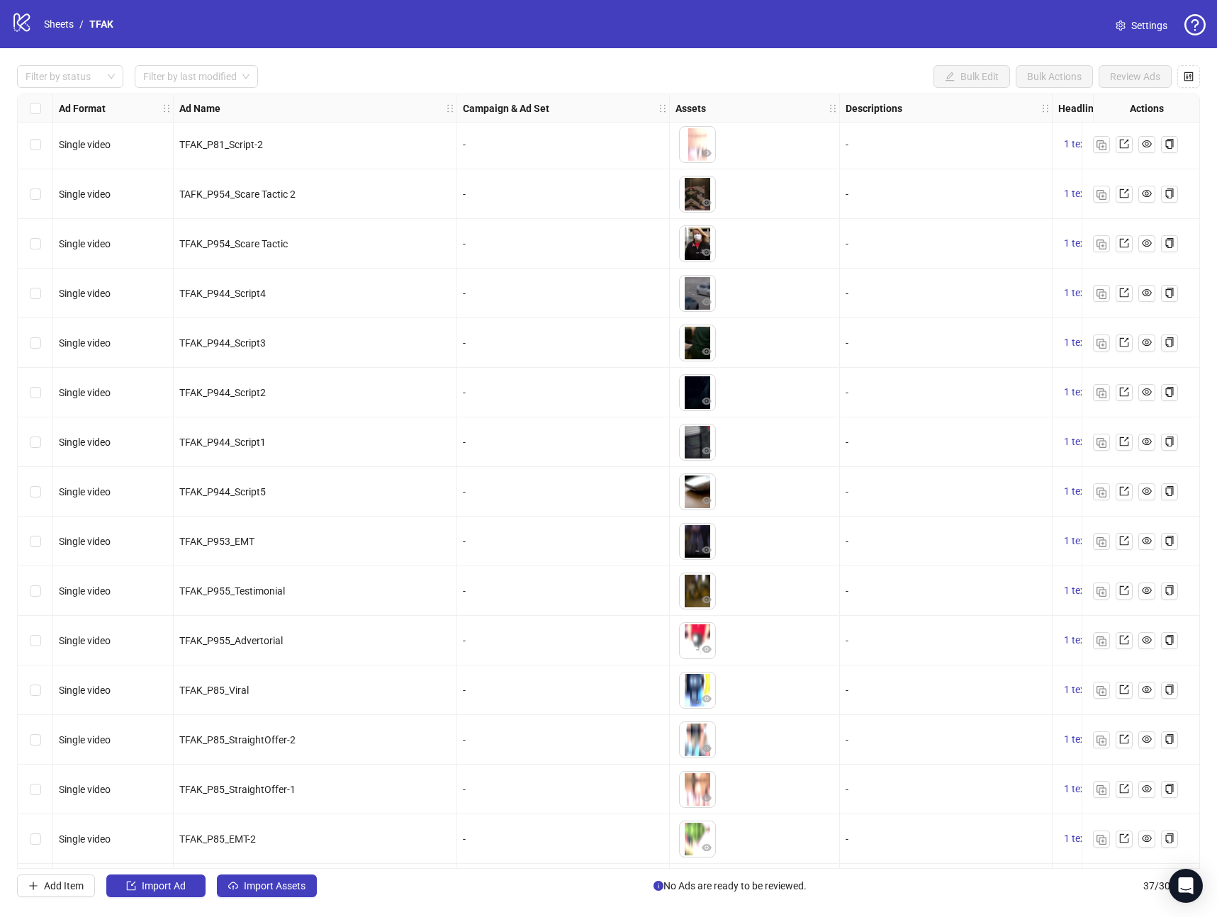
scroll to position [1096, 0]
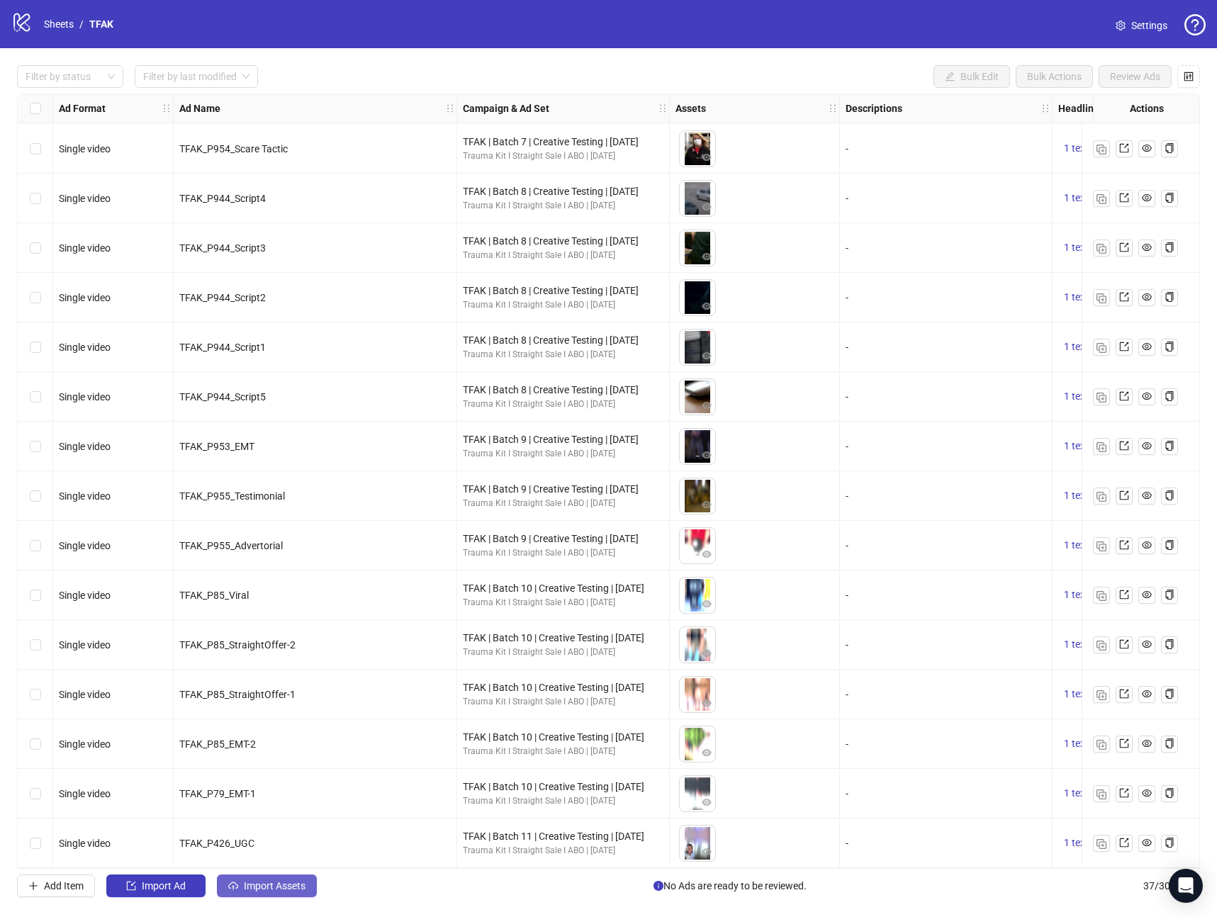
click at [244, 888] on span "Import Assets" at bounding box center [275, 885] width 62 height 11
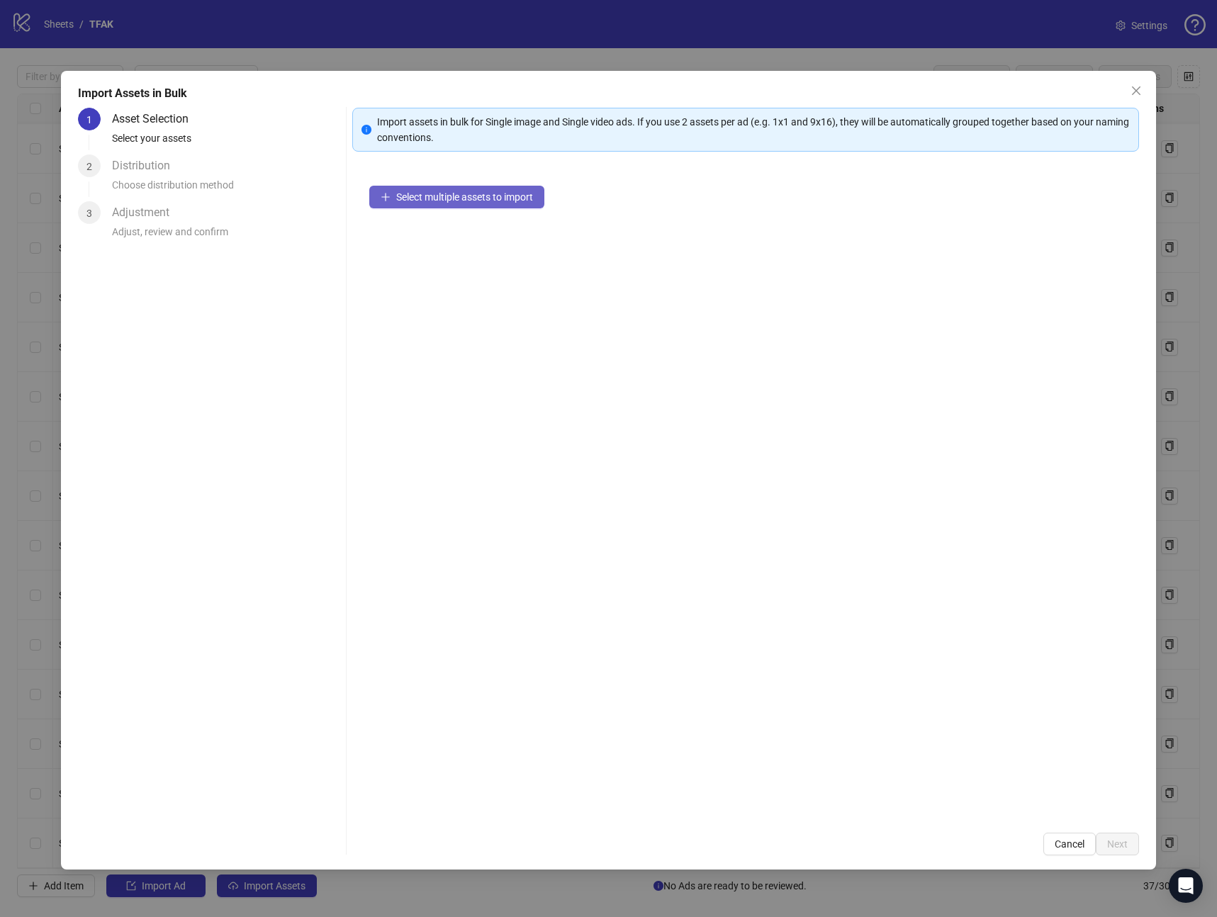
click at [484, 198] on span "Select multiple assets to import" at bounding box center [464, 196] width 137 height 11
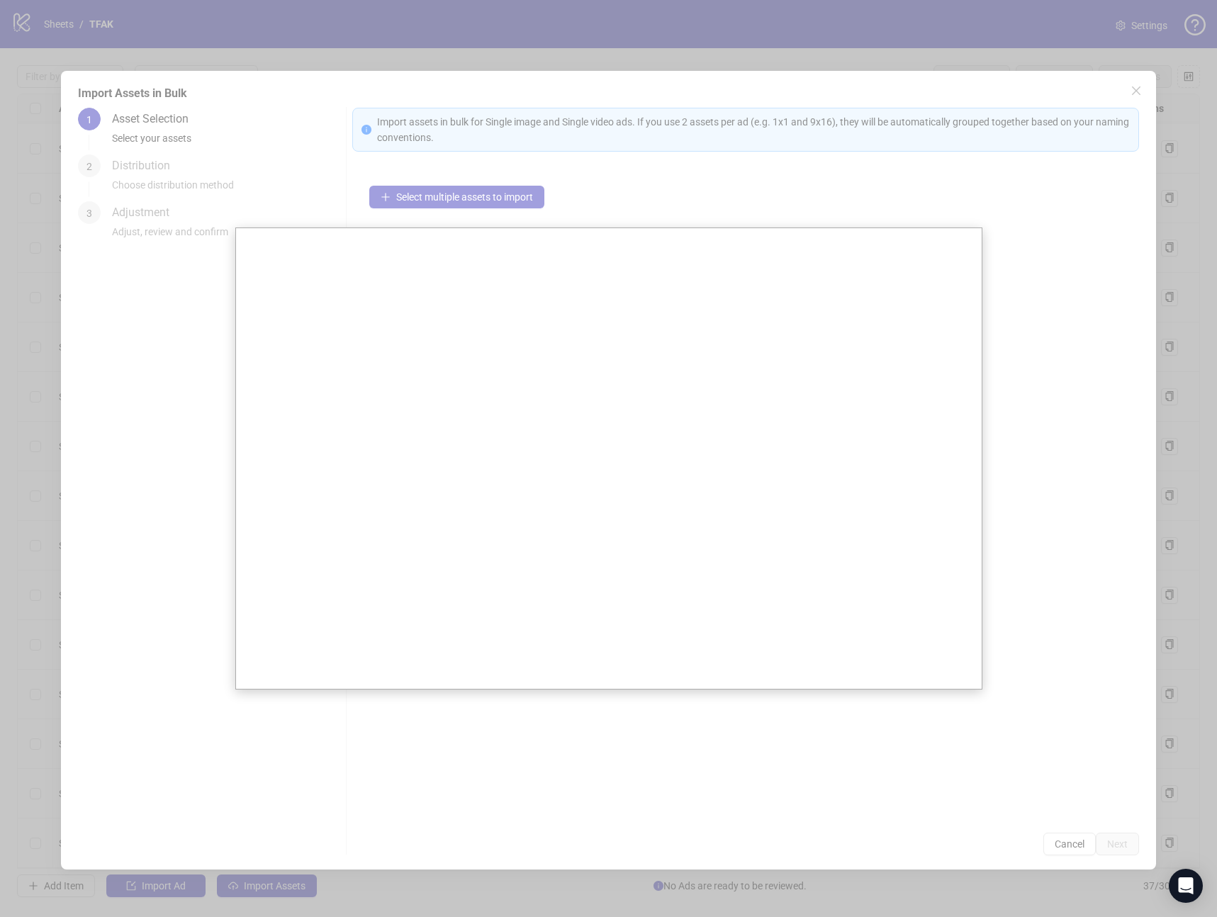
click at [1126, 848] on div at bounding box center [608, 458] width 1217 height 917
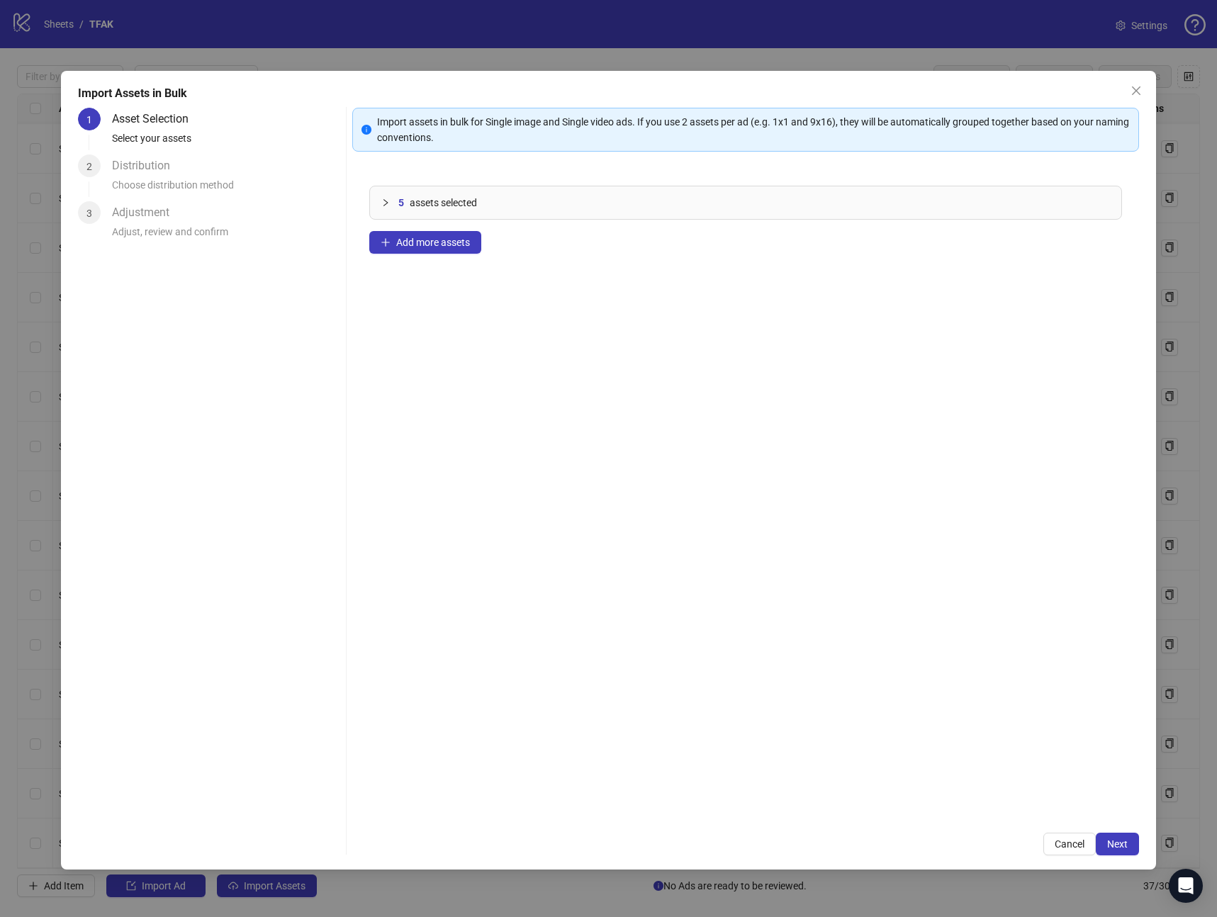
click at [1126, 848] on span "Next" at bounding box center [1117, 844] width 21 height 11
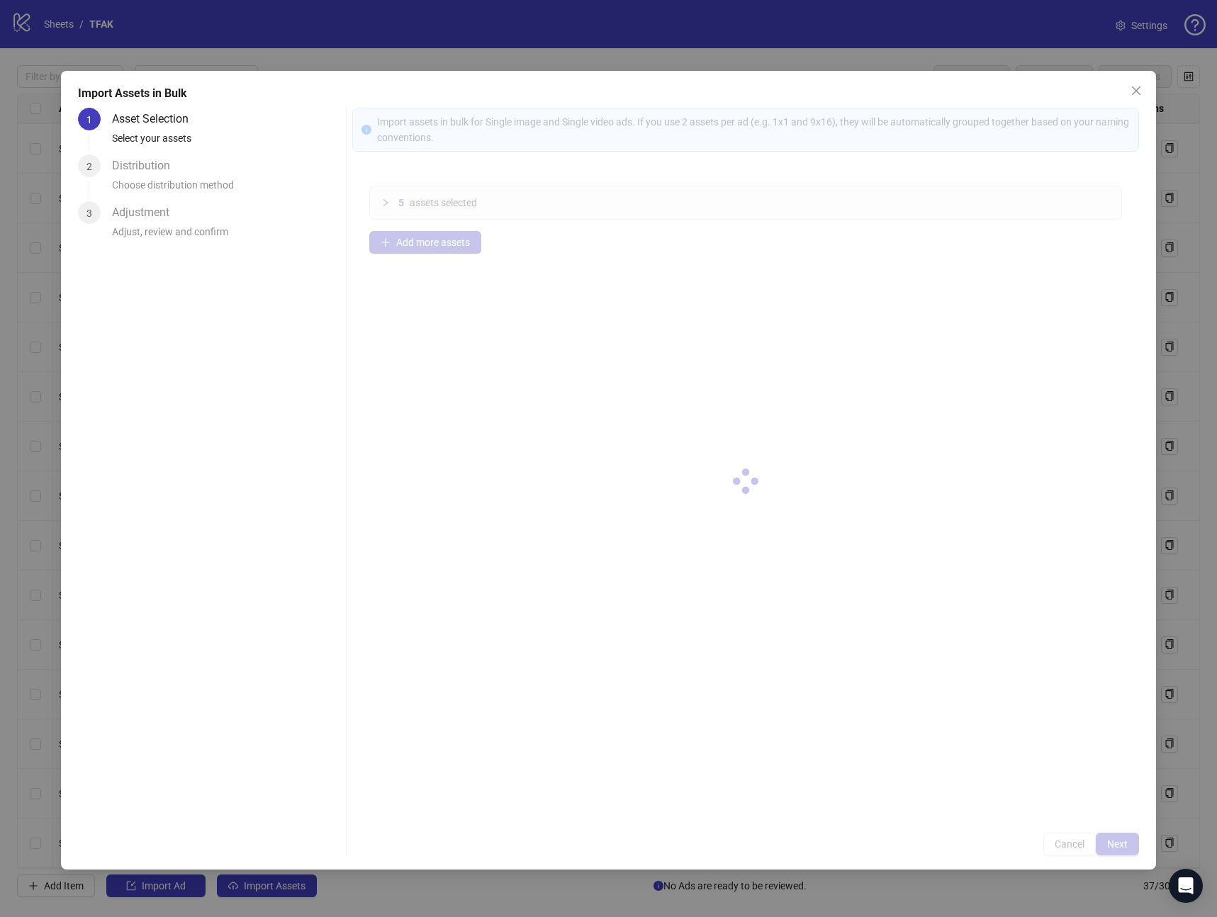
click at [1126, 848] on div at bounding box center [745, 482] width 787 height 748
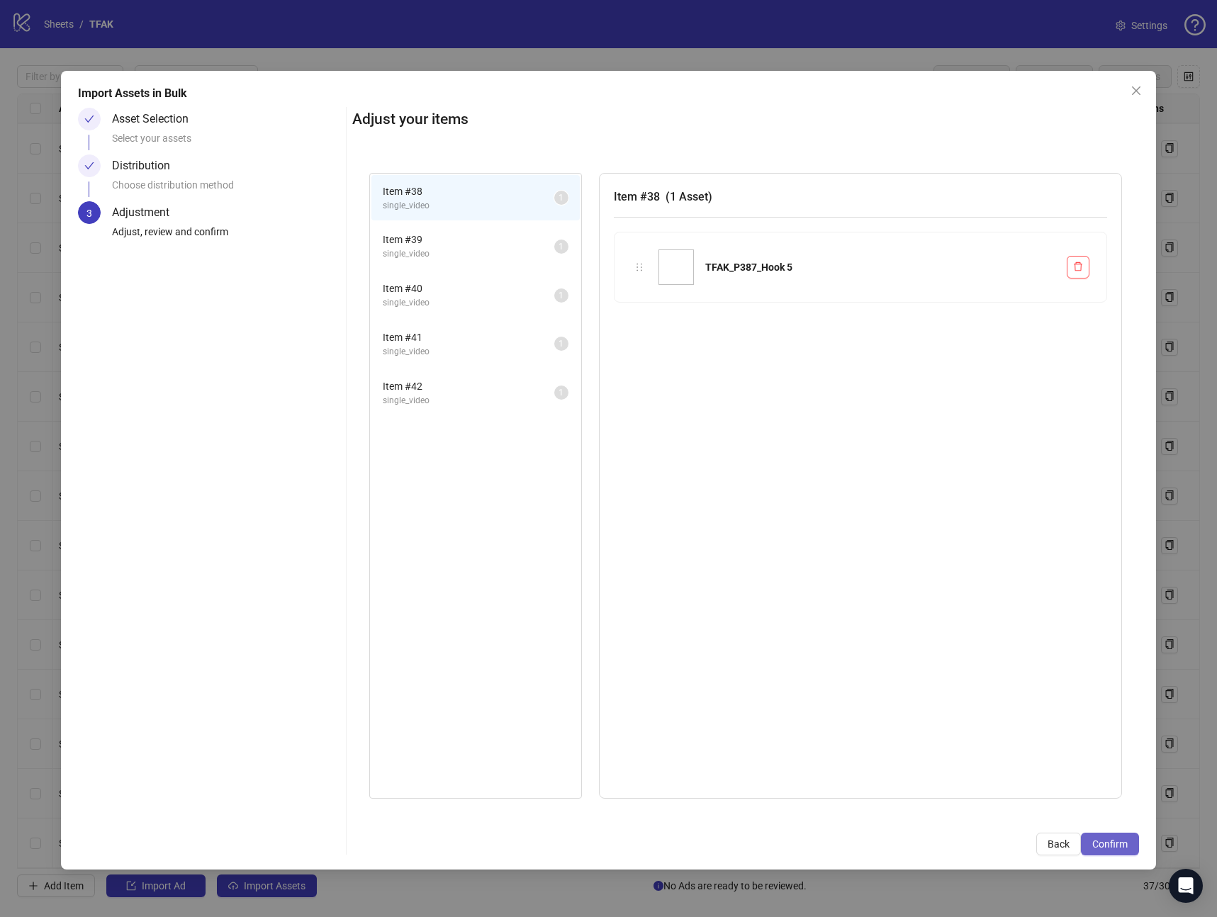
click at [1126, 848] on span "Confirm" at bounding box center [1109, 844] width 35 height 11
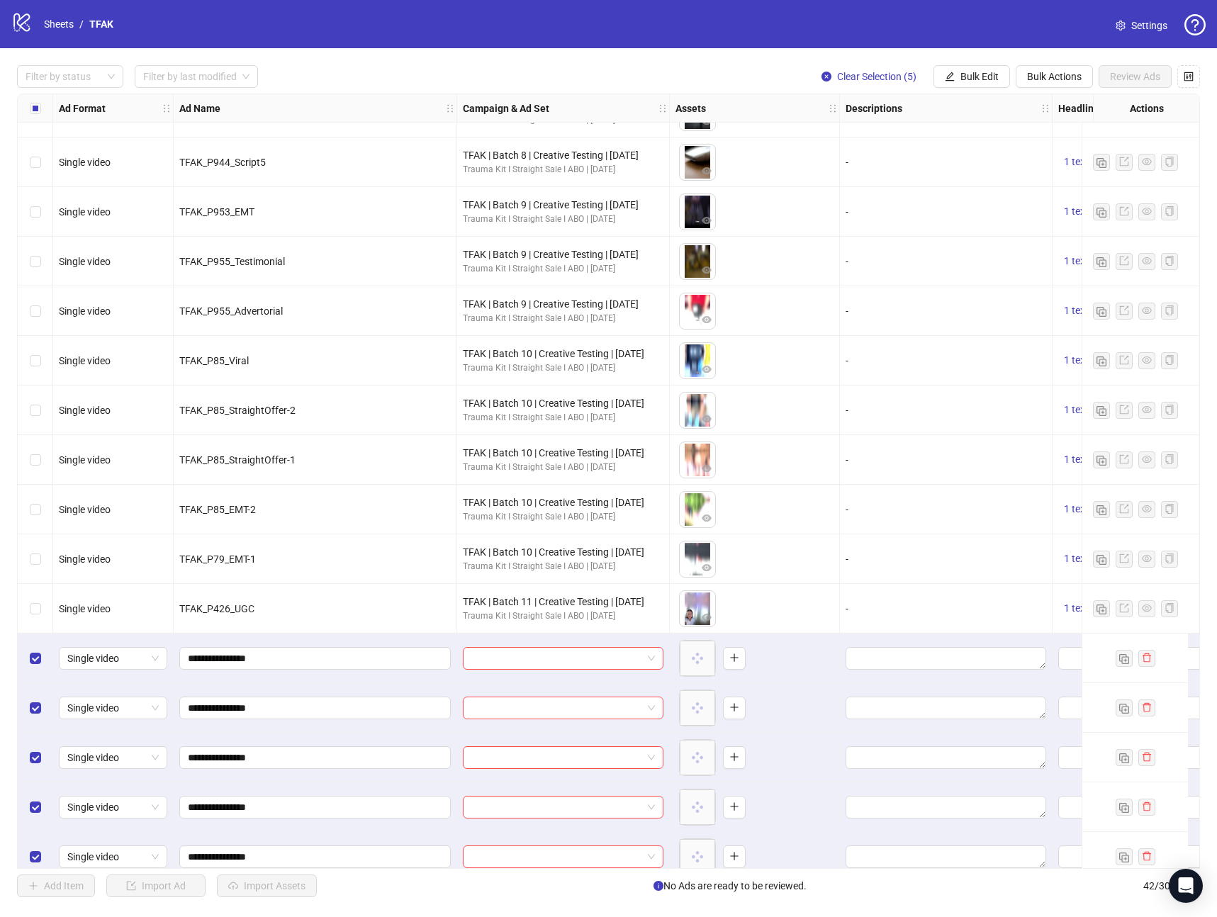
scroll to position [1344, 0]
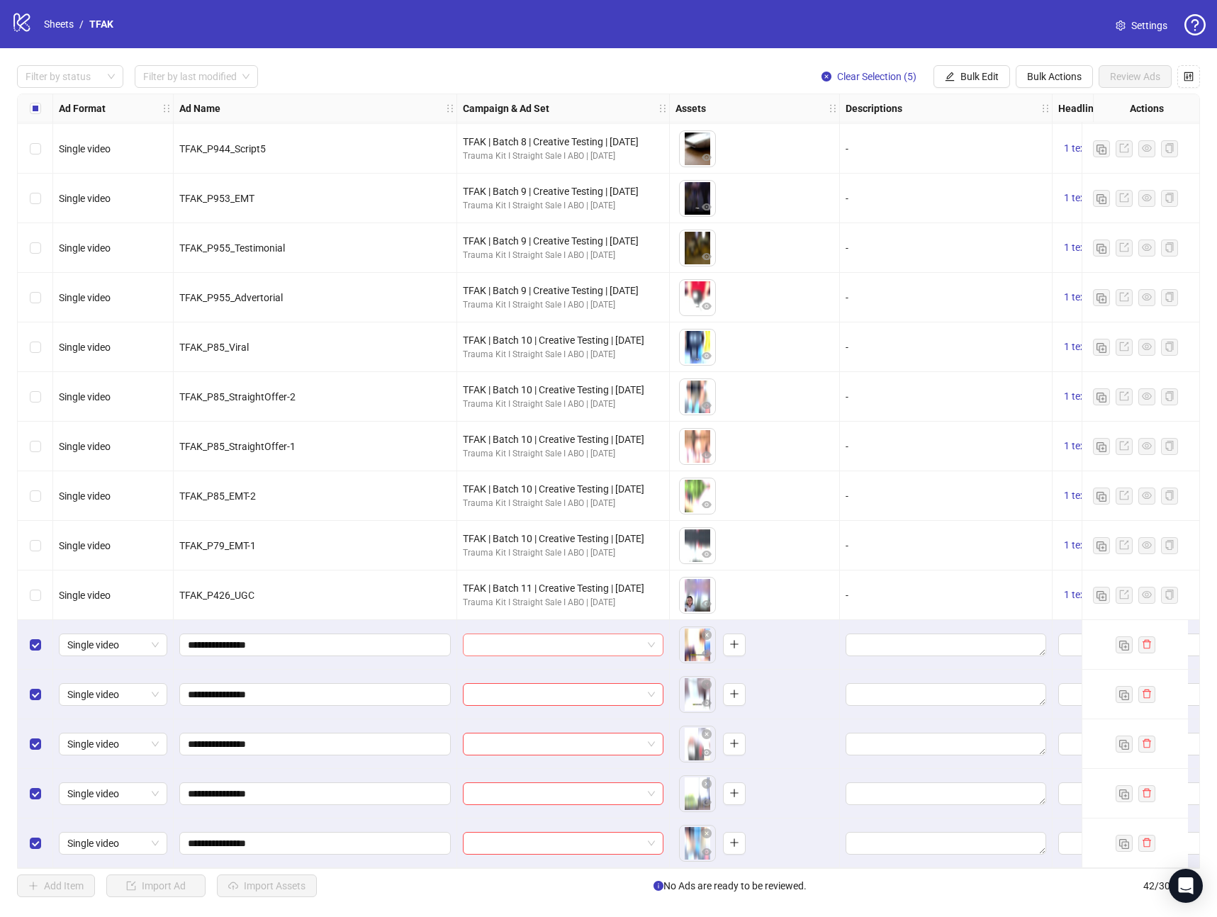
click at [616, 646] on input "search" at bounding box center [556, 644] width 171 height 21
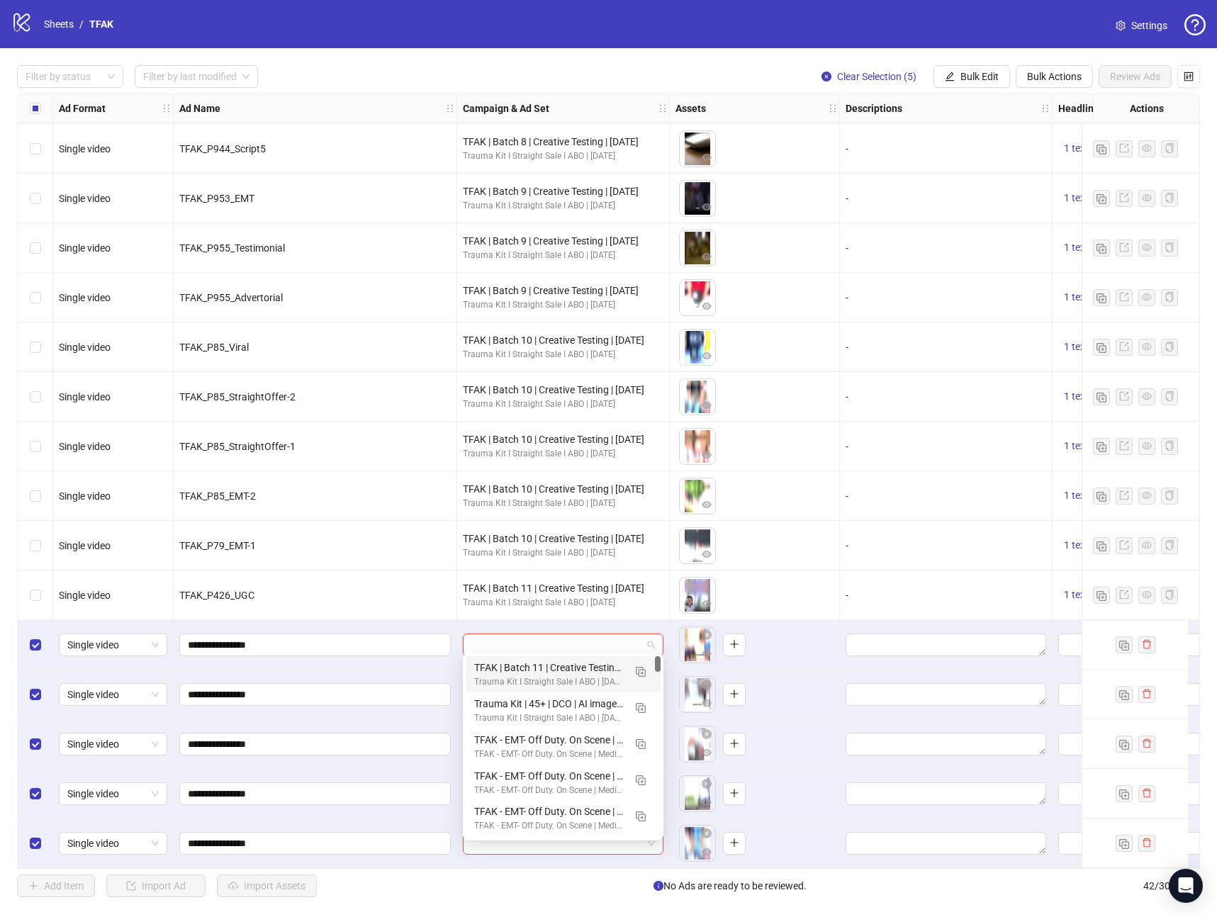
paste input "**********"
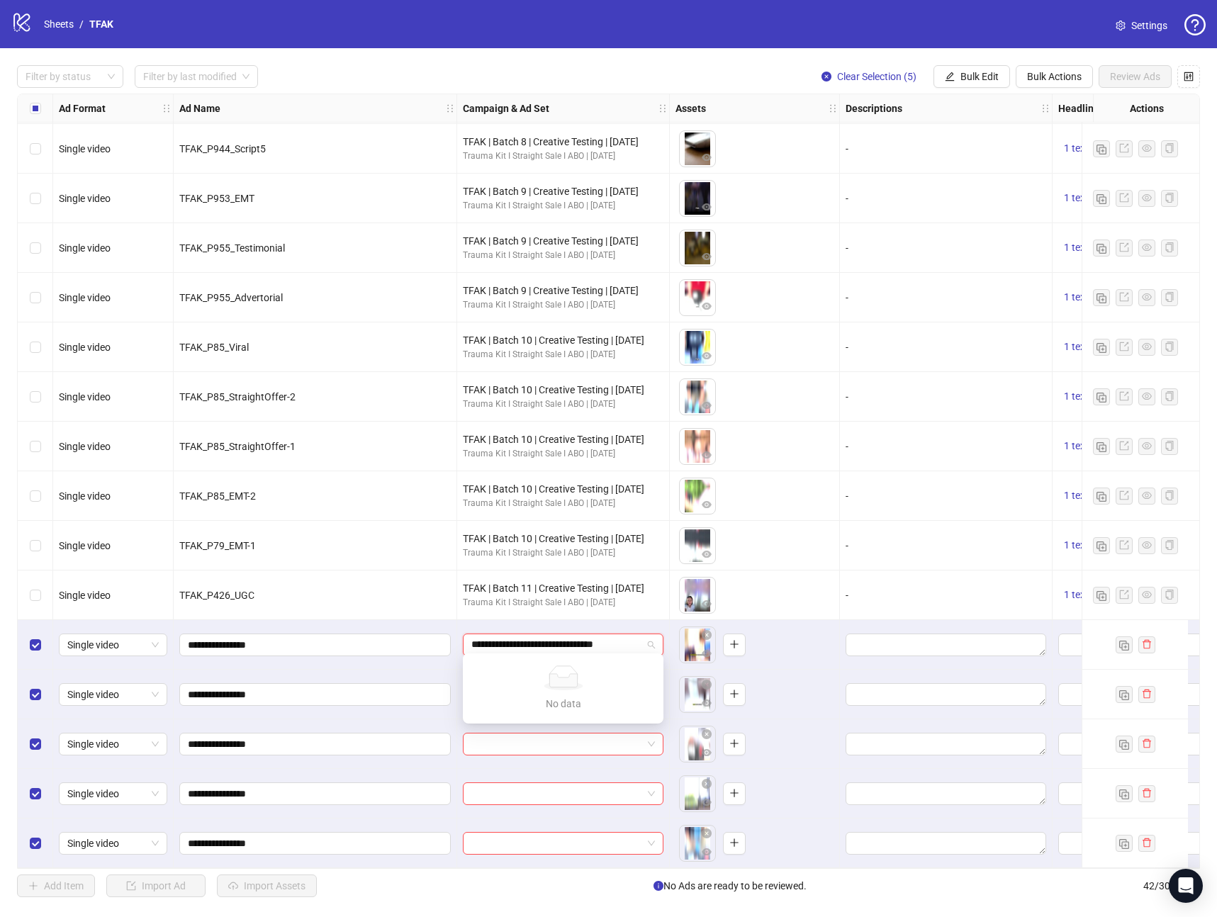
scroll to position [0, 9]
type input "**********"
click at [486, 641] on input "search" at bounding box center [556, 644] width 171 height 21
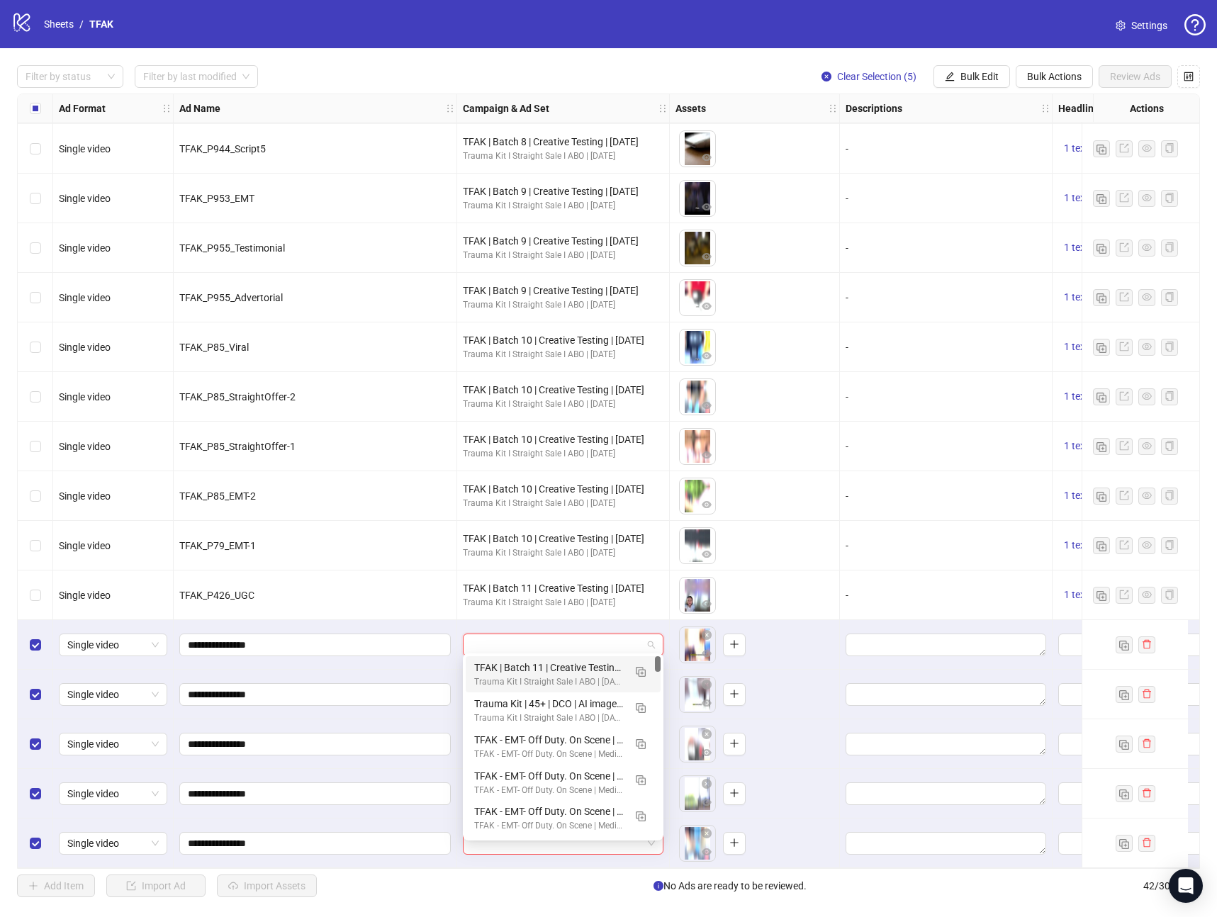
paste input "**********"
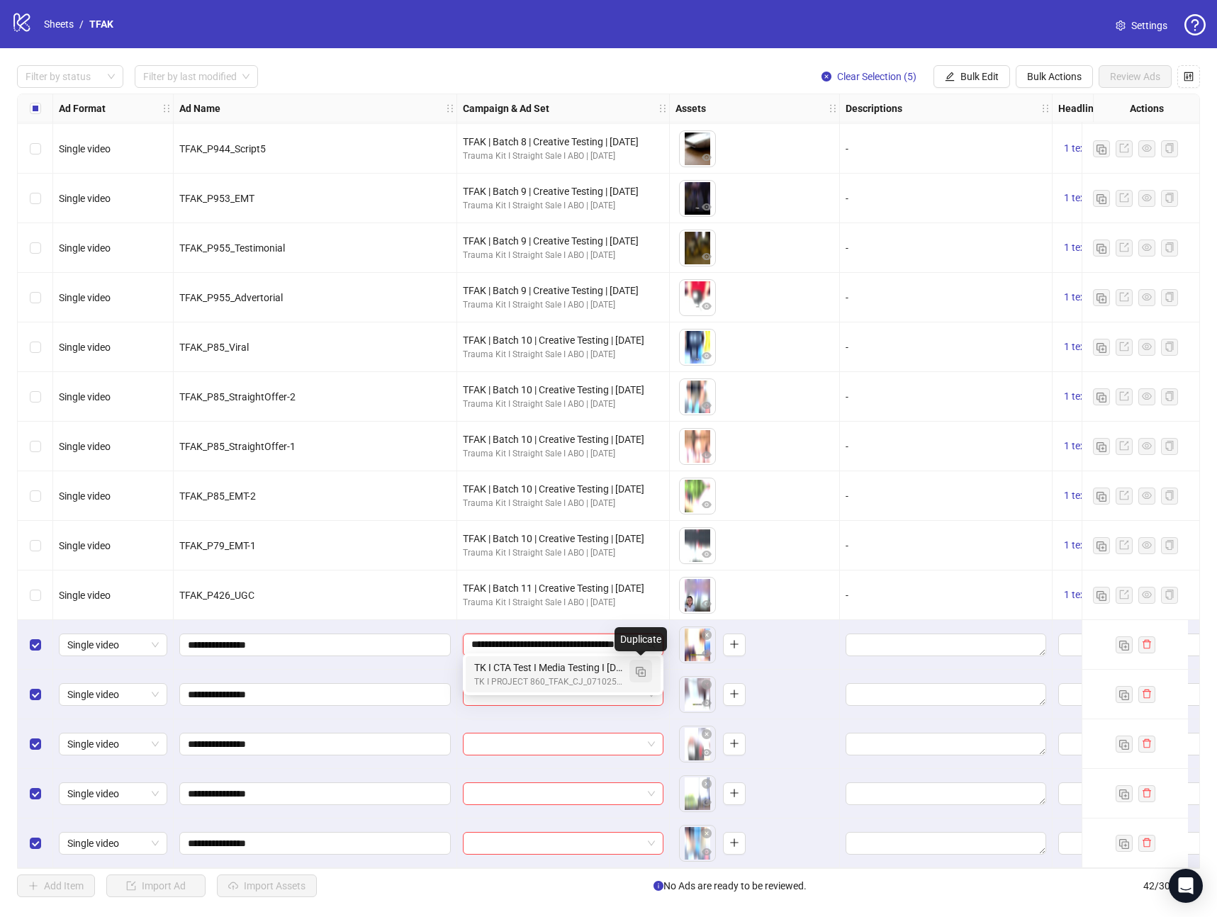
click at [639, 673] on img "button" at bounding box center [641, 672] width 10 height 10
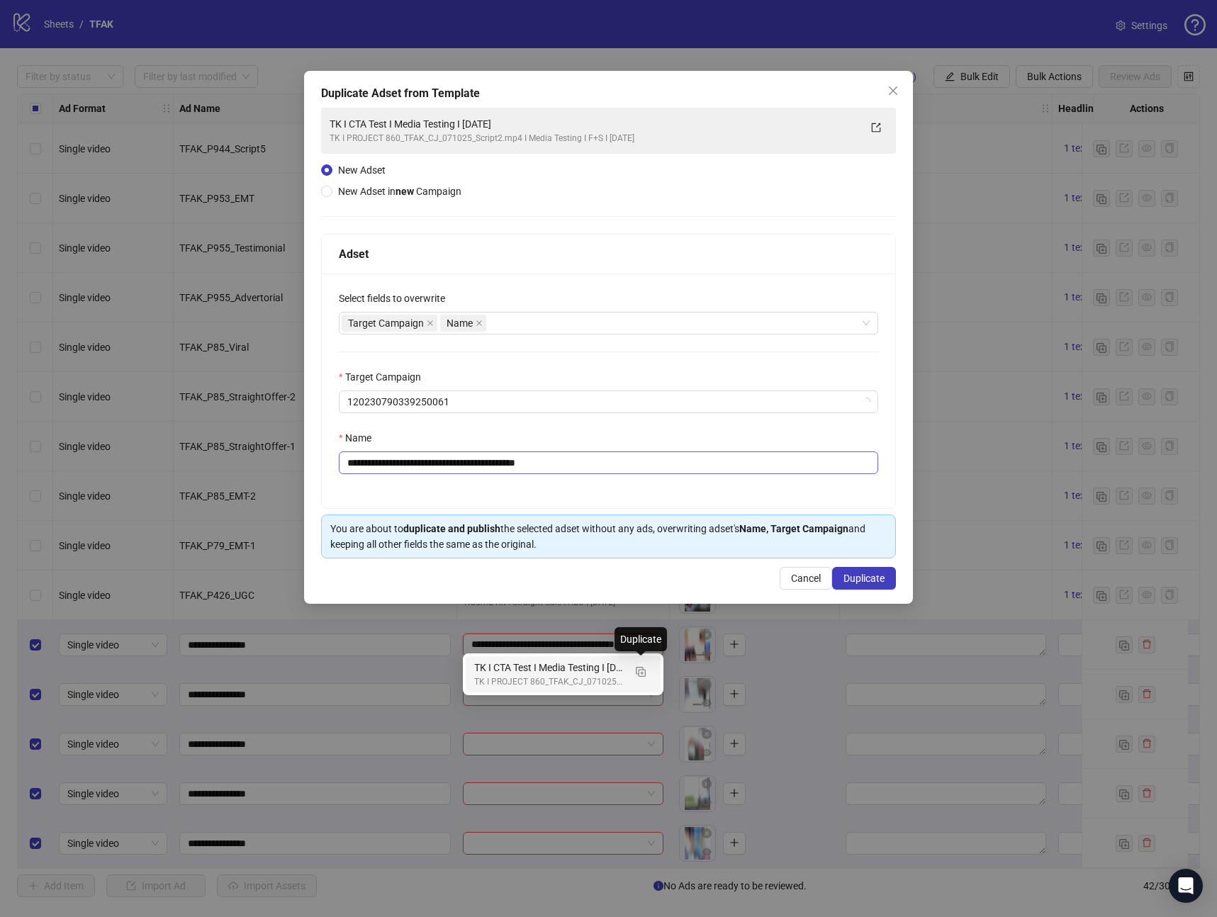
type input "**********"
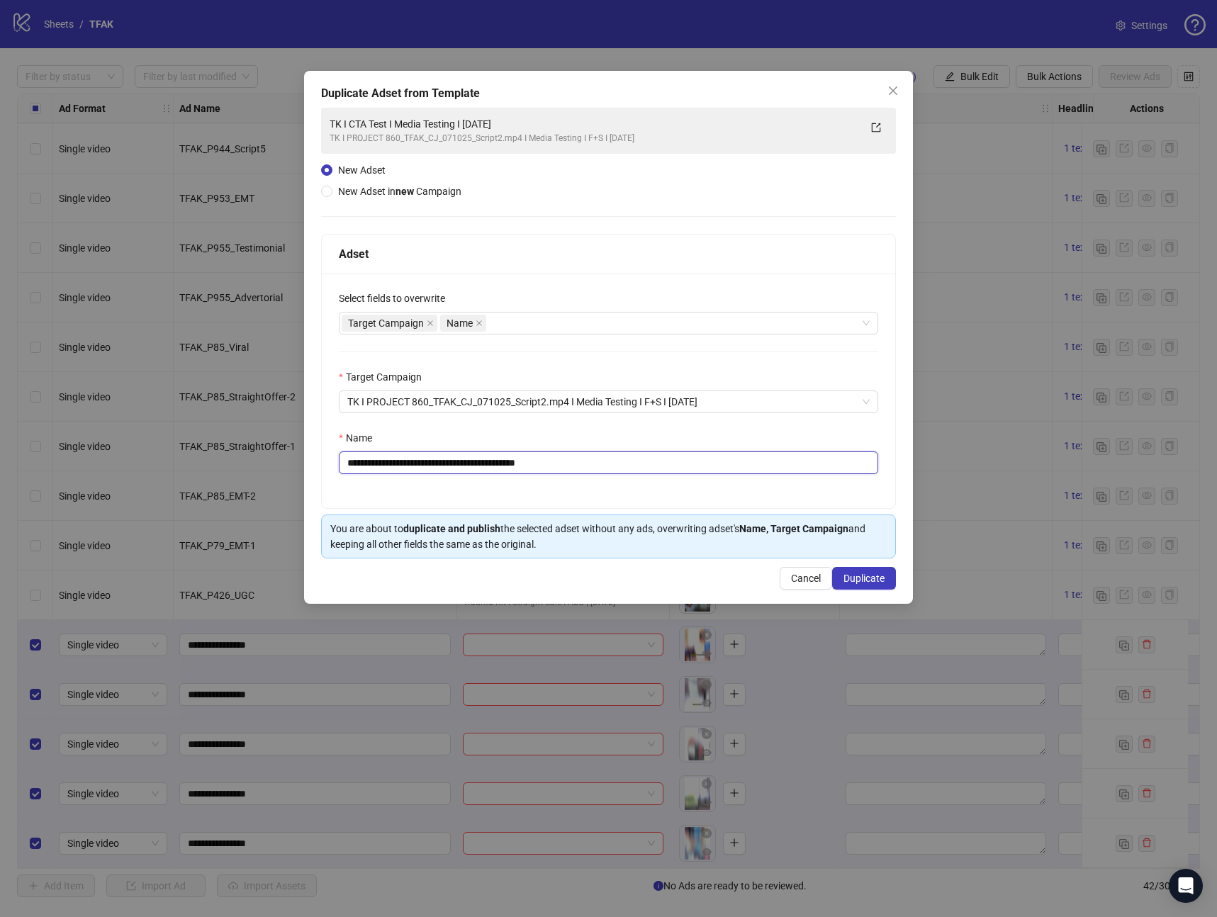
click at [599, 464] on input "**********" at bounding box center [608, 463] width 539 height 23
drag, startPoint x: 599, startPoint y: 464, endPoint x: 501, endPoint y: 472, distance: 98.1
click at [501, 472] on input "**********" at bounding box center [608, 463] width 539 height 23
click at [571, 465] on input "**********" at bounding box center [608, 463] width 539 height 23
click at [484, 469] on input "**********" at bounding box center [608, 463] width 539 height 23
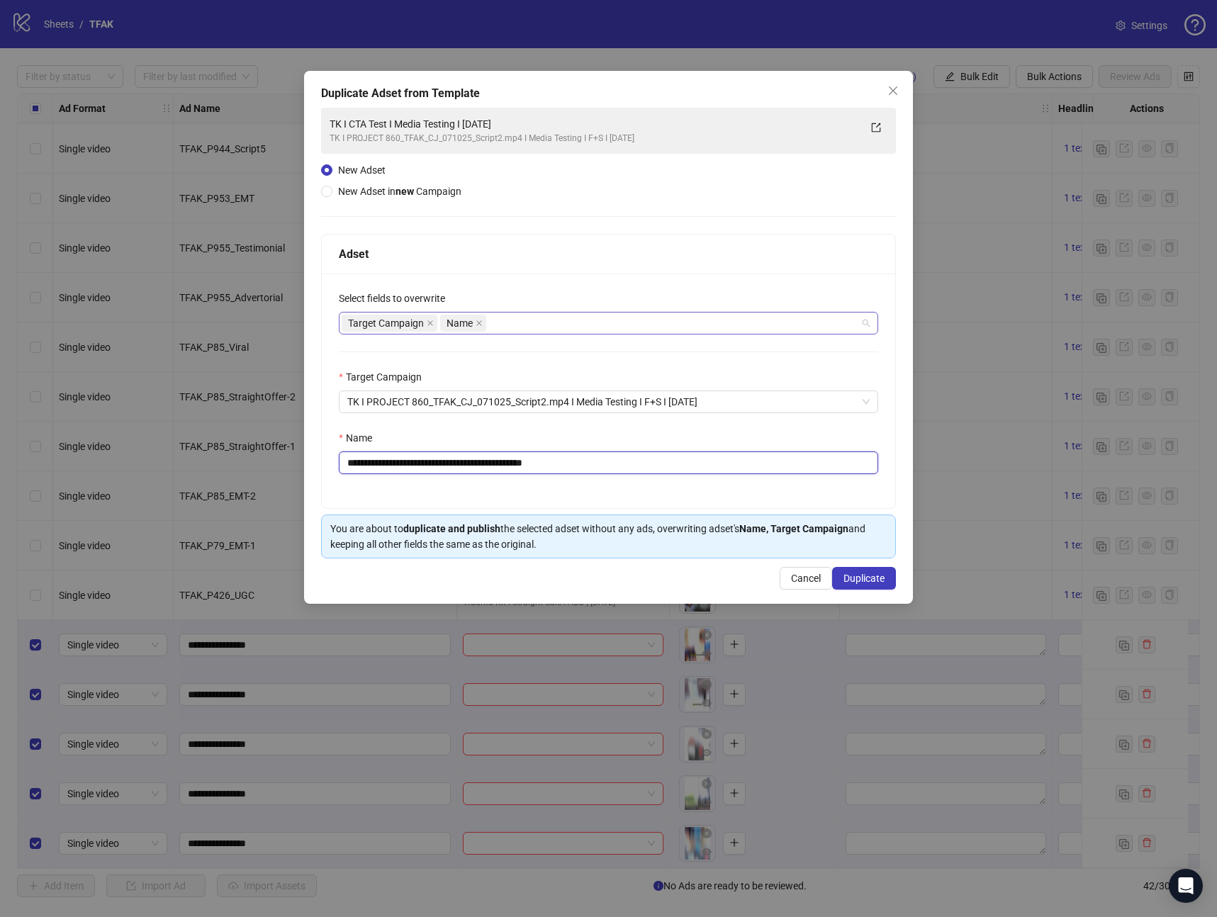
click at [514, 328] on div "Target Campaign Name" at bounding box center [601, 323] width 519 height 20
type input "**********"
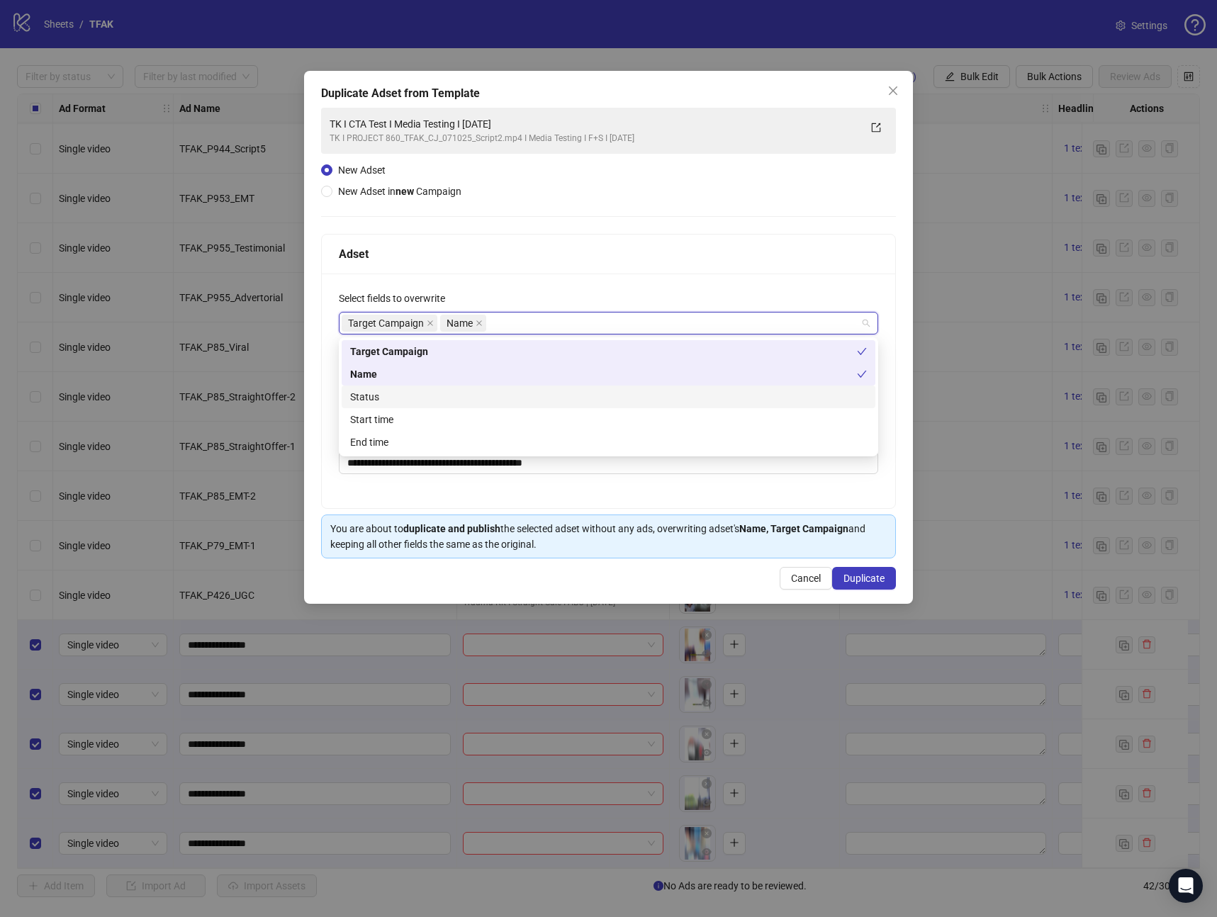
click at [402, 395] on div "Status" at bounding box center [608, 397] width 517 height 16
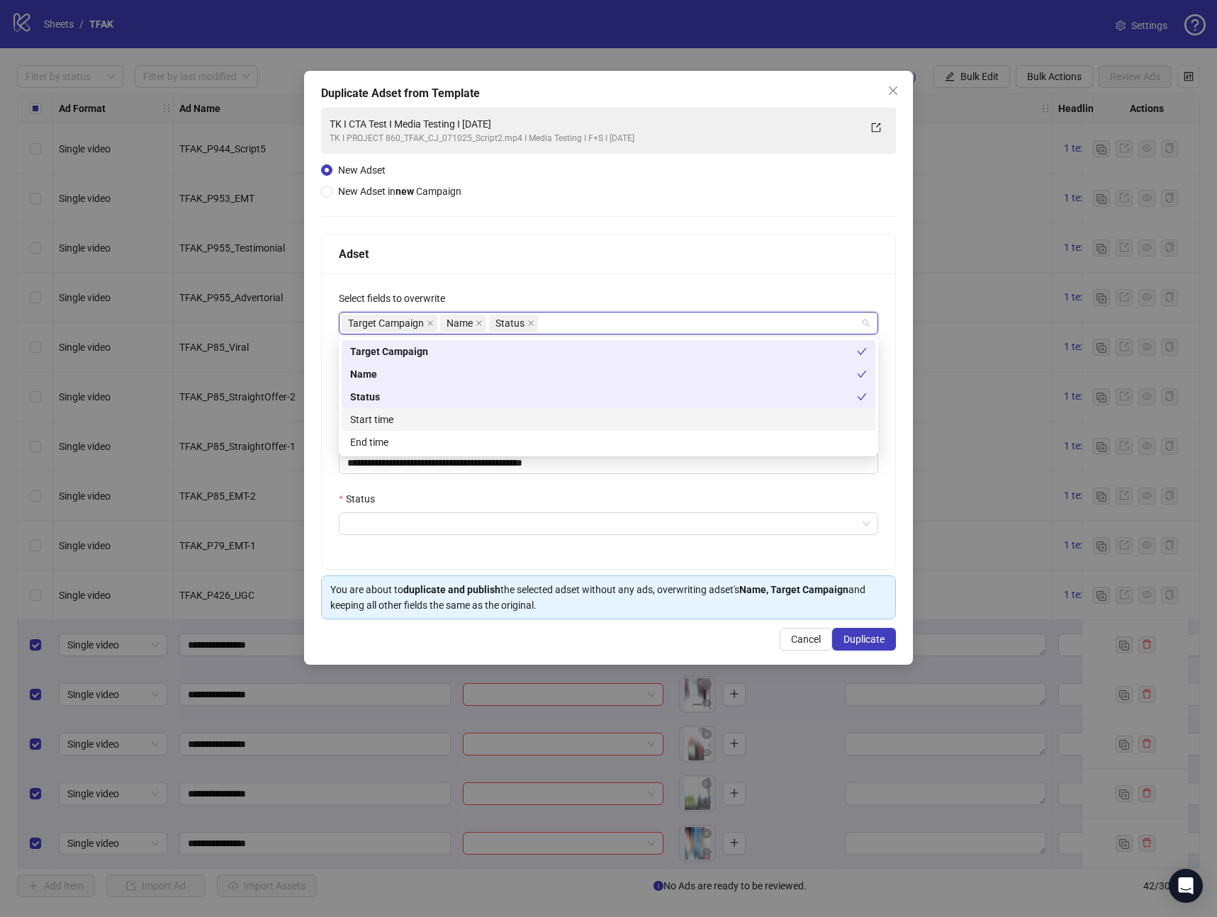
click at [391, 413] on div "Start time" at bounding box center [608, 420] width 517 height 16
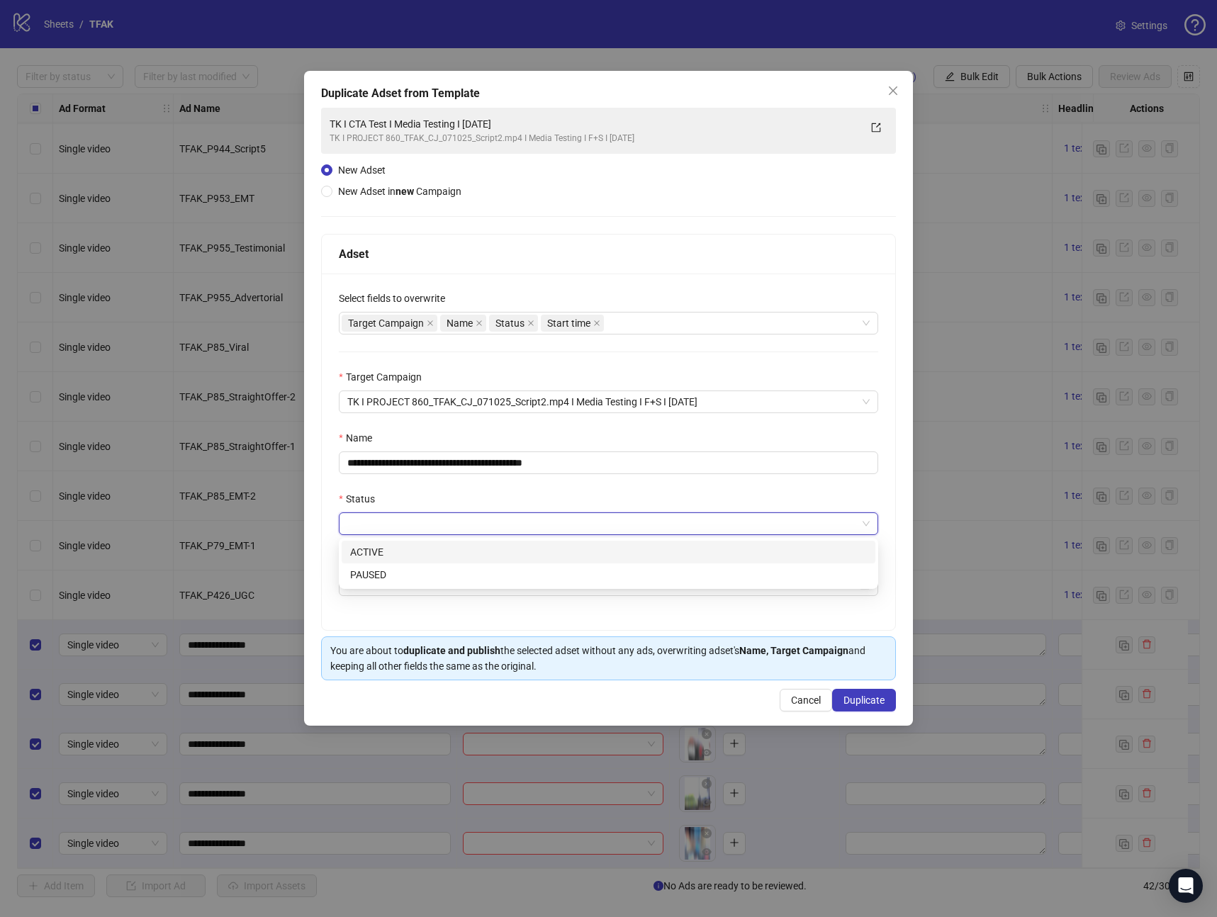
click at [400, 522] on input "Status" at bounding box center [602, 523] width 510 height 21
click at [394, 550] on div "ACTIVE" at bounding box center [608, 552] width 517 height 16
click at [394, 580] on input "Start time" at bounding box center [602, 585] width 510 height 16
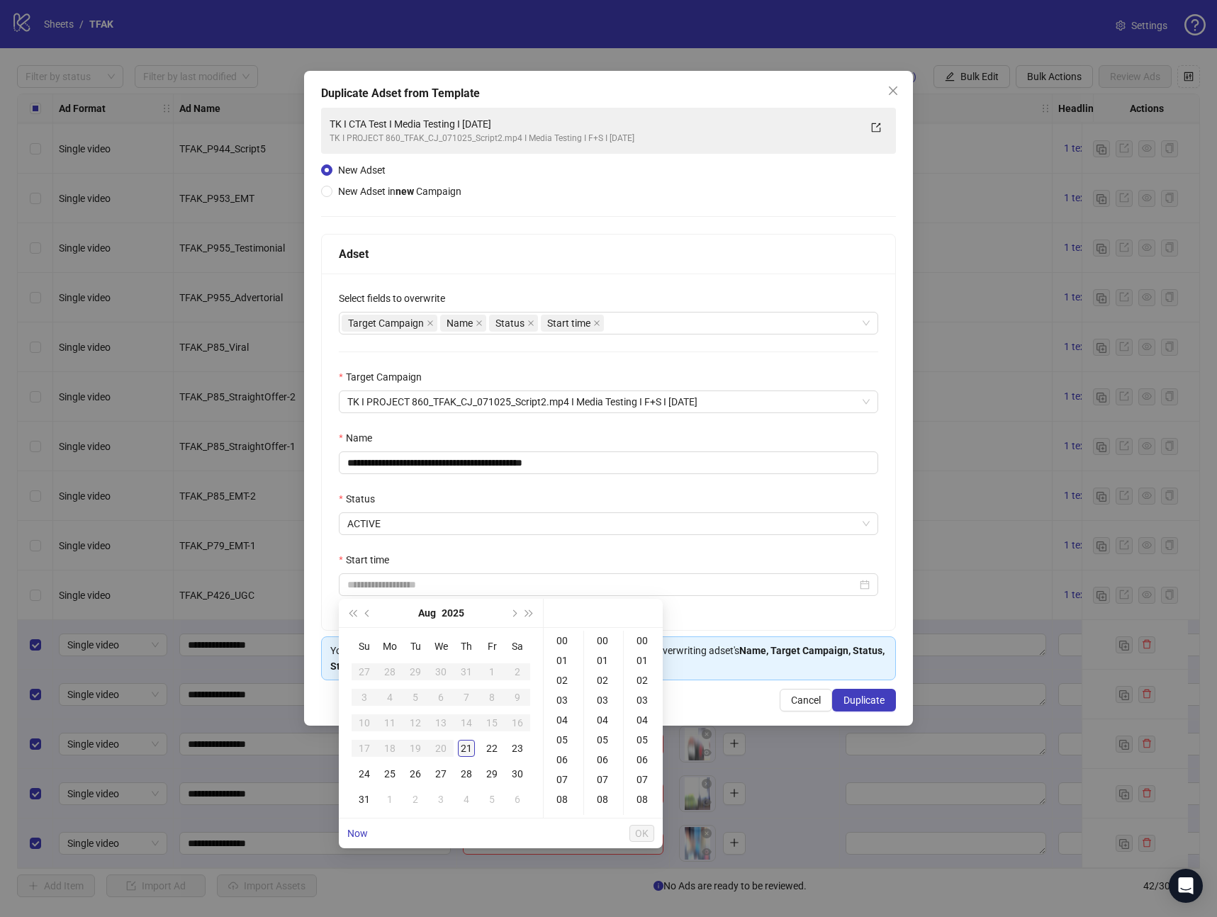
click at [470, 747] on div "21" at bounding box center [466, 748] width 17 height 17
type input "**********"
click at [651, 839] on button "OK" at bounding box center [641, 833] width 25 height 17
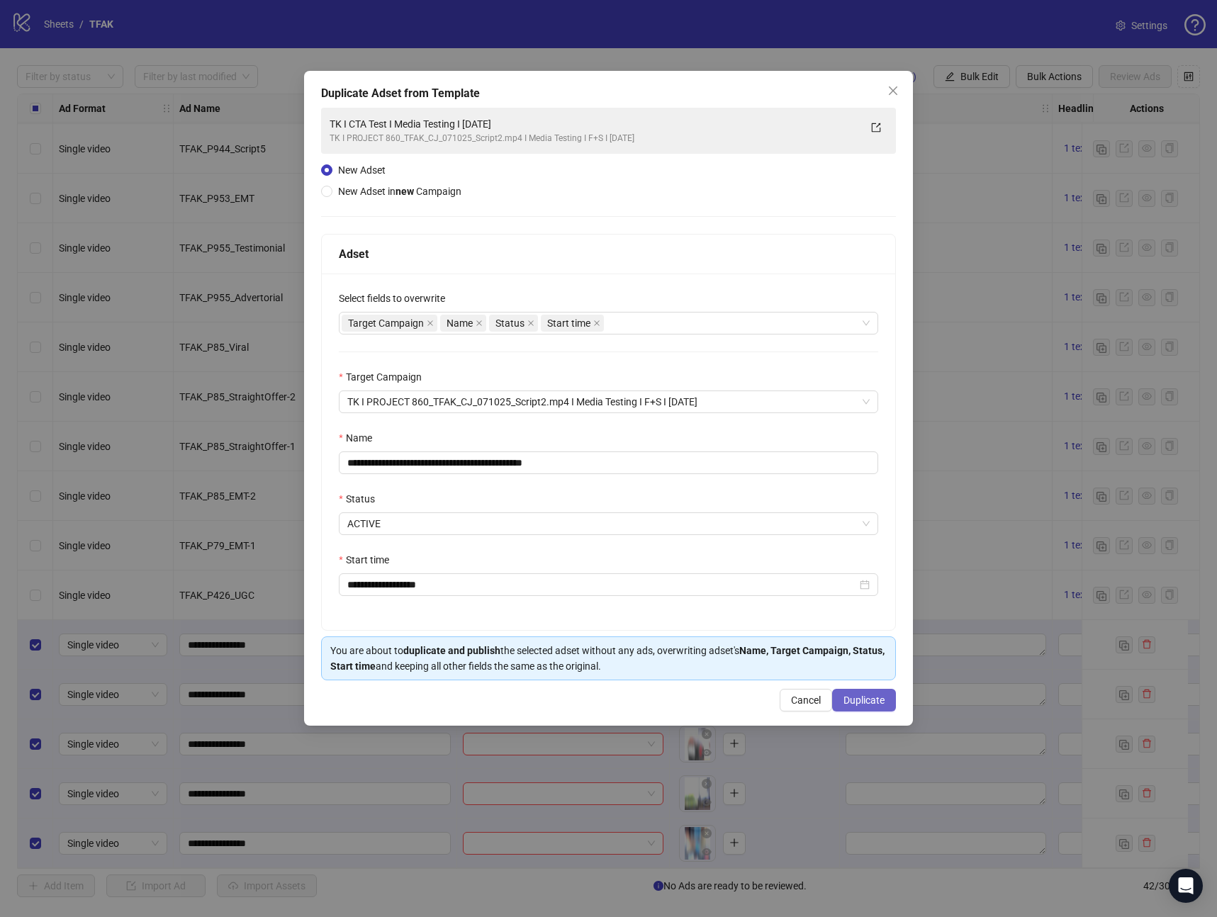
click at [863, 695] on span "Duplicate" at bounding box center [864, 700] width 41 height 11
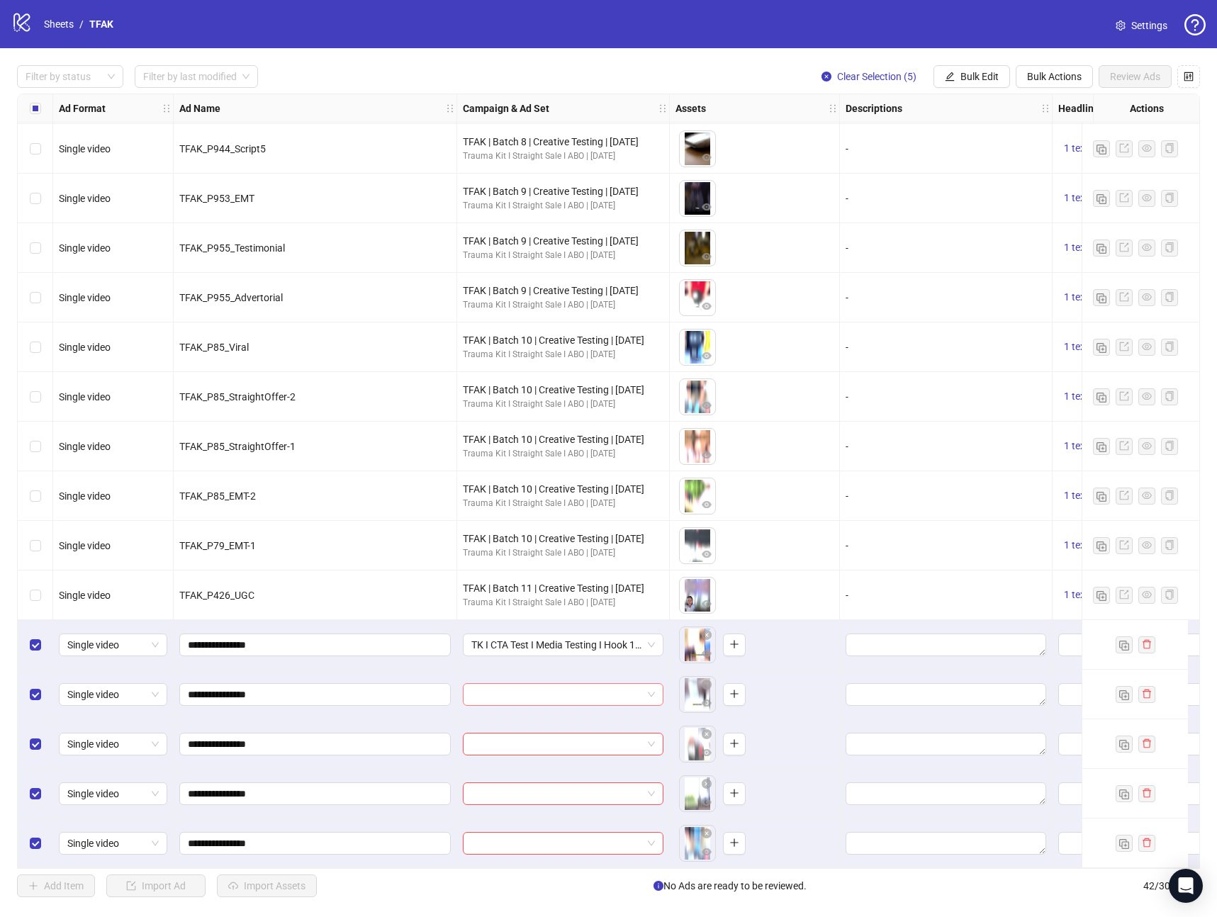
click at [554, 697] on input "search" at bounding box center [556, 694] width 171 height 21
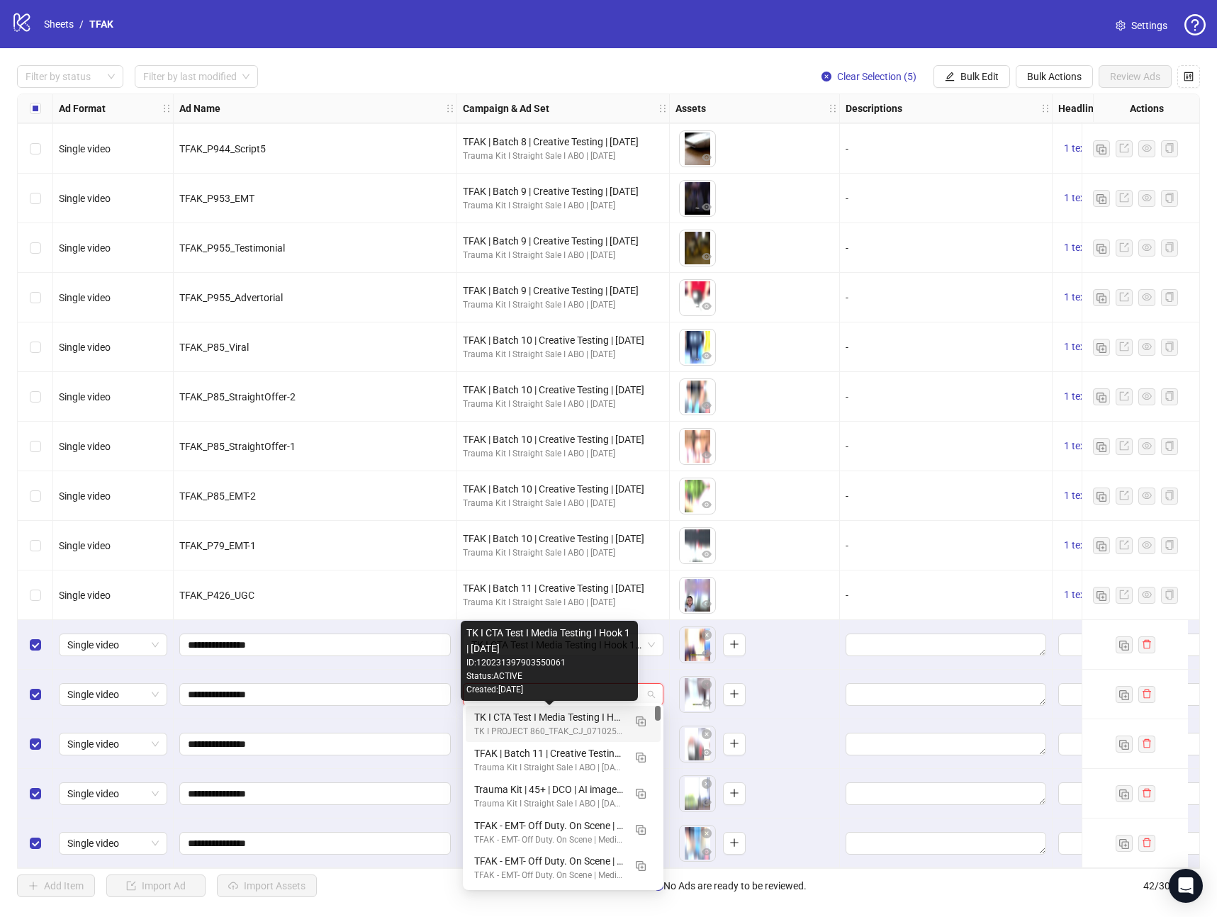
click at [559, 719] on div "TK I CTA Test I Media Testing I Hook 1 | [DATE]" at bounding box center [549, 718] width 150 height 16
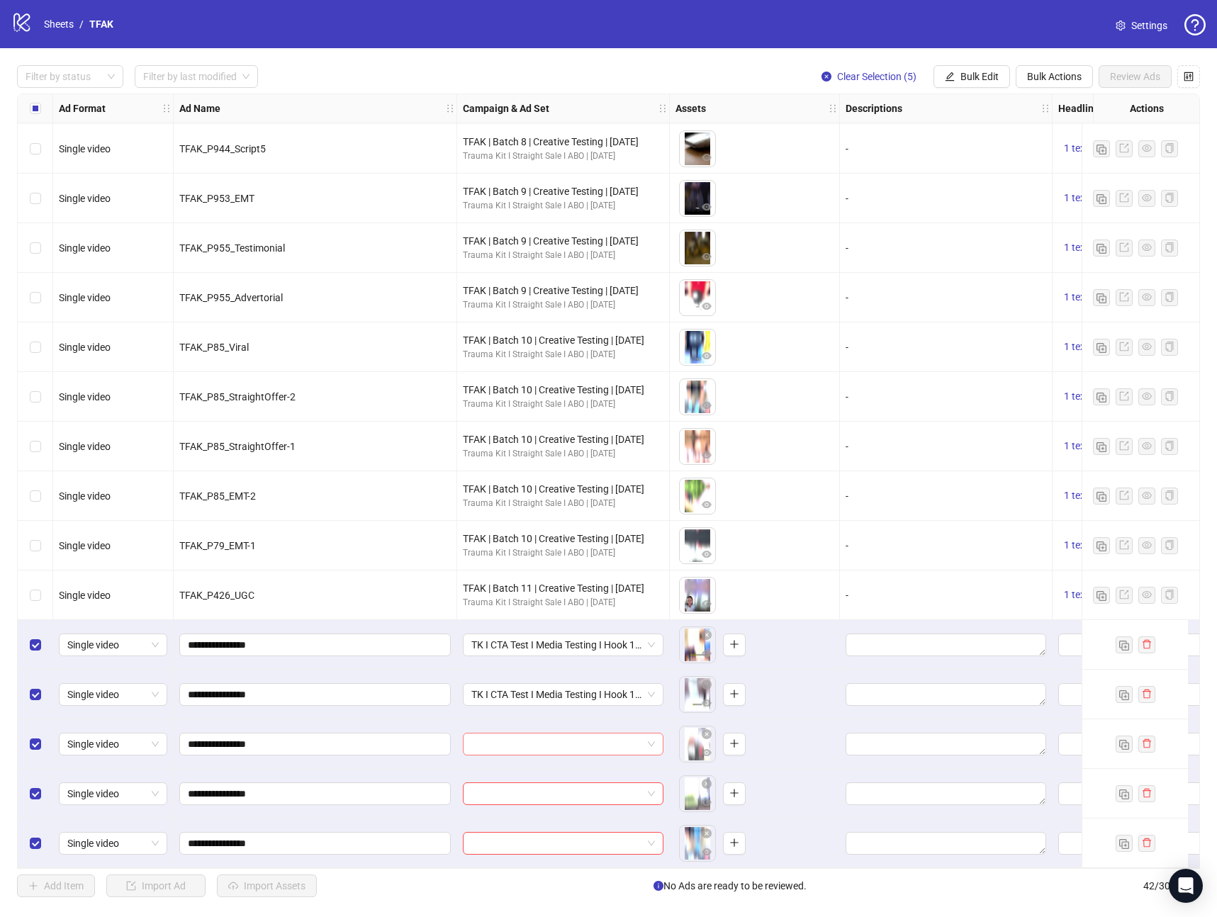
click at [553, 734] on input "search" at bounding box center [556, 744] width 171 height 21
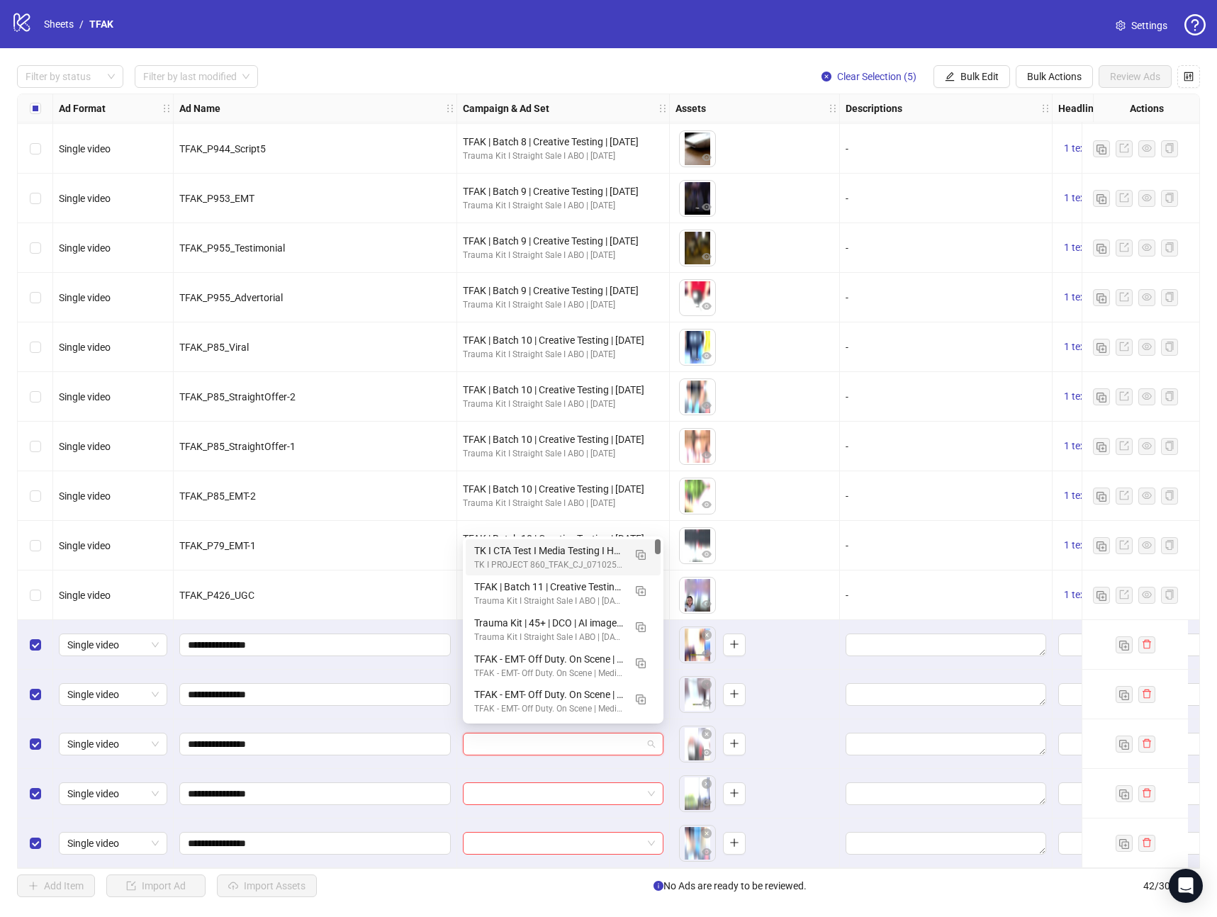
click at [542, 549] on div "TK I CTA Test I Media Testing I Hook 1 | [DATE]" at bounding box center [549, 551] width 150 height 16
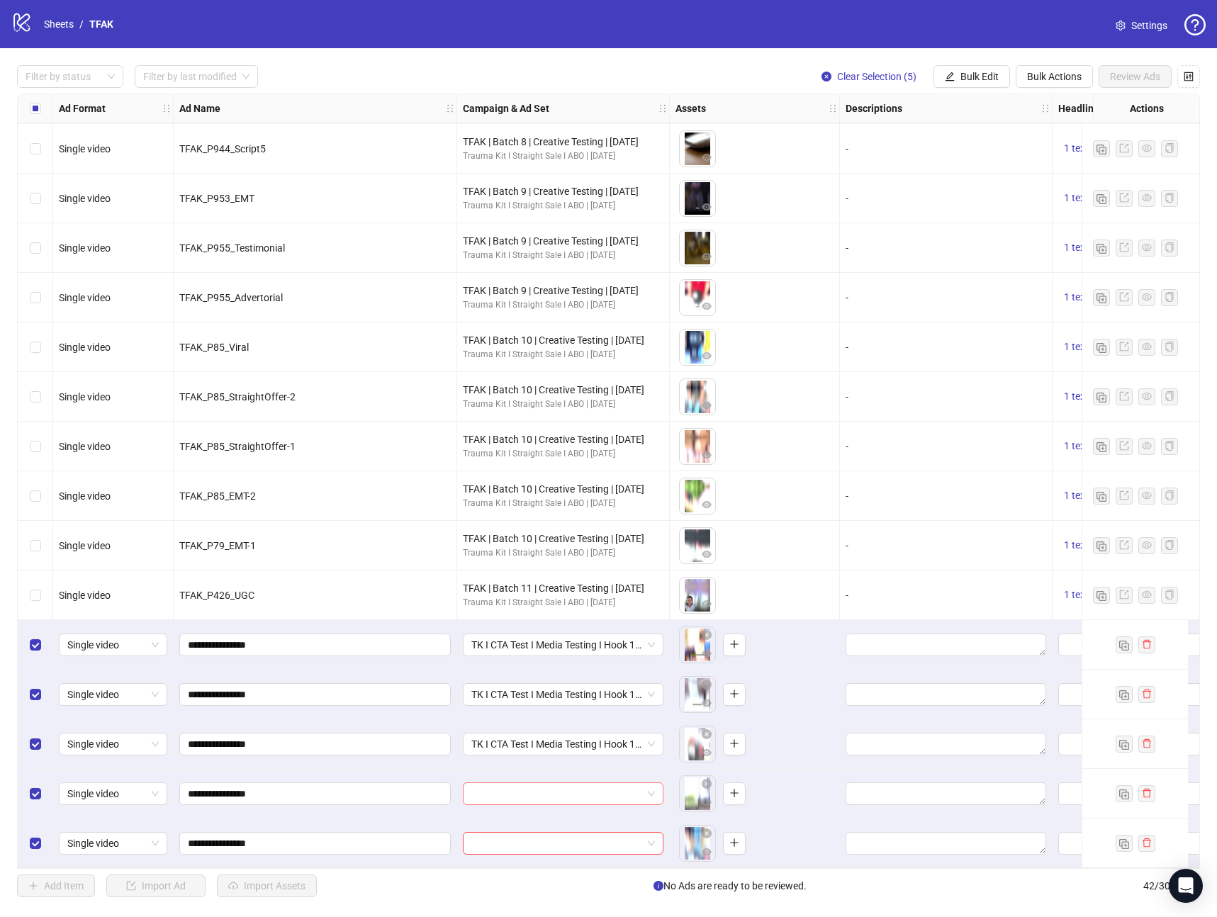
click at [498, 795] on input "search" at bounding box center [556, 793] width 171 height 21
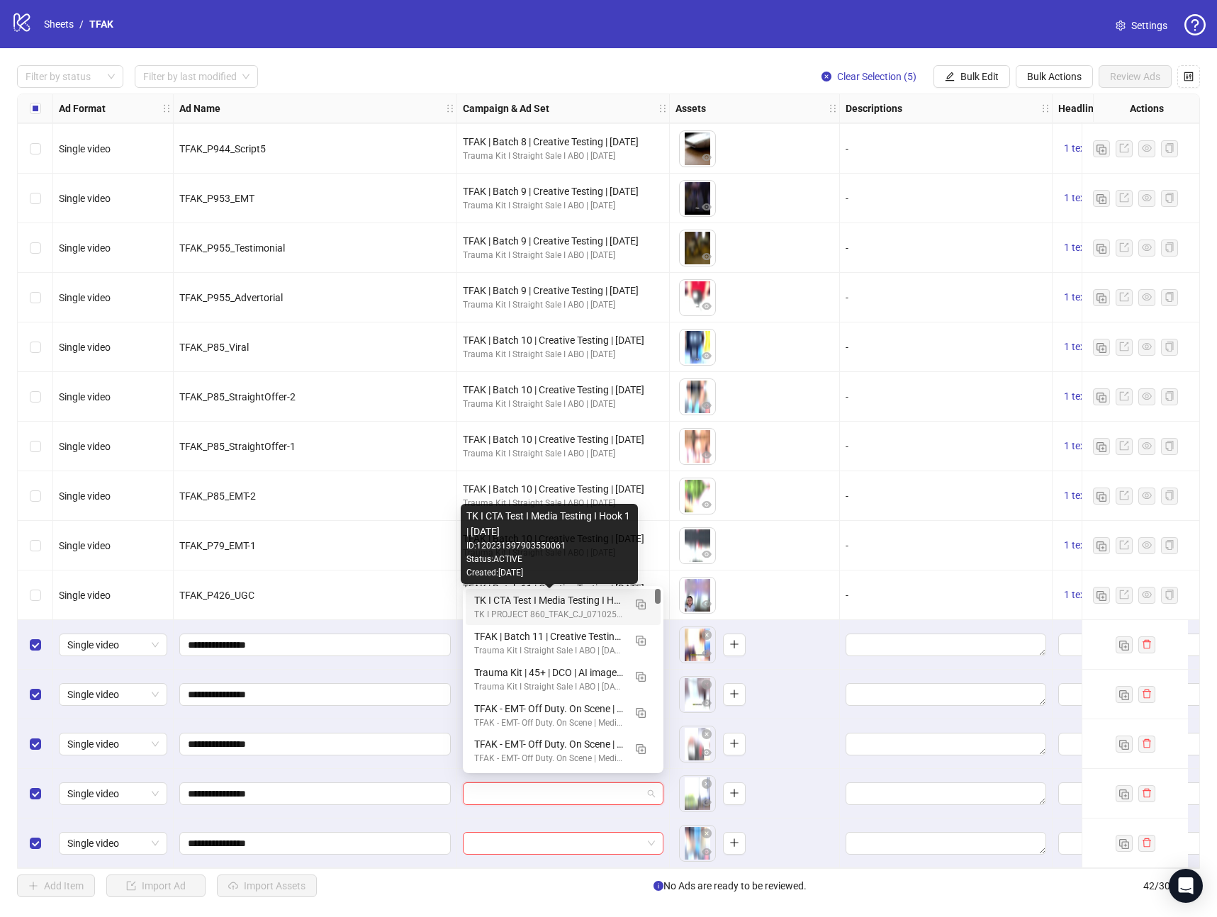
click at [575, 605] on div "TK I CTA Test I Media Testing I Hook 1 | [DATE]" at bounding box center [549, 601] width 150 height 16
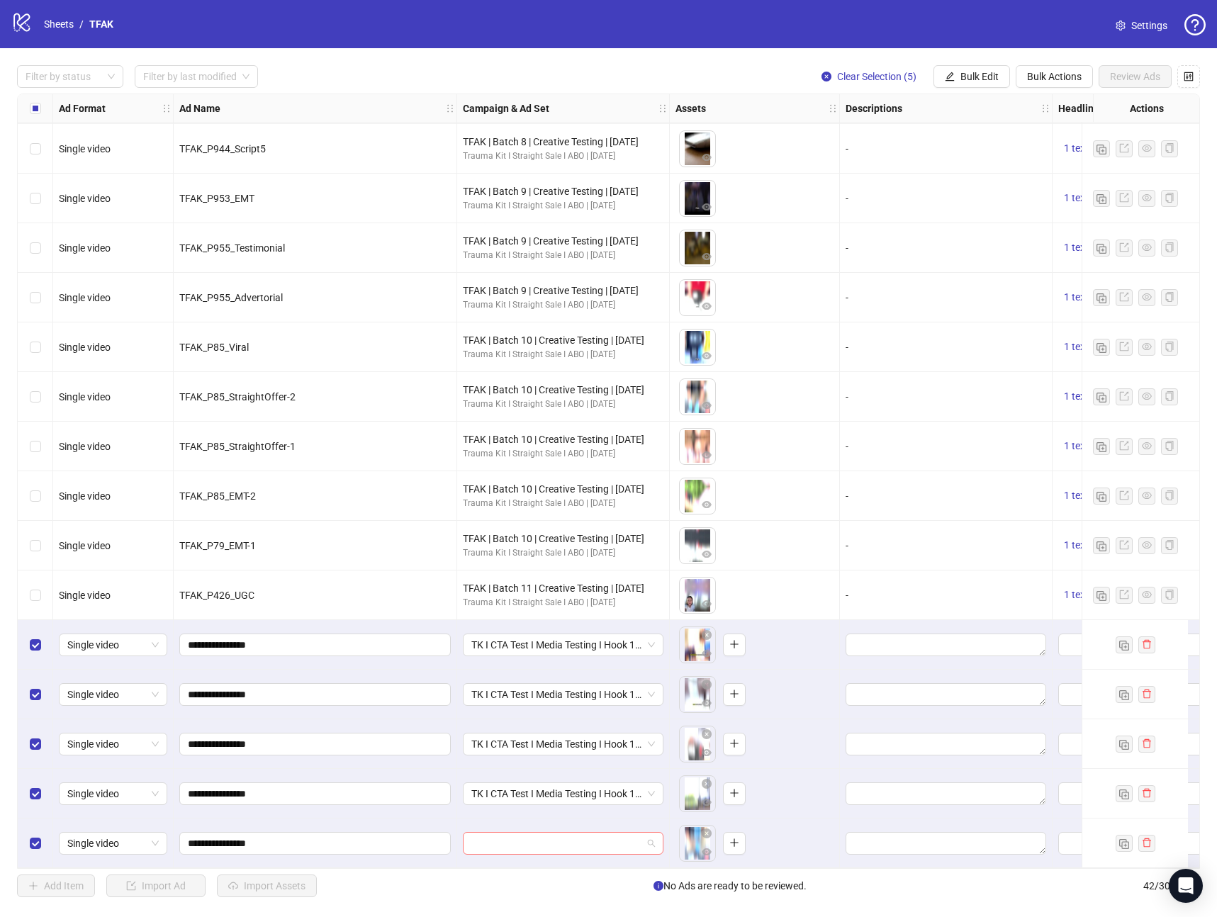
click at [495, 843] on input "search" at bounding box center [556, 843] width 171 height 21
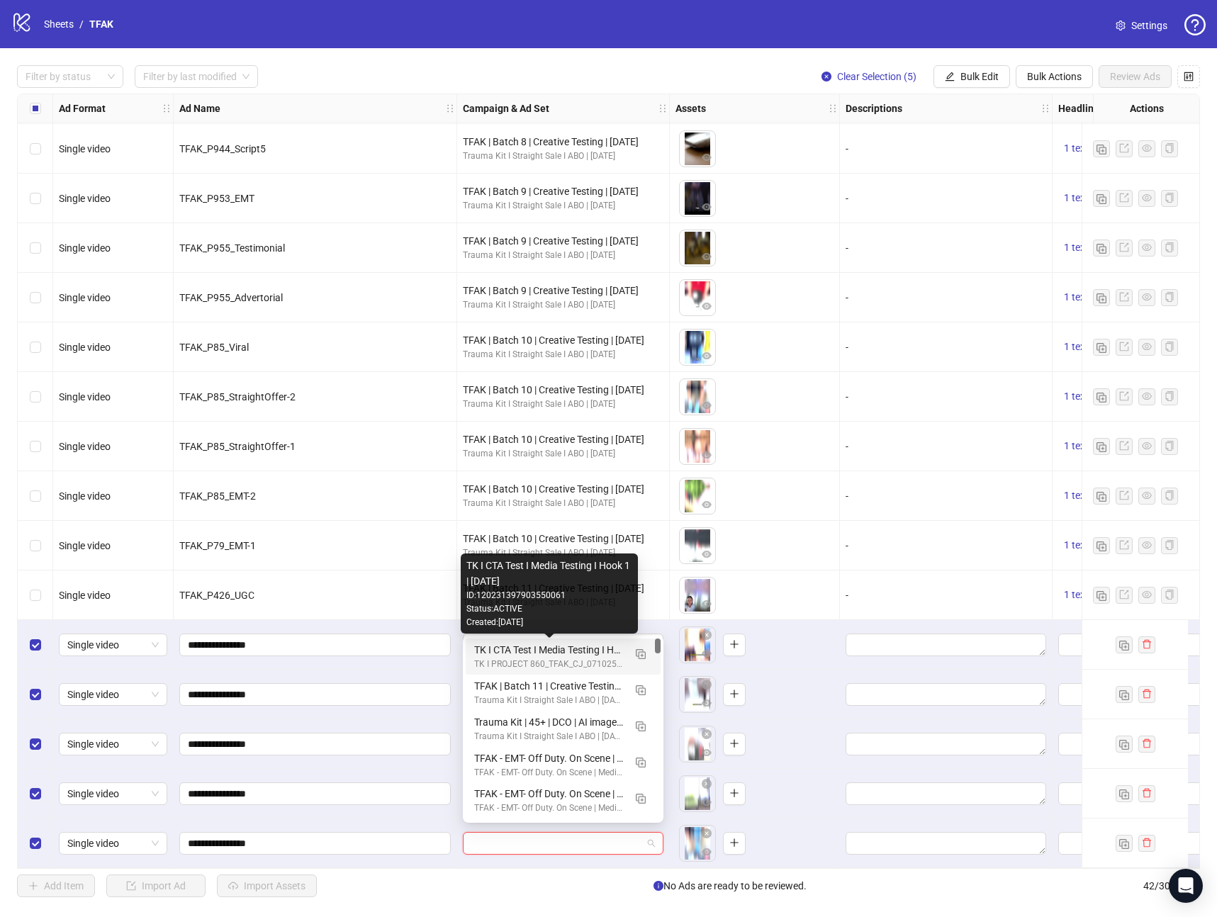
click at [582, 650] on div "TK I CTA Test I Media Testing I Hook 1 | [DATE]" at bounding box center [549, 650] width 150 height 16
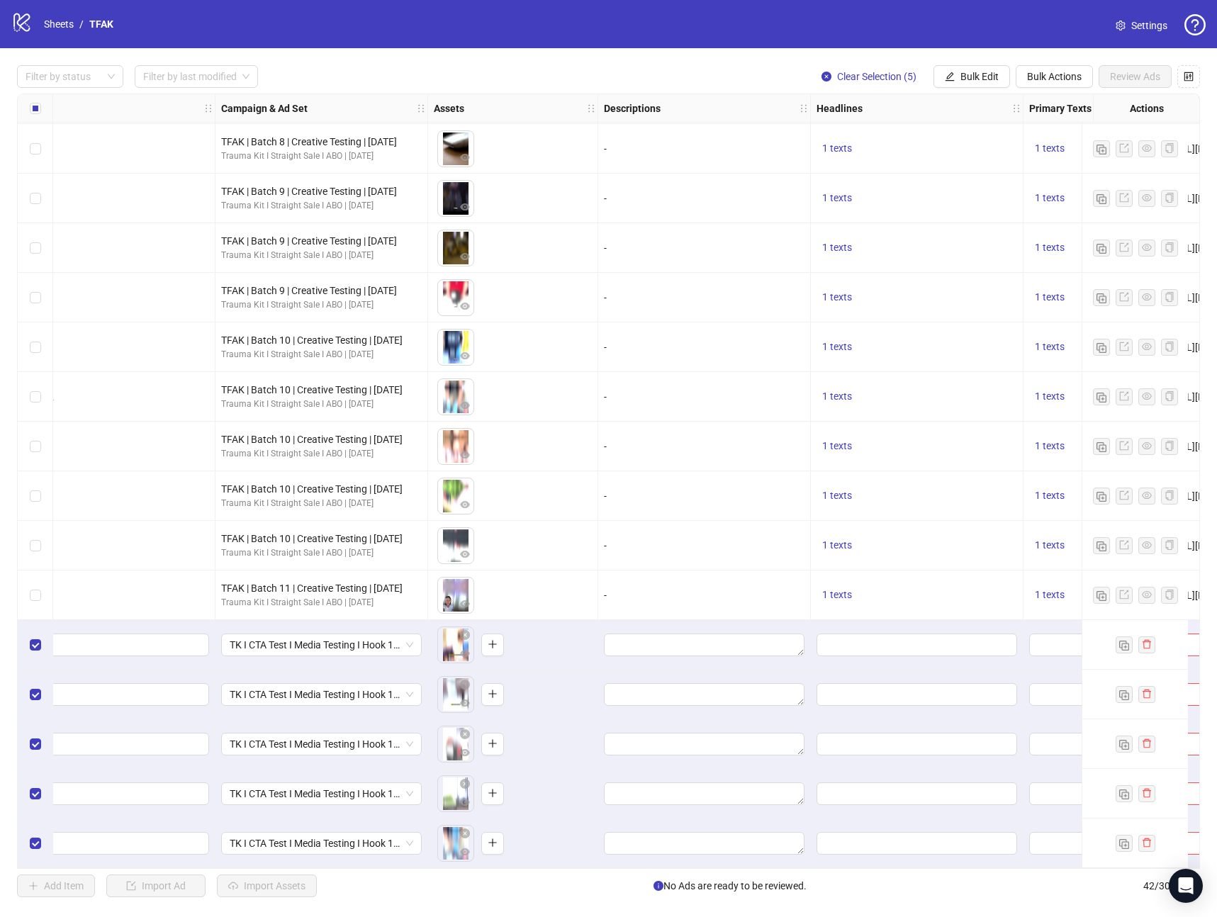
scroll to position [1344, 298]
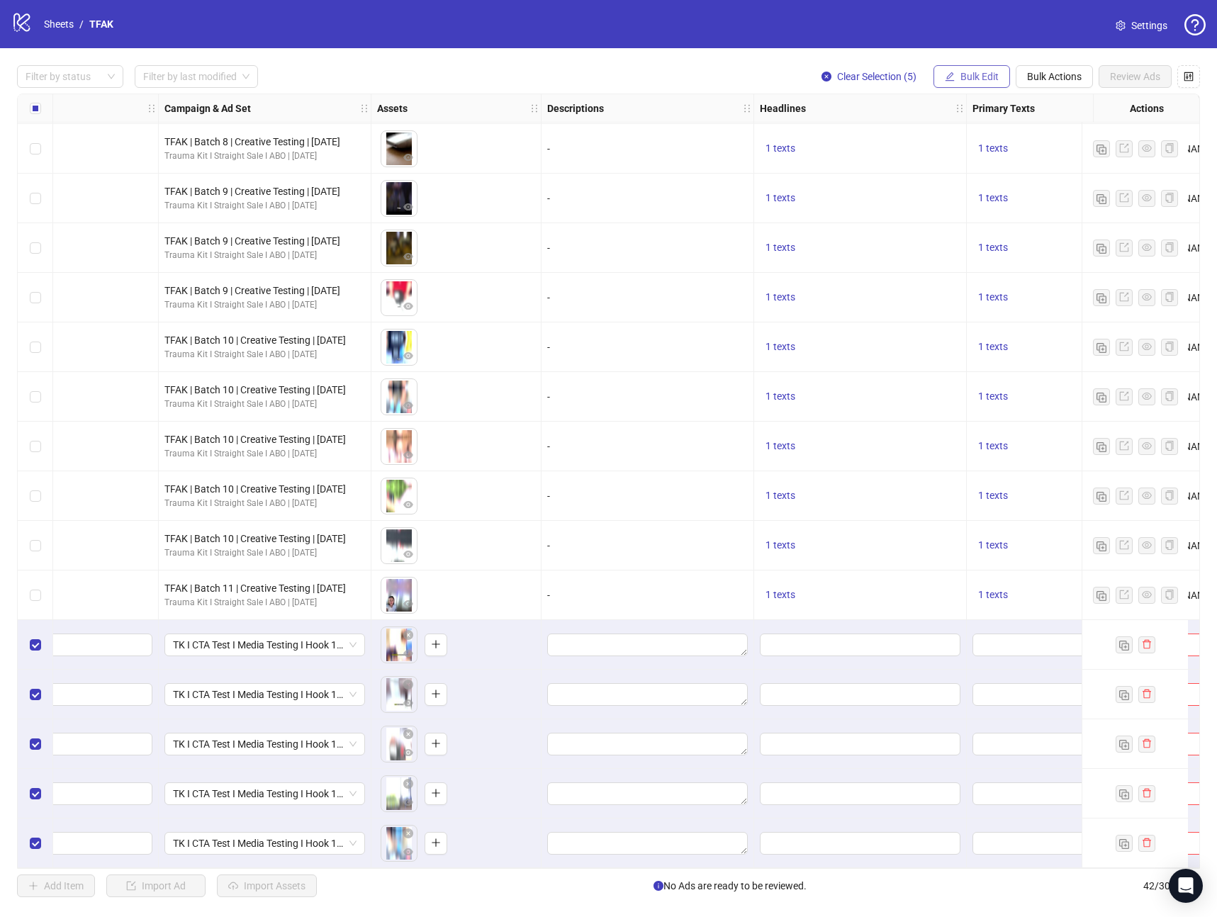
click at [986, 79] on span "Bulk Edit" at bounding box center [979, 76] width 38 height 11
click at [993, 222] on span "Primary Texts" at bounding box center [985, 219] width 84 height 16
click at [881, 147] on textarea at bounding box center [932, 145] width 213 height 38
paste textarea "**********"
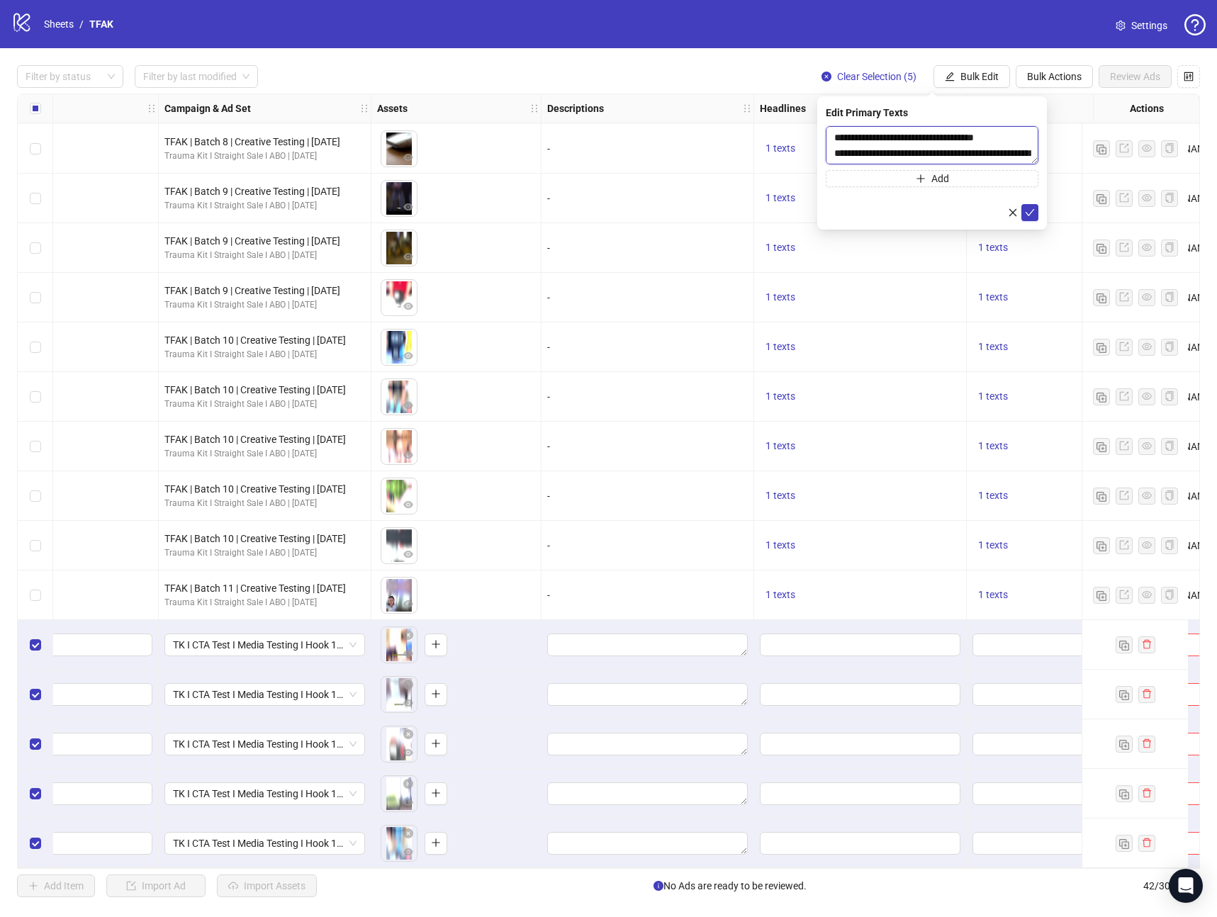
scroll to position [135, 0]
type textarea "**********"
click at [1029, 213] on icon "check" at bounding box center [1030, 213] width 10 height 10
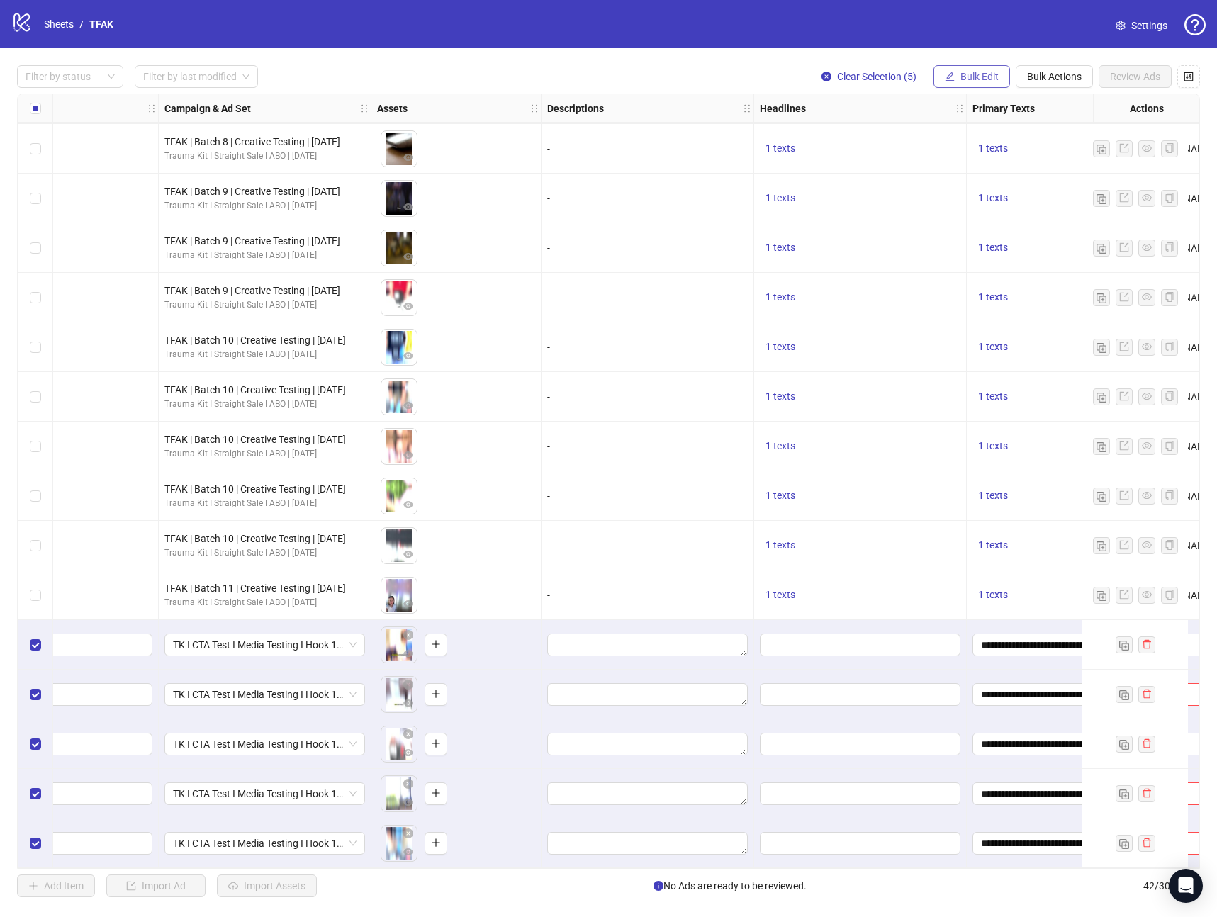
click at [960, 82] on span "Bulk Edit" at bounding box center [979, 76] width 38 height 11
click at [969, 196] on span "Headlines" at bounding box center [985, 196] width 84 height 16
click at [932, 145] on input "text" at bounding box center [932, 137] width 213 height 23
paste input "**********"
type input "**********"
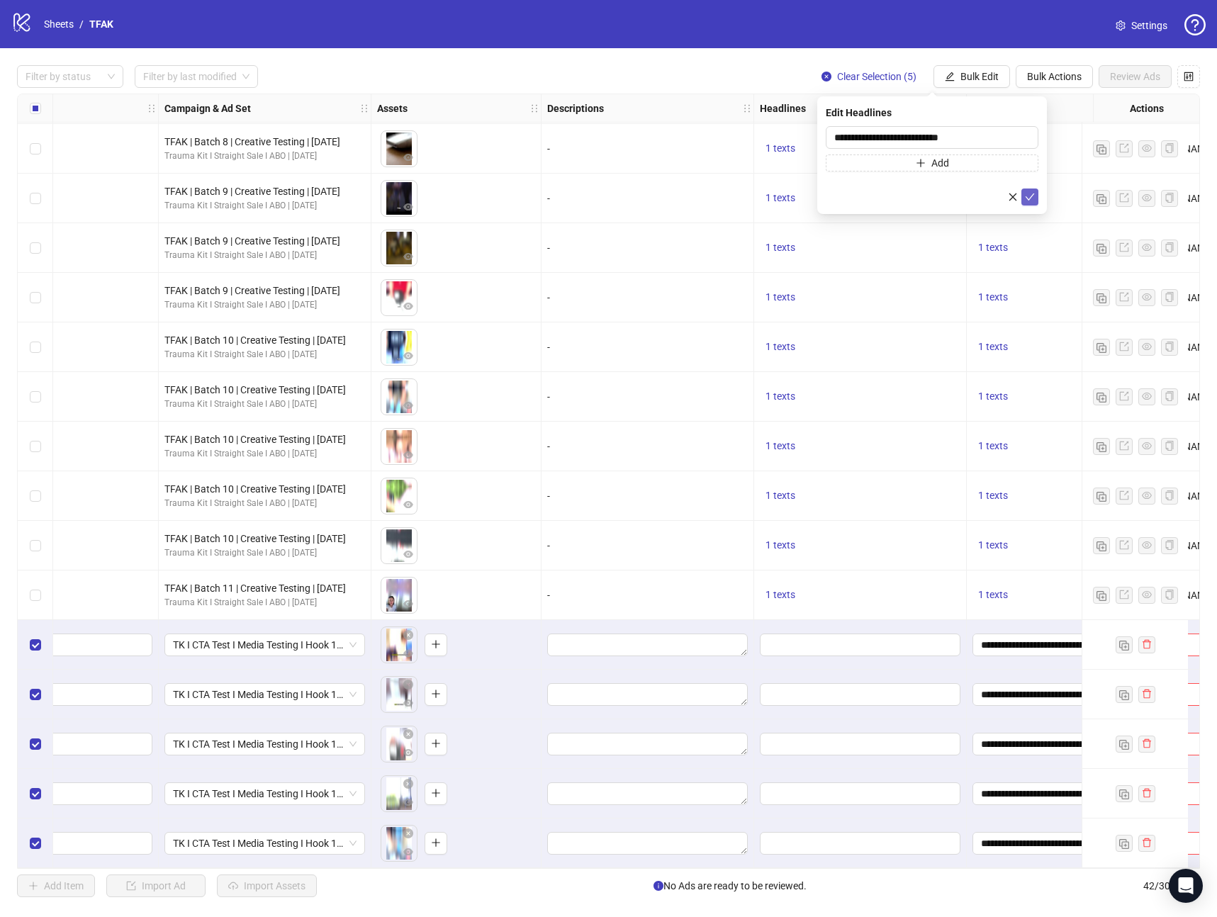
click at [1031, 198] on icon "check" at bounding box center [1030, 197] width 10 height 10
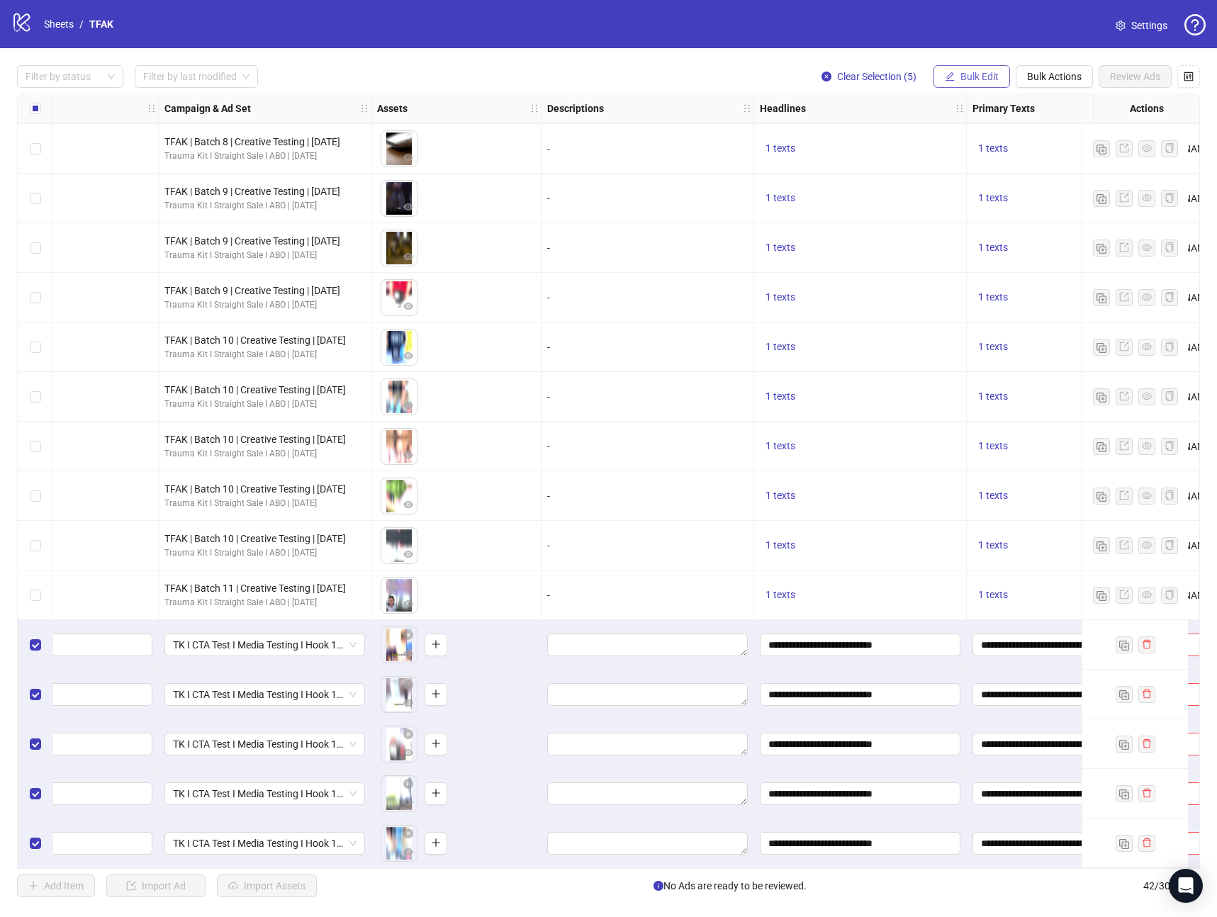
click at [980, 75] on span "Bulk Edit" at bounding box center [979, 76] width 38 height 11
click at [987, 309] on span "Call to Action" at bounding box center [985, 309] width 84 height 16
click at [874, 142] on input "search" at bounding box center [925, 137] width 183 height 21
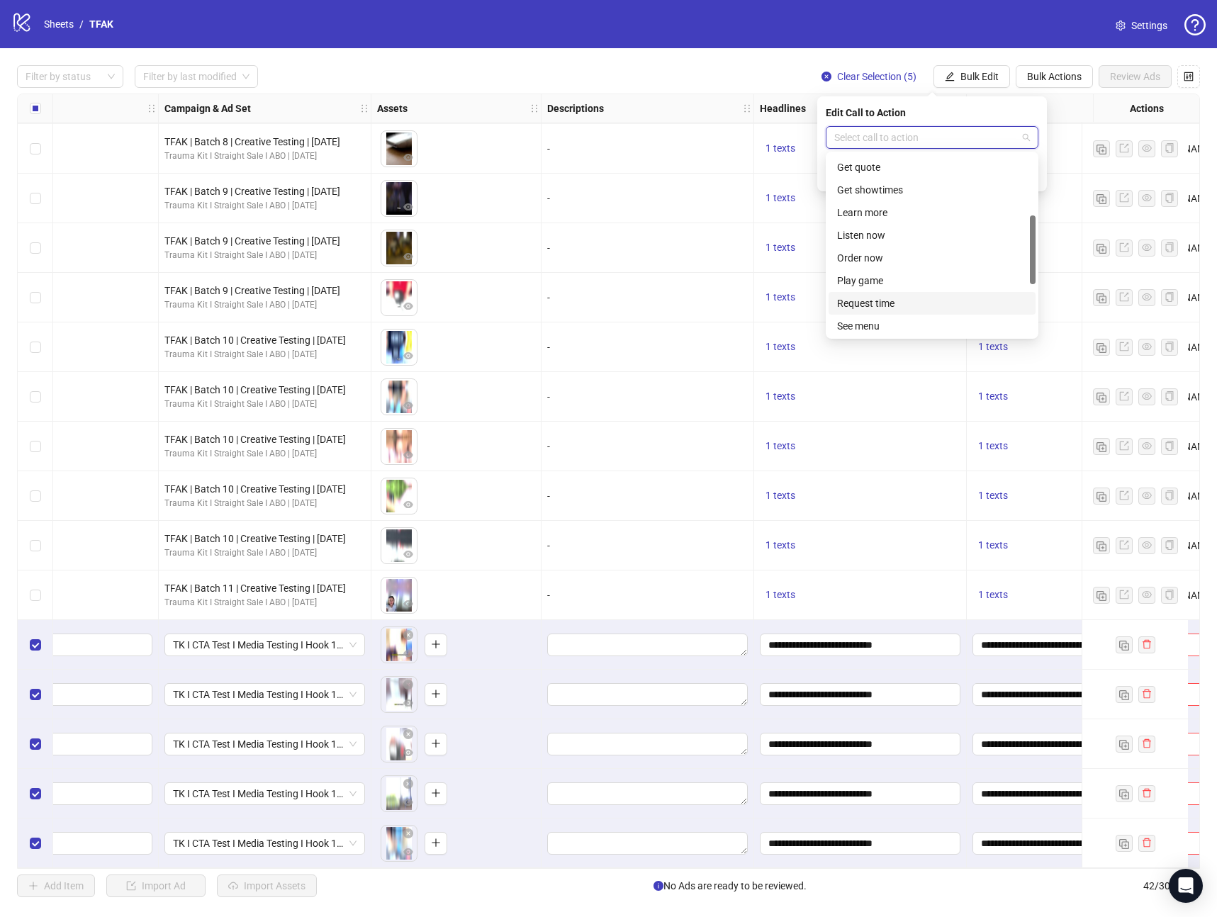
scroll to position [160, 0]
click at [878, 214] on div "Learn more" at bounding box center [932, 210] width 190 height 16
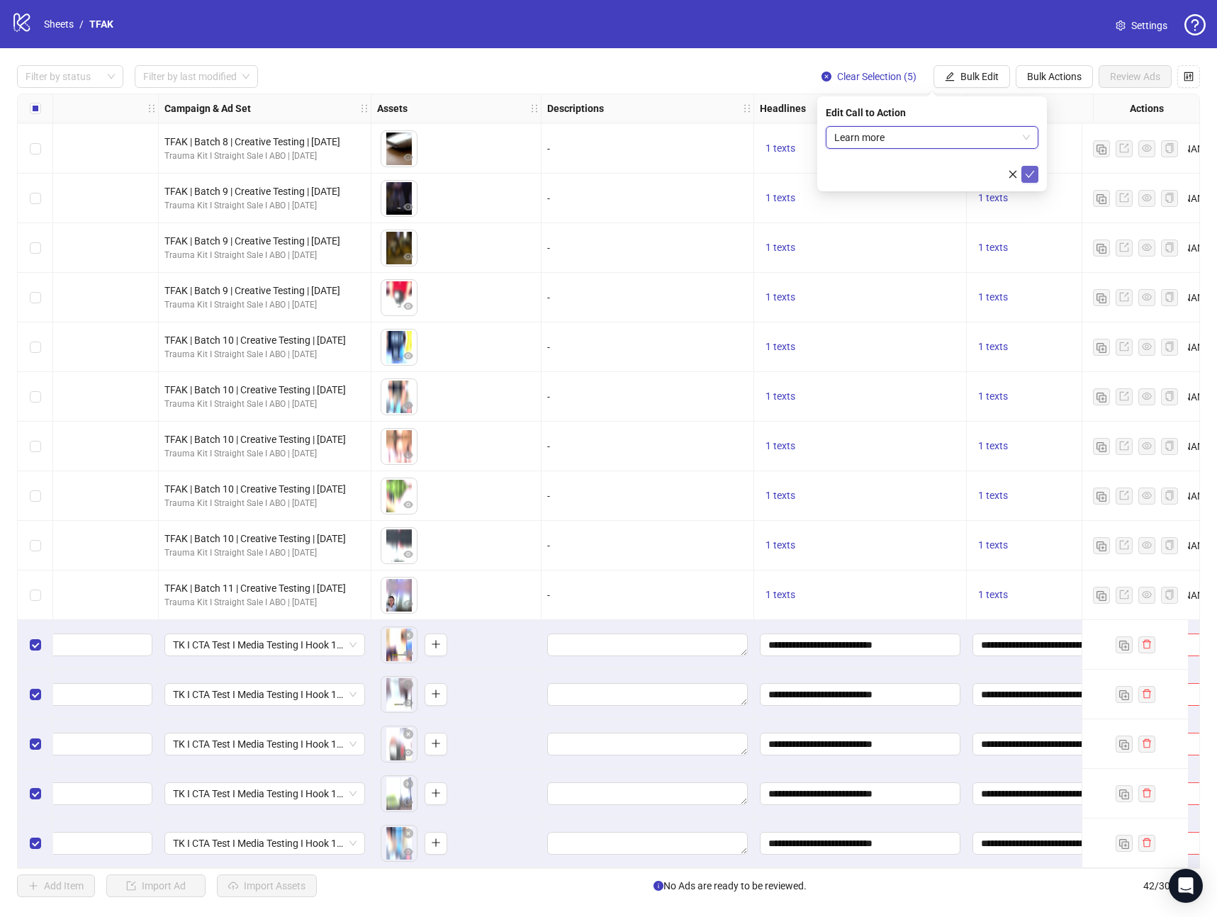
click at [1026, 174] on icon "check" at bounding box center [1030, 174] width 9 height 7
click at [991, 81] on span "Bulk Edit" at bounding box center [979, 76] width 38 height 11
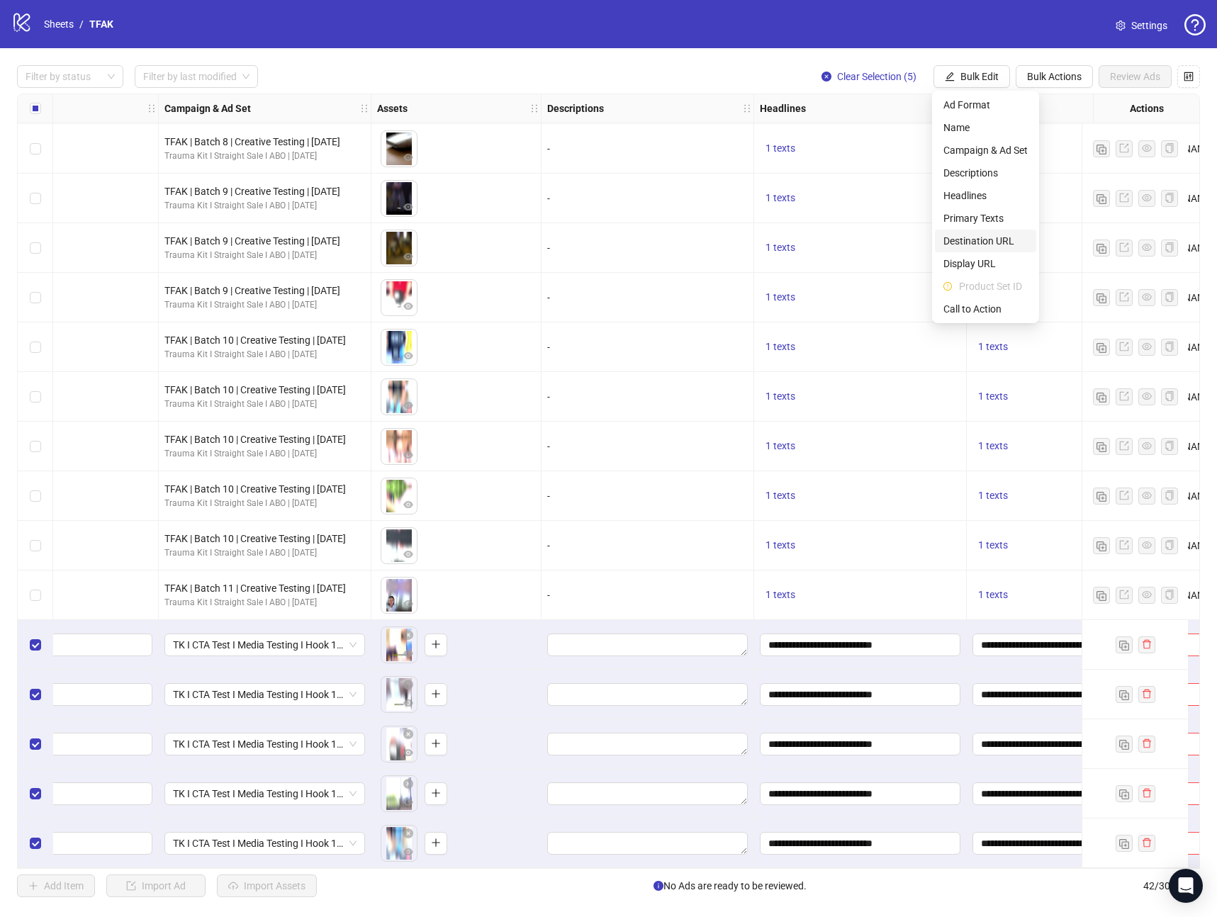
click at [977, 241] on span "Destination URL" at bounding box center [985, 241] width 84 height 16
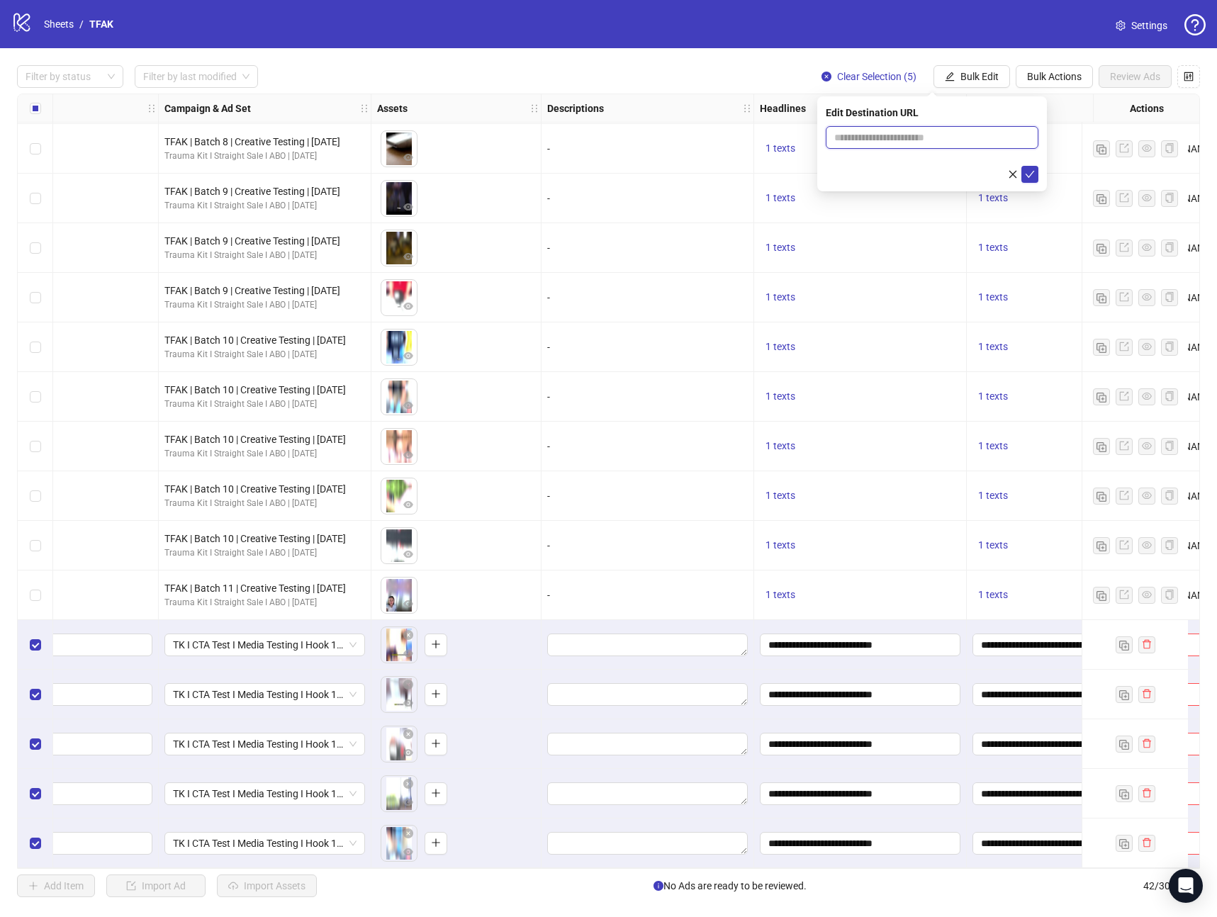
click at [931, 140] on input "text" at bounding box center [926, 138] width 184 height 16
paste input "**********"
type input "**********"
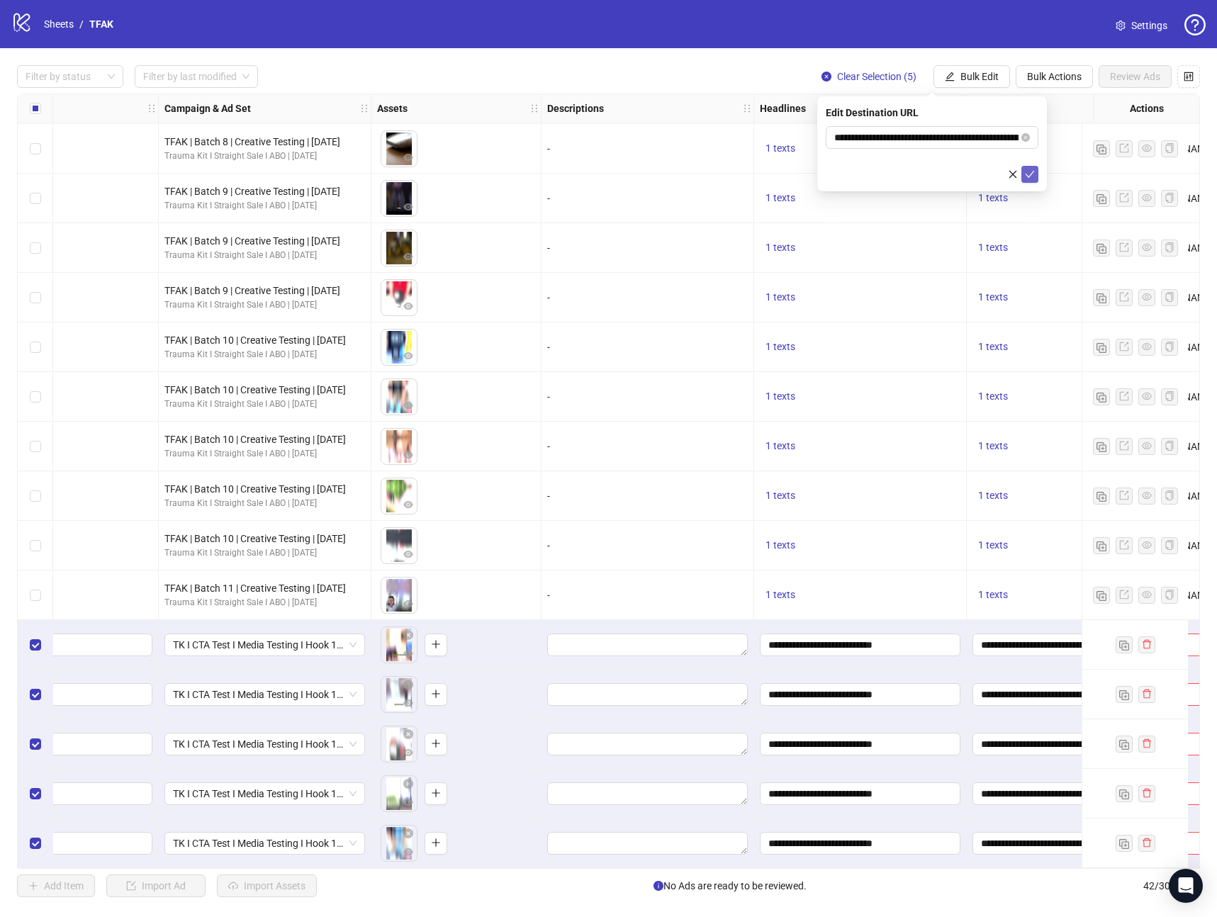
click at [1025, 177] on icon "check" at bounding box center [1030, 174] width 10 height 10
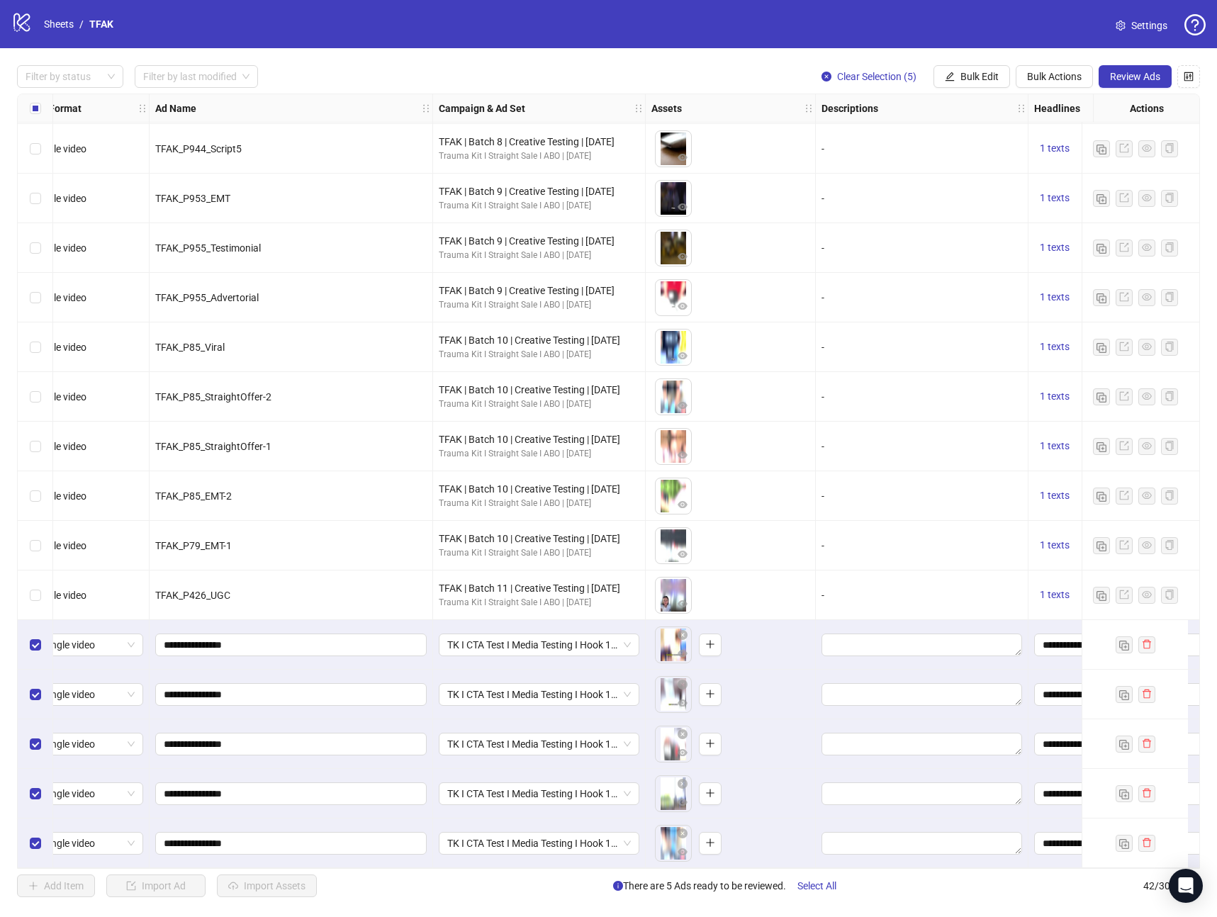
scroll to position [1344, 0]
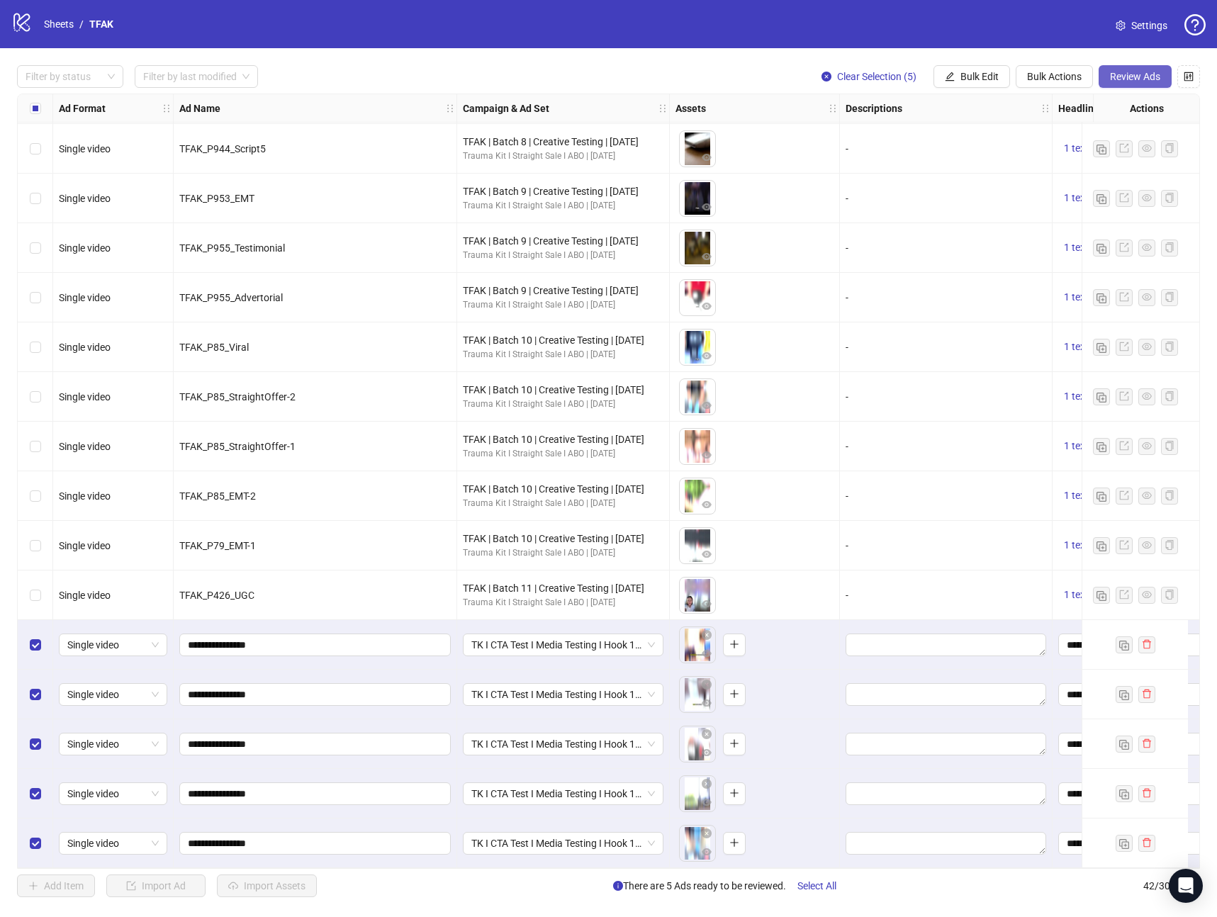
click at [1147, 79] on span "Review Ads" at bounding box center [1135, 76] width 50 height 11
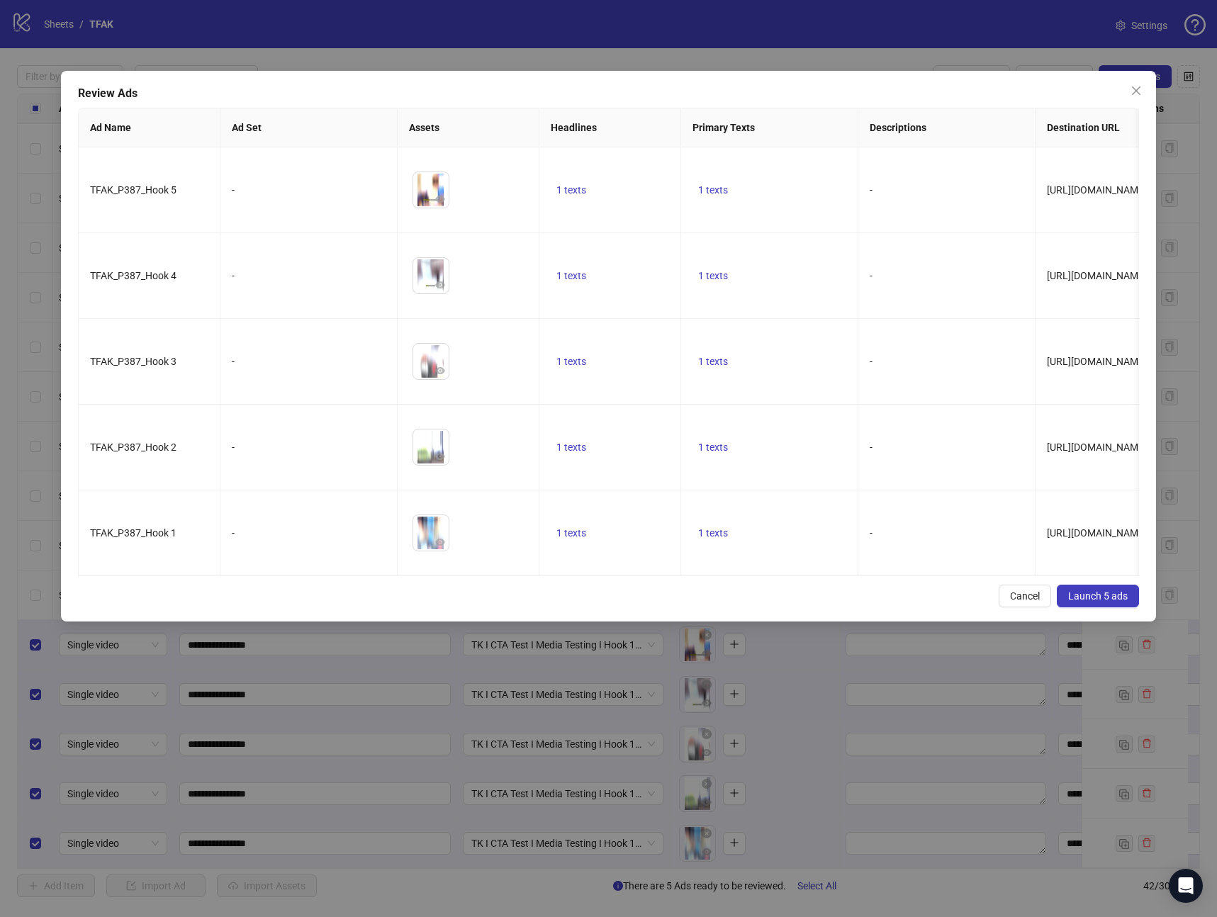
click at [1080, 599] on span "Launch 5 ads" at bounding box center [1098, 595] width 60 height 11
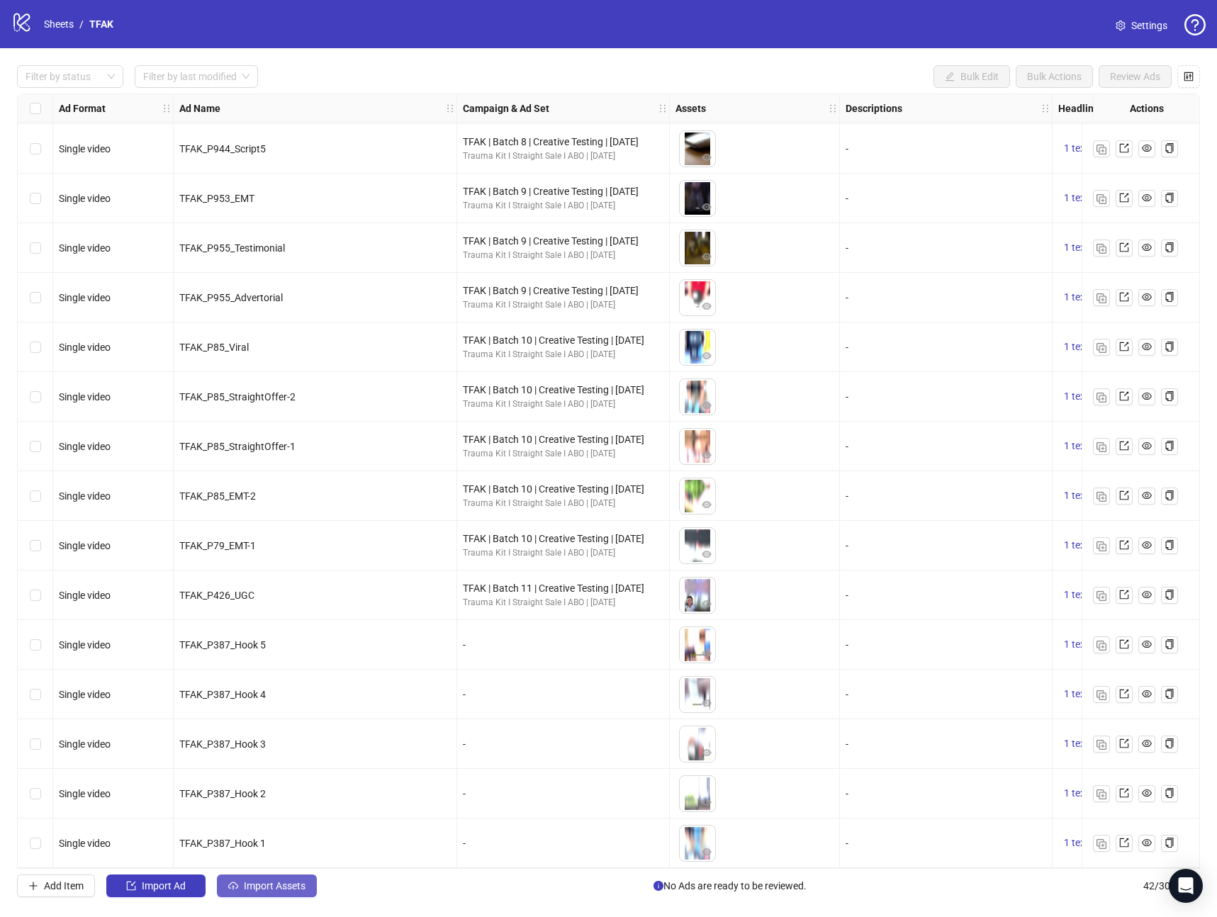
click at [240, 889] on button "Import Assets" at bounding box center [267, 886] width 100 height 23
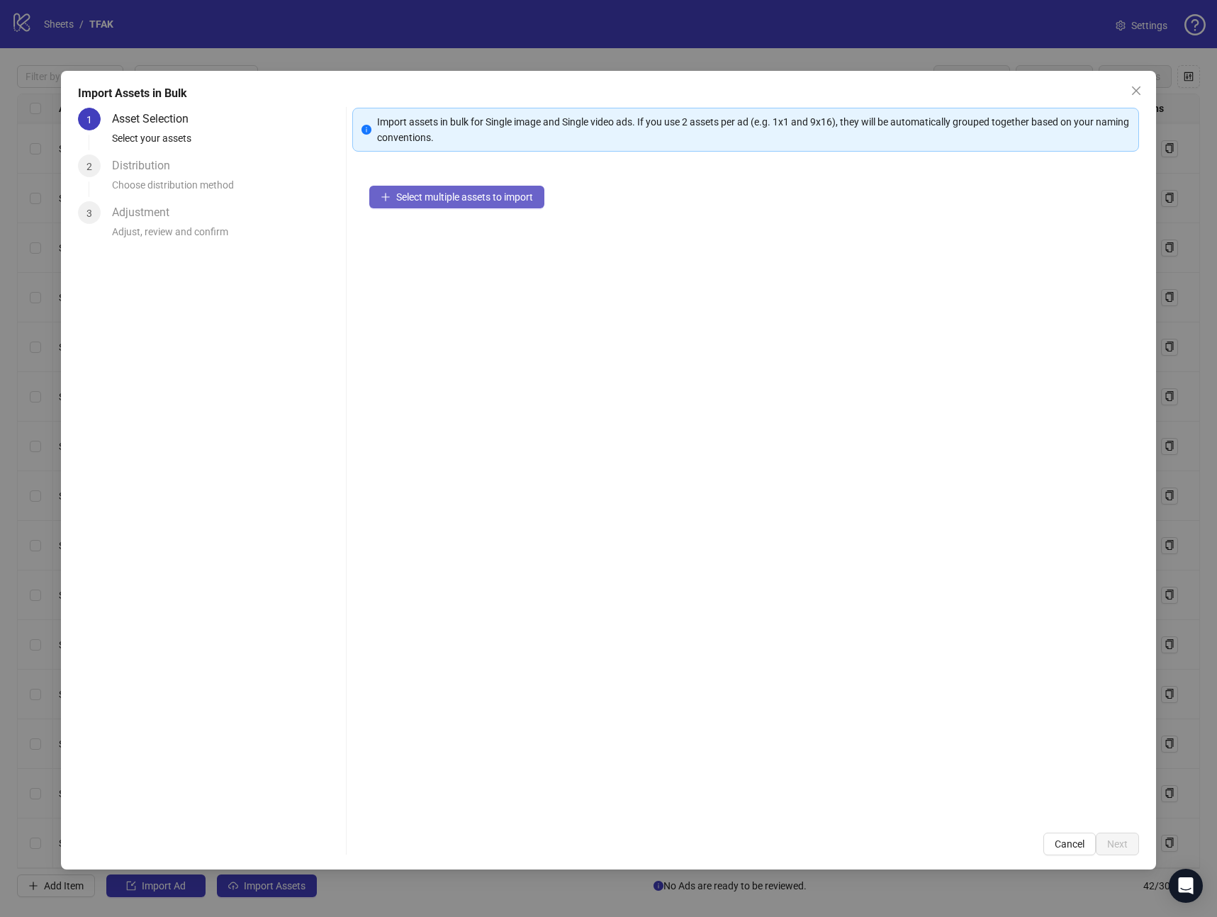
click at [485, 186] on button "Select multiple assets to import" at bounding box center [456, 197] width 175 height 23
click at [1115, 839] on body "logo/logo-mobile Sheets / TFAK Settings Filter by status Filter by last modifie…" at bounding box center [608, 458] width 1217 height 917
click at [1115, 839] on span "Next" at bounding box center [1117, 844] width 21 height 11
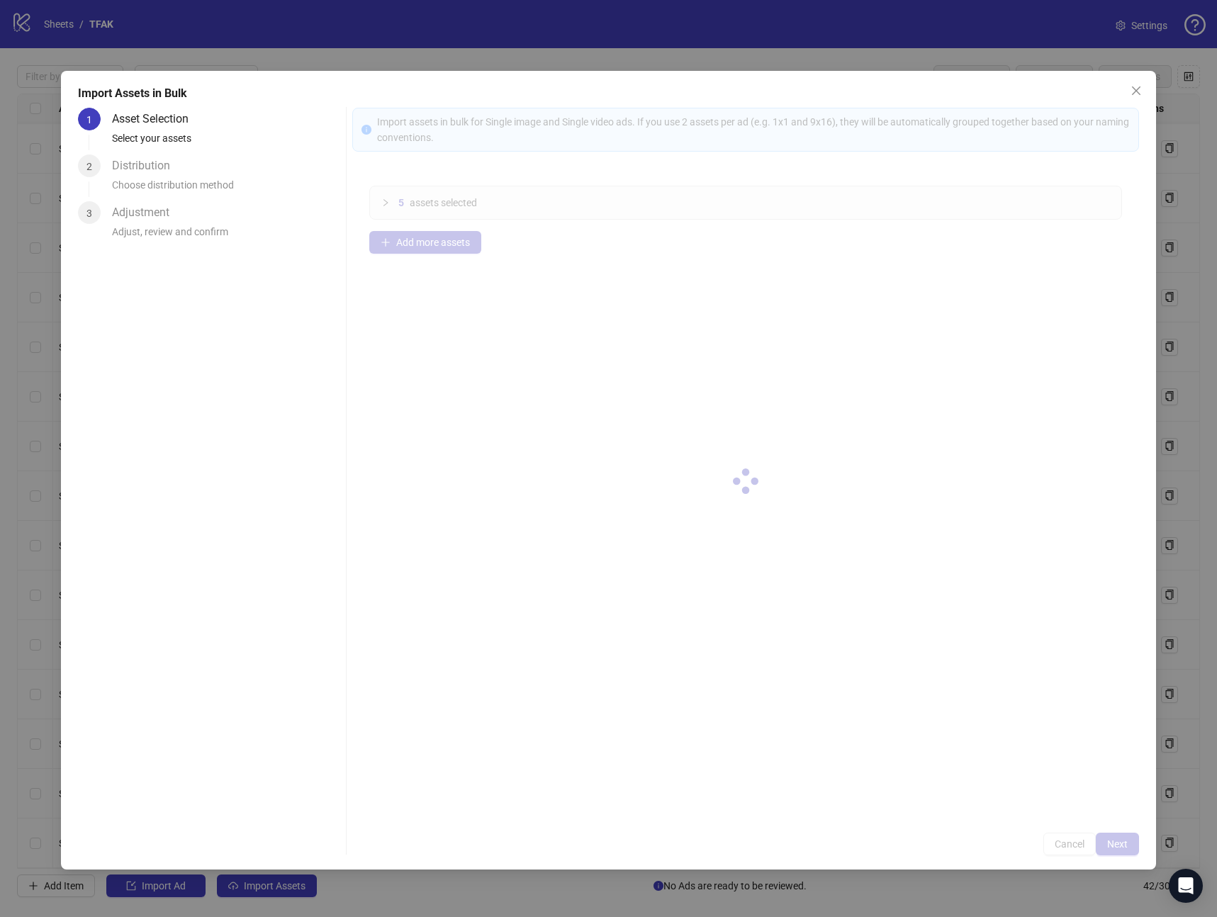
click at [1115, 839] on div at bounding box center [745, 482] width 787 height 748
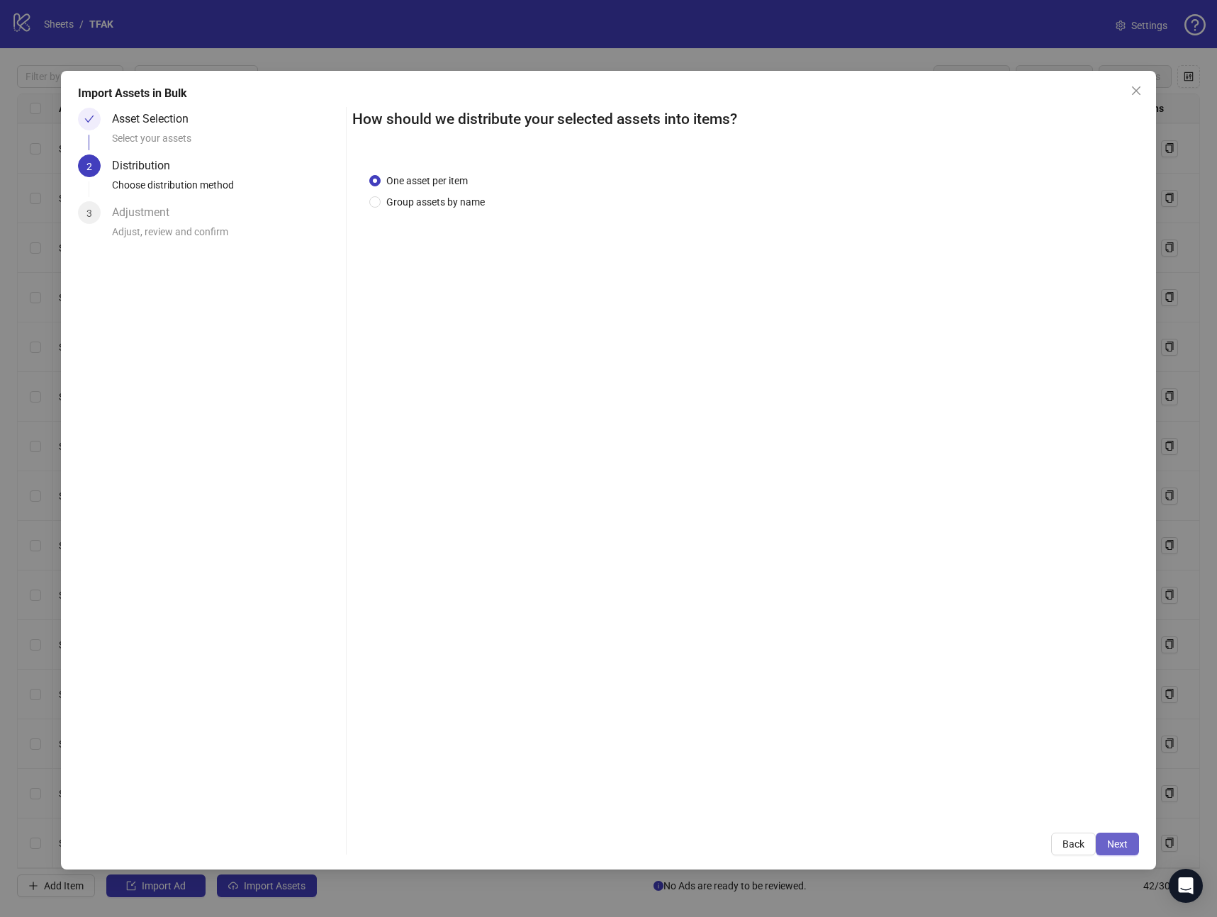
click at [1106, 841] on button "Next" at bounding box center [1117, 844] width 43 height 23
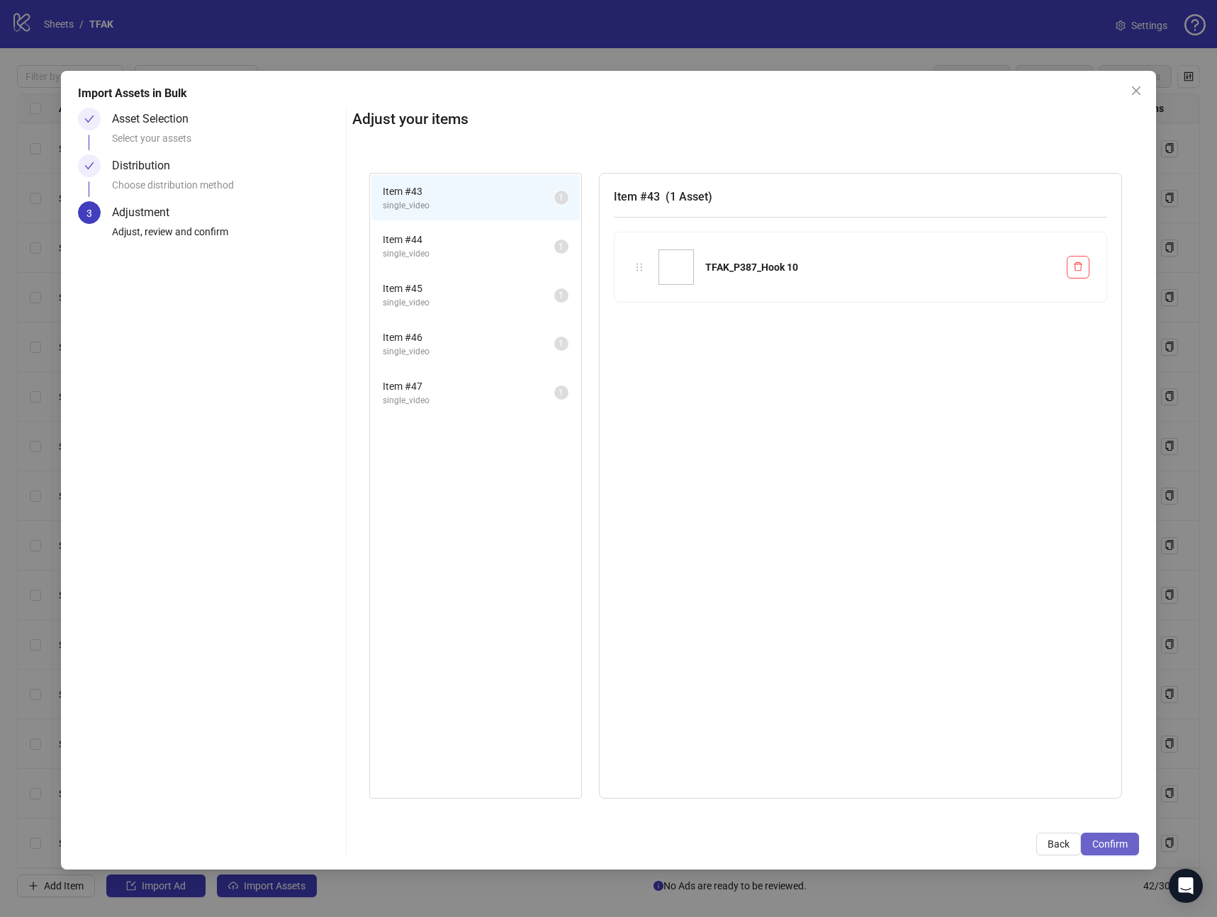
click at [1106, 841] on span "Confirm" at bounding box center [1109, 844] width 35 height 11
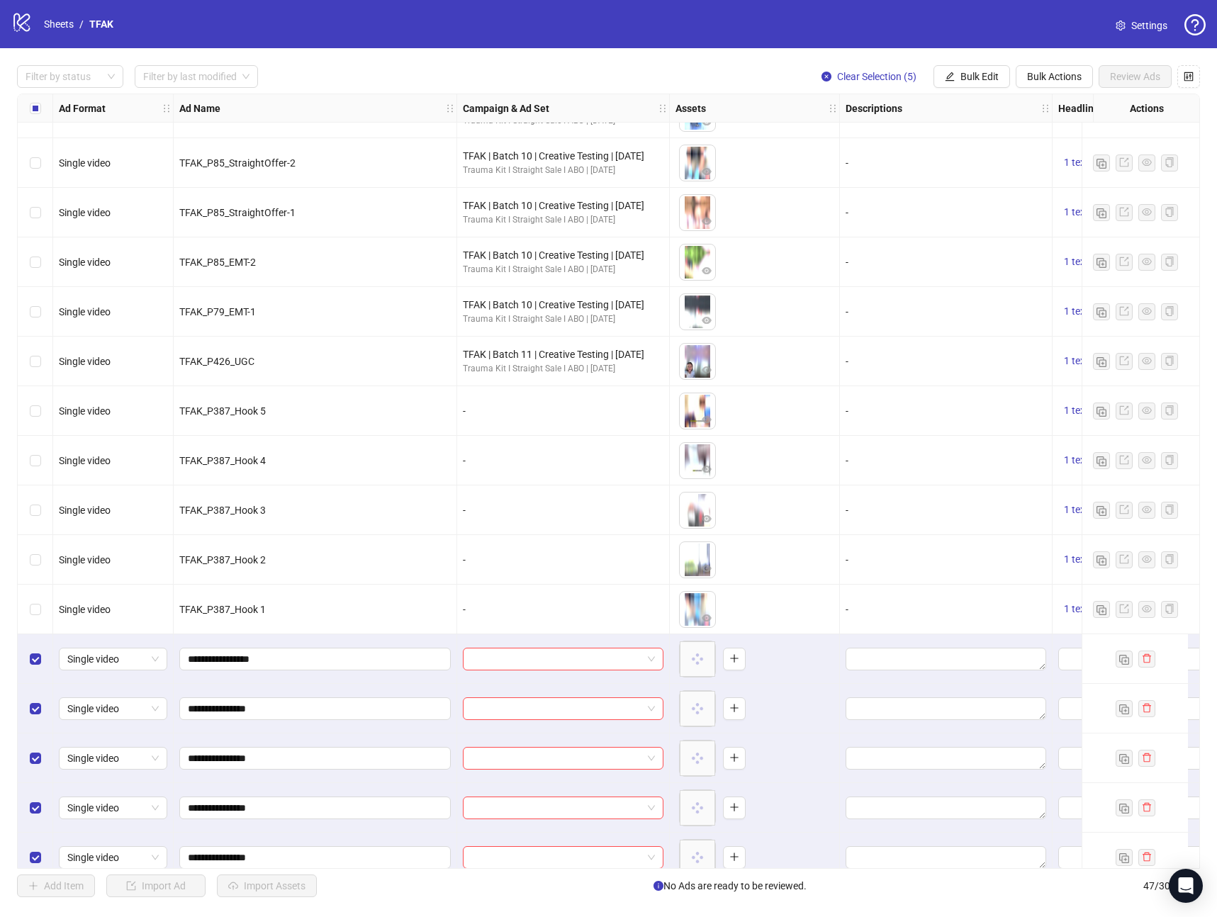
scroll to position [1592, 0]
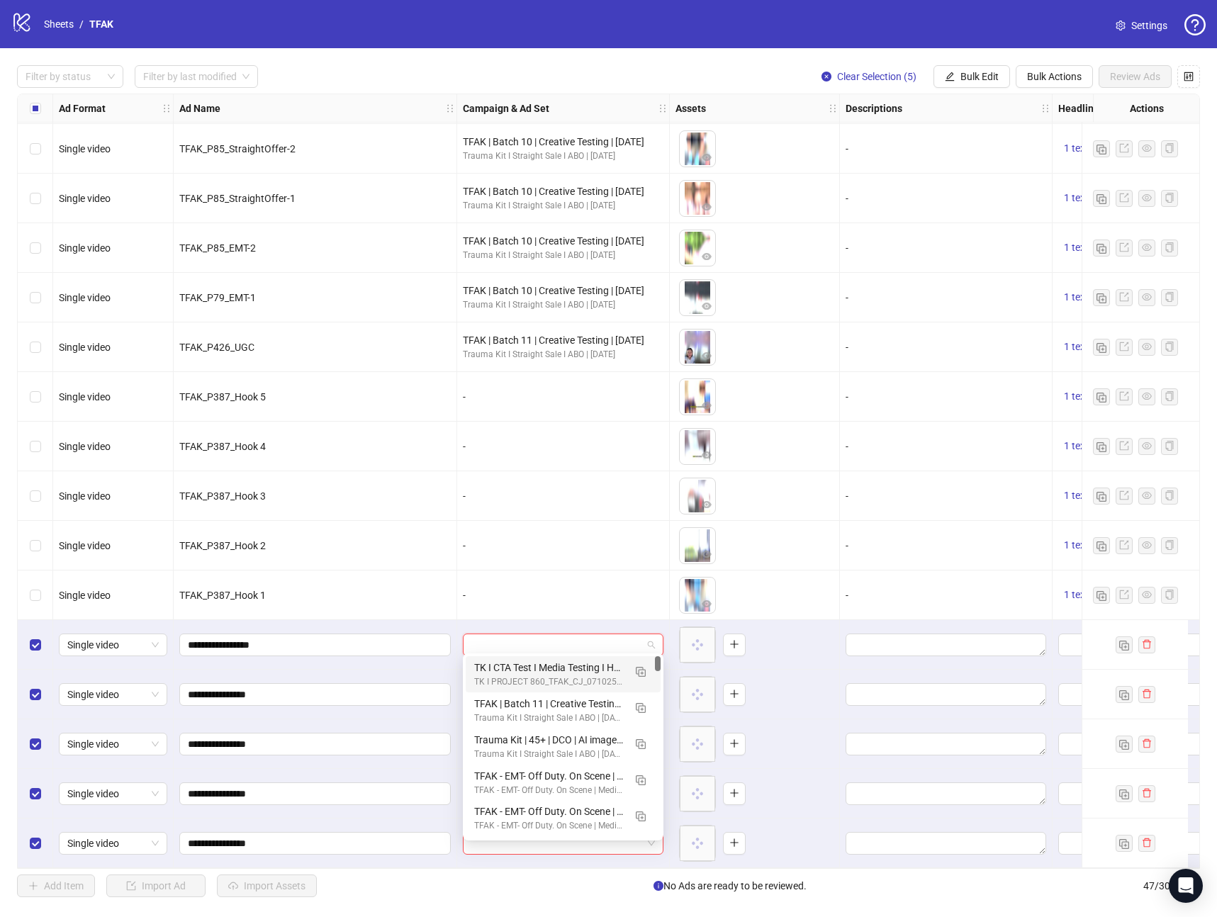
click at [506, 634] on input "search" at bounding box center [556, 644] width 171 height 21
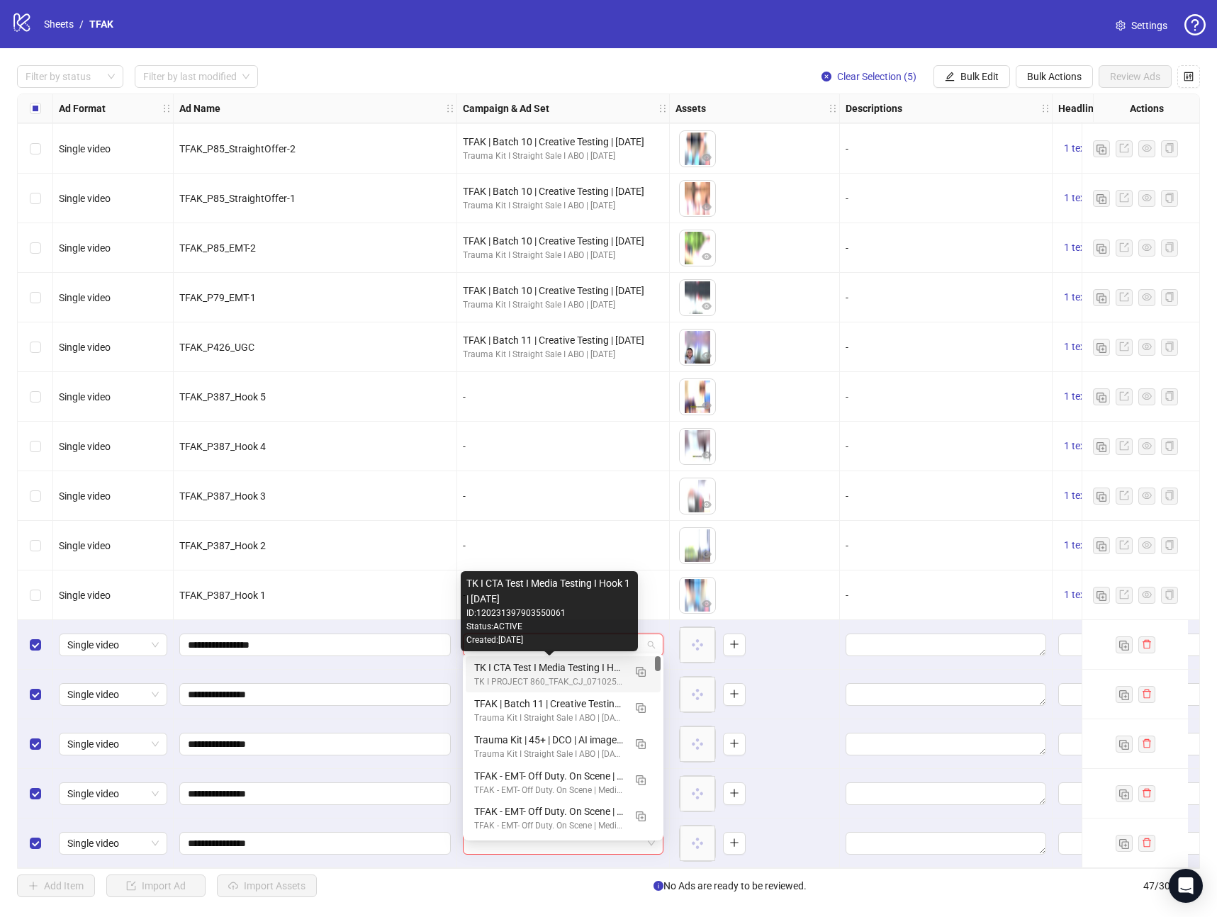
click at [515, 664] on div "TK I CTA Test I Media Testing I Hook 1 | [DATE]" at bounding box center [549, 668] width 150 height 16
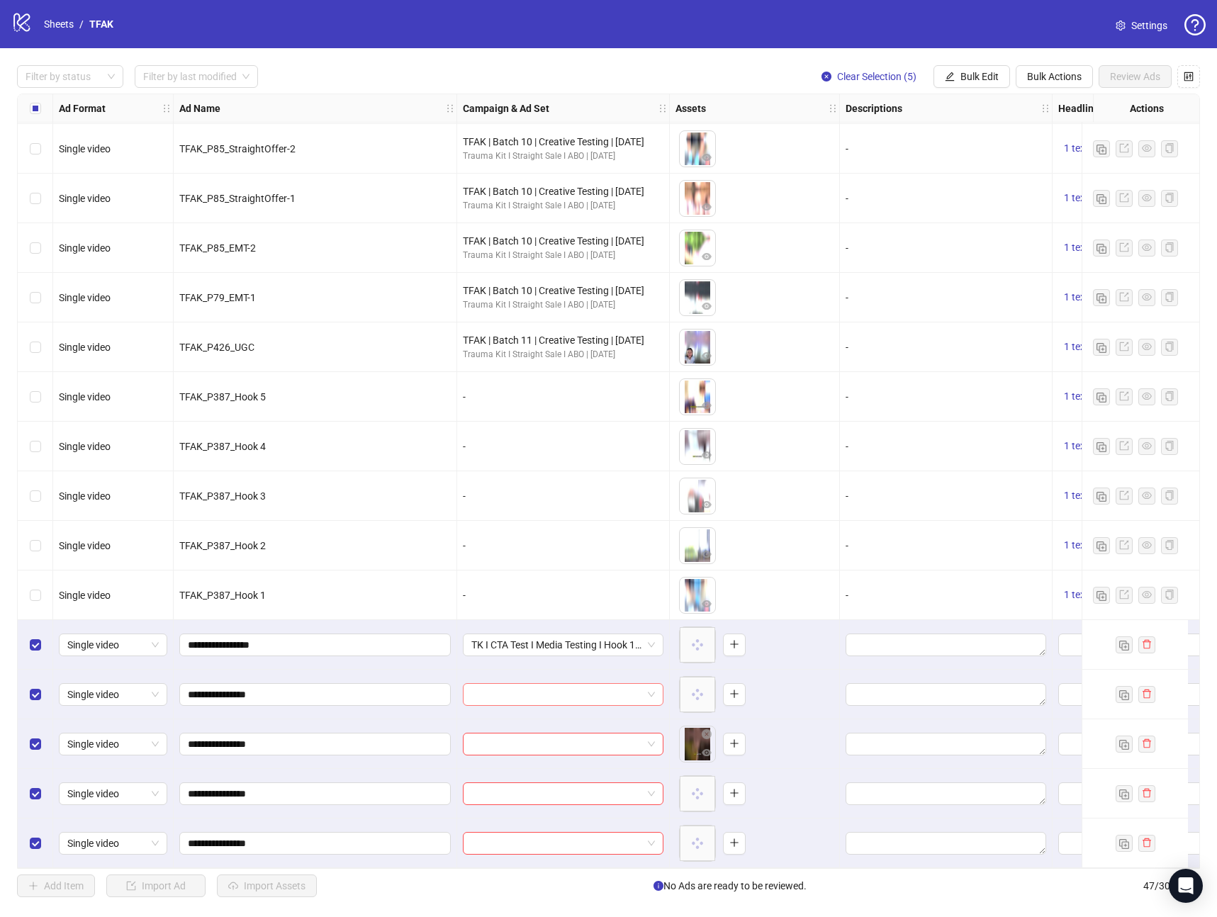
click at [513, 684] on input "search" at bounding box center [556, 694] width 171 height 21
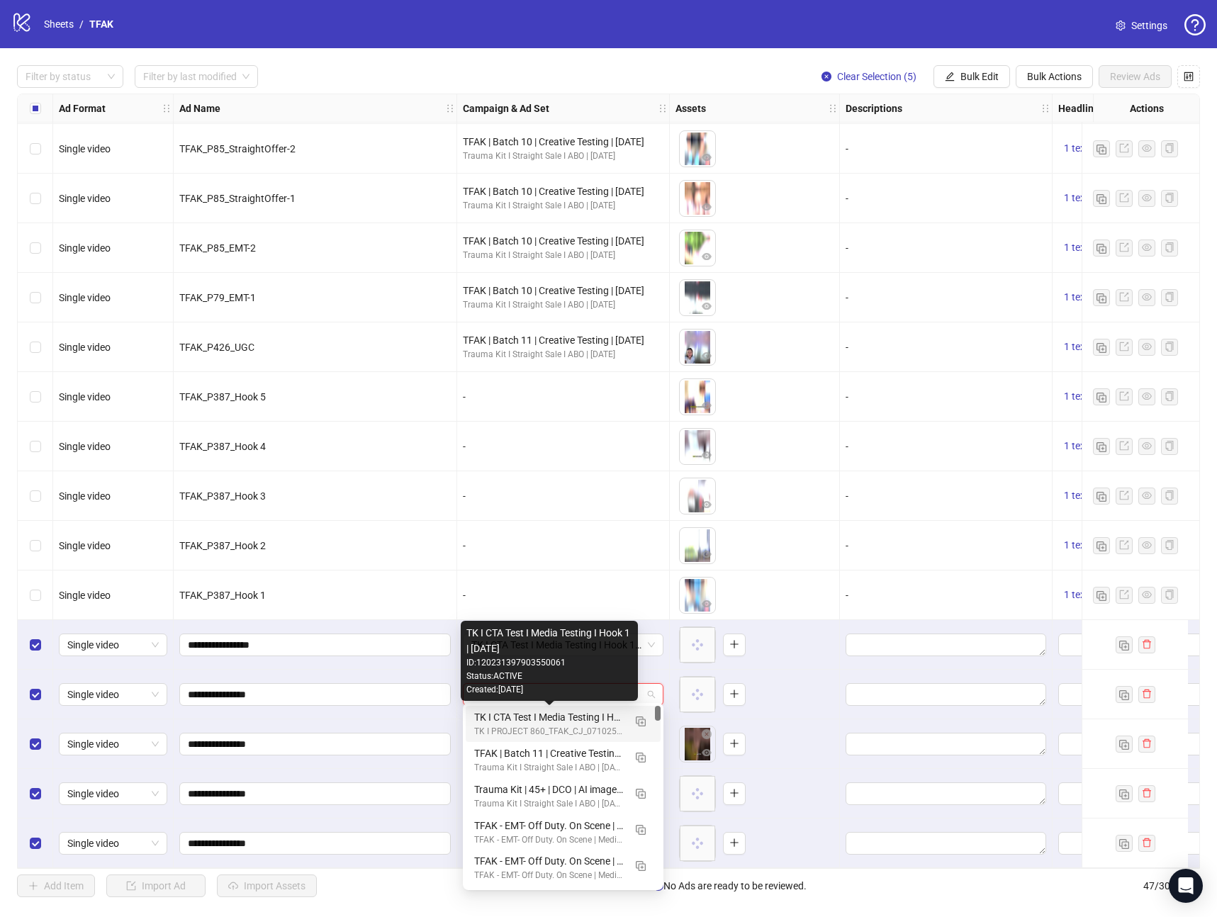
click at [578, 717] on div "TK I CTA Test I Media Testing I Hook 1 | [DATE]" at bounding box center [549, 718] width 150 height 16
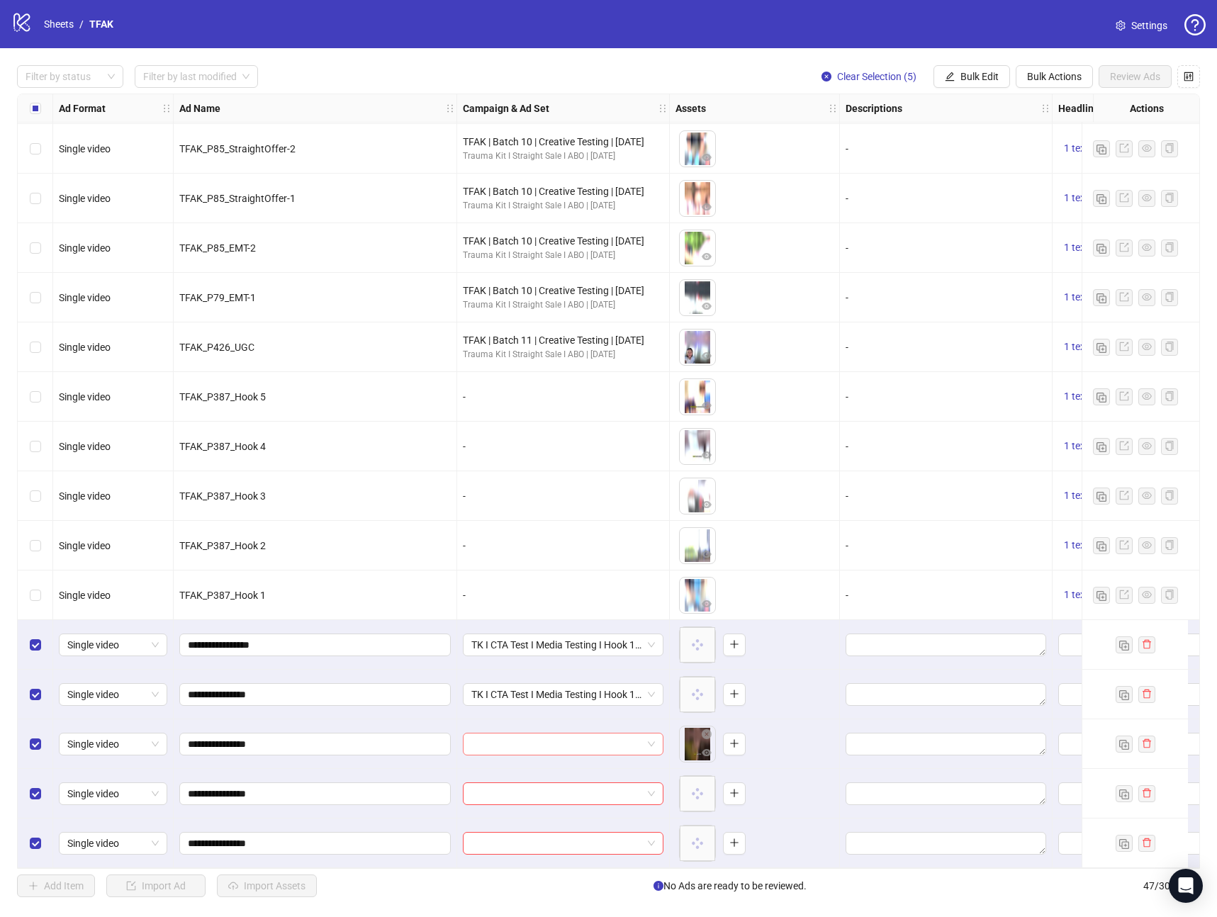
click at [532, 735] on input "search" at bounding box center [556, 744] width 171 height 21
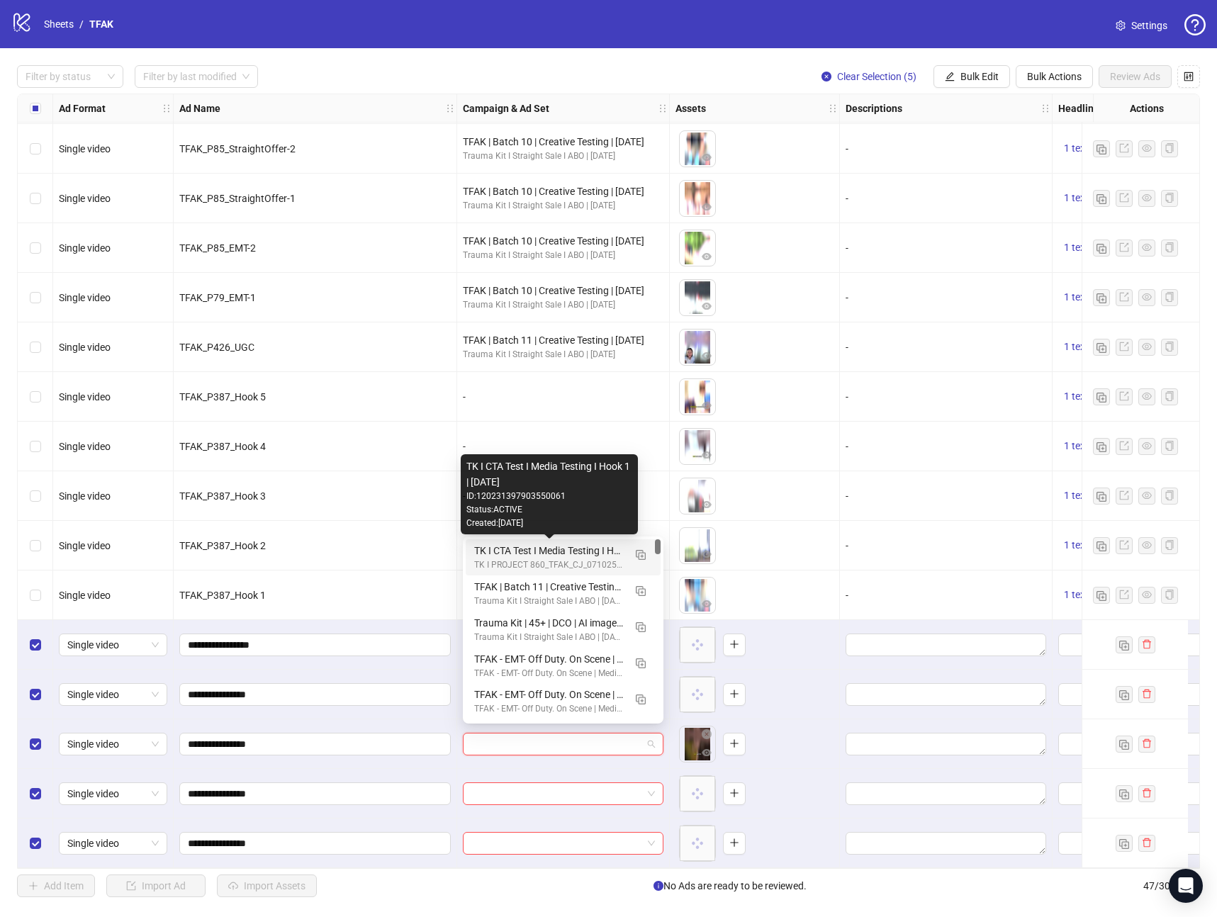
click at [545, 551] on div "TK I CTA Test I Media Testing I Hook 1 | [DATE]" at bounding box center [549, 551] width 150 height 16
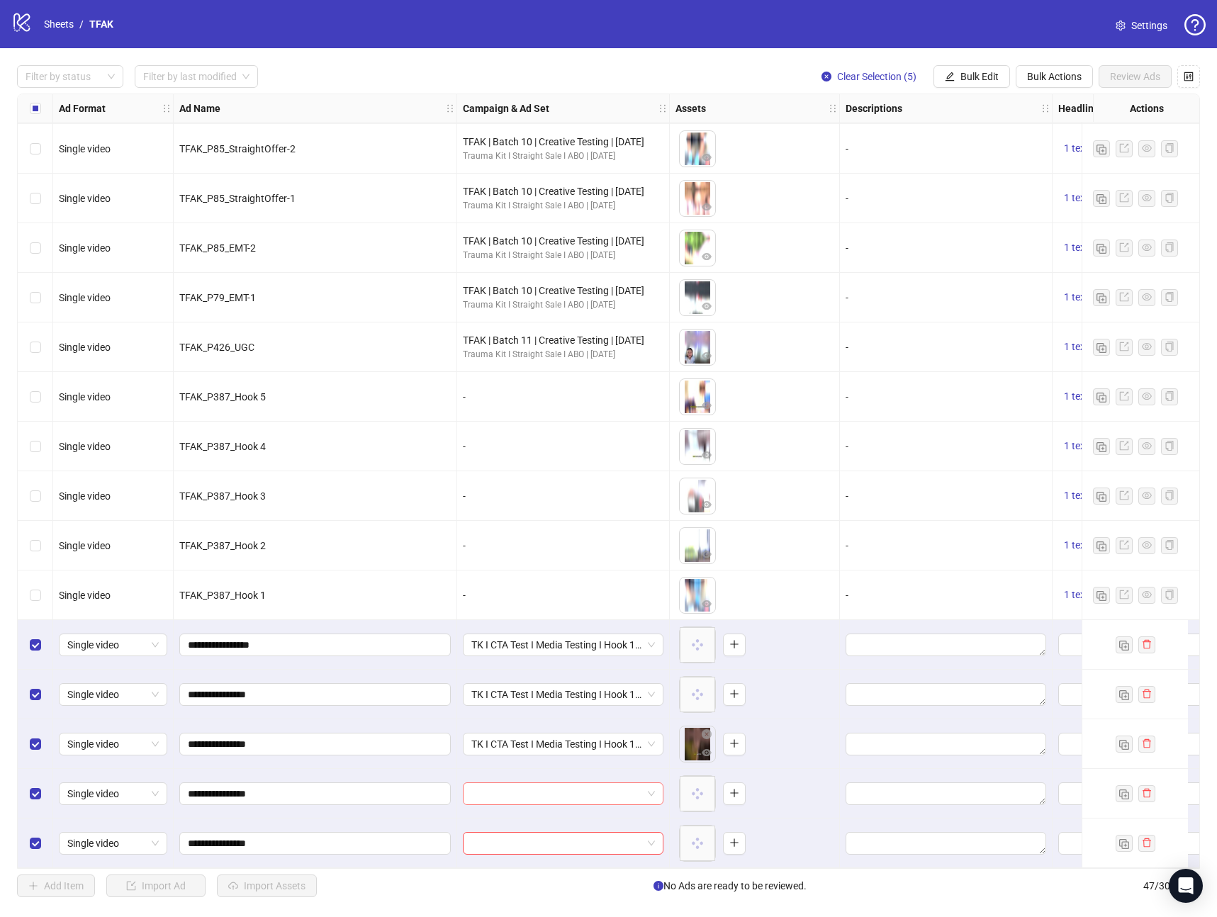
click at [507, 791] on input "search" at bounding box center [556, 793] width 171 height 21
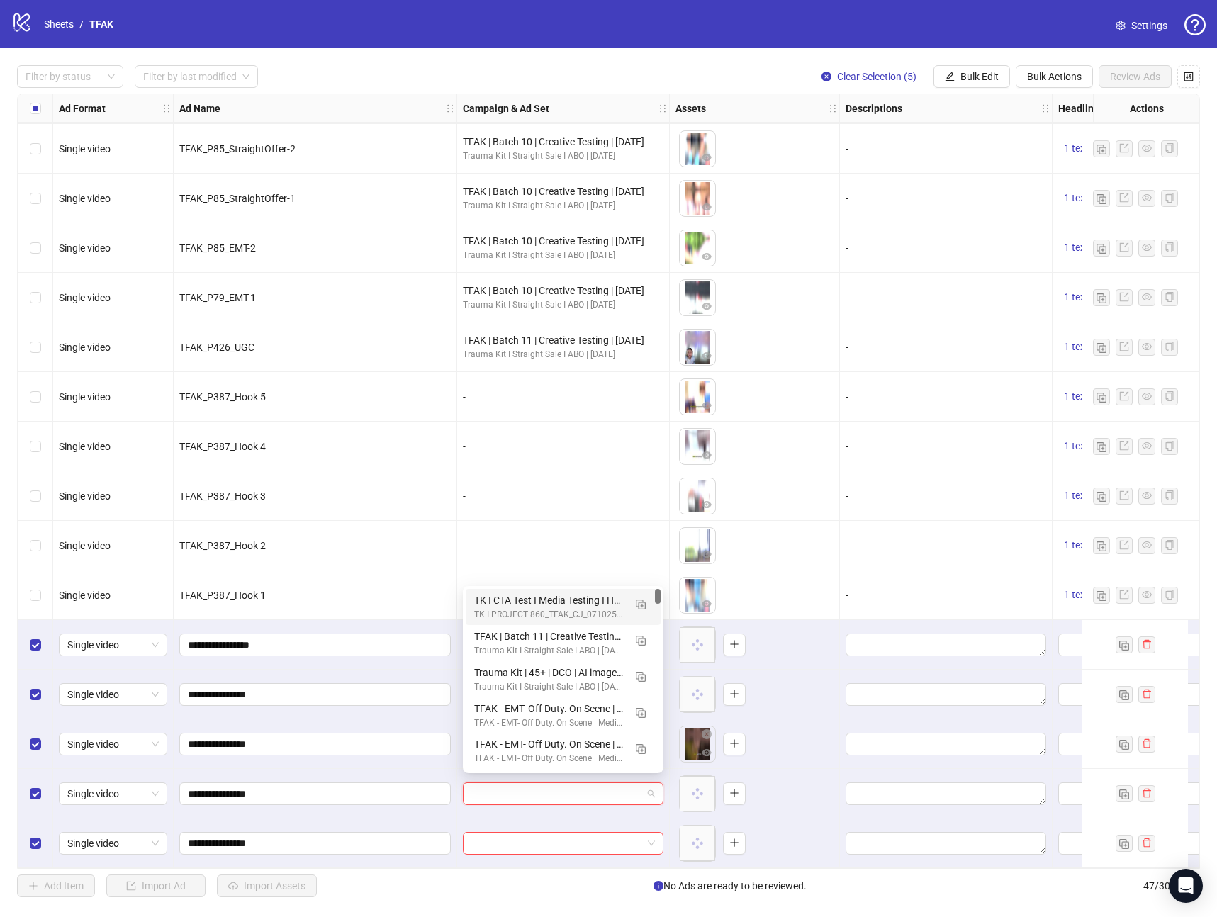
click at [583, 590] on div "TK I CTA Test I Media Testing I Hook 1 | [DATE] TK I PROJECT 860_TFAK_CJ_071025…" at bounding box center [563, 607] width 195 height 36
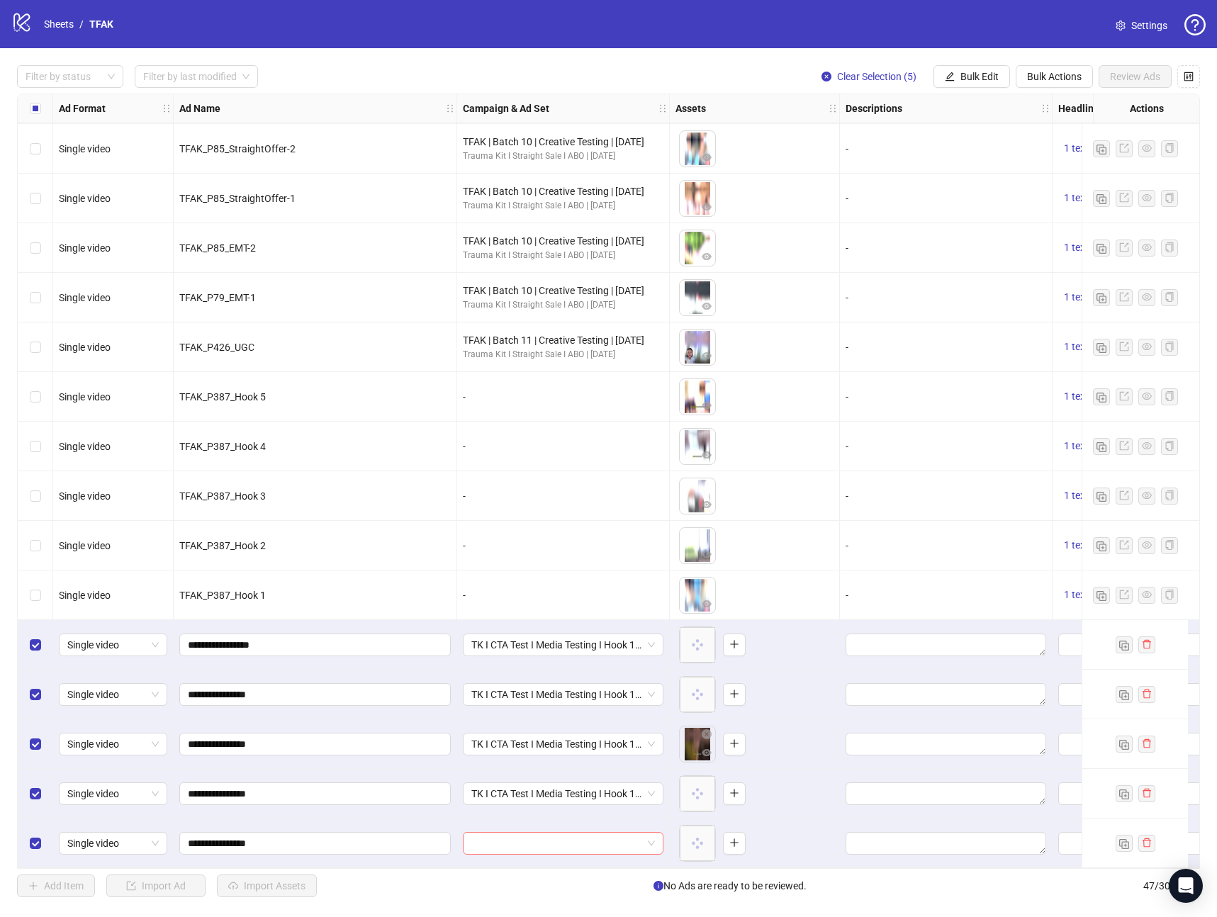
click at [521, 841] on input "search" at bounding box center [556, 843] width 171 height 21
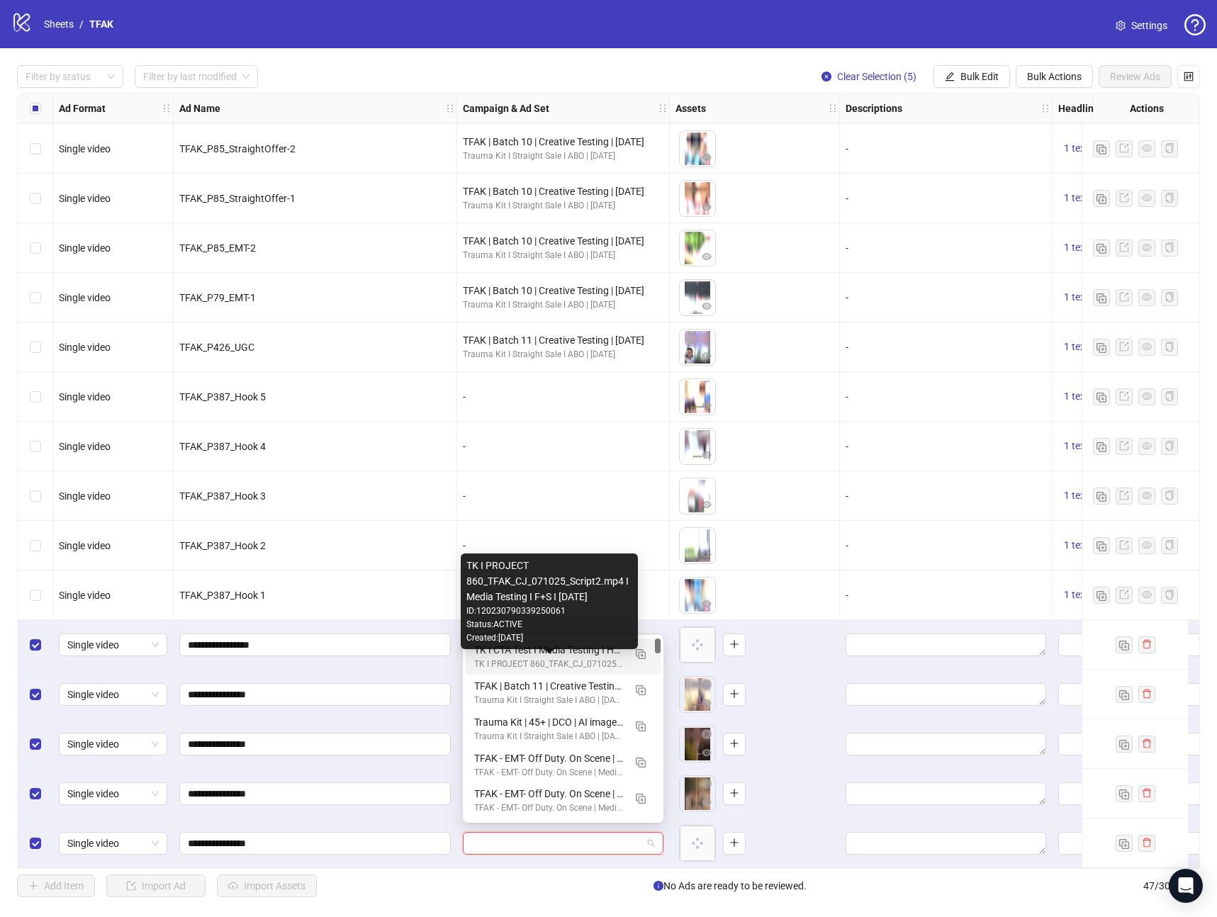
click at [569, 656] on div "TK I CTA Test I Media Testing I Hook 1 | [DATE]" at bounding box center [549, 650] width 150 height 16
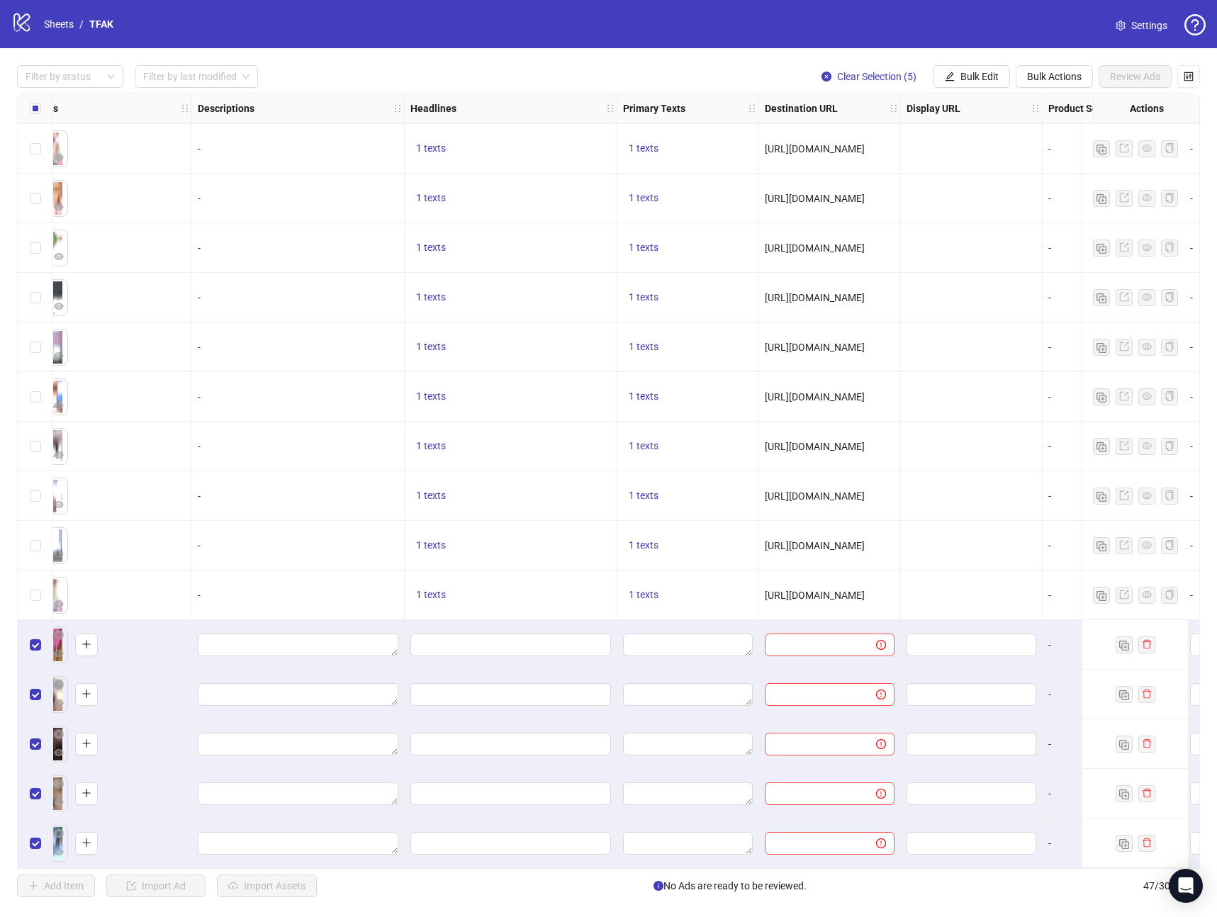
scroll to position [1592, 646]
click at [437, 589] on span "1 texts" at bounding box center [433, 594] width 30 height 11
click at [578, 584] on div "50% Off Trauma Kit—[DATE] Only" at bounding box center [577, 578] width 118 height 31
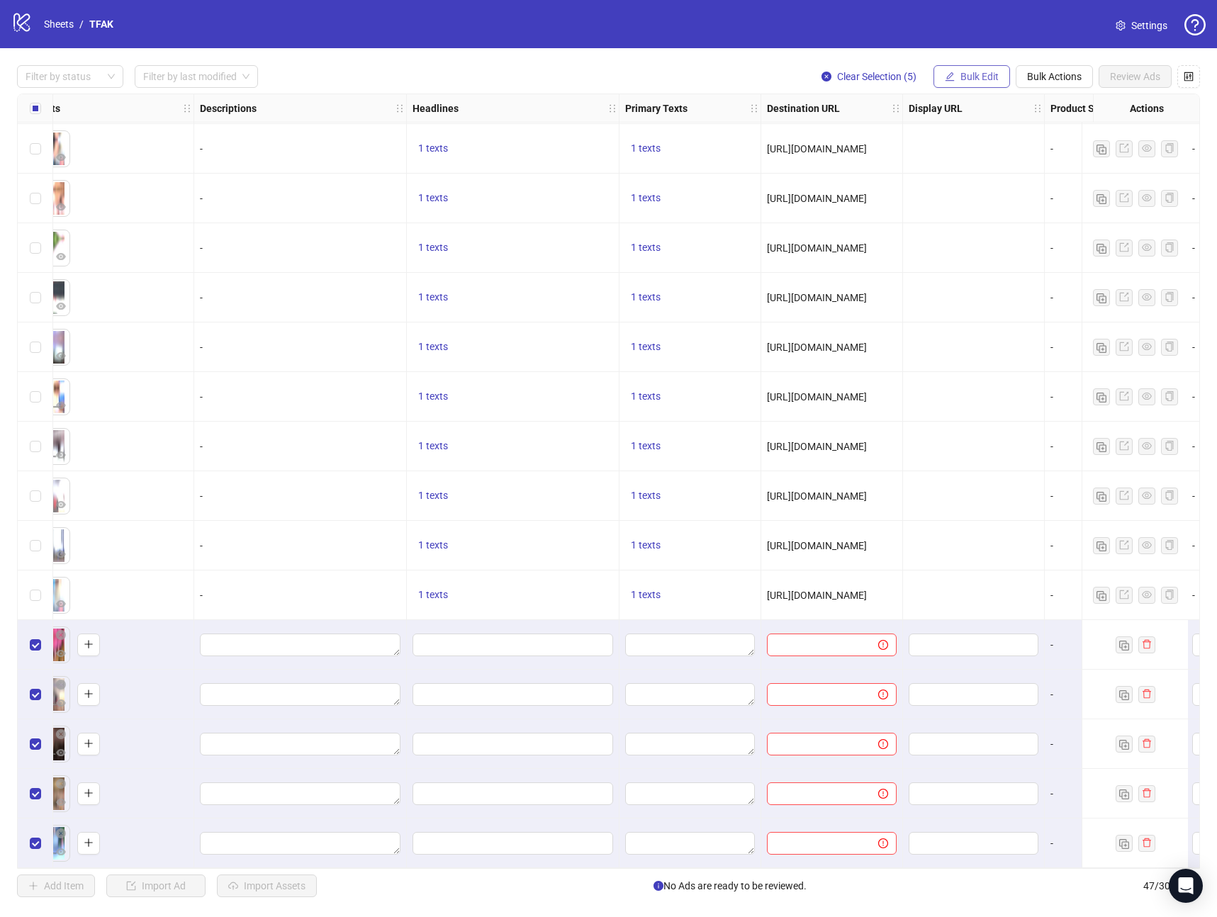
click at [961, 83] on button "Bulk Edit" at bounding box center [972, 76] width 77 height 23
click at [970, 194] on span "Headlines" at bounding box center [985, 196] width 84 height 16
click at [855, 145] on input "text" at bounding box center [932, 137] width 213 height 23
paste input "**********"
type input "**********"
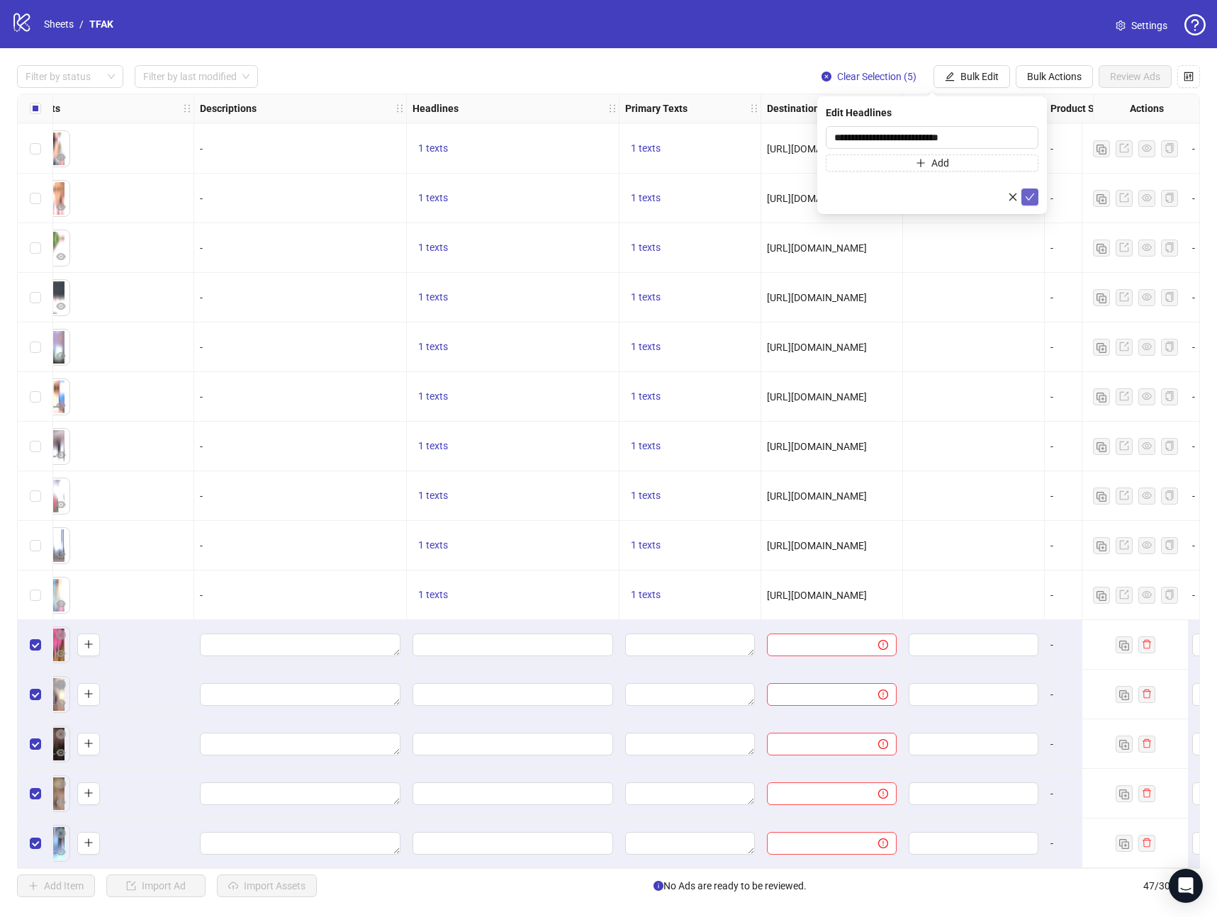
click at [1035, 193] on button "submit" at bounding box center [1029, 197] width 17 height 17
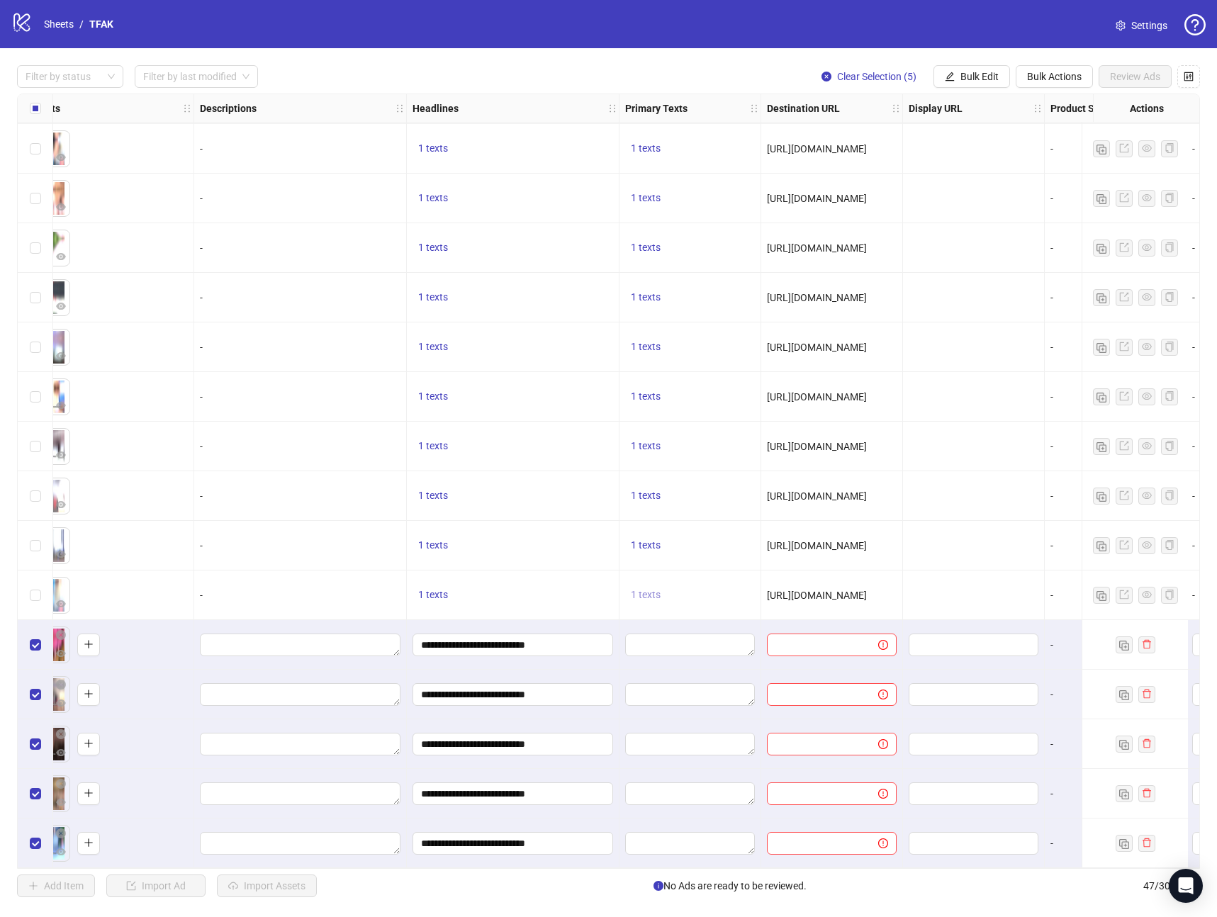
click at [651, 590] on span "1 texts" at bounding box center [646, 594] width 30 height 11
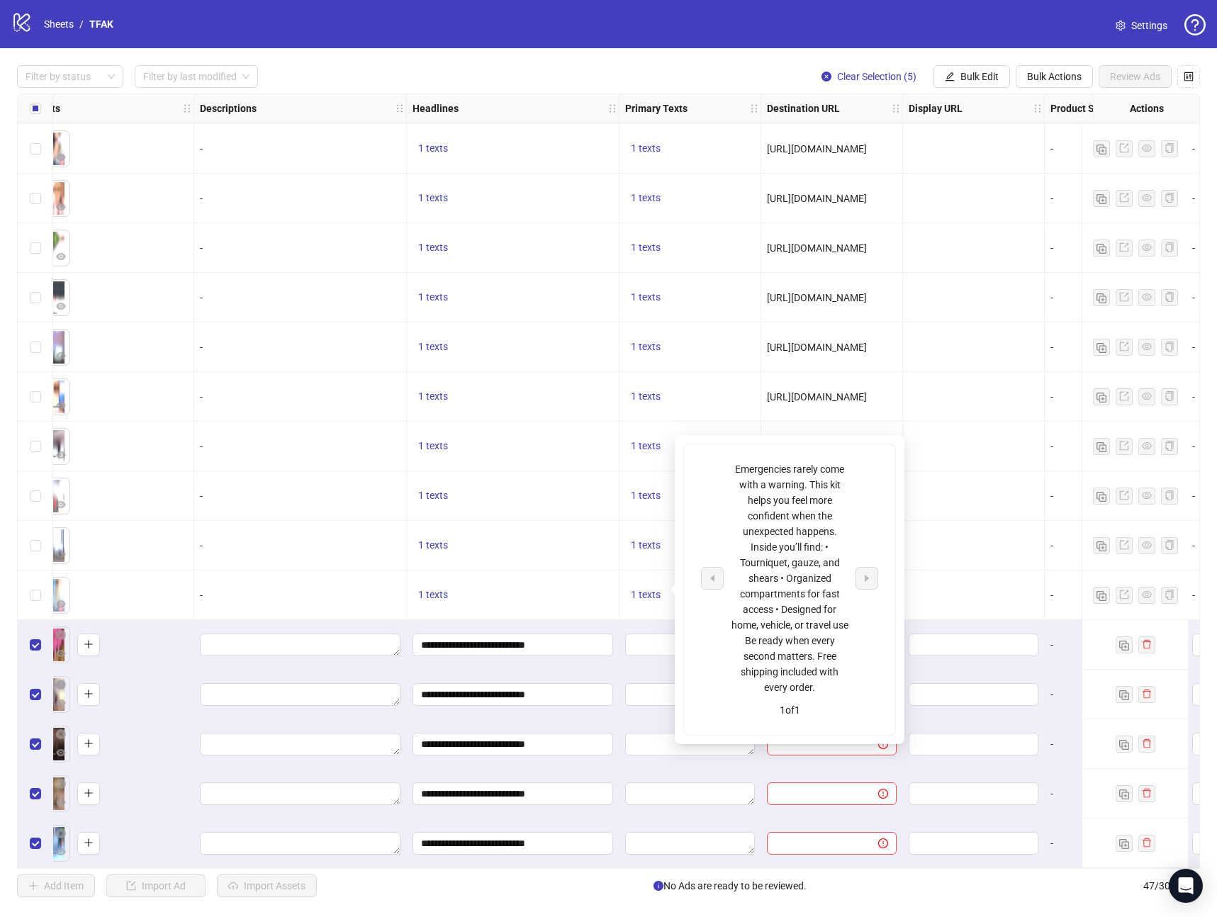
click at [790, 554] on div "Emergencies rarely come with a warning. This kit helps you feel more confident …" at bounding box center [790, 578] width 118 height 234
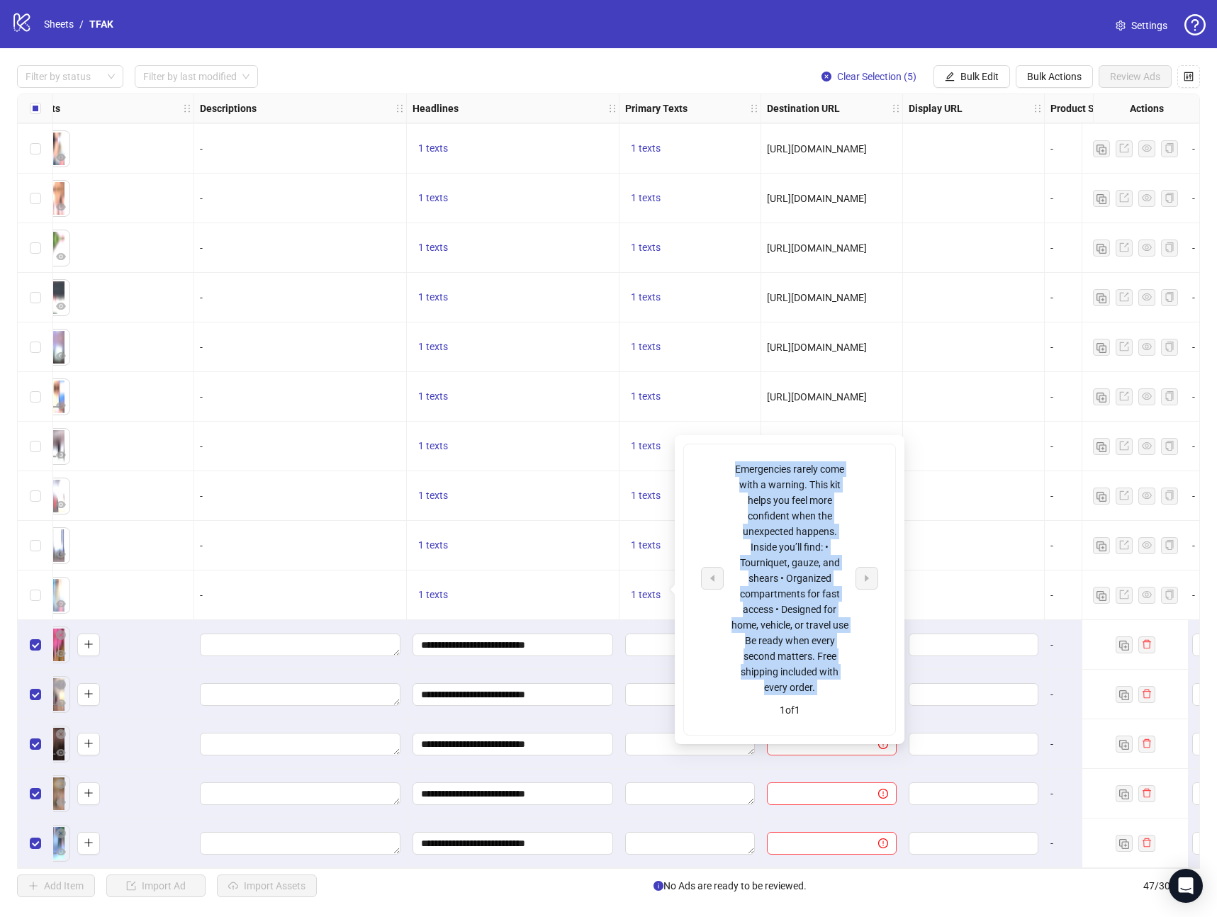
click at [790, 554] on div "Emergencies rarely come with a warning. This kit helps you feel more confident …" at bounding box center [790, 578] width 118 height 234
click at [978, 79] on span "Bulk Edit" at bounding box center [979, 76] width 38 height 11
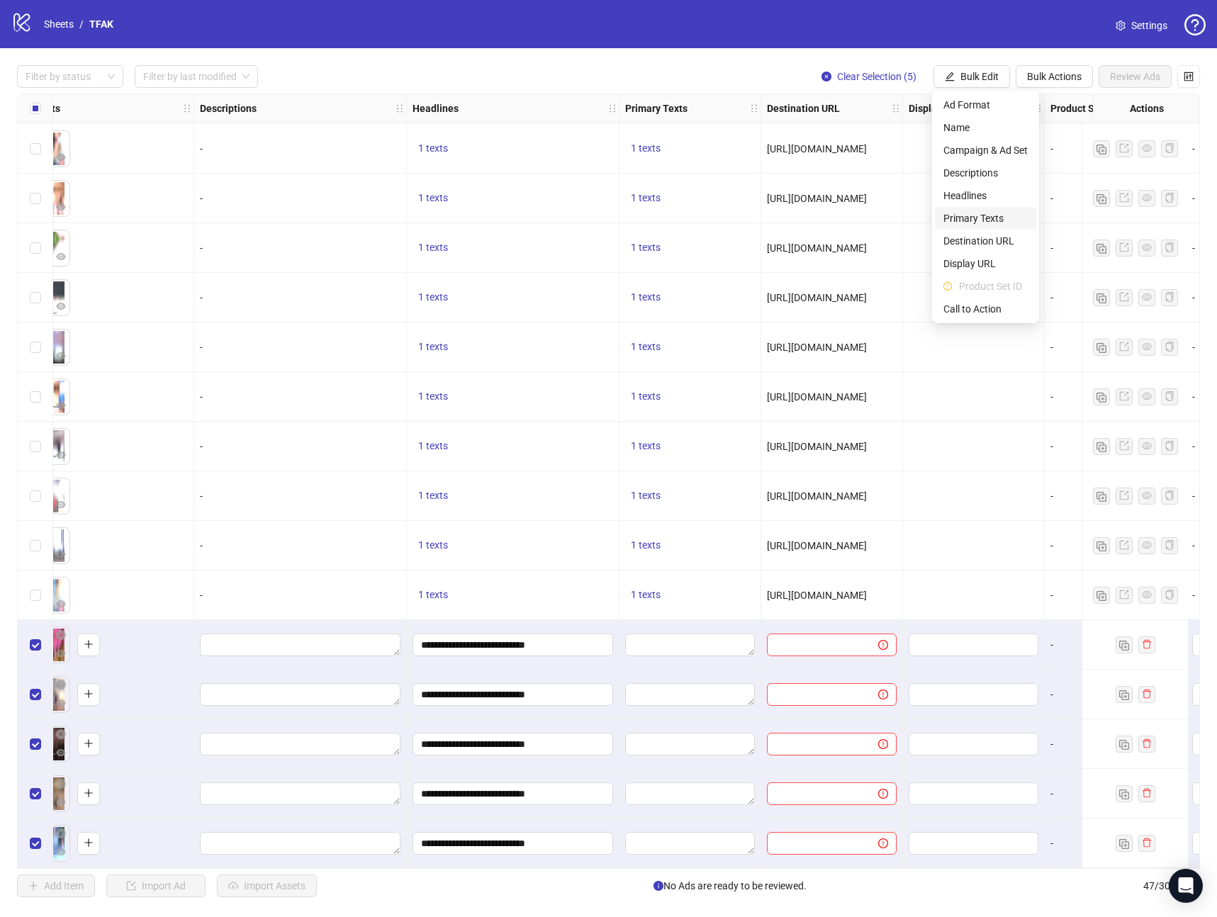
click at [964, 215] on span "Primary Texts" at bounding box center [985, 219] width 84 height 16
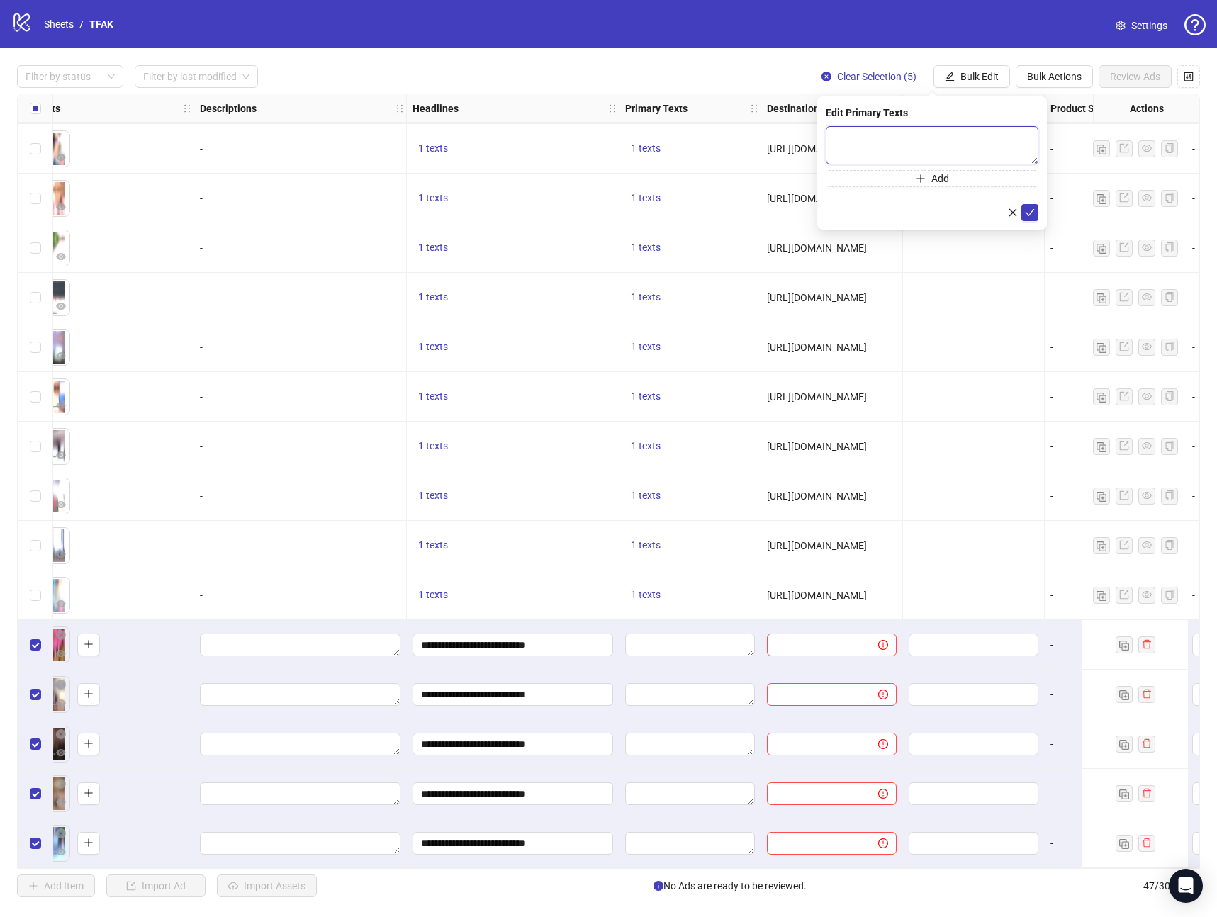
click at [875, 142] on textarea at bounding box center [932, 145] width 213 height 38
paste textarea "**********"
type textarea "**********"
click at [1030, 215] on icon "check" at bounding box center [1030, 213] width 10 height 10
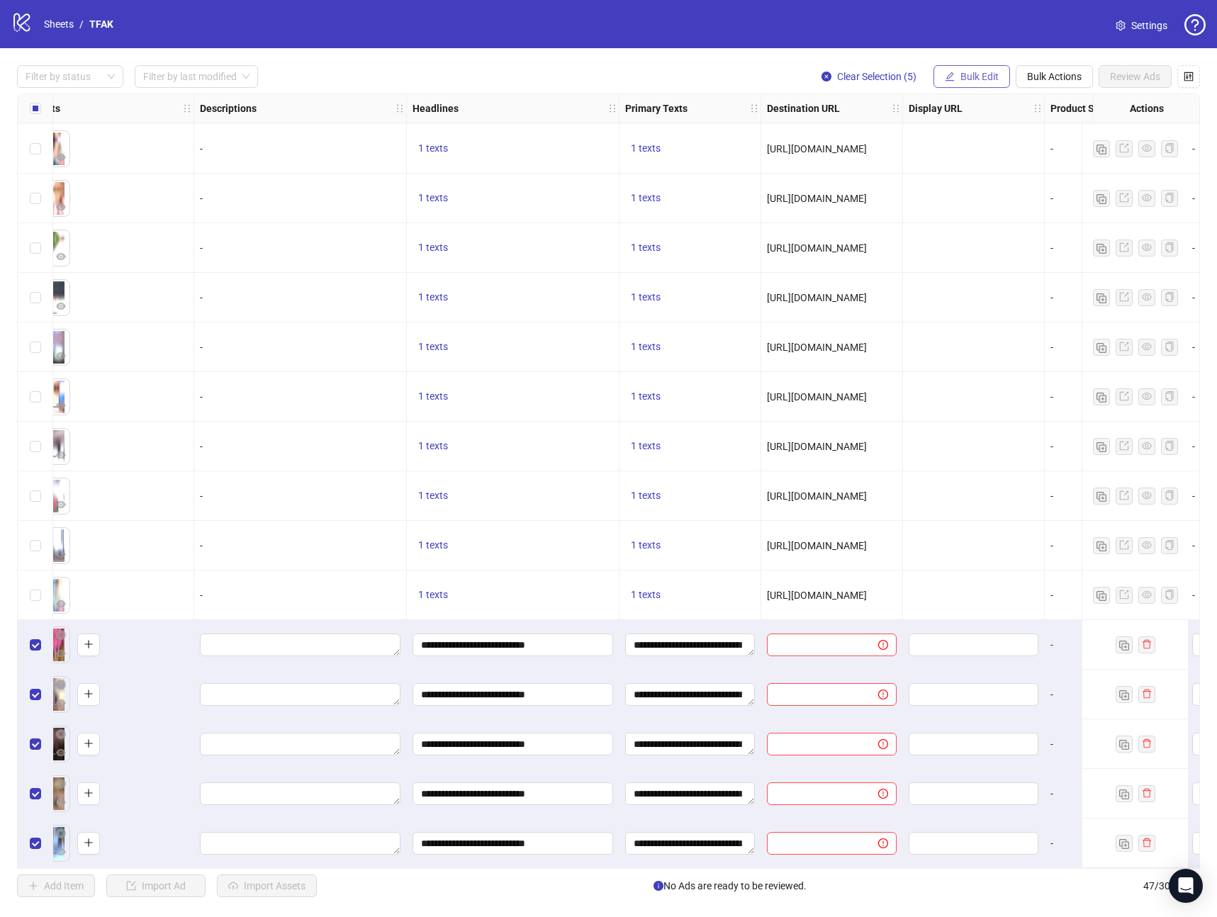
click at [972, 84] on button "Bulk Edit" at bounding box center [972, 76] width 77 height 23
click at [968, 241] on span "Destination URL" at bounding box center [985, 241] width 84 height 16
click at [882, 132] on input "text" at bounding box center [926, 138] width 184 height 16
paste input "**********"
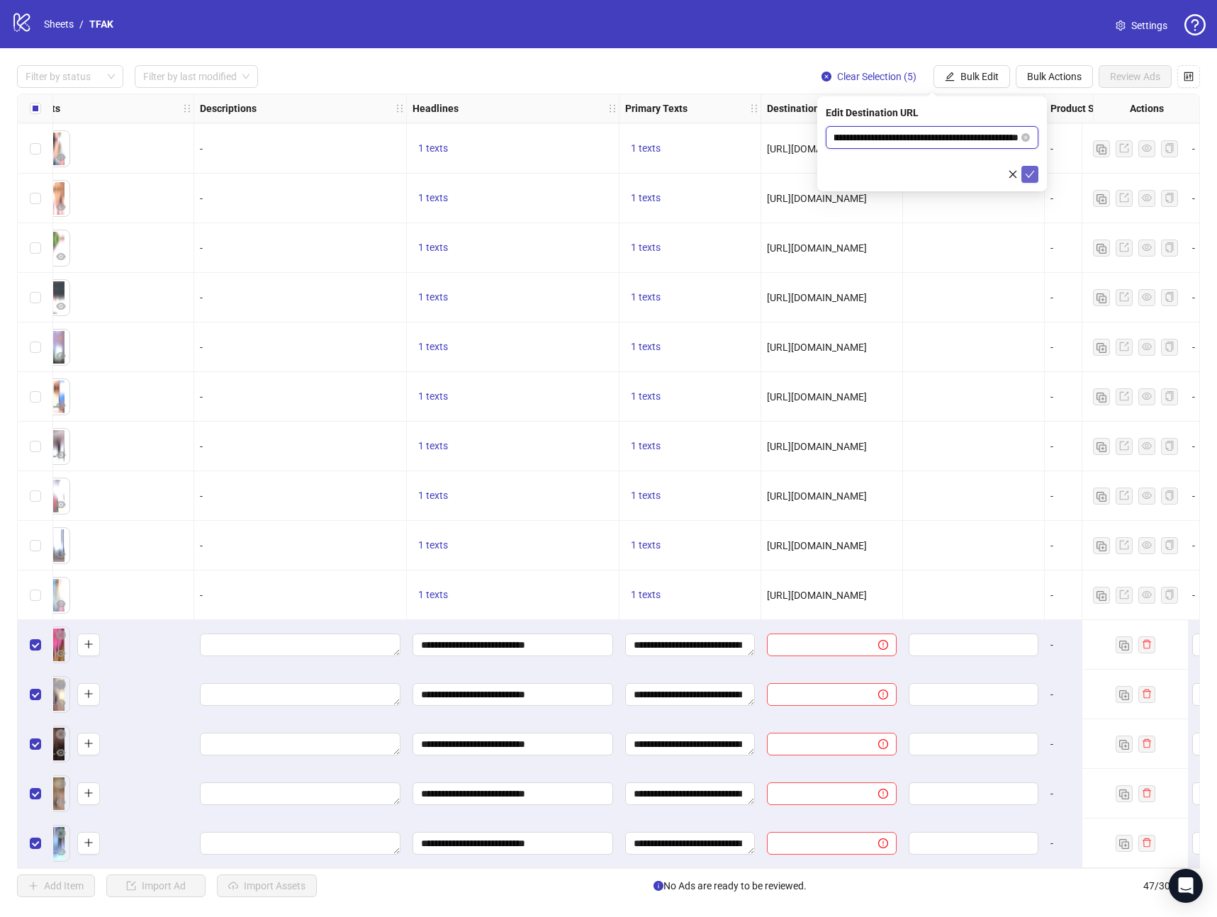
type input "**********"
click at [1031, 174] on icon "check" at bounding box center [1030, 174] width 10 height 10
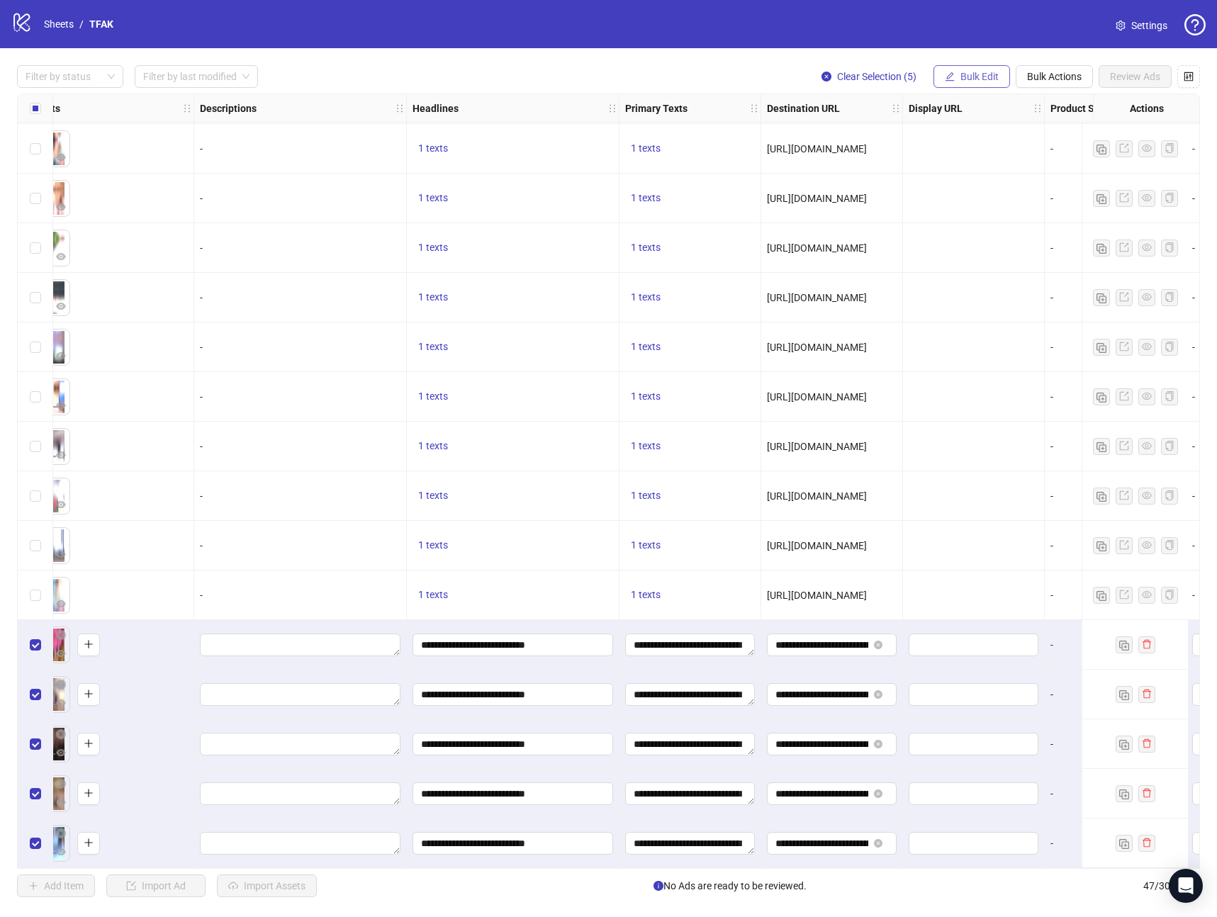
click at [965, 85] on button "Bulk Edit" at bounding box center [972, 76] width 77 height 23
click at [992, 314] on span "Call to Action" at bounding box center [985, 309] width 84 height 16
click at [934, 133] on input "search" at bounding box center [925, 137] width 183 height 21
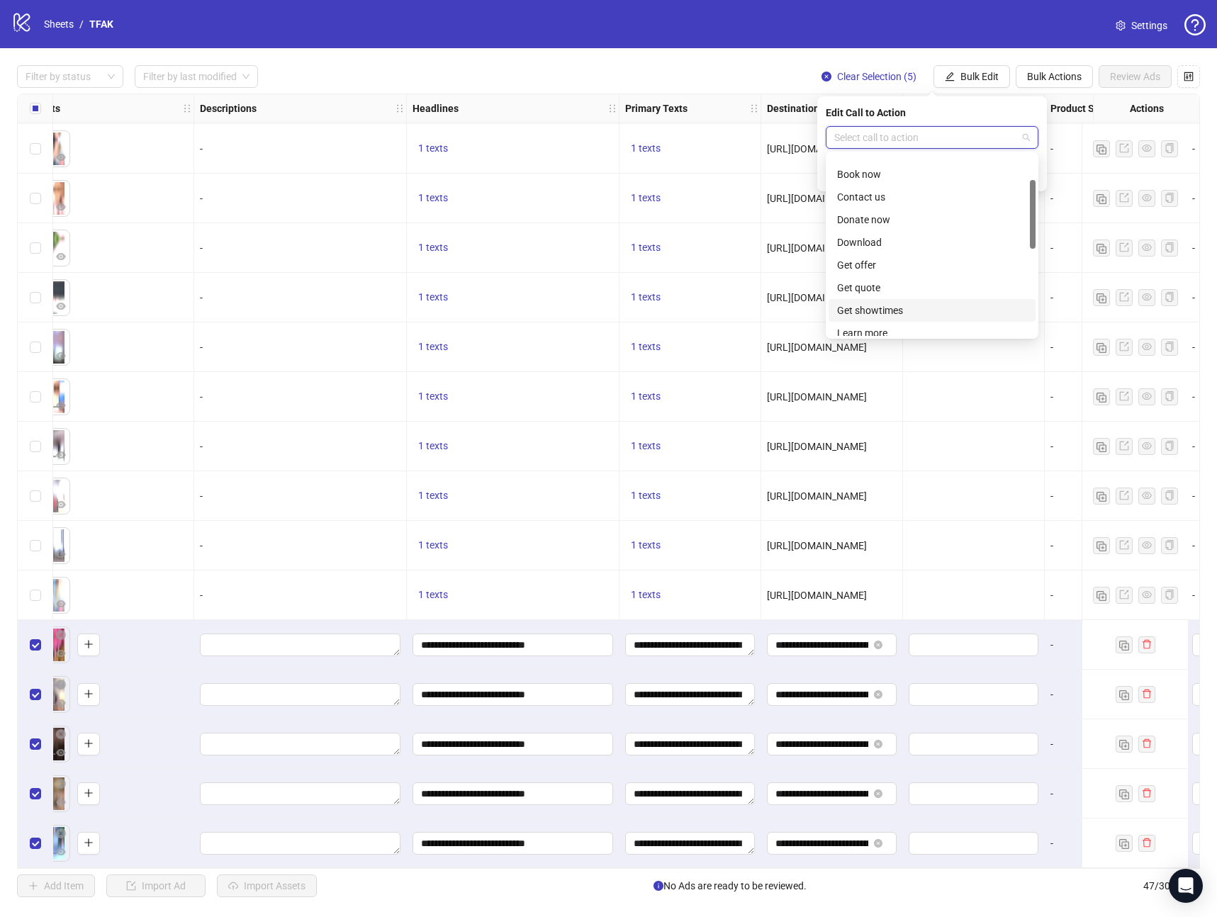
scroll to position [132, 0]
click at [874, 240] on div "Learn more" at bounding box center [932, 238] width 190 height 16
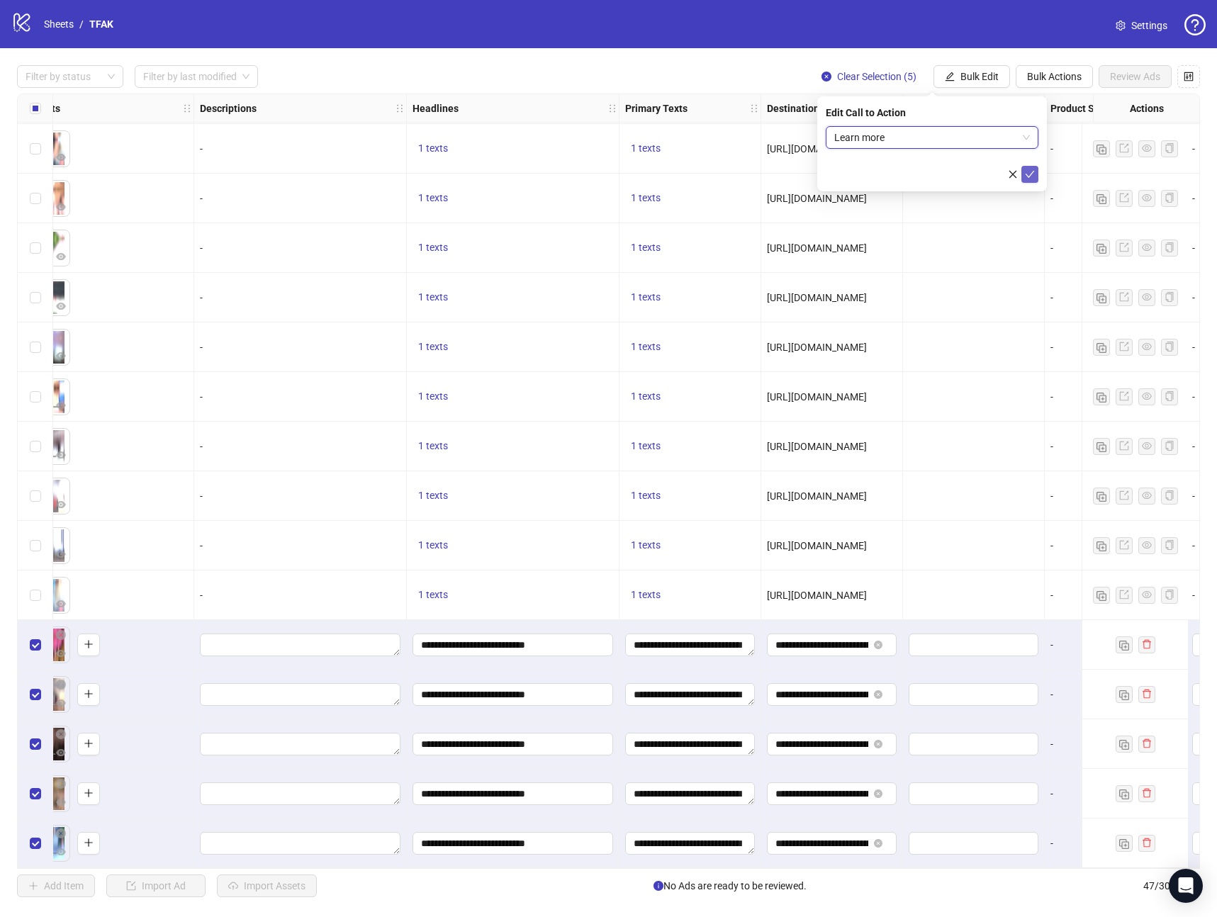
click at [1035, 174] on button "submit" at bounding box center [1029, 174] width 17 height 17
click at [1136, 82] on span "Review Ads" at bounding box center [1135, 76] width 50 height 11
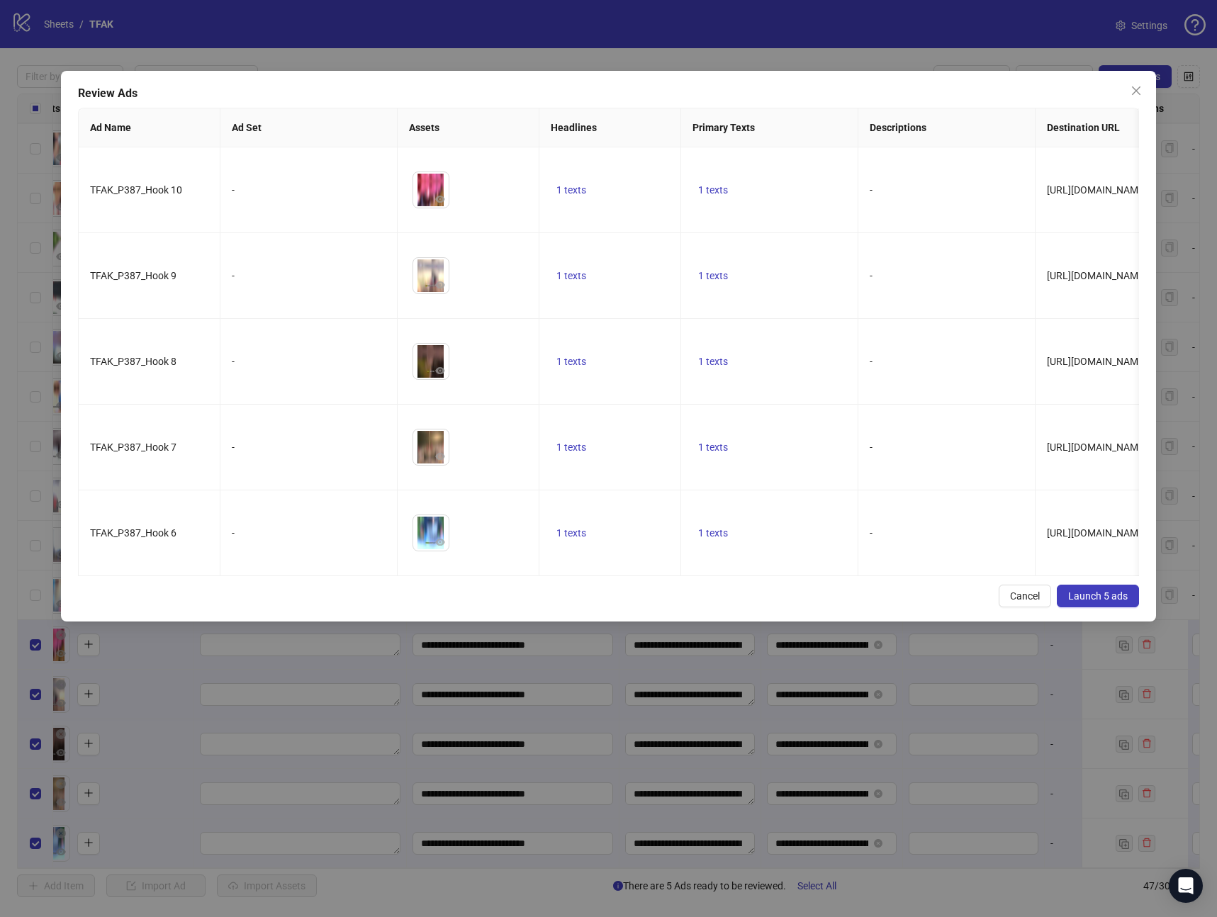
click at [1103, 588] on button "Launch 5 ads" at bounding box center [1098, 596] width 82 height 23
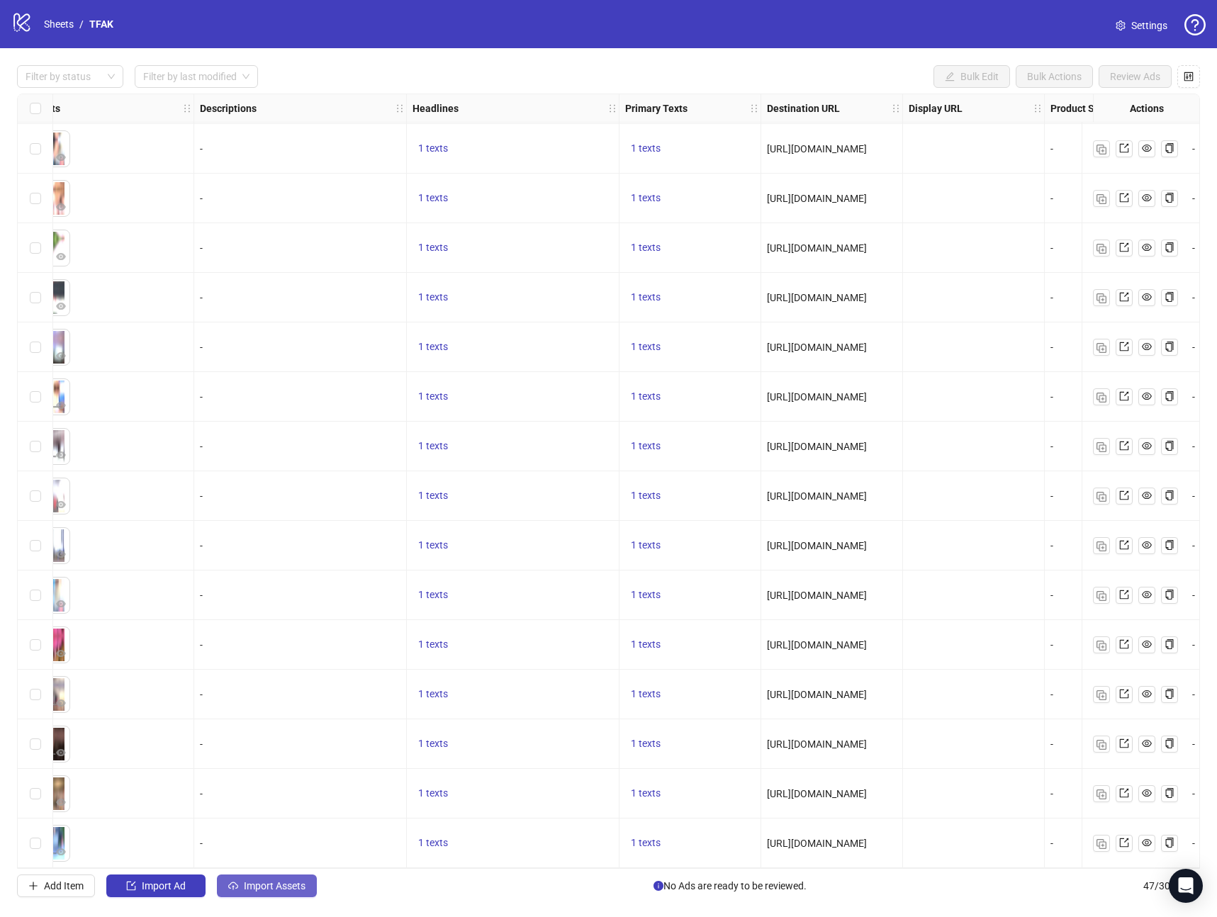
click at [294, 885] on span "Import Assets" at bounding box center [275, 885] width 62 height 11
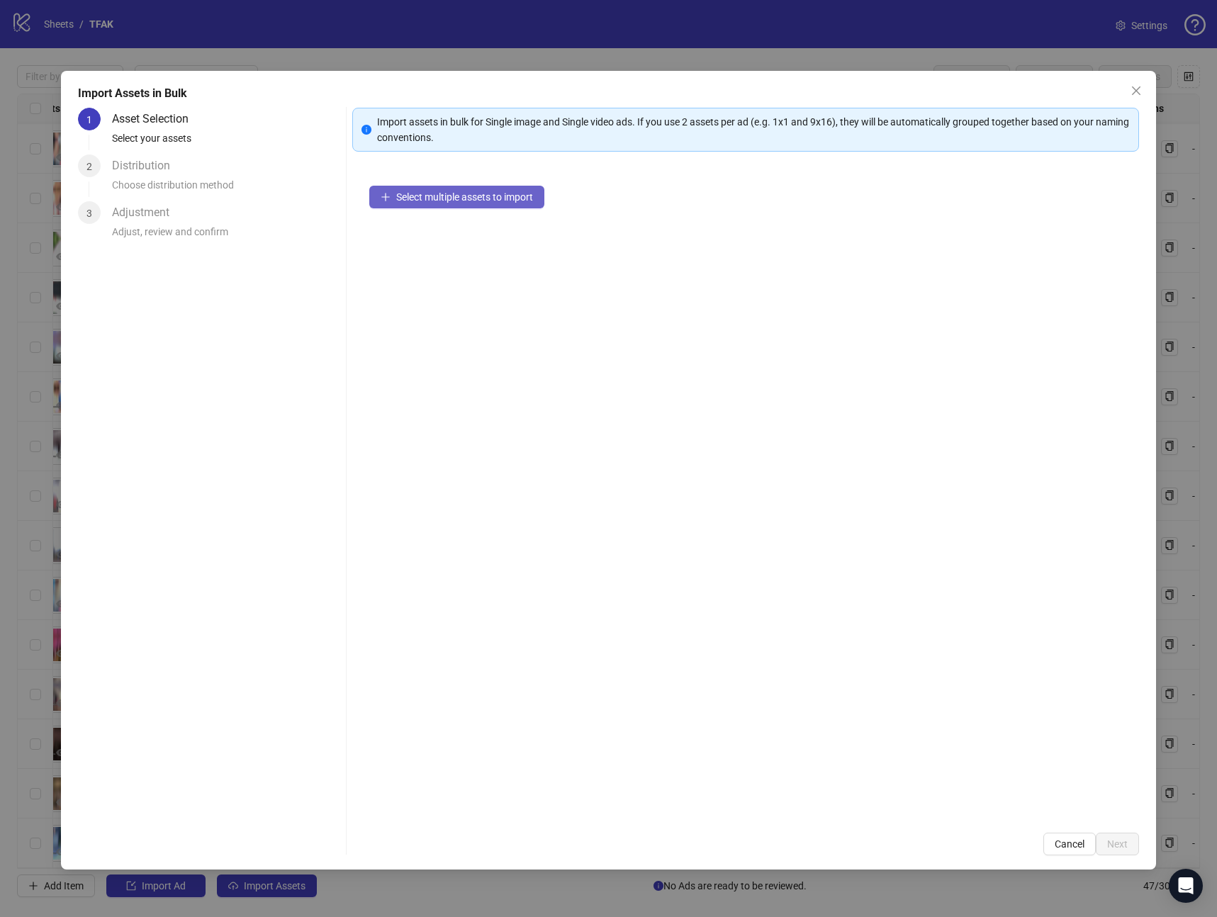
click at [449, 189] on button "Select multiple assets to import" at bounding box center [456, 197] width 175 height 23
click at [1121, 851] on button "Next" at bounding box center [1117, 844] width 43 height 23
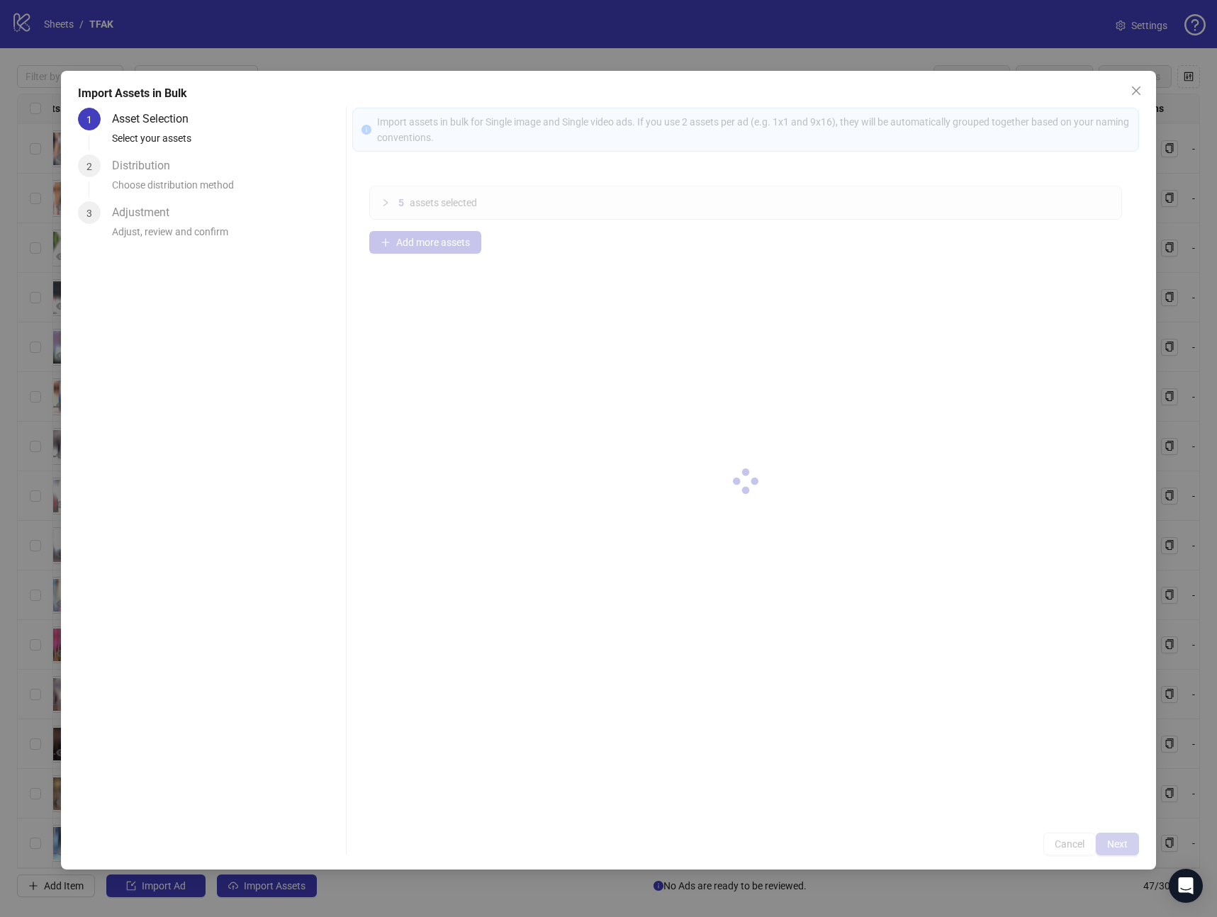
click at [1121, 851] on div at bounding box center [745, 482] width 787 height 748
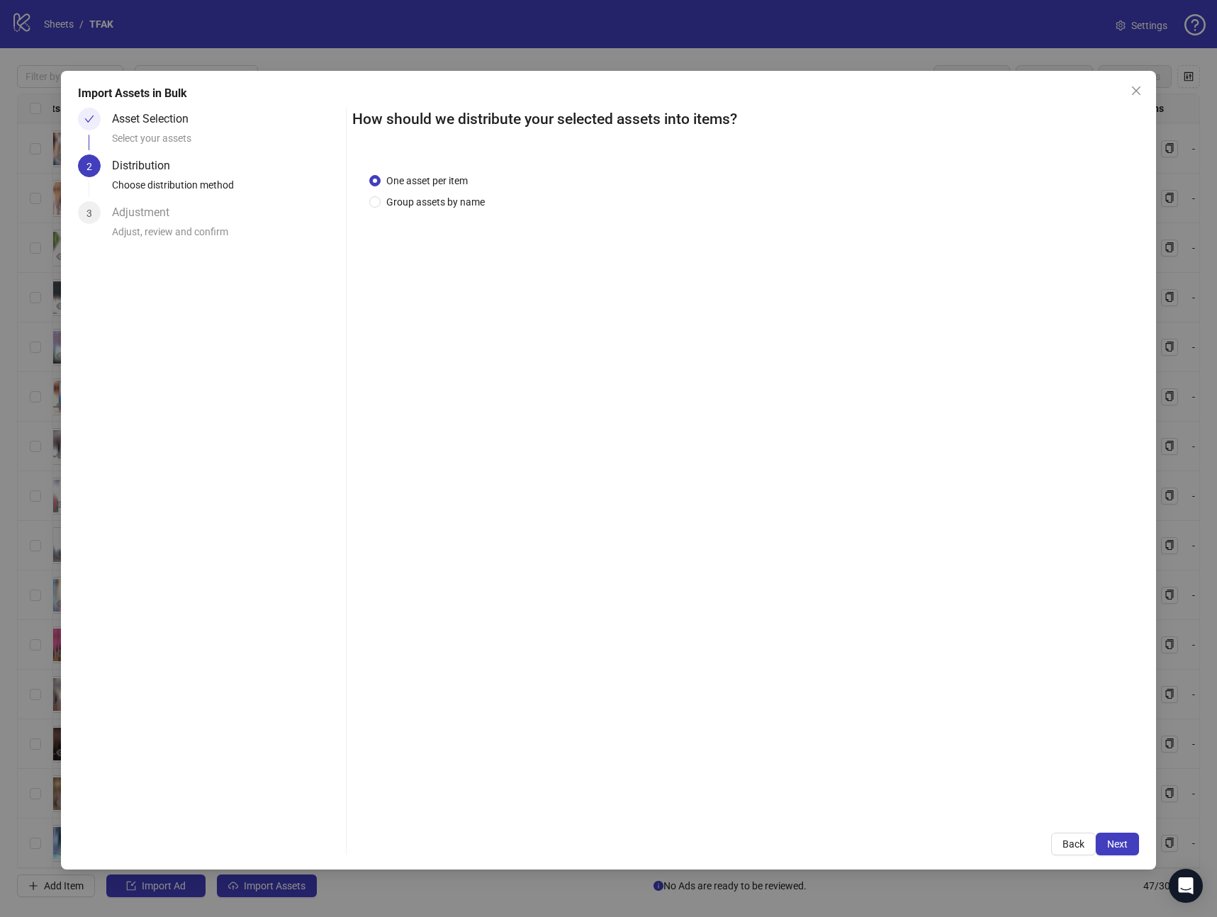
click at [1121, 851] on button "Next" at bounding box center [1117, 844] width 43 height 23
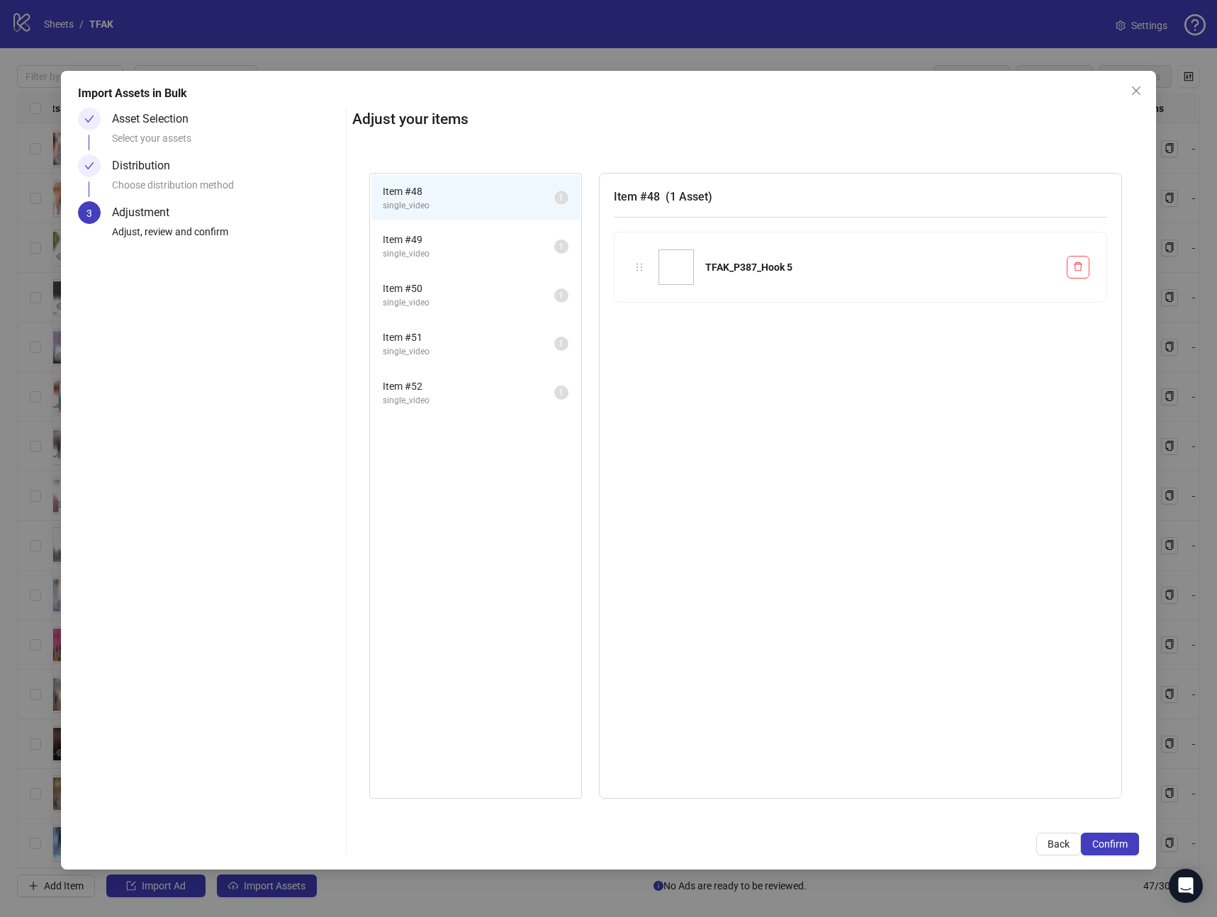
click at [1121, 851] on button "Confirm" at bounding box center [1110, 844] width 58 height 23
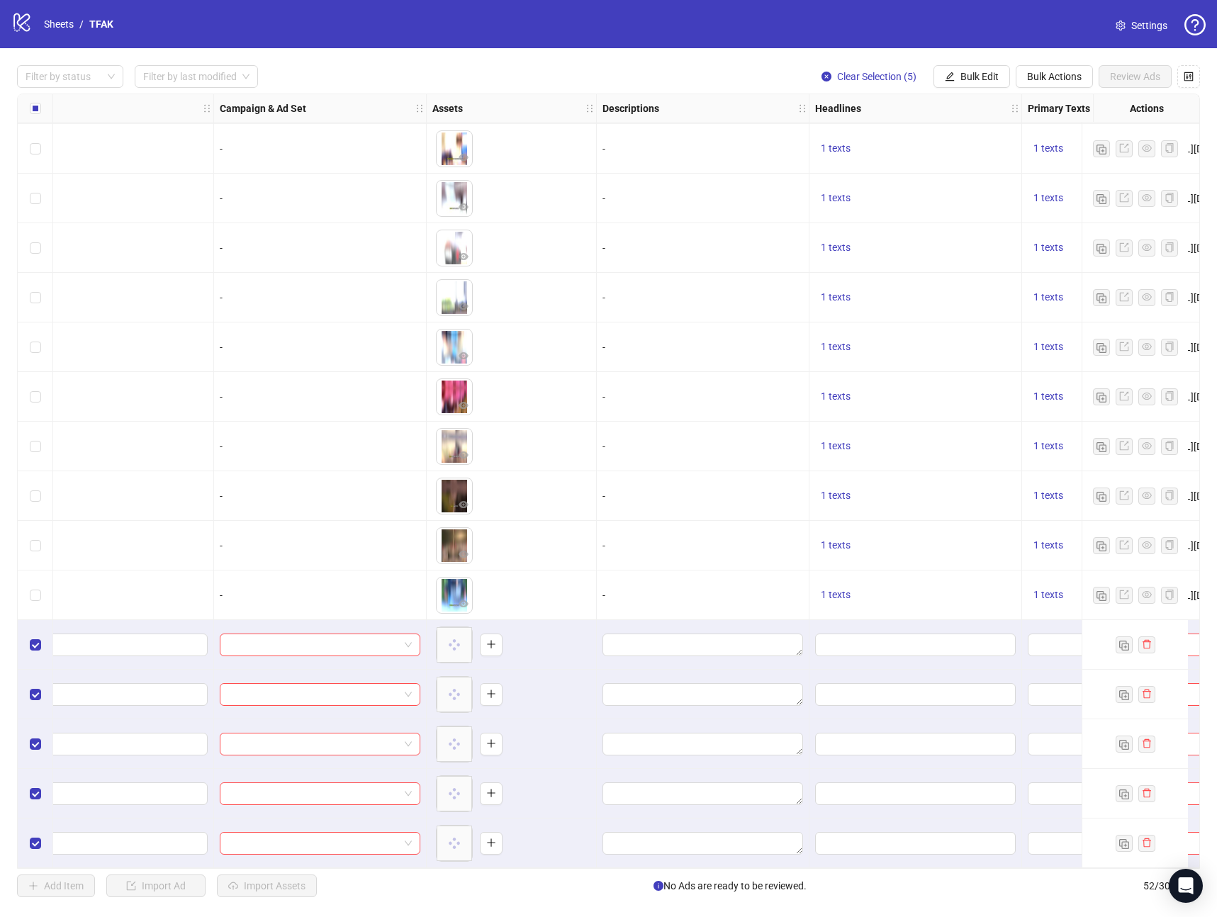
scroll to position [1840, 118]
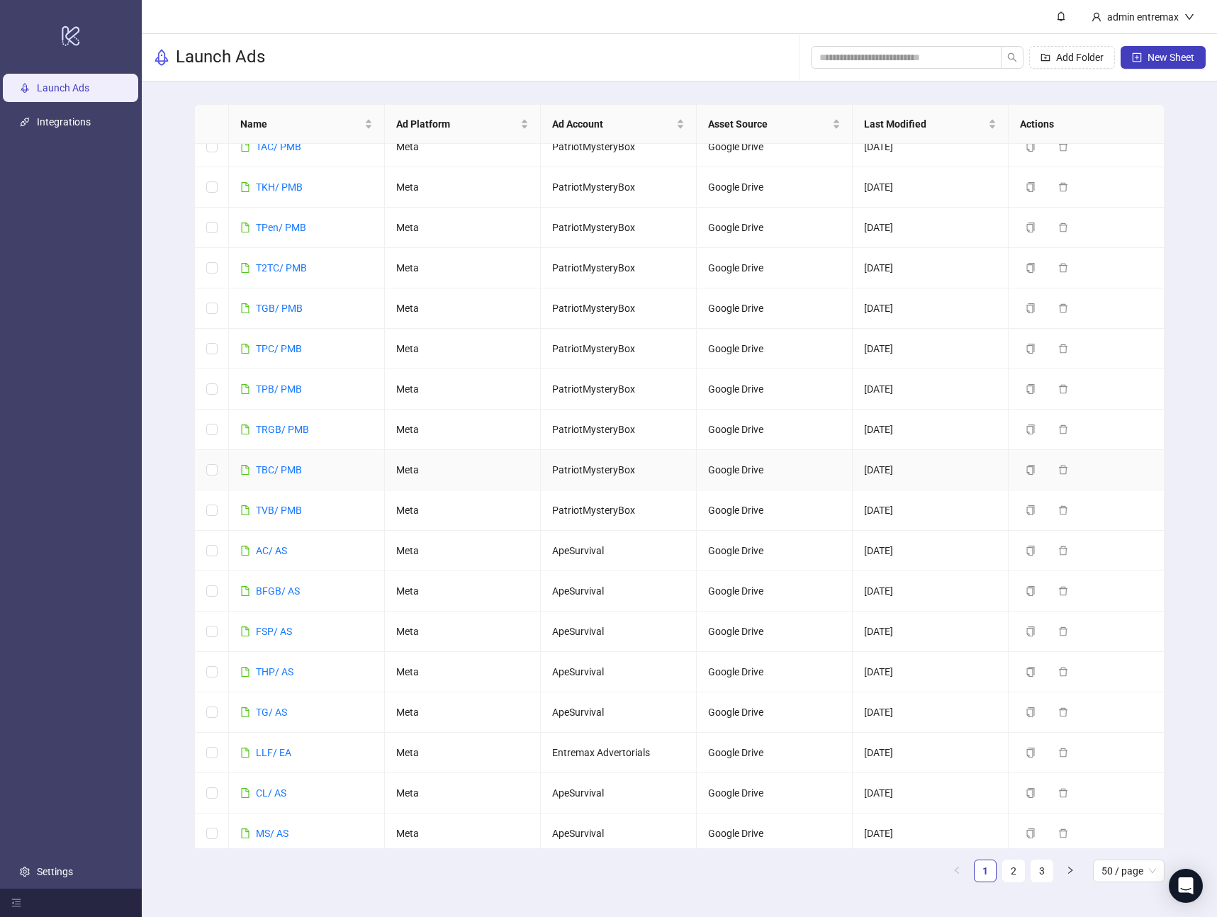
scroll to position [1316, 0]
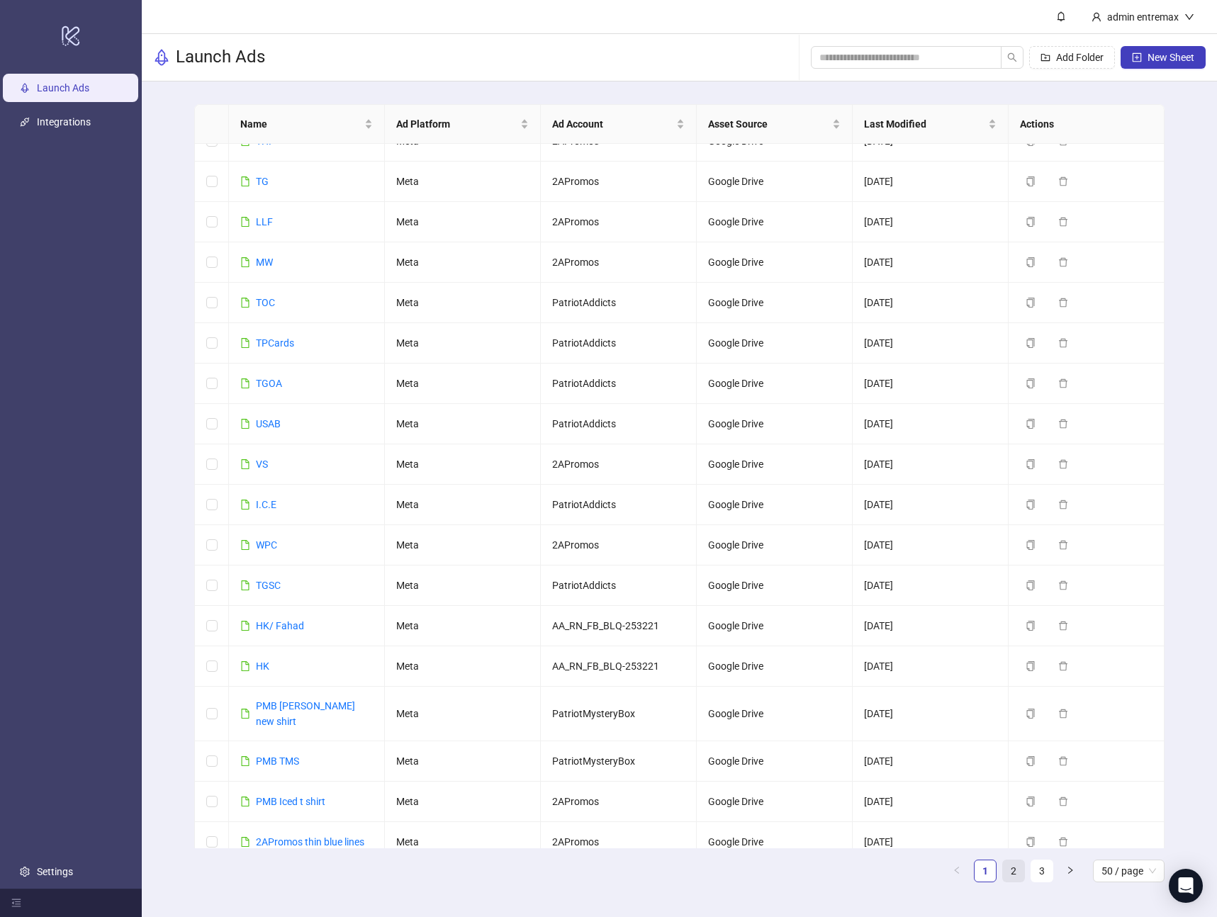
click at [1007, 861] on link "2" at bounding box center [1013, 871] width 21 height 21
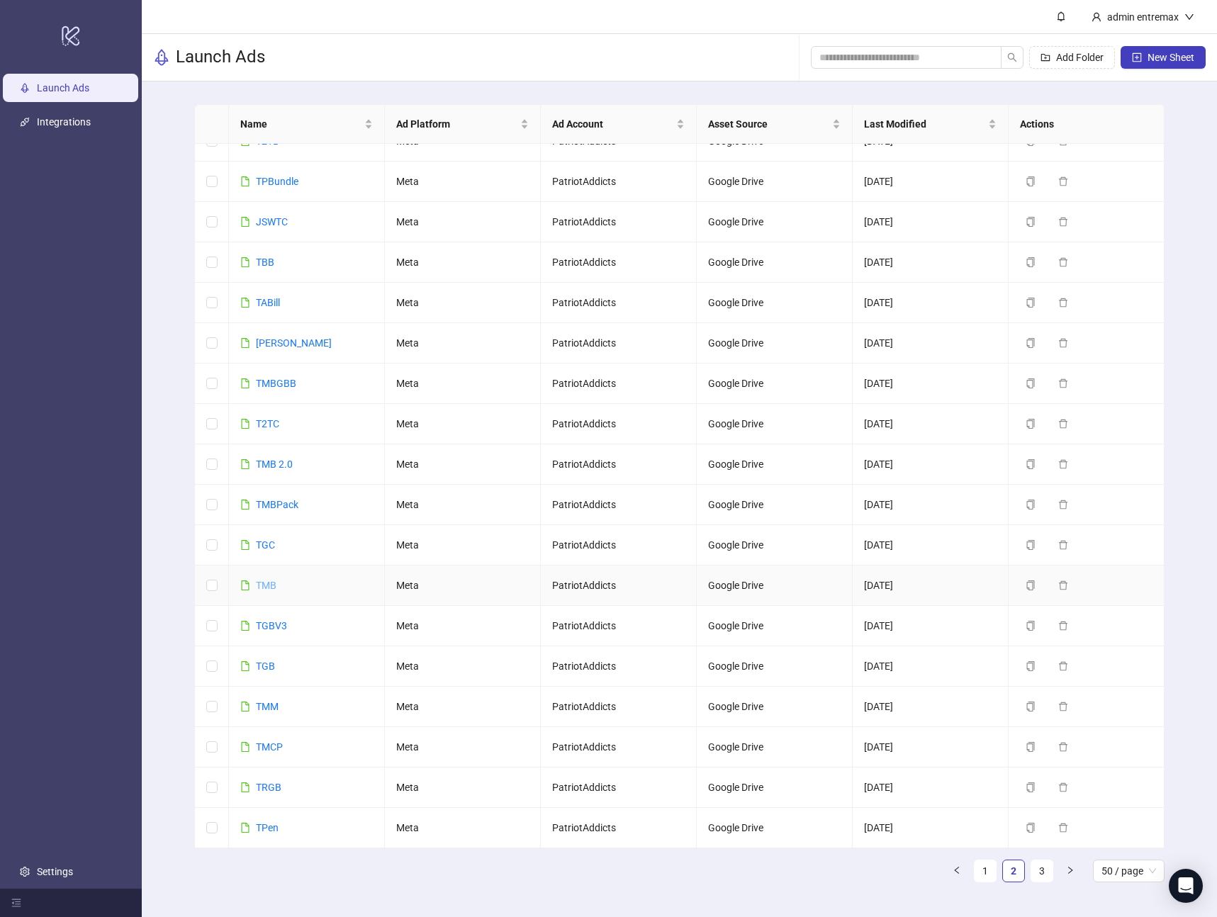
click at [269, 583] on link "TMB" at bounding box center [266, 585] width 21 height 11
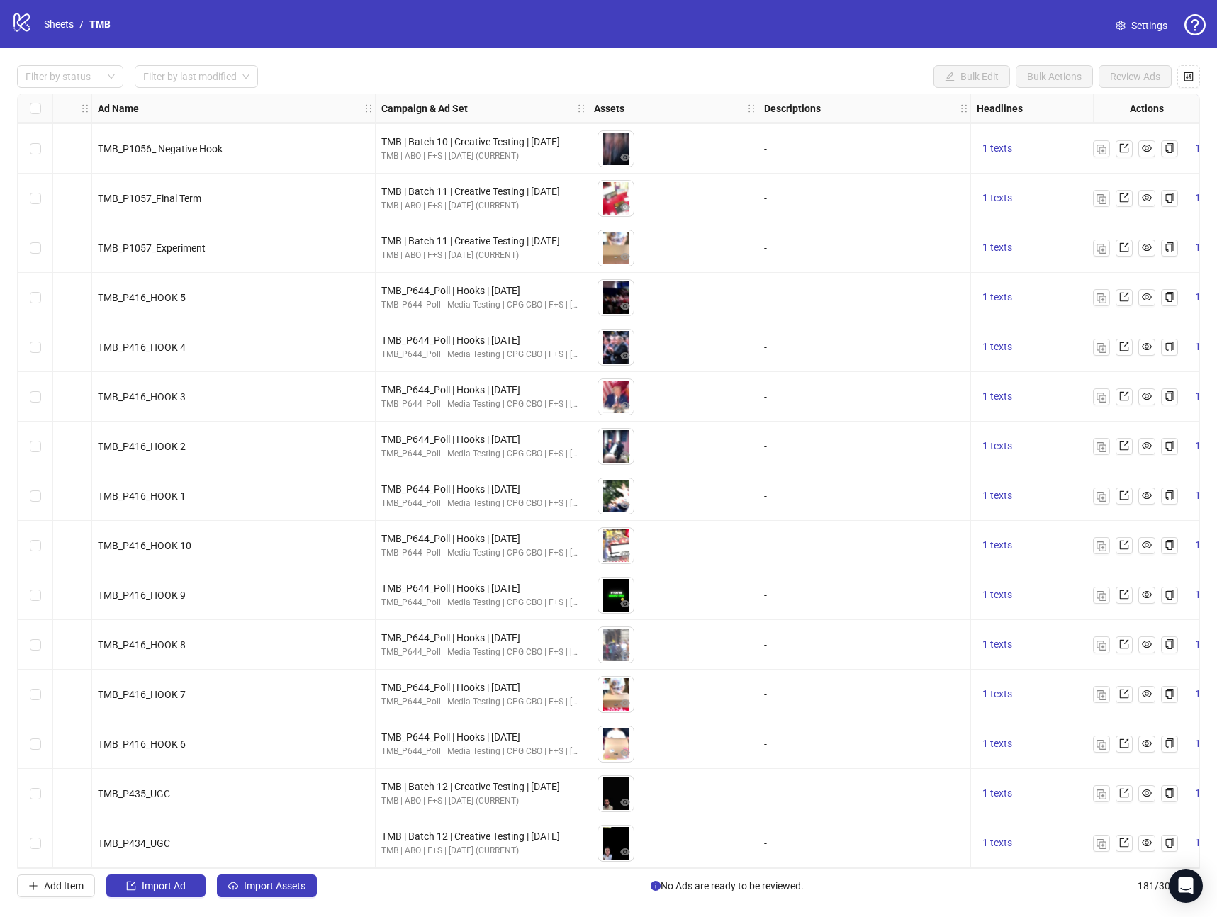
scroll to position [8241, 0]
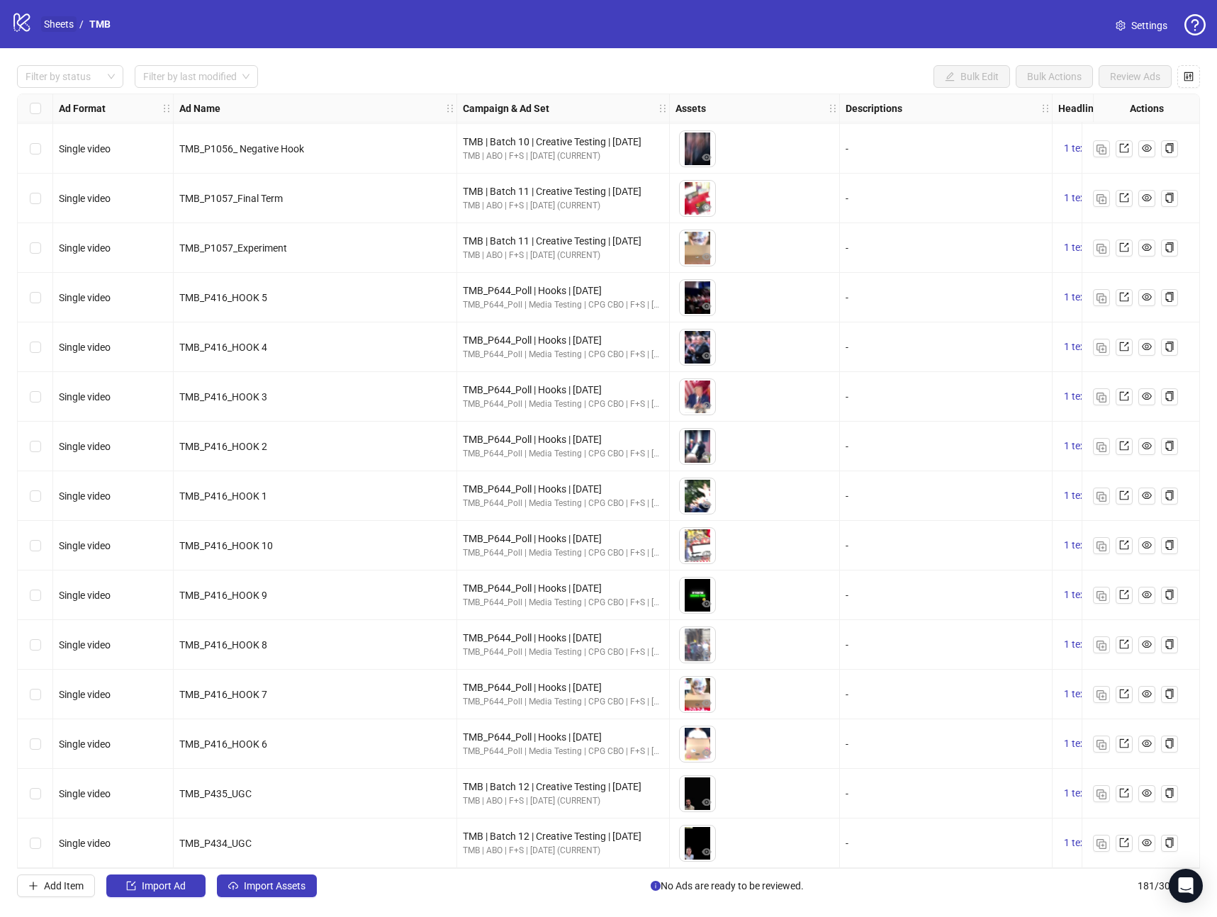
click at [65, 31] on link "Sheets" at bounding box center [58, 24] width 35 height 16
